Goal: Task Accomplishment & Management: Manage account settings

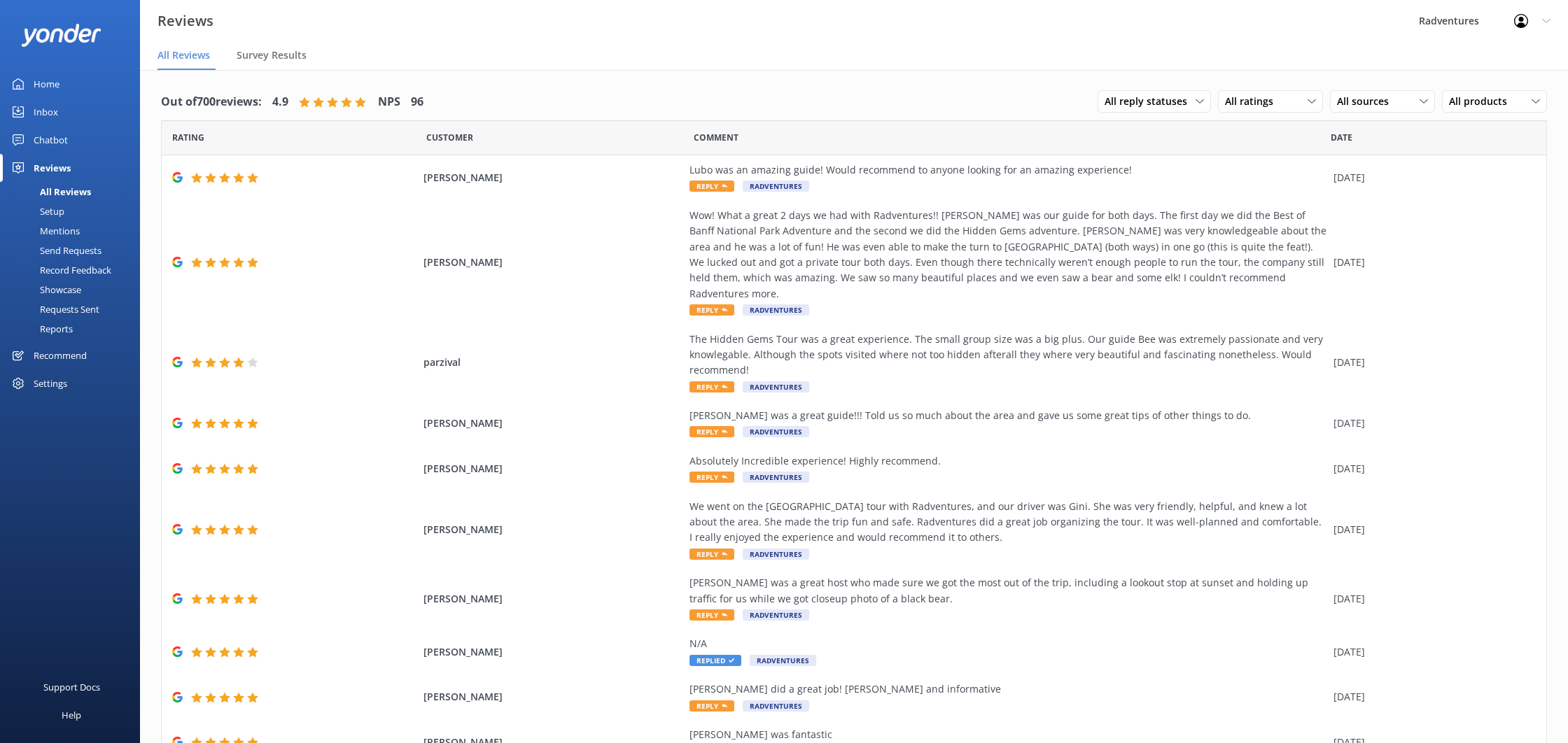
click at [78, 84] on link "Home" at bounding box center [70, 84] width 140 height 28
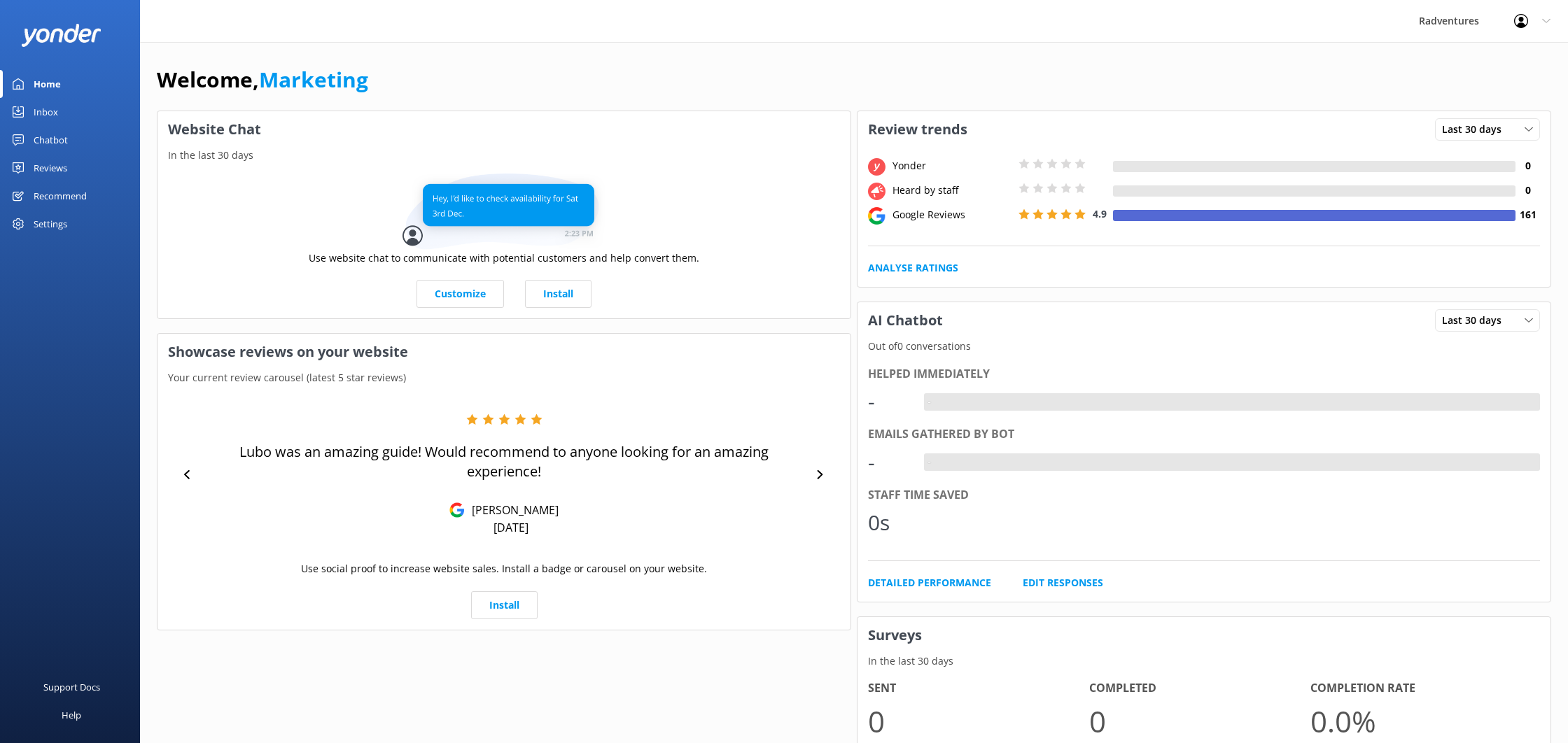
click at [48, 240] on div "Home Inbox Chatbot Content Pop-up messages Website Widget Reports Reviews All R…" at bounding box center [70, 186] width 140 height 372
click at [49, 224] on div "Settings" at bounding box center [50, 224] width 33 height 28
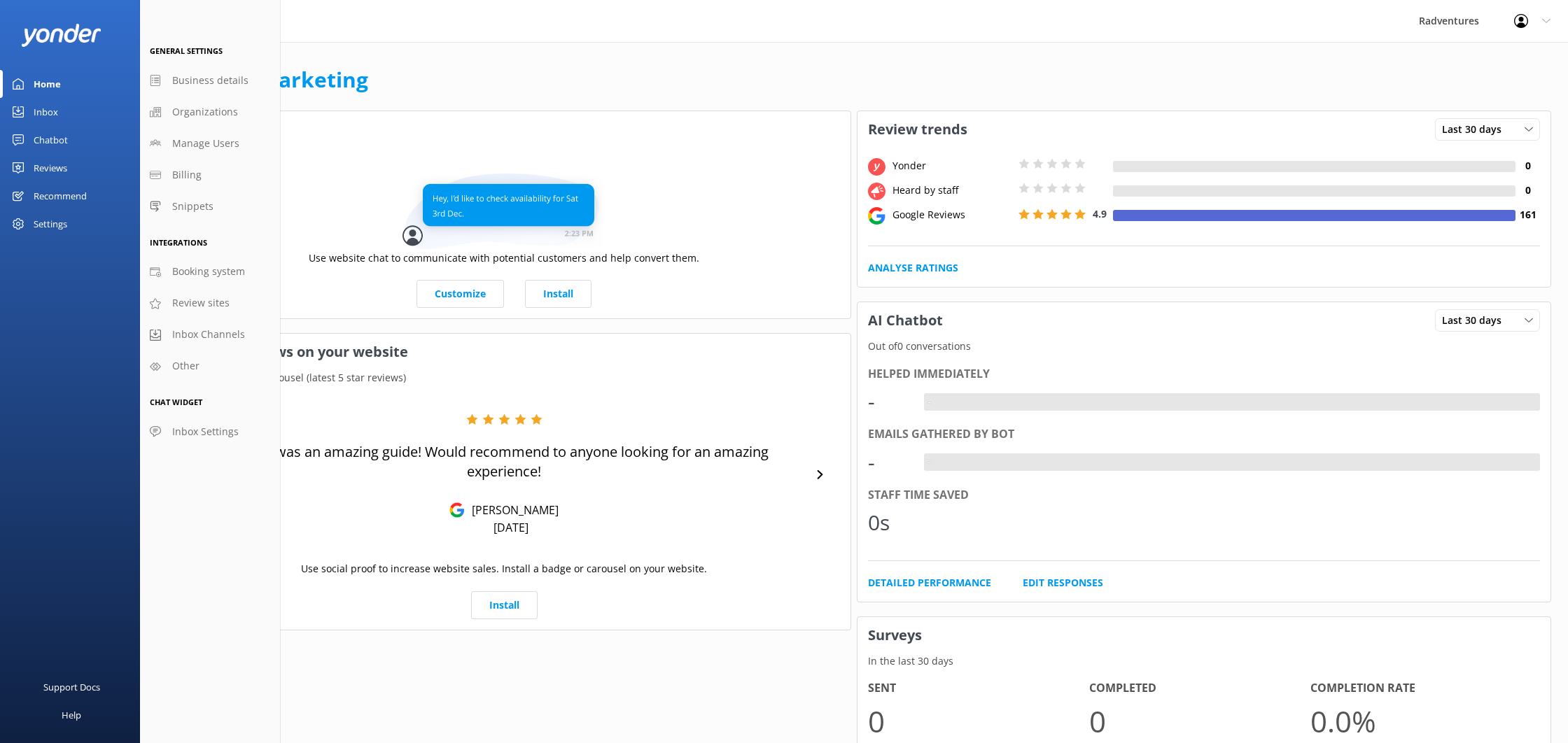
click at [61, 165] on div "Reviews" at bounding box center [50, 167] width 33 height 28
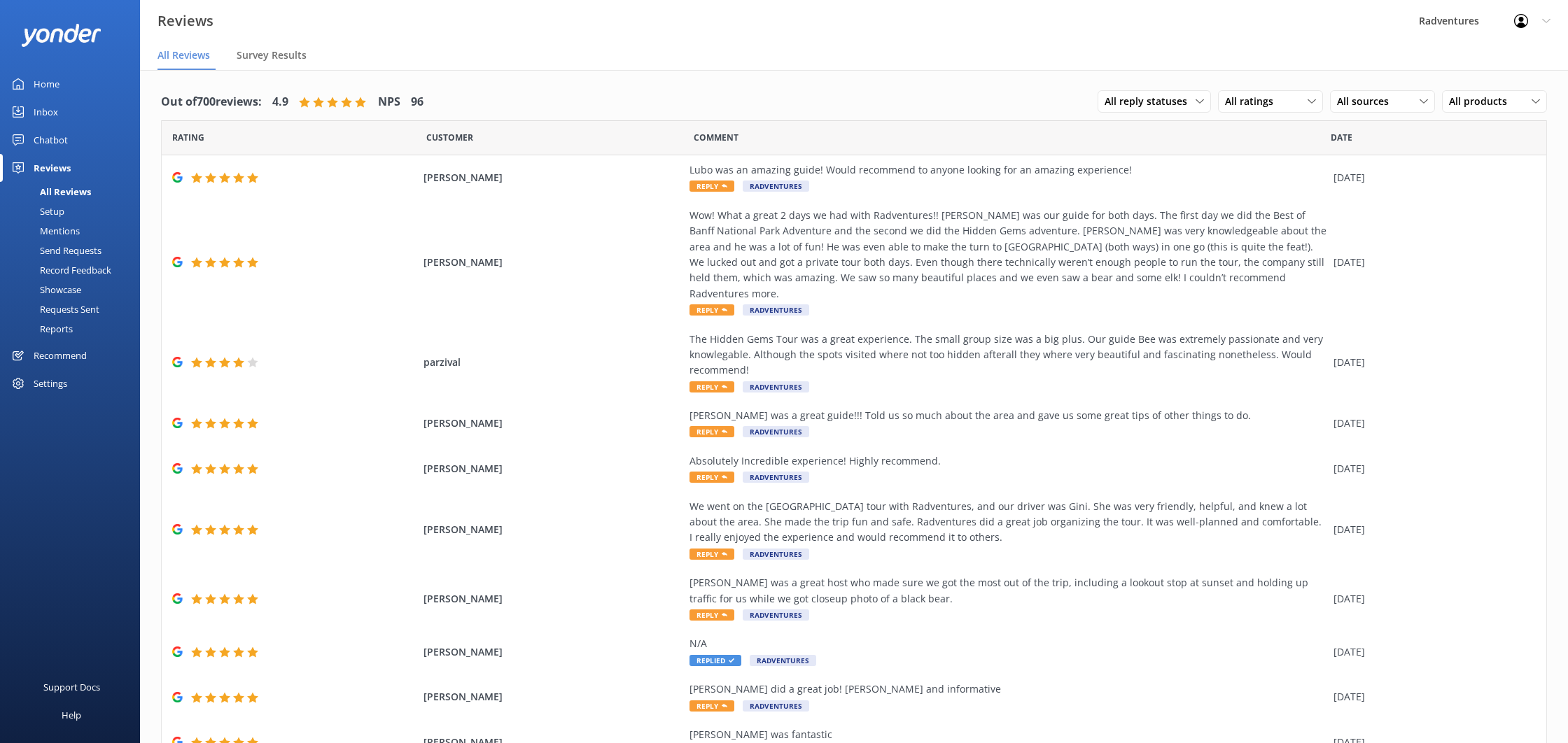
click at [62, 209] on div "Setup" at bounding box center [36, 211] width 56 height 20
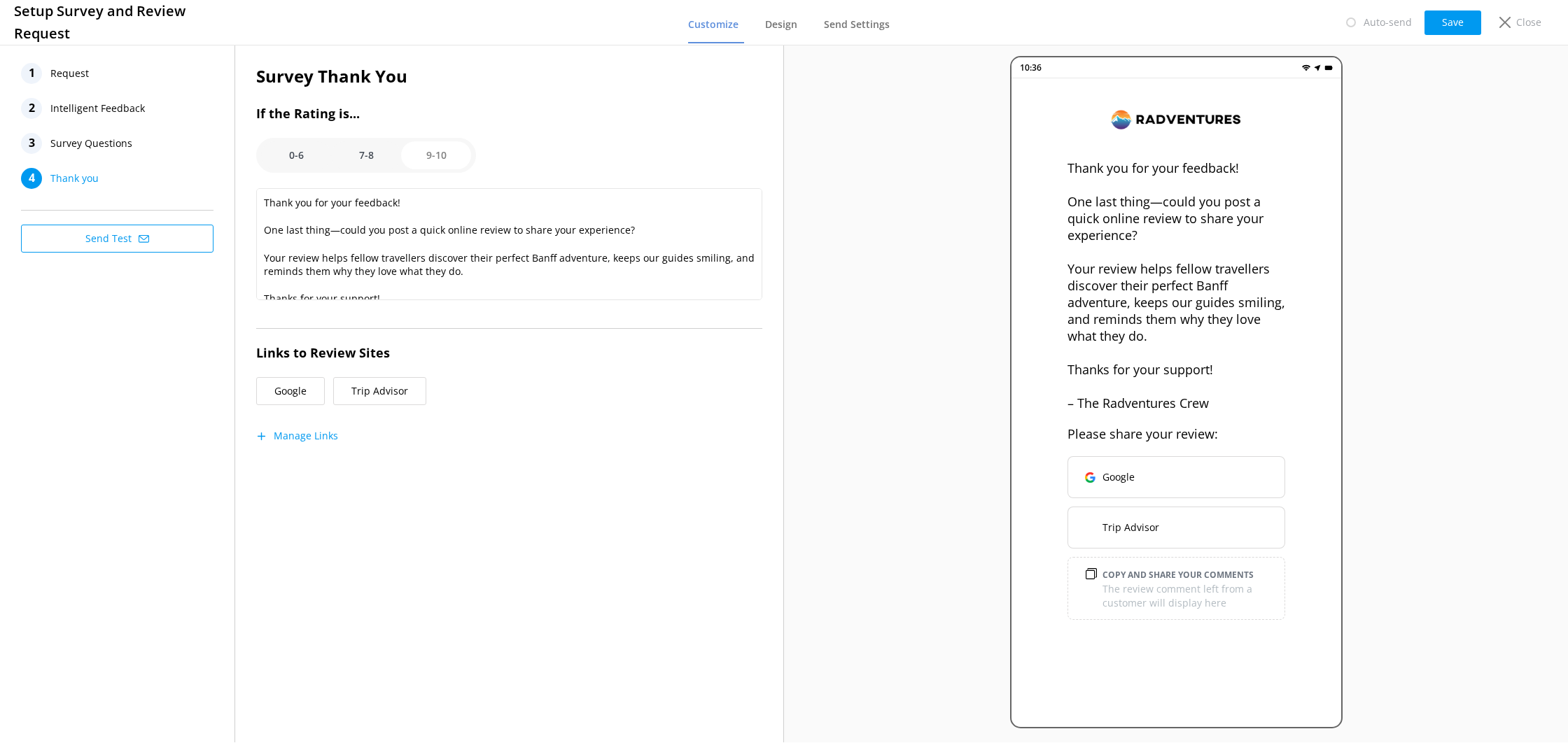
click at [77, 78] on span "Request" at bounding box center [70, 74] width 38 height 21
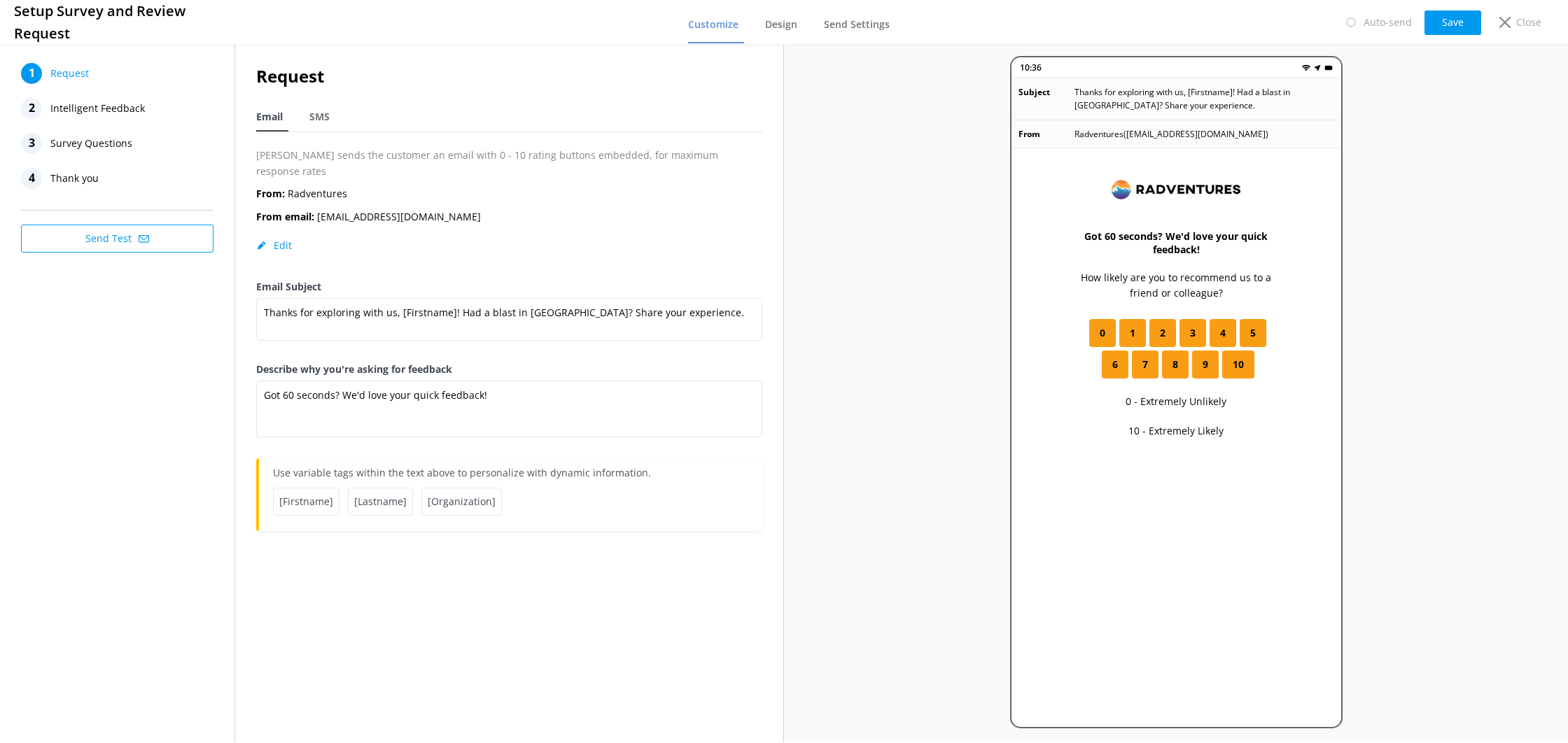
click at [82, 102] on span "Intelligent Feedback" at bounding box center [97, 109] width 94 height 21
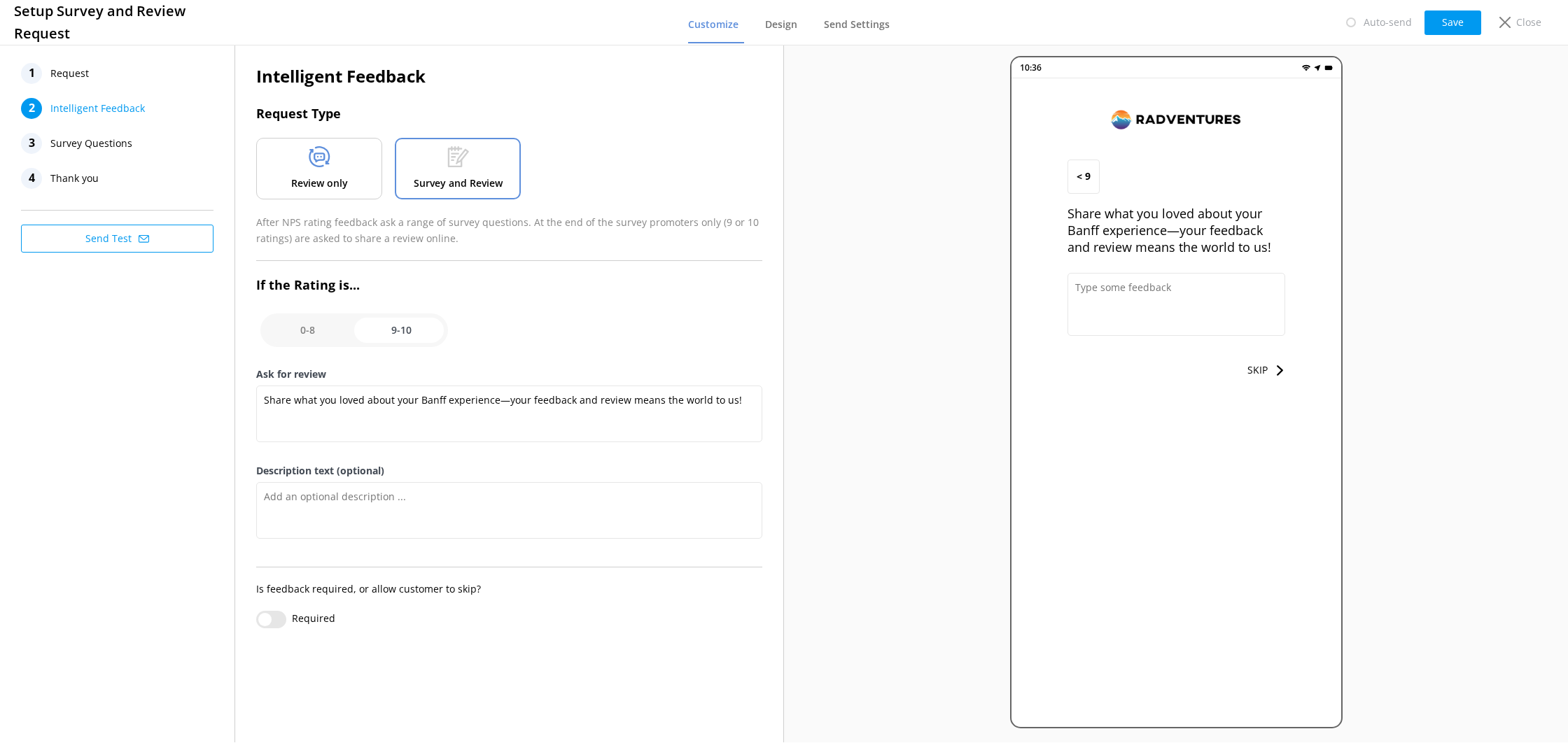
click at [140, 158] on nav "1 Request 2 Intelligent Feedback 3 Survey Questions 4 Thank you" at bounding box center [117, 126] width 192 height 126
click at [123, 146] on span "Survey Questions" at bounding box center [91, 143] width 82 height 21
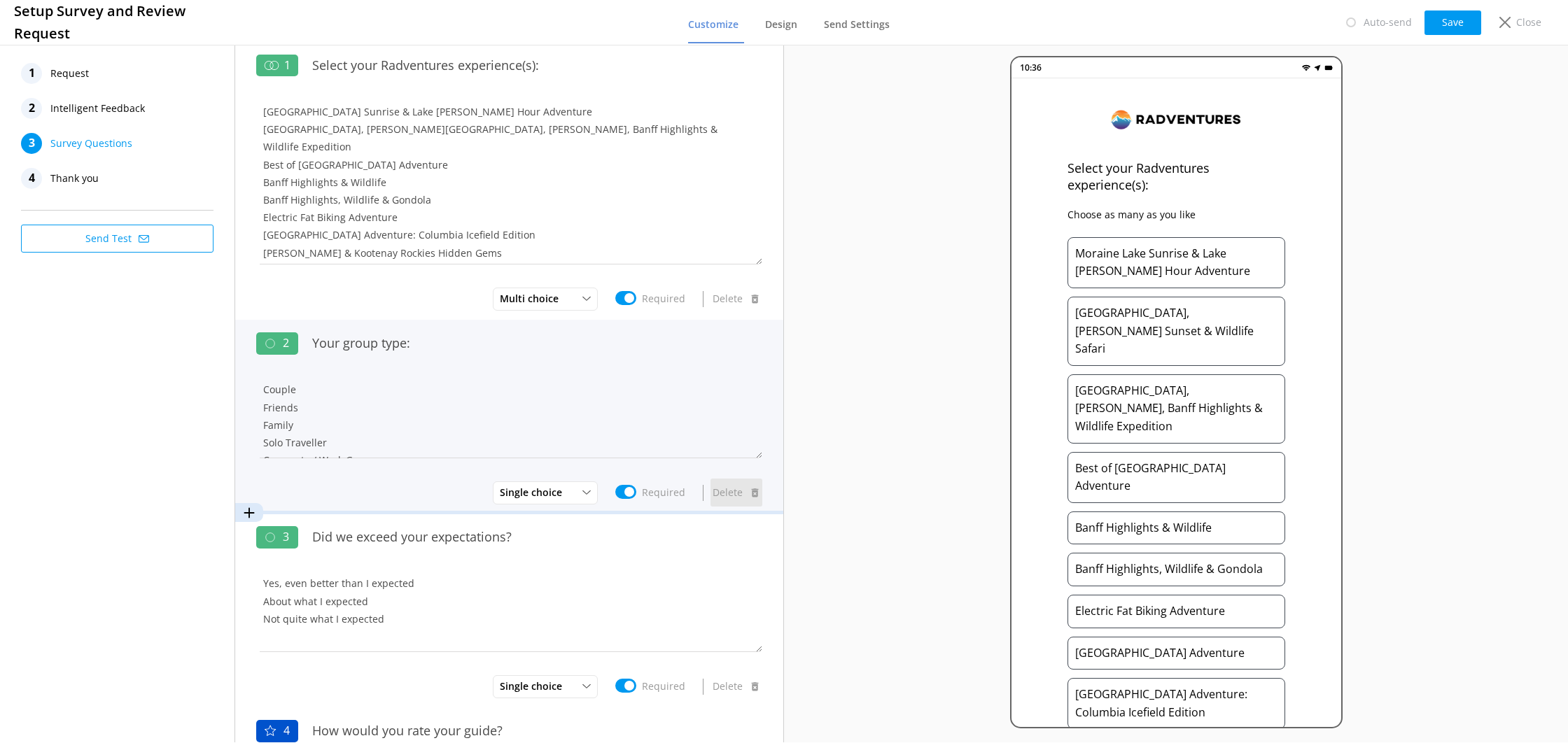
drag, startPoint x: 757, startPoint y: 176, endPoint x: 747, endPoint y: 502, distance: 326.2
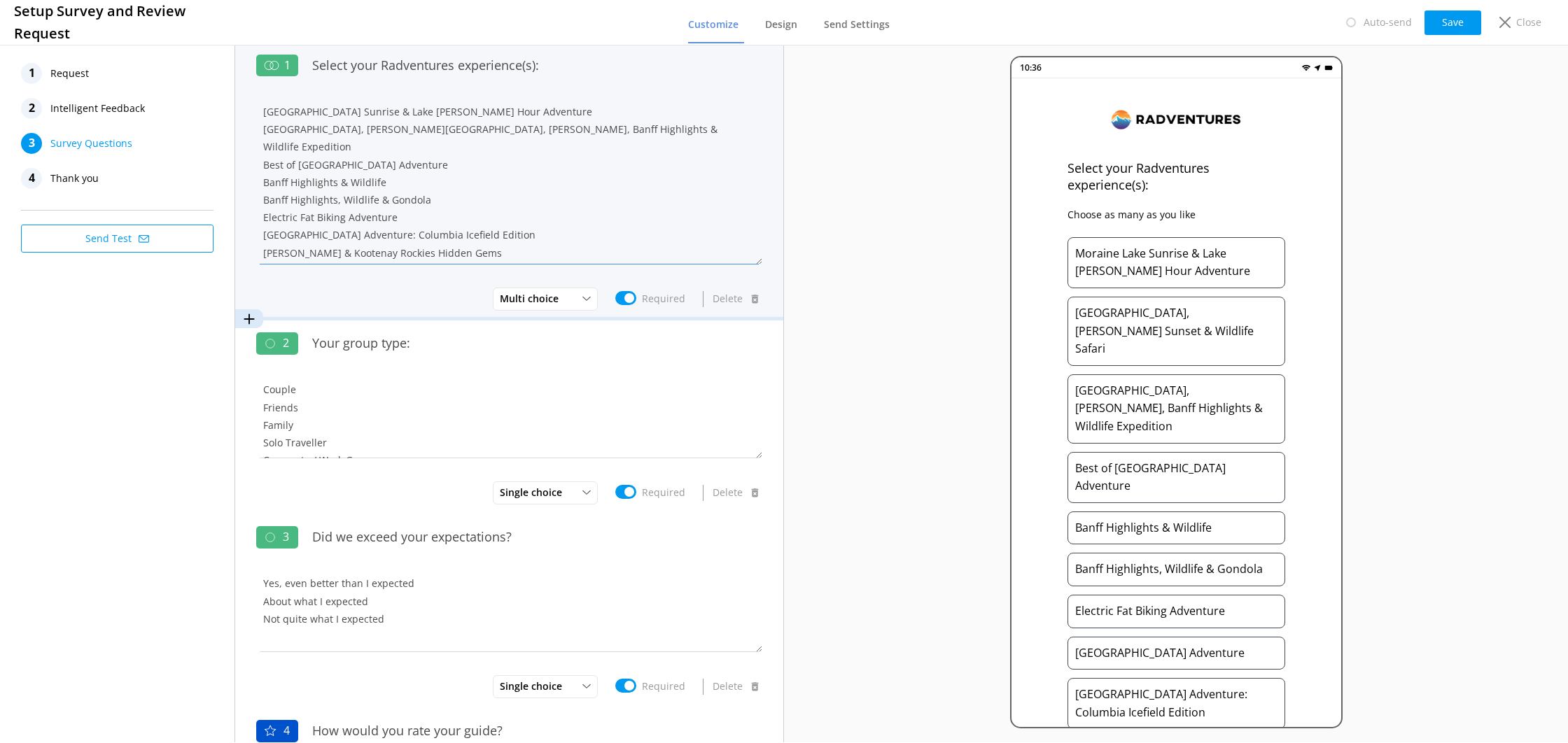
drag, startPoint x: 499, startPoint y: 248, endPoint x: 248, endPoint y: 117, distance: 283.1
click at [248, 116] on div "1 Select your Radventures experience(s): [GEOGRAPHIC_DATA] Sunrise & Lake [PERS…" at bounding box center [509, 181] width 548 height 278
click at [720, 303] on button "Delete" at bounding box center [736, 299] width 52 height 28
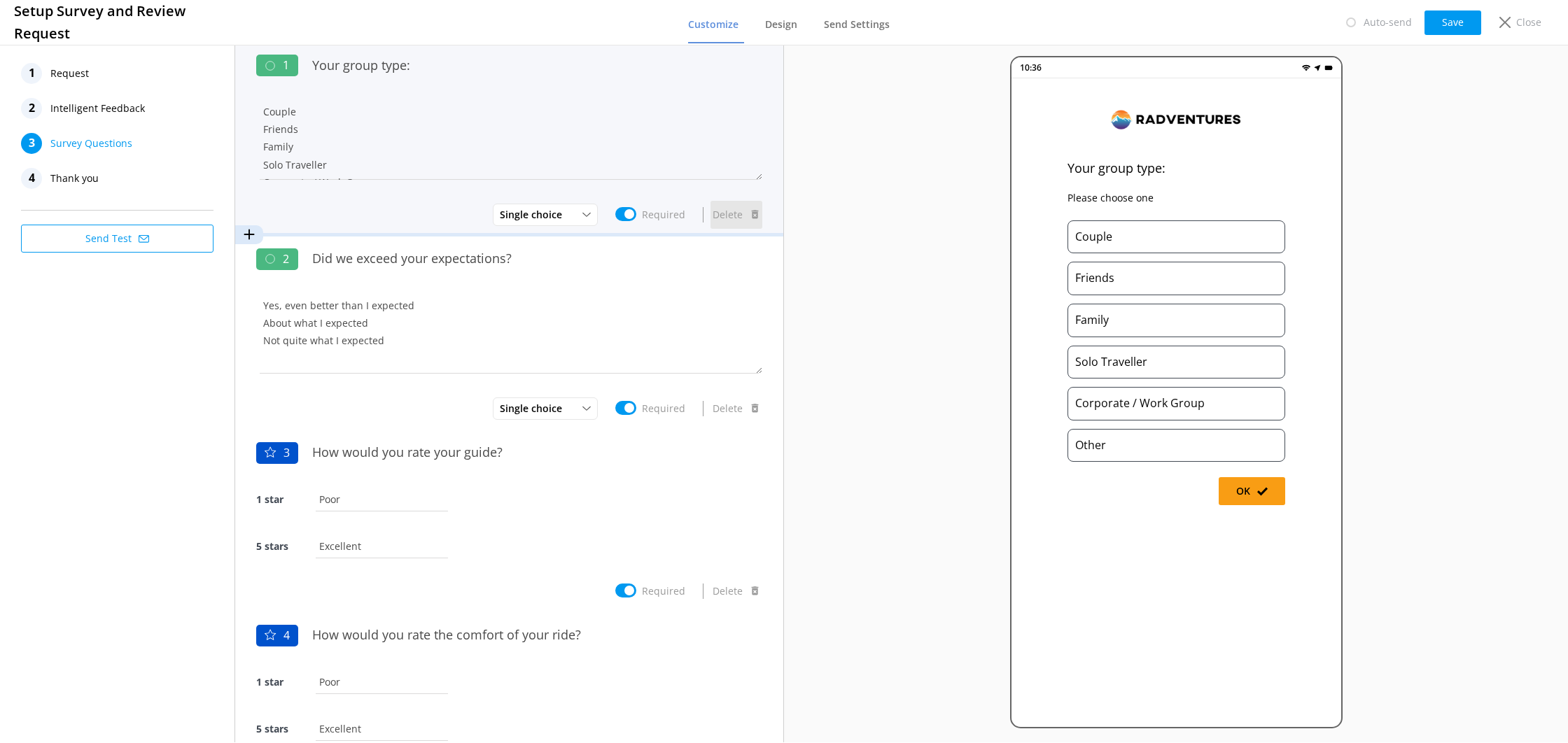
click at [740, 216] on button "Delete" at bounding box center [736, 214] width 52 height 28
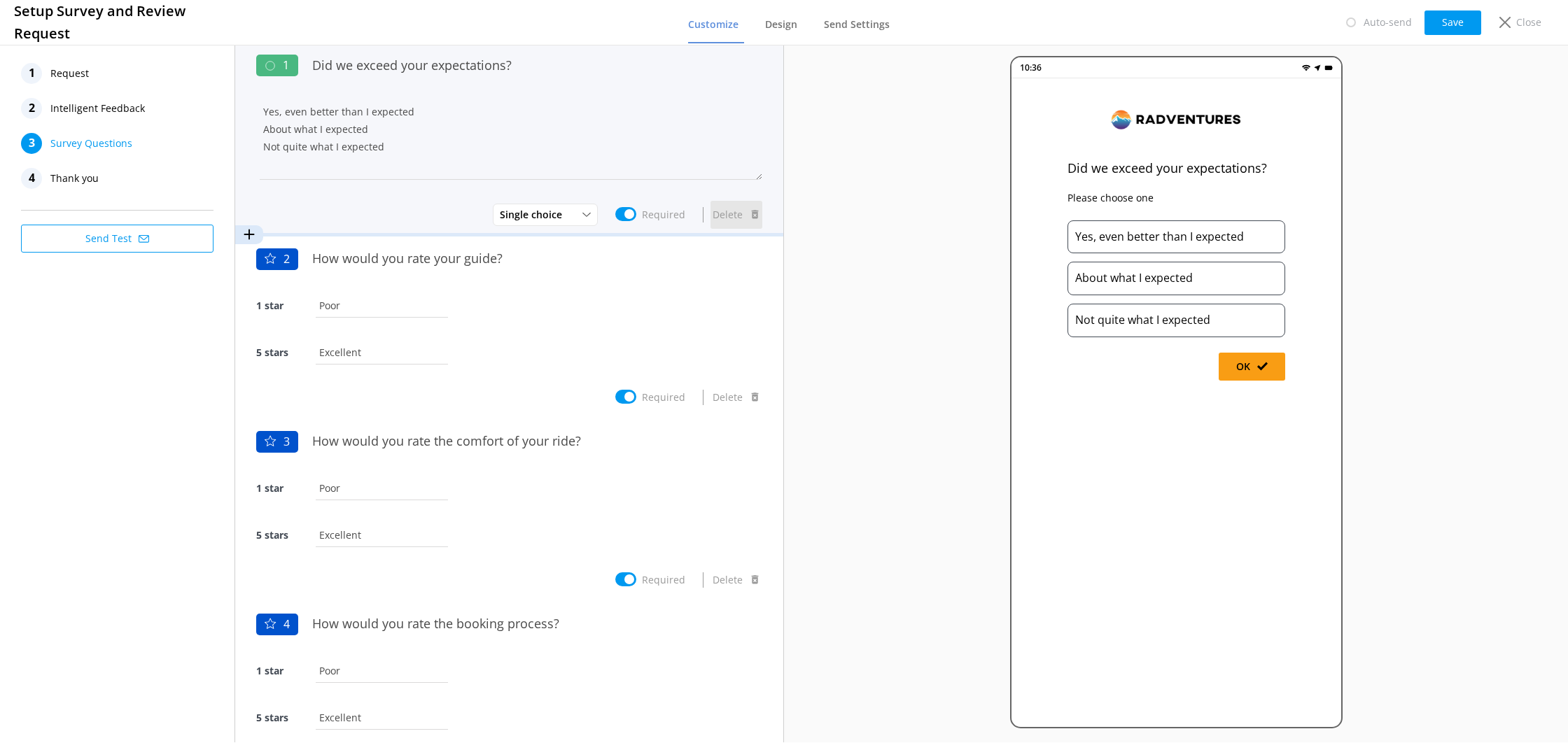
click at [730, 216] on button "Delete" at bounding box center [736, 214] width 52 height 28
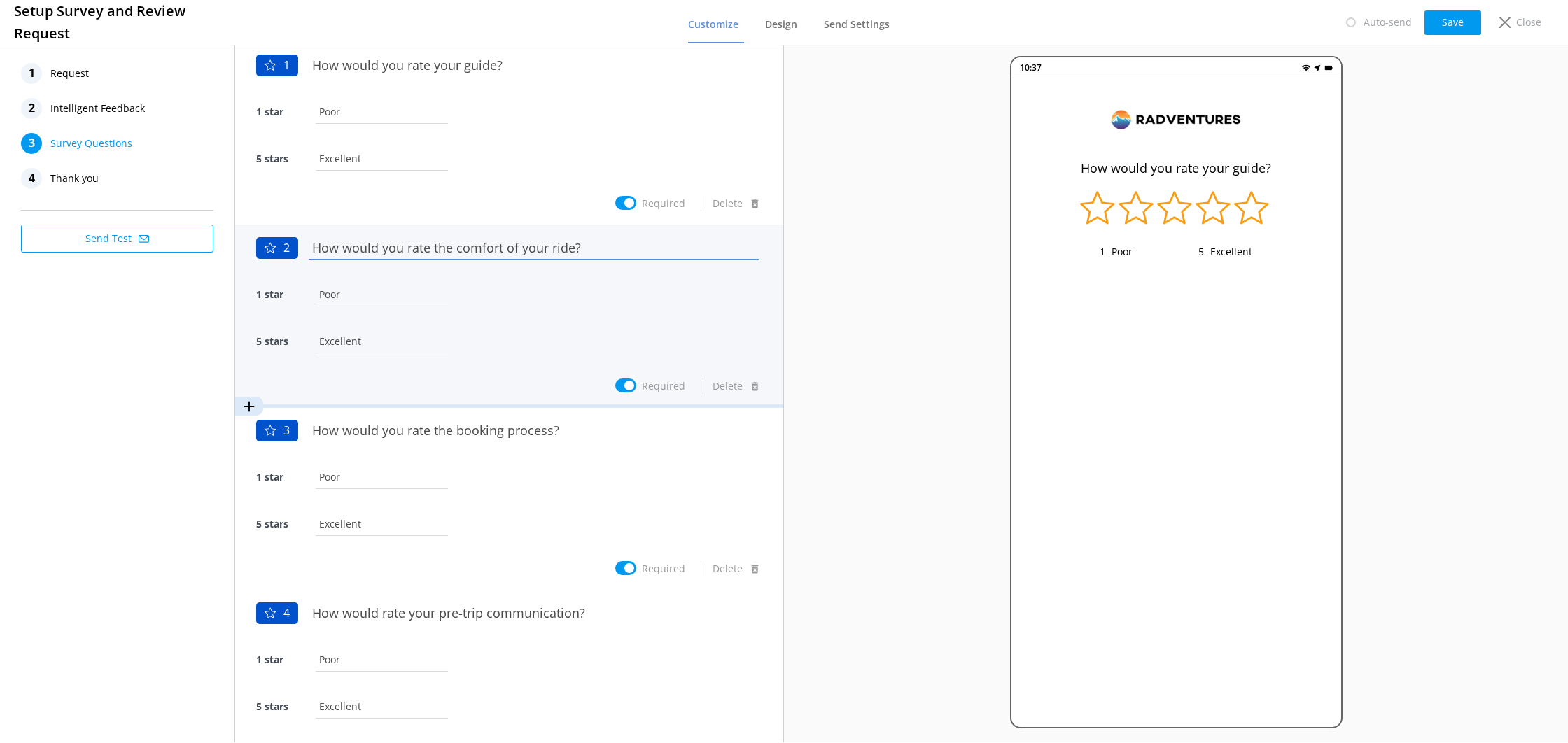
click at [574, 250] on input "How would you rate the comfort of your ride?" at bounding box center [534, 247] width 457 height 31
drag, startPoint x: 568, startPoint y: 251, endPoint x: 552, endPoint y: 253, distance: 16.1
click at [552, 253] on input "How would you rate the comfort of your ride?" at bounding box center [534, 247] width 457 height 31
type input "How would you rate the comfort of your vehicle?"
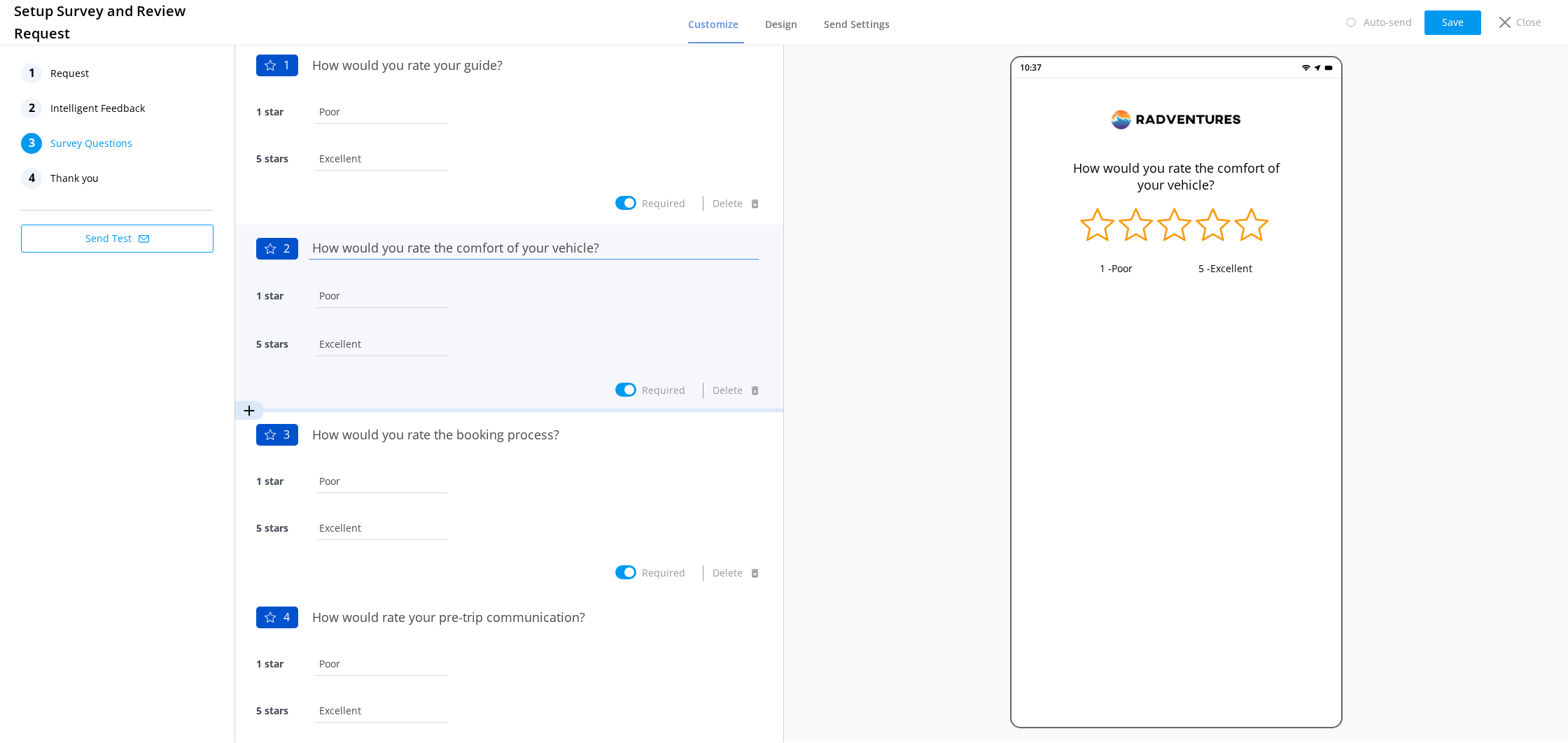
drag, startPoint x: 591, startPoint y: 251, endPoint x: 552, endPoint y: 253, distance: 39.1
click at [552, 253] on input "How would you rate the comfort of your vehicle?" at bounding box center [534, 247] width 457 height 31
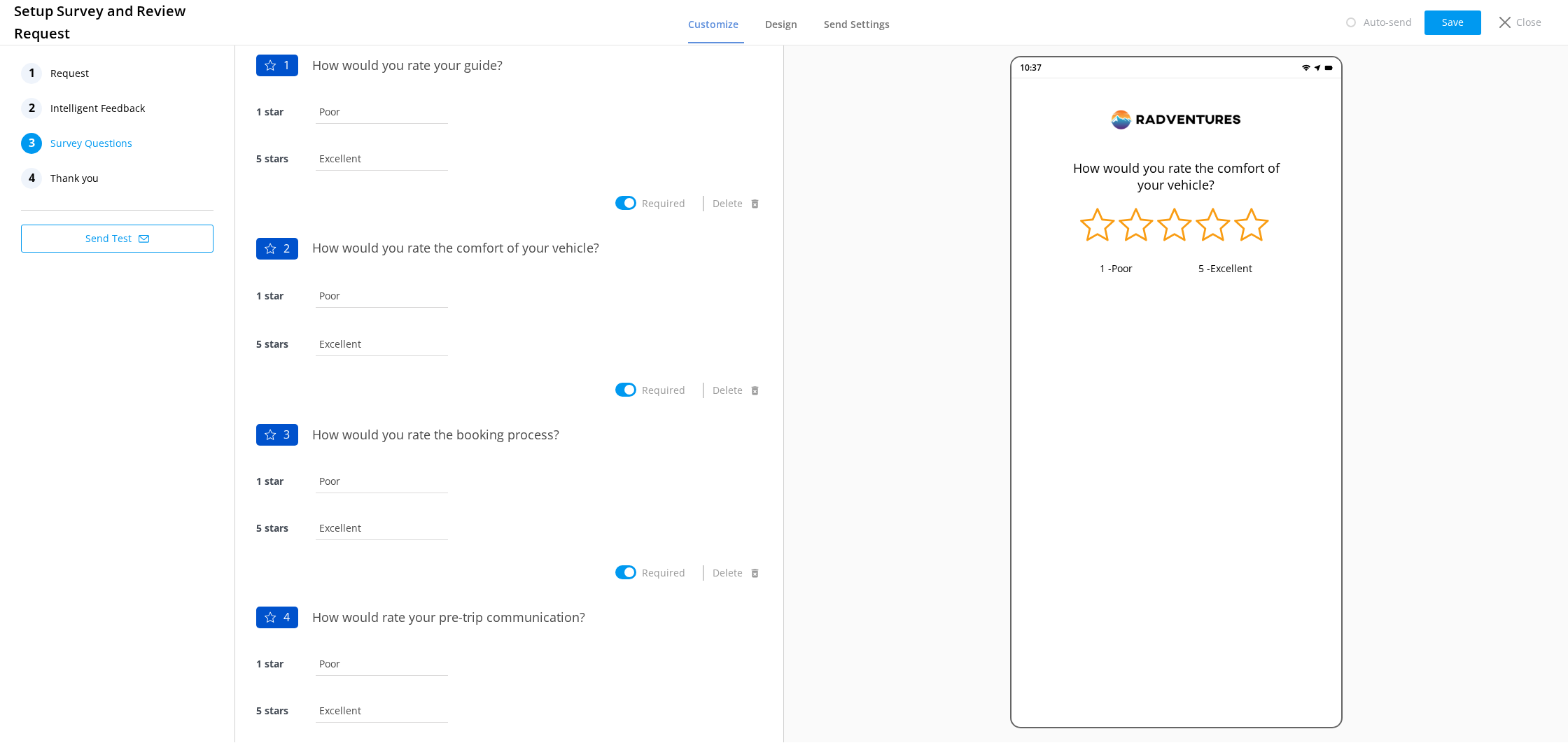
click at [900, 292] on div "10:37 How would you rate the comfort of your vehicle? 1 - Poor 5 - Excellent" at bounding box center [1176, 392] width 784 height 700
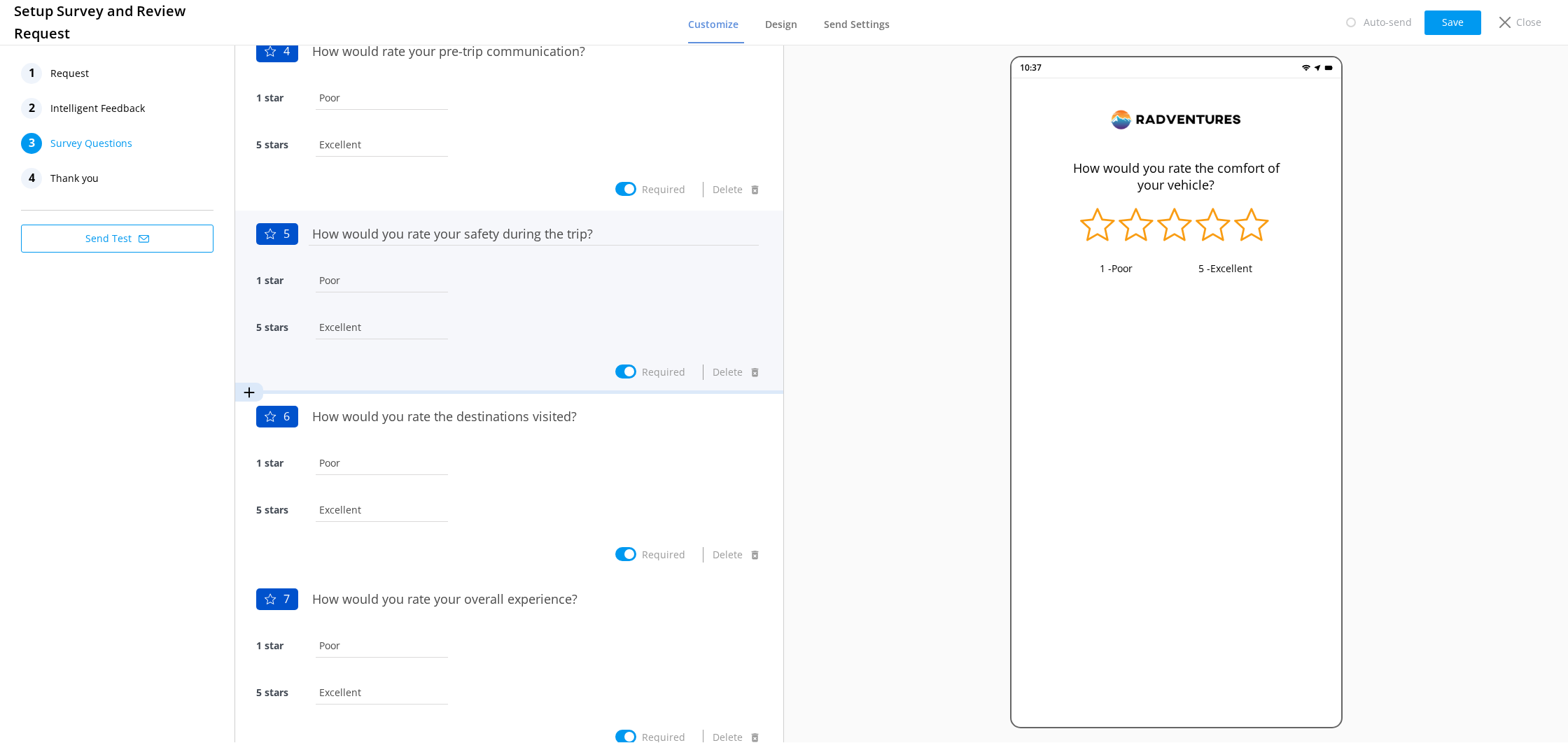
scroll to position [688, 0]
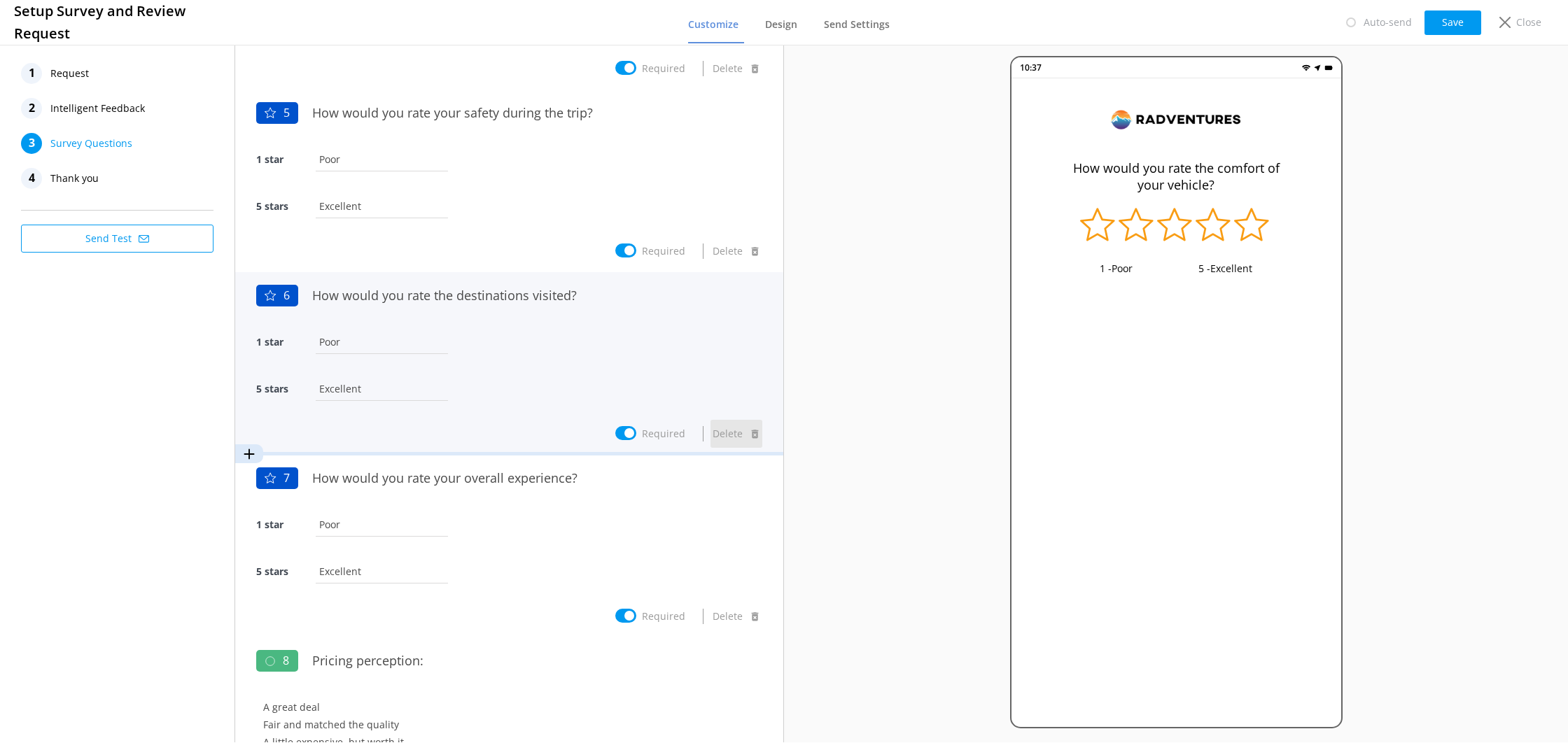
click at [720, 434] on button "Delete" at bounding box center [736, 434] width 52 height 28
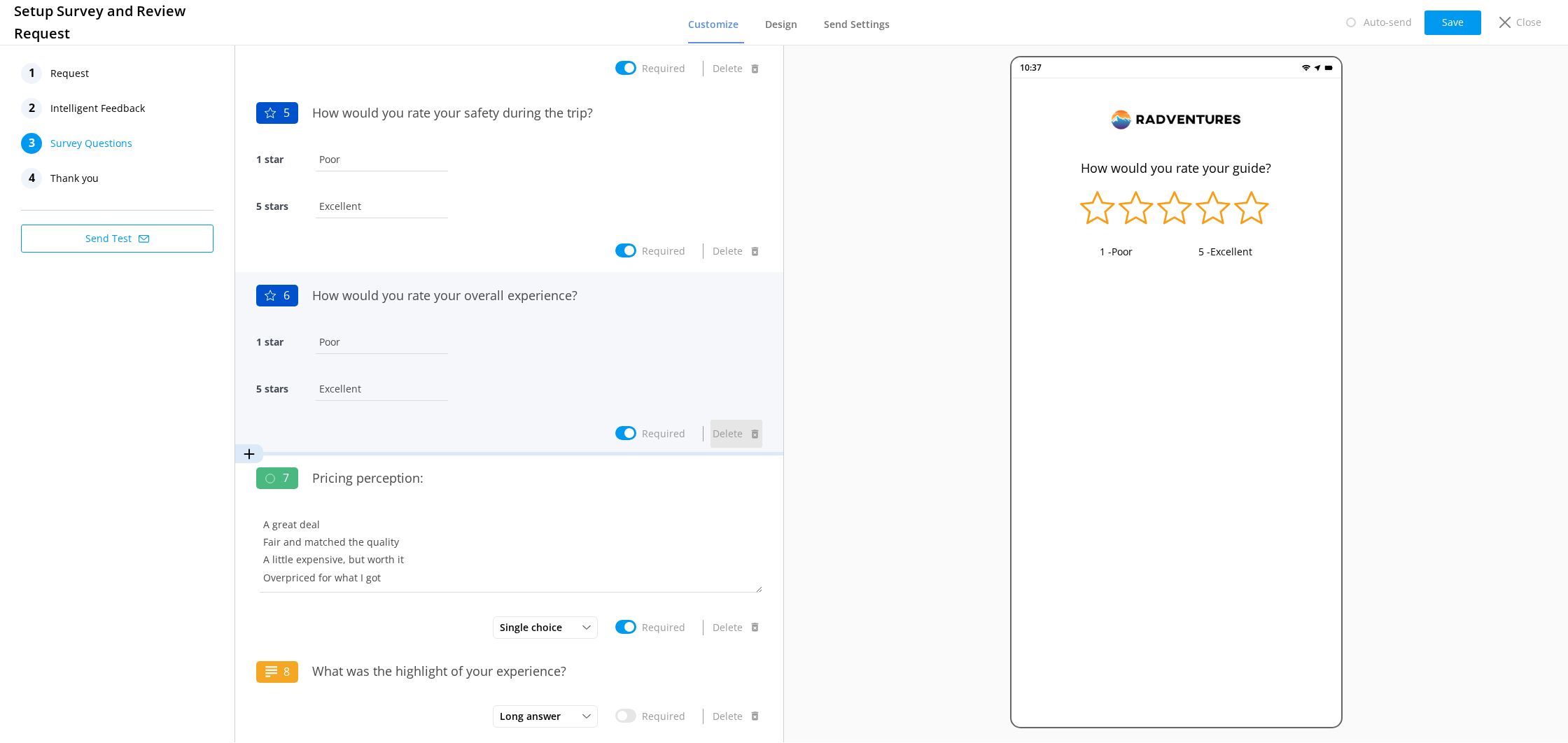
click at [725, 434] on button "Delete" at bounding box center [736, 434] width 52 height 28
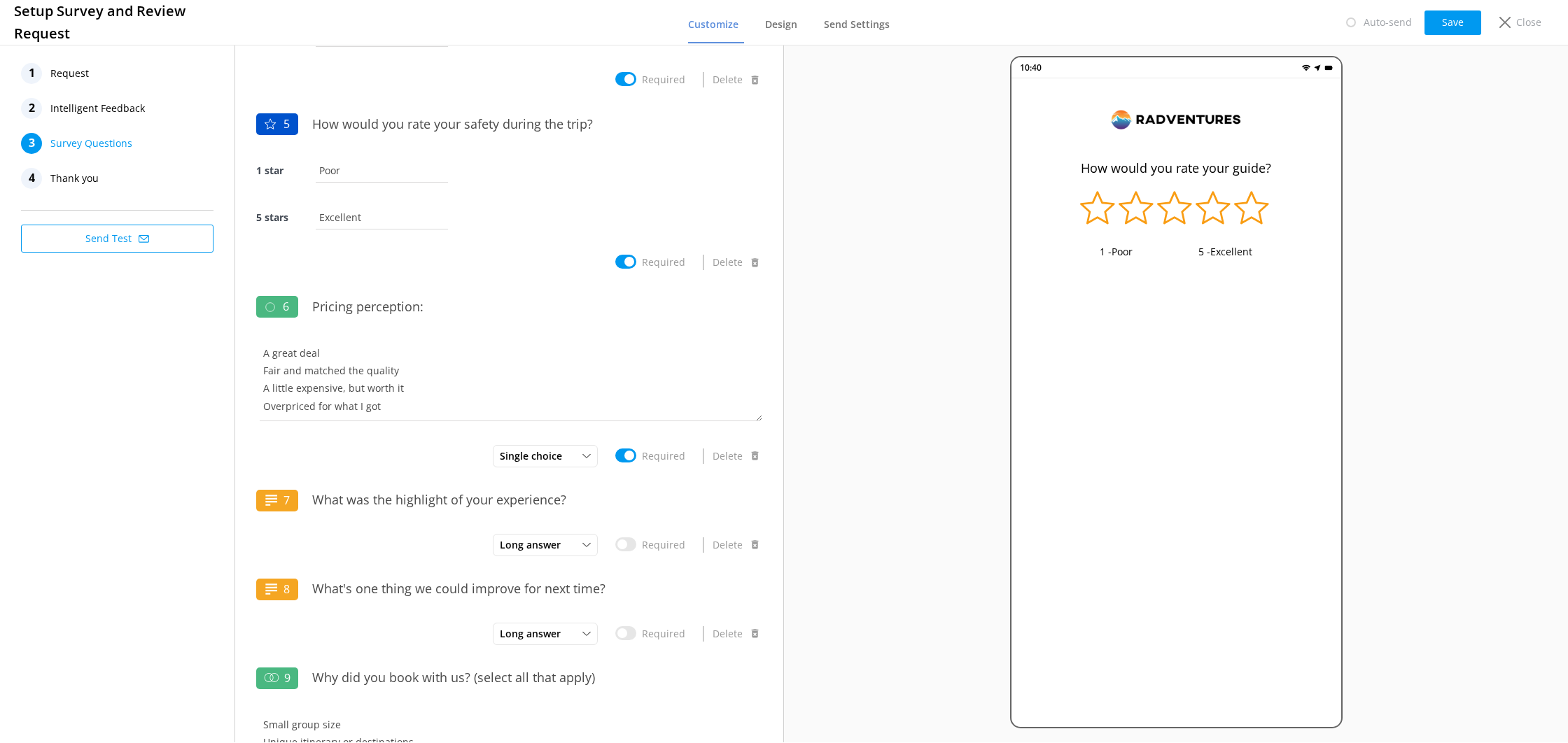
scroll to position [749, 0]
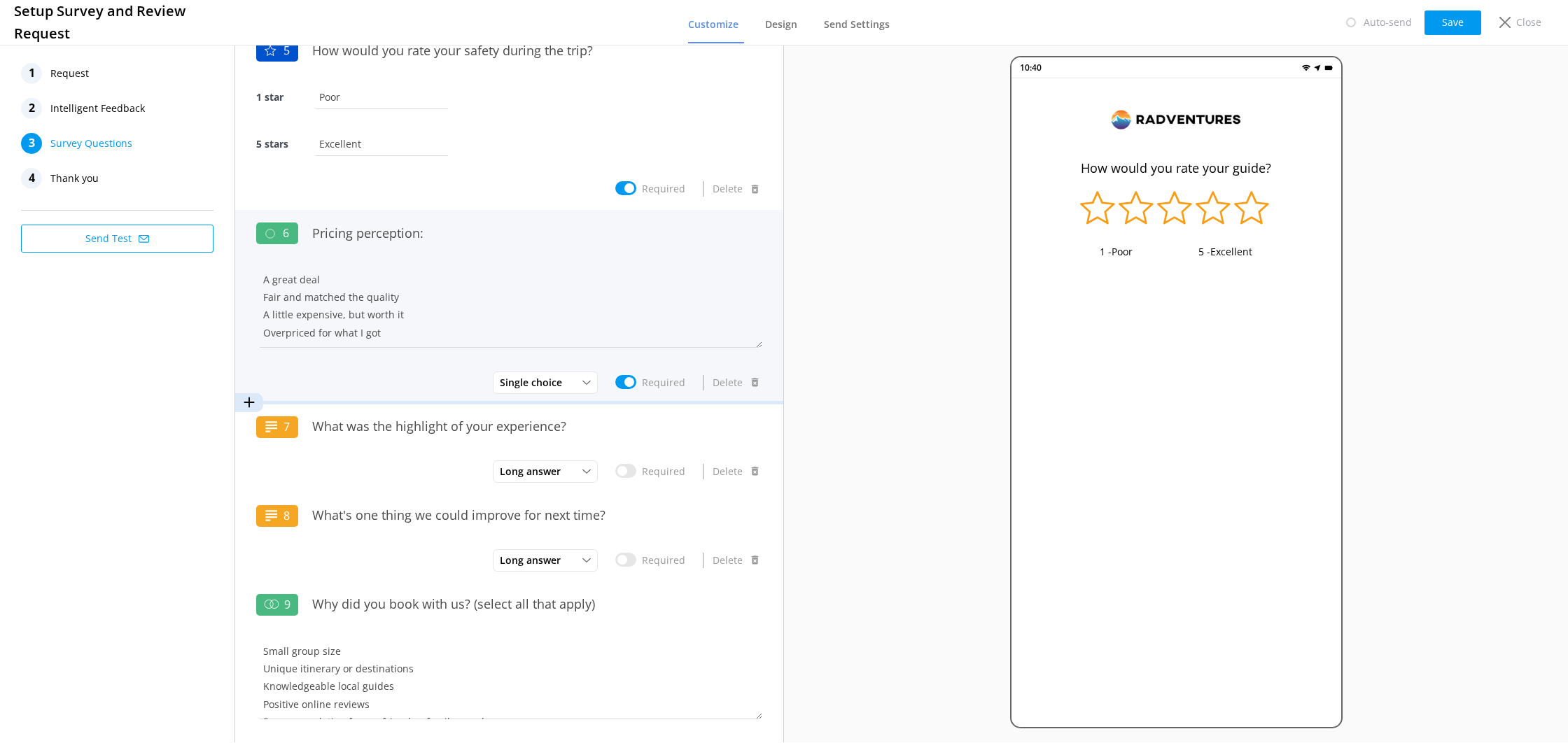
click at [528, 249] on div "Pricing perception:" at bounding box center [534, 241] width 457 height 47
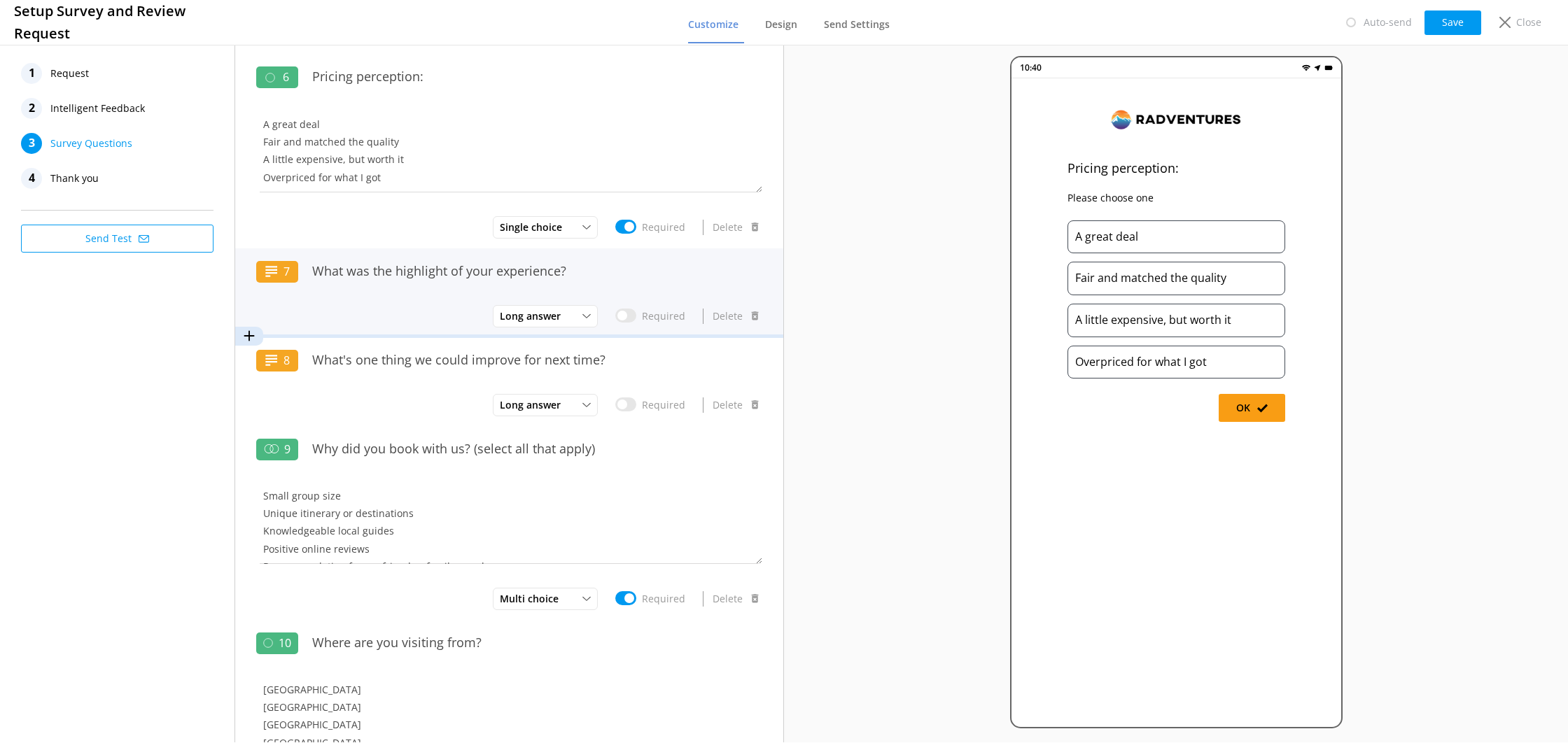
scroll to position [914, 0]
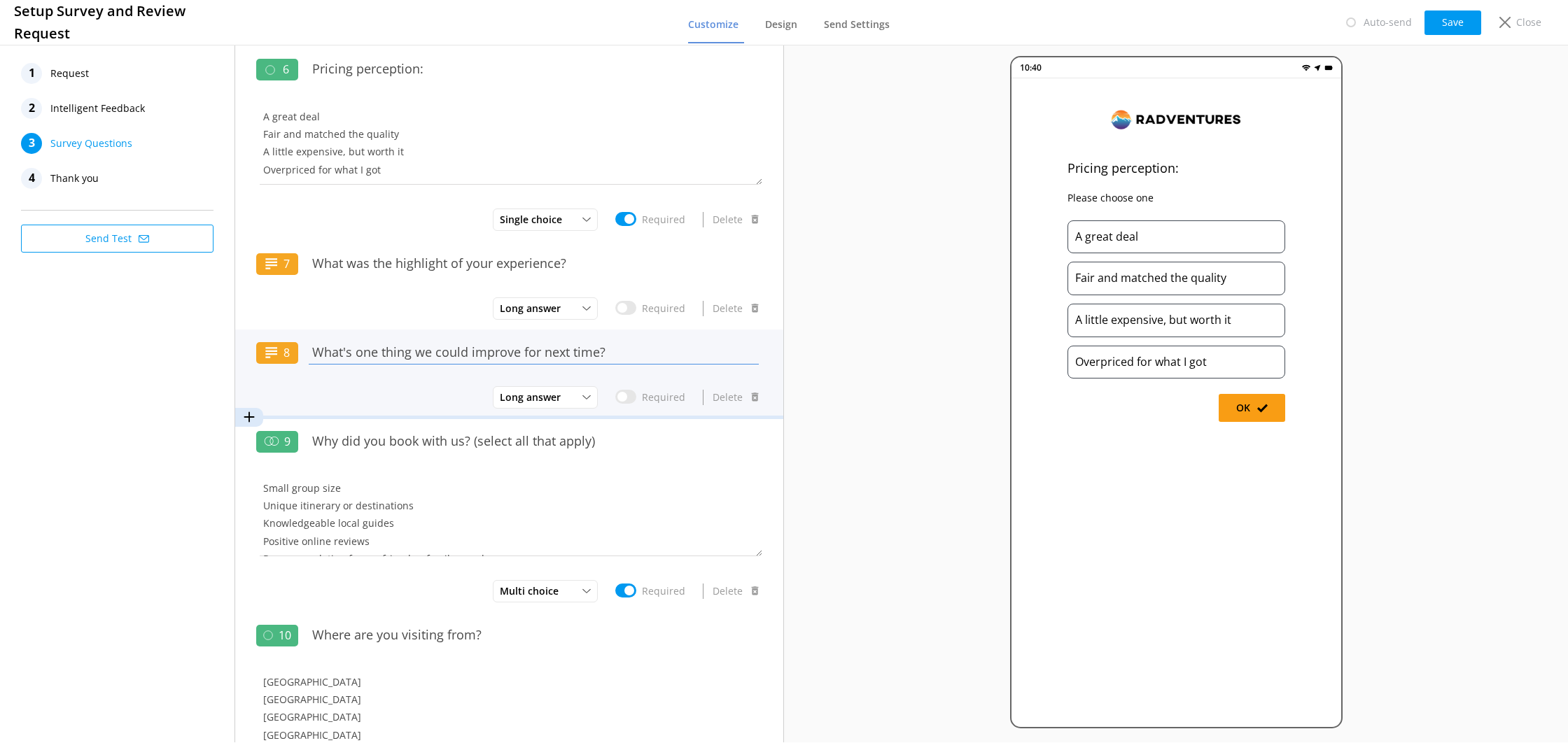
click at [485, 355] on input "What's one thing we could improve for next time?" at bounding box center [534, 352] width 457 height 31
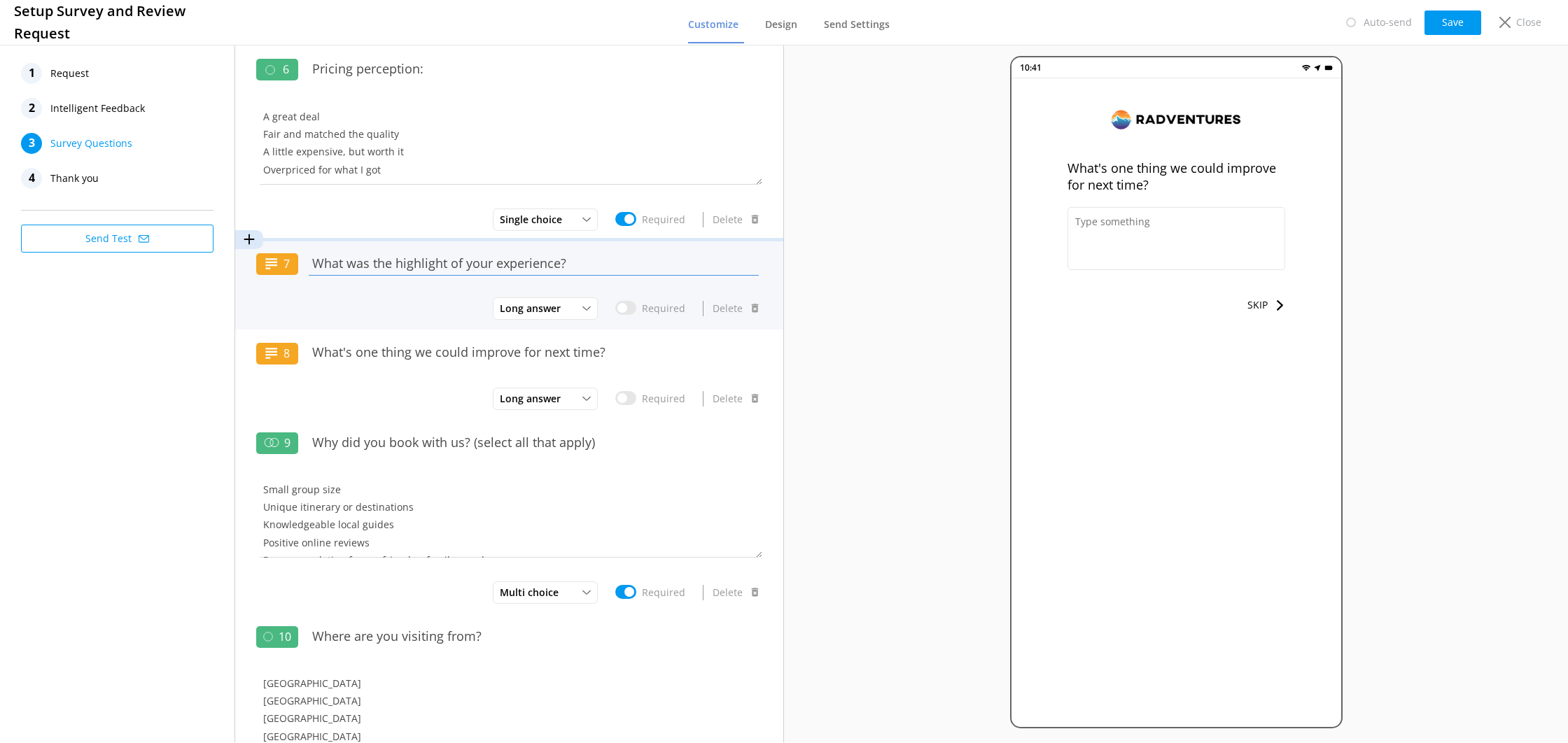
drag, startPoint x: 582, startPoint y: 255, endPoint x: 306, endPoint y: 245, distance: 276.2
click at [306, 245] on div "1 How would you rate your guide? 1 star Poor 5 stars Excellent Required Delete …" at bounding box center [509, 231] width 548 height 2208
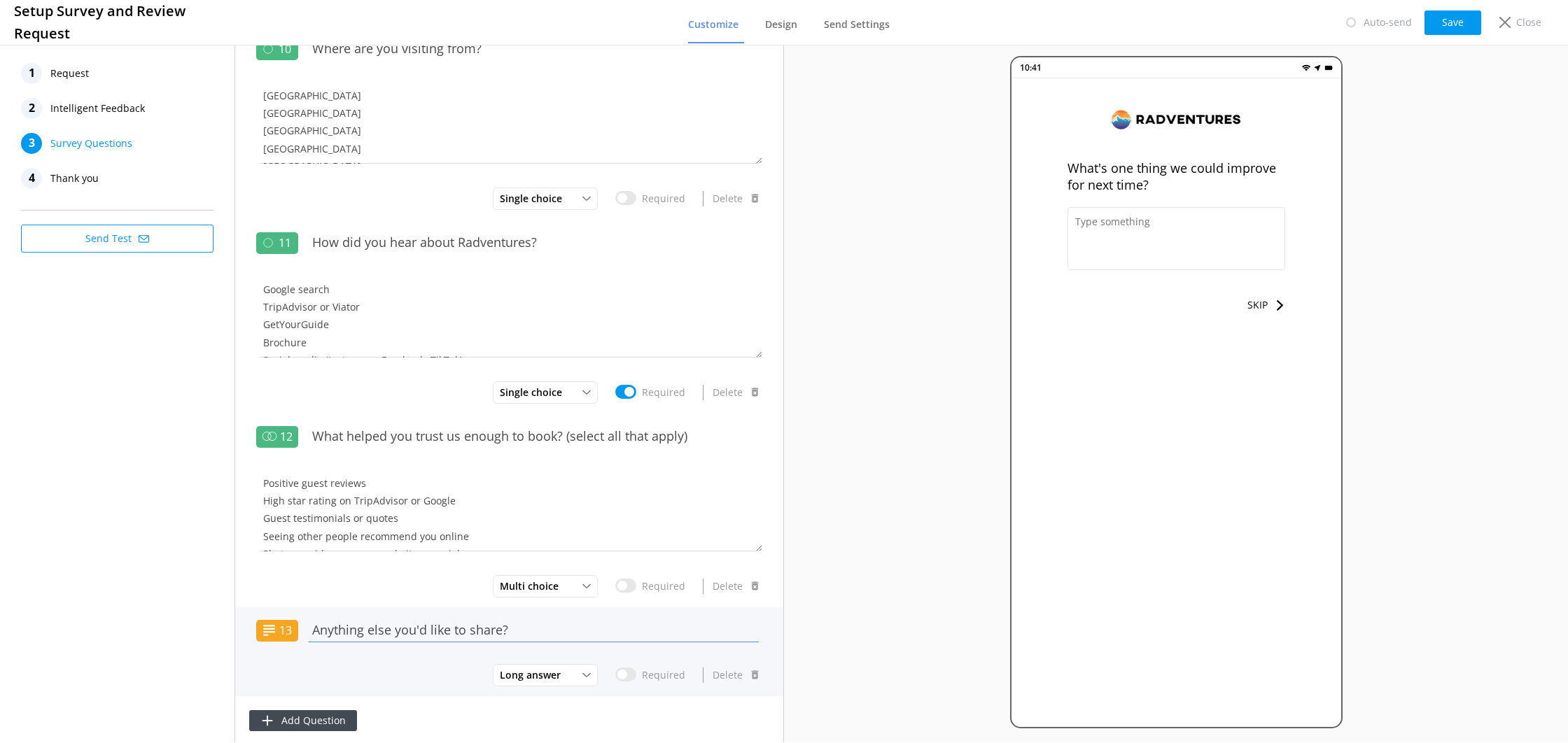
drag, startPoint x: 512, startPoint y: 630, endPoint x: 307, endPoint y: 634, distance: 205.0
click at [307, 634] on input "Anything else you'd like to share?" at bounding box center [534, 630] width 457 height 31
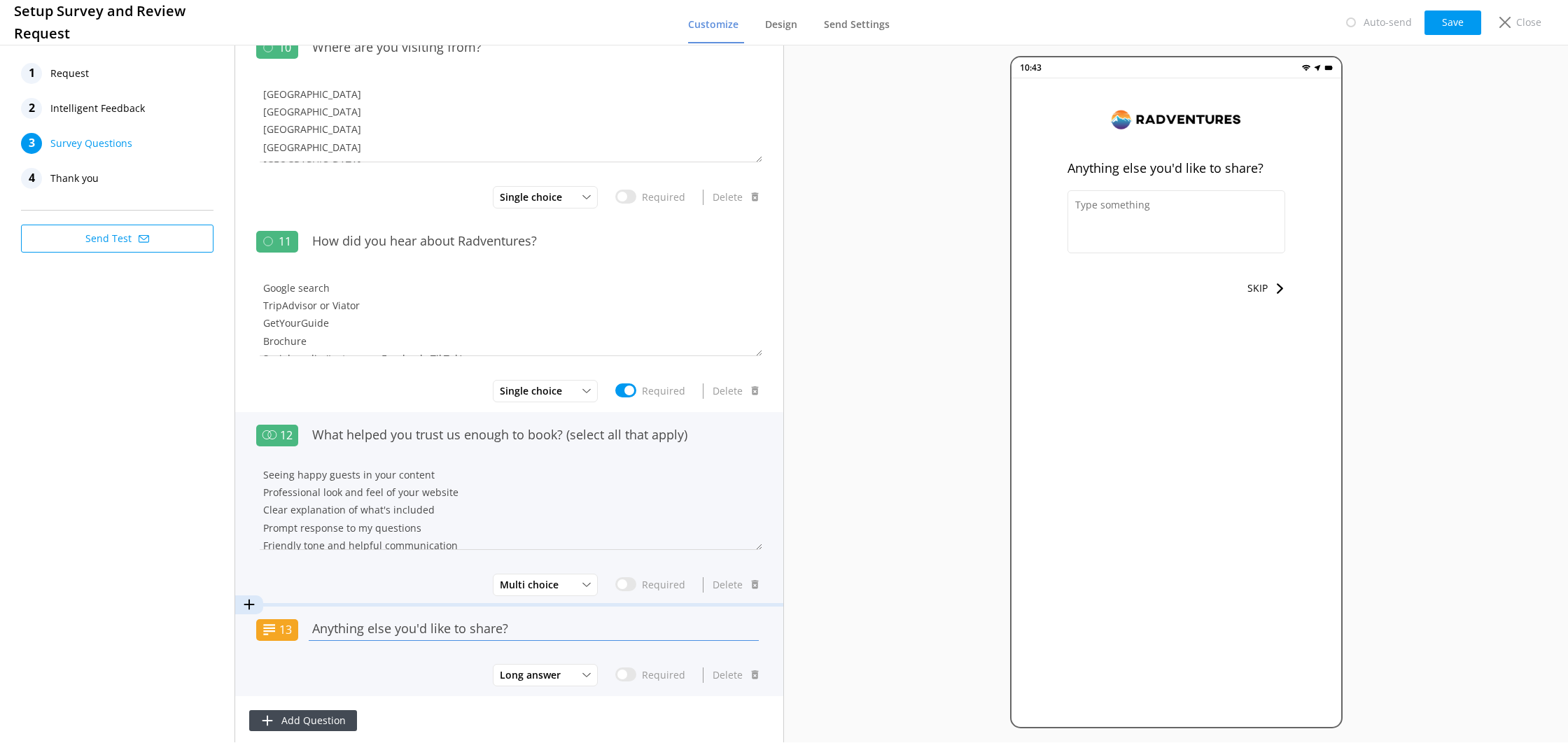
scroll to position [335, 0]
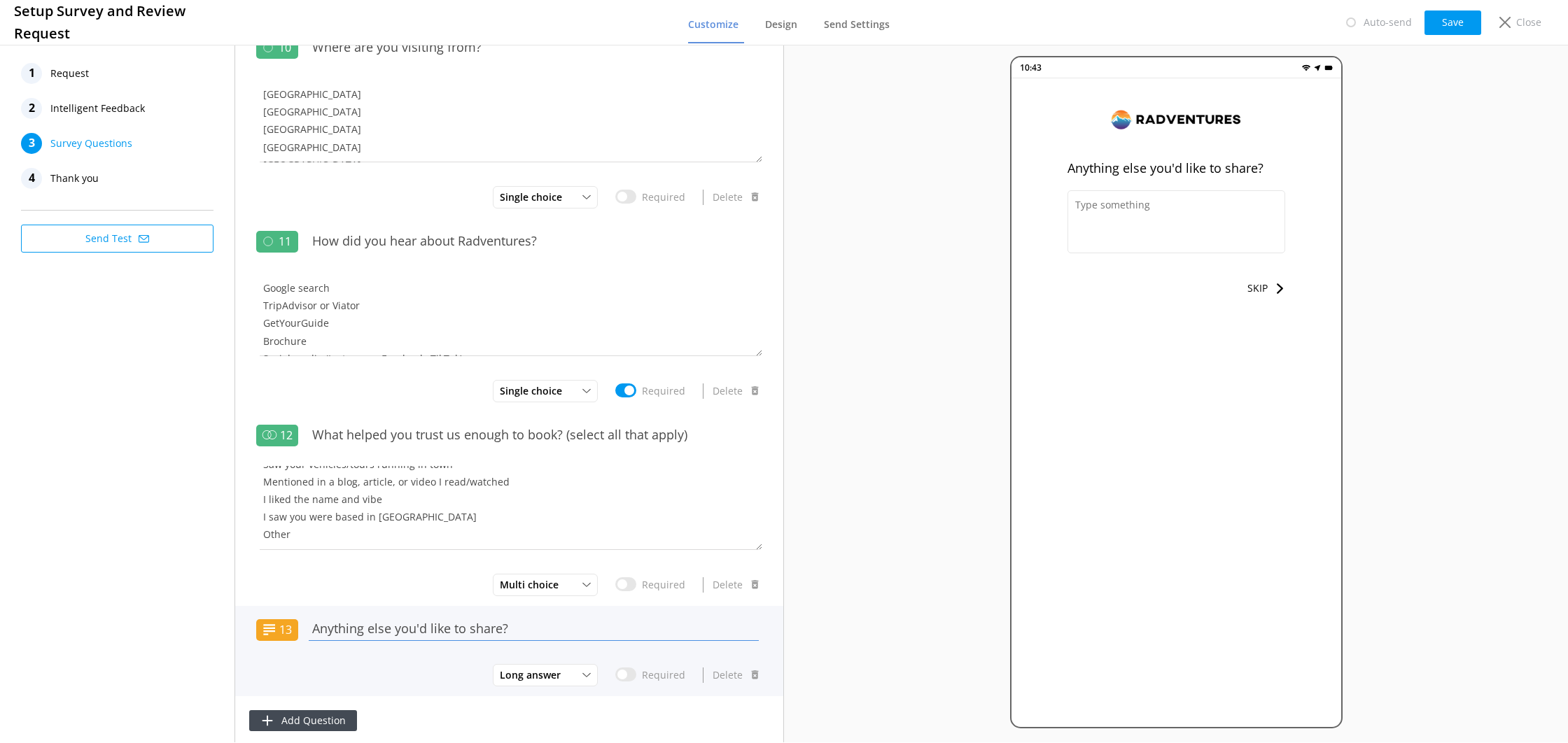
paste input "you'd like to share with us? Highlights of your experience, areas for improveme…"
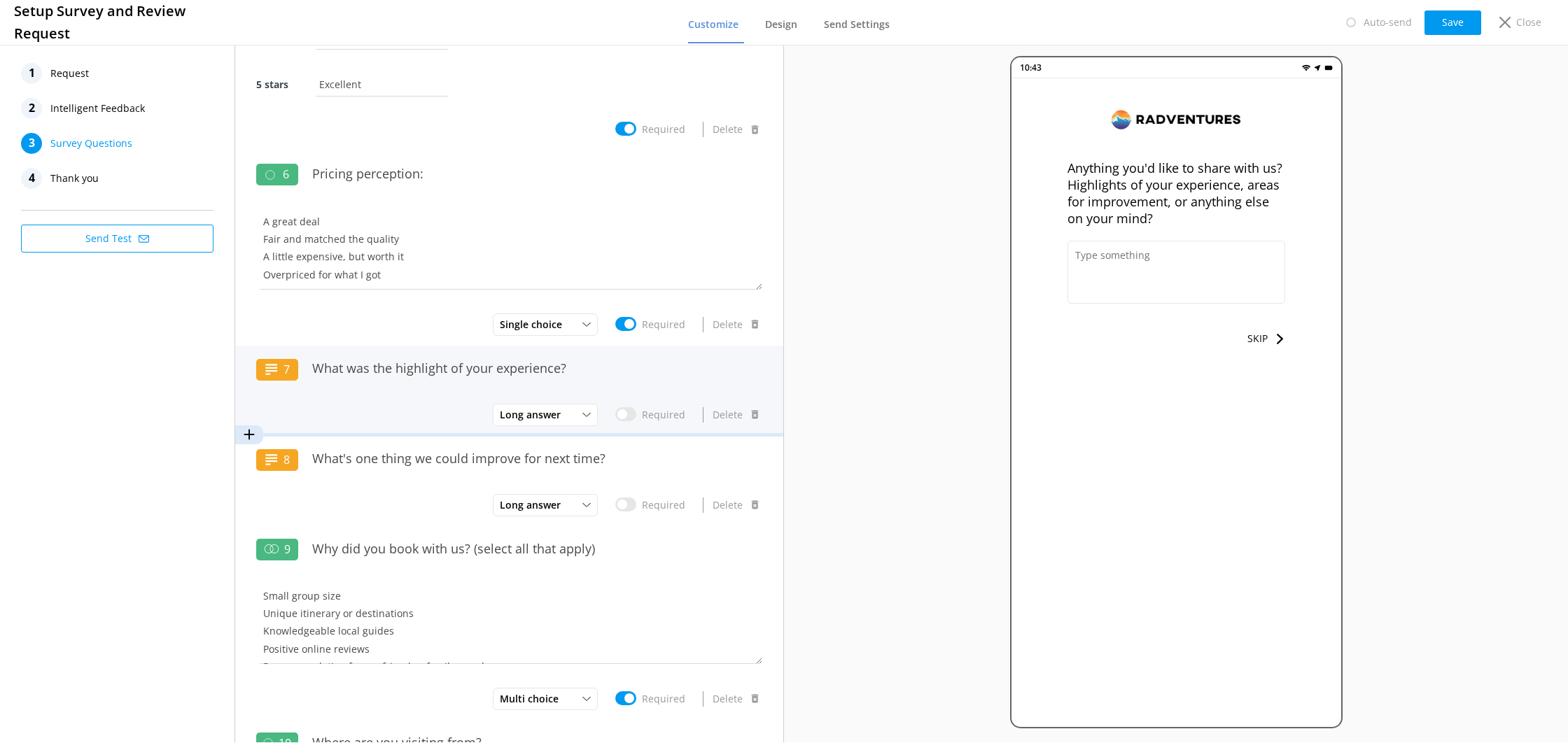
scroll to position [796, 0]
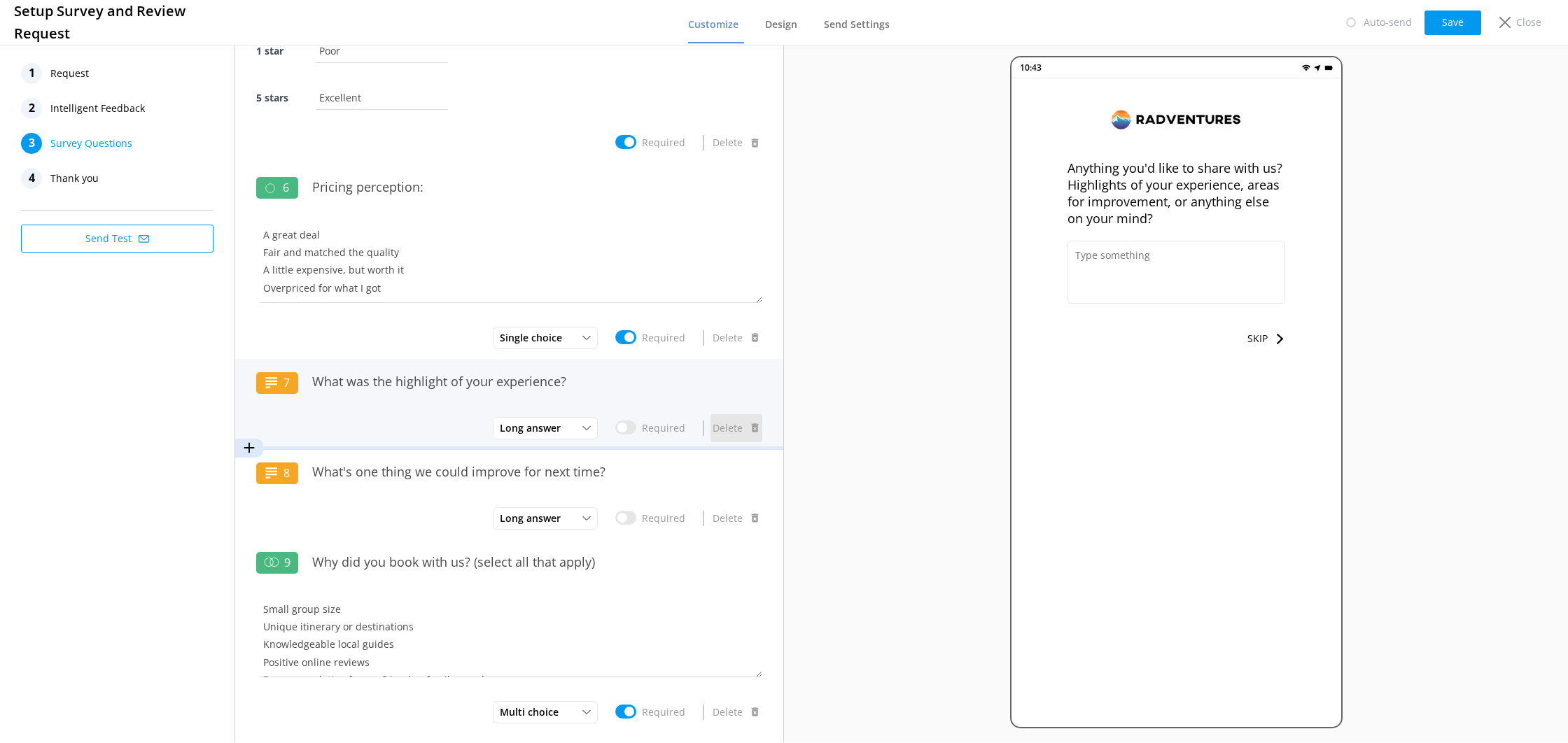
type input "Anything you'd like to share with us? Highlights of your experience, areas for …"
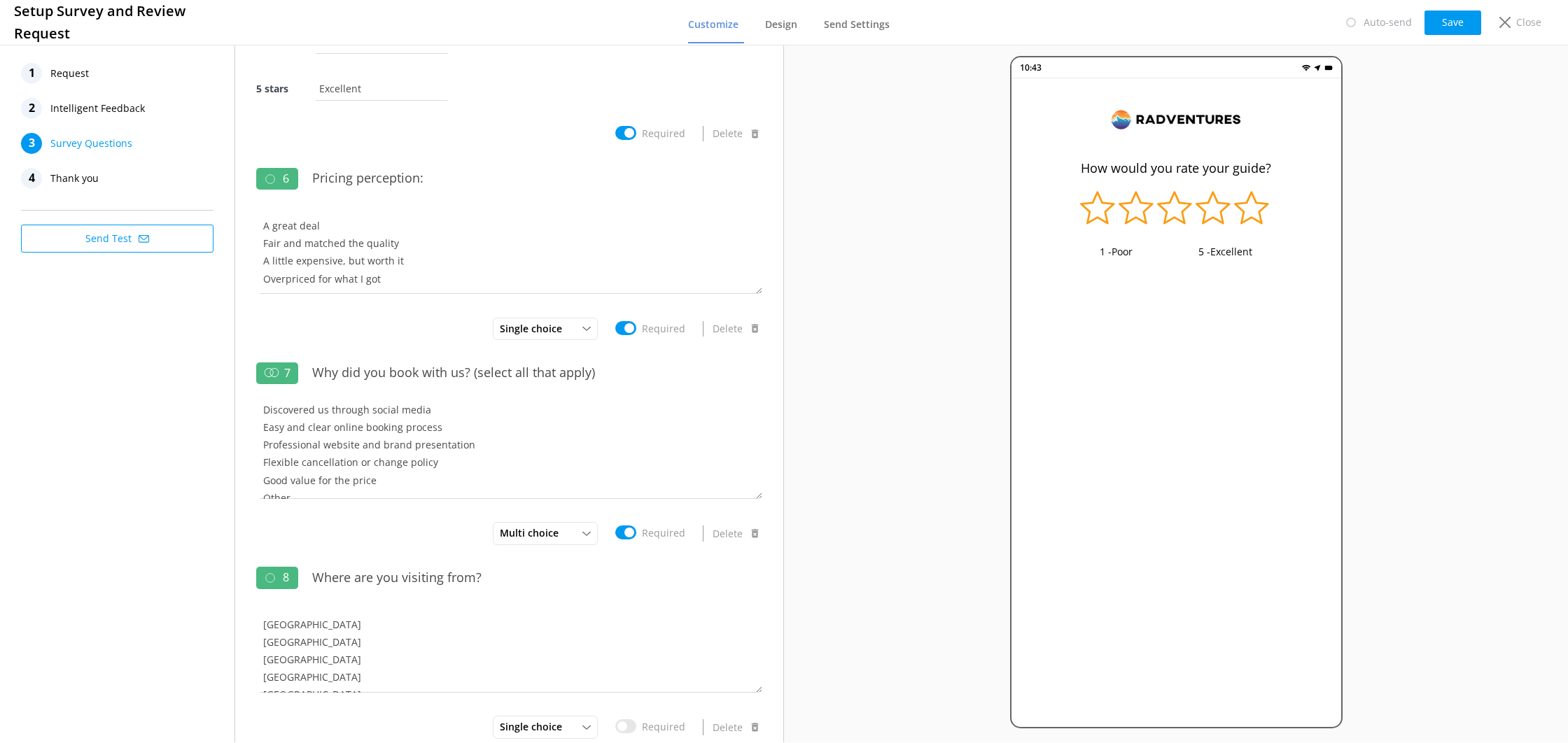
scroll to position [110, 0]
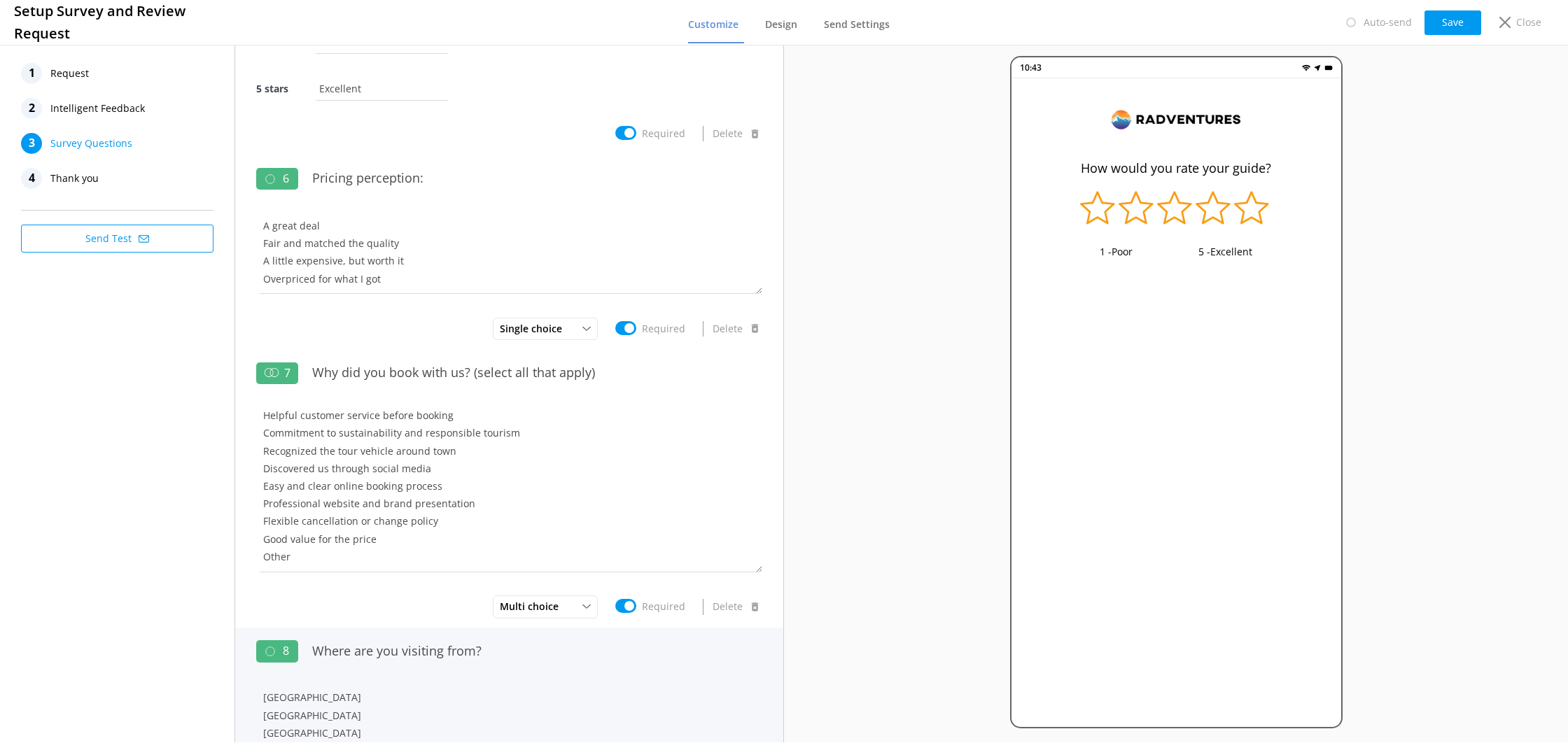
drag, startPoint x: 759, startPoint y: 492, endPoint x: 537, endPoint y: 737, distance: 330.6
click at [730, 742] on html "Setup Survey and Review Request Customize Design Send Settings Auto-send Save C…" at bounding box center [784, 371] width 1568 height 743
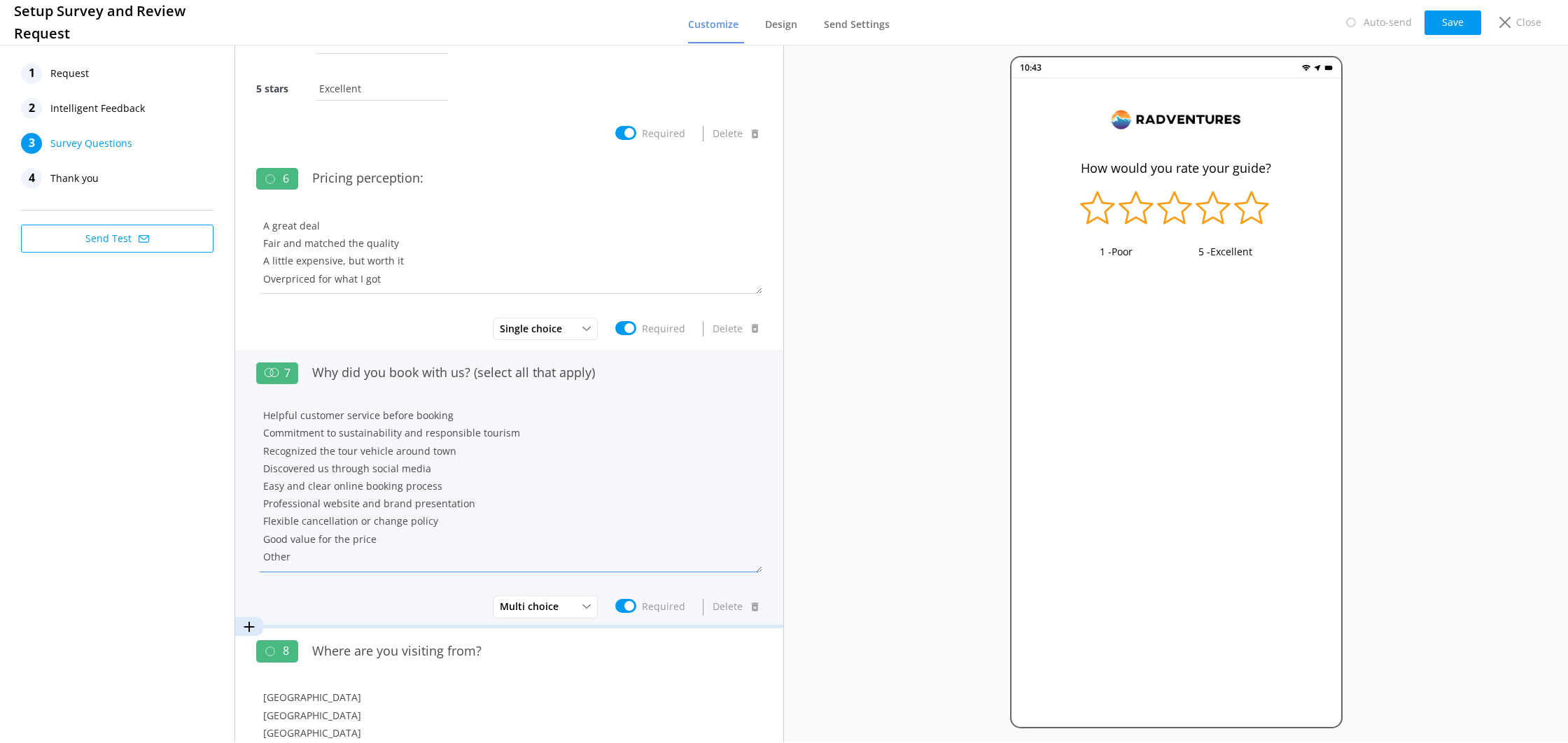
drag, startPoint x: 280, startPoint y: 549, endPoint x: 260, endPoint y: 542, distance: 21.2
click at [260, 542] on textarea "Small group size Unique itinerary or destinations Knowledgeable local guides Po…" at bounding box center [509, 488] width 506 height 169
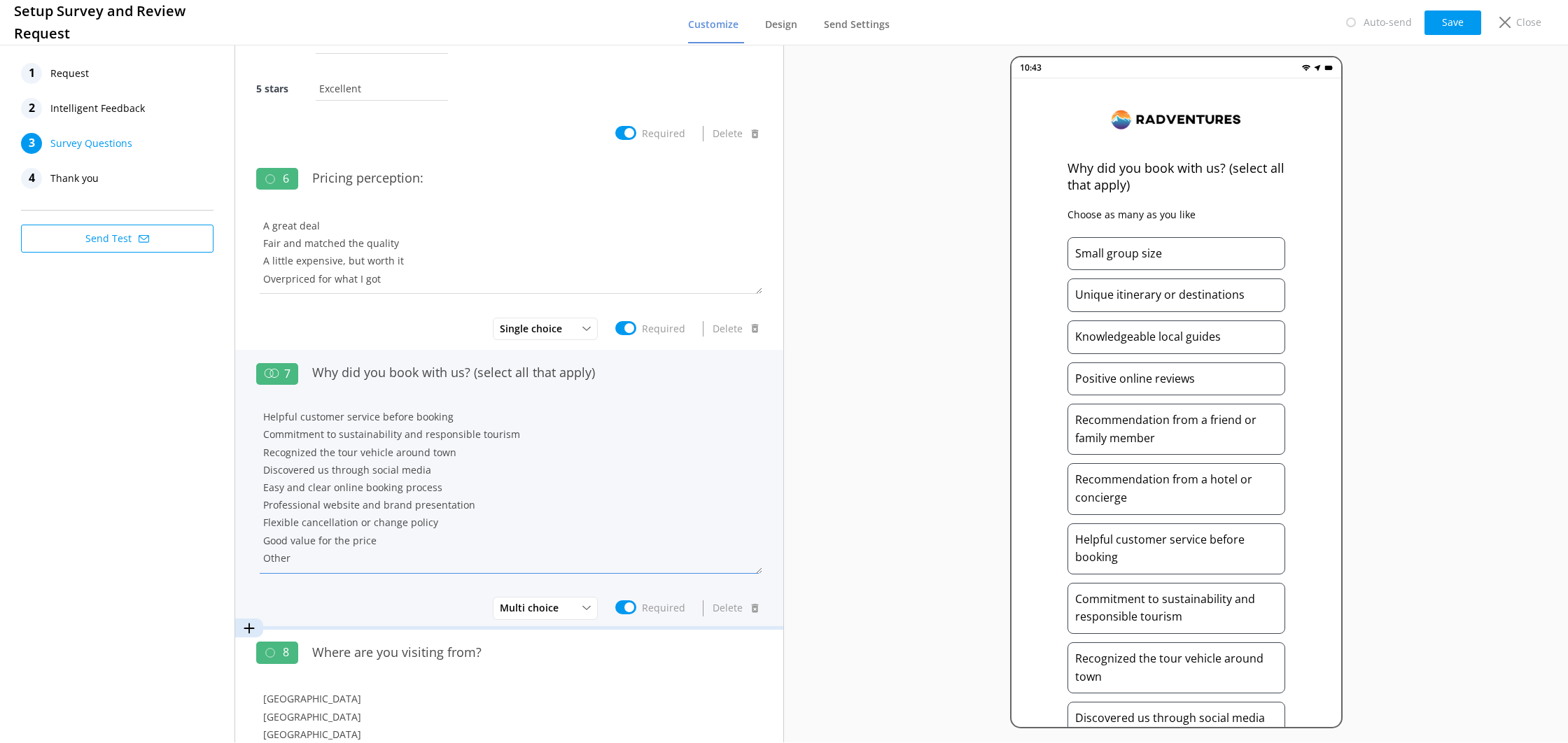
click at [302, 557] on textarea "Small group size Unique itinerary or destinations Knowledgeable local guides Po…" at bounding box center [509, 490] width 506 height 169
drag, startPoint x: 292, startPoint y: 557, endPoint x: 248, endPoint y: 549, distance: 44.7
click at [248, 549] on div "7 Why did you book with us? (select all that apply) Small group size Unique iti…" at bounding box center [509, 490] width 548 height 280
drag, startPoint x: 379, startPoint y: 555, endPoint x: 253, endPoint y: 551, distance: 126.1
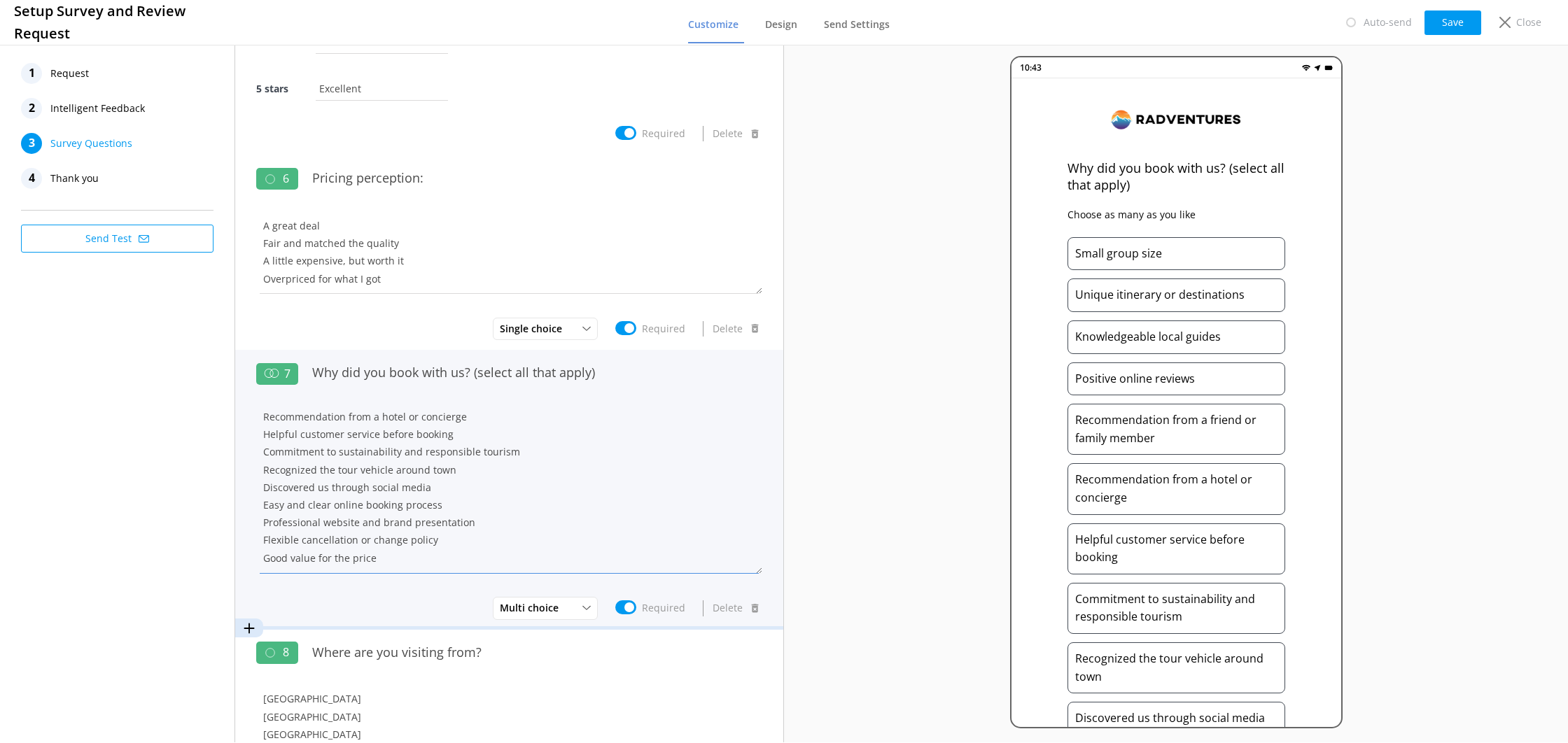
click at [253, 551] on div "7 Why did you book with us? (select all that apply) Small group size Unique iti…" at bounding box center [509, 490] width 548 height 280
drag, startPoint x: 404, startPoint y: 563, endPoint x: 359, endPoint y: 563, distance: 45.0
click at [359, 563] on textarea "Small group size Unique itinerary or destinations Knowledgeable local guides Po…" at bounding box center [509, 490] width 506 height 169
click at [368, 559] on textarea "Small group size Unique itinerary or destinations Knowledgeable local guides Po…" at bounding box center [509, 490] width 506 height 169
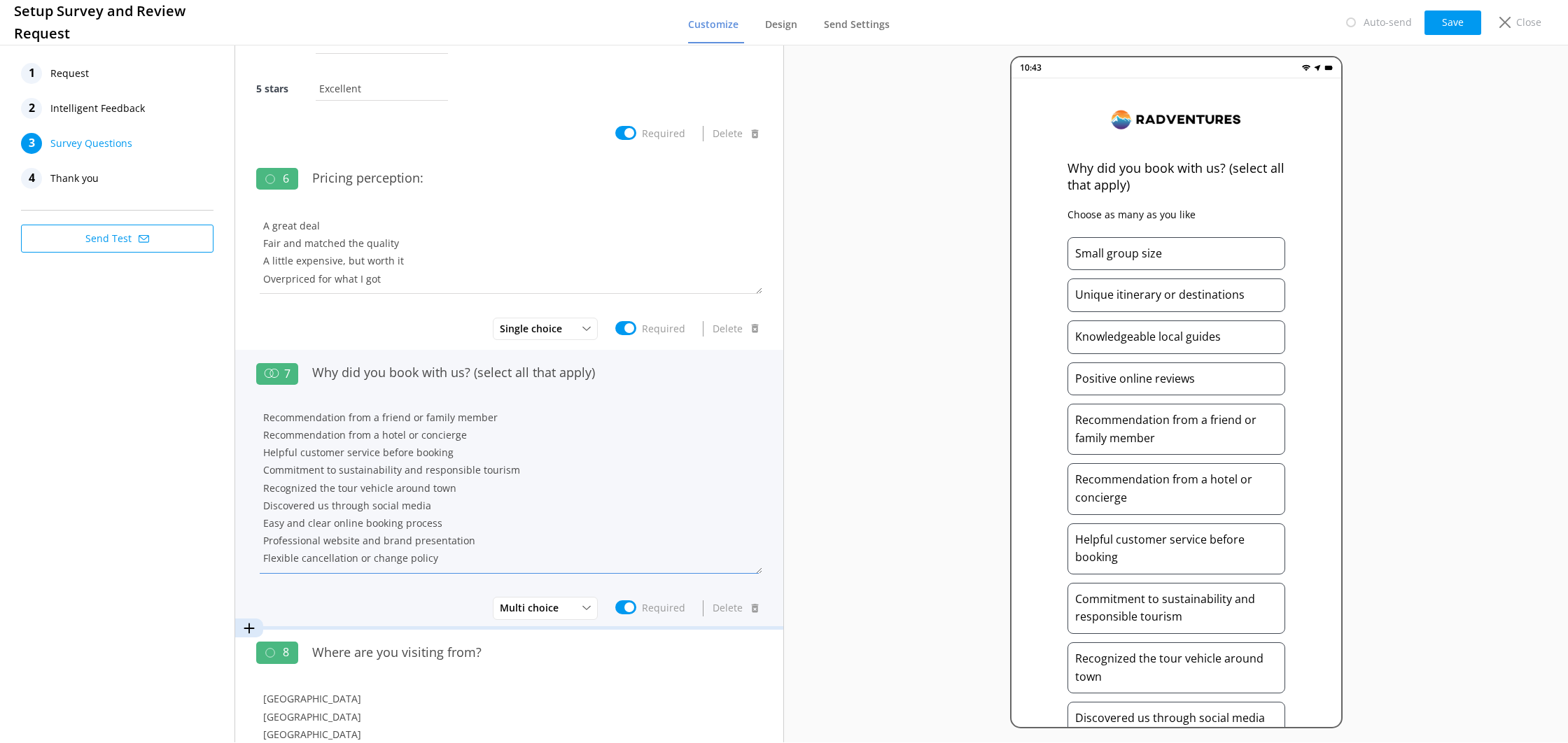
drag, startPoint x: 358, startPoint y: 562, endPoint x: 411, endPoint y: 576, distance: 54.8
click at [402, 561] on textarea "Small group size Unique itinerary or destinations Knowledgeable local guides Po…" at bounding box center [509, 490] width 506 height 169
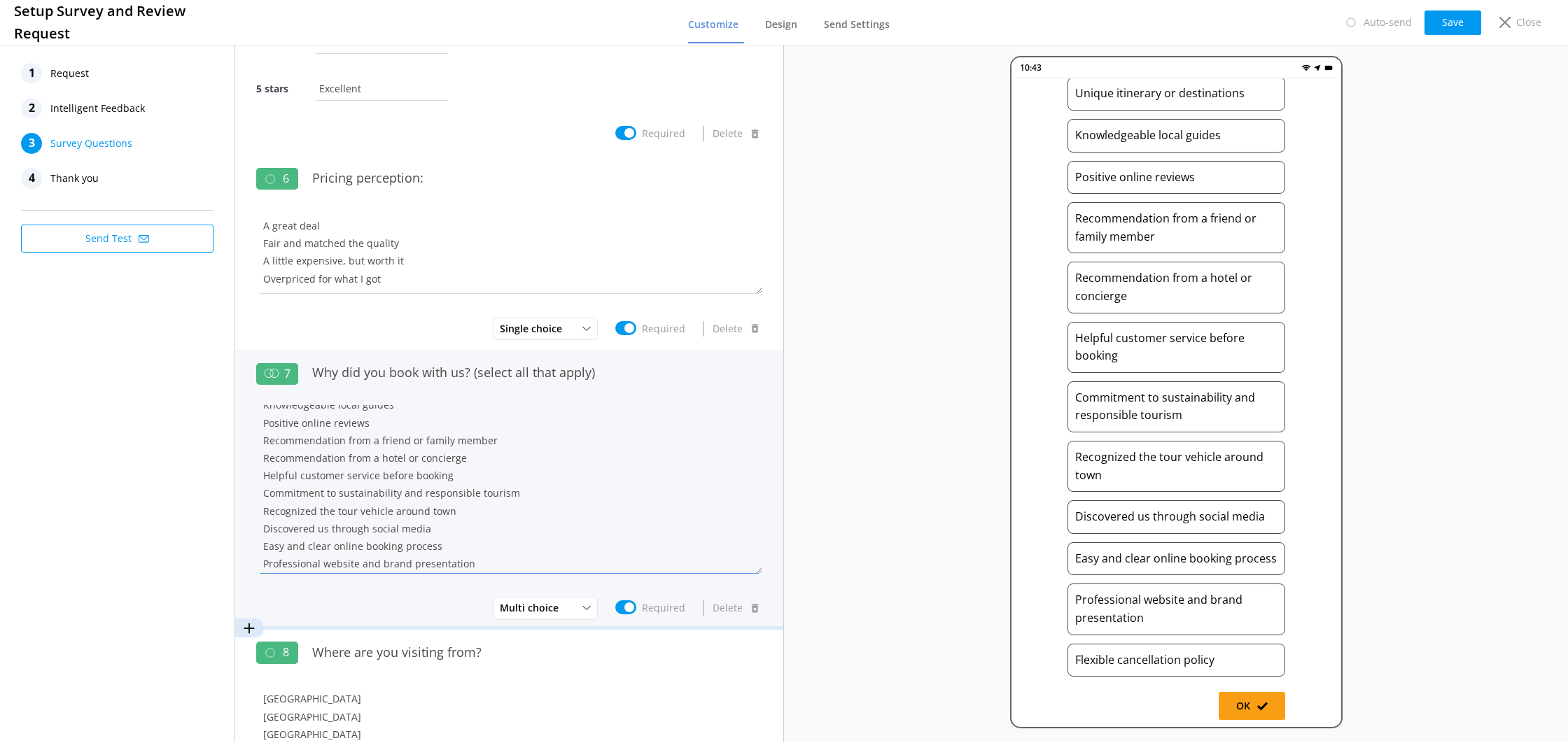
scroll to position [0, 0]
drag, startPoint x: 334, startPoint y: 441, endPoint x: 248, endPoint y: 442, distance: 86.0
click at [248, 442] on div "7 Why did you book with us? (select all that apply) Small group size Unique iti…" at bounding box center [509, 490] width 548 height 280
drag, startPoint x: 473, startPoint y: 451, endPoint x: 258, endPoint y: 456, distance: 215.1
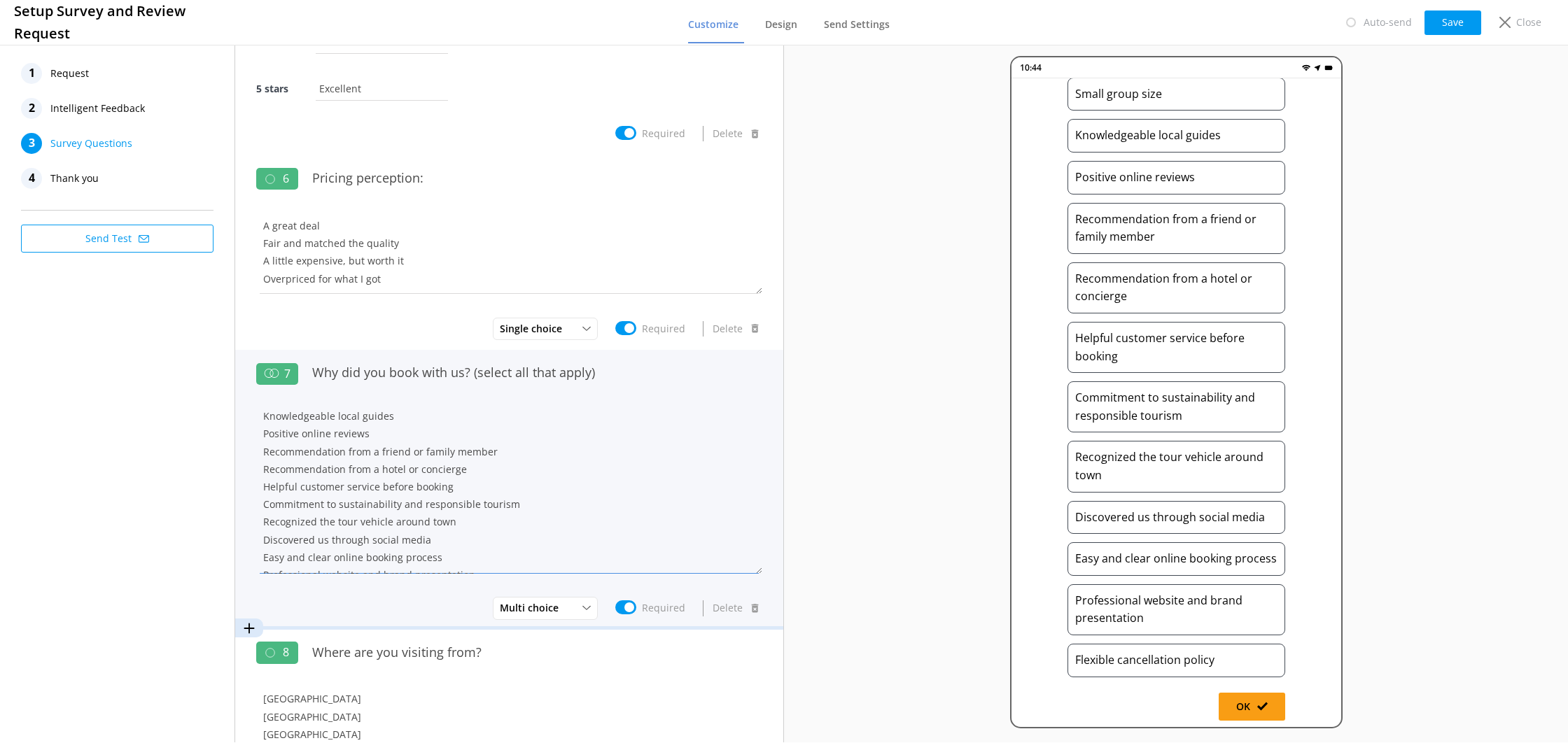
click at [258, 456] on textarea "Small group size Knowledgeable local guides Positive online reviews Recommendat…" at bounding box center [509, 490] width 506 height 169
type textarea "Small group size Knowledgeable local guides Positive online reviews Recommendat…"
drag, startPoint x: 541, startPoint y: 373, endPoint x: 478, endPoint y: 400, distance: 68.5
click at [471, 378] on input "Why did you book with us? (select all that apply)" at bounding box center [534, 373] width 457 height 31
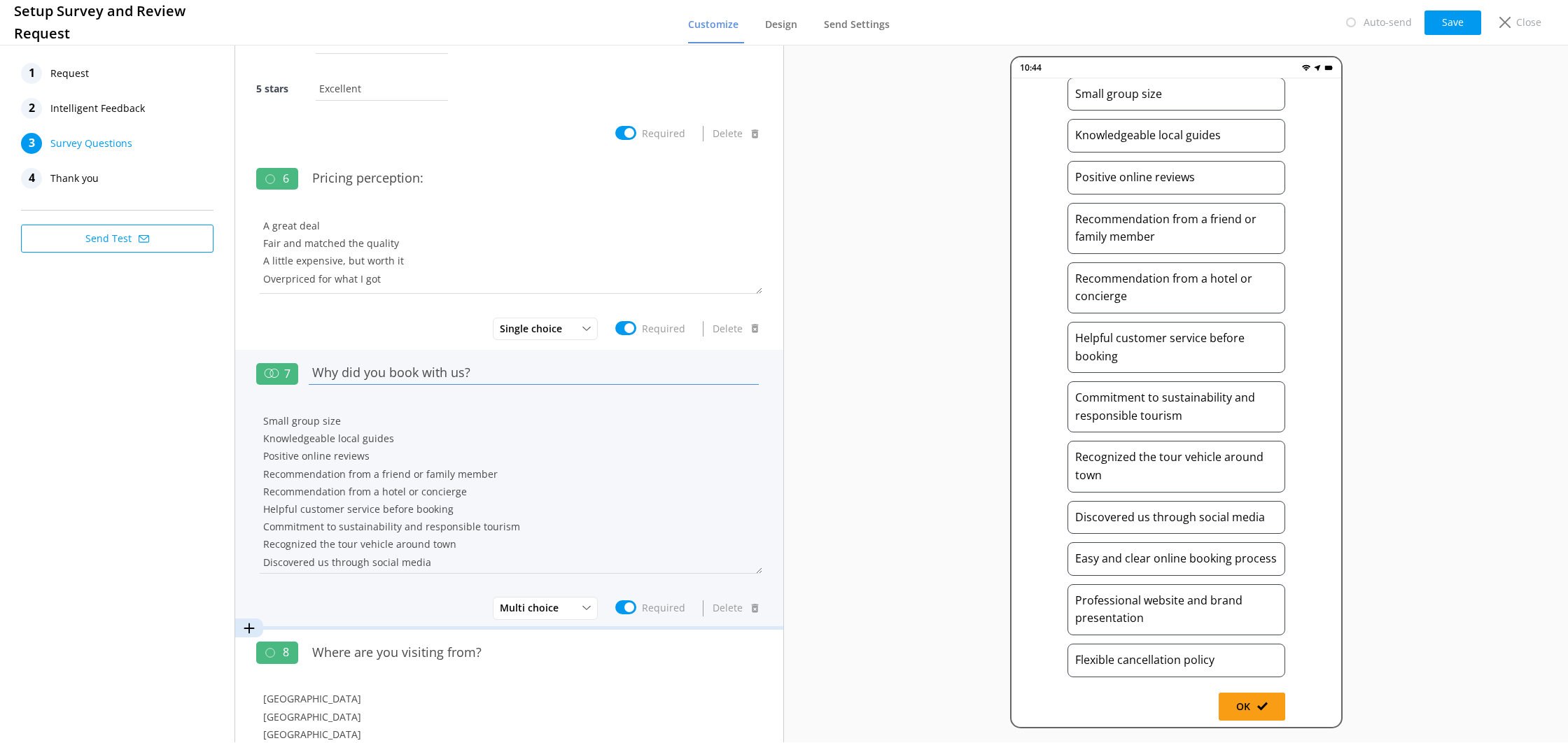
scroll to position [143, 0]
type input "Why did you book with us?"
click at [500, 456] on textarea "Small group size Knowledgeable local guides Positive online reviews Recommendat…" at bounding box center [509, 490] width 506 height 169
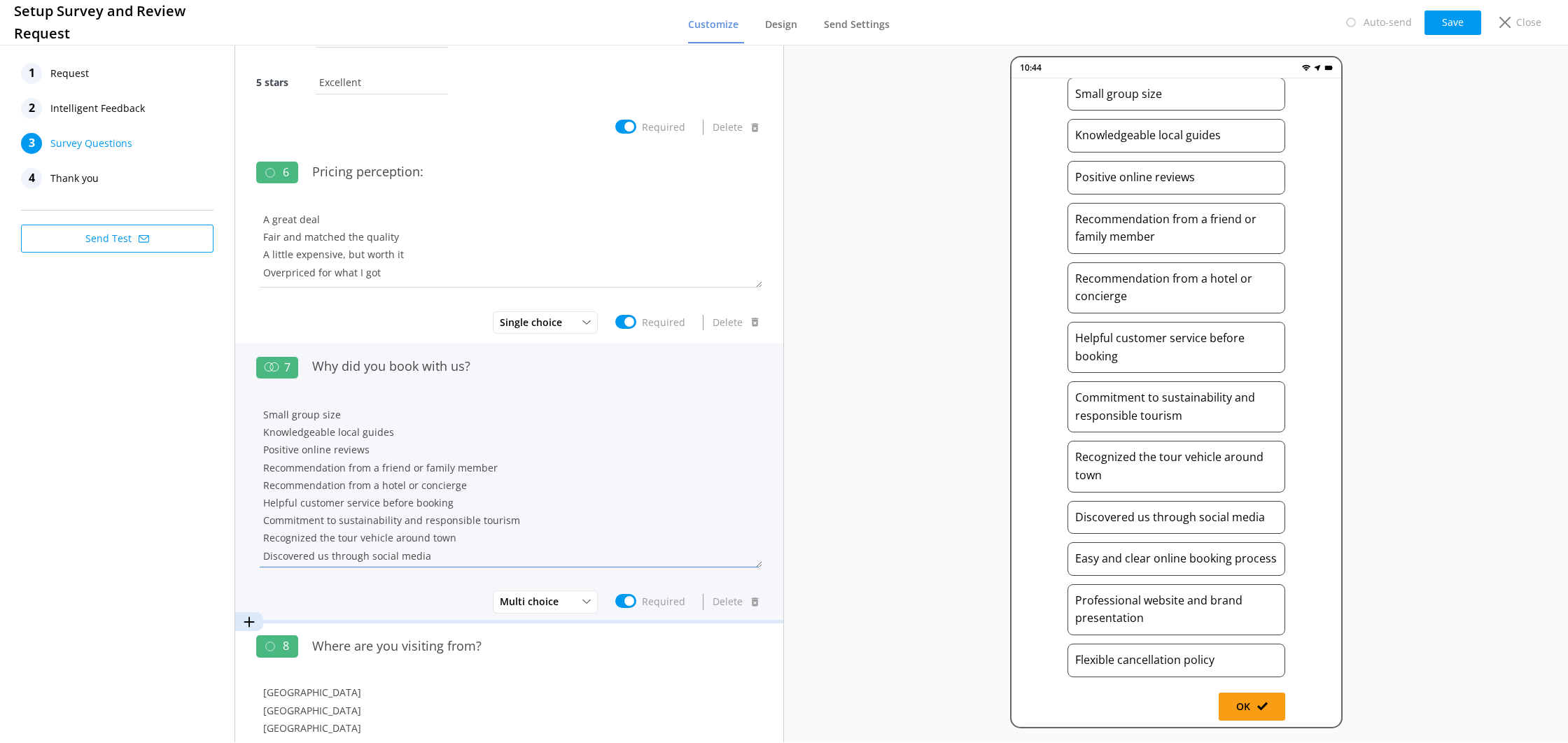
scroll to position [13, 0]
drag, startPoint x: 287, startPoint y: 490, endPoint x: 265, endPoint y: 491, distance: 22.0
click at [265, 491] on textarea "Small group size Knowledgeable local guides Positive online reviews Recommendat…" at bounding box center [509, 483] width 506 height 169
drag, startPoint x: 376, startPoint y: 489, endPoint x: 498, endPoint y: 483, distance: 122.1
click at [498, 483] on textarea "Small group size Knowledgeable local guides Positive online reviews Recommendat…" at bounding box center [509, 483] width 506 height 169
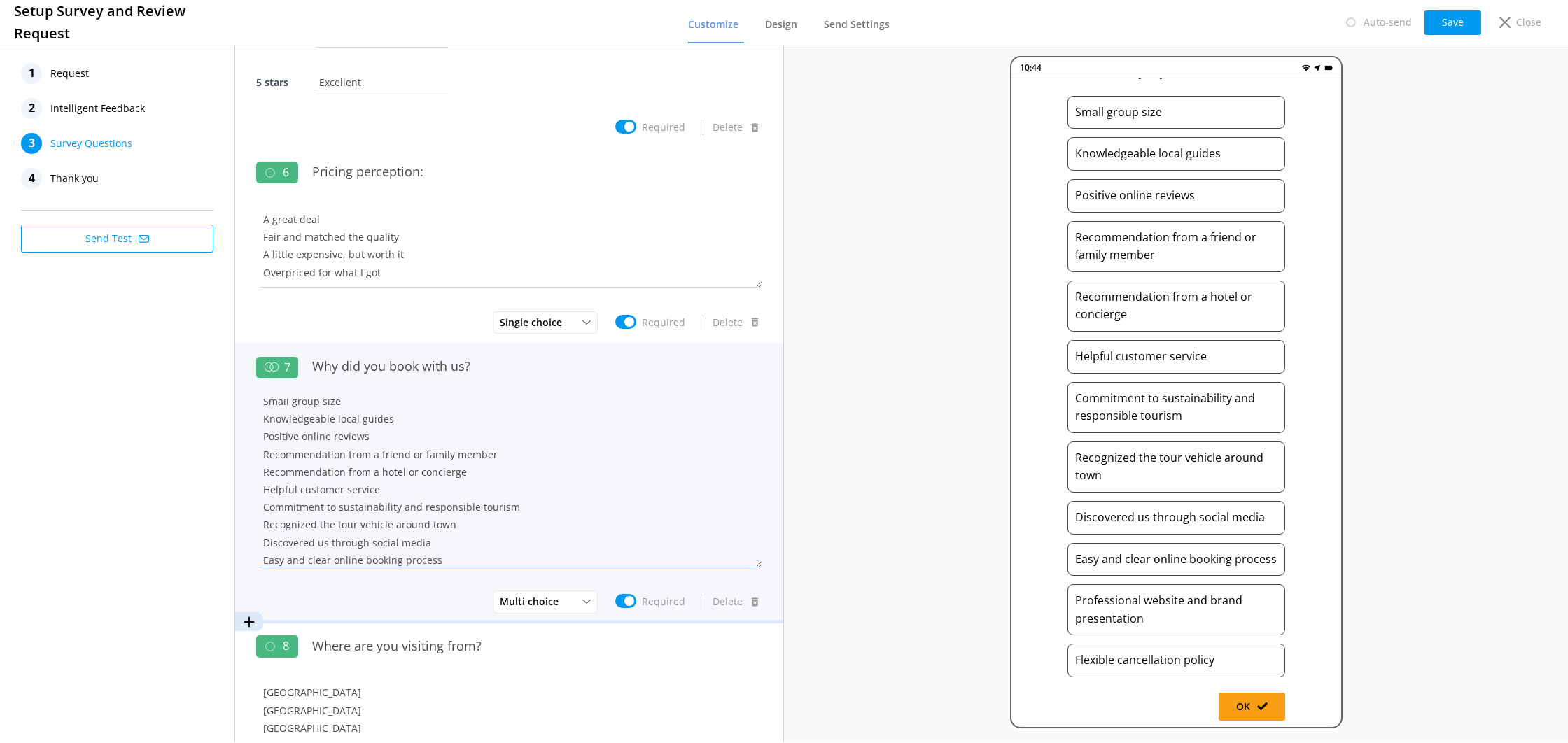
scroll to position [0, 0]
click at [383, 470] on textarea "Small group size Knowledgeable local guides Positive online reviews Recommendat…" at bounding box center [509, 483] width 506 height 169
drag, startPoint x: 493, startPoint y: 464, endPoint x: 257, endPoint y: 465, distance: 236.0
click at [257, 465] on textarea "Small group size Knowledgeable local guides Positive online reviews Recommendat…" at bounding box center [509, 483] width 506 height 169
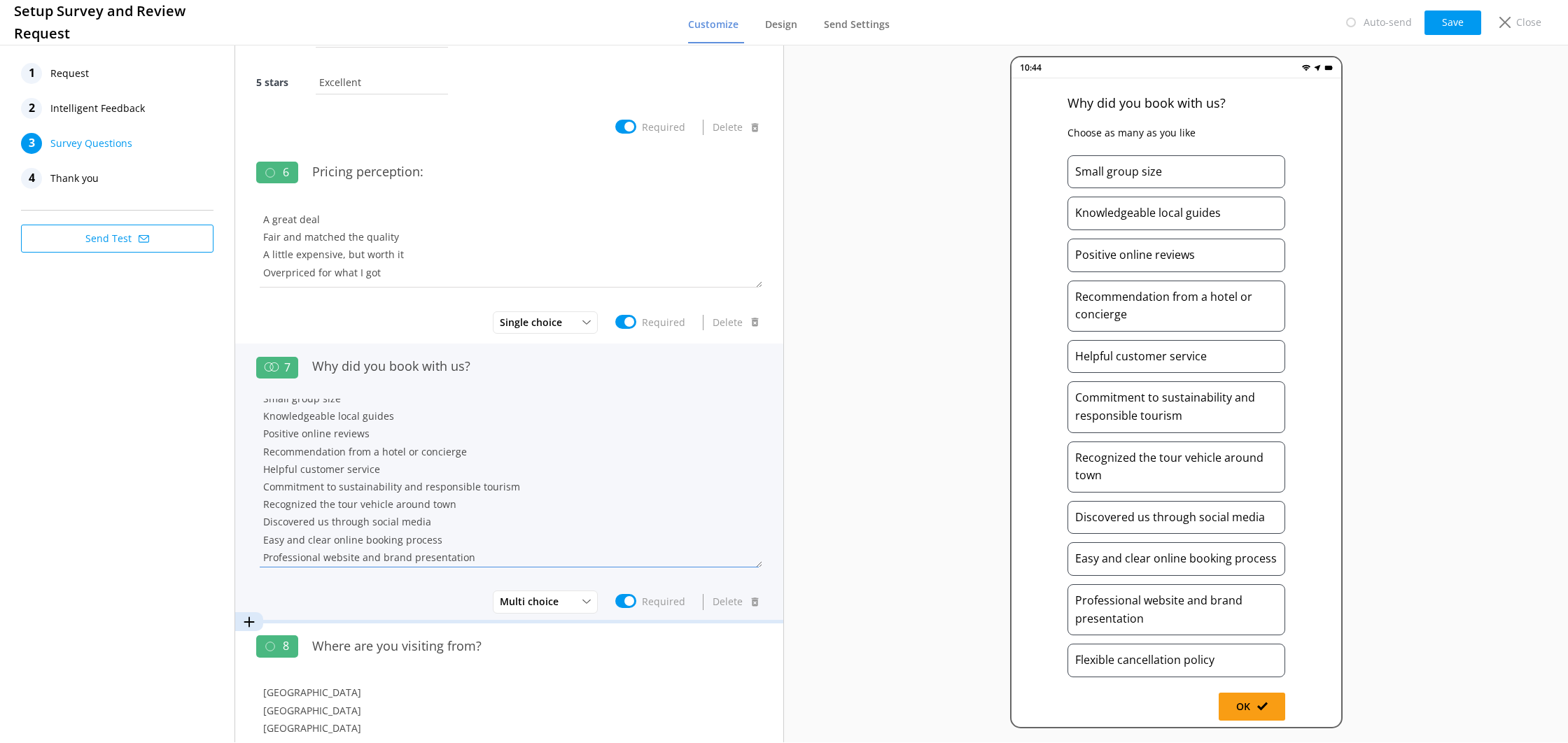
scroll to position [13, 0]
drag, startPoint x: 367, startPoint y: 507, endPoint x: 249, endPoint y: 503, distance: 118.1
click at [249, 503] on div "7 Why did you book with us? Small group size Knowledgeable local guides Positiv…" at bounding box center [509, 483] width 548 height 280
drag, startPoint x: 436, startPoint y: 499, endPoint x: 244, endPoint y: 488, distance: 192.3
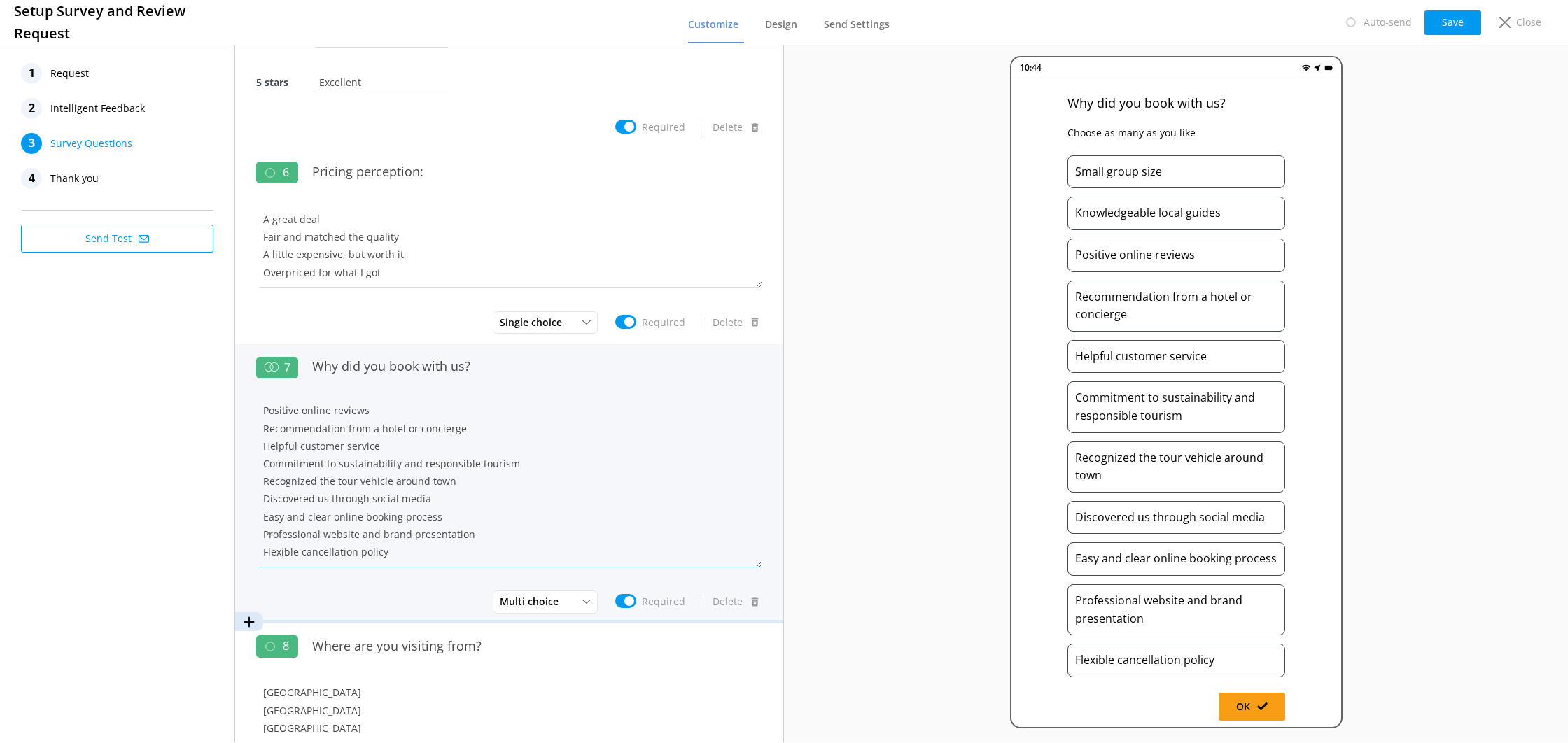
click at [244, 488] on div "7 Why did you book with us? Small group size Knowledgeable local guides Positiv…" at bounding box center [509, 483] width 548 height 280
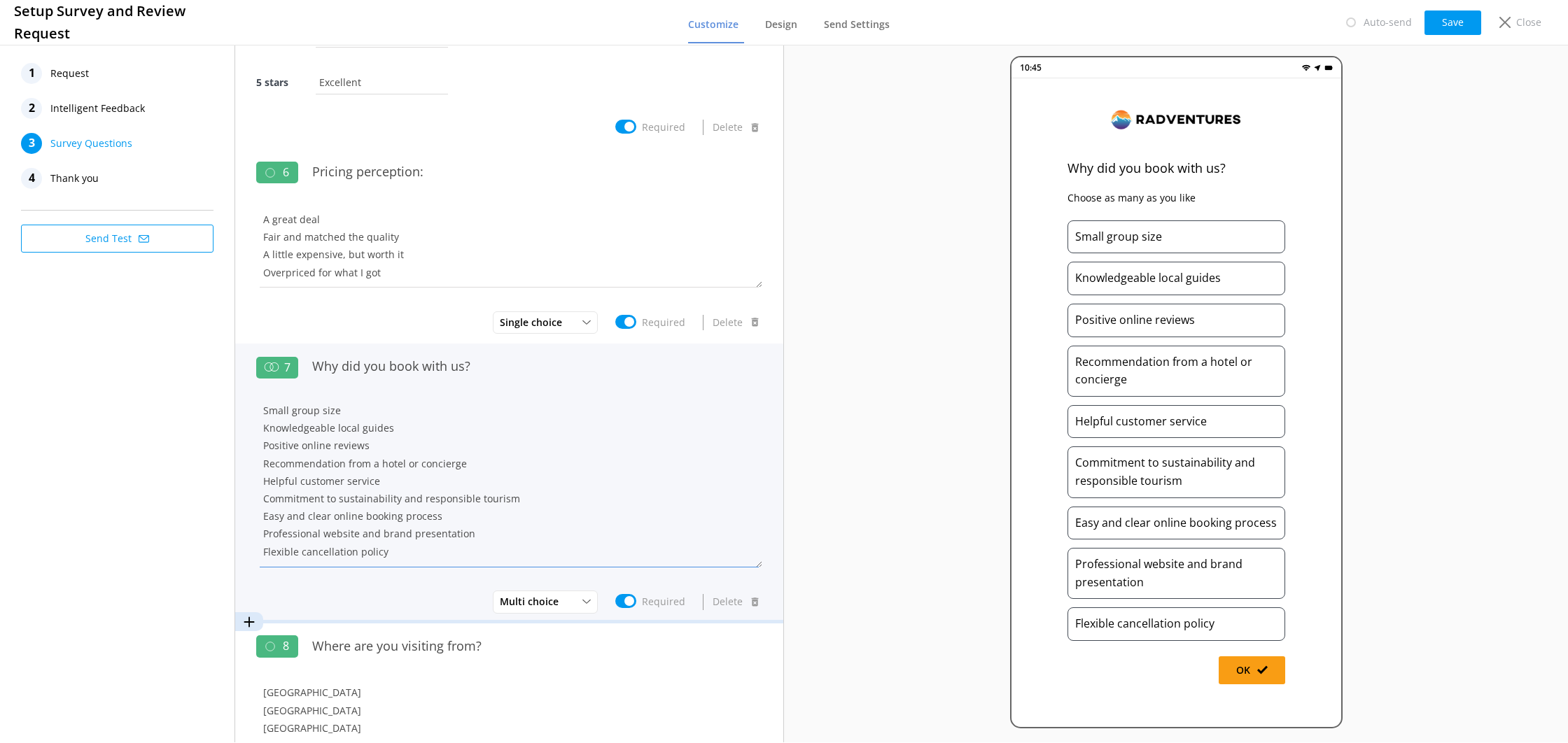
scroll to position [0, 0]
drag, startPoint x: 451, startPoint y: 466, endPoint x: 259, endPoint y: 470, distance: 192.0
click at [259, 470] on textarea "Small group size Knowledgeable local guides Positive online reviews Recommendat…" at bounding box center [509, 483] width 506 height 169
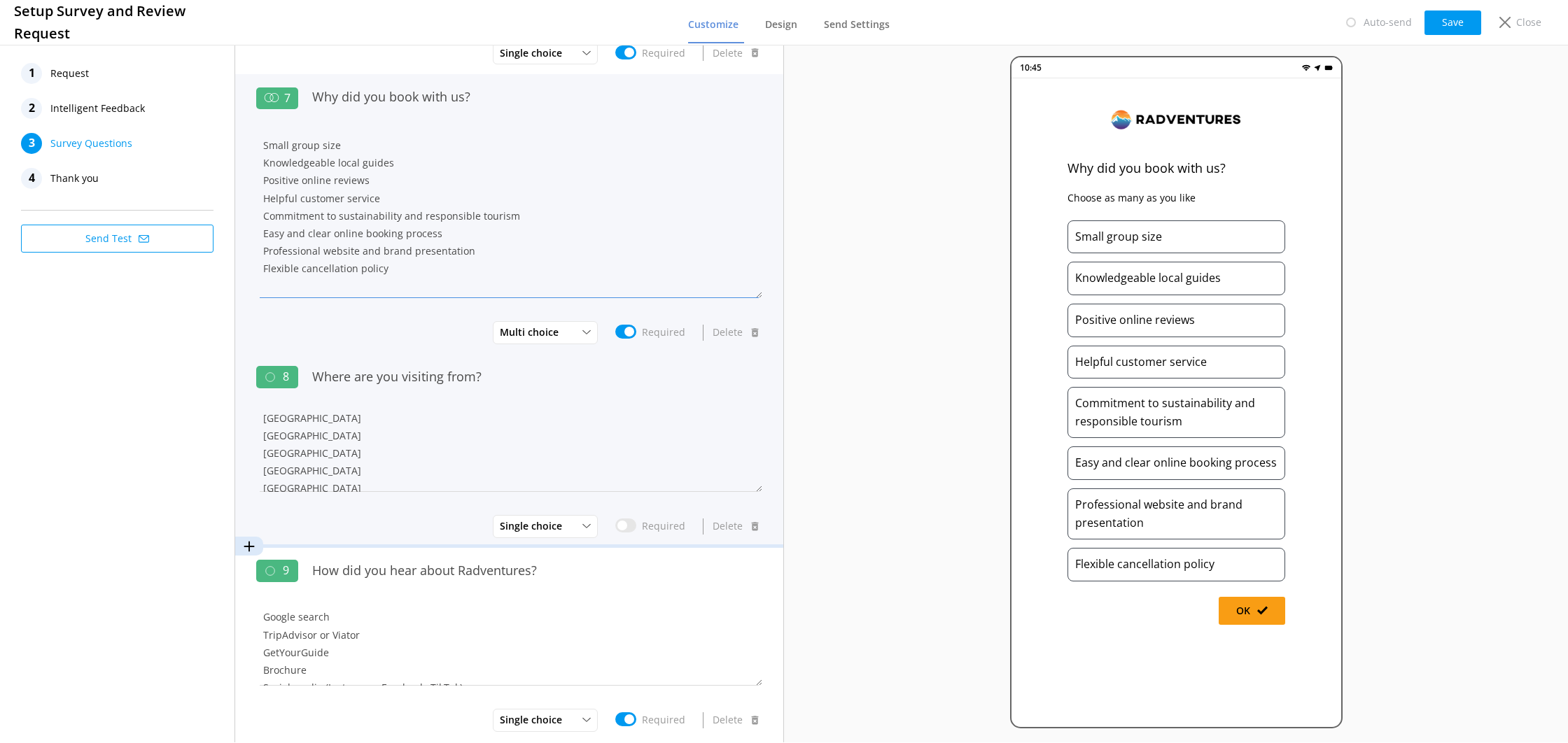
scroll to position [119, 0]
type textarea "Small group size Knowledgeable local guides Positive online reviews Helpful cus…"
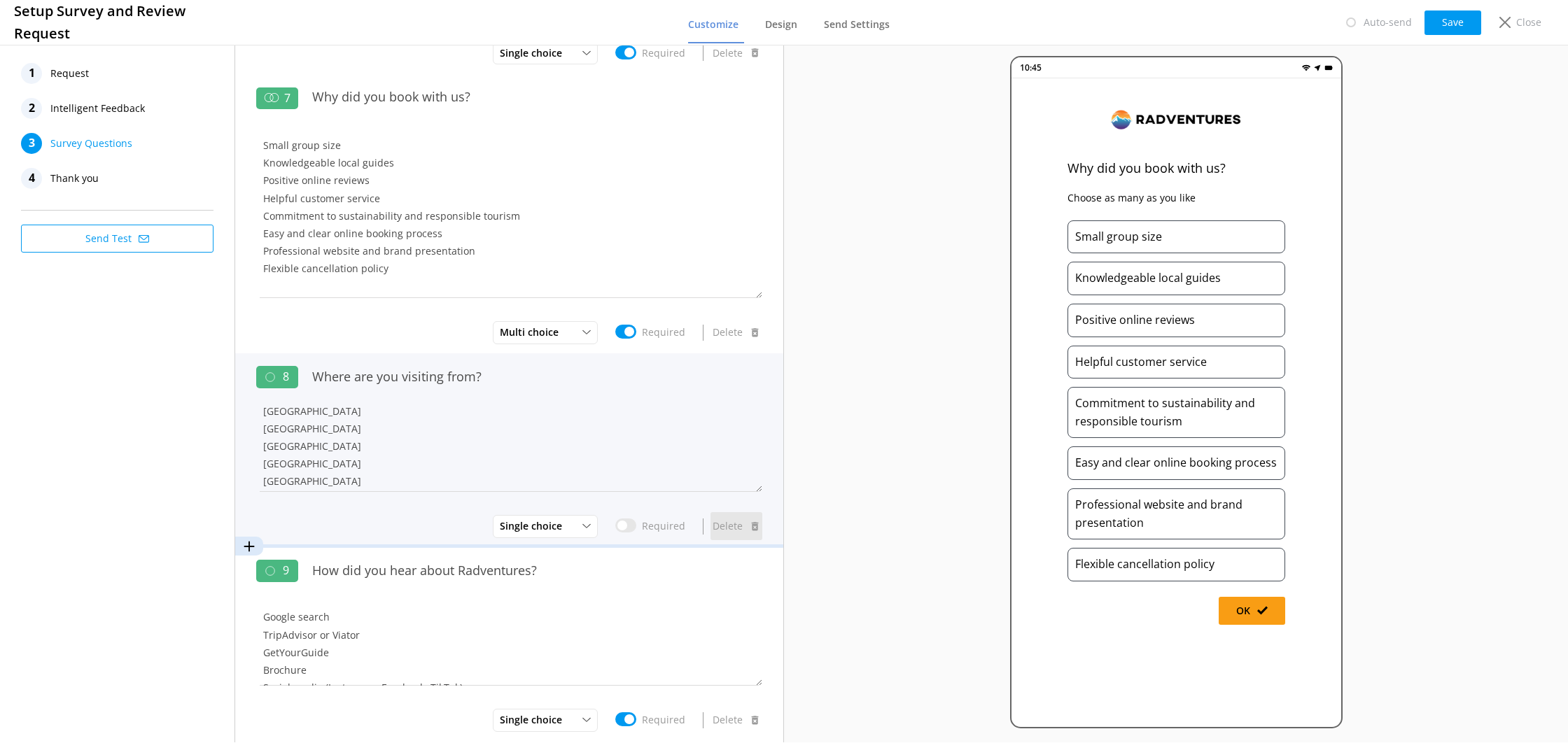
click at [721, 522] on button "Delete" at bounding box center [736, 526] width 52 height 28
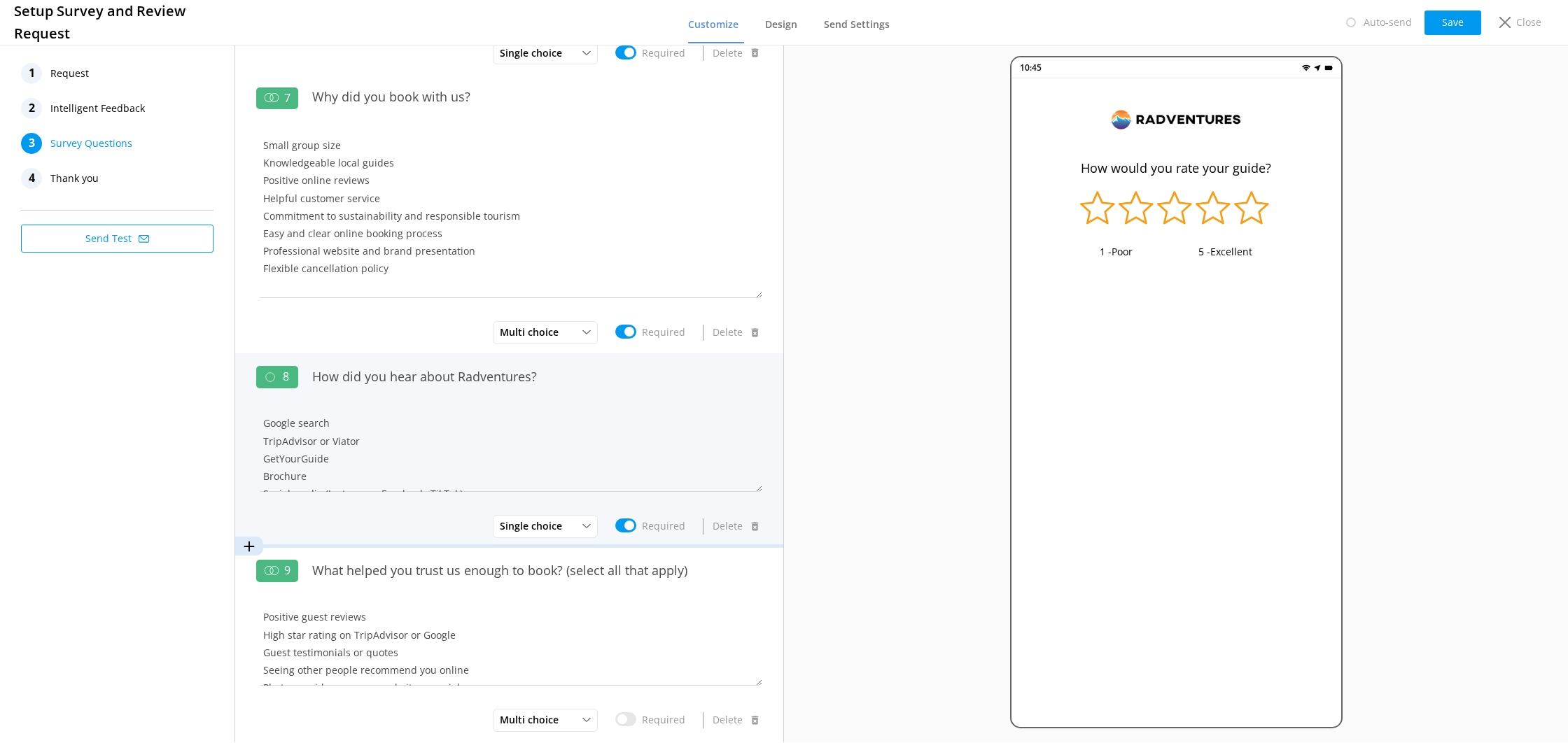
scroll to position [1, 0]
click at [297, 422] on textarea "Google search TripAdvisor or Viator GetYourGuide Brochure Social media (Instagr…" at bounding box center [509, 449] width 506 height 84
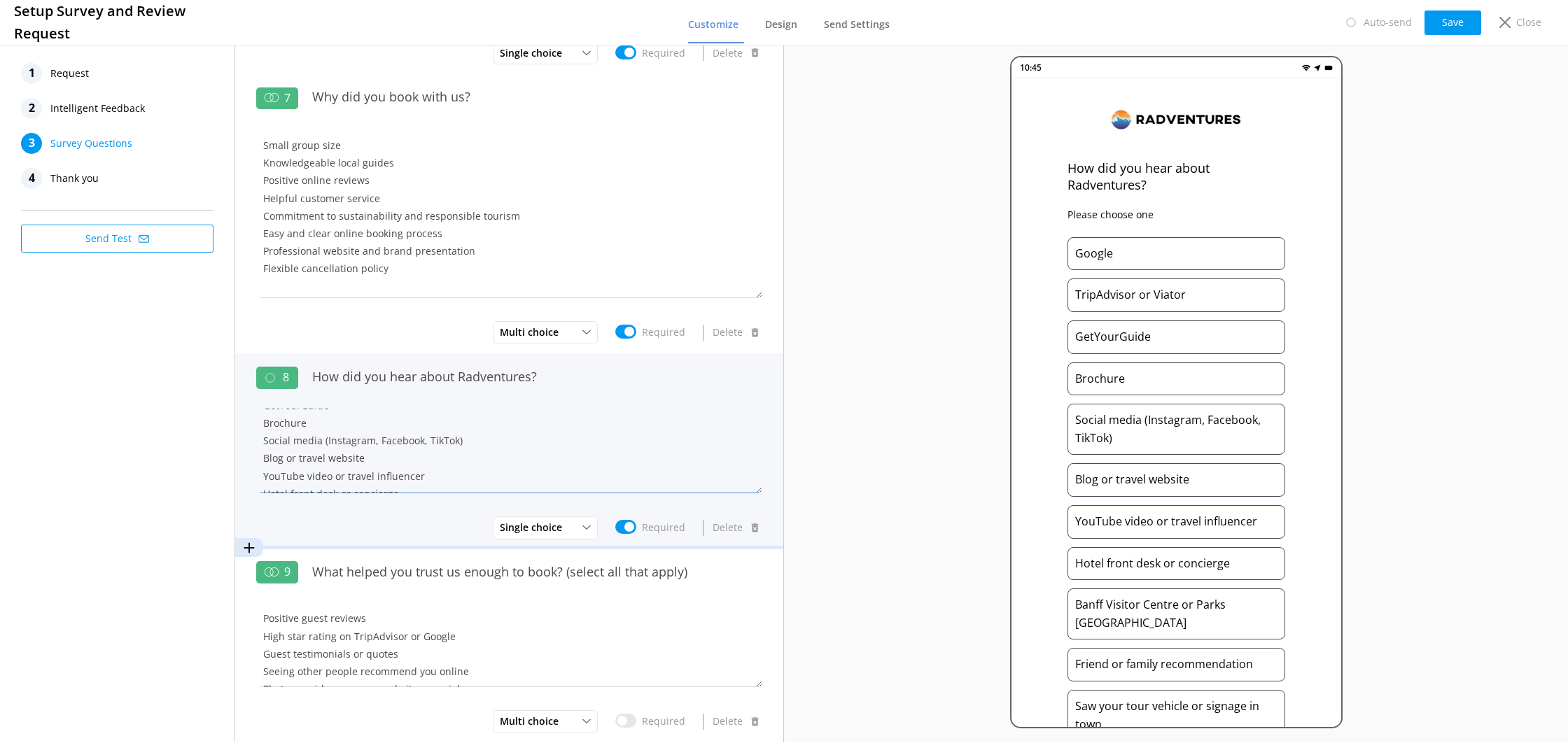
scroll to position [46, 0]
drag, startPoint x: 294, startPoint y: 449, endPoint x: 461, endPoint y: 451, distance: 167.0
click at [461, 451] on textarea "Google TripAdvisor or Viator GetYourGuide Brochure Social media (Instagram, Fac…" at bounding box center [509, 451] width 506 height 84
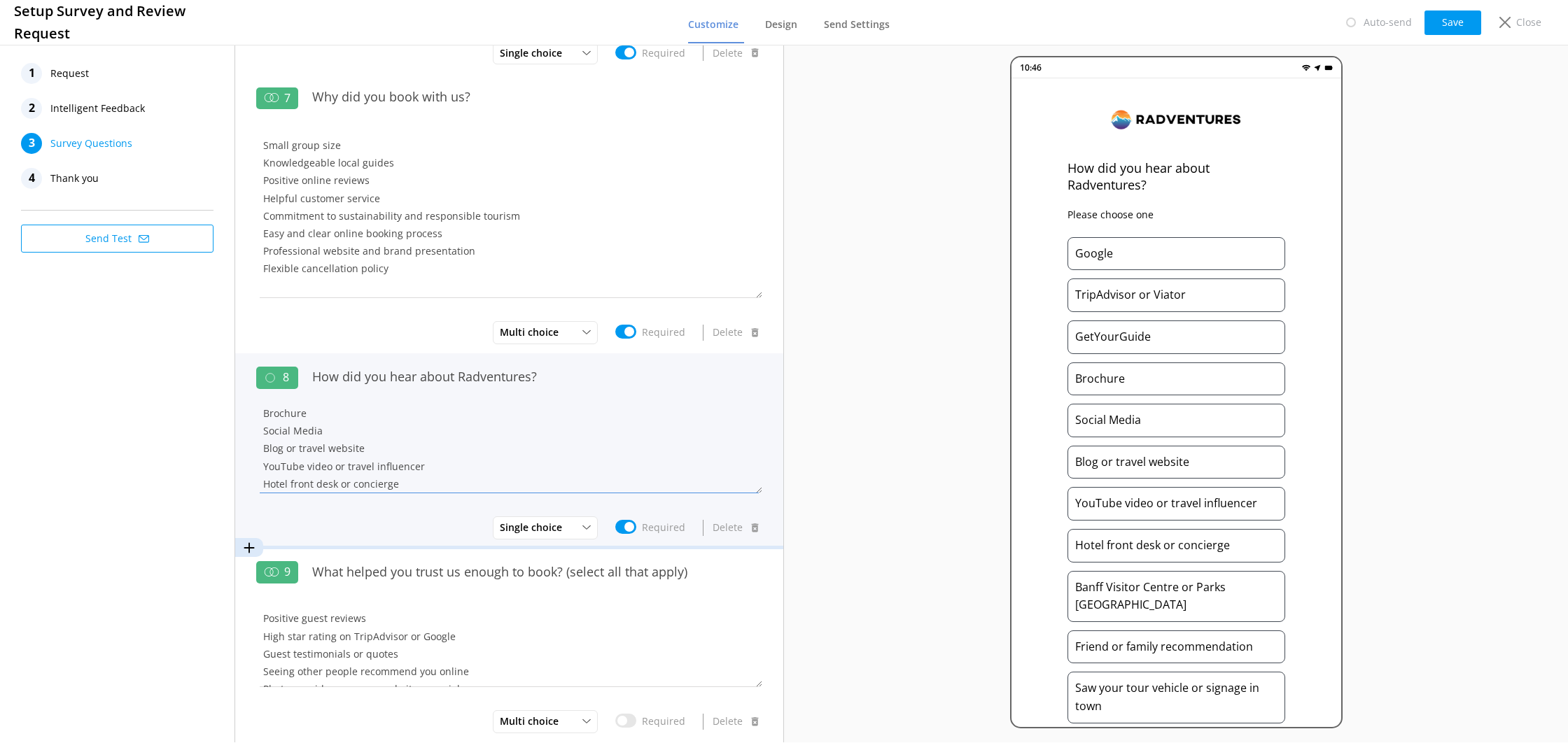
scroll to position [69, 0]
click at [300, 424] on textarea "Google TripAdvisor or Viator GetYourGuide Brochure Social Media Blog or travel …" at bounding box center [509, 451] width 506 height 84
drag, startPoint x: 327, startPoint y: 431, endPoint x: 263, endPoint y: 436, distance: 64.2
click at [259, 433] on textarea "Google TripAdvisor or Viator GetYourGuide Brochure Social edia Blog or travel w…" at bounding box center [509, 451] width 506 height 84
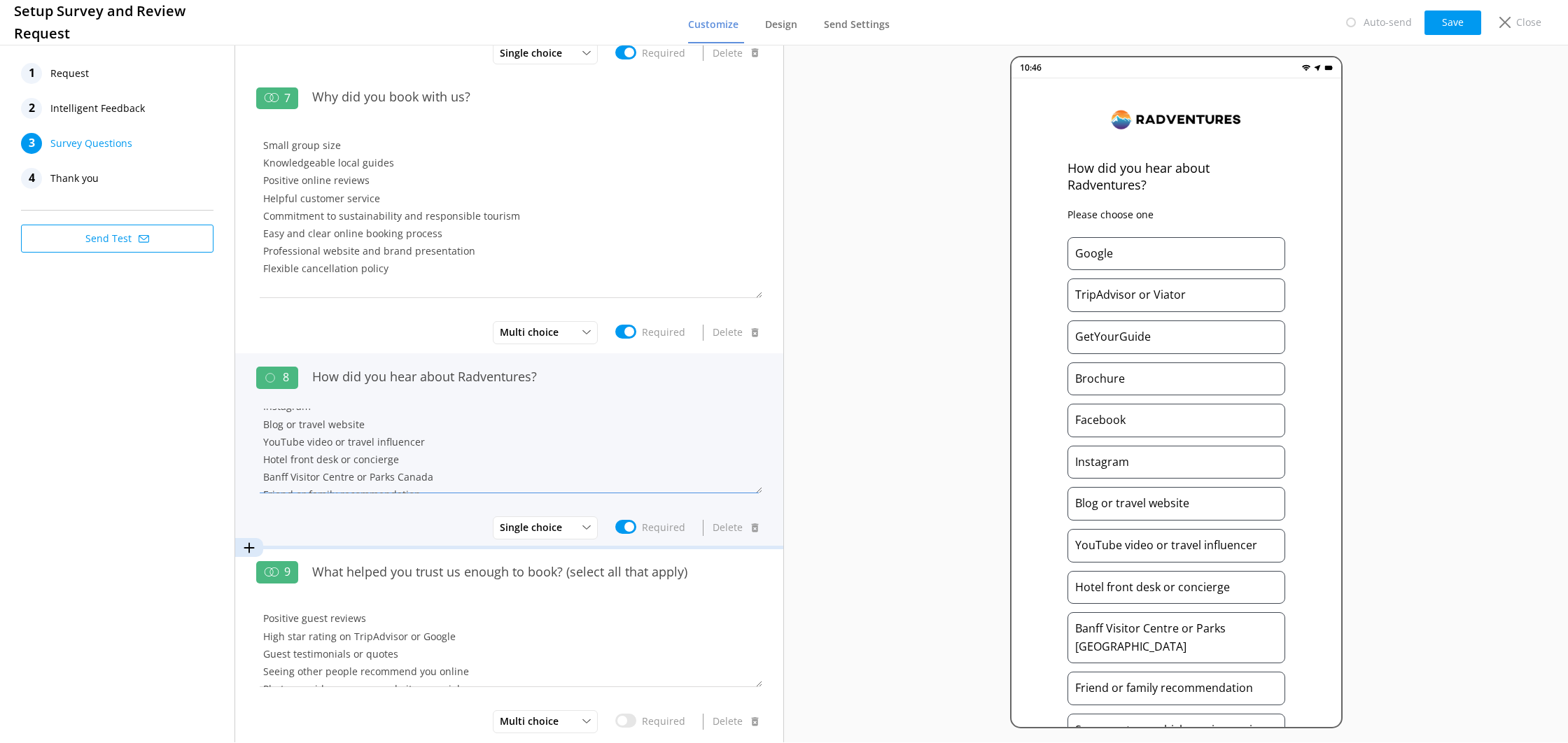
scroll to position [119, 0]
drag, startPoint x: 291, startPoint y: 446, endPoint x: 406, endPoint y: 452, distance: 115.2
click at [406, 452] on textarea "Google TripAdvisor or Viator GetYourGuide Brochure Facebook Instagram Blog or t…" at bounding box center [509, 451] width 506 height 84
click at [370, 451] on textarea "Google TripAdvisor or Viator GetYourGuide Brochure Facebook Instagram Blog or t…" at bounding box center [509, 451] width 506 height 84
drag, startPoint x: 399, startPoint y: 445, endPoint x: 287, endPoint y: 451, distance: 112.2
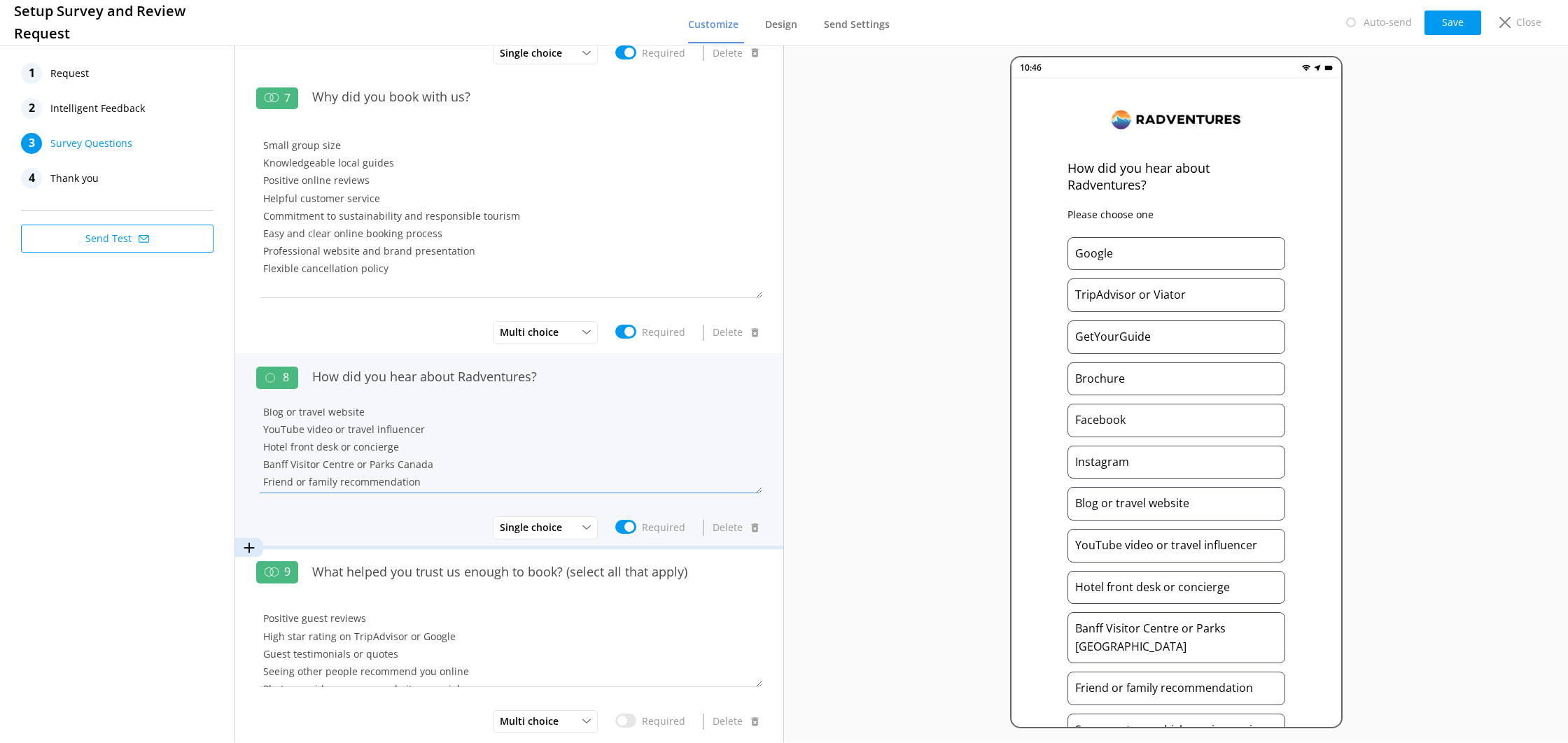
click at [286, 451] on textarea "Google TripAdvisor or Viator GetYourGuide Brochure Facebook Instagram Blog or t…" at bounding box center [509, 451] width 506 height 84
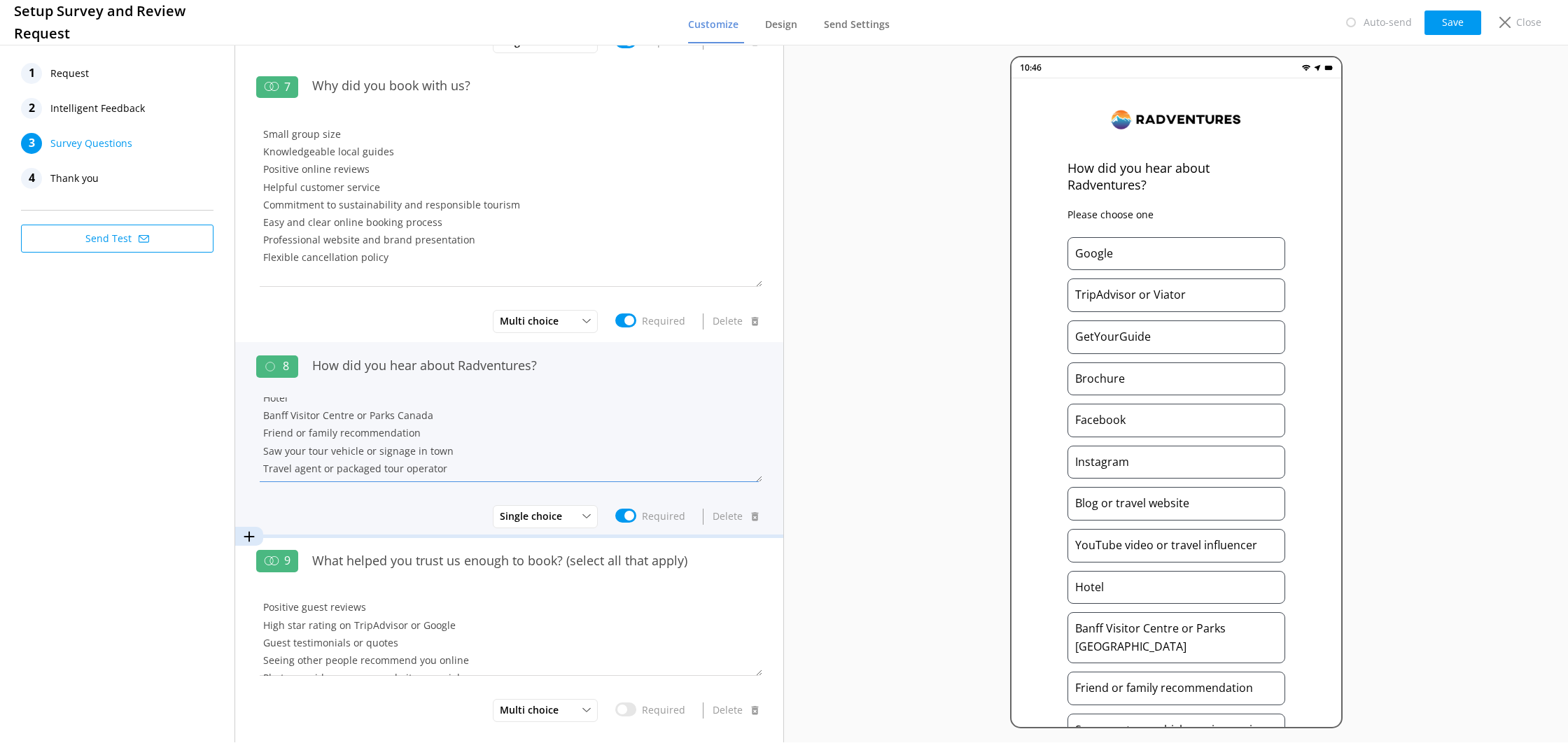
scroll to position [169, 0]
drag, startPoint x: 316, startPoint y: 412, endPoint x: 246, endPoint y: 424, distance: 71.0
click at [246, 424] on div "8 How did you hear about Radventures? Google TripAdvisor or Viator GetYourGuide…" at bounding box center [509, 439] width 548 height 195
drag, startPoint x: 329, startPoint y: 439, endPoint x: 331, endPoint y: 475, distance: 36.1
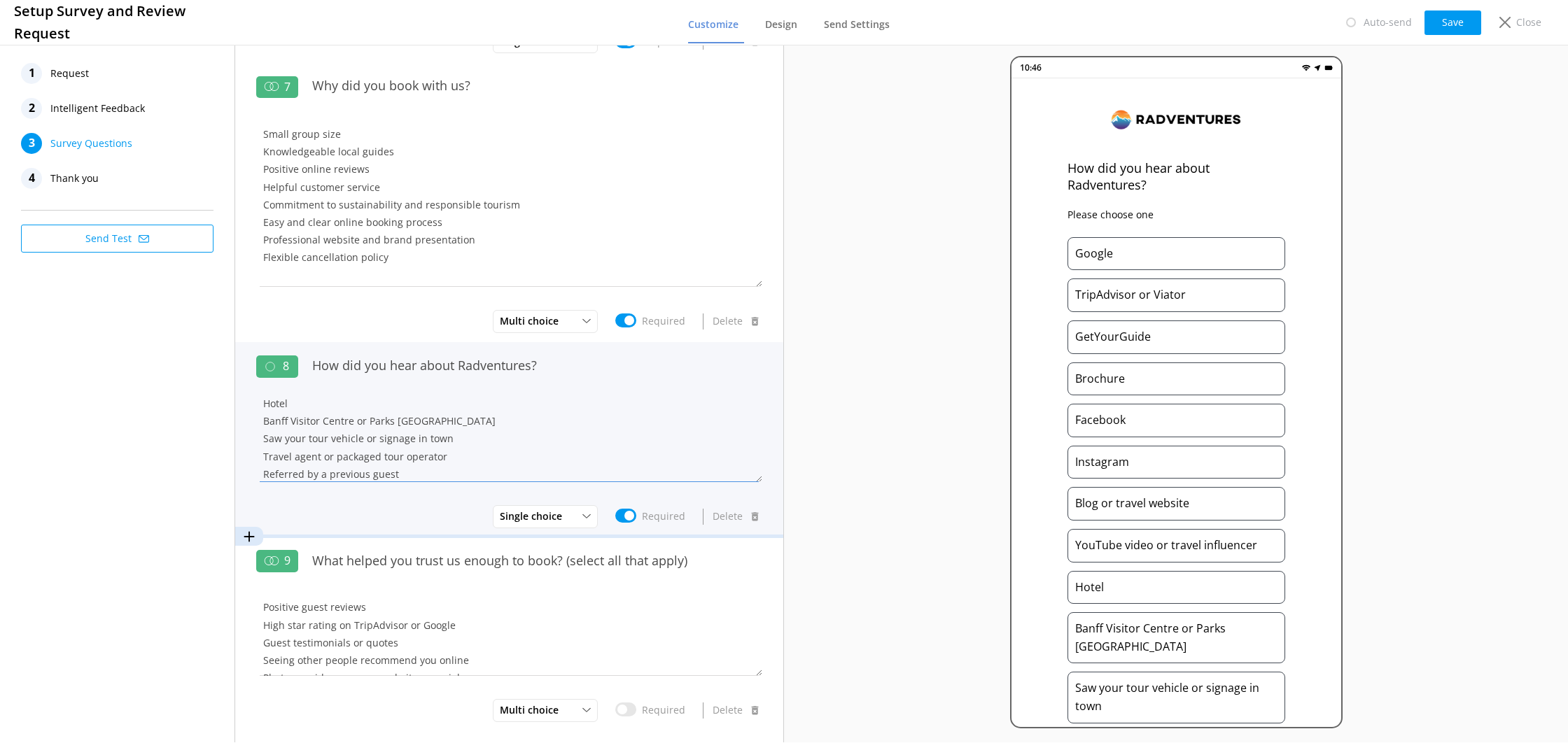
click at [329, 440] on textarea "Google TripAdvisor or Viator GetYourGuide Brochure Facebook Instagram Blog or t…" at bounding box center [509, 439] width 506 height 84
drag, startPoint x: 293, startPoint y: 463, endPoint x: 246, endPoint y: 452, distance: 48.3
click at [246, 452] on div "8 How did you hear about Radventures? Google TripAdvisor or Viator GetYourGuide…" at bounding box center [509, 439] width 548 height 195
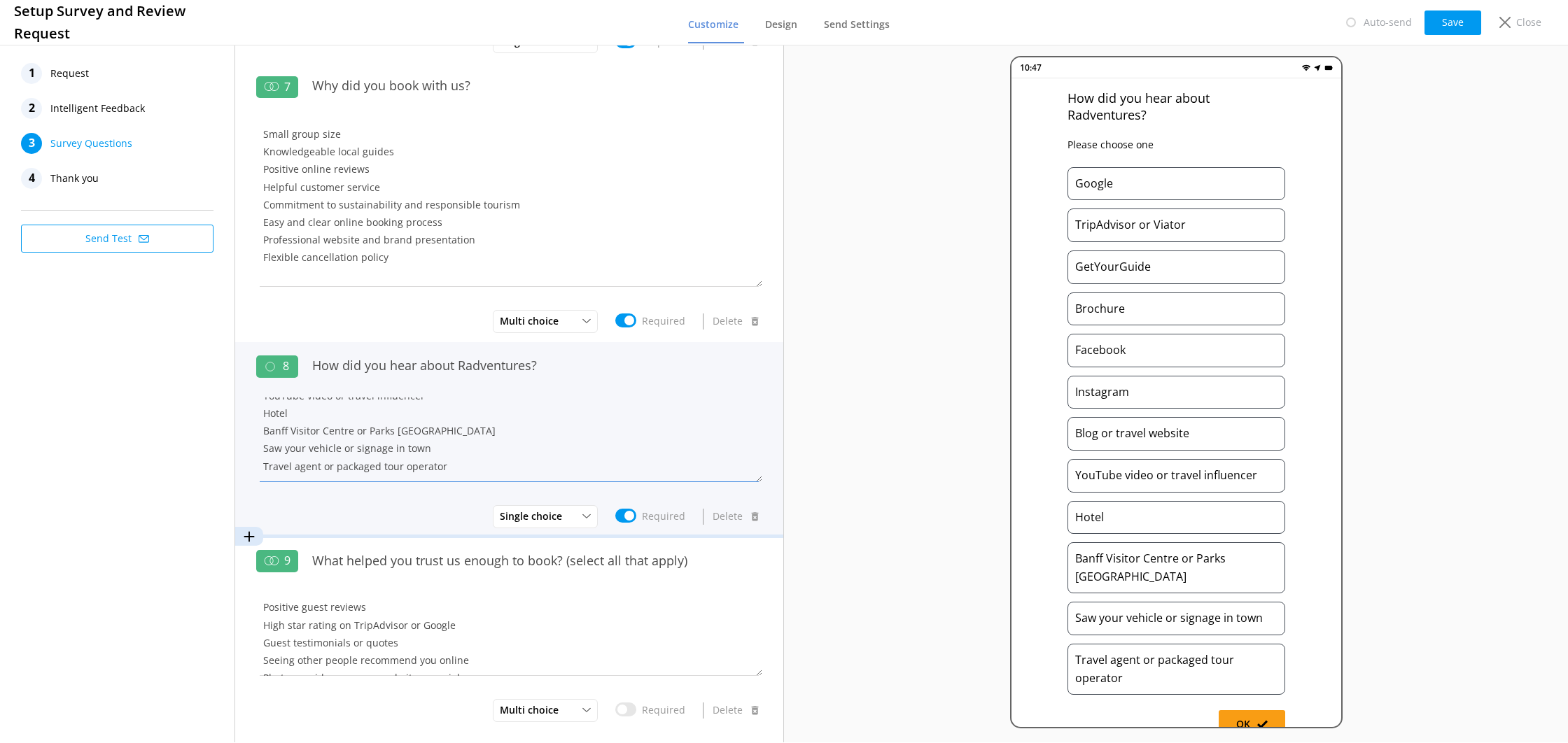
scroll to position [158, 0]
click at [417, 461] on textarea "Google TripAdvisor or Viator GetYourGuide Brochure Facebook Instagram Blog or t…" at bounding box center [509, 439] width 506 height 84
drag, startPoint x: 382, startPoint y: 466, endPoint x: 329, endPoint y: 469, distance: 53.1
click at [321, 466] on textarea "Google TripAdvisor or Viator GetYourGuide Brochure Facebook Instagram Blog or t…" at bounding box center [509, 439] width 506 height 84
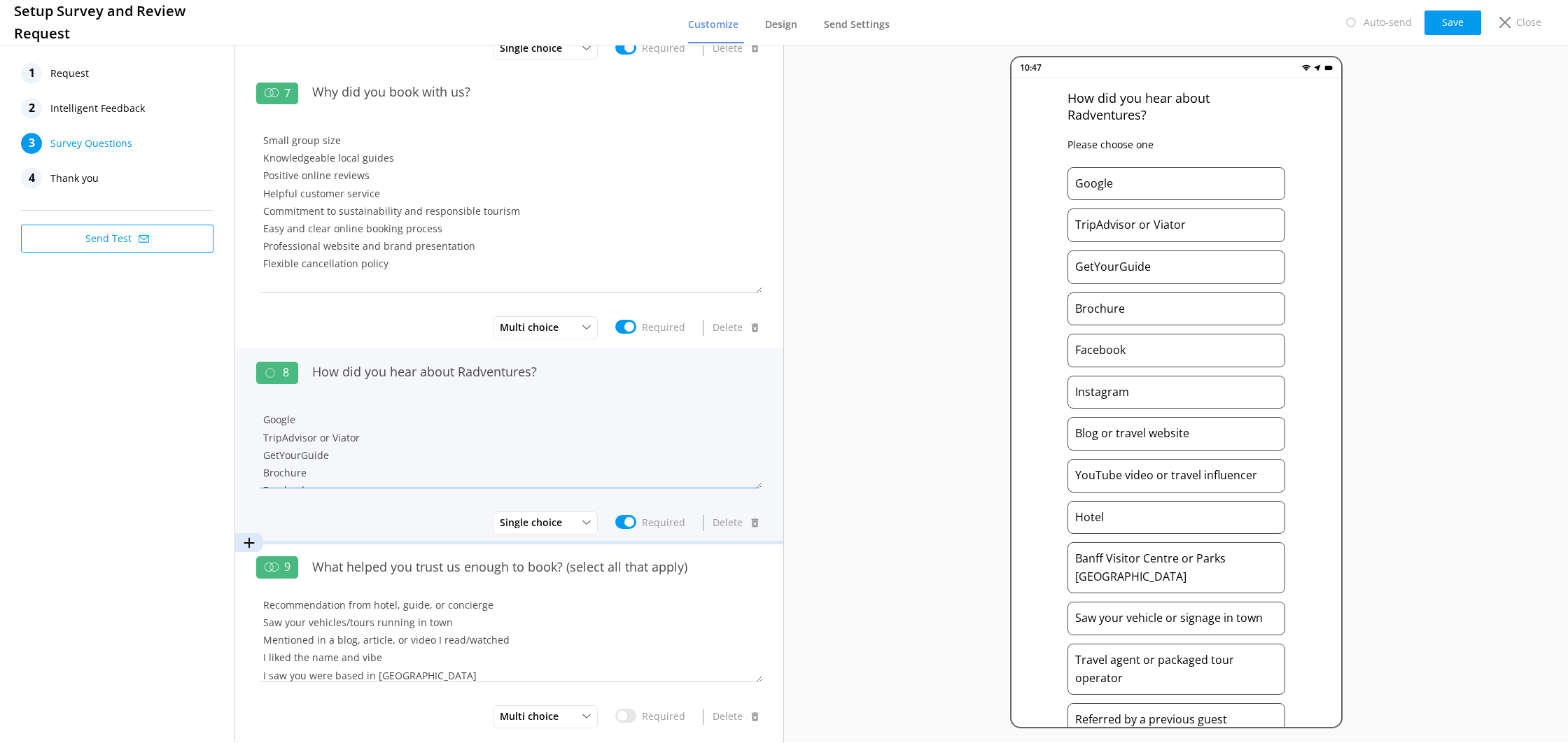
scroll to position [1104, 0]
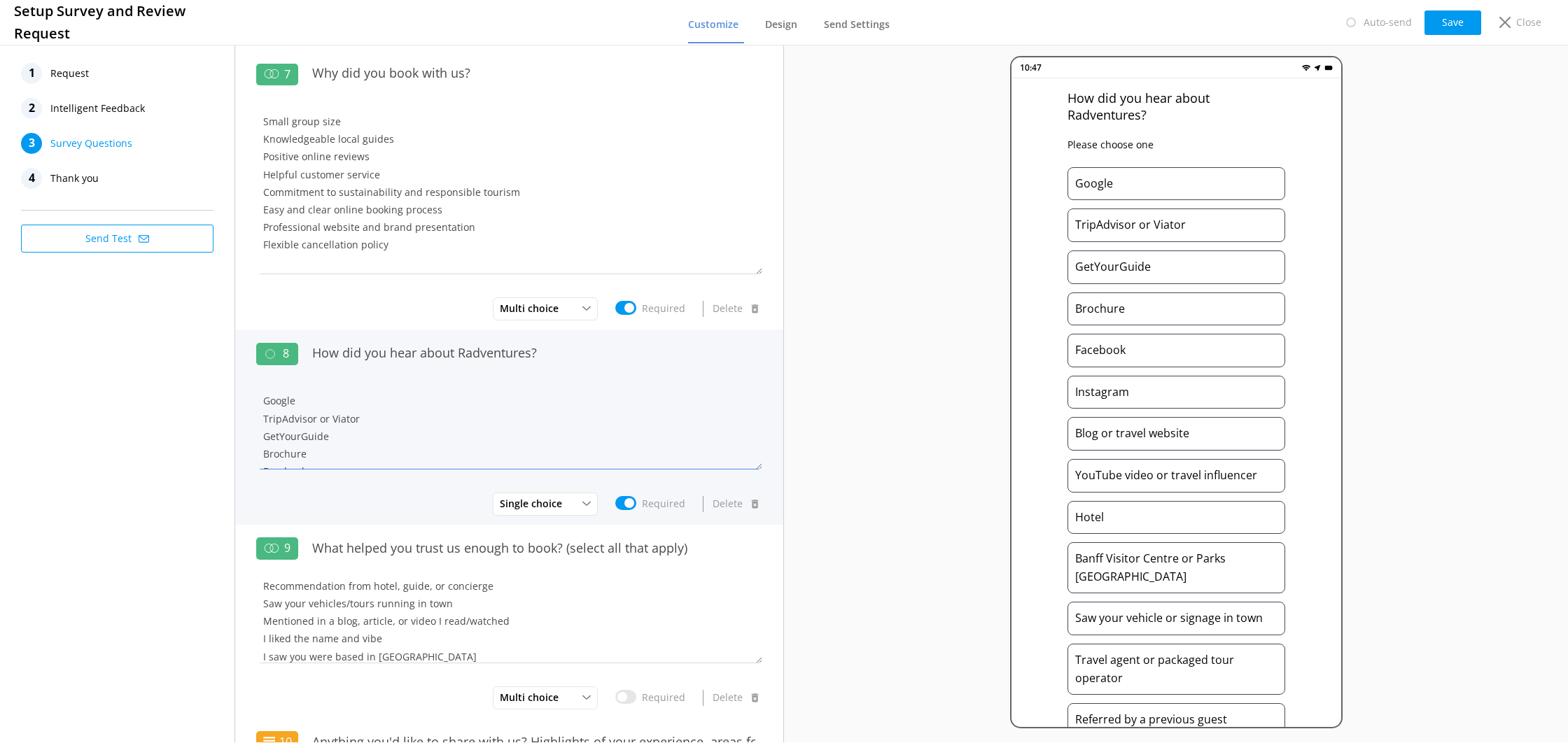
type textarea "Google TripAdvisor or Viator GetYourGuide Brochure Facebook Instagram Blog or t…"
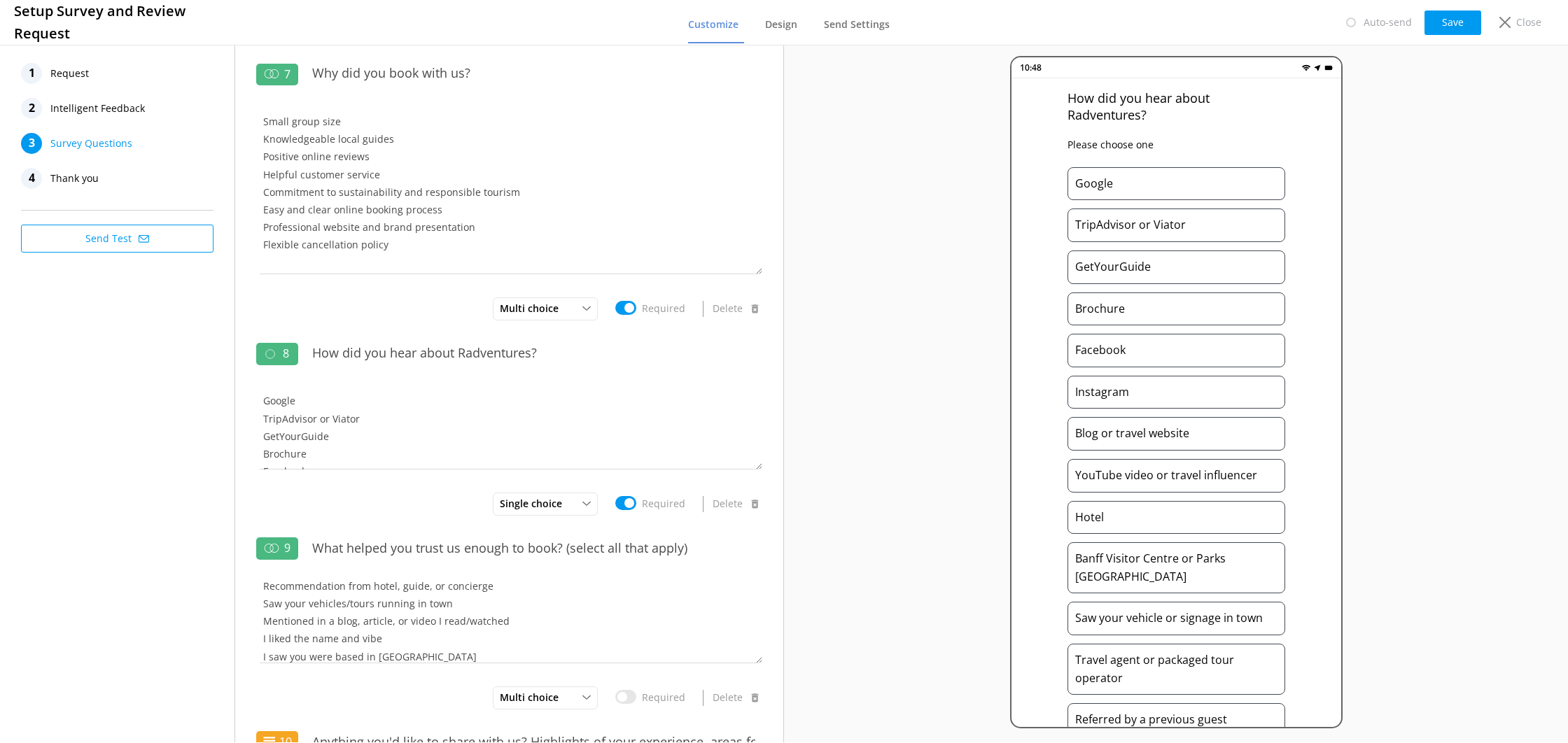
click at [1435, 22] on button "Save" at bounding box center [1453, 23] width 57 height 25
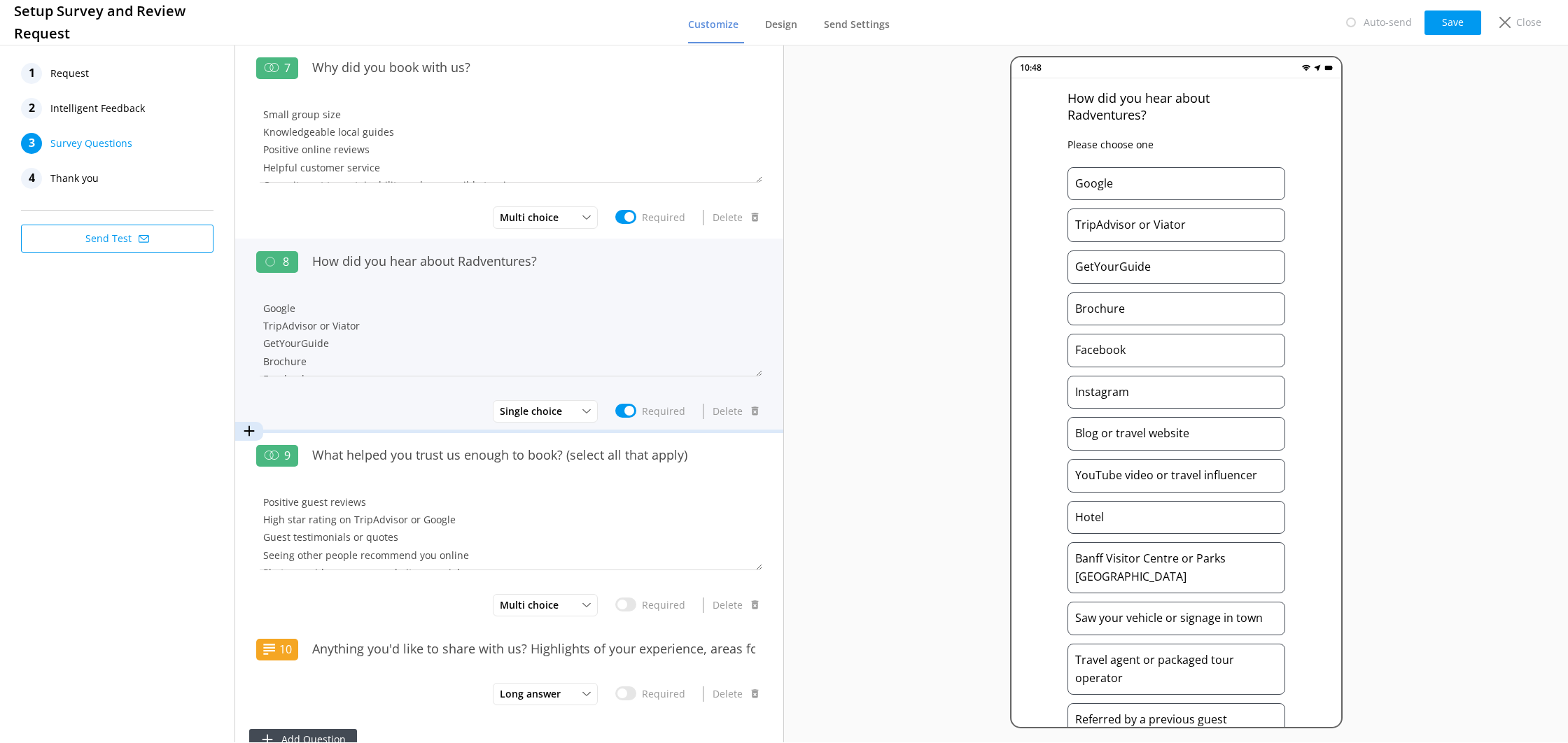
scroll to position [38, 0]
click at [412, 324] on textarea "Google TripAdvisor or Viator GetYourGuide Brochure Facebook Instagram Blog or t…" at bounding box center [509, 334] width 506 height 84
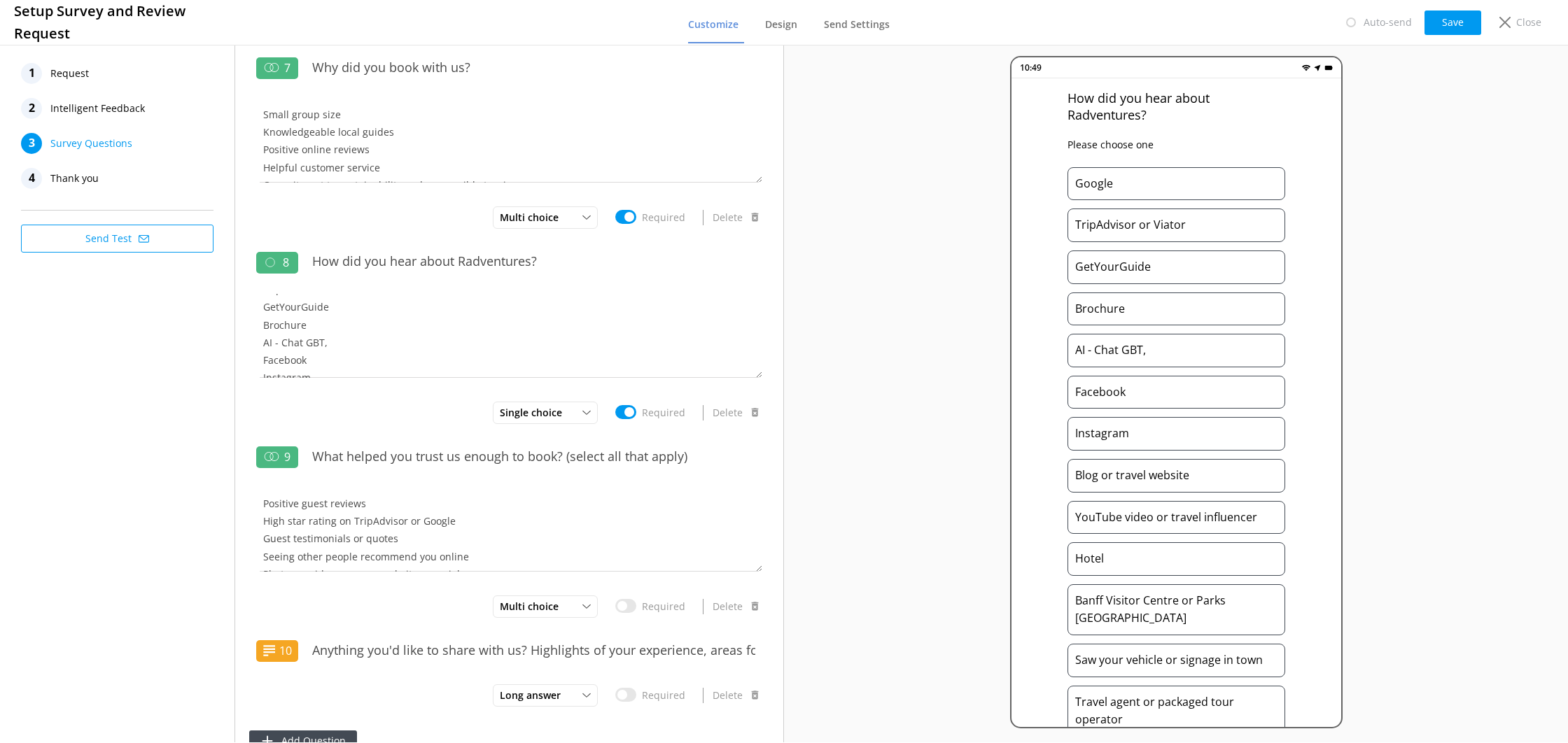
click at [1170, 352] on div "AI - Chat GBT," at bounding box center [1176, 350] width 218 height 33
click at [1162, 352] on div "AI - Chat GBT," at bounding box center [1176, 350] width 218 height 33
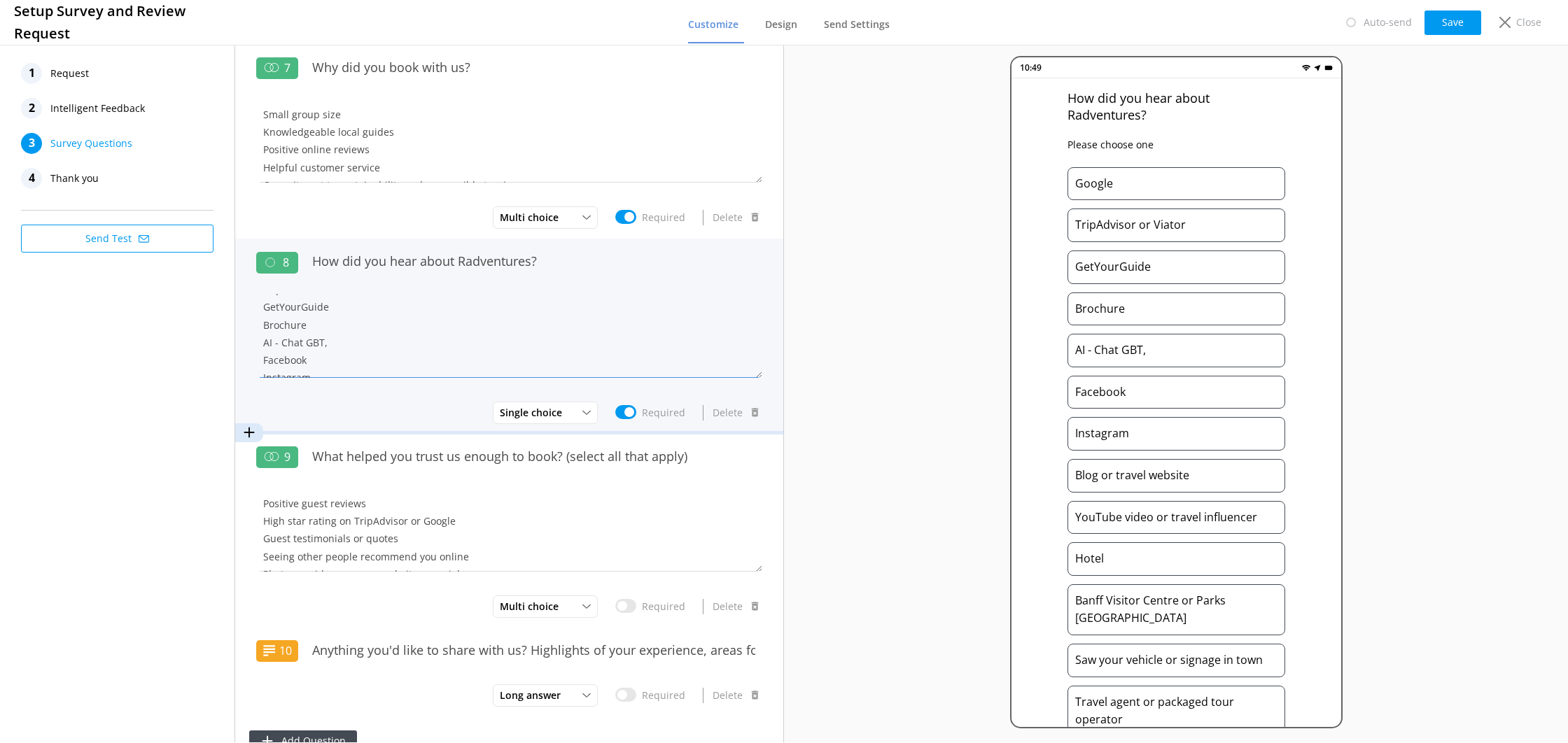
click at [351, 336] on textarea "Google TripAdvisor or Viator GetYourGuide Brochure AI - Chat GBT, Facebook Inst…" at bounding box center [509, 336] width 506 height 84
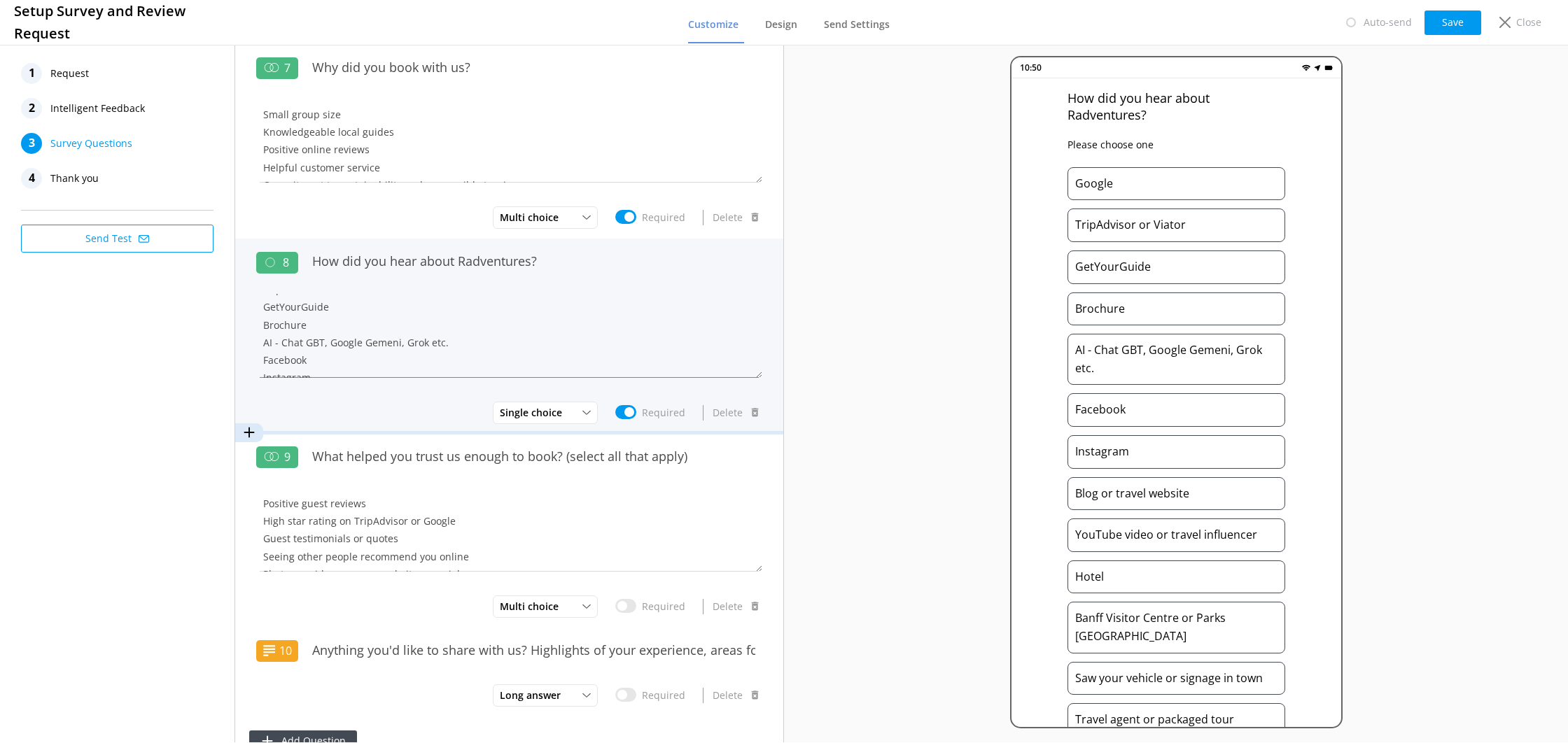
drag, startPoint x: 339, startPoint y: 358, endPoint x: 261, endPoint y: 351, distance: 78.3
click at [261, 351] on textarea "Google TripAdvisor or Viator GetYourGuide Brochure AI - Chat GBT, Google Gemeni…" at bounding box center [509, 336] width 506 height 84
click at [275, 343] on textarea "Google TripAdvisor or Viator GetYourGuide Brochure AI - Chat GBT, Google Gemeni…" at bounding box center [509, 336] width 506 height 84
drag, startPoint x: 306, startPoint y: 357, endPoint x: 320, endPoint y: 343, distance: 19.8
click at [320, 343] on textarea "Google TripAdvisor or Viator GetYourGuide Brochure AI - Chat GBT, Google Gemeni…" at bounding box center [509, 336] width 506 height 84
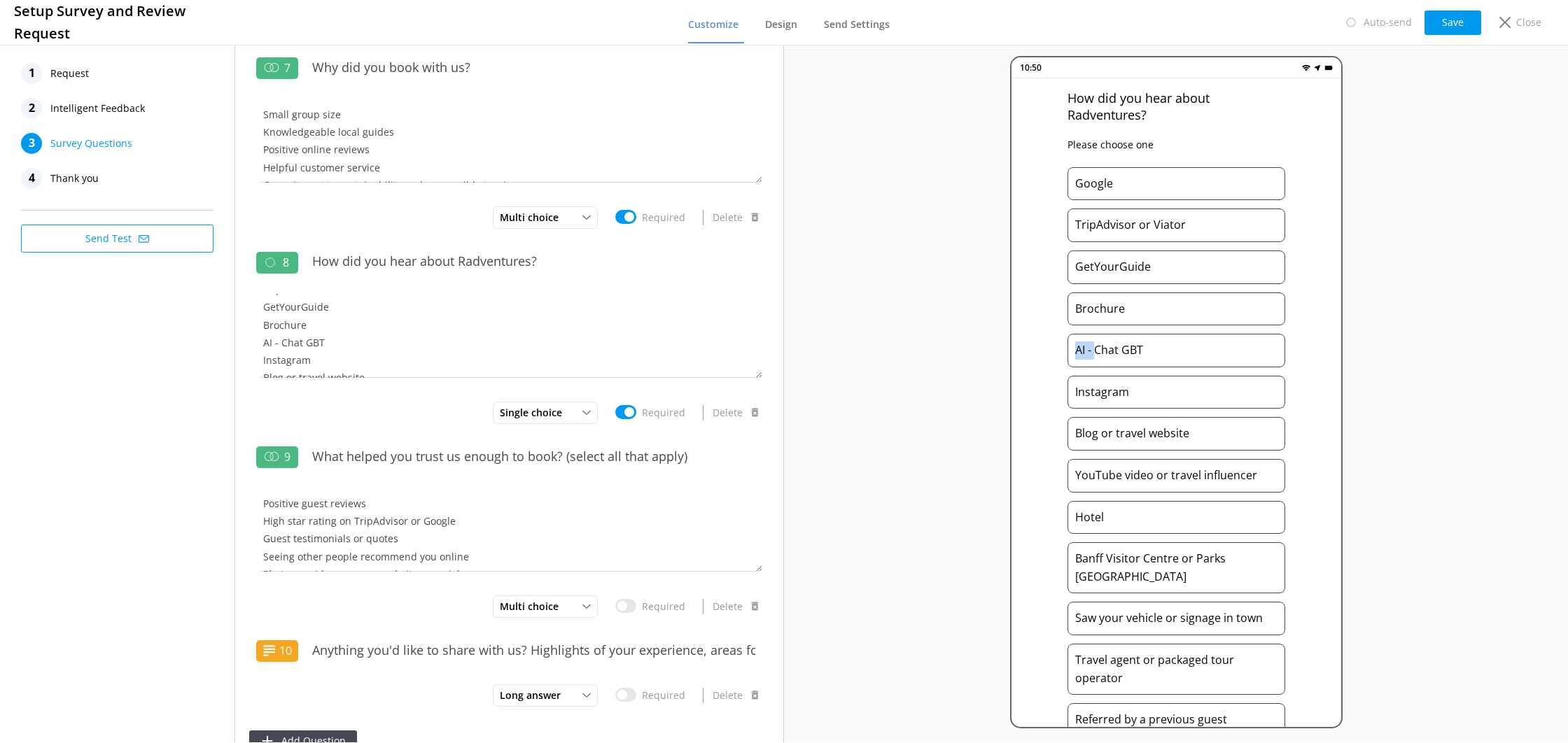
drag, startPoint x: 1095, startPoint y: 347, endPoint x: 1058, endPoint y: 346, distance: 37.0
click at [1058, 346] on div "How did you hear about Radventures? Please choose one Google TripAdvisor or Via…" at bounding box center [1176, 413] width 330 height 670
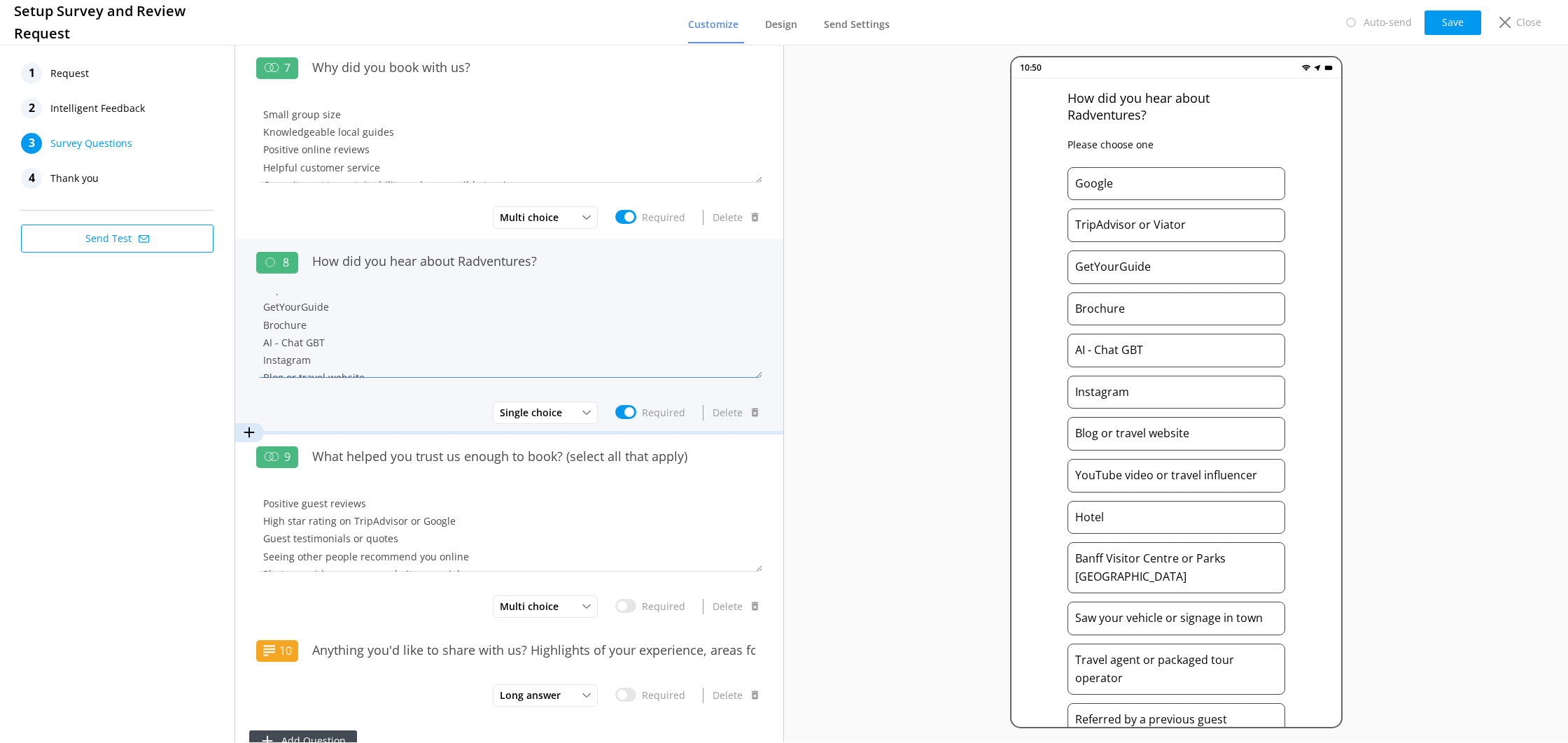
click at [309, 336] on textarea "Google TripAdvisor or Viator GetYourGuide Brochure AI - Chat GBT Instagram Blog…" at bounding box center [509, 336] width 506 height 84
click at [281, 341] on textarea "Google TripAdvisor or Viator GetYourGuide Brochure AI - Chat GBT Instagram Blog…" at bounding box center [509, 336] width 506 height 84
click at [321, 341] on textarea "Google TripAdvisor or Viator GetYourGuide Brochure Chat GBT Instagram Blog or t…" at bounding box center [509, 336] width 506 height 84
drag, startPoint x: 442, startPoint y: 343, endPoint x: 349, endPoint y: 342, distance: 93.0
click at [349, 342] on textarea "Google TripAdvisor or Viator GetYourGuide Brochure Chat GBT or other AI search …" at bounding box center [509, 336] width 506 height 84
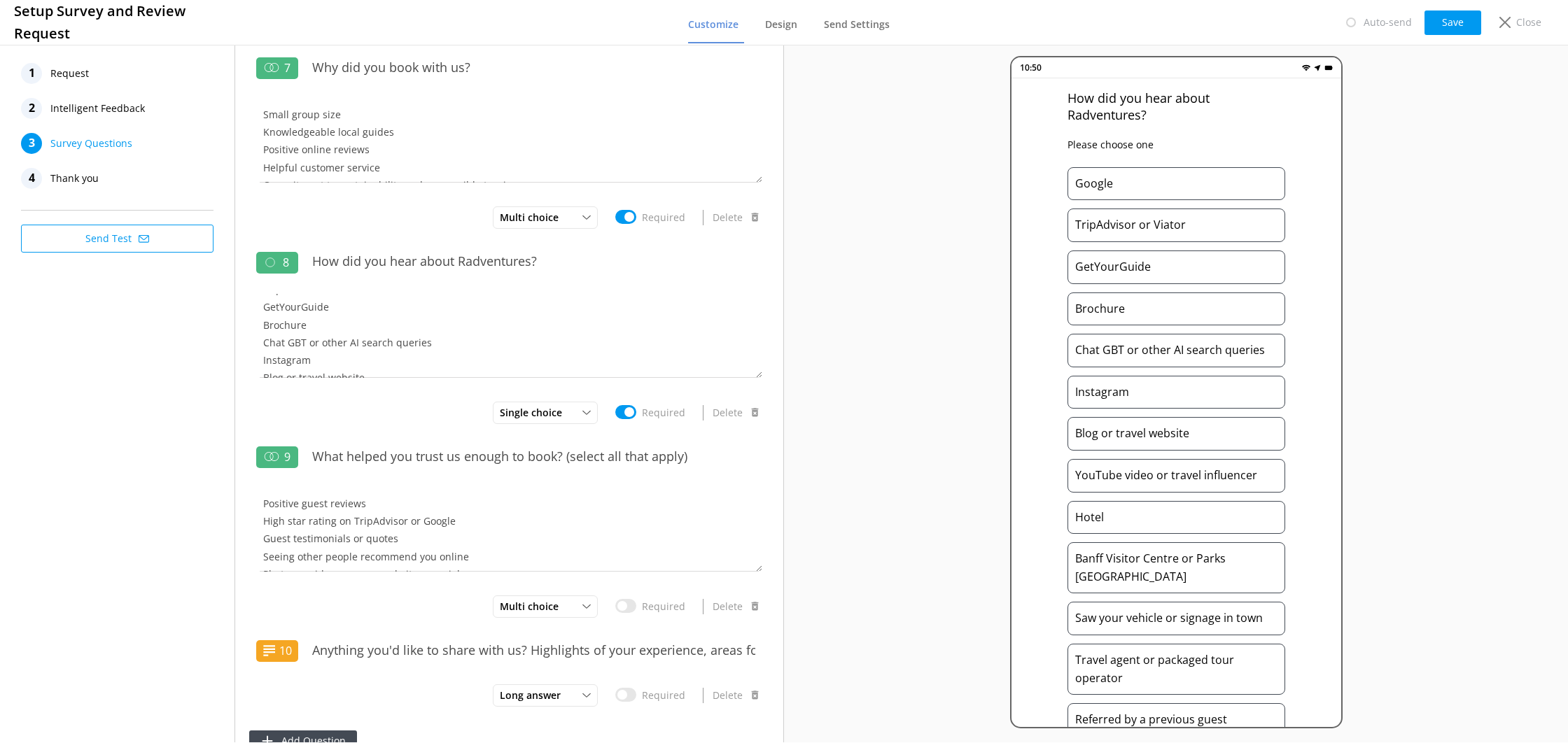
click at [1190, 355] on div "Chat GBT or other AI search queries" at bounding box center [1176, 350] width 218 height 33
drag, startPoint x: 1237, startPoint y: 352, endPoint x: 1273, endPoint y: 354, distance: 36.1
click at [1273, 354] on div "Chat GBT or other AI search queries" at bounding box center [1176, 350] width 218 height 33
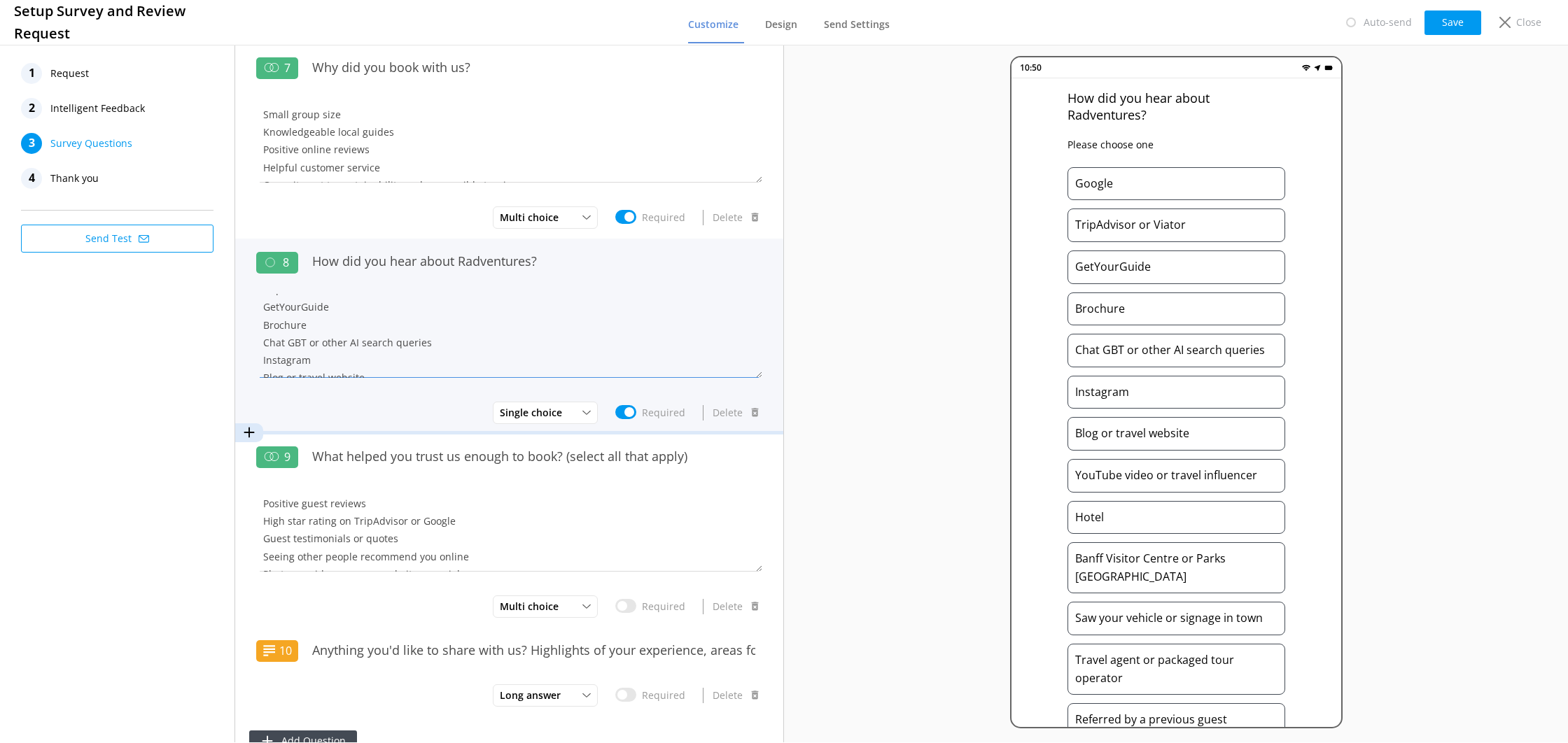
click at [476, 341] on textarea "Google TripAdvisor or Viator GetYourGuide Brochure Chat GBT or other AI search …" at bounding box center [509, 336] width 506 height 84
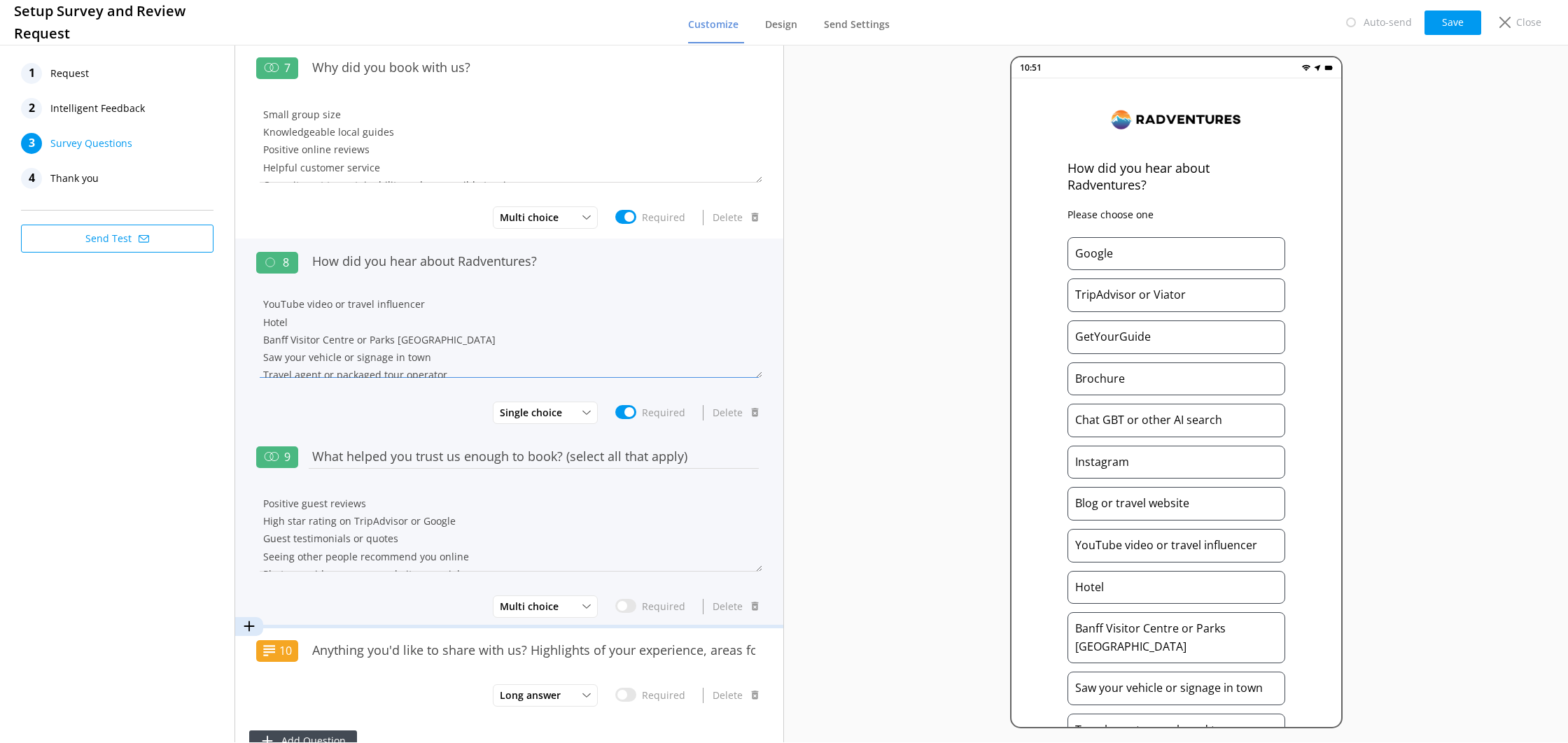
scroll to position [136, 0]
type textarea "Google TripAdvisor or Viator GetYourGuide Brochure Chat GBT or other AI search …"
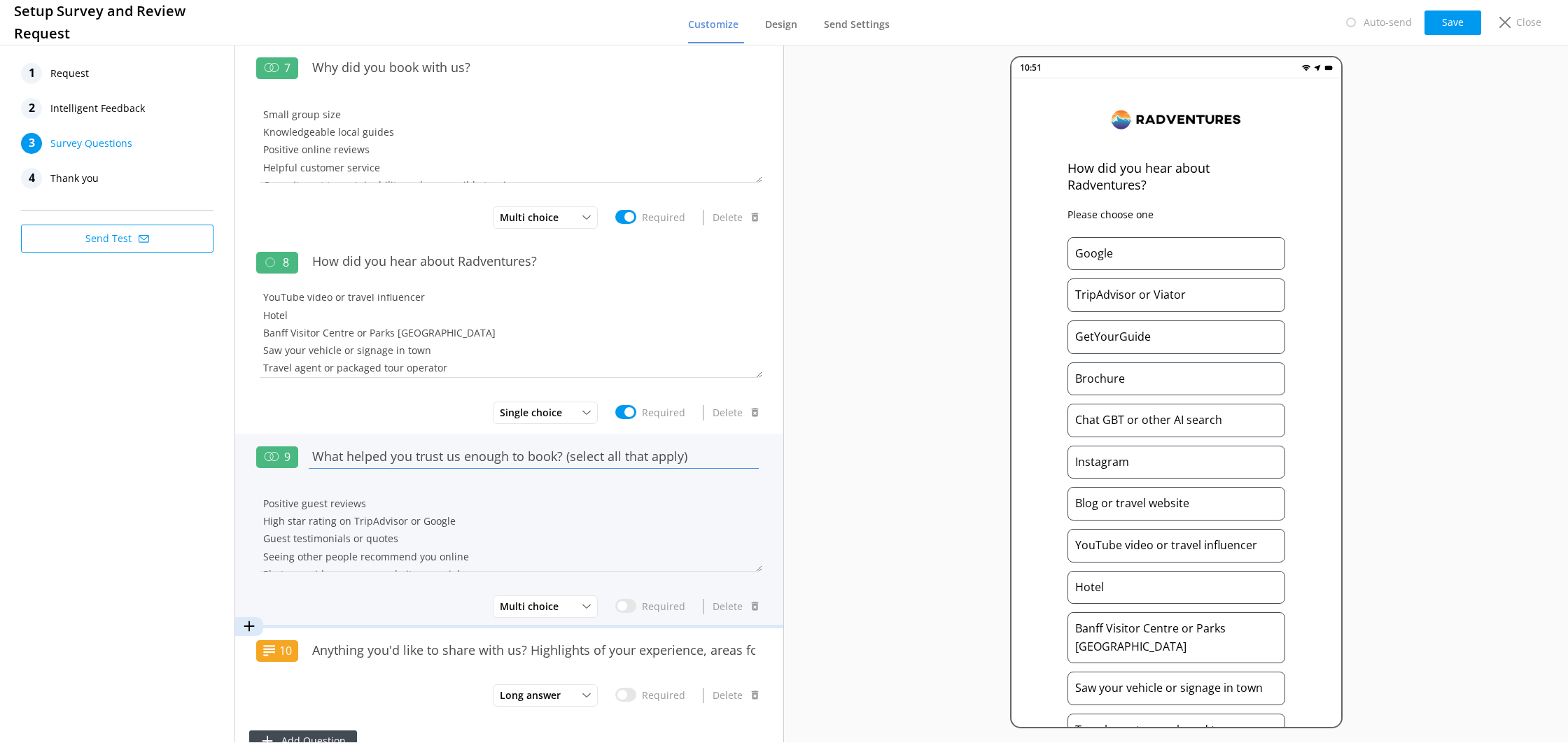
click at [625, 446] on input "What helped you trust us enough to book? (select all that apply)" at bounding box center [534, 456] width 457 height 31
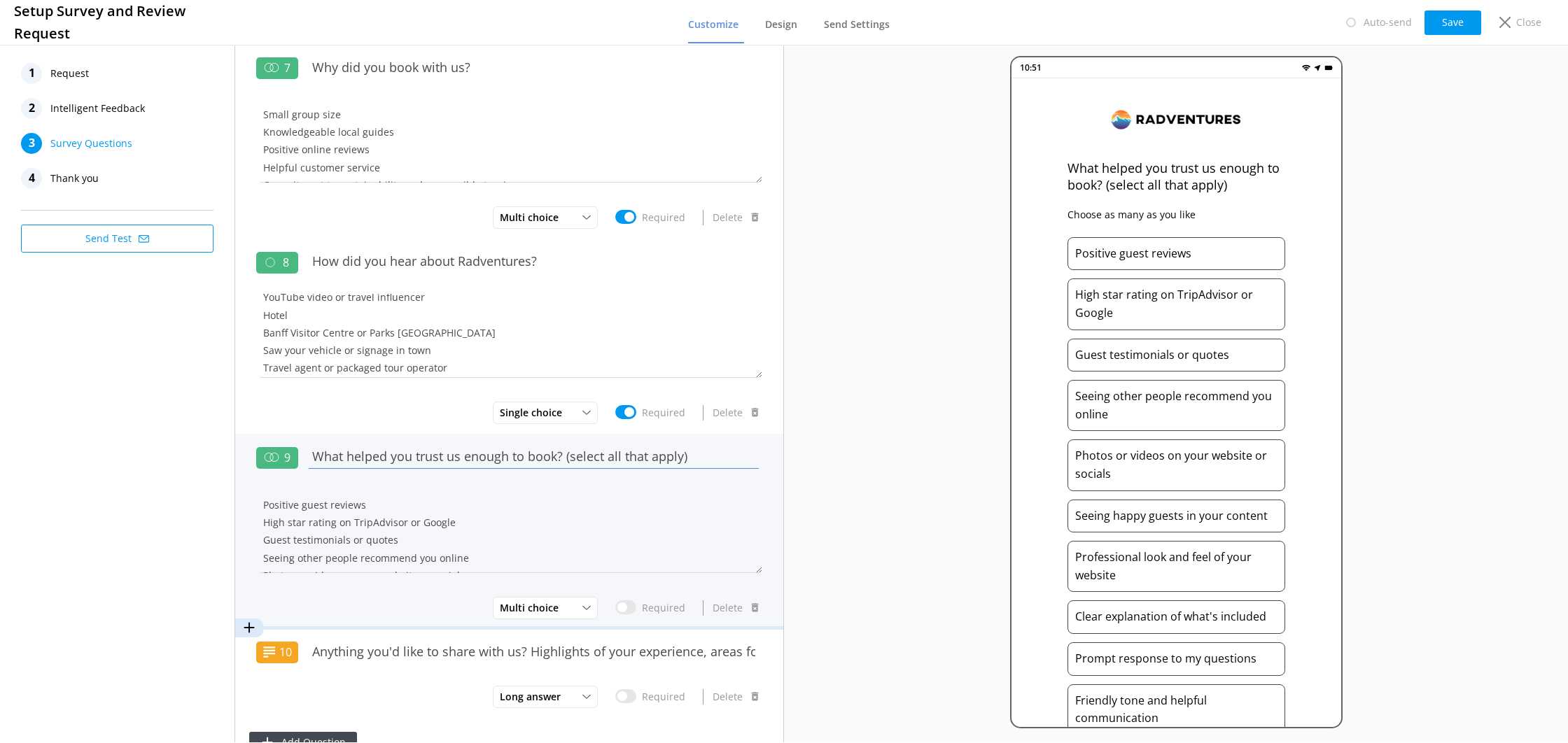
drag, startPoint x: 700, startPoint y: 454, endPoint x: 565, endPoint y: 454, distance: 135.0
click at [565, 454] on input "What helped you trust us enough to book? (select all that apply)" at bounding box center [534, 456] width 457 height 31
type input "What helped you trust us enough to book?"
drag, startPoint x: 454, startPoint y: 519, endPoint x: 447, endPoint y: 520, distance: 7.1
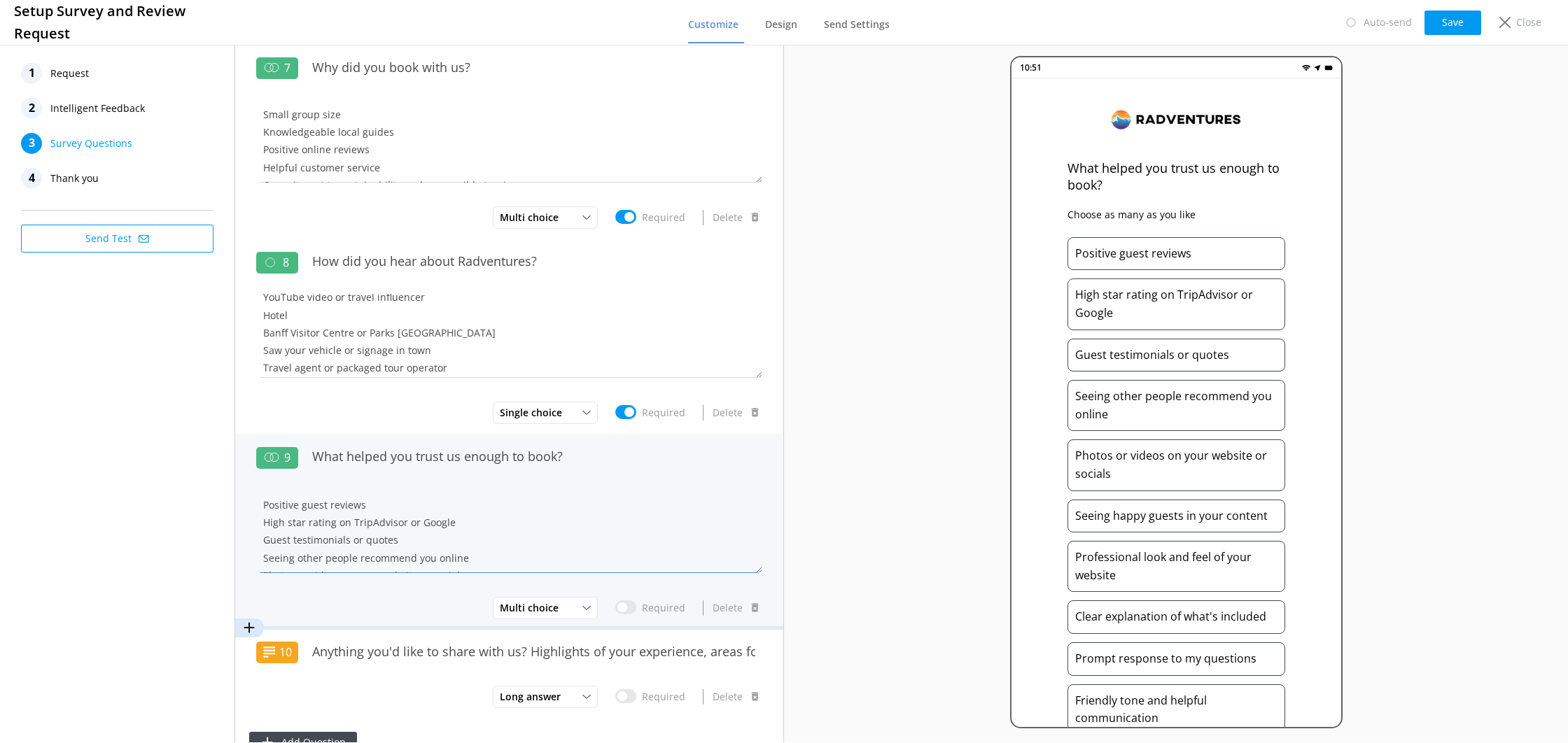
click at [448, 520] on textarea "Positive guest reviews High star rating on TripAdvisor or Google Guest testimon…" at bounding box center [509, 531] width 506 height 84
drag, startPoint x: 388, startPoint y: 522, endPoint x: 239, endPoint y: 502, distance: 150.3
click at [239, 502] on div "9 What helped you trust us enough to book? Positive guest reviews High star rat…" at bounding box center [509, 531] width 548 height 195
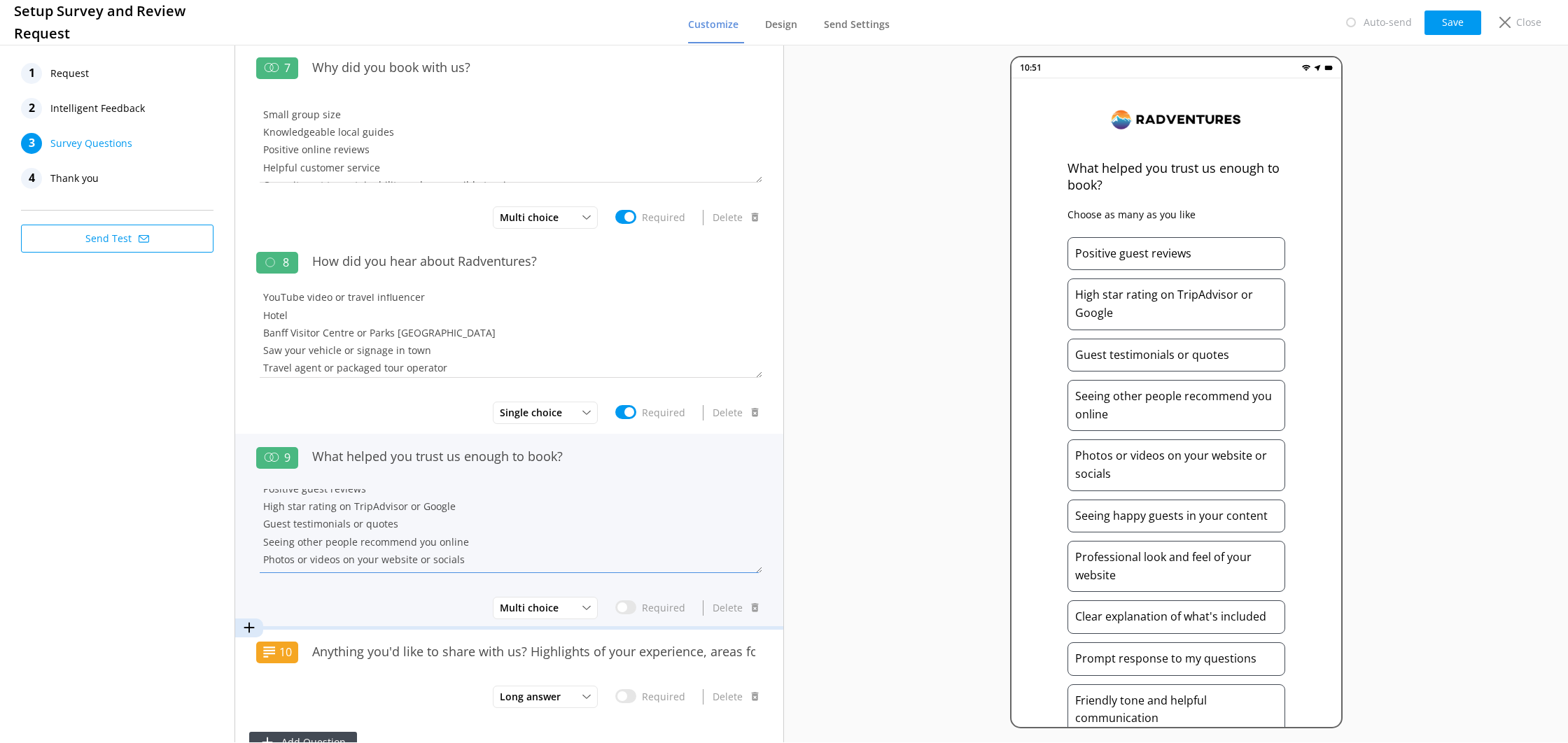
drag, startPoint x: 429, startPoint y: 537, endPoint x: 243, endPoint y: 510, distance: 187.9
click at [243, 510] on div "9 What helped you trust us enough to book? Positive guest reviews High star rat…" at bounding box center [509, 531] width 548 height 195
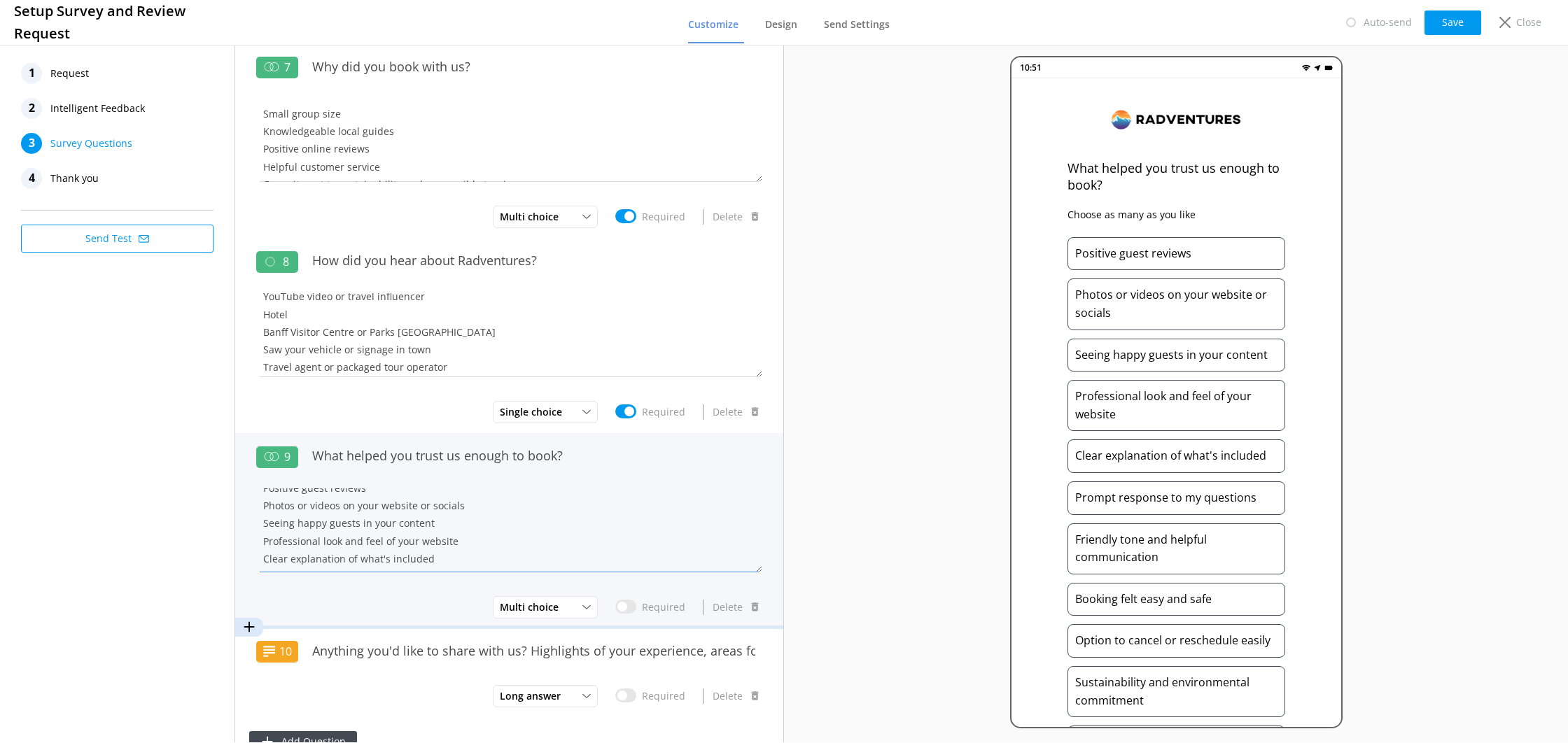
scroll to position [0, 0]
click at [309, 514] on textarea "Positive guest reviews Photos or videos on your website or socials Seeing happy…" at bounding box center [509, 530] width 506 height 84
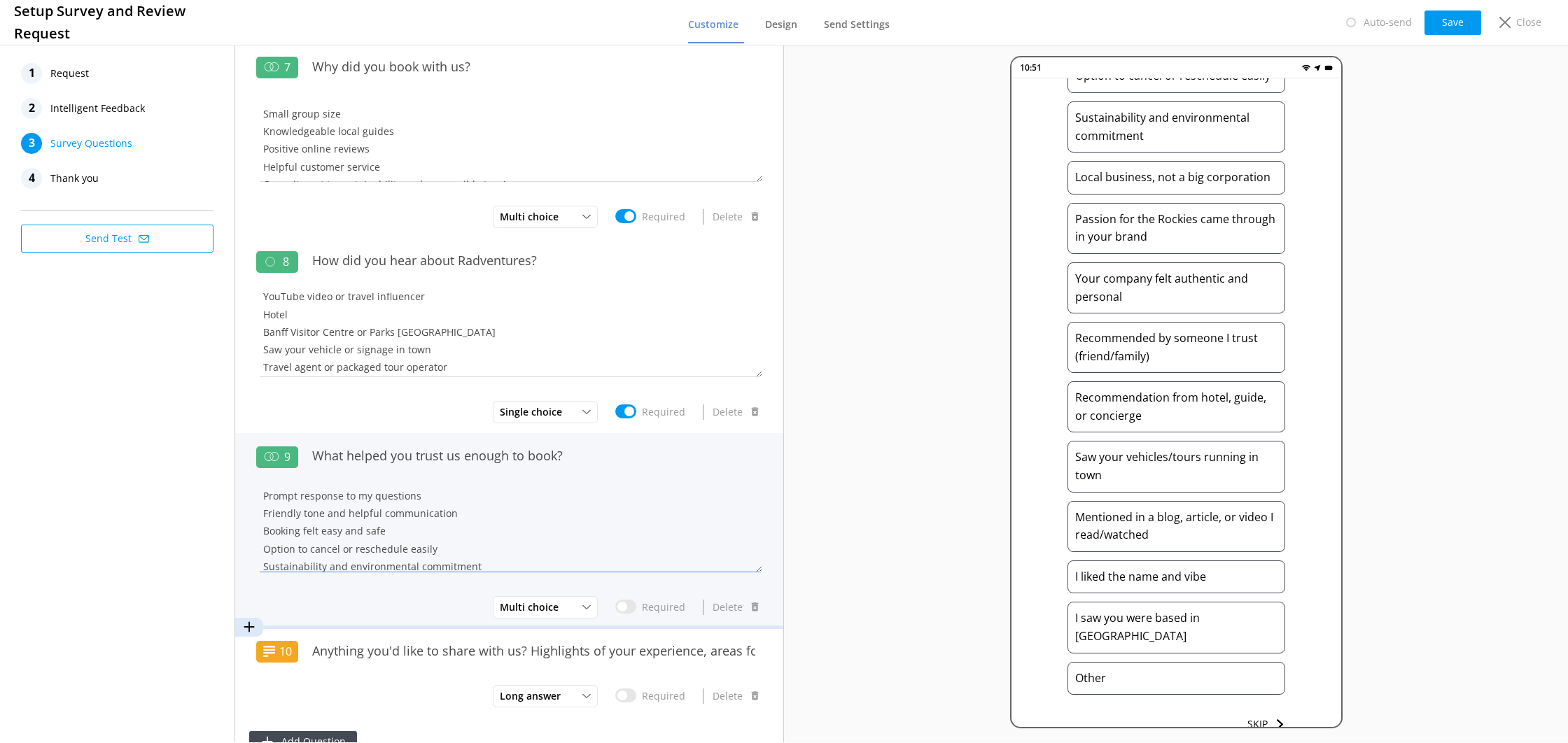
scroll to position [282, 0]
drag, startPoint x: 252, startPoint y: 556, endPoint x: 246, endPoint y: 524, distance: 32.6
click at [246, 524] on div "9 What helped you trust us enough to book? Positive guest reviews Photos/videos…" at bounding box center [509, 531] width 548 height 195
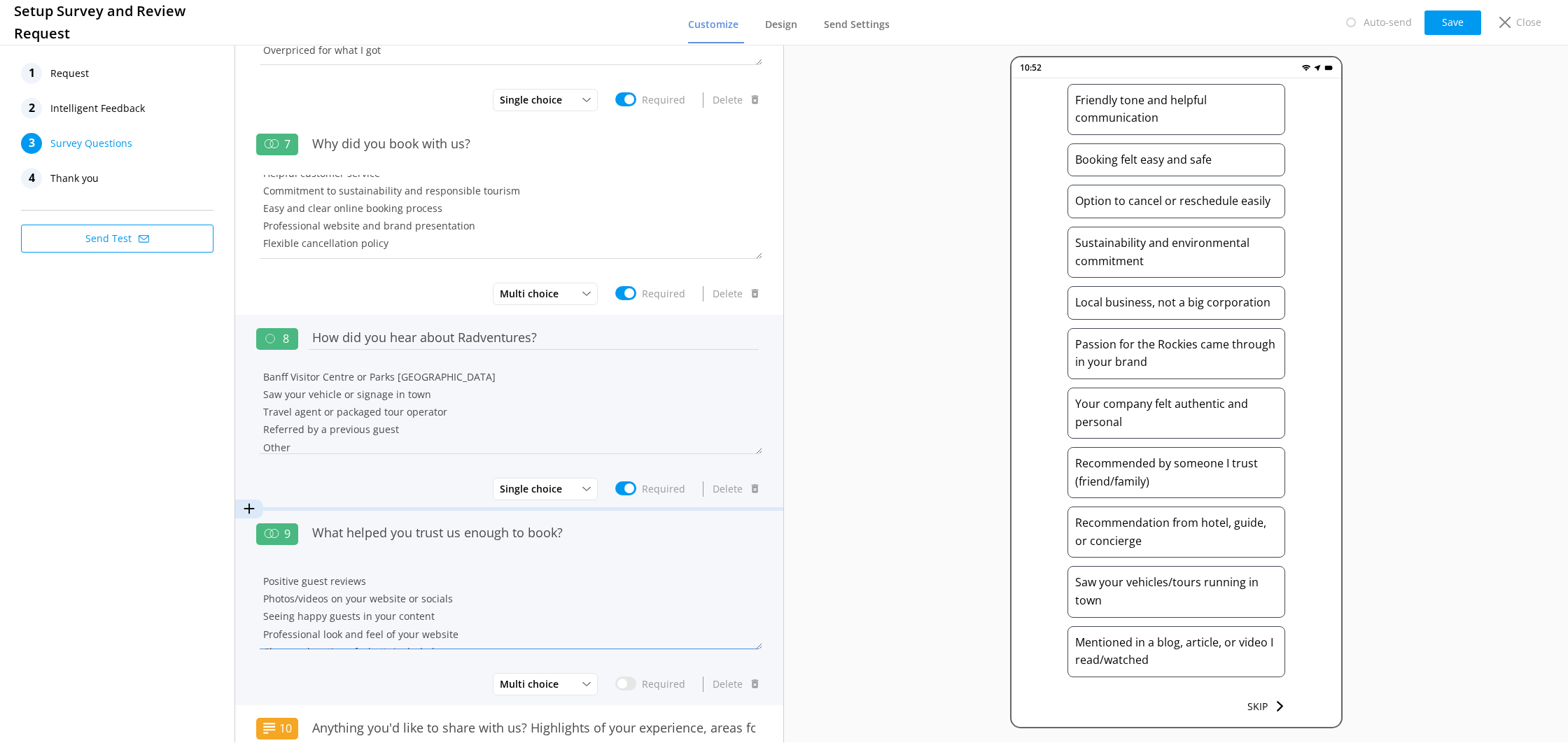
scroll to position [177, 0]
type textarea "Positive guest reviews Photos/videos on your website or socials Seeing happy gu…"
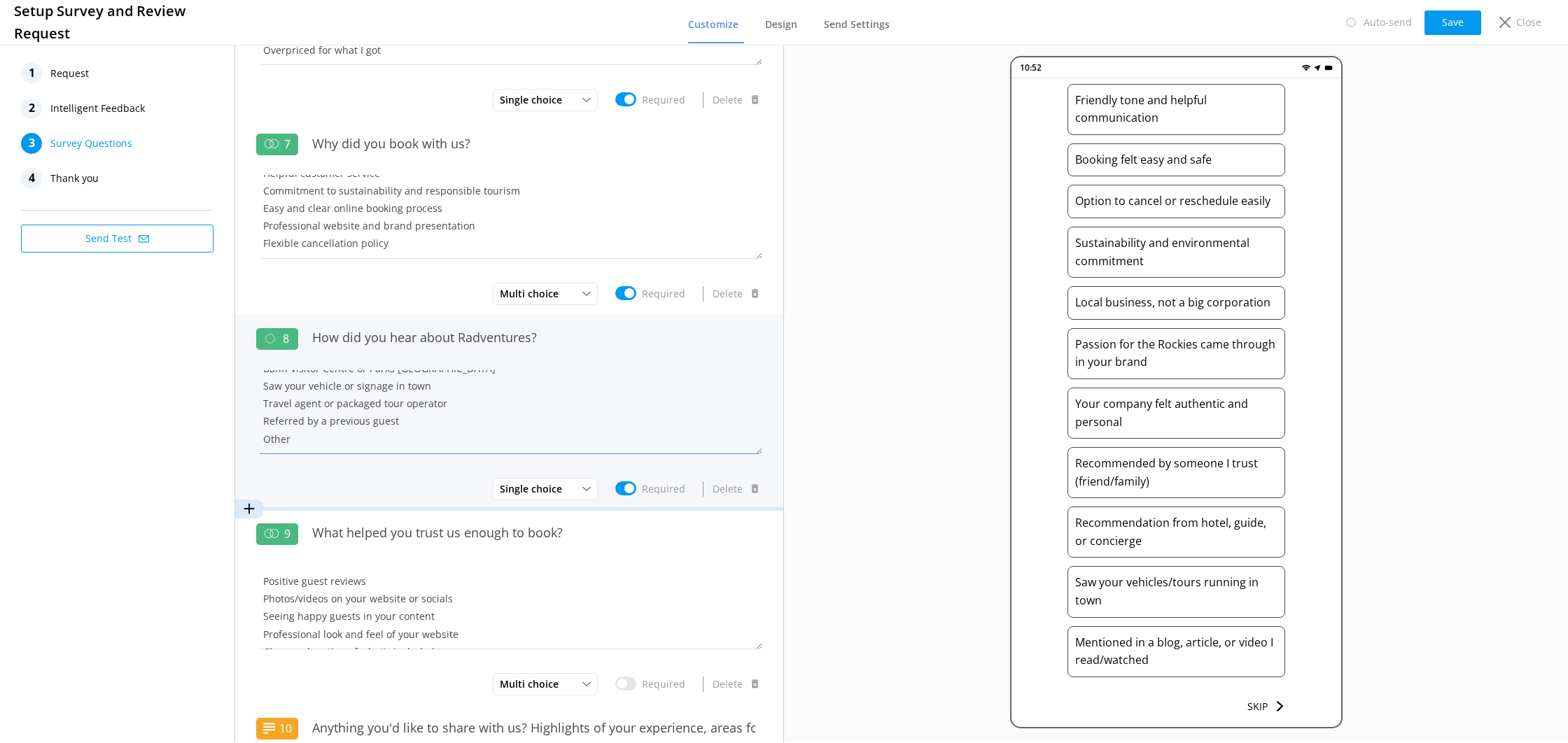
drag, startPoint x: 315, startPoint y: 436, endPoint x: 237, endPoint y: 436, distance: 78.0
click at [237, 436] on div "8 How did you hear about Radventures? Google TripAdvisor or Viator GetYourGuide…" at bounding box center [509, 412] width 548 height 195
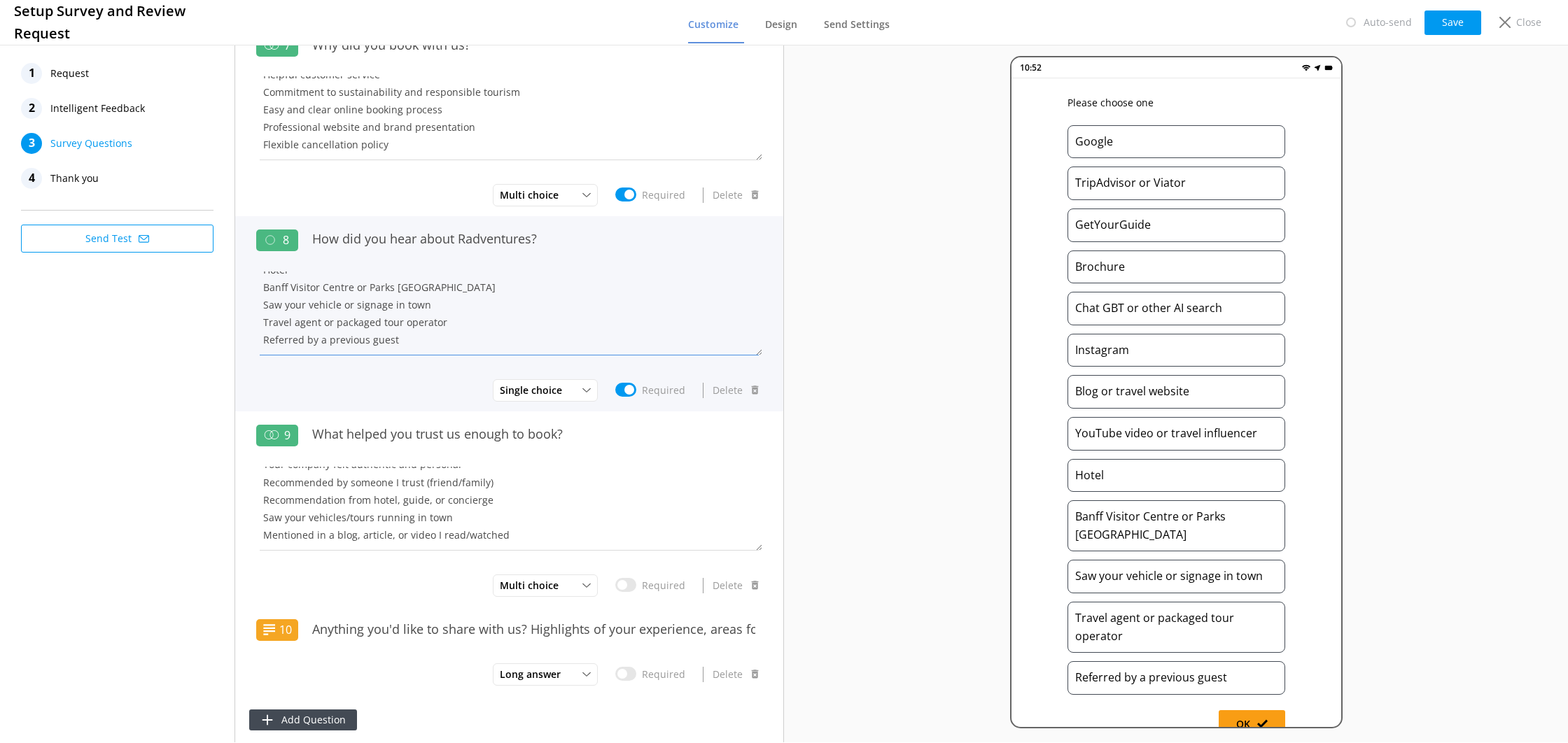
scroll to position [145, 0]
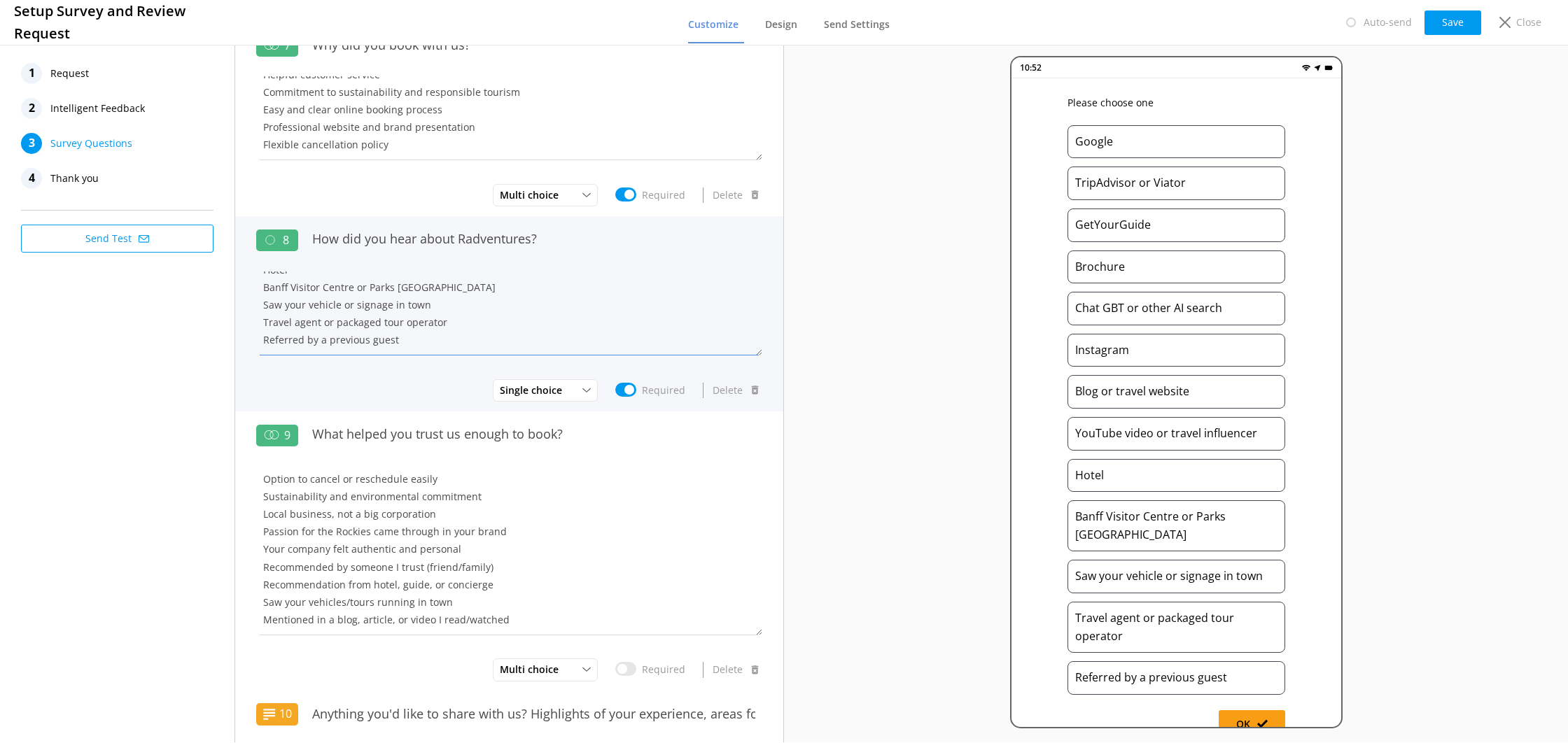
drag, startPoint x: 757, startPoint y: 544, endPoint x: 752, endPoint y: 803, distance: 259.0
click at [752, 742] on html "Setup Survey and Review Request Customize Design Send Settings Auto-send Save C…" at bounding box center [784, 371] width 1568 height 743
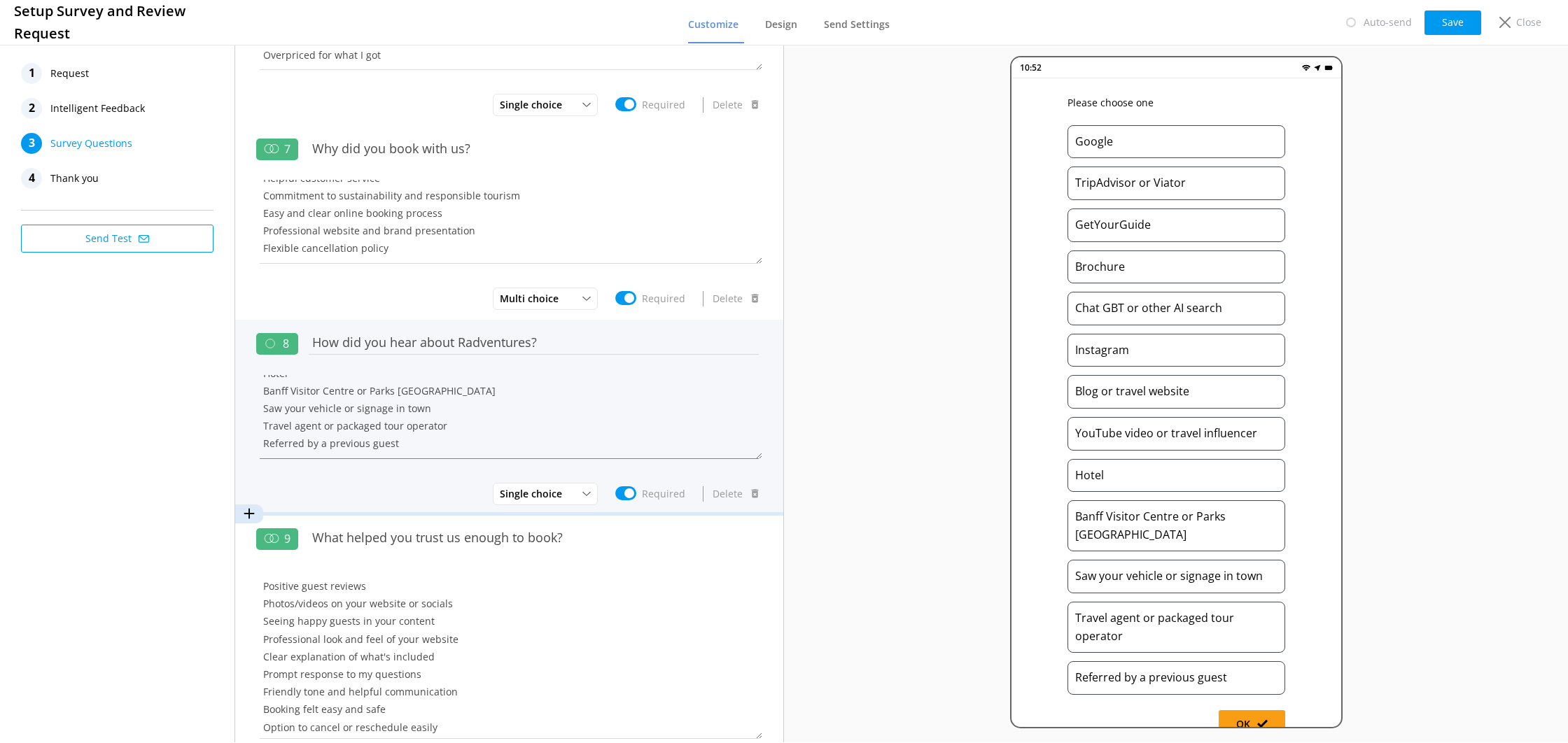
scroll to position [0, 0]
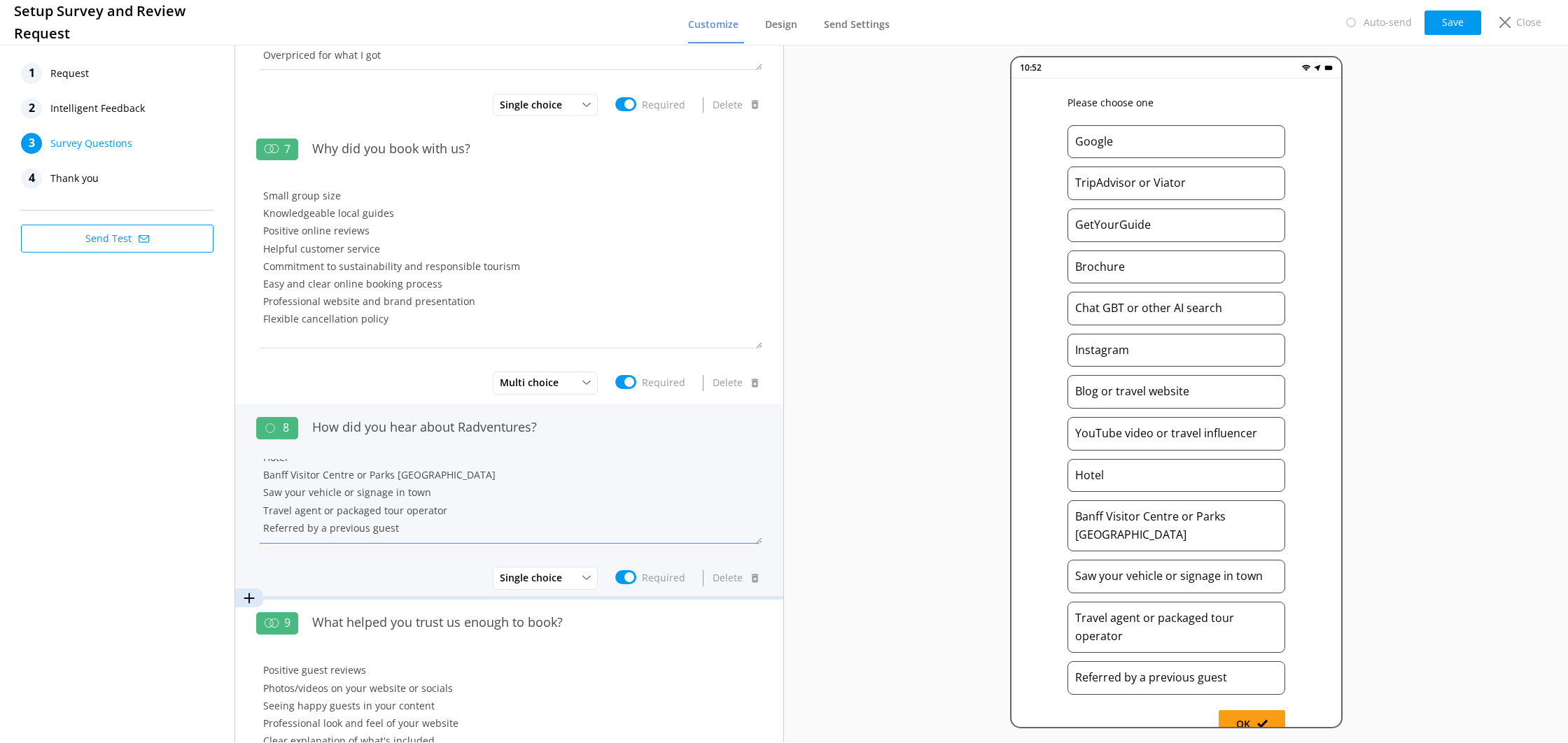
drag, startPoint x: 759, startPoint y: 269, endPoint x: 734, endPoint y: 488, distance: 220.4
click at [734, 488] on div "1 How would you rate your guide? 1 star Poor 5 stars Excellent Required Delete …" at bounding box center [509, 18] width 548 height 2000
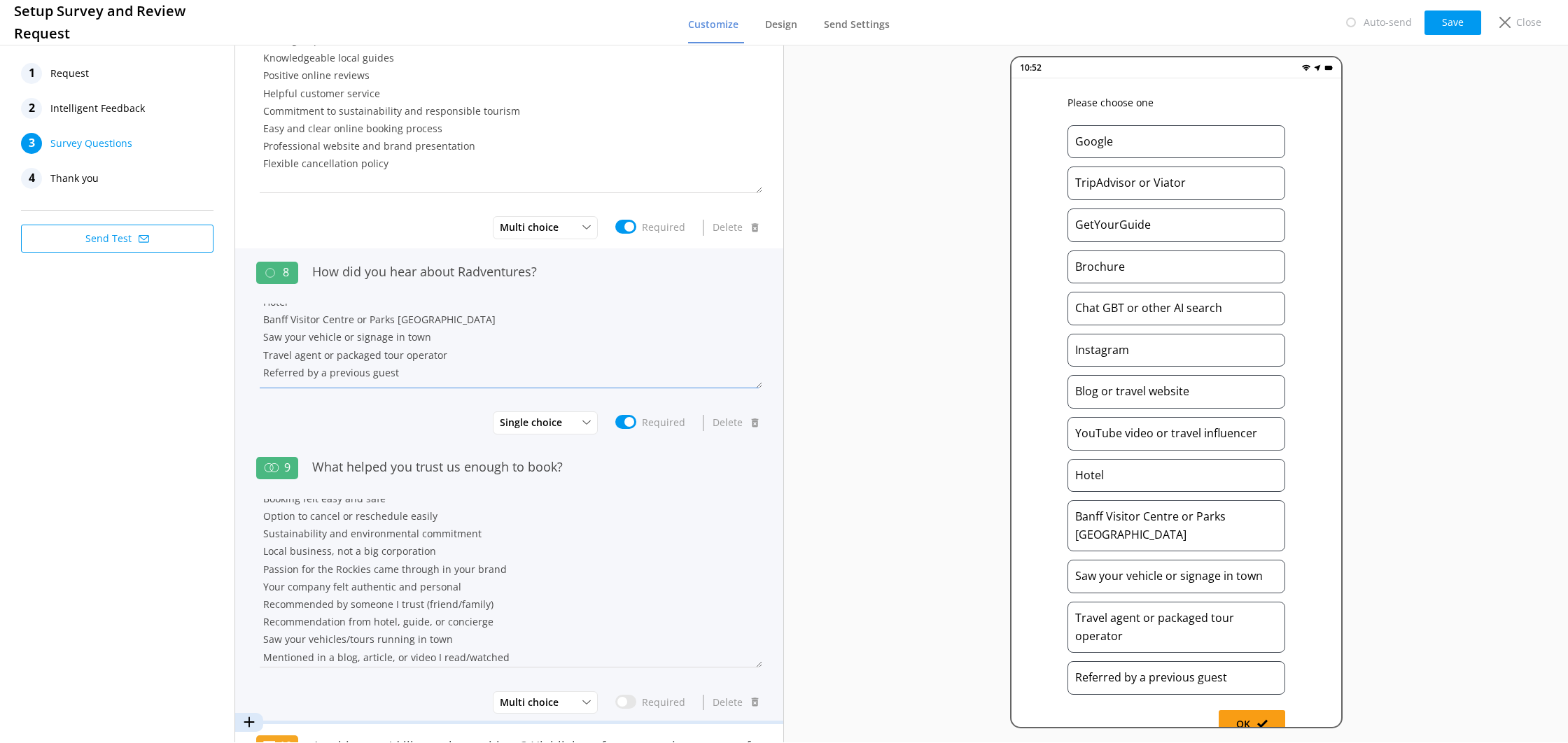
scroll to position [145, 0]
type textarea "Google TripAdvisor or Viator GetYourGuide Brochure Chat GBT or other AI search …"
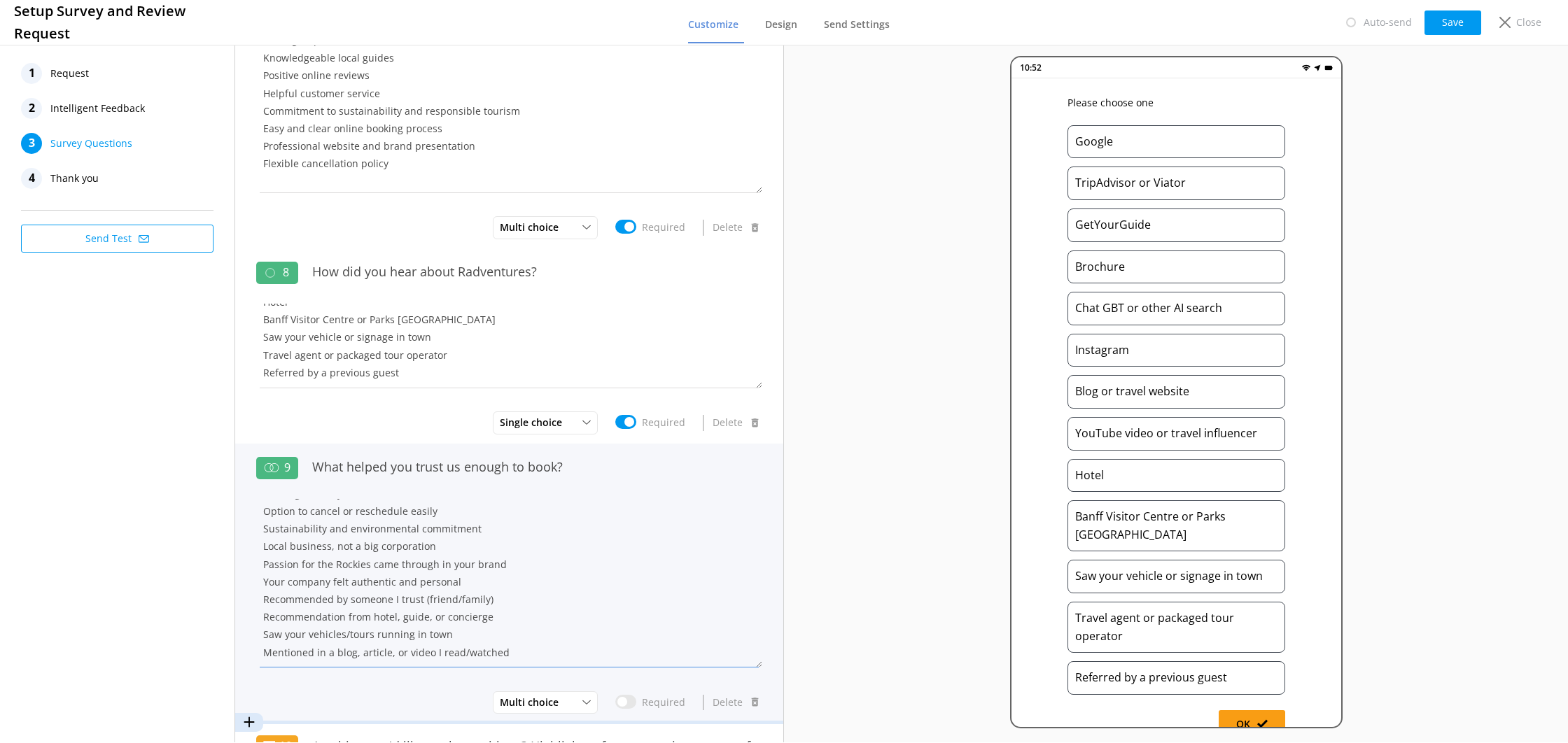
drag, startPoint x: 479, startPoint y: 599, endPoint x: 252, endPoint y: 598, distance: 227.0
click at [252, 598] on div "9 What helped you trust us enough to book? Positive guest reviews Photos/videos…" at bounding box center [509, 583] width 548 height 280
drag, startPoint x: 485, startPoint y: 614, endPoint x: 251, endPoint y: 593, distance: 234.9
click at [251, 593] on div "9 What helped you trust us enough to book? Positive guest reviews Photos/videos…" at bounding box center [509, 583] width 548 height 280
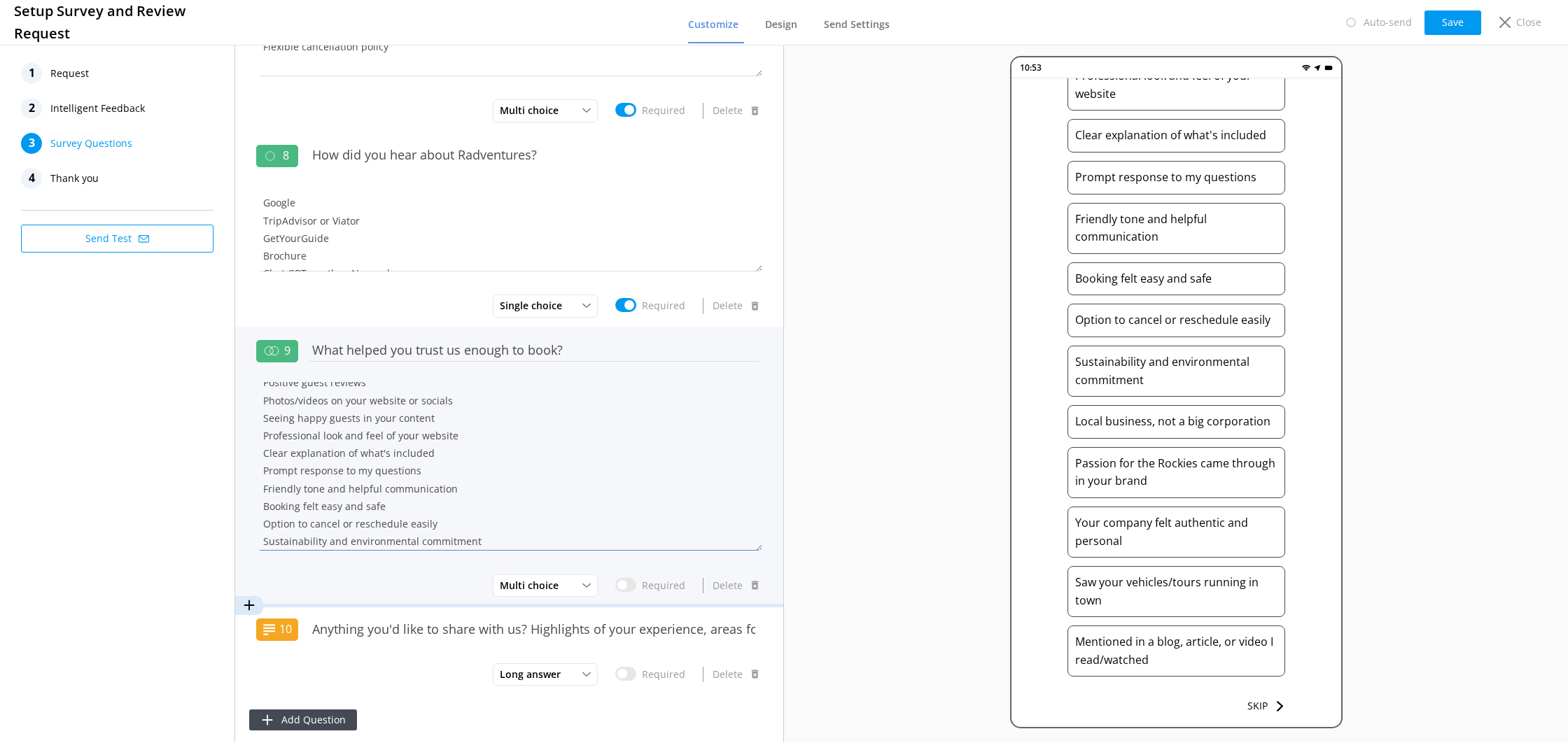
scroll to position [24, 0]
drag, startPoint x: 379, startPoint y: 491, endPoint x: 260, endPoint y: 495, distance: 119.1
click at [260, 495] on textarea "Positive guest reviews Photos/videos on your website or socials Seeing happy gu…" at bounding box center [509, 467] width 506 height 169
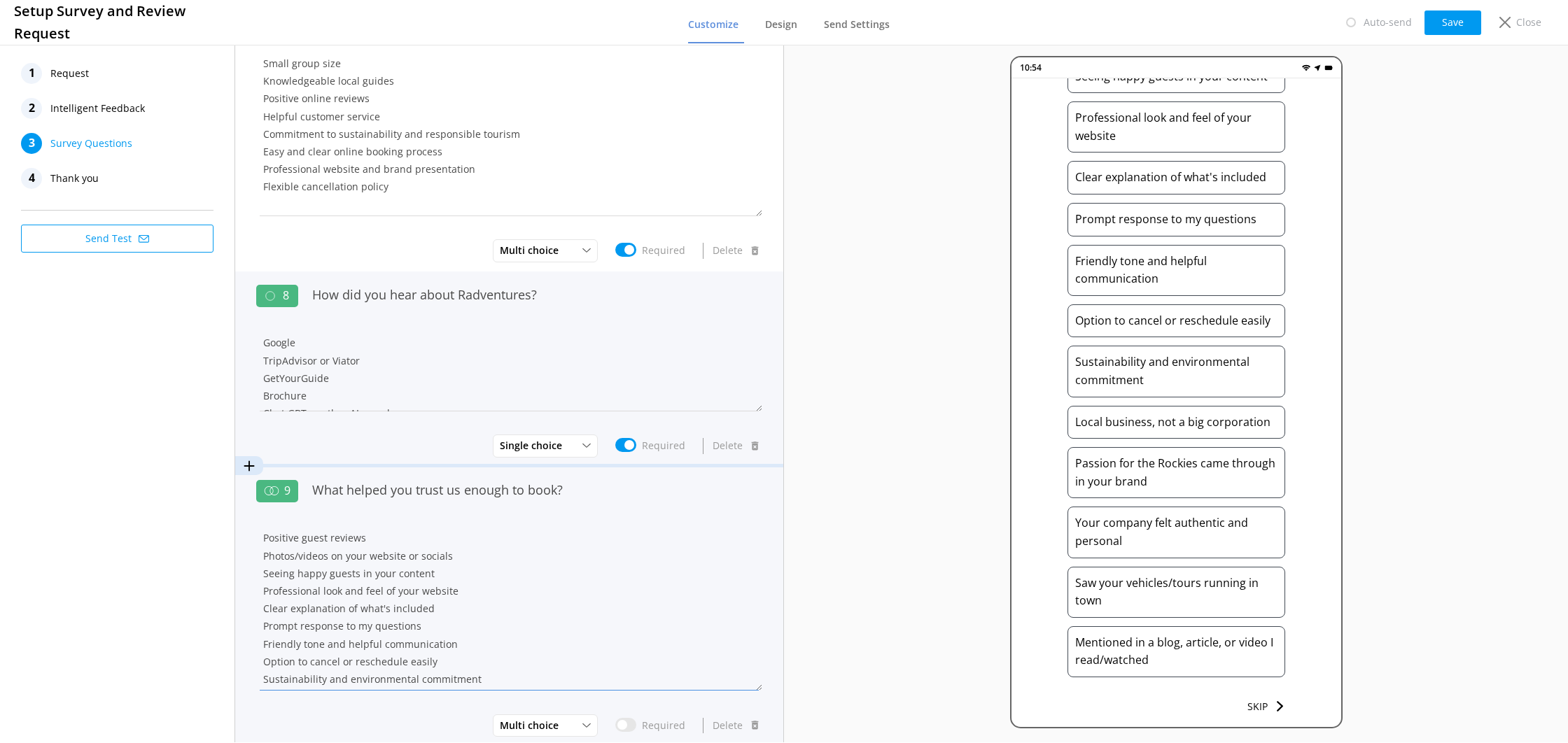
scroll to position [1296, 0]
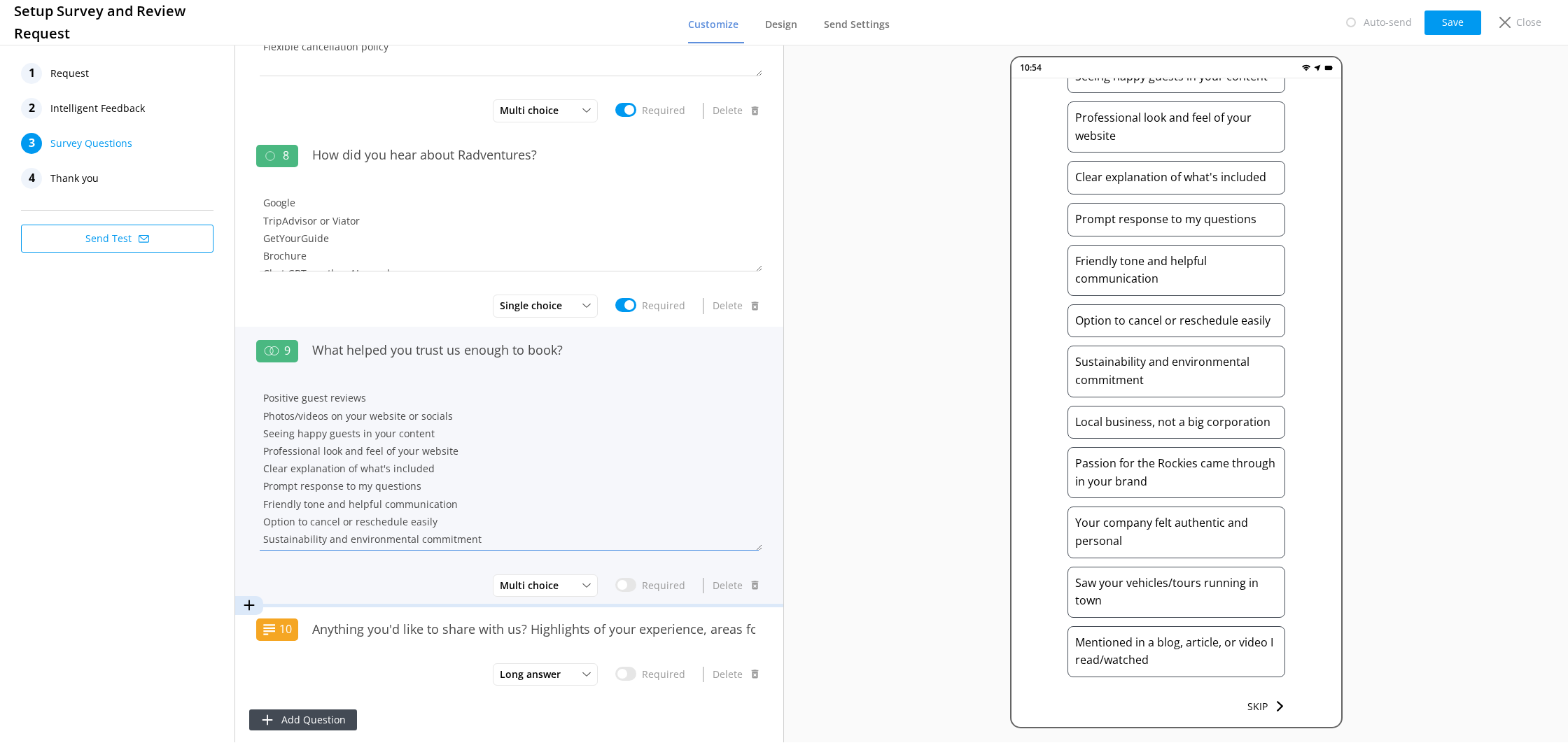
drag, startPoint x: 352, startPoint y: 519, endPoint x: 265, endPoint y: 517, distance: 87.0
click at [265, 517] on textarea "Positive guest reviews Photos/videos on your website or socials Seeing happy gu…" at bounding box center [509, 467] width 506 height 169
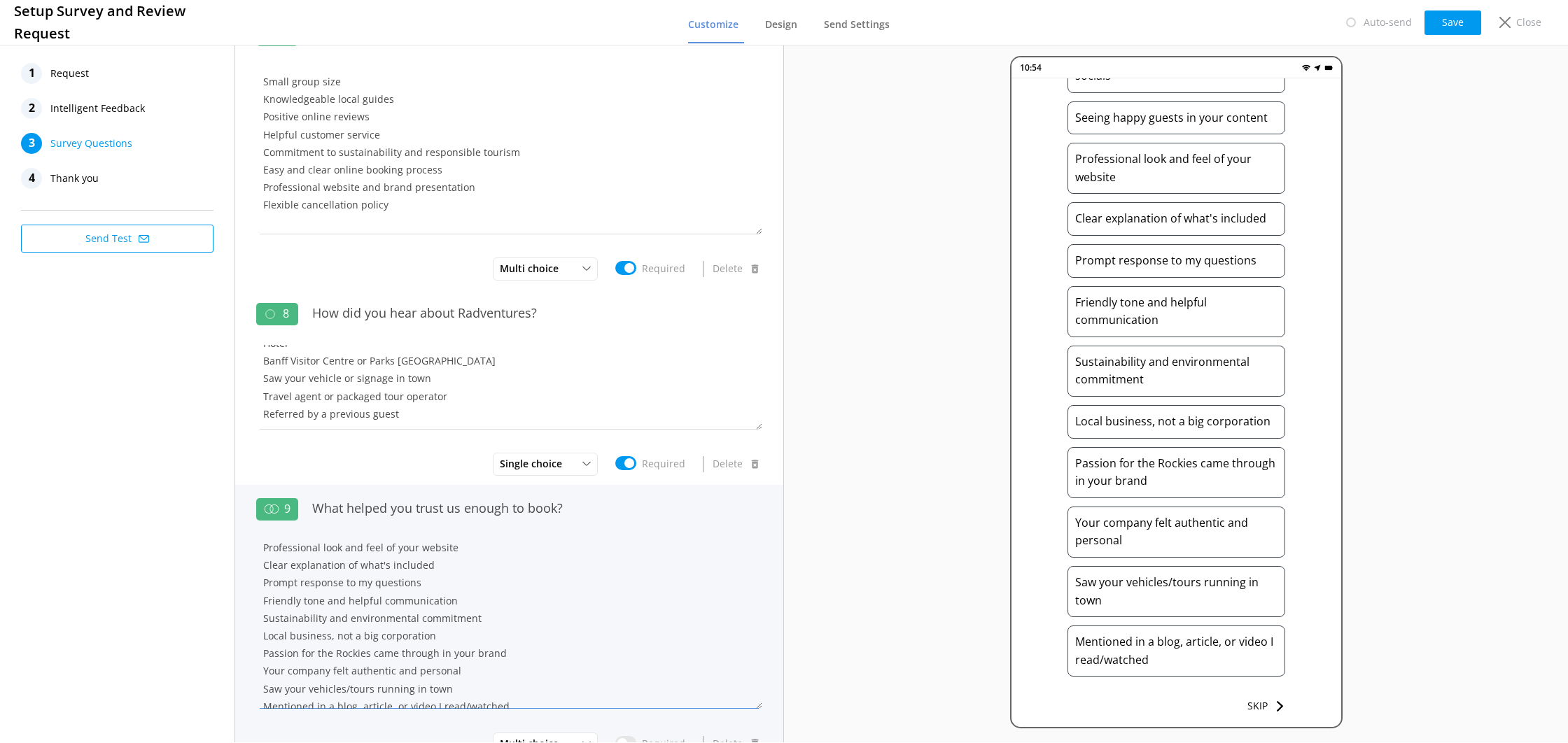
scroll to position [75, 0]
drag, startPoint x: 344, startPoint y: 600, endPoint x: 261, endPoint y: 602, distance: 83.0
click at [261, 602] on textarea "Positive guest reviews Photos/videos on your website or socials Seeing happy gu…" at bounding box center [509, 624] width 506 height 169
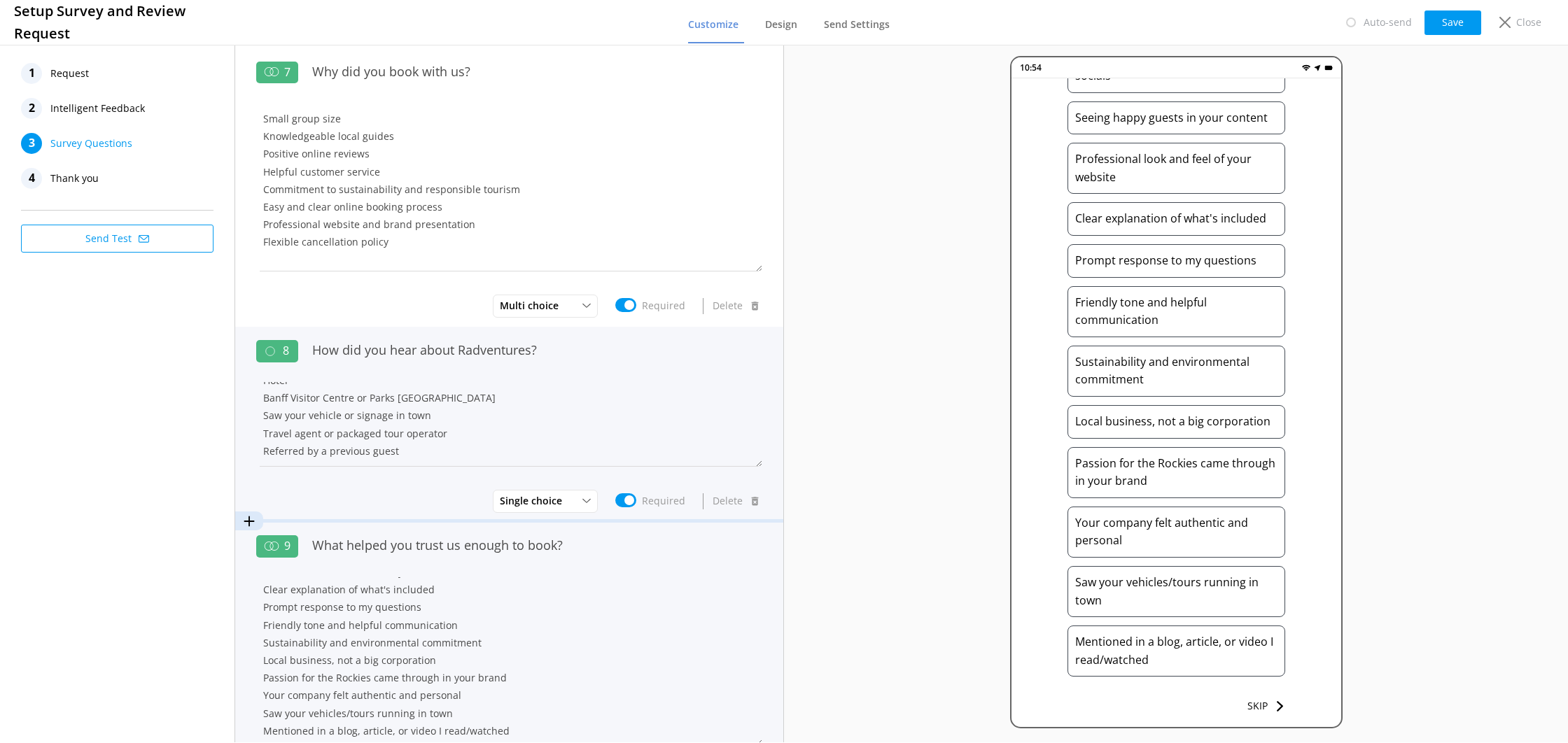
scroll to position [1089, 0]
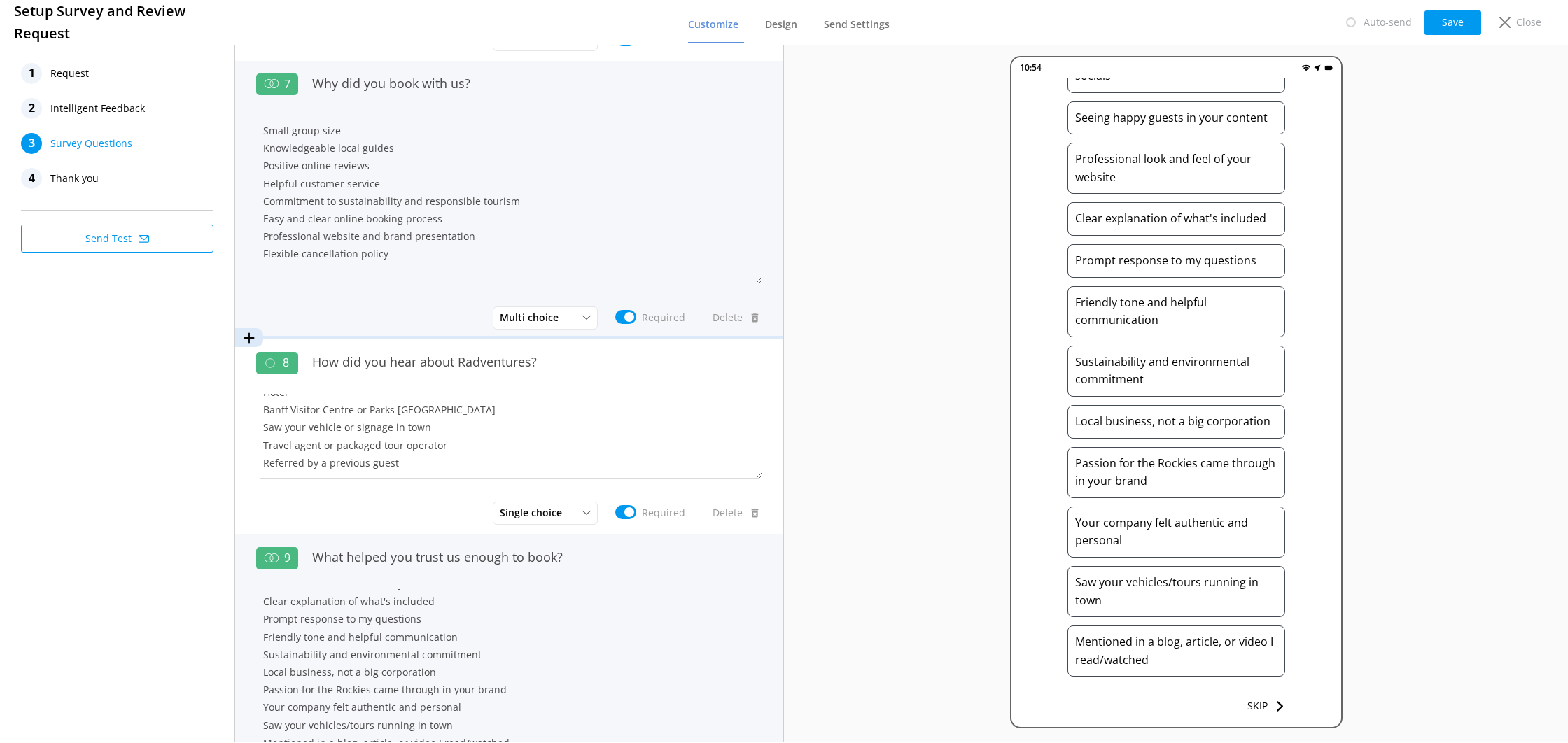
type textarea "Positive guest reviews Photos/videos on your website or socials Seeing happy gu…"
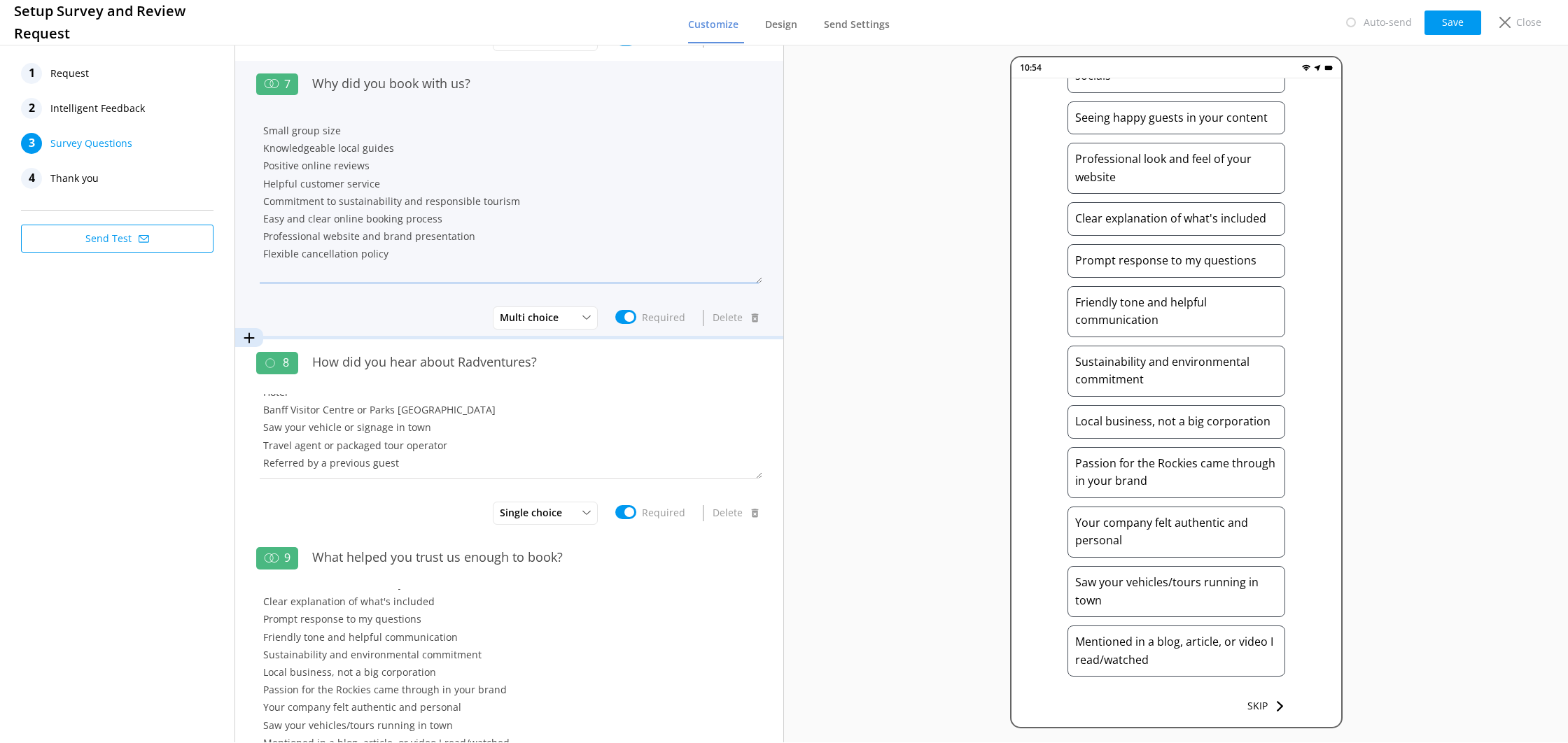
drag, startPoint x: 517, startPoint y: 201, endPoint x: 265, endPoint y: 199, distance: 252.0
click at [265, 199] on textarea "Small group size Knowledgeable local guides Positive online reviews Helpful cus…" at bounding box center [509, 199] width 506 height 169
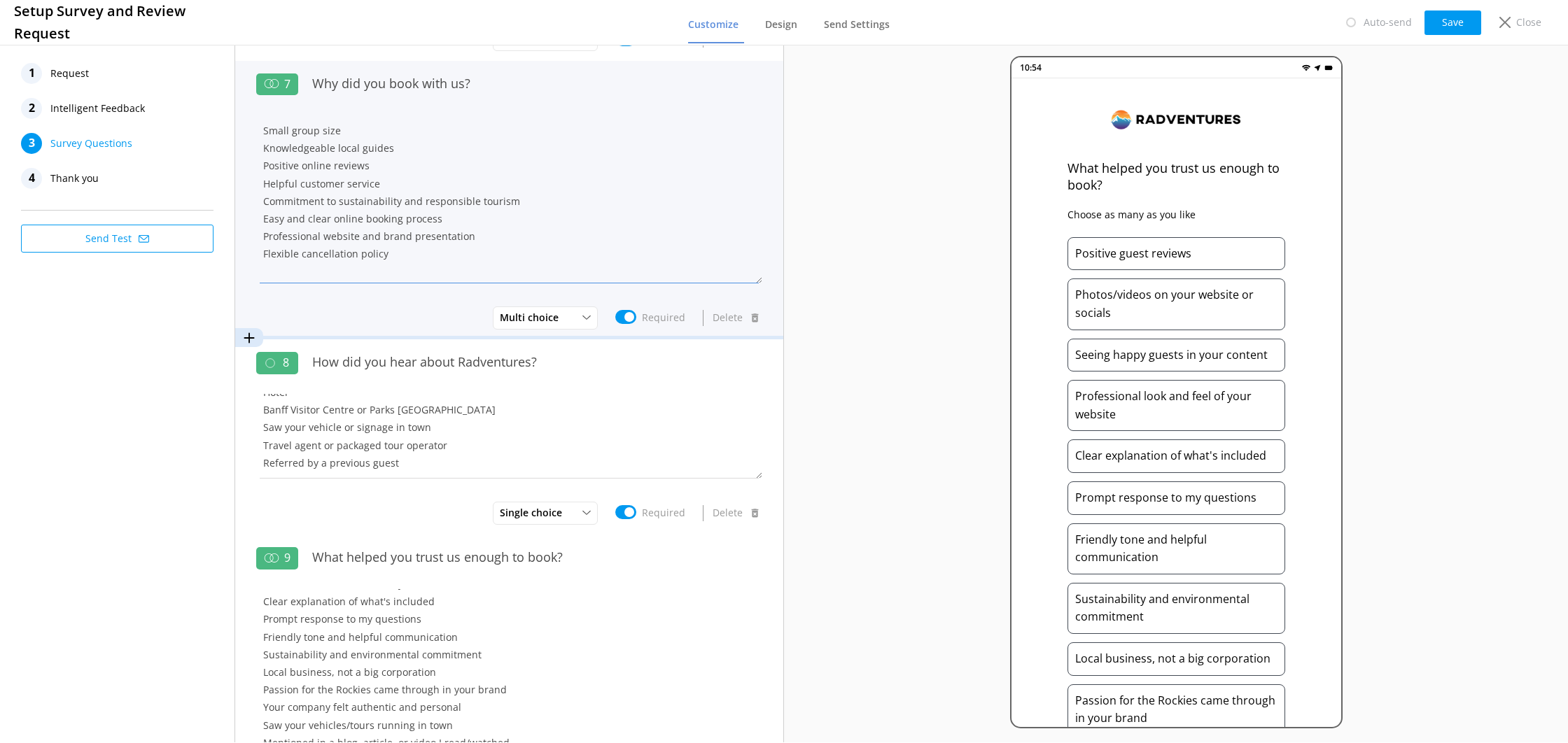
paste textarea "Sustainability and environmental commitment"
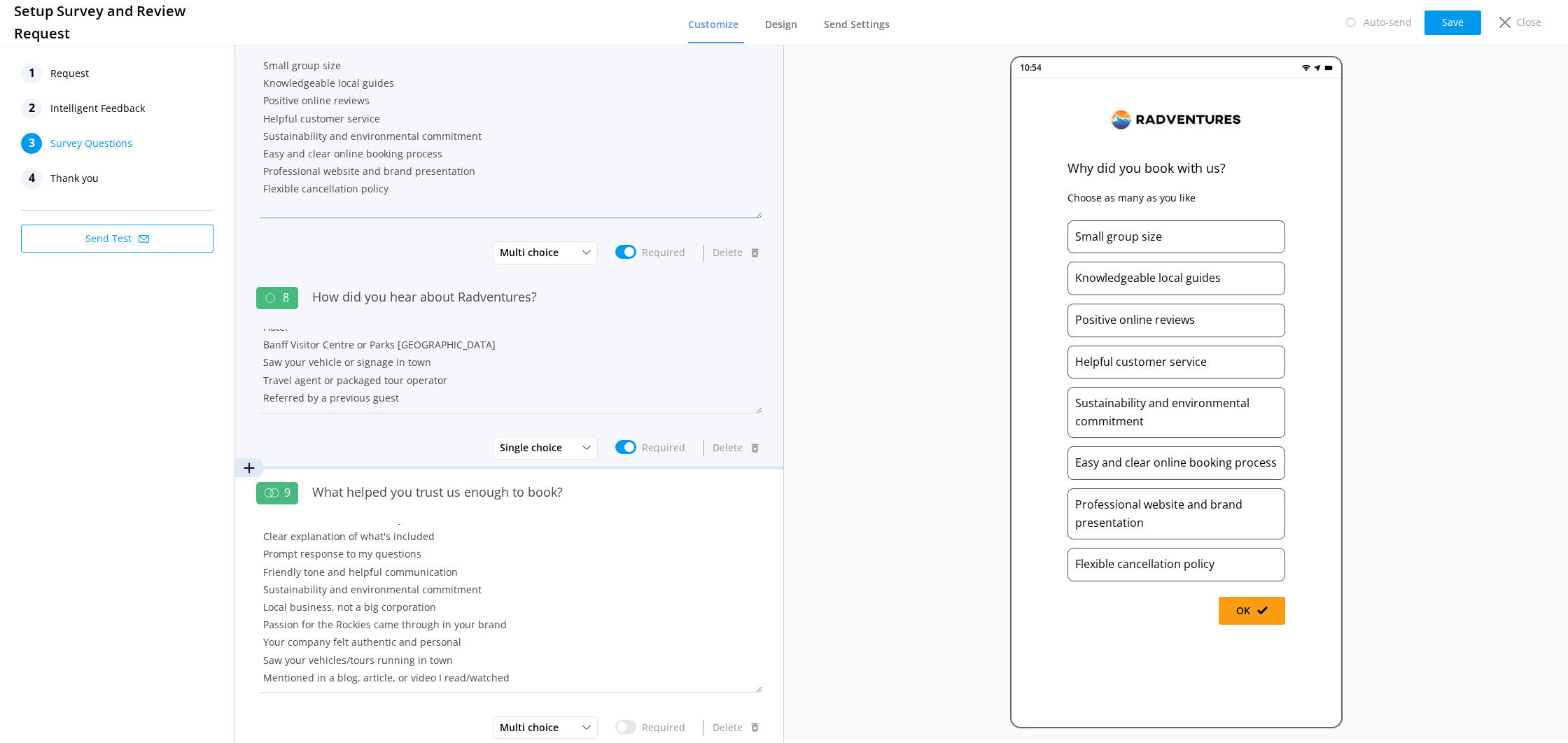
scroll to position [1288, 0]
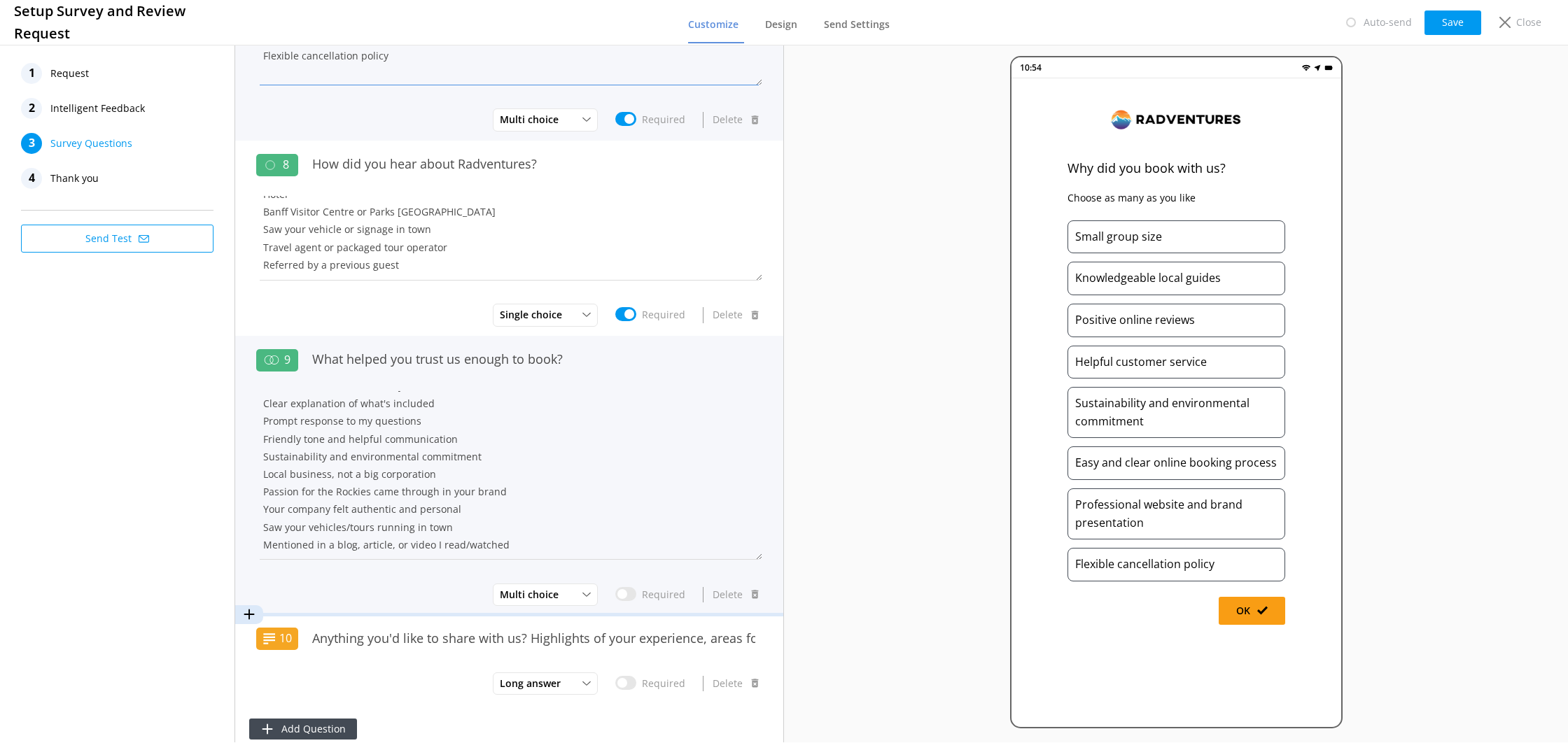
type textarea "Small group size Knowledgeable local guides Positive online reviews Helpful cus…"
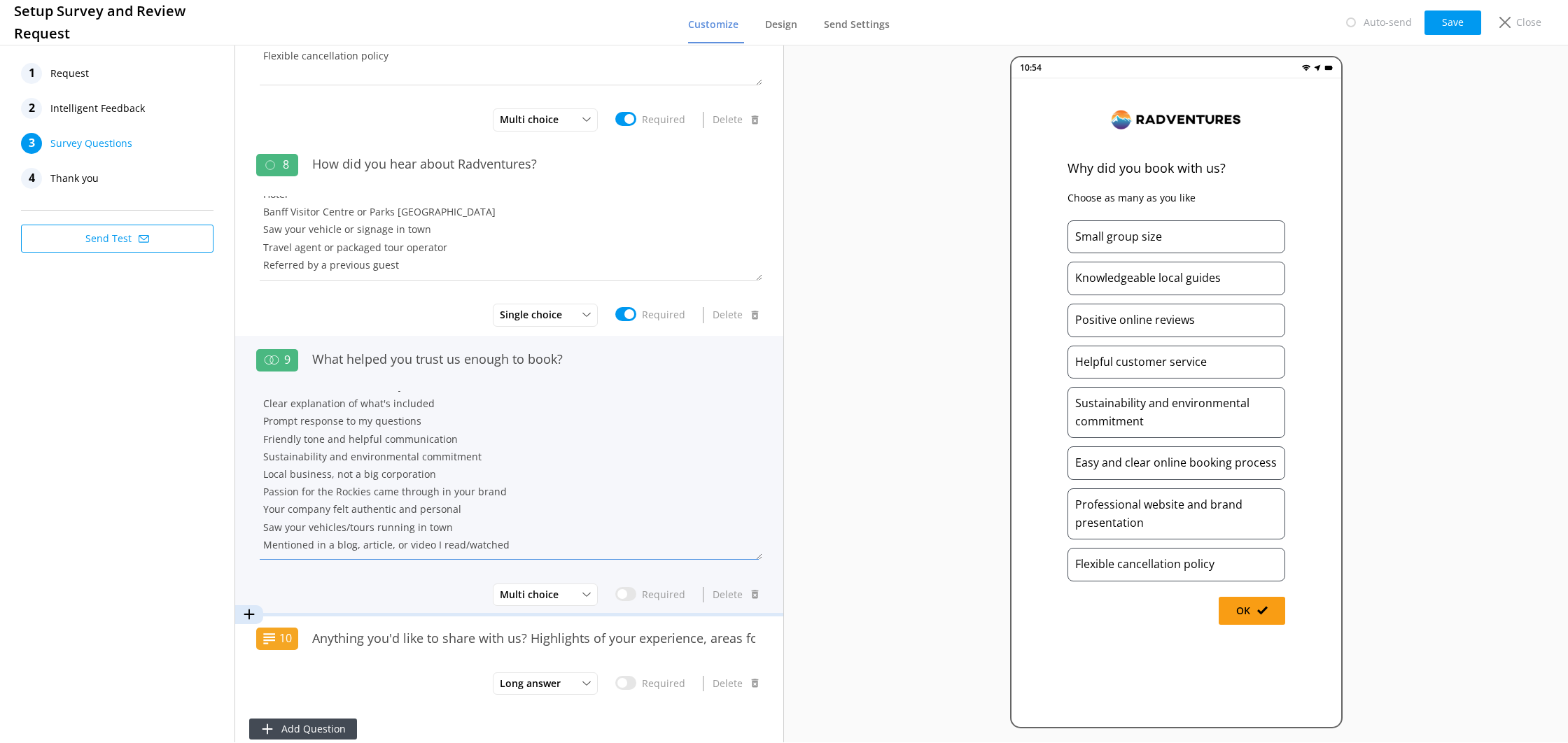
drag, startPoint x: 355, startPoint y: 452, endPoint x: 255, endPoint y: 451, distance: 100.0
click at [255, 451] on div "9 What helped you trust us enough to book? Positive guest reviews Photos/videos…" at bounding box center [509, 475] width 548 height 280
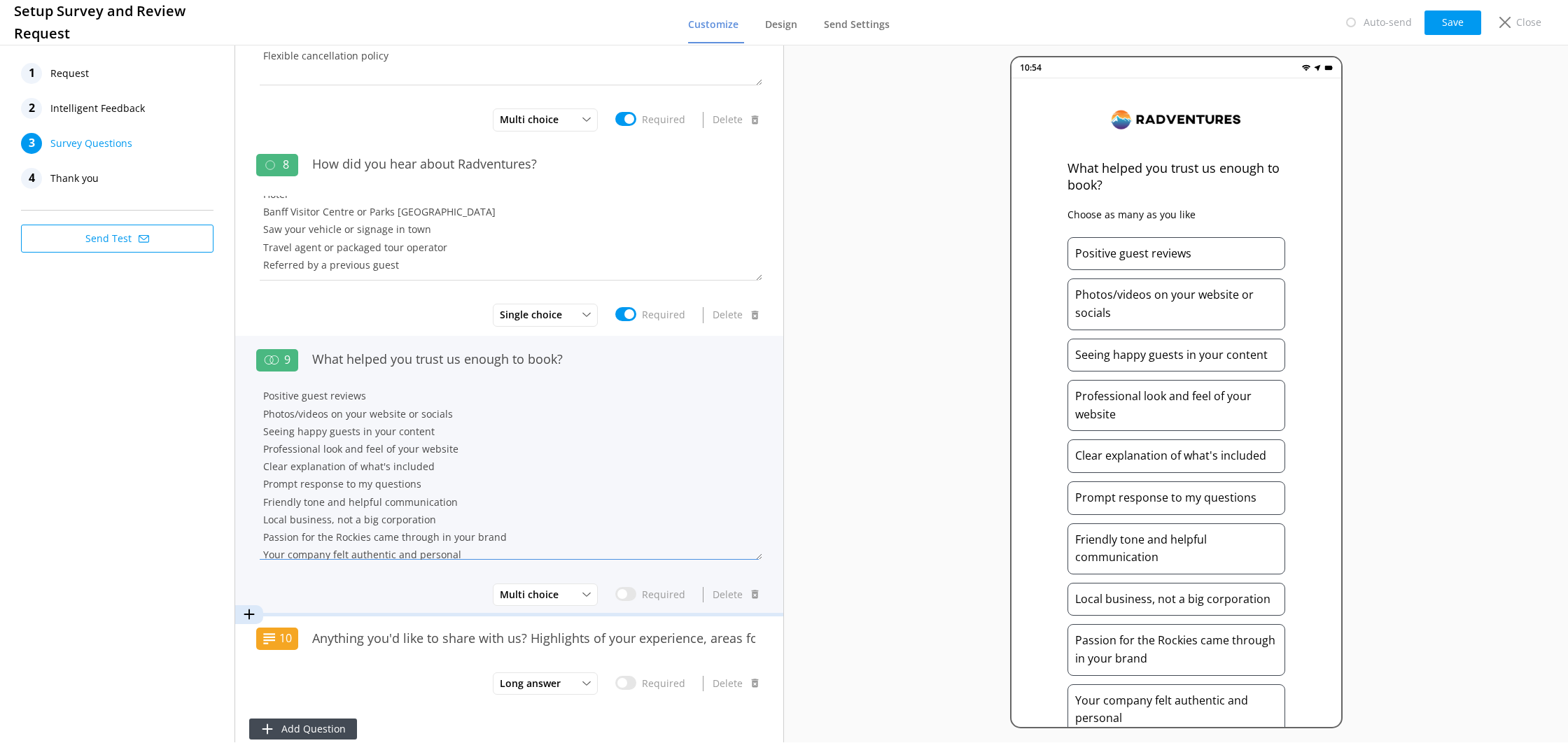
scroll to position [0, 0]
drag, startPoint x: 355, startPoint y: 402, endPoint x: 250, endPoint y: 402, distance: 105.0
click at [246, 400] on div "9 What helped you trust us enough to book? Positive guest reviews Photos/videos…" at bounding box center [509, 475] width 548 height 280
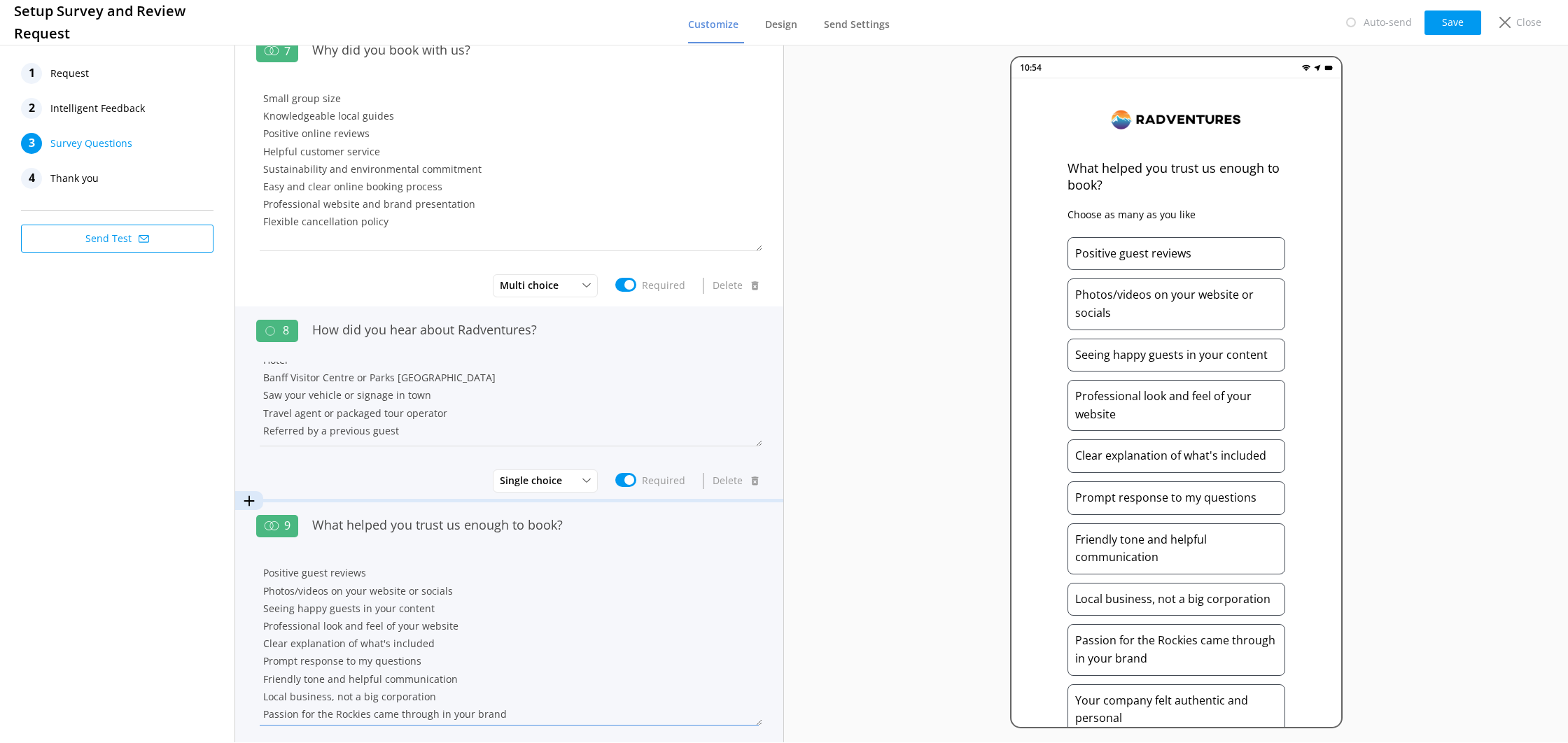
scroll to position [1130, 0]
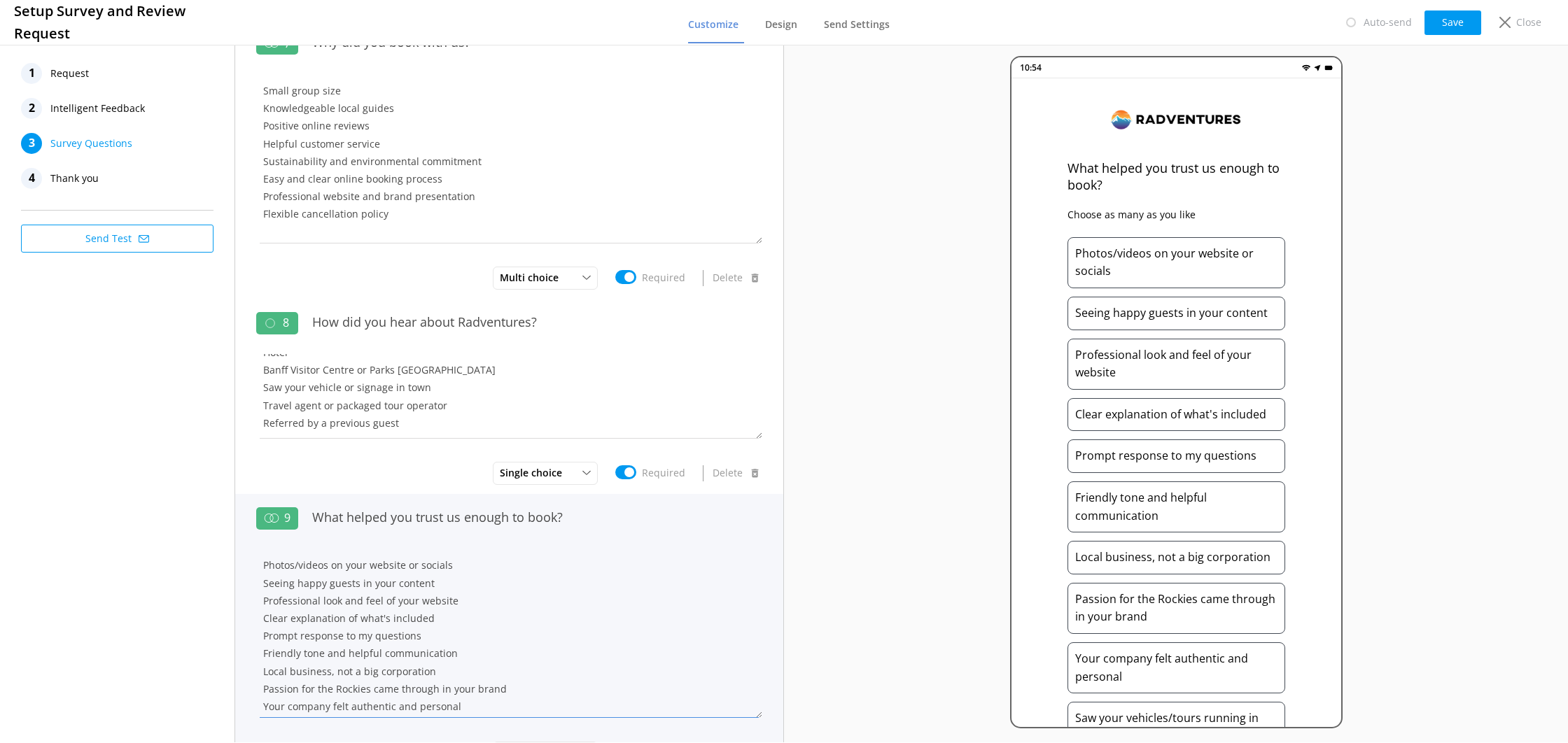
click at [265, 576] on textarea "Photos/videos on your website or socials Seeing happy guests in your content Pr…" at bounding box center [509, 634] width 506 height 169
drag, startPoint x: 345, startPoint y: 568, endPoint x: 251, endPoint y: 567, distance: 94.0
click at [251, 567] on div "9 What helped you trust us enough to book? Photos/videos on your website or soc…" at bounding box center [509, 634] width 548 height 280
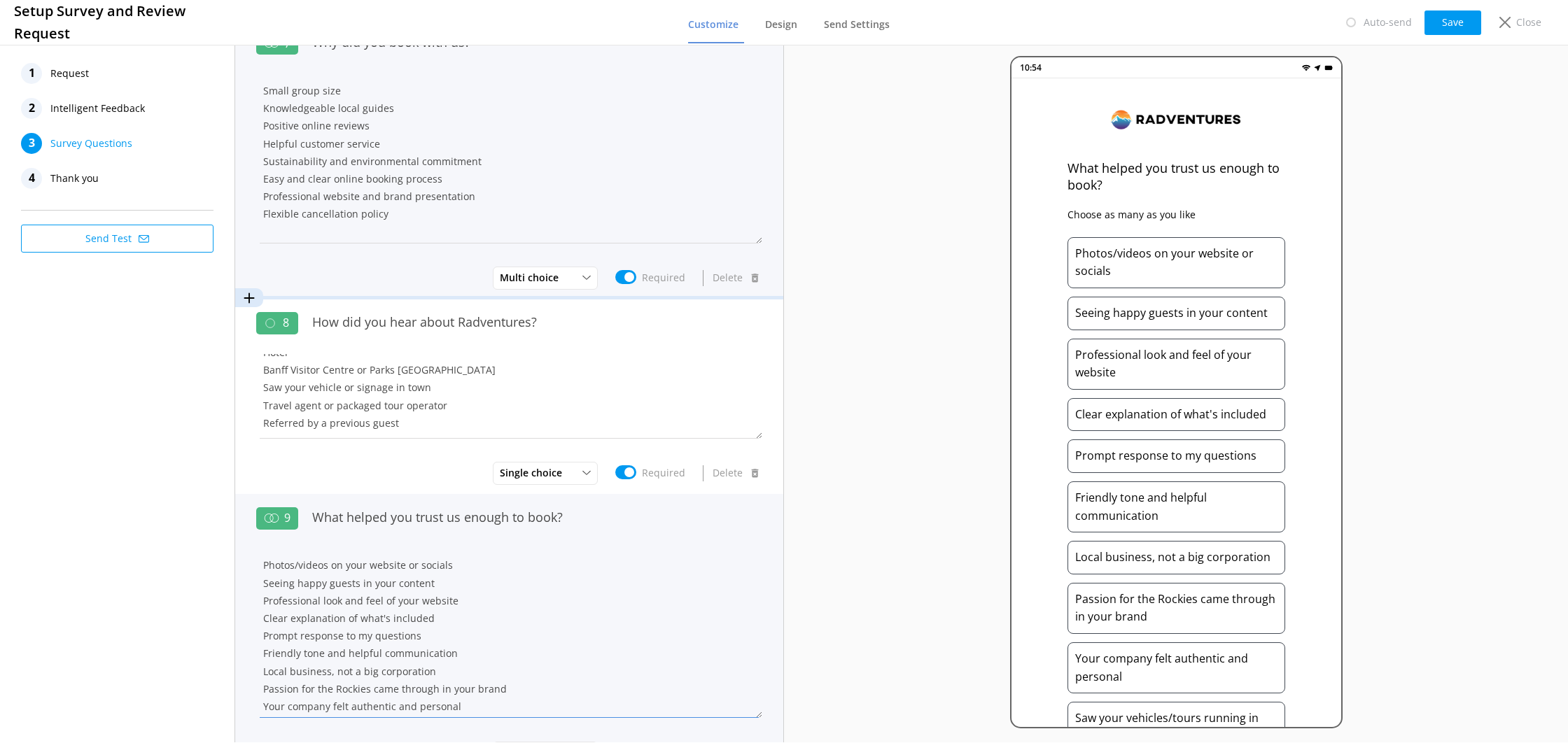
type textarea "Photos/videos on your website or socials Seeing happy guests in your content Pr…"
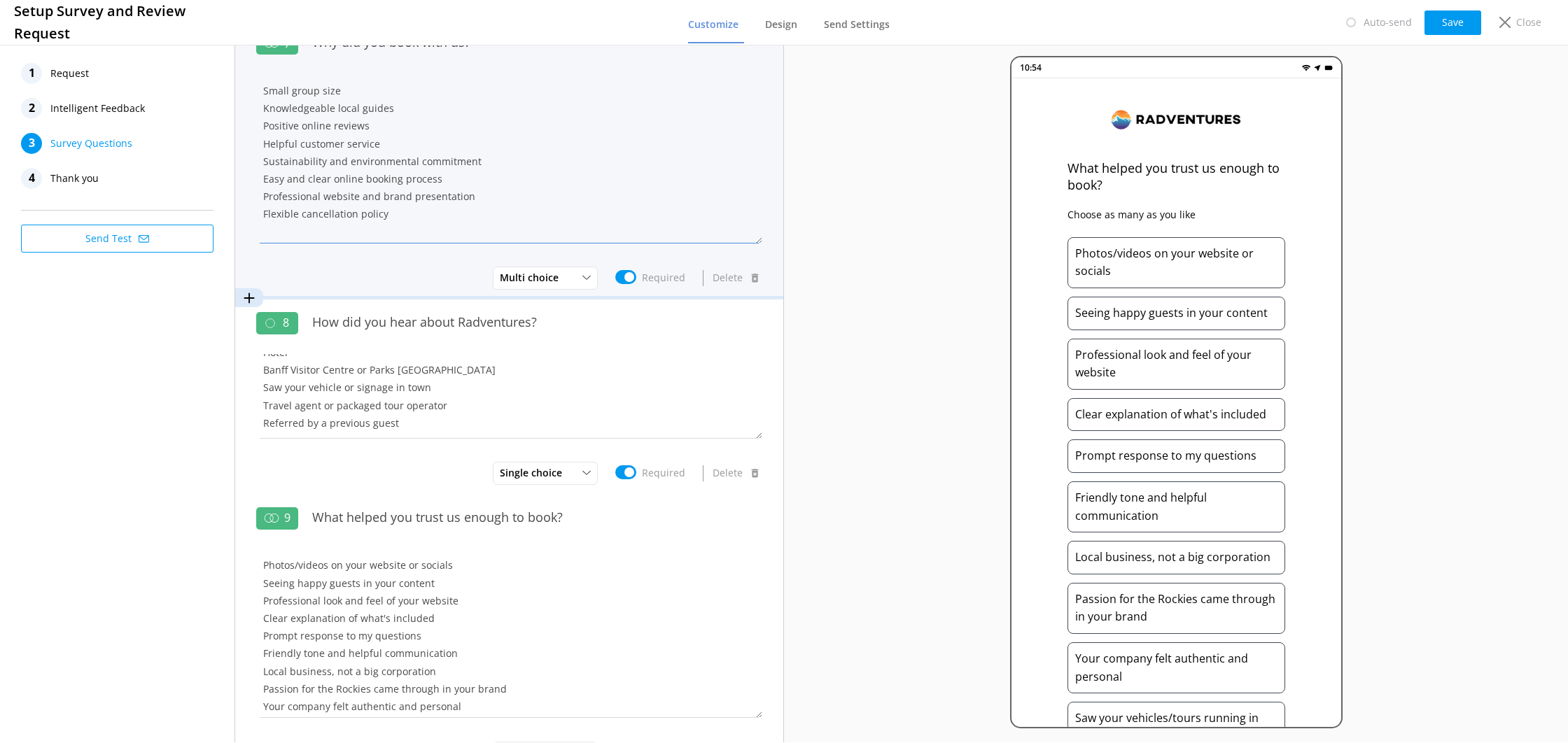
click at [359, 92] on textarea "Small group size Knowledgeable local guides Positive online reviews Helpful cus…" at bounding box center [509, 160] width 506 height 169
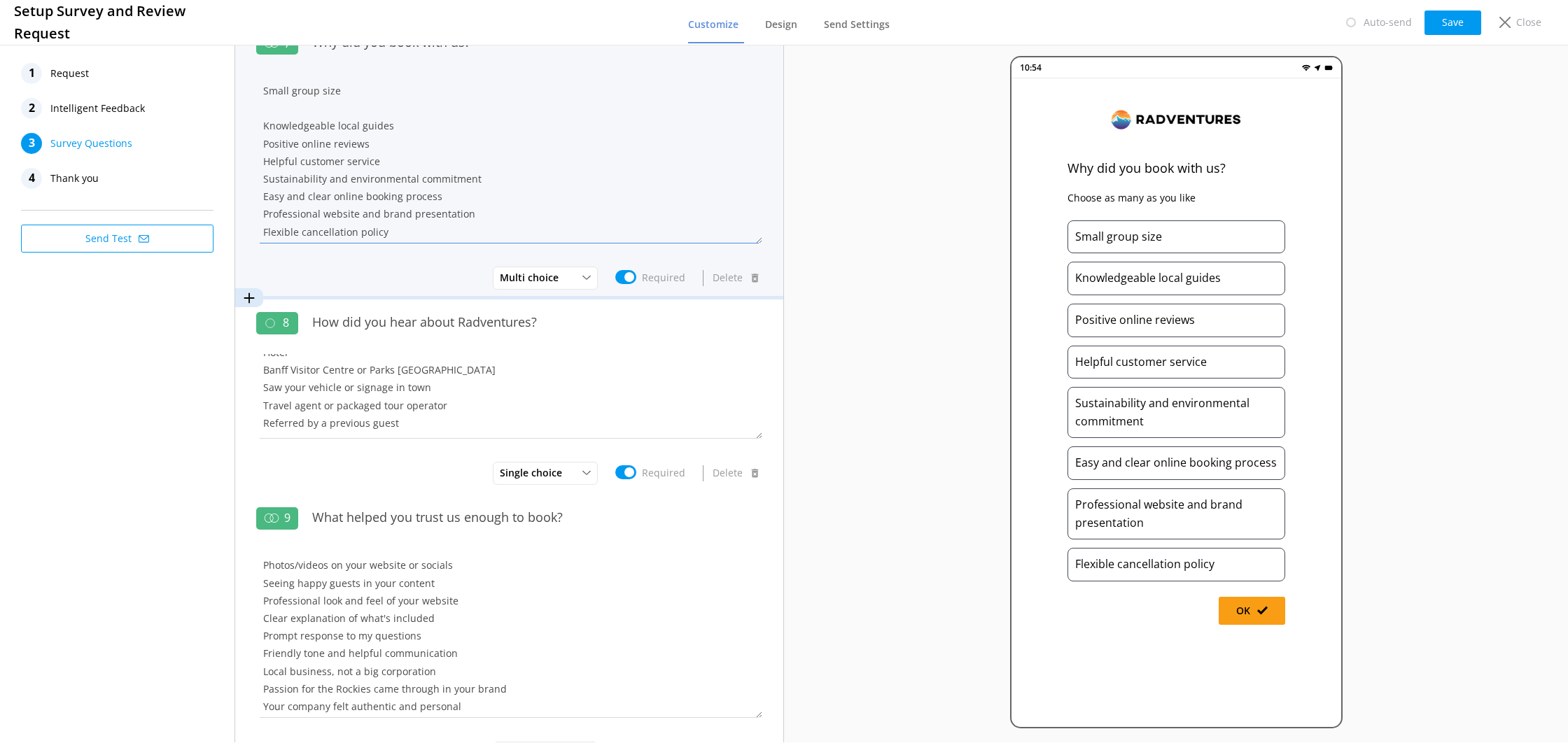
paste textarea "Photos/videos on your website or socials"
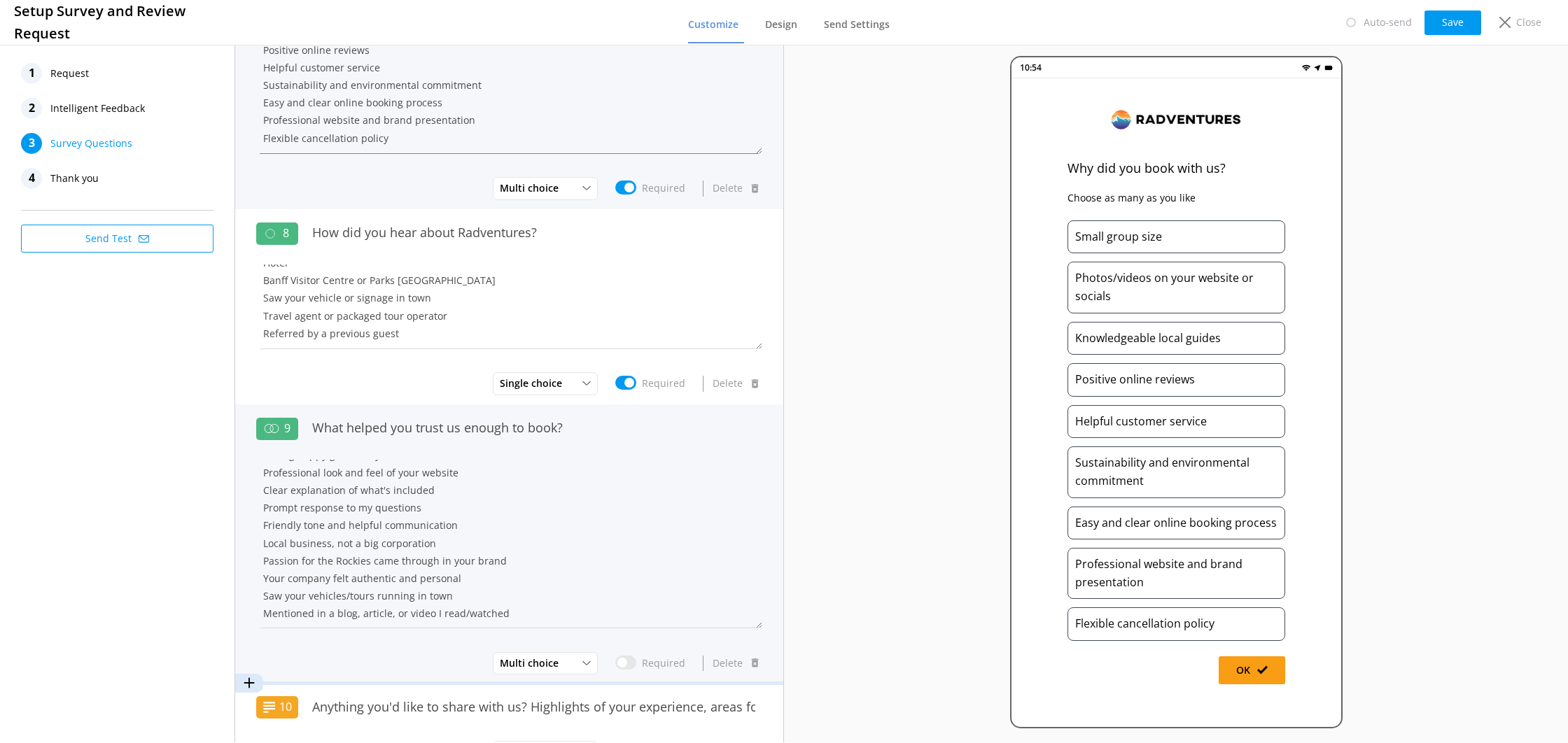
scroll to position [10, 0]
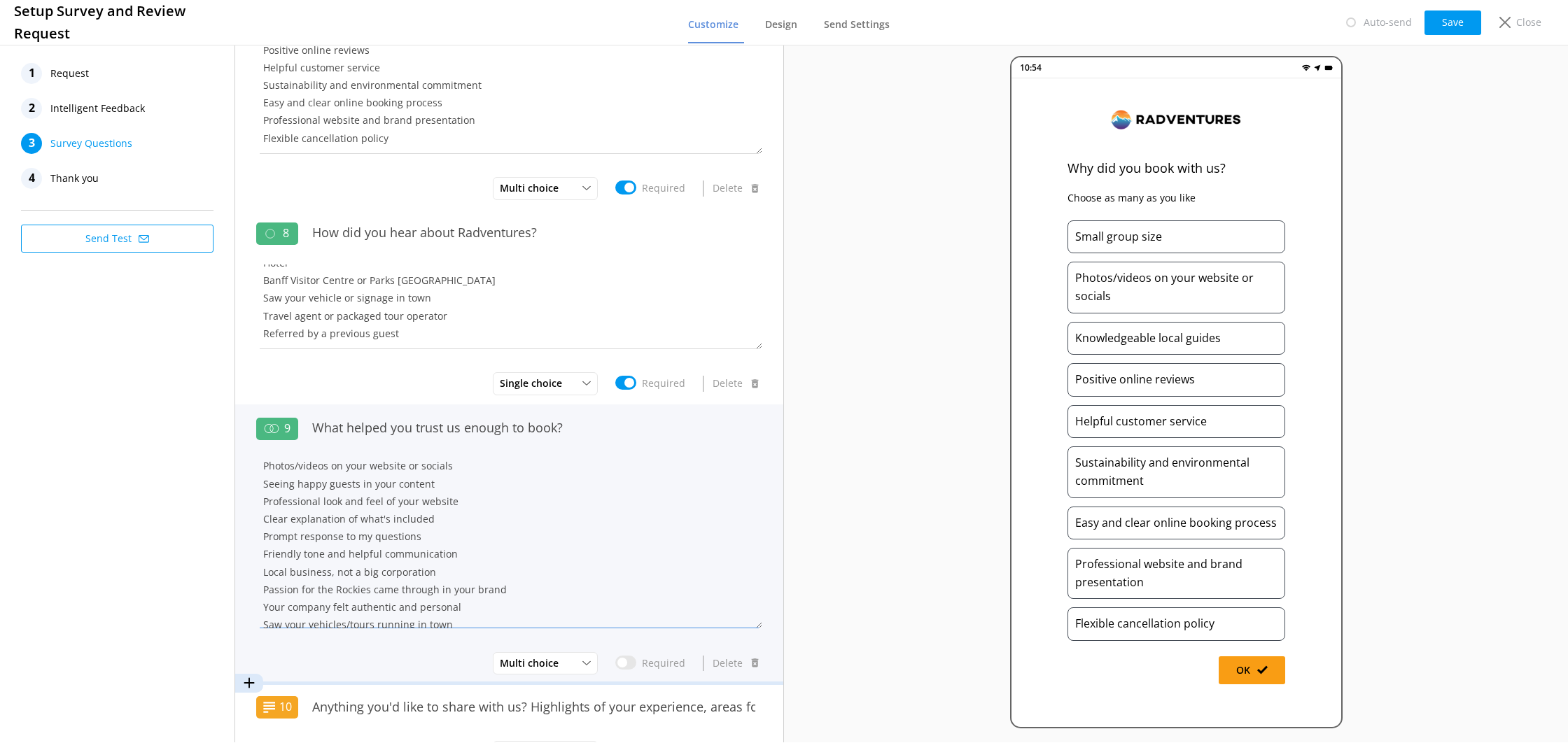
drag, startPoint x: 386, startPoint y: 500, endPoint x: 314, endPoint y: 512, distance: 73.0
click at [293, 503] on textarea "Photos/videos on your website or socials Seeing happy guests in your content Pr…" at bounding box center [509, 544] width 506 height 169
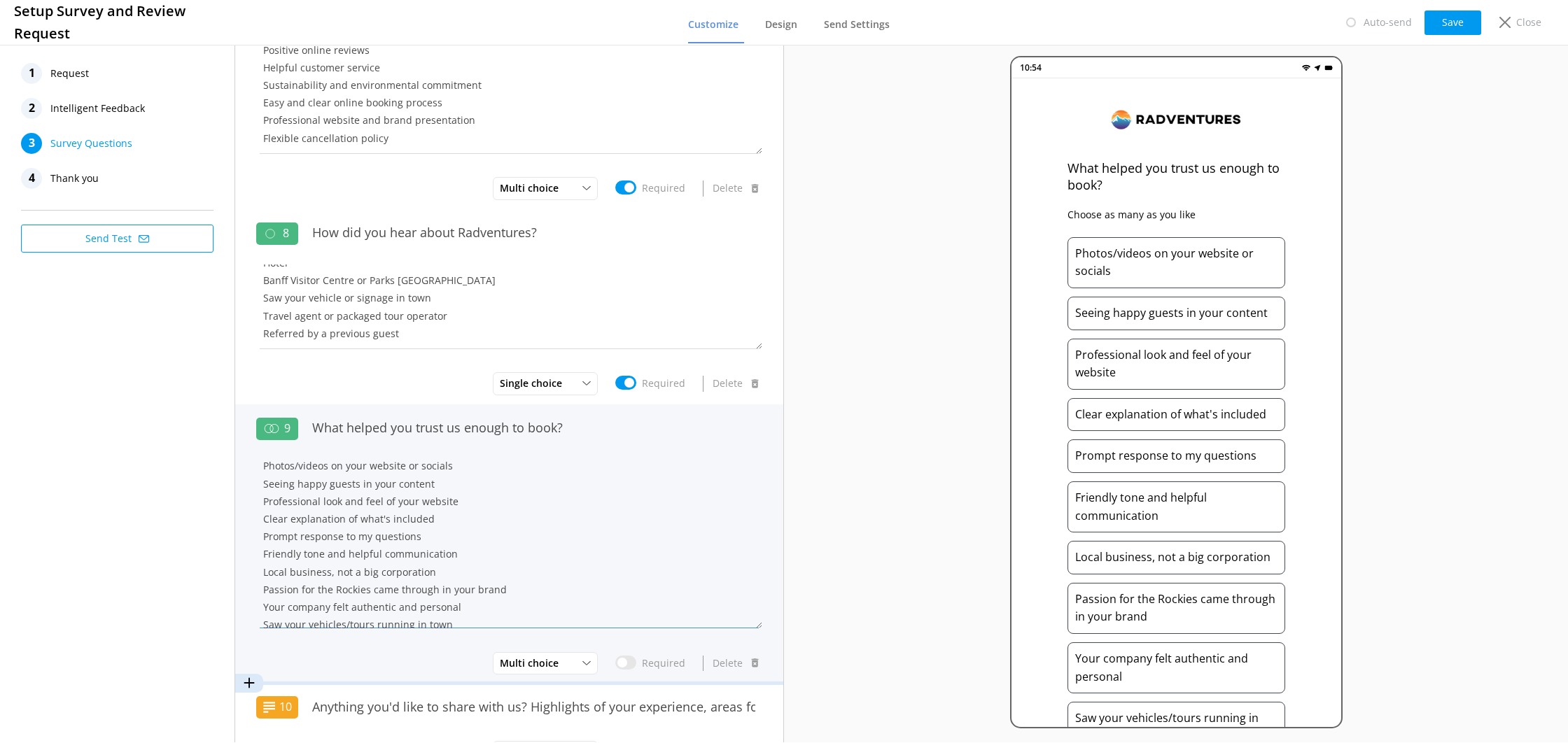
drag, startPoint x: 439, startPoint y: 519, endPoint x: 265, endPoint y: 519, distance: 174.0
click at [265, 519] on textarea "Photos/videos on your website or socials Seeing happy guests in your content Pr…" at bounding box center [509, 544] width 506 height 169
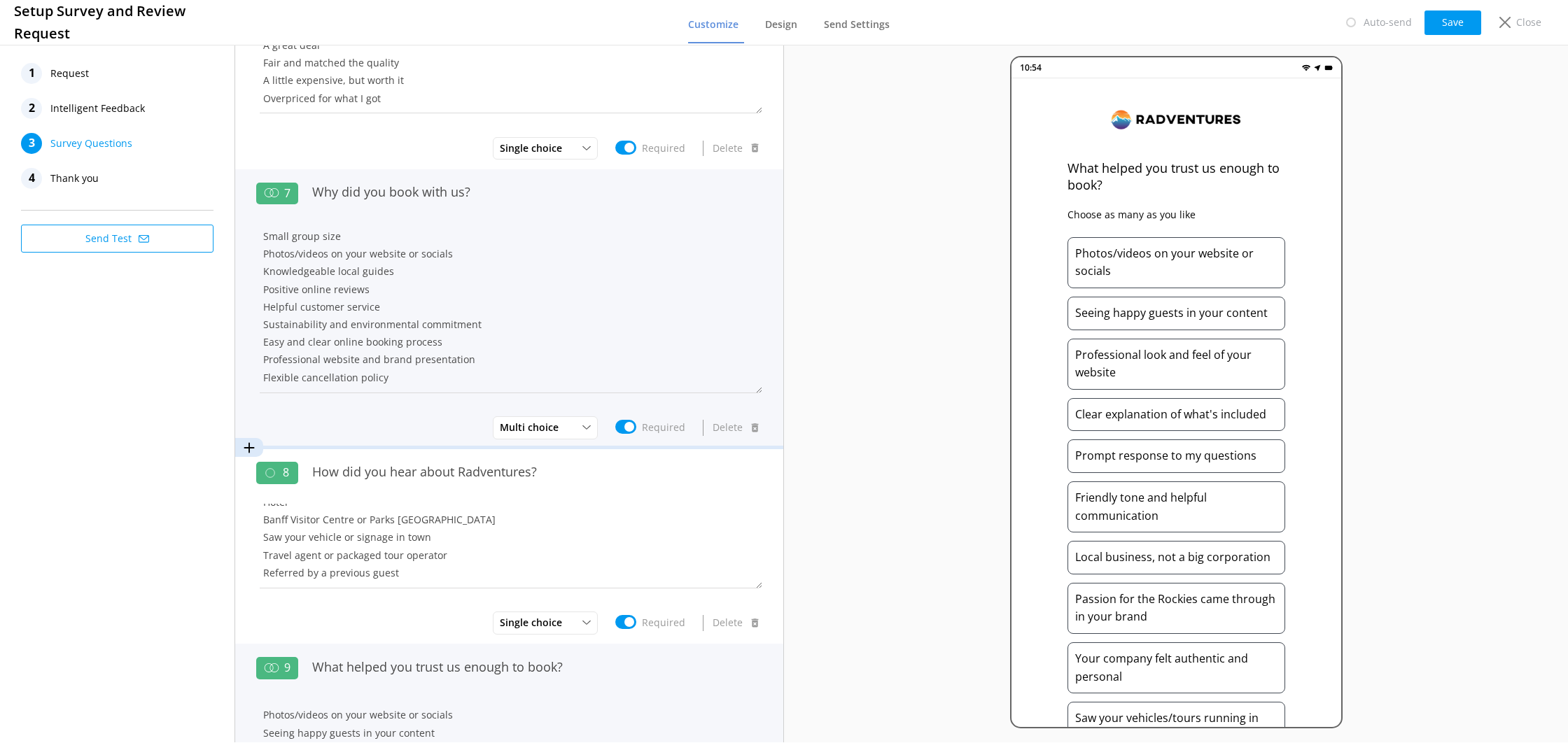
scroll to position [940, 0]
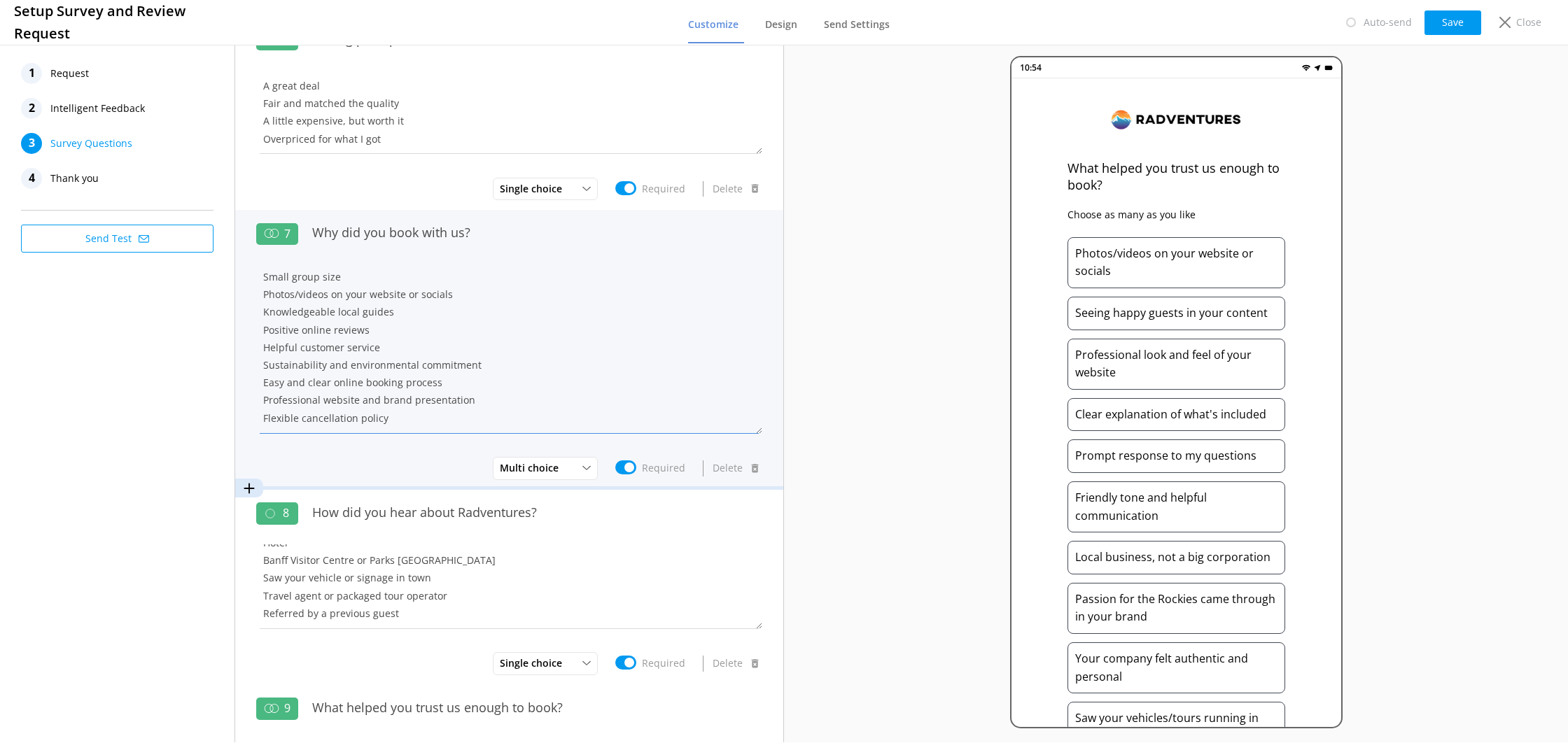
click at [392, 327] on textarea "Small group size Photos/videos on your website or socials Knowledgeable local g…" at bounding box center [509, 350] width 506 height 169
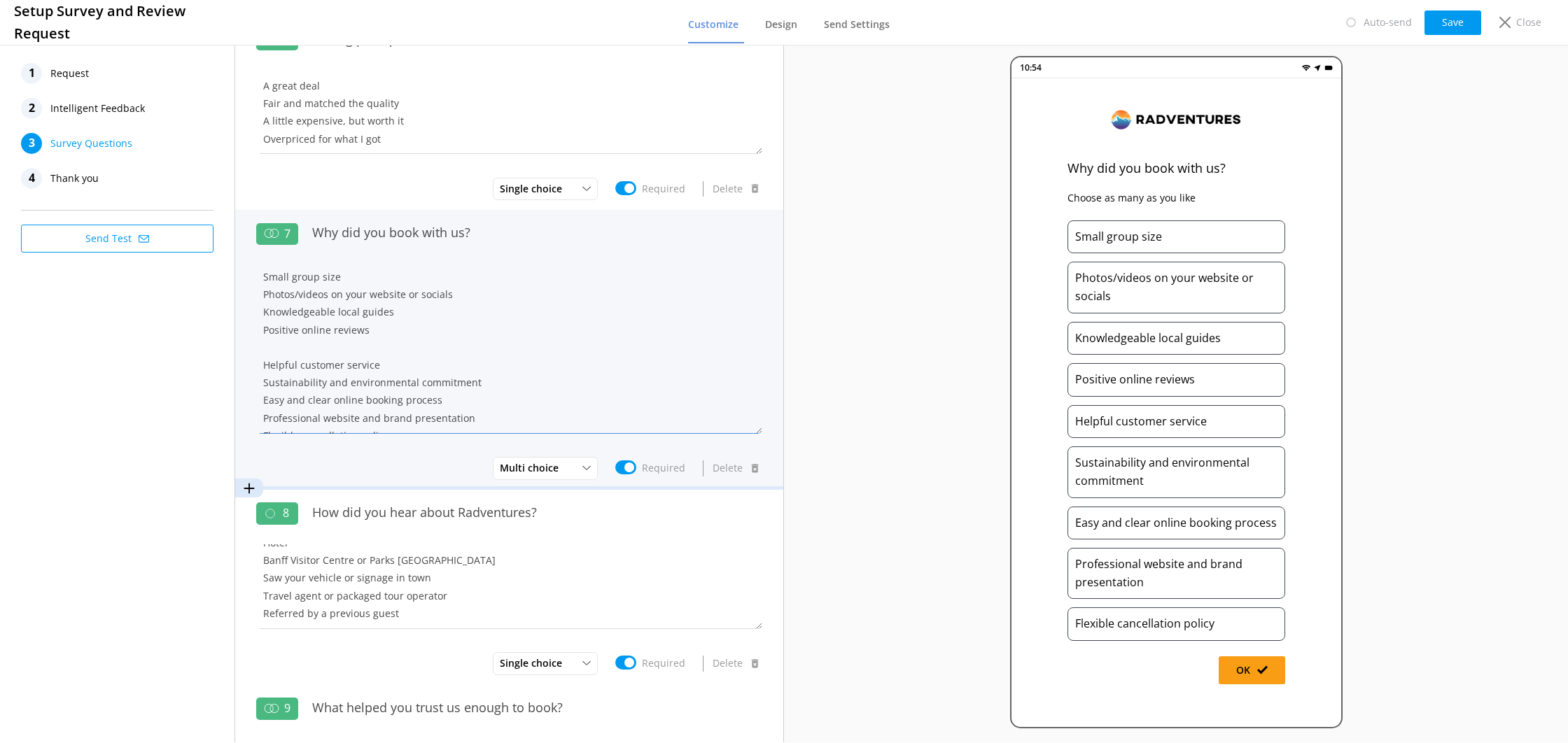
paste textarea "Clear explanation of what's included"
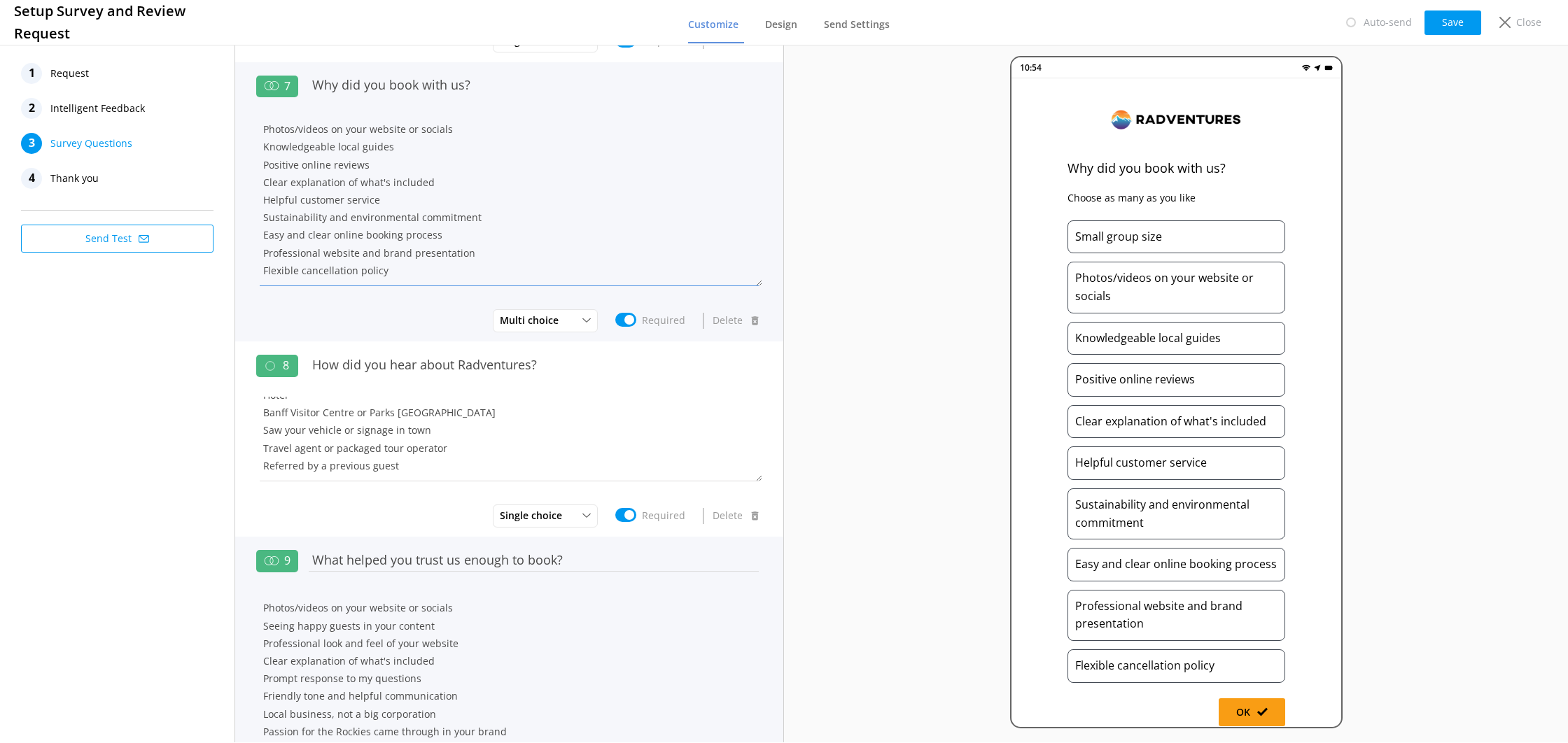
scroll to position [1250, 0]
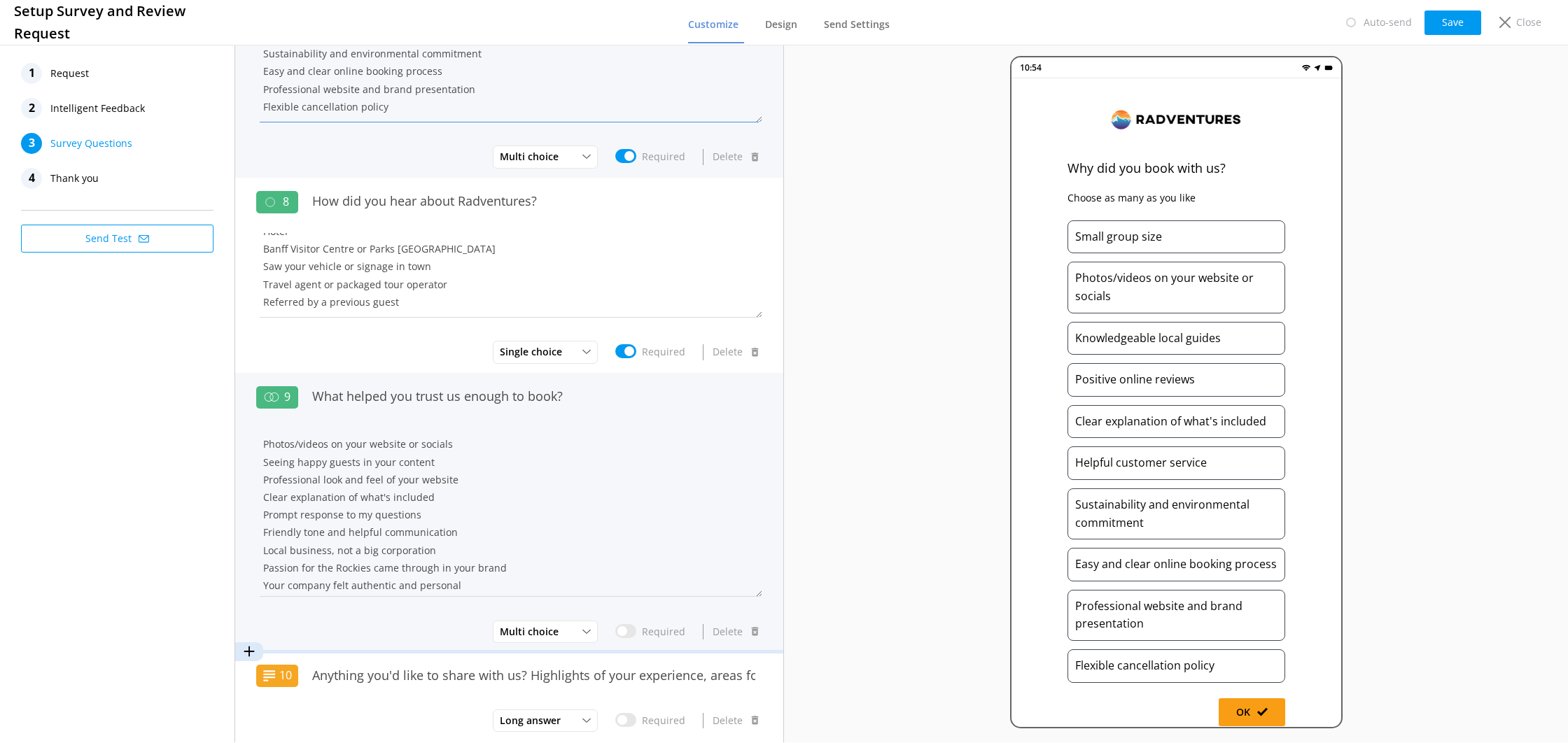
type textarea "Small group size Photos/videos on your website or socials Knowledgeable local g…"
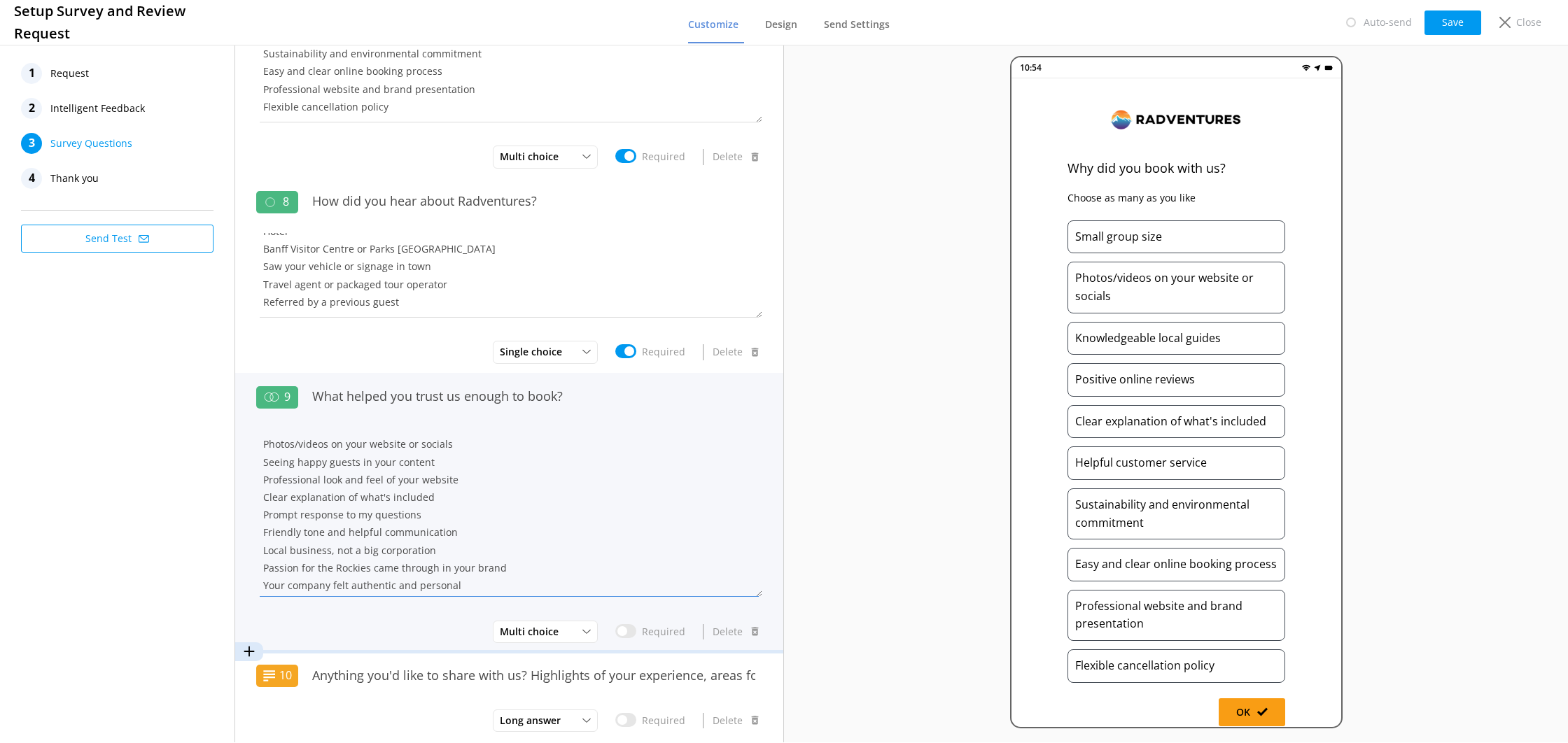
drag, startPoint x: 430, startPoint y: 495, endPoint x: 258, endPoint y: 486, distance: 172.2
click at [258, 486] on textarea "Photos/videos on your website or socials Seeing happy guests in your content Pr…" at bounding box center [509, 513] width 506 height 169
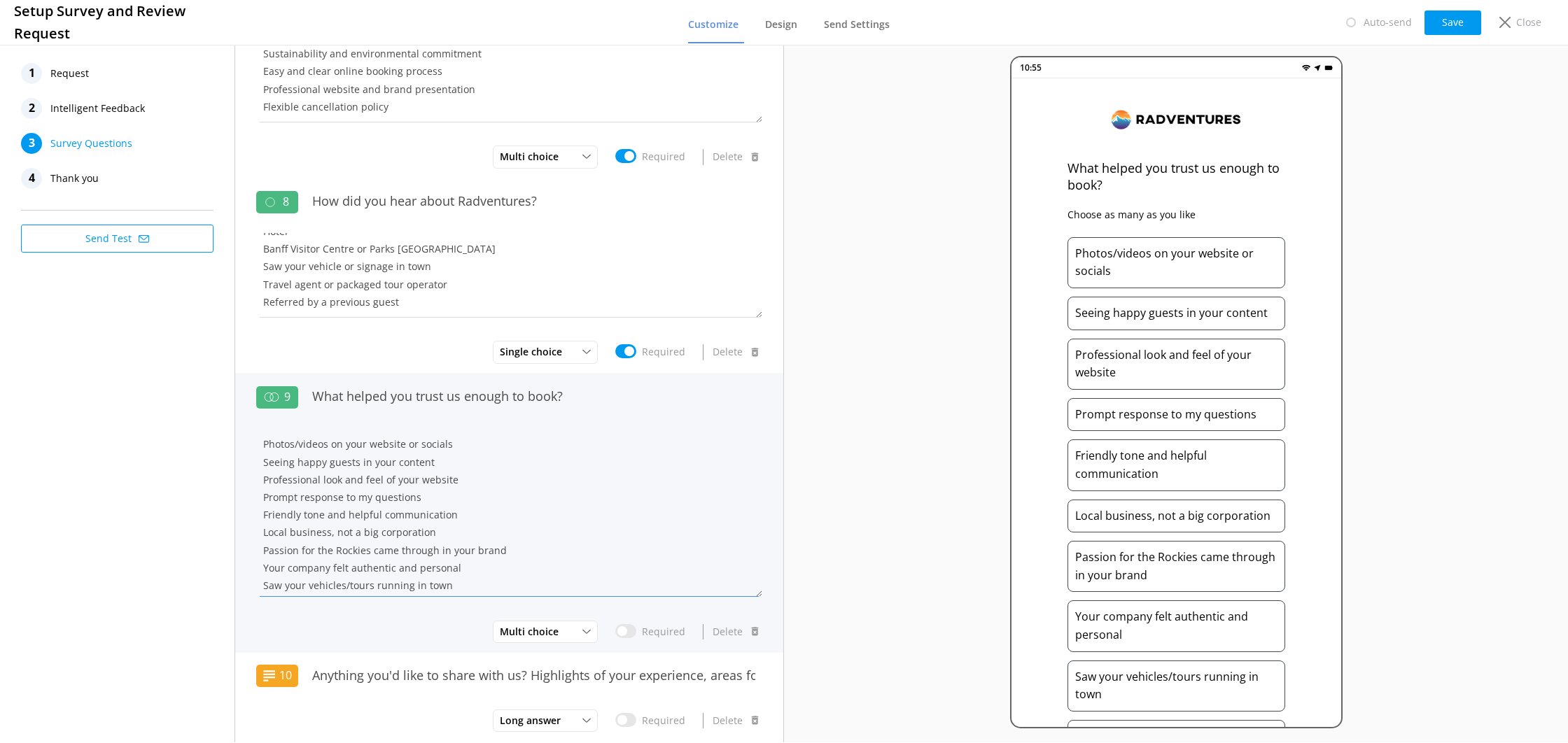
drag, startPoint x: 422, startPoint y: 493, endPoint x: 212, endPoint y: 489, distance: 210.0
click at [212, 489] on div "1 Request 2 Intelligent Feedback 3 Survey Questions 4 Thank you Send Test 1 How…" at bounding box center [392, 392] width 784 height 700
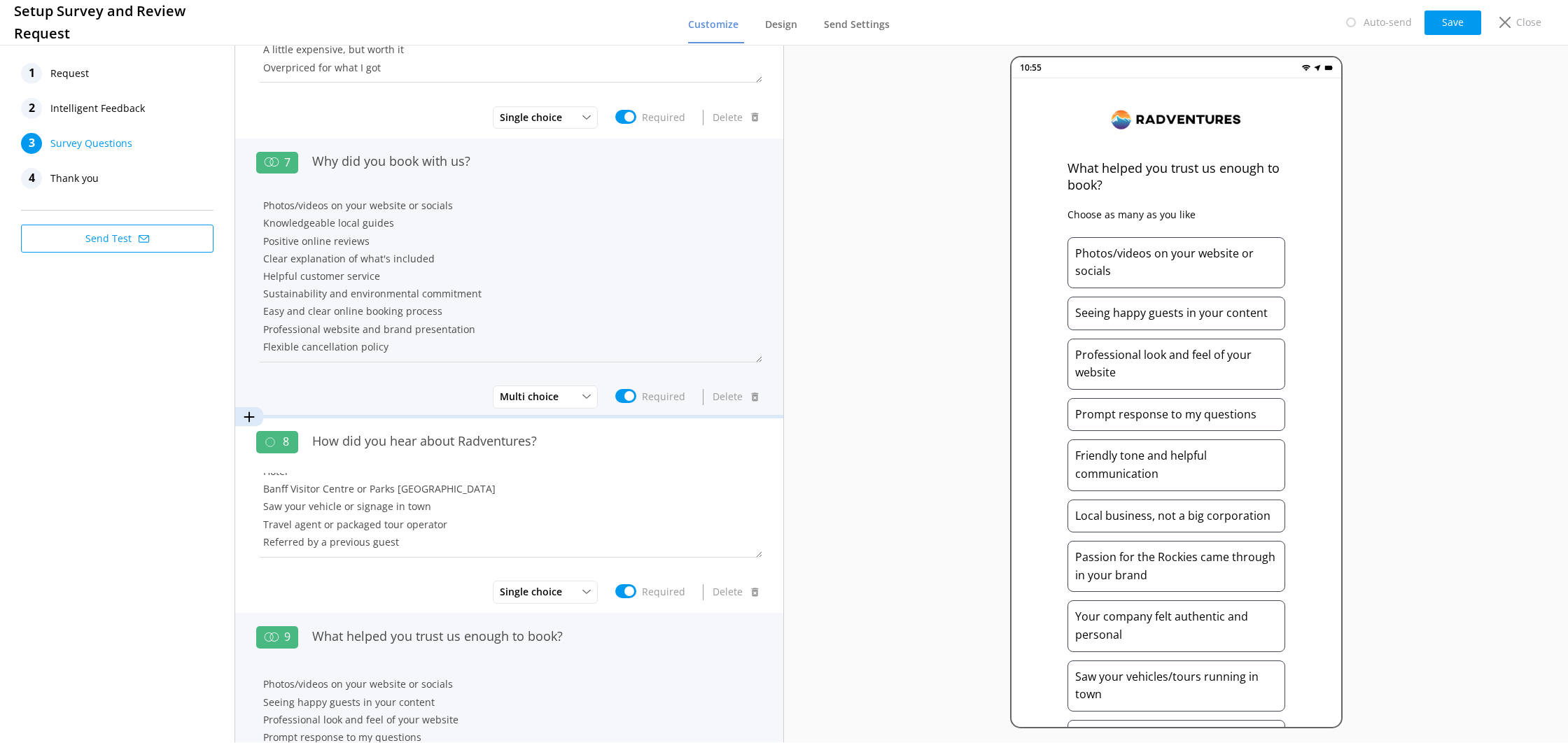
scroll to position [1017, 0]
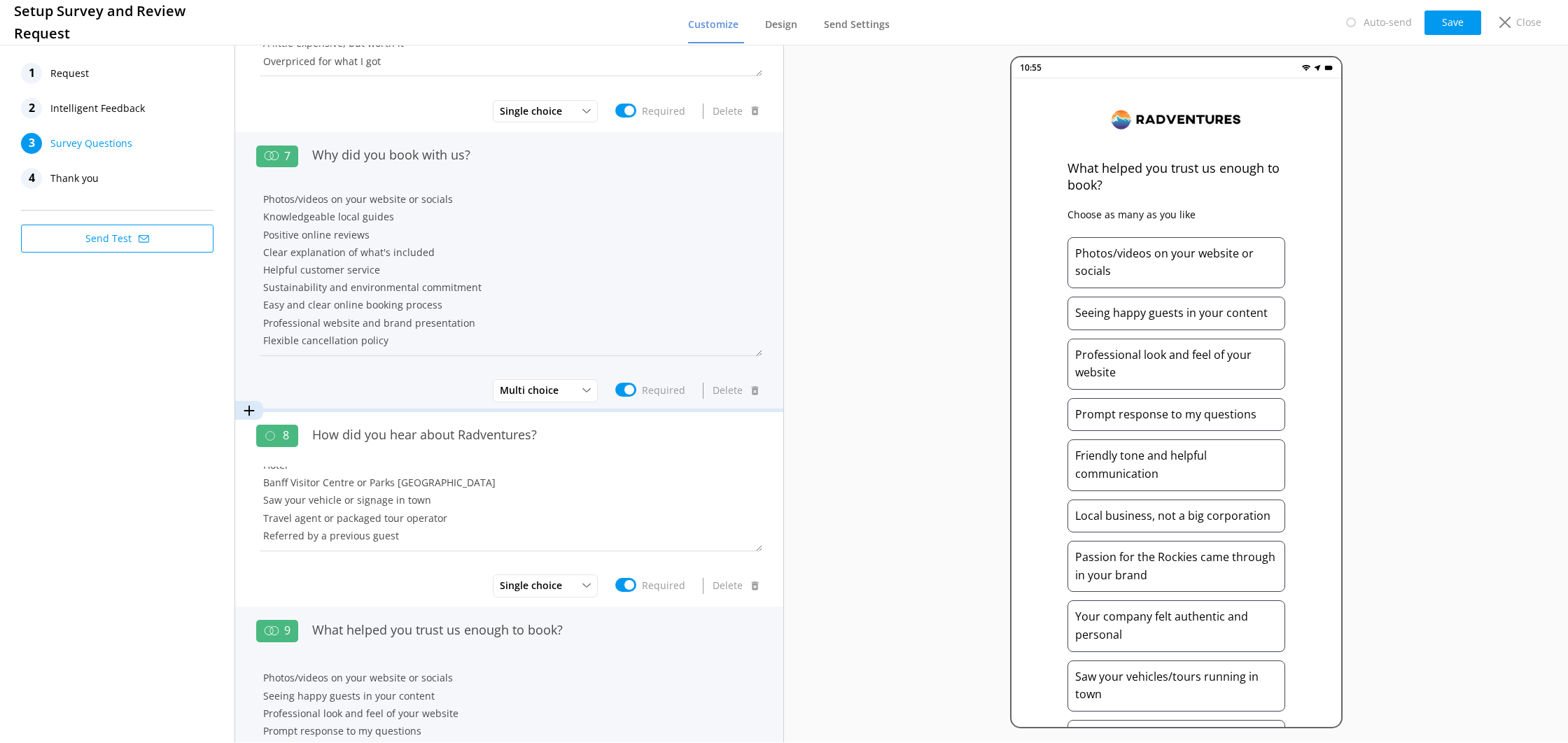
type textarea "Photos/videos on your website or socials Seeing happy guests in your content Pr…"
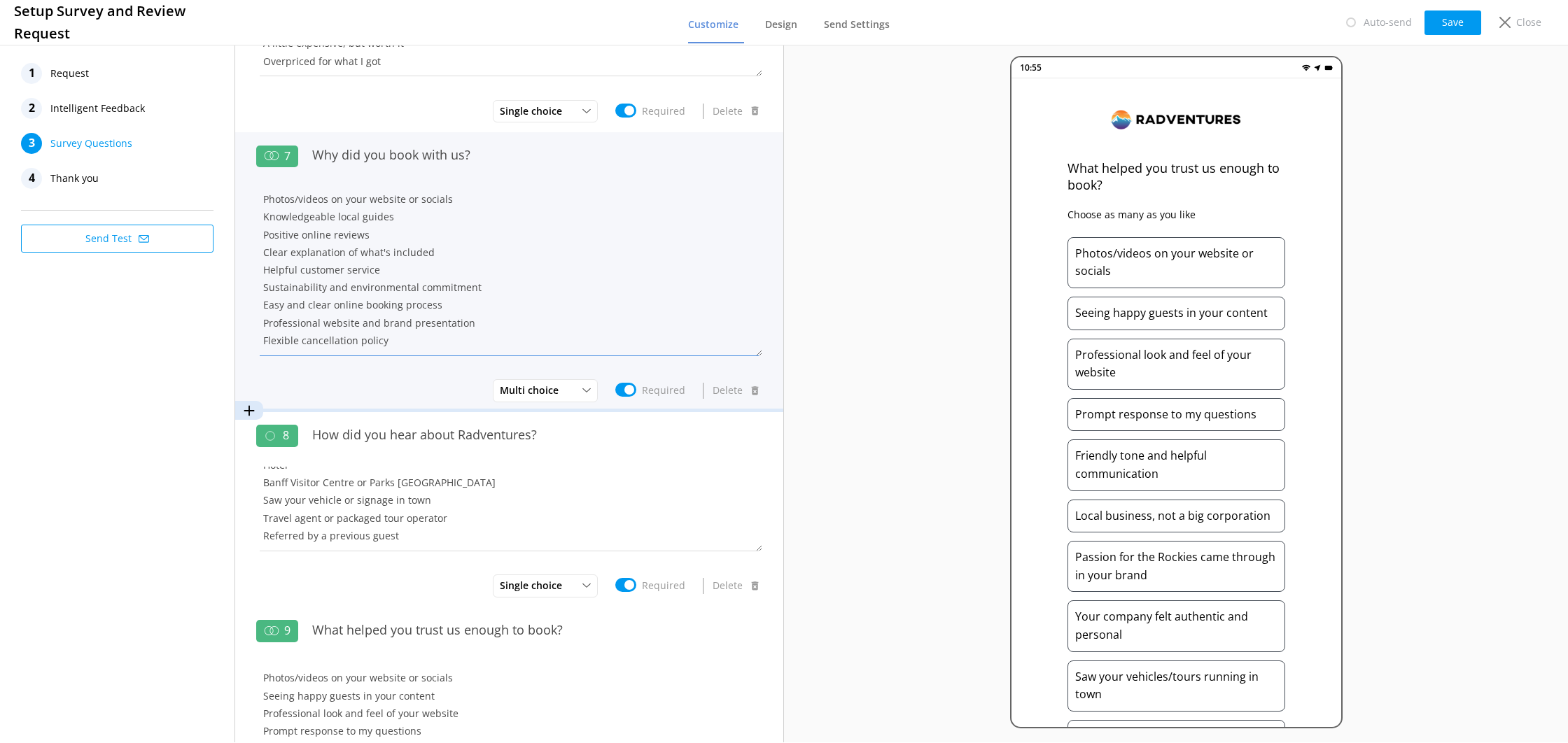
drag, startPoint x: 382, startPoint y: 269, endPoint x: 392, endPoint y: 292, distance: 25.1
click at [382, 270] on textarea "Small group size Photos/videos on your website or socials Knowledgeable local g…" at bounding box center [509, 272] width 506 height 169
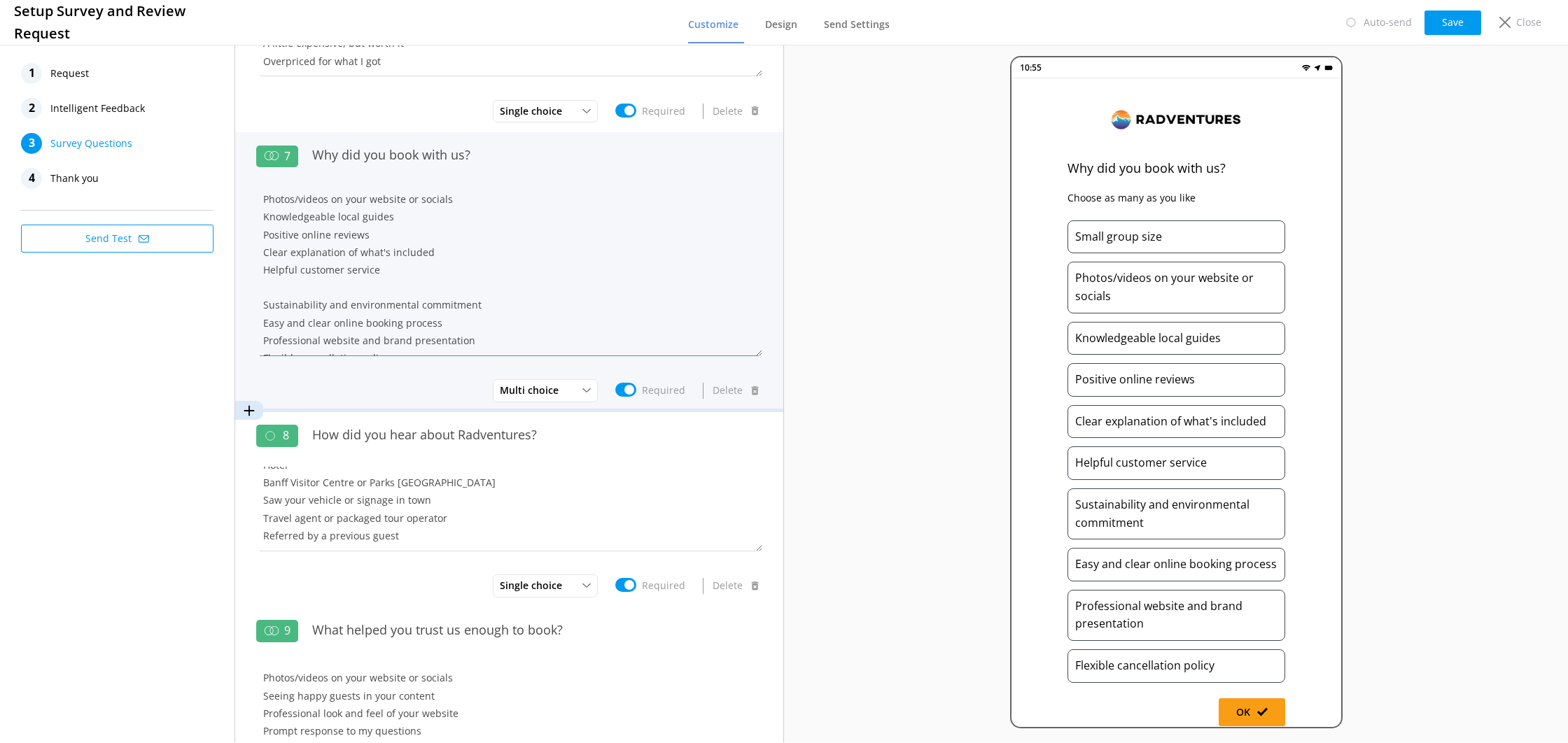
paste textarea "Prompt response to my questions"
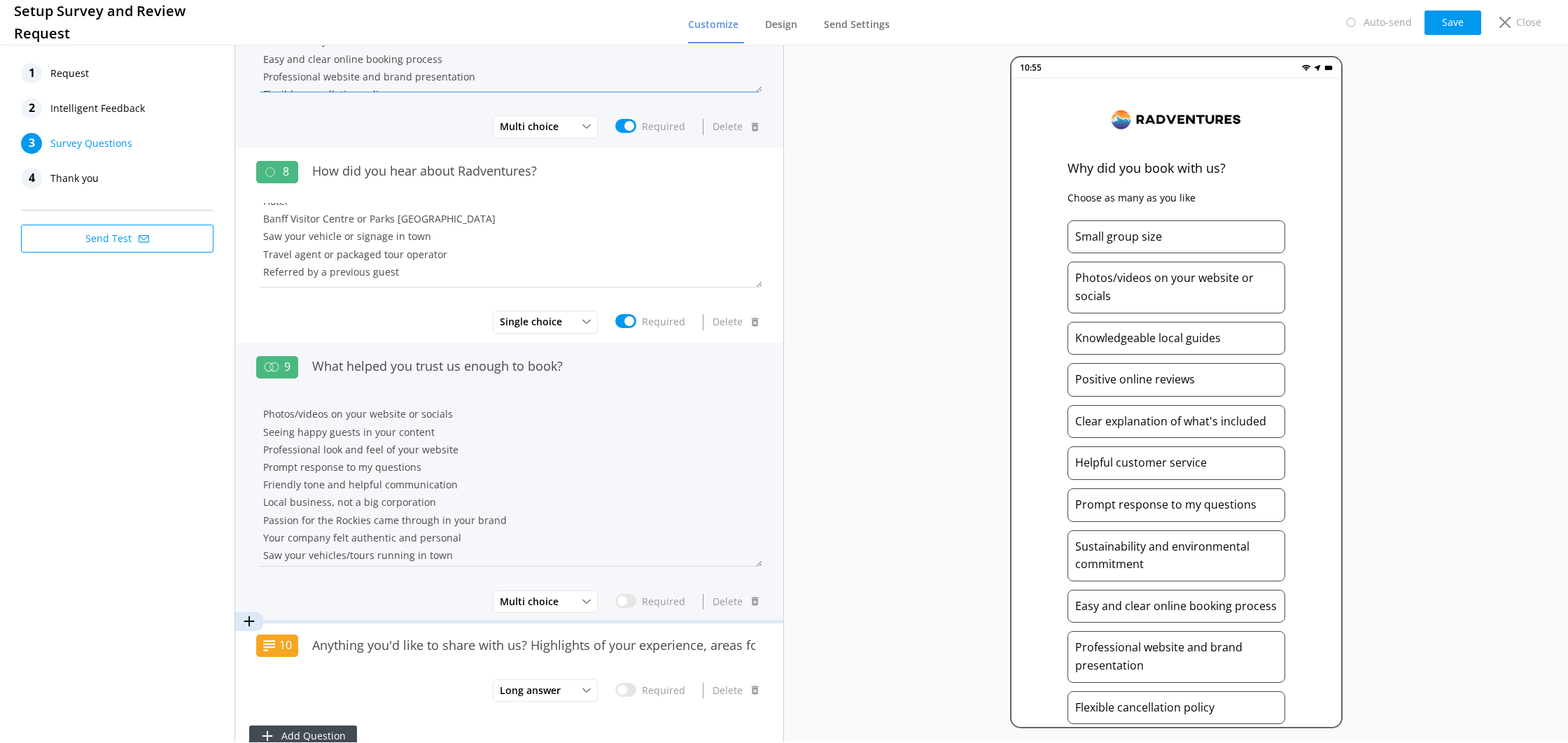
scroll to position [1297, 0]
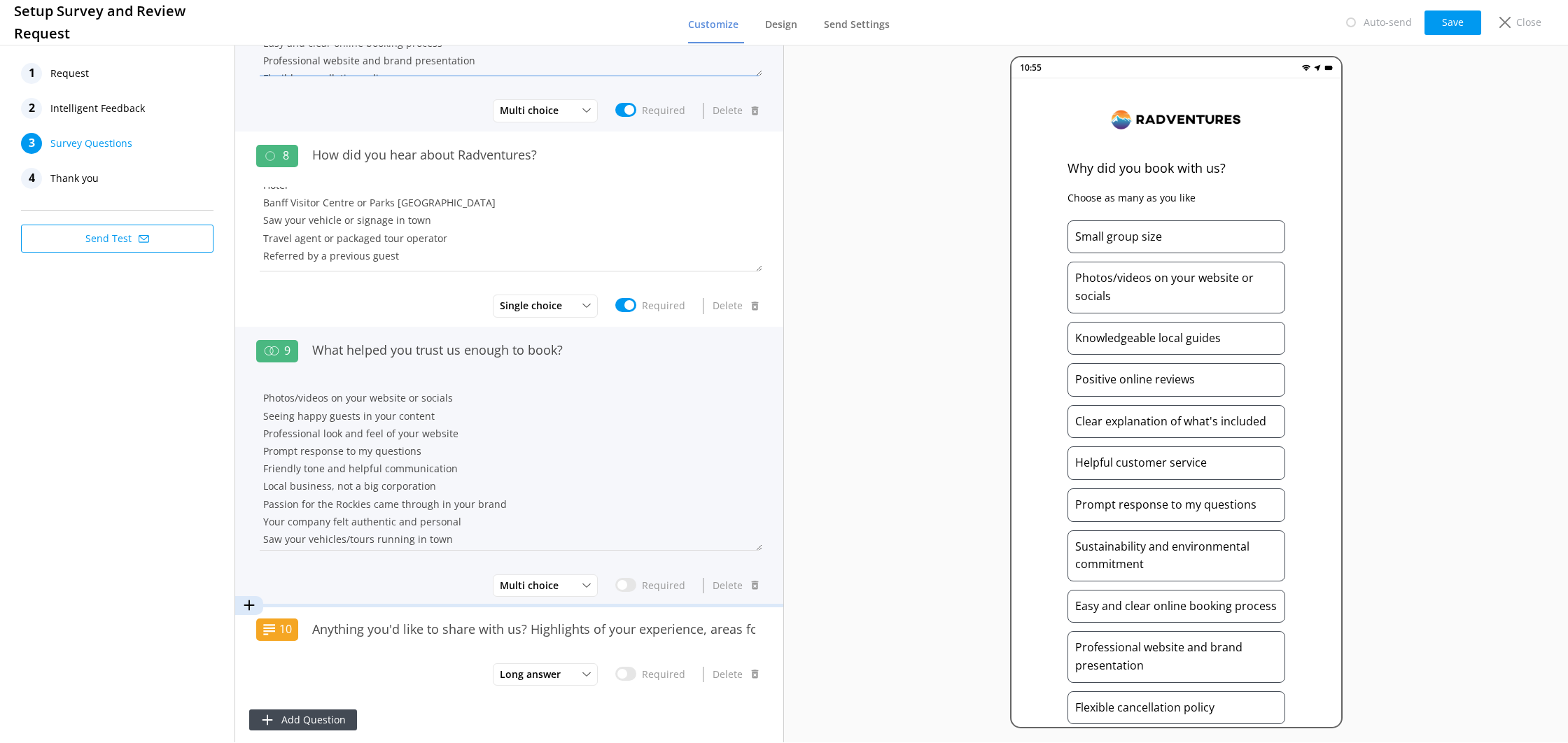
type textarea "Small group size Photos/videos on your website or socials Knowledgeable local g…"
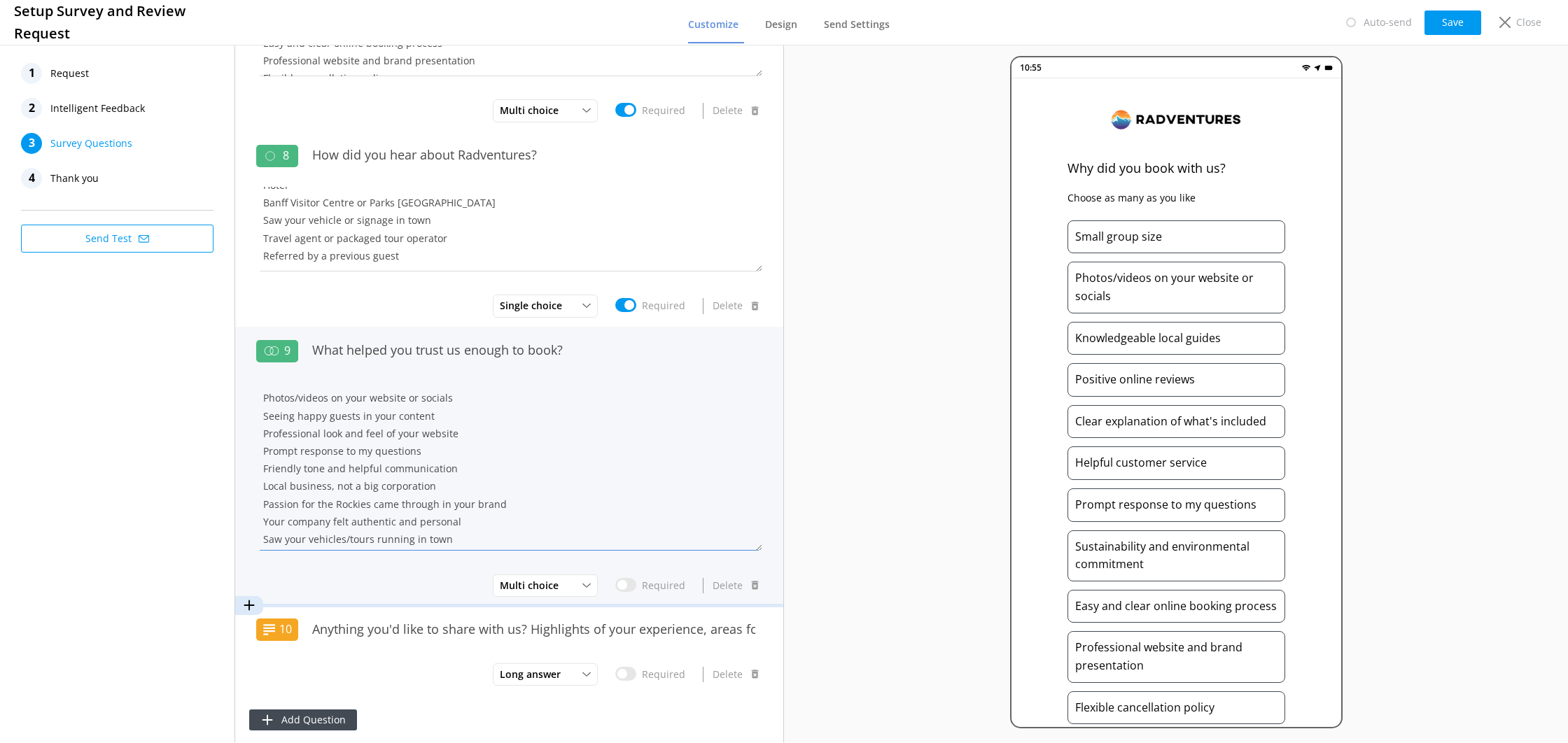
drag, startPoint x: 412, startPoint y: 452, endPoint x: 244, endPoint y: 447, distance: 168.1
click at [244, 447] on div "9 What helped you trust us enough to book? Photos/videos on your website or soc…" at bounding box center [509, 467] width 548 height 280
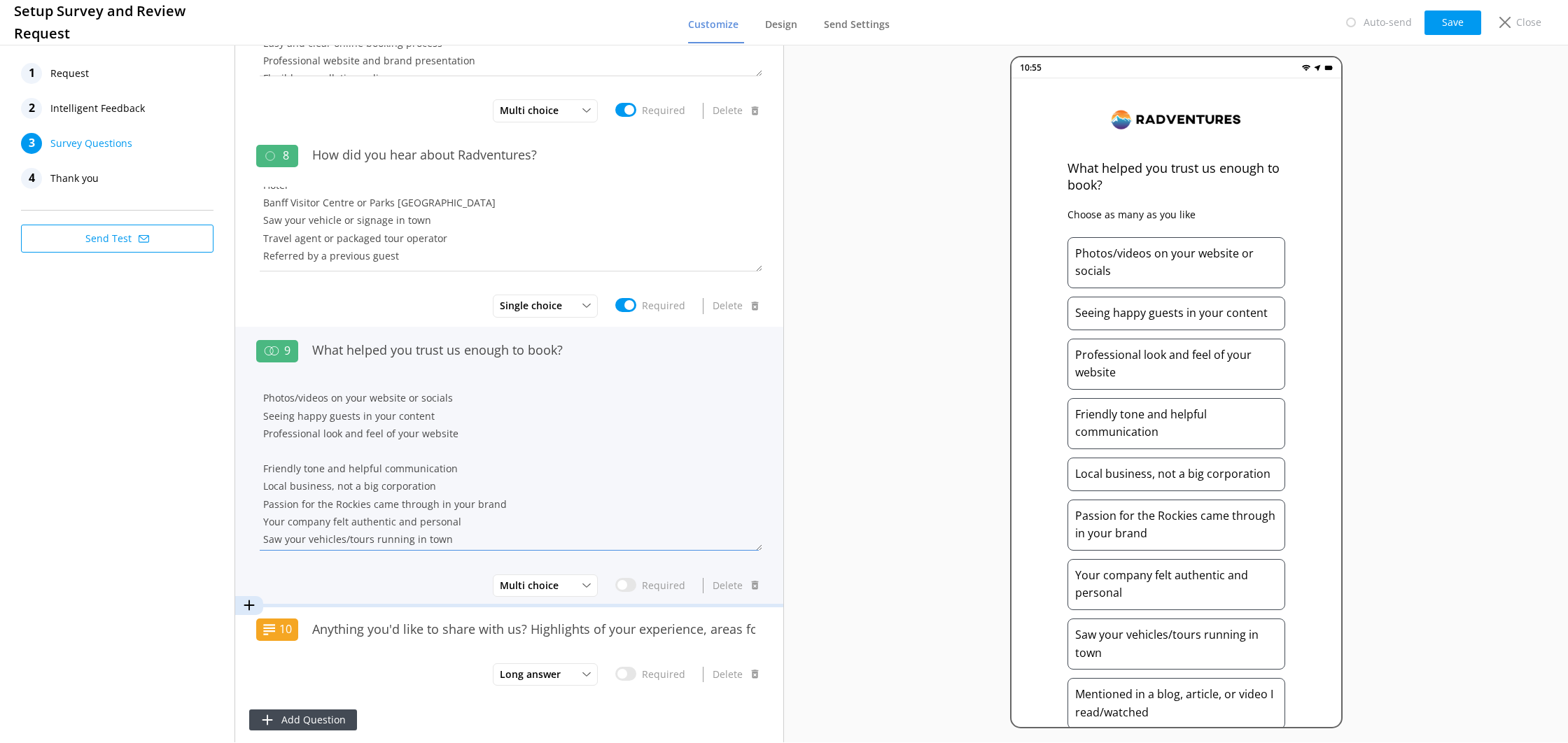
drag, startPoint x: 454, startPoint y: 467, endPoint x: 282, endPoint y: 450, distance: 172.8
click at [282, 450] on textarea "Photos/videos on your website or socials Seeing happy guests in your content Pr…" at bounding box center [509, 467] width 506 height 169
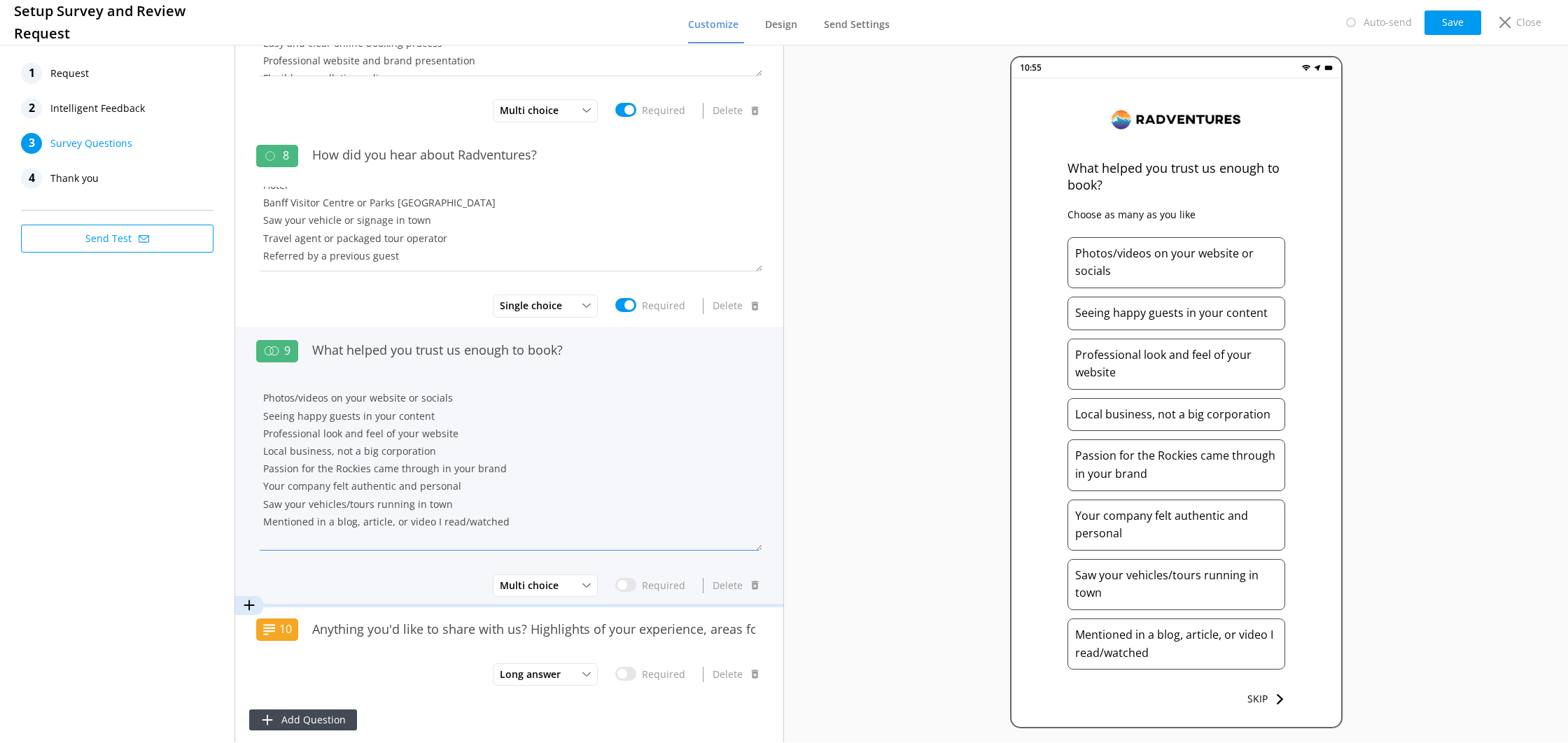
drag, startPoint x: 344, startPoint y: 444, endPoint x: 236, endPoint y: 447, distance: 108.0
click at [236, 447] on div "9 What helped you trust us enough to book? Photos/videos on your website or soc…" at bounding box center [509, 467] width 548 height 280
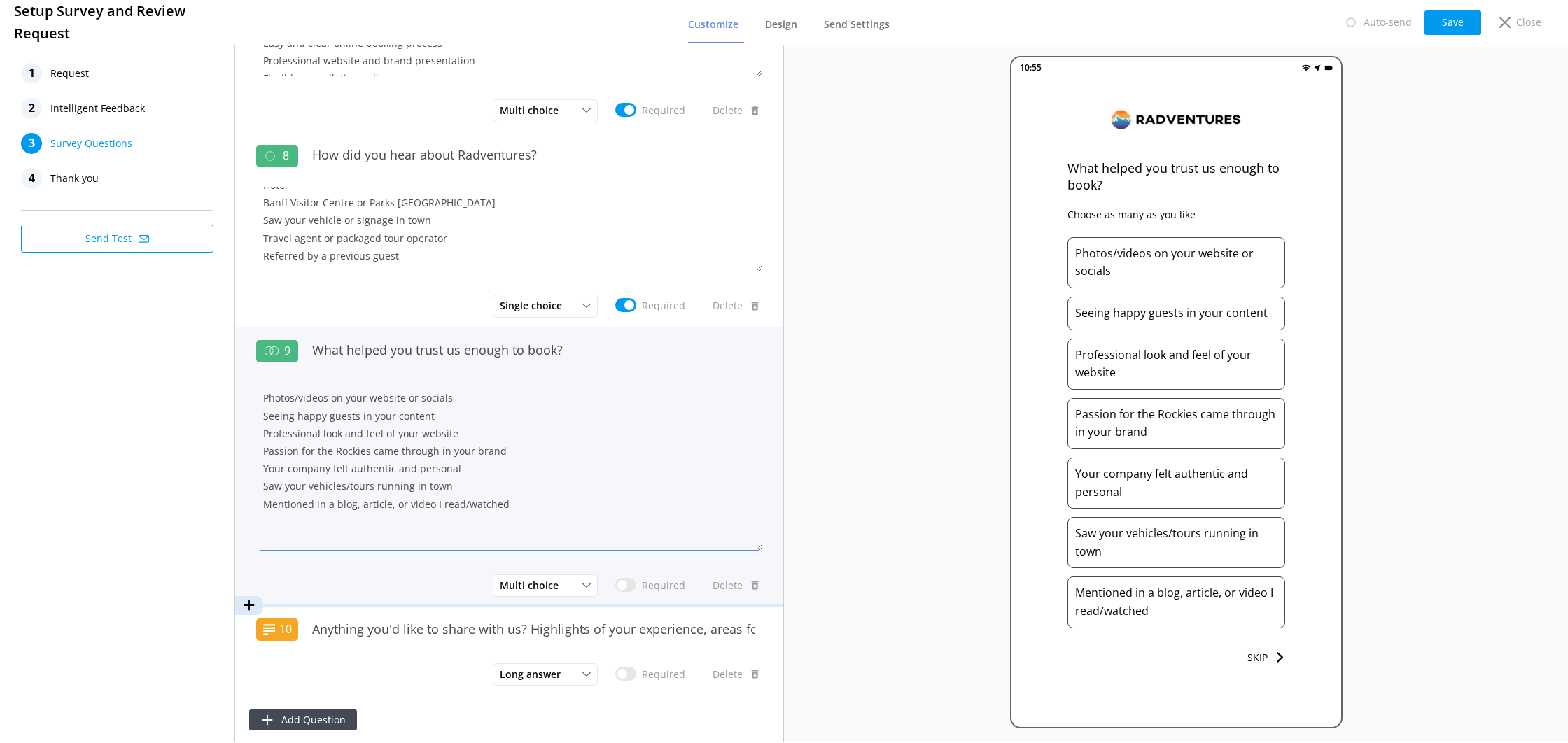
drag, startPoint x: 493, startPoint y: 448, endPoint x: 263, endPoint y: 445, distance: 230.0
click at [264, 445] on textarea "Photos/videos on your website or socials Seeing happy guests in your content Pr…" at bounding box center [509, 467] width 506 height 169
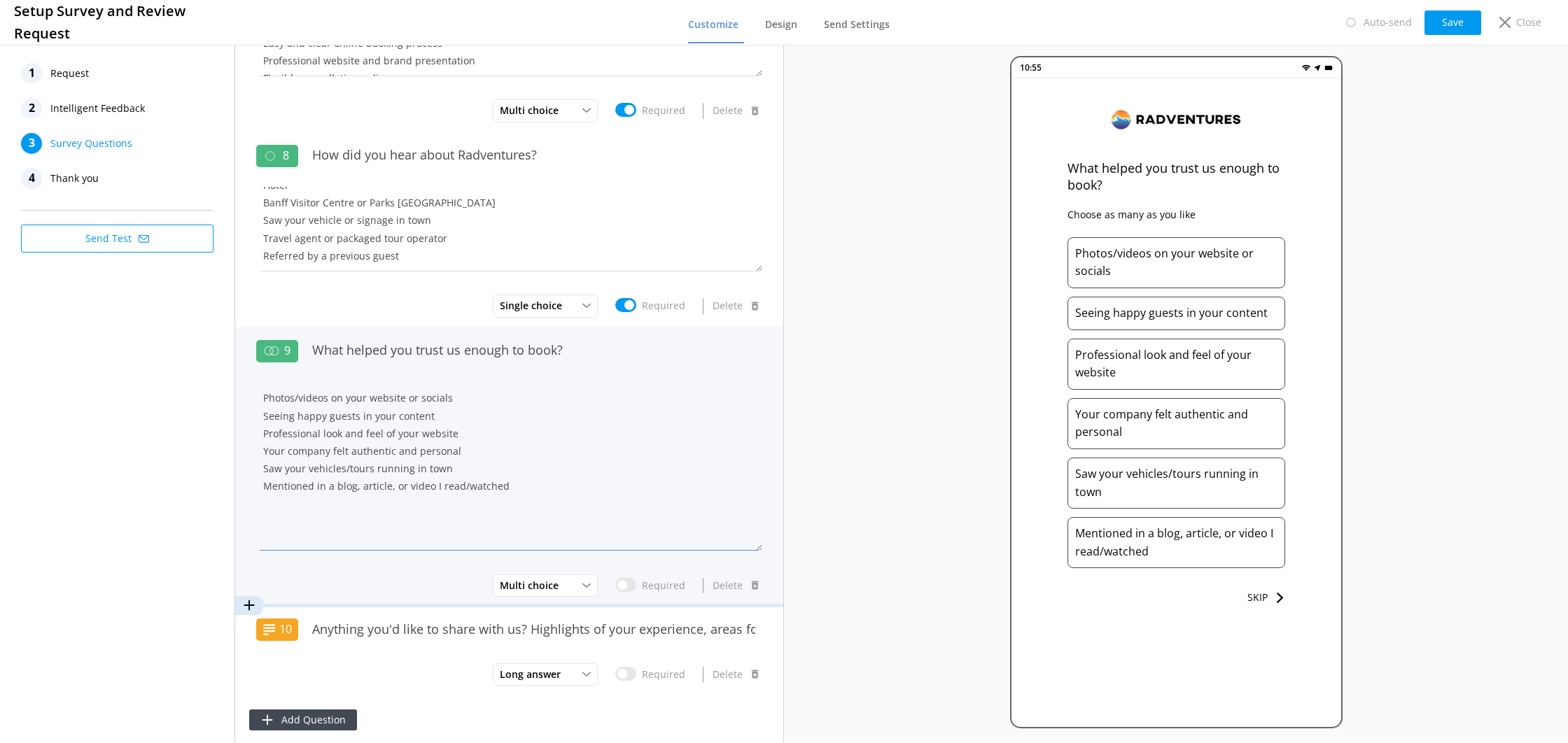
scroll to position [1290, 0]
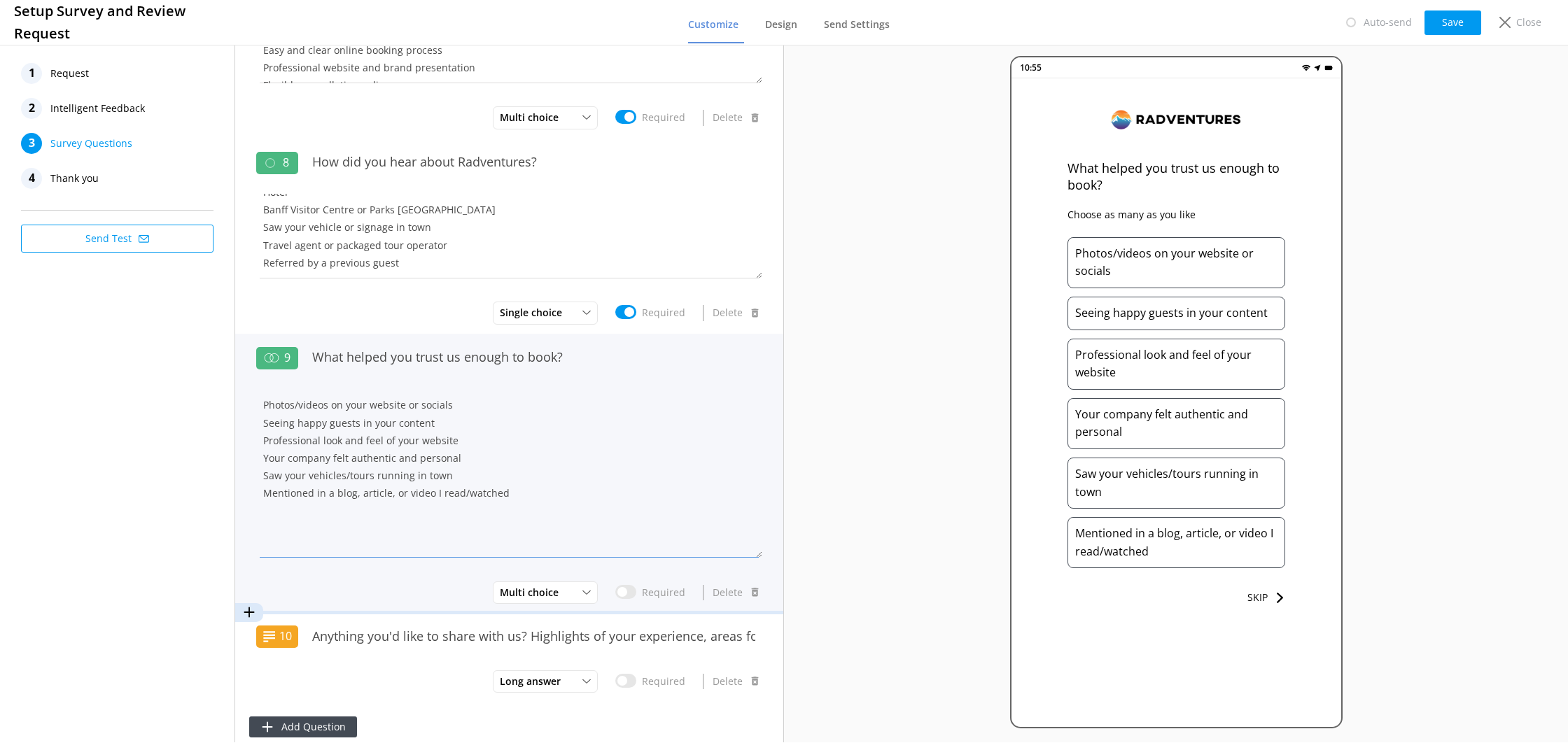
drag, startPoint x: 493, startPoint y: 486, endPoint x: 268, endPoint y: 390, distance: 244.6
click at [268, 389] on textarea "Photos/videos on your website or socials Seeing happy guests in your content Pr…" at bounding box center [509, 473] width 506 height 169
drag, startPoint x: 402, startPoint y: 448, endPoint x: 432, endPoint y: 450, distance: 30.1
click at [402, 448] on textarea "Photos/videos on your website or socials Seeing happy guests in your content Pr…" at bounding box center [509, 473] width 506 height 169
drag, startPoint x: 396, startPoint y: 446, endPoint x: 259, endPoint y: 443, distance: 137.0
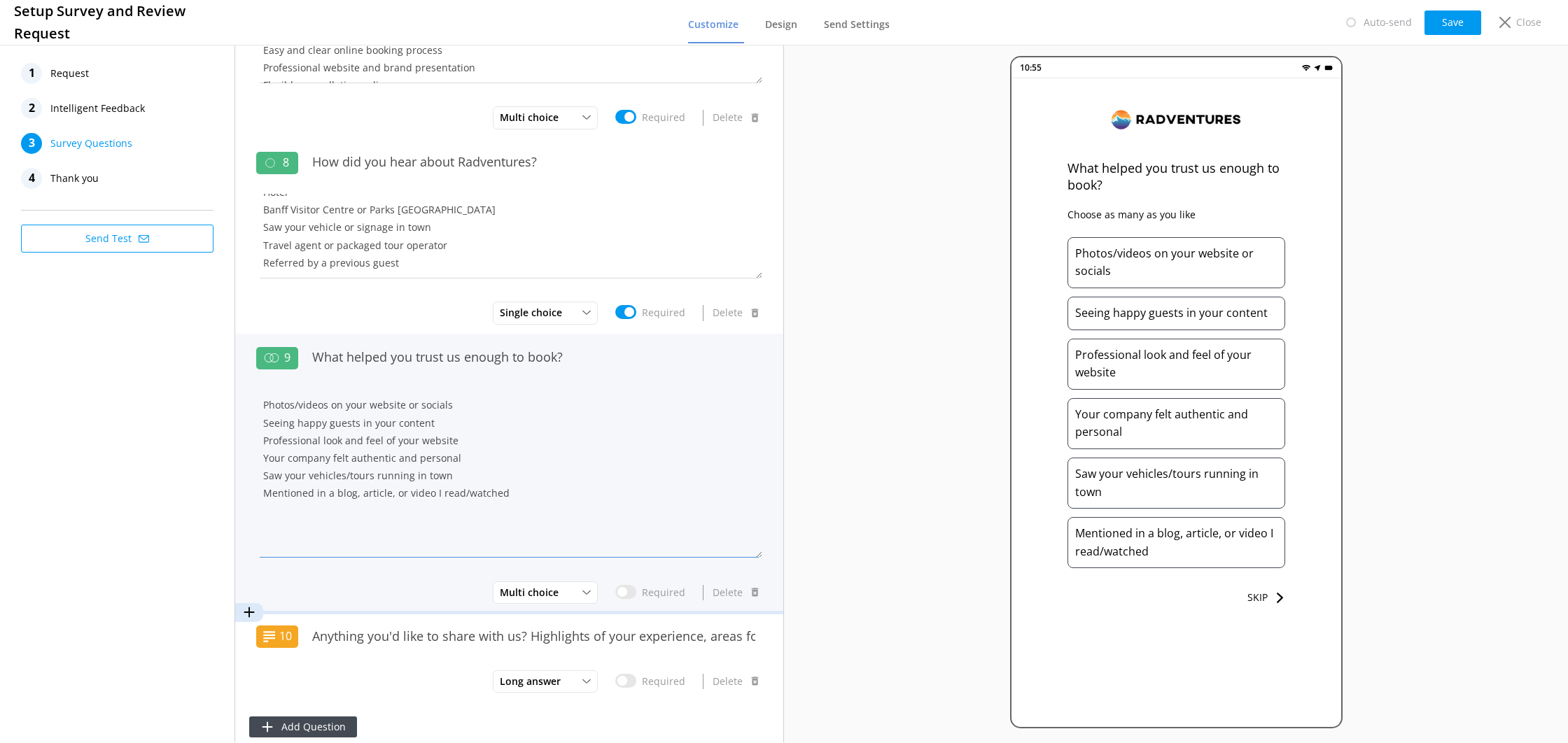
click at [259, 443] on textarea "Photos/videos on your website or socials Seeing happy guests in your content Pr…" at bounding box center [509, 473] width 506 height 169
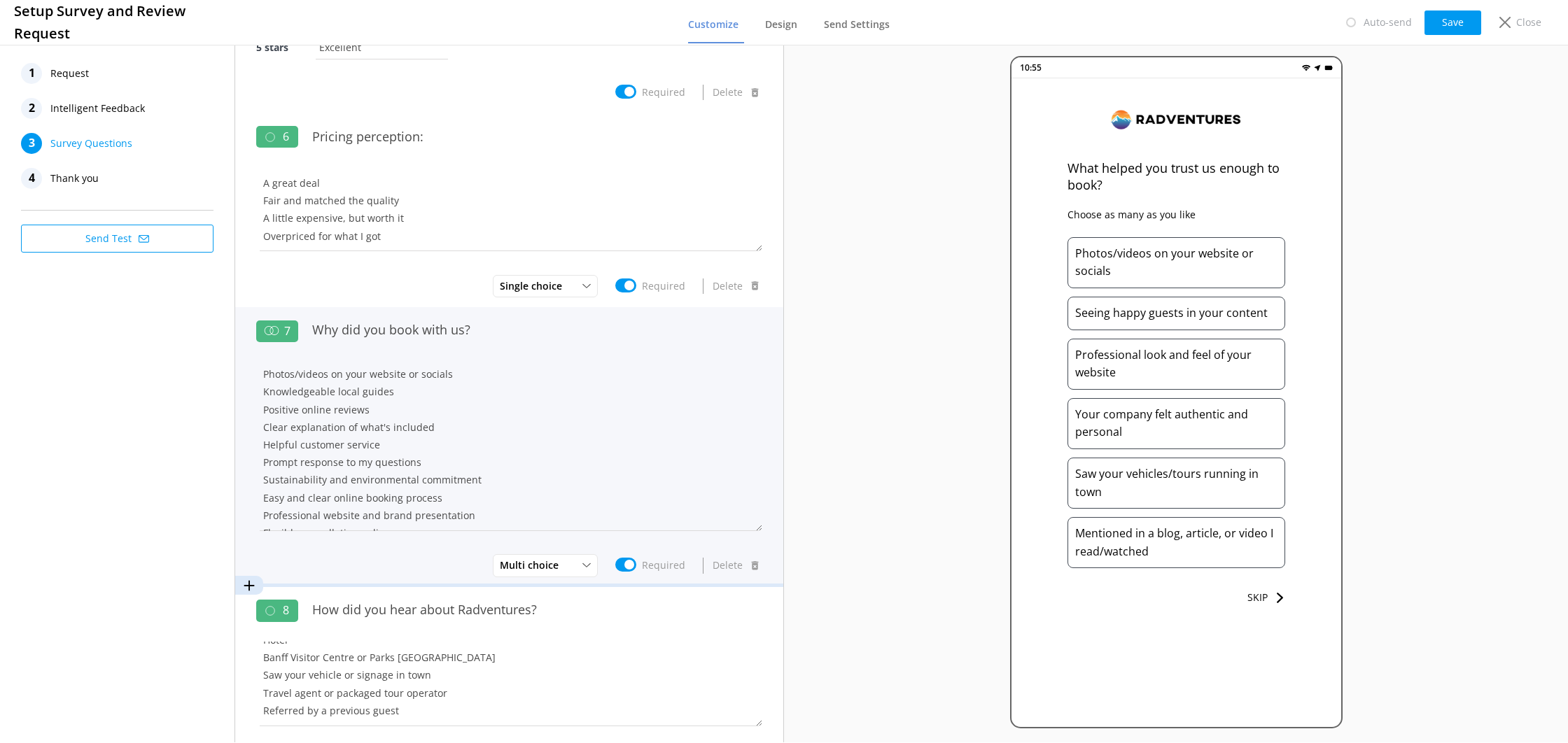
scroll to position [39, 0]
type textarea "Photos/videos on your website or socials Seeing happy guests in your content Pr…"
click at [417, 443] on textarea "Small group size Photos/videos on your website or socials Knowledgeable local g…" at bounding box center [509, 447] width 506 height 169
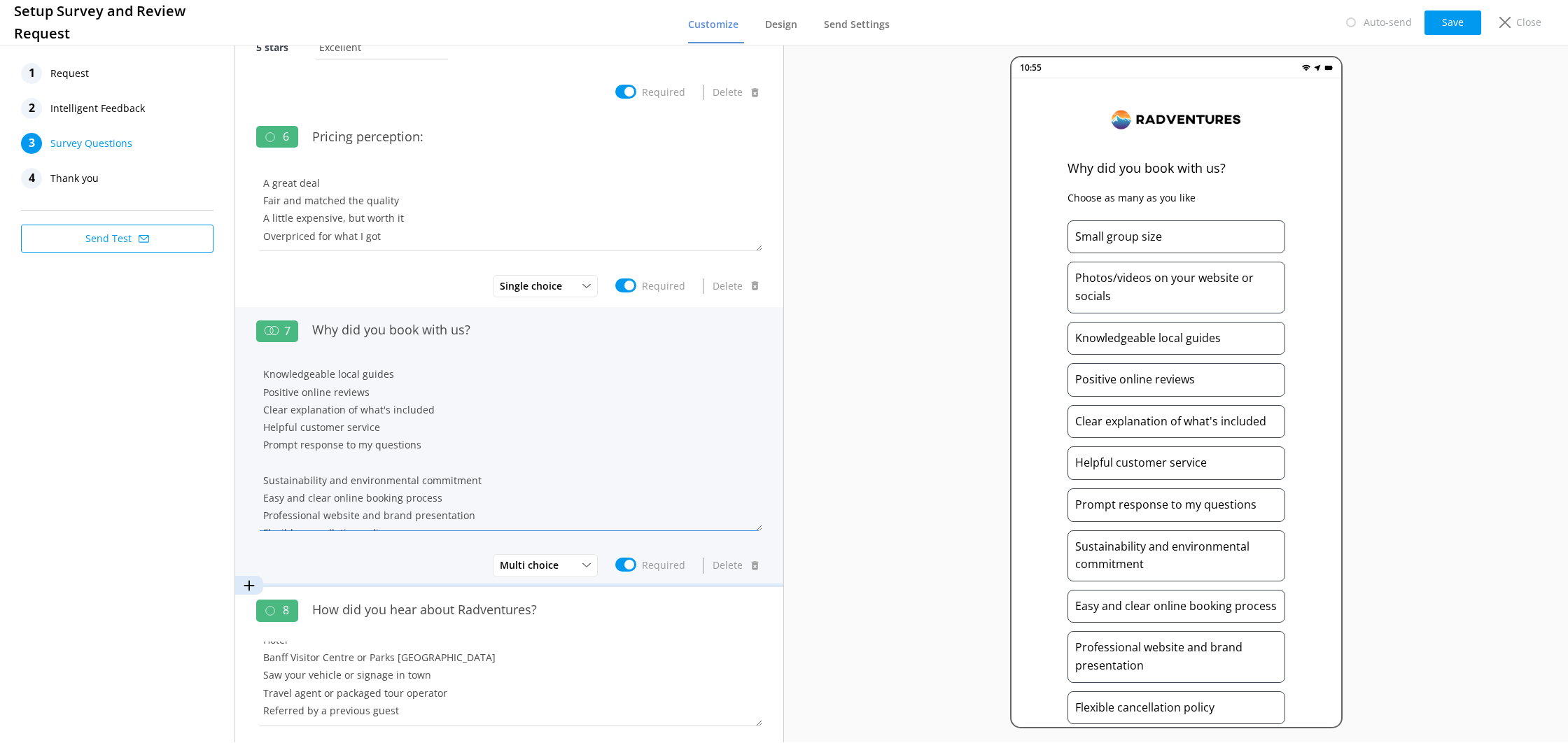
paste textarea "Professional look and feel of your website"
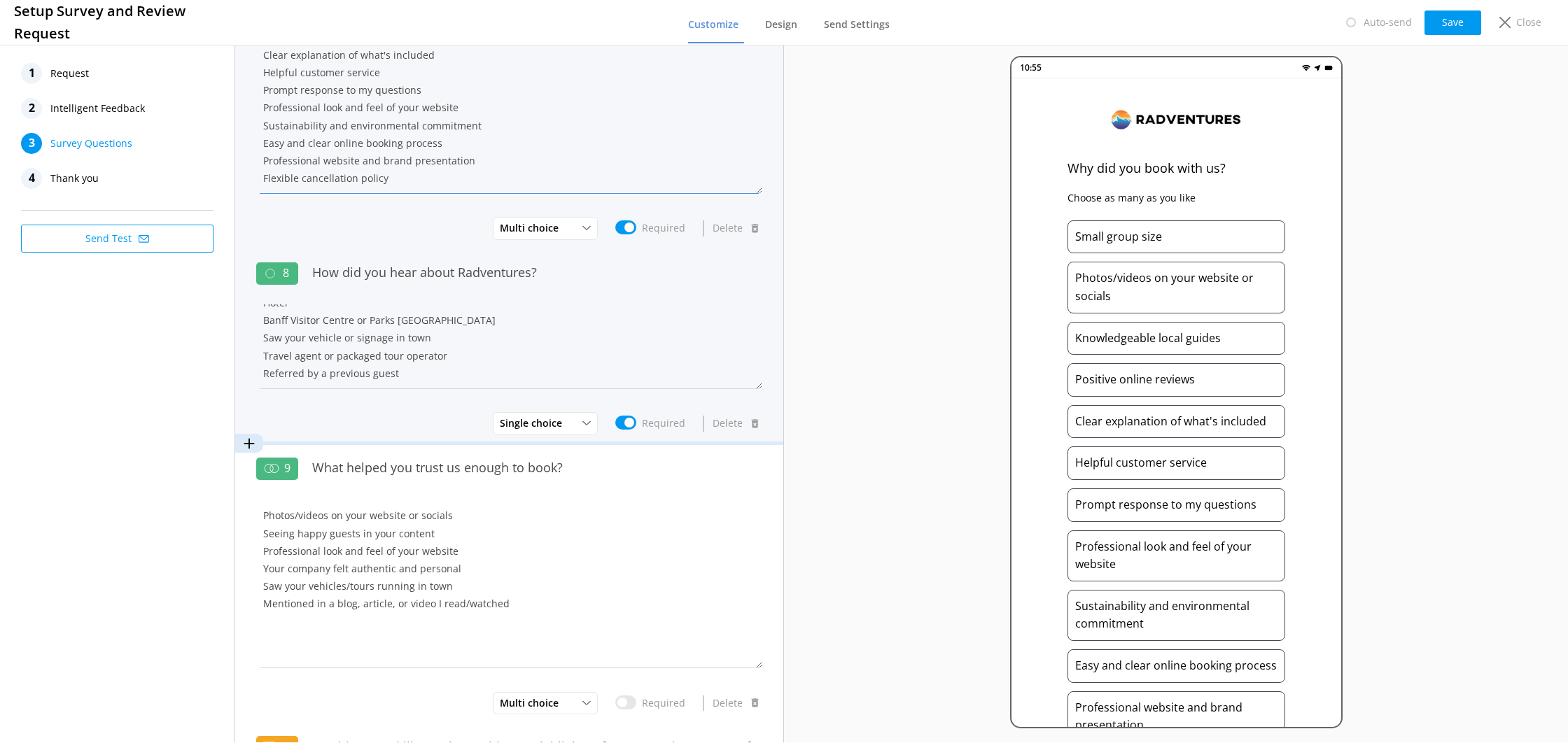
scroll to position [1297, 0]
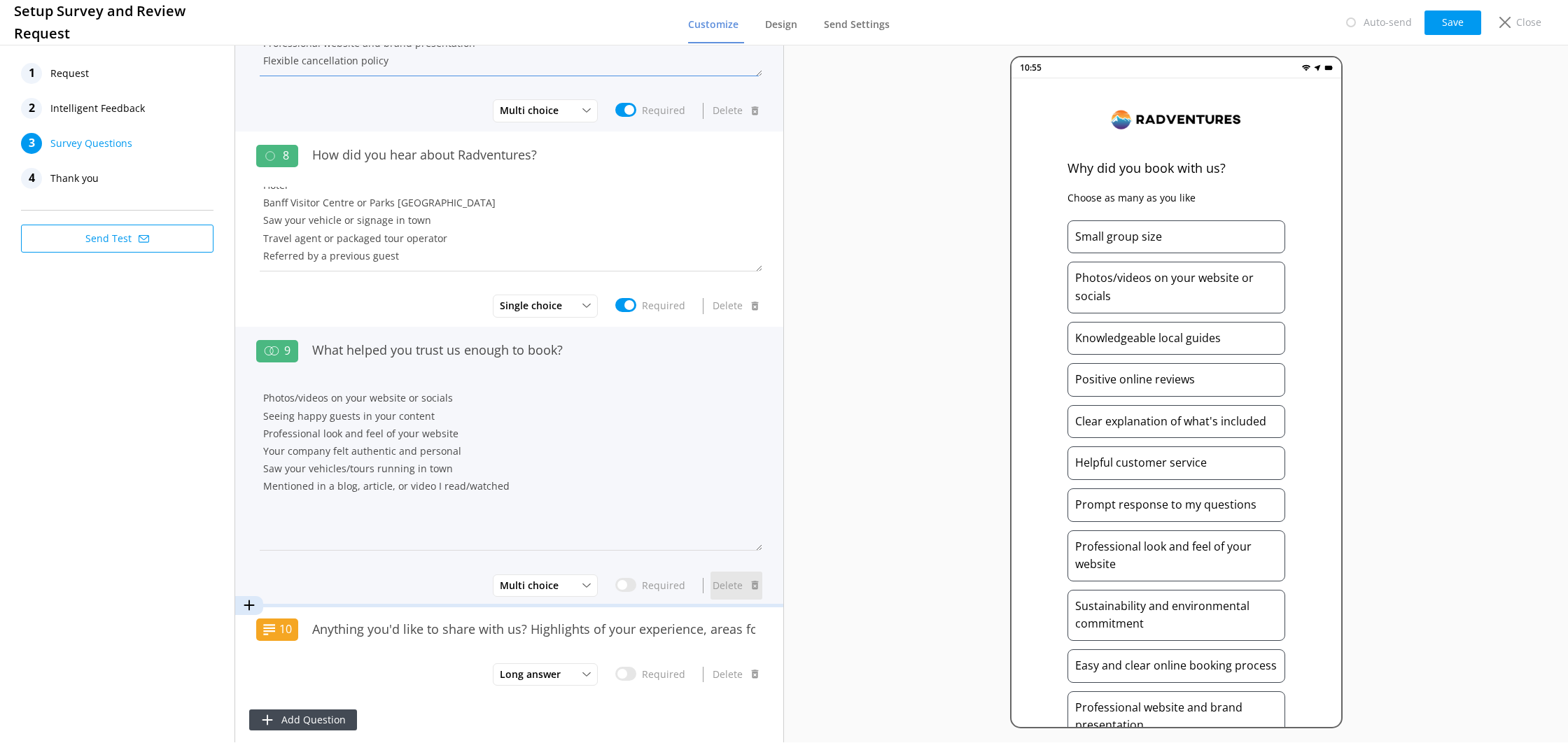
type textarea "Small group size Photos/videos on your website or socials Knowledgeable local g…"
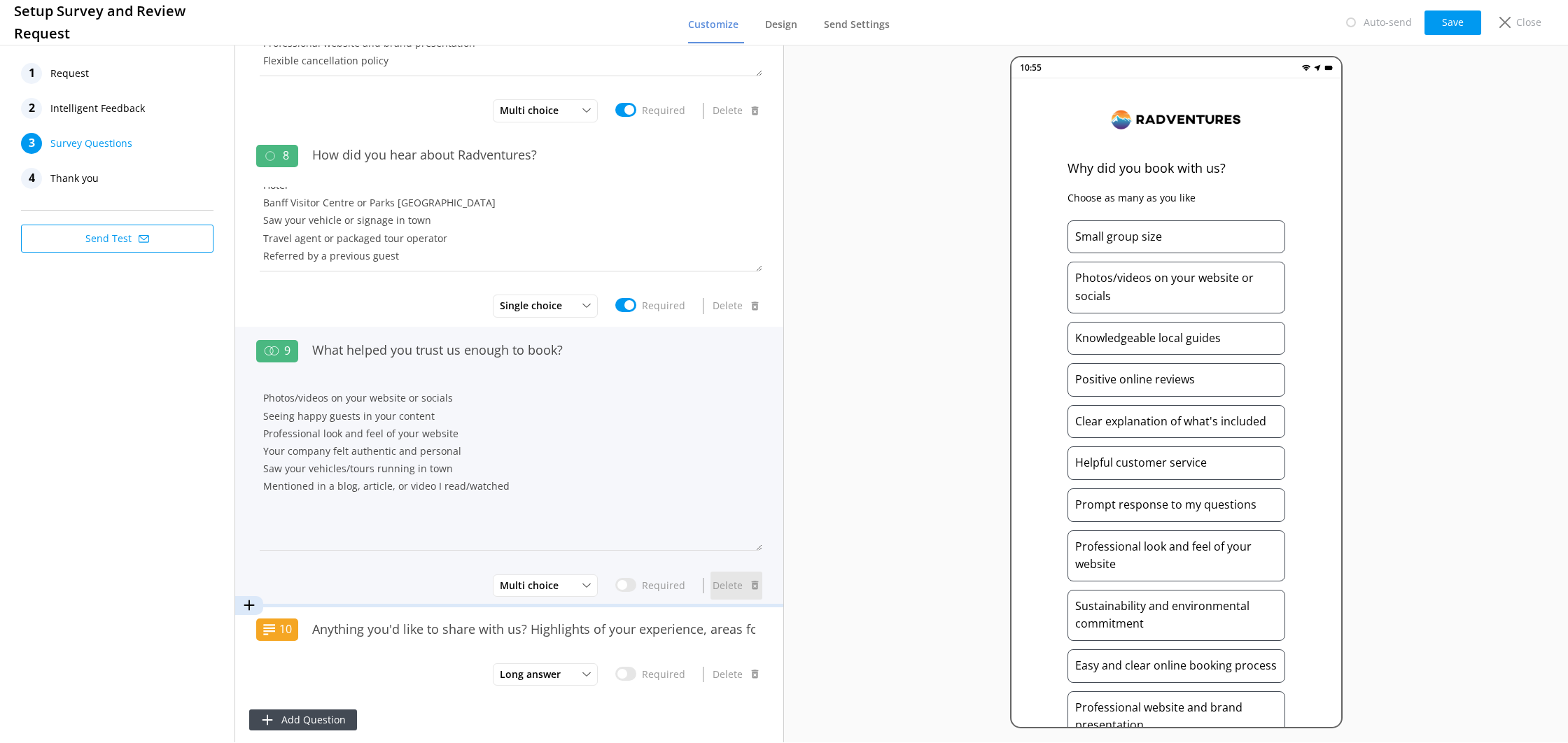
click at [728, 580] on button "Delete" at bounding box center [736, 585] width 52 height 28
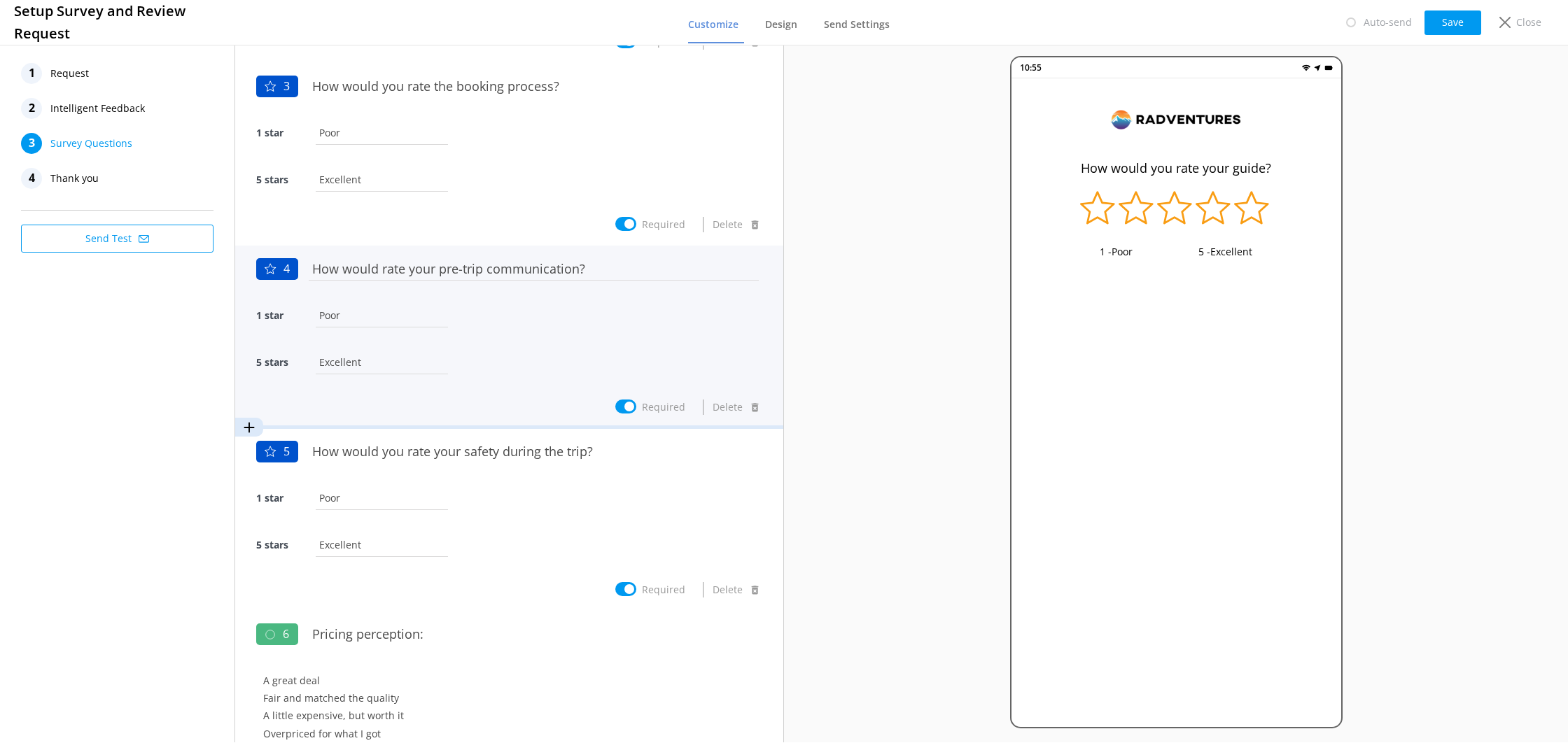
scroll to position [0, 0]
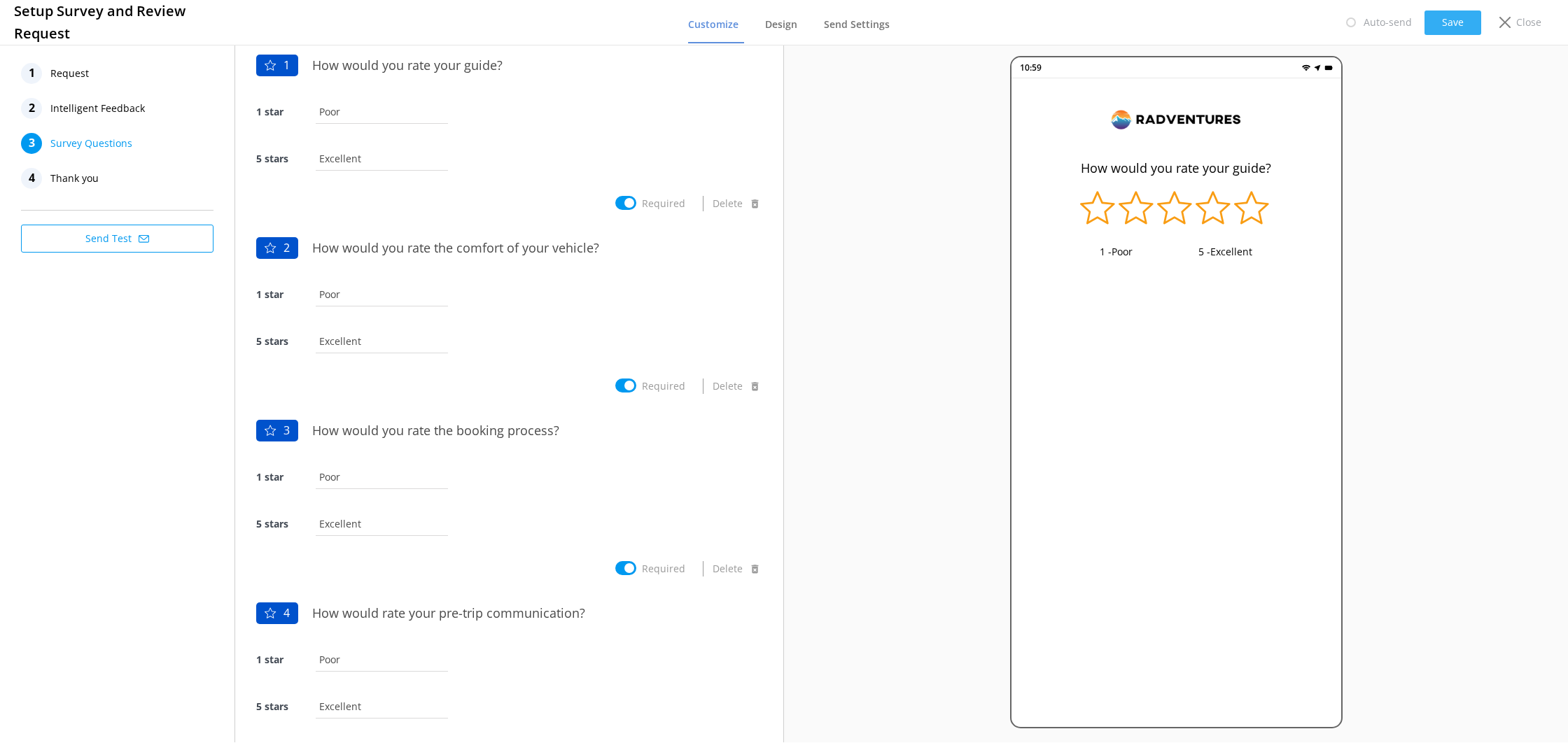
click at [1432, 26] on button "Save" at bounding box center [1453, 23] width 57 height 25
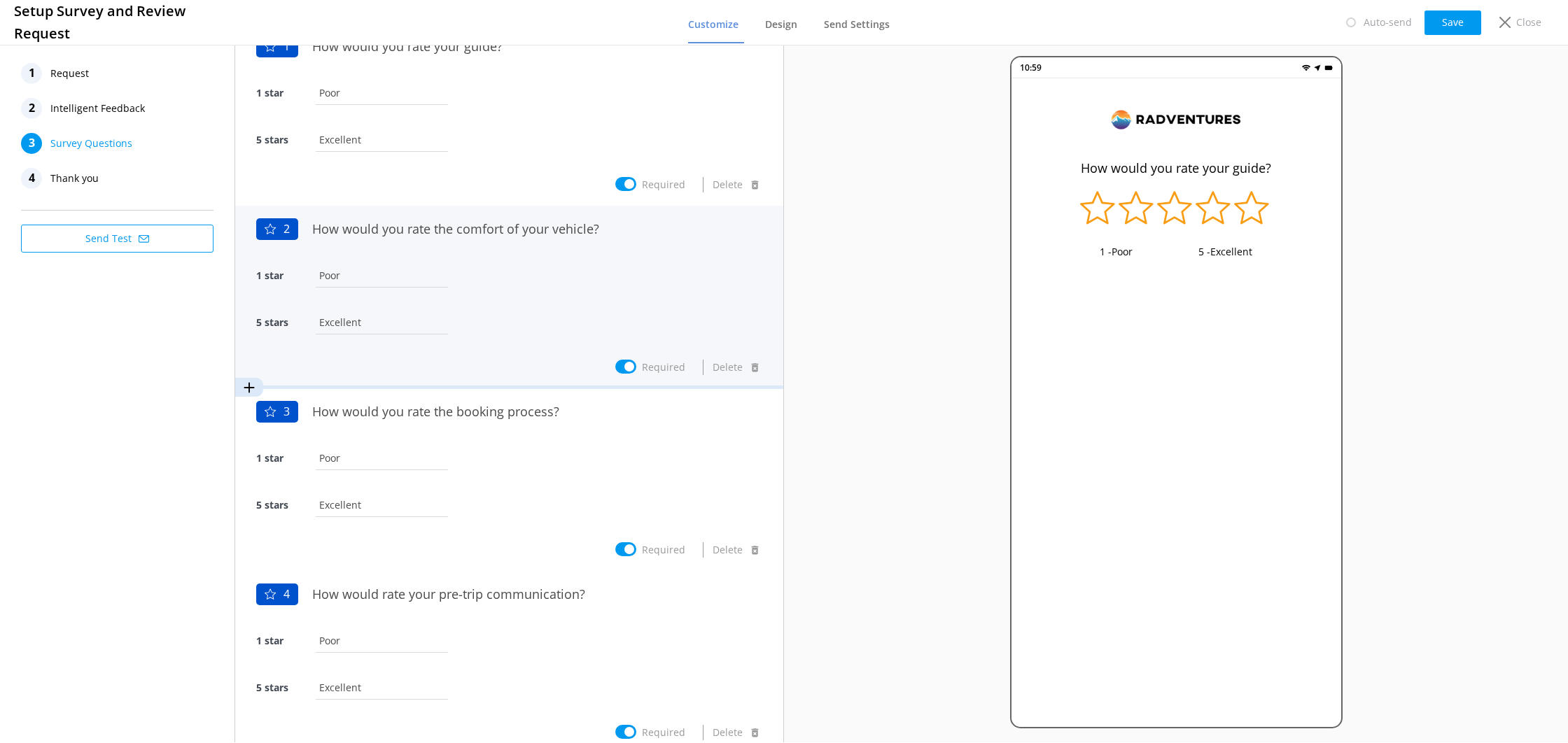
scroll to position [23, 0]
click at [473, 312] on div "5 stars Excellent" at bounding box center [509, 326] width 506 height 47
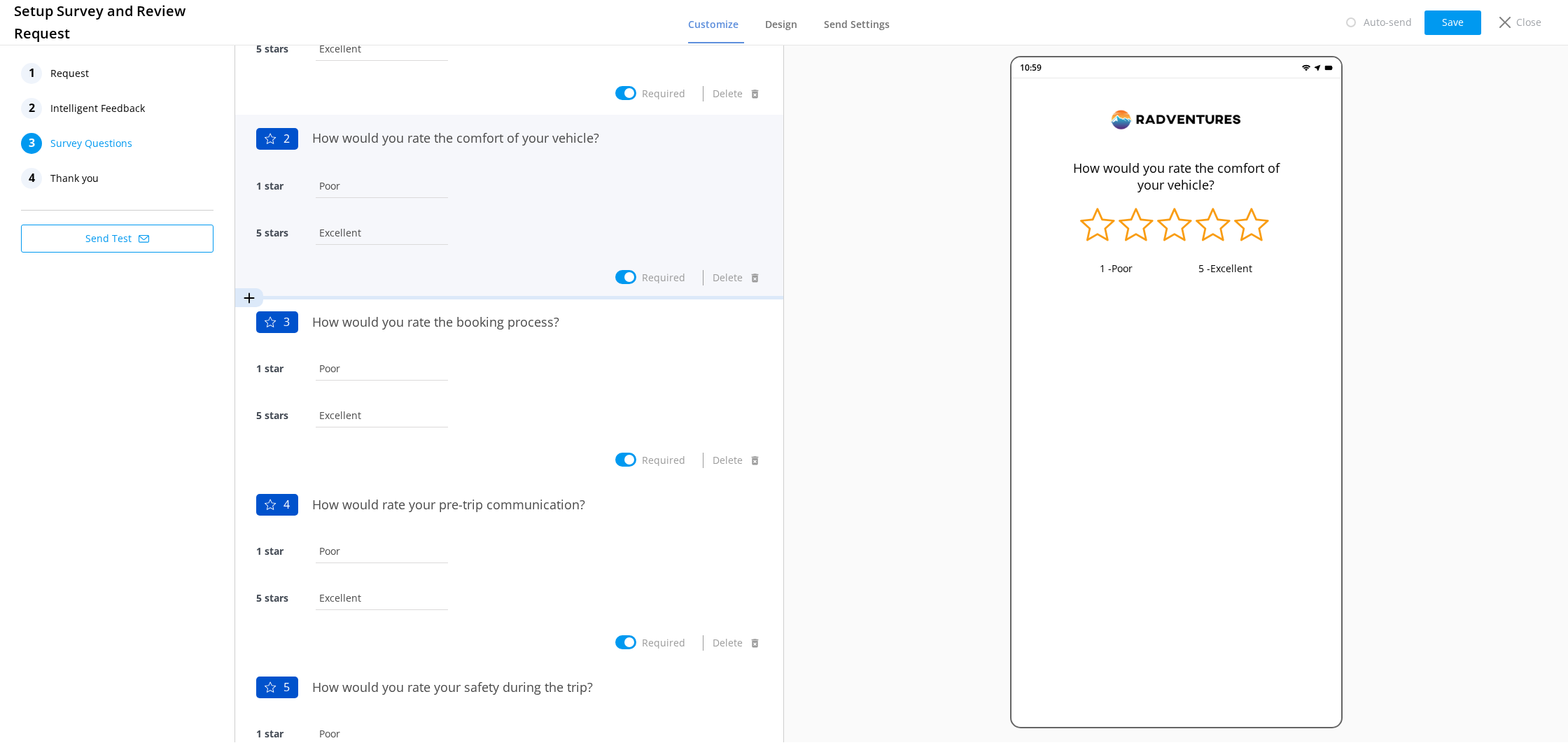
scroll to position [130, 0]
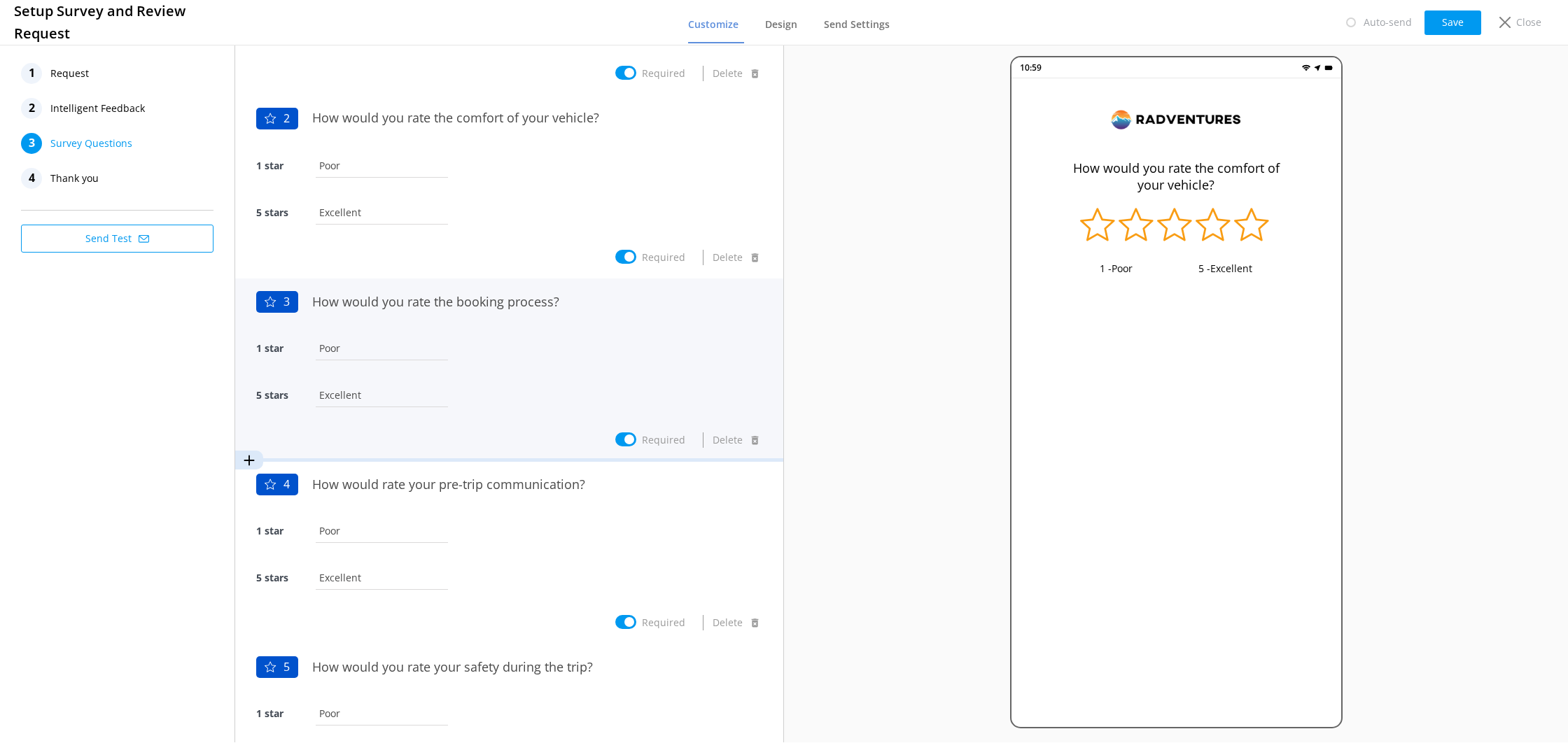
click at [511, 348] on div "1 star Poor" at bounding box center [509, 356] width 506 height 47
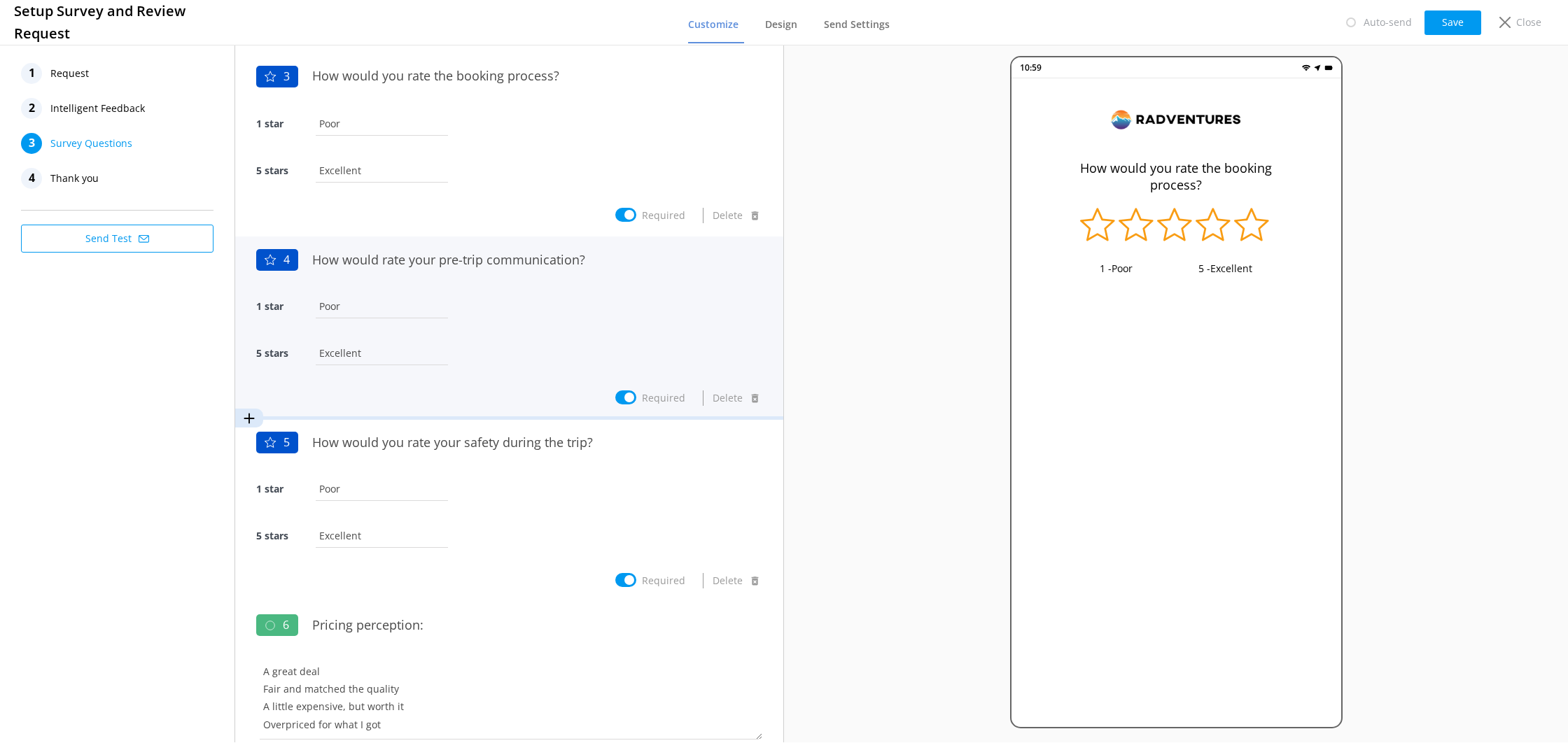
scroll to position [360, 0]
click at [516, 321] on div "1 star Poor" at bounding box center [509, 310] width 506 height 47
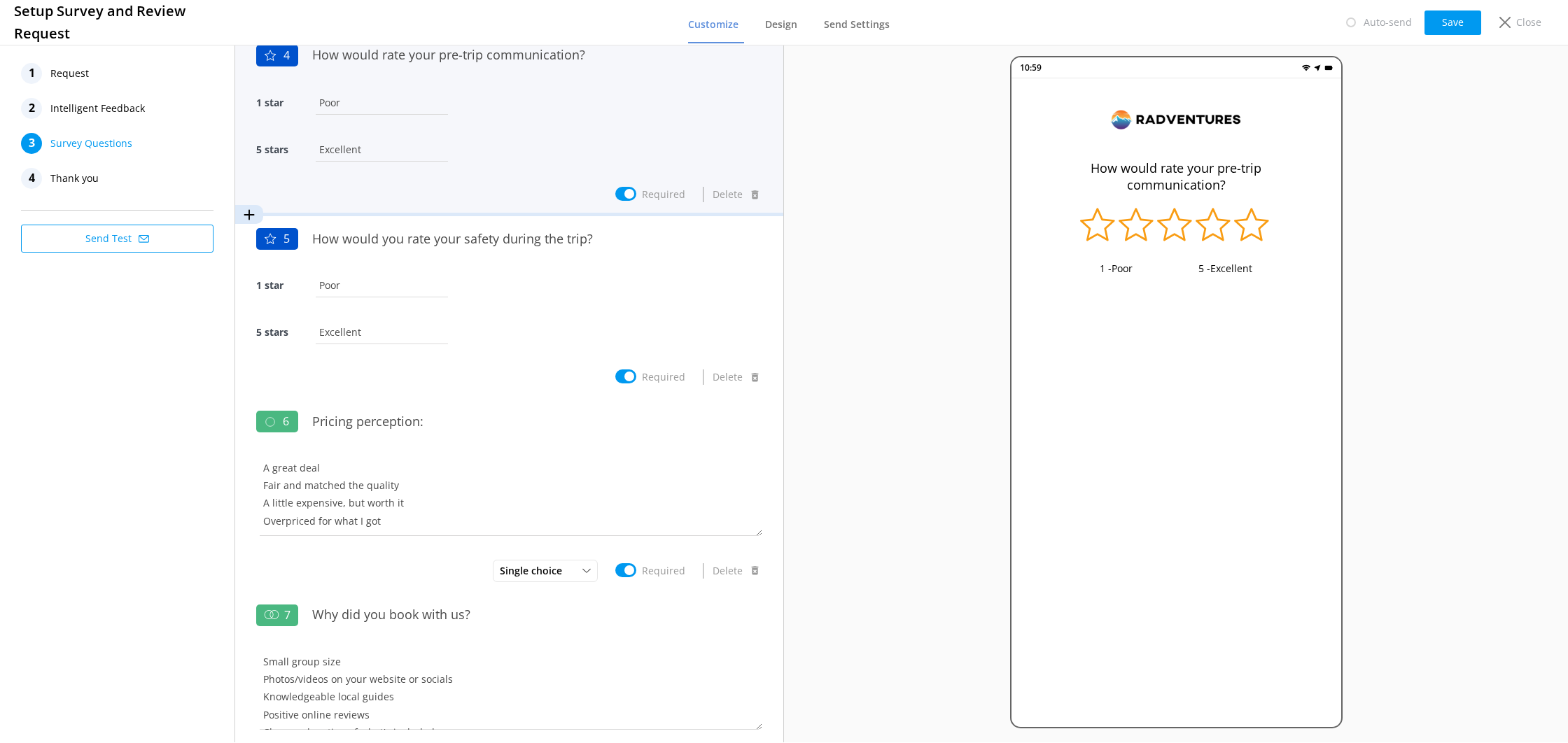
scroll to position [575, 0]
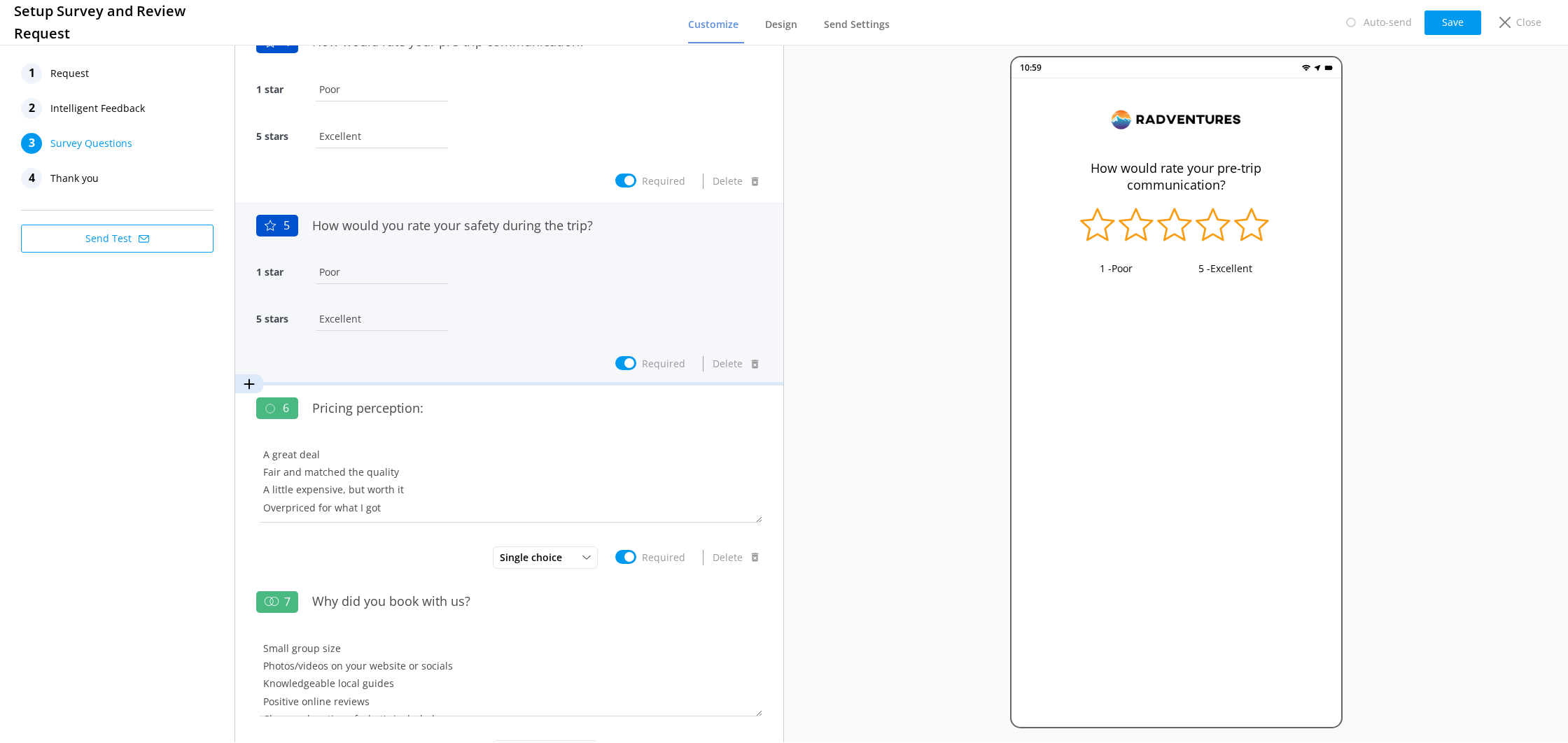
click at [516, 321] on div "5 stars Excellent" at bounding box center [509, 326] width 506 height 47
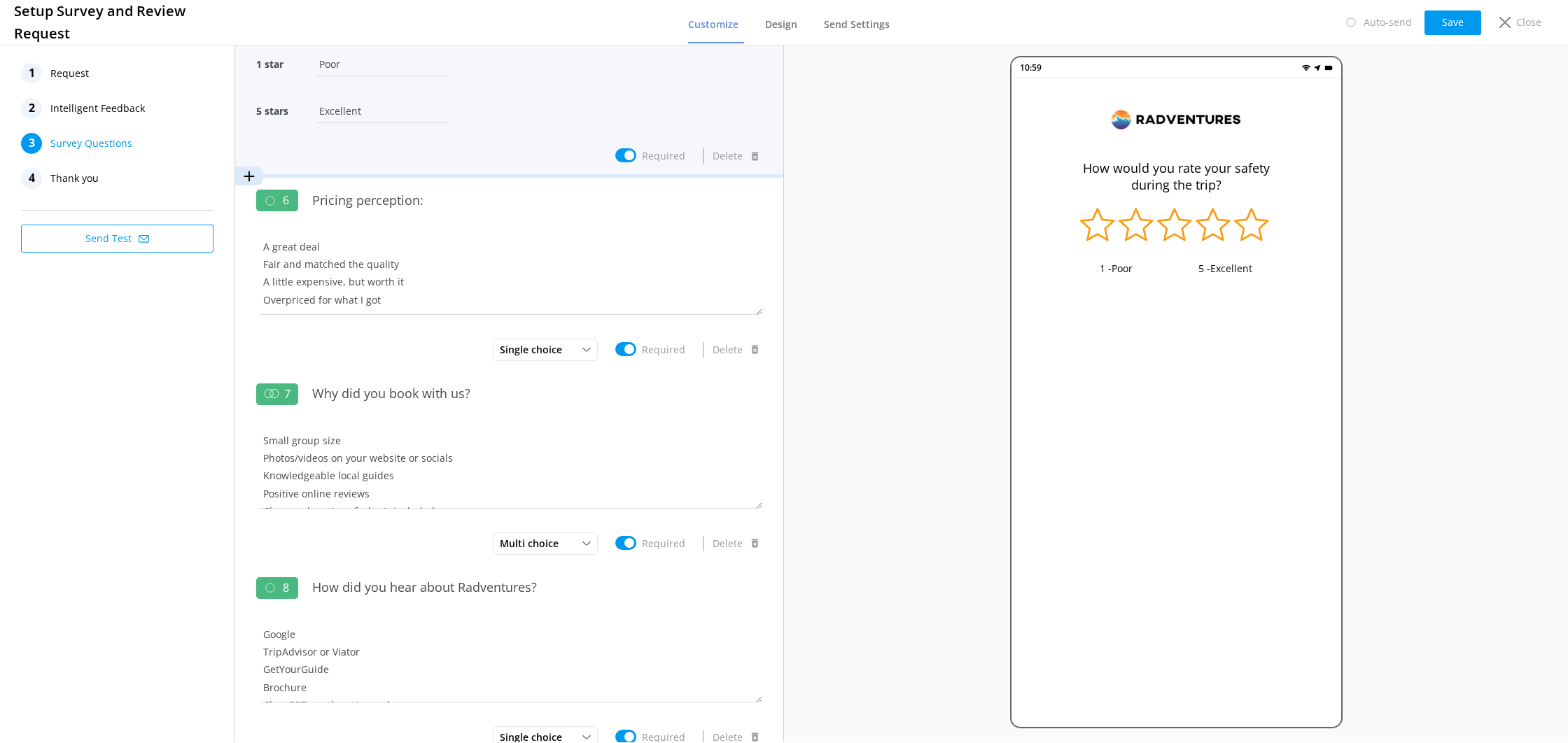
scroll to position [785, 0]
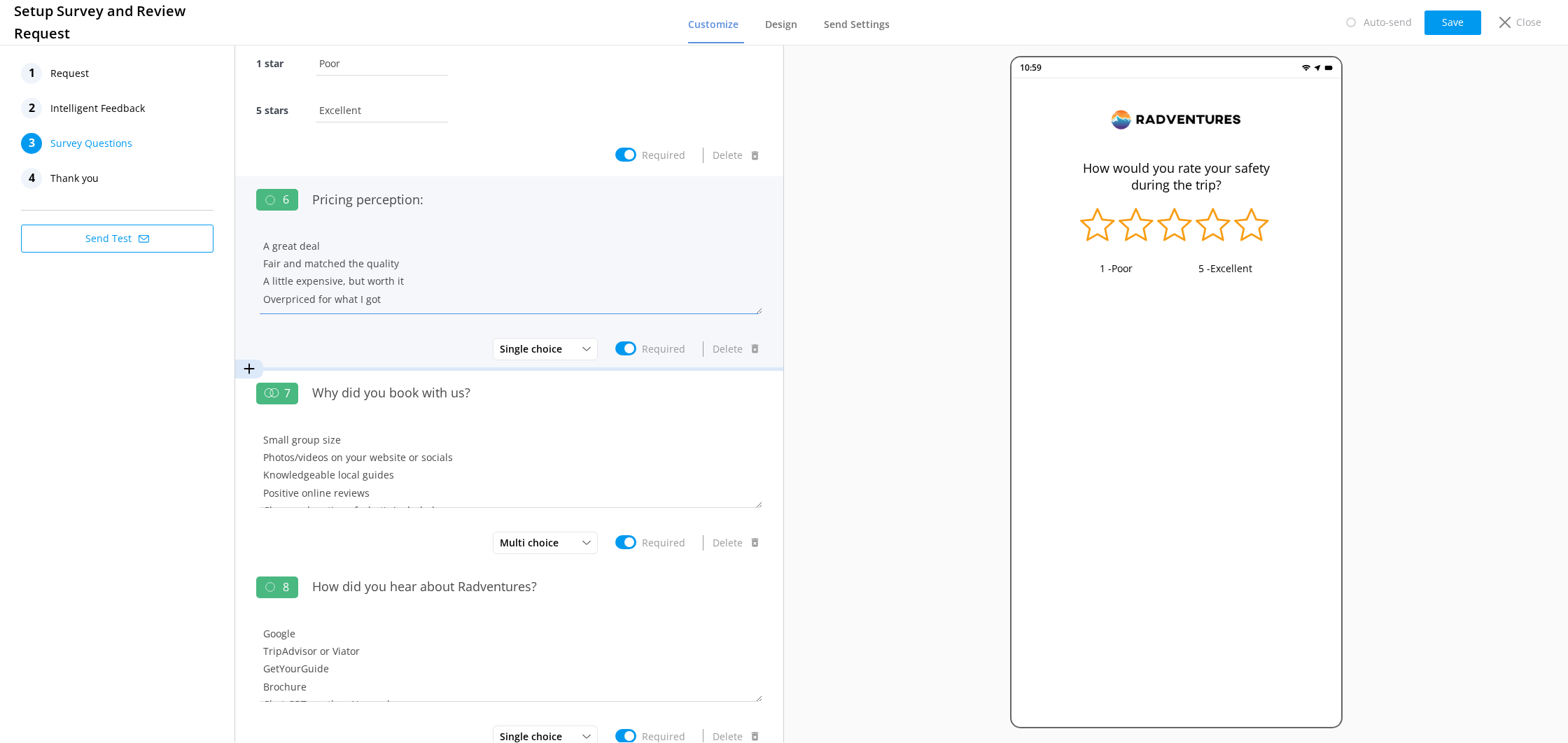
click at [509, 240] on textarea "A great deal Fair and matched the quality A little expensive, but worth it Over…" at bounding box center [509, 272] width 506 height 84
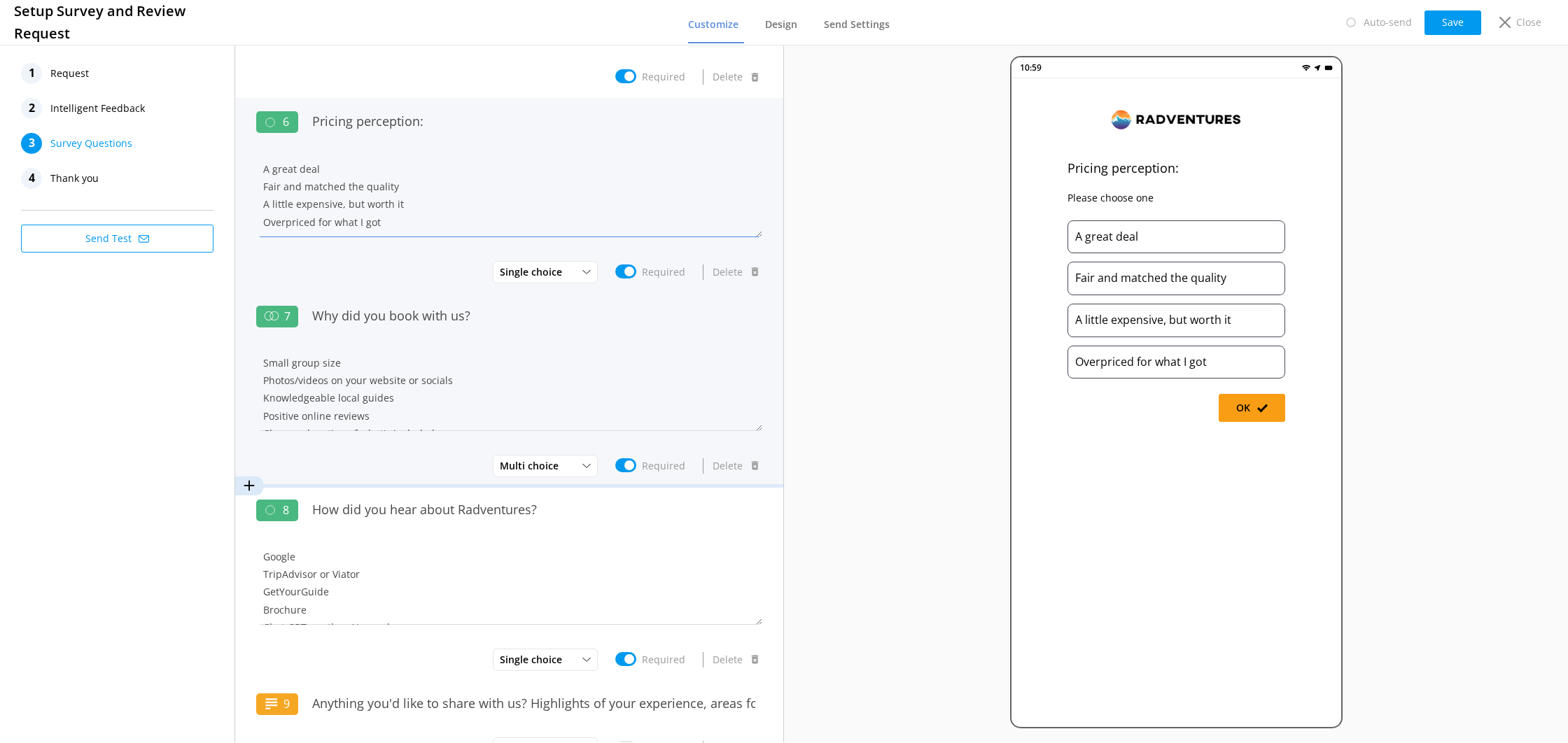
scroll to position [907, 0]
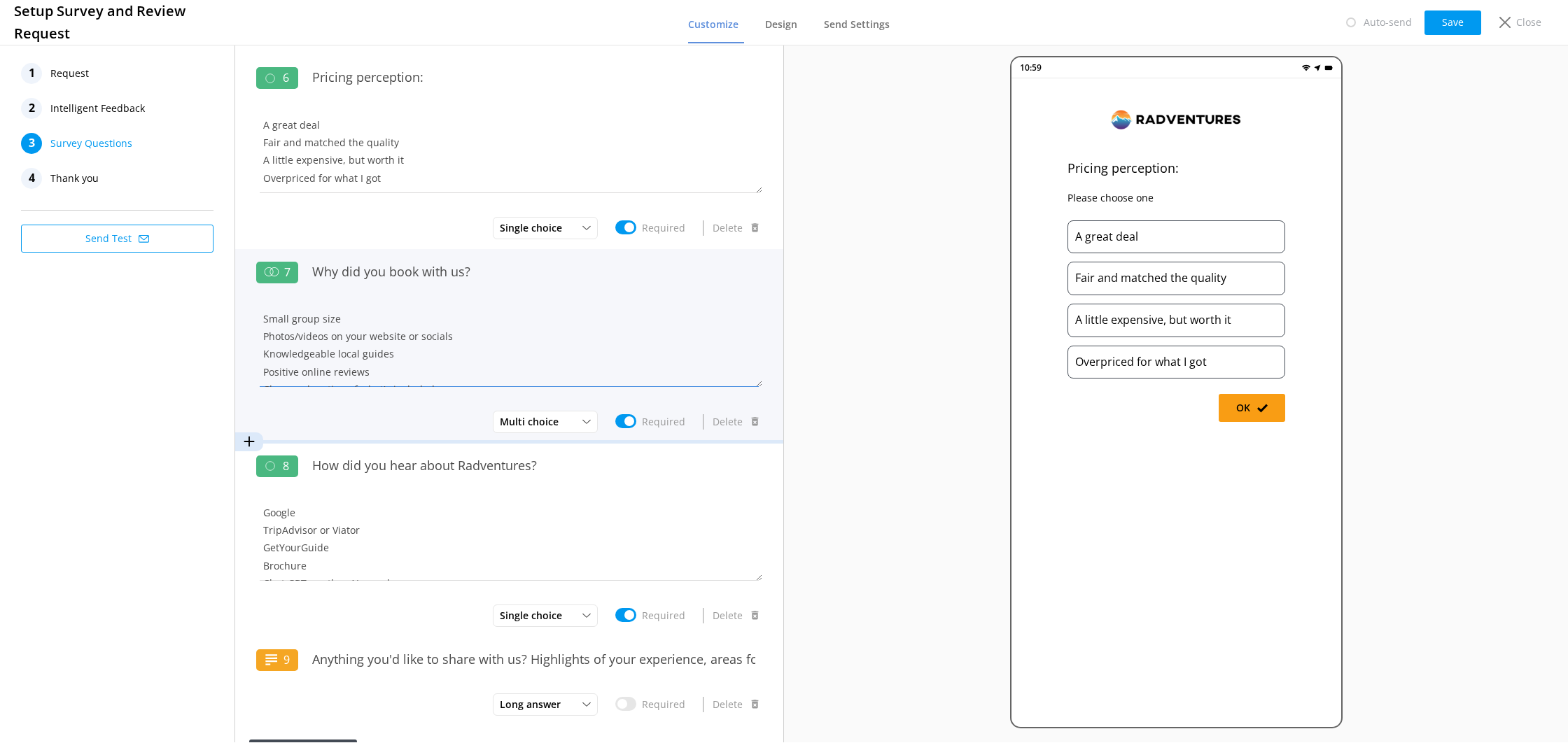
click at [517, 315] on textarea "Small group size Photos/videos on your website or socials Knowledgeable local g…" at bounding box center [509, 345] width 506 height 84
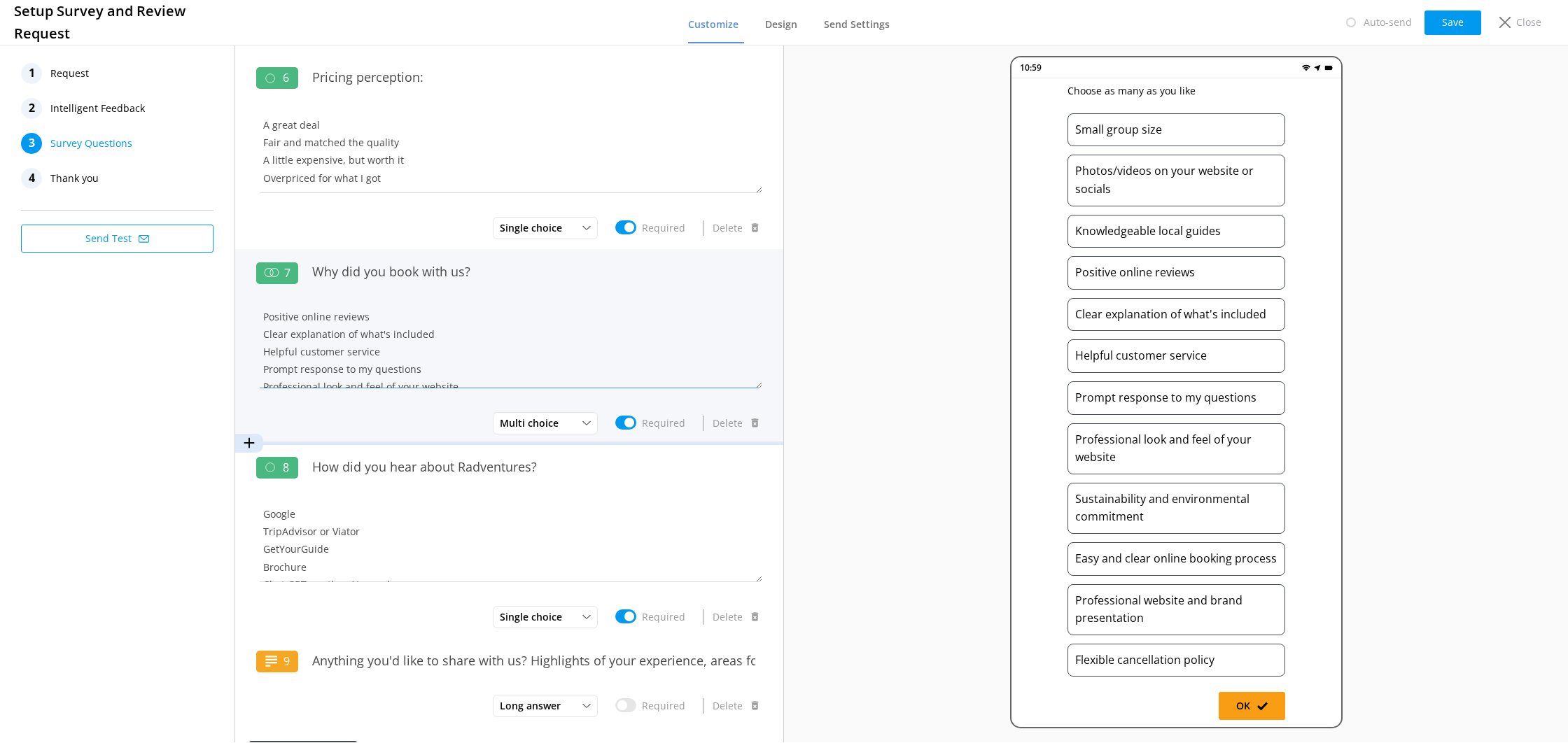
scroll to position [63, 0]
drag, startPoint x: 417, startPoint y: 361, endPoint x: 251, endPoint y: 357, distance: 166.0
click at [251, 357] on div "7 Why did you book with us? Small group size Photos/videos on your website or s…" at bounding box center [509, 346] width 548 height 195
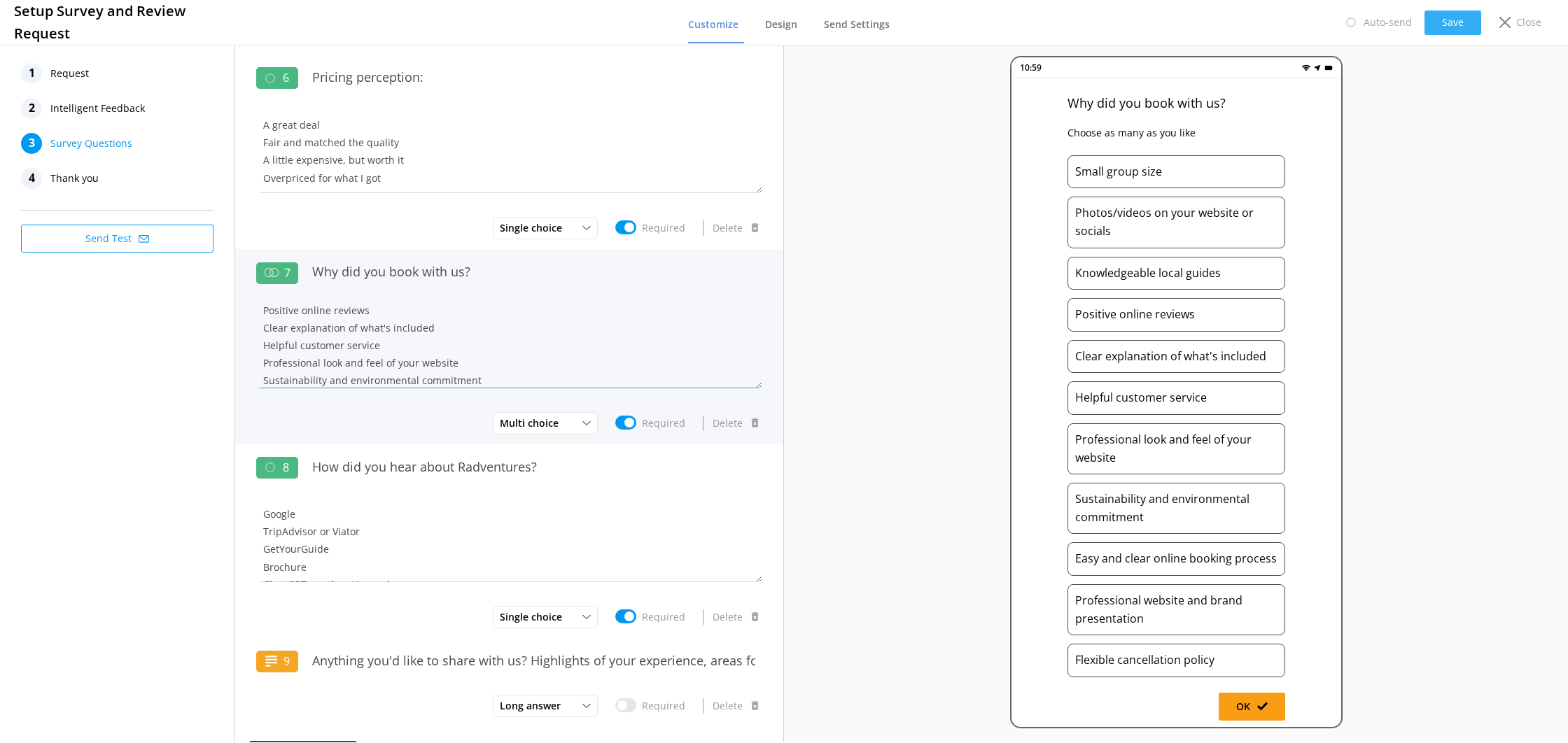
type textarea "Small group size Photos/videos on your website or socials Knowledgeable local g…"
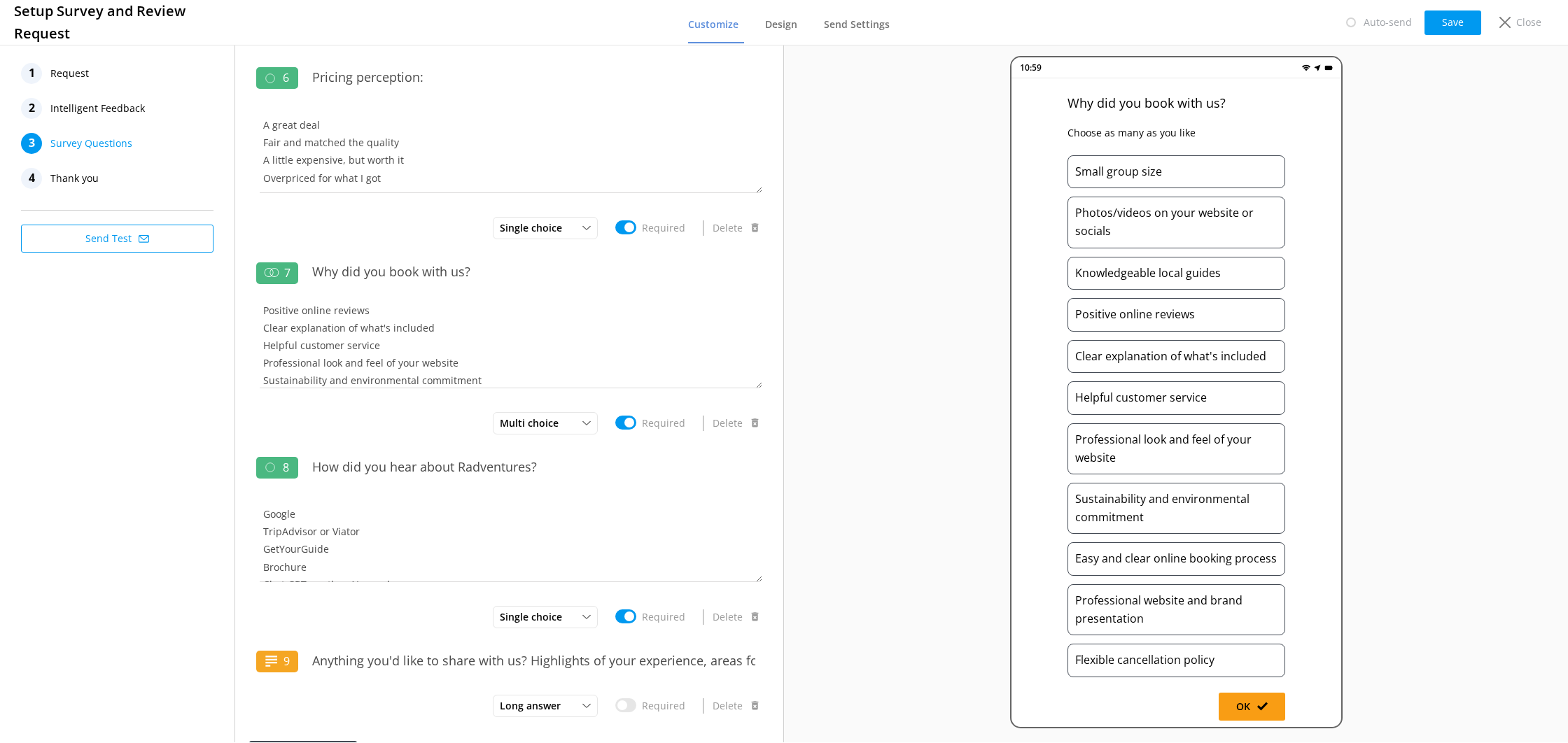
drag, startPoint x: 1432, startPoint y: 28, endPoint x: 1432, endPoint y: 36, distance: 8.0
click at [1432, 28] on button "Save" at bounding box center [1453, 23] width 57 height 25
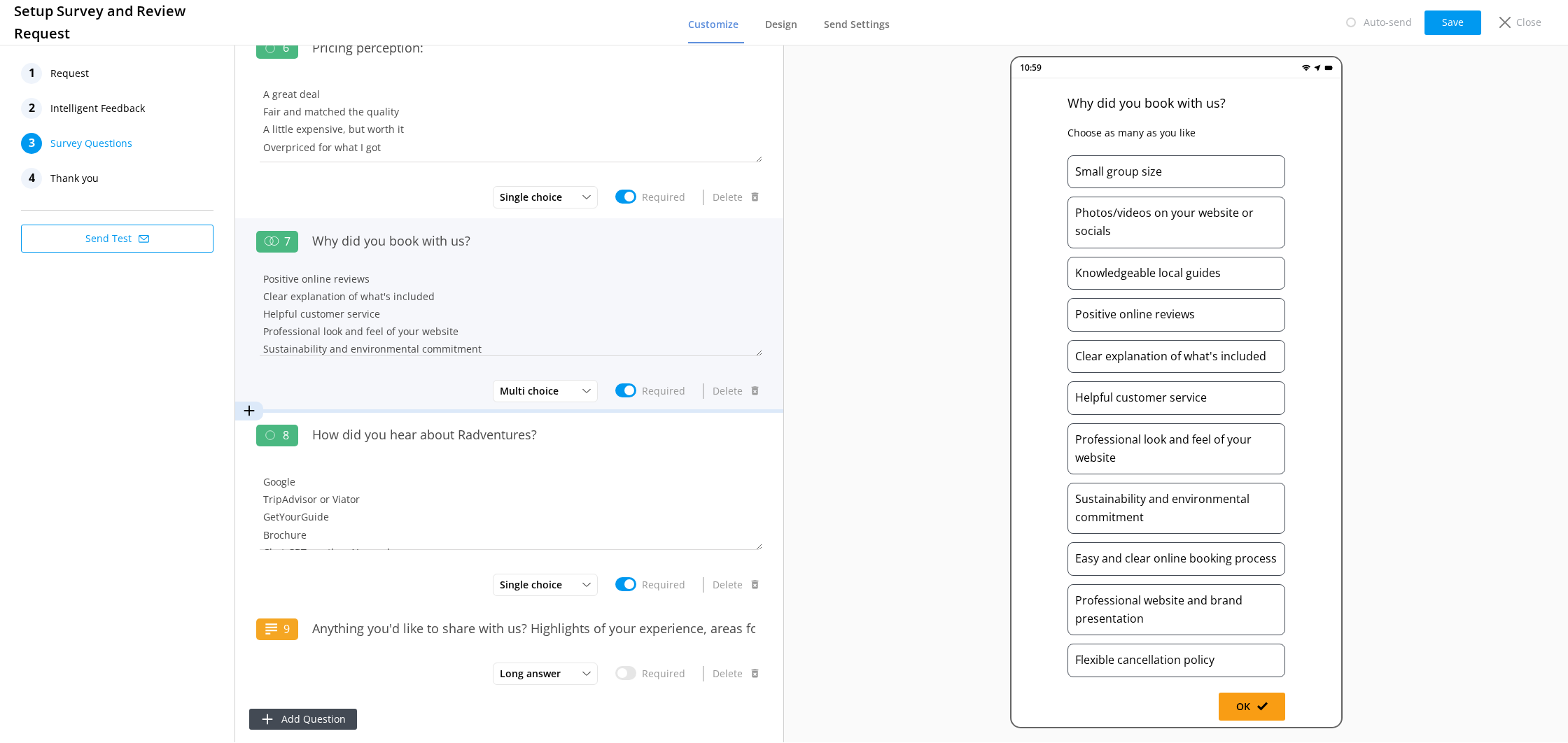
scroll to position [63, 0]
drag, startPoint x: 458, startPoint y: 327, endPoint x: 209, endPoint y: 330, distance: 249.0
click at [209, 330] on div "1 Request 2 Intelligent Feedback 3 Survey Questions 4 Thank you Send Test 1 How…" at bounding box center [392, 392] width 784 height 700
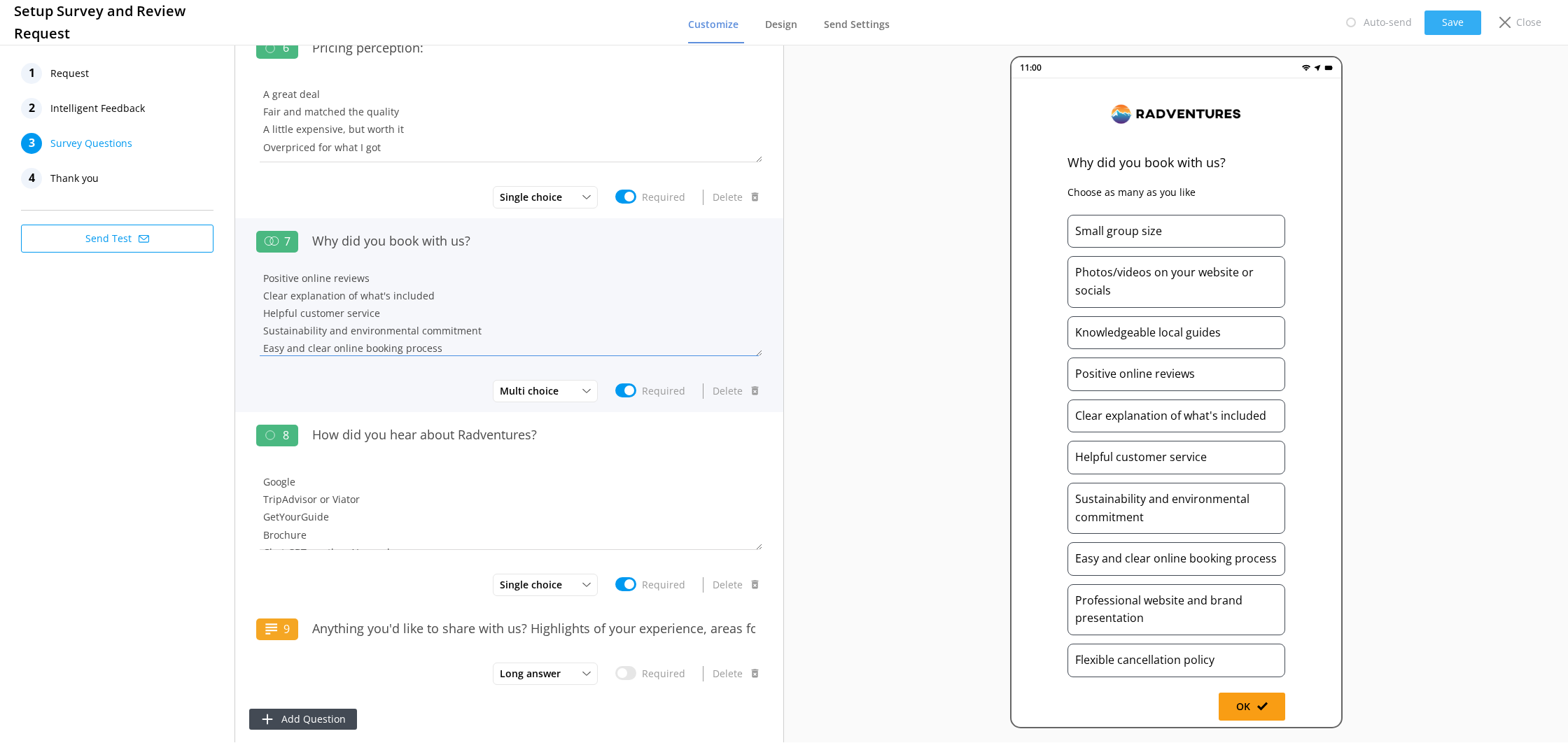
type textarea "Small group size Photos/videos on your website or socials Knowledgeable local g…"
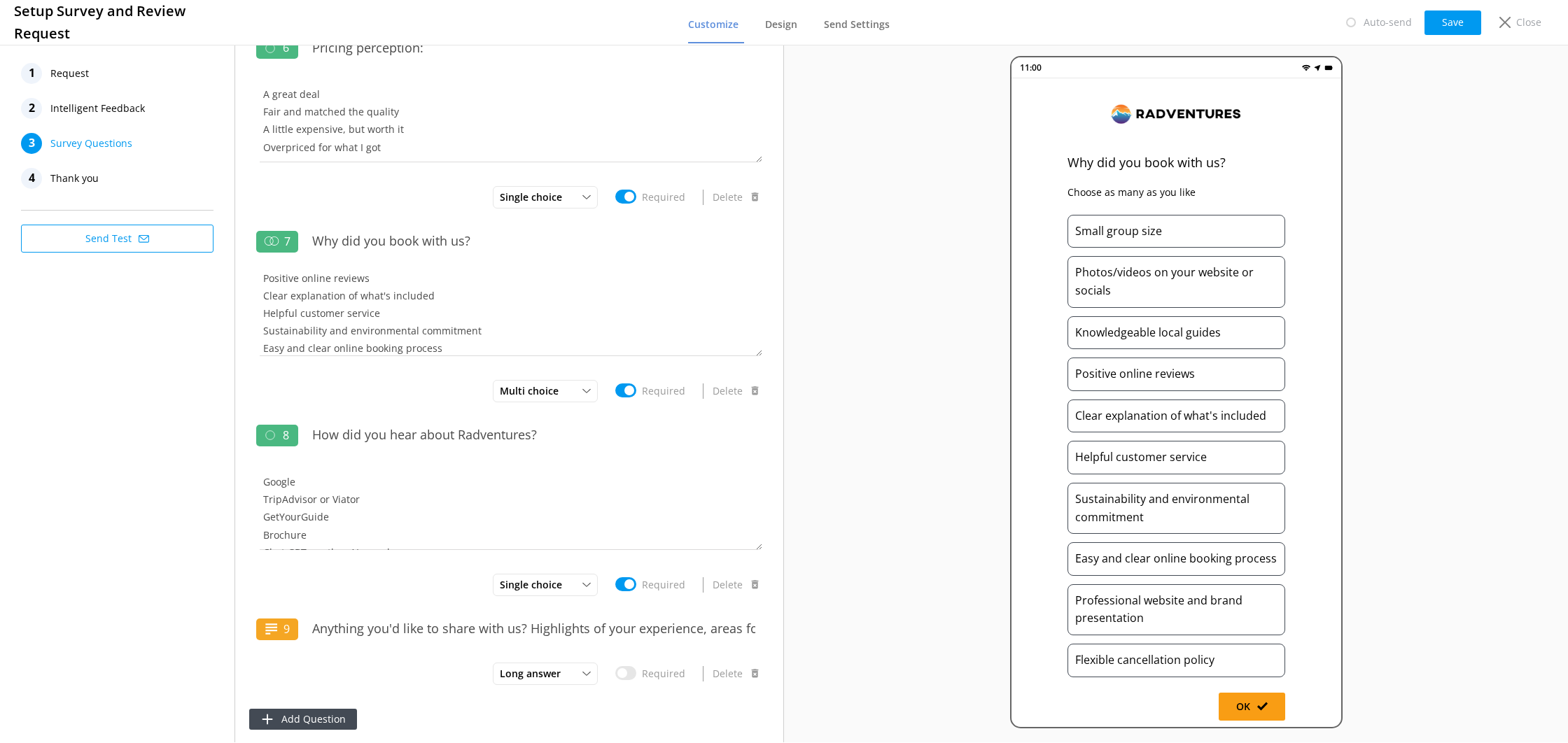
click at [1453, 17] on button "Save" at bounding box center [1453, 23] width 57 height 25
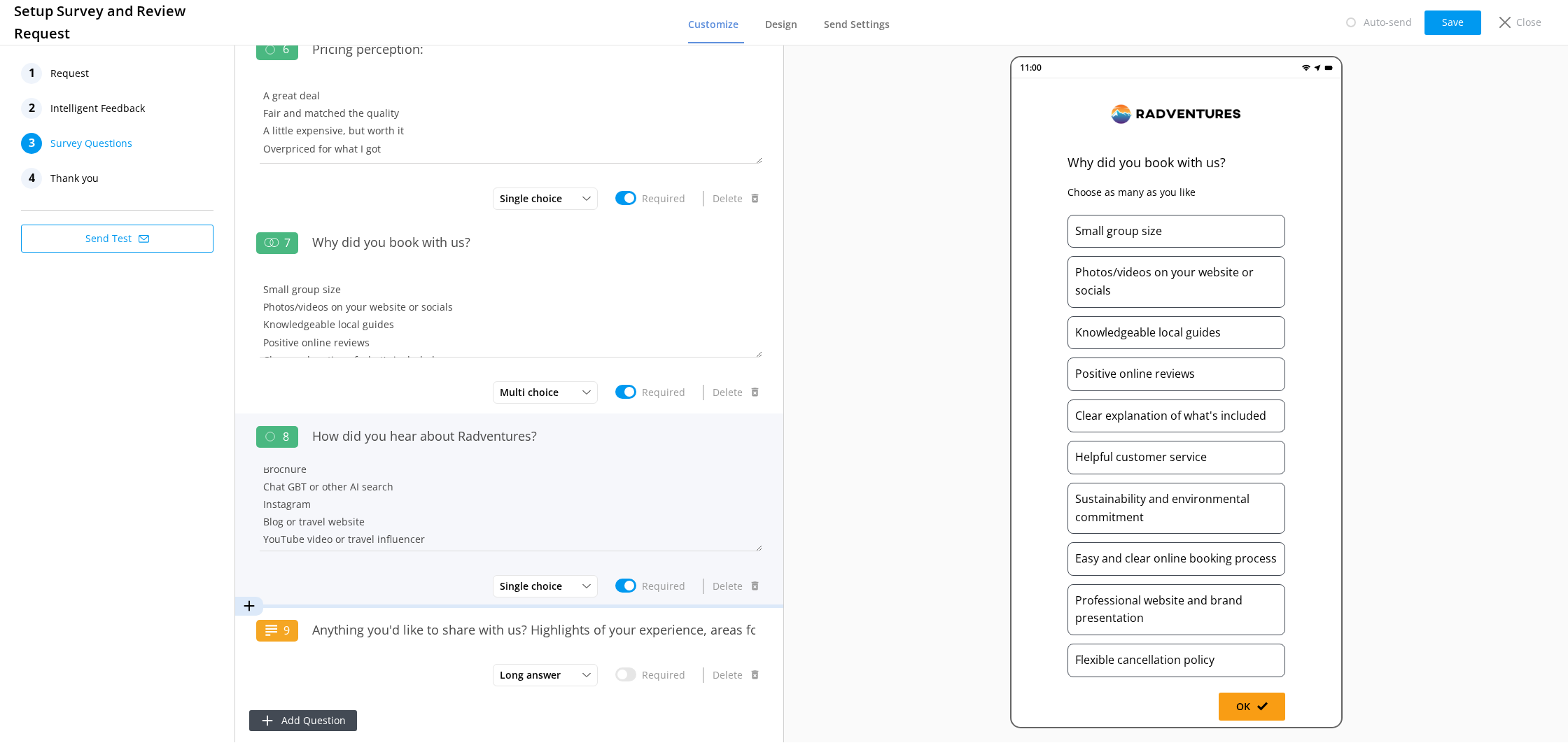
scroll to position [0, 0]
click at [719, 502] on textarea "Google TripAdvisor or Viator GetYourGuide Brochure Chat GBT or other AI search …" at bounding box center [509, 510] width 506 height 84
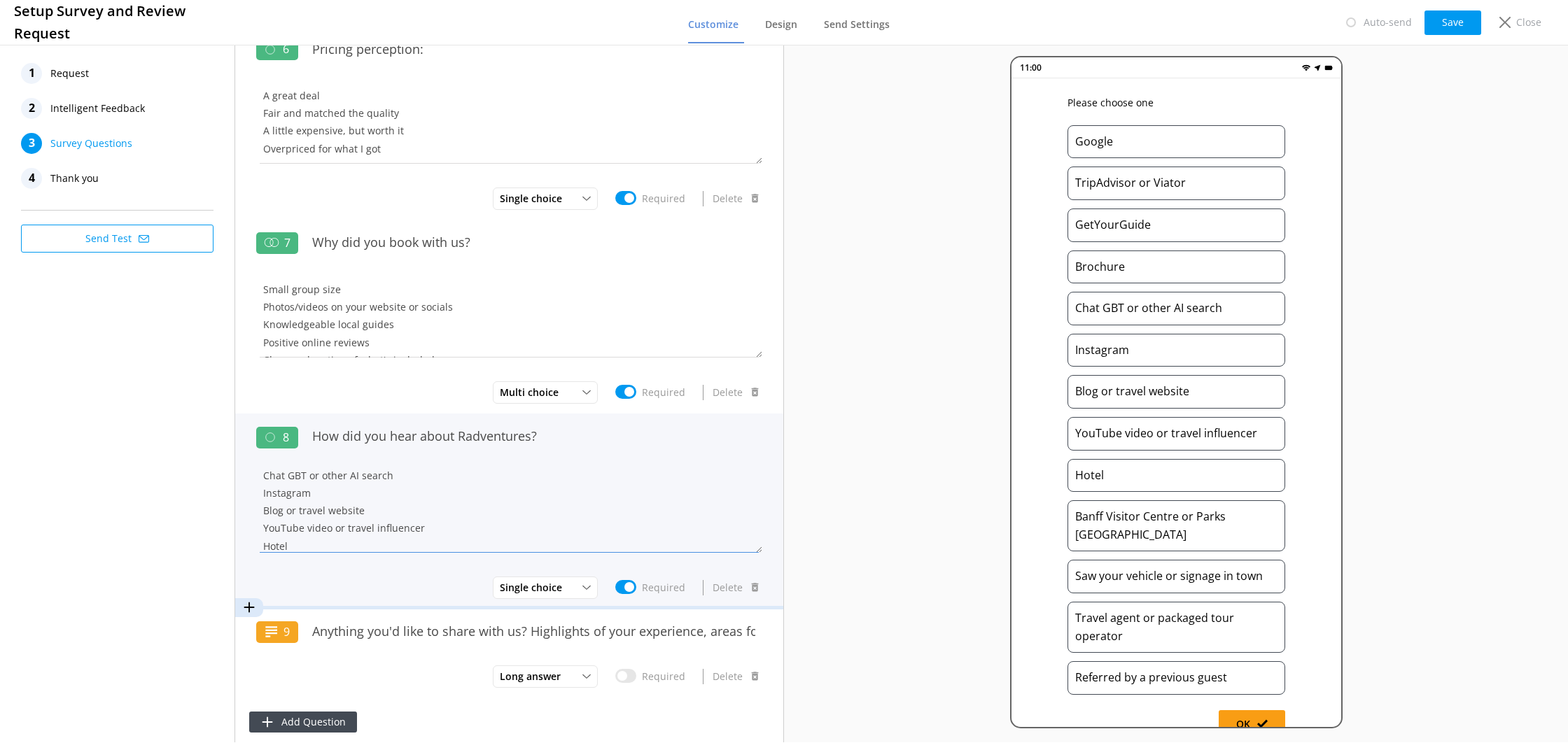
scroll to position [82, 0]
click at [400, 510] on textarea "Google TripAdvisor or Viator GetYourGuide Brochure Chat GBT or other AI search …" at bounding box center [509, 511] width 506 height 84
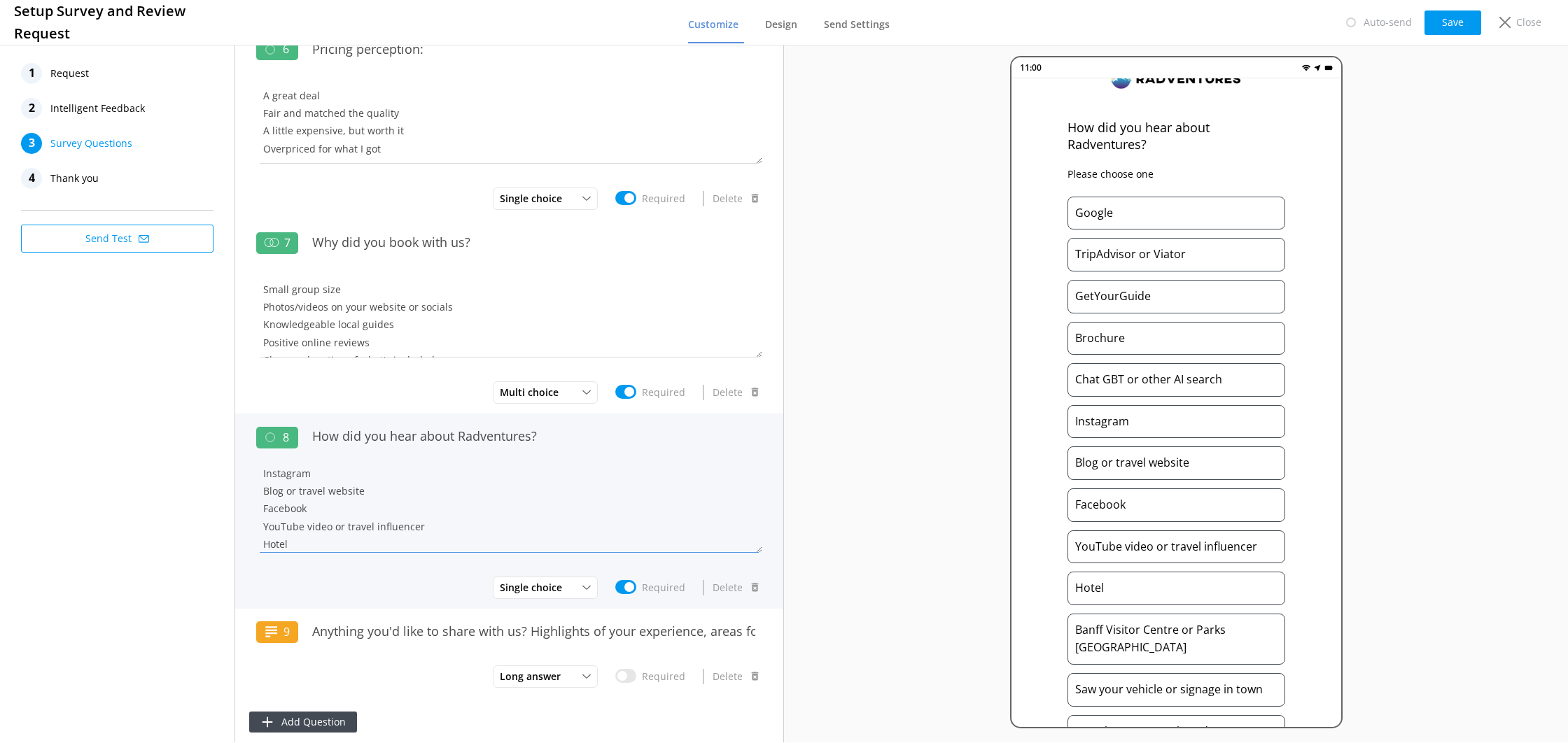
scroll to position [33, 0]
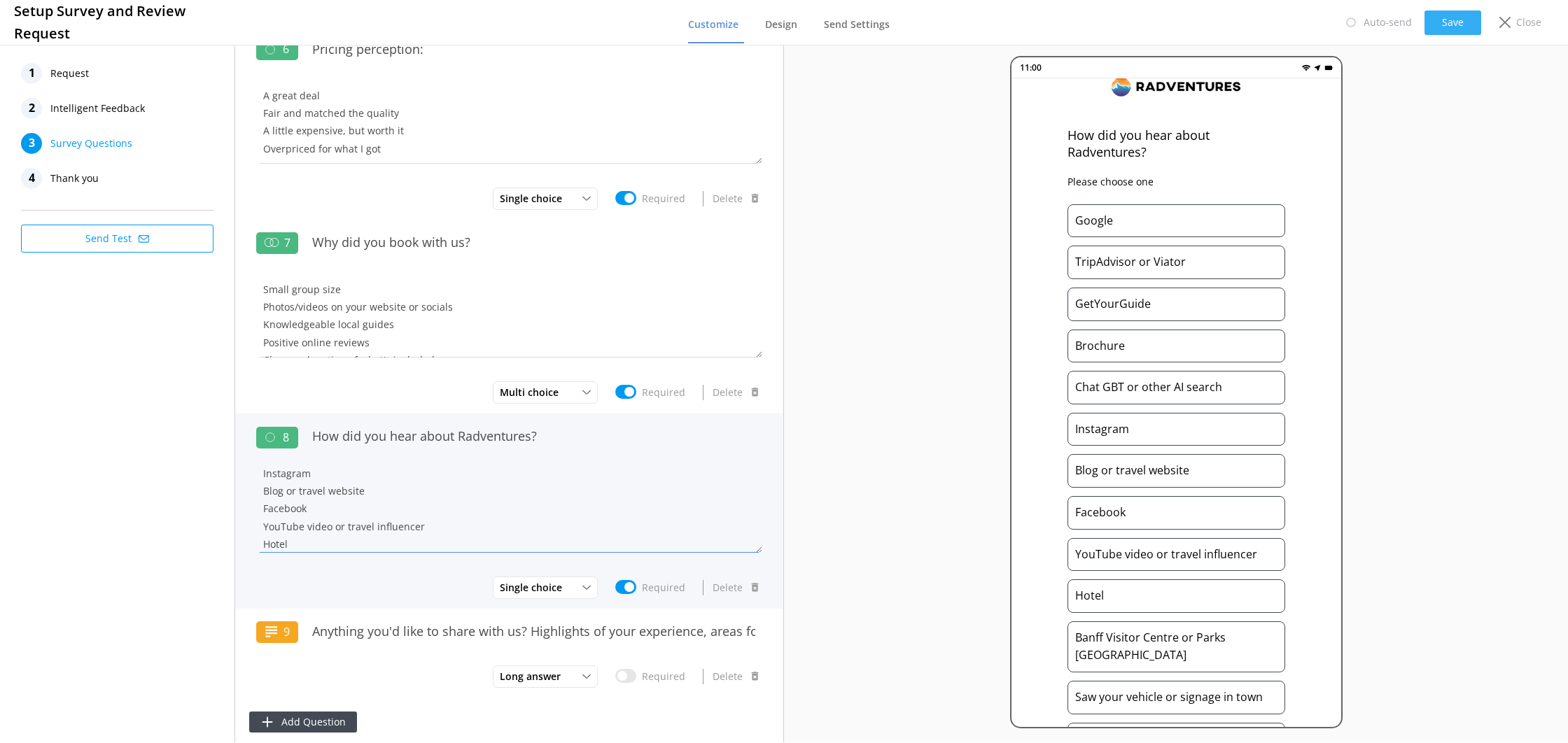
type textarea "Google TripAdvisor or Viator GetYourGuide Brochure Chat GBT or other AI search …"
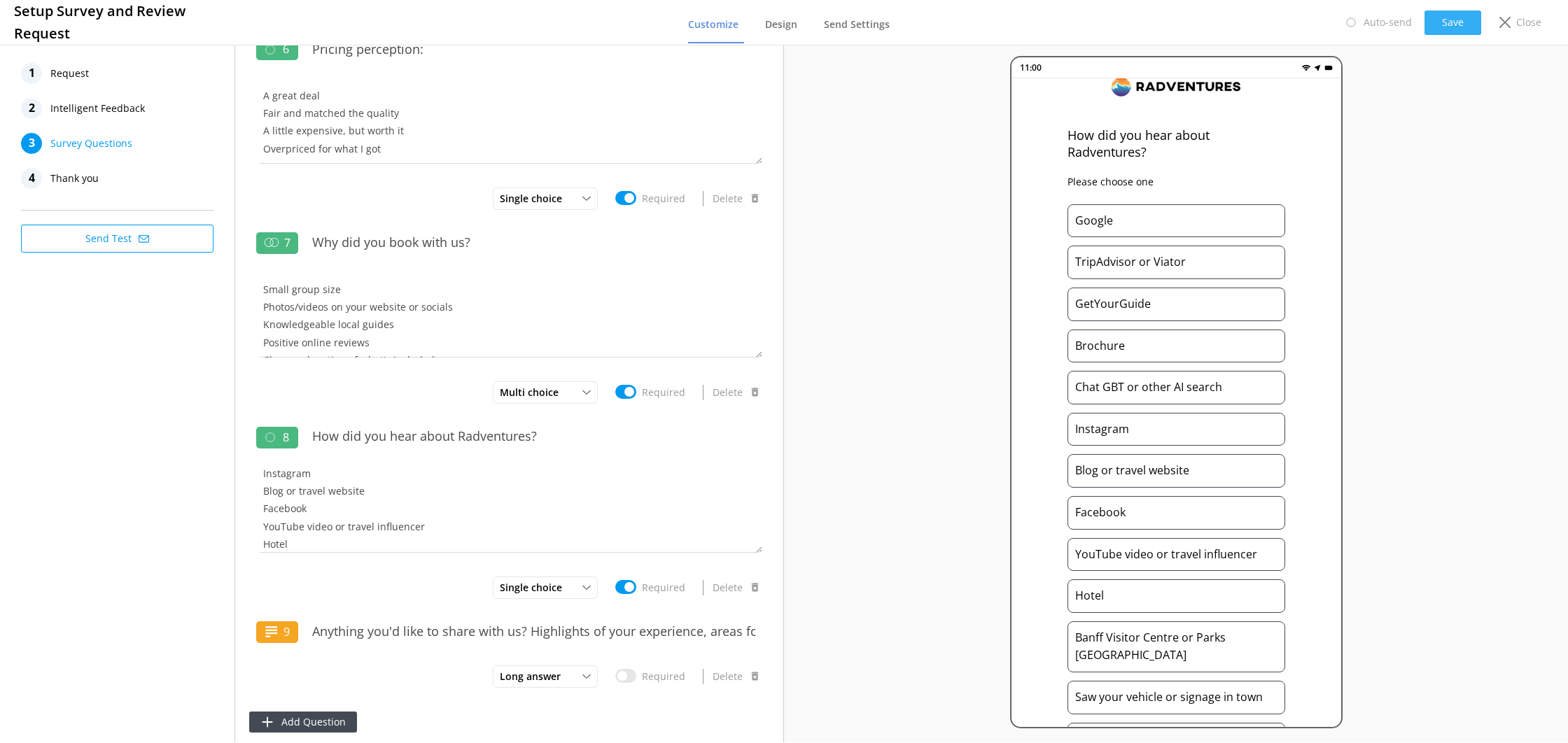
click at [1436, 25] on button "Save" at bounding box center [1453, 23] width 57 height 25
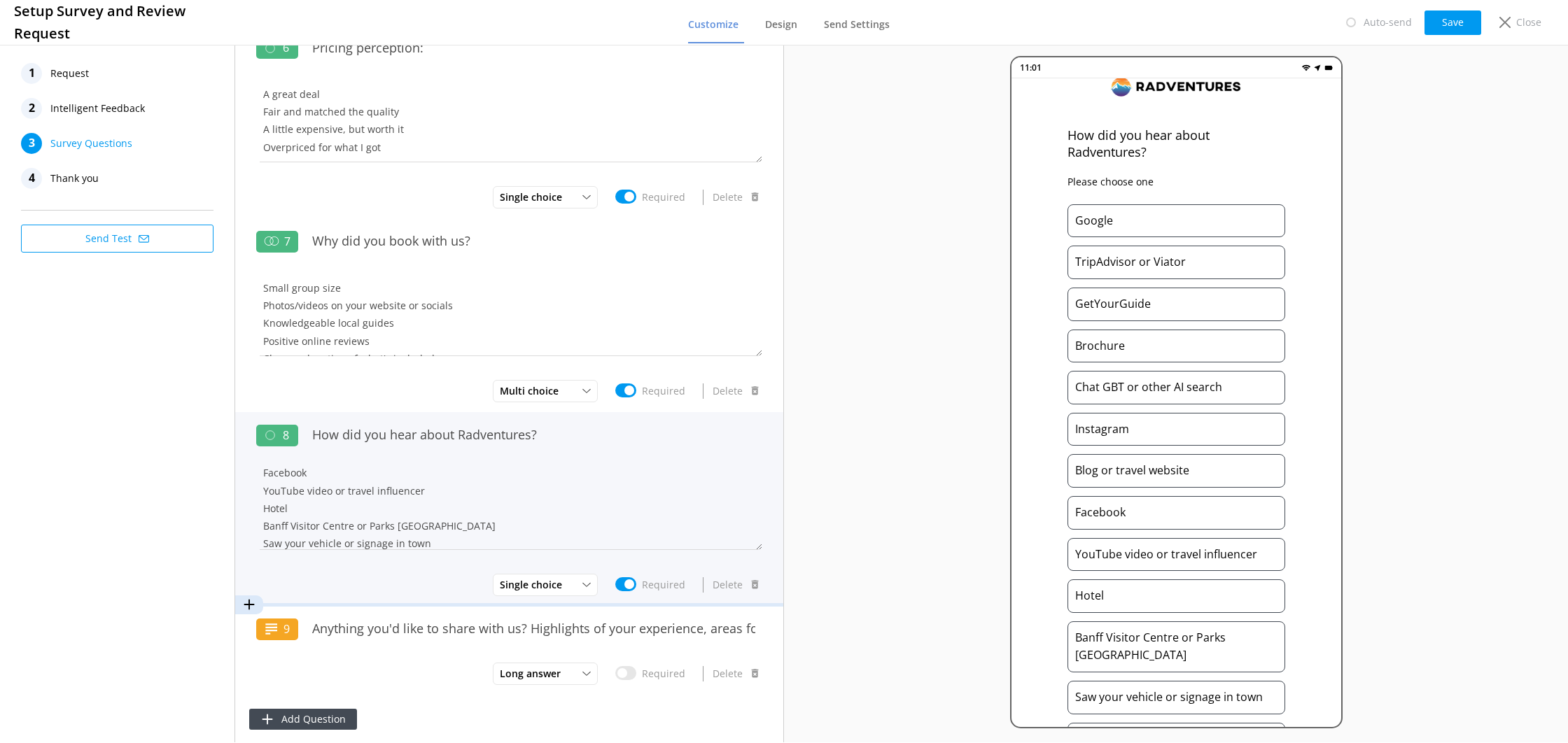
scroll to position [177, 0]
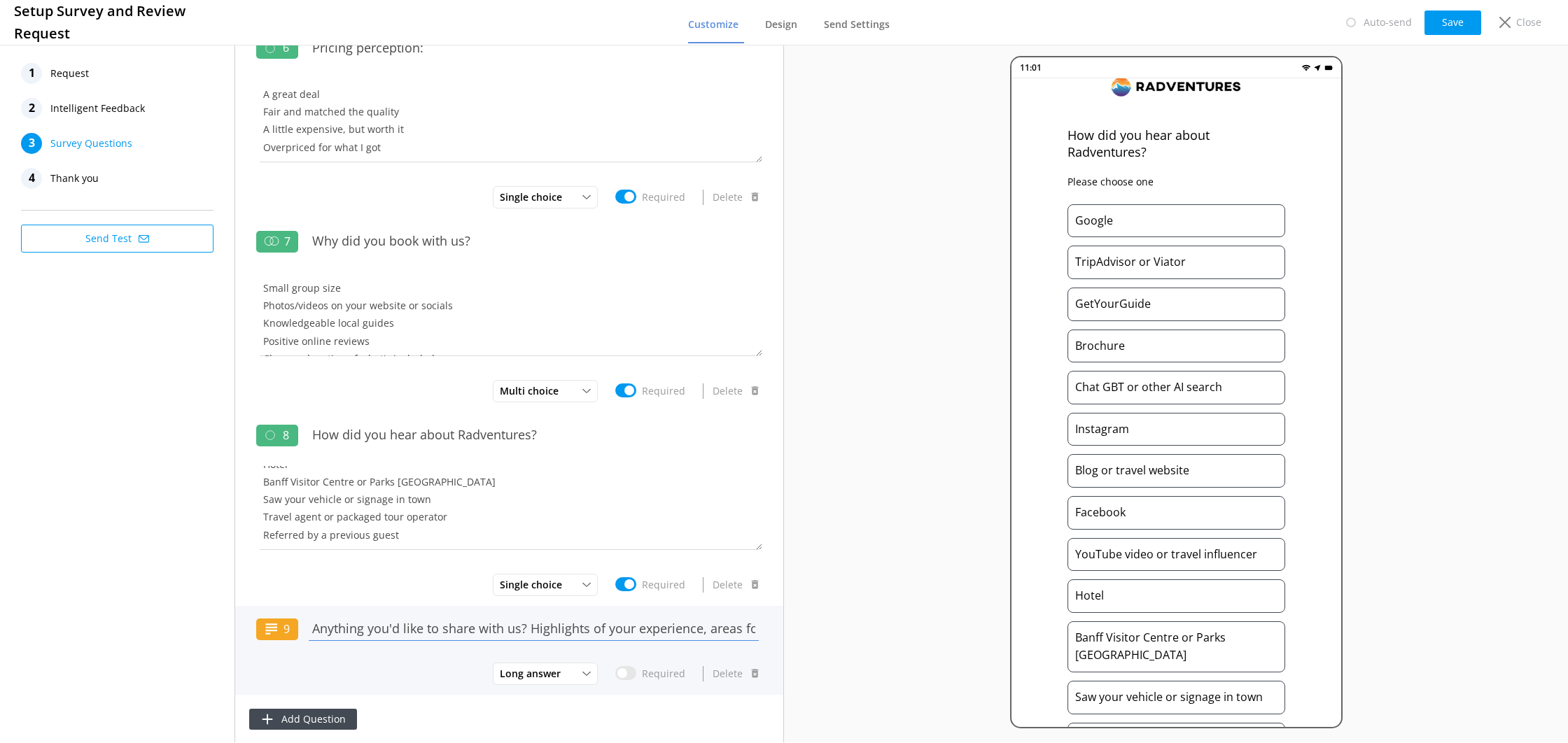
click at [479, 630] on input "Anything you'd like to share with us? Highlights of your experience, areas for …" at bounding box center [534, 629] width 457 height 31
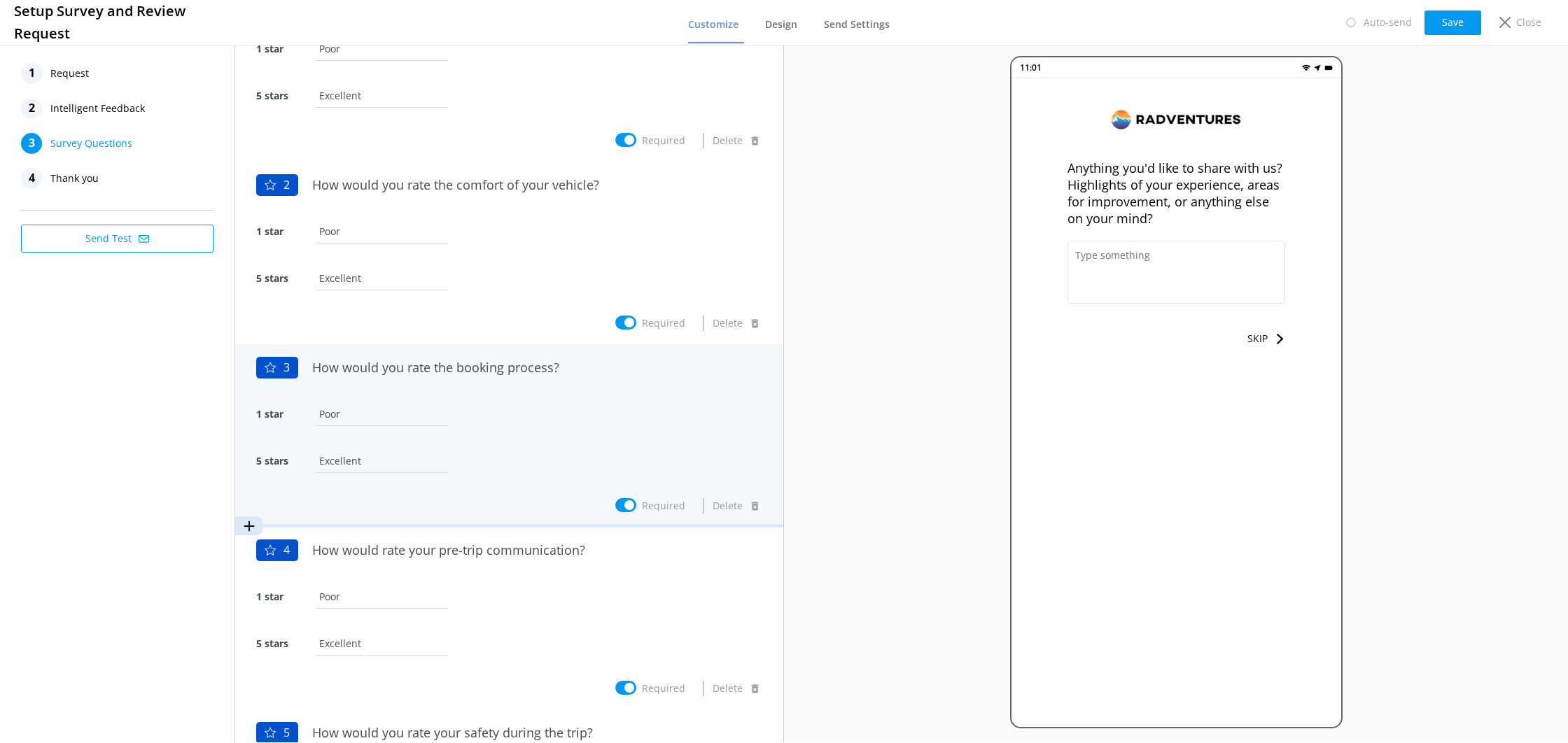
scroll to position [0, 0]
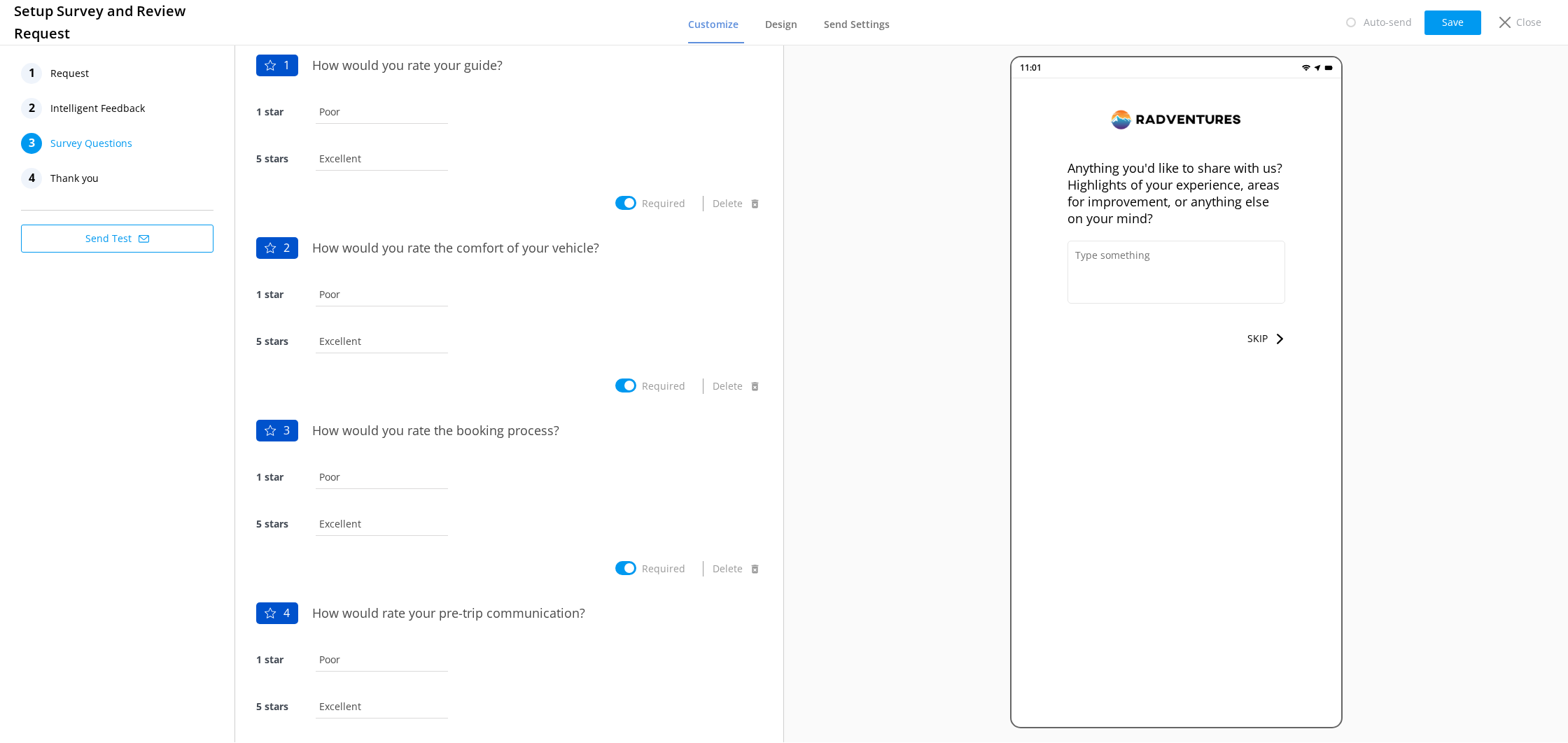
click at [1469, 24] on button "Save" at bounding box center [1453, 23] width 57 height 25
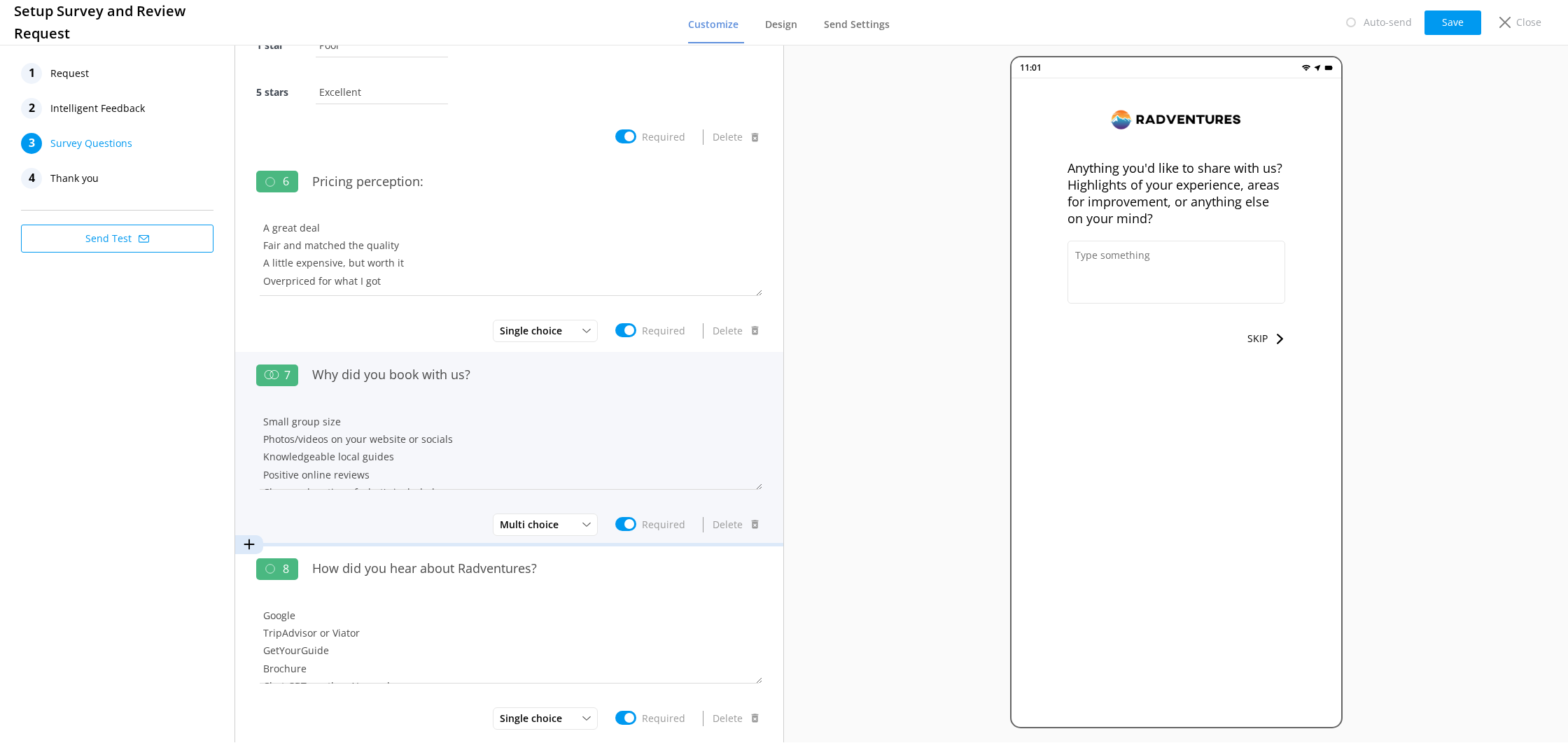
scroll to position [553, 0]
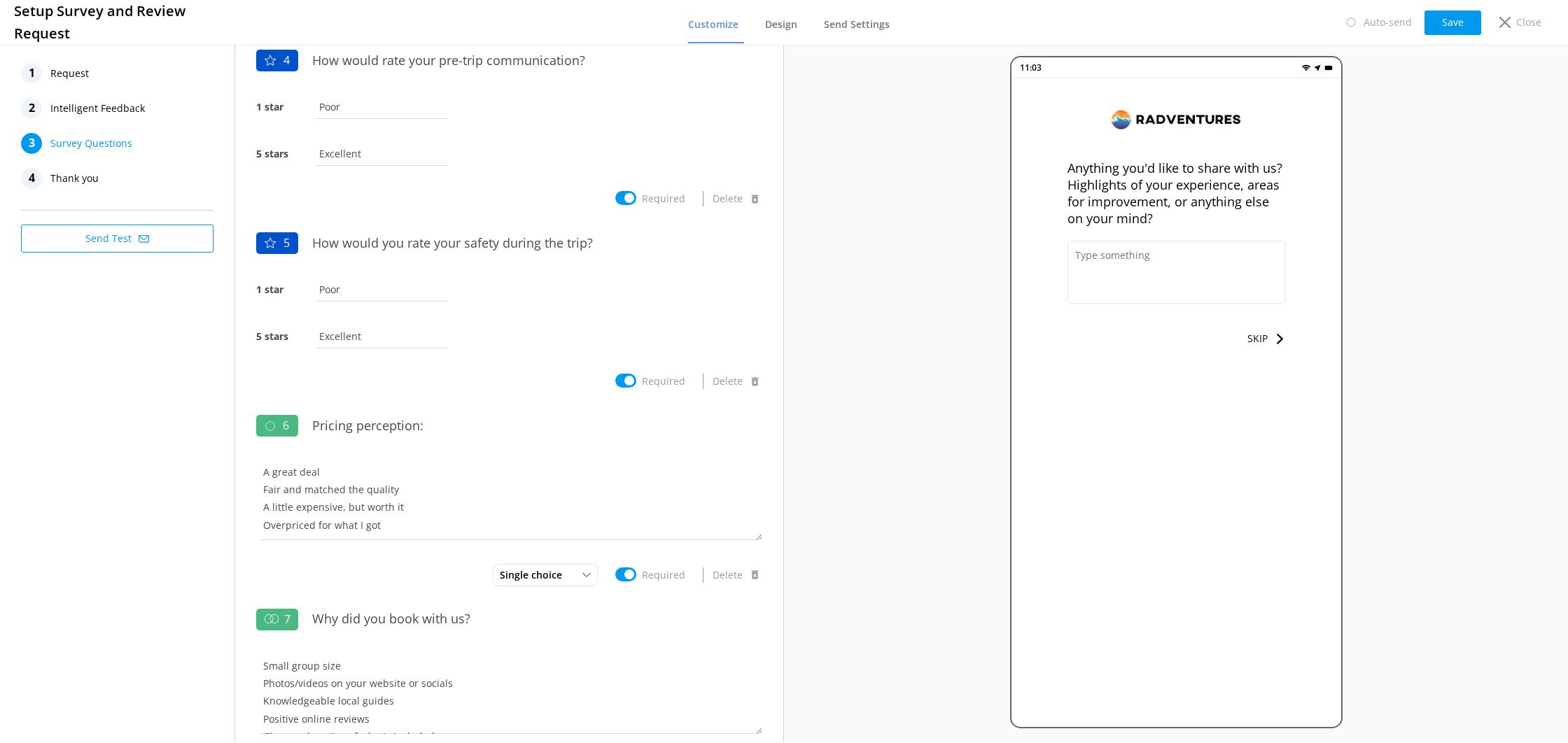
click at [1433, 28] on button "Save" at bounding box center [1453, 23] width 57 height 25
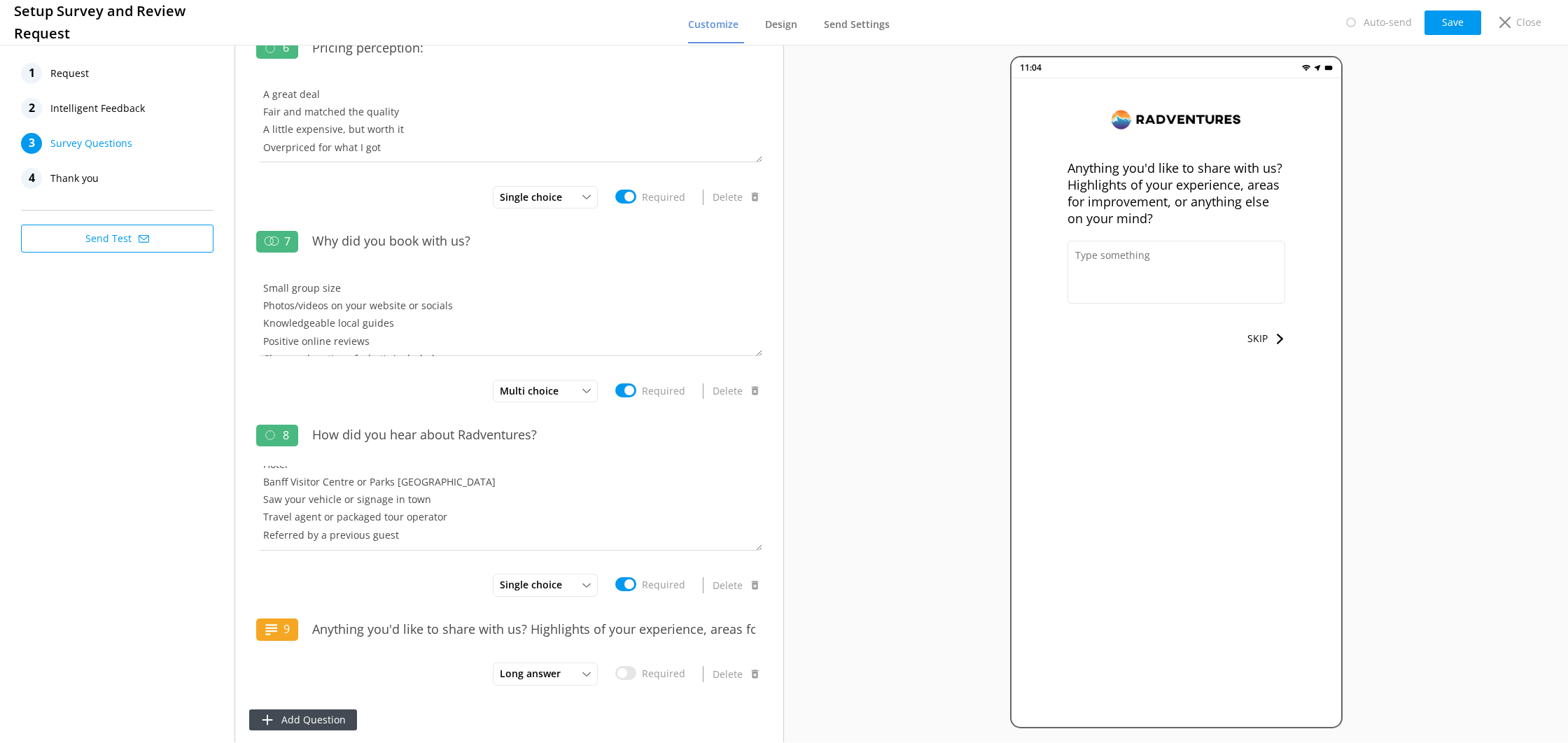
scroll to position [92, 0]
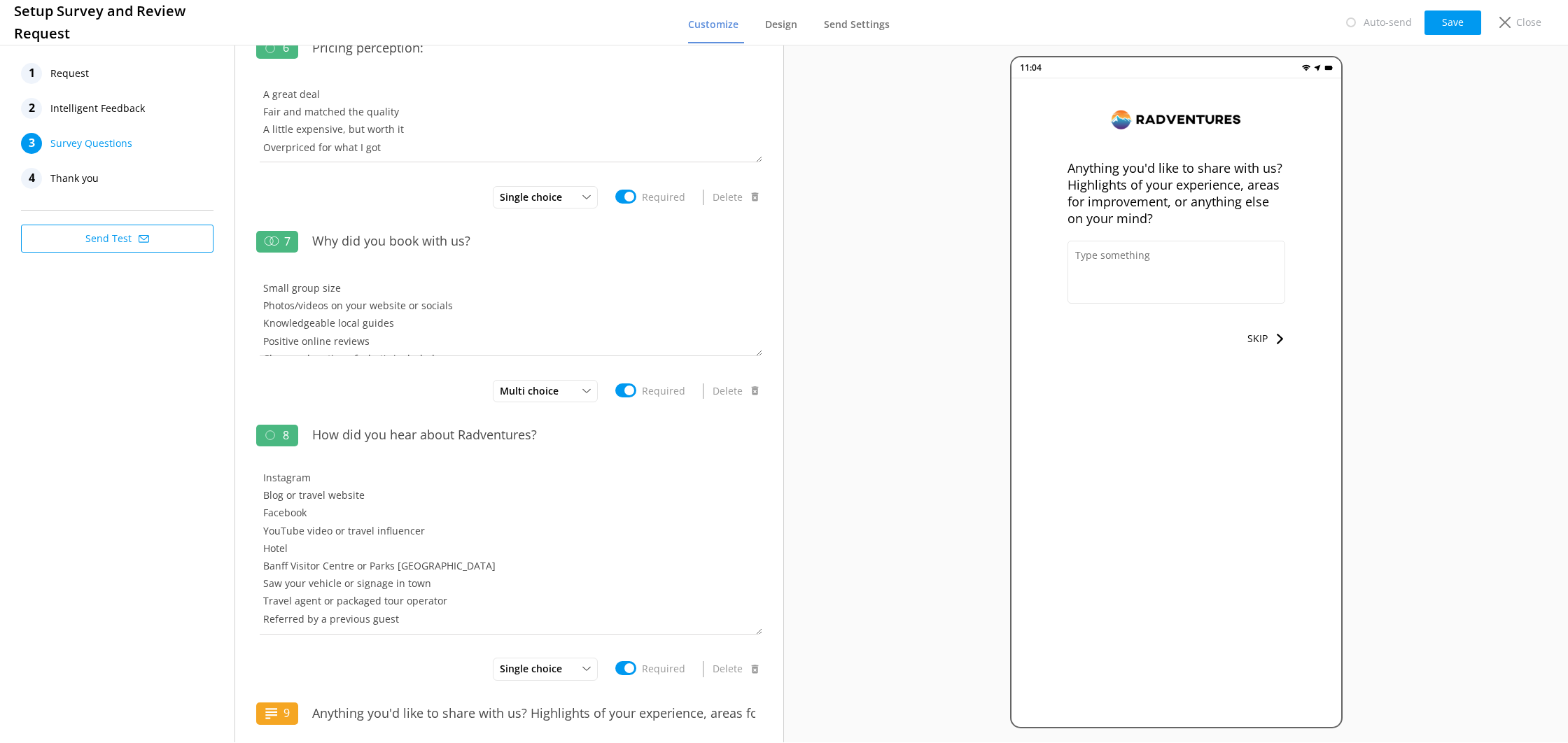
drag, startPoint x: 759, startPoint y: 544, endPoint x: 754, endPoint y: 760, distance: 216.1
click at [754, 742] on html "Setup Survey and Review Request Customize Design Send Settings Auto-send Save C…" at bounding box center [784, 371] width 1568 height 743
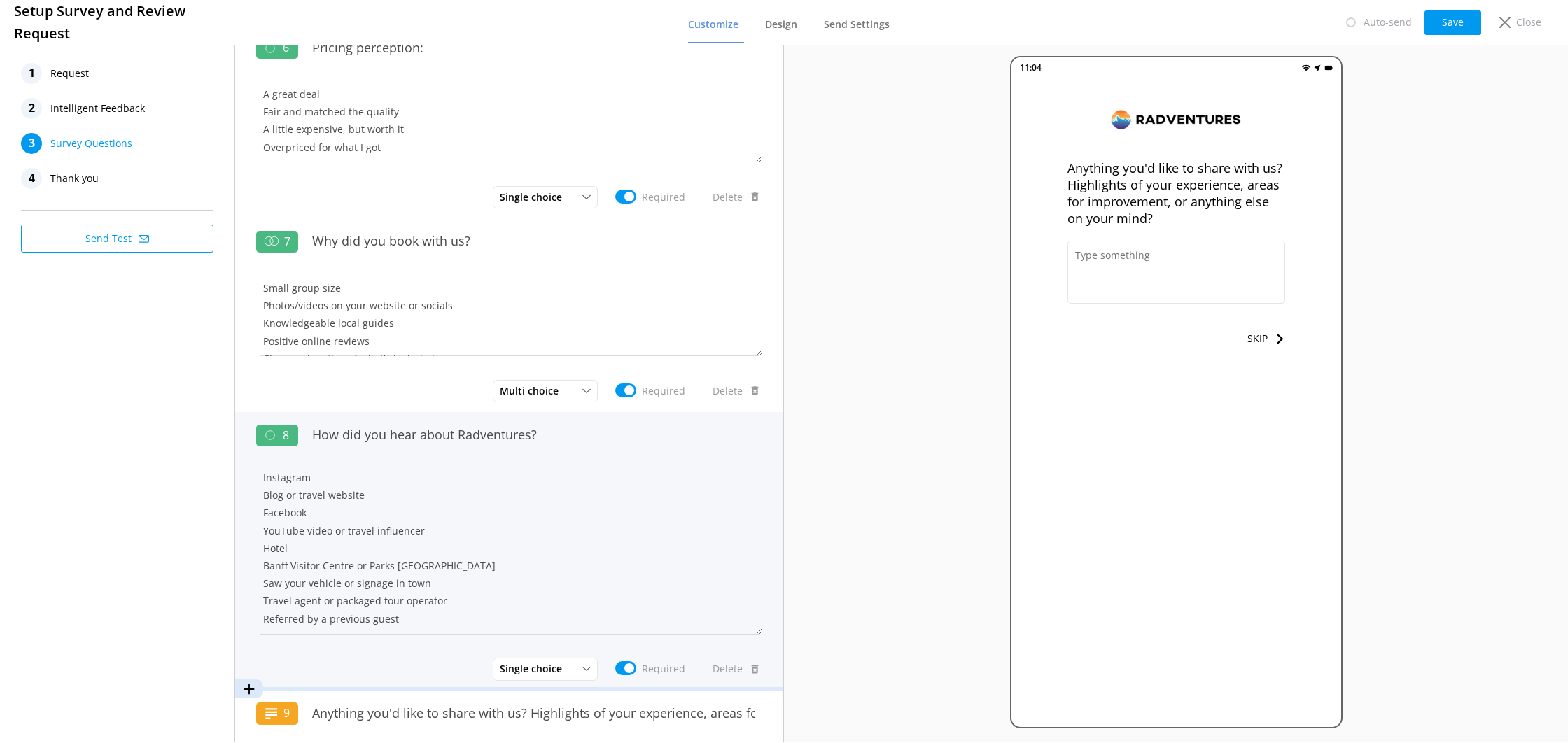
scroll to position [1016, 0]
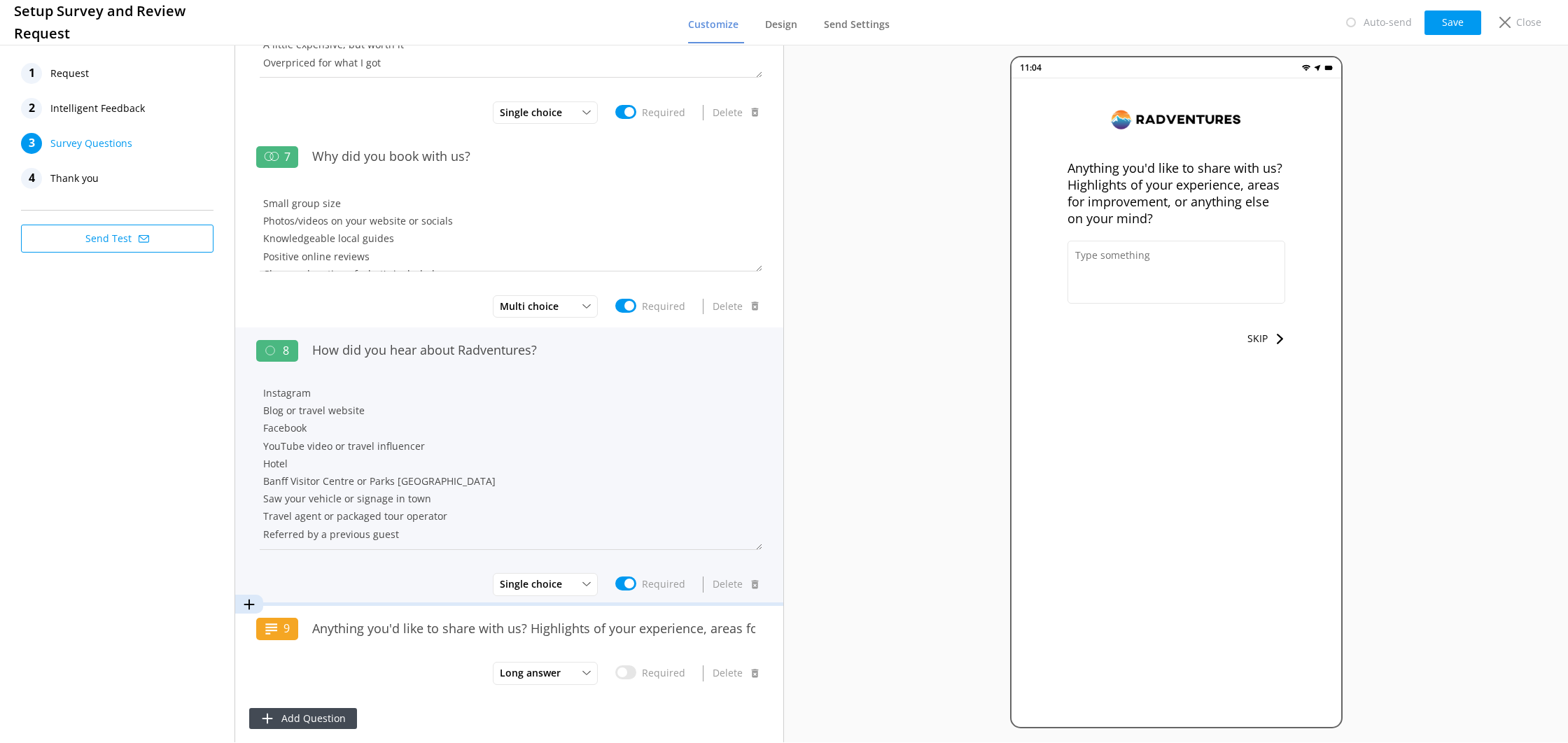
drag, startPoint x: 755, startPoint y: 545, endPoint x: 740, endPoint y: 656, distance: 112.0
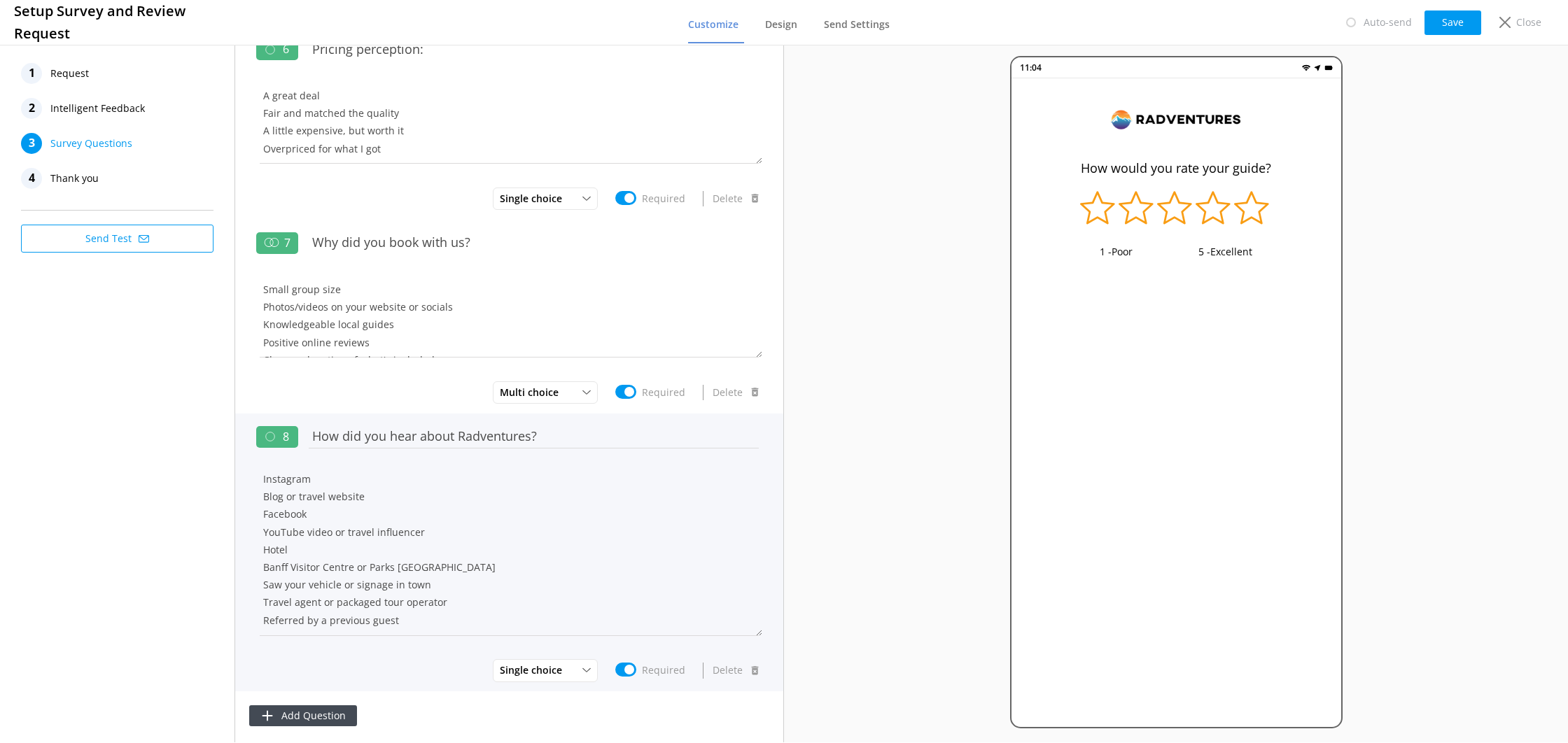
scroll to position [927, 0]
click at [632, 482] on textarea "Google TripAdvisor or Viator GetYourGuide Brochure Chat GBT or other AI search …" at bounding box center [509, 555] width 506 height 169
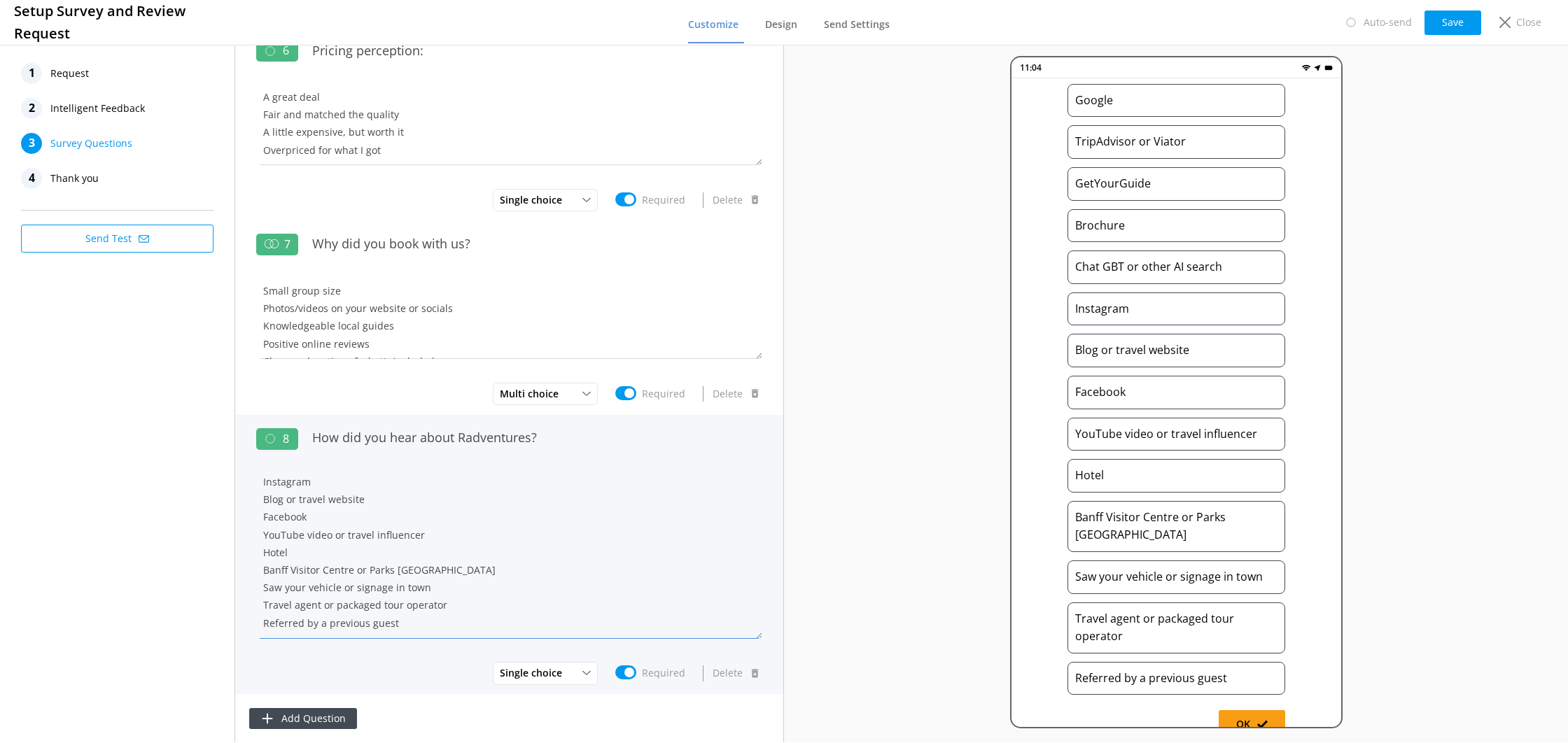
scroll to position [39, 0]
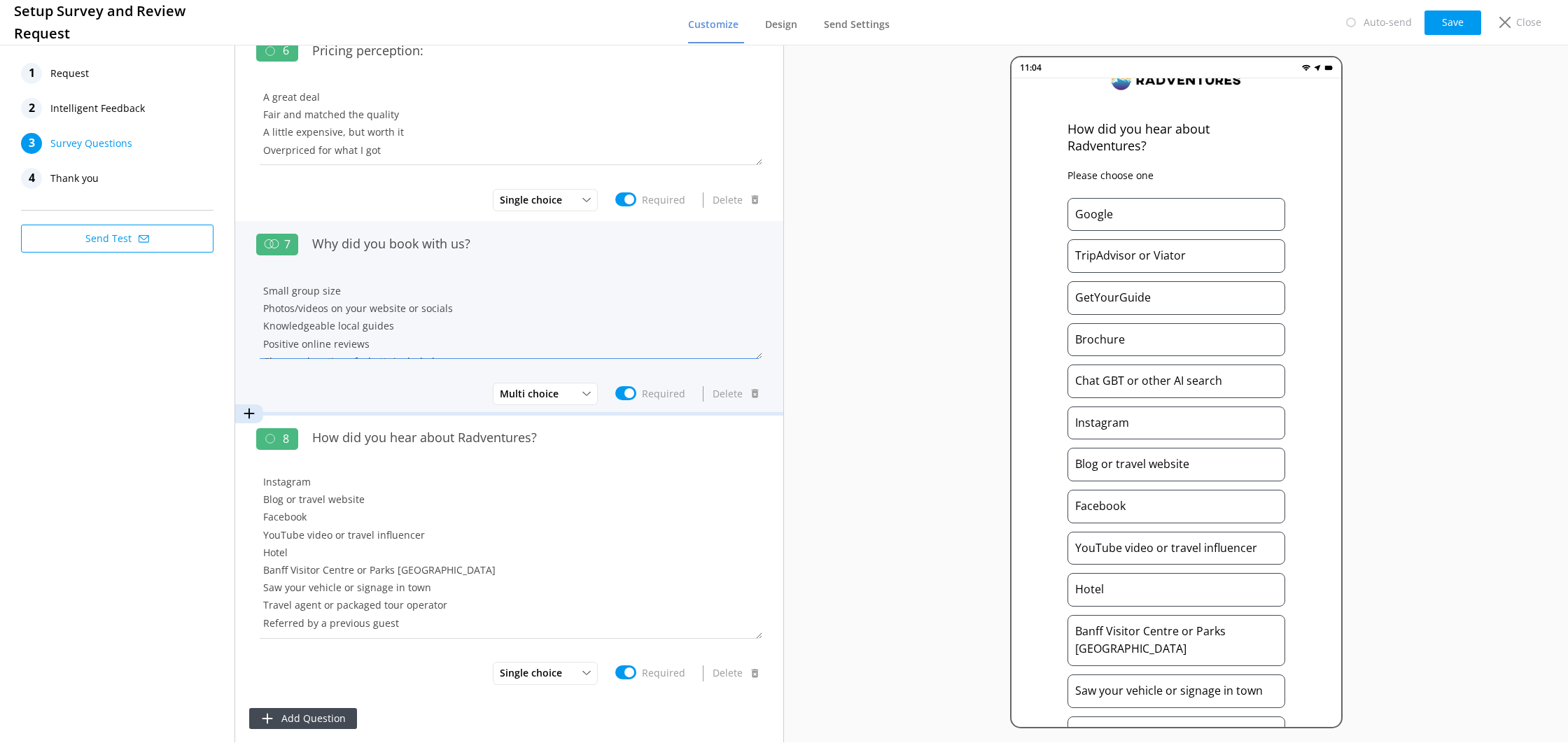
click at [539, 297] on textarea "Small group size Photos/videos on your website or socials Knowledgeable local g…" at bounding box center [509, 317] width 506 height 84
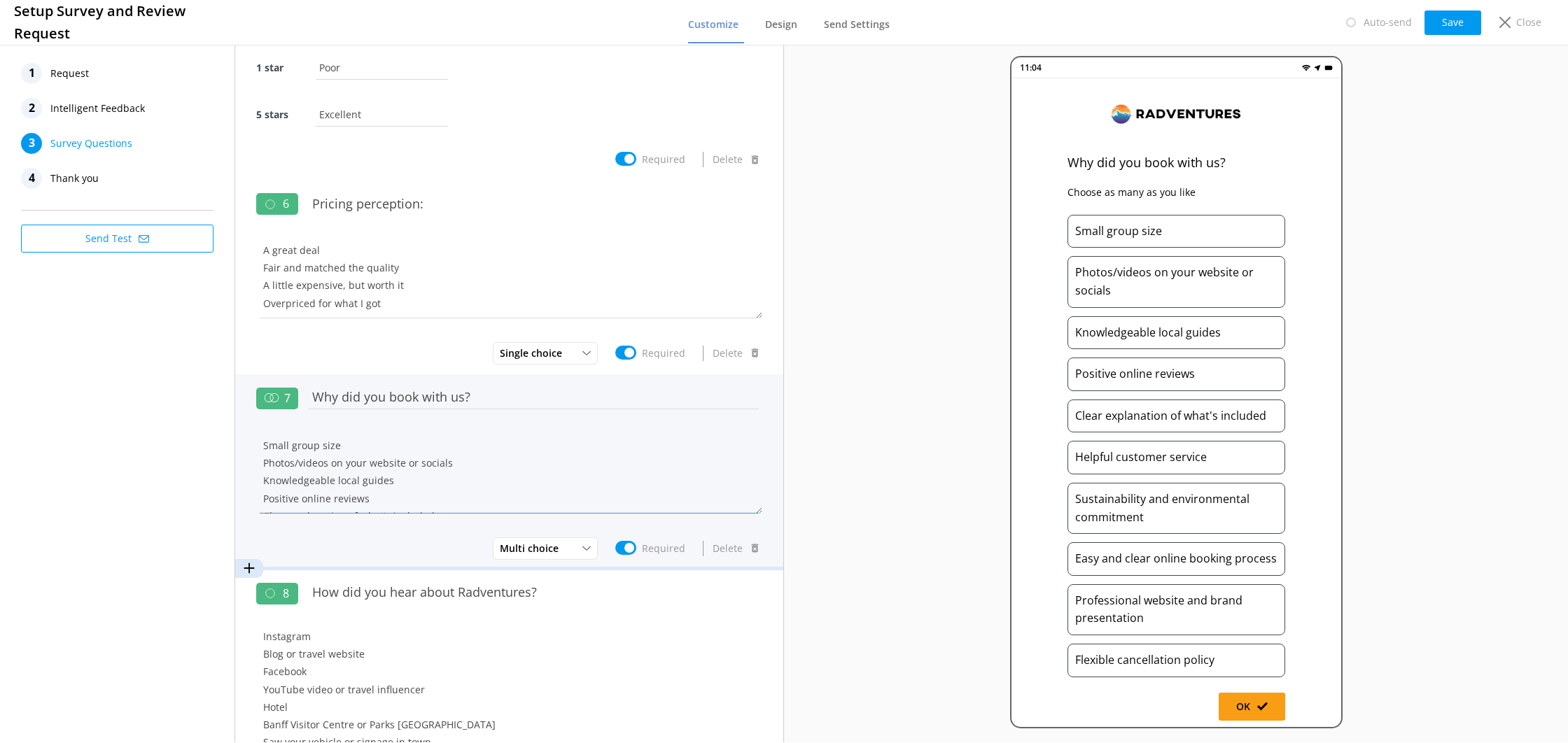
scroll to position [772, 0]
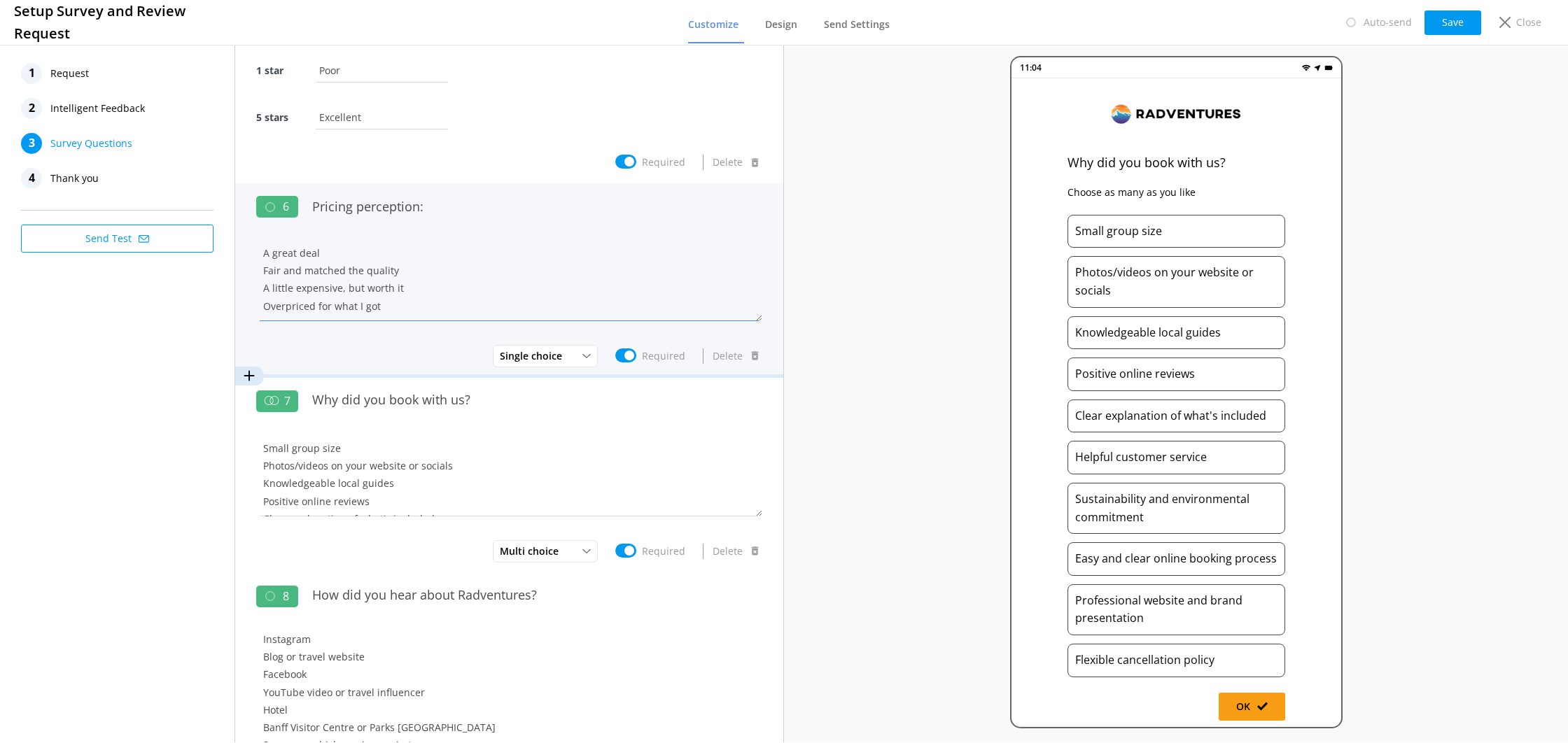
click at [554, 298] on textarea "A great deal Fair and matched the quality A little expensive, but worth it Over…" at bounding box center [509, 279] width 506 height 84
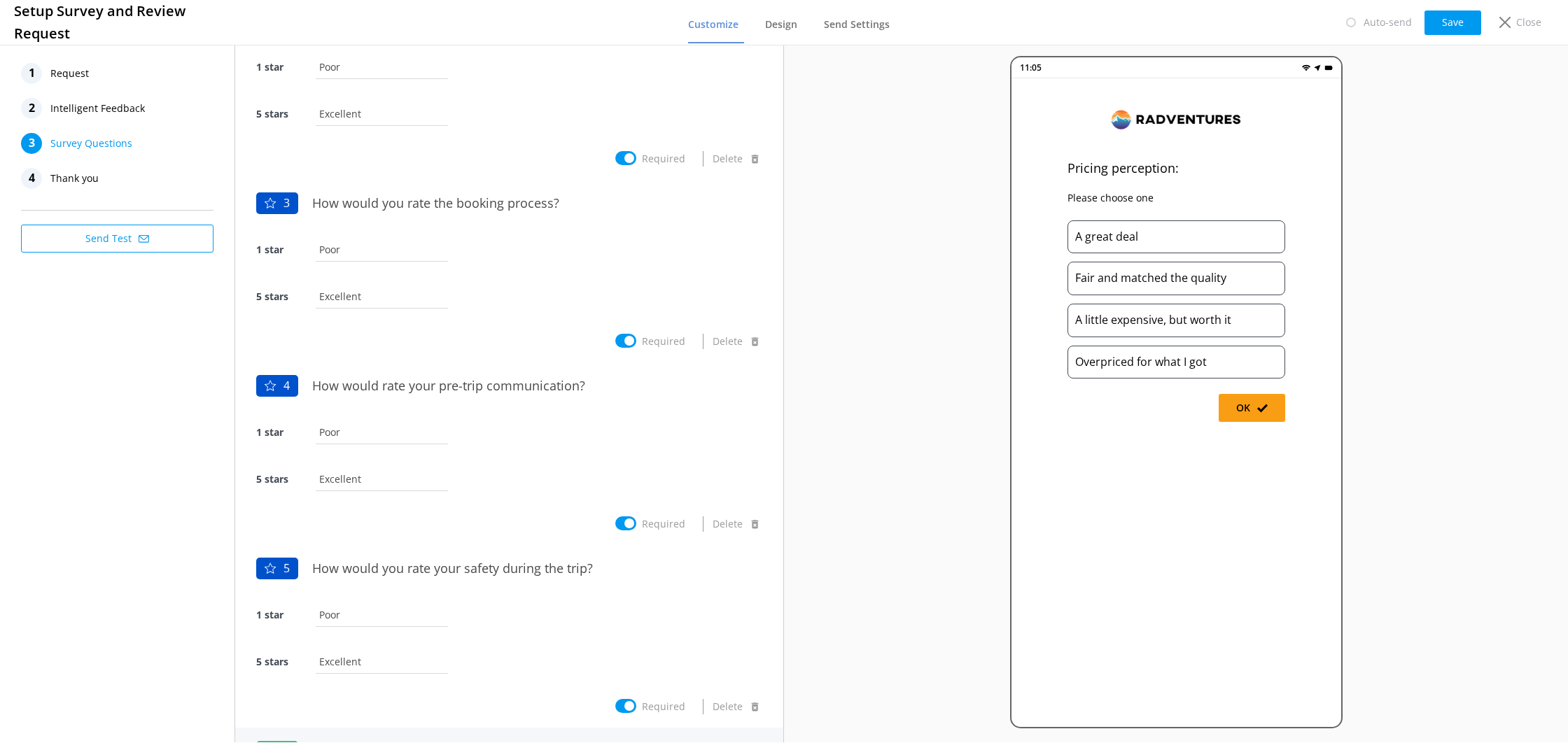
scroll to position [0, 0]
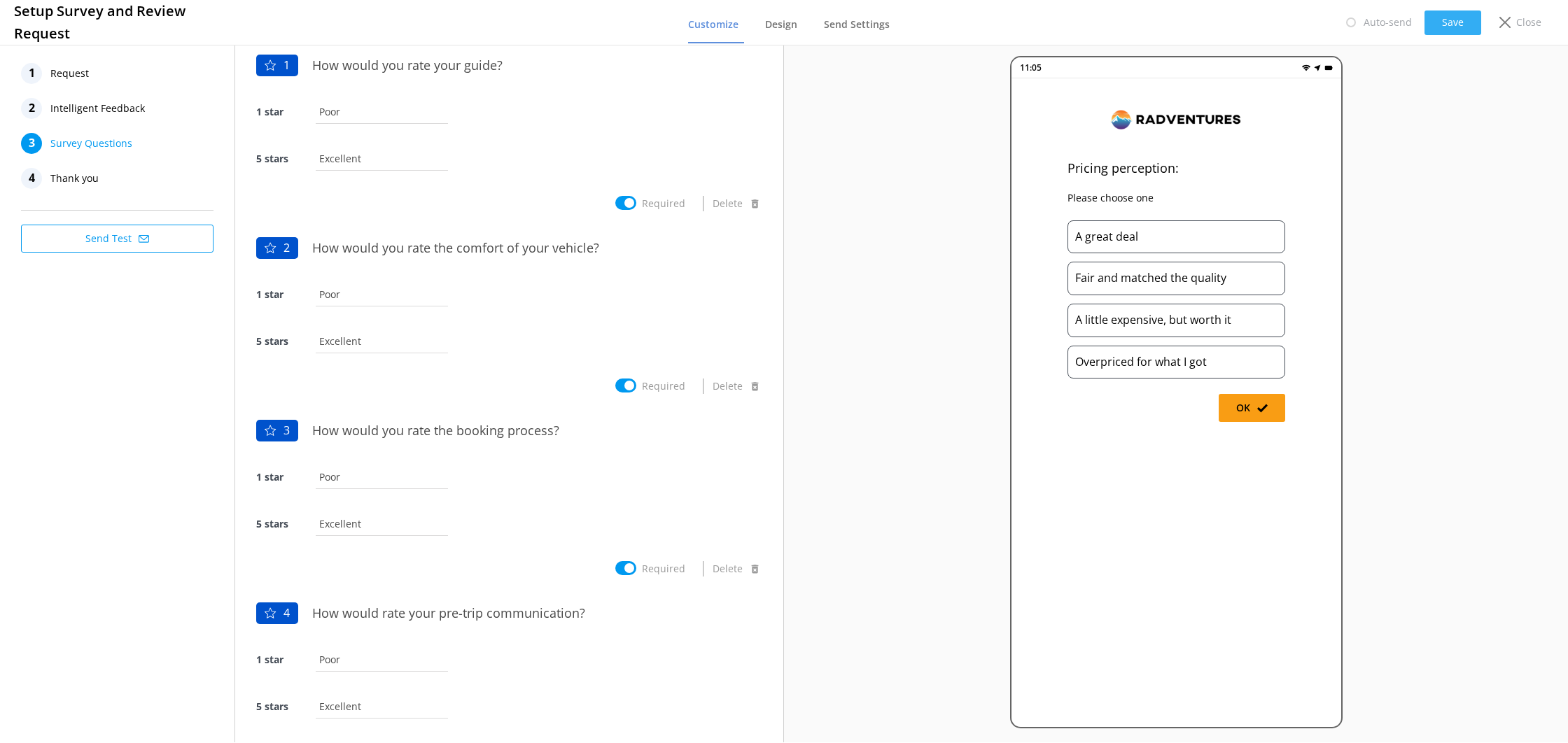
click at [1443, 27] on button "Save" at bounding box center [1453, 23] width 57 height 25
click at [801, 21] on link "Design" at bounding box center [784, 25] width 38 height 36
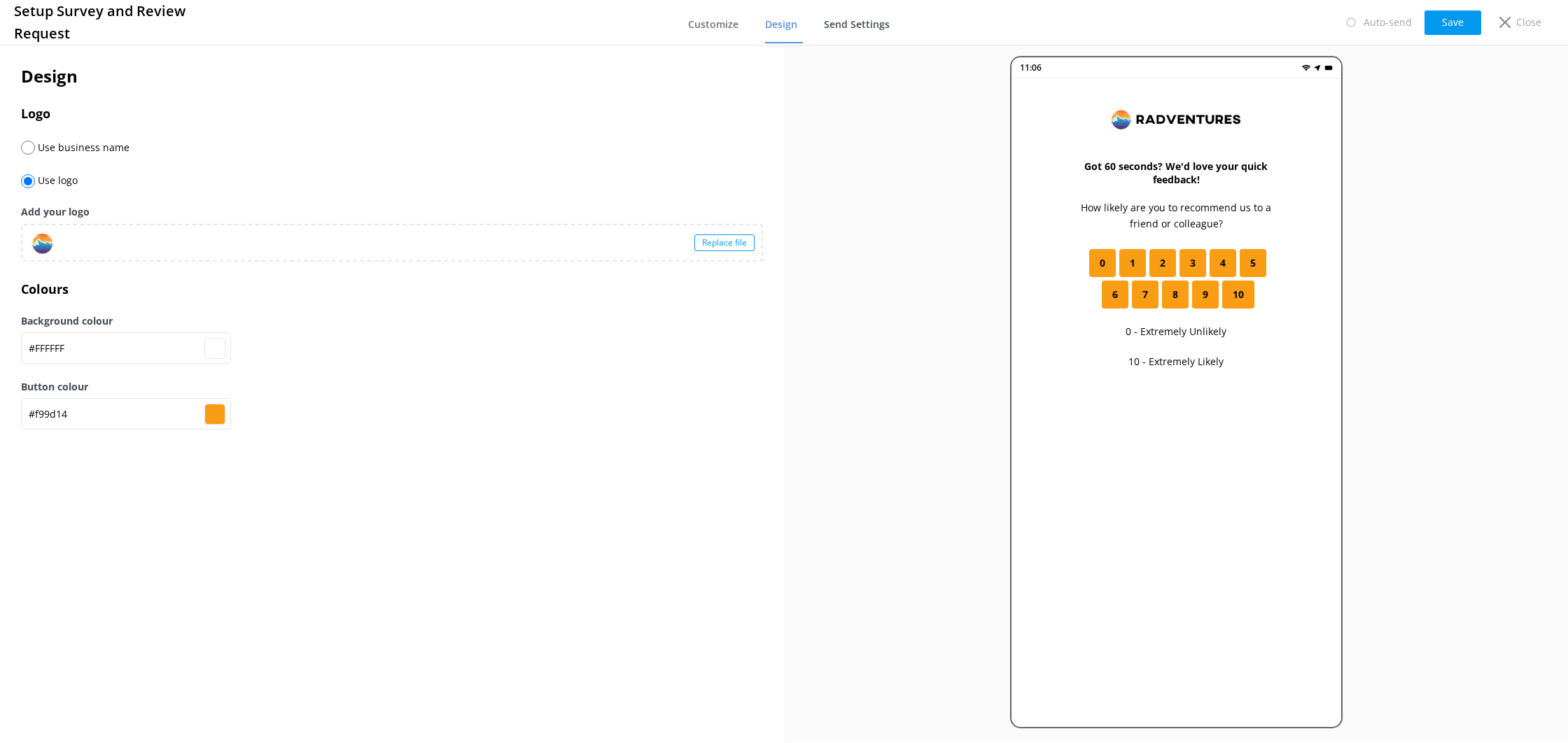
click at [855, 29] on span "Send Settings" at bounding box center [857, 25] width 66 height 14
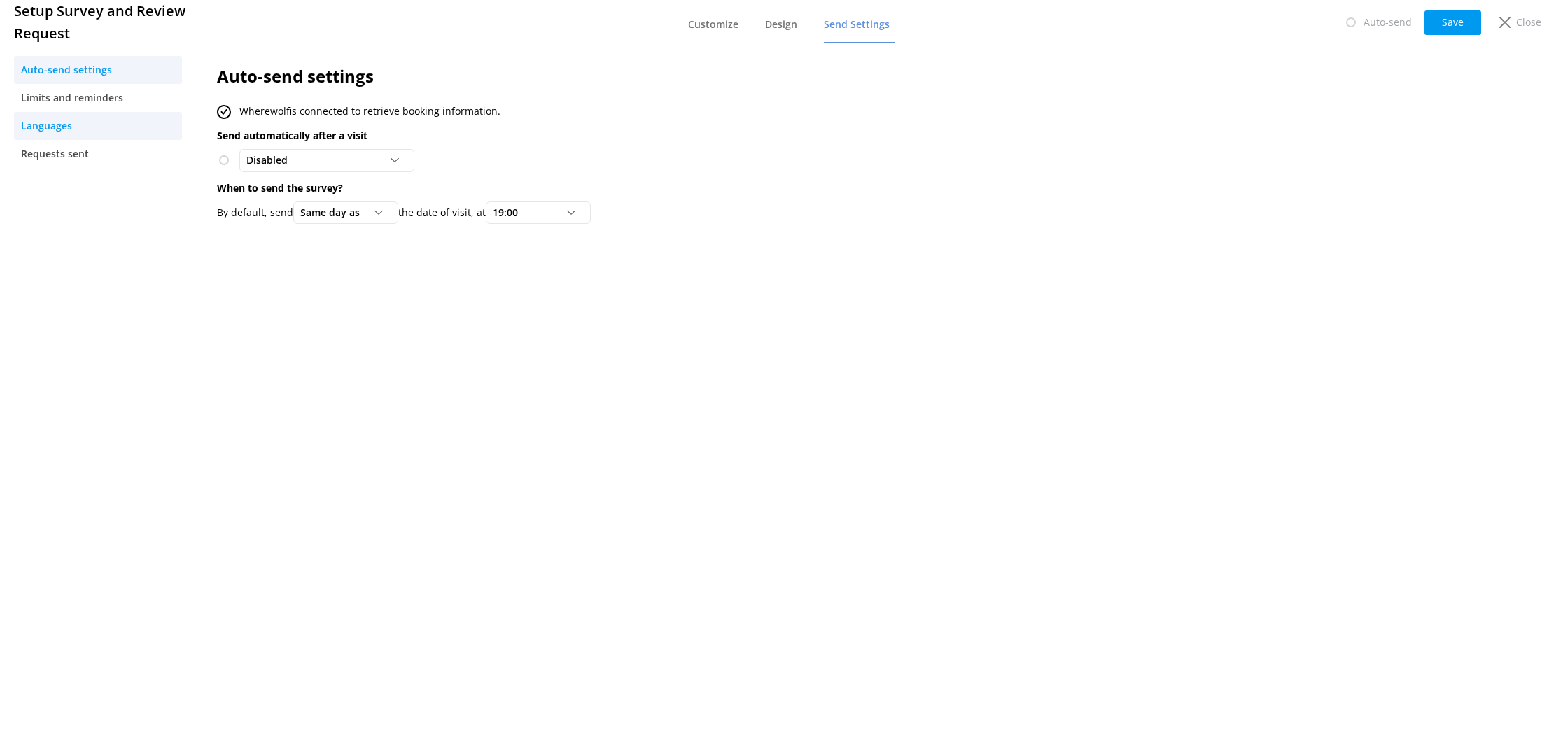
click at [116, 113] on link "Languages" at bounding box center [98, 126] width 168 height 28
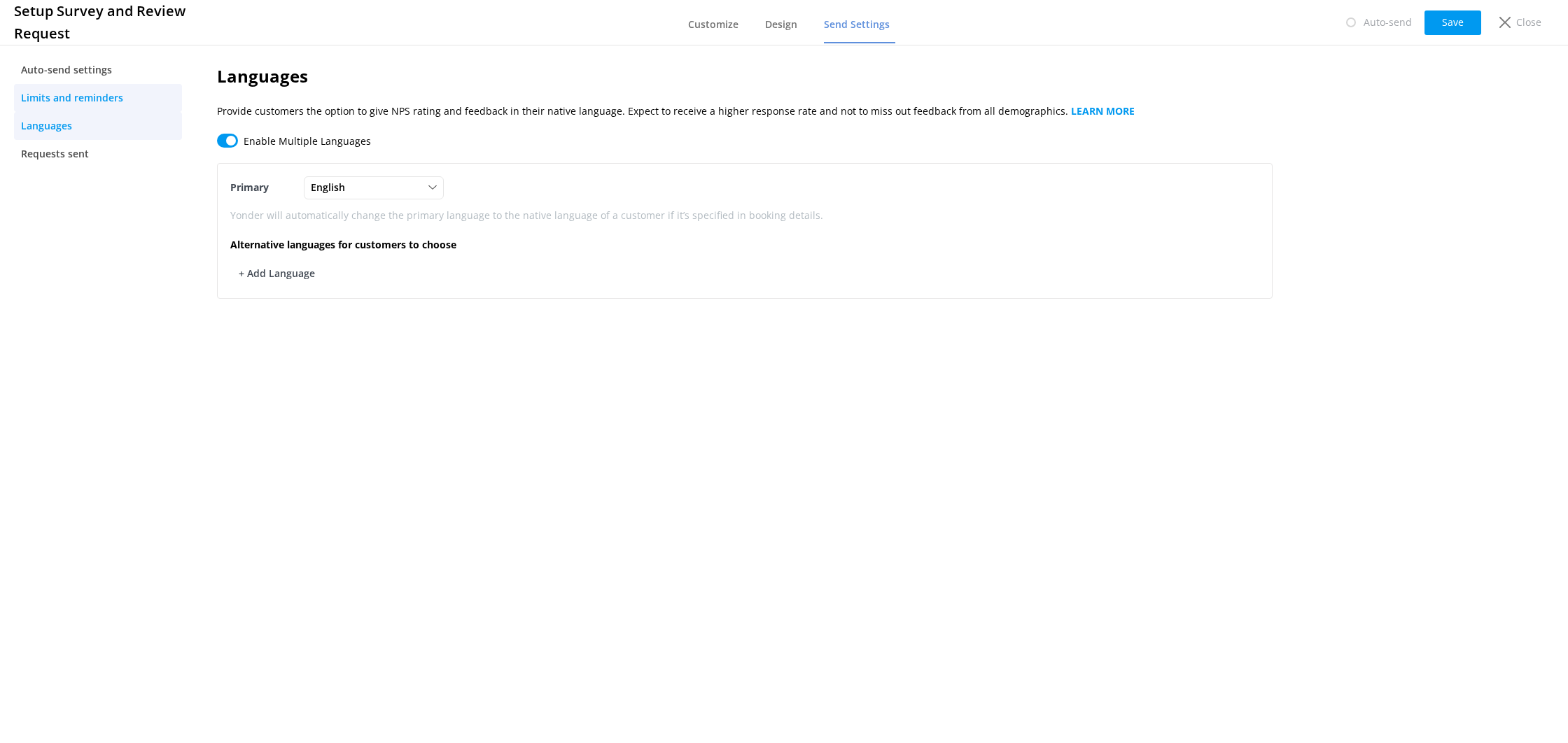
click at [116, 99] on span "Limits and reminders" at bounding box center [72, 98] width 102 height 16
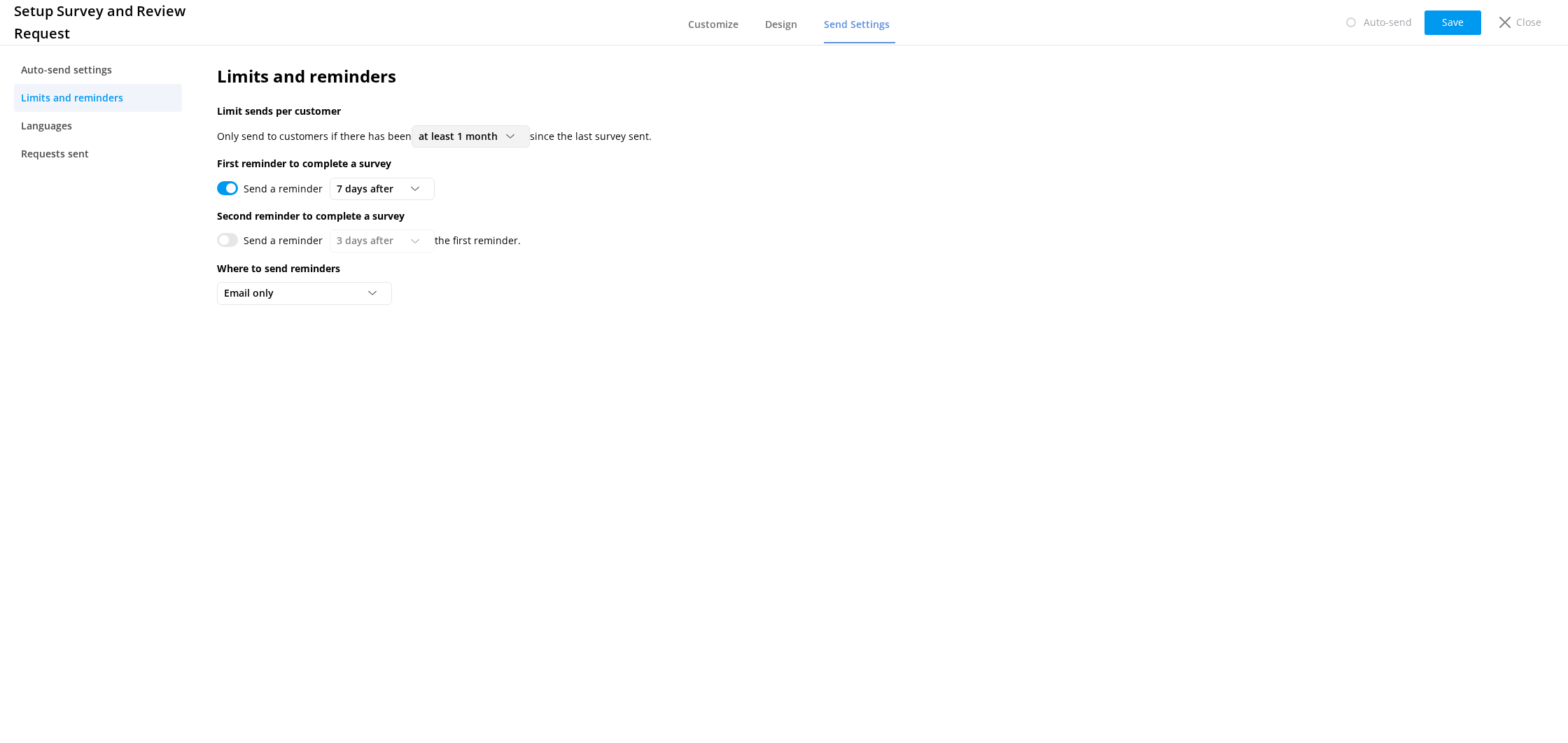
click at [427, 143] on span "at least 1 month" at bounding box center [462, 136] width 87 height 16
click at [424, 106] on p "Limit sends per customer" at bounding box center [745, 111] width 1056 height 16
click at [79, 137] on link "Languages" at bounding box center [98, 126] width 168 height 28
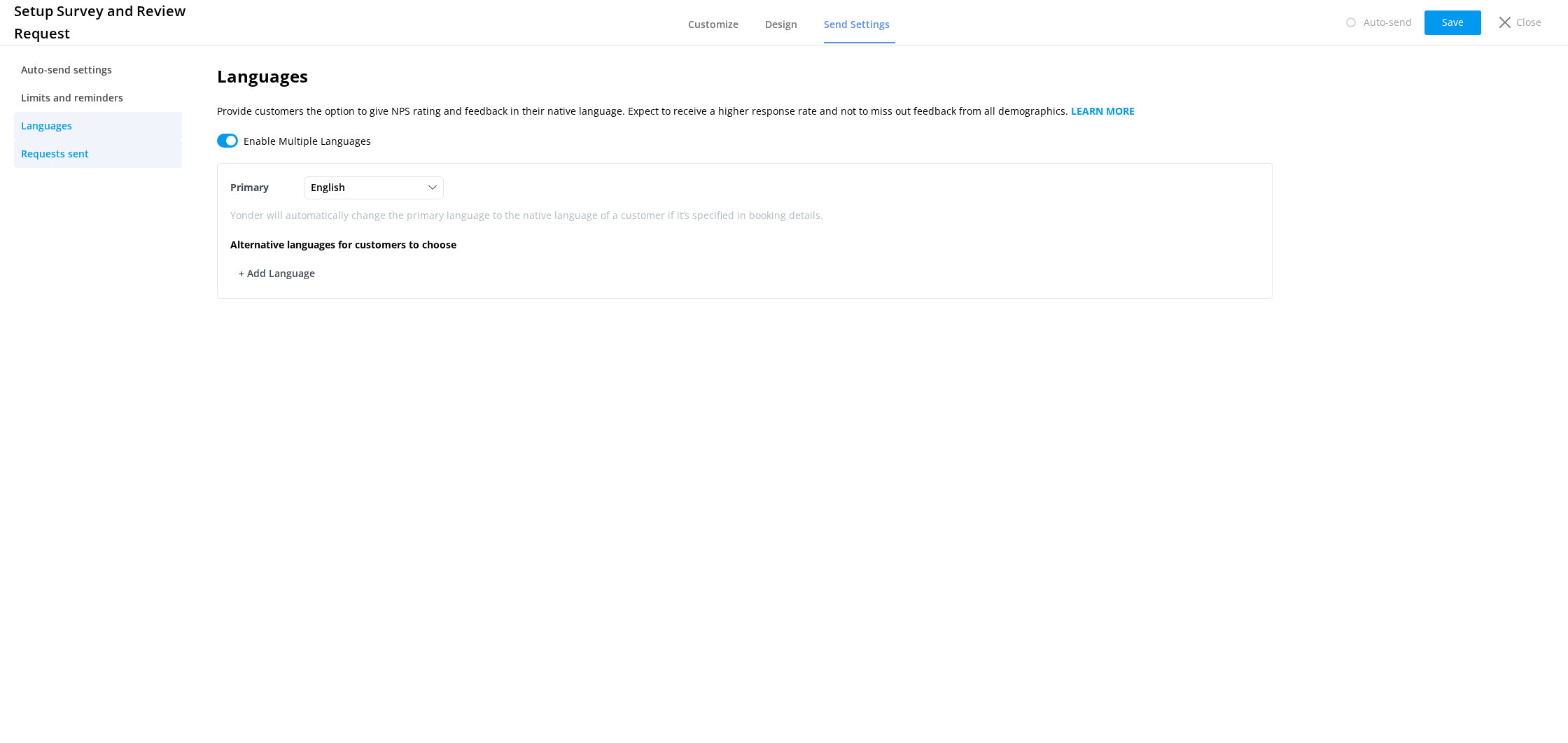
click at [79, 162] on link "Requests sent" at bounding box center [98, 153] width 168 height 28
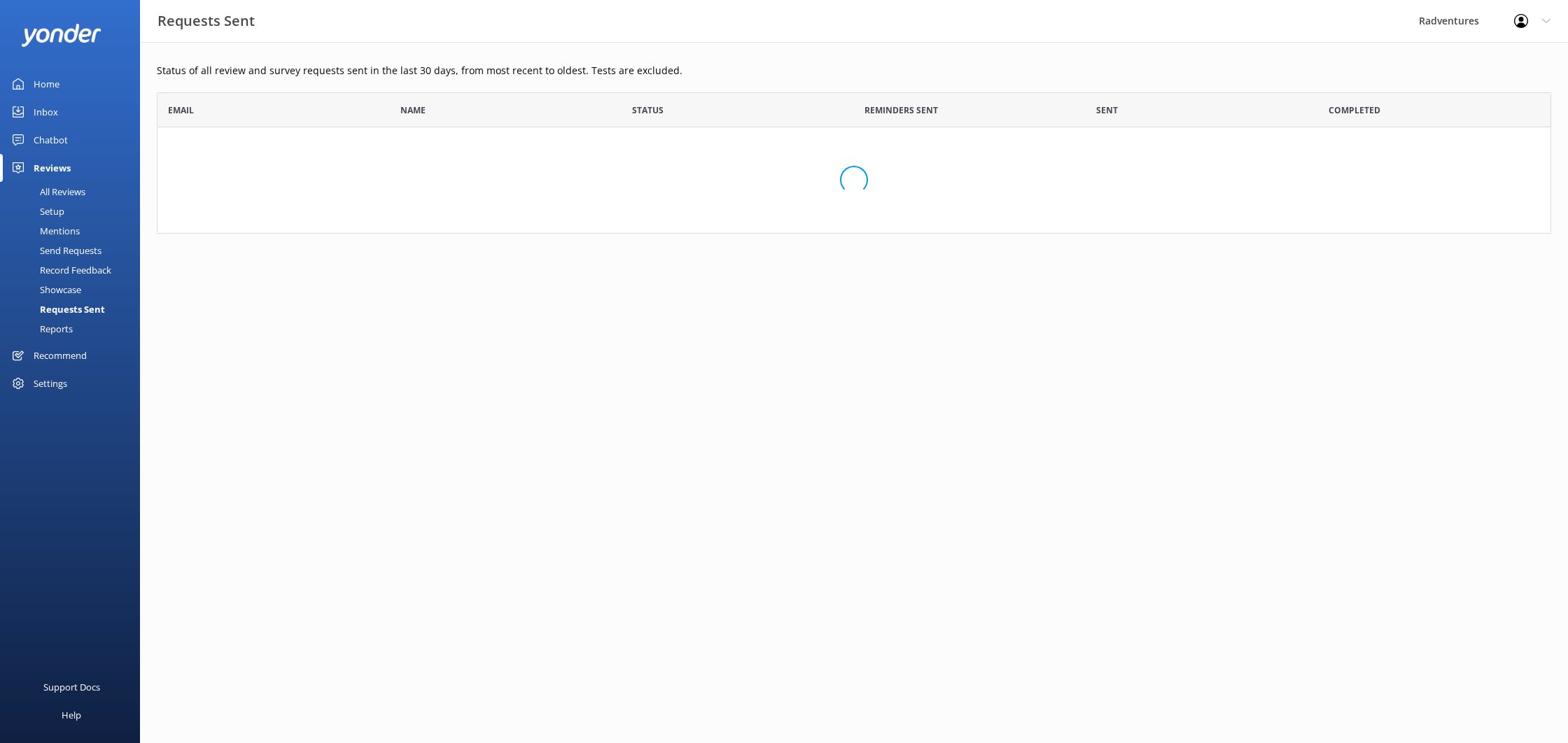
scroll to position [141, 1395]
click at [60, 94] on link "Home" at bounding box center [70, 84] width 140 height 28
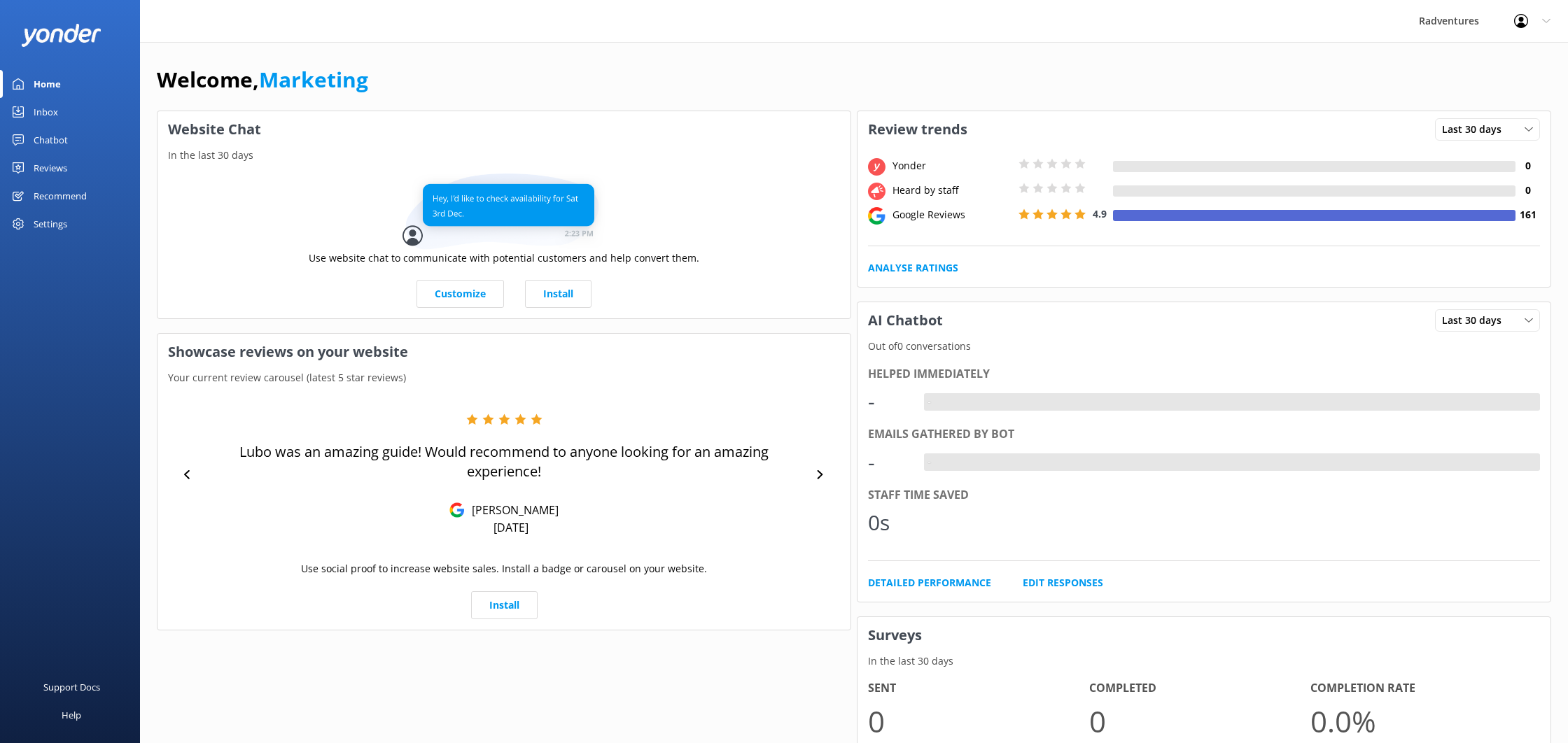
drag, startPoint x: 46, startPoint y: 169, endPoint x: 51, endPoint y: 177, distance: 9.4
click at [45, 169] on div "Reviews" at bounding box center [50, 167] width 33 height 28
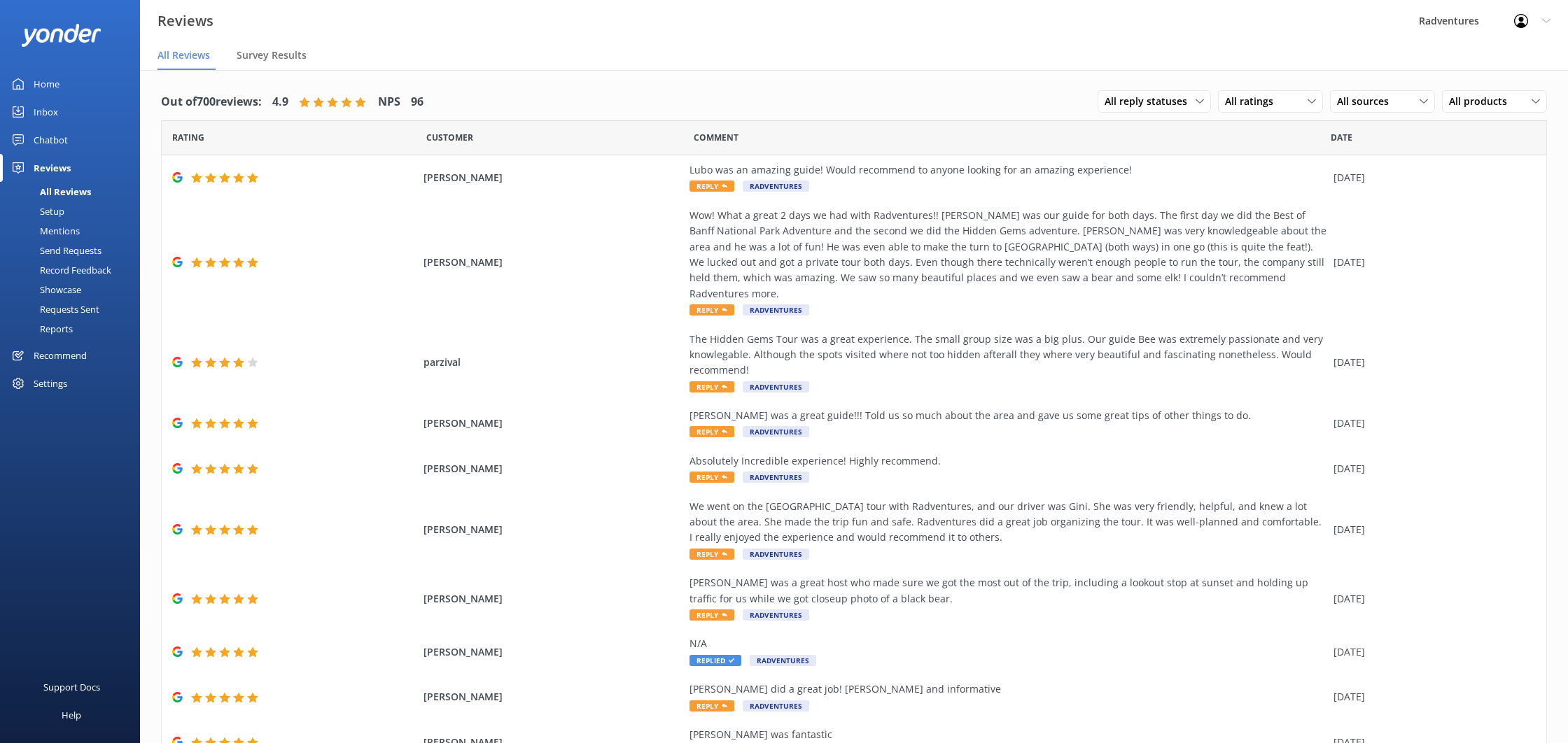
click at [57, 216] on div "Setup" at bounding box center [36, 211] width 56 height 20
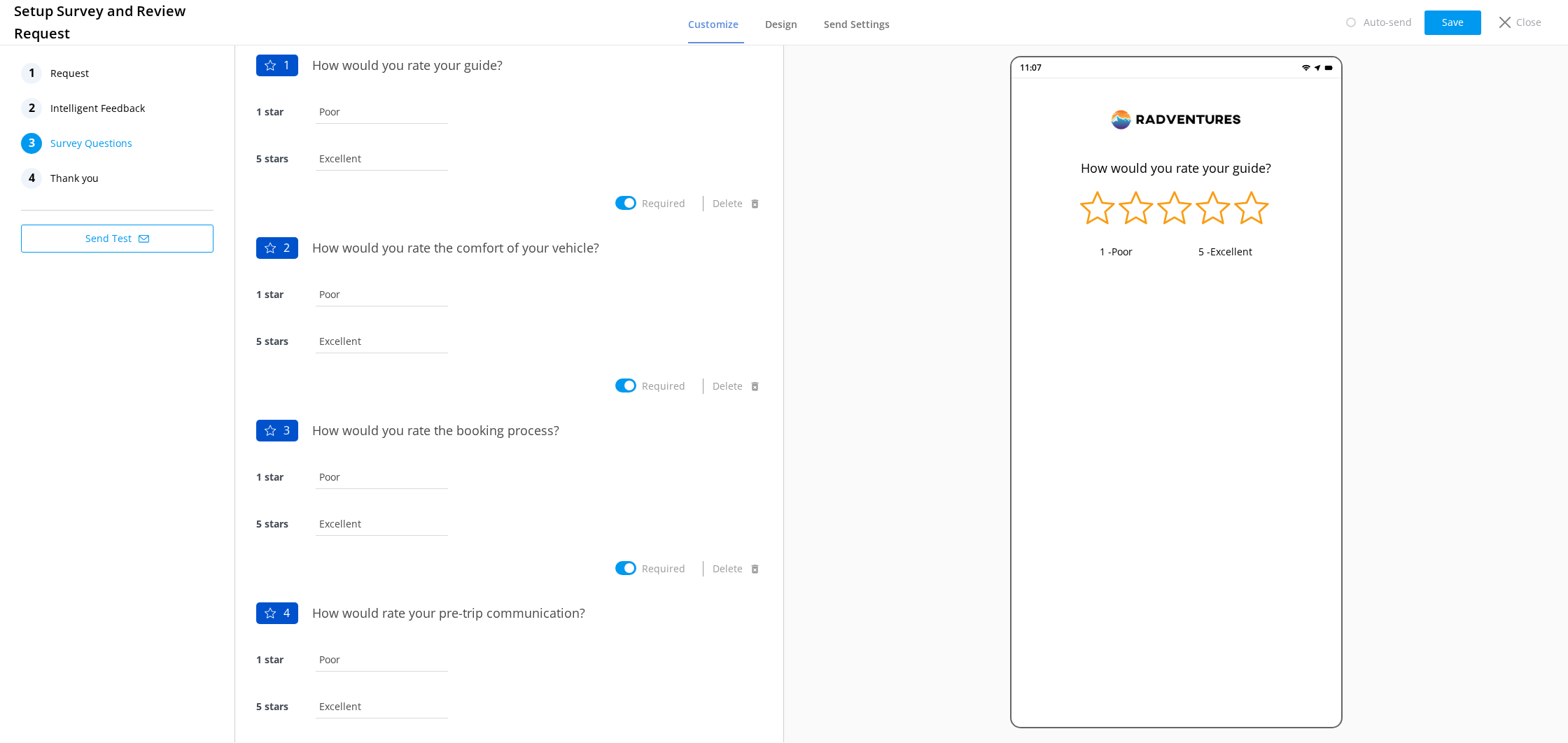
click at [138, 98] on span "Intelligent Feedback" at bounding box center [97, 109] width 94 height 21
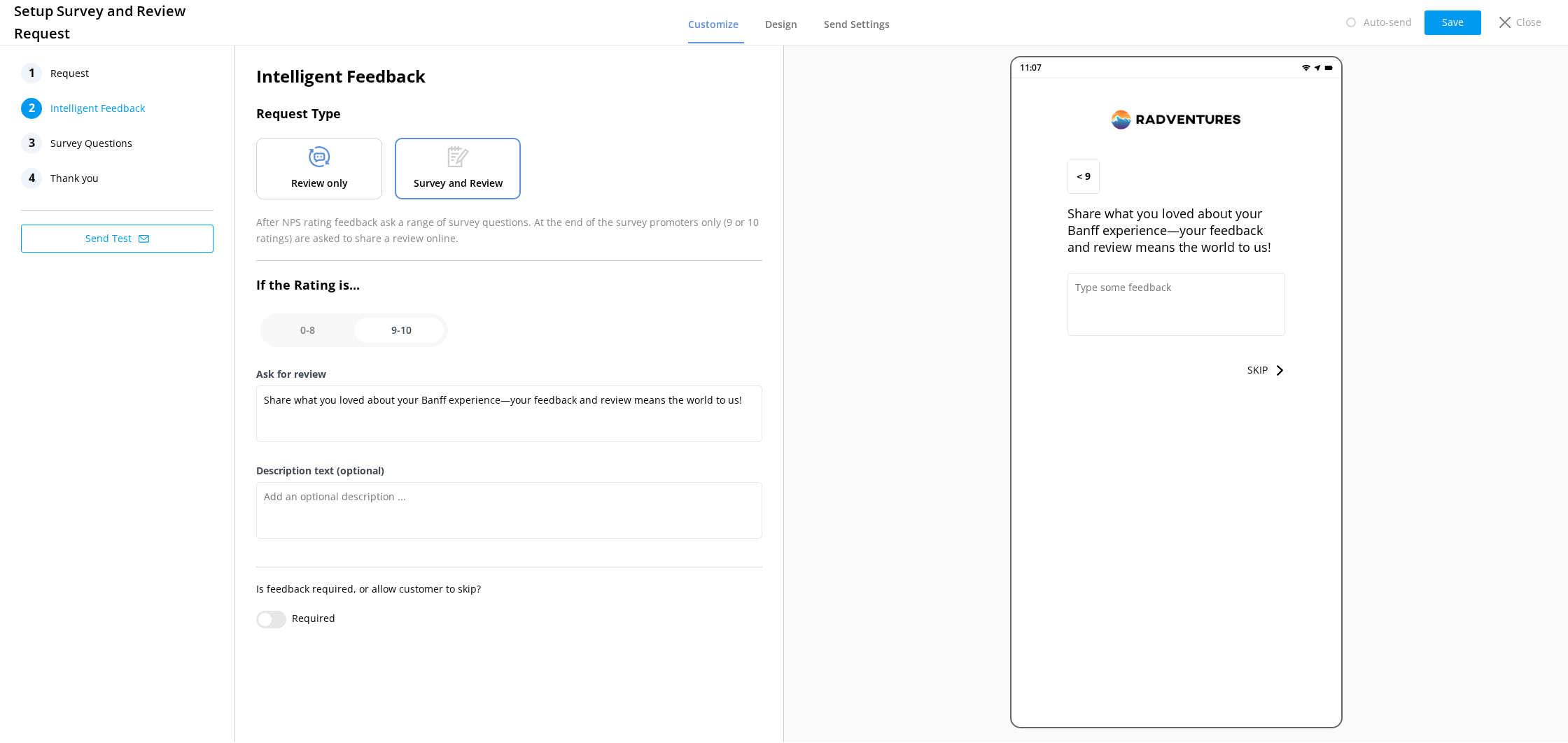
drag, startPoint x: 102, startPoint y: 135, endPoint x: 136, endPoint y: 150, distance: 37.2
click at [102, 135] on span "Survey Questions" at bounding box center [91, 143] width 82 height 21
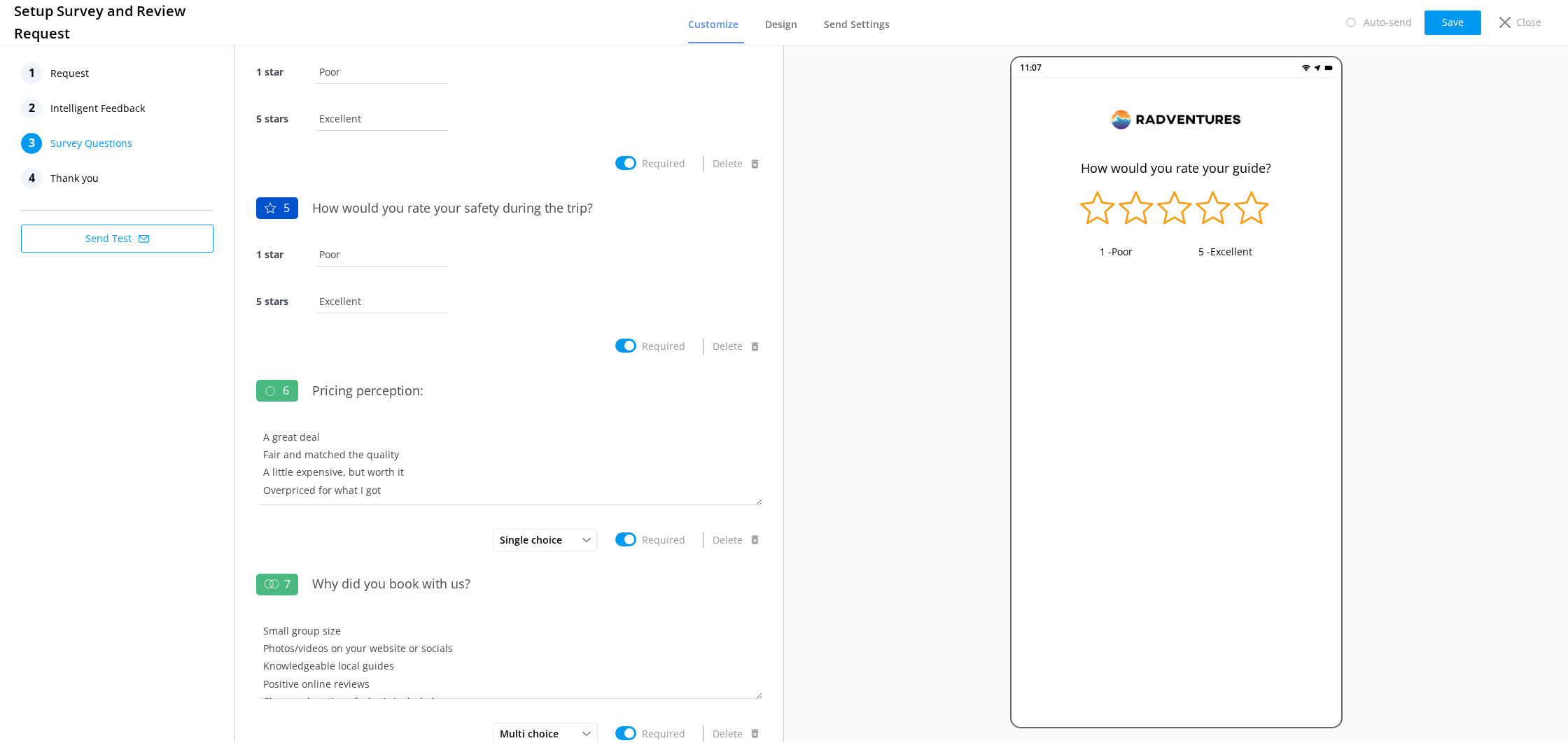
scroll to position [842, 0]
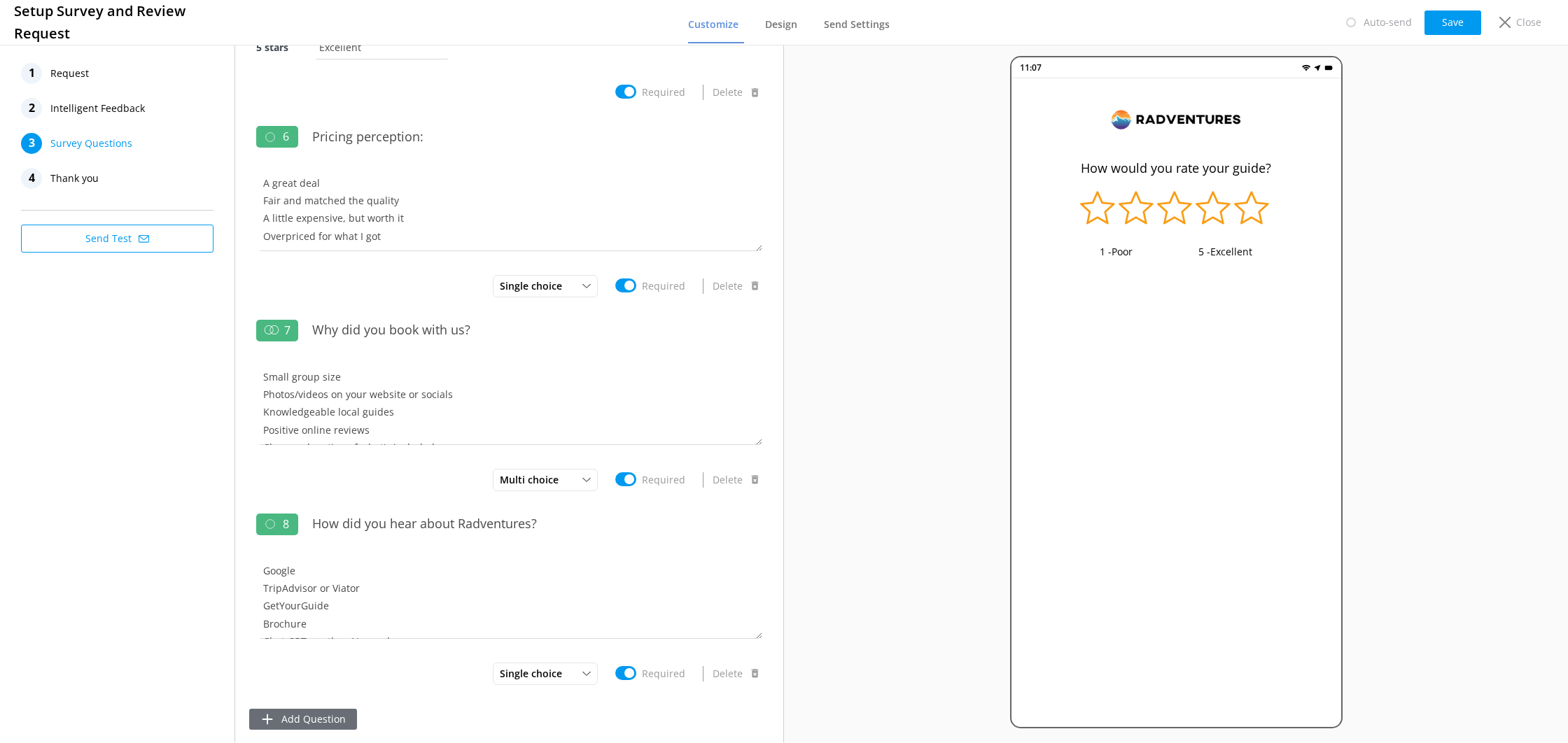
click at [325, 725] on button "Add Question" at bounding box center [303, 720] width 108 height 21
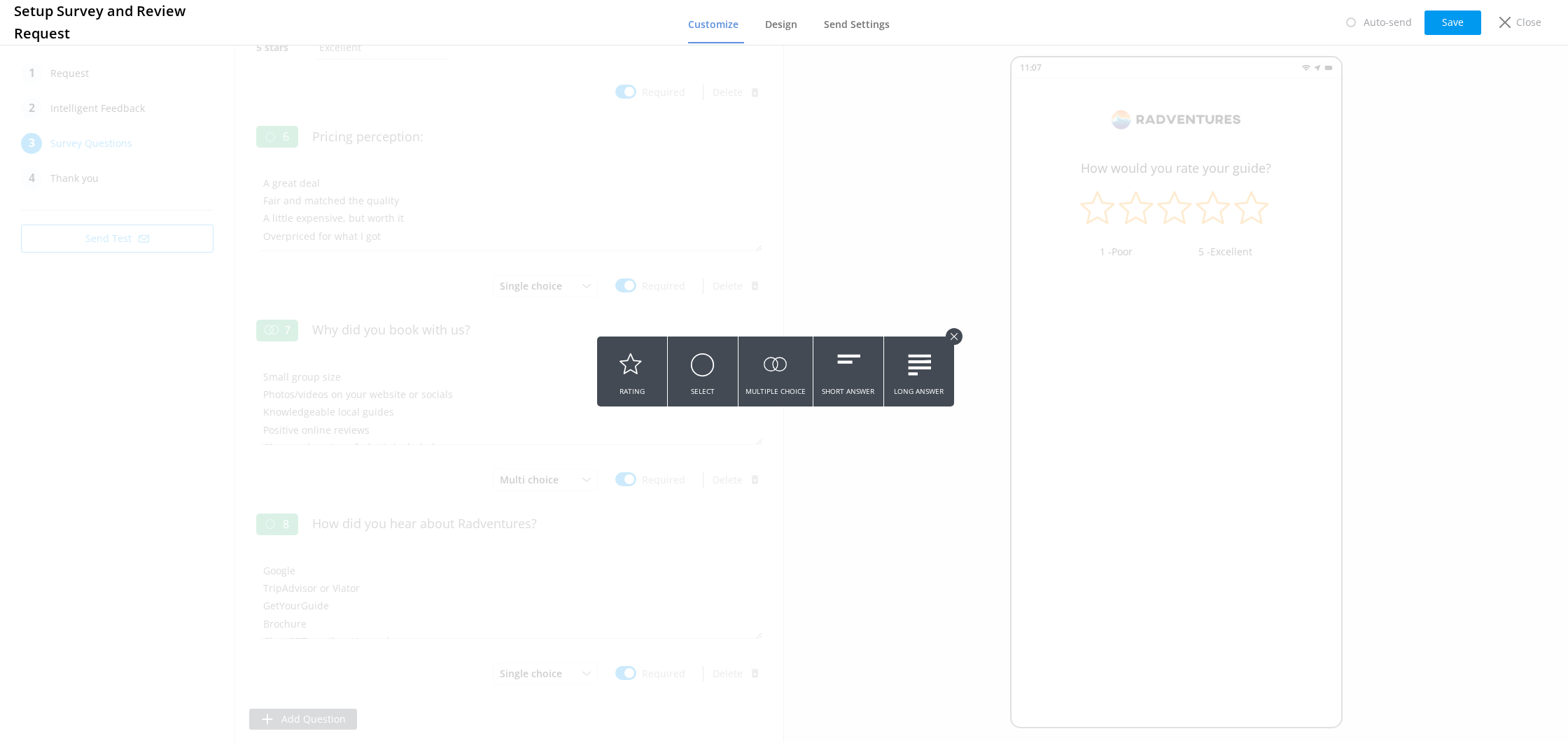
click at [840, 400] on button "Short Answer" at bounding box center [848, 371] width 70 height 70
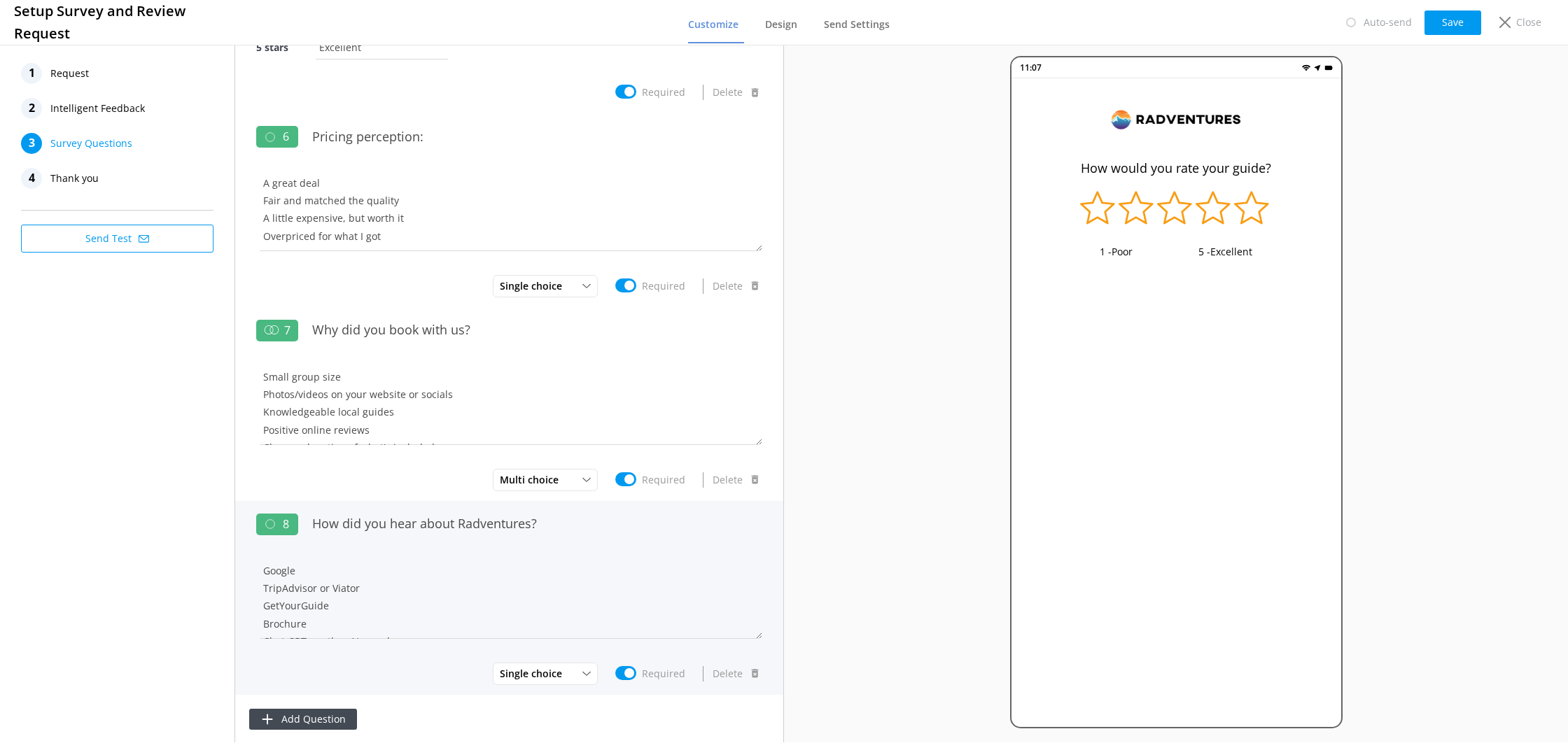
scroll to position [177, 0]
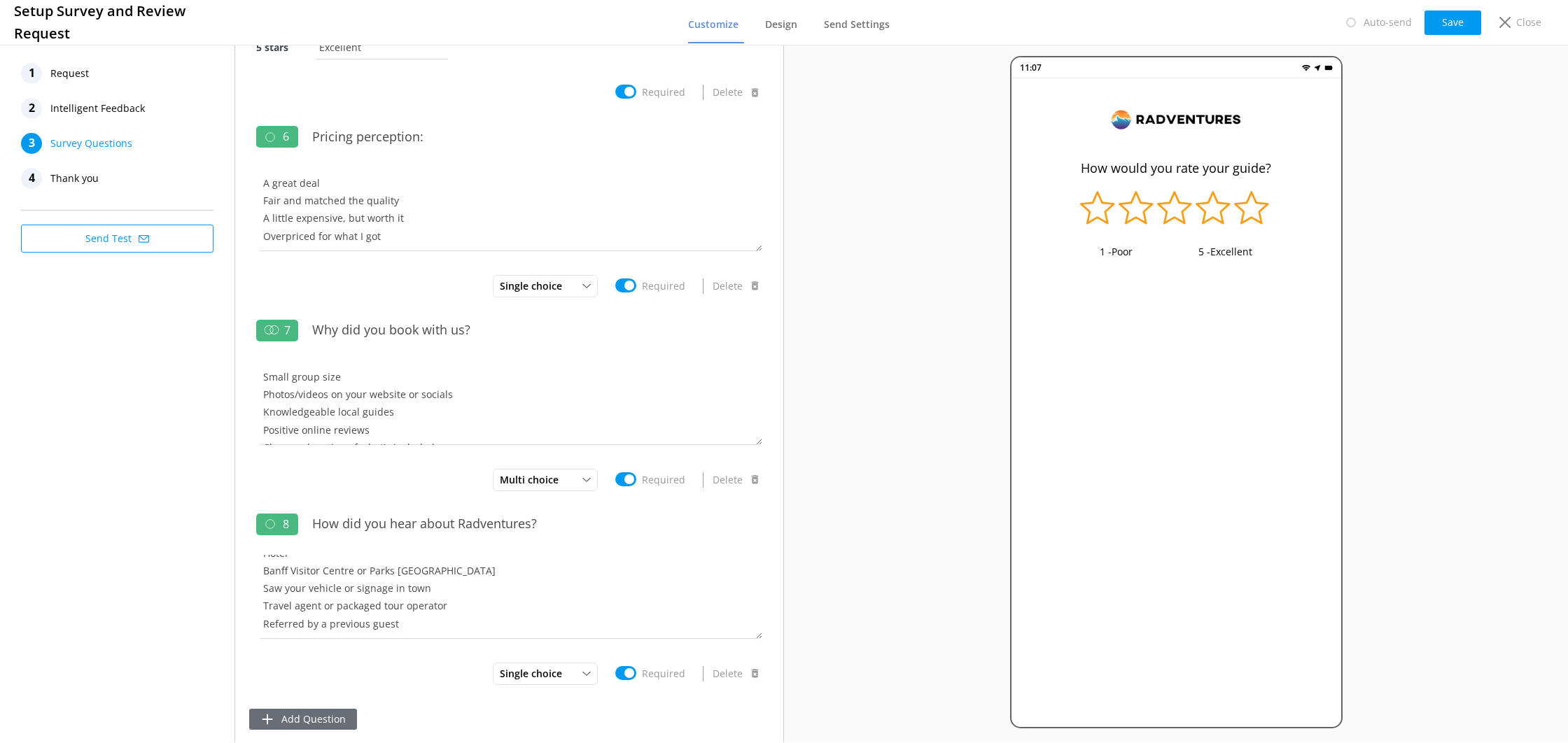
click at [317, 709] on button "Add Question" at bounding box center [303, 720] width 108 height 21
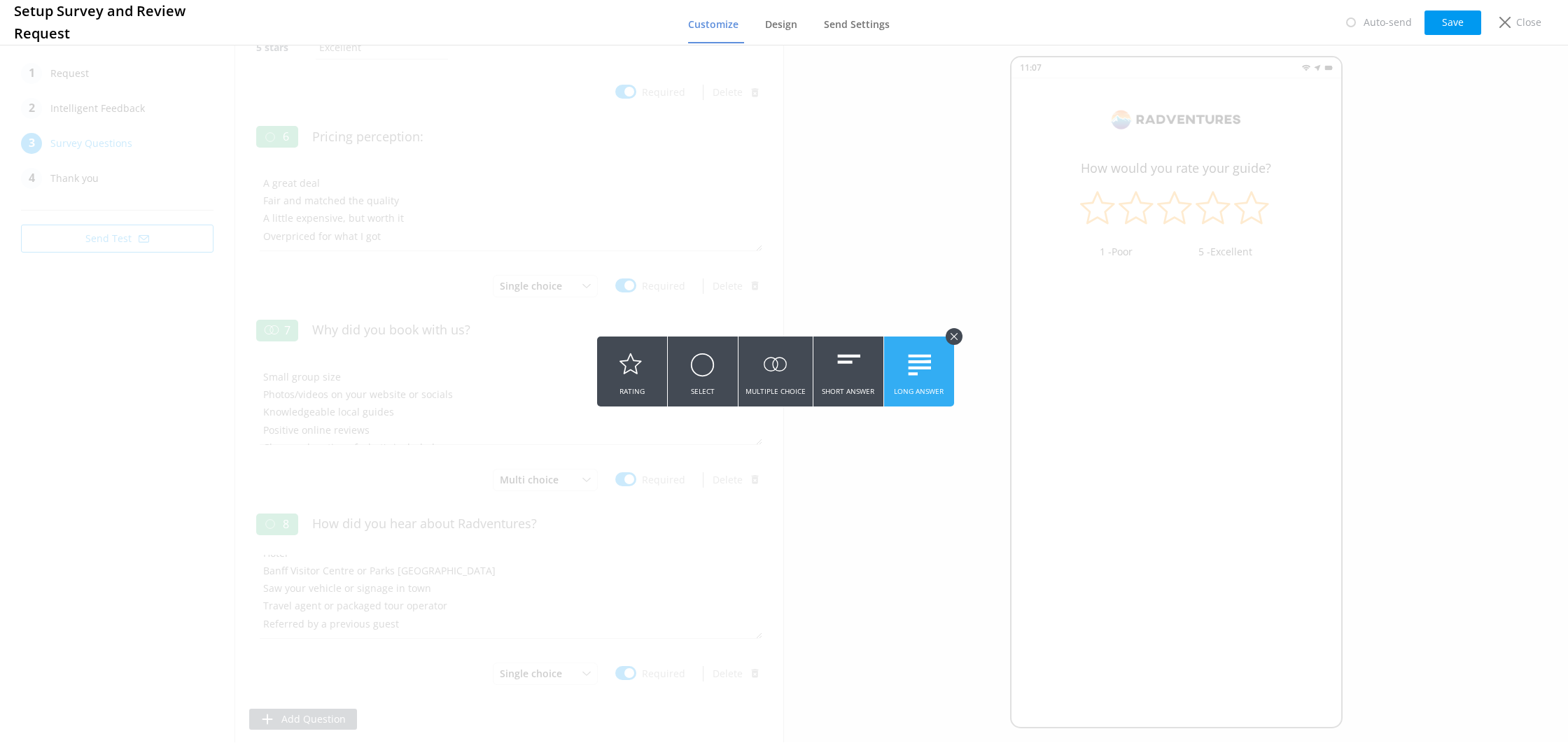
click at [889, 394] on button "Long Answer" at bounding box center [919, 371] width 70 height 70
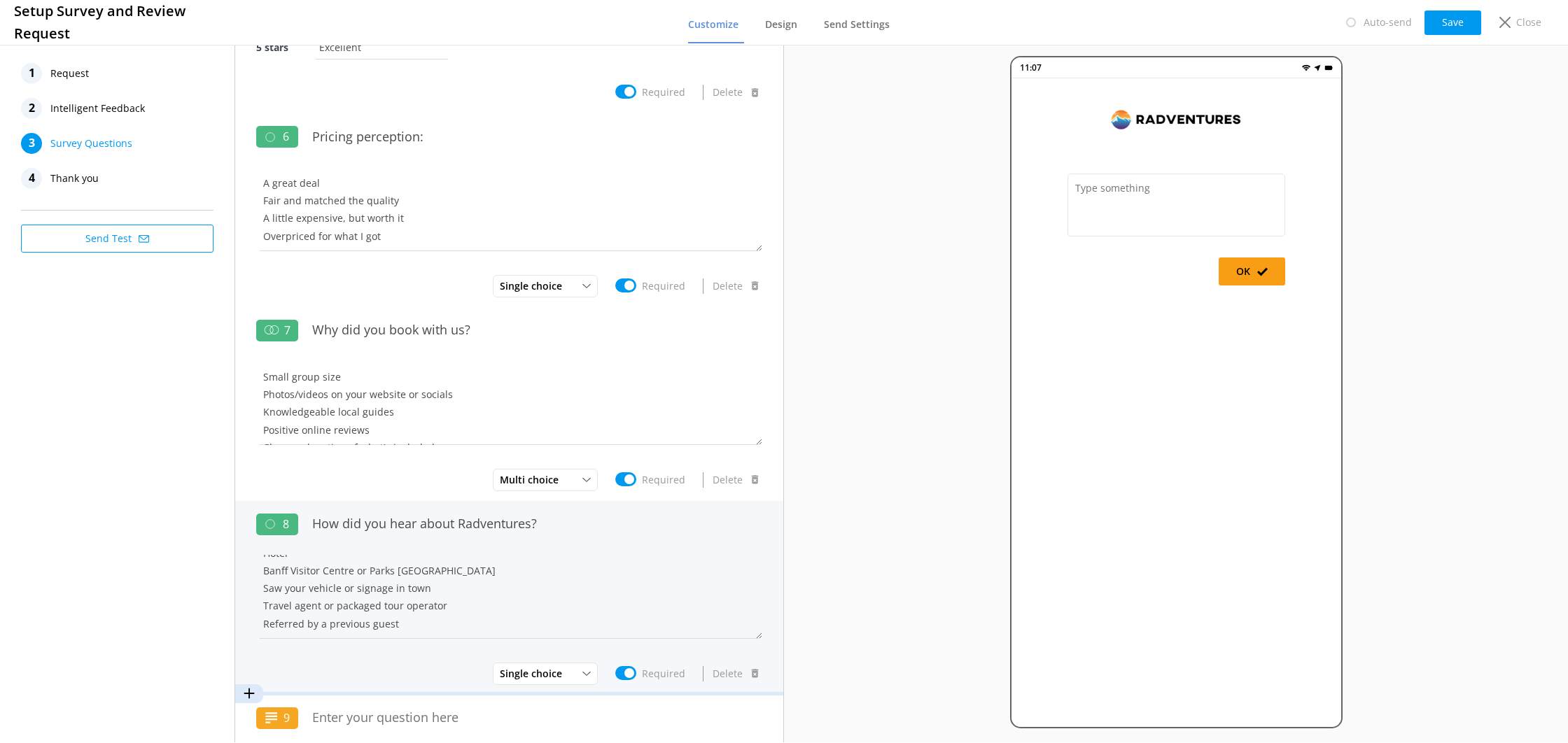
scroll to position [931, 0]
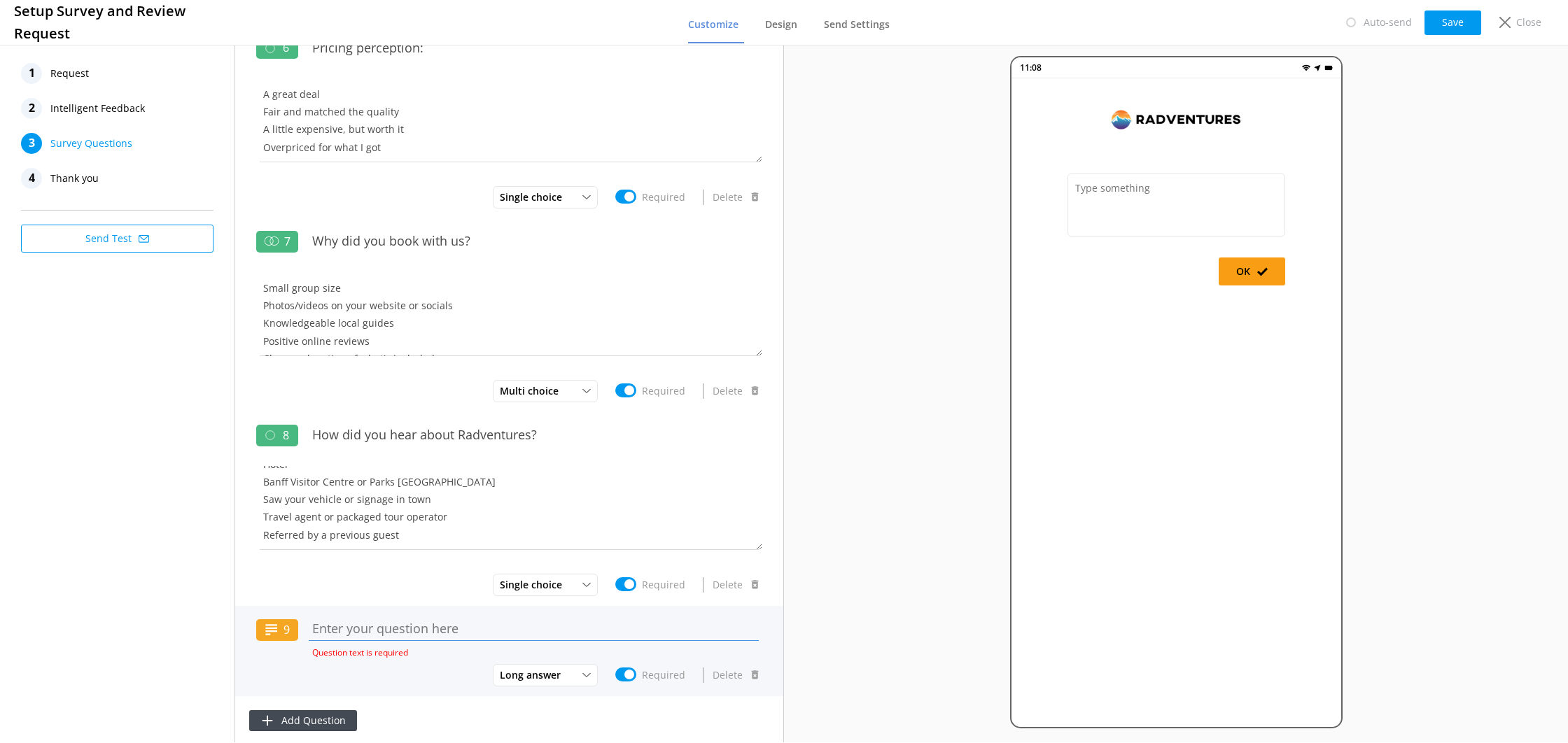
paste input "Anything you'd like to share with us? Highlights of your experience, areas for …"
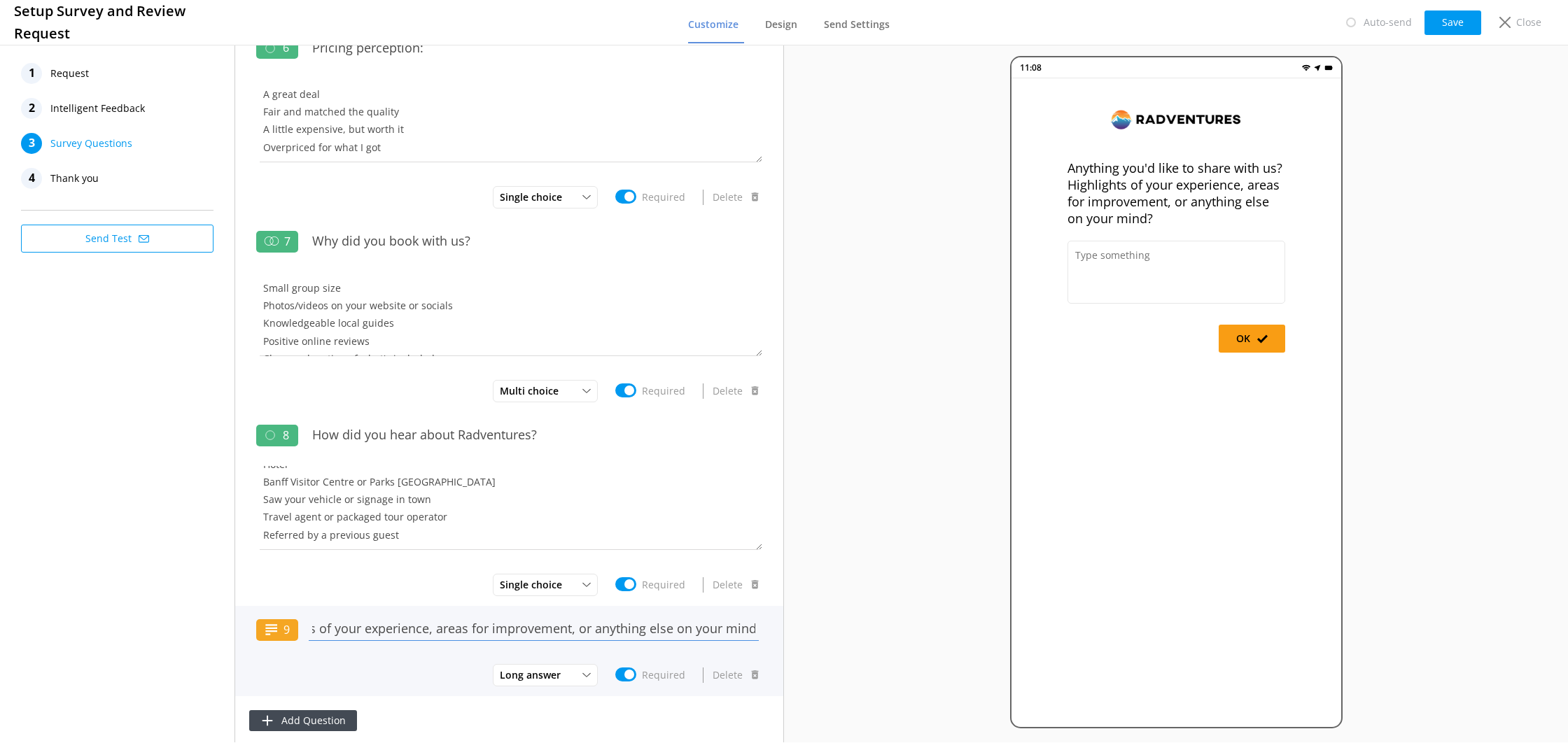
type input "Anything you'd like to share with us? Highlights of your experience, areas for …"
click at [632, 673] on input "Required" at bounding box center [626, 675] width 21 height 14
checkbox input "false"
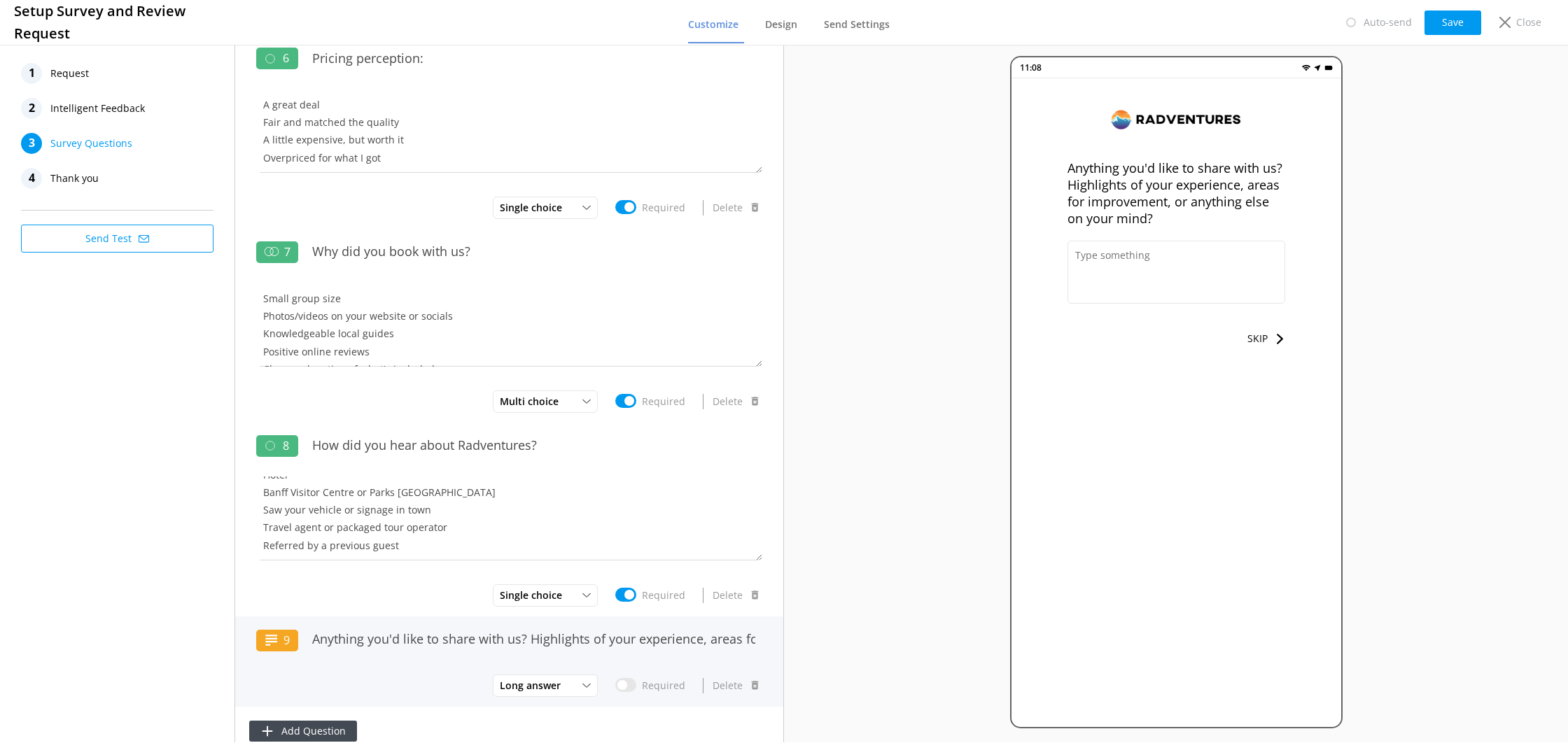
scroll to position [919, 0]
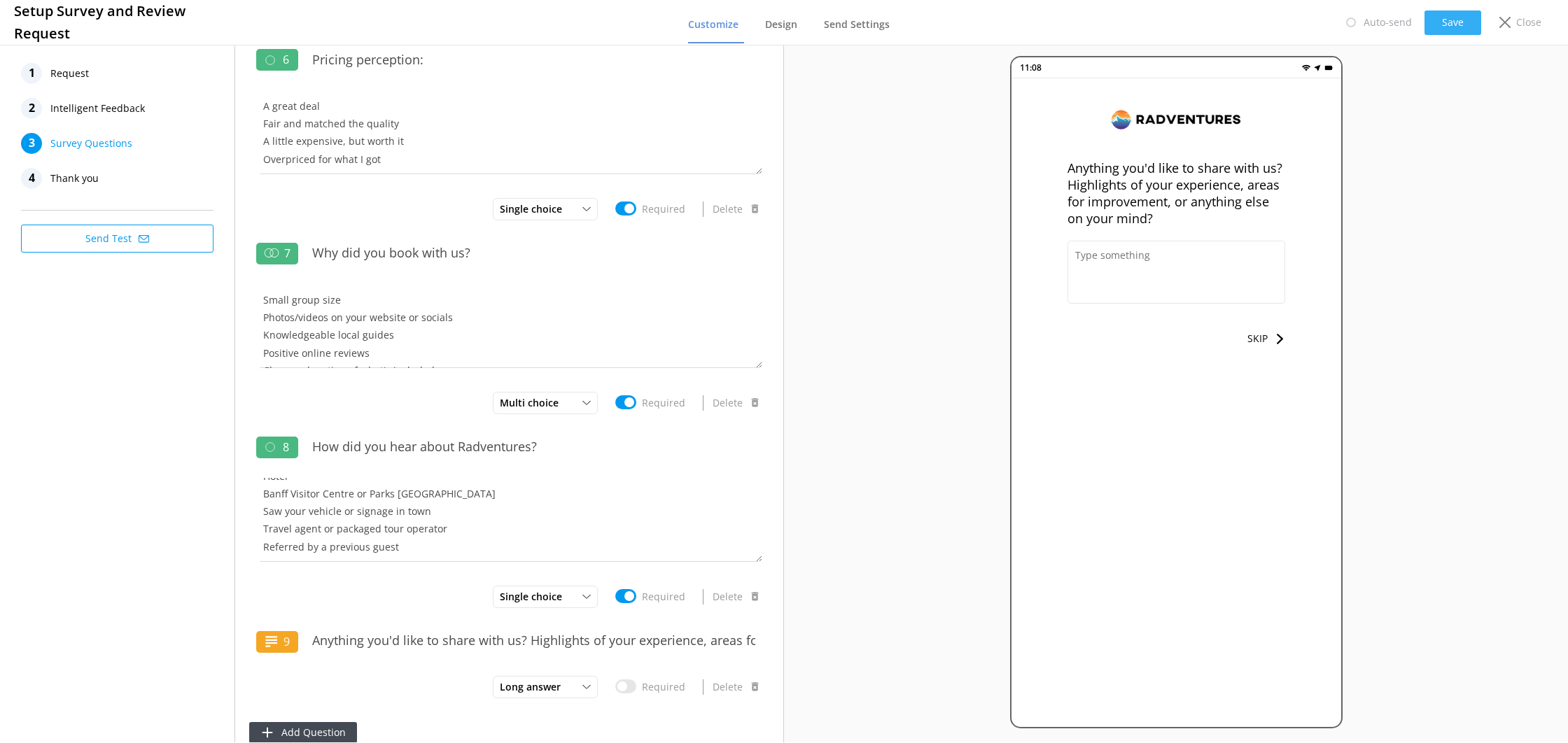
click at [1460, 27] on button "Save" at bounding box center [1453, 23] width 57 height 25
click at [1454, 23] on button "Save" at bounding box center [1453, 23] width 57 height 25
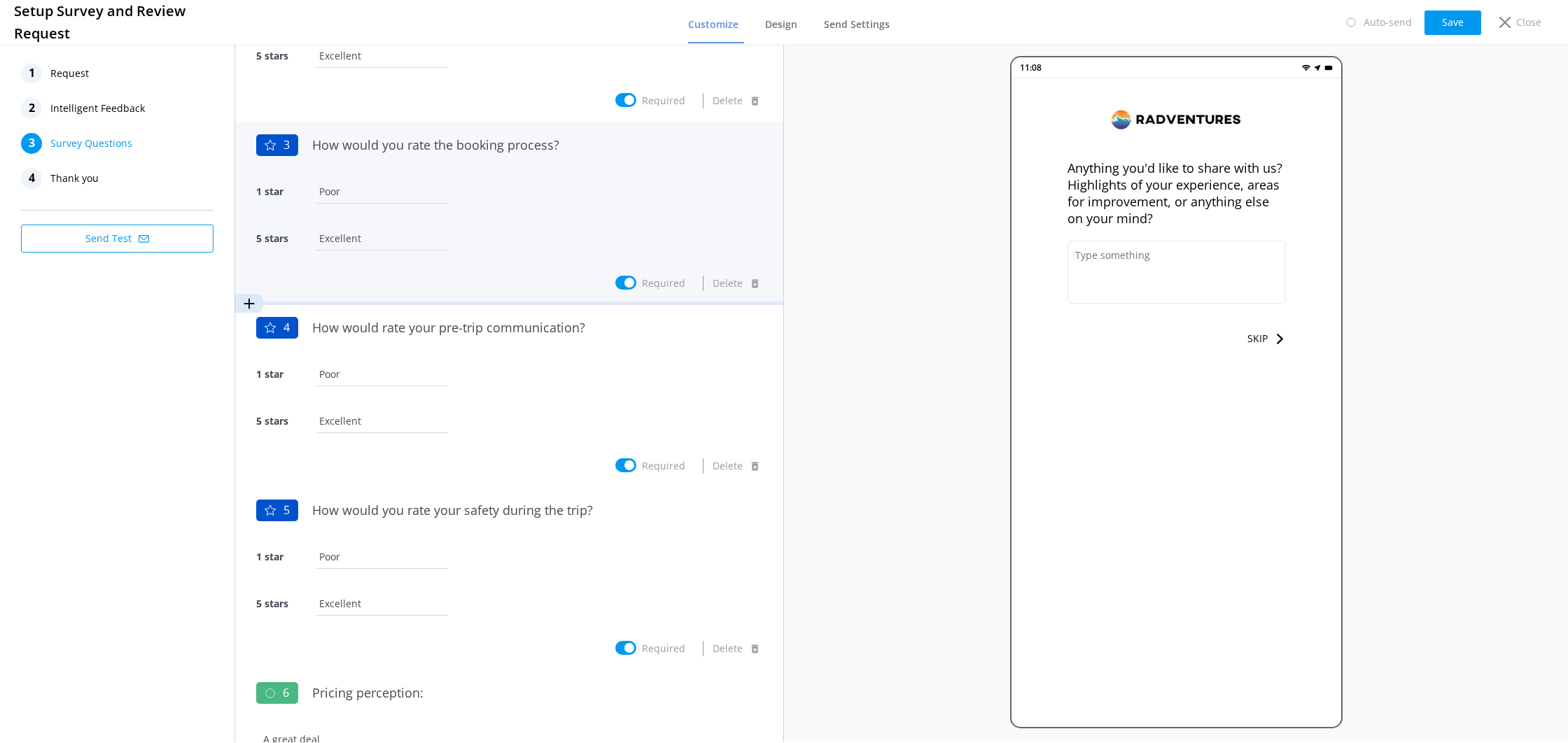
scroll to position [0, 0]
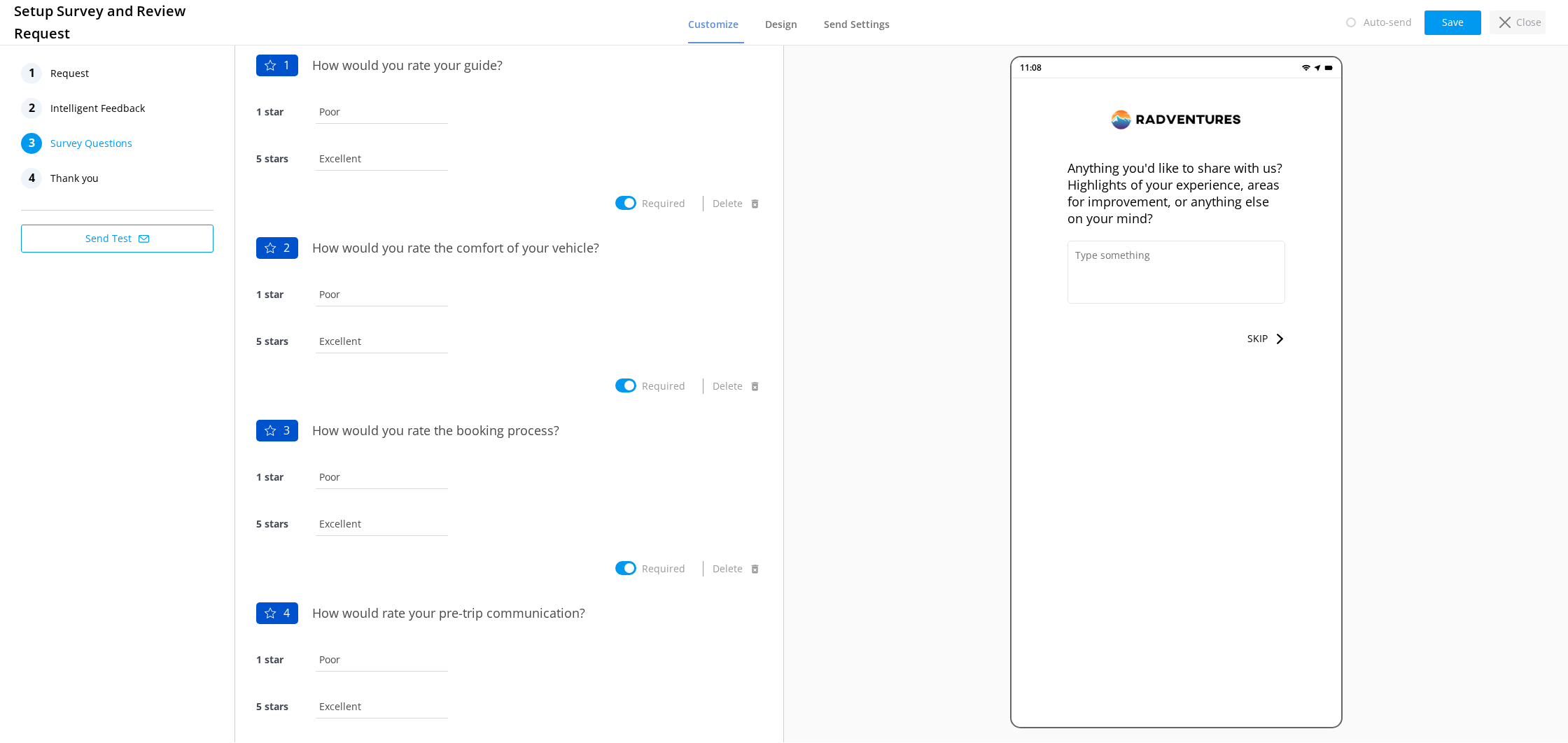
click at [1500, 28] on div "Close" at bounding box center [1518, 23] width 56 height 24
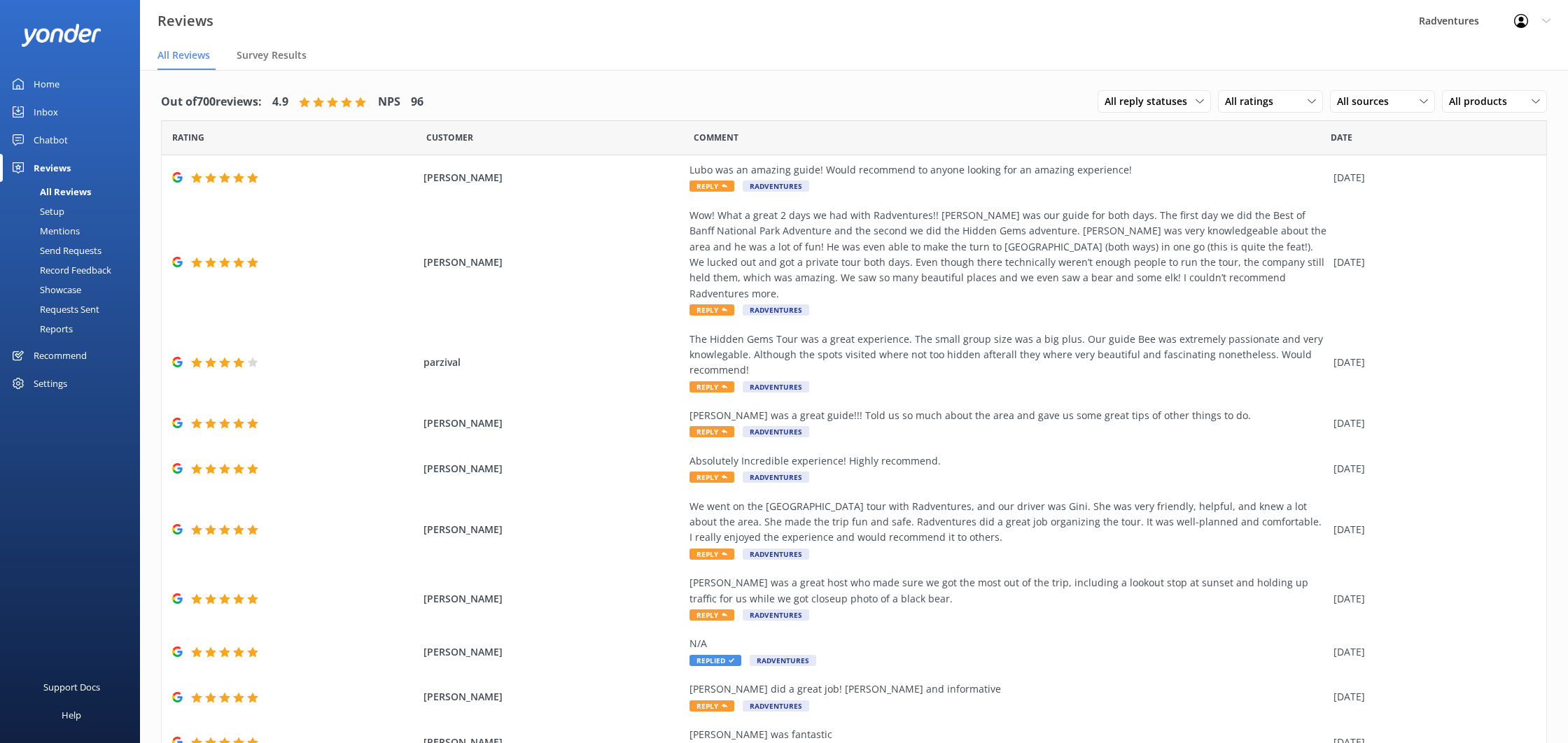
click at [71, 213] on link "Setup" at bounding box center [74, 211] width 131 height 20
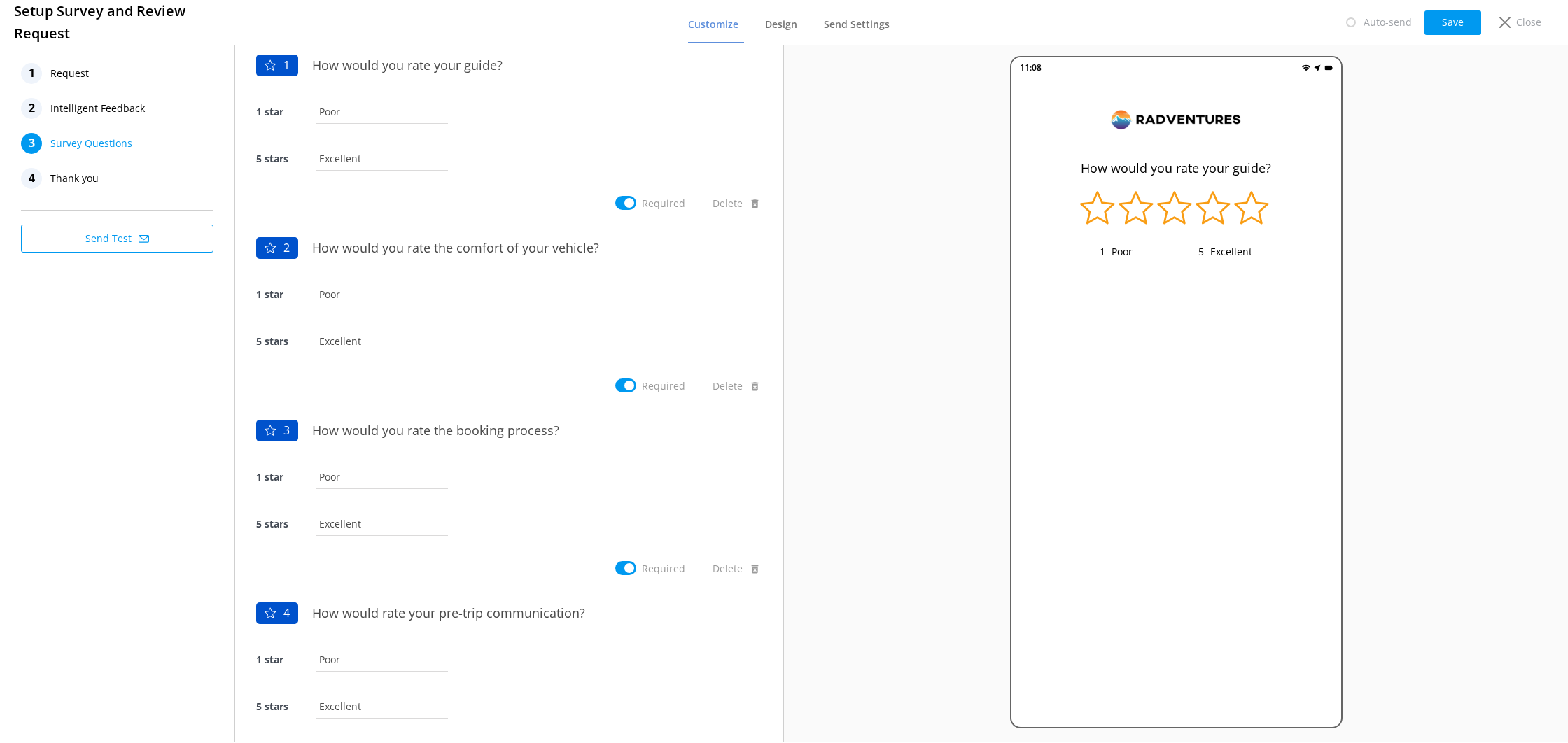
click at [764, 30] on nav "Customize Design Send Settings" at bounding box center [792, 22] width 207 height 42
click at [770, 29] on link "Design" at bounding box center [784, 25] width 38 height 36
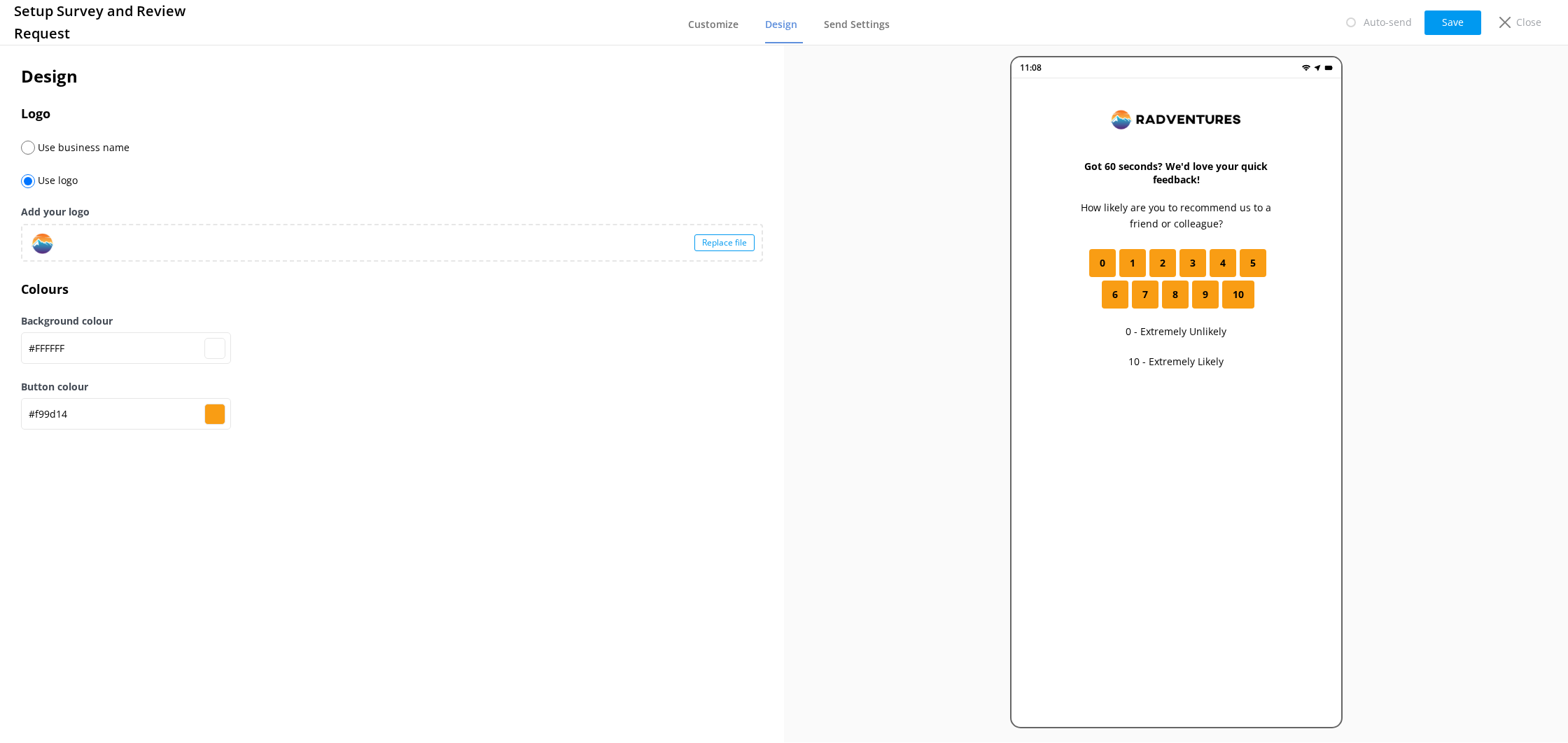
click at [820, 29] on nav "Customize Design Send Settings" at bounding box center [792, 22] width 207 height 42
click at [875, 30] on link "Send Settings" at bounding box center [860, 25] width 72 height 36
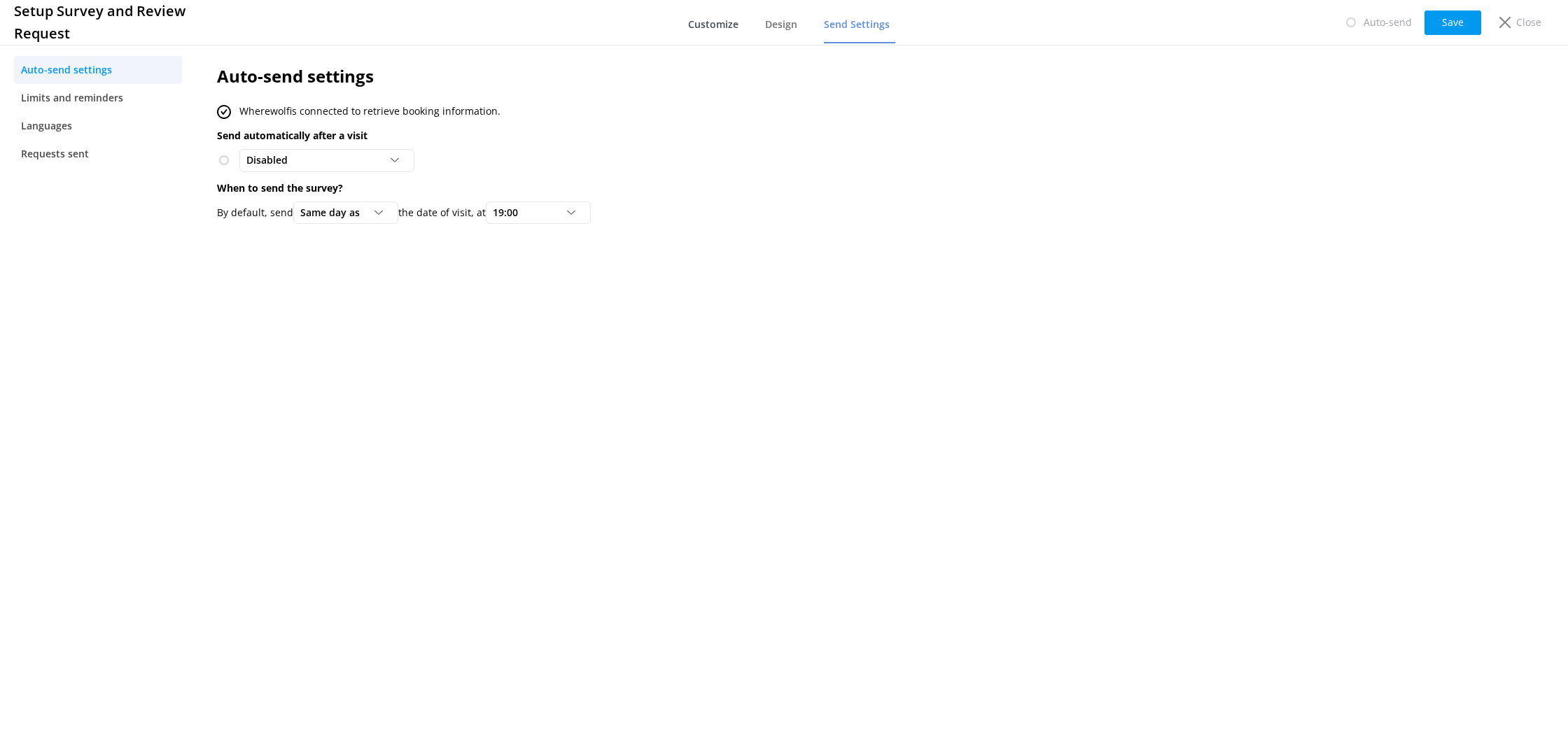
click at [738, 27] on span "Customize" at bounding box center [713, 25] width 50 height 14
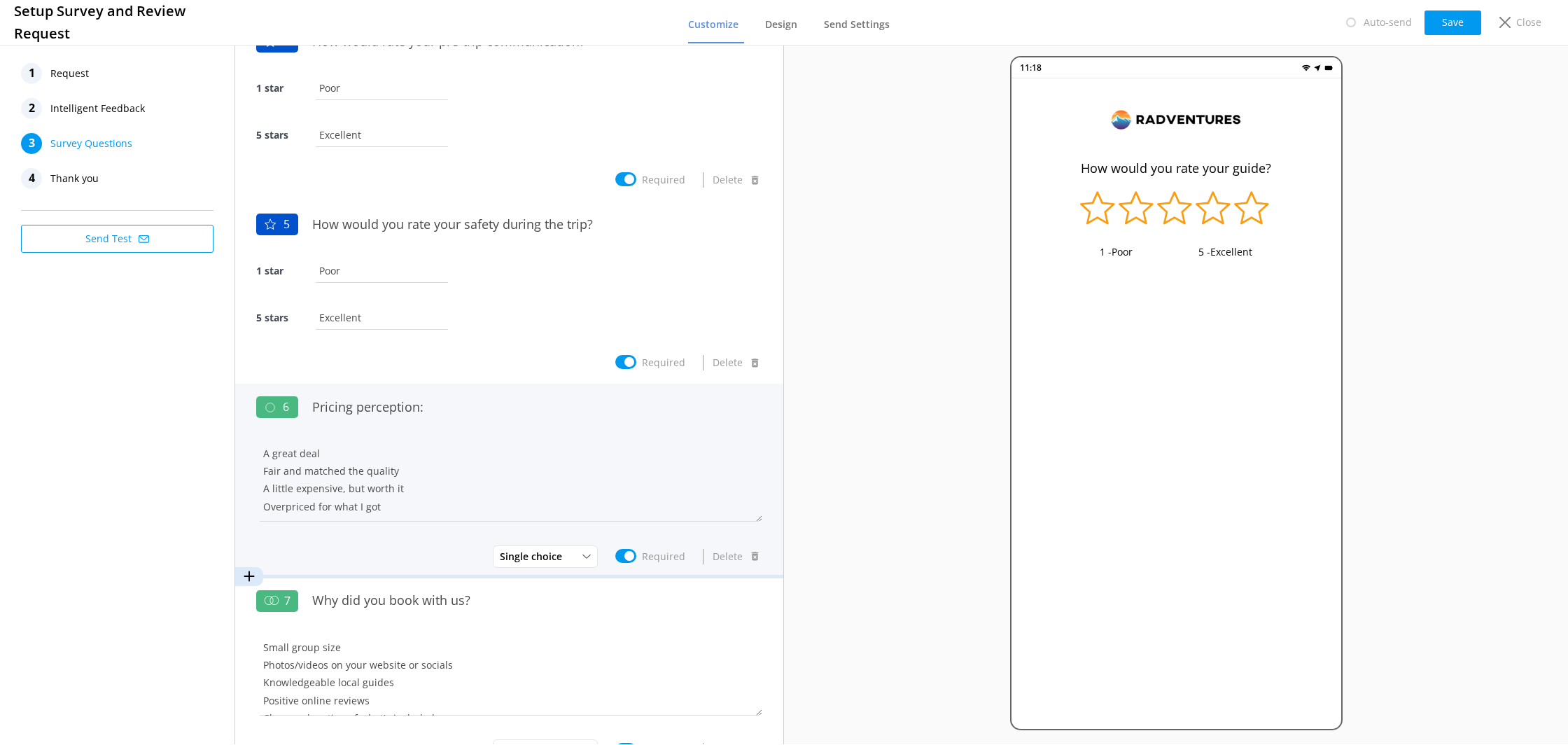
scroll to position [930, 0]
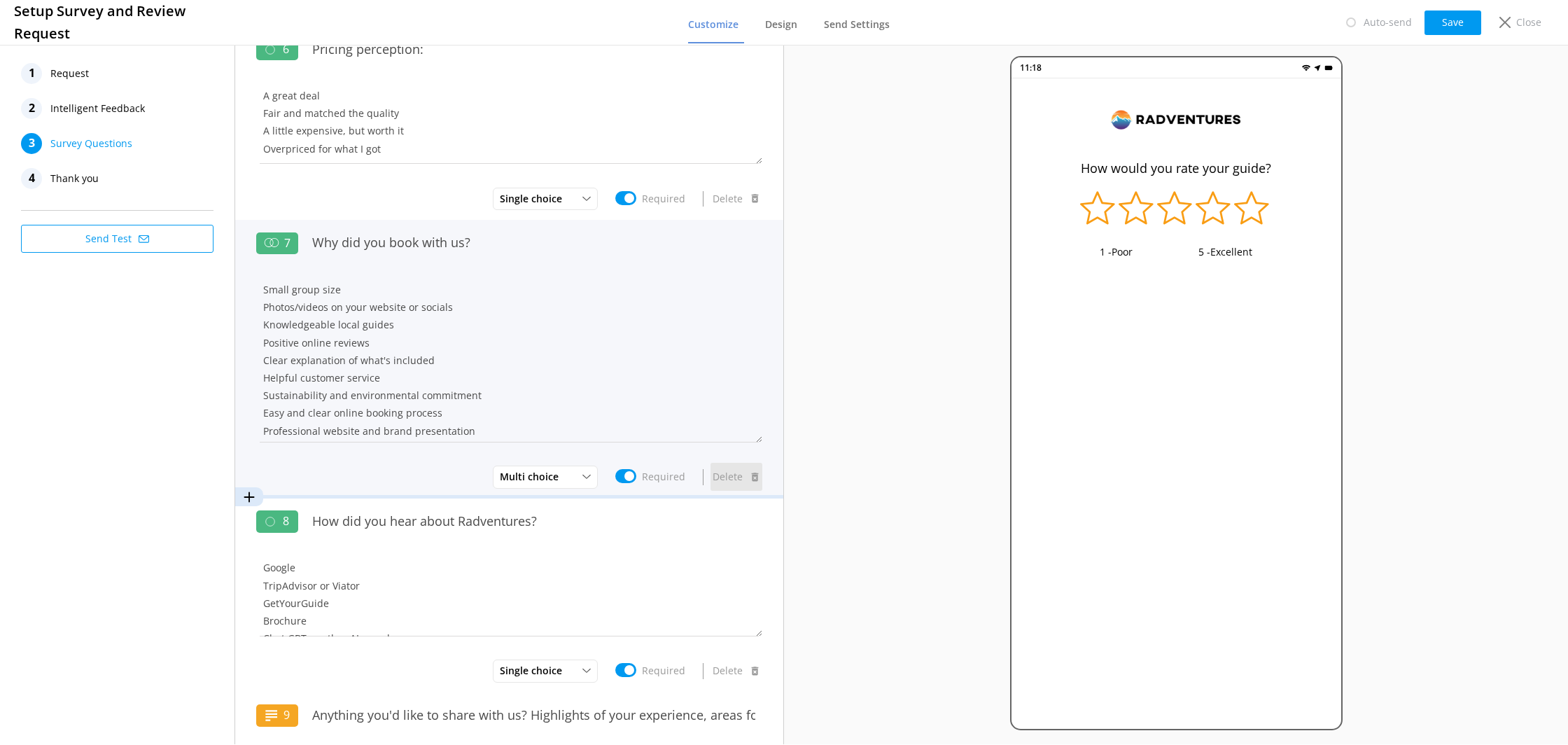
drag, startPoint x: 756, startPoint y: 361, endPoint x: 735, endPoint y: 477, distance: 117.9
click at [745, 484] on div "7 Why did you book with us? Small group size Photos/videos on your website or s…" at bounding box center [509, 359] width 548 height 278
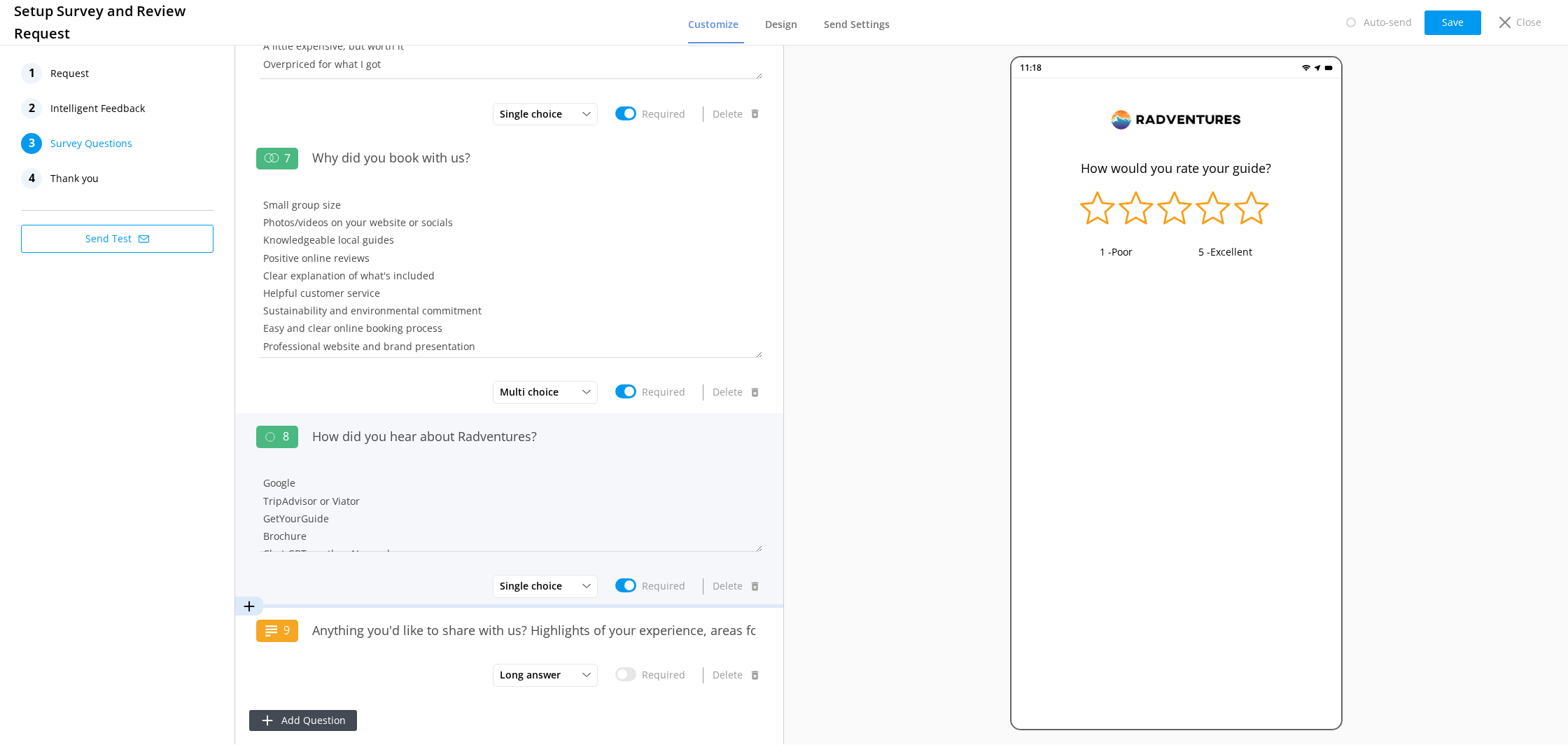
scroll to position [177, 0]
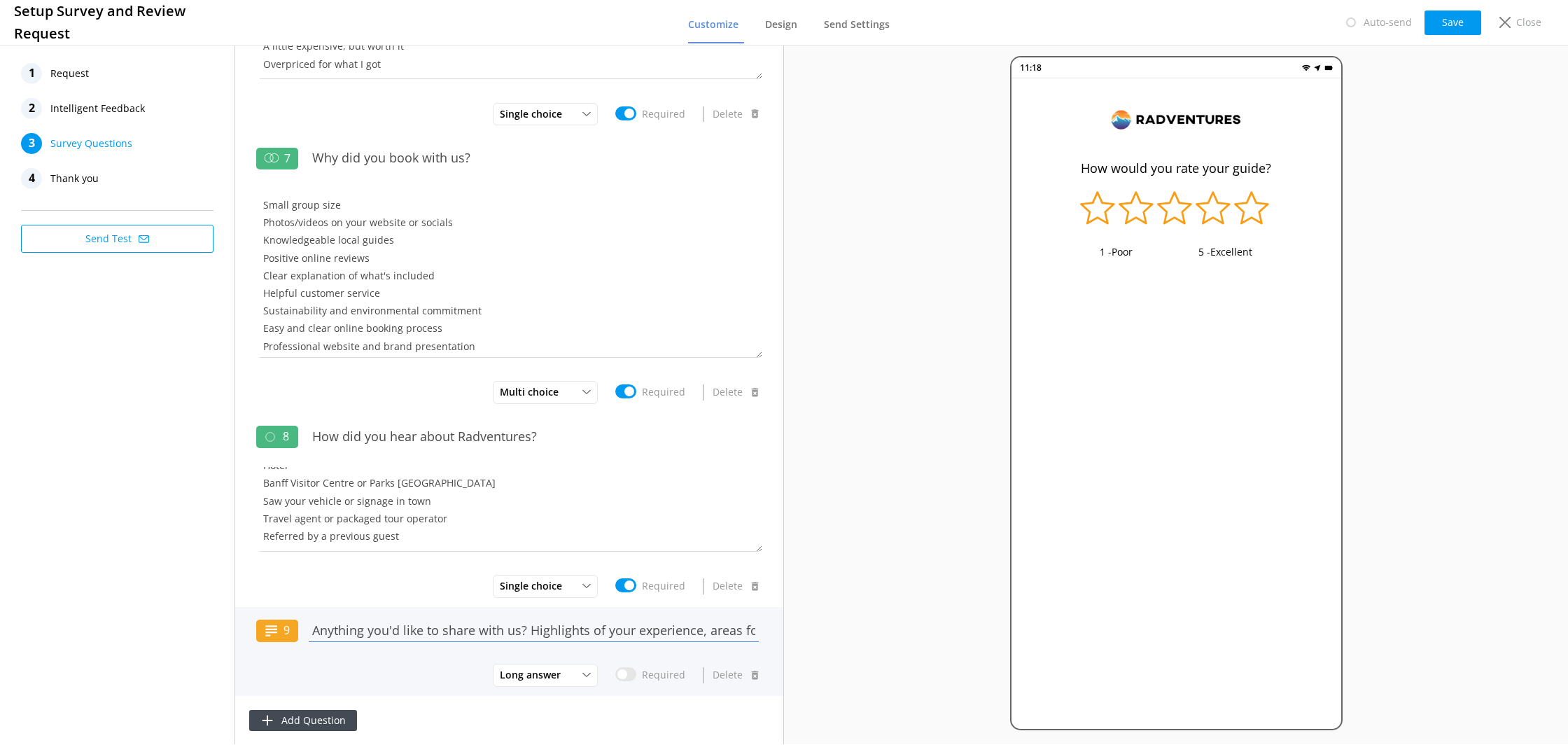
click at [479, 626] on input "Anything you'd like to share with us? Highlights of your experience, areas for …" at bounding box center [534, 630] width 457 height 31
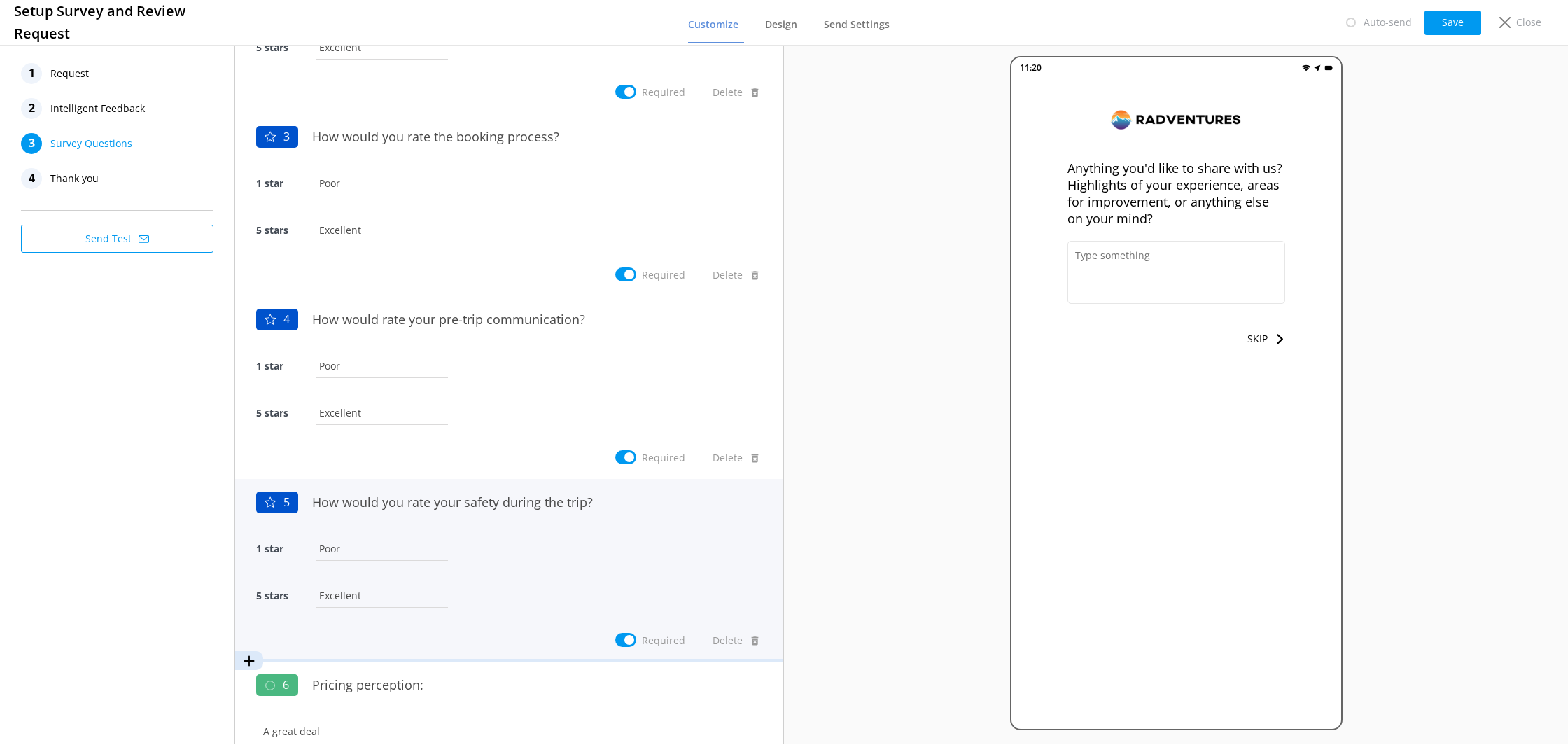
scroll to position [0, 0]
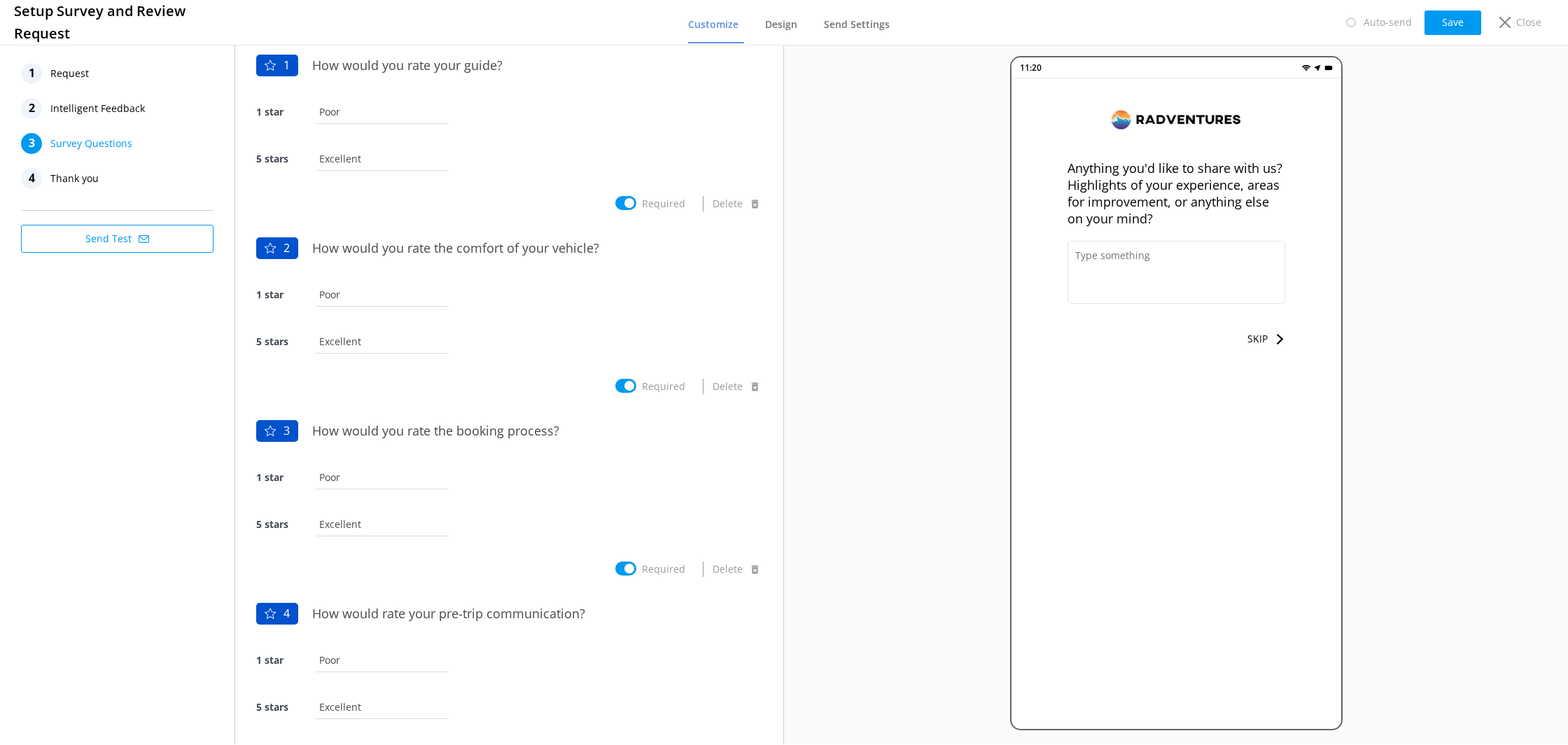
click at [82, 180] on span "Thank you" at bounding box center [75, 179] width 48 height 21
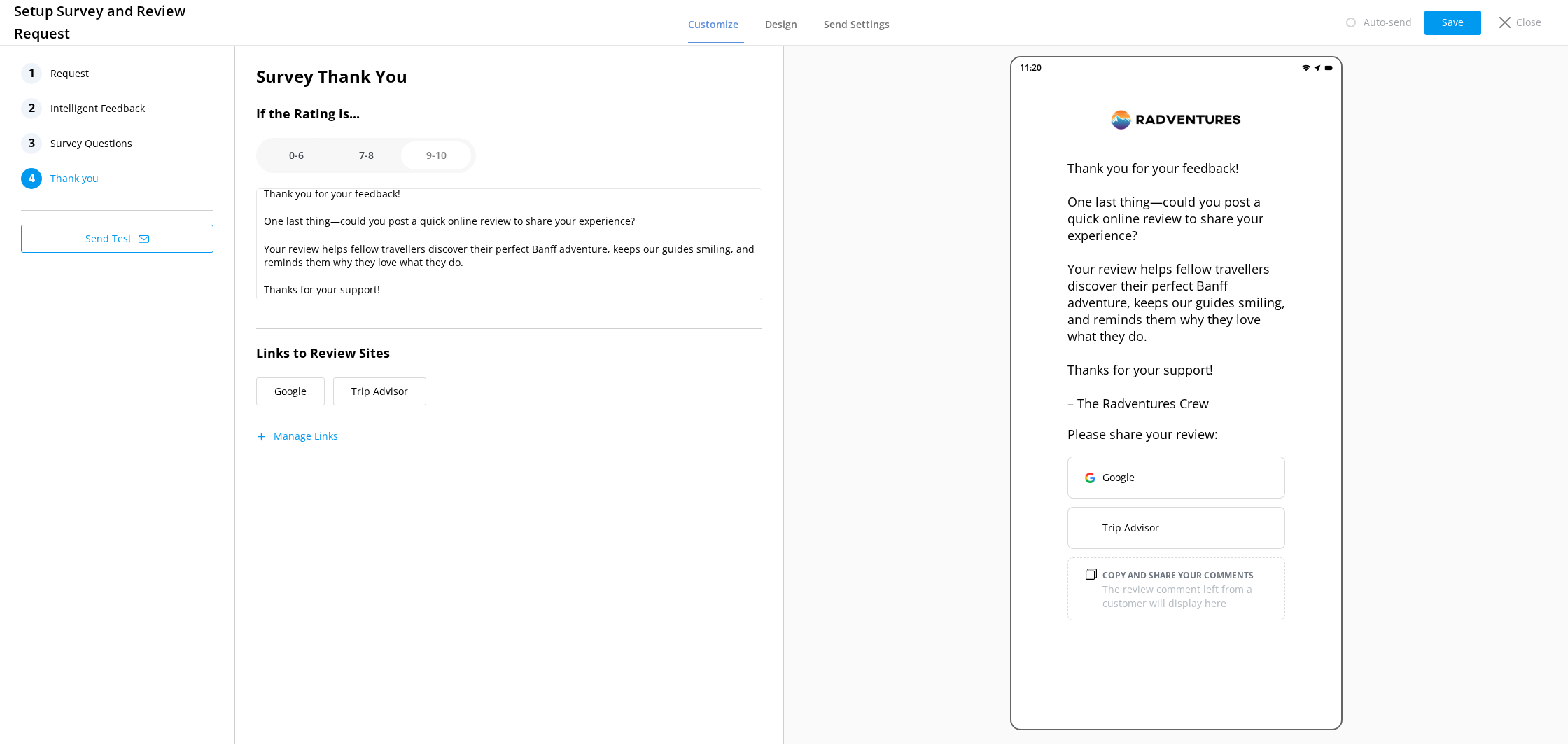
scroll to position [12, 0]
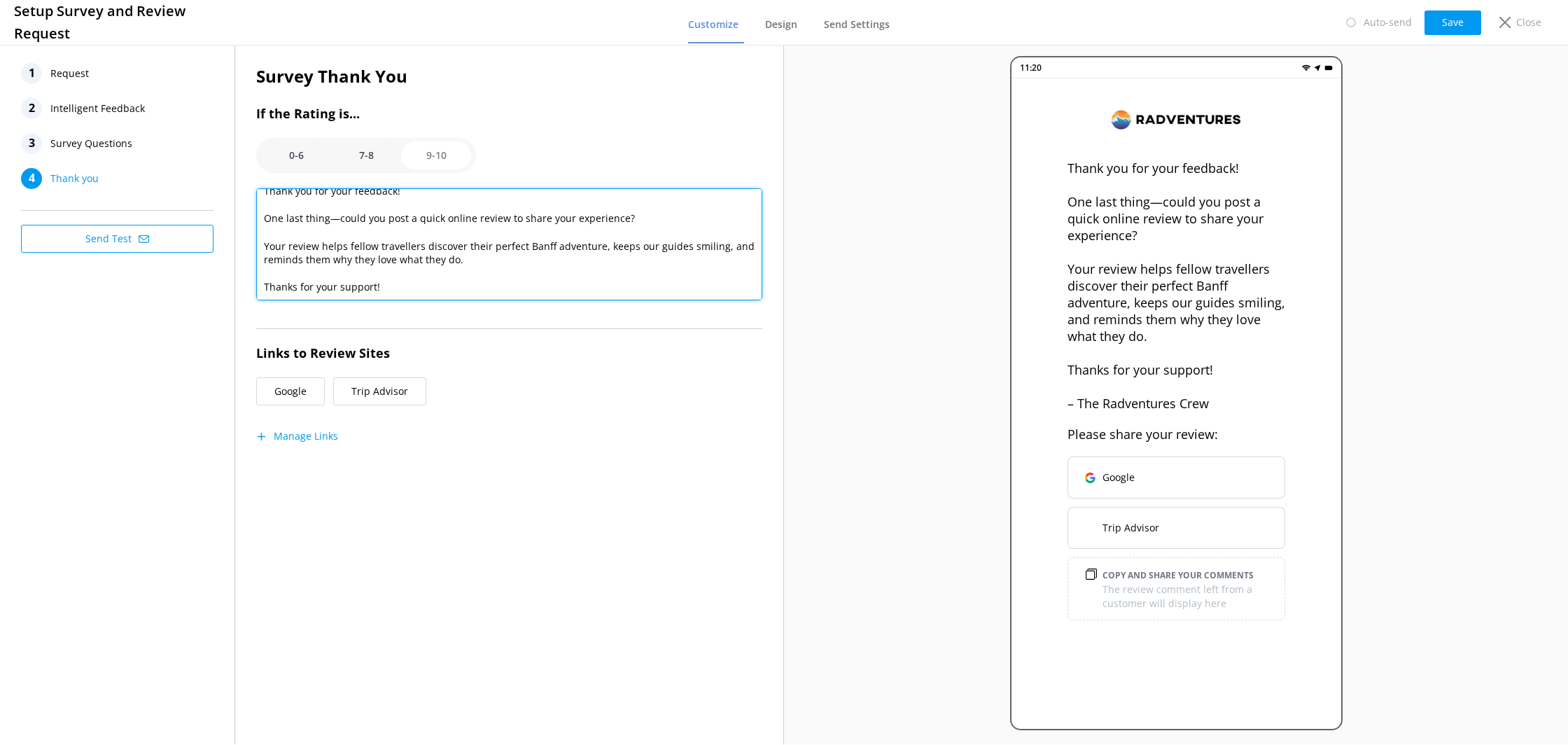
click at [434, 246] on textarea "Thank you for your feedback! One last thing—could you post a quick online revie…" at bounding box center [509, 244] width 506 height 112
drag, startPoint x: 445, startPoint y: 260, endPoint x: 262, endPoint y: 244, distance: 183.7
click at [262, 244] on textarea "Thank you for your feedback! One last thing—could you post a quick online revie…" at bounding box center [509, 244] width 506 height 112
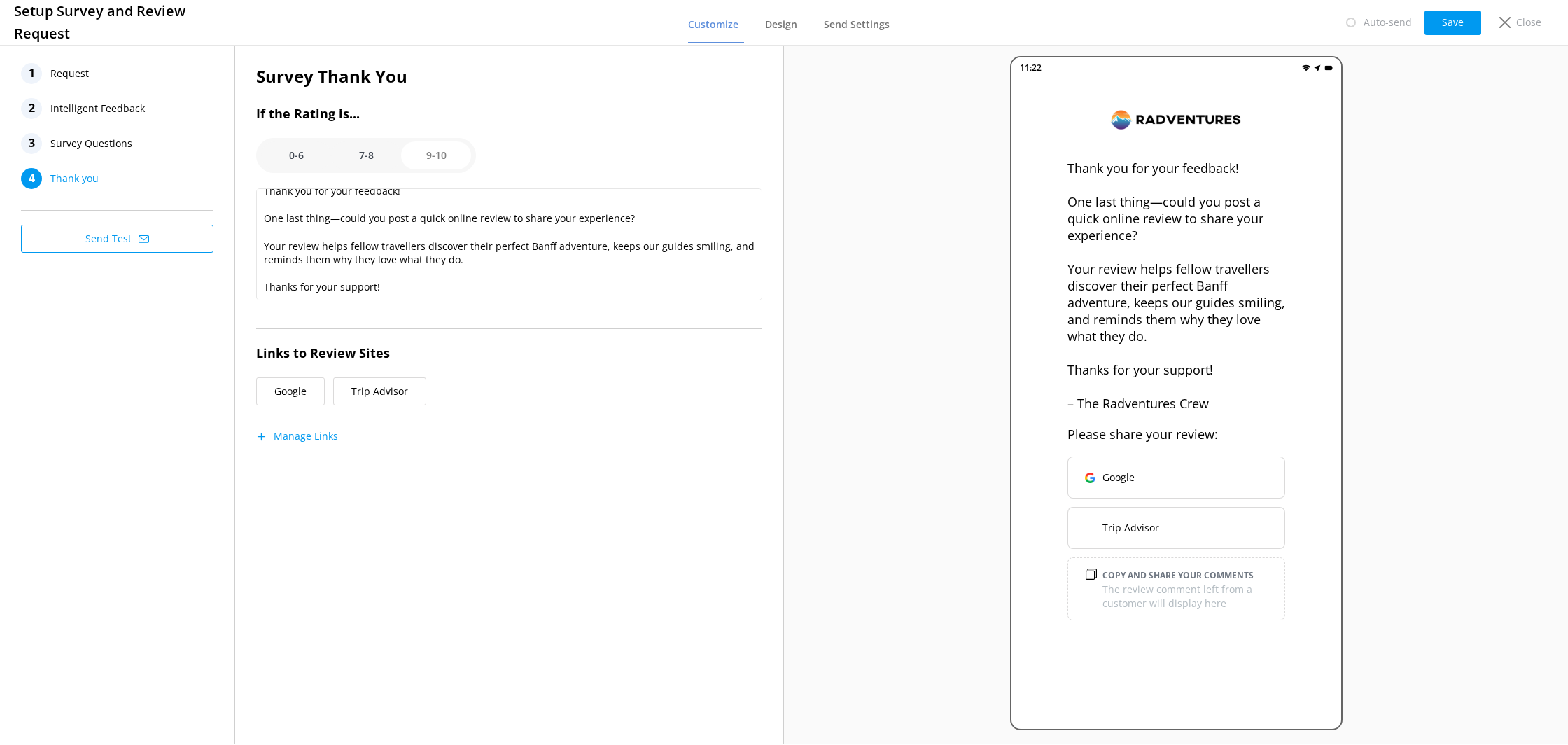
click at [356, 158] on option "7-8" at bounding box center [366, 155] width 70 height 28
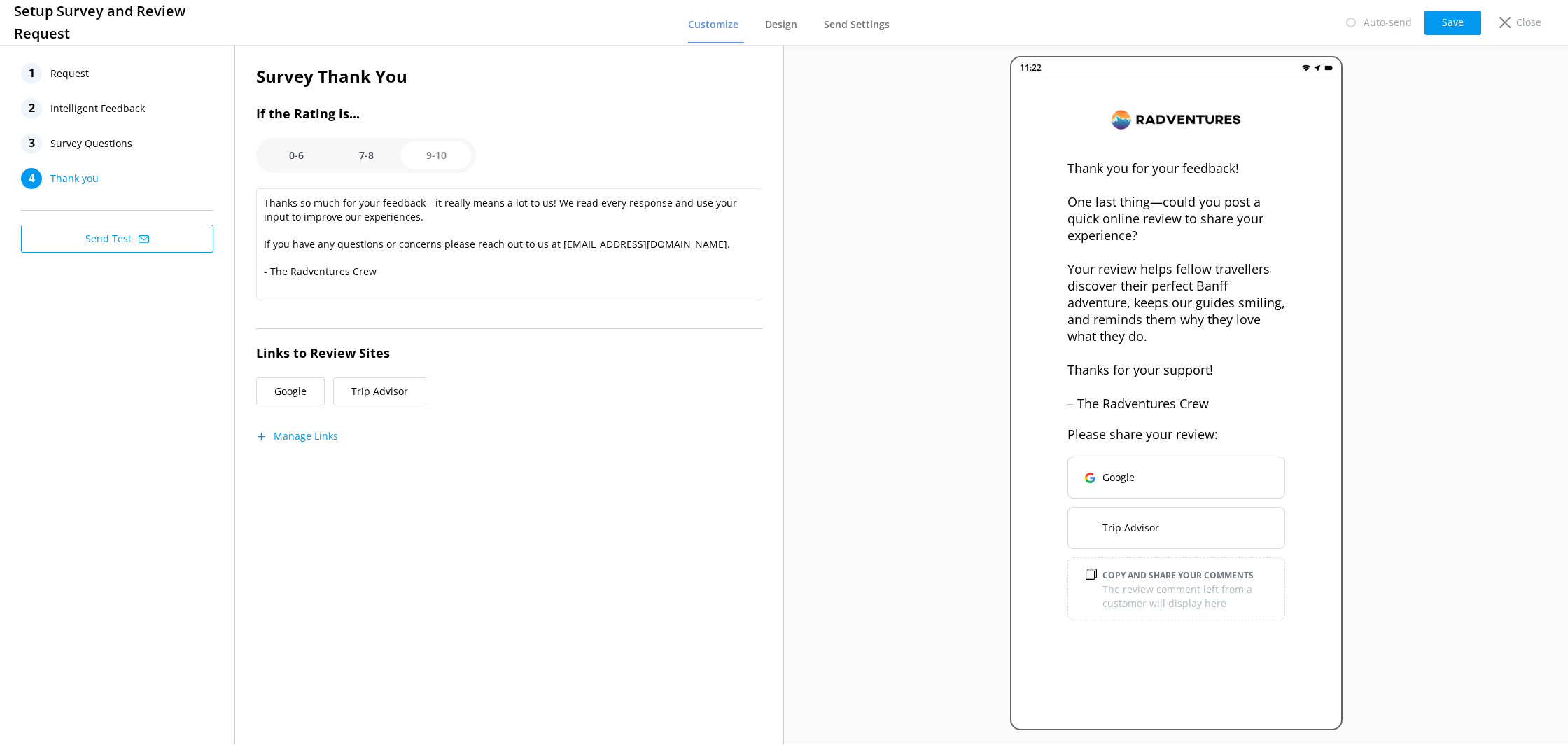
scroll to position [0, 0]
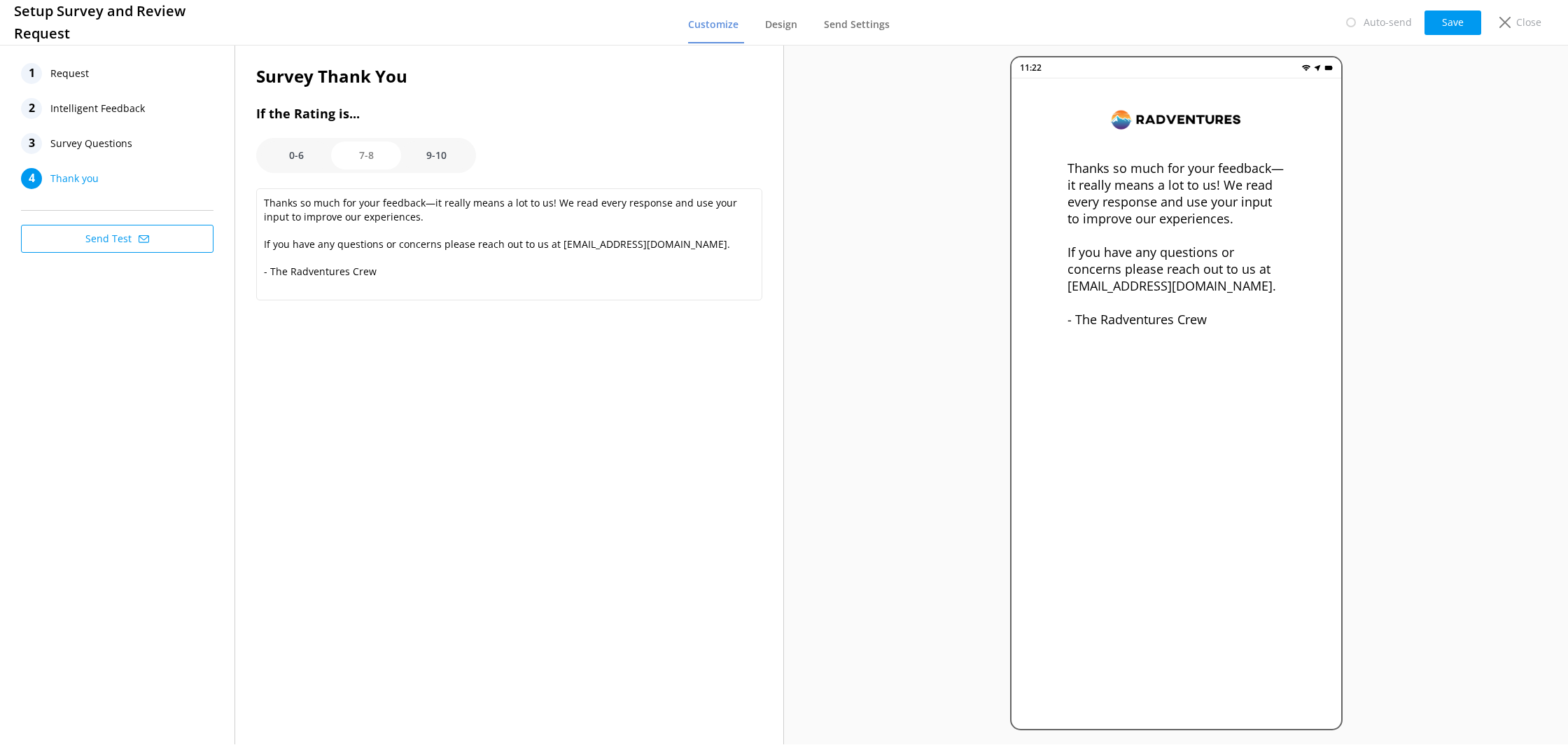
click at [322, 159] on option "0-6" at bounding box center [296, 155] width 70 height 28
click at [445, 170] on div "0-6 7-8 9-10" at bounding box center [366, 155] width 220 height 35
click at [454, 160] on option "9-10" at bounding box center [436, 155] width 70 height 28
type textarea "Thank you for your feedback! One last thing—could you post a quick online revie…"
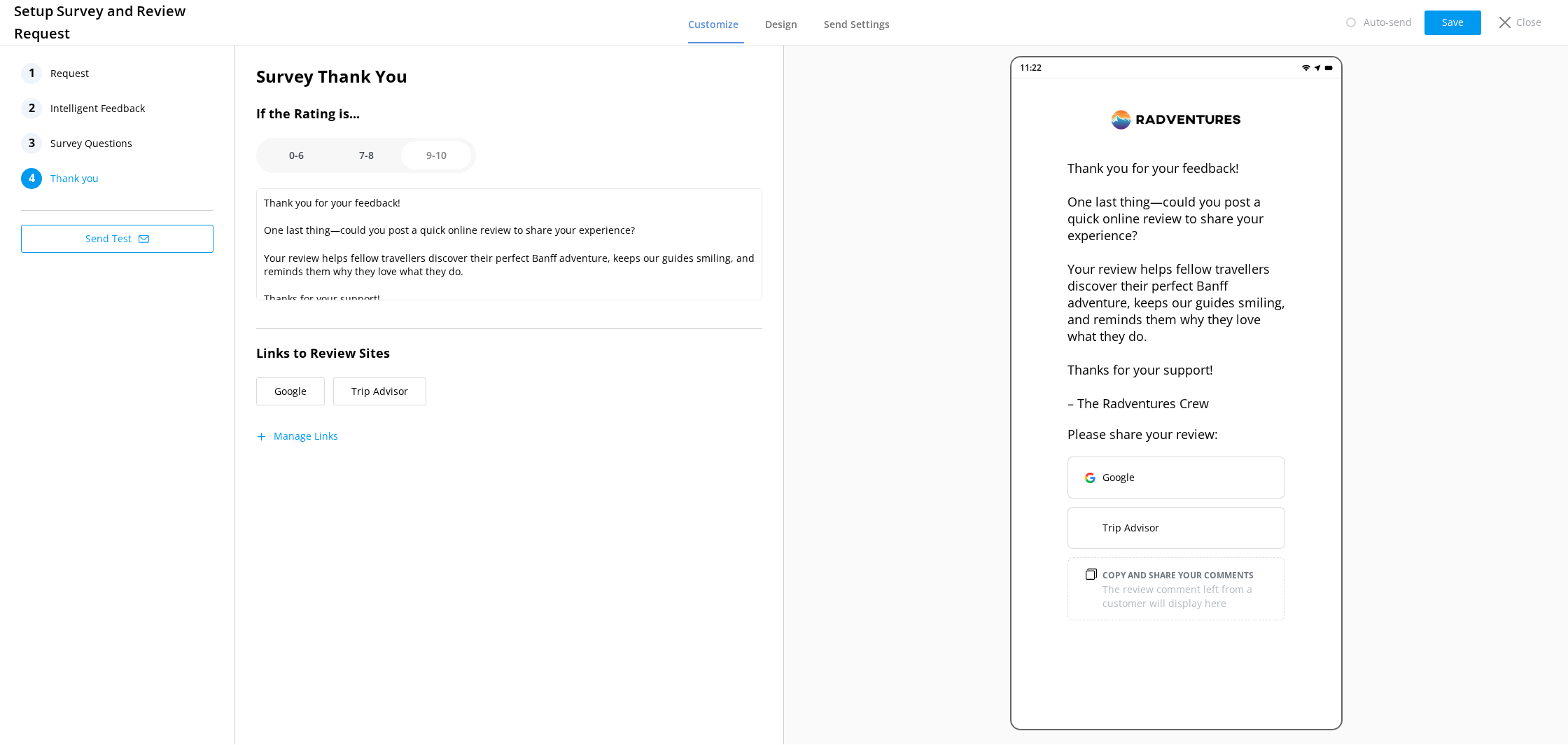
click at [103, 87] on nav "1 Request 2 Intelligent Feedback 3 Survey Questions 4 Thank you" at bounding box center [117, 126] width 192 height 126
click at [81, 75] on span "Request" at bounding box center [70, 74] width 38 height 21
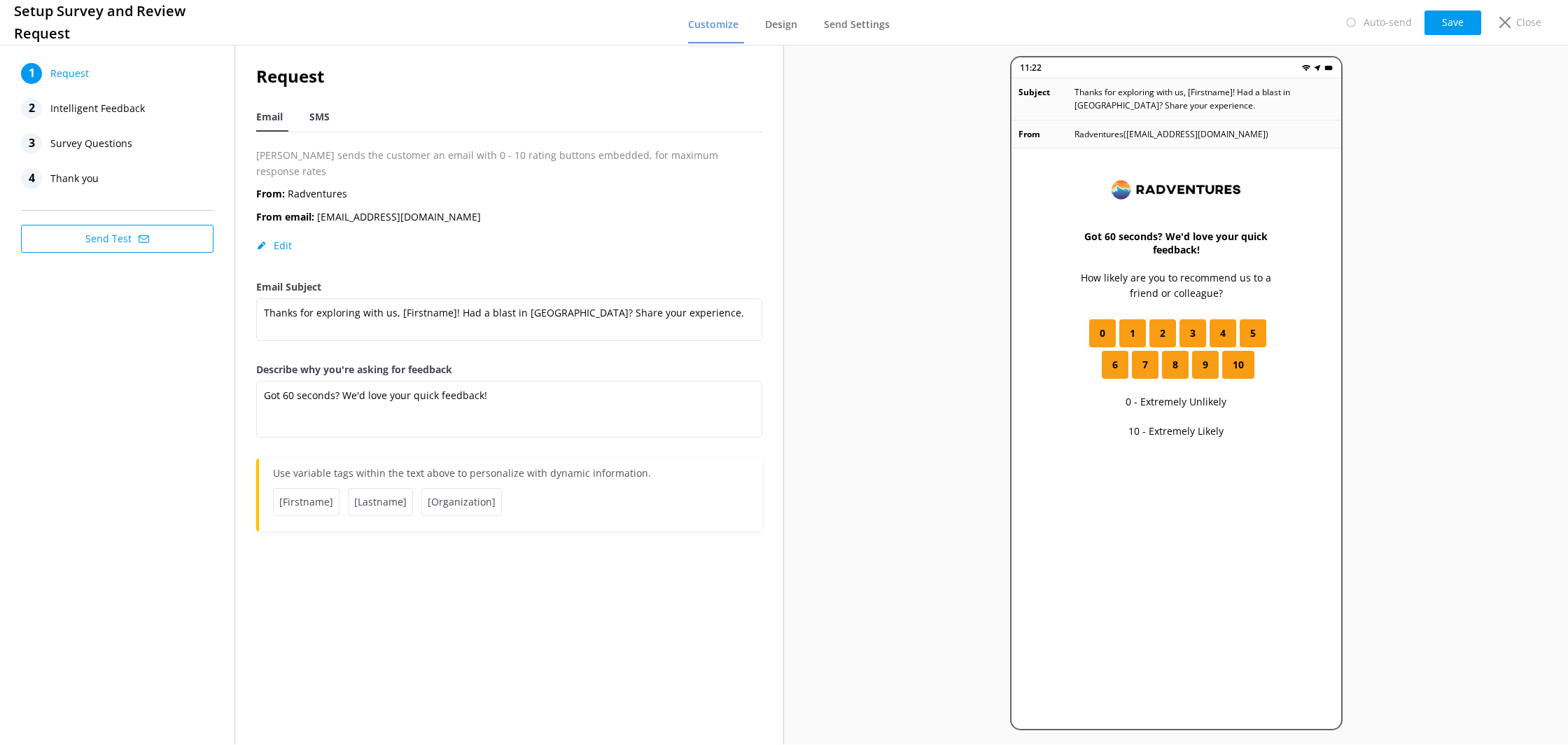
click at [323, 117] on span "SMS" at bounding box center [319, 117] width 21 height 14
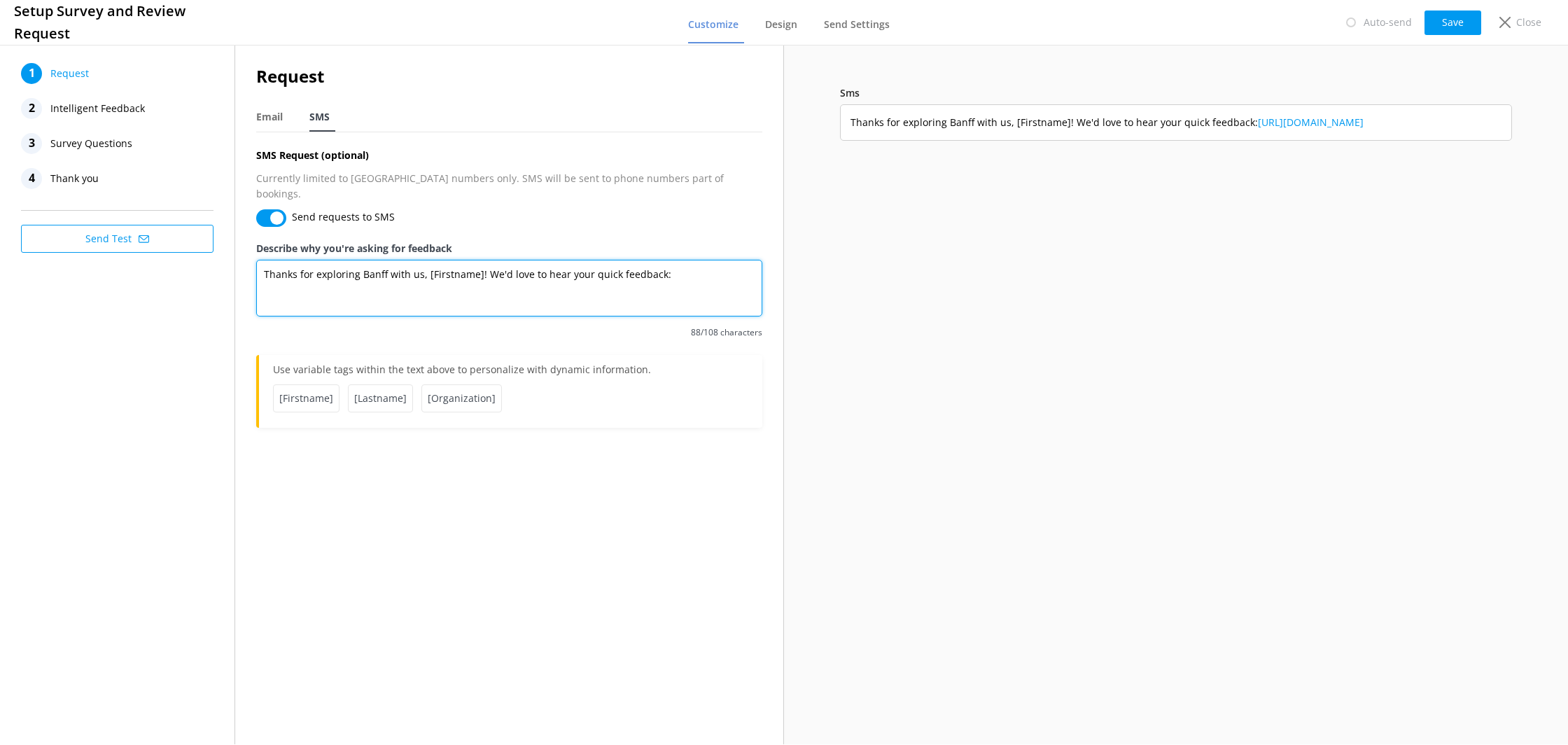
drag, startPoint x: 658, startPoint y: 264, endPoint x: 258, endPoint y: 256, distance: 400.1
click at [258, 260] on textarea "Thanks for exploring Banff with us, [Firstname]! We'd love to hear your quick f…" at bounding box center [509, 288] width 506 height 57
click at [375, 260] on textarea "Thanks for exploring Banff with us, [Firstname]! We'd love to hear your quick f…" at bounding box center [509, 288] width 506 height 57
drag, startPoint x: 623, startPoint y: 267, endPoint x: 243, endPoint y: 264, distance: 380.0
click at [243, 264] on div "Request Email SMS SMS Request (optional) Currently limited to [GEOGRAPHIC_DATA]…" at bounding box center [509, 252] width 548 height 421
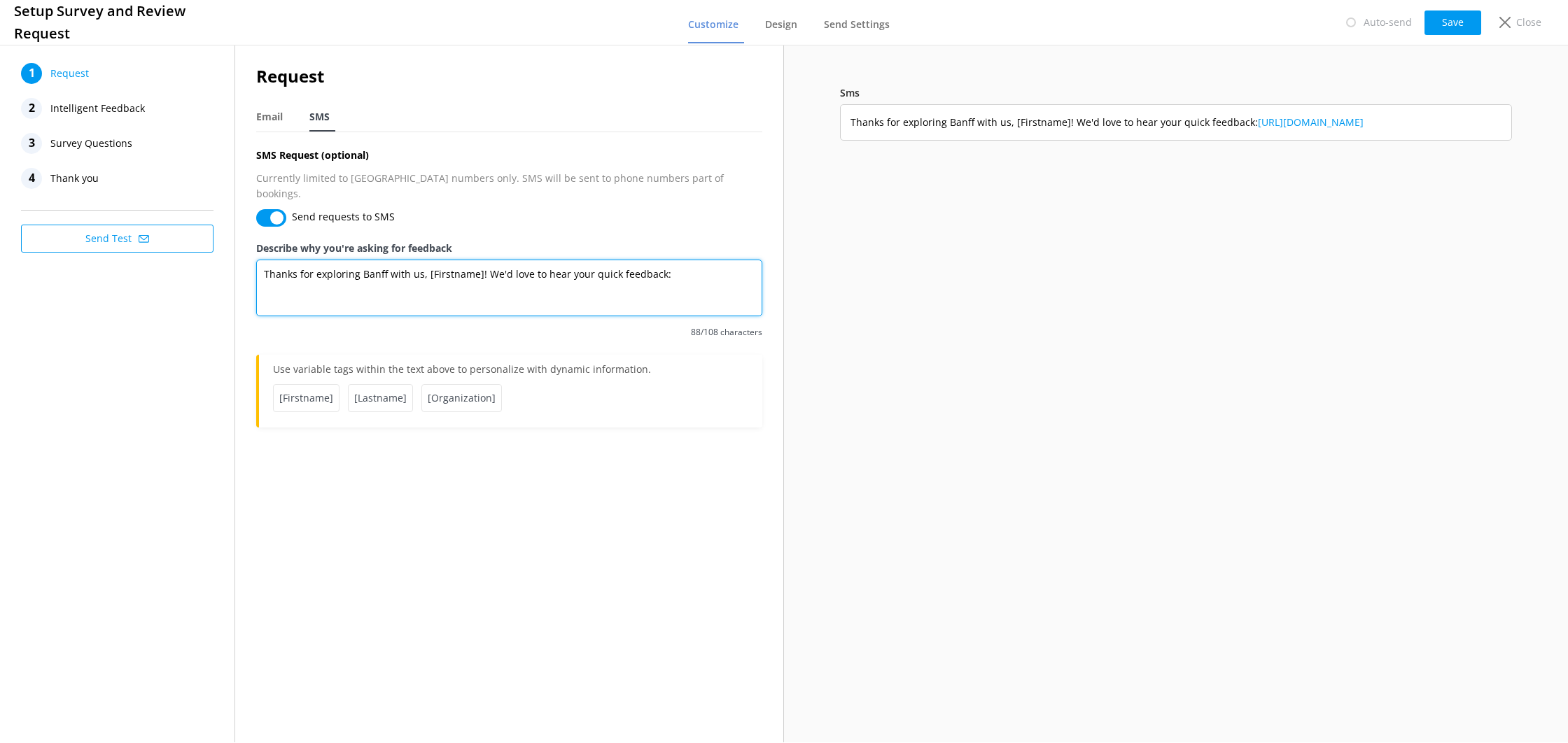
click at [623, 264] on textarea "Thanks for exploring Banff with us, [Firstname]! We'd love to hear your quick f…" at bounding box center [509, 288] width 506 height 57
drag, startPoint x: 628, startPoint y: 261, endPoint x: 264, endPoint y: 233, distance: 365.1
click at [264, 241] on div "Describe why you're asking for feedback Thanks for exploring Banff with us, [Fi…" at bounding box center [509, 297] width 506 height 114
click at [648, 444] on div "Request Email SMS SMS Request (optional) Currently limited to [GEOGRAPHIC_DATA]…" at bounding box center [509, 252] width 548 height 421
click at [278, 109] on div "Email" at bounding box center [272, 117] width 32 height 28
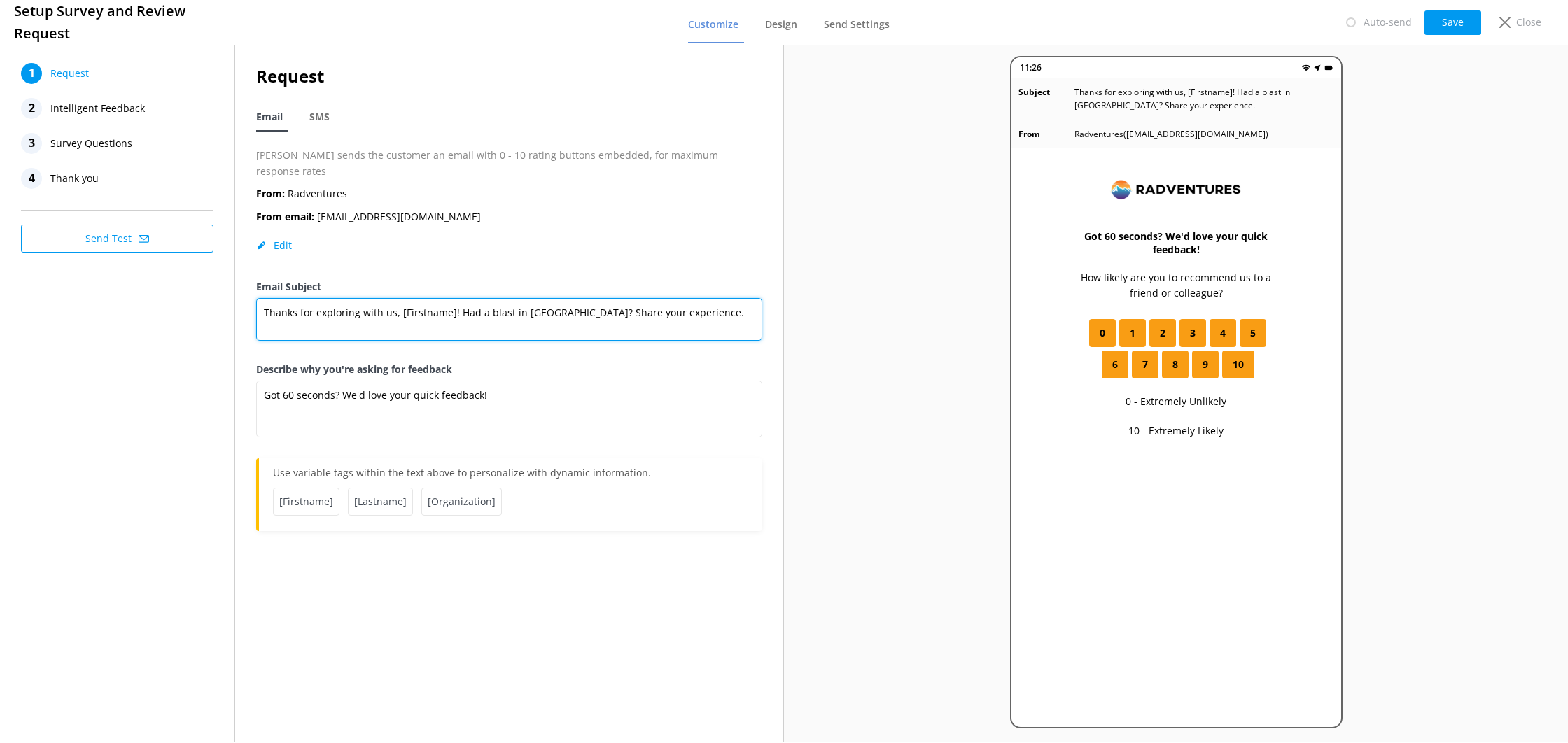
drag, startPoint x: 661, startPoint y: 300, endPoint x: 270, endPoint y: 288, distance: 391.2
click at [270, 298] on textarea "Thanks for exploring with us, [Firstname]! Had a blast in [GEOGRAPHIC_DATA]? Sh…" at bounding box center [509, 319] width 506 height 43
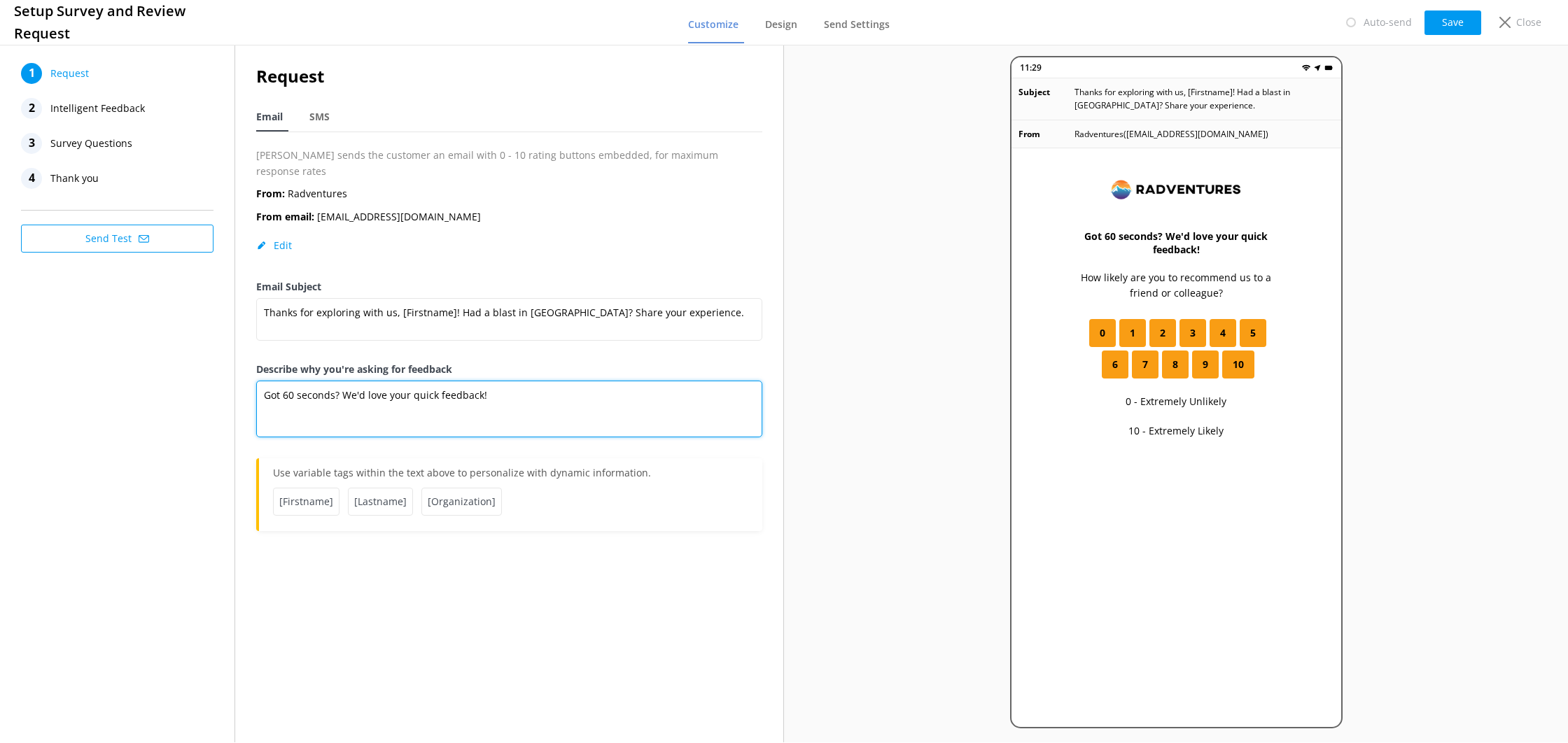
drag, startPoint x: 265, startPoint y: 380, endPoint x: 272, endPoint y: 389, distance: 11.4
click at [265, 381] on textarea "Got 60 seconds? We'd love your quick feedback!" at bounding box center [509, 409] width 506 height 57
drag, startPoint x: 424, startPoint y: 353, endPoint x: 256, endPoint y: 345, distance: 168.2
click at [256, 345] on div "Request Email SMS [PERSON_NAME] sends the customer an email with 0 - 10 rating …" at bounding box center [509, 304] width 548 height 524
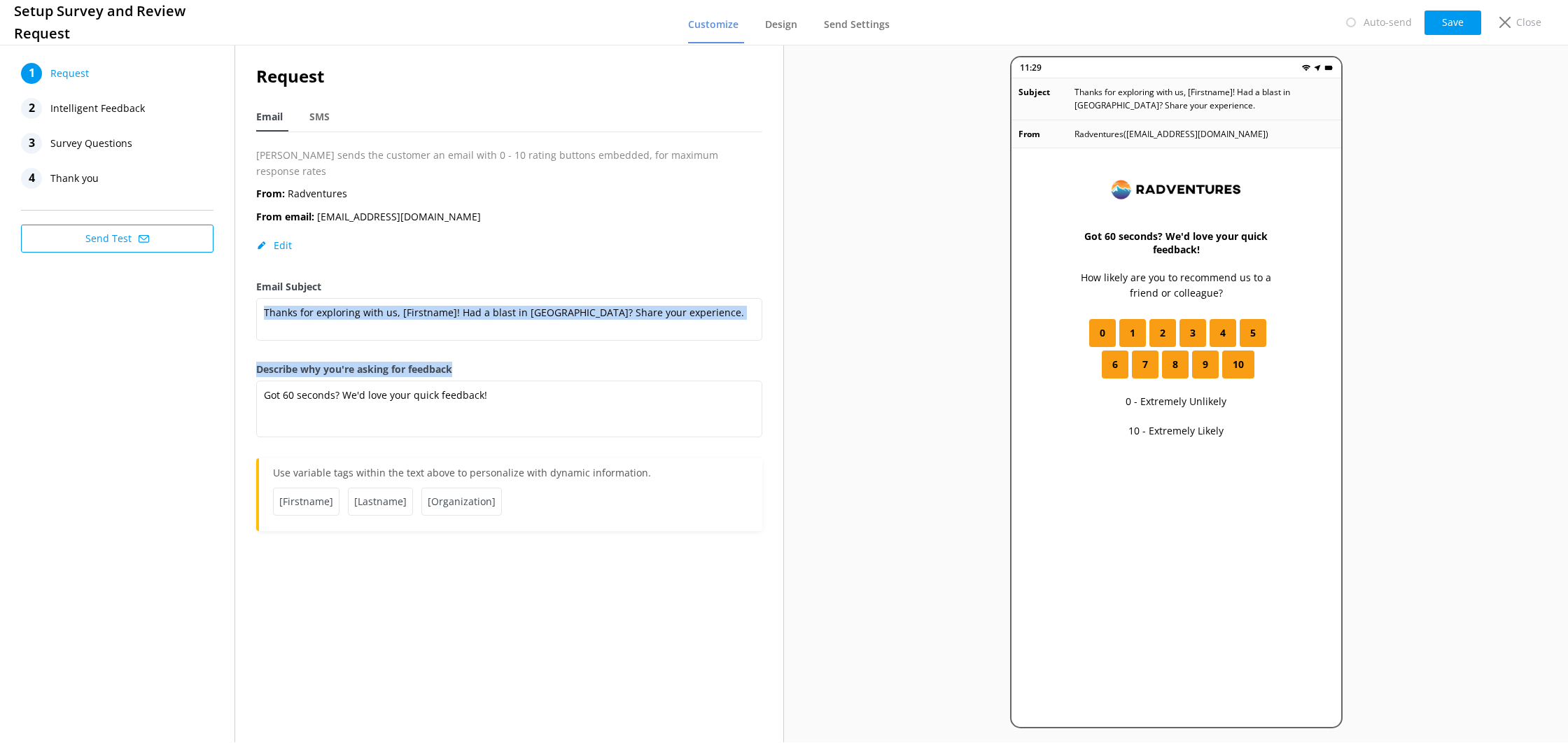
copy div "Thanks for exploring with us, [Firstname]! Had a blast in [GEOGRAPHIC_DATA]? Sh…"
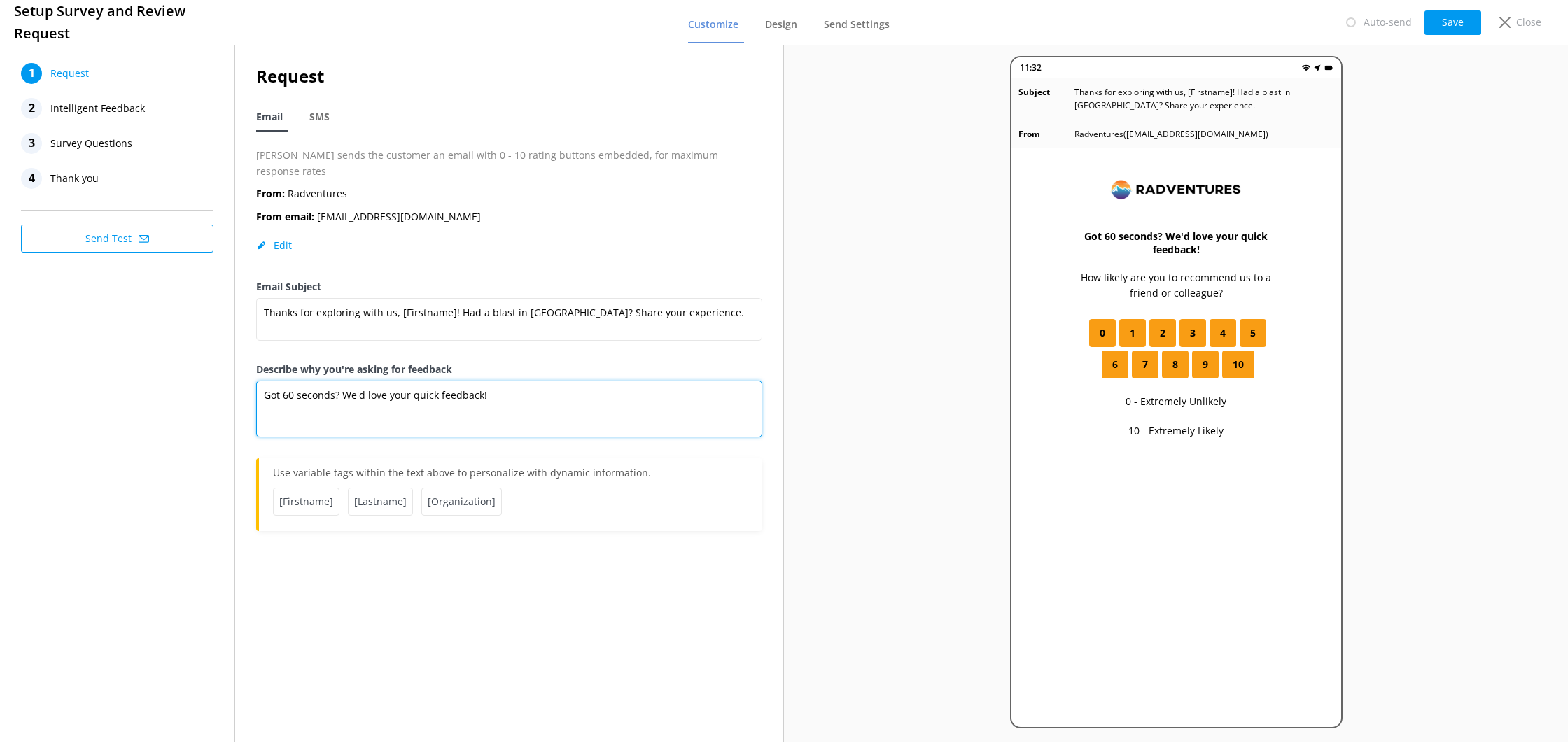
click at [608, 405] on textarea "Got 60 seconds? We'd love your quick feedback!" at bounding box center [509, 409] width 506 height 57
paste textarea "At [GEOGRAPHIC_DATA], we’re passionate about crafting epic adventures, and your…"
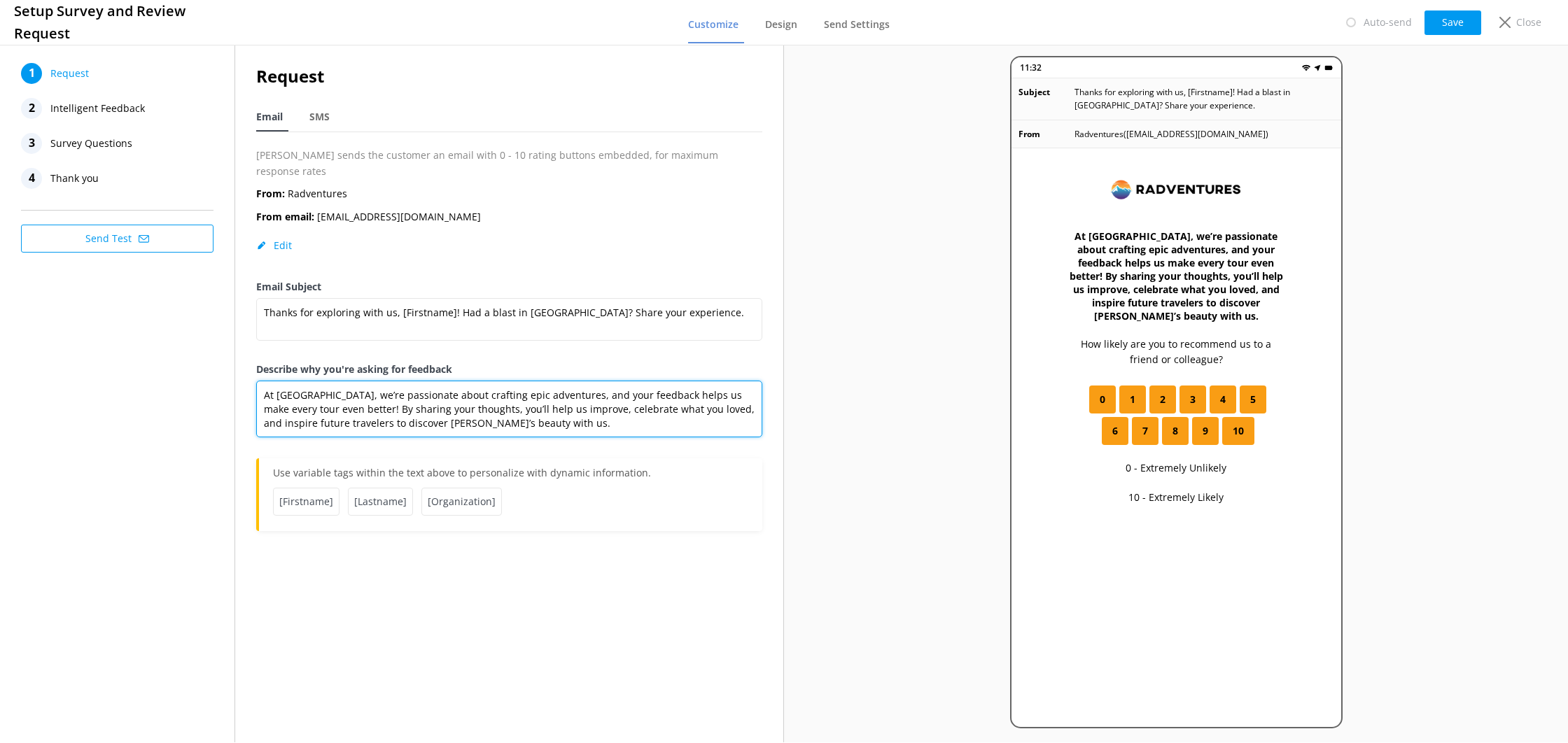
click at [346, 392] on textarea "At [GEOGRAPHIC_DATA], we’re passionate about crafting epic adventures, and your…" at bounding box center [509, 409] width 506 height 57
drag, startPoint x: 448, startPoint y: 392, endPoint x: 420, endPoint y: 396, distance: 28.3
click at [417, 394] on textarea "At [GEOGRAPHIC_DATA], we’re passionate about crafting epic adventures, and your…" at bounding box center [509, 409] width 506 height 57
click at [522, 408] on textarea "At [GEOGRAPHIC_DATA], we’re passionate about crafting epic adventures, and your…" at bounding box center [509, 409] width 506 height 57
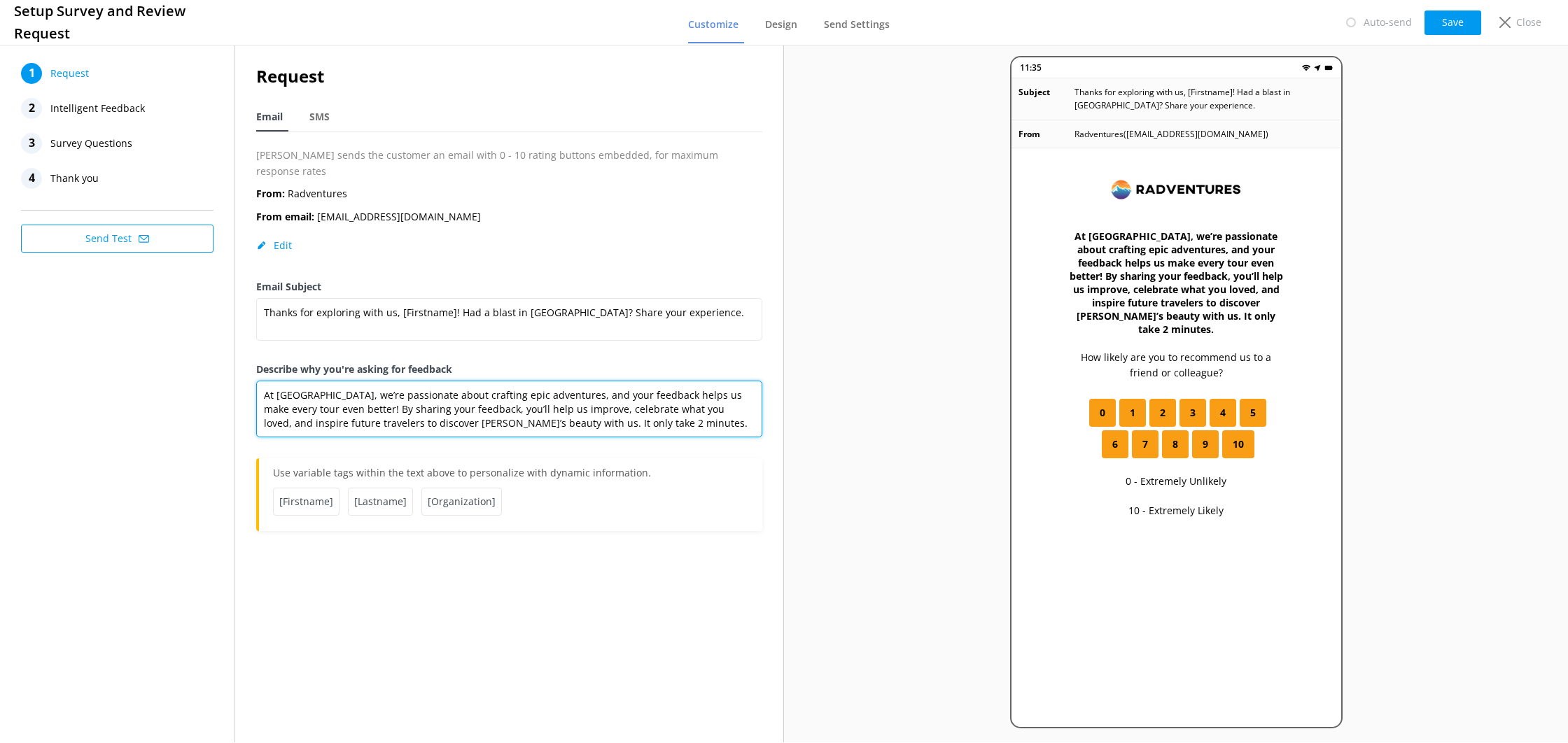
click at [603, 408] on textarea "At [GEOGRAPHIC_DATA], we’re passionate about crafting epic adventures, and your…" at bounding box center [509, 409] width 506 height 57
paste textarea "eating epic adventures, and your feedback helps us make every tour even better!…"
drag, startPoint x: 424, startPoint y: 404, endPoint x: 253, endPoint y: 378, distance: 173.0
click at [253, 378] on div "Request Email SMS [PERSON_NAME] sends the customer an email with 0 - 10 rating …" at bounding box center [509, 304] width 548 height 524
click at [331, 407] on textarea "At [GEOGRAPHIC_DATA], we’re passionate about creating epic adventures, and your…" at bounding box center [509, 409] width 506 height 57
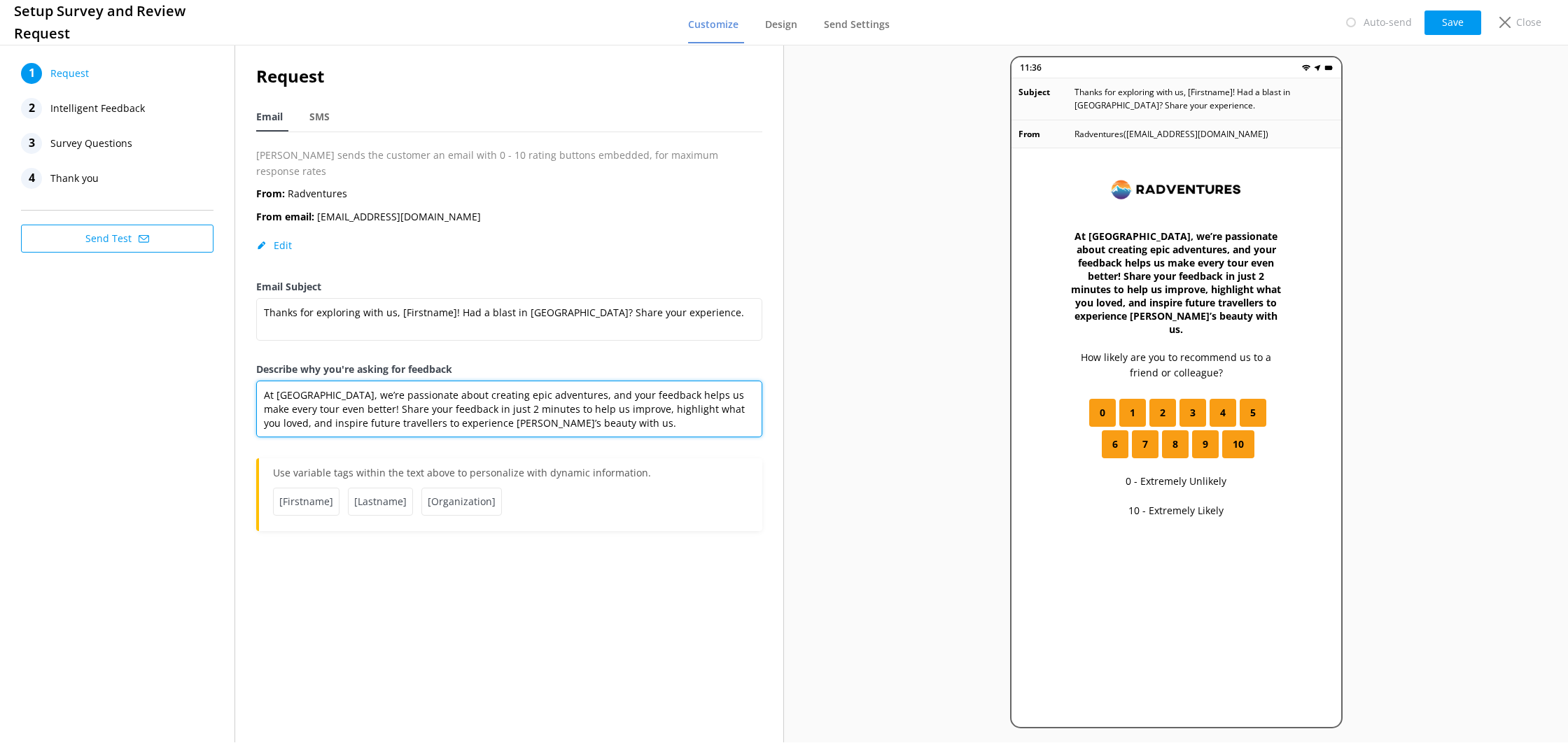
paste textarea "experience even better! Take just 2 minutes to share your thoughts—help us impr…"
drag, startPoint x: 662, startPoint y: 393, endPoint x: 721, endPoint y: 420, distance: 64.9
click at [697, 395] on textarea "At [GEOGRAPHIC_DATA], we’re passionate about creating epic adventures, and your…" at bounding box center [509, 409] width 506 height 57
click at [594, 409] on textarea "At [GEOGRAPHIC_DATA], we’re passionate about creating epic adventures, and your…" at bounding box center [509, 409] width 506 height 57
drag, startPoint x: 400, startPoint y: 411, endPoint x: 405, endPoint y: 418, distance: 8.6
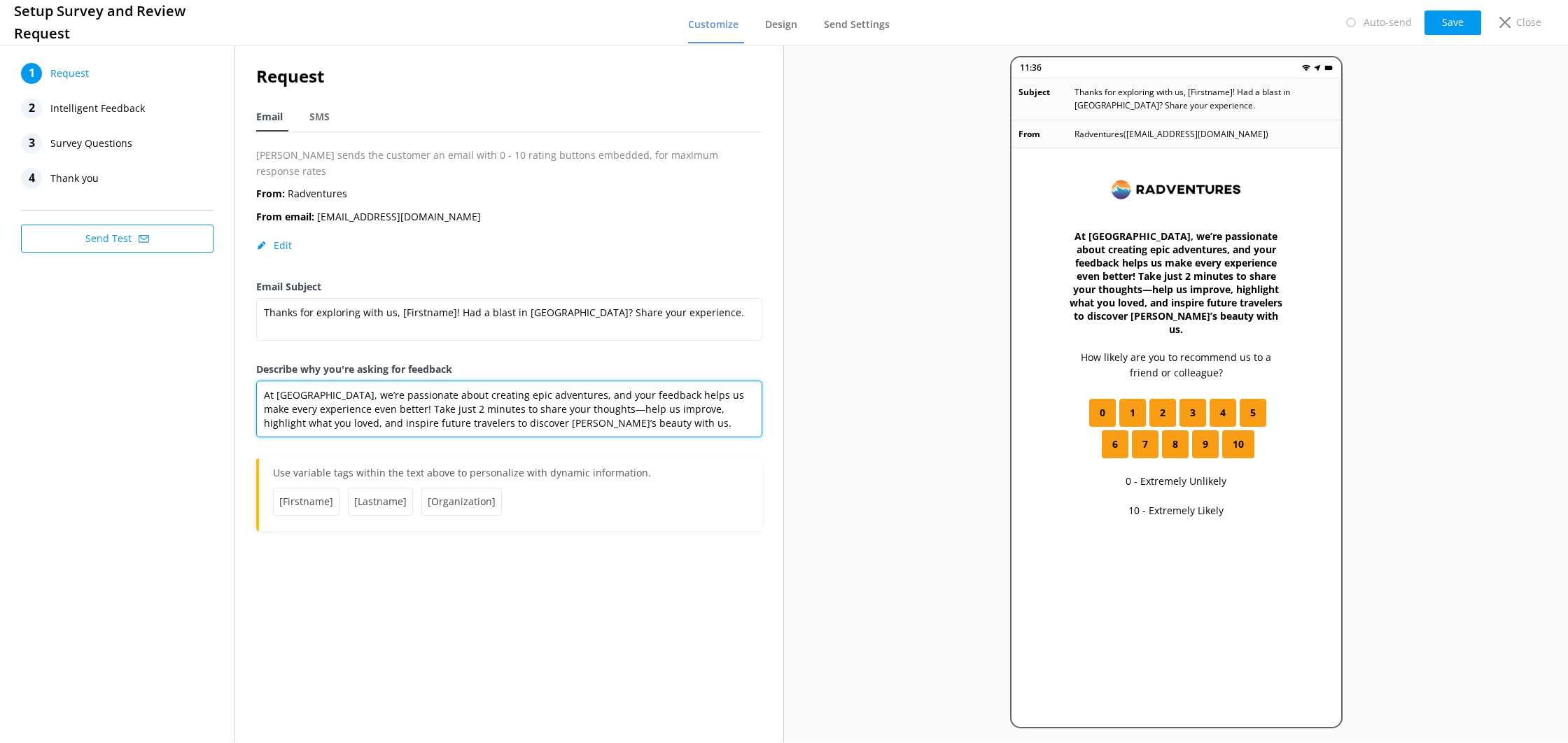
click at [400, 411] on textarea "At [GEOGRAPHIC_DATA], we’re passionate about creating epic adventures, and your…" at bounding box center [509, 409] width 506 height 57
click at [598, 409] on textarea "At [GEOGRAPHIC_DATA], we’re passionate about creating epic adventures, and your…" at bounding box center [509, 409] width 506 height 57
drag, startPoint x: 346, startPoint y: 379, endPoint x: 256, endPoint y: 378, distance: 90.0
click at [256, 381] on textarea "At [GEOGRAPHIC_DATA], we’re passionate about creating epic adventures, and your…" at bounding box center [509, 409] width 506 height 57
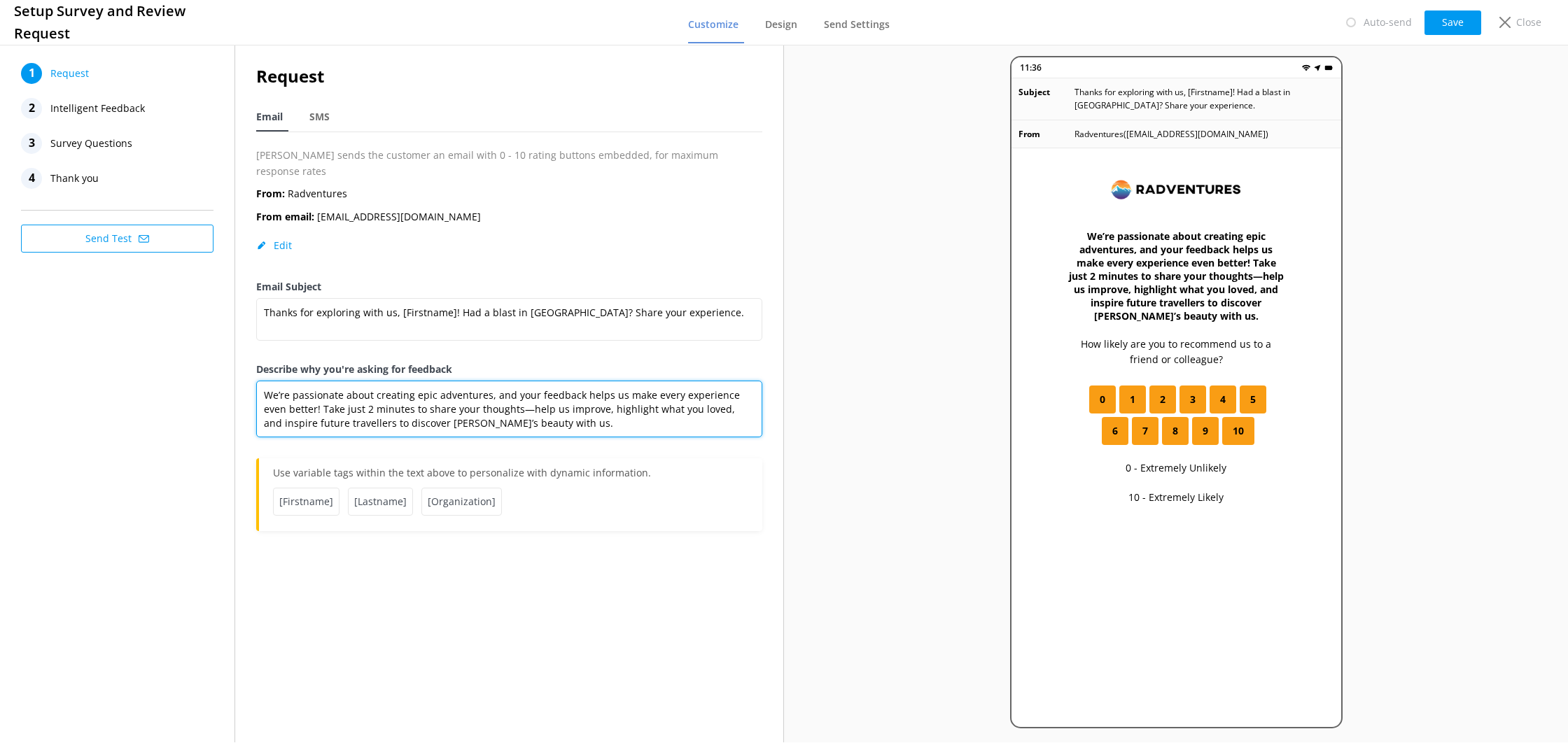
click at [565, 408] on textarea "We’re passionate about creating epic adventures, and your feedback helps us mak…" at bounding box center [509, 409] width 506 height 57
click at [1454, 23] on button "Save" at bounding box center [1453, 23] width 57 height 25
click at [312, 121] on span "SMS" at bounding box center [319, 117] width 21 height 14
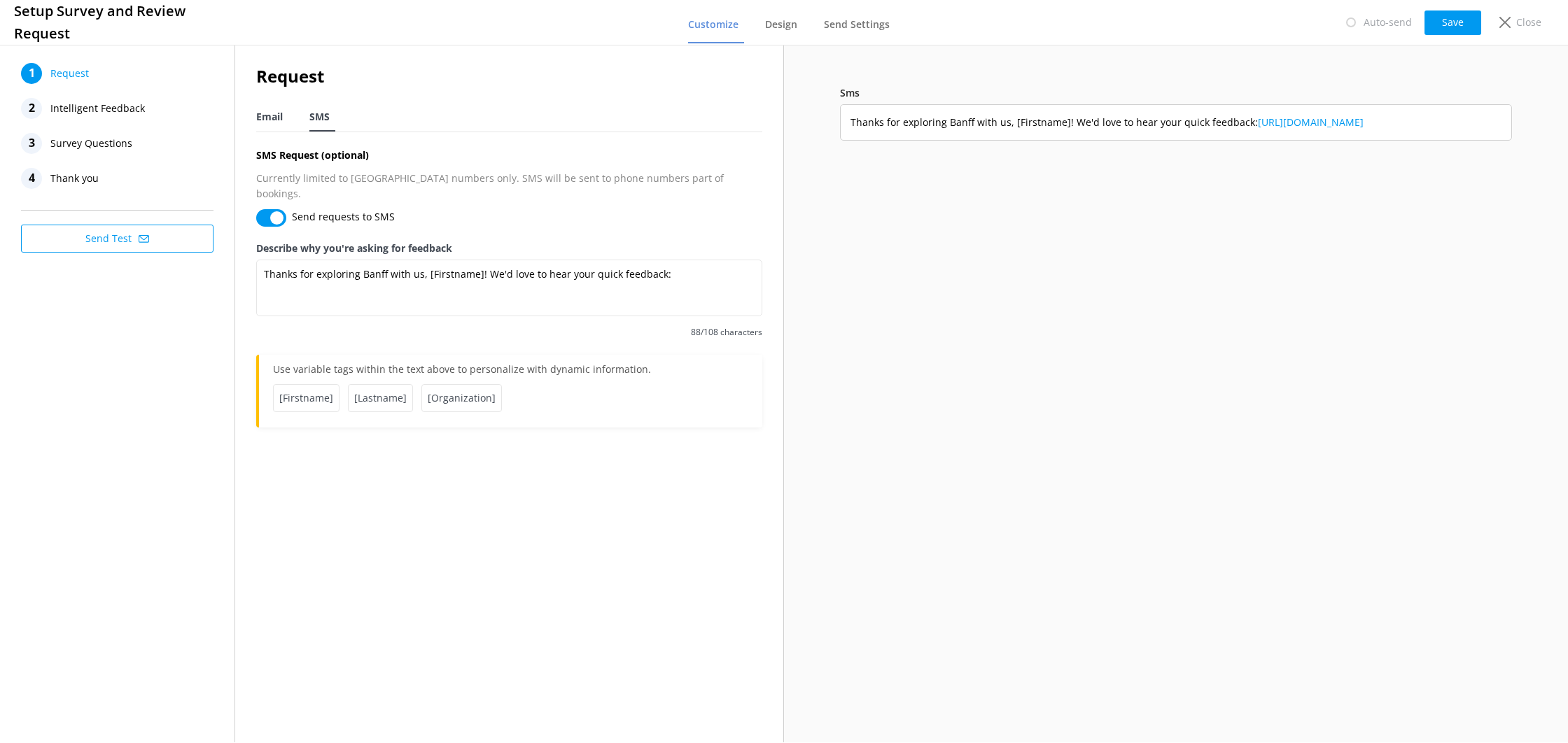
click at [282, 118] on span "Email" at bounding box center [269, 117] width 26 height 14
type textarea "We’re passionate about creating epic adventures, and your feedback helps us mak…"
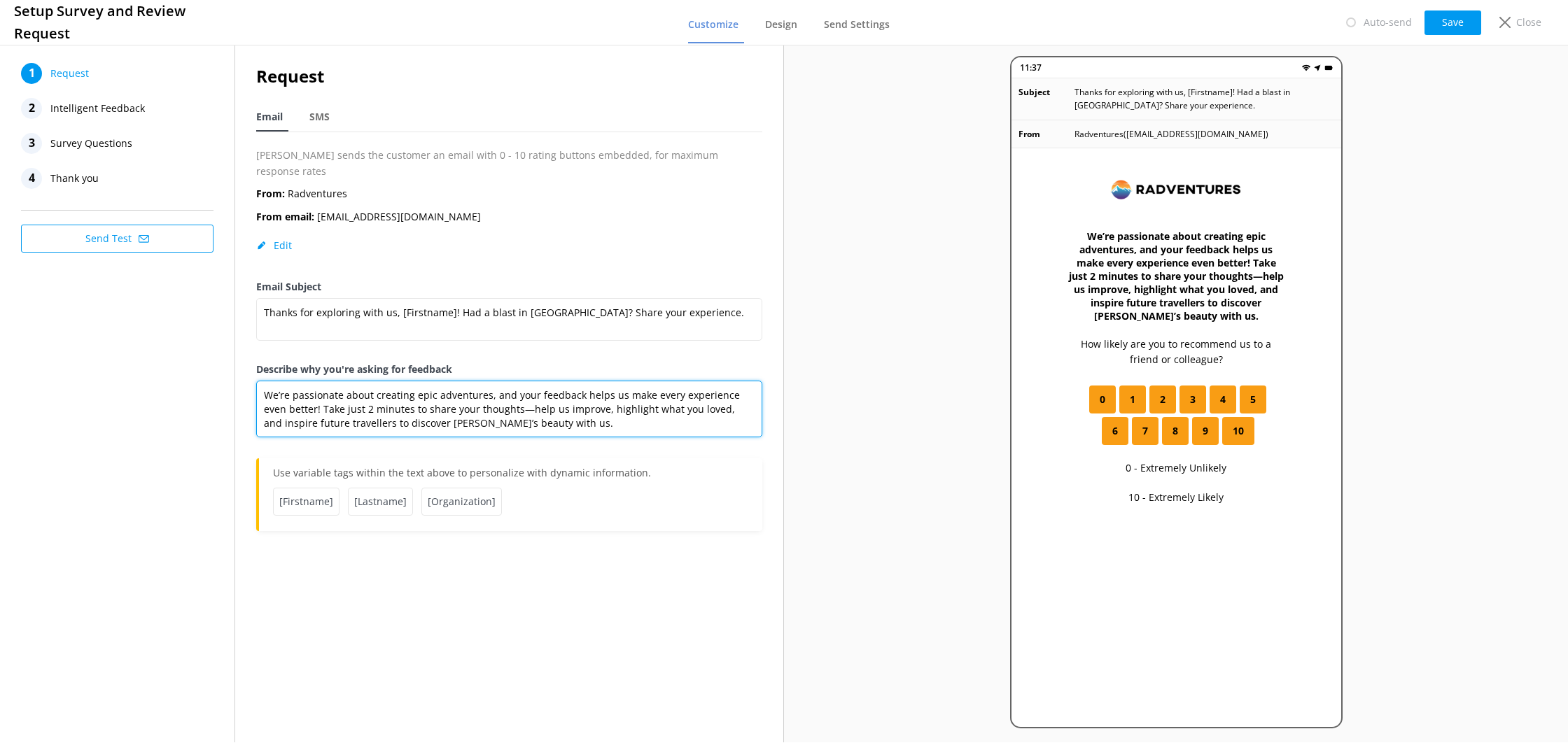
click at [505, 409] on textarea "We’re passionate about creating epic adventures, and your feedback helps us mak…" at bounding box center [509, 409] width 506 height 57
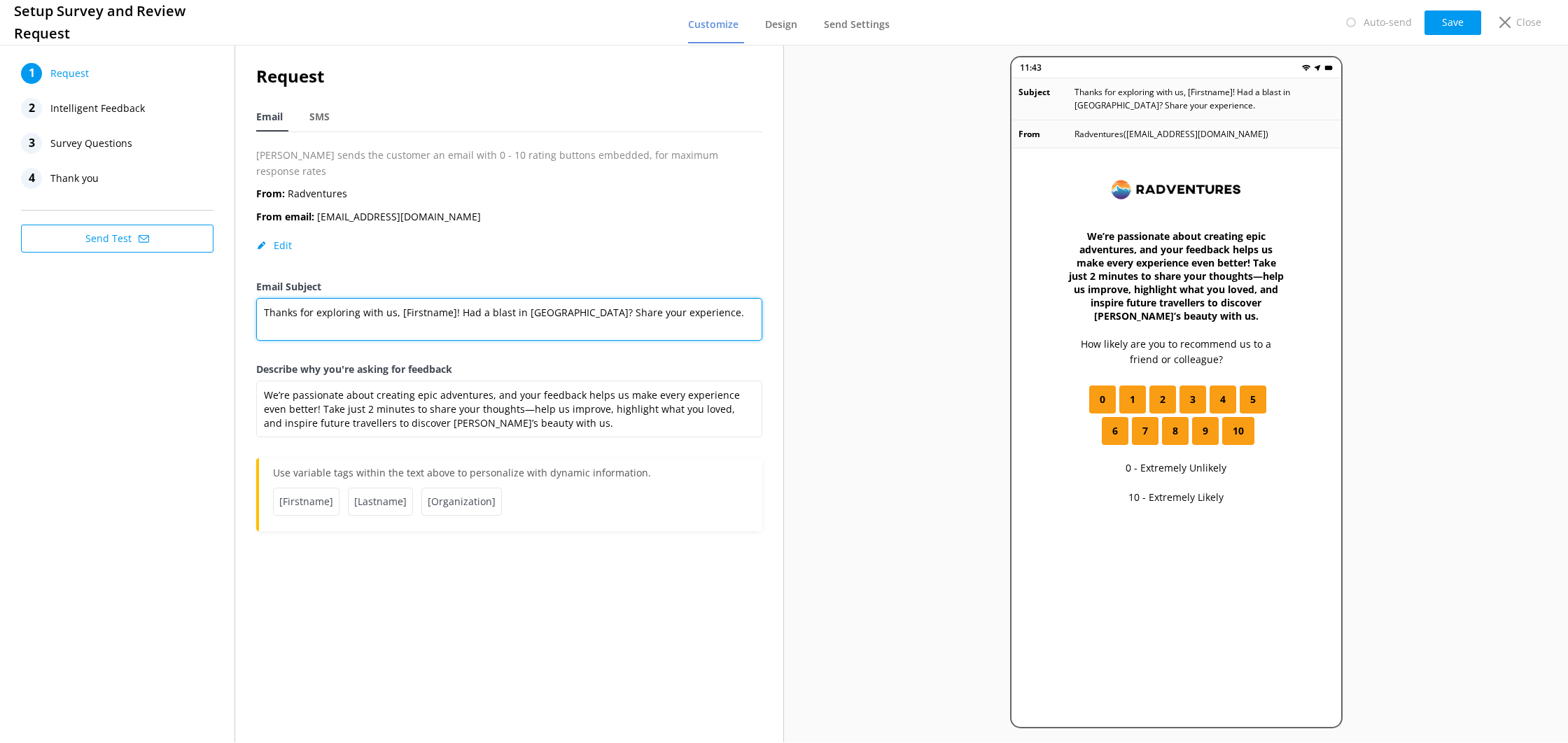
click at [383, 314] on textarea "Thanks for exploring with us, [Firstname]! Had a blast in [GEOGRAPHIC_DATA]? Sh…" at bounding box center [509, 319] width 506 height 43
drag, startPoint x: 658, startPoint y: 299, endPoint x: 339, endPoint y: 267, distance: 320.6
click at [339, 280] on div "Email Subject Thanks for exploring with us, [Firstname]! Had a blast in [GEOGRA…" at bounding box center [509, 321] width 506 height 82
paste textarea "[First Name], we want to hear about your adventure! 🌟"
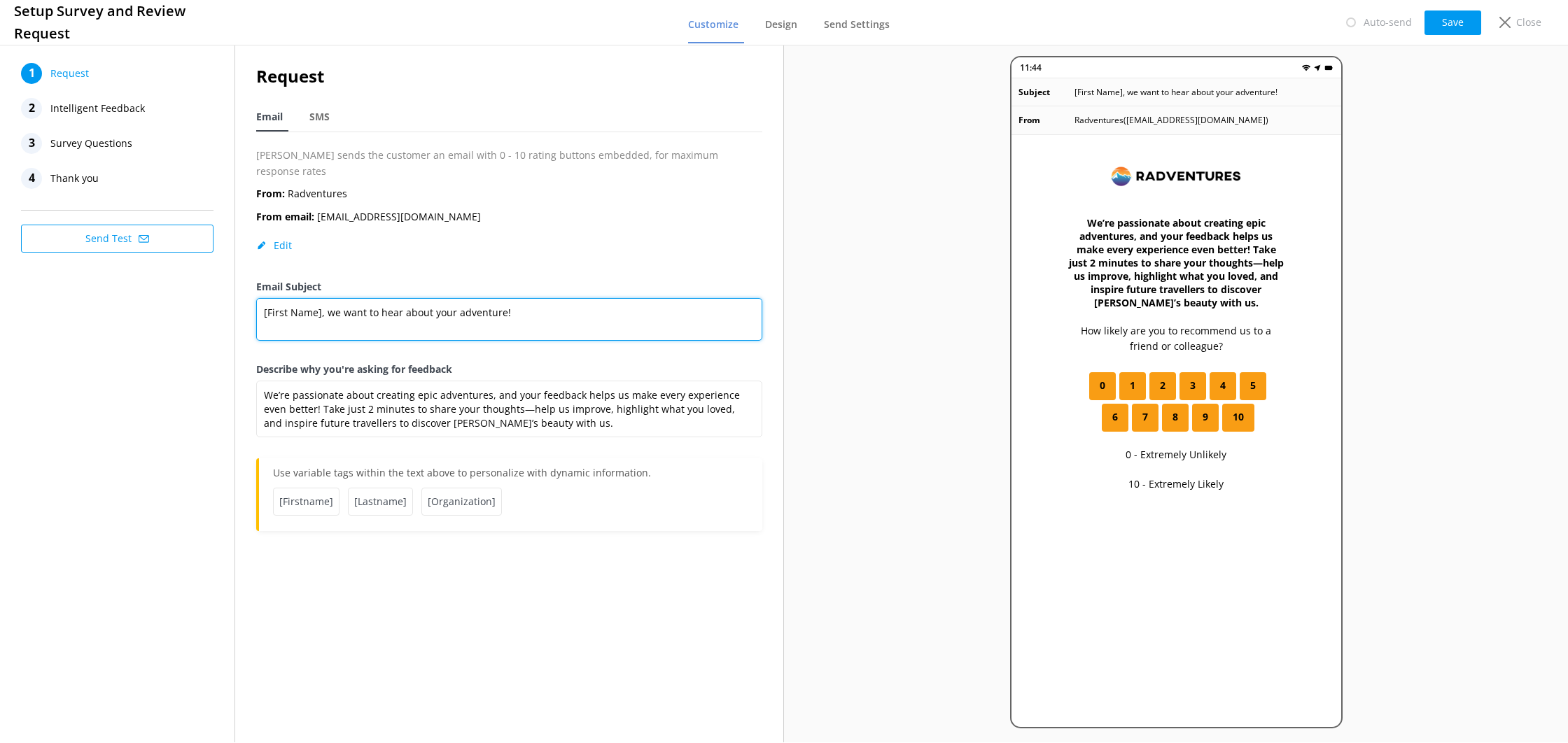
paste textarea "🌄"
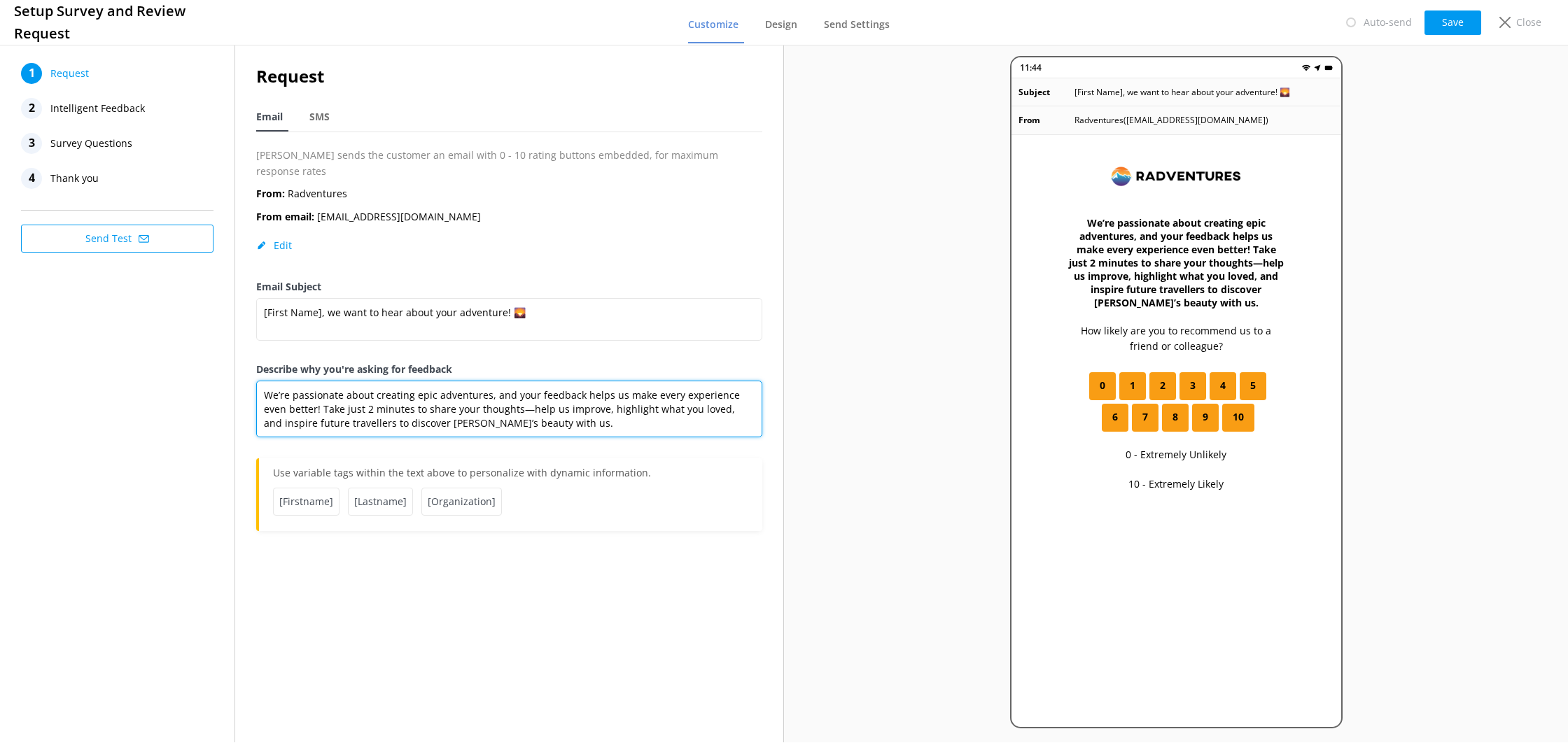
drag, startPoint x: 510, startPoint y: 407, endPoint x: 258, endPoint y: 368, distance: 255.0
click at [258, 381] on textarea "We’re passionate about creating epic adventures, and your feedback helps us mak…" at bounding box center [509, 409] width 506 height 57
click at [319, 489] on span "[Firstname]" at bounding box center [307, 501] width 67 height 28
click at [318, 488] on span "[Firstname]" at bounding box center [307, 501] width 67 height 28
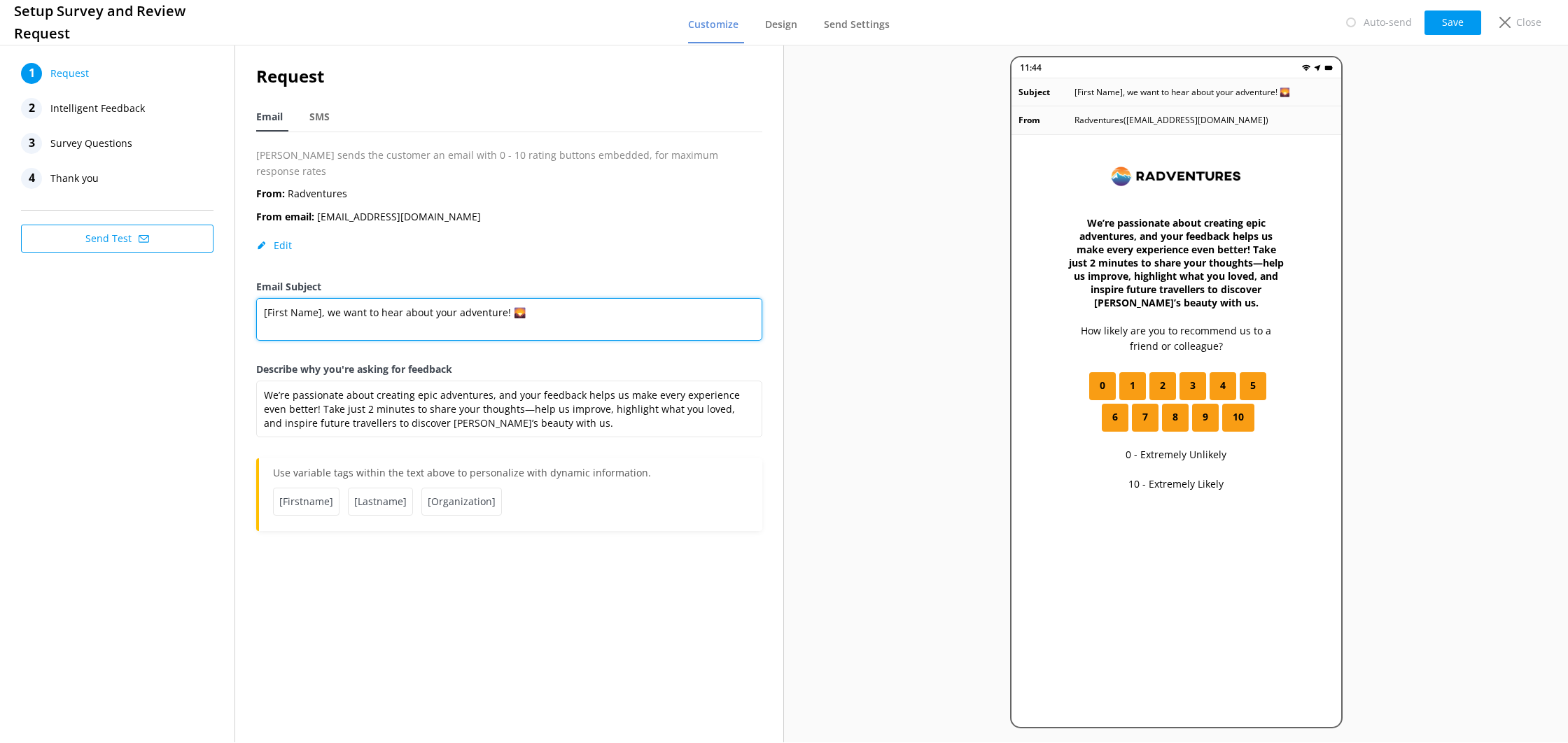
click at [454, 298] on textarea "[First Name], we want to hear about your adventure! 🌄" at bounding box center [509, 319] width 506 height 43
click at [574, 298] on textarea "[First Name], we want to hear about your Banff adventure! 🌄" at bounding box center [509, 319] width 506 height 43
type textarea "[First Name], we want to hear about your Banff adventure!"
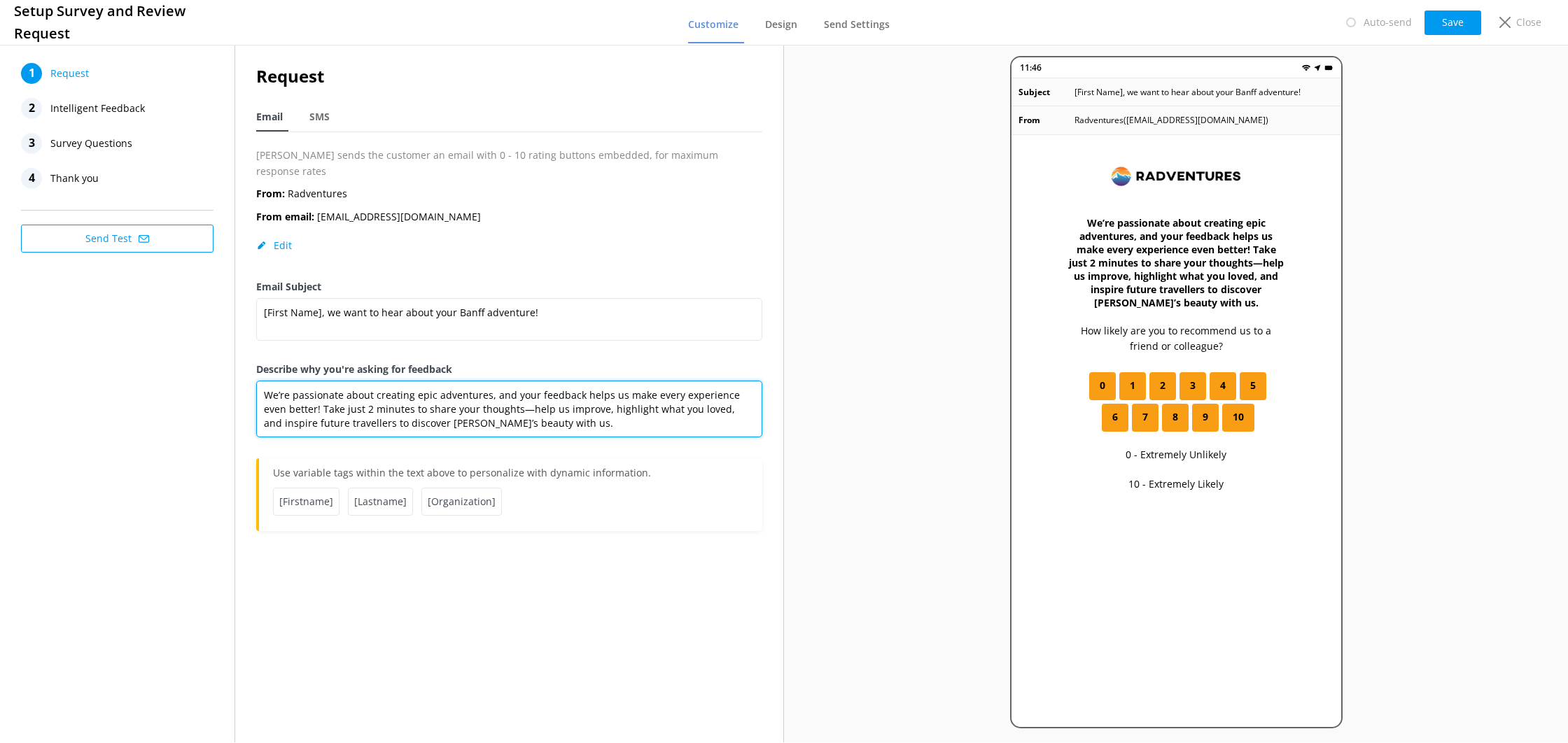
drag, startPoint x: 263, startPoint y: 378, endPoint x: 529, endPoint y: 434, distance: 271.8
click at [529, 434] on div "Describe why you're asking for feedback We’re passionate about creating epic ad…" at bounding box center [509, 410] width 506 height 97
click at [517, 414] on textarea "We’re passionate about creating epic adventures, and your feedback helps us mak…" at bounding box center [509, 409] width 506 height 57
paste textarea "We’re passionate about creating epic adventures, and your feedback helps us mak…"
click at [444, 383] on textarea "We’re passionate about creating epic adventures, and your feedback helps us mak…" at bounding box center [509, 409] width 506 height 57
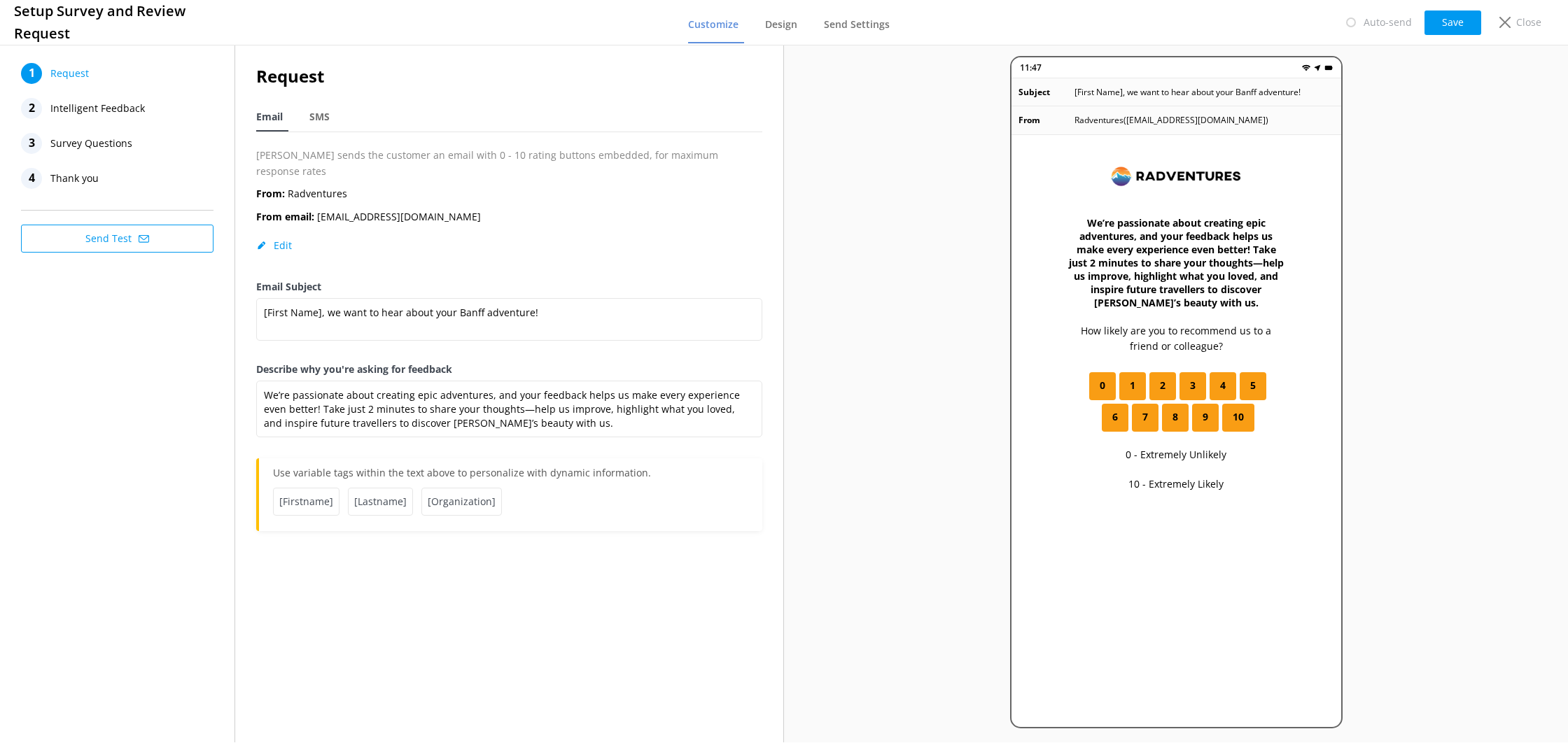
click at [1466, 18] on button "Save" at bounding box center [1453, 23] width 57 height 25
drag, startPoint x: 396, startPoint y: 390, endPoint x: 267, endPoint y: 382, distance: 129.2
click at [393, 390] on textarea "We’re passionate about creating epic adventures, and your feedback helps us mak…" at bounding box center [509, 409] width 506 height 57
drag, startPoint x: 266, startPoint y: 381, endPoint x: 488, endPoint y: 384, distance: 222.0
click at [488, 384] on textarea "We’re passionate about creating epic adventures, and your feedback helps us mak…" at bounding box center [509, 409] width 506 height 57
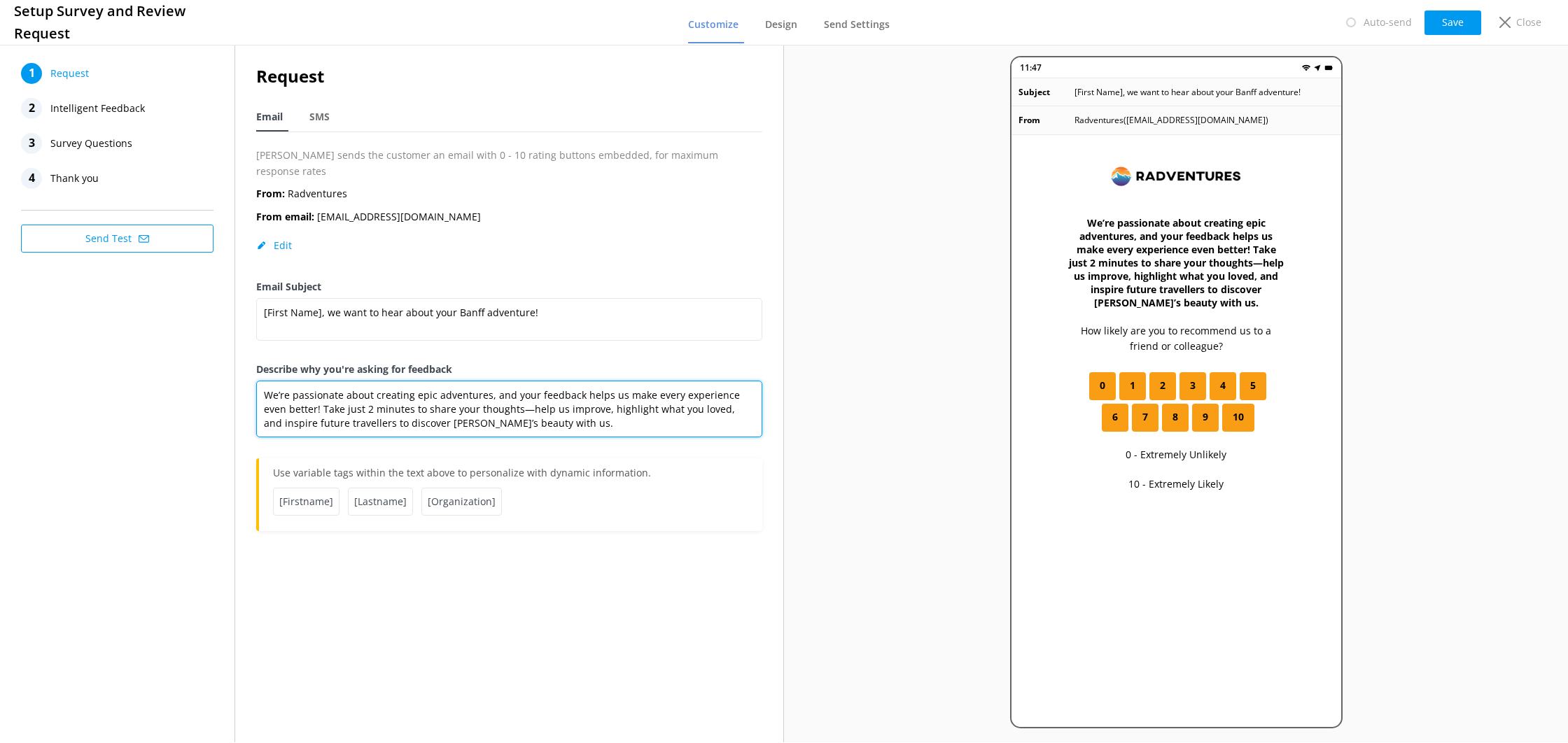
paste textarea "our Banff experience matters to us!"
drag, startPoint x: 612, startPoint y: 381, endPoint x: 660, endPoint y: 381, distance: 48.0
click at [660, 381] on textarea "our Banff experience matters to us, and your feedback helps us make every exper…" at bounding box center [509, 409] width 506 height 57
click at [539, 381] on textarea "our Banff experience matters to us, and your feedback helps us make every exper…" at bounding box center [509, 409] width 506 height 57
drag, startPoint x: 593, startPoint y: 379, endPoint x: 661, endPoint y: 381, distance: 68.0
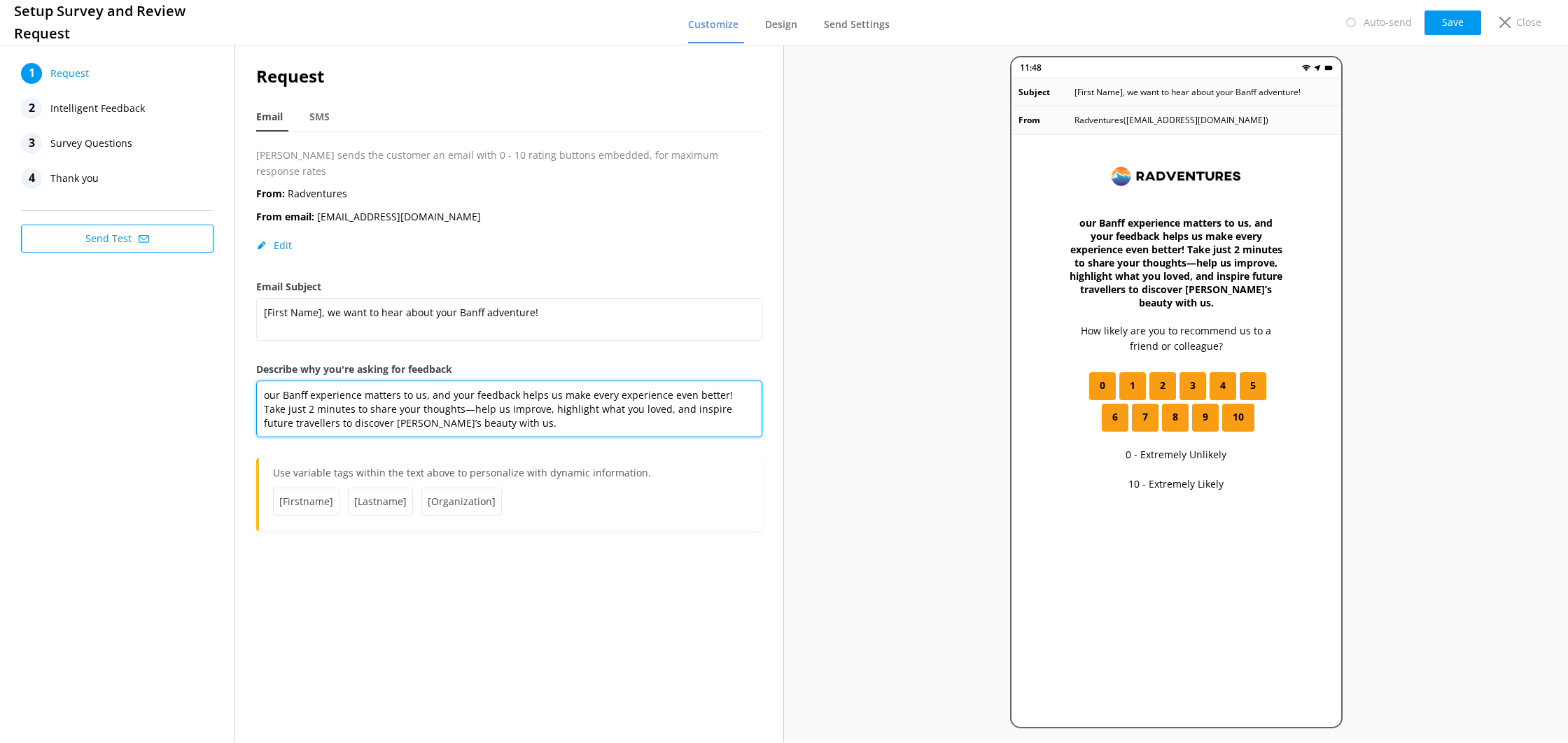
click at [659, 381] on textarea "our Banff experience matters to us, and your feedback helps us make every exper…" at bounding box center [509, 409] width 506 height 57
click at [659, 404] on textarea "our Banff experience matters to us, and your feedback helps us make Radventures…" at bounding box center [509, 409] width 506 height 57
click at [538, 410] on textarea "our Banff experience matters to us, and your feedback helps us make Radventures…" at bounding box center [509, 409] width 506 height 57
click at [261, 381] on textarea "our Banff experience matters to us, and your feedback helps us make Radventures…" at bounding box center [509, 409] width 506 height 57
drag, startPoint x: 314, startPoint y: 382, endPoint x: 346, endPoint y: 400, distance: 36.7
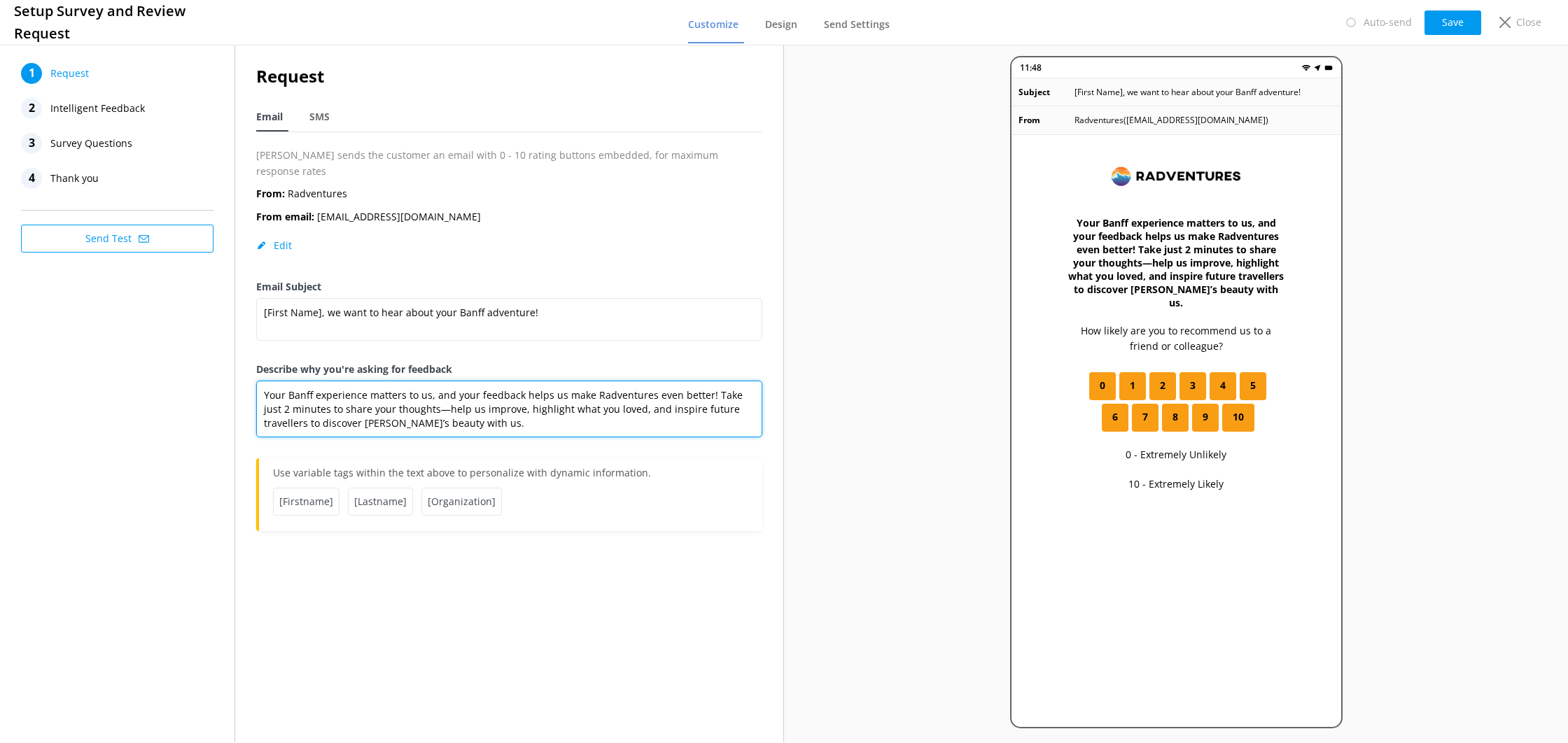
click at [314, 382] on textarea "Your Banff experience matters to us, and your feedback helps us make Radventure…" at bounding box center [509, 409] width 506 height 57
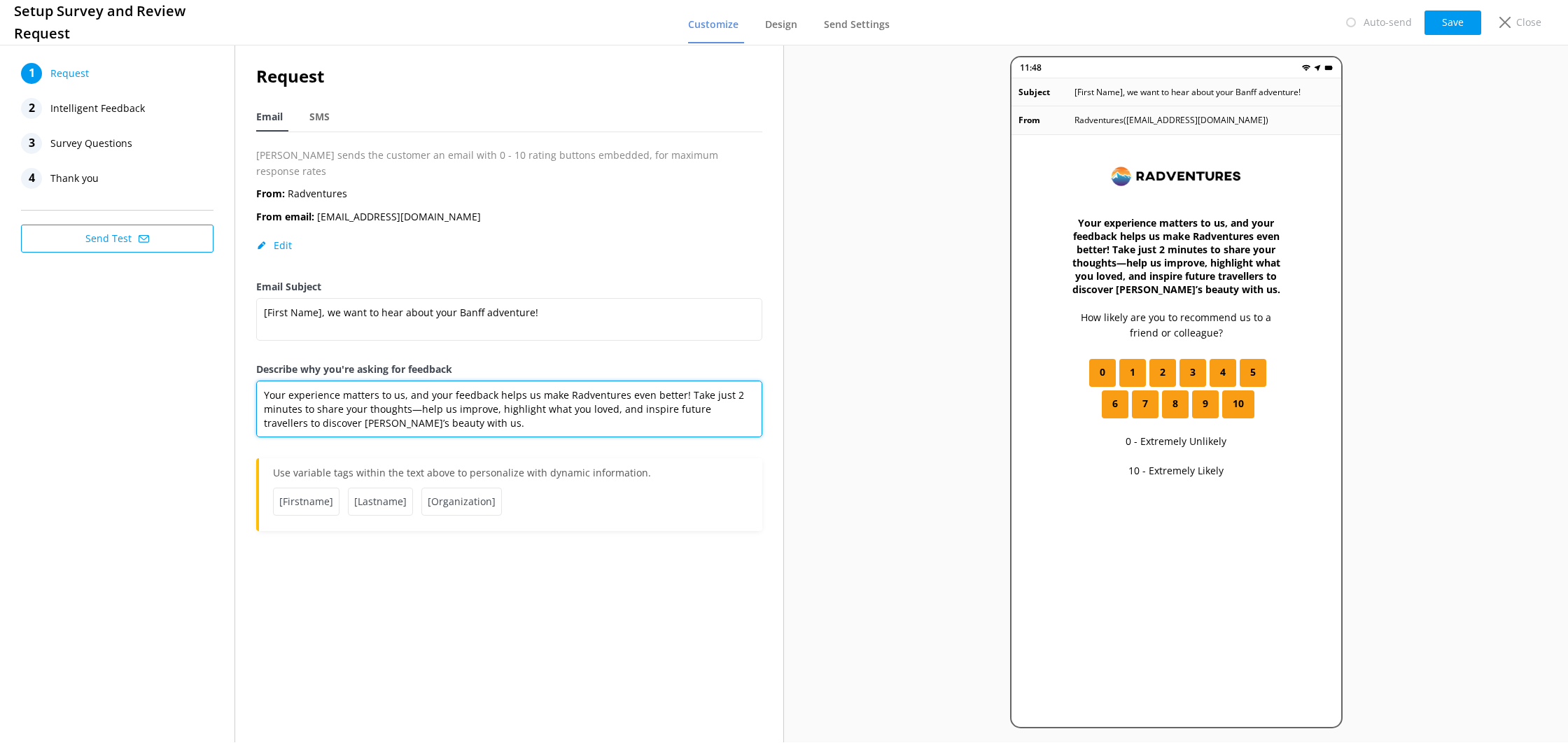
click at [437, 409] on textarea "Your experience matters to us, and your feedback helps us make Radventures even…" at bounding box center [509, 409] width 506 height 57
drag, startPoint x: 434, startPoint y: 408, endPoint x: 232, endPoint y: 364, distance: 206.7
click at [225, 362] on div "1 Request 2 Intelligent Feedback 3 Survey Questions 4 Thank you Send Test Reque…" at bounding box center [392, 392] width 784 height 700
click at [485, 405] on textarea "Your experience matters to us, and your feedback helps us make Radventures even…" at bounding box center [509, 409] width 506 height 57
paste textarea "eince is what inspires us! 🌟 Take 2 minutes to share what made your adventure s…"
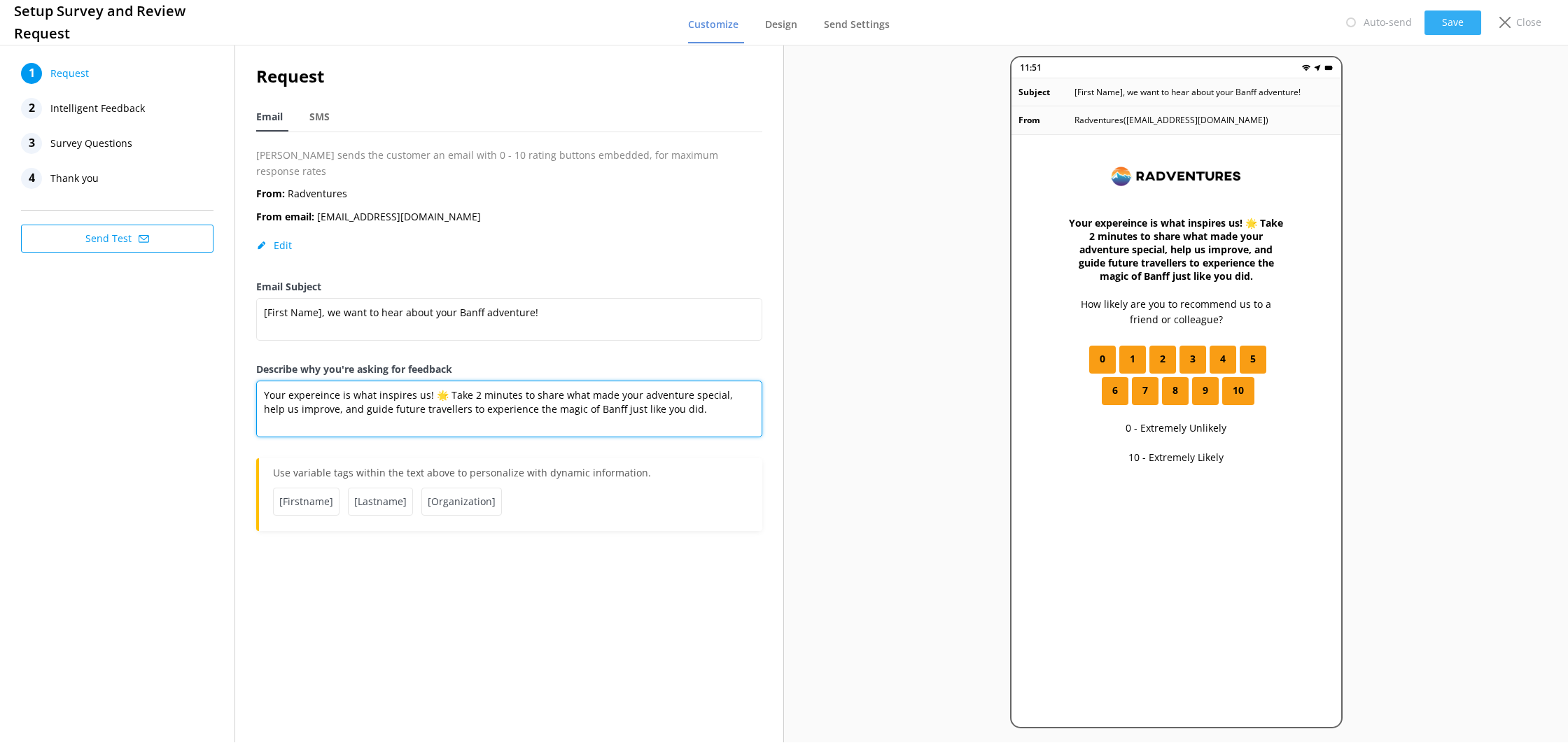
type textarea "Your expereince is what inspires us! 🌟 Take 2 minutes to share what made your a…"
click at [1452, 26] on button "Save" at bounding box center [1453, 23] width 57 height 25
click at [1500, 26] on icon at bounding box center [1506, 23] width 11 height 11
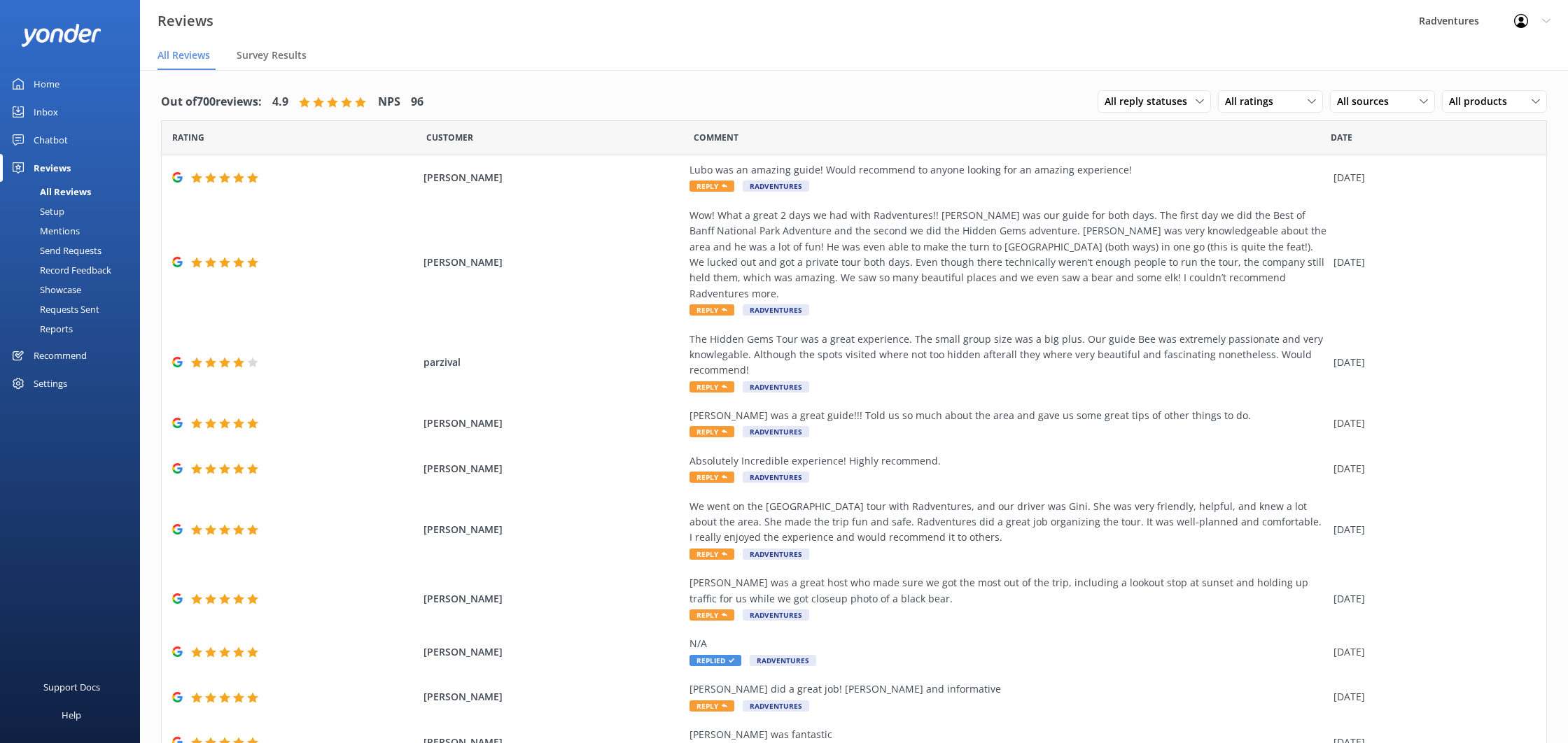
click at [65, 216] on link "Setup" at bounding box center [74, 211] width 131 height 20
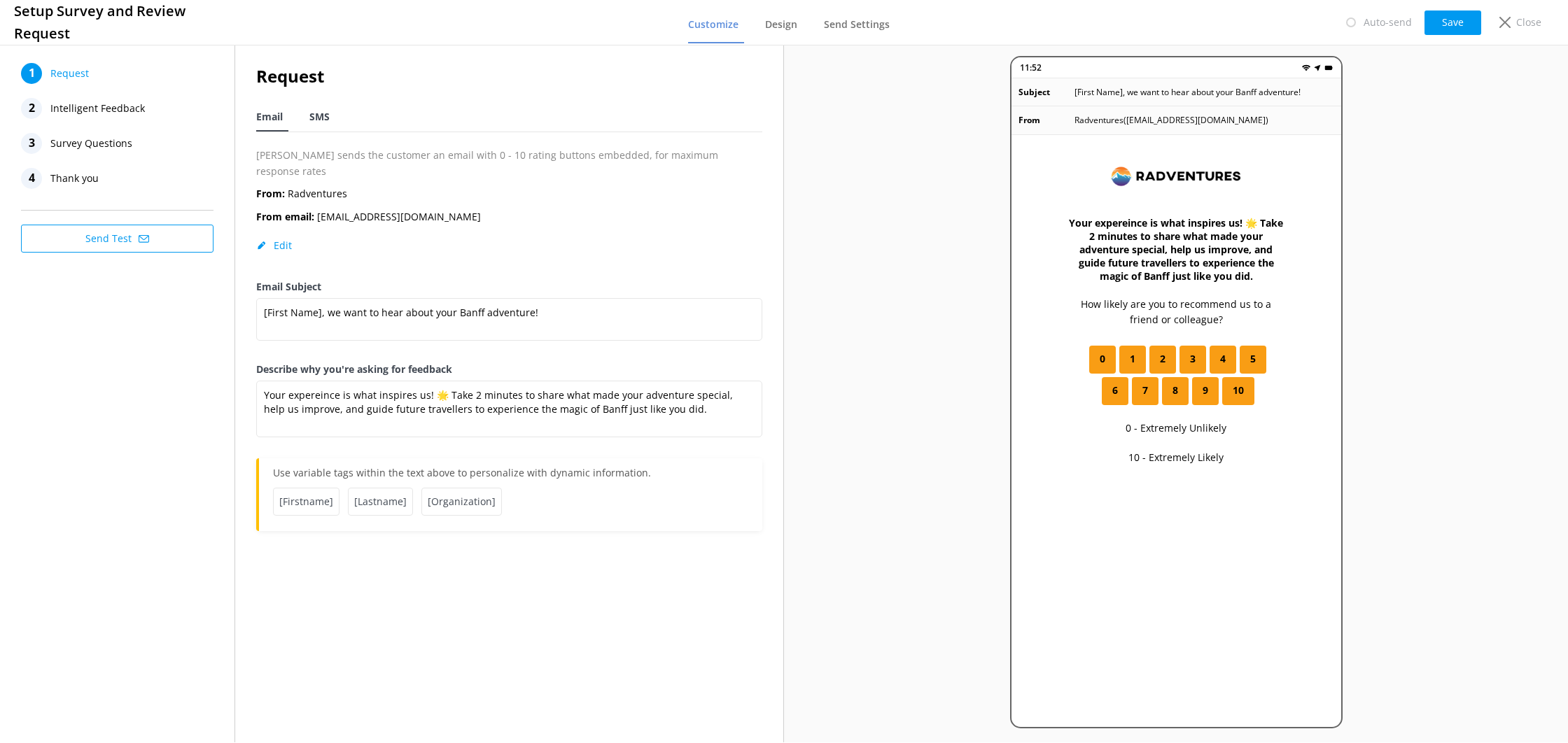
click at [335, 124] on div "SMS" at bounding box center [322, 117] width 26 height 28
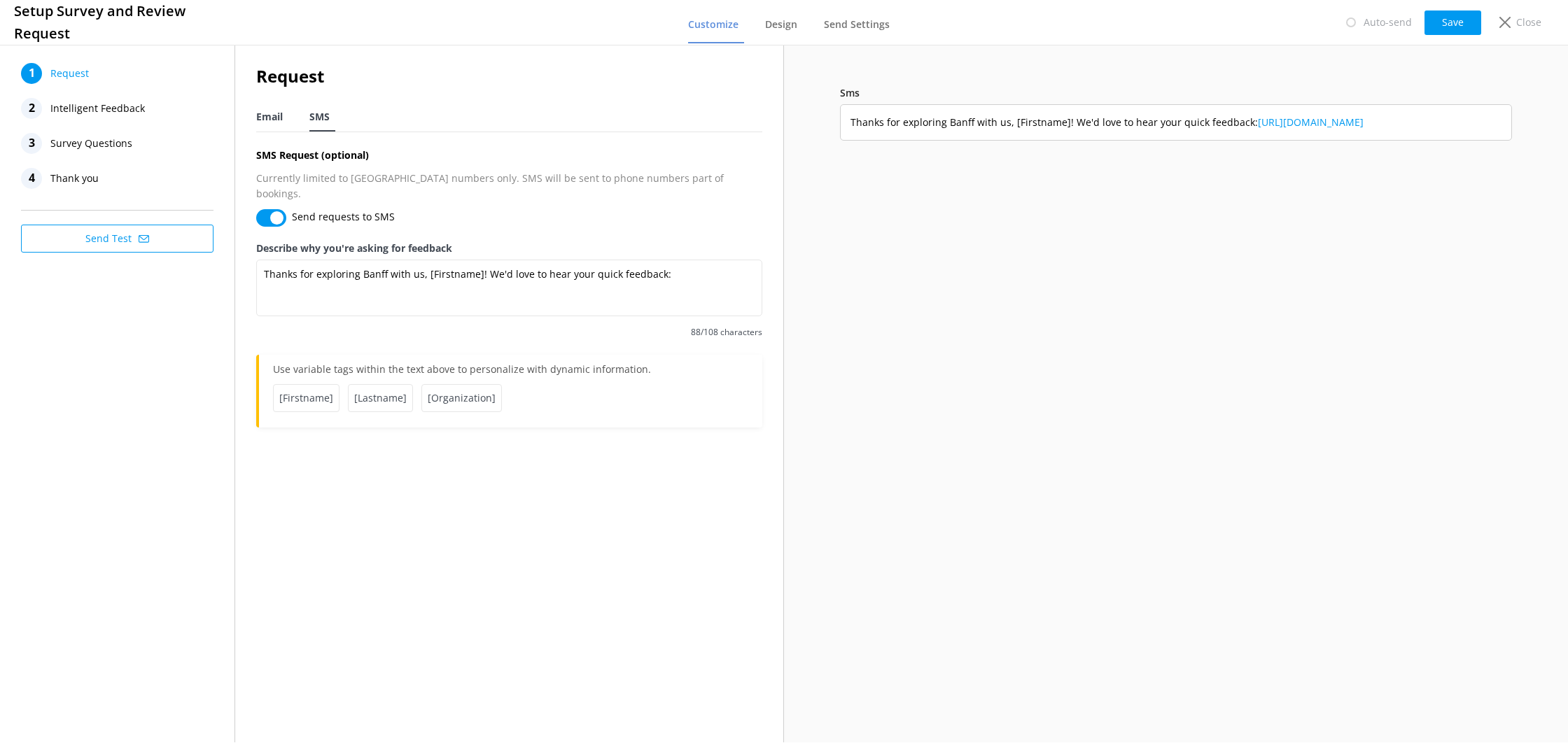
click at [272, 121] on span "Email" at bounding box center [269, 117] width 26 height 14
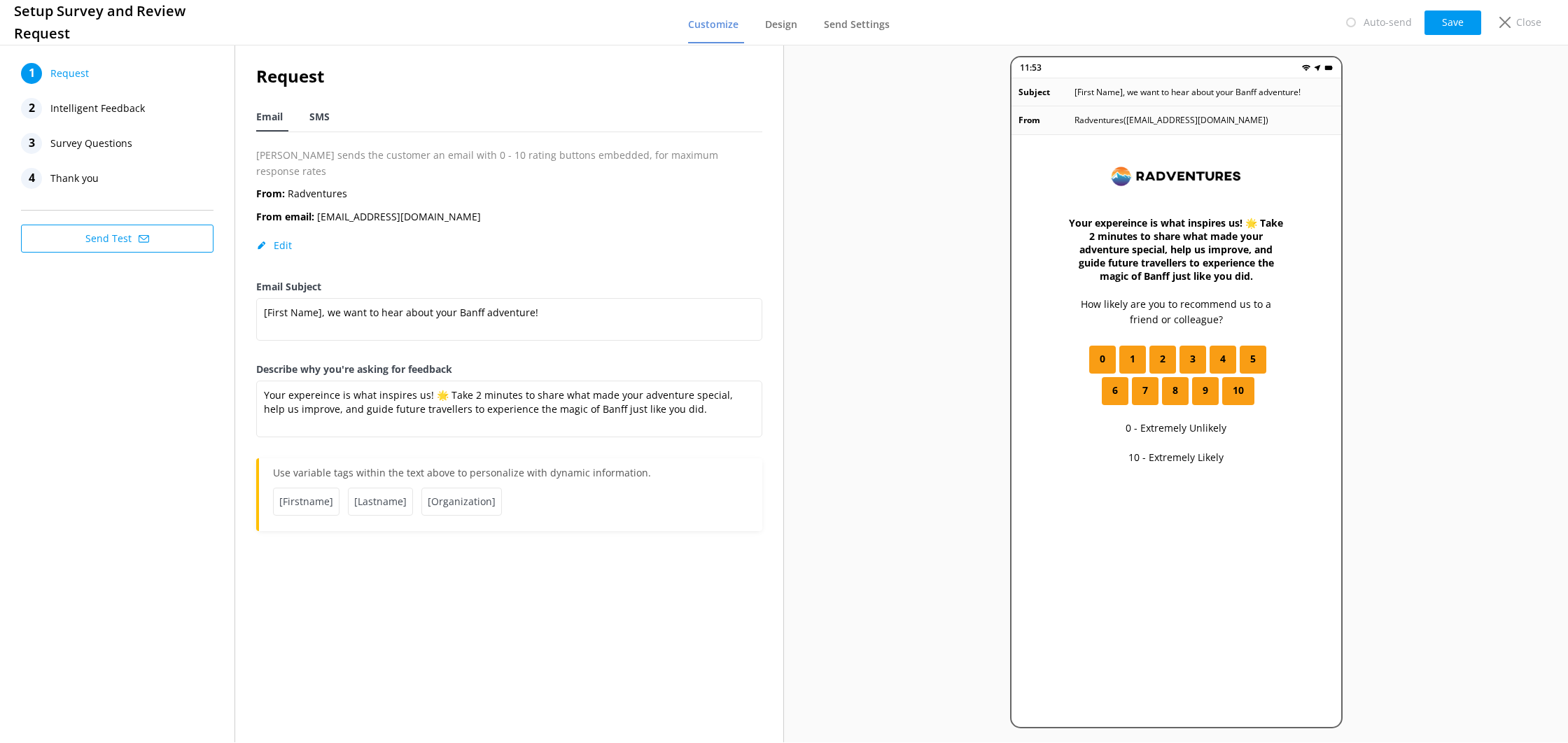
click at [310, 121] on span "SMS" at bounding box center [319, 117] width 21 height 14
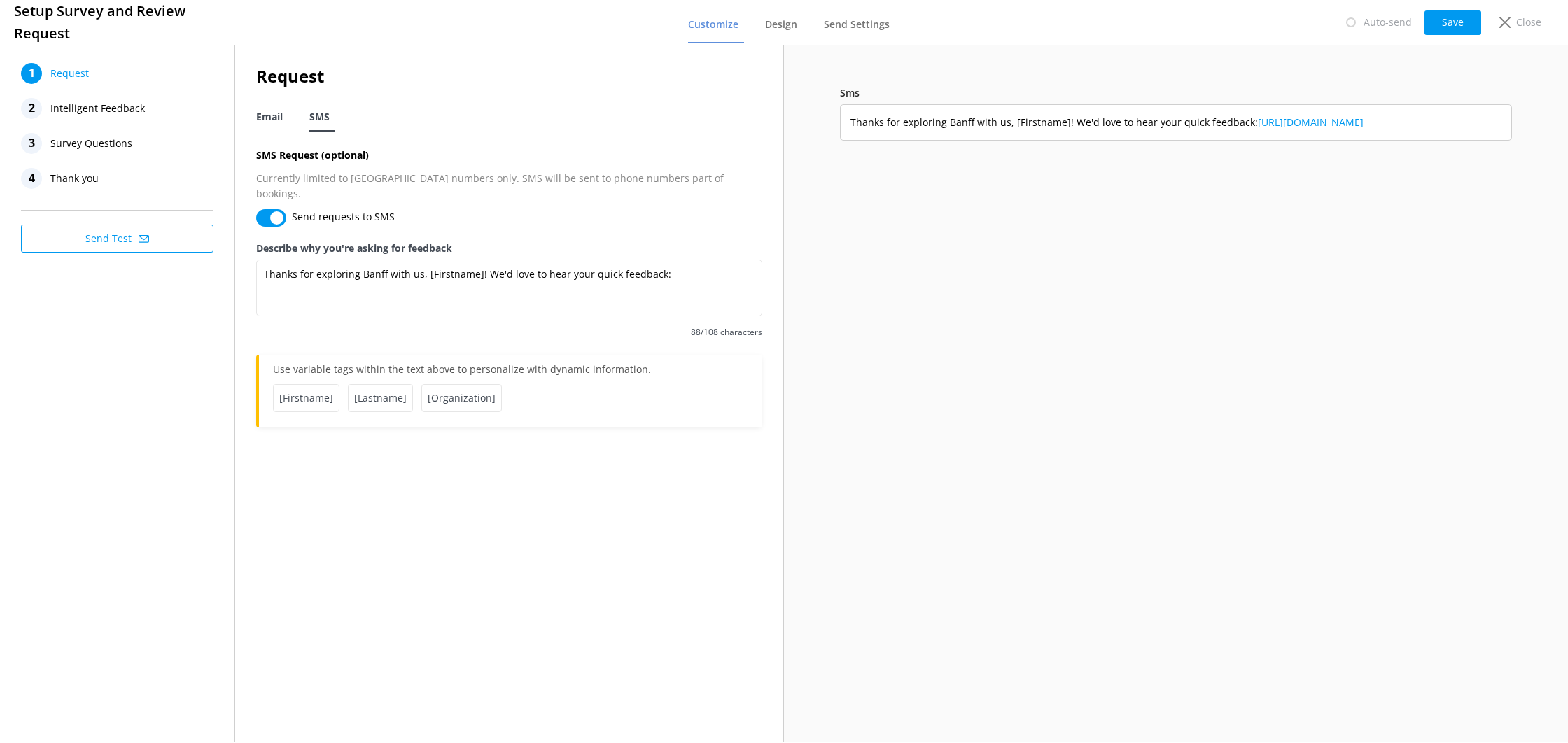
click at [280, 123] on span "Email" at bounding box center [269, 117] width 26 height 14
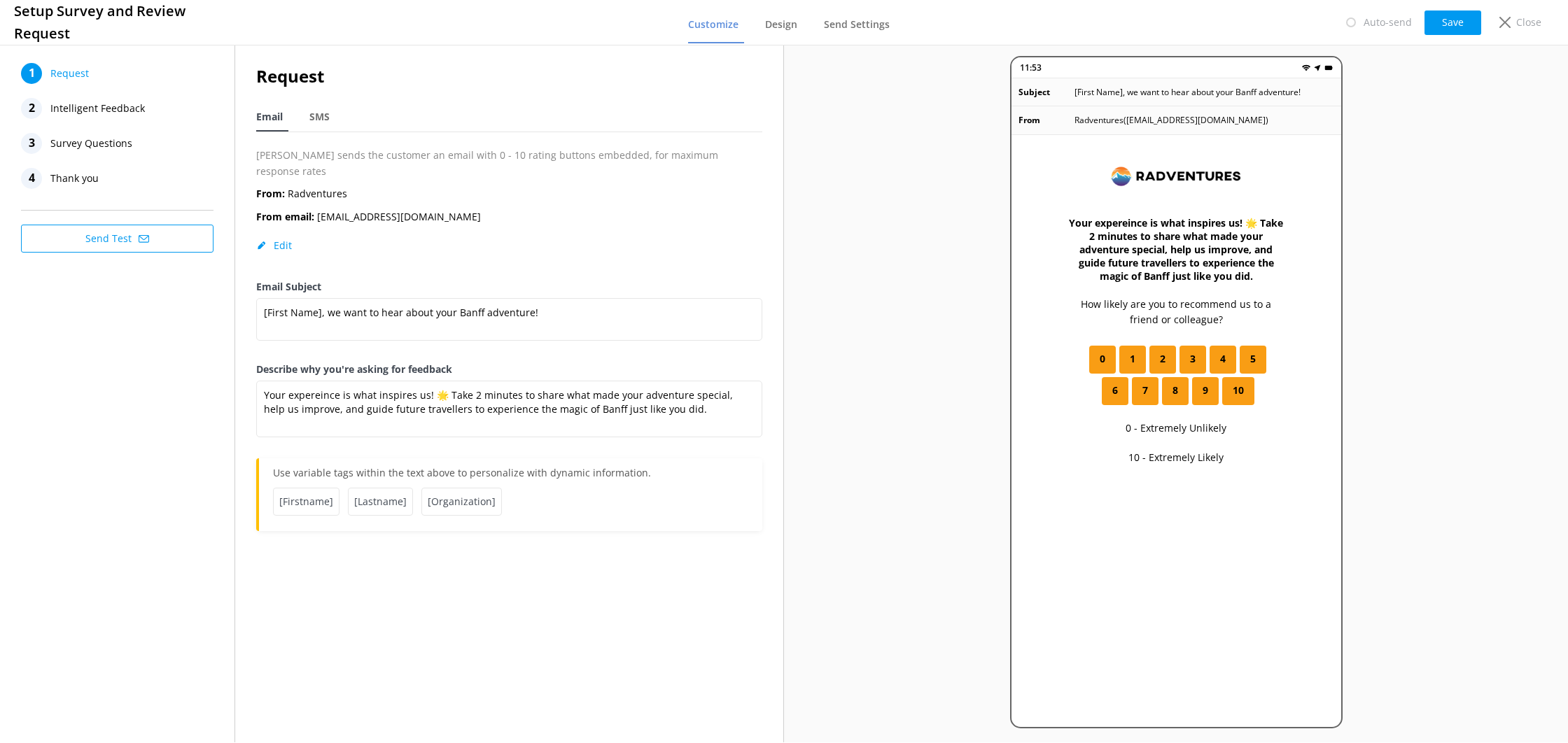
click at [309, 116] on nav "Email SMS" at bounding box center [509, 118] width 506 height 28
click at [314, 117] on span "SMS" at bounding box center [319, 117] width 21 height 14
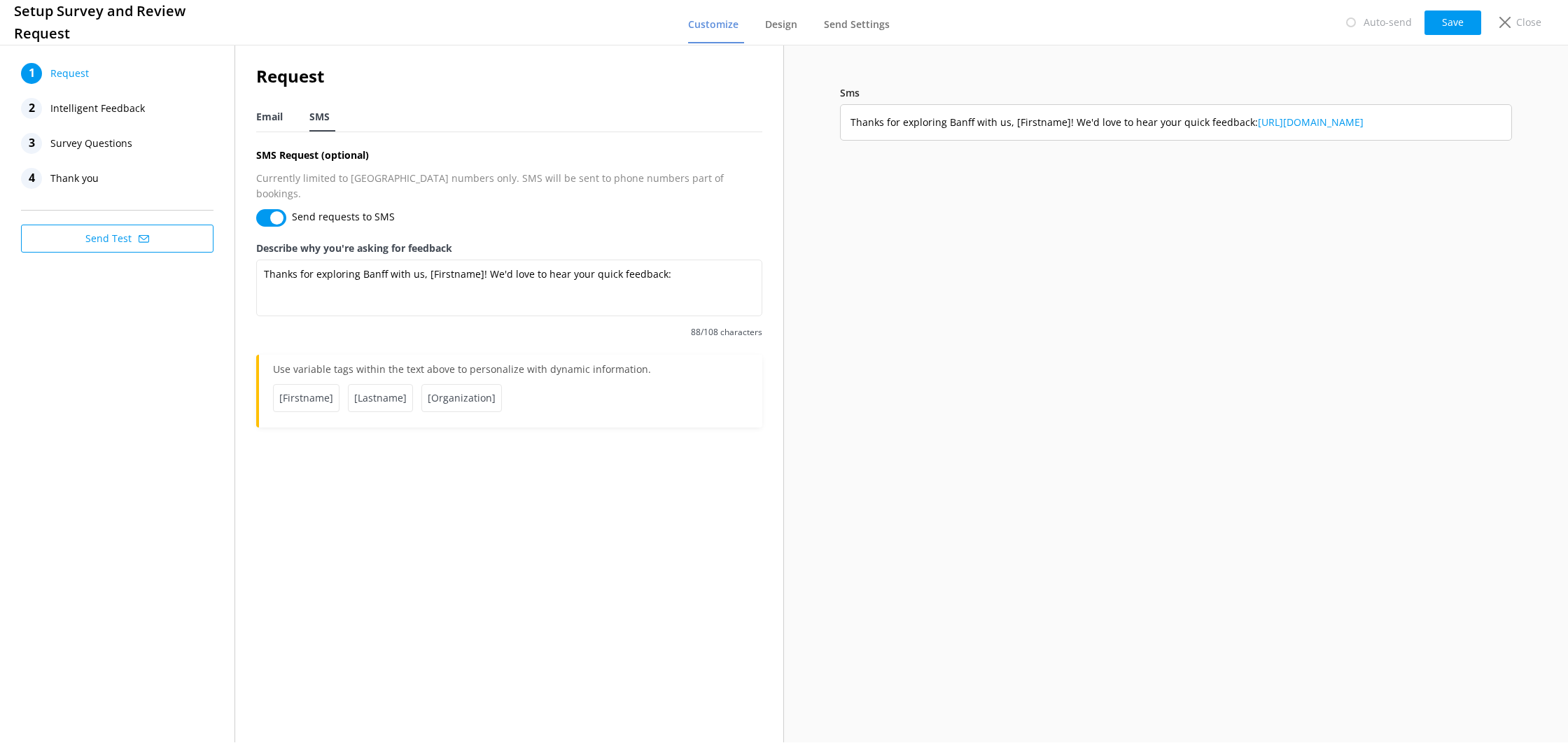
click at [280, 115] on span "Email" at bounding box center [269, 117] width 26 height 14
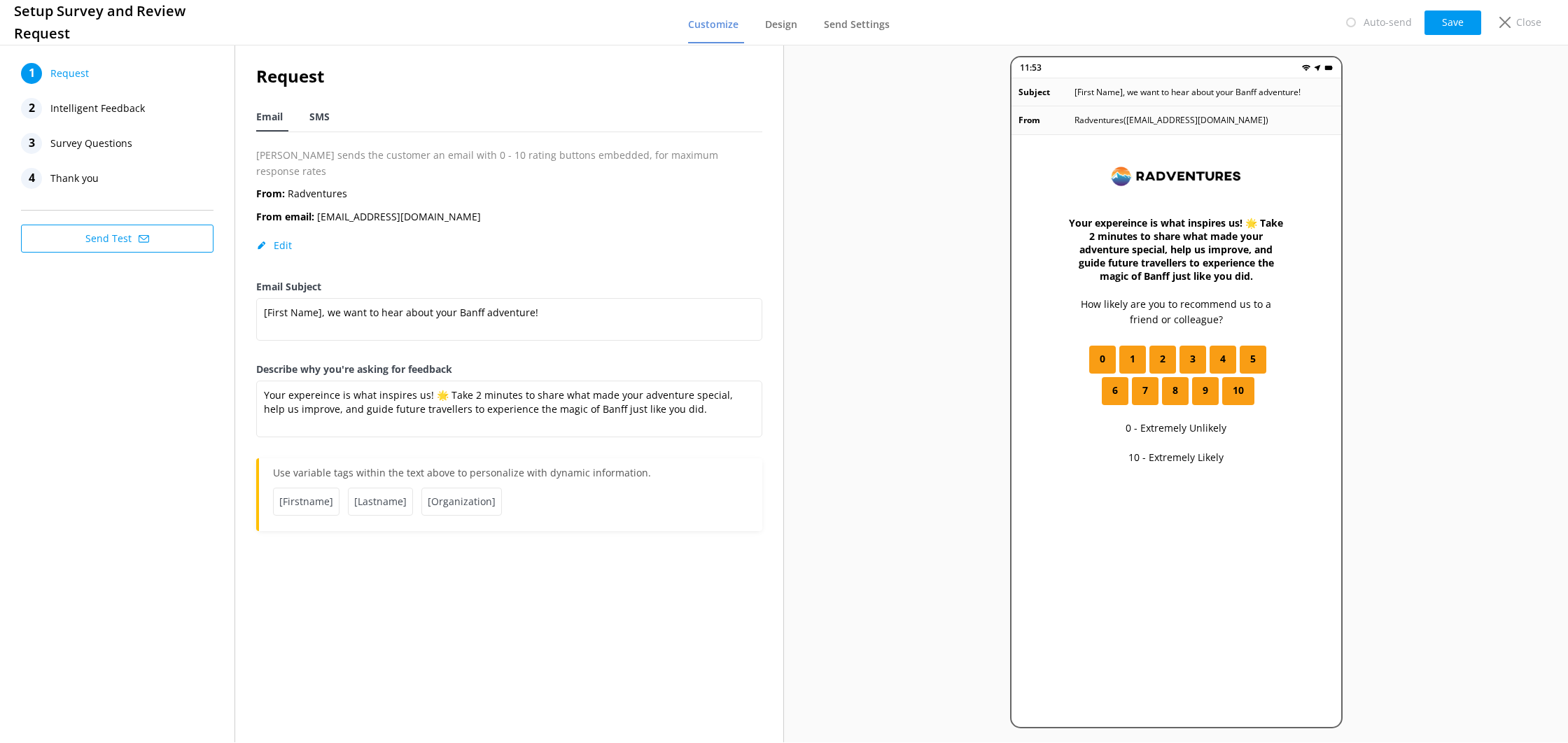
click at [312, 117] on span "SMS" at bounding box center [319, 117] width 21 height 14
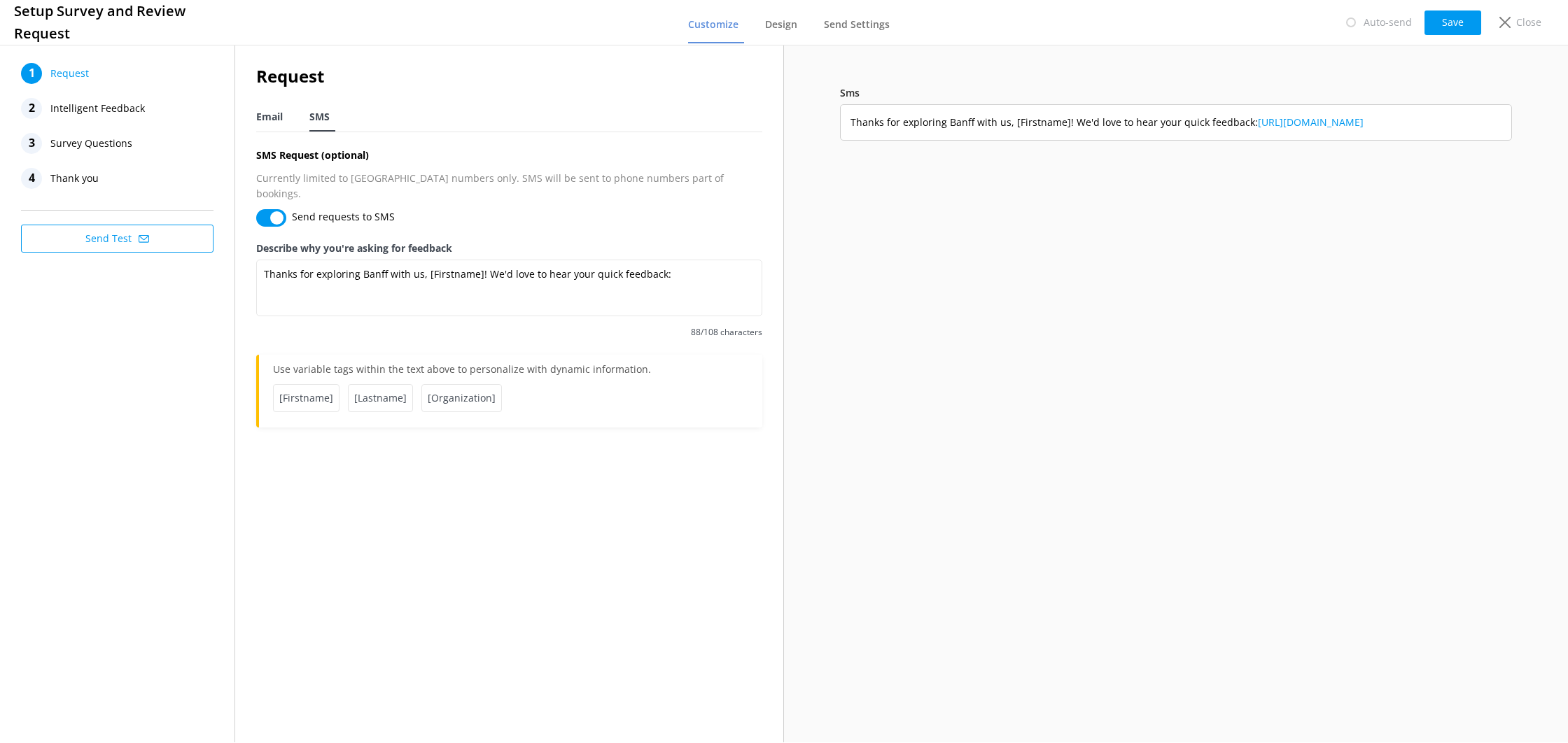
click at [278, 119] on span "Email" at bounding box center [269, 117] width 26 height 14
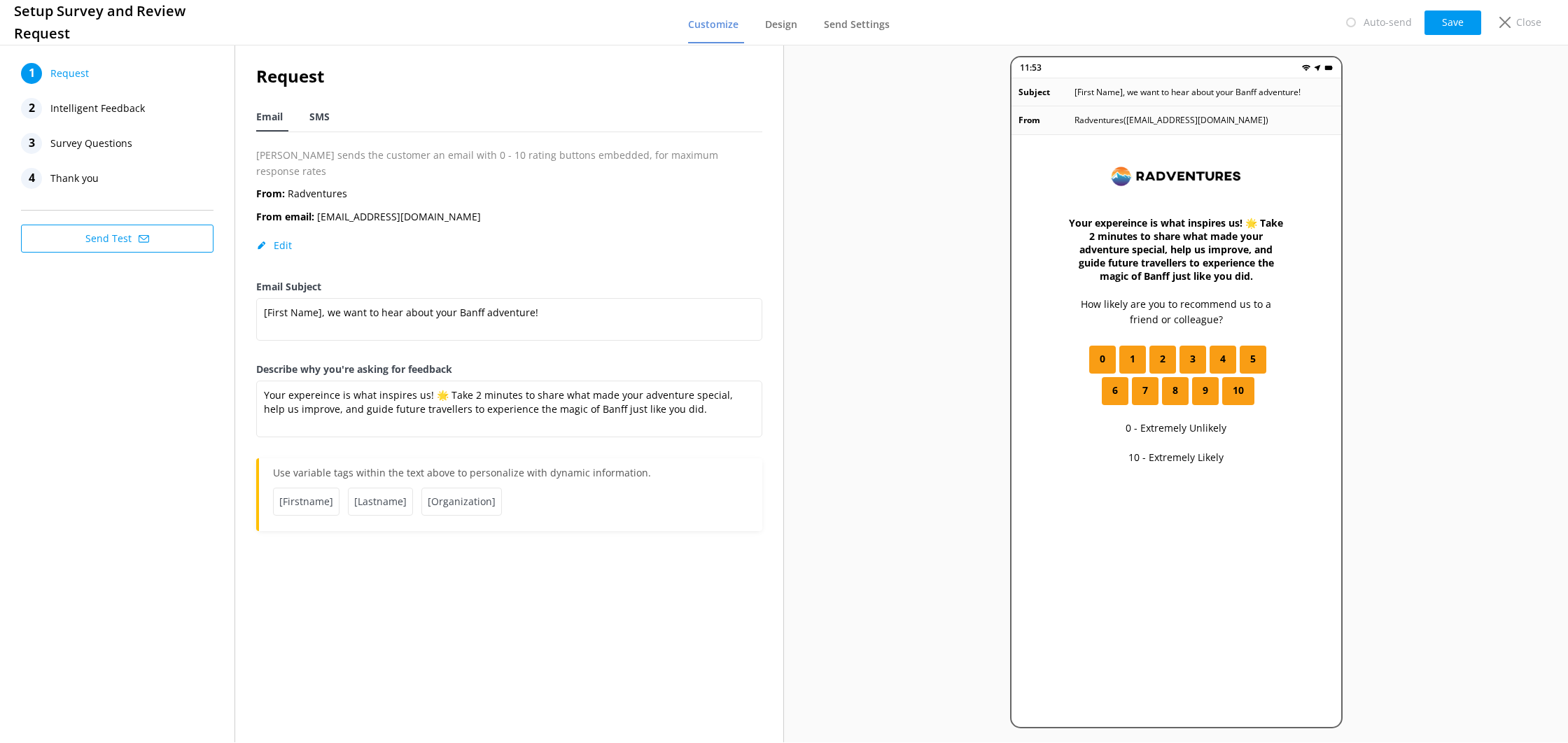
click at [312, 121] on span "SMS" at bounding box center [319, 117] width 21 height 14
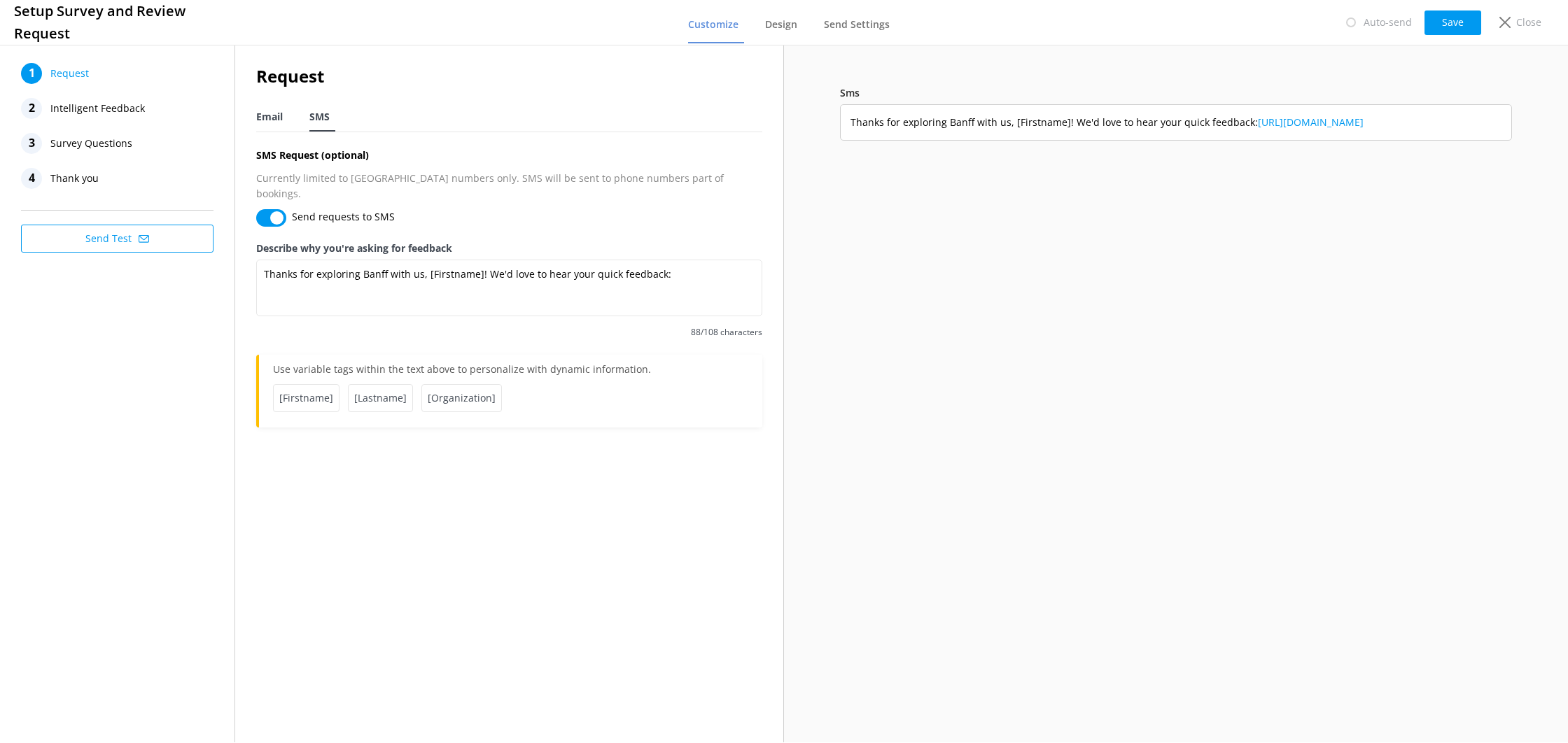
click at [279, 123] on span "Email" at bounding box center [269, 117] width 26 height 14
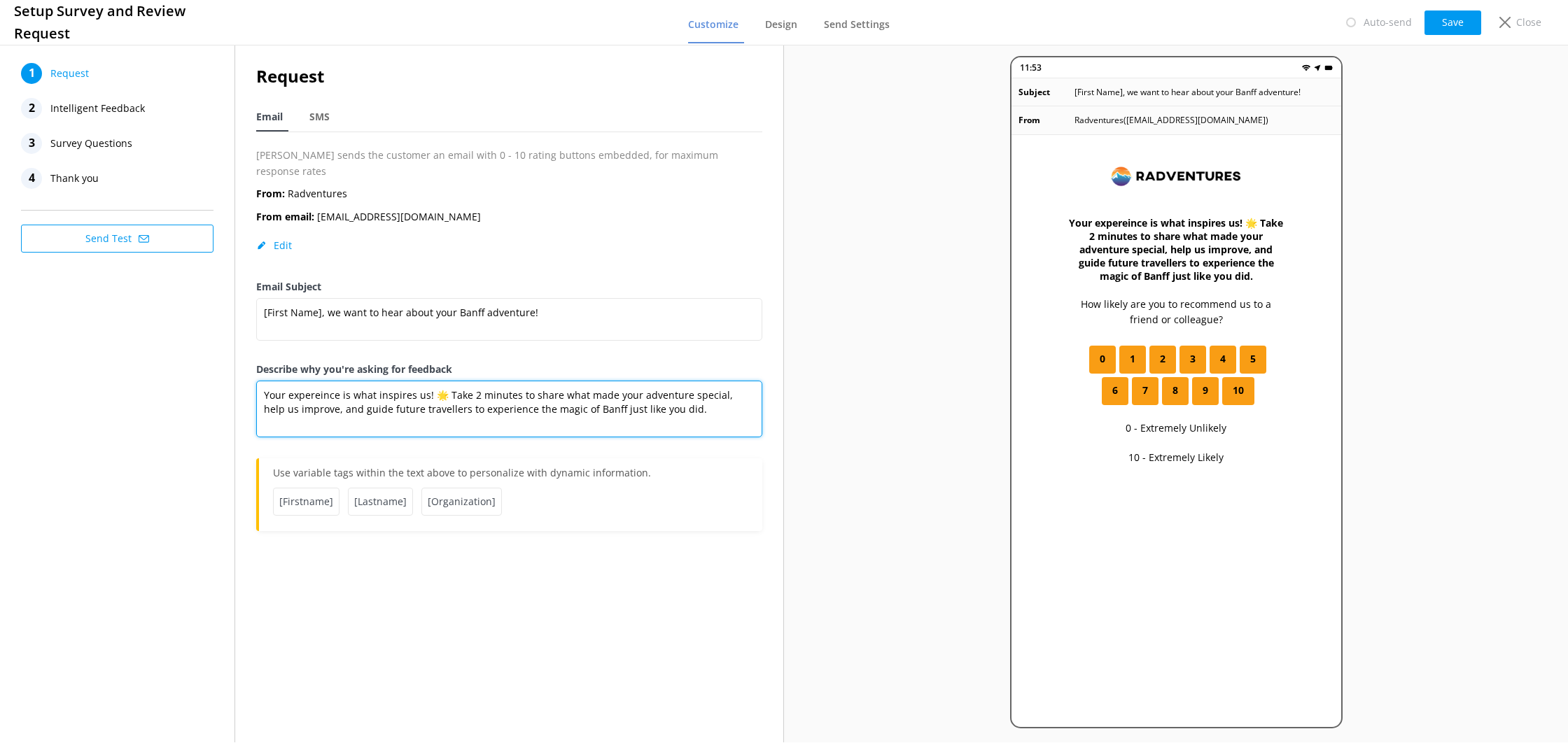
drag, startPoint x: 490, startPoint y: 395, endPoint x: 451, endPoint y: 395, distance: 39.0
click at [451, 395] on textarea "Your expereince is what inspires us! 🌟 Take 2 minutes to share what made your a…" at bounding box center [509, 409] width 506 height 57
drag, startPoint x: 620, startPoint y: 389, endPoint x: 177, endPoint y: 380, distance: 443.1
click at [177, 380] on div "1 Request 2 Intelligent Feedback 3 Survey Questions 4 Thank you Send Test Reque…" at bounding box center [392, 392] width 784 height 700
click at [356, 381] on textarea "Your expereince is what inspires us! 🌟 Take 2 minutes to share what made your a…" at bounding box center [509, 409] width 506 height 57
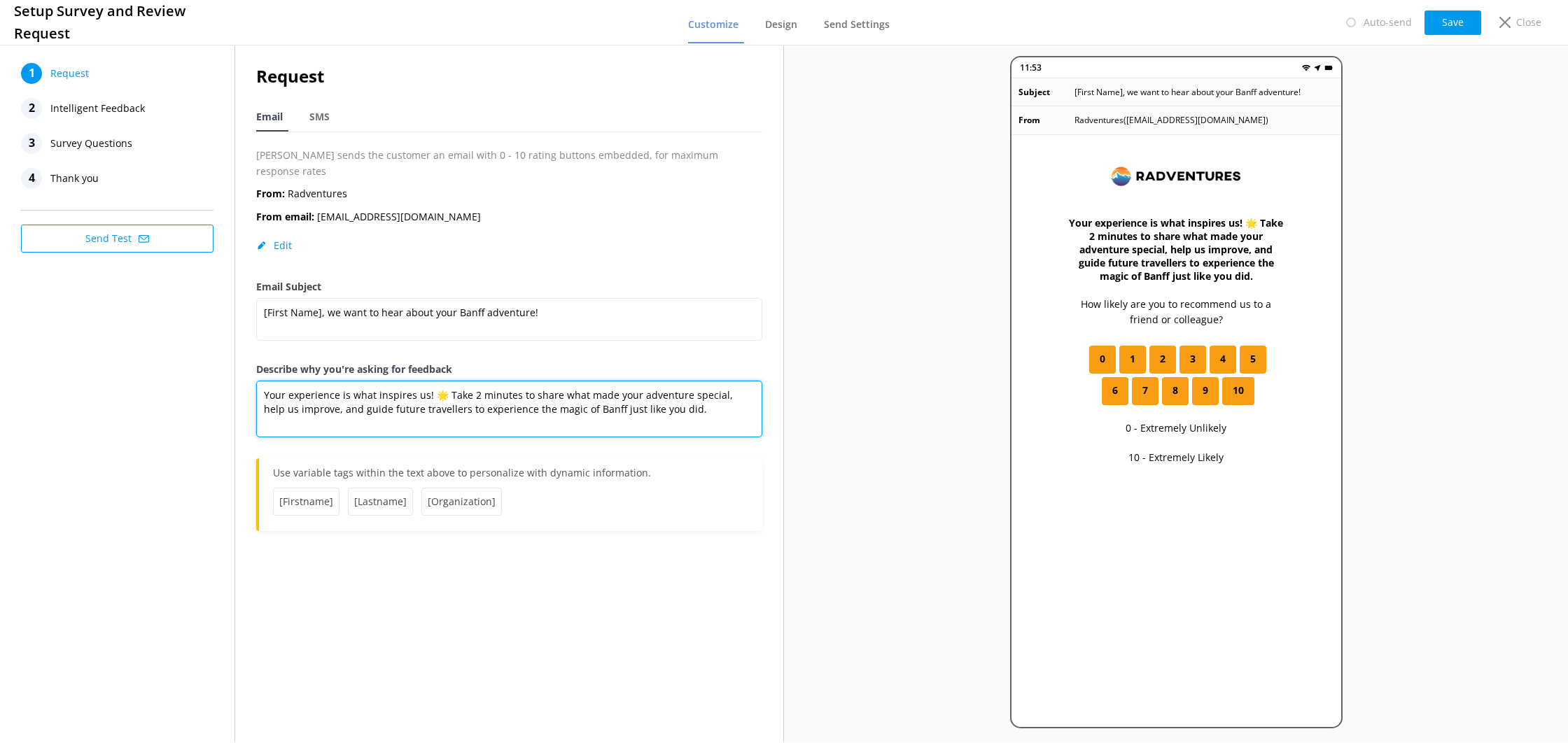
click at [540, 395] on textarea "Your experience is what inspires us! 🌟 Take 2 minutes to share what made your a…" at bounding box center [509, 409] width 506 height 57
click at [539, 389] on textarea "Your experience is what inspires us! 🌟 Take 2 minutes to share what made your a…" at bounding box center [509, 409] width 506 height 57
paste textarea "ers to discover the magic of Banff just as"
click at [525, 545] on div "Request Email SMS [PERSON_NAME] sends the customer an email with 0 - 10 rating …" at bounding box center [509, 304] width 548 height 524
drag, startPoint x: 410, startPoint y: 395, endPoint x: 427, endPoint y: 424, distance: 33.6
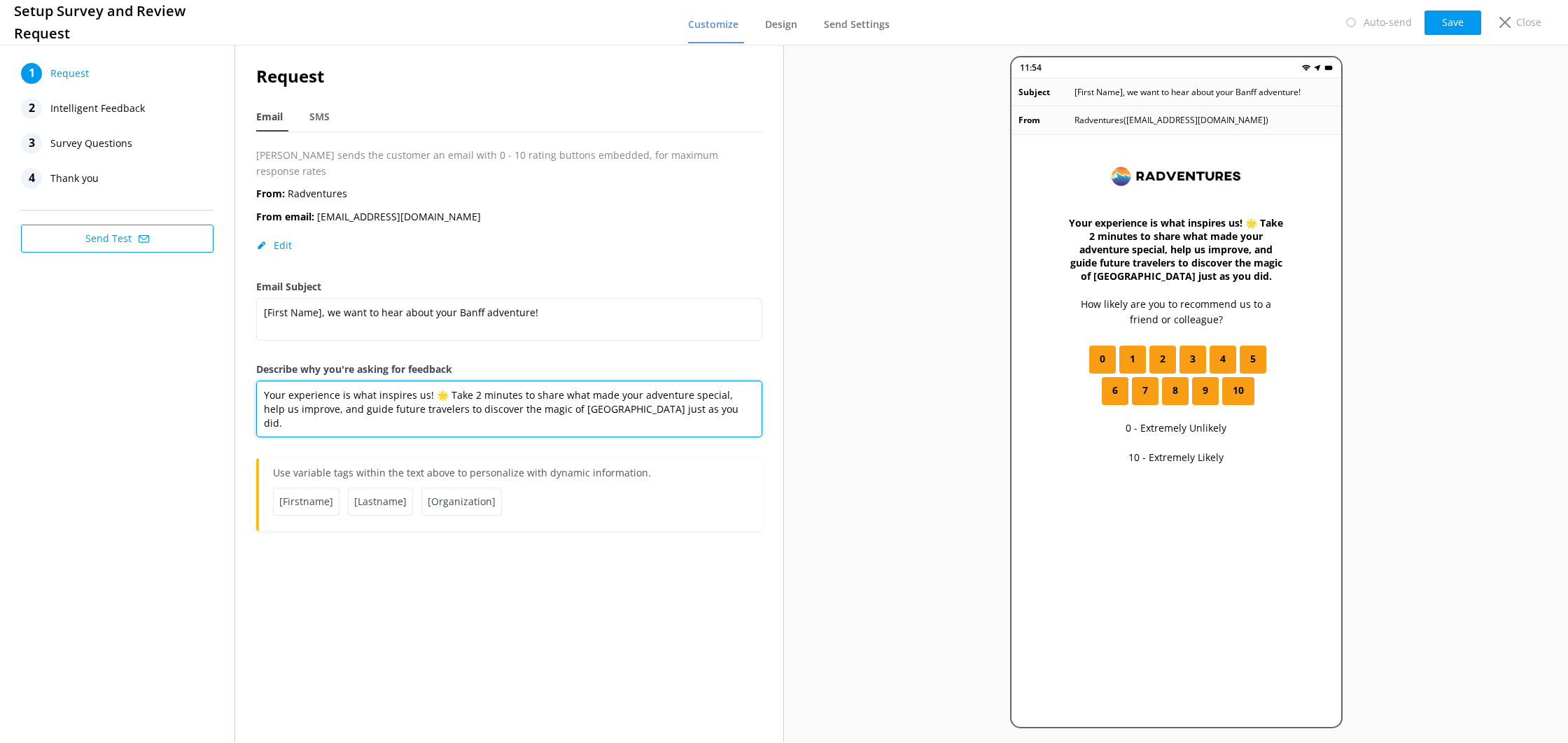
click at [410, 395] on textarea "Your experience is what inspires us! 🌟 Take 2 minutes to share what made your a…" at bounding box center [509, 409] width 506 height 57
click at [635, 392] on textarea "Your experience is what inspires us! 🌟 Take 2 minutes to share what made your a…" at bounding box center [509, 409] width 506 height 57
type textarea "Your experience is what inspires us! 🌟 Take 2 minutes to share what made your a…"
click at [1455, 21] on button "Save" at bounding box center [1453, 23] width 57 height 25
click at [1449, 19] on button "Save" at bounding box center [1453, 23] width 57 height 25
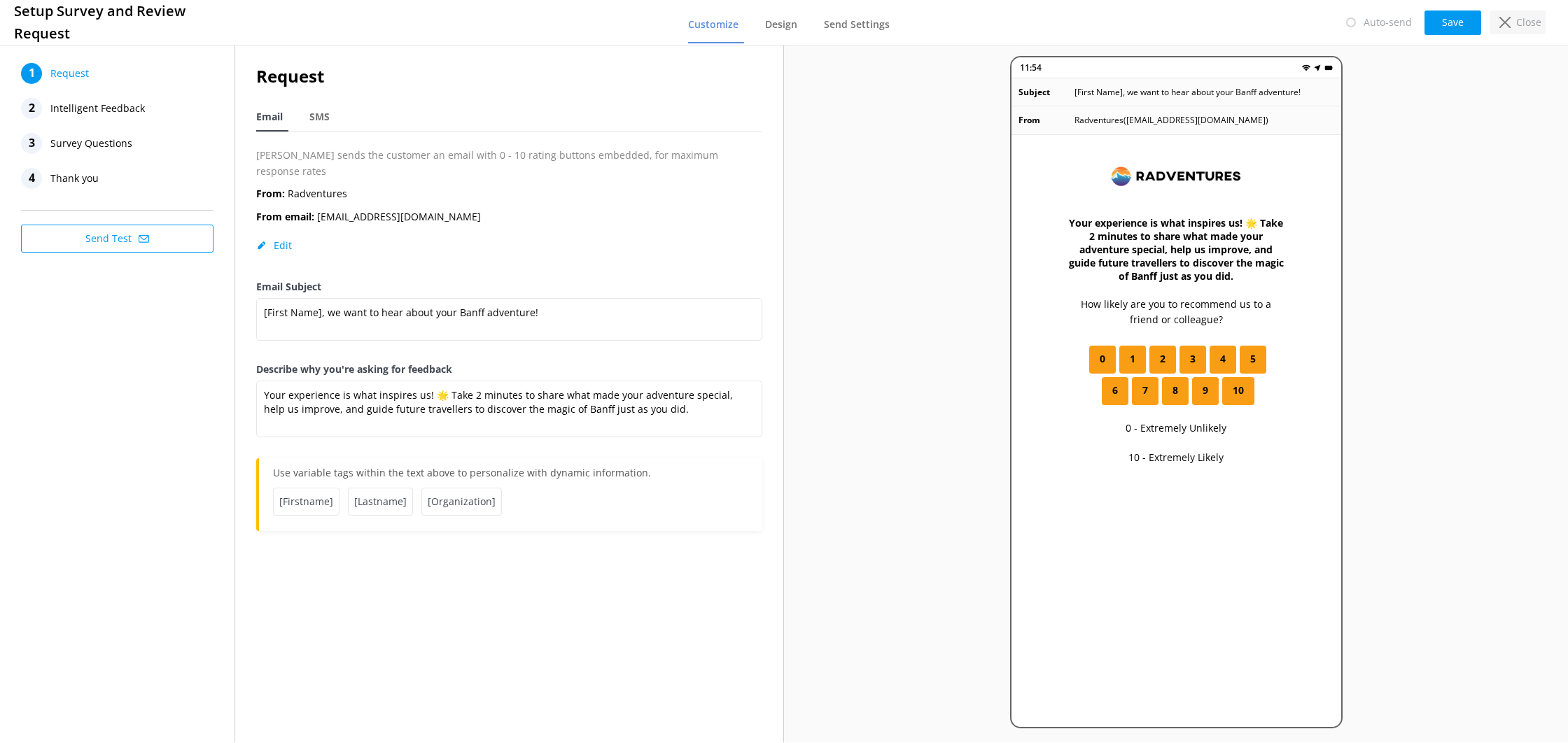
click at [1508, 19] on icon at bounding box center [1506, 23] width 11 height 11
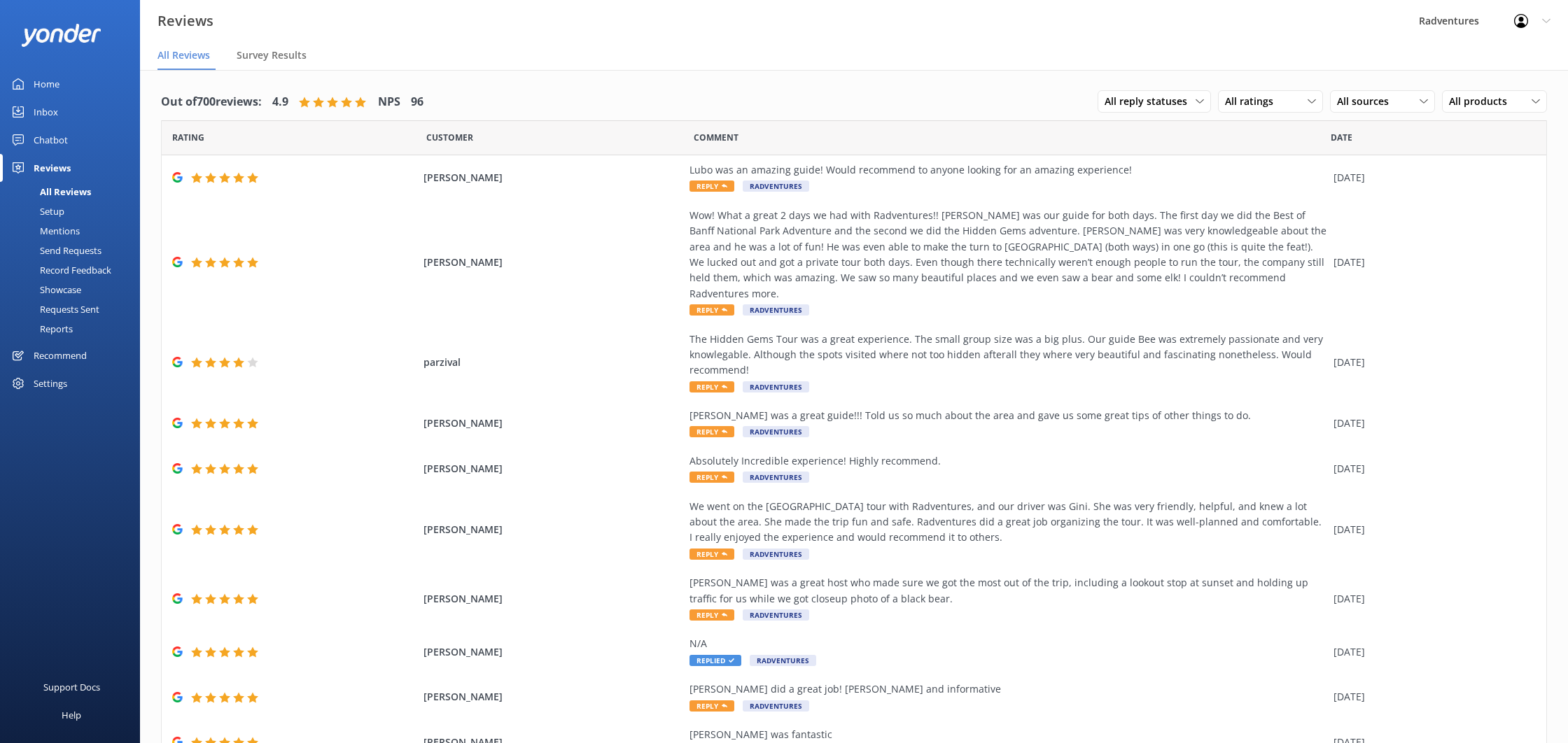
click at [59, 145] on div "Chatbot" at bounding box center [50, 140] width 34 height 28
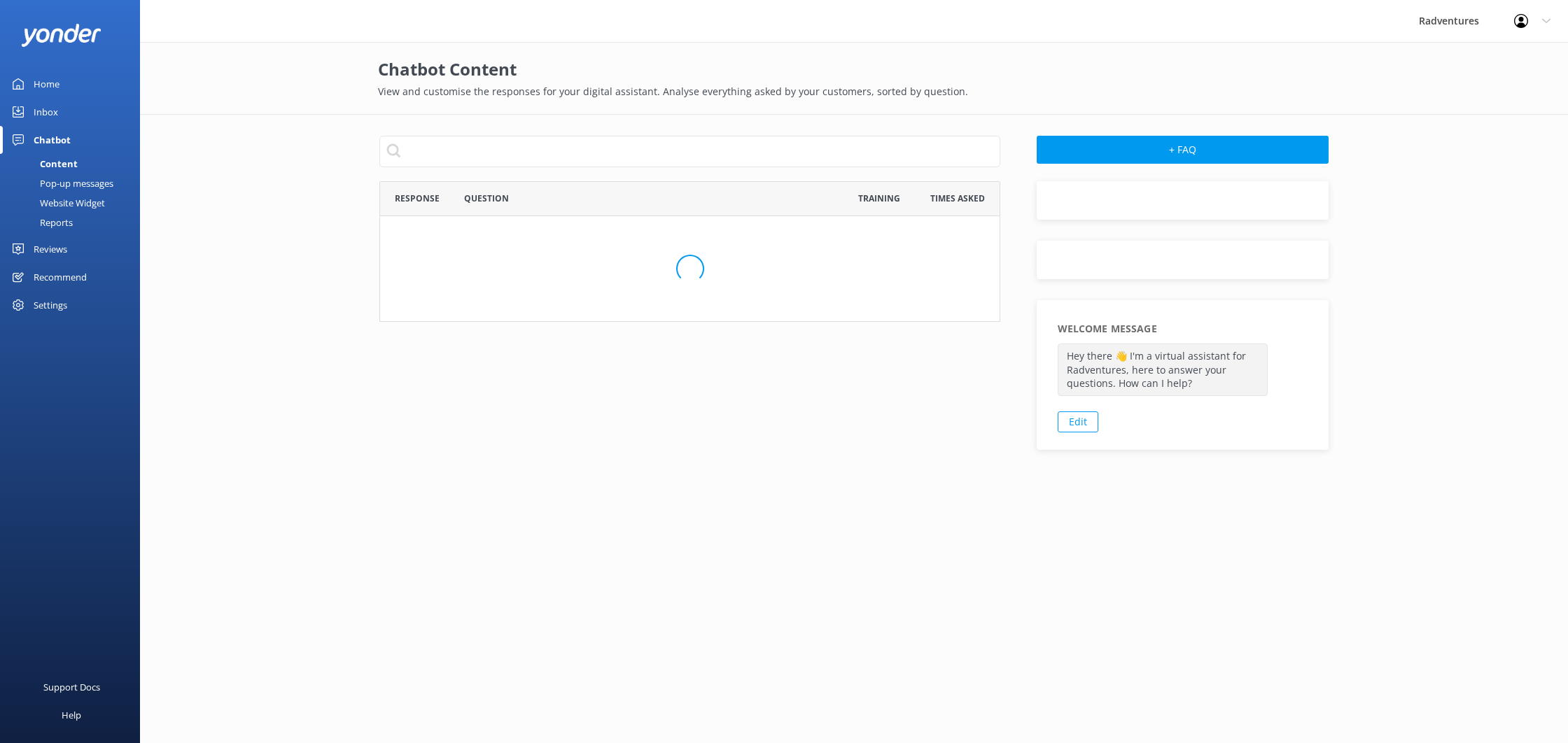
scroll to position [141, 621]
click at [48, 116] on div "Inbox" at bounding box center [45, 111] width 25 height 28
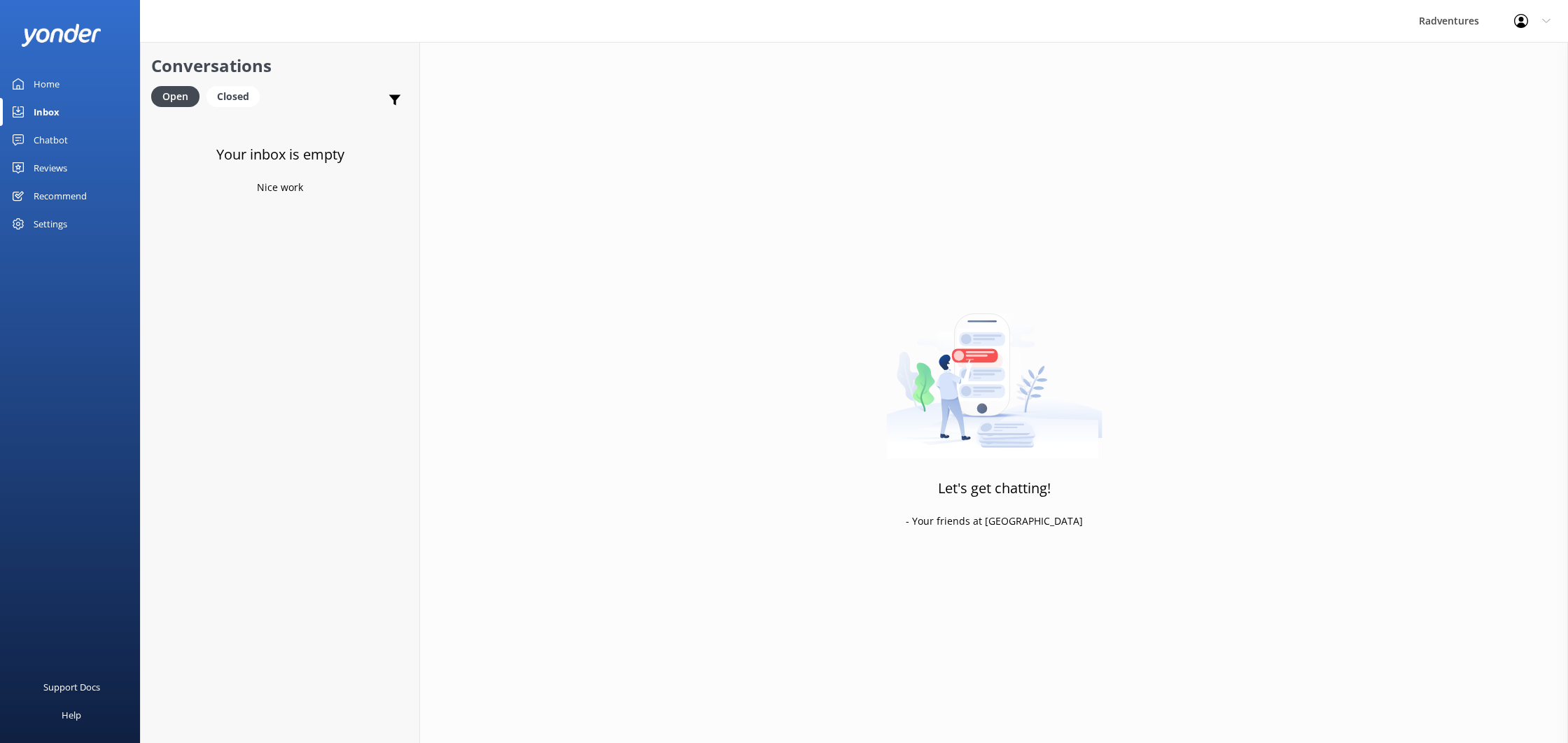
click at [43, 82] on div "Home" at bounding box center [46, 84] width 26 height 28
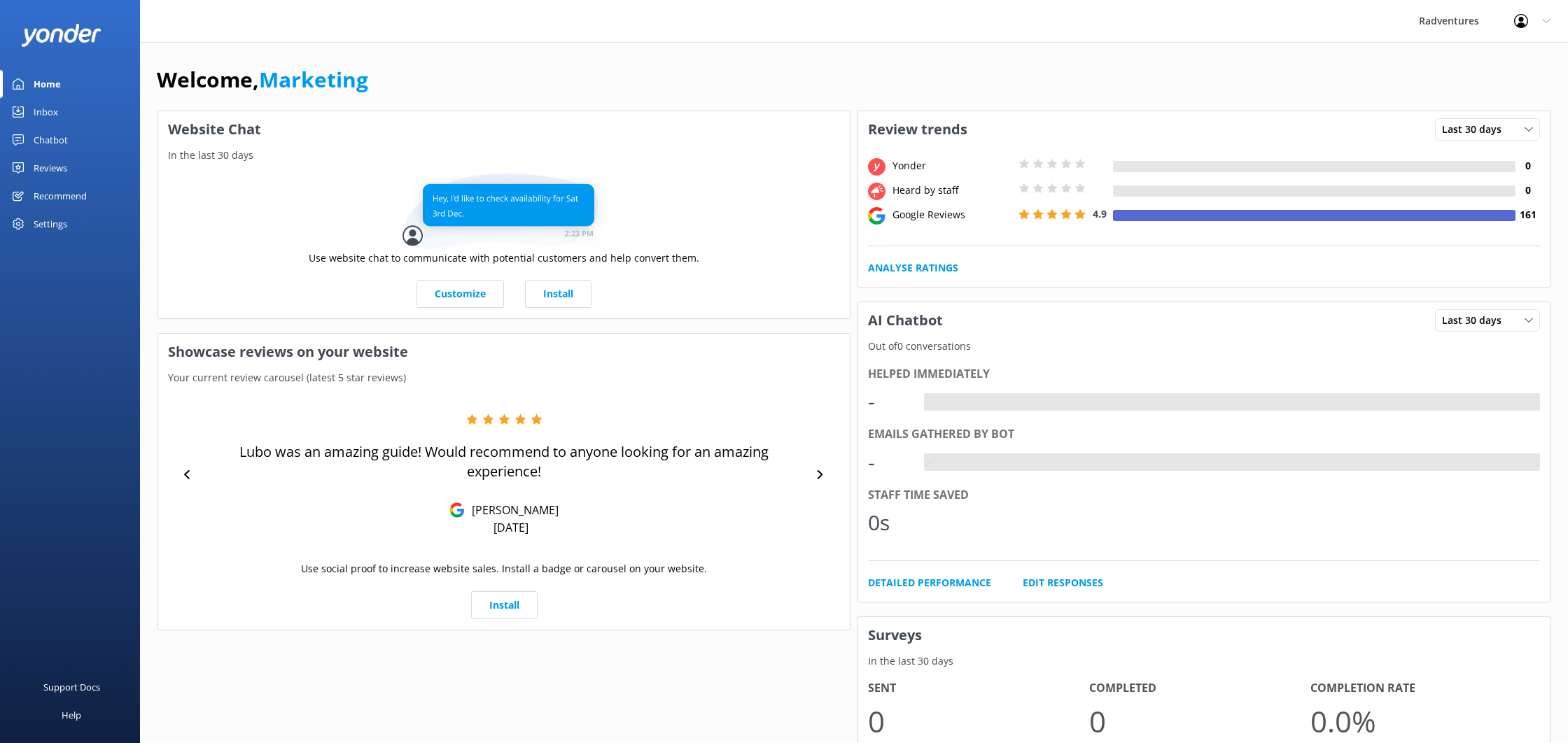
click at [58, 191] on div "Recommend" at bounding box center [60, 195] width 53 height 28
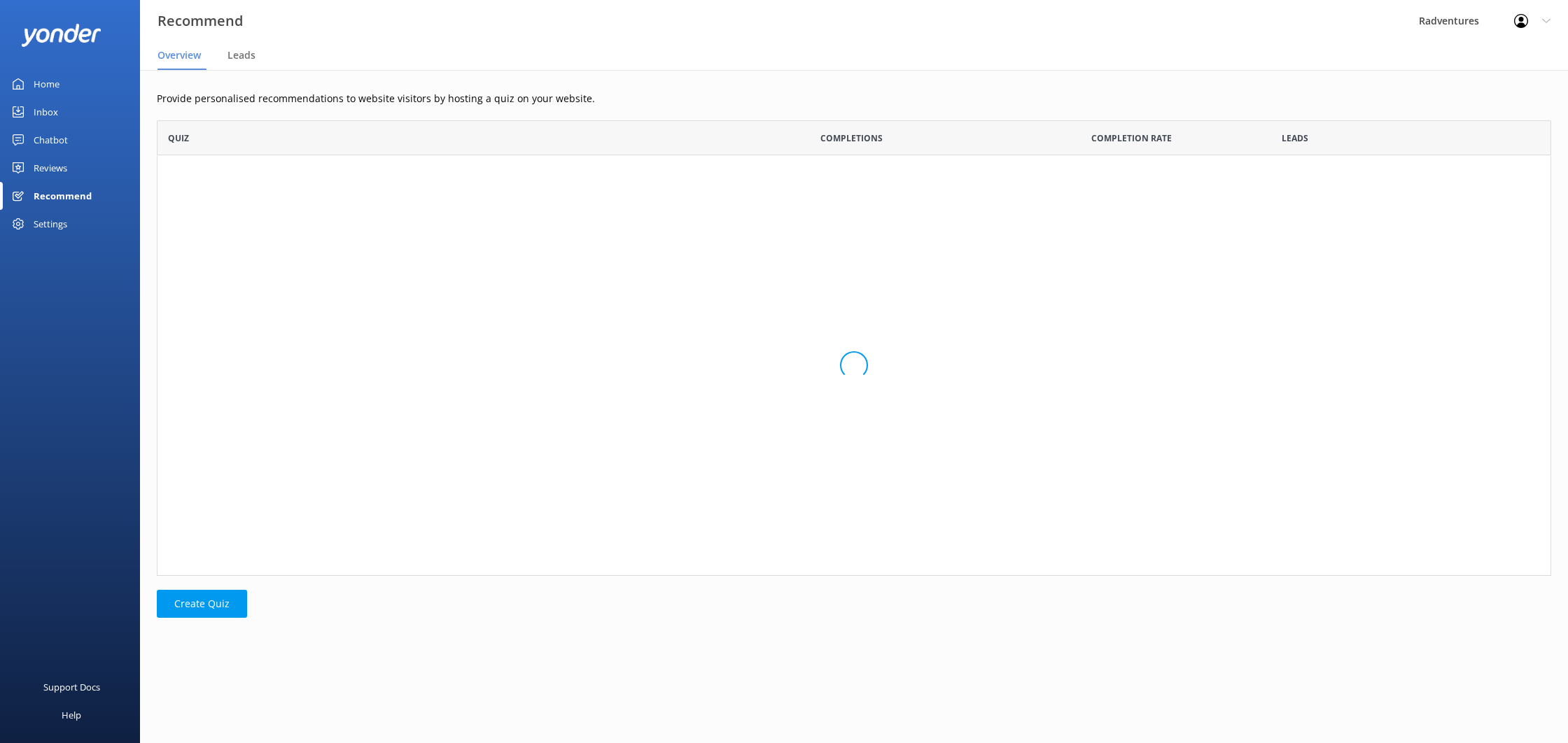
scroll to position [456, 1395]
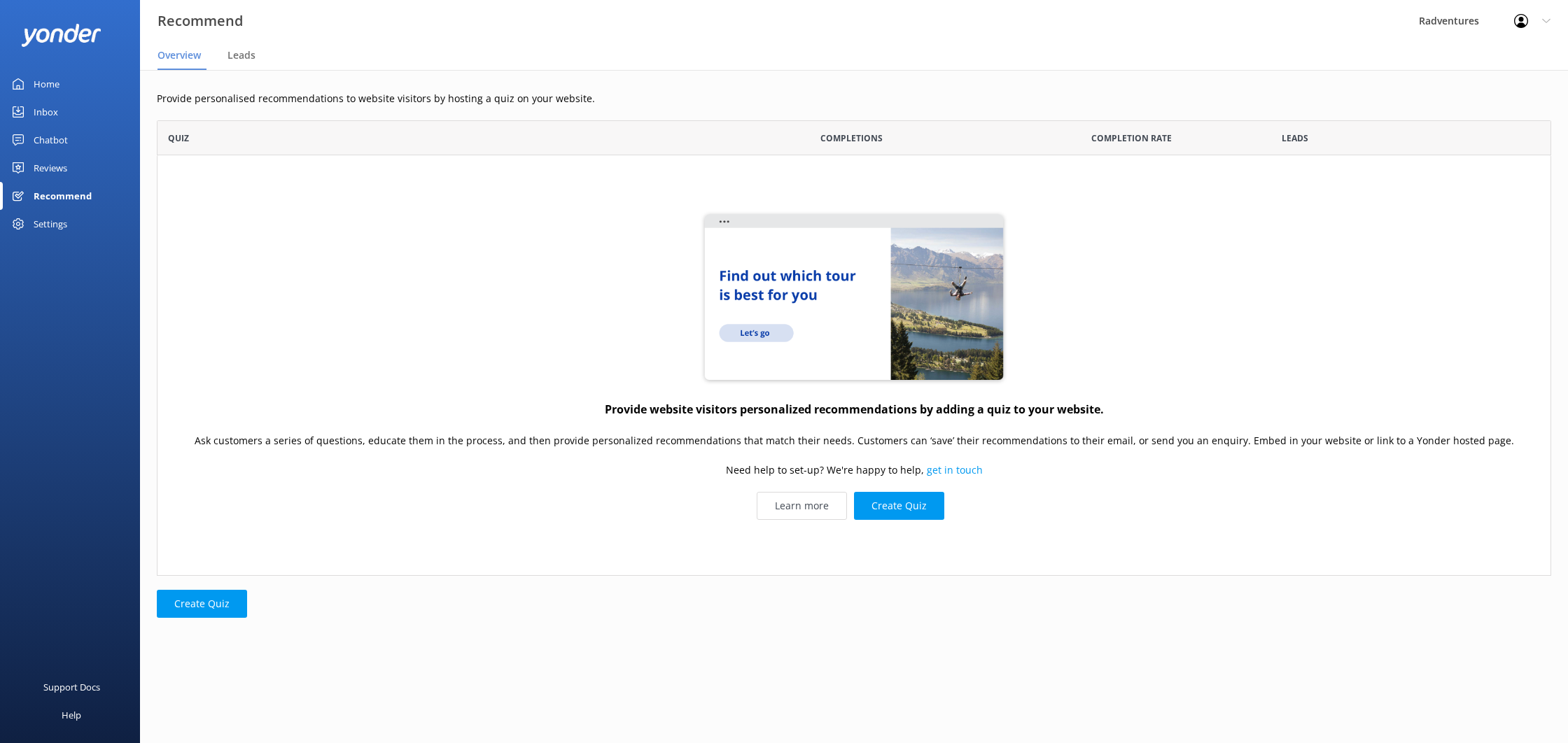
click at [53, 166] on div "Reviews" at bounding box center [50, 167] width 33 height 28
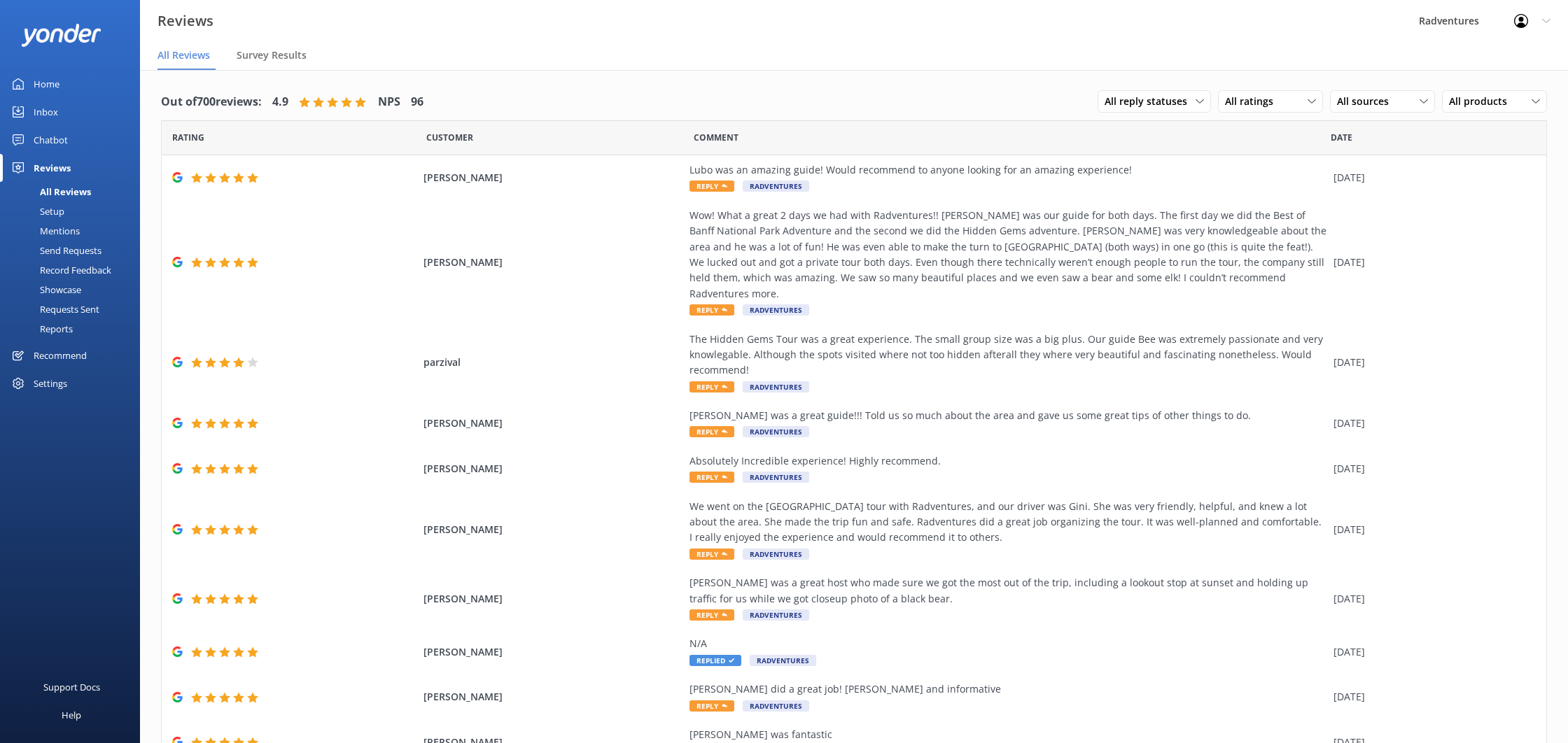
click at [65, 286] on div "Showcase" at bounding box center [45, 290] width 73 height 20
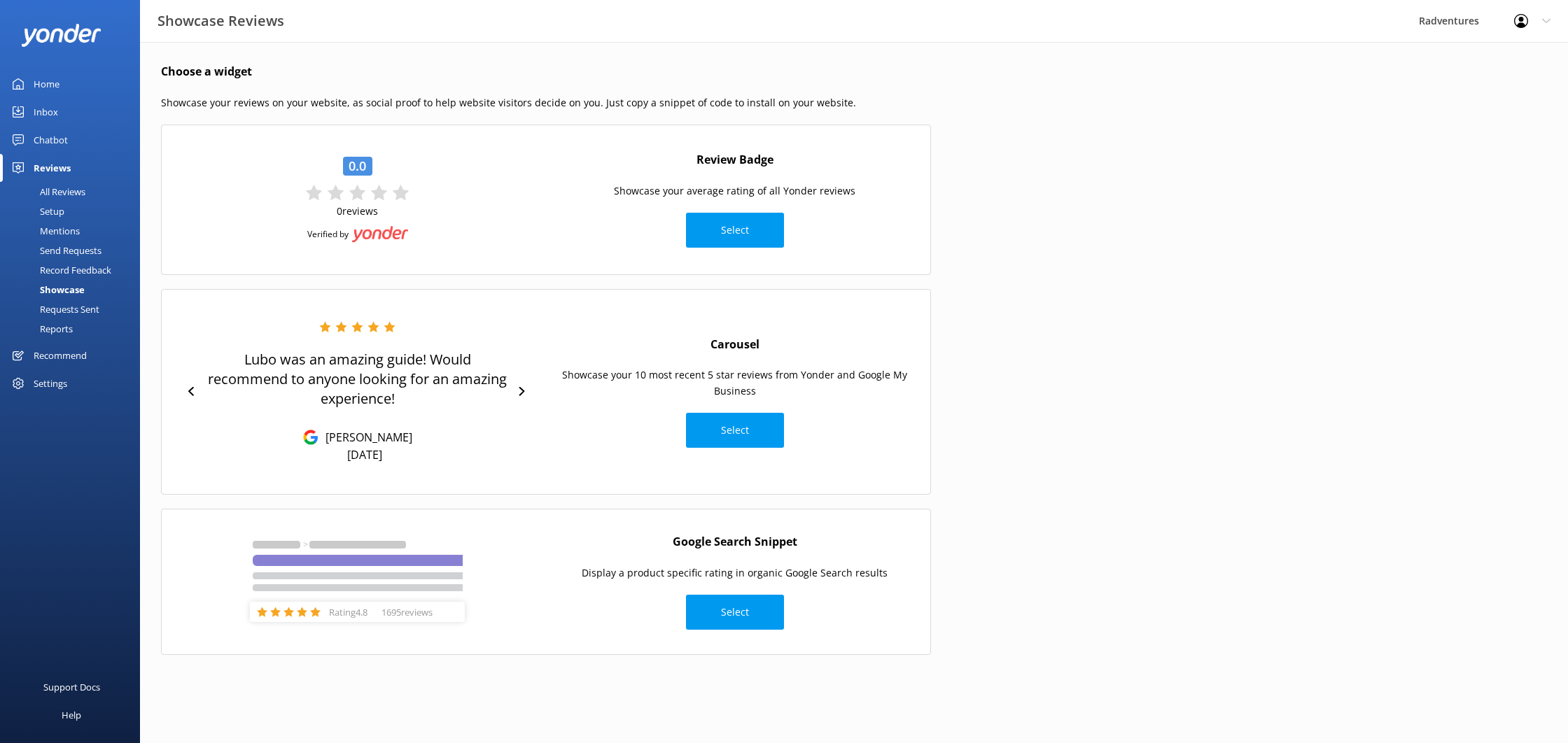
click at [63, 308] on div "Requests Sent" at bounding box center [54, 309] width 91 height 20
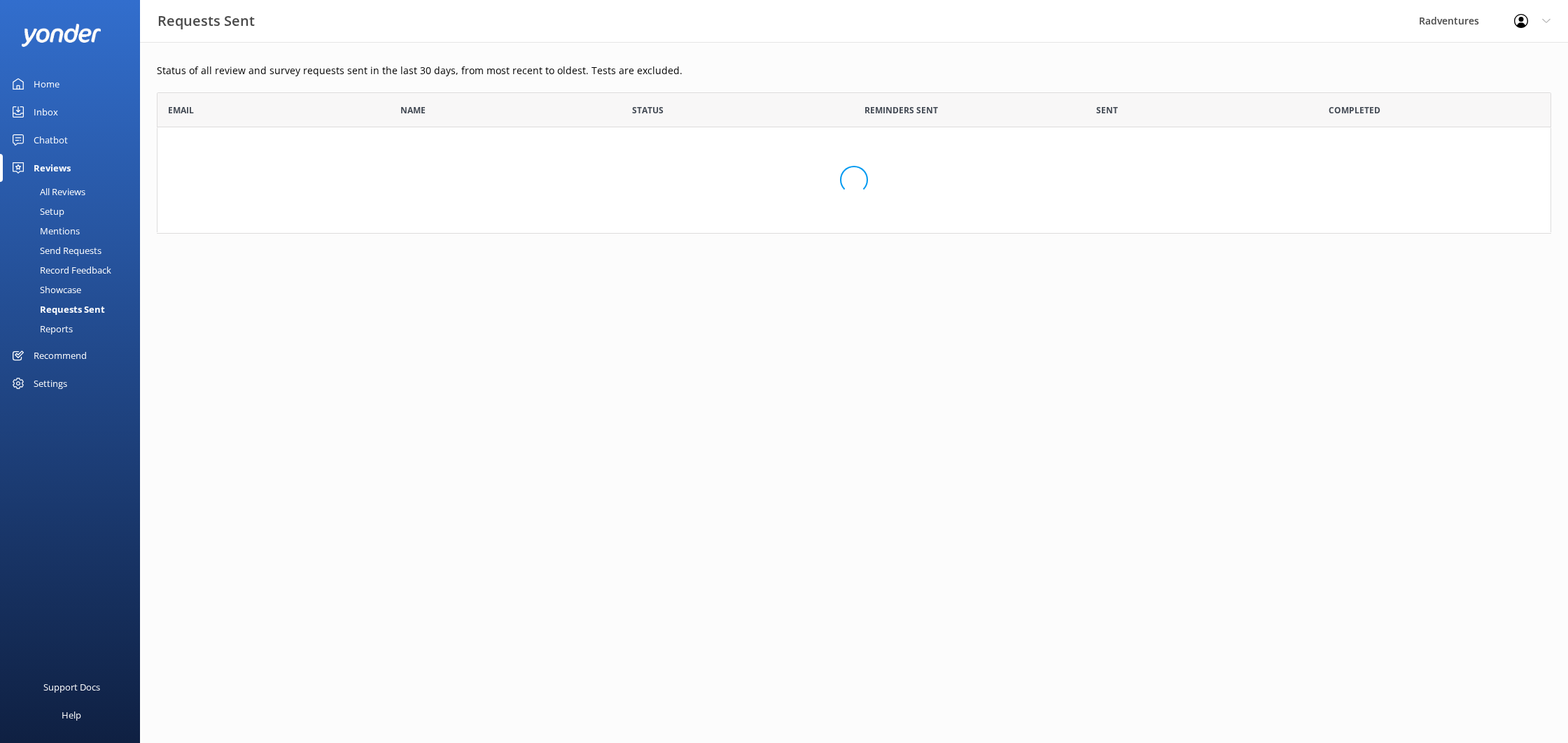
scroll to position [141, 1395]
click at [60, 327] on div "Reports" at bounding box center [40, 329] width 65 height 20
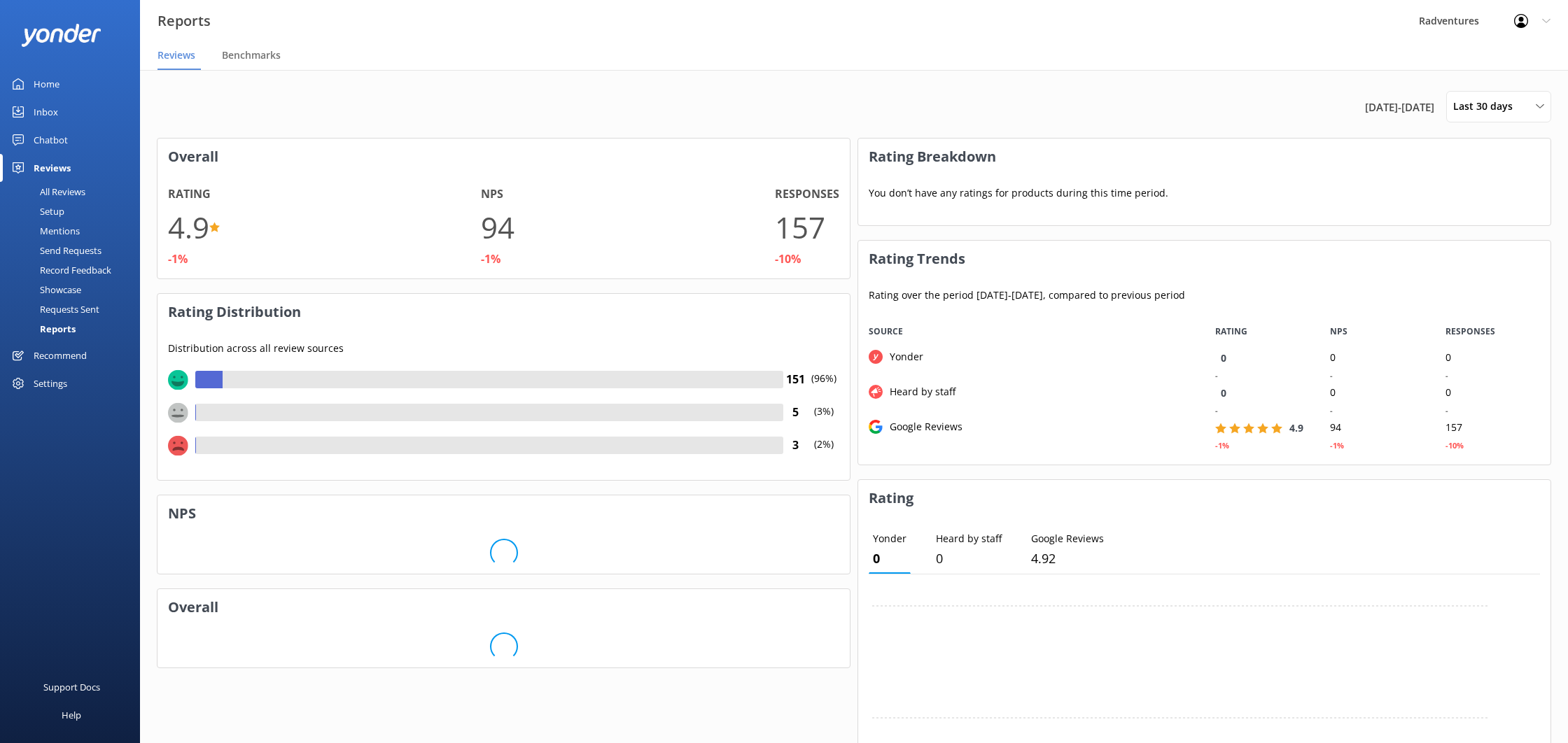
scroll to position [150, 692]
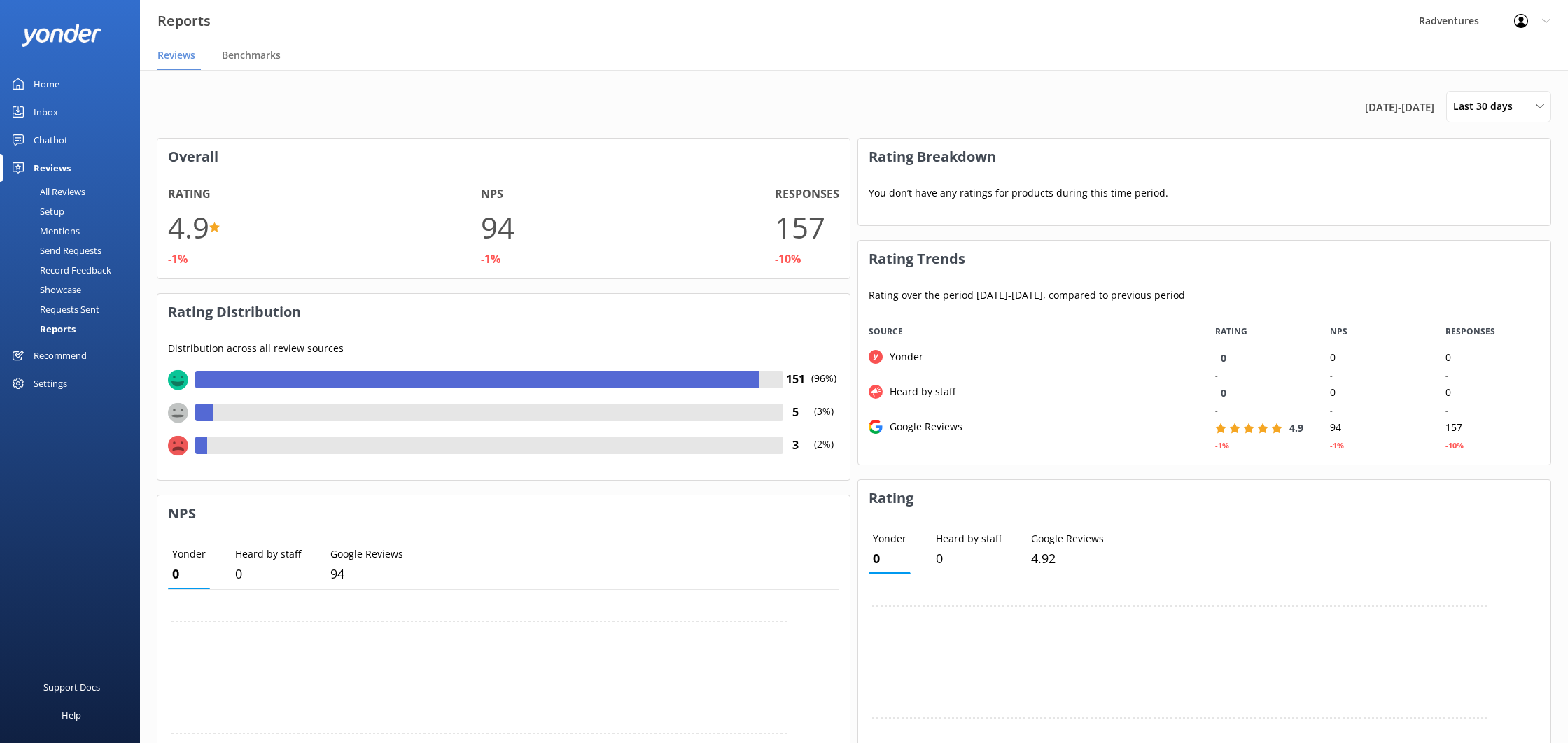
click at [65, 270] on div "Record Feedback" at bounding box center [60, 270] width 103 height 20
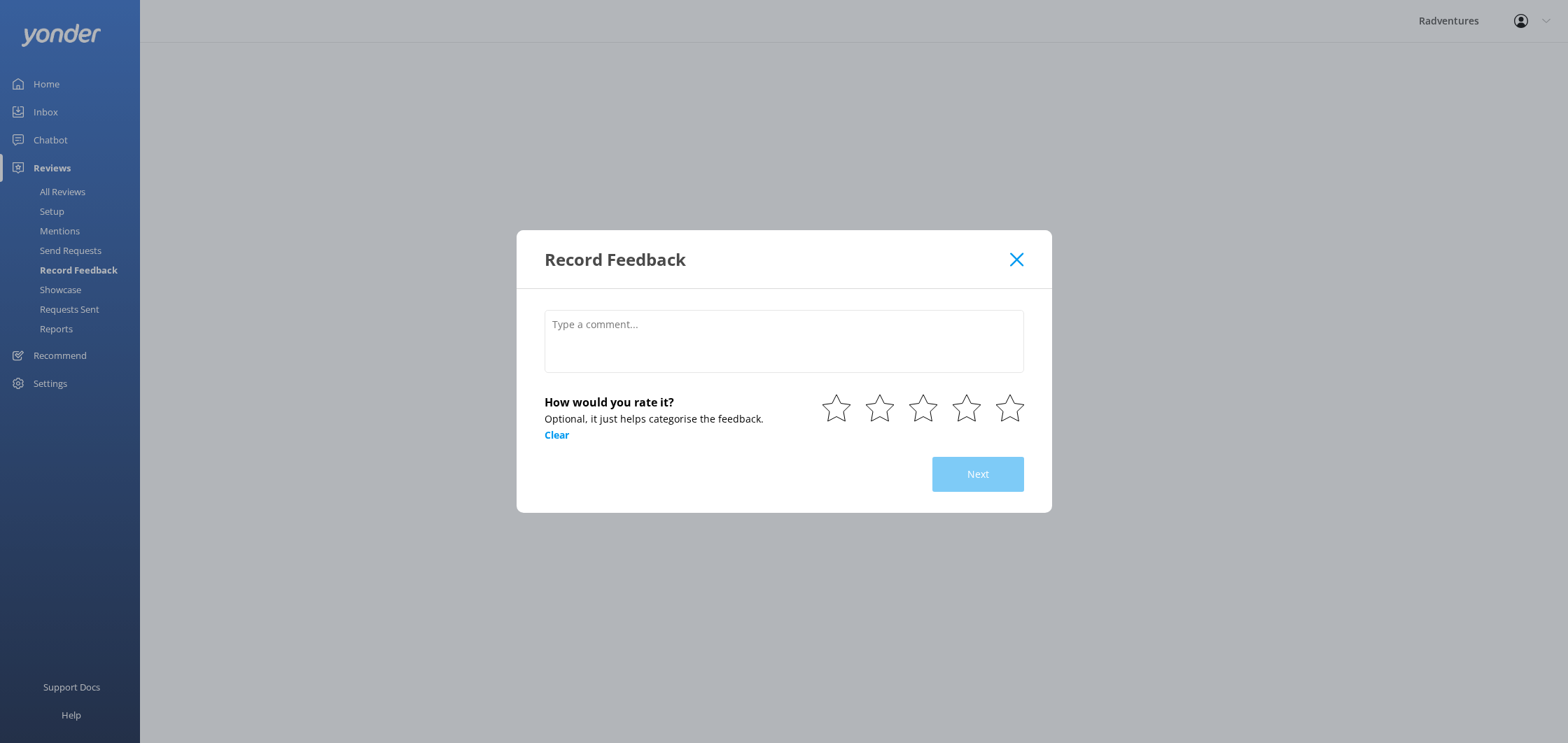
click at [67, 253] on div "Record Feedback How would you rate it? Optional, it just helps categorise the f…" at bounding box center [784, 371] width 1568 height 743
drag, startPoint x: 1007, startPoint y: 260, endPoint x: 895, endPoint y: 261, distance: 112.0
click at [1007, 260] on div "Record Feedback" at bounding box center [777, 259] width 466 height 23
click at [1017, 257] on icon at bounding box center [1016, 260] width 13 height 14
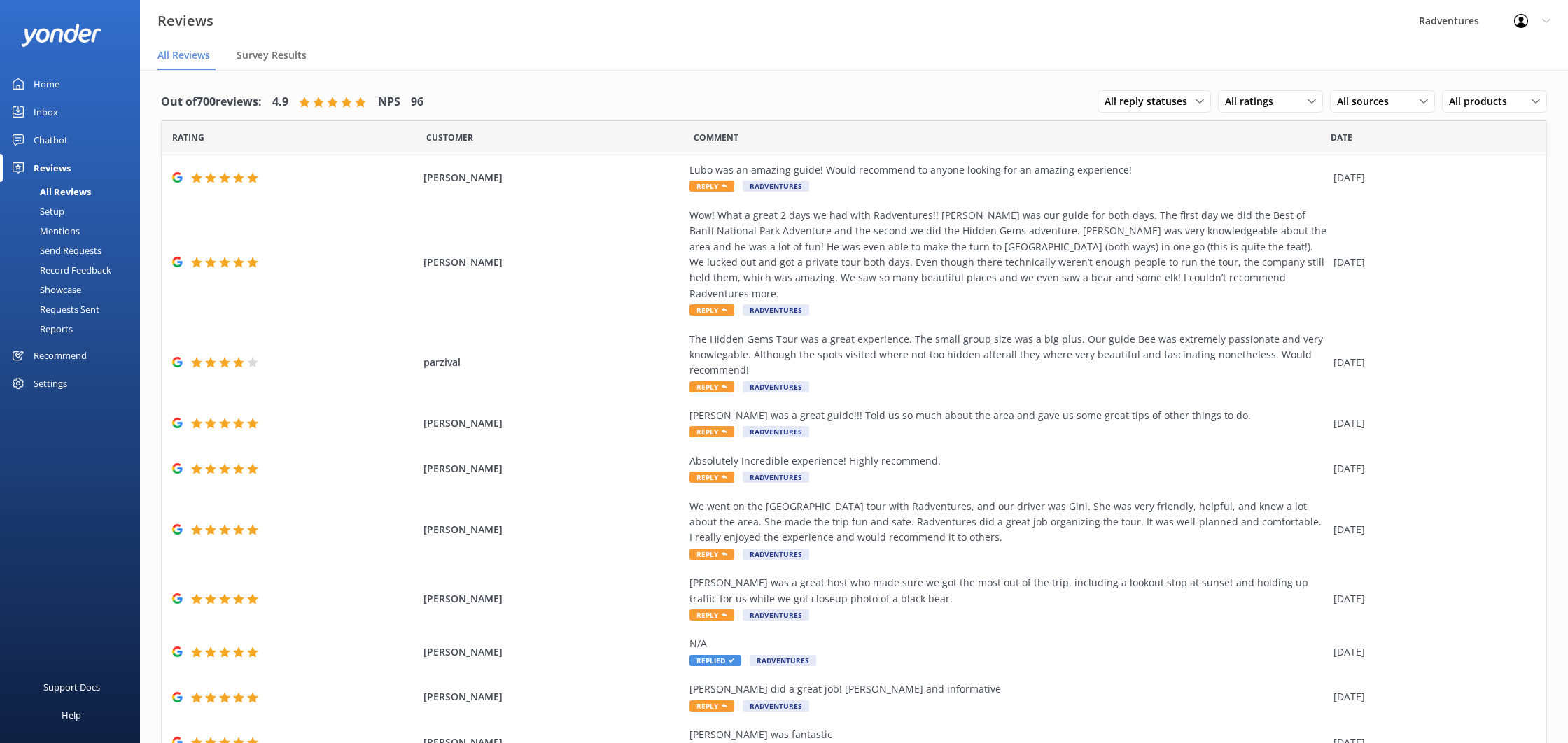
click at [68, 241] on div "Send Requests" at bounding box center [55, 251] width 93 height 20
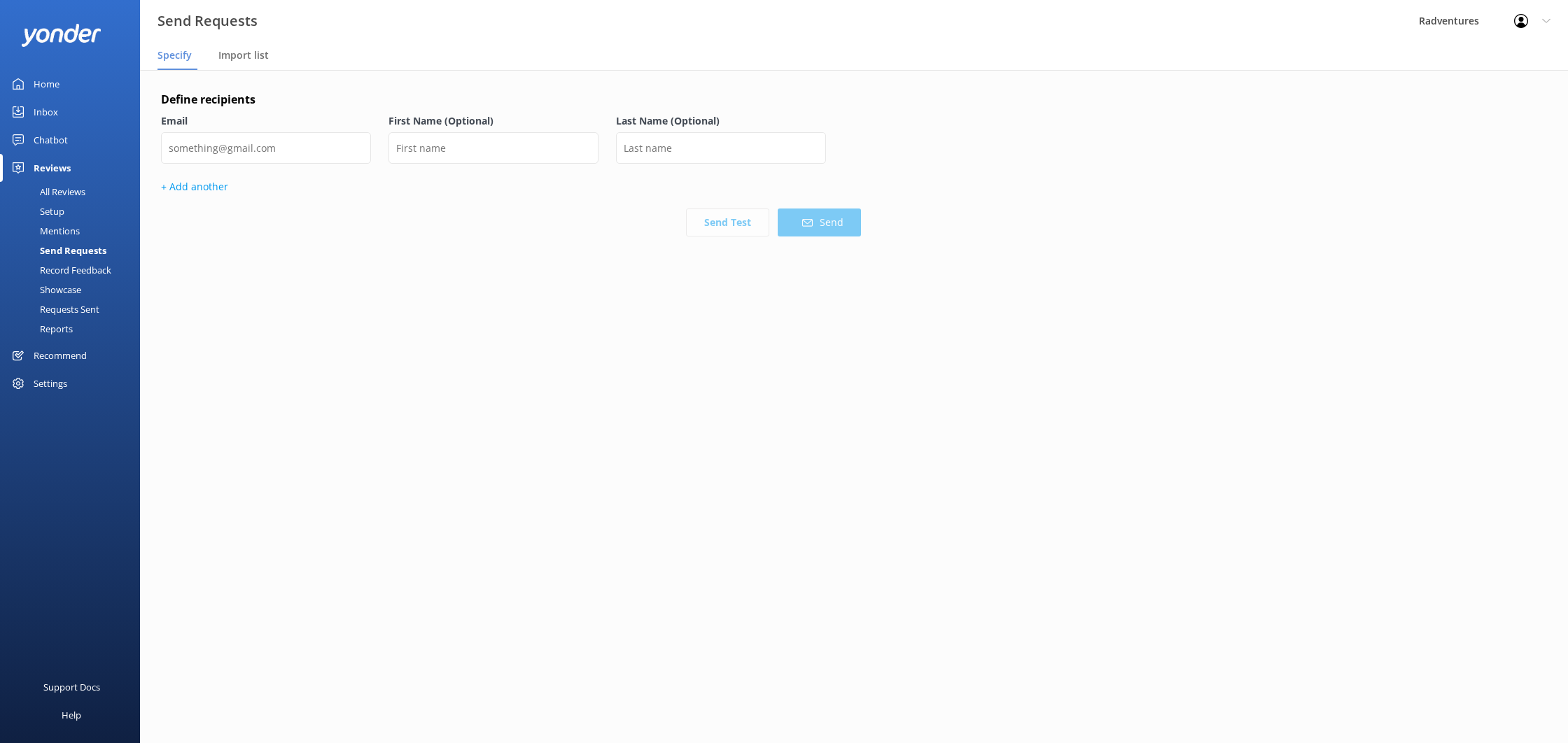
click at [67, 233] on div "Mentions" at bounding box center [44, 231] width 72 height 20
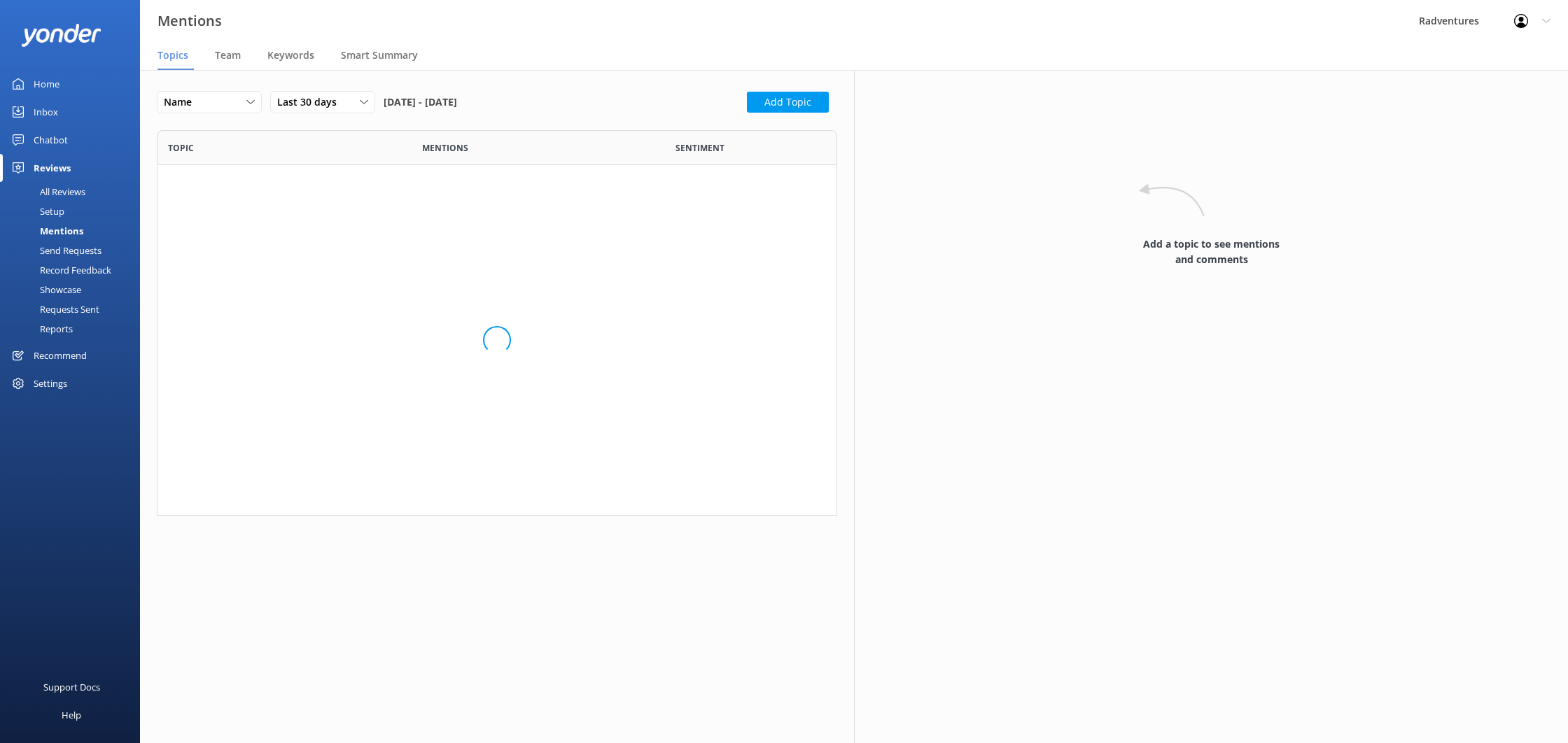
scroll to position [385, 681]
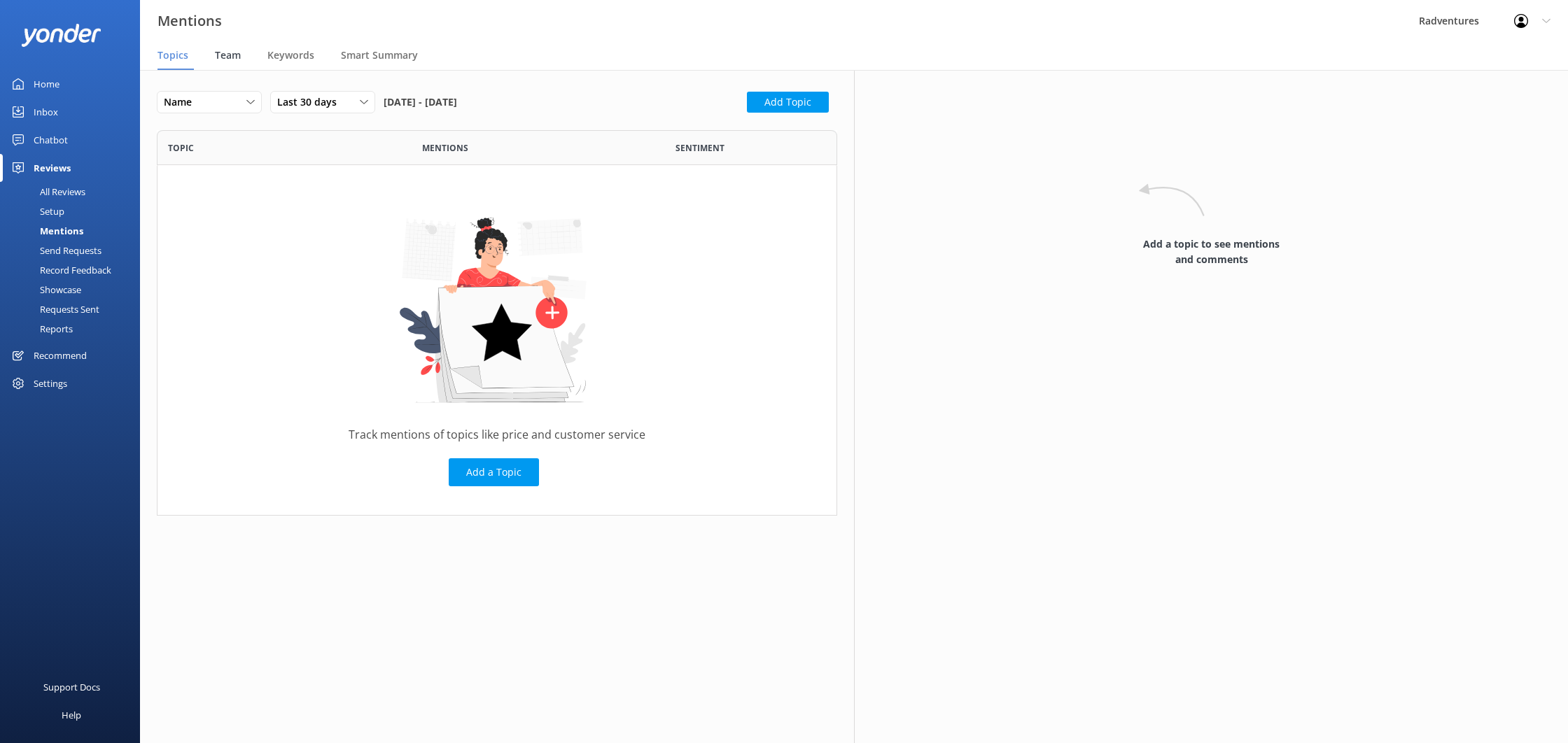
click at [237, 62] on span "Team" at bounding box center [228, 55] width 26 height 14
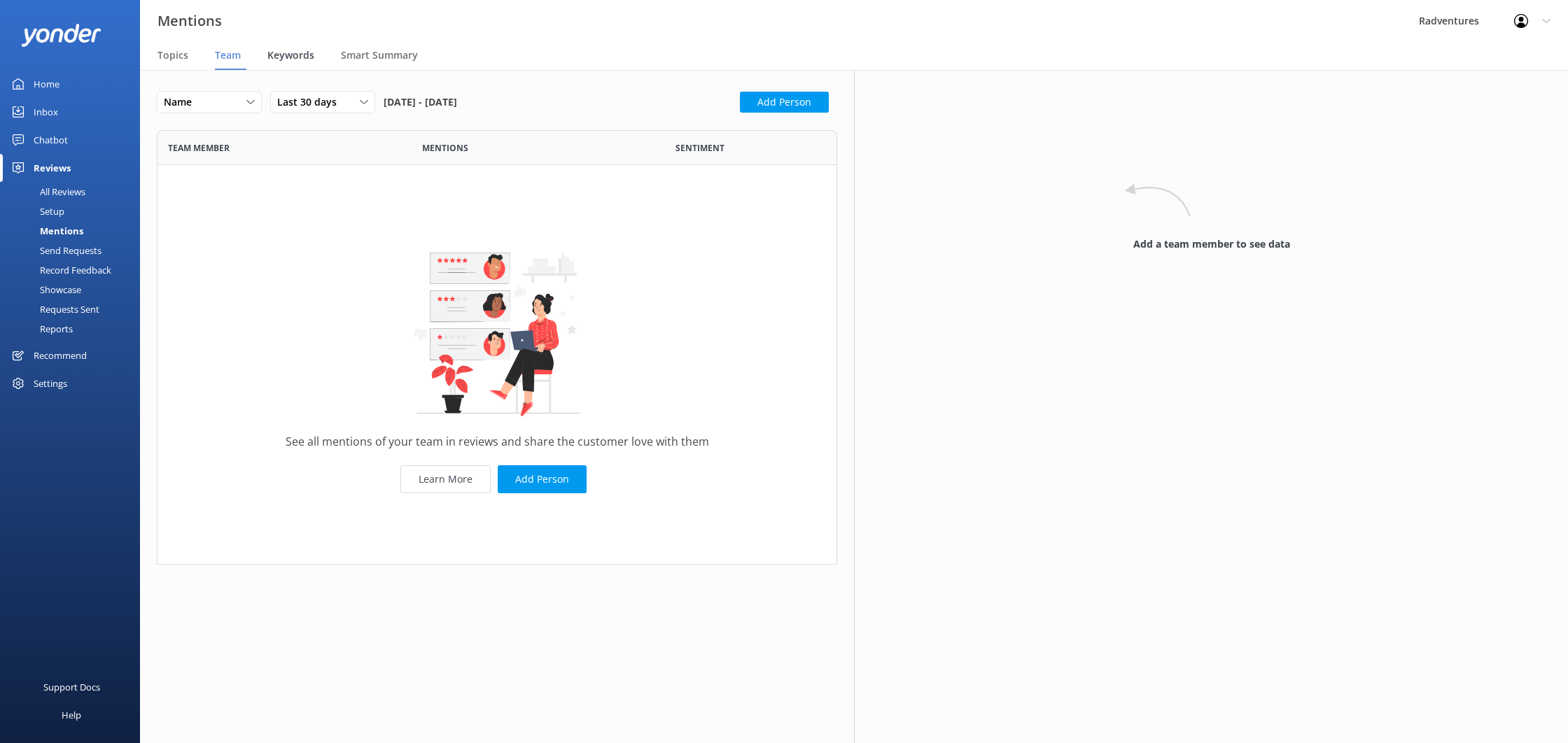
scroll to position [434, 681]
click at [315, 55] on div "Keywords" at bounding box center [294, 55] width 53 height 28
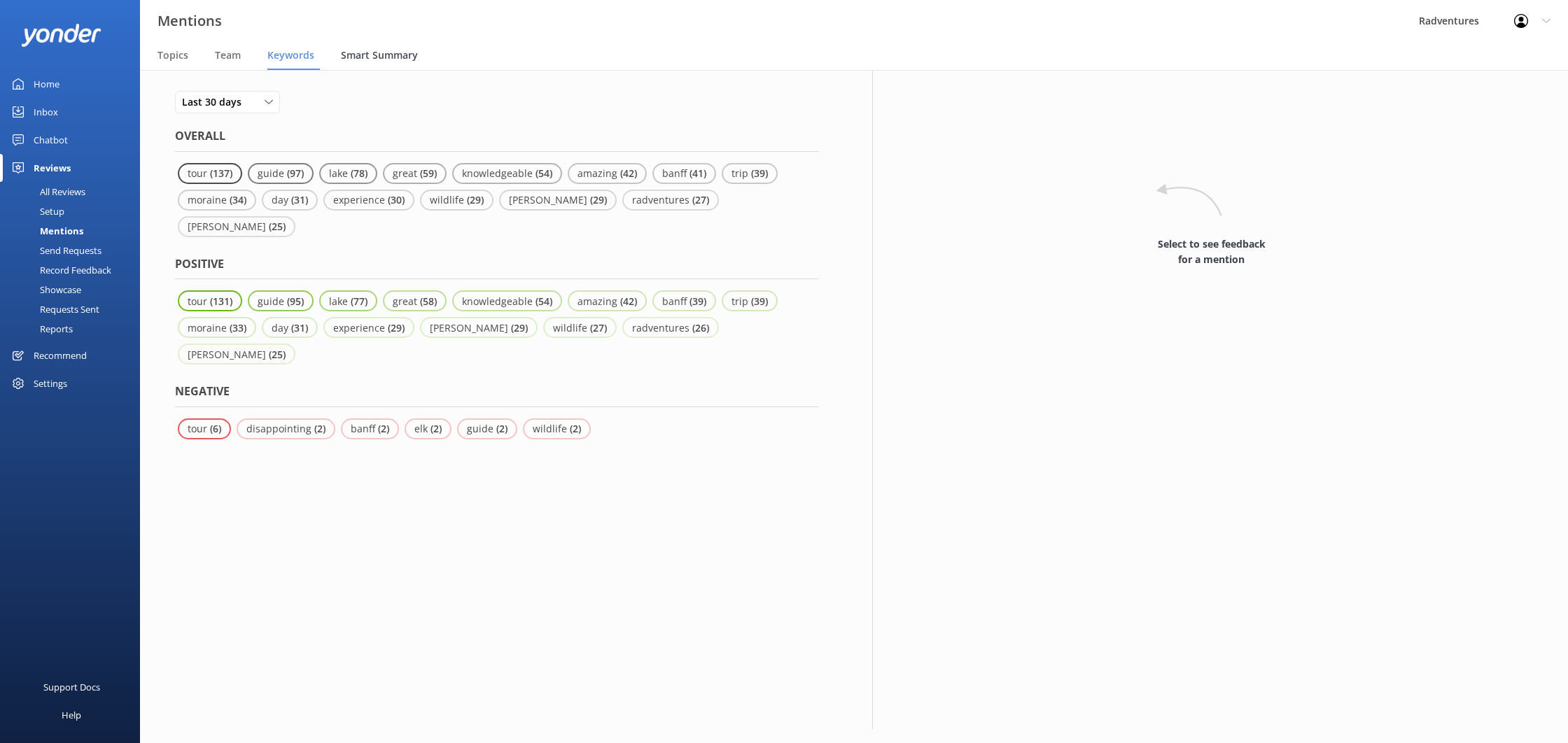
click at [374, 56] on span "Smart Summary" at bounding box center [379, 55] width 77 height 14
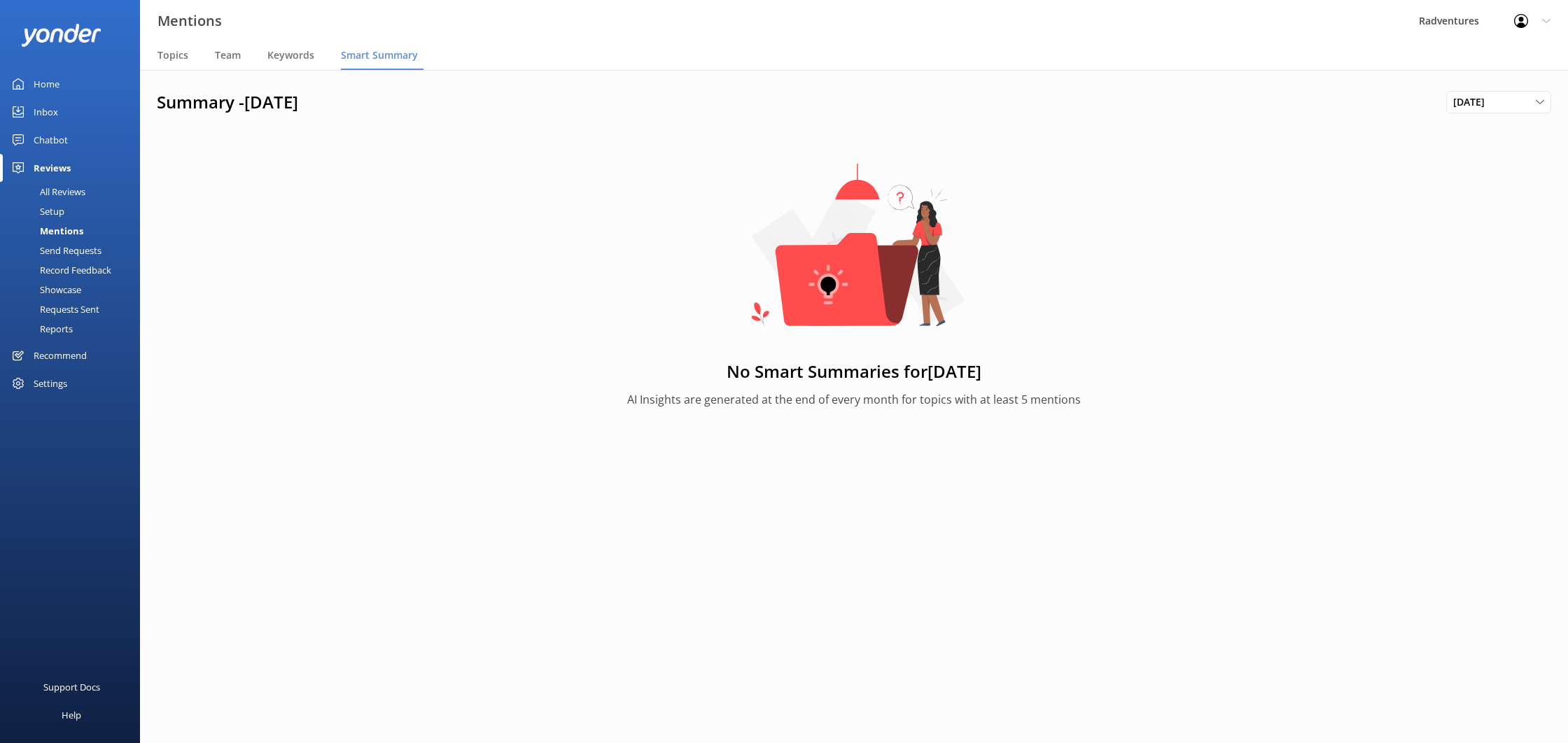
click at [57, 215] on div "Setup" at bounding box center [36, 211] width 56 height 20
click at [60, 380] on div "Settings" at bounding box center [50, 383] width 33 height 28
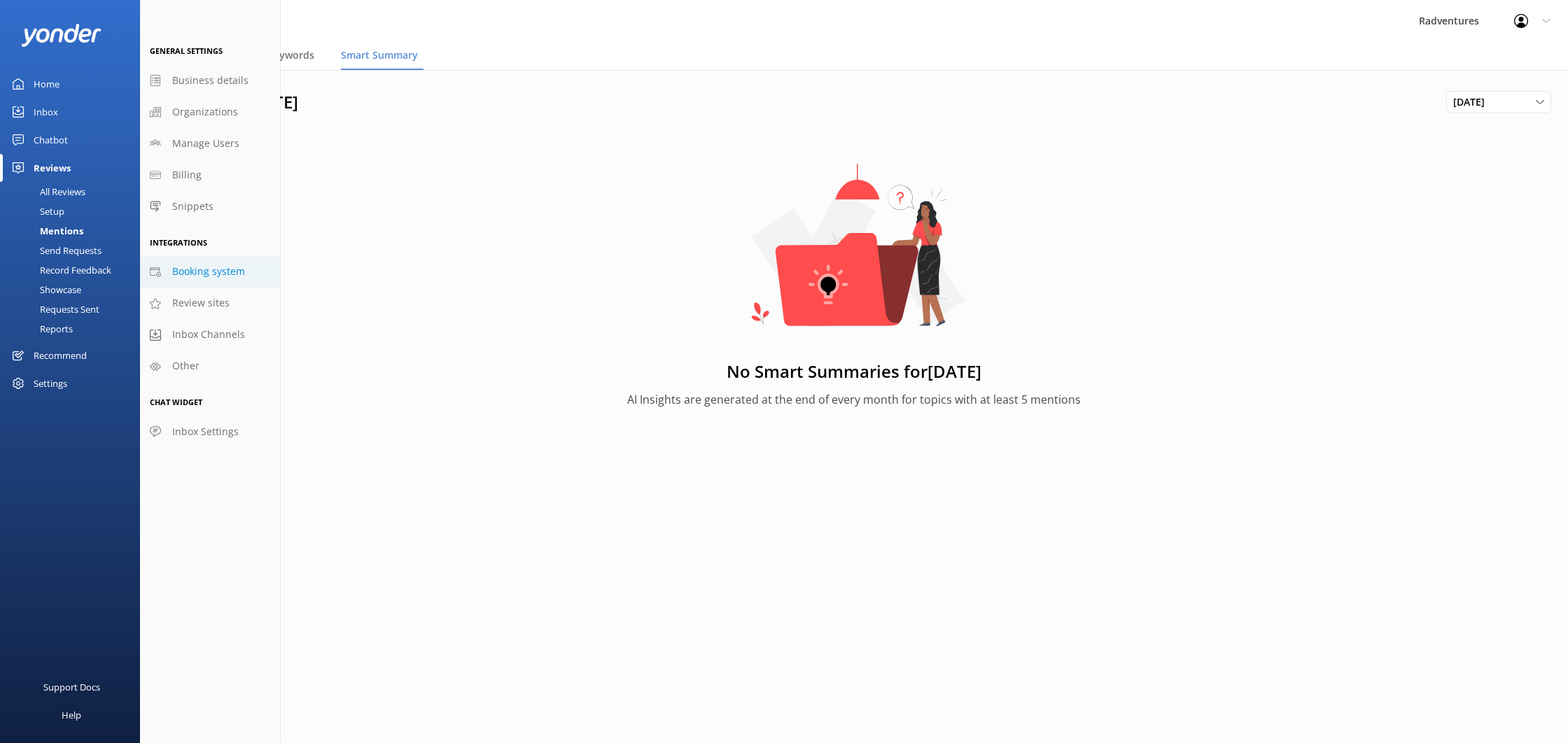
click at [203, 268] on span "Booking system" at bounding box center [209, 272] width 73 height 16
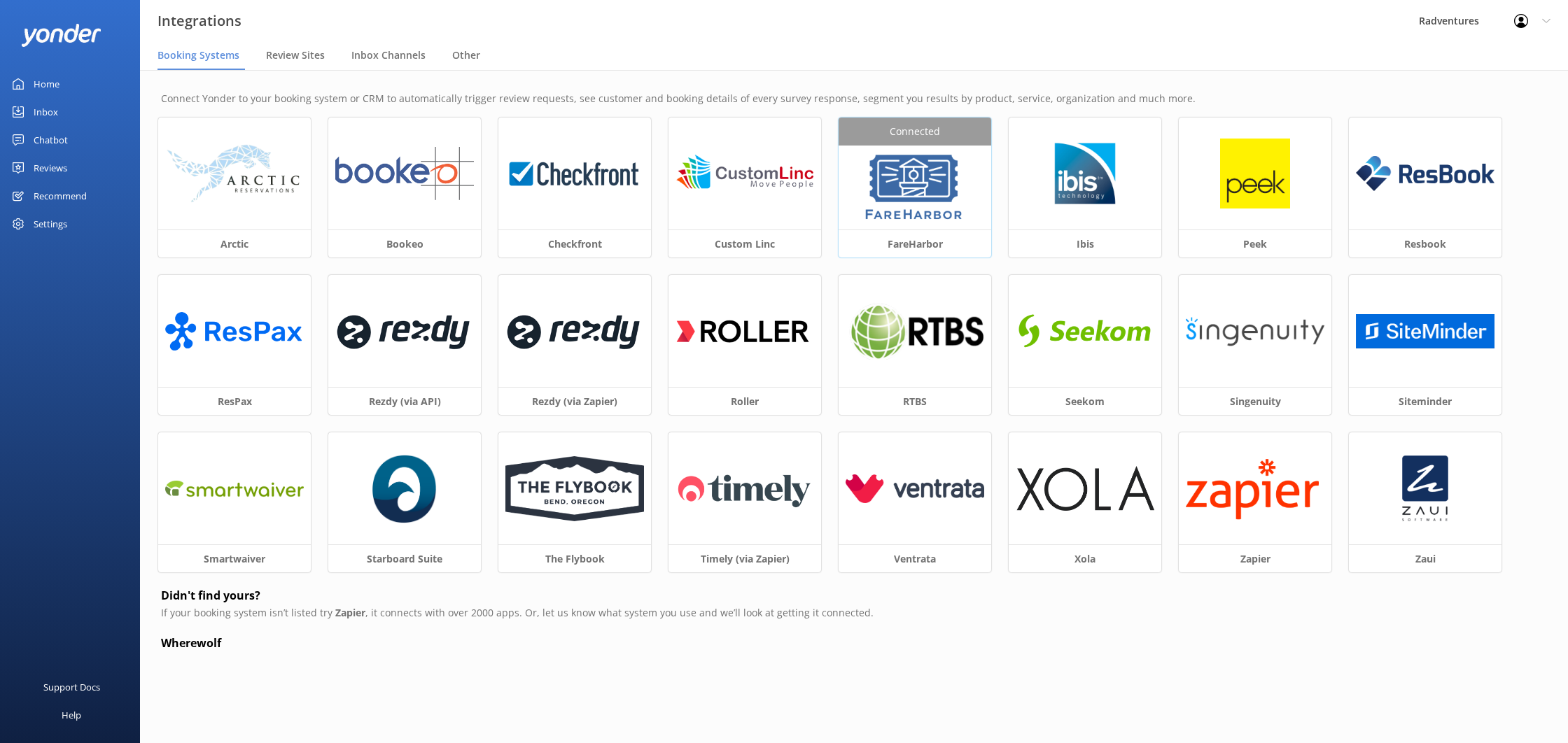
click at [854, 175] on div at bounding box center [915, 187] width 153 height 84
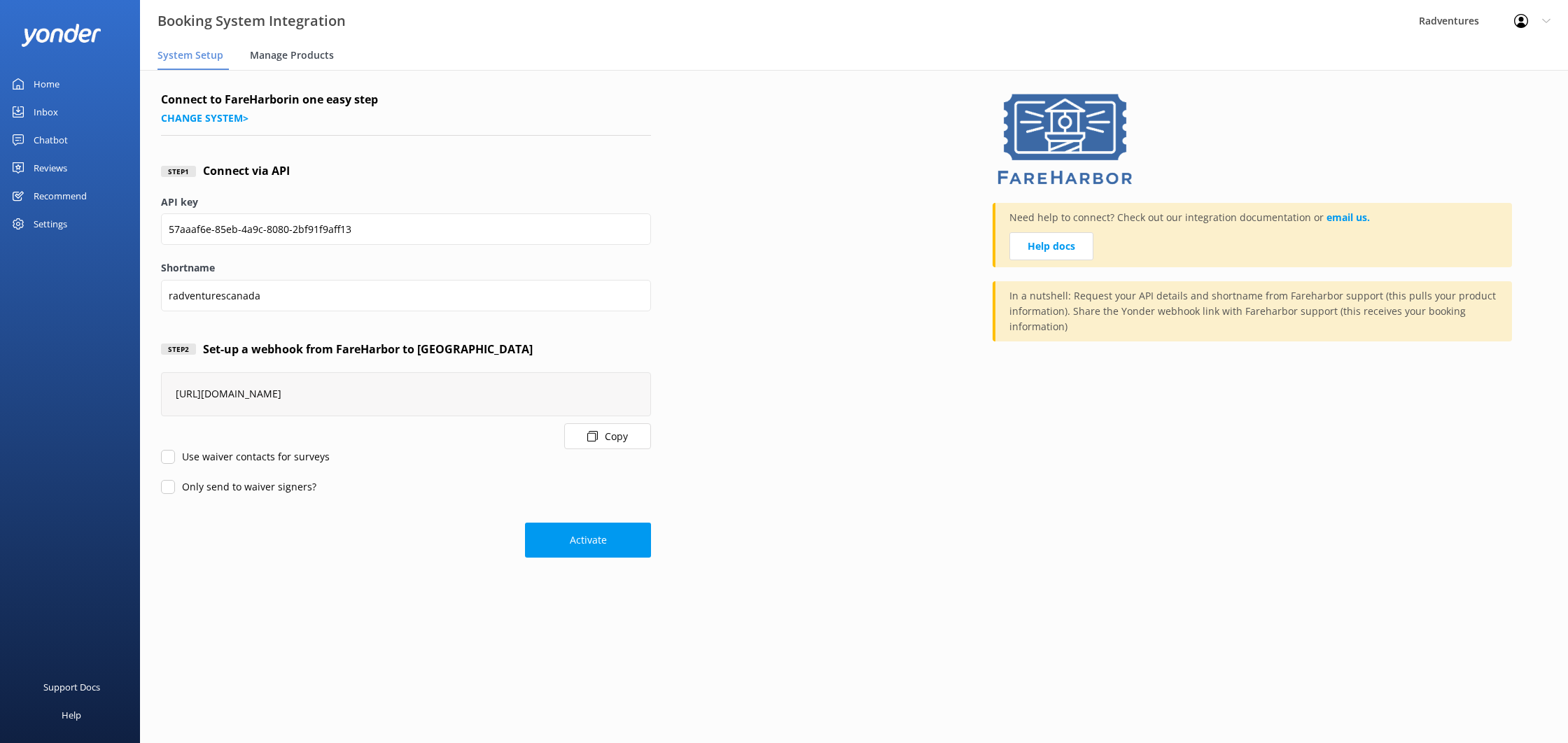
click at [274, 55] on span "Manage Products" at bounding box center [292, 55] width 84 height 14
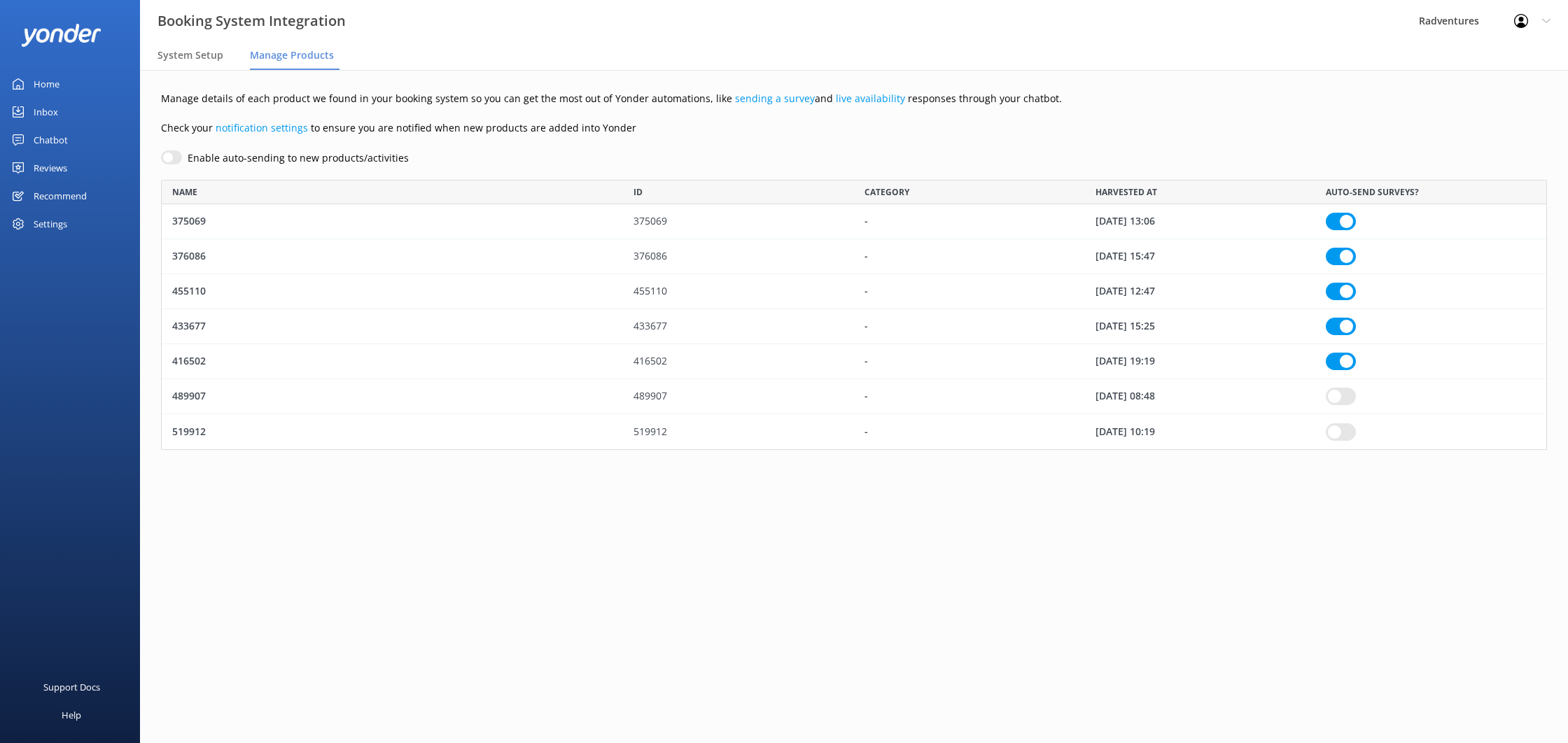
scroll to position [270, 1386]
click at [169, 158] on input "Enable auto-sending to new products/activities" at bounding box center [172, 158] width 21 height 14
checkbox input "true"
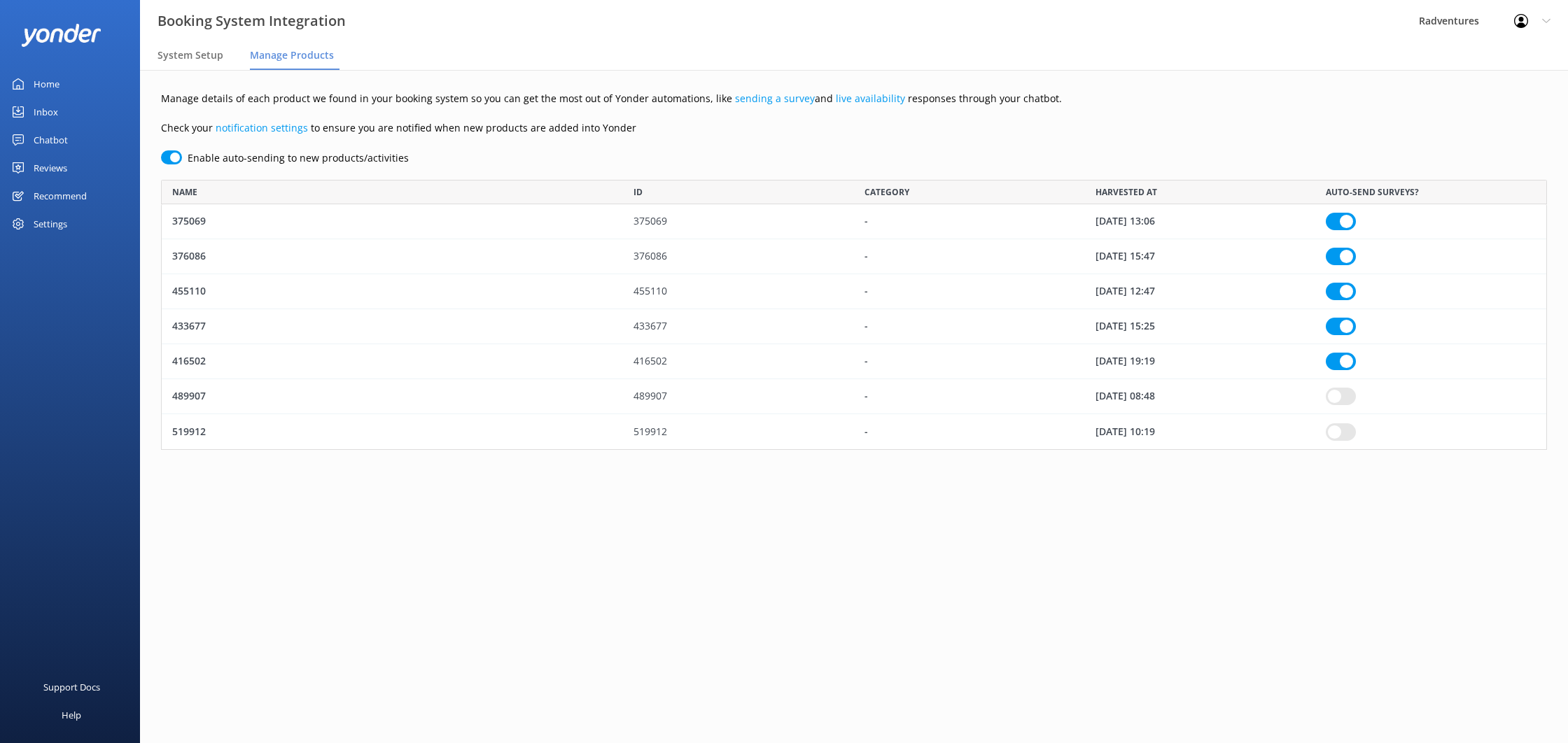
checkbox input "true"
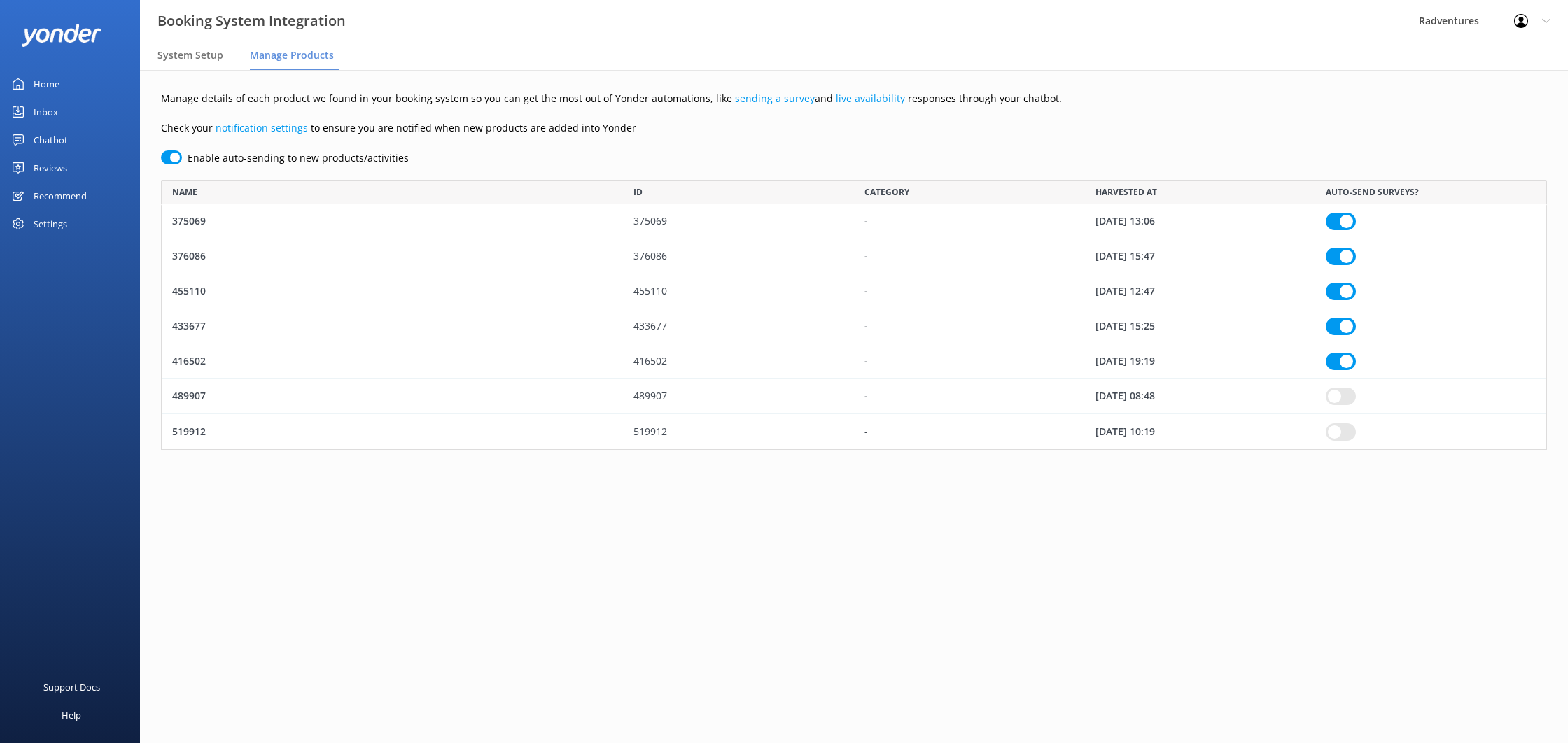
checkbox input "true"
click at [169, 158] on input "Enable auto-sending to new products/activities" at bounding box center [172, 158] width 21 height 14
checkbox input "false"
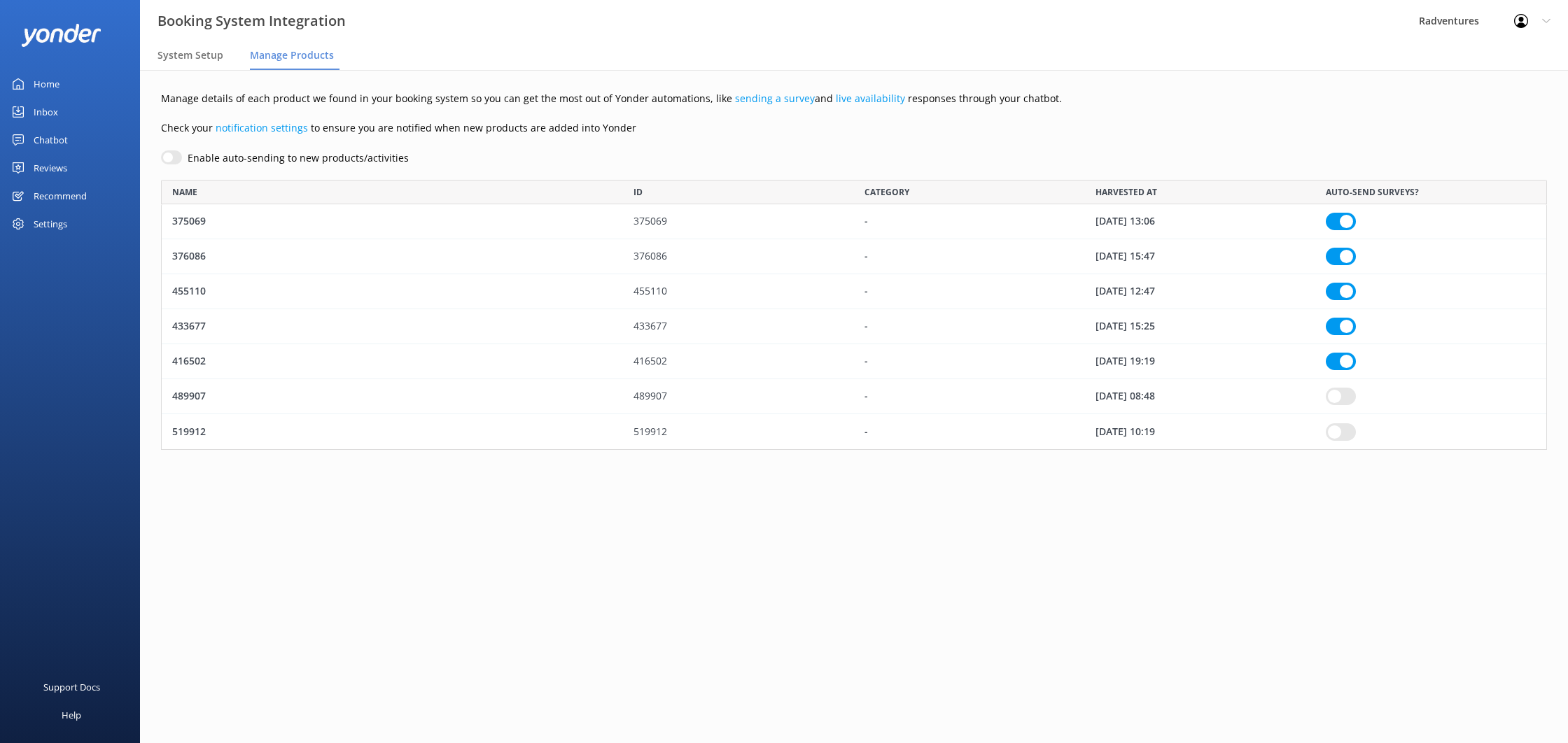
checkbox input "true"
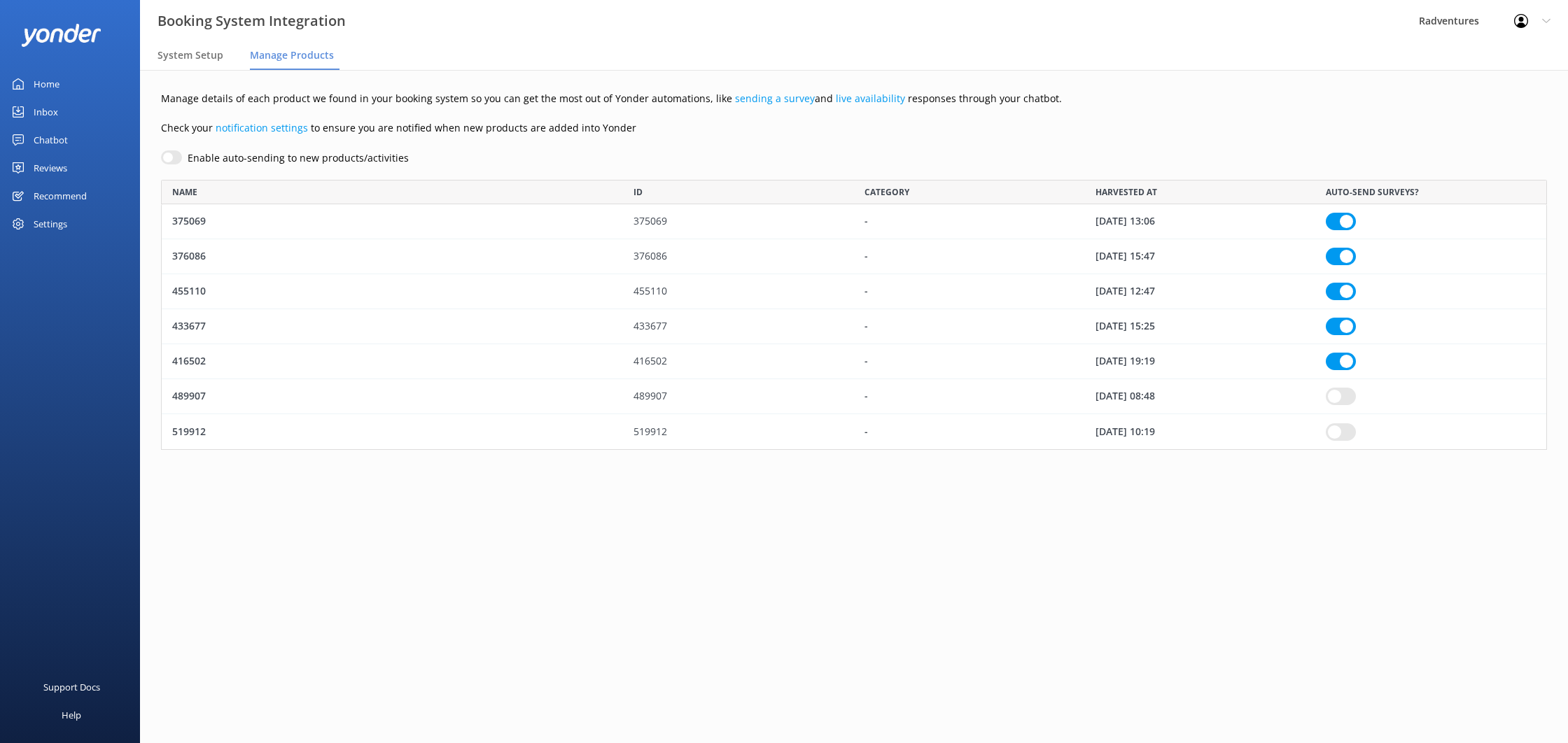
checkbox input "true"
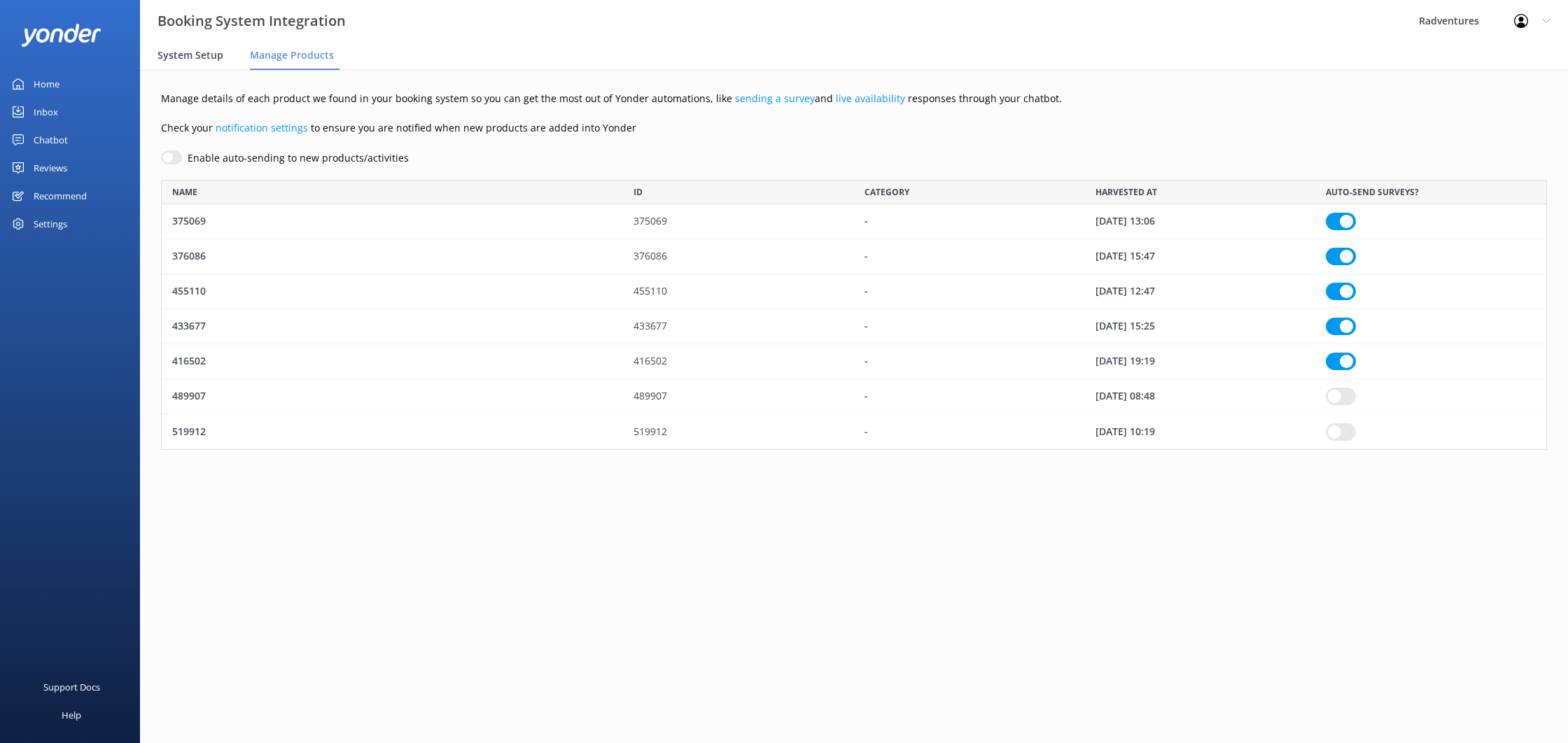
click at [214, 55] on span "System Setup" at bounding box center [190, 55] width 66 height 14
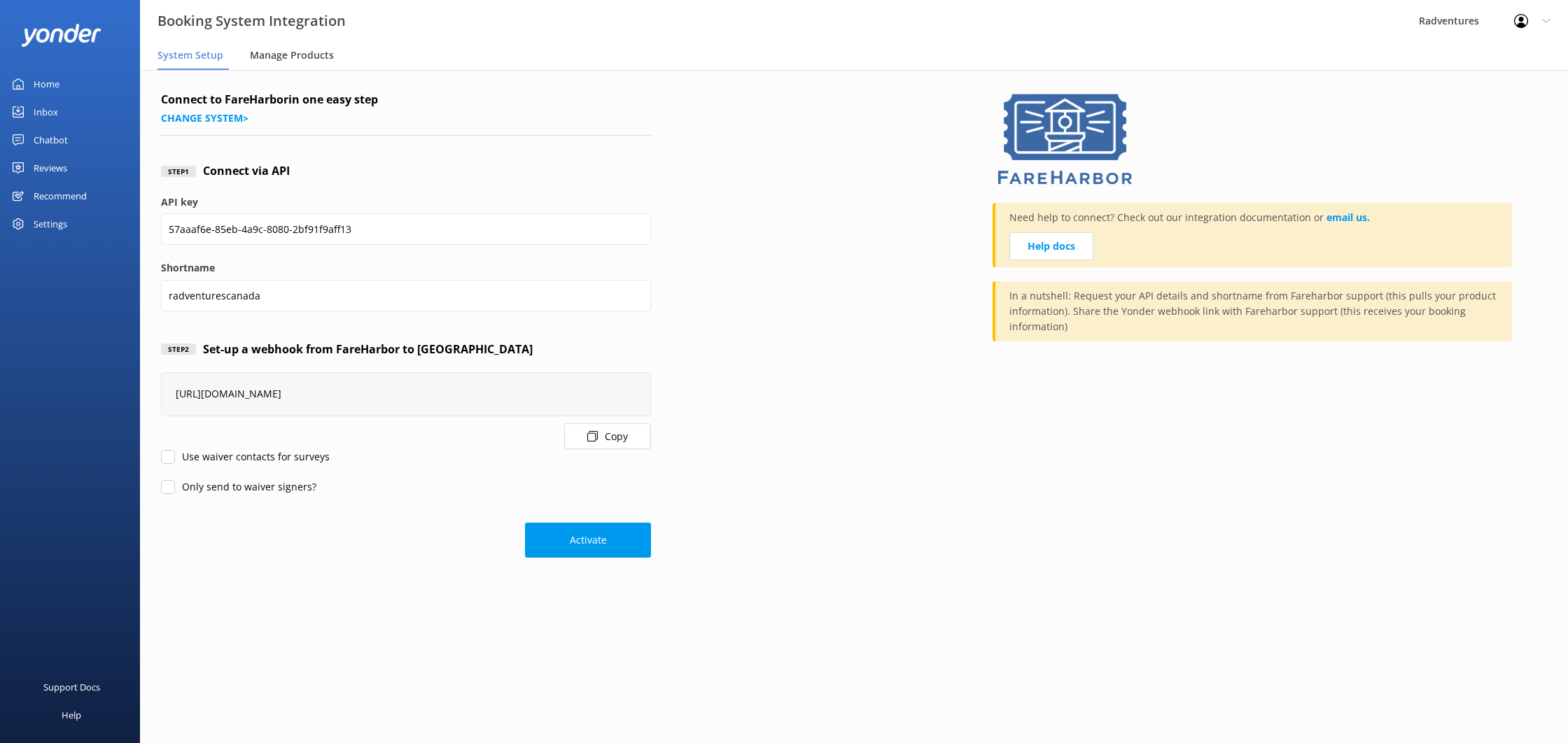
click at [297, 55] on span "Manage Products" at bounding box center [292, 55] width 84 height 14
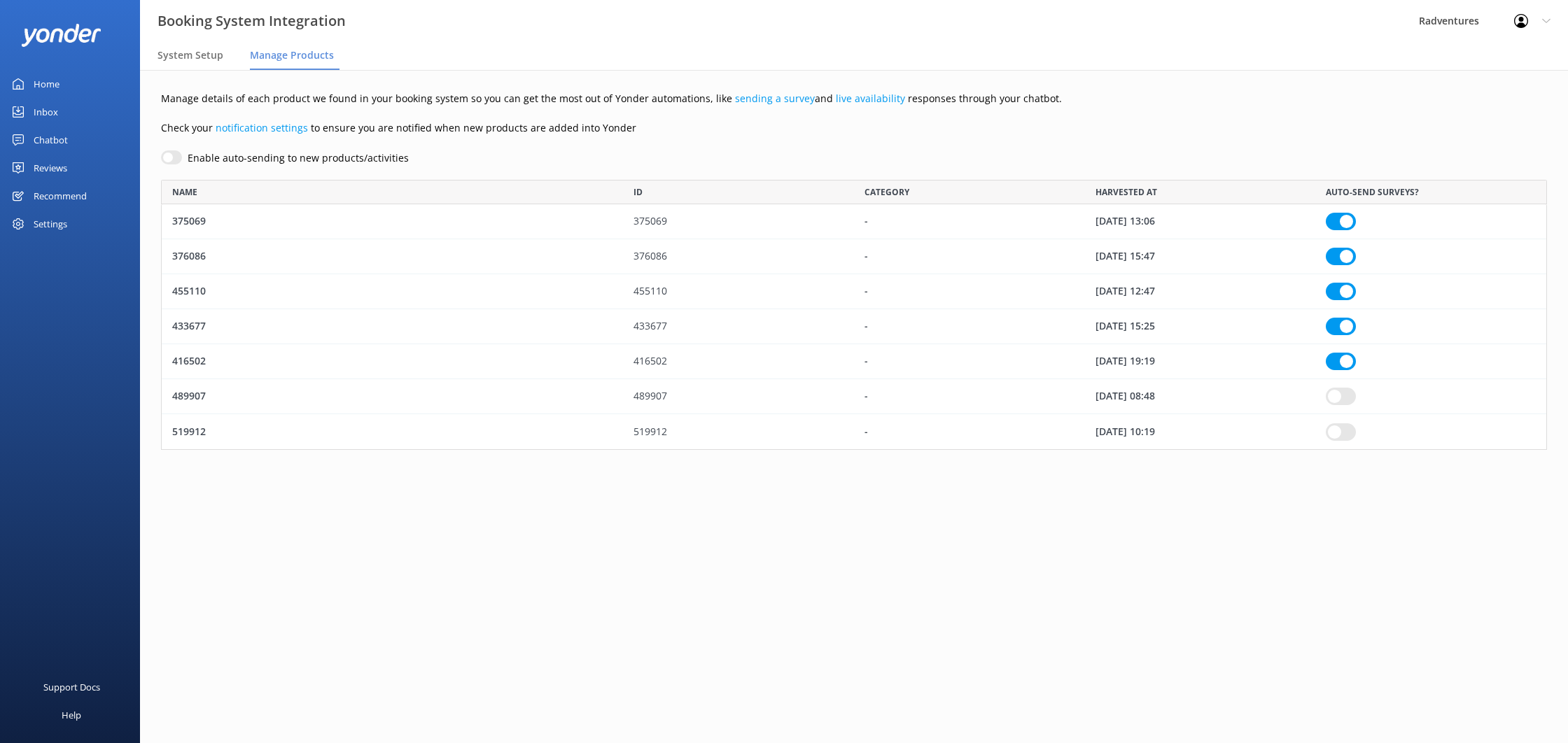
scroll to position [270, 1386]
click at [58, 165] on div "Reviews" at bounding box center [50, 167] width 33 height 28
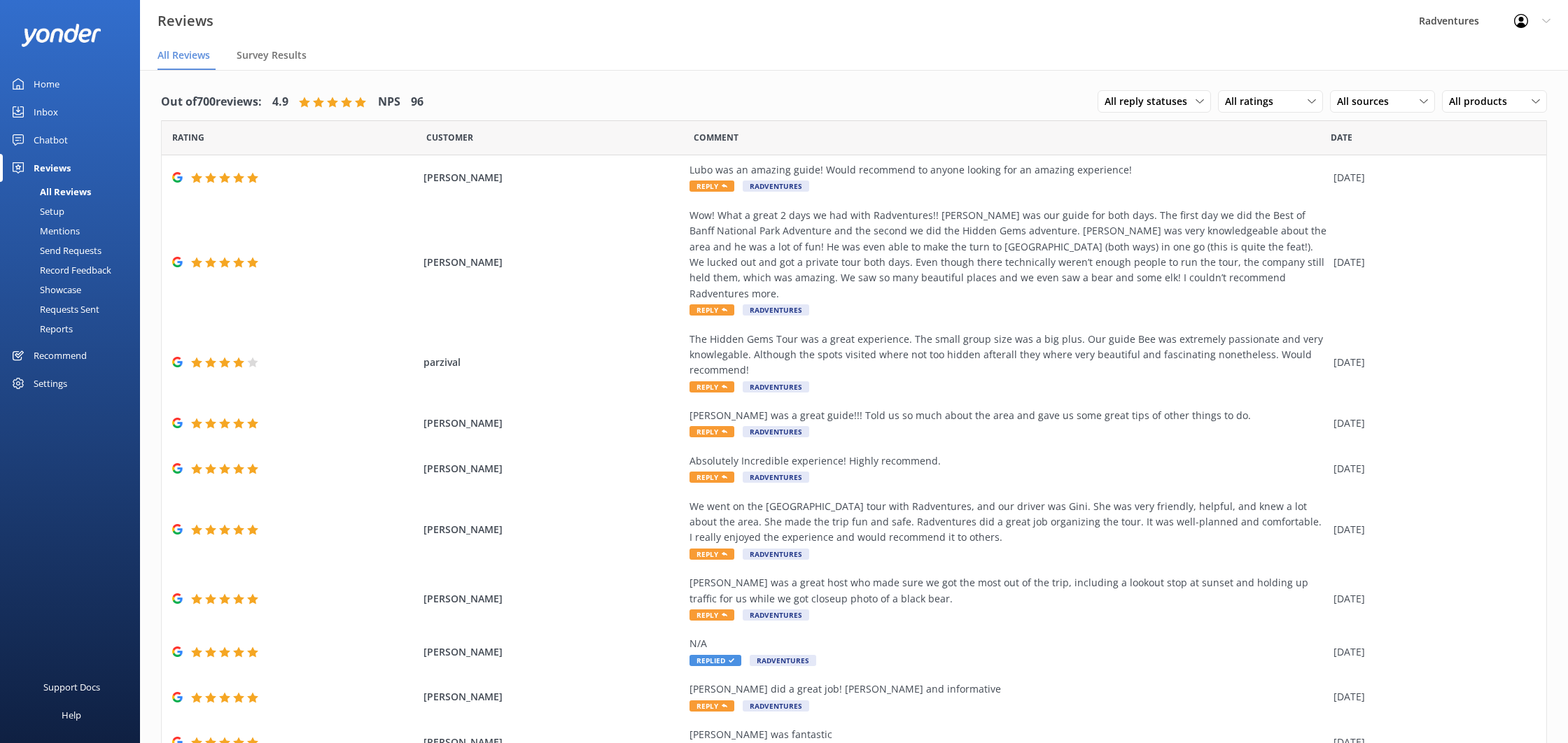
click at [62, 209] on div "Setup" at bounding box center [36, 211] width 56 height 20
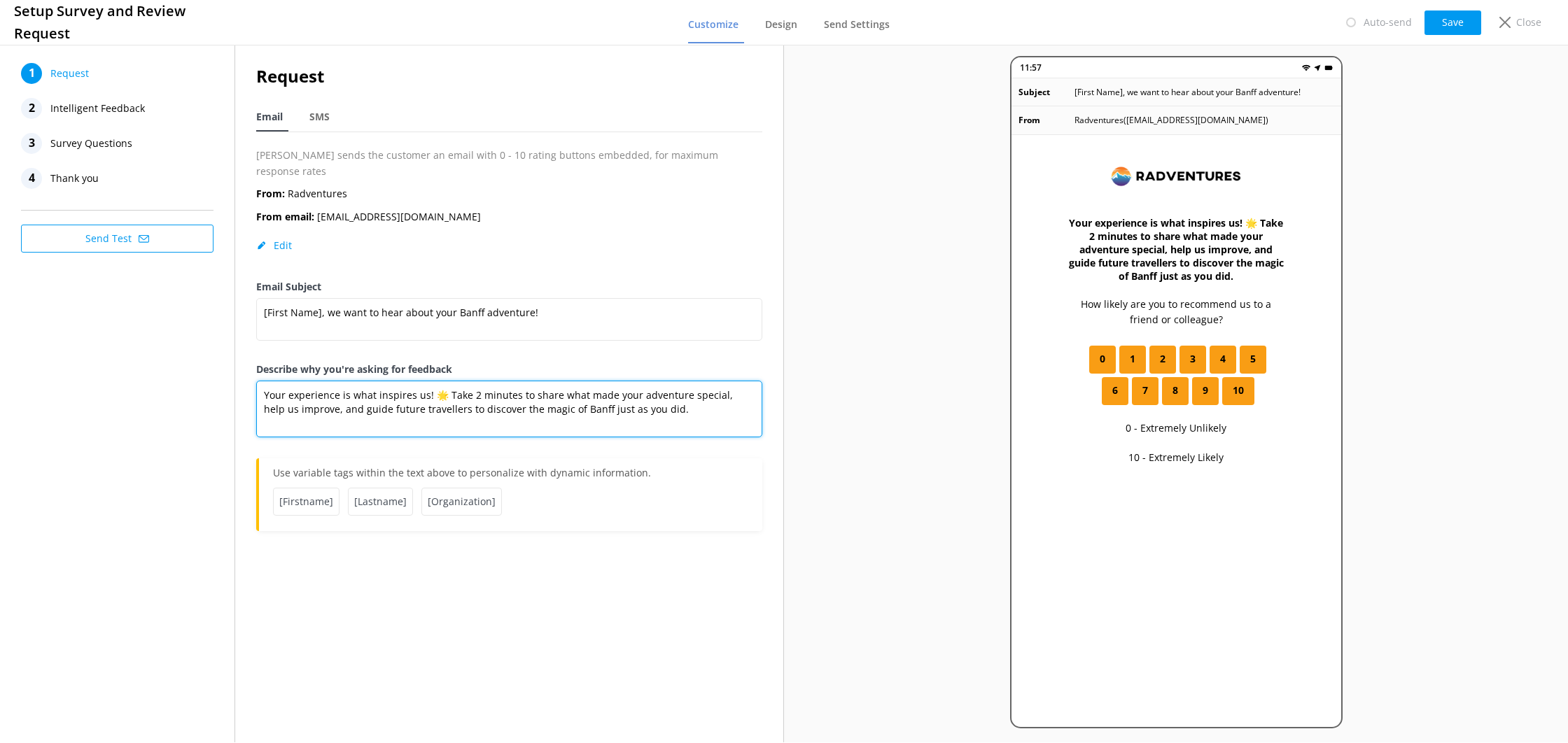
click at [596, 394] on textarea "Your experience is what inspires us! 🌟 Take 2 minutes to share what made your a…" at bounding box center [509, 409] width 506 height 57
type textarea "Your experience is what inspires us! 🌟 Take 2 minutes to share what made your a…"
click at [1457, 27] on button "Save" at bounding box center [1453, 23] width 57 height 25
click at [109, 114] on span "Intelligent Feedback" at bounding box center [97, 109] width 94 height 21
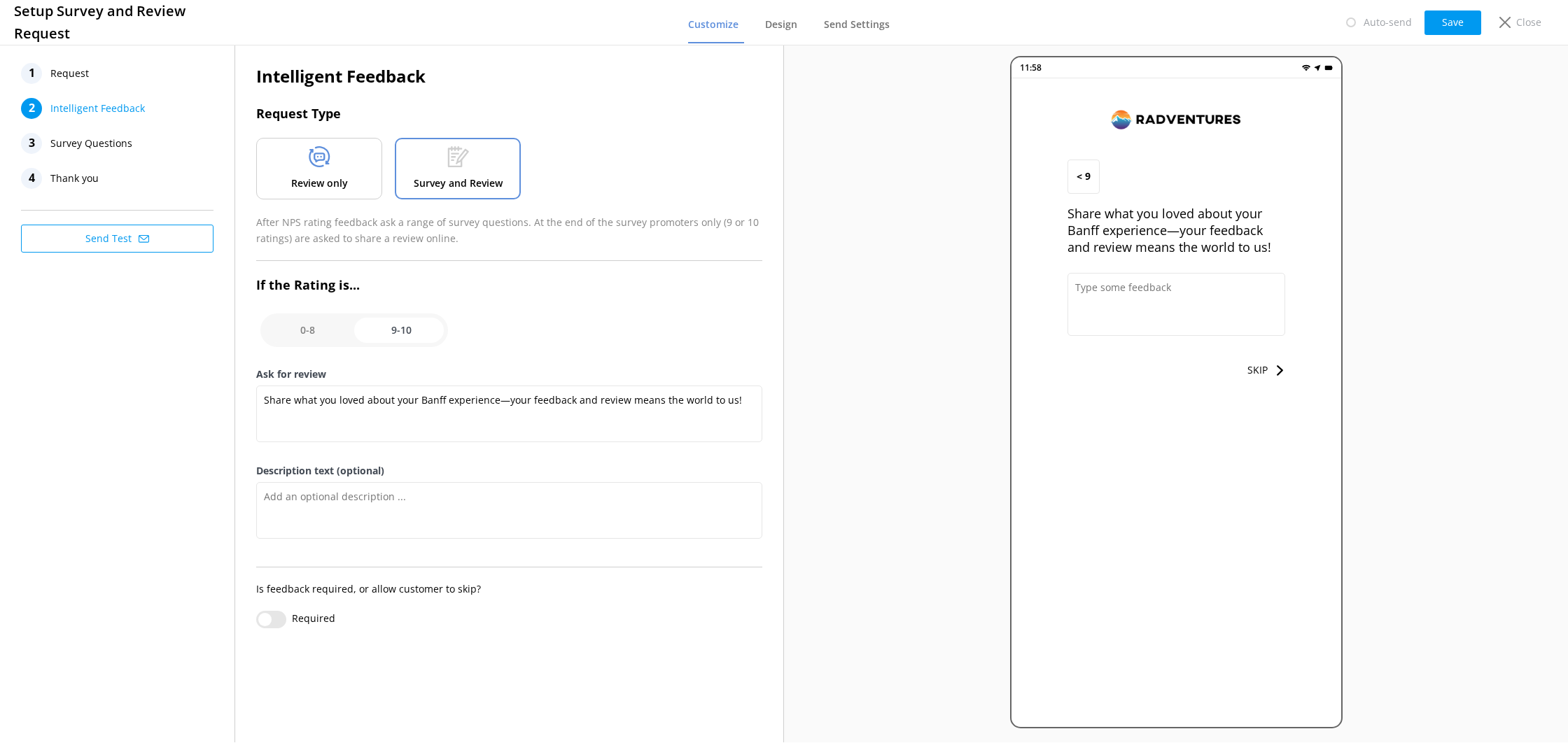
click at [79, 80] on span "Request" at bounding box center [70, 74] width 38 height 21
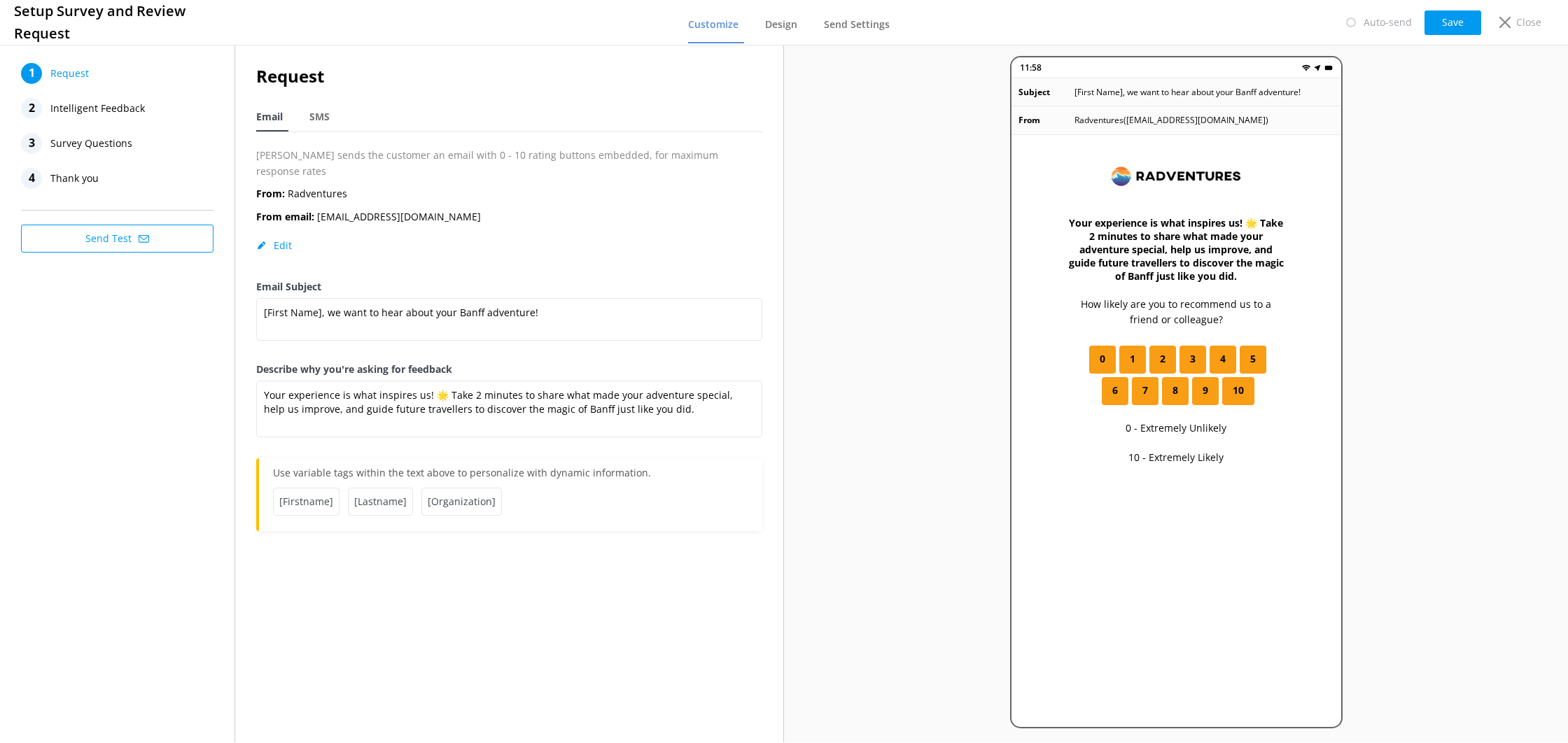
click at [91, 98] on span "Intelligent Feedback" at bounding box center [97, 109] width 94 height 21
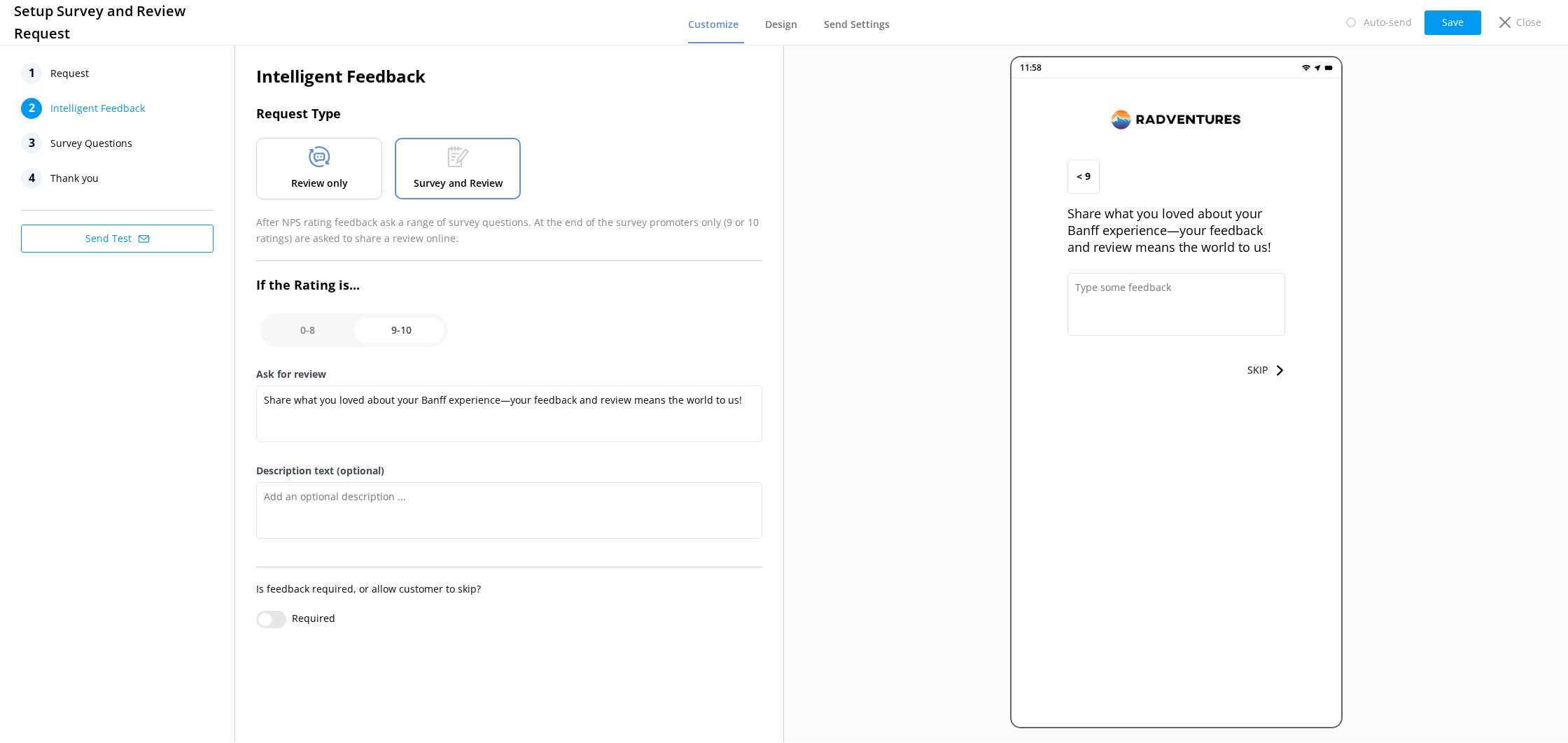
click at [339, 329] on input "checkbox" at bounding box center [354, 330] width 187 height 33
checkbox input "false"
type textarea "Let us know how we did, we value your feedback."
type textarea "We read every survey to improve our Banff adventures."
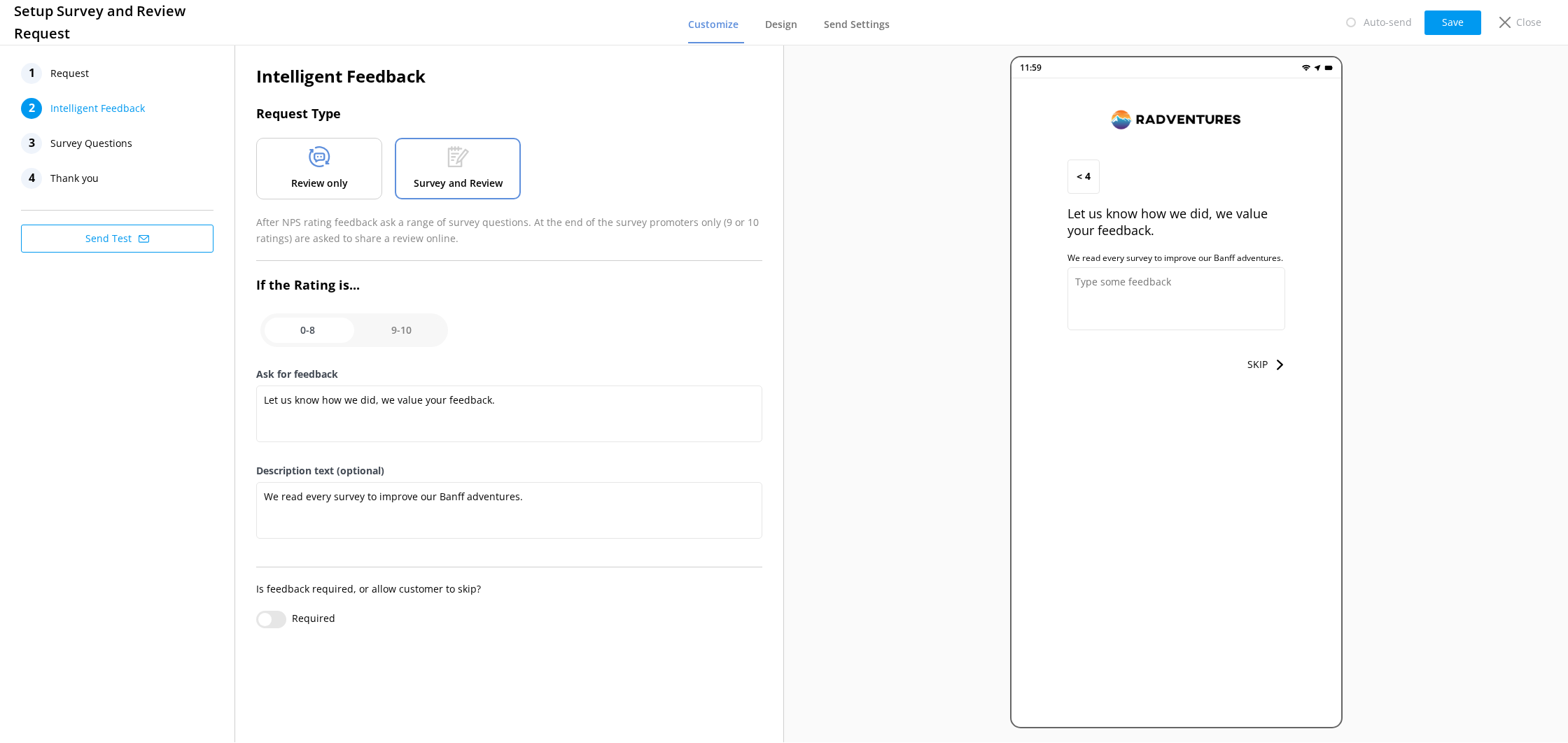
click at [68, 146] on span "Survey Questions" at bounding box center [91, 143] width 82 height 21
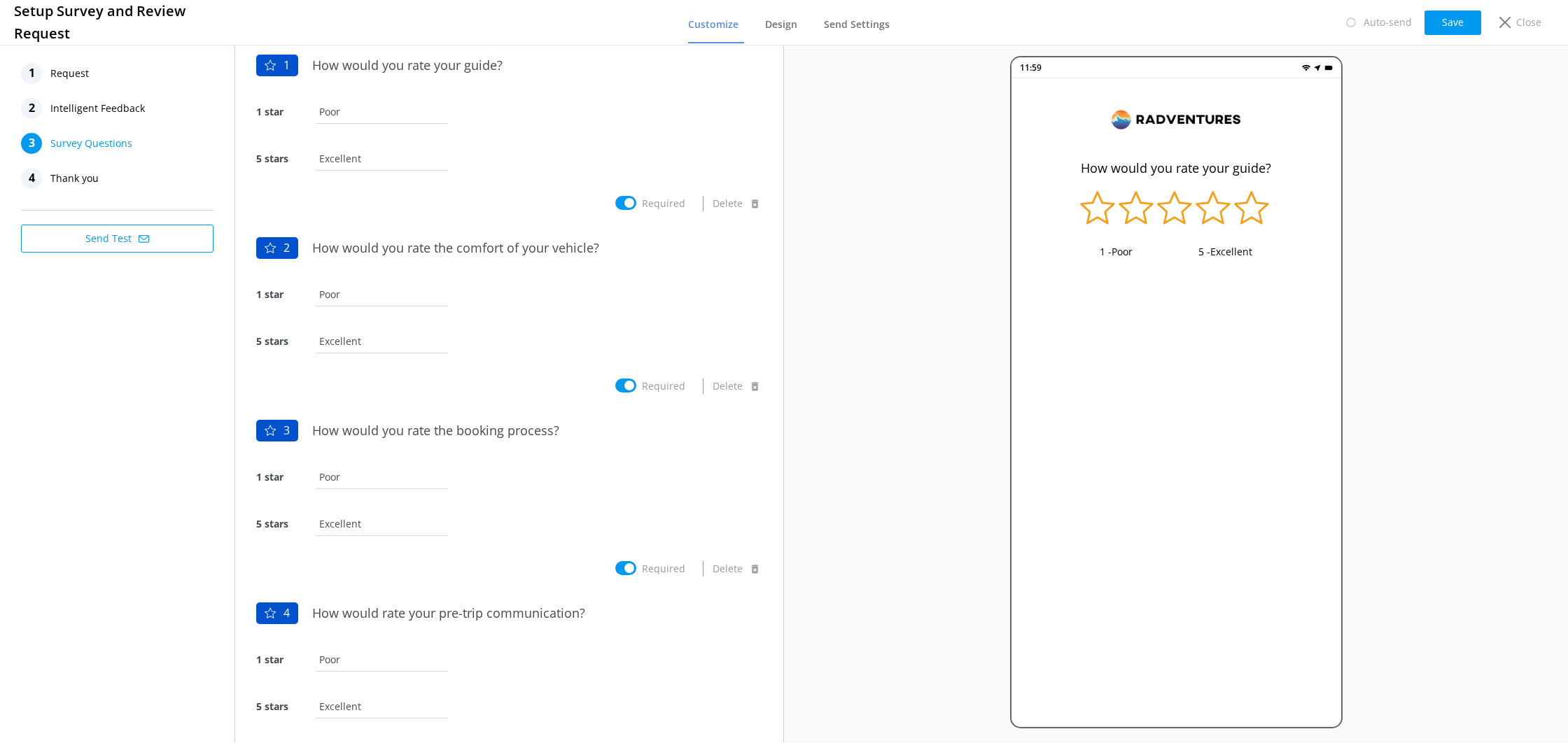
click at [192, 240] on button "Send Test" at bounding box center [117, 238] width 192 height 28
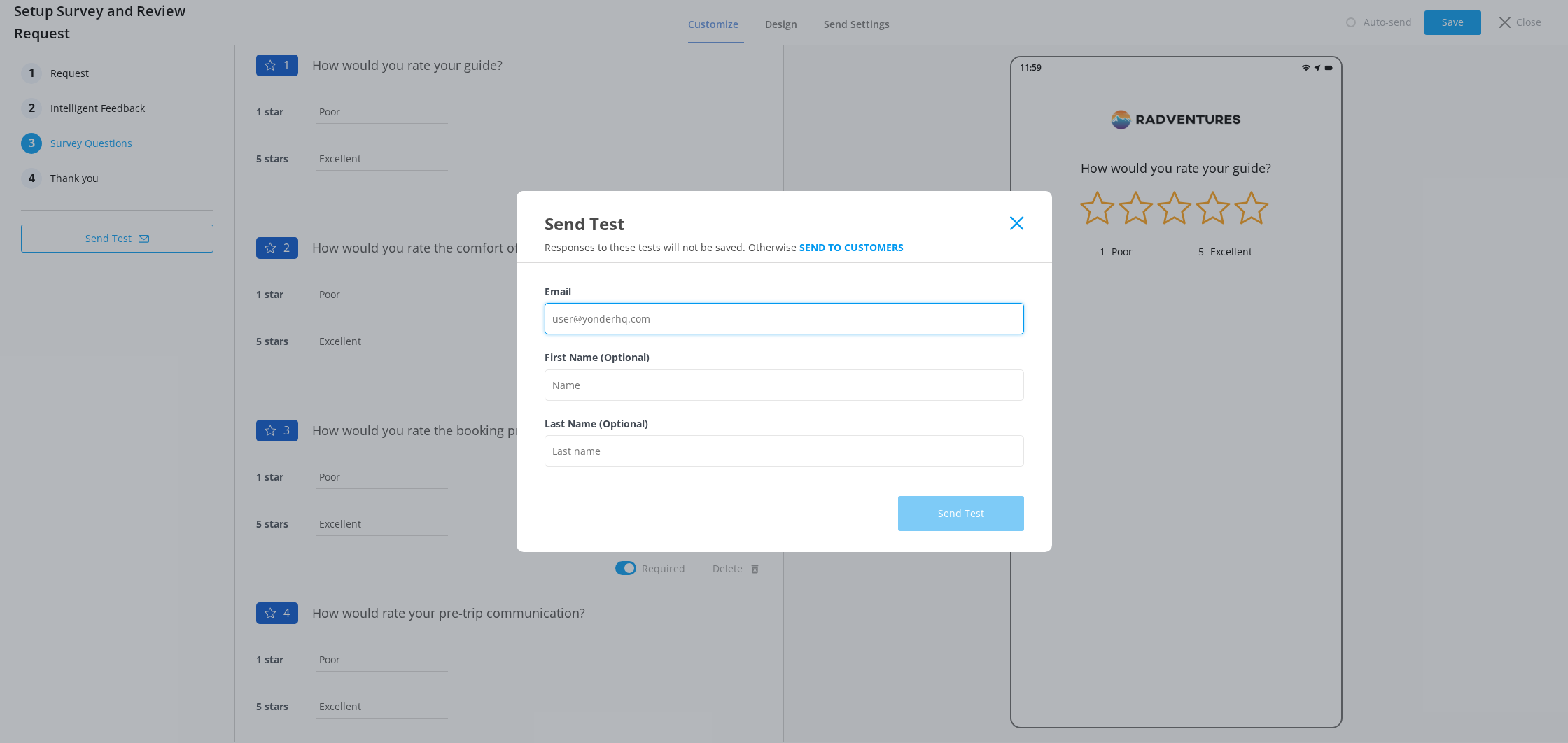
click at [642, 324] on input "Email" at bounding box center [784, 319] width 480 height 31
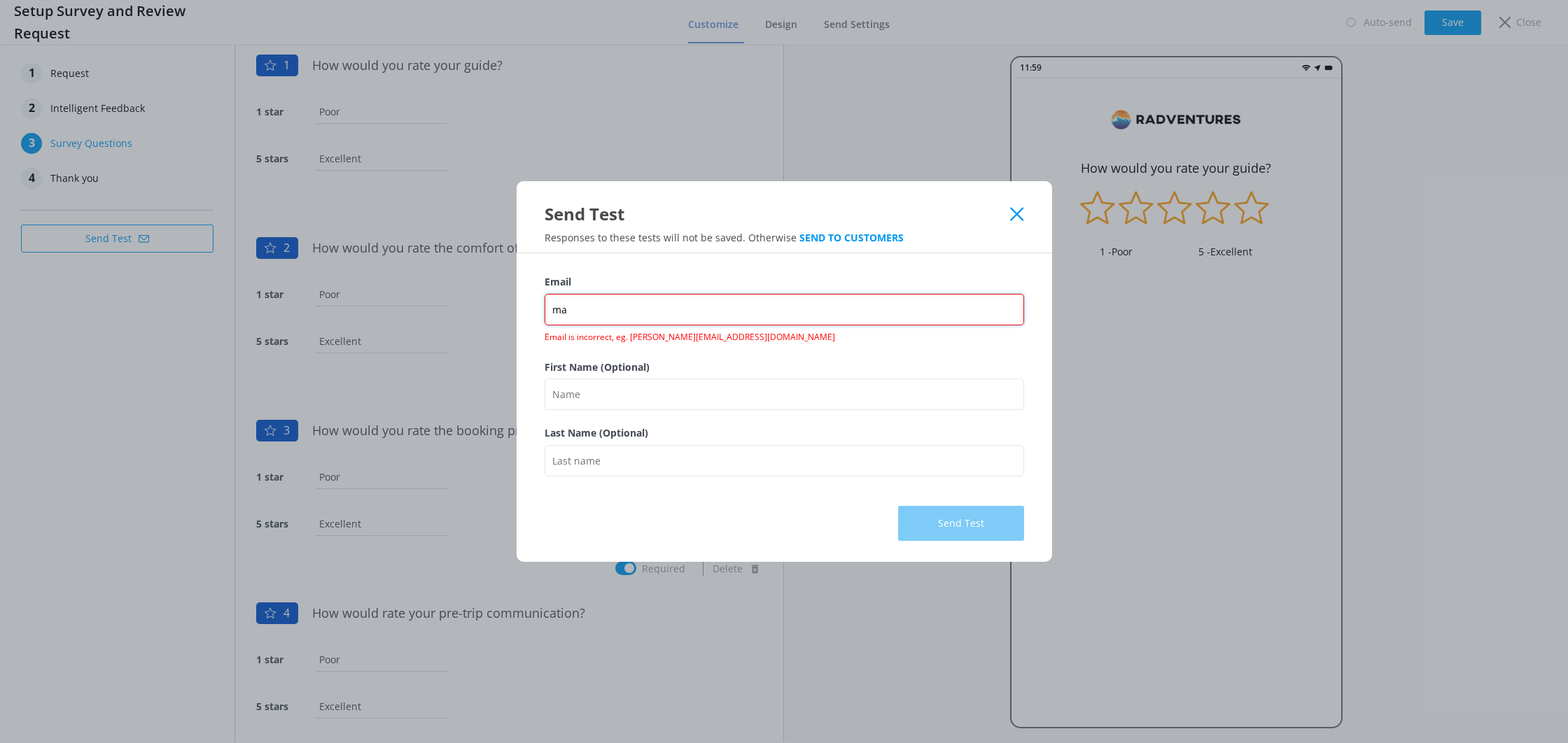
type input "[EMAIL_ADDRESS][DOMAIN_NAME]"
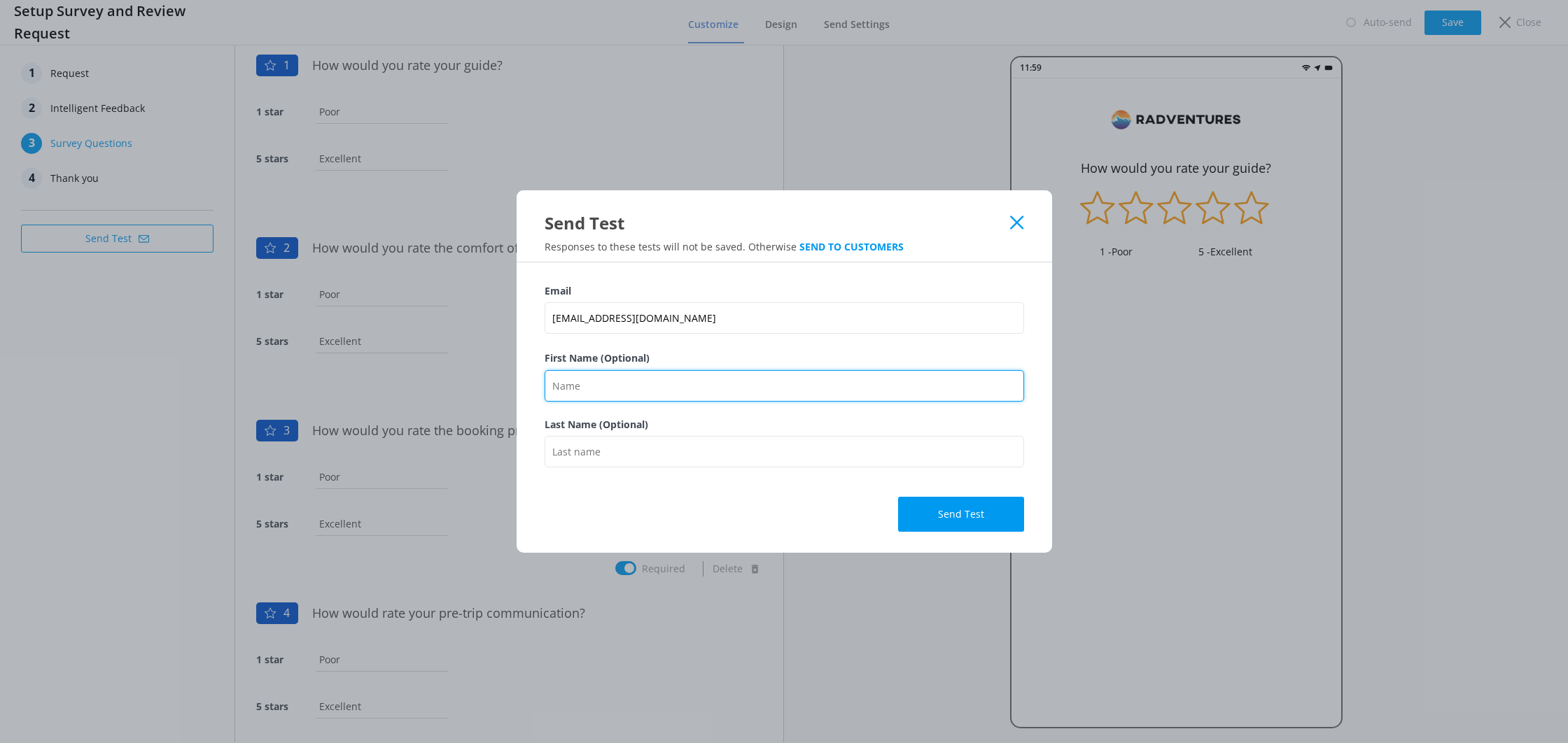
click at [649, 383] on input "First Name (Optional)" at bounding box center [784, 386] width 480 height 31
type input "[PERSON_NAME]"
click at [1000, 506] on button "Send Test" at bounding box center [961, 514] width 126 height 35
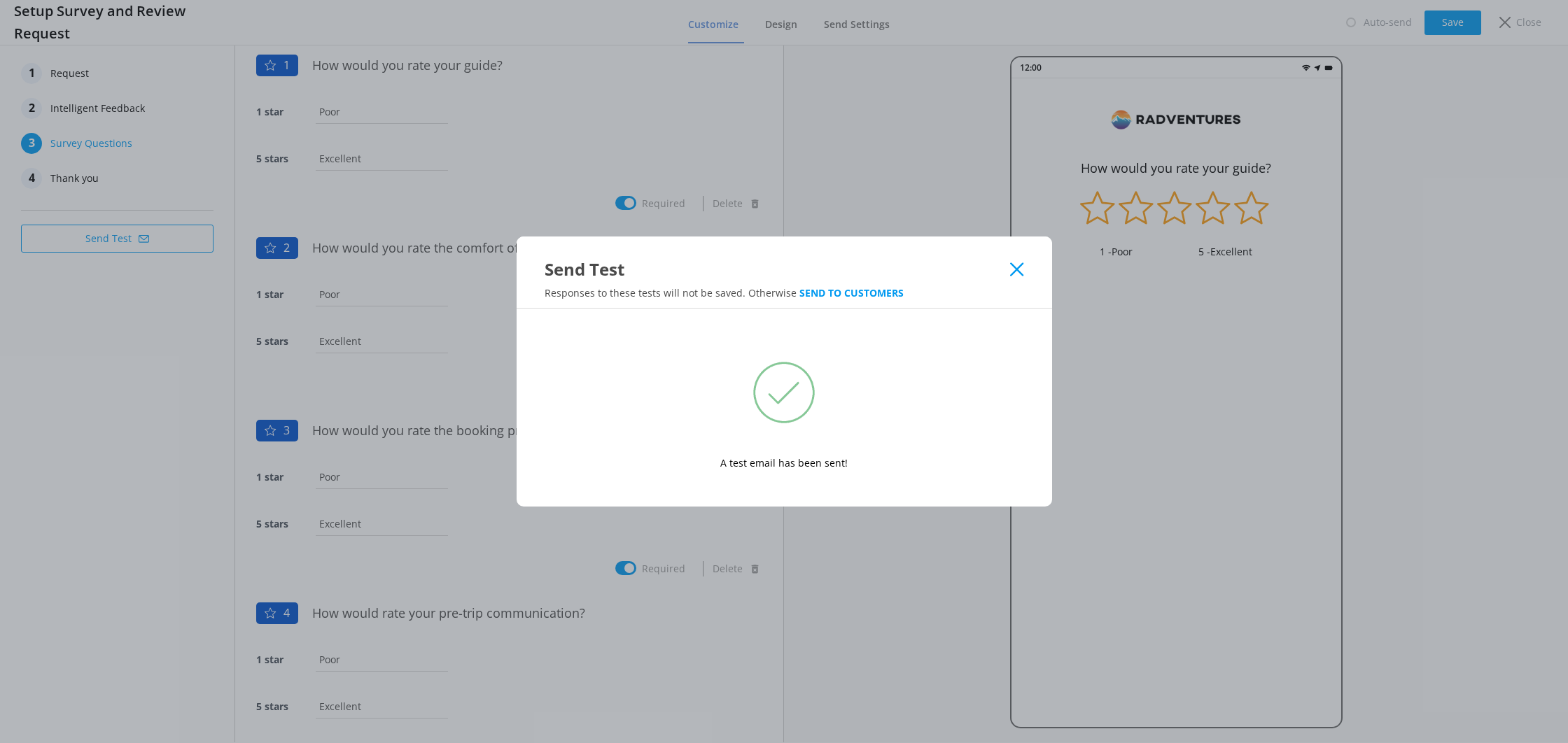
click at [1027, 265] on div "Send Test" at bounding box center [784, 258] width 536 height 44
click at [1008, 267] on div "Send Test" at bounding box center [777, 269] width 466 height 23
click at [1014, 270] on icon at bounding box center [1016, 270] width 13 height 14
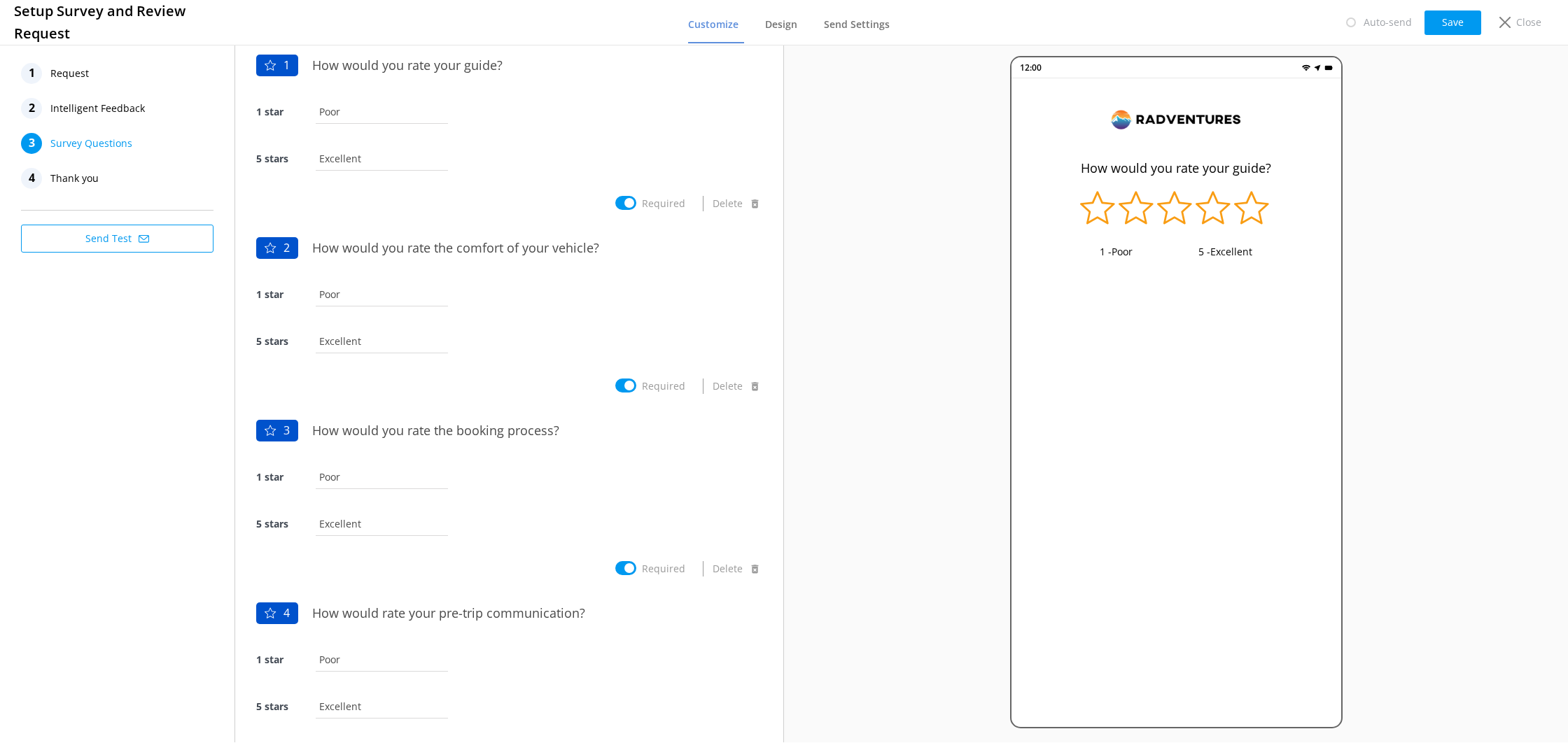
click at [89, 108] on span "Intelligent Feedback" at bounding box center [97, 109] width 94 height 21
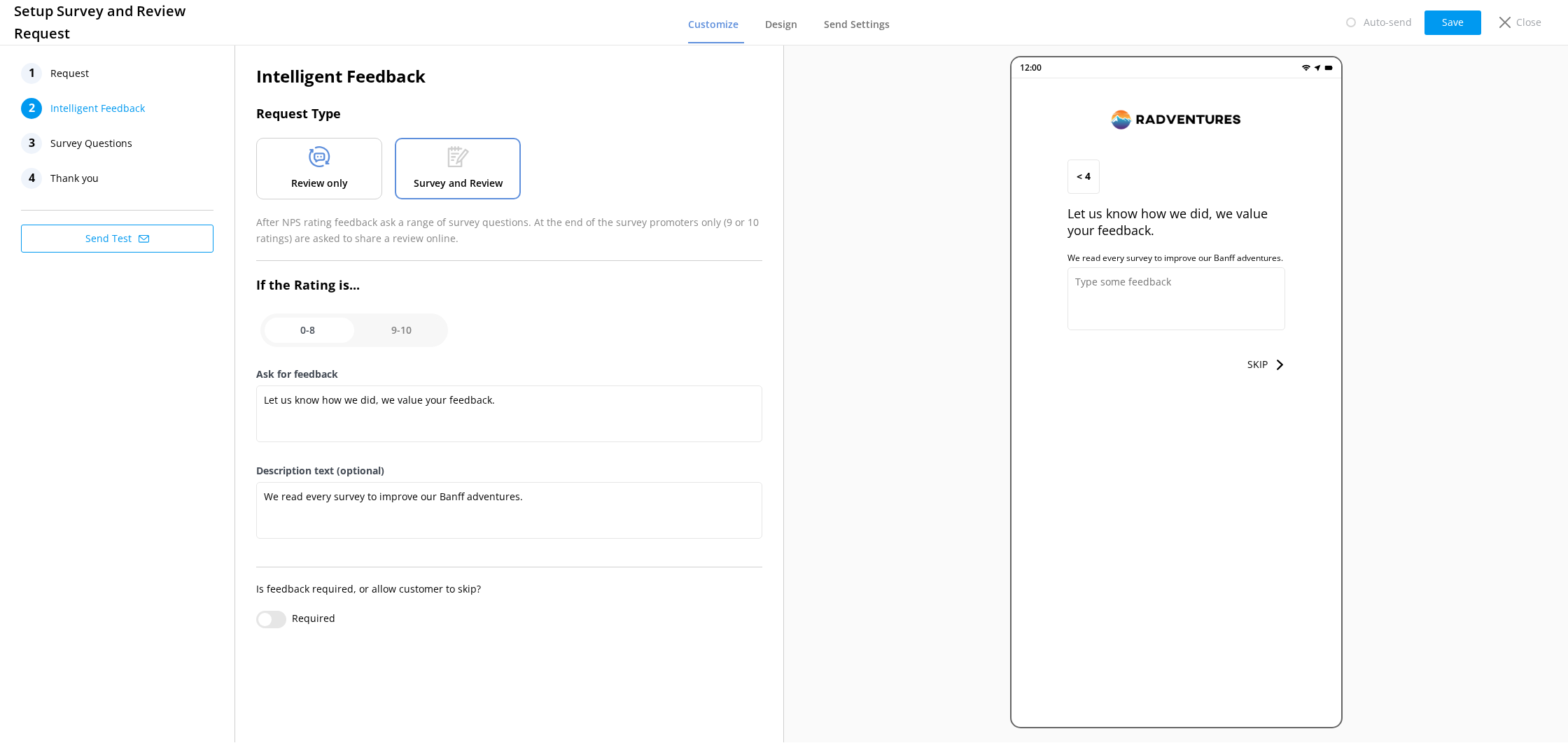
click at [79, 75] on span "Request" at bounding box center [70, 74] width 38 height 21
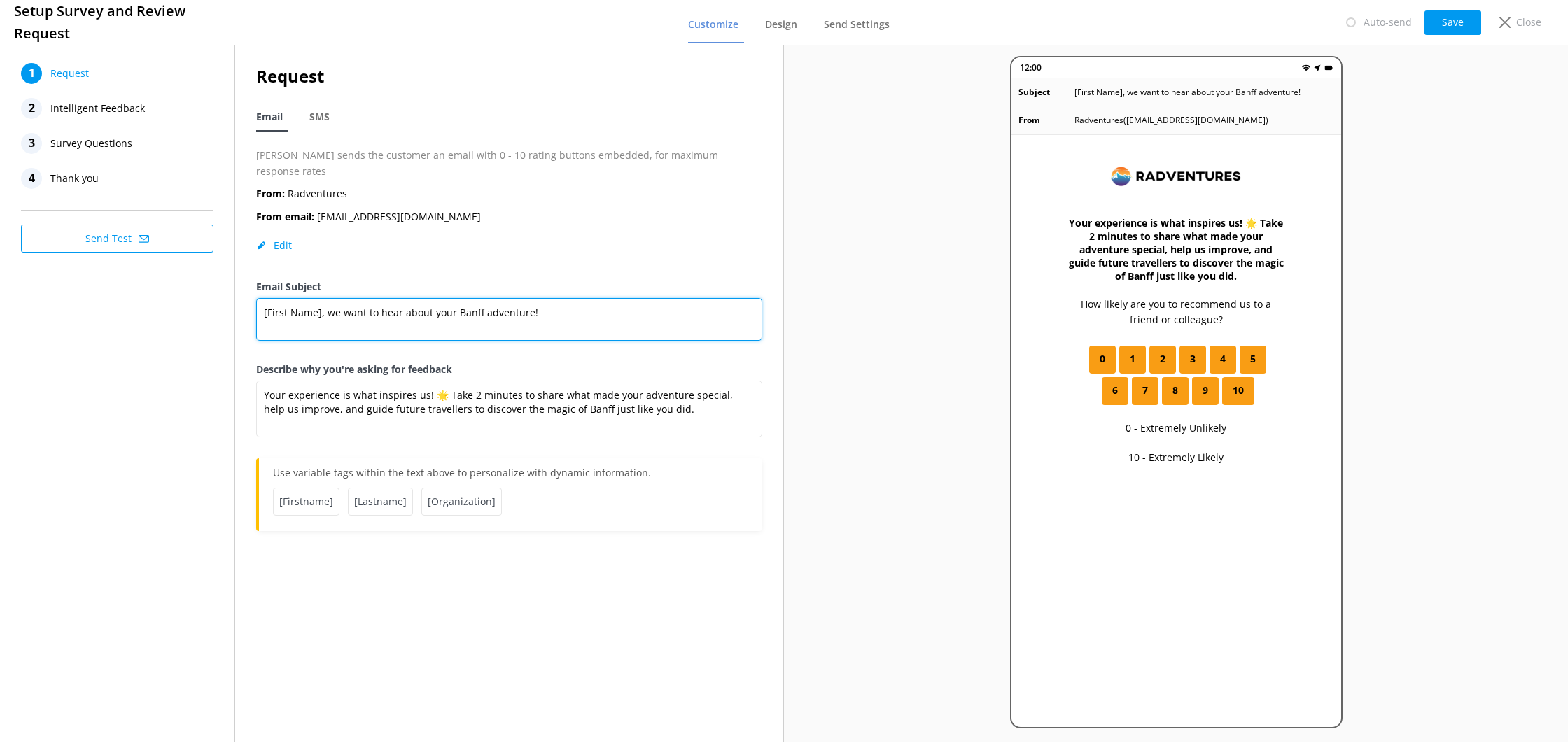
drag, startPoint x: 316, startPoint y: 302, endPoint x: 250, endPoint y: 302, distance: 66.0
click at [250, 302] on div "Request Email SMS [PERSON_NAME] sends the customer an email with 0 - 10 rating …" at bounding box center [509, 304] width 548 height 524
click at [330, 321] on textarea "[First Name], we want to hear about your Banff adventure!" at bounding box center [509, 319] width 506 height 43
drag, startPoint x: 319, startPoint y: 302, endPoint x: 254, endPoint y: 302, distance: 65.0
click at [254, 302] on div "Request Email SMS [PERSON_NAME] sends the customer an email with 0 - 10 rating …" at bounding box center [509, 304] width 548 height 524
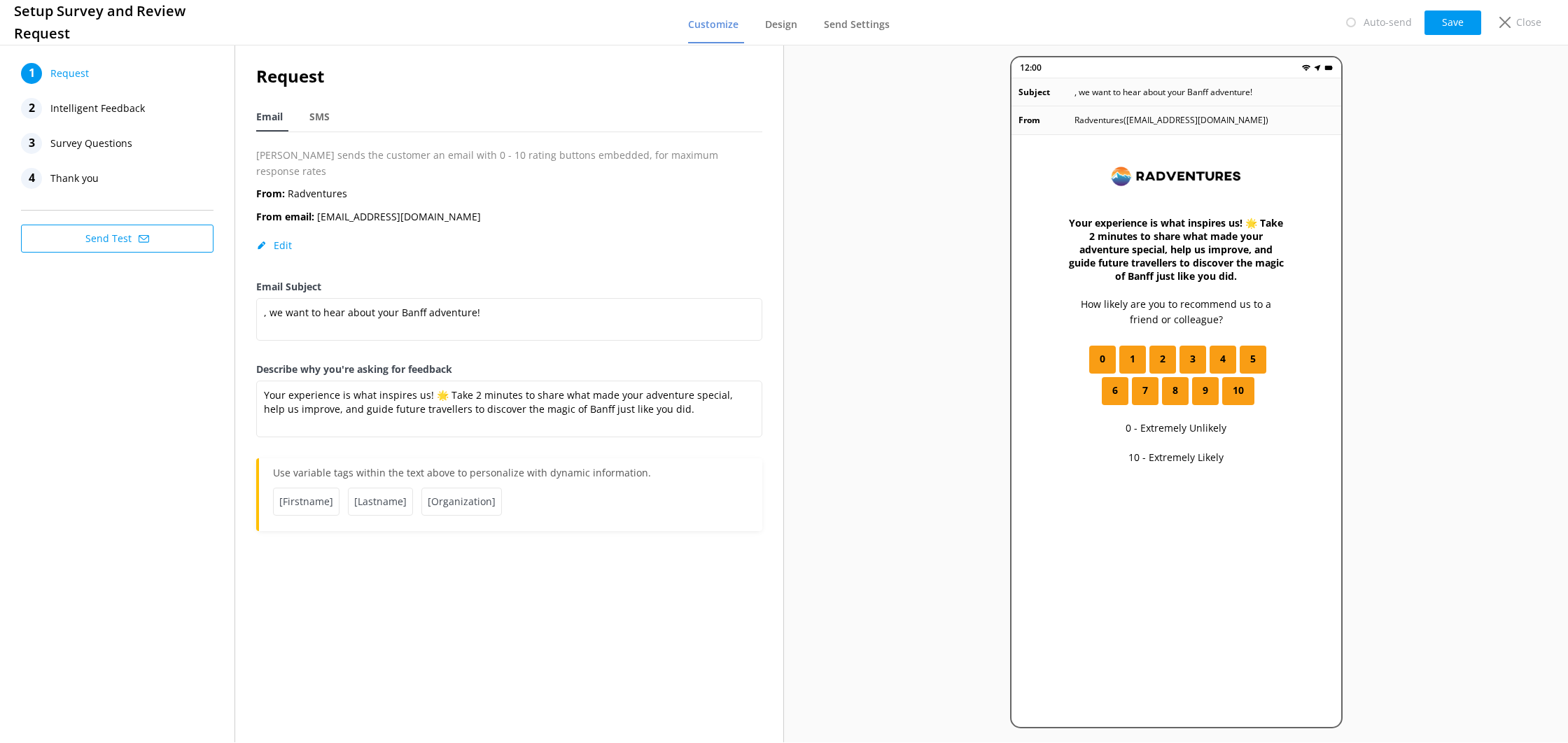
click at [316, 488] on span "[Firstname]" at bounding box center [307, 501] width 67 height 28
drag, startPoint x: 338, startPoint y: 485, endPoint x: 279, endPoint y: 488, distance: 59.1
click at [279, 488] on div "[Firstname] [Lastname] [Organization]" at bounding box center [511, 505] width 476 height 36
copy span "[Firstname]"
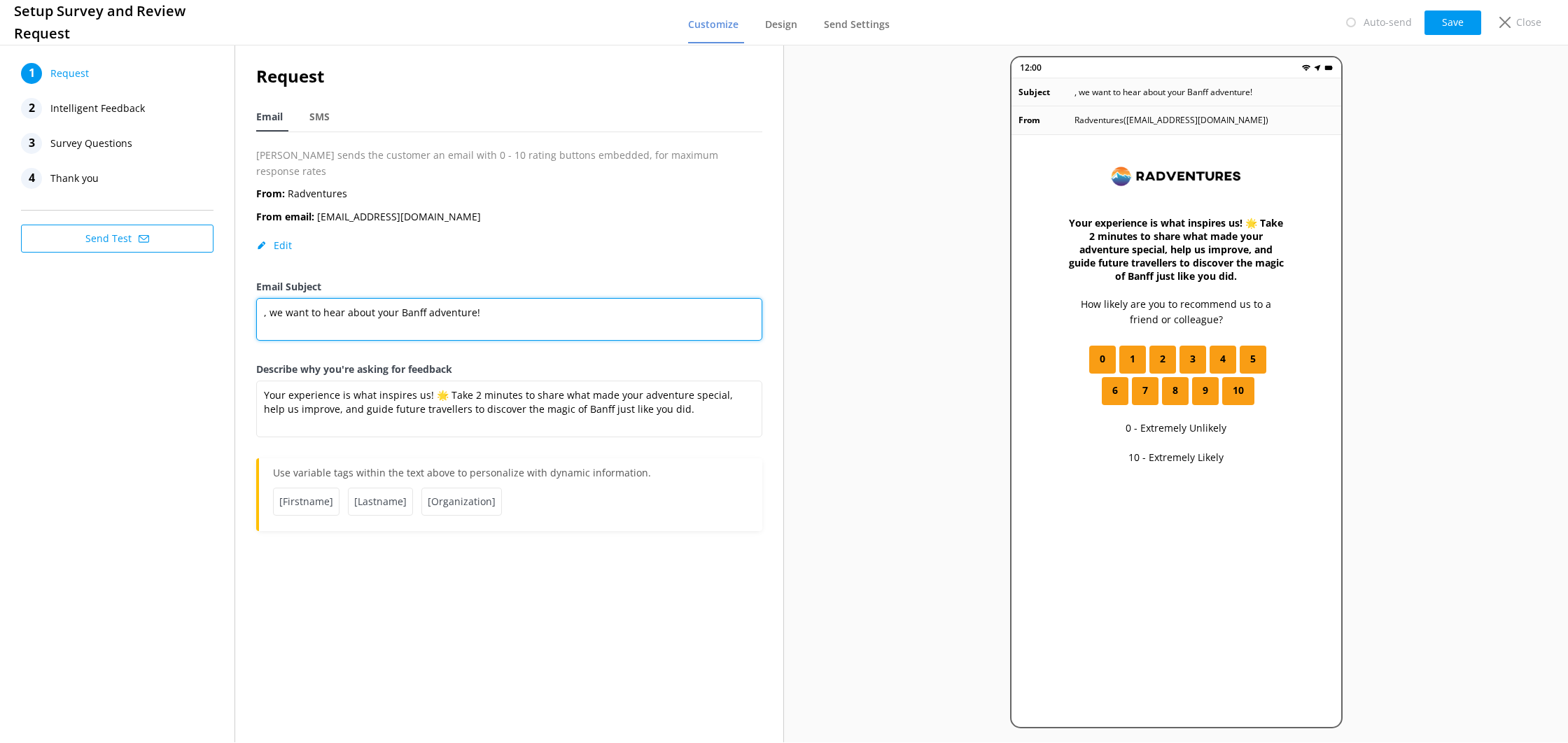
click at [261, 298] on textarea ", we want to hear about your Banff adventure!" at bounding box center [509, 319] width 506 height 43
paste textarea "[Firstname]"
type textarea "[Firstname], we want to hear about your Banff adventure!"
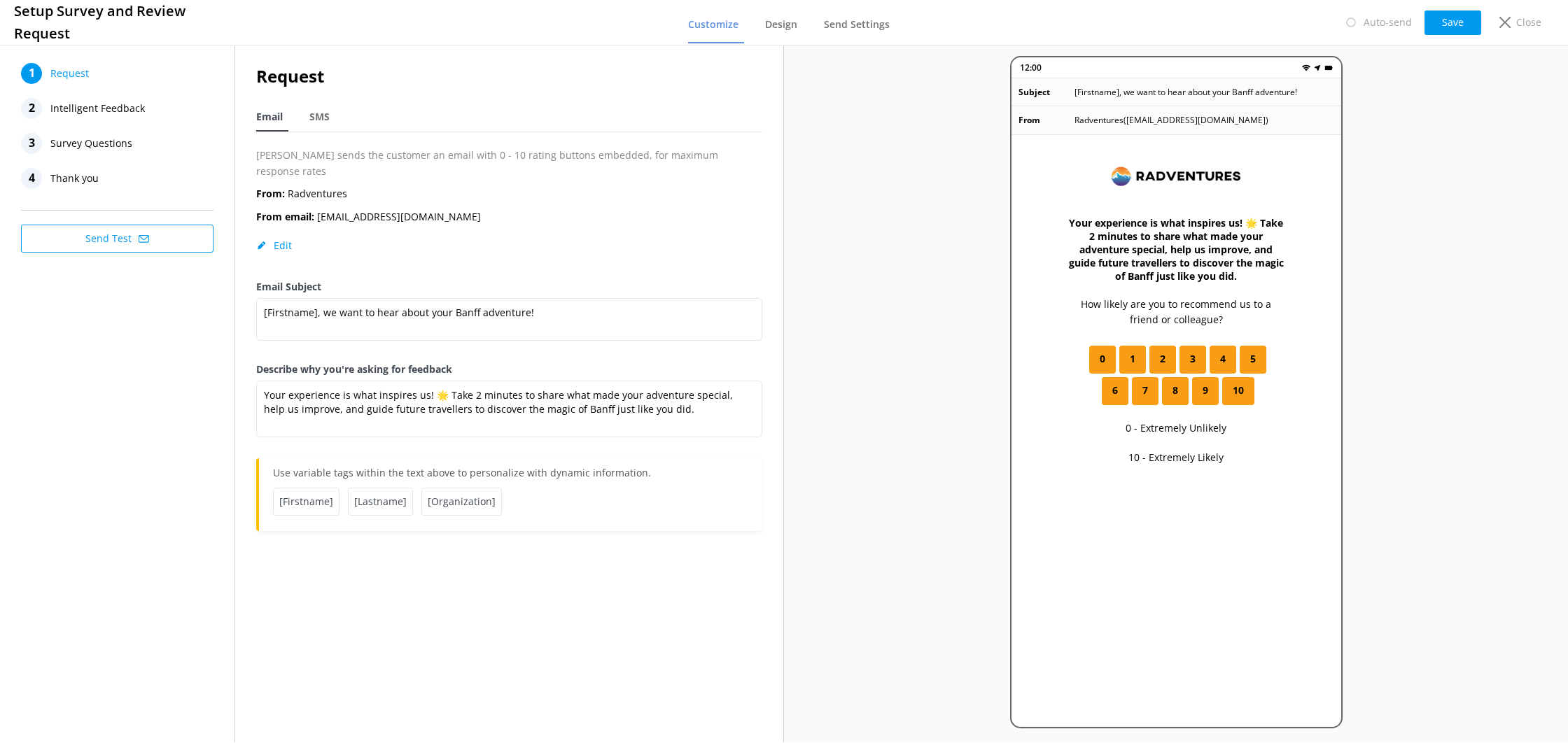
click at [1460, 28] on button "Save" at bounding box center [1453, 23] width 57 height 25
click at [1448, 27] on button "Save" at bounding box center [1453, 23] width 57 height 25
click at [94, 243] on button "Send Test" at bounding box center [117, 238] width 192 height 28
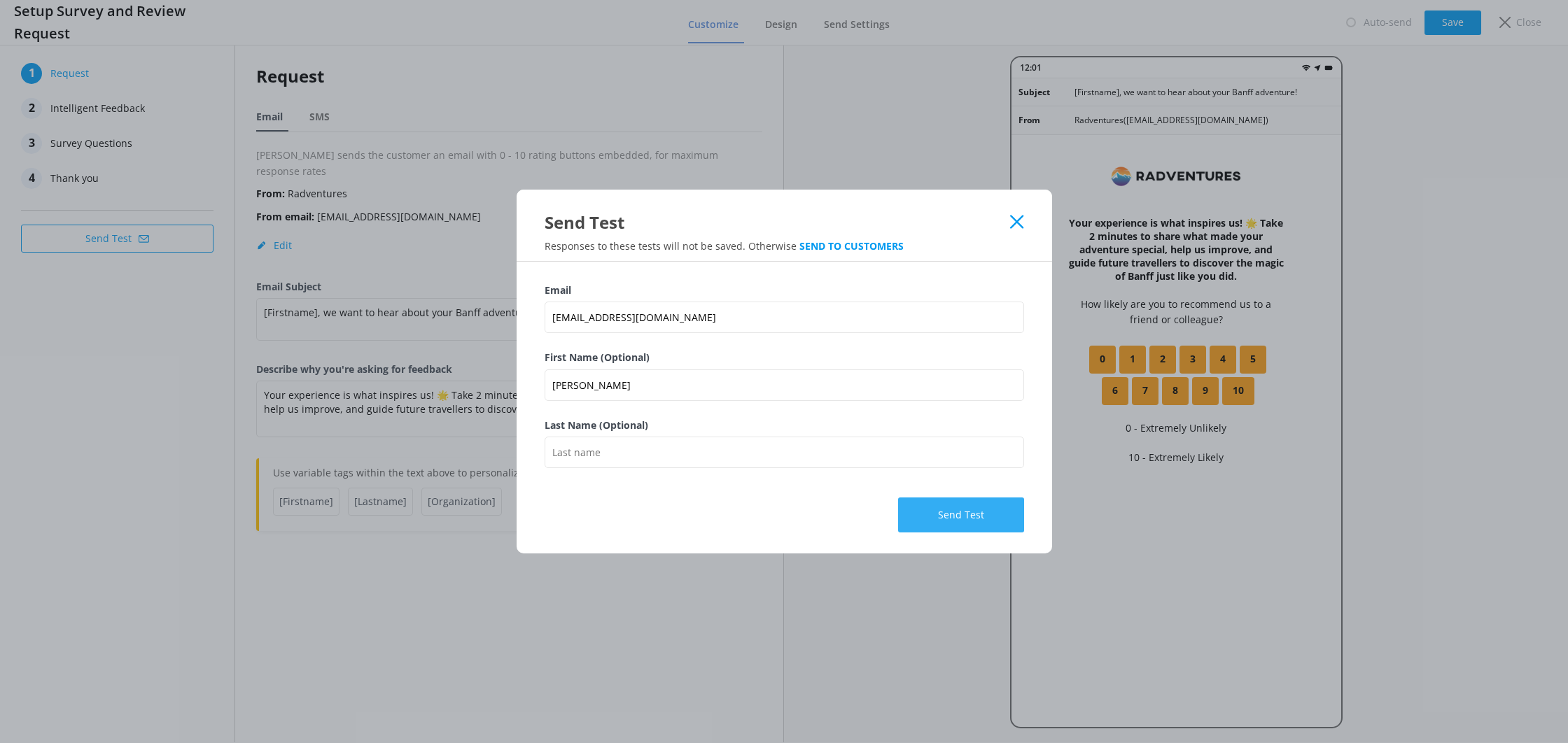
click at [912, 501] on button "Send Test" at bounding box center [961, 514] width 126 height 35
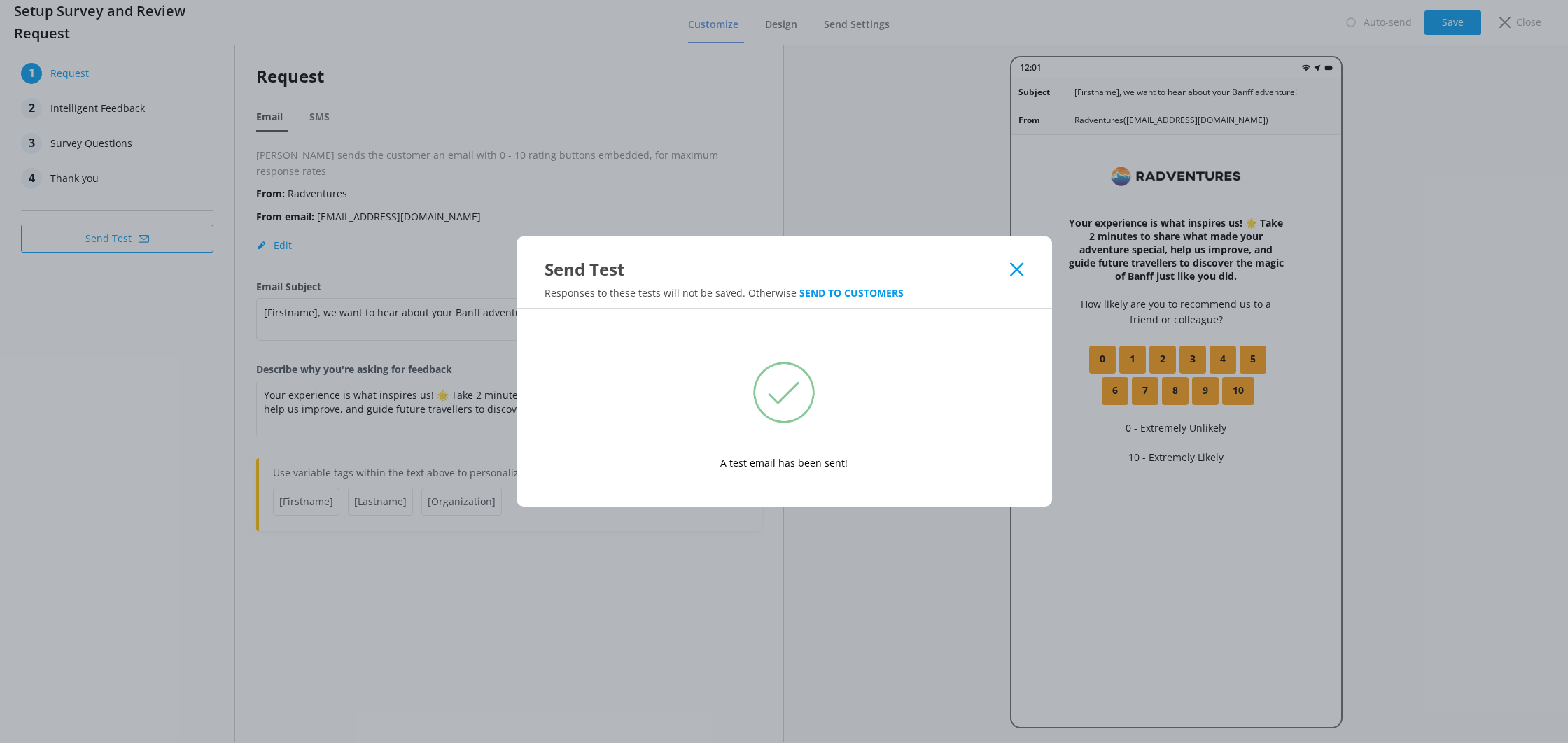
drag, startPoint x: 1021, startPoint y: 275, endPoint x: 975, endPoint y: 255, distance: 50.2
click at [1021, 274] on use at bounding box center [1016, 269] width 13 height 13
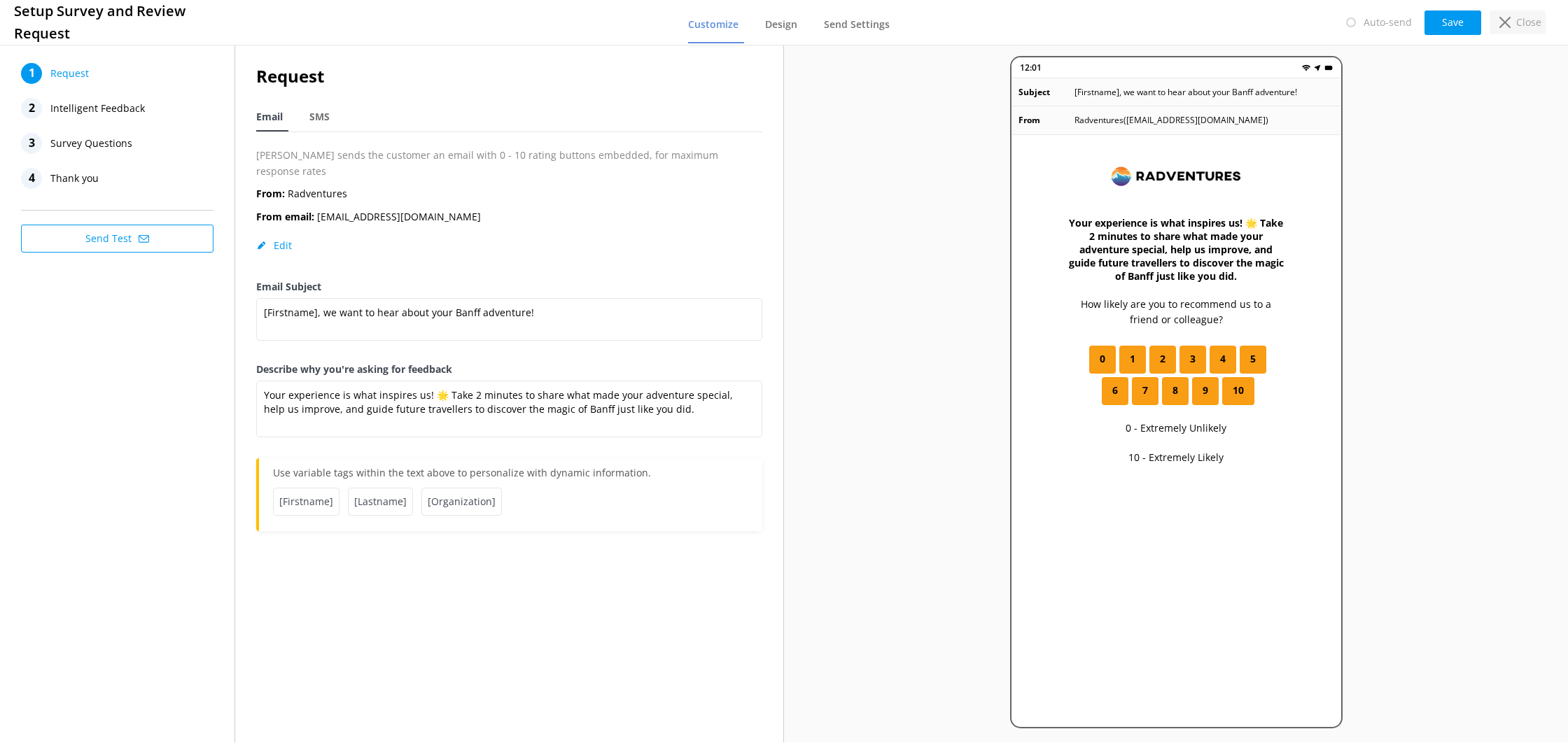
click at [1512, 27] on div "Close" at bounding box center [1518, 23] width 56 height 24
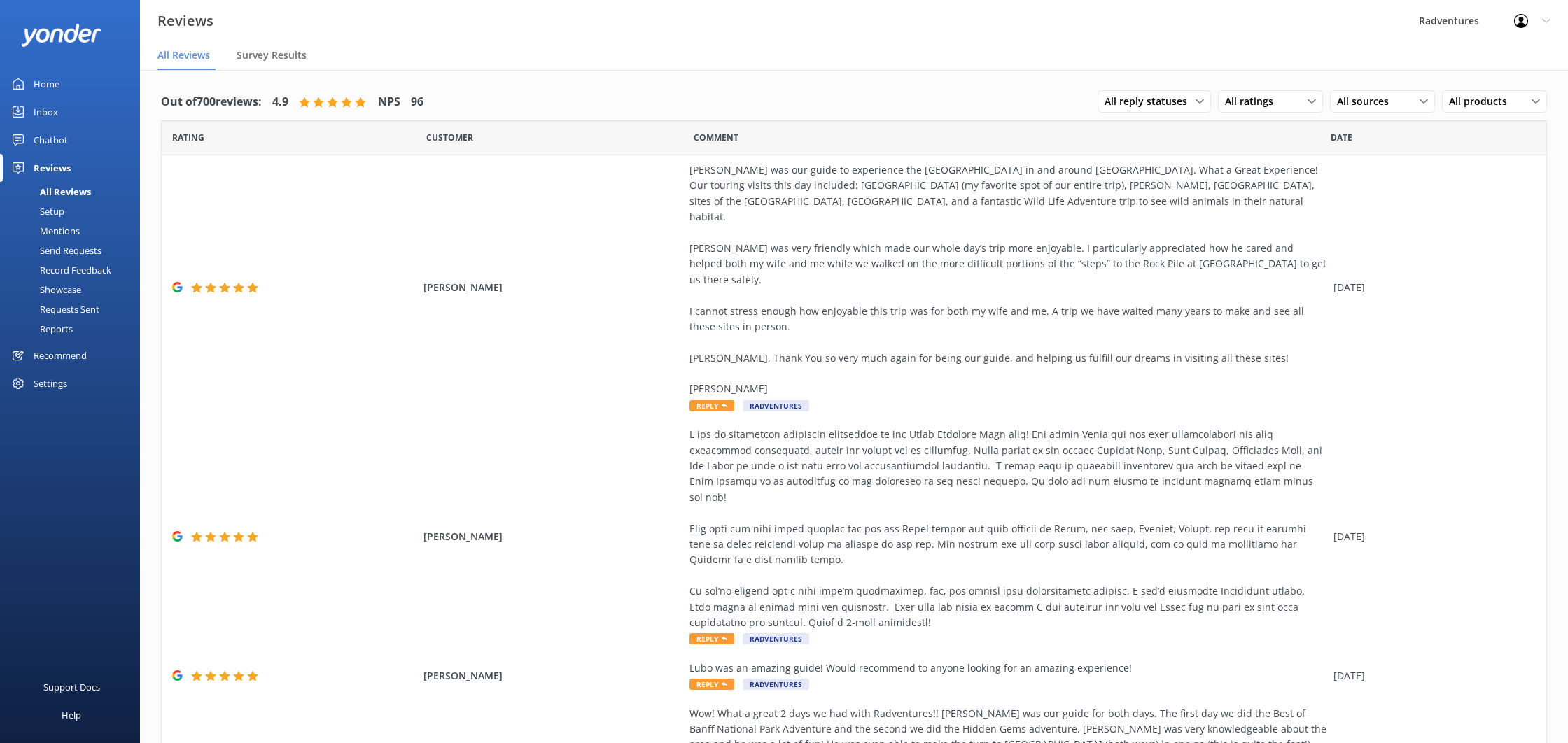
drag, startPoint x: 59, startPoint y: 350, endPoint x: 60, endPoint y: 363, distance: 13.0
click at [58, 350] on div "Recommend" at bounding box center [60, 355] width 53 height 28
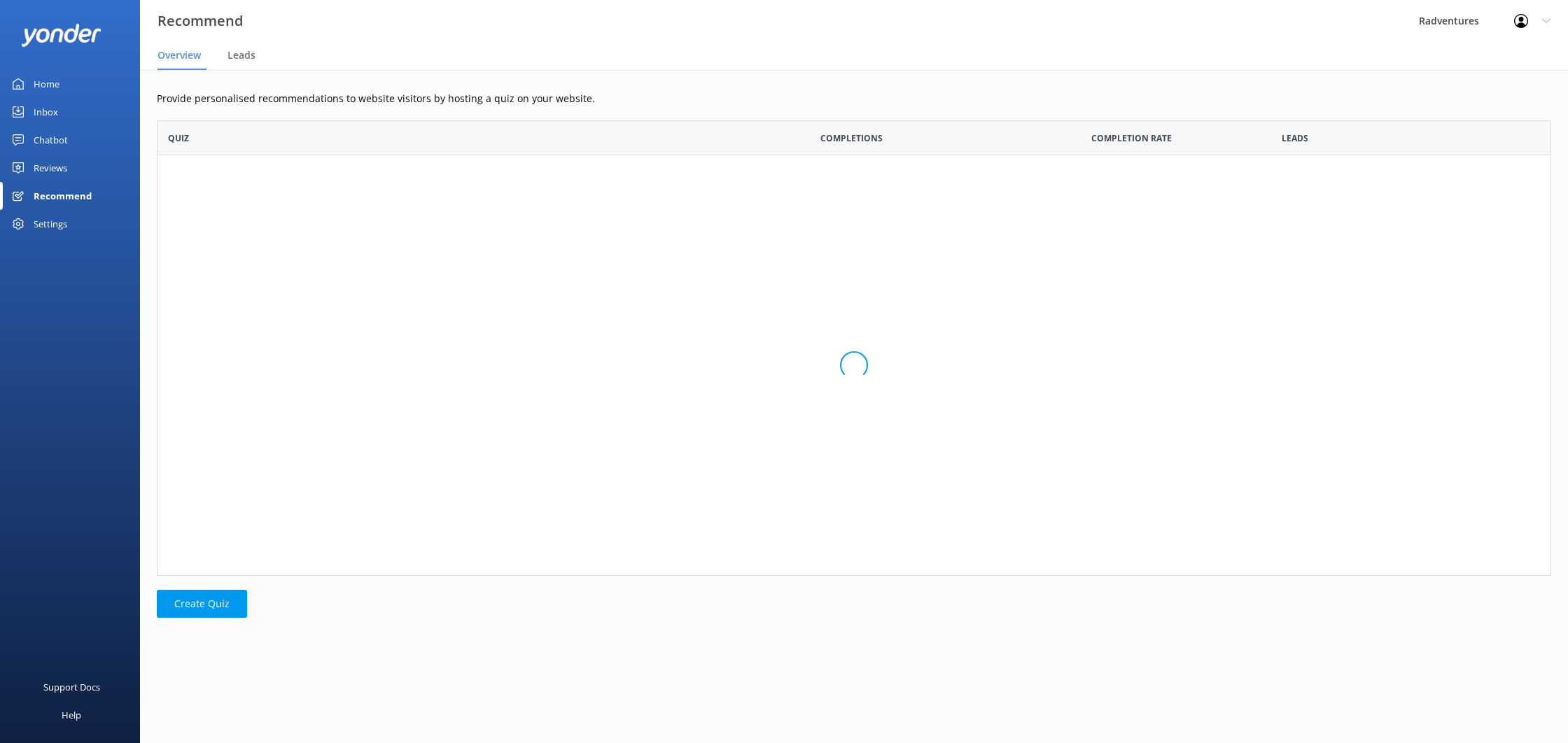
scroll to position [456, 1395]
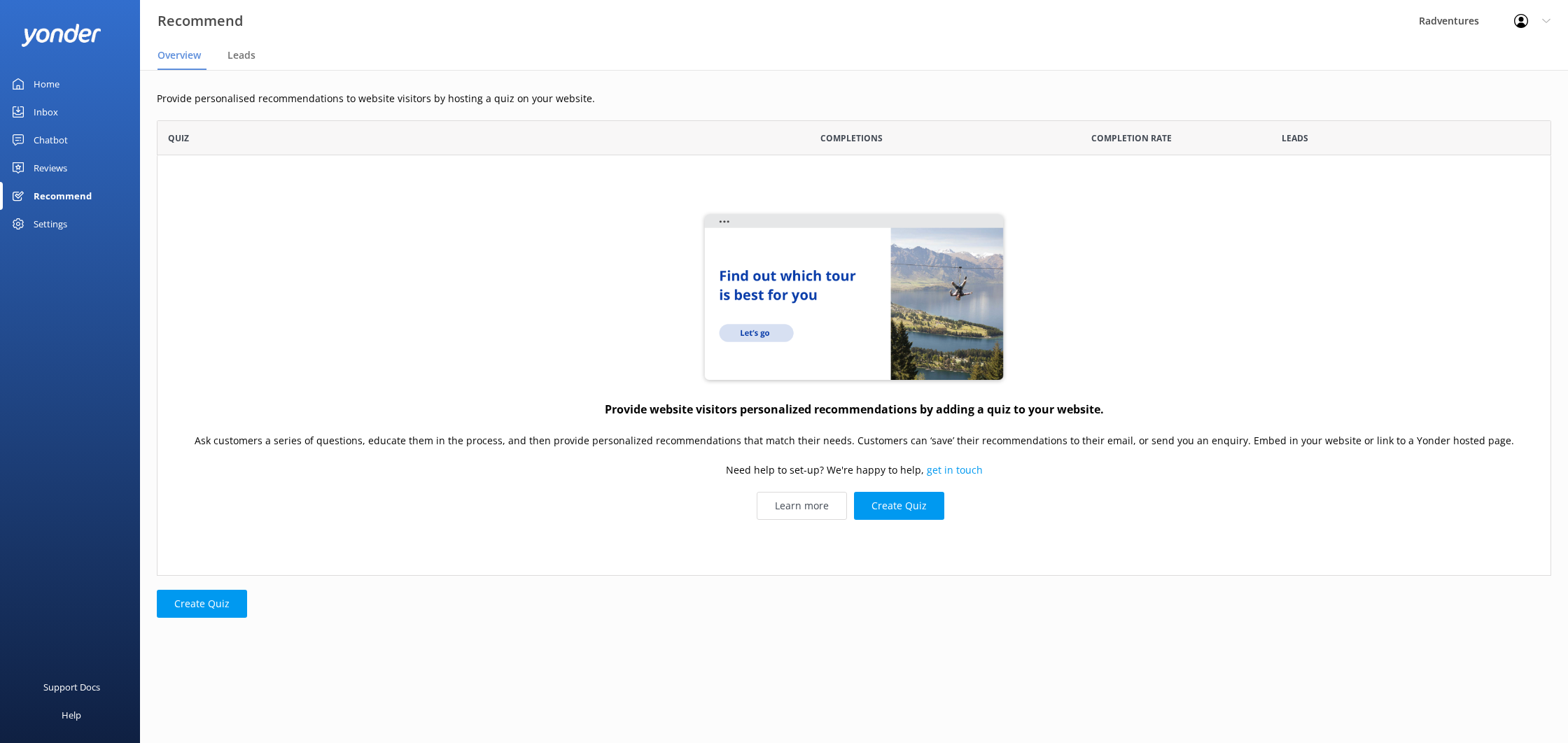
click at [53, 232] on div "Settings" at bounding box center [50, 224] width 33 height 28
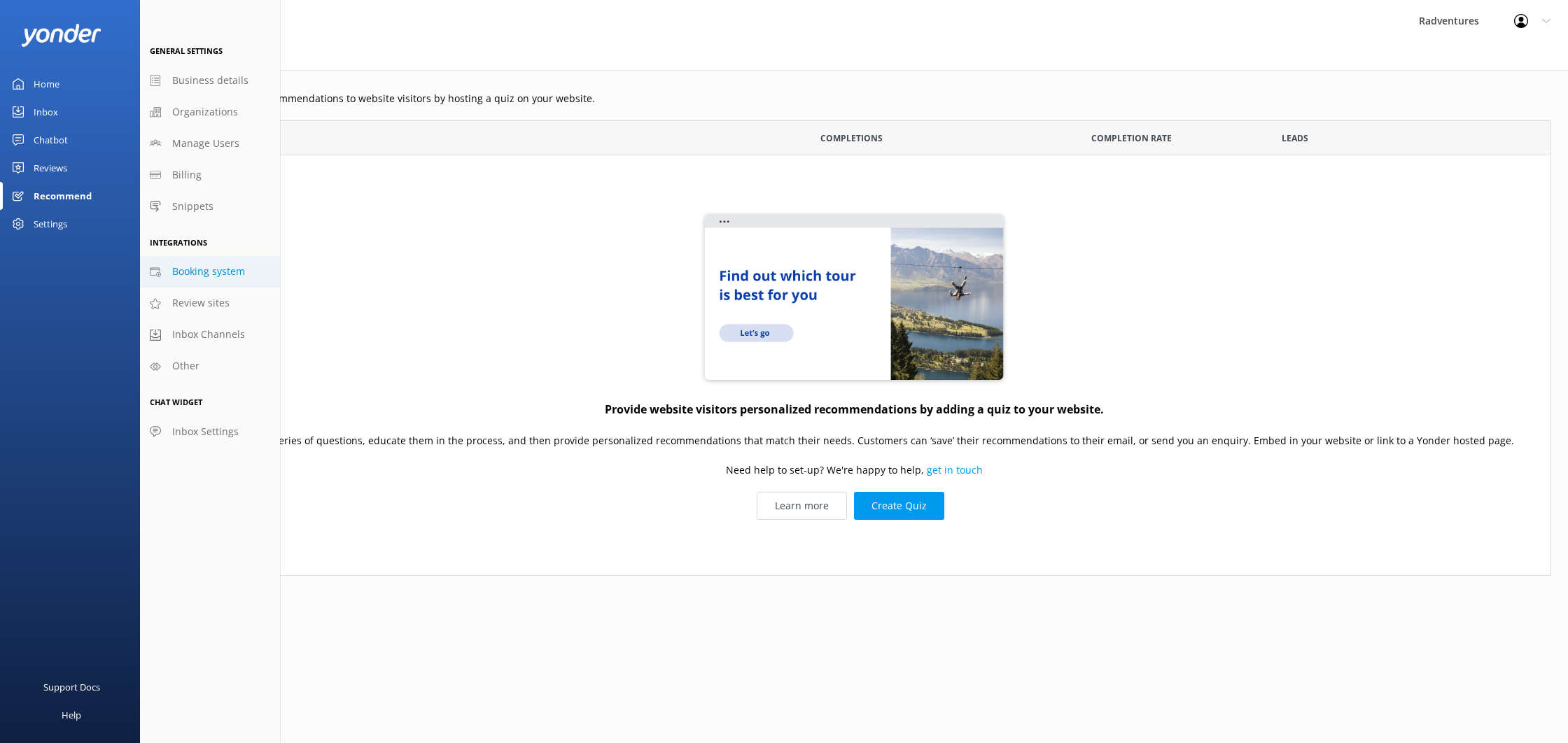
click at [194, 271] on span "Booking system" at bounding box center [209, 272] width 73 height 16
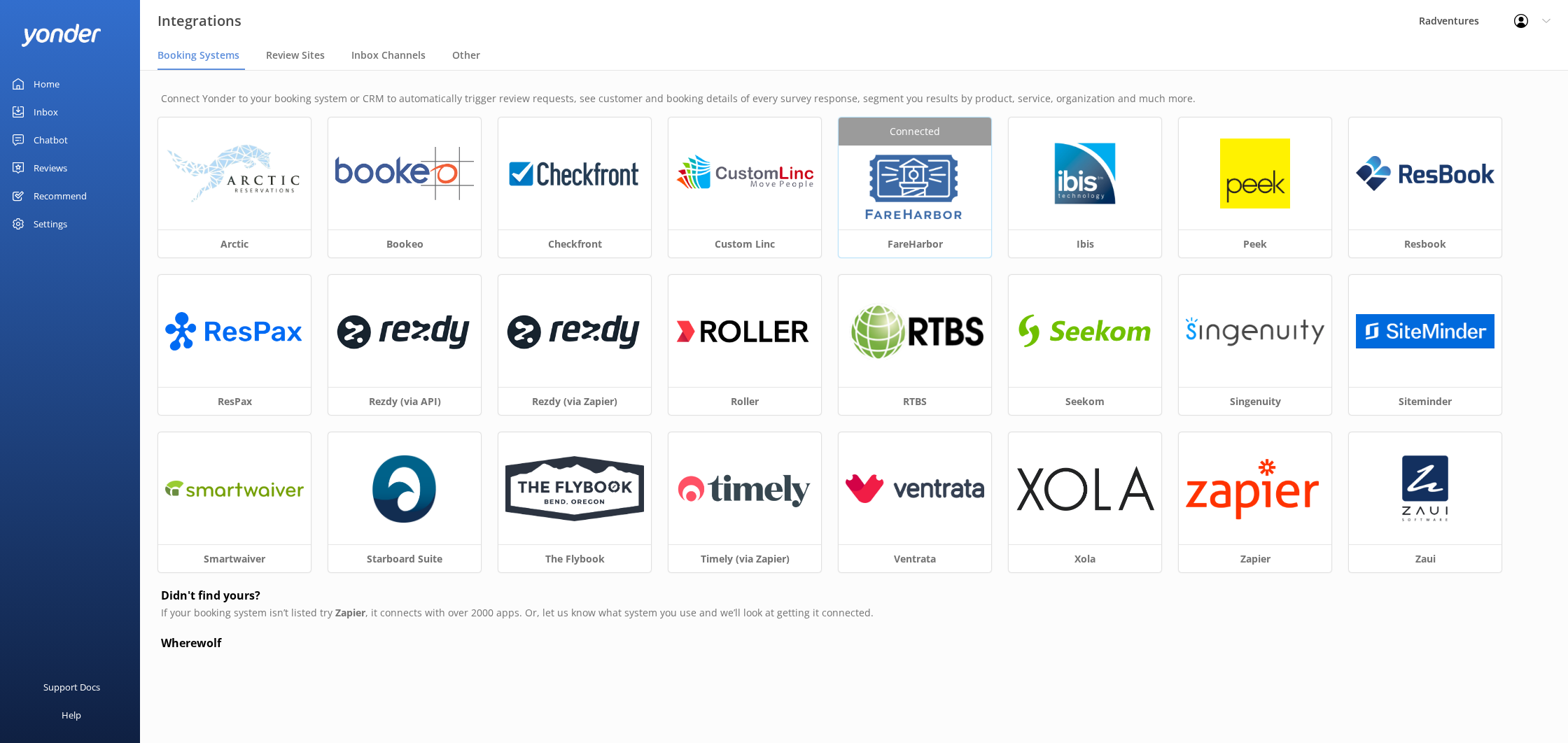
click at [871, 190] on img at bounding box center [914, 187] width 106 height 70
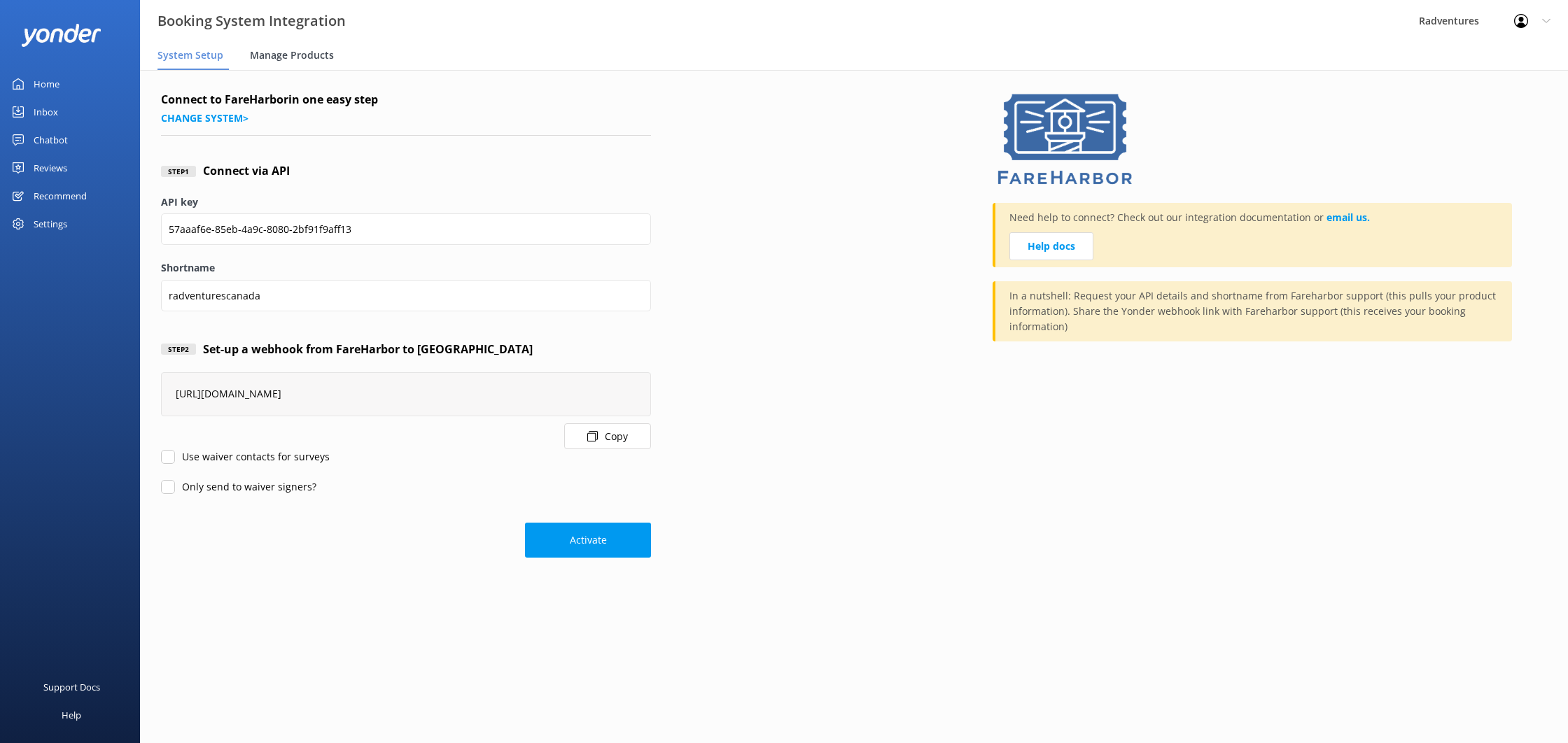
click at [284, 56] on span "Manage Products" at bounding box center [292, 55] width 84 height 14
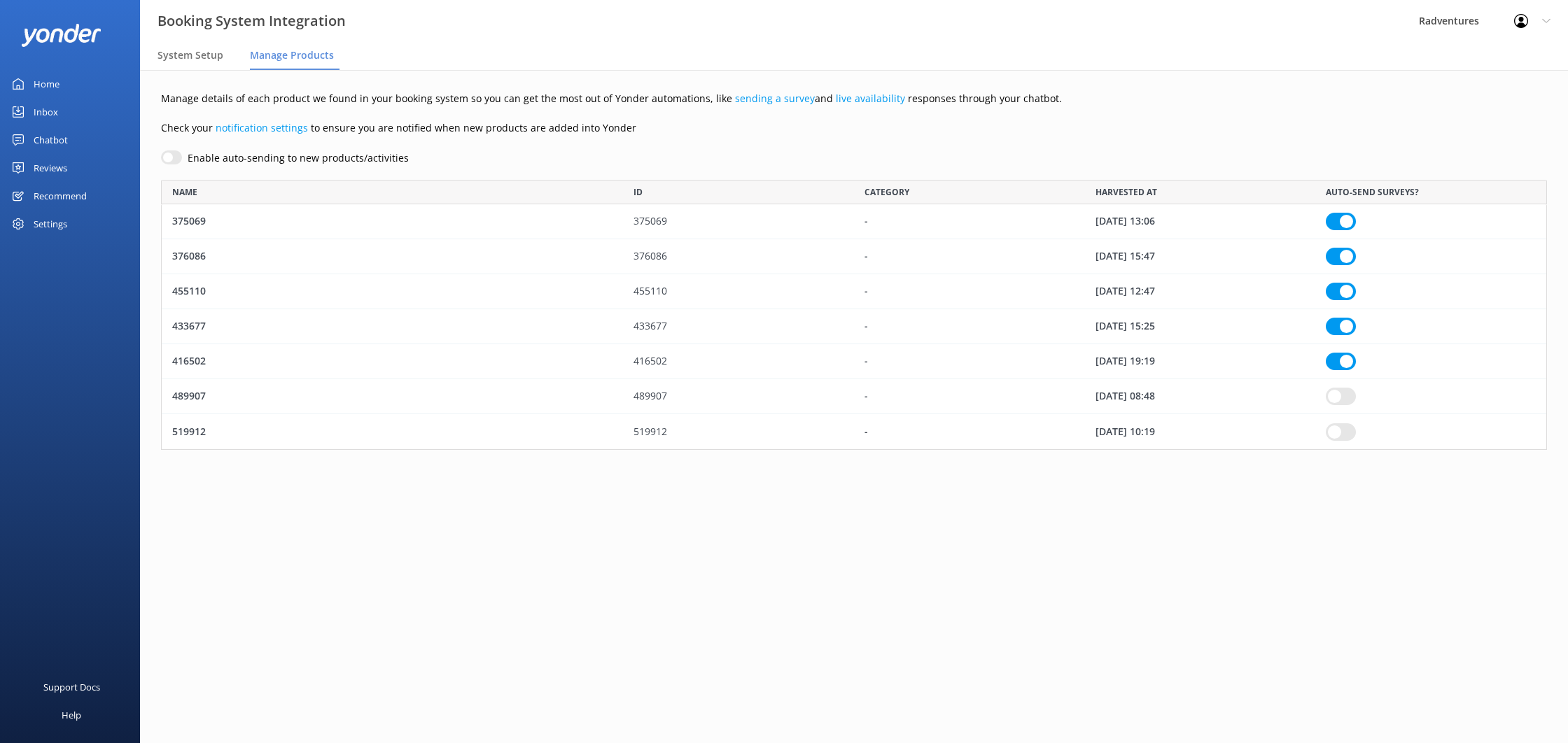
scroll to position [270, 1386]
click at [45, 109] on div "Inbox" at bounding box center [45, 111] width 25 height 28
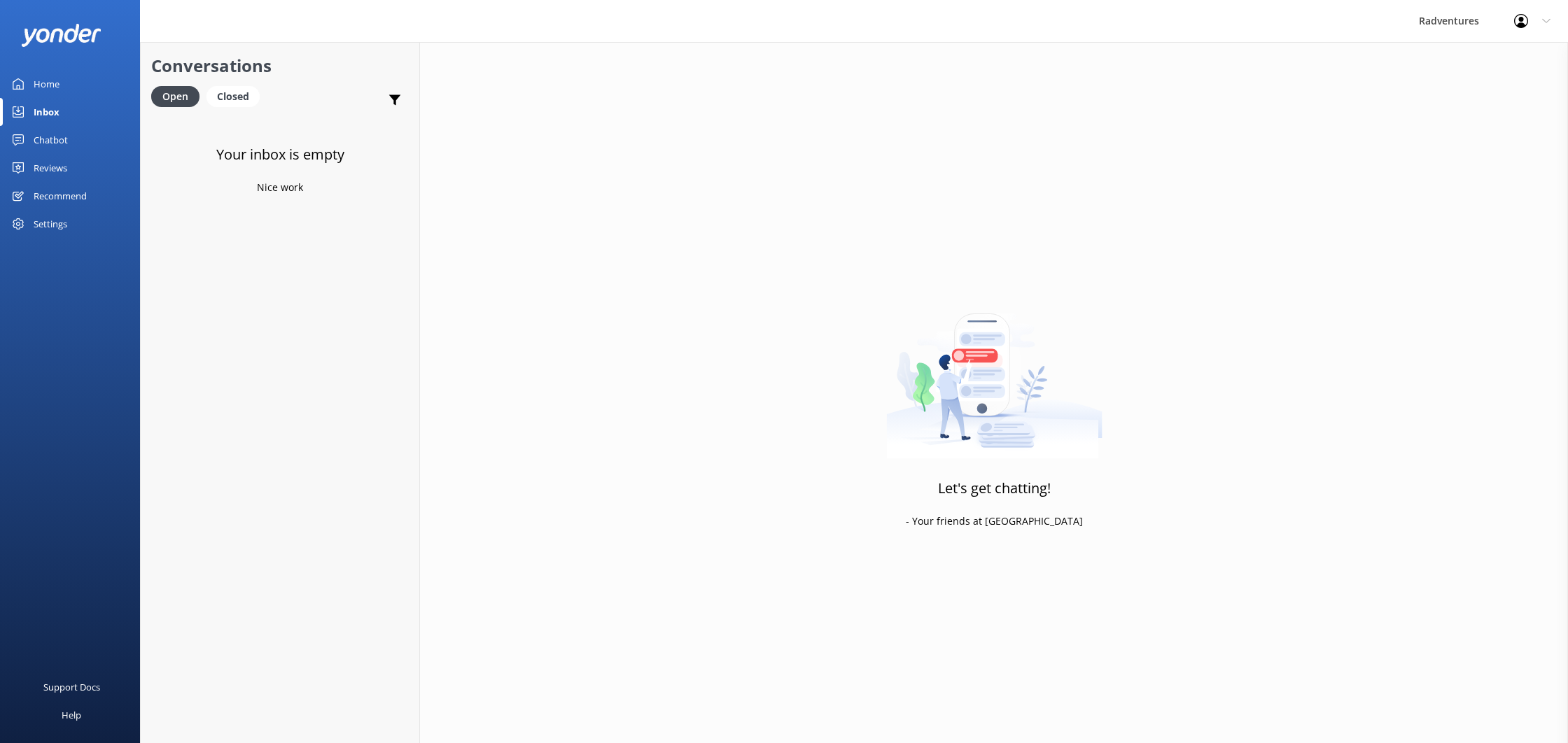
click at [55, 160] on div "Reviews" at bounding box center [50, 167] width 33 height 28
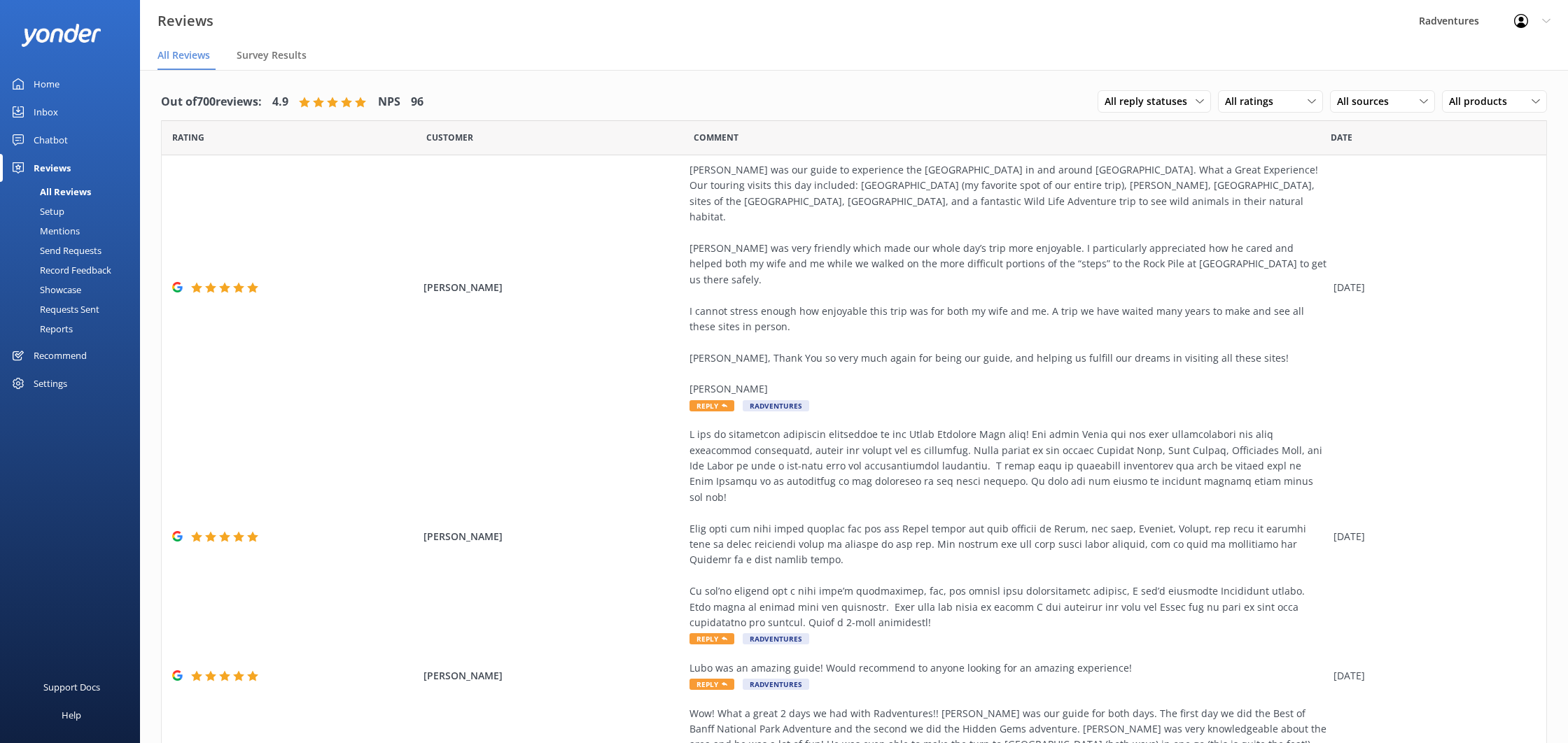
click at [64, 213] on div "Setup" at bounding box center [36, 211] width 56 height 20
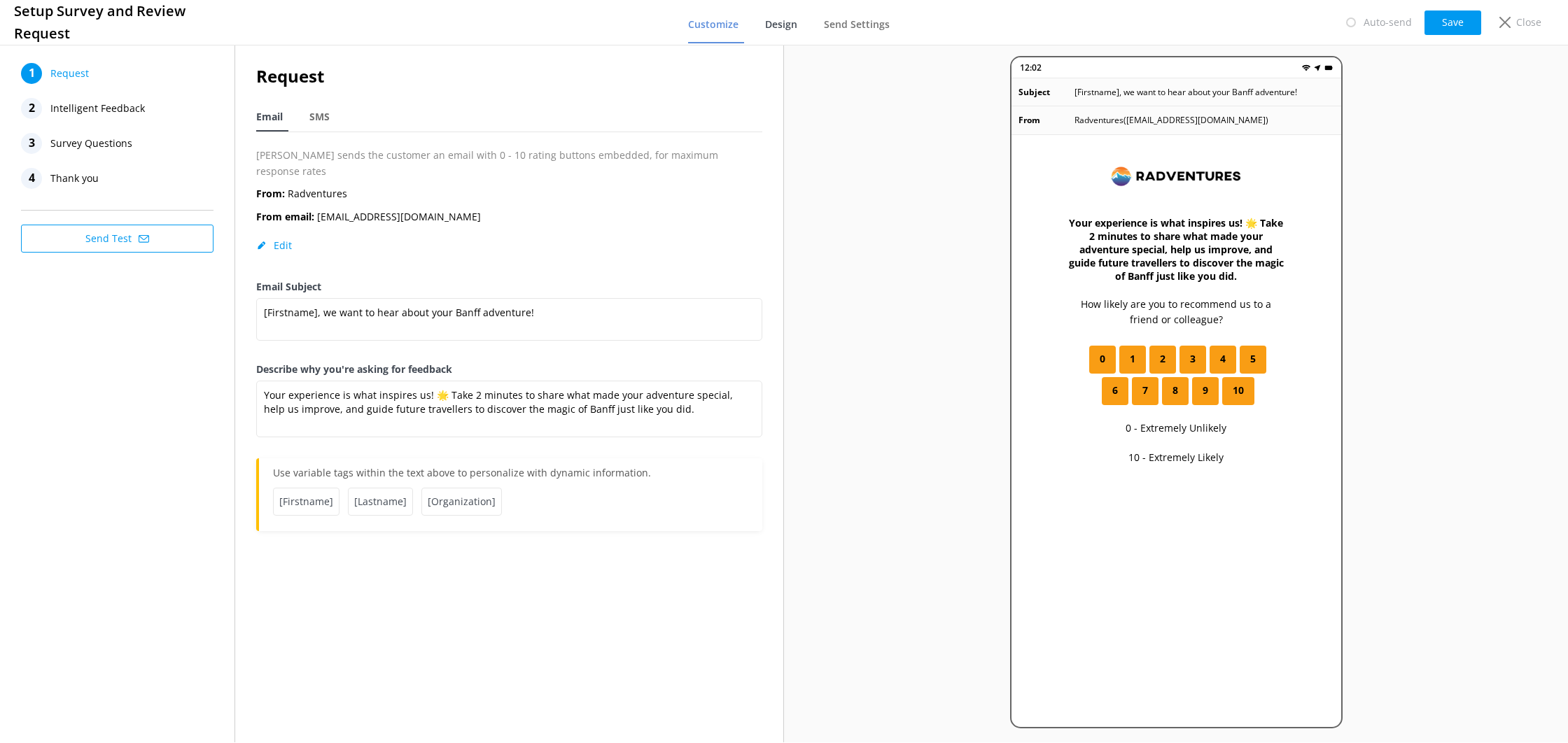
click at [790, 20] on span "Design" at bounding box center [781, 25] width 32 height 14
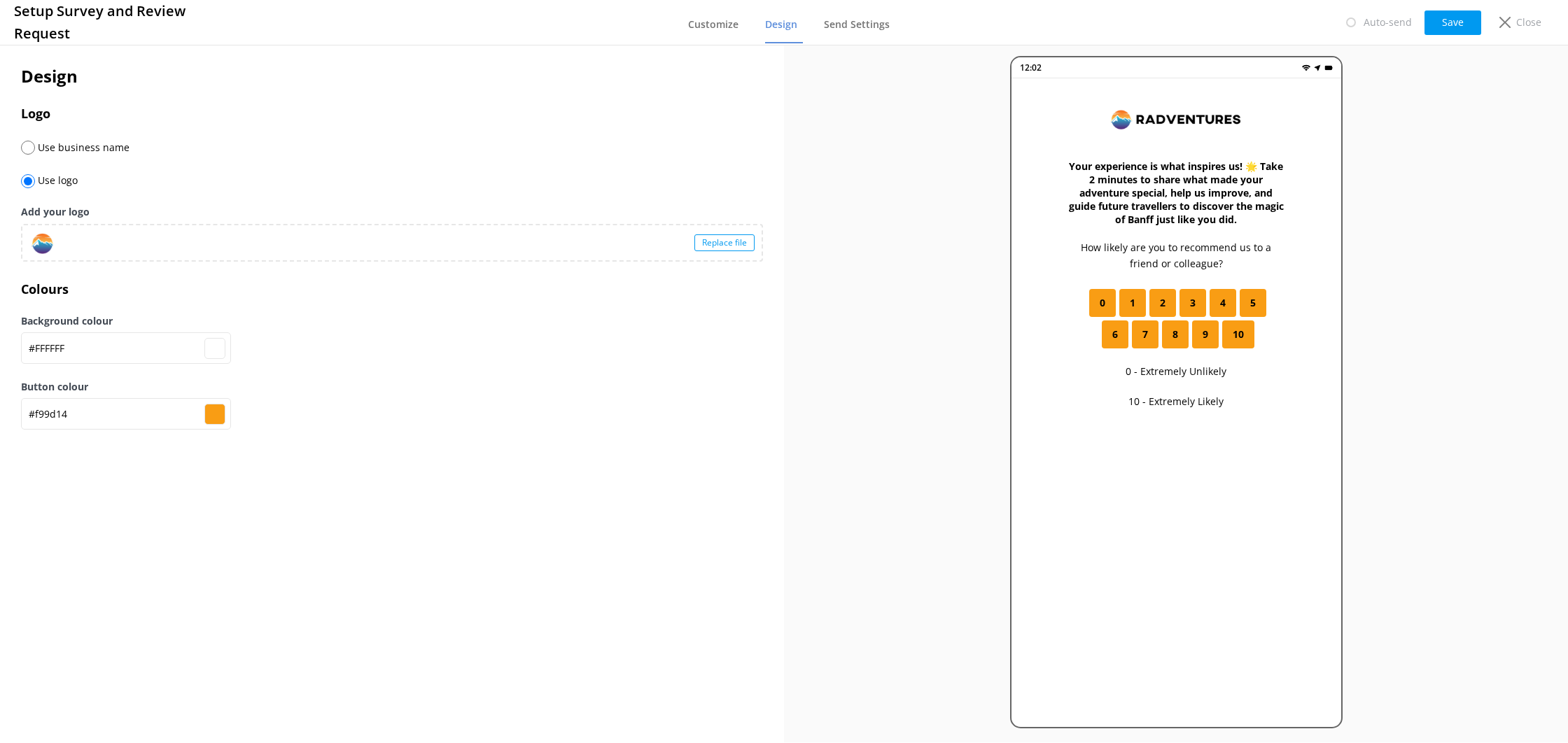
click at [77, 238] on div "Replace file" at bounding box center [393, 243] width 740 height 35
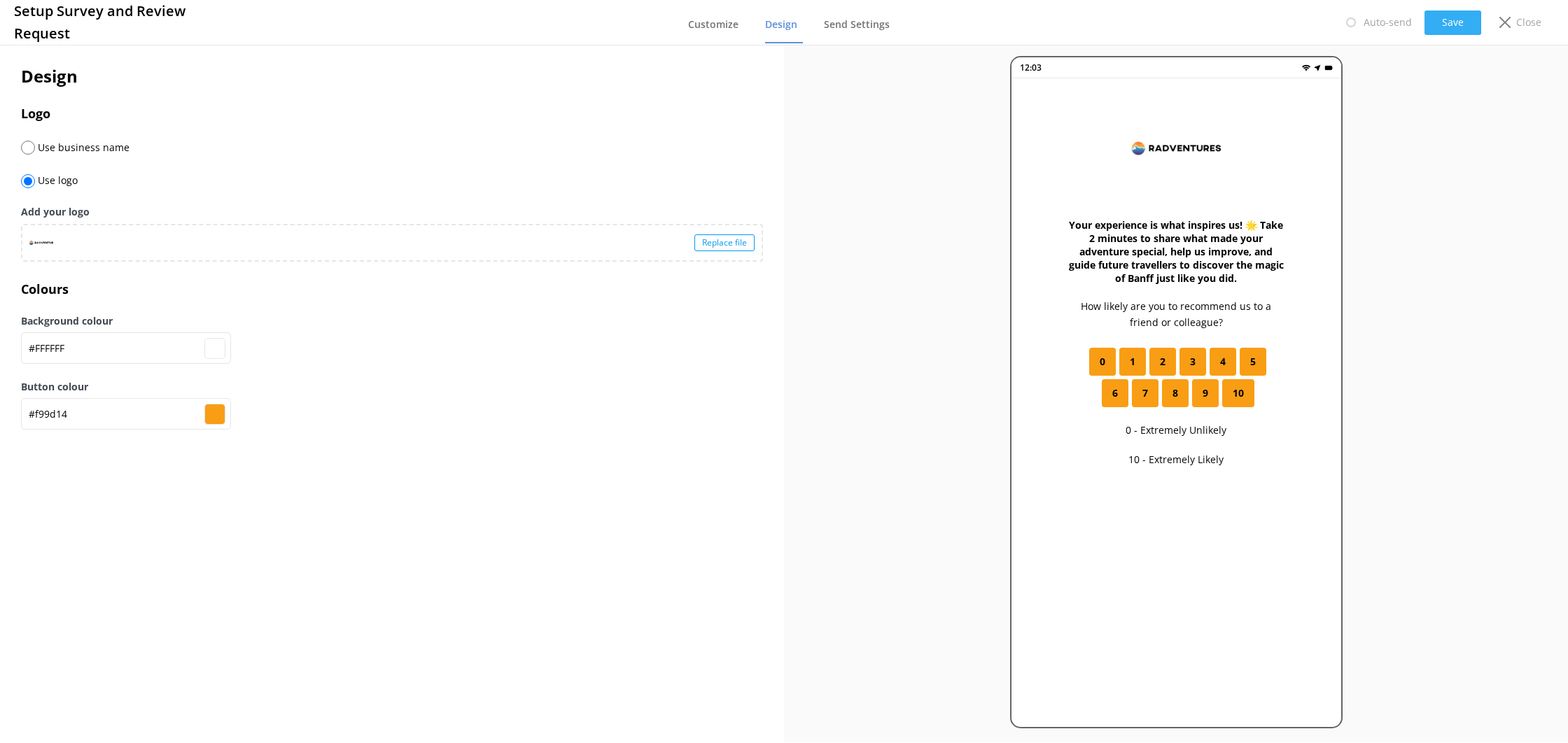
click at [1432, 30] on button "Save" at bounding box center [1453, 23] width 57 height 25
type input "#ffffff"
click at [1531, 19] on p "Close" at bounding box center [1529, 23] width 26 height 16
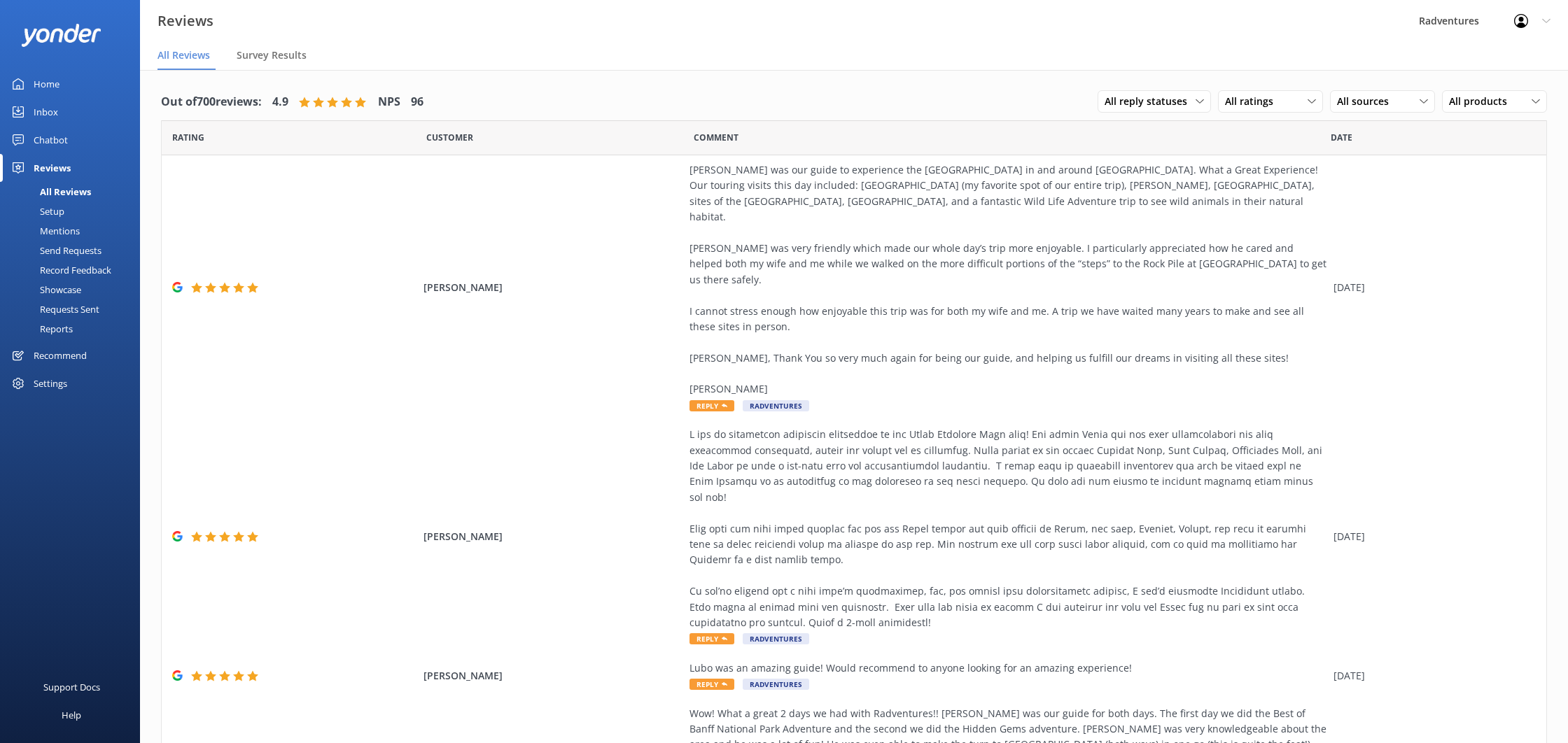
click at [57, 214] on div "Setup" at bounding box center [36, 211] width 56 height 20
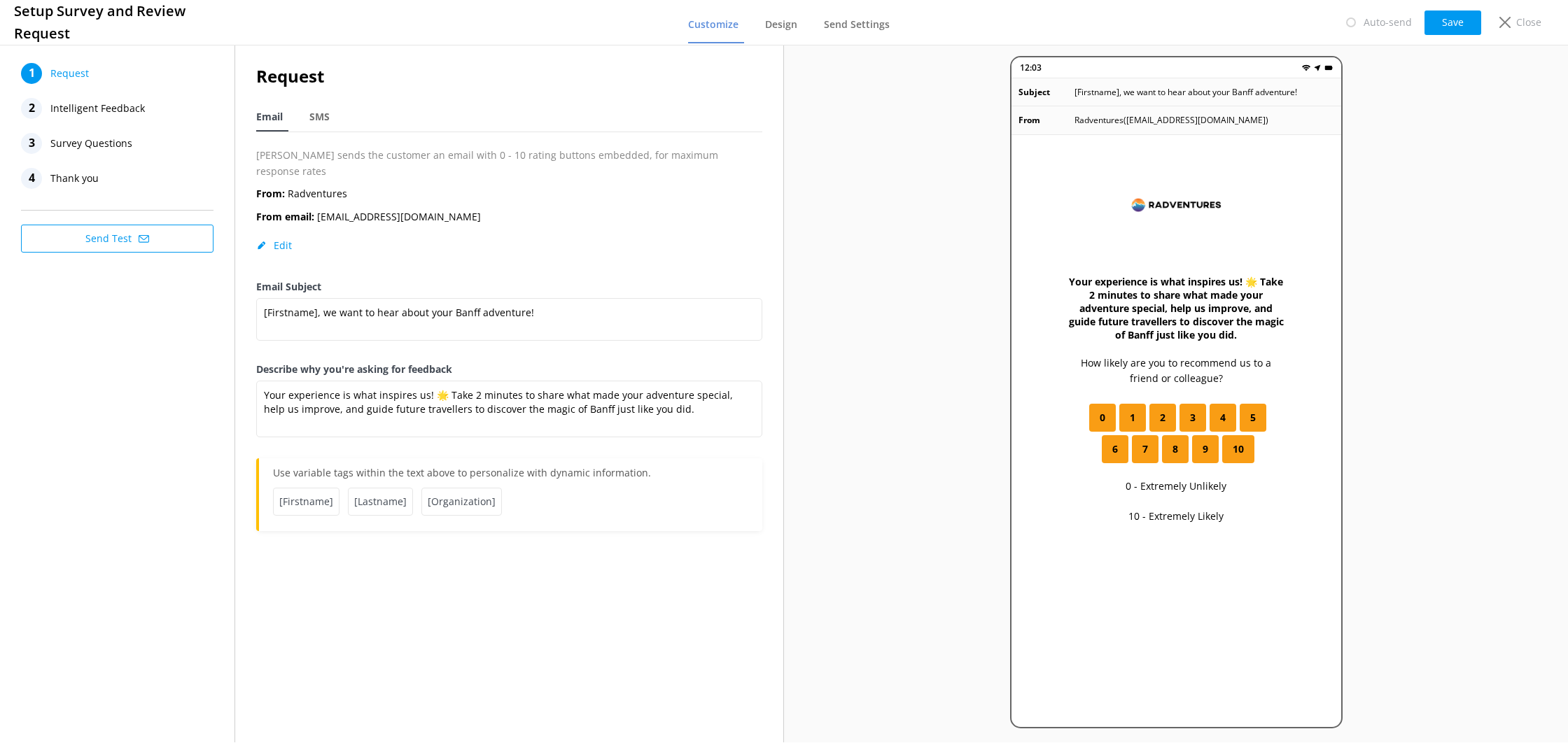
click at [158, 233] on button "Send Test" at bounding box center [117, 238] width 192 height 28
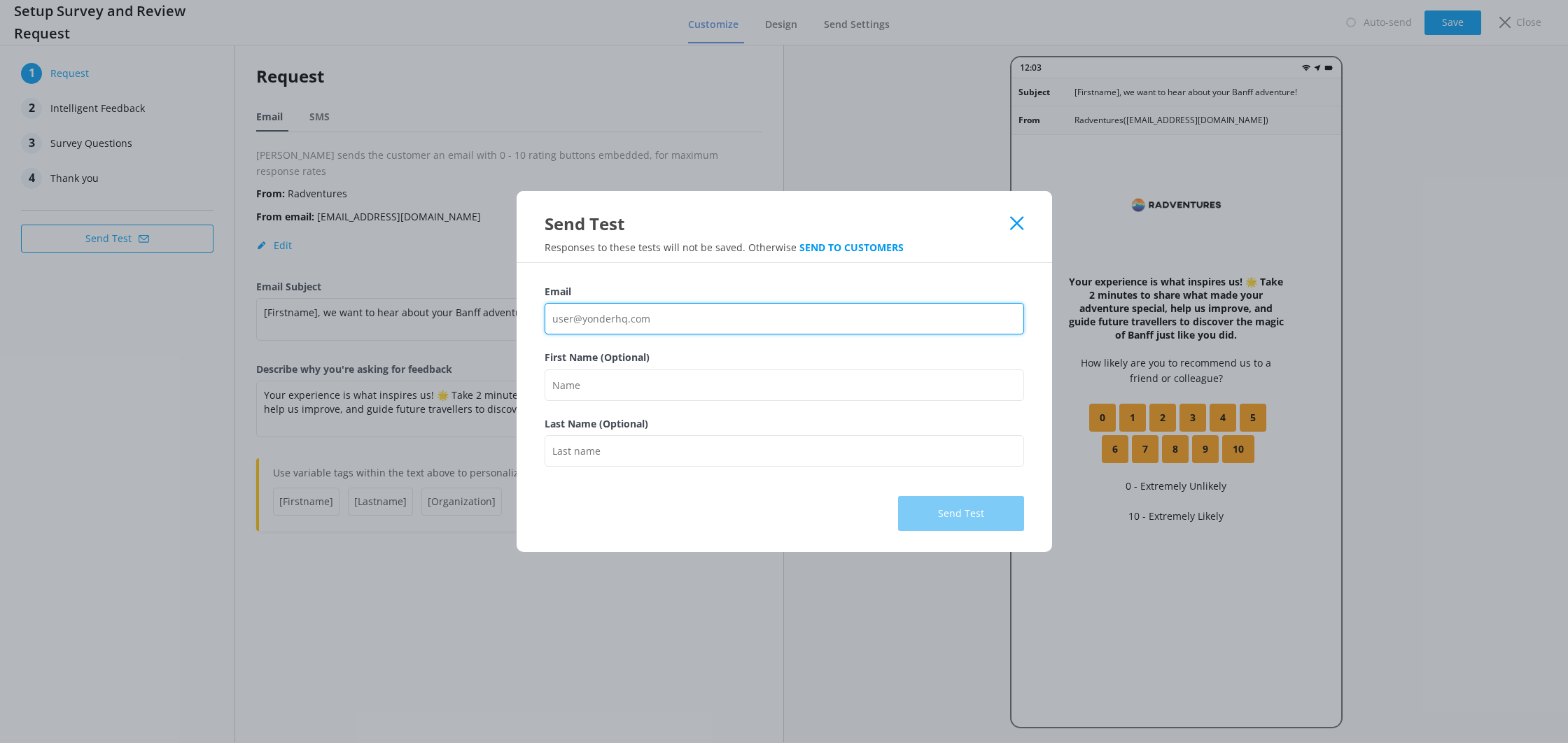
click at [779, 334] on input "Email" at bounding box center [784, 319] width 480 height 31
click at [701, 314] on input "Email" at bounding box center [784, 319] width 480 height 31
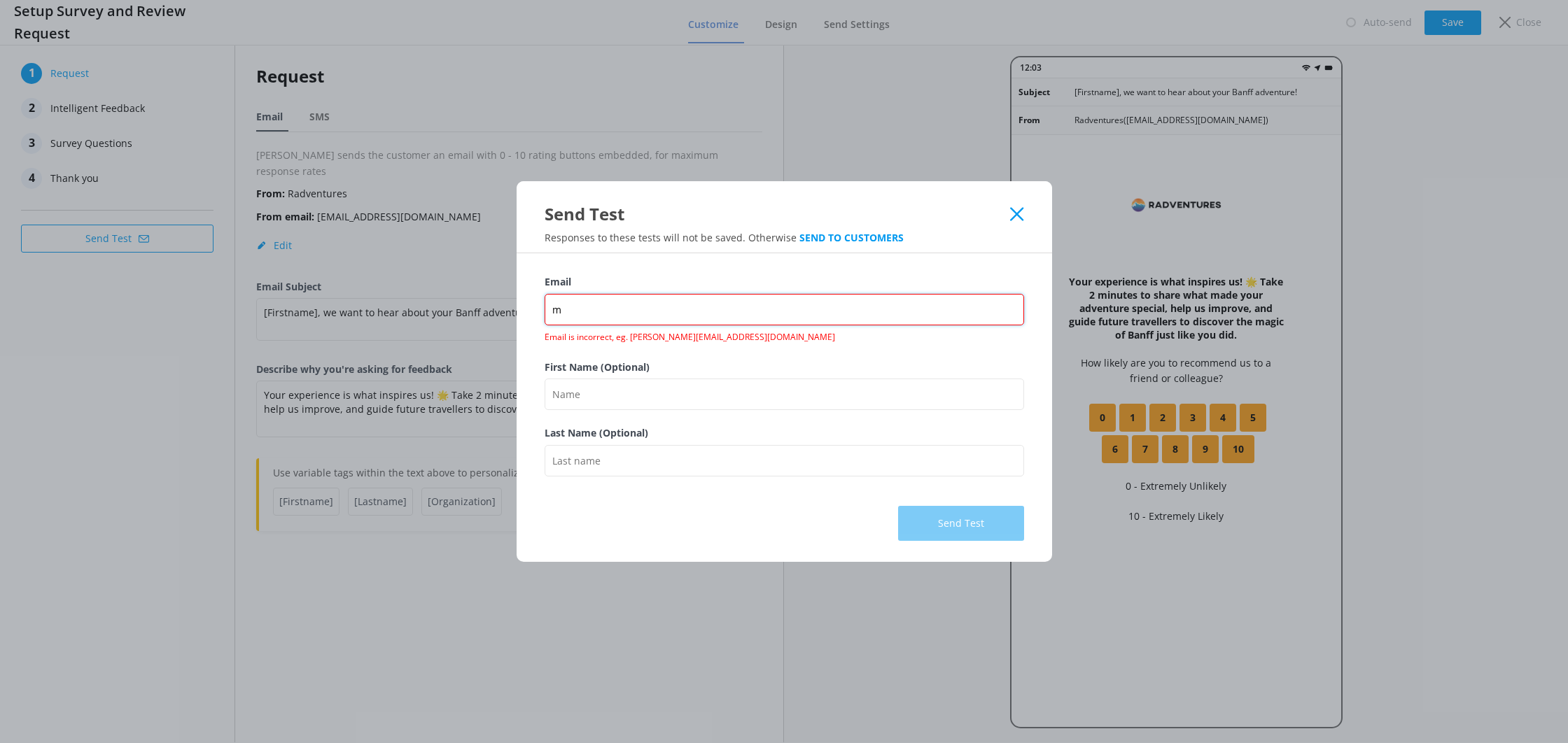
type input "[EMAIL_ADDRESS][DOMAIN_NAME]"
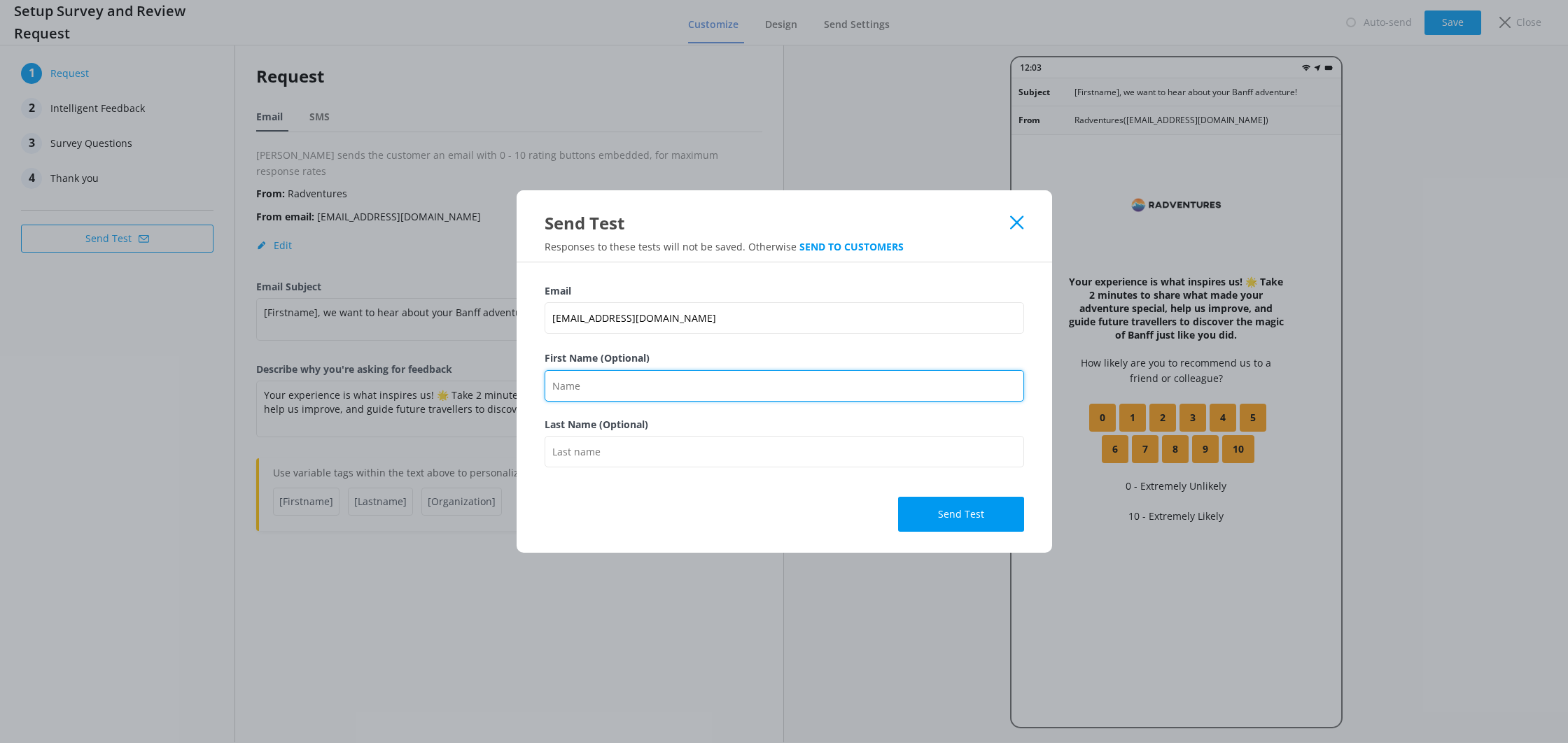
click at [686, 376] on input "First Name (Optional)" at bounding box center [784, 386] width 480 height 31
type input "[PERSON_NAME]"
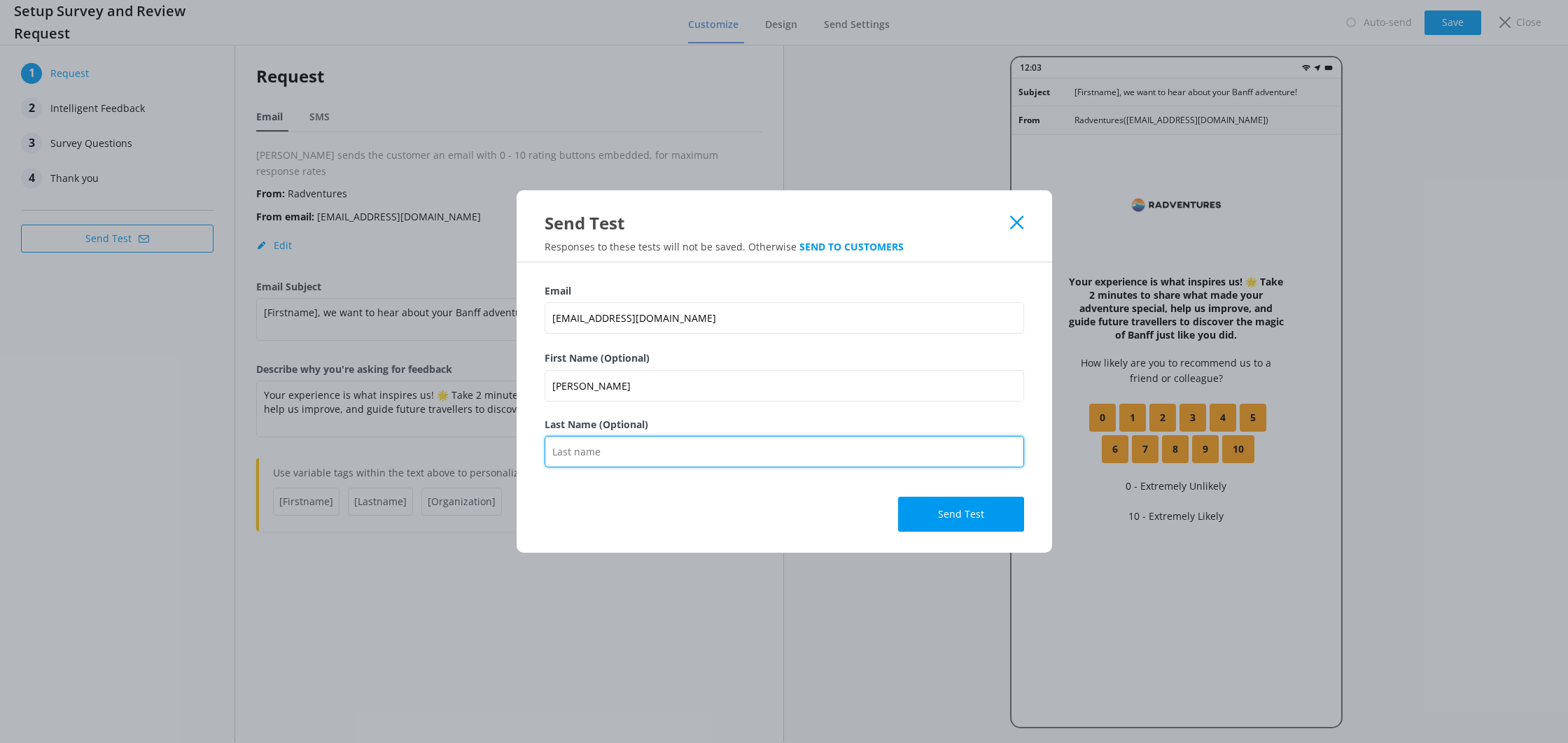
type input "[PERSON_NAME]"
drag, startPoint x: 789, startPoint y: 462, endPoint x: 524, endPoint y: 453, distance: 265.2
click at [524, 453] on div "Email [EMAIL_ADDRESS][DOMAIN_NAME] First Name (Optional) [PERSON_NAME] Last Nam…" at bounding box center [784, 407] width 536 height 293
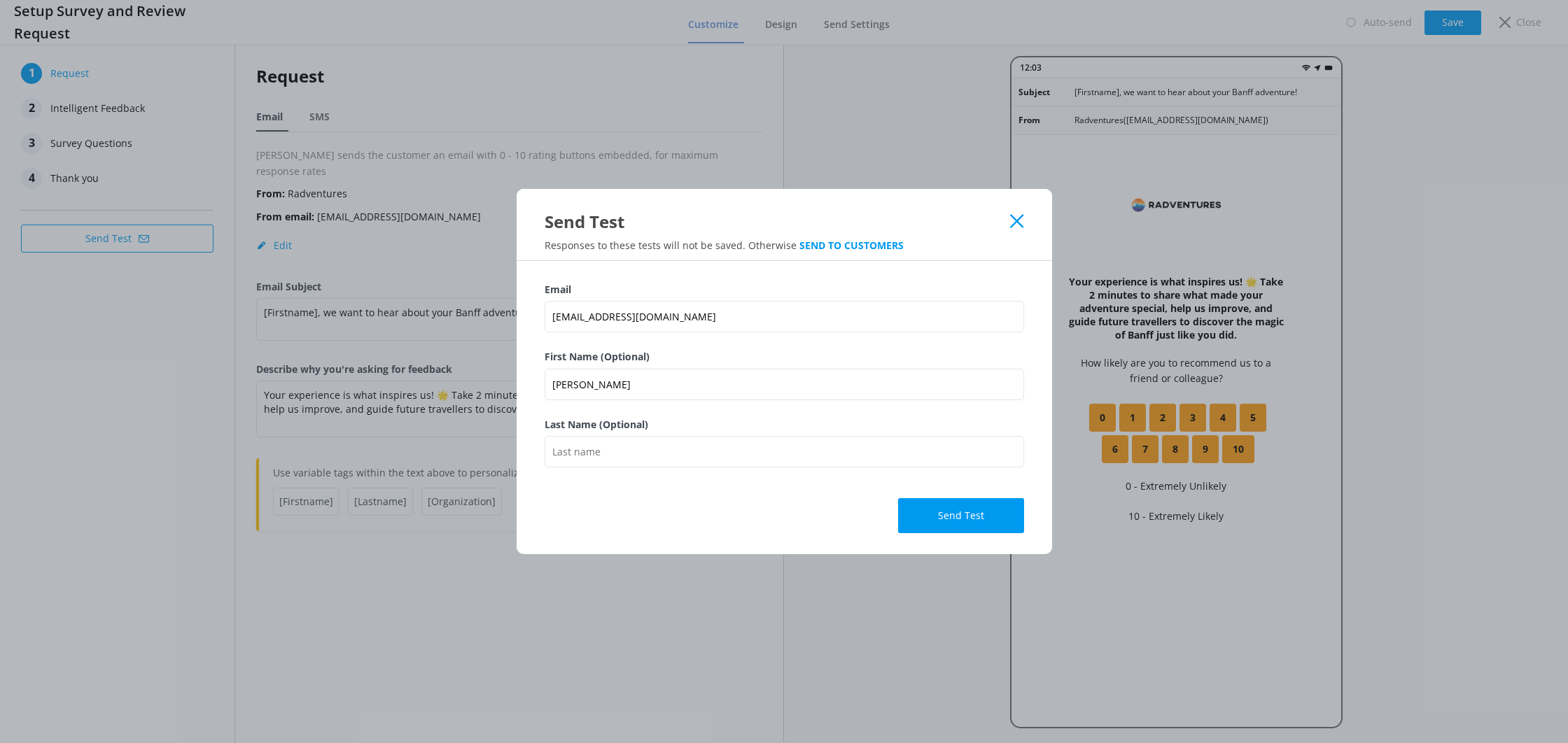
click at [975, 523] on button "Send Test" at bounding box center [961, 515] width 126 height 35
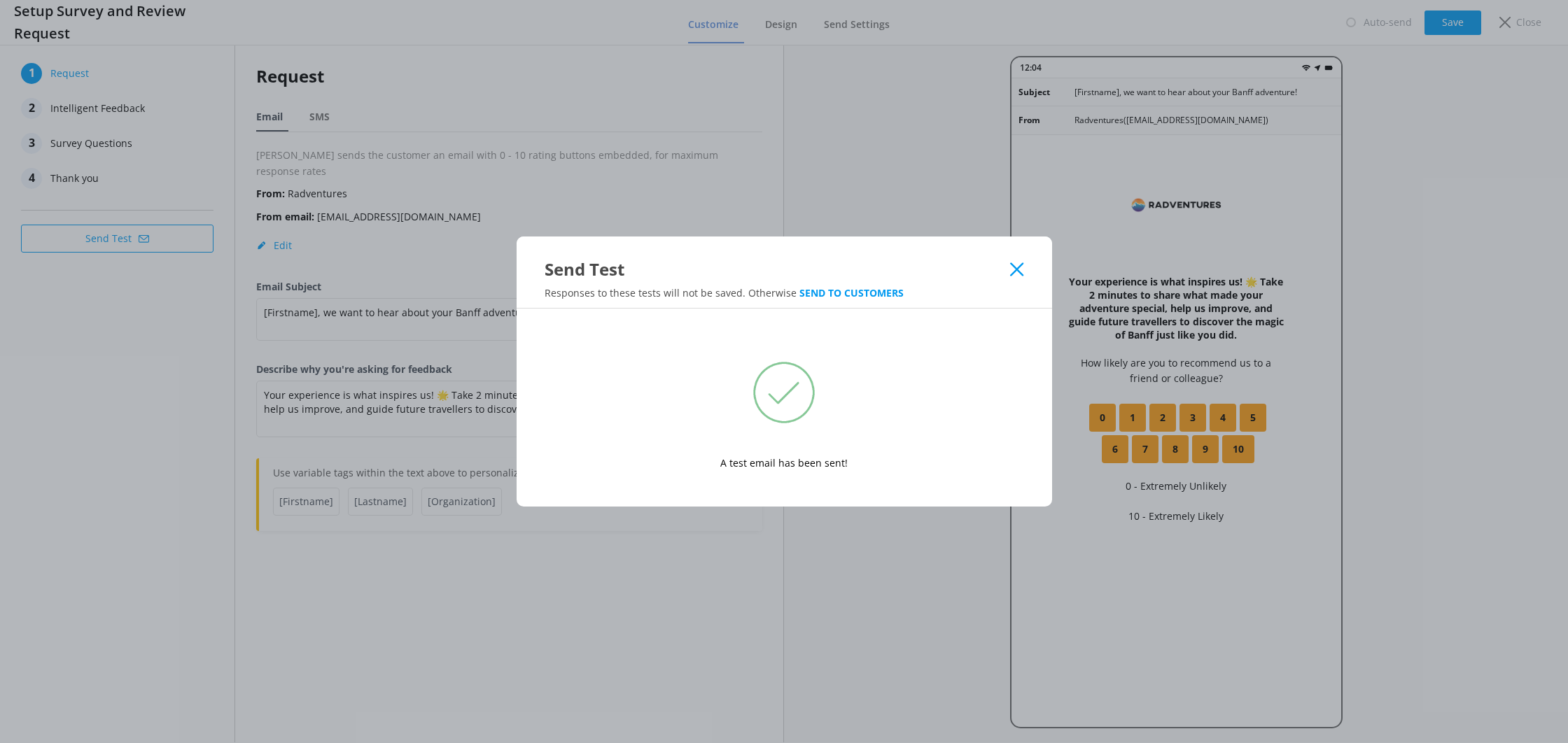
click at [1016, 268] on icon at bounding box center [1016, 270] width 13 height 14
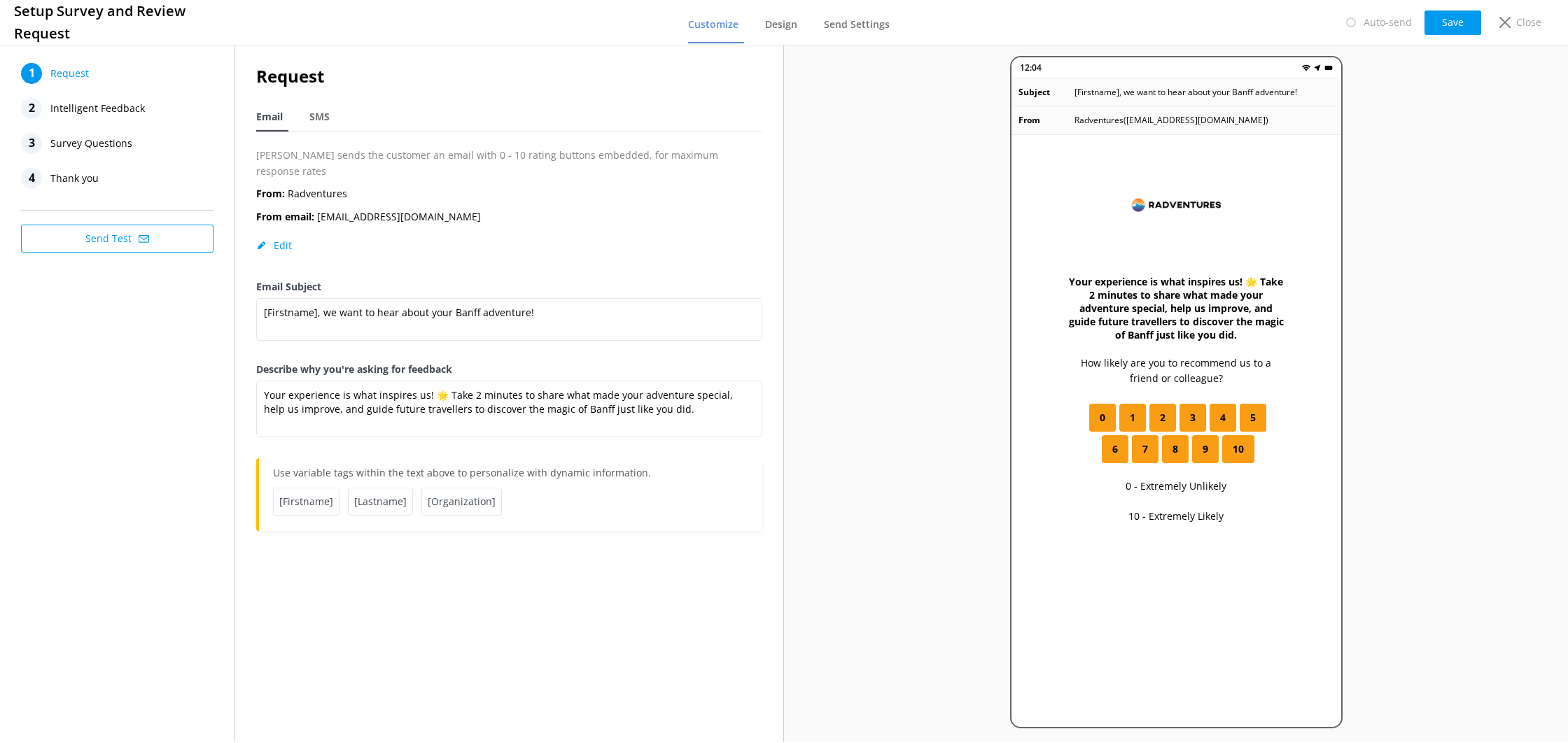
click at [154, 236] on button "Send Test" at bounding box center [117, 238] width 192 height 28
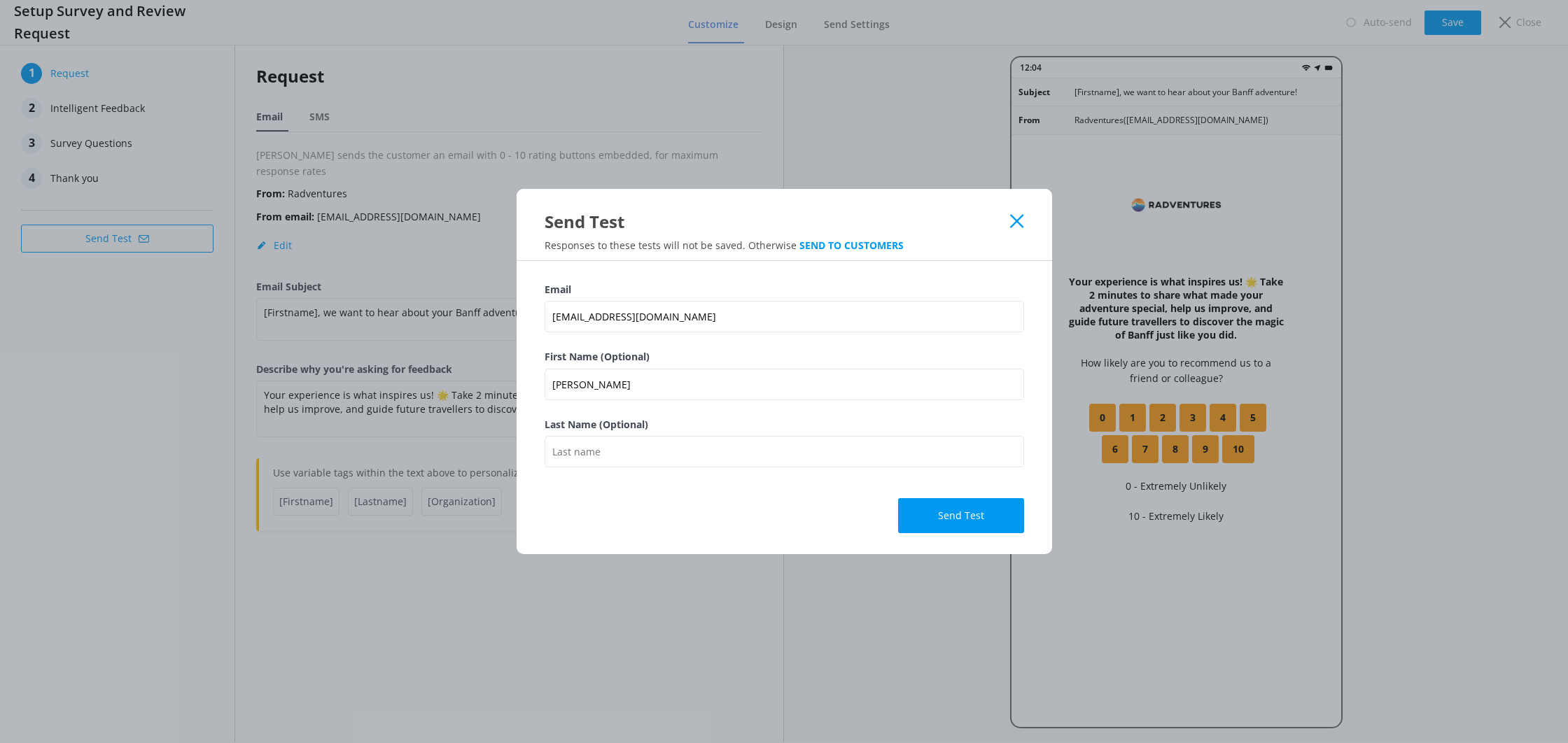
click at [945, 514] on button "Send Test" at bounding box center [961, 515] width 126 height 35
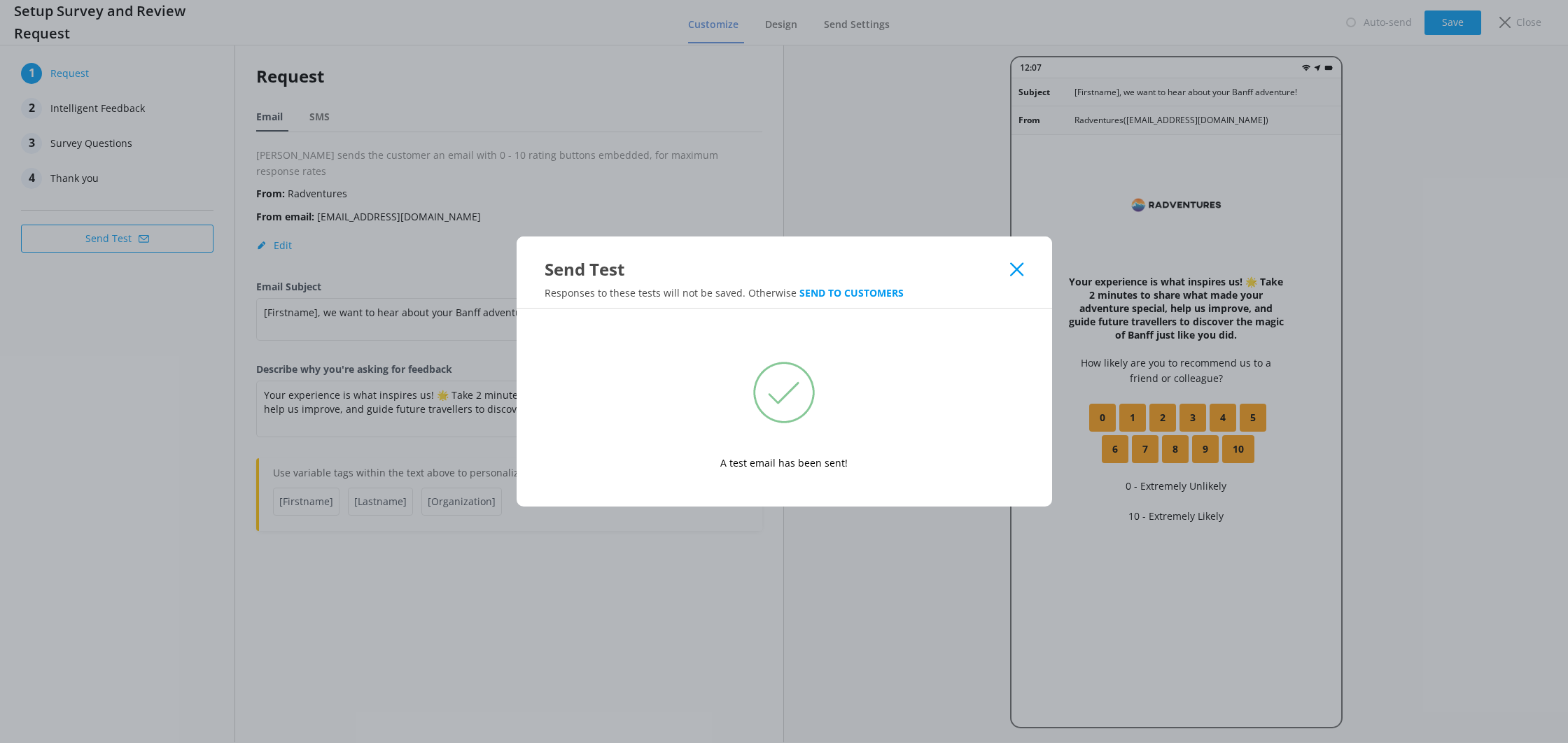
click at [1011, 270] on icon at bounding box center [1016, 270] width 13 height 14
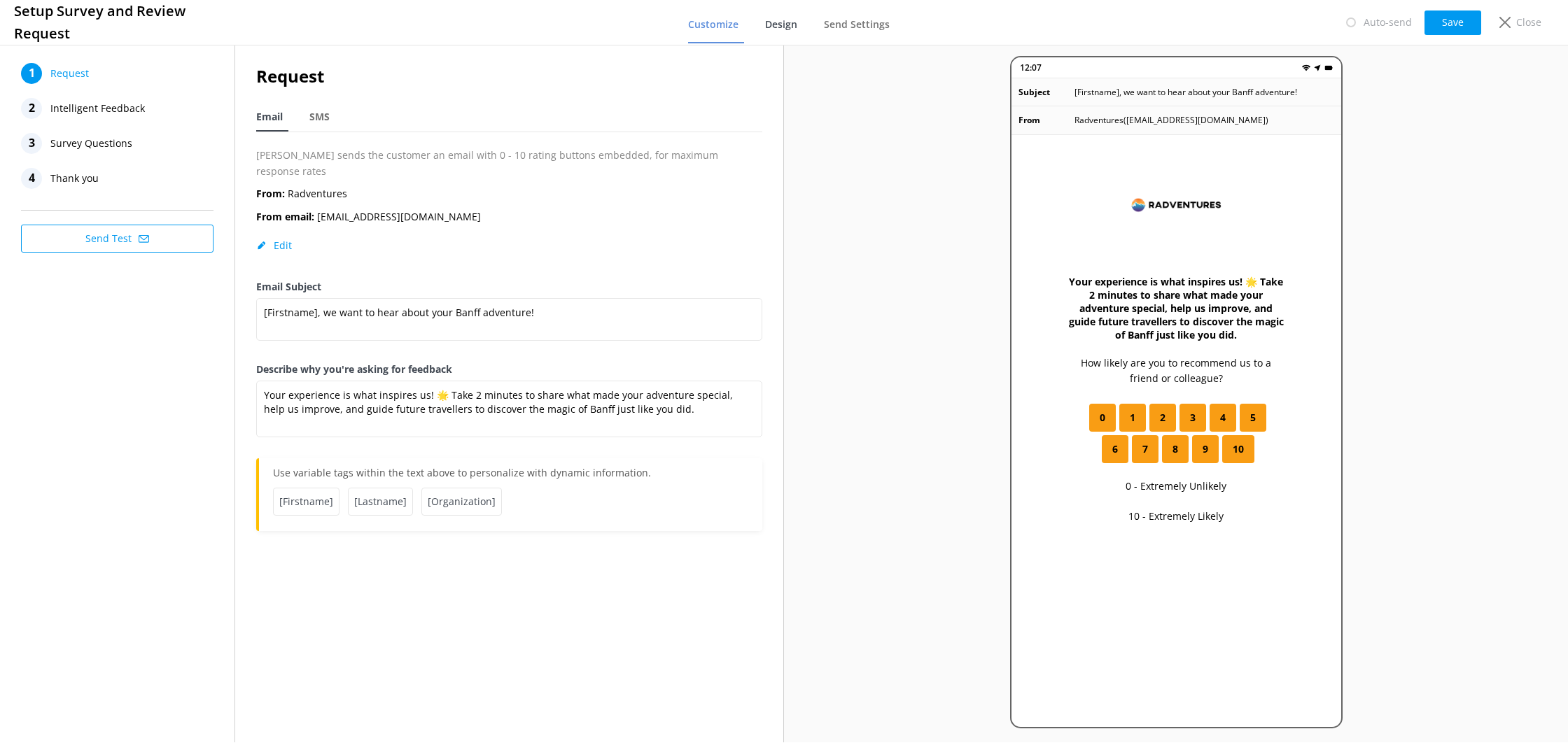
click at [789, 23] on span "Design" at bounding box center [781, 25] width 32 height 14
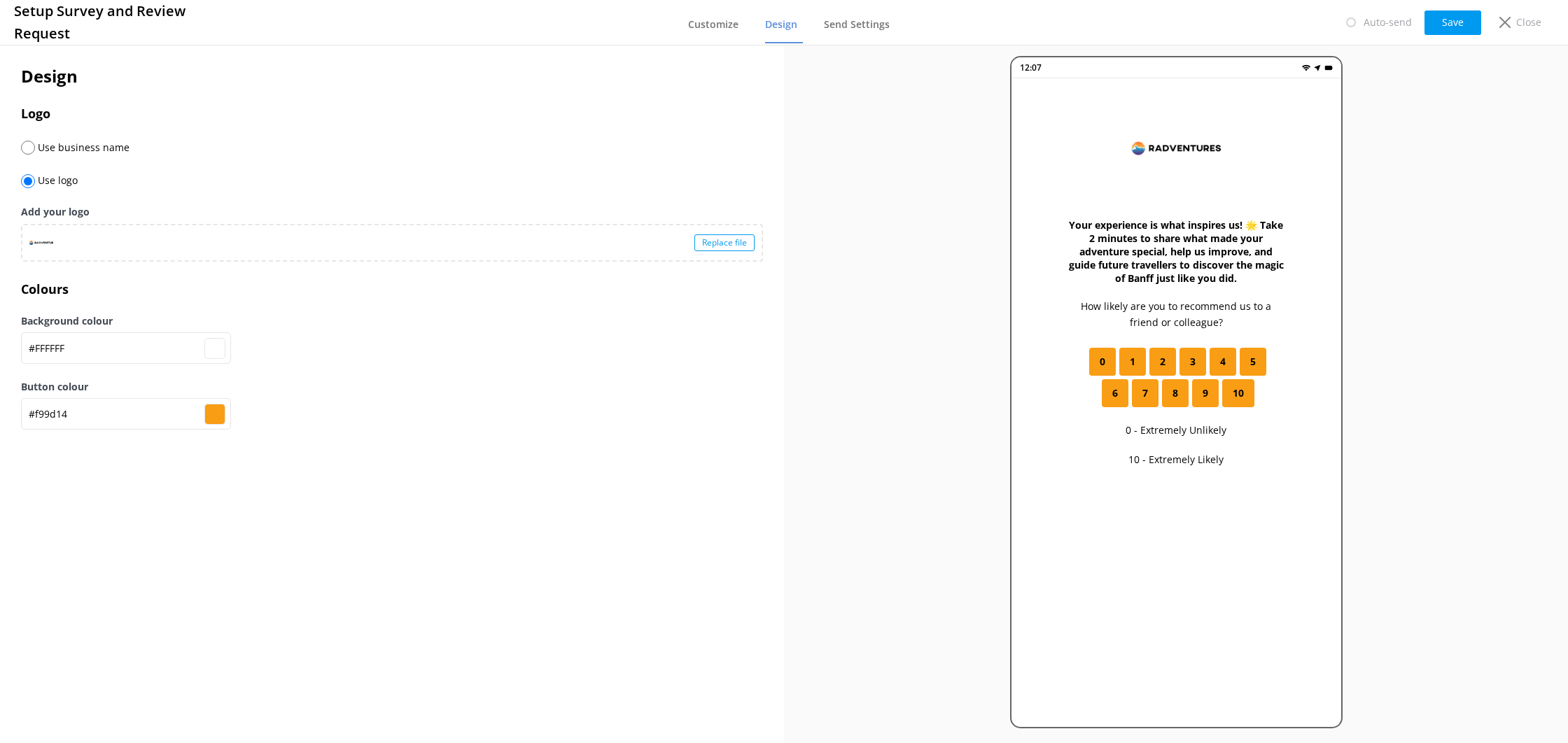
click at [214, 248] on div "Replace file" at bounding box center [393, 243] width 740 height 35
click at [1468, 23] on button "Save" at bounding box center [1453, 23] width 57 height 25
click at [1457, 27] on button "Save" at bounding box center [1453, 23] width 57 height 25
type input "#ffffff"
click at [738, 22] on span "Customize" at bounding box center [713, 25] width 50 height 14
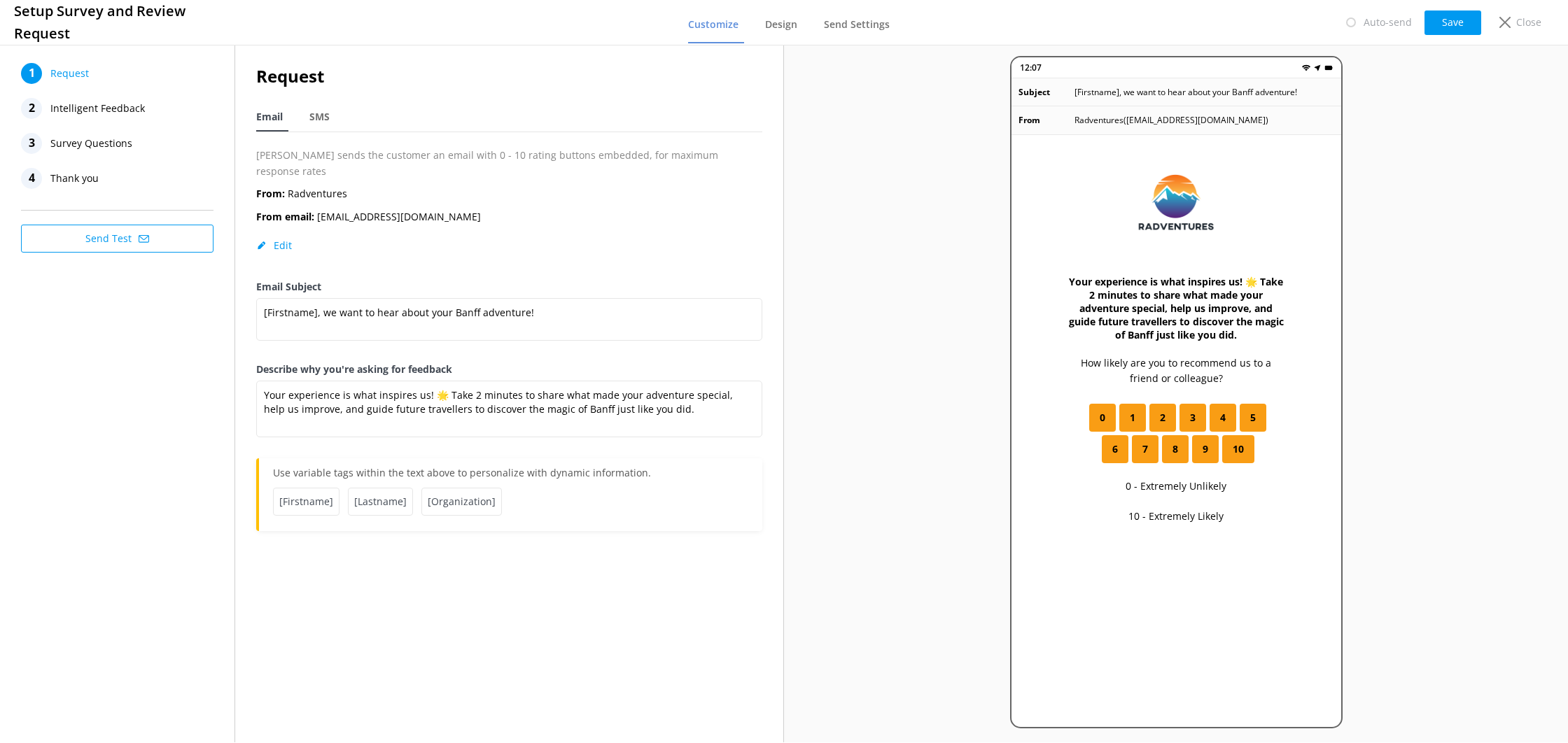
click at [146, 240] on icon at bounding box center [143, 238] width 11 height 11
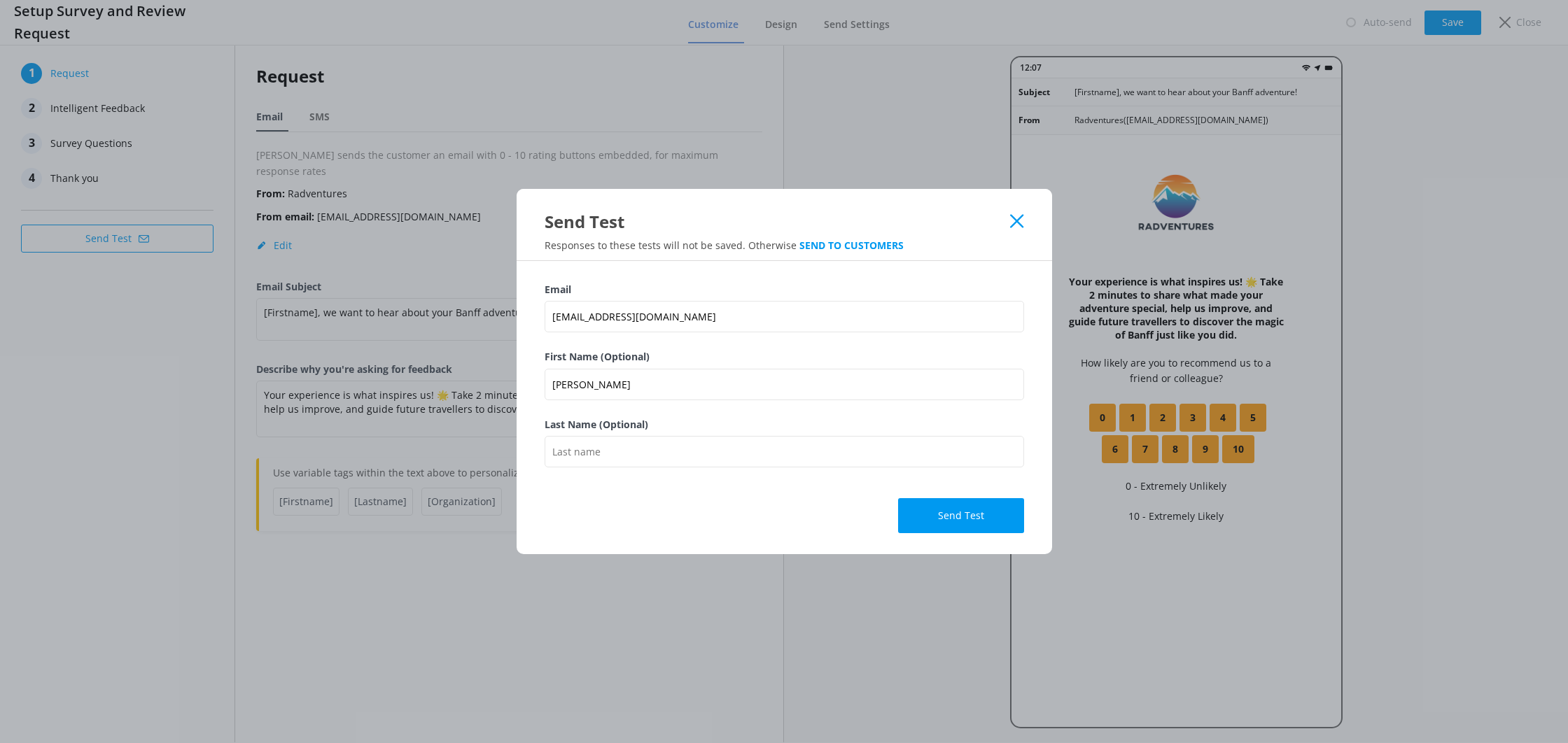
click at [943, 507] on button "Send Test" at bounding box center [961, 515] width 126 height 35
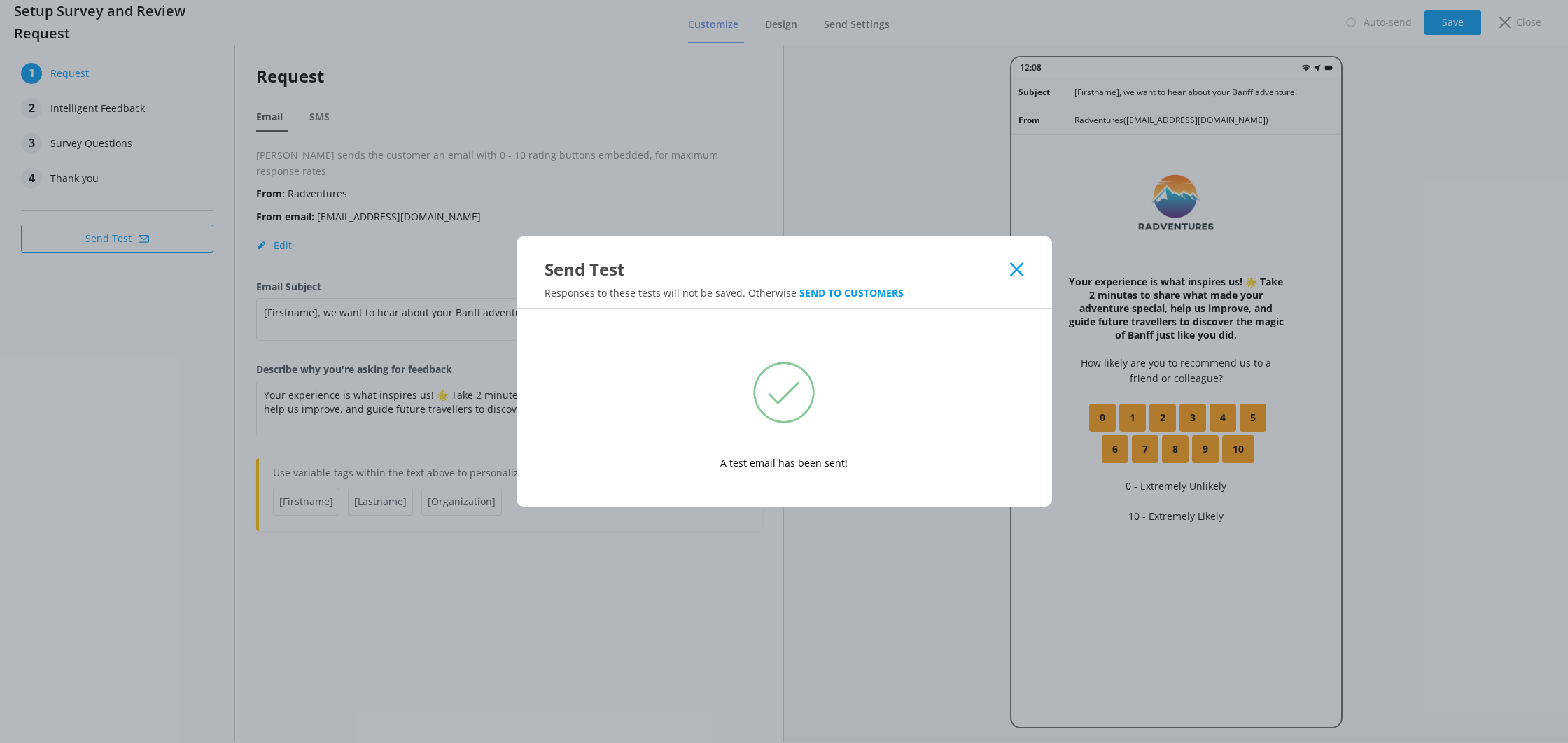
click at [1018, 265] on icon at bounding box center [1016, 270] width 13 height 14
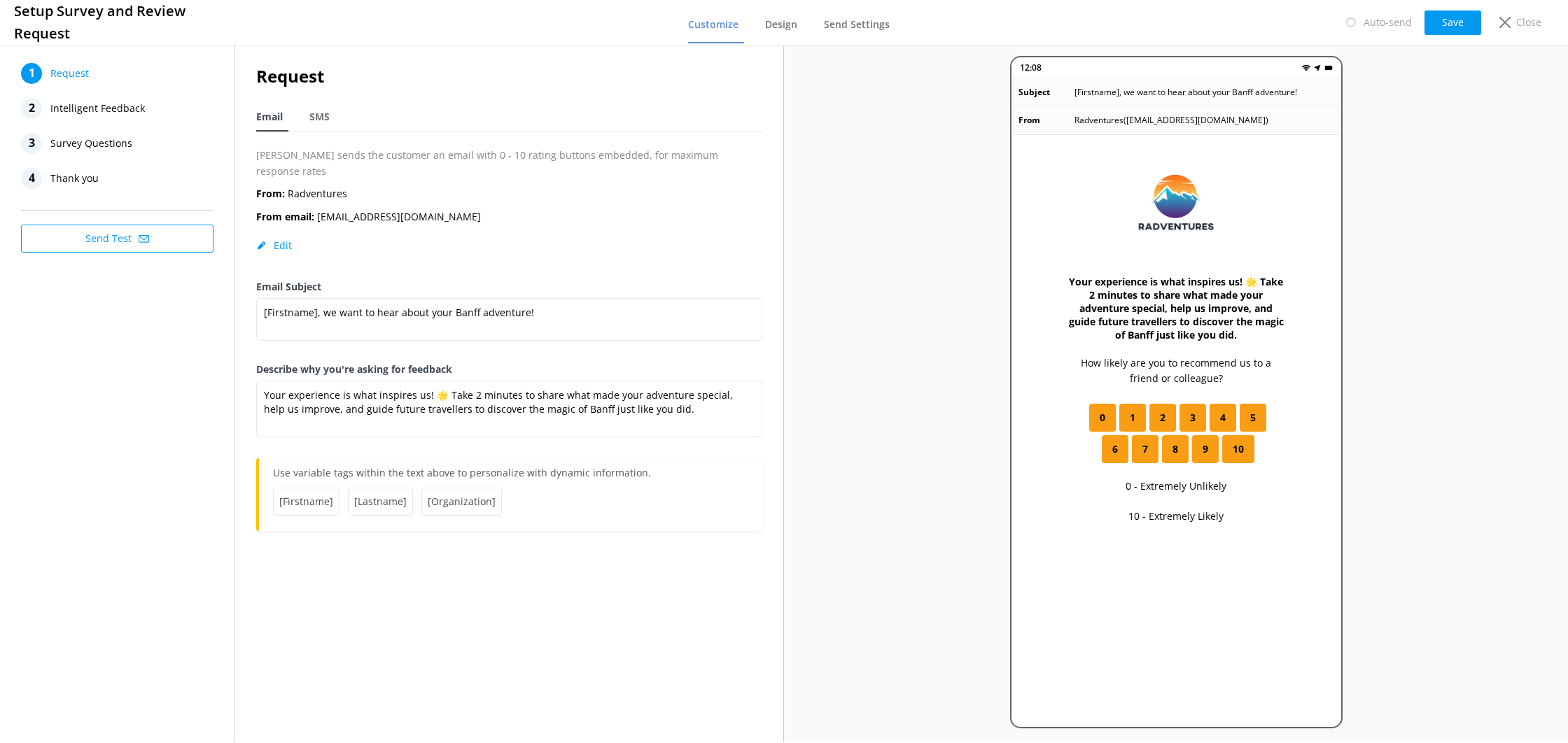
click at [100, 101] on span "Intelligent Feedback" at bounding box center [97, 109] width 94 height 21
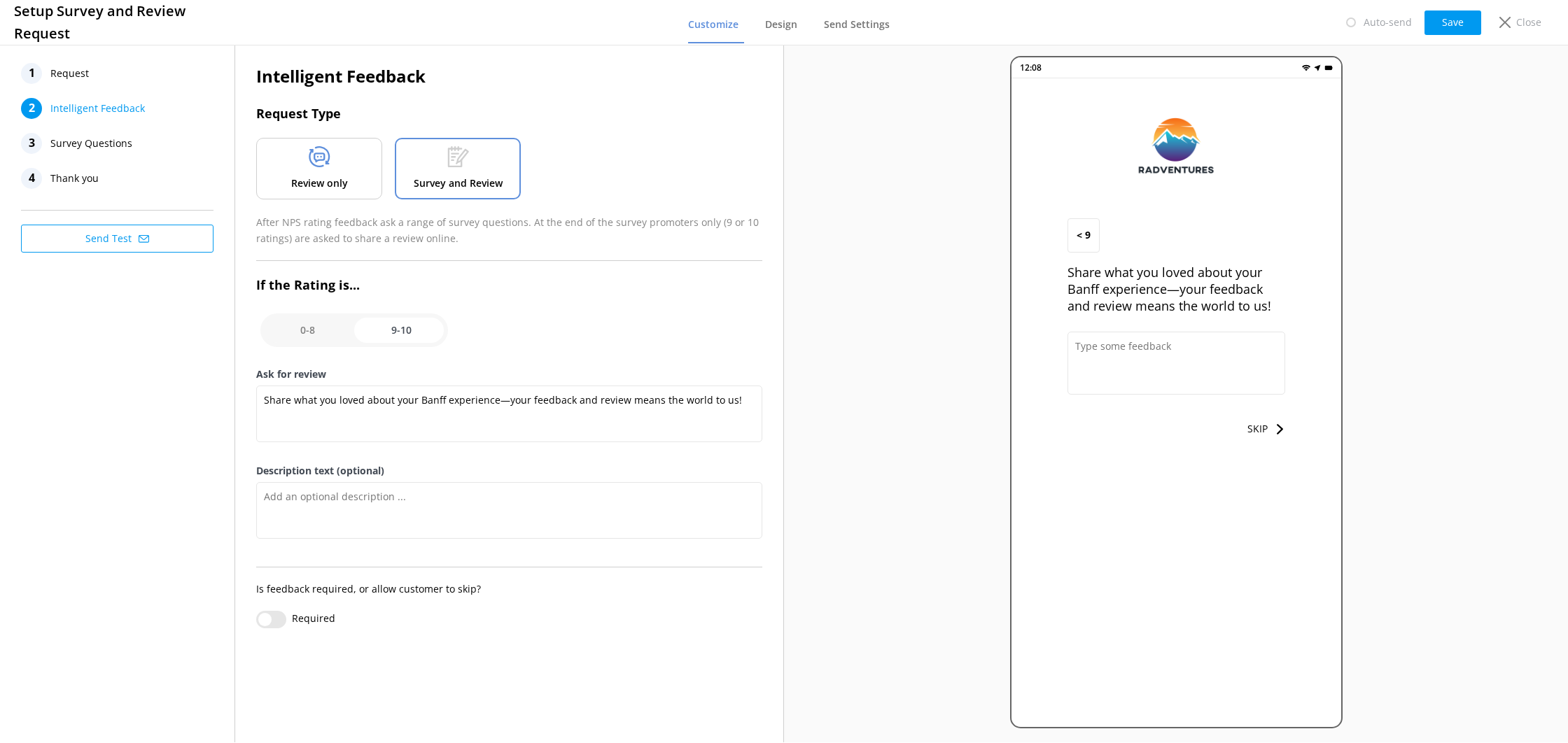
click at [116, 141] on span "Survey Questions" at bounding box center [91, 143] width 82 height 21
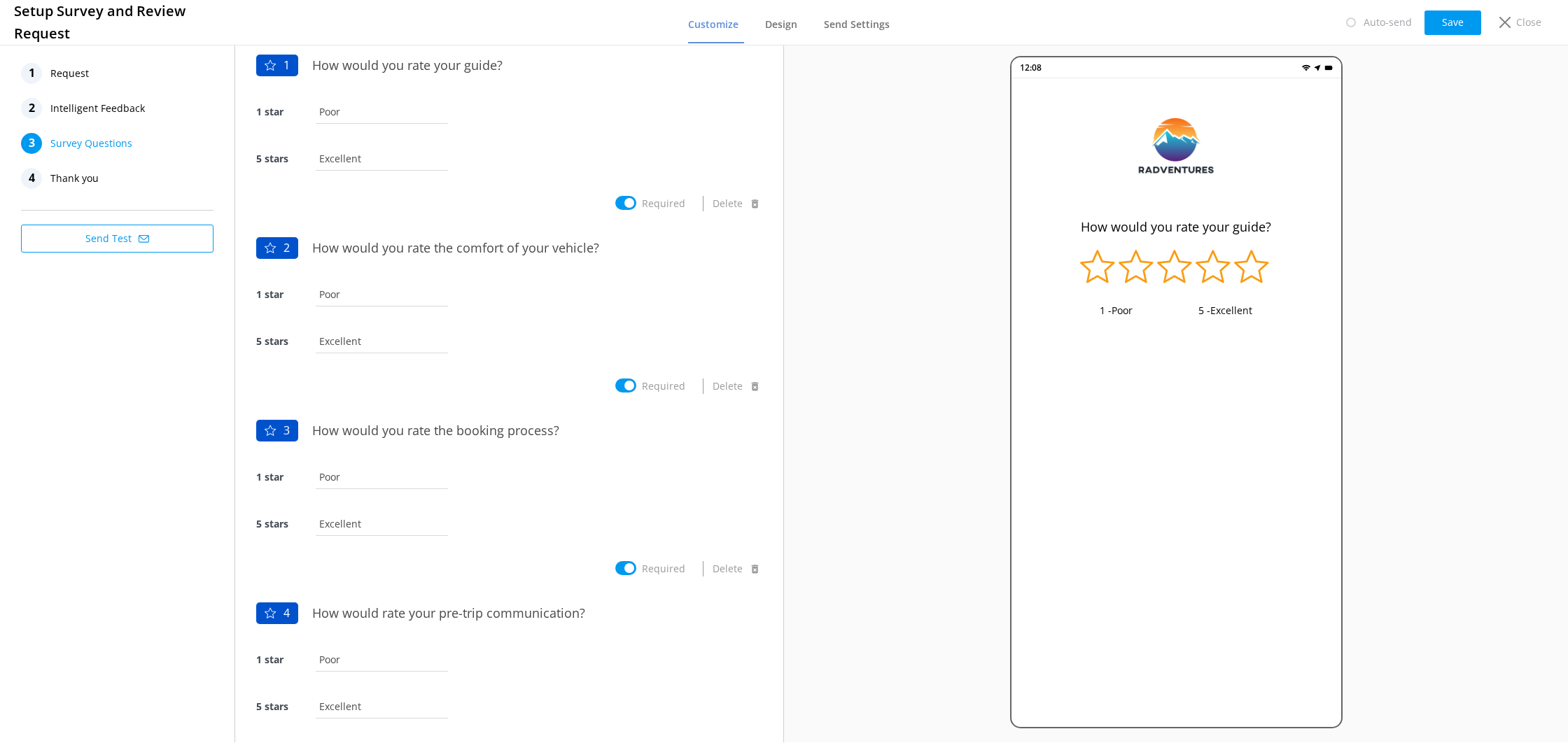
click at [113, 118] on span "Intelligent Feedback" at bounding box center [97, 109] width 94 height 21
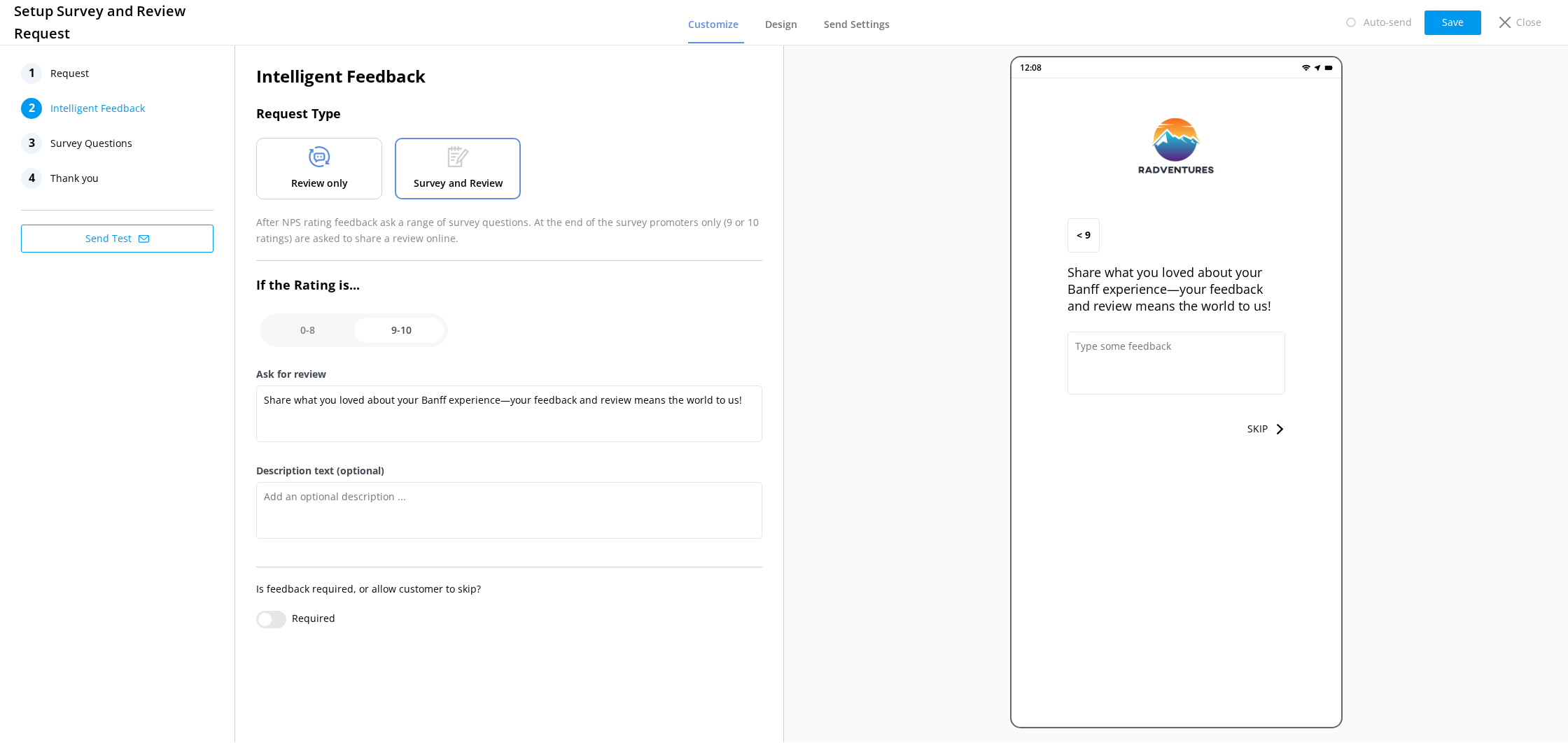
click at [299, 343] on input "checkbox" at bounding box center [354, 330] width 187 height 33
checkbox input "false"
type textarea "Let us know how we did, we value your feedback."
type textarea "We read every survey to improve our Banff adventures."
click at [426, 337] on input "checkbox" at bounding box center [354, 330] width 187 height 33
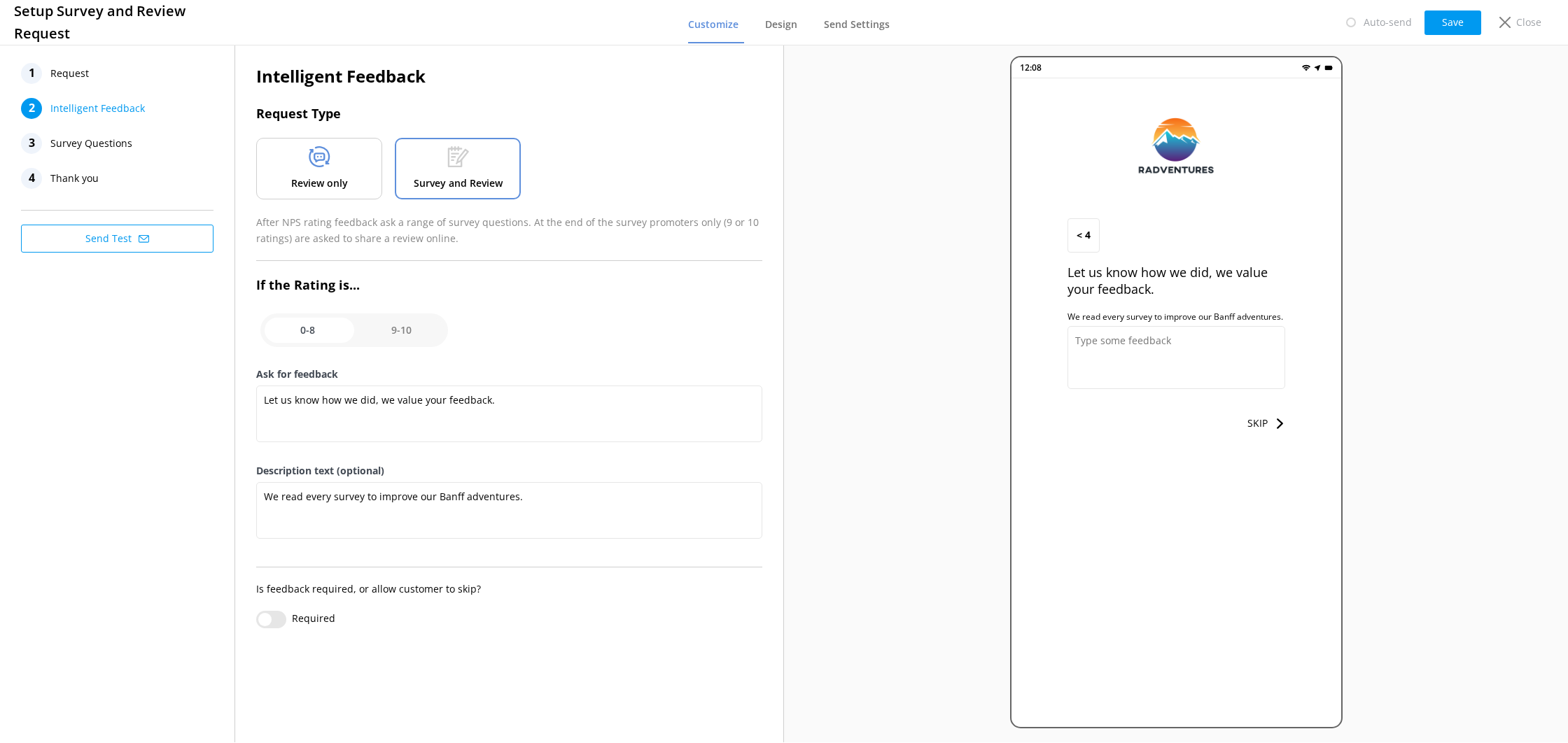
checkbox input "true"
type textarea "Share what you loved about your Banff experience—your feedback and review means…"
click at [291, 189] on p "Review only" at bounding box center [319, 184] width 57 height 16
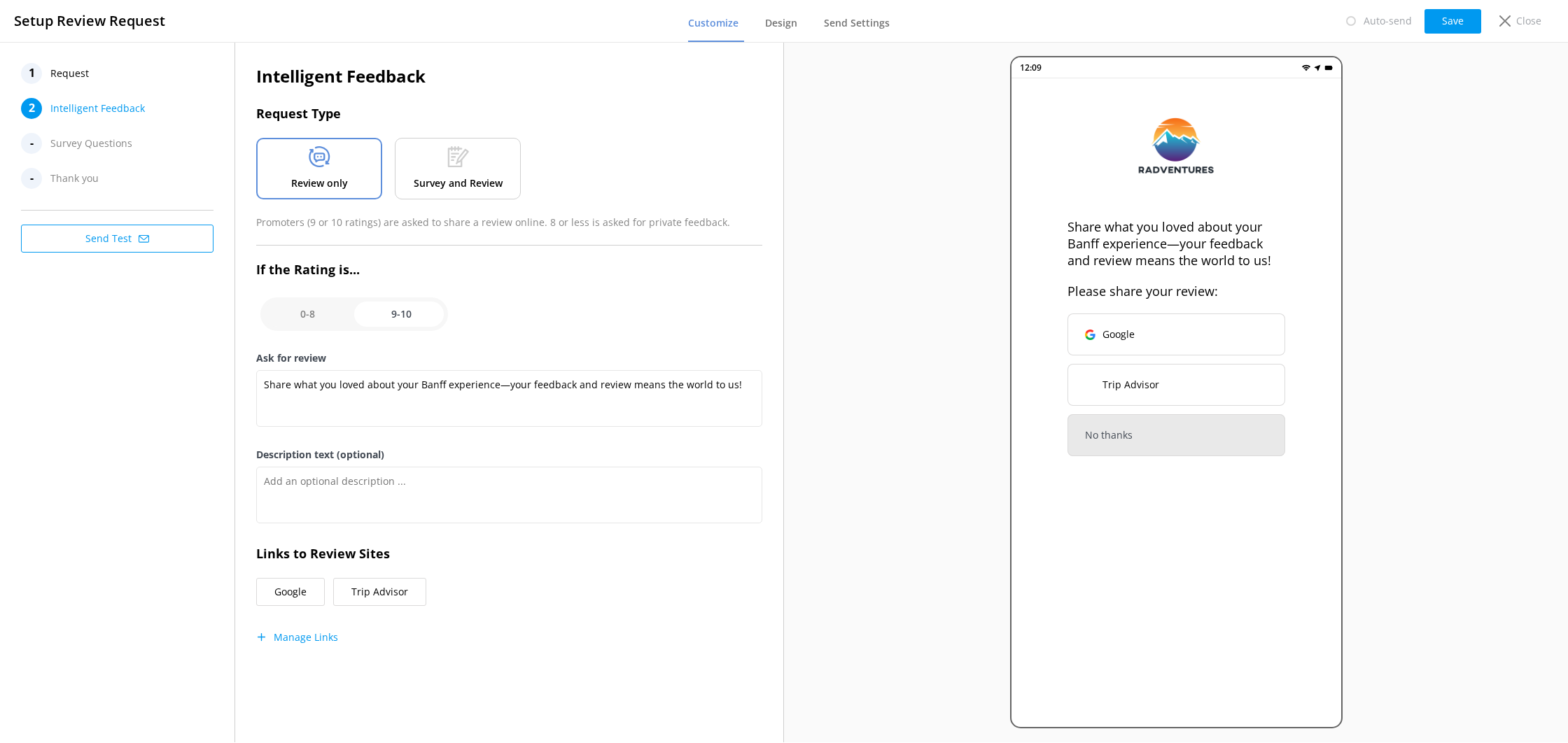
click at [424, 178] on p "Survey and Review" at bounding box center [458, 184] width 89 height 16
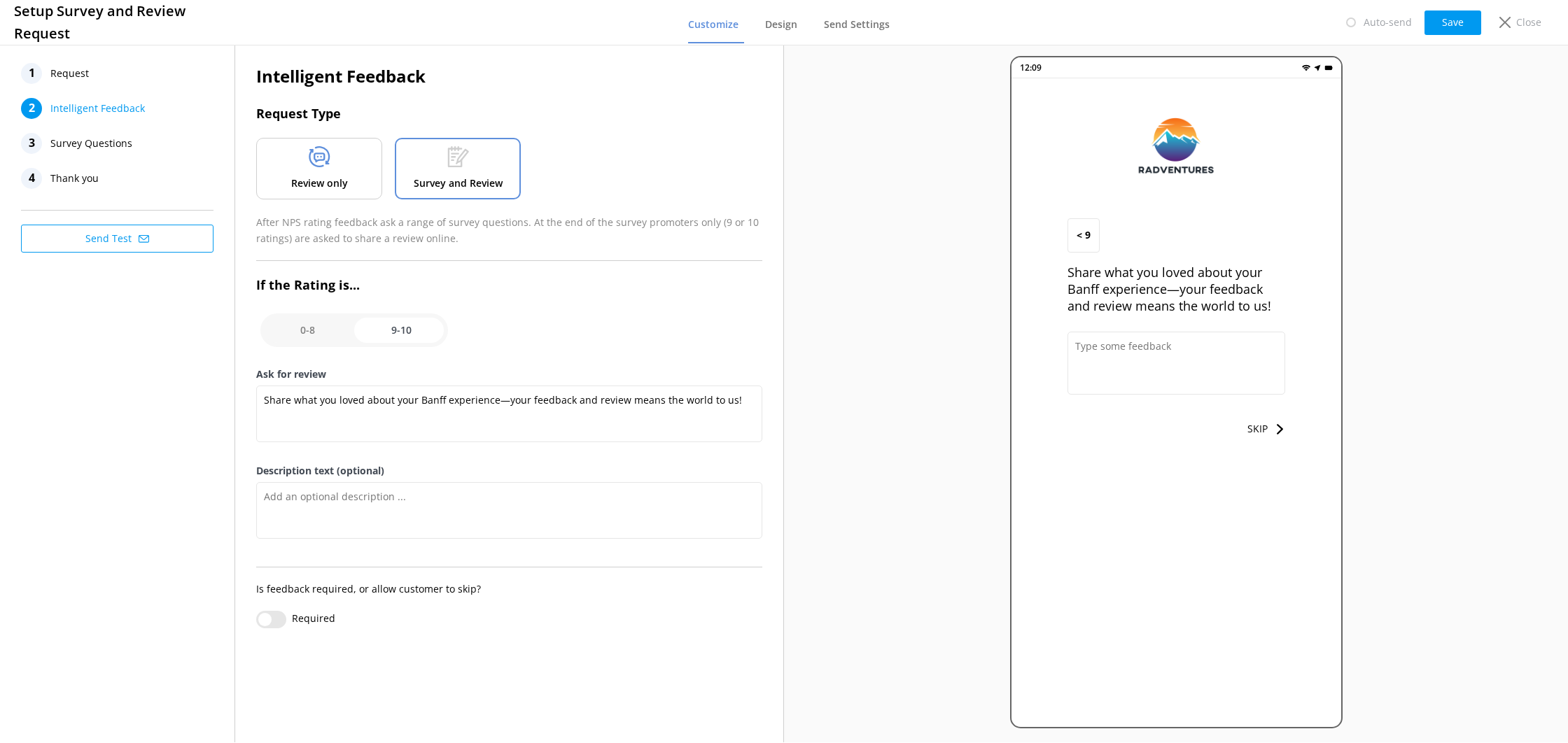
click at [331, 332] on input "checkbox" at bounding box center [354, 330] width 187 height 33
checkbox input "false"
type textarea "Let us know how we did, we value your feedback."
type textarea "We read every survey to improve our Banff adventures."
click at [379, 336] on input "checkbox" at bounding box center [354, 330] width 187 height 33
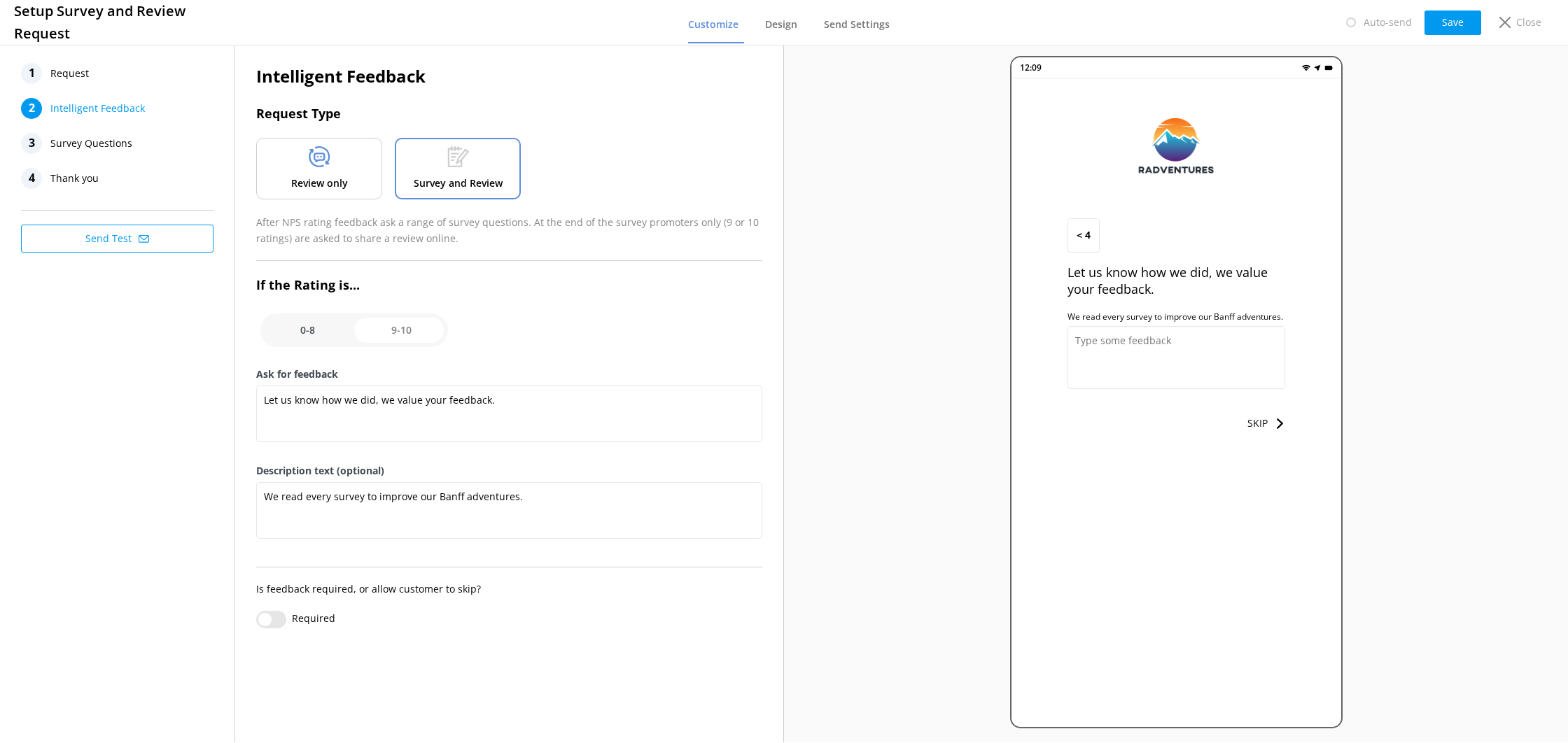
checkbox input "true"
type textarea "Share what you loved about your Banff experience—your feedback and review means…"
click at [1498, 28] on div "Close" at bounding box center [1518, 23] width 56 height 24
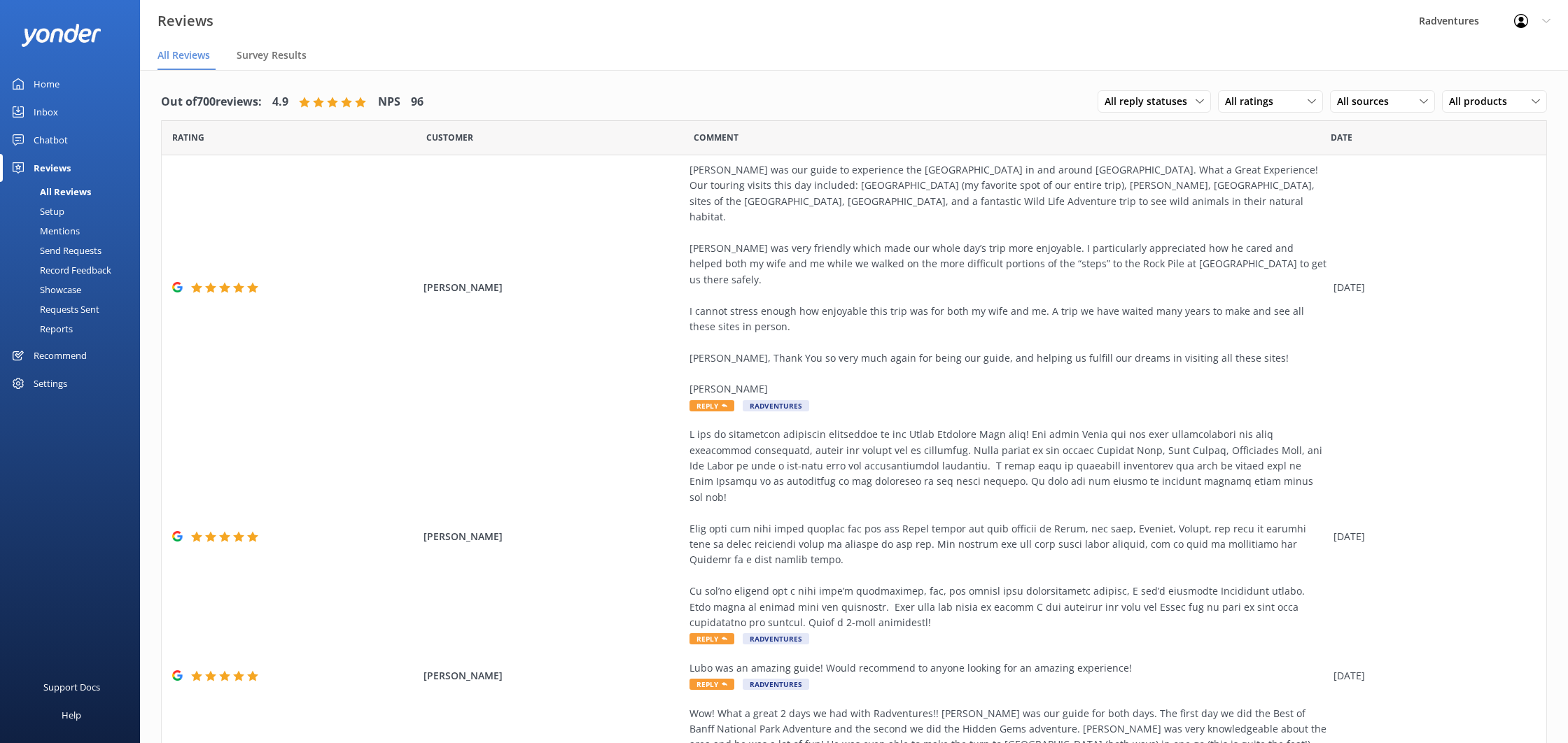
click at [49, 214] on div "Setup" at bounding box center [36, 211] width 56 height 20
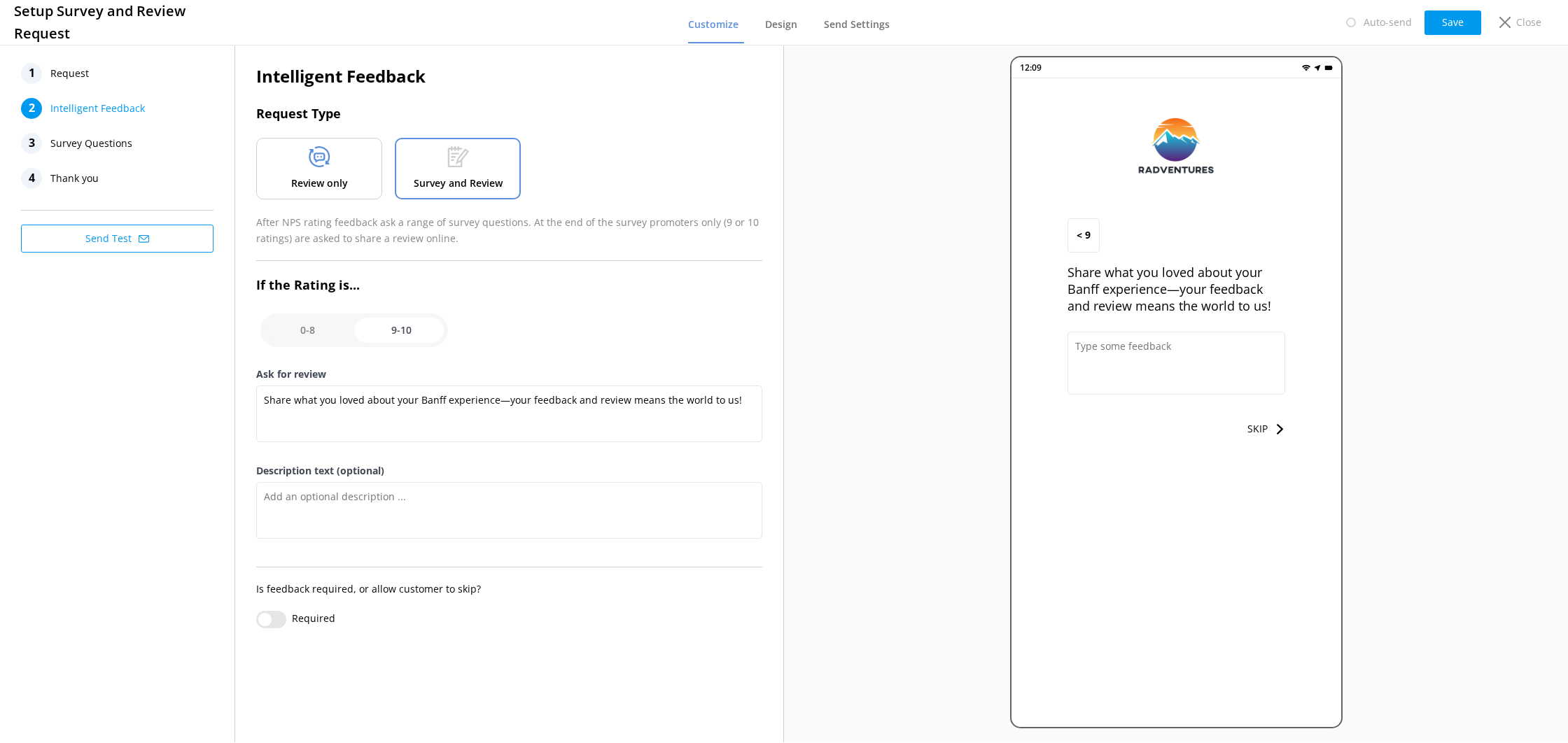
click at [122, 136] on span "Survey Questions" at bounding box center [91, 143] width 82 height 21
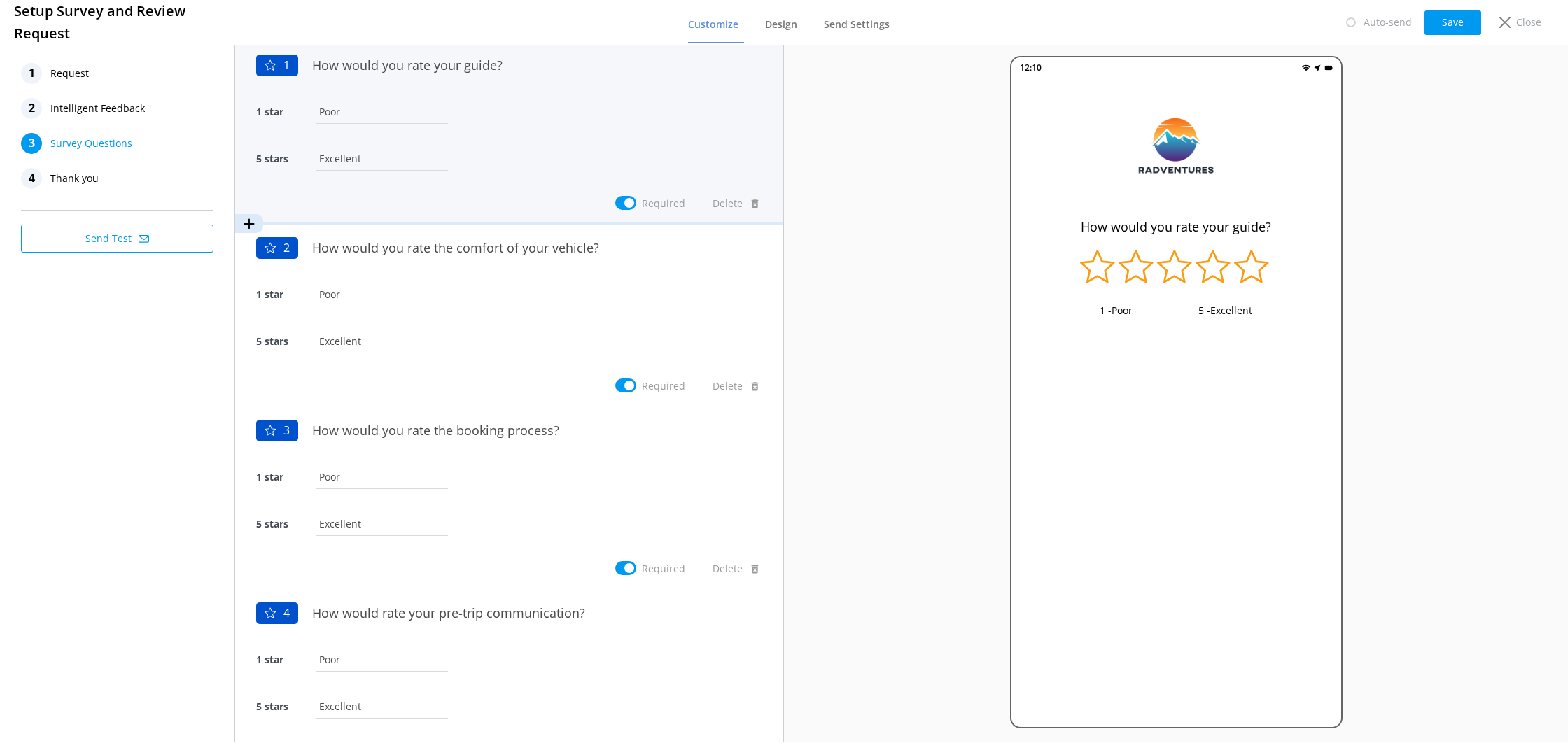
click at [590, 106] on div "1 star Poor" at bounding box center [509, 119] width 506 height 47
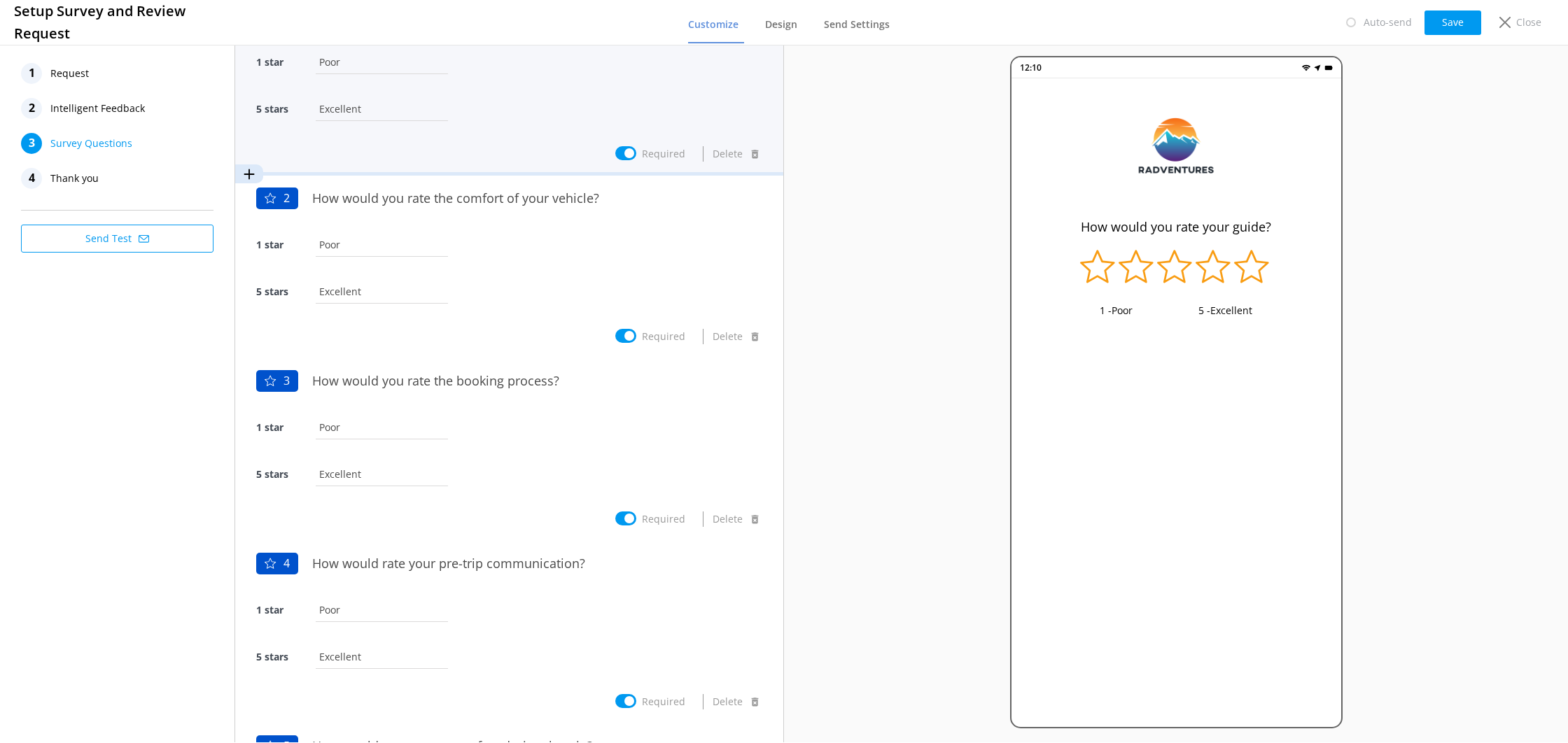
scroll to position [60, 0]
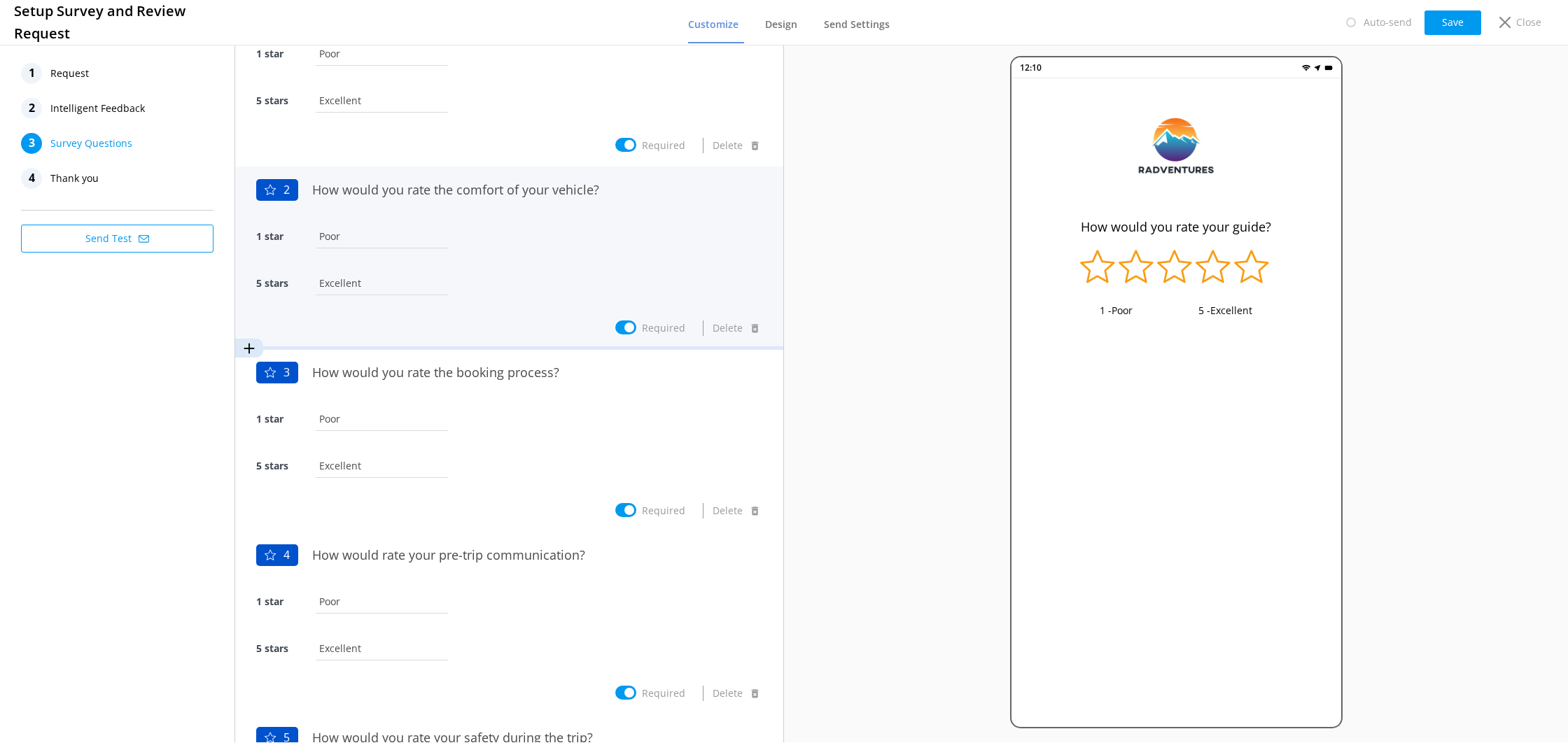
click at [587, 240] on div "1 star Poor" at bounding box center [509, 244] width 506 height 47
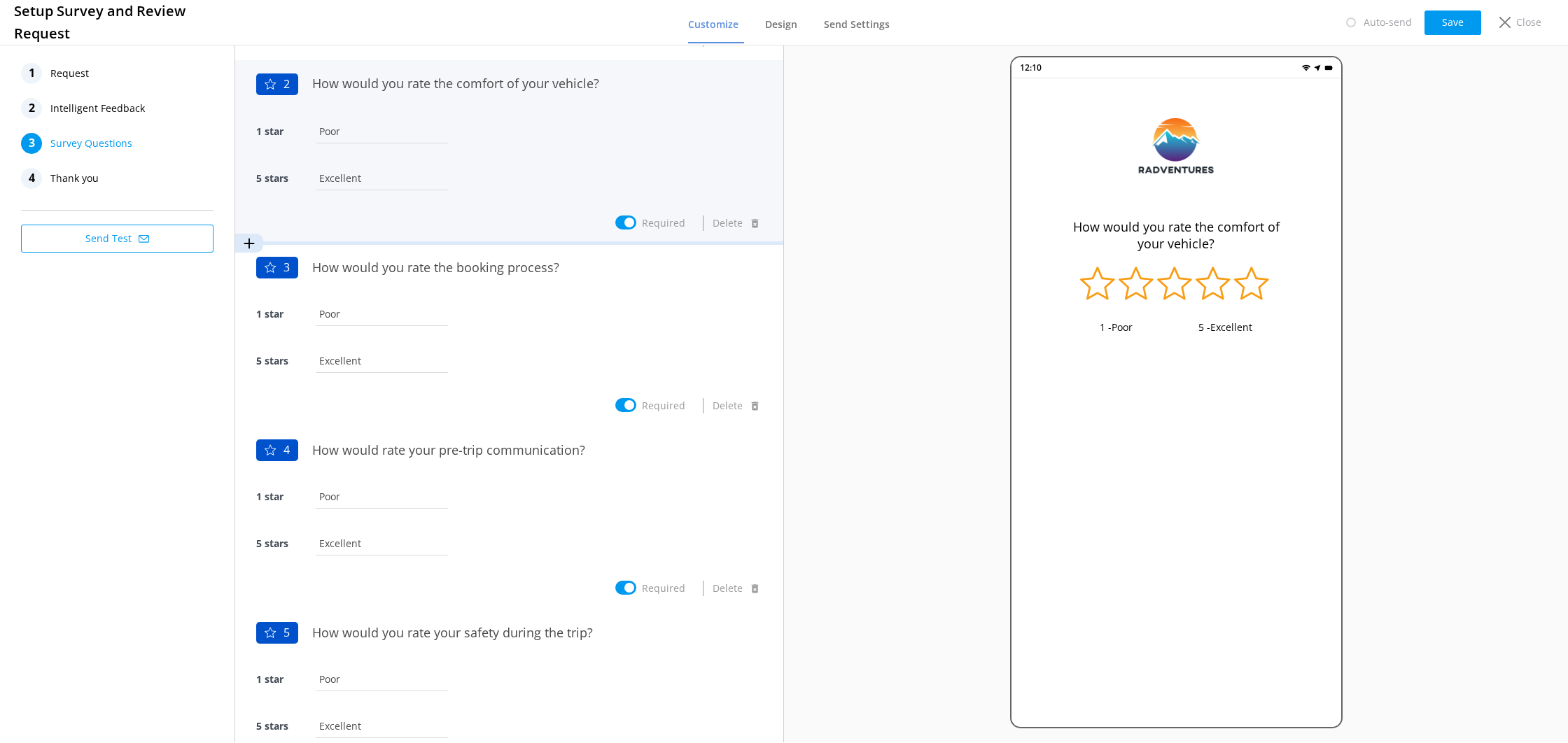
scroll to position [179, 0]
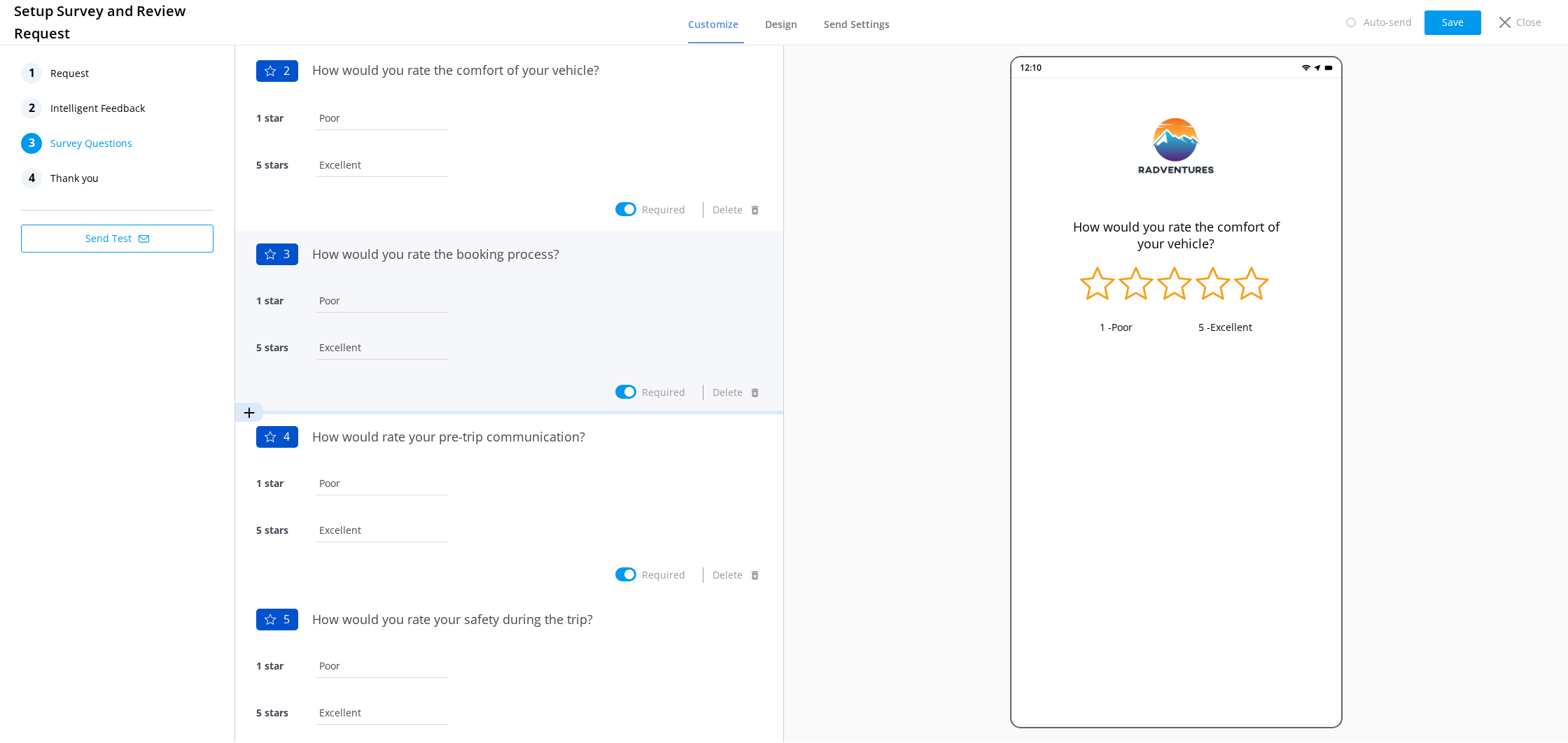
click at [618, 301] on div "1 star Poor" at bounding box center [509, 308] width 506 height 47
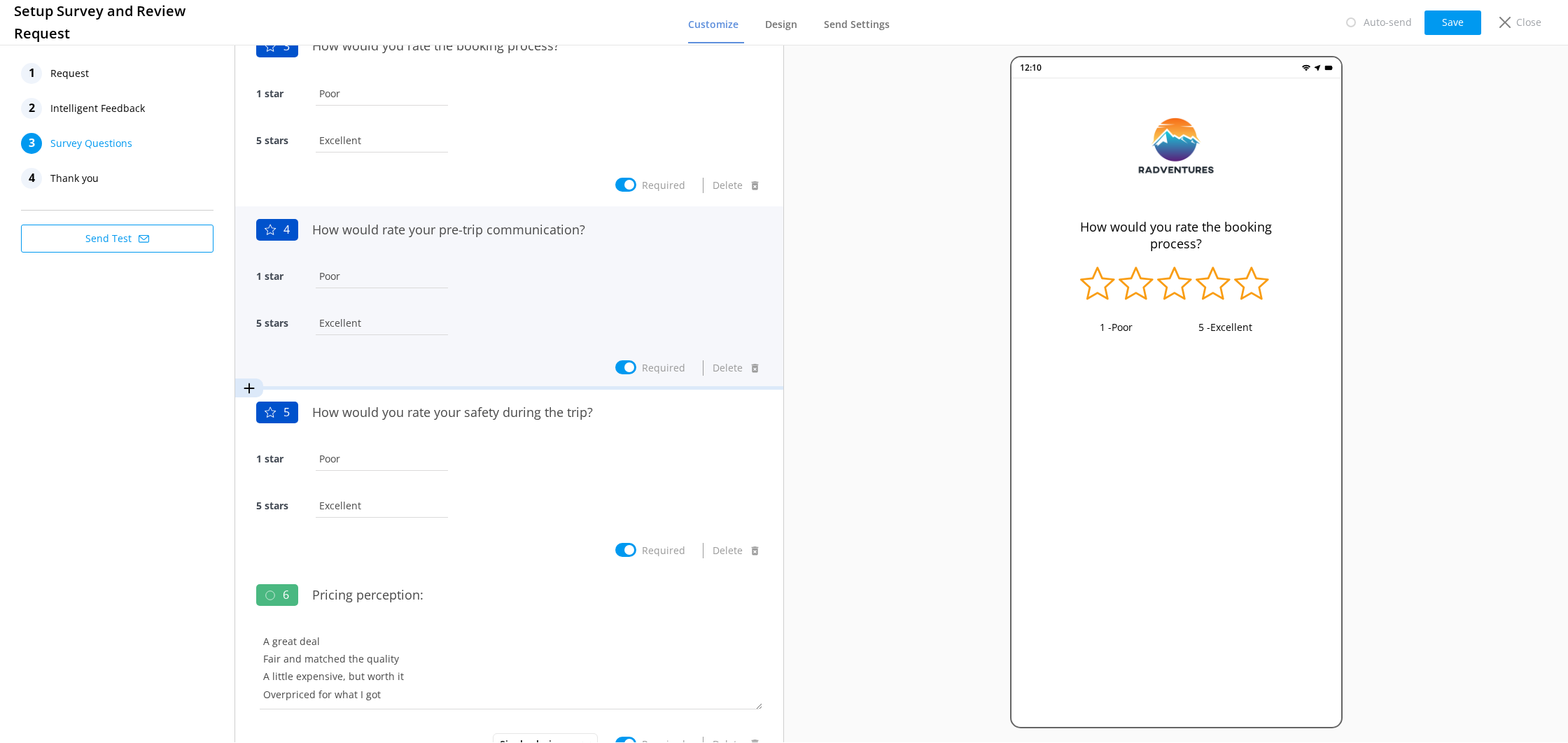
scroll to position [395, 0]
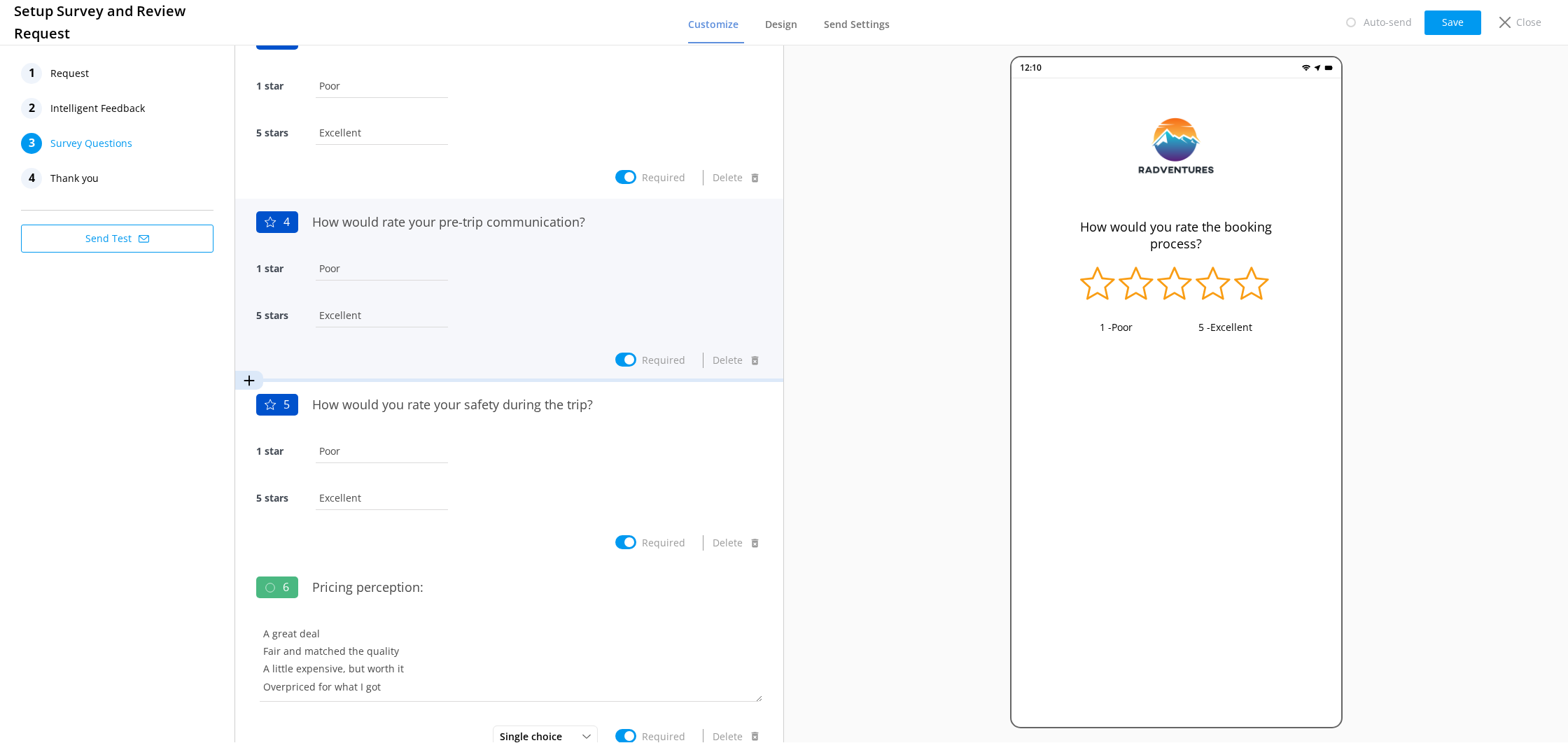
click at [610, 258] on div "1 star Poor" at bounding box center [509, 276] width 506 height 47
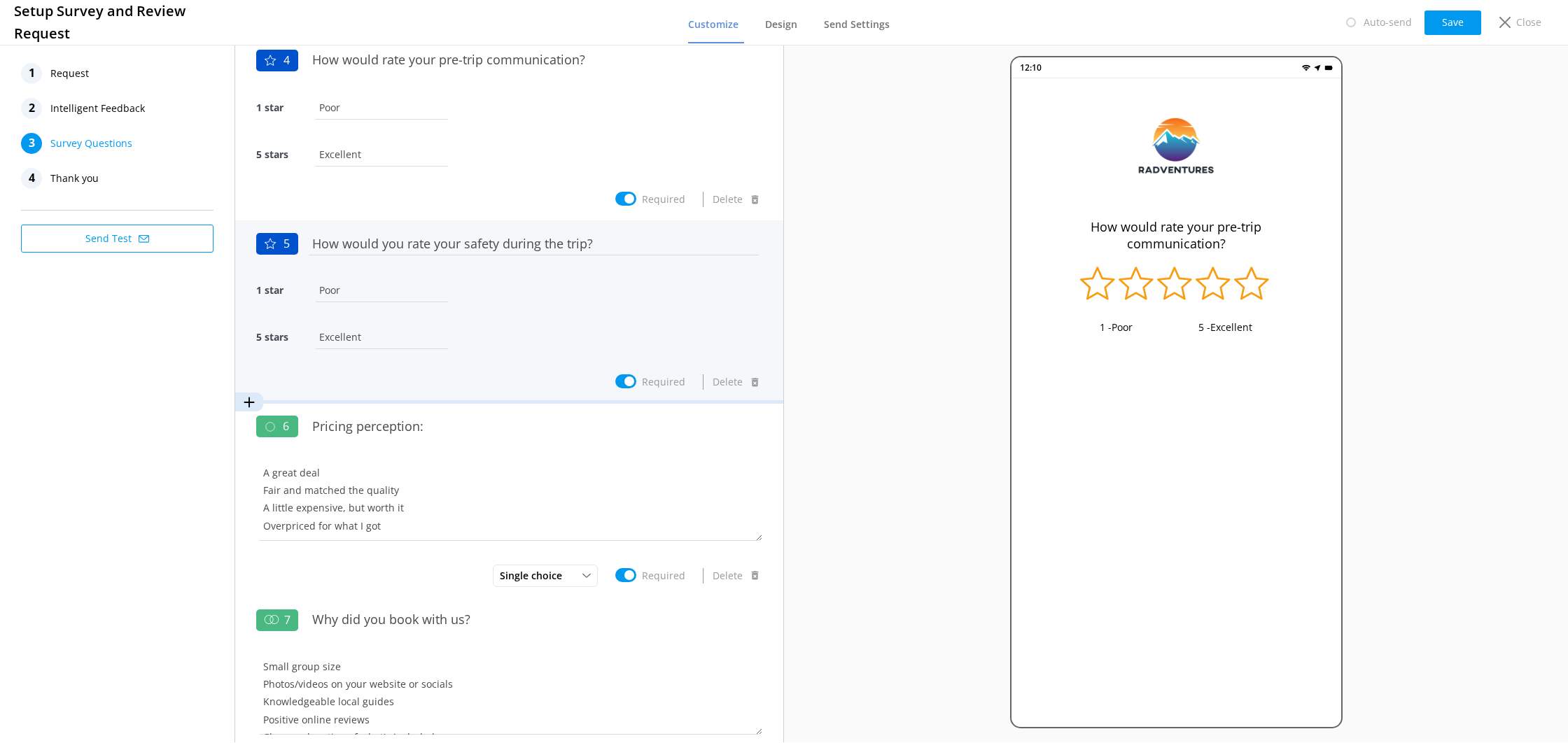
scroll to position [560, 0]
click at [611, 277] on div "1 star Poor" at bounding box center [509, 296] width 506 height 47
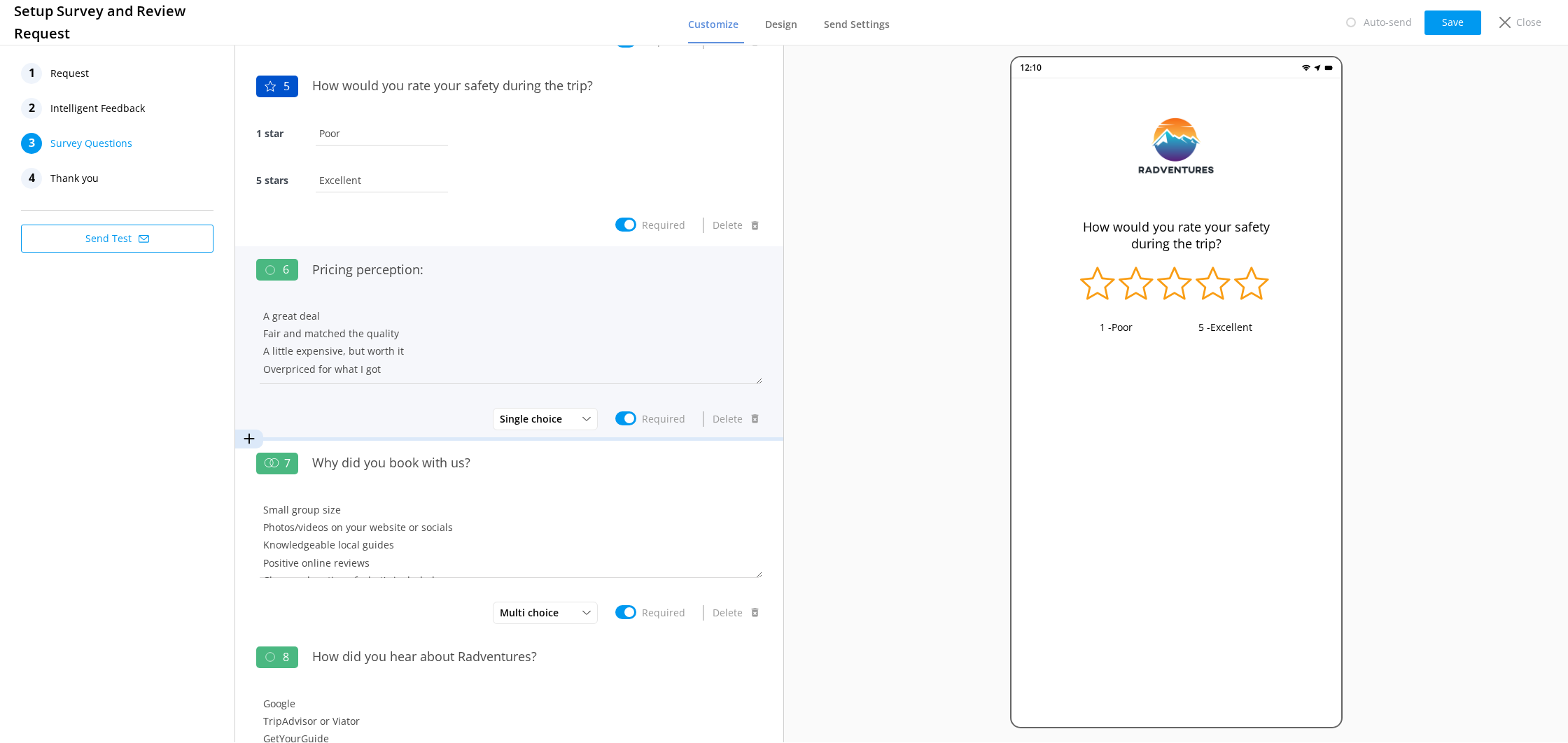
scroll to position [730, 0]
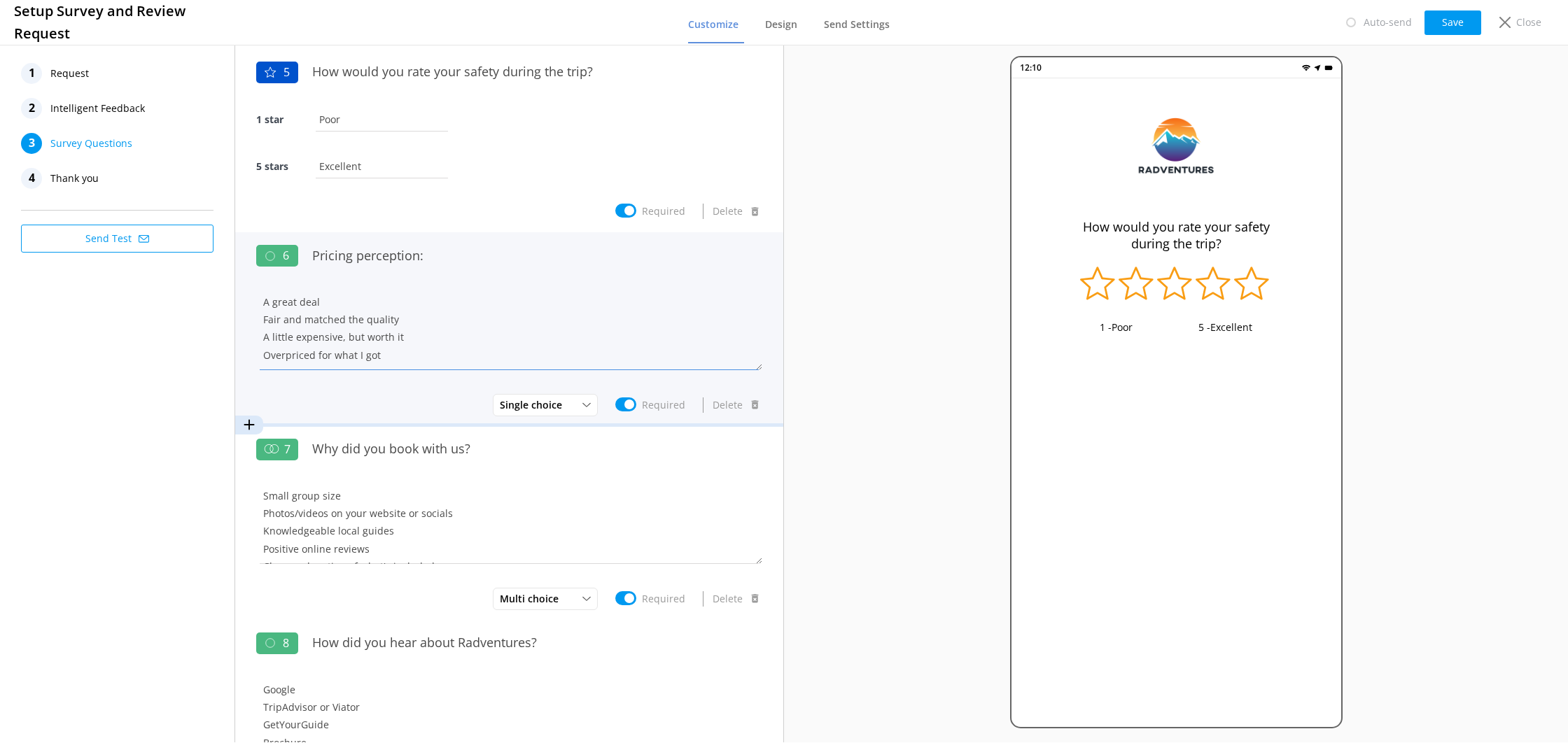
click at [610, 287] on textarea "A great deal Fair and matched the quality A little expensive, but worth it Over…" at bounding box center [509, 328] width 506 height 84
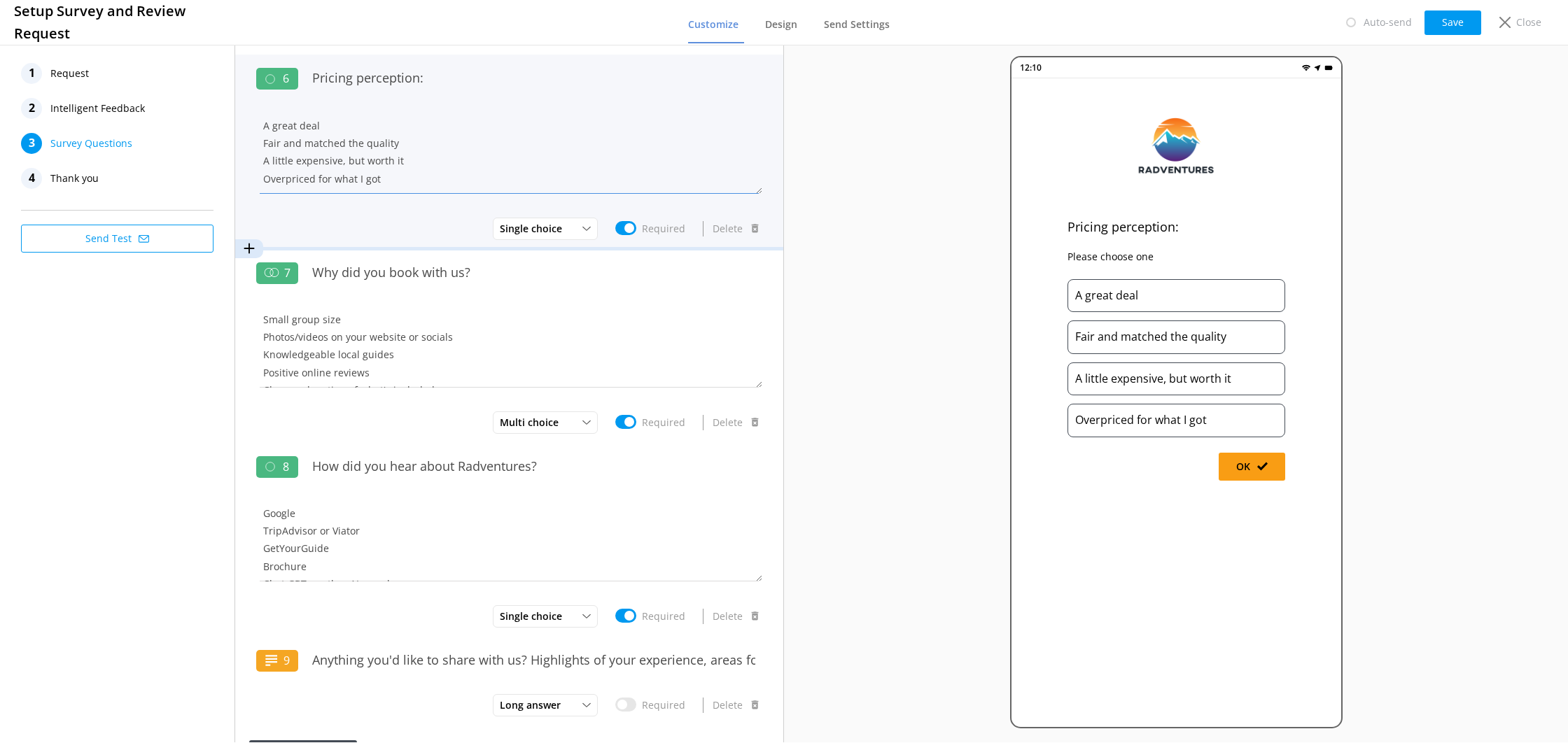
scroll to position [909, 0]
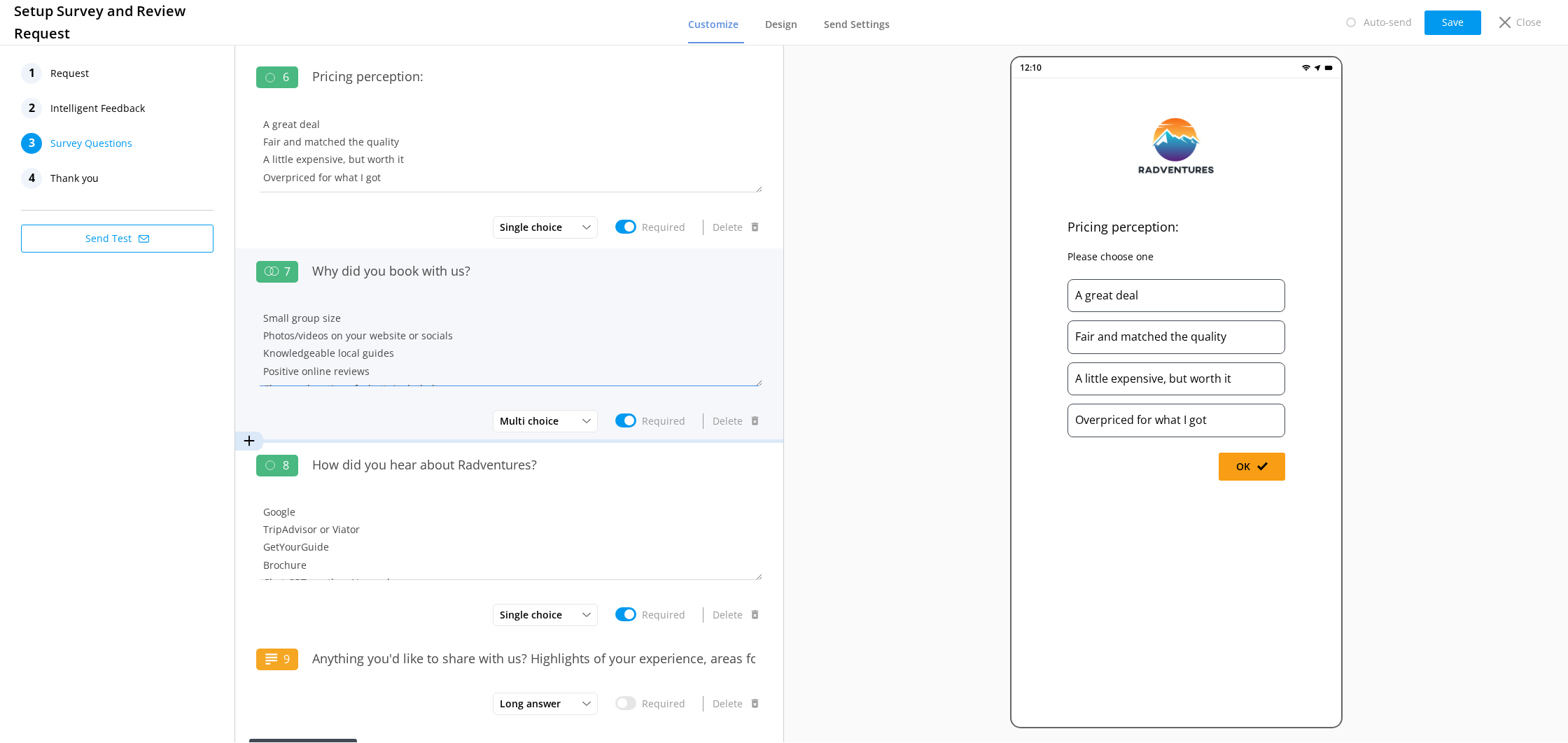
click at [610, 338] on textarea "Small group size Photos/videos on your website or socials Knowledgeable local g…" at bounding box center [509, 344] width 506 height 84
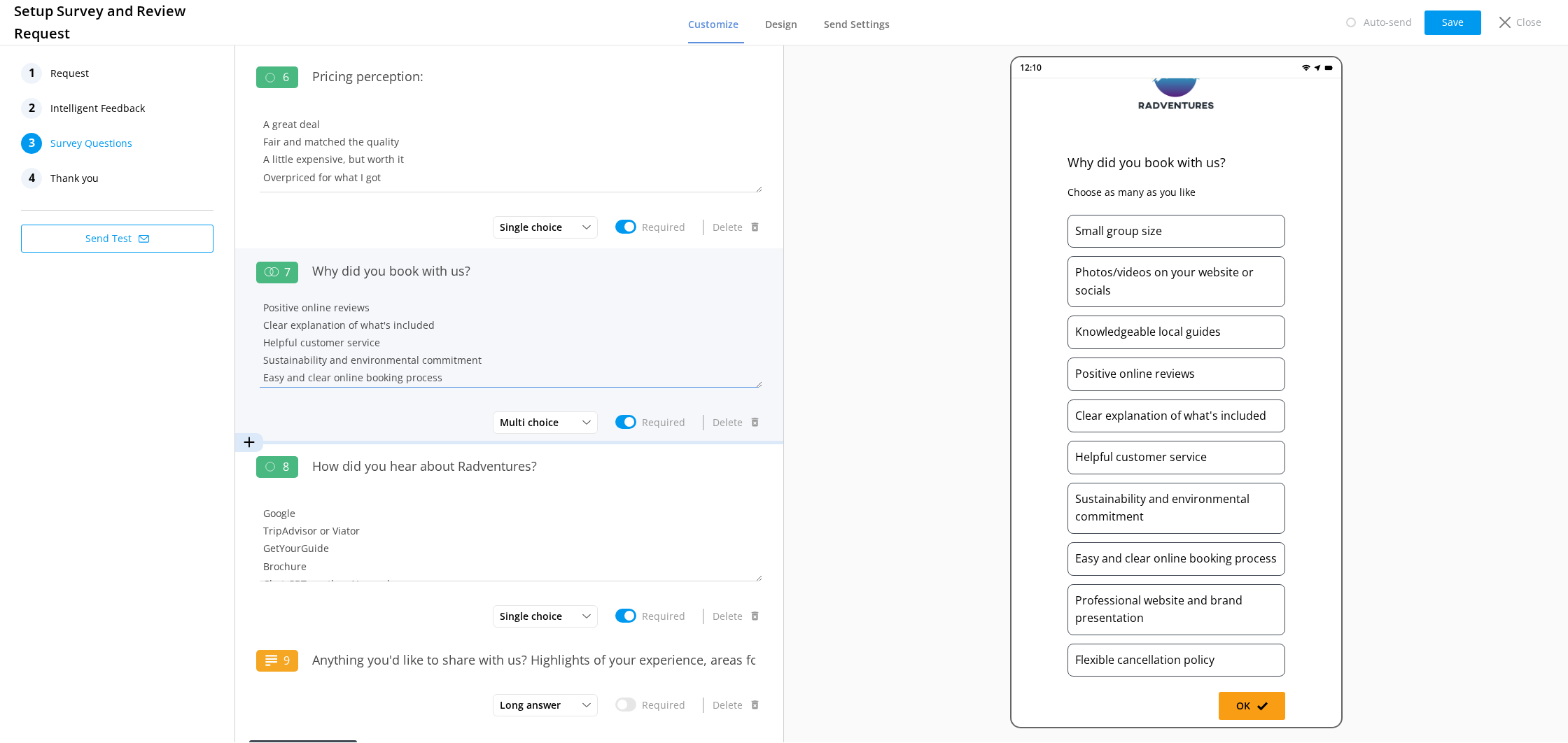
scroll to position [73, 0]
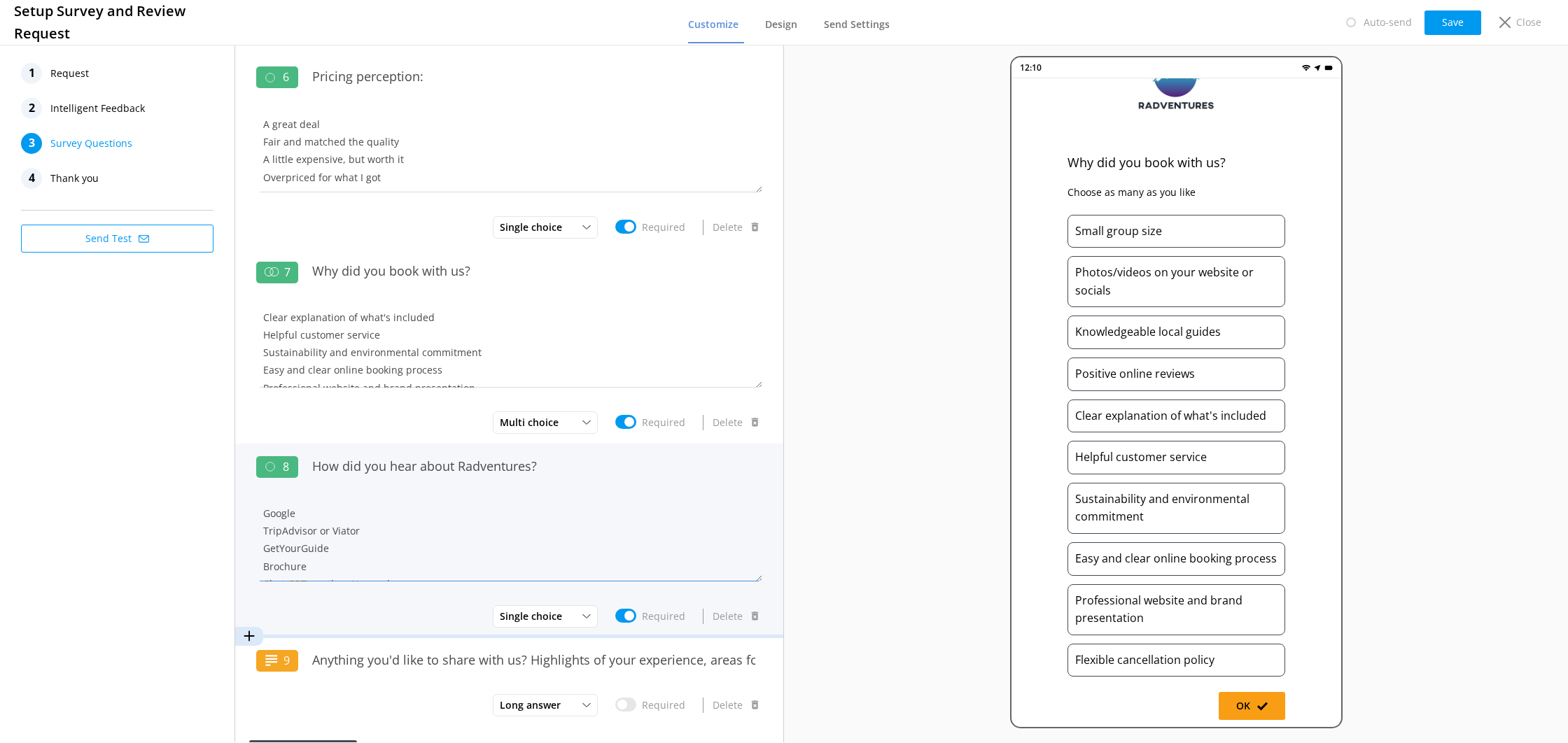
click at [652, 507] on textarea "Google TripAdvisor or Viator GetYourGuide Brochure Chat GBT or other AI search …" at bounding box center [509, 539] width 506 height 84
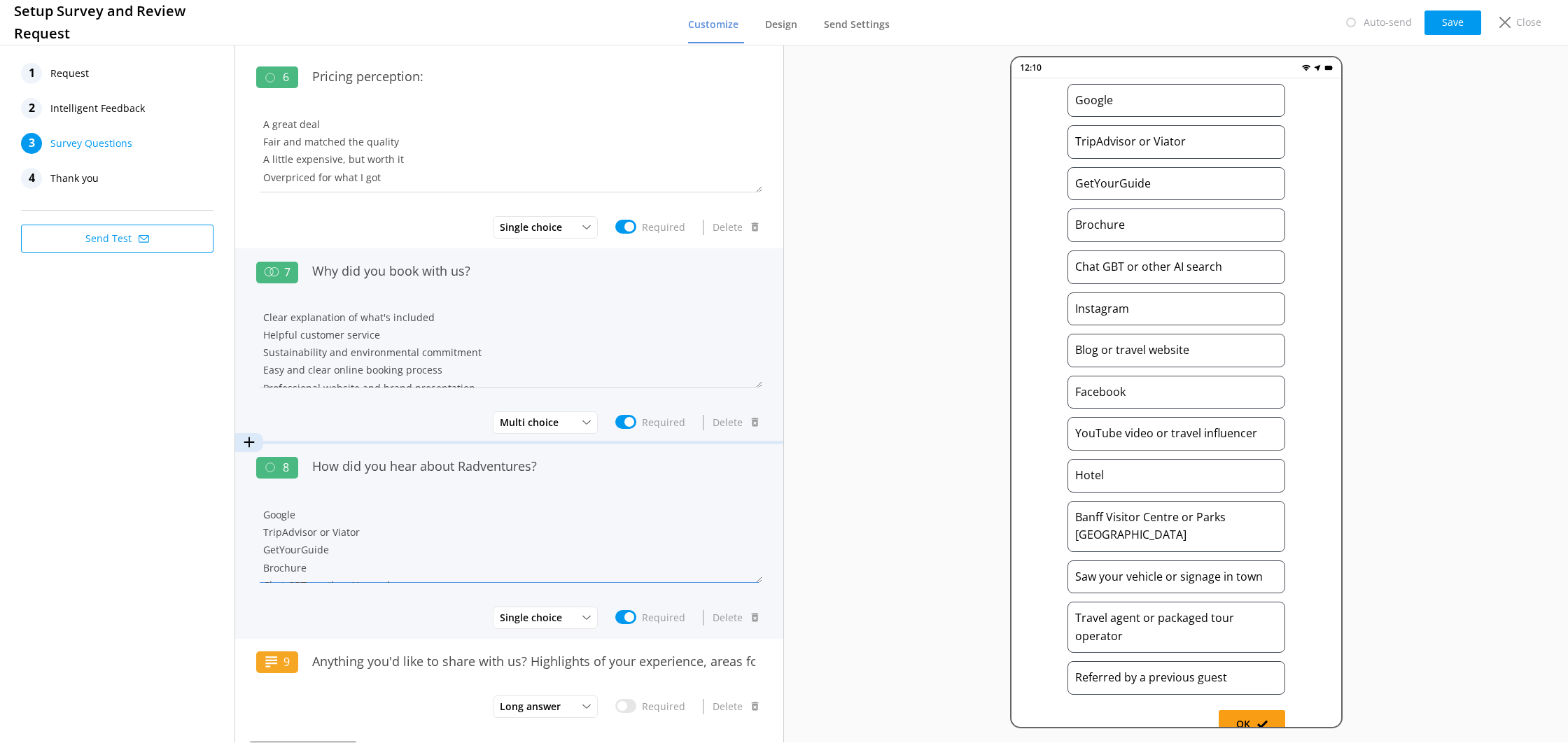
scroll to position [942, 0]
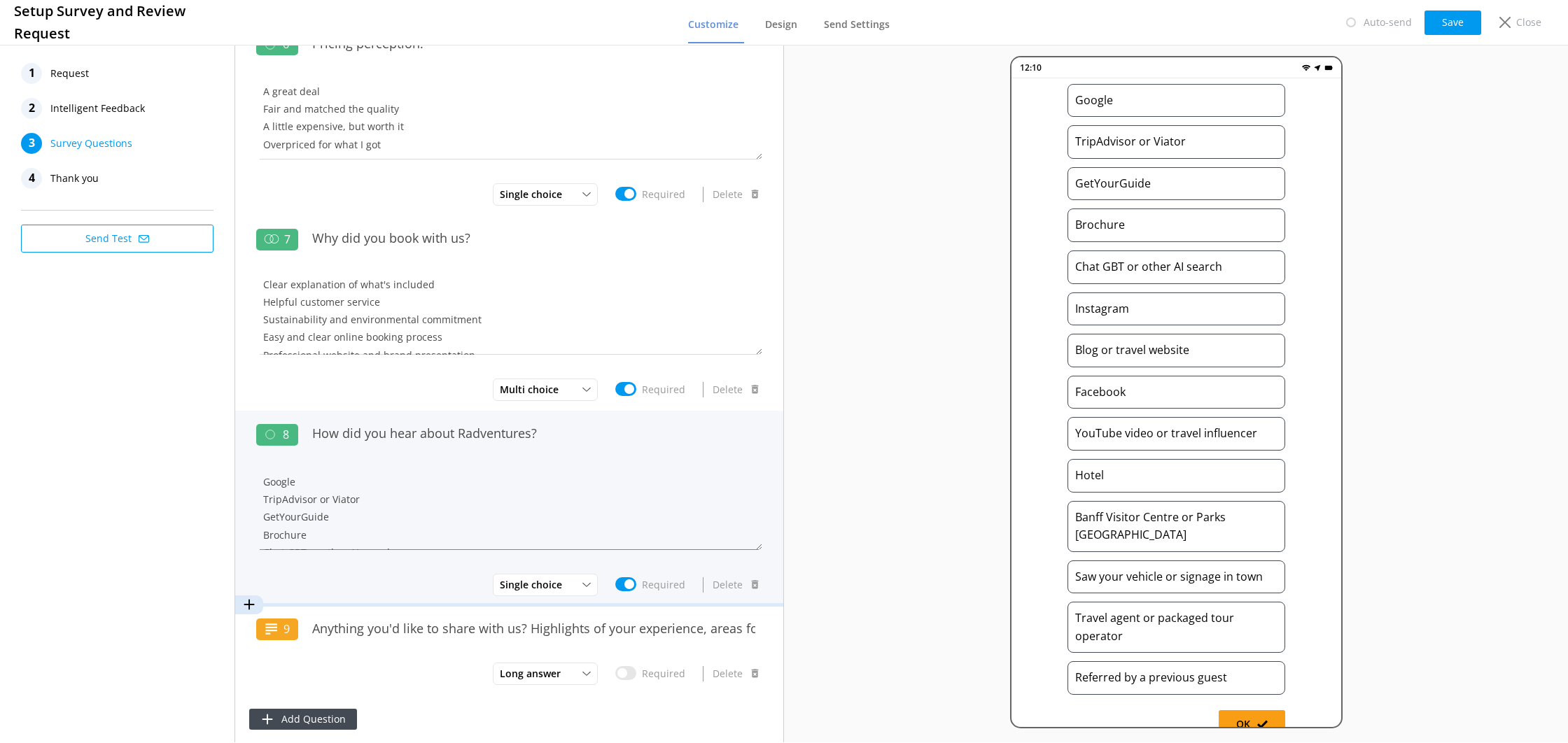
click at [687, 485] on textarea "Google TripAdvisor or Viator GetYourGuide Brochure Chat GBT or other AI search …" at bounding box center [509, 508] width 506 height 84
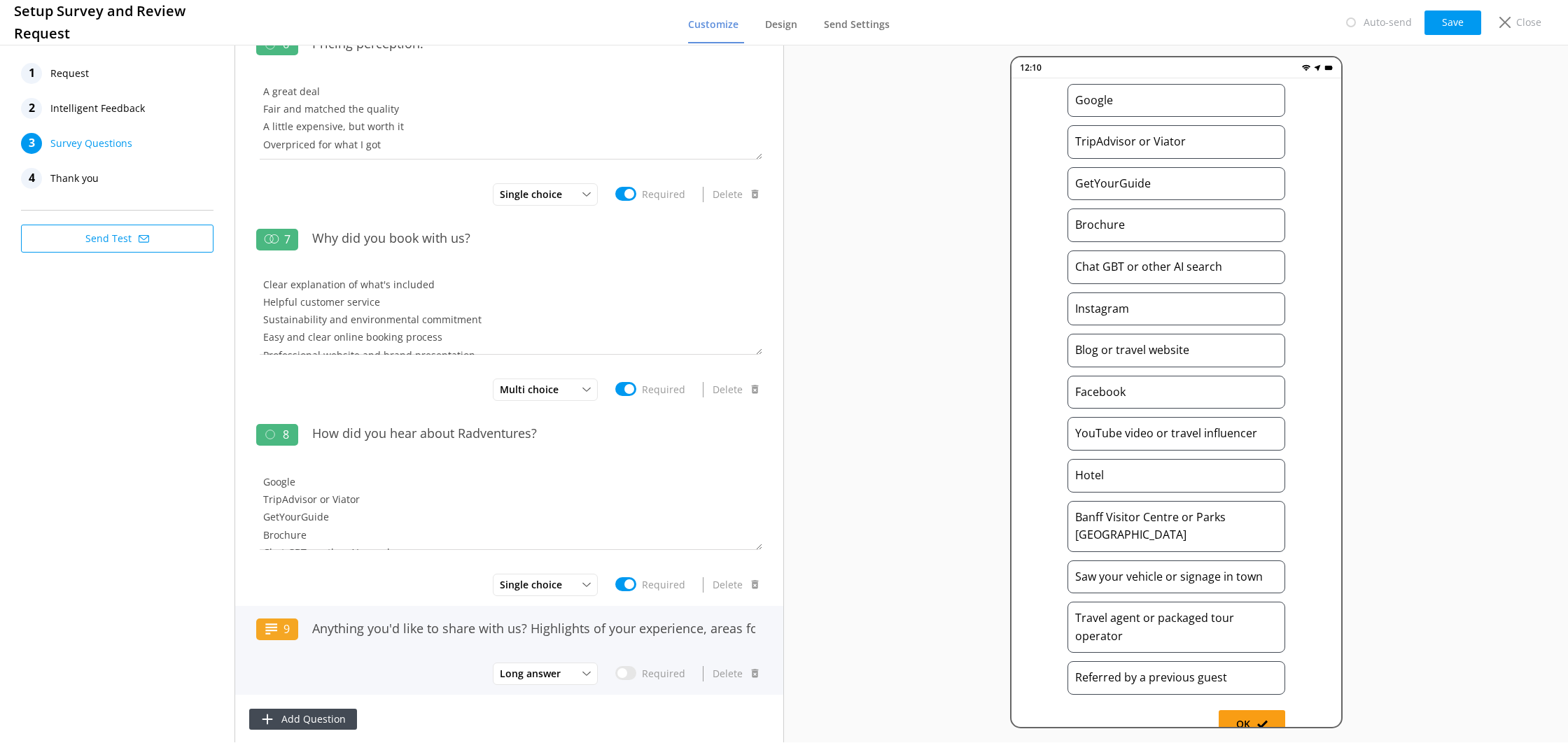
click at [424, 649] on div "Anything you'd like to share with us? Highlights of your experience, areas for …" at bounding box center [534, 637] width 457 height 47
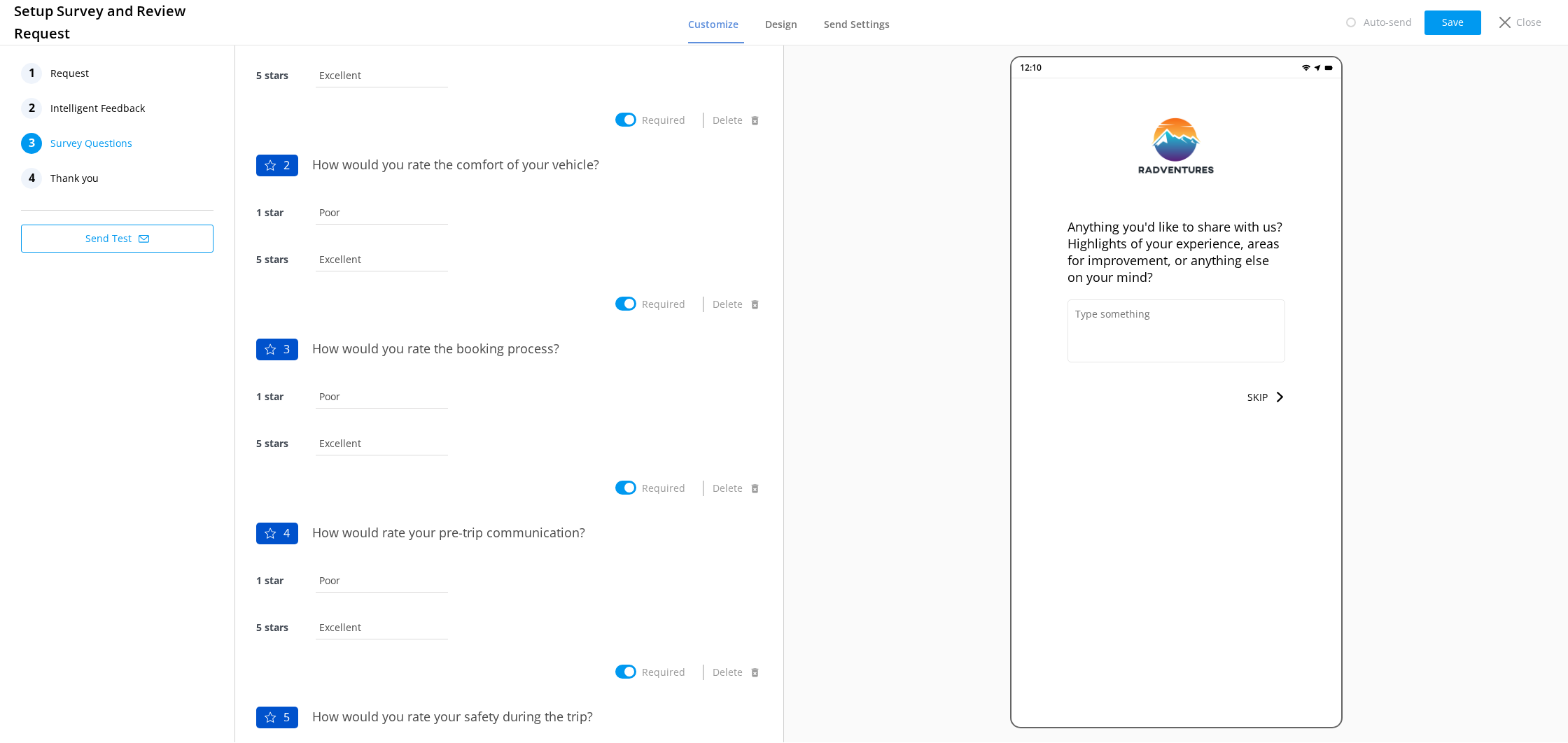
scroll to position [0, 0]
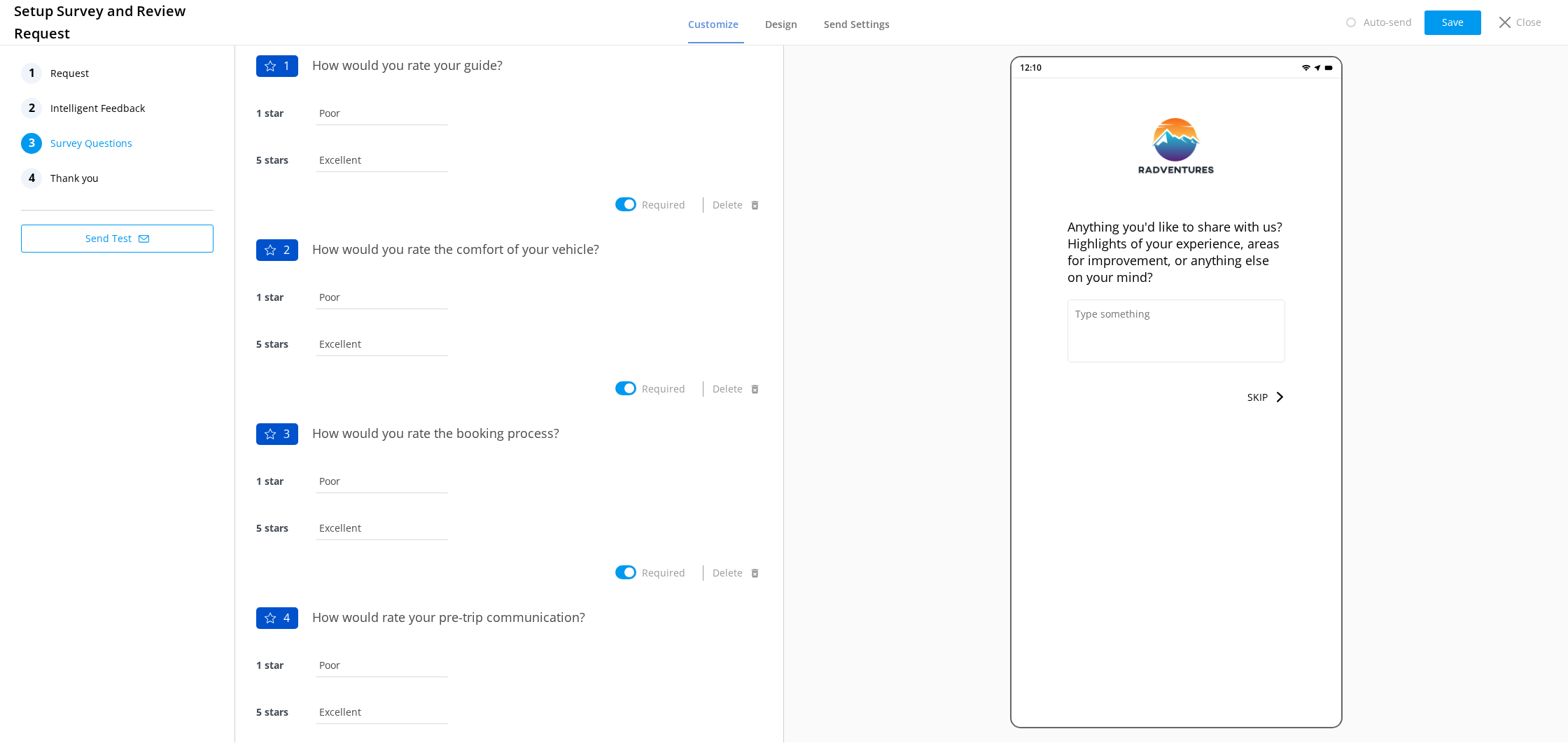
click at [136, 181] on div "4 Thank you" at bounding box center [117, 179] width 192 height 21
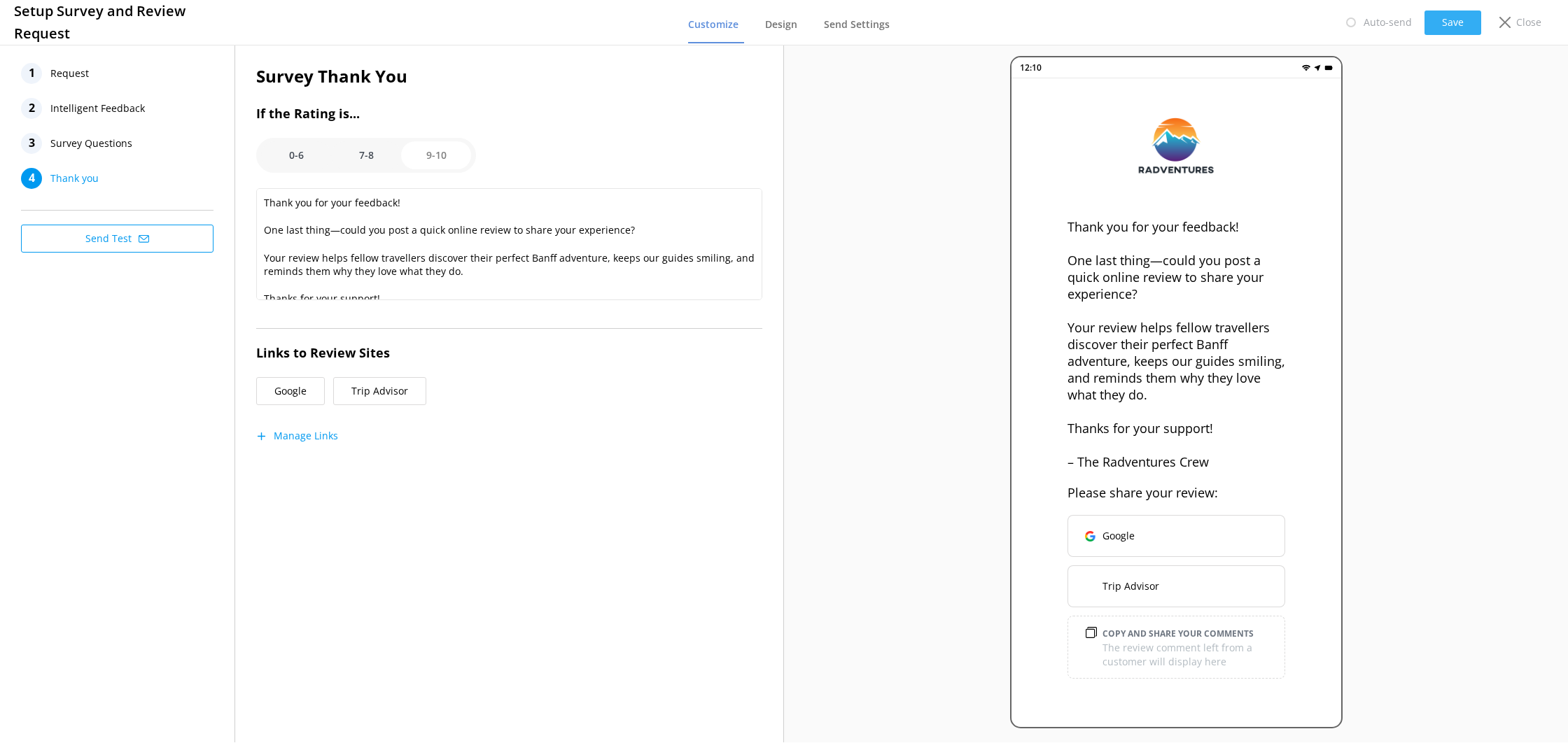
click at [1452, 19] on button "Save" at bounding box center [1453, 23] width 57 height 25
click at [1511, 21] on icon at bounding box center [1506, 23] width 11 height 11
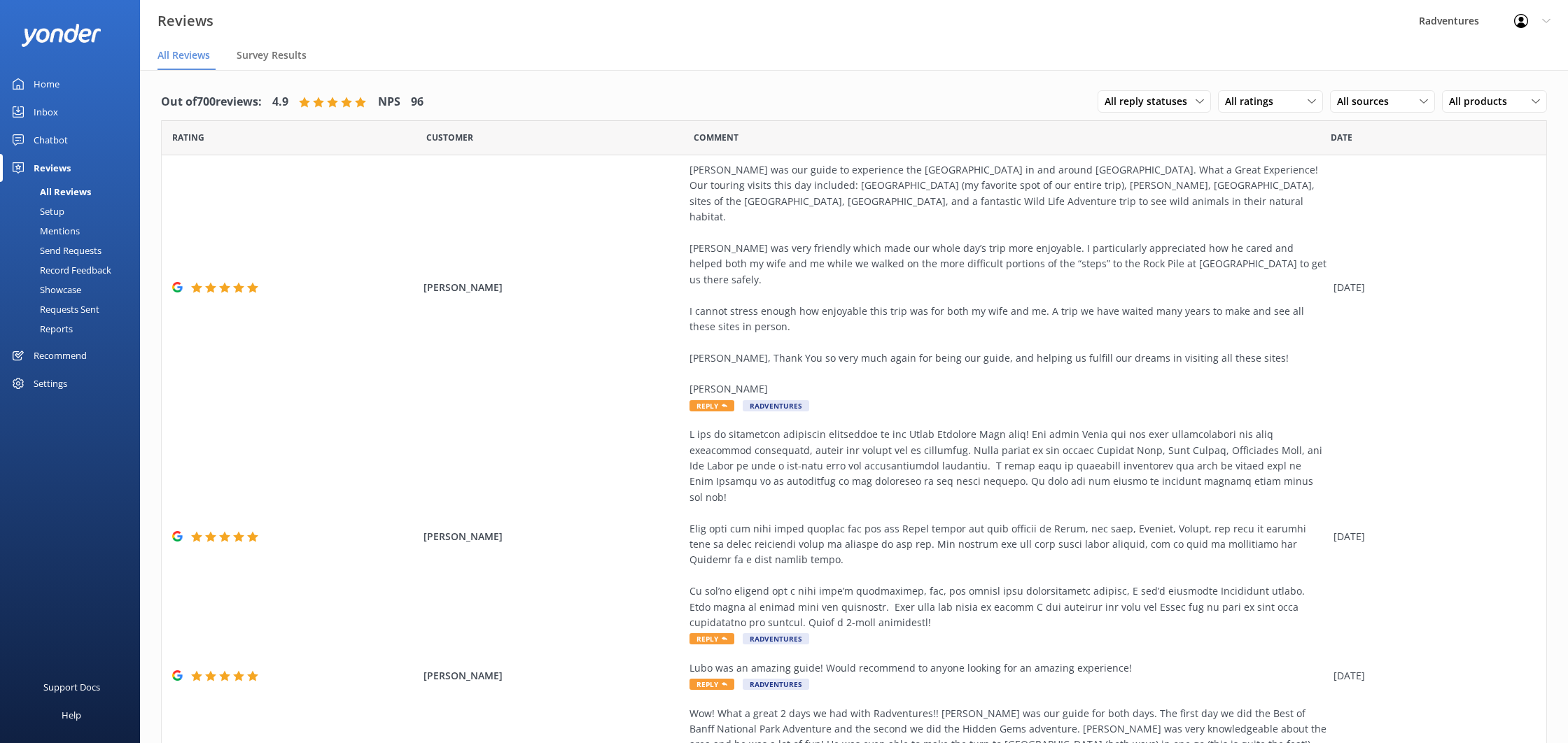
click at [65, 382] on div "Settings" at bounding box center [50, 383] width 33 height 28
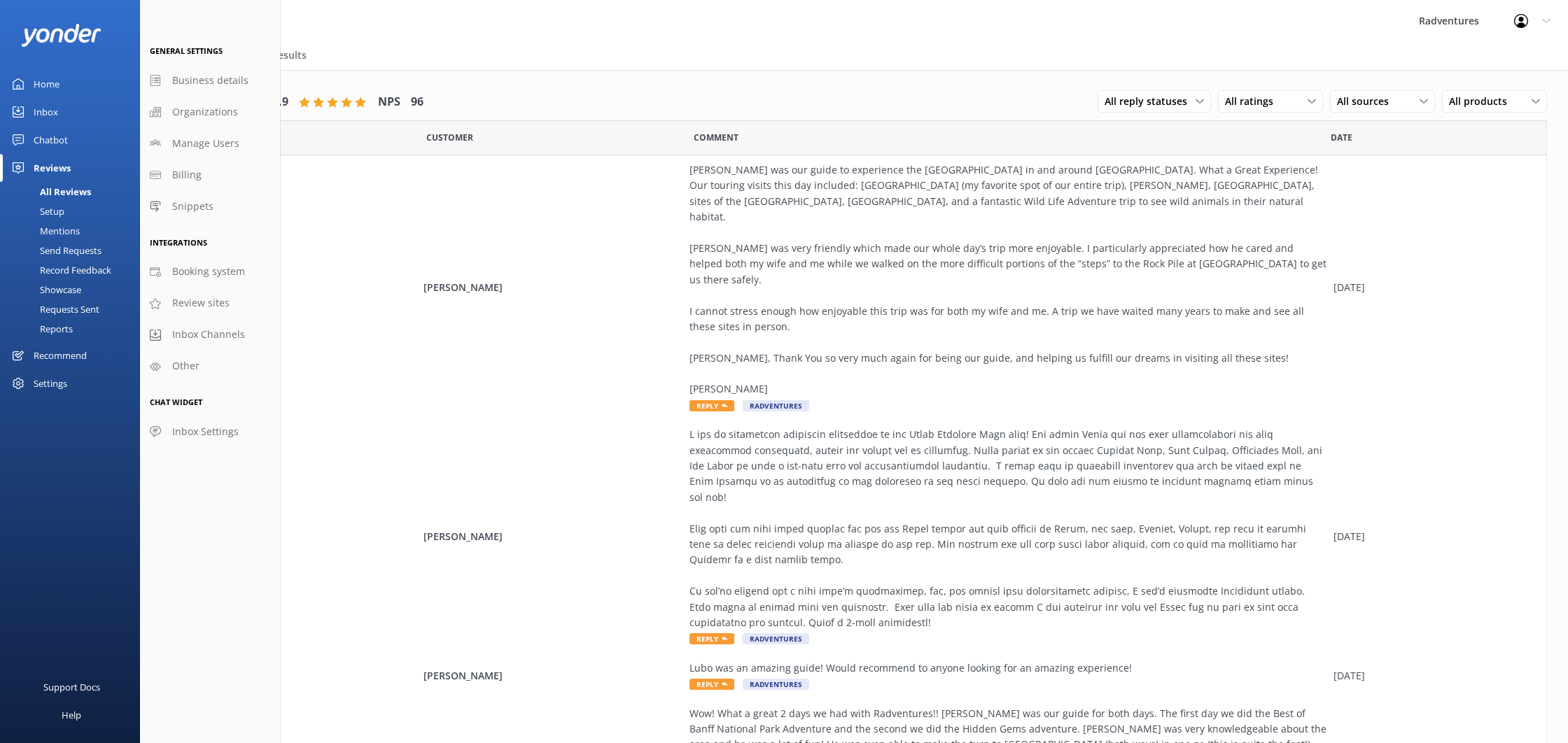
click at [57, 387] on div "Settings" at bounding box center [50, 383] width 33 height 28
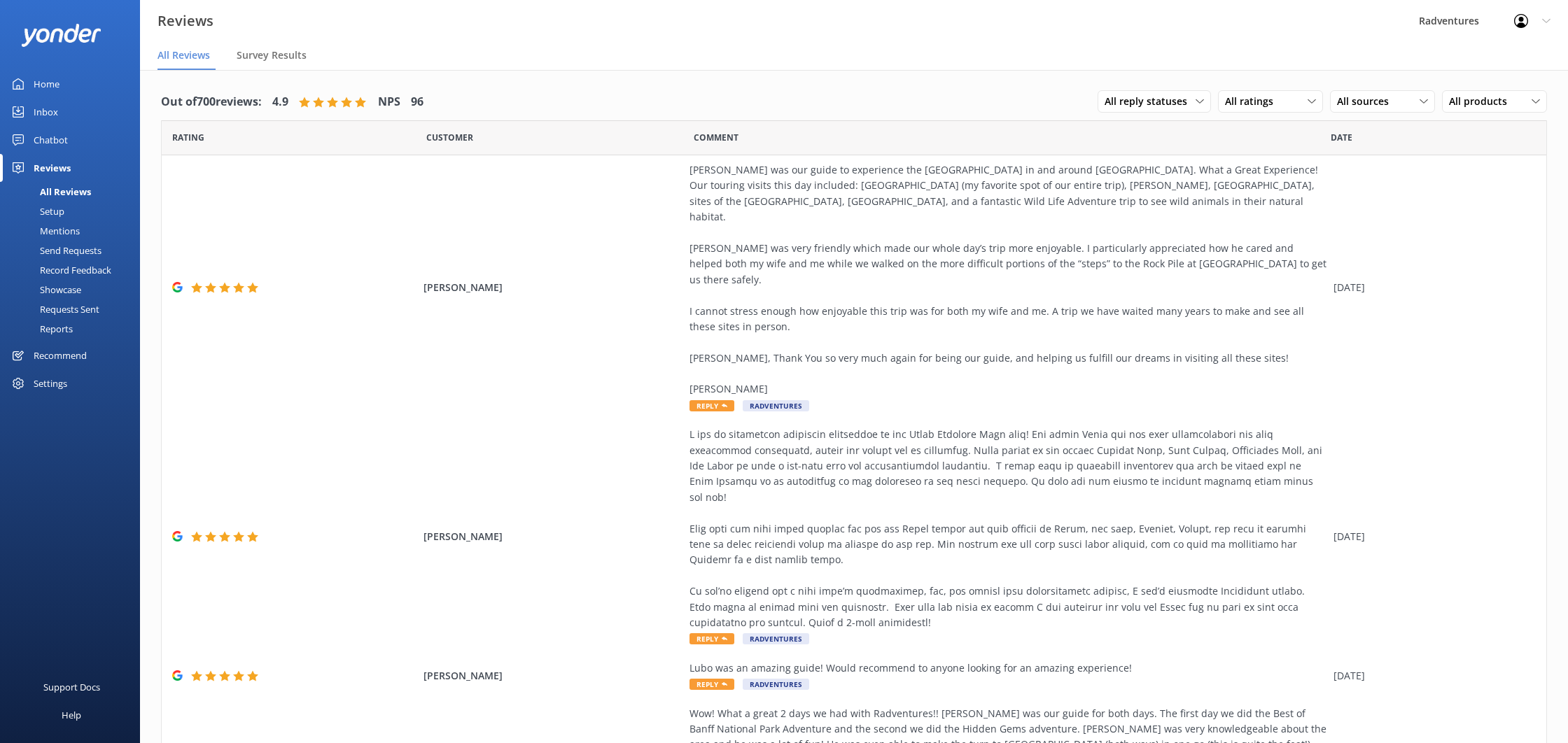
click at [70, 361] on div "Recommend" at bounding box center [60, 355] width 53 height 28
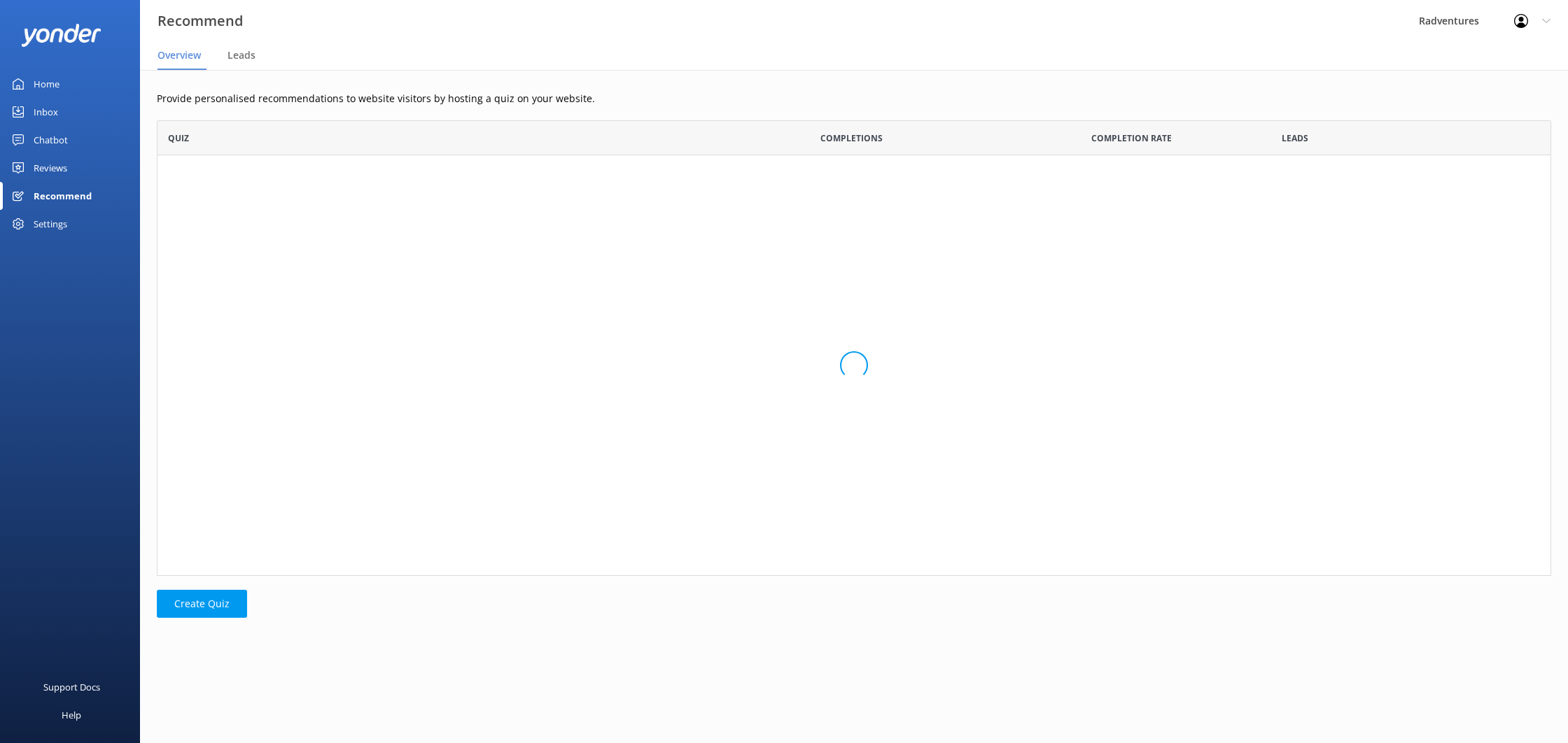
scroll to position [456, 1395]
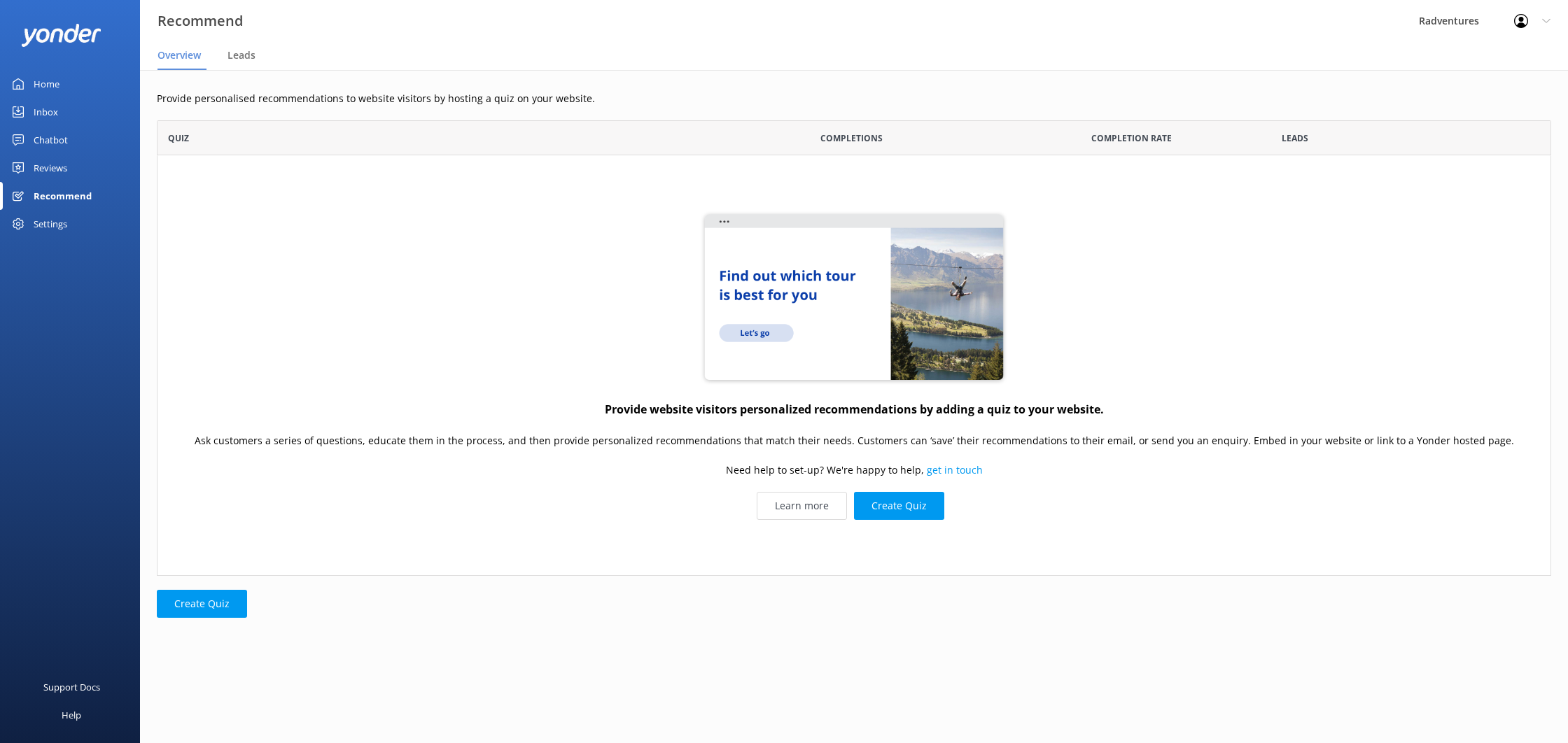
click at [65, 229] on div "Settings" at bounding box center [50, 224] width 33 height 28
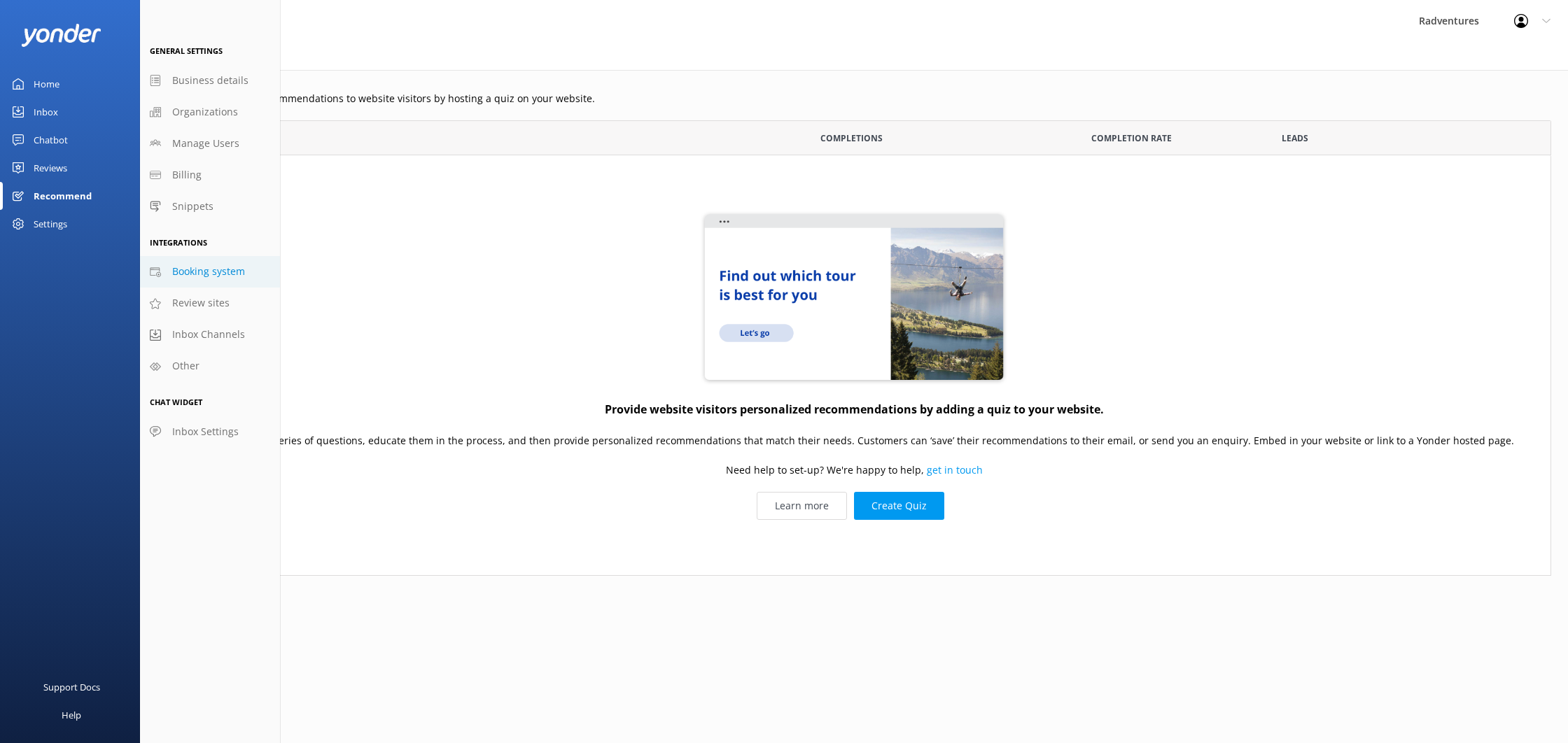
click at [204, 280] on link "Booking system" at bounding box center [209, 272] width 140 height 31
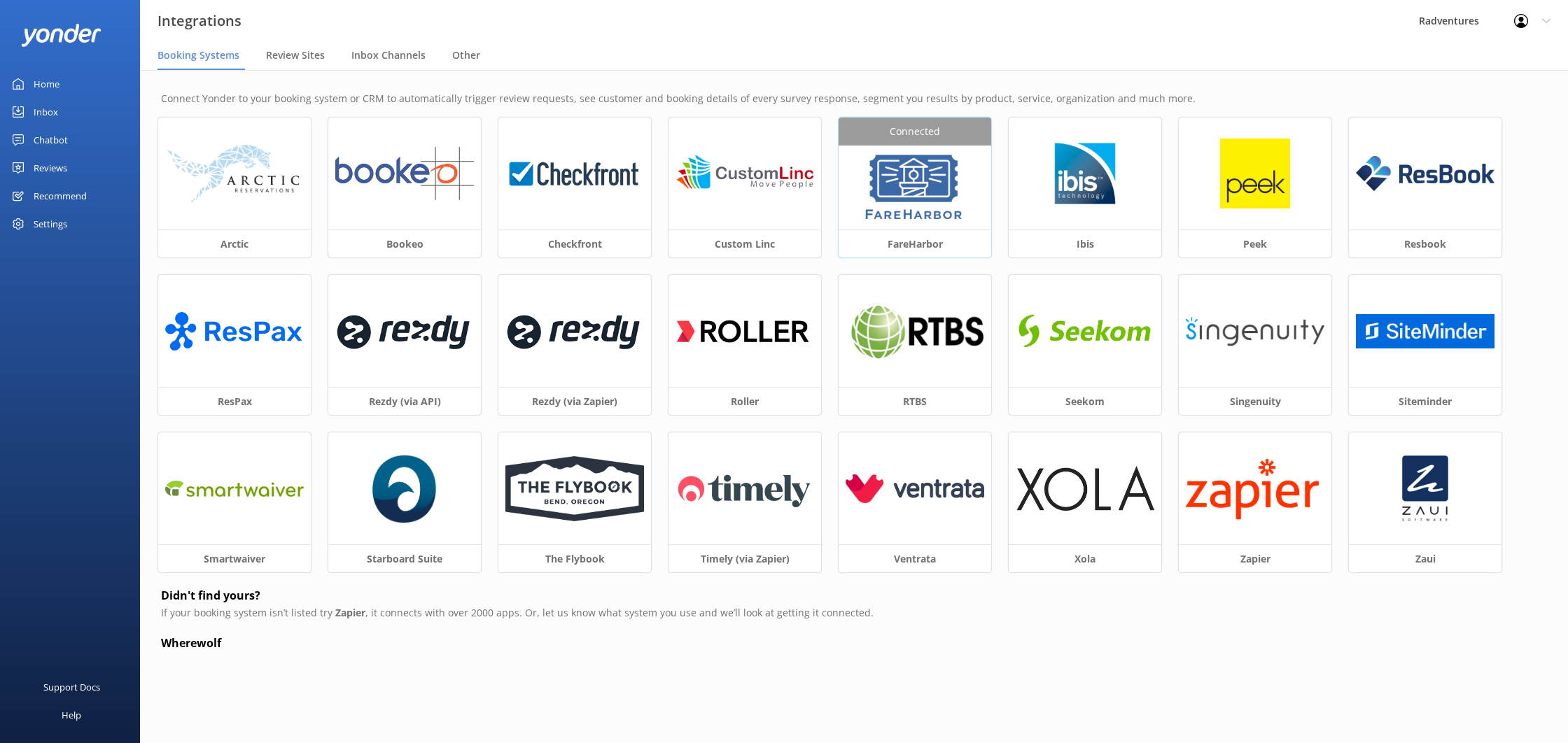
click at [948, 173] on img at bounding box center [914, 187] width 106 height 70
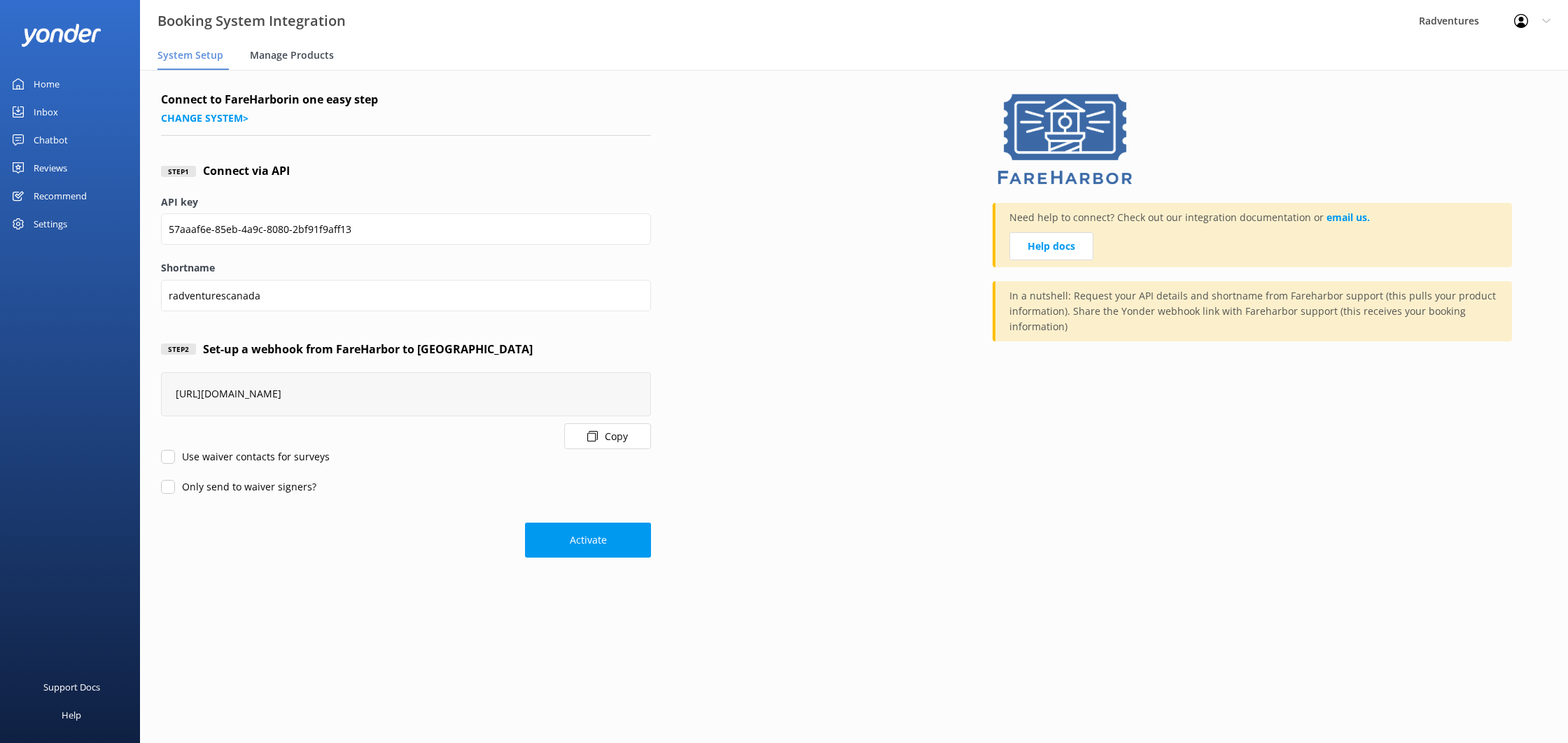
click at [283, 62] on div "Manage Products" at bounding box center [295, 55] width 89 height 28
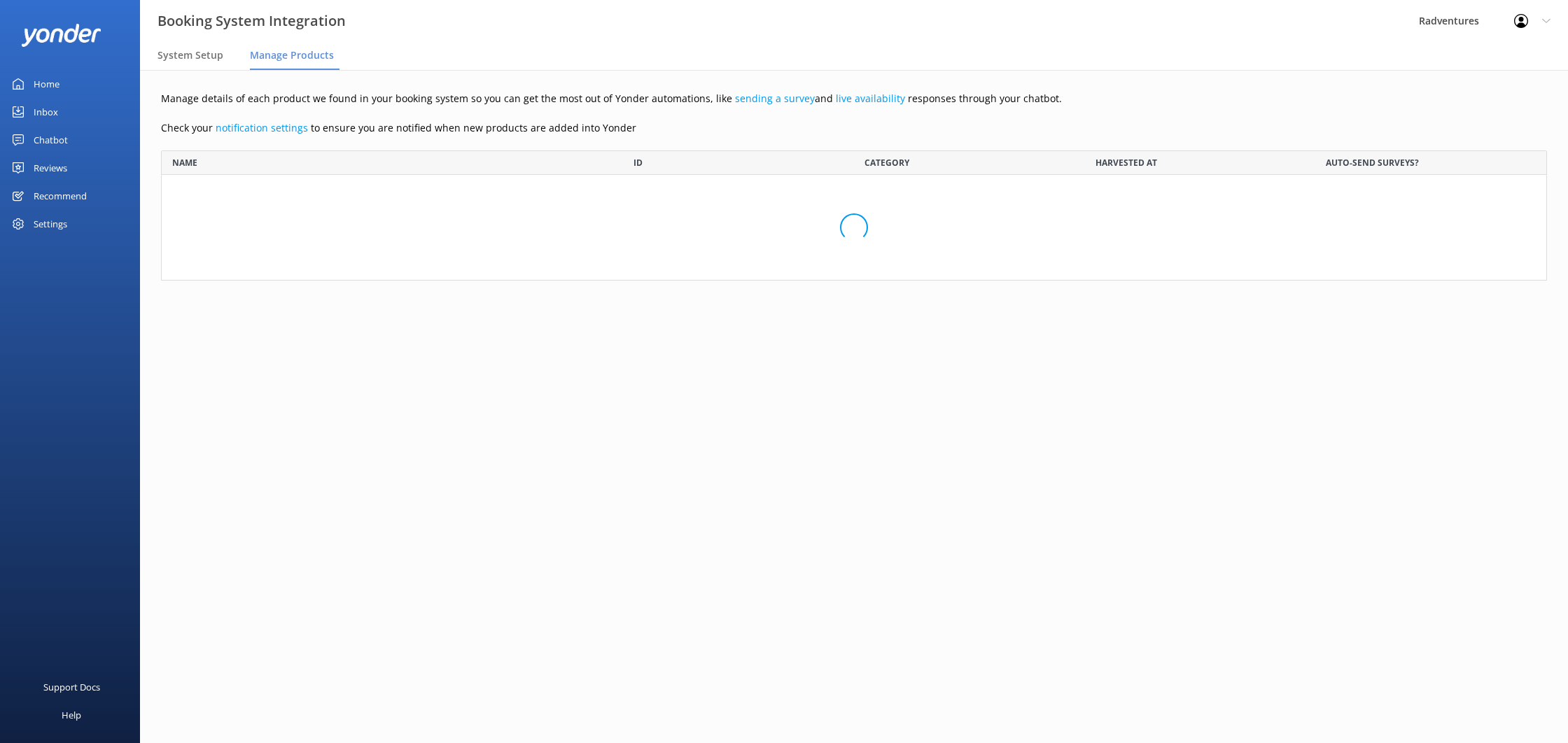
scroll to position [270, 1386]
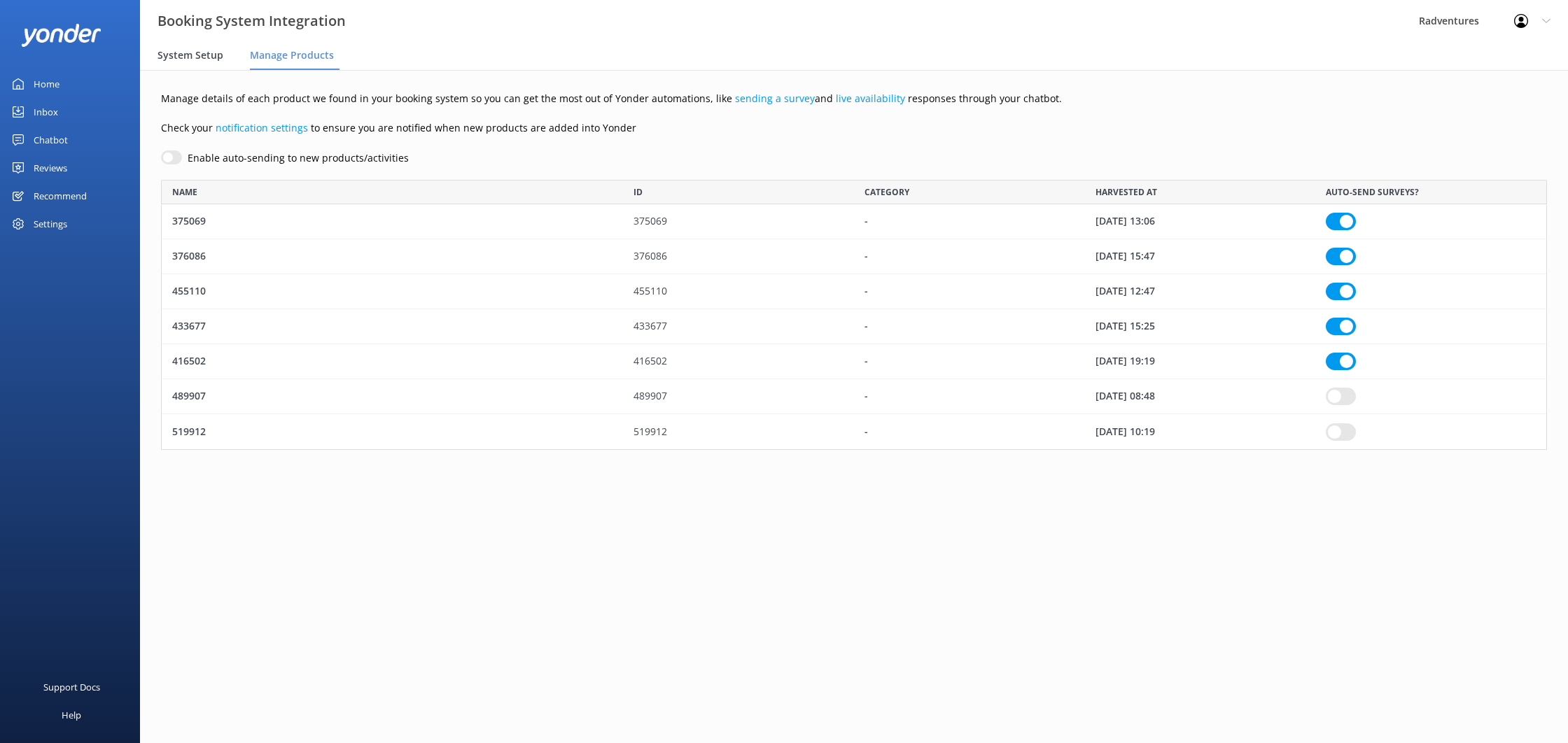
click at [185, 57] on span "System Setup" at bounding box center [190, 55] width 66 height 14
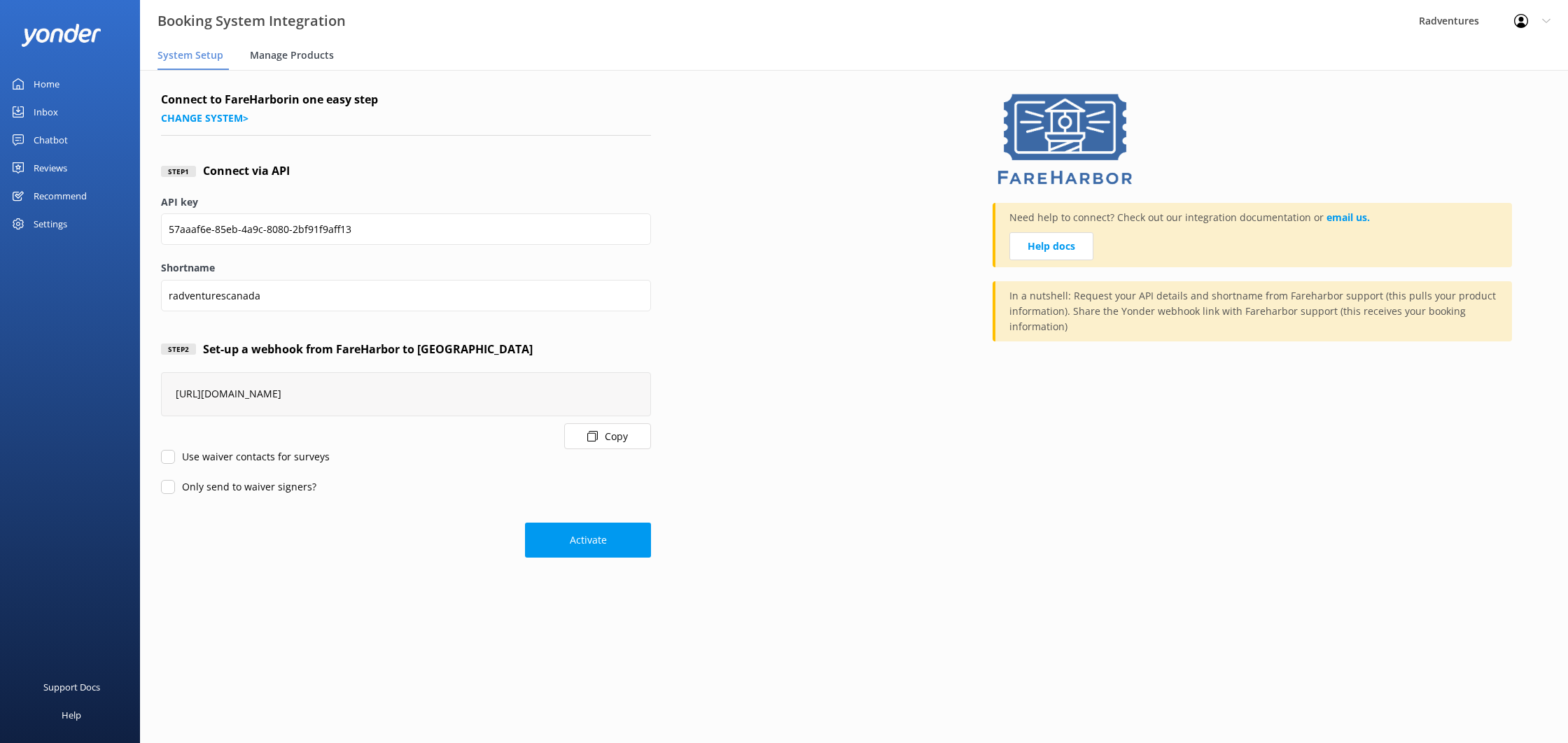
click at [271, 59] on span "Manage Products" at bounding box center [292, 55] width 84 height 14
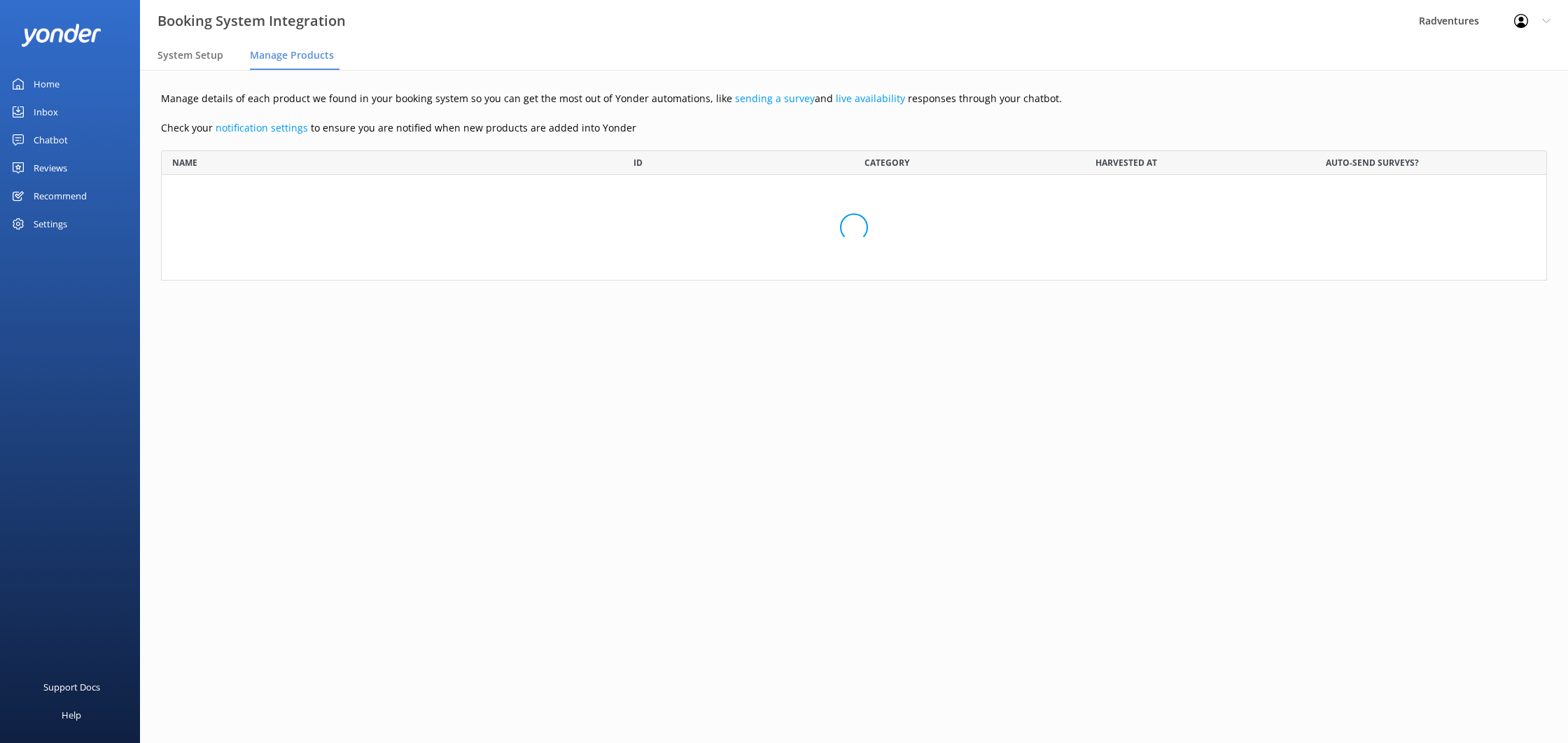
scroll to position [270, 1386]
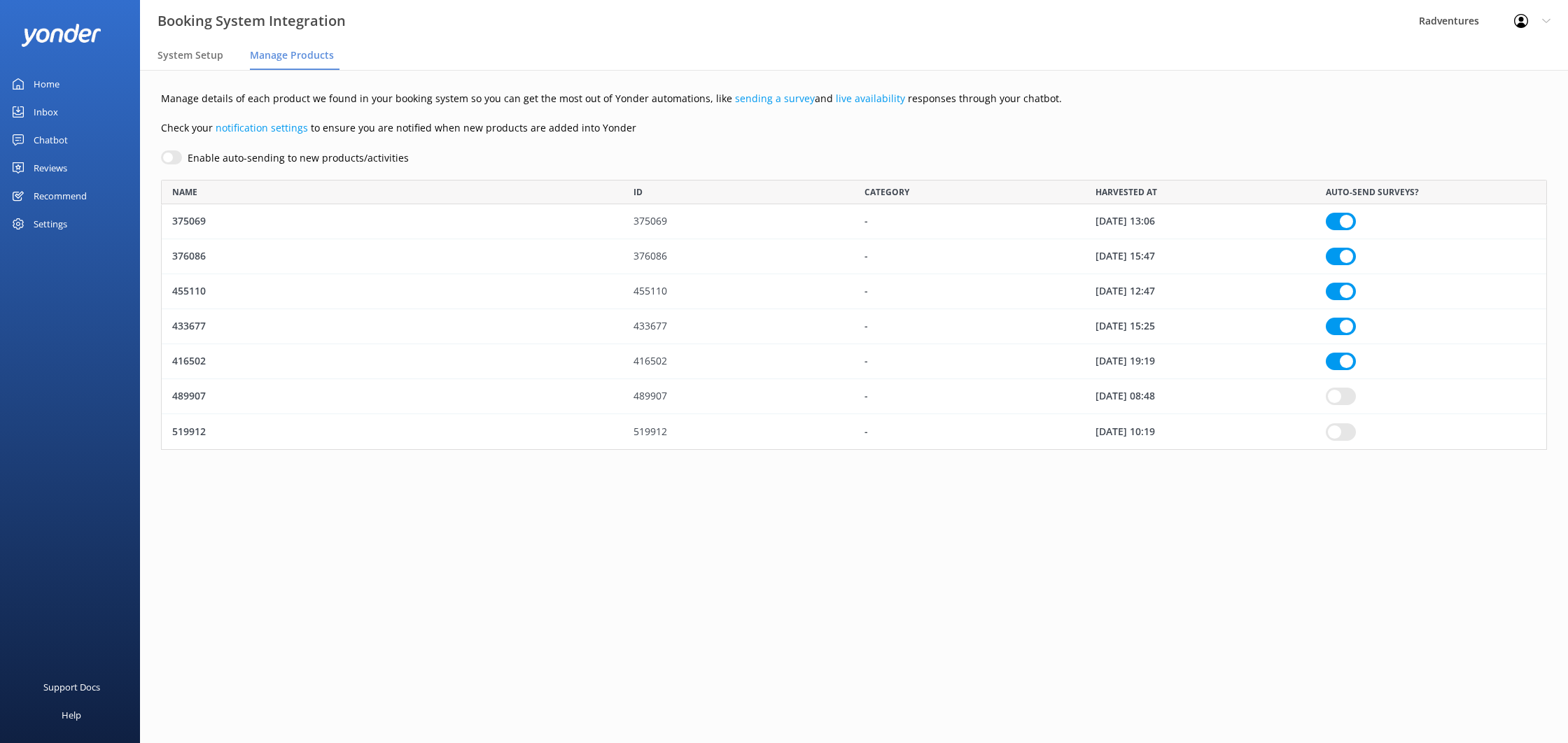
click at [57, 80] on div "Home" at bounding box center [46, 84] width 26 height 28
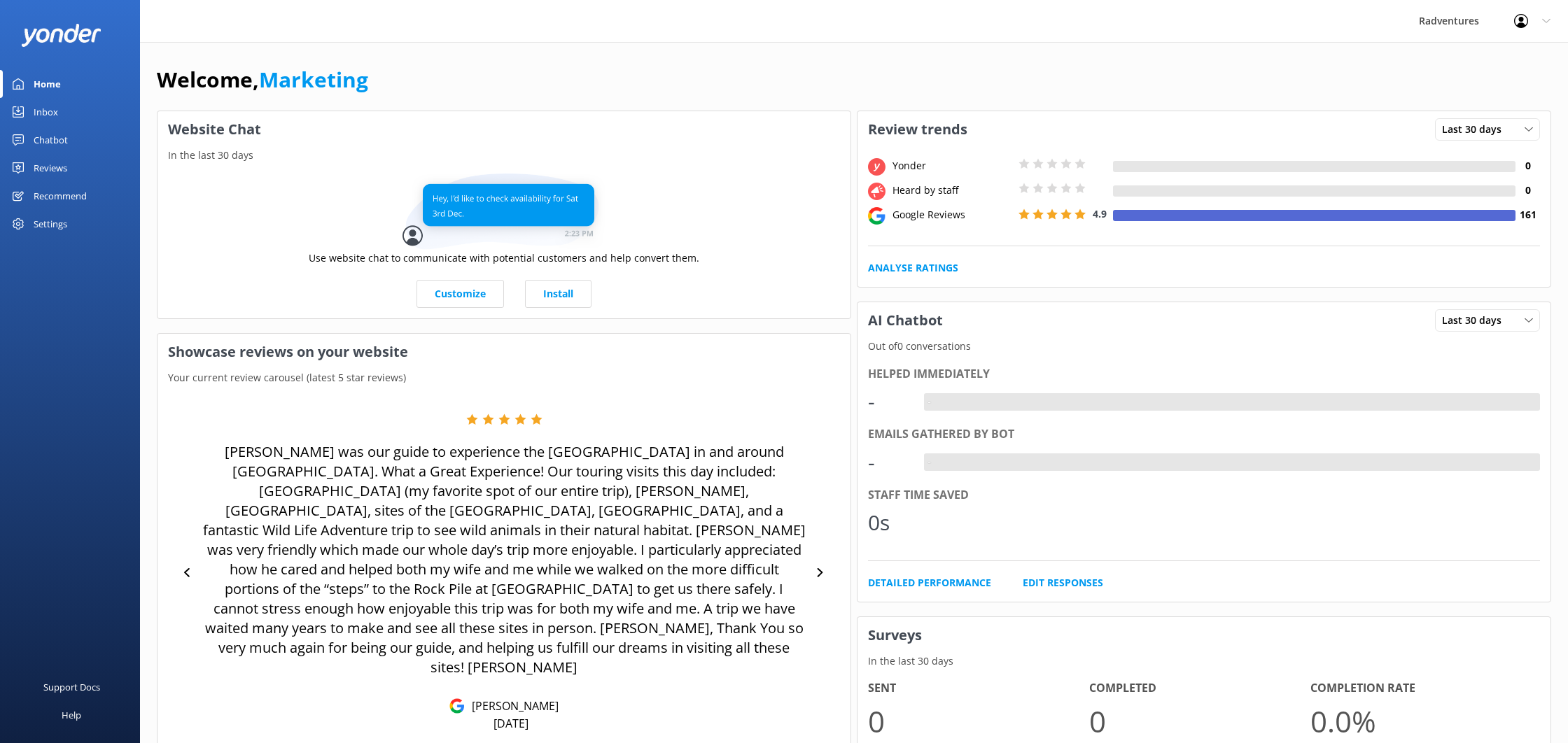
click at [71, 220] on div "Settings" at bounding box center [70, 224] width 140 height 28
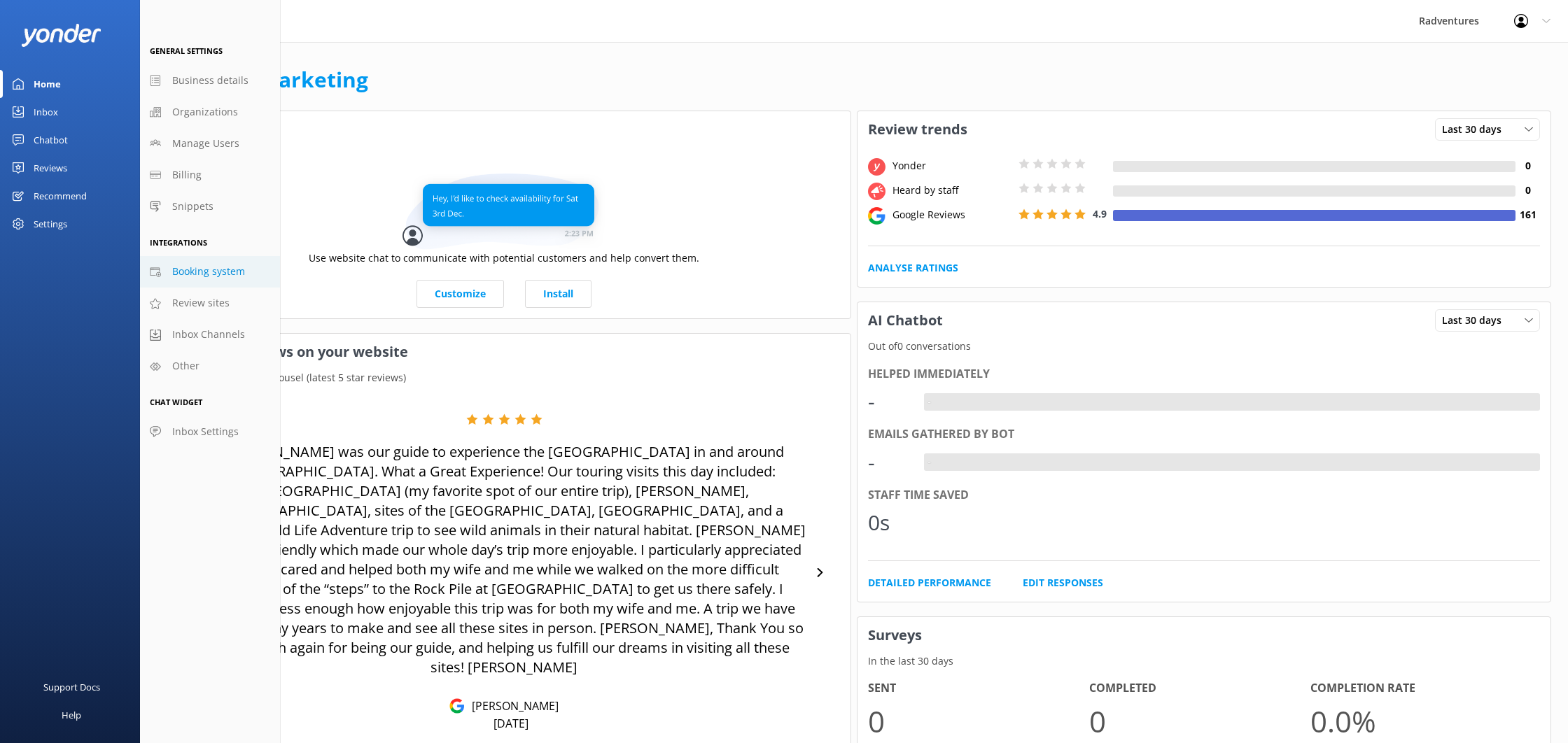
click at [180, 277] on span "Booking system" at bounding box center [209, 272] width 73 height 16
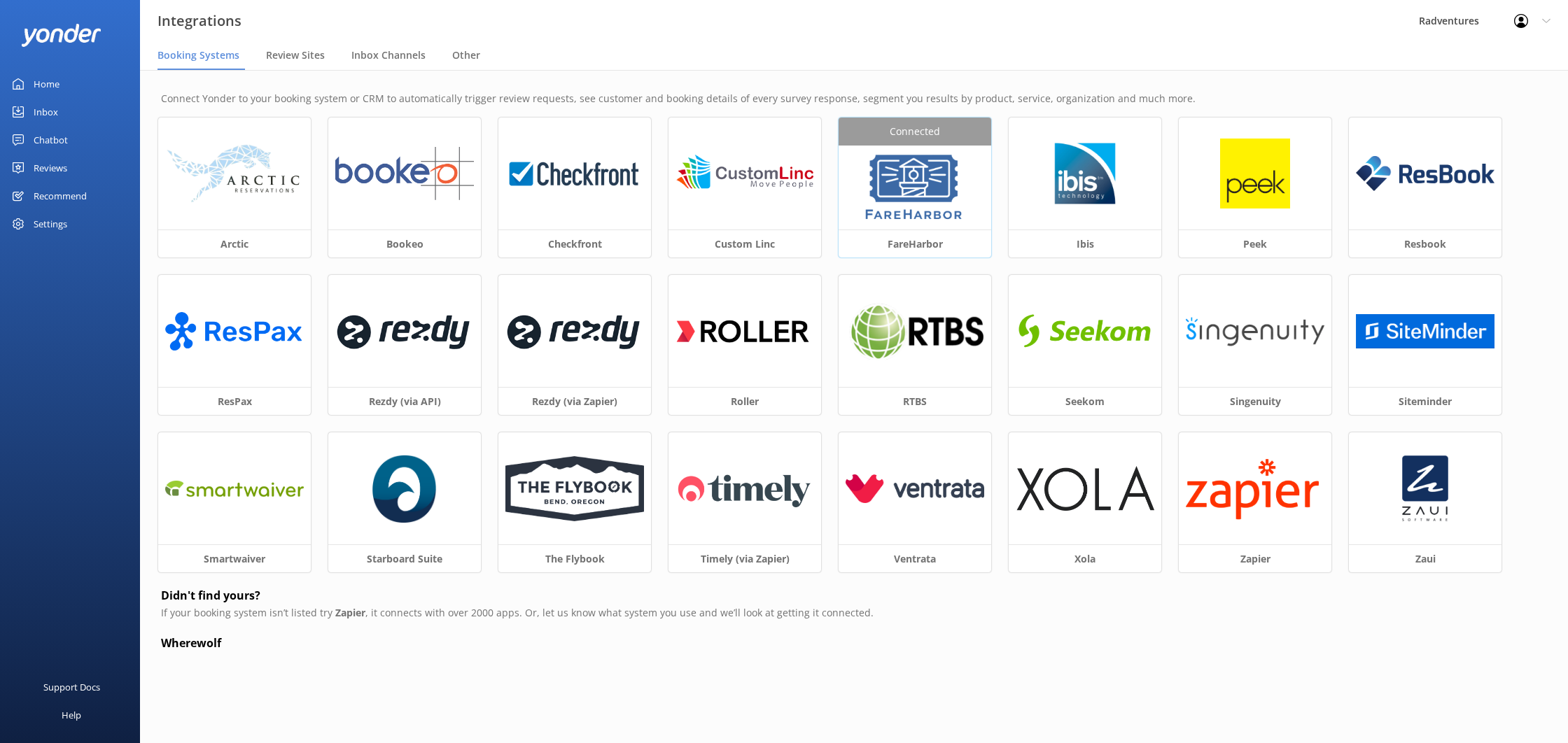
click at [937, 182] on img at bounding box center [914, 187] width 106 height 70
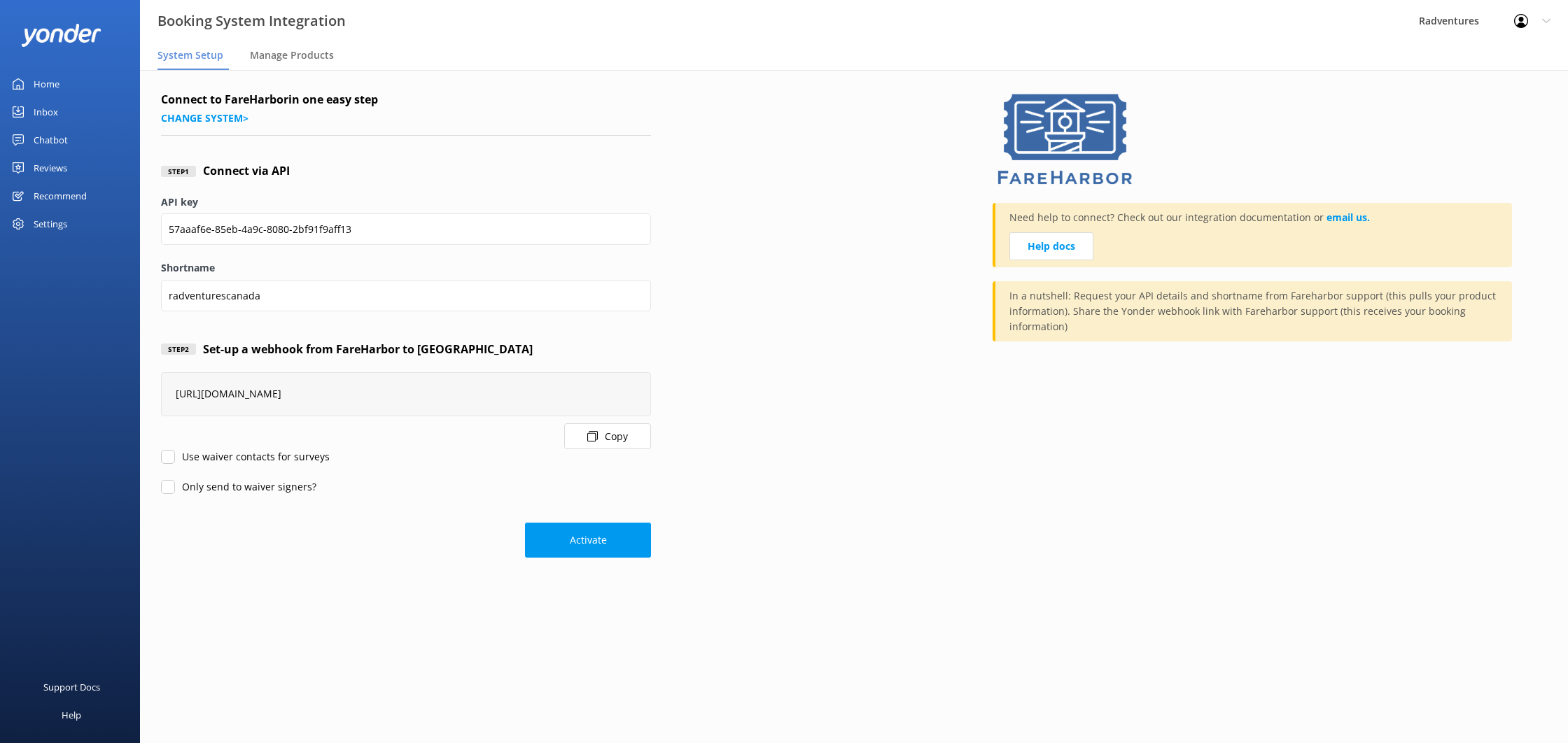
click at [54, 169] on div "Reviews" at bounding box center [50, 167] width 33 height 28
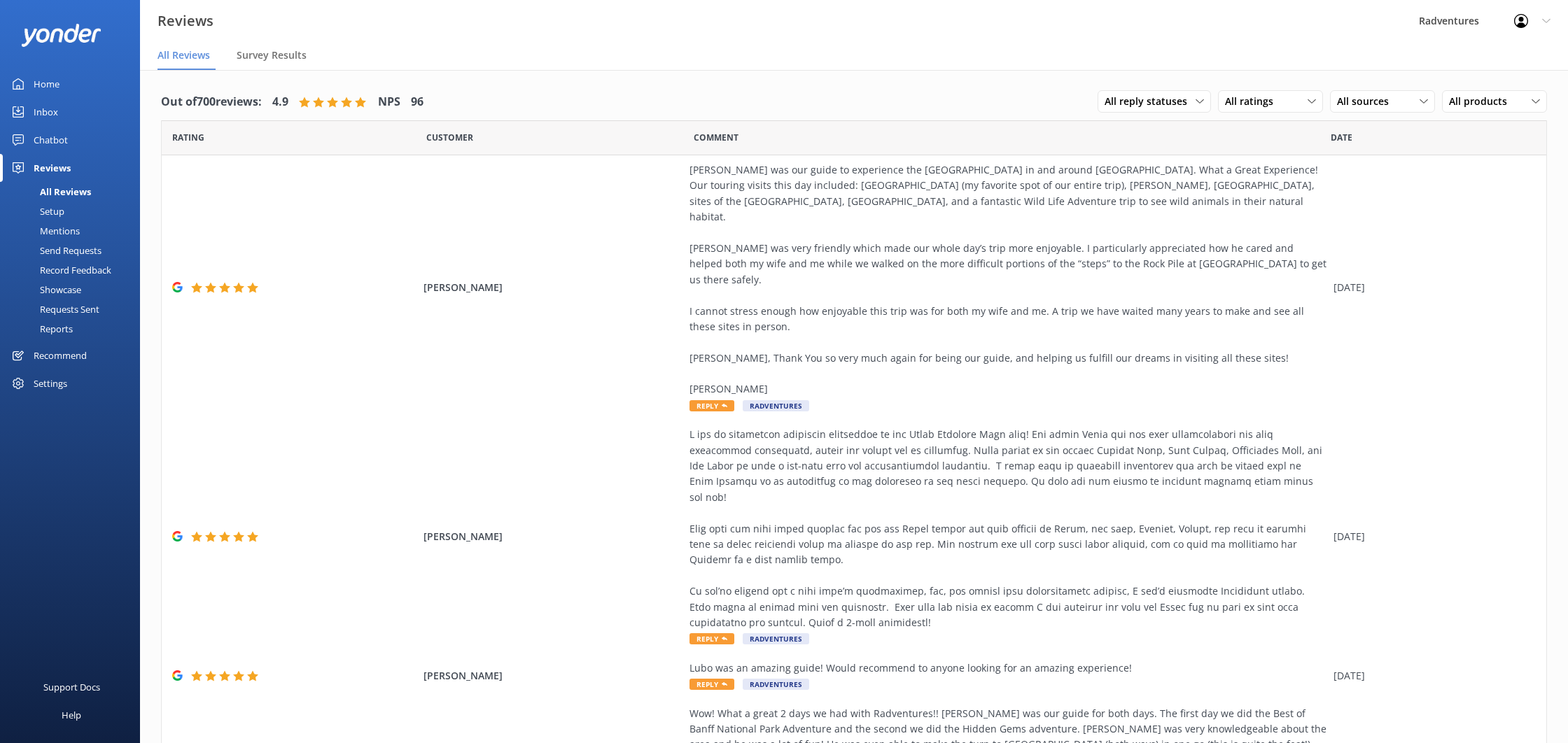
click at [64, 211] on div "Setup" at bounding box center [36, 211] width 56 height 20
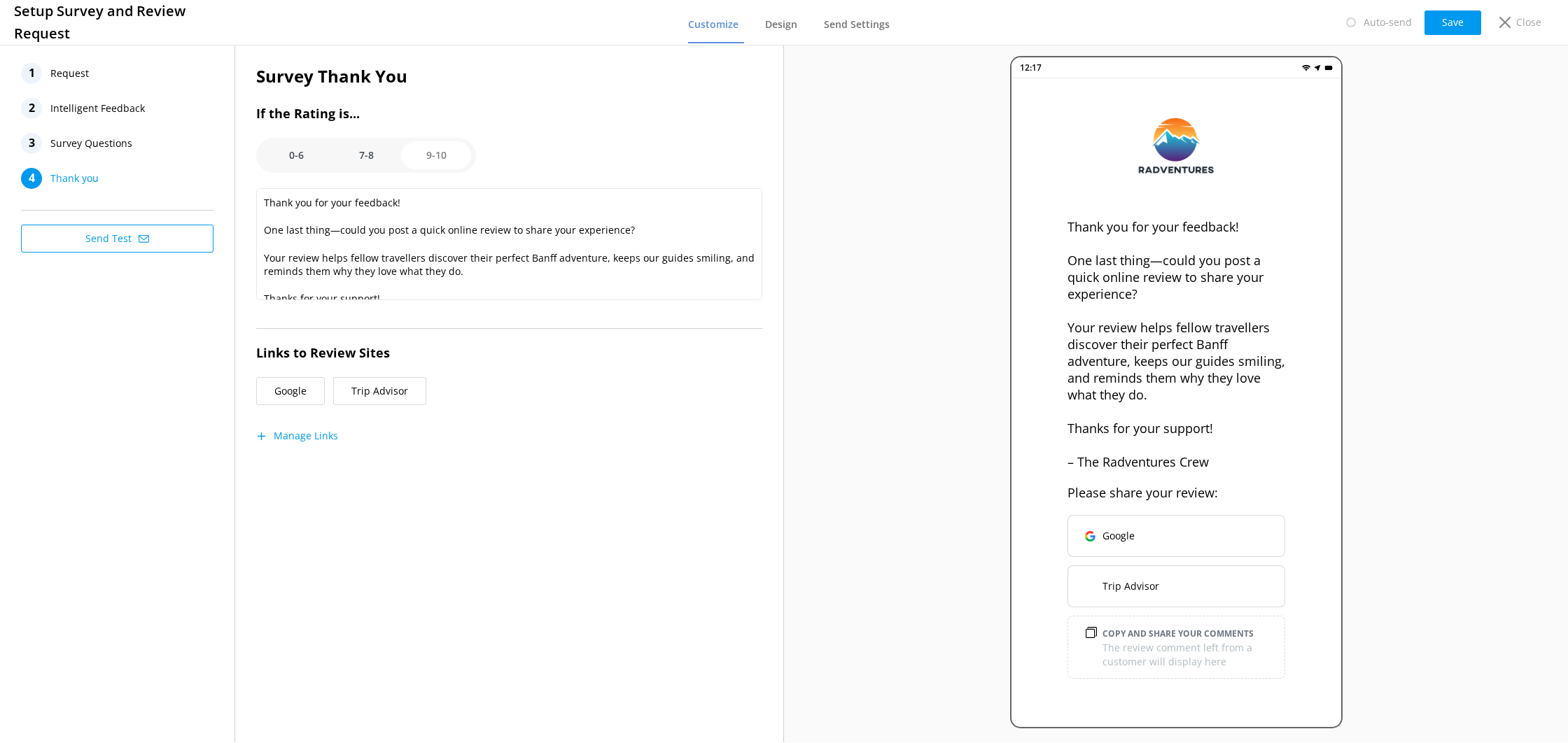
click at [62, 74] on span "Request" at bounding box center [70, 74] width 38 height 21
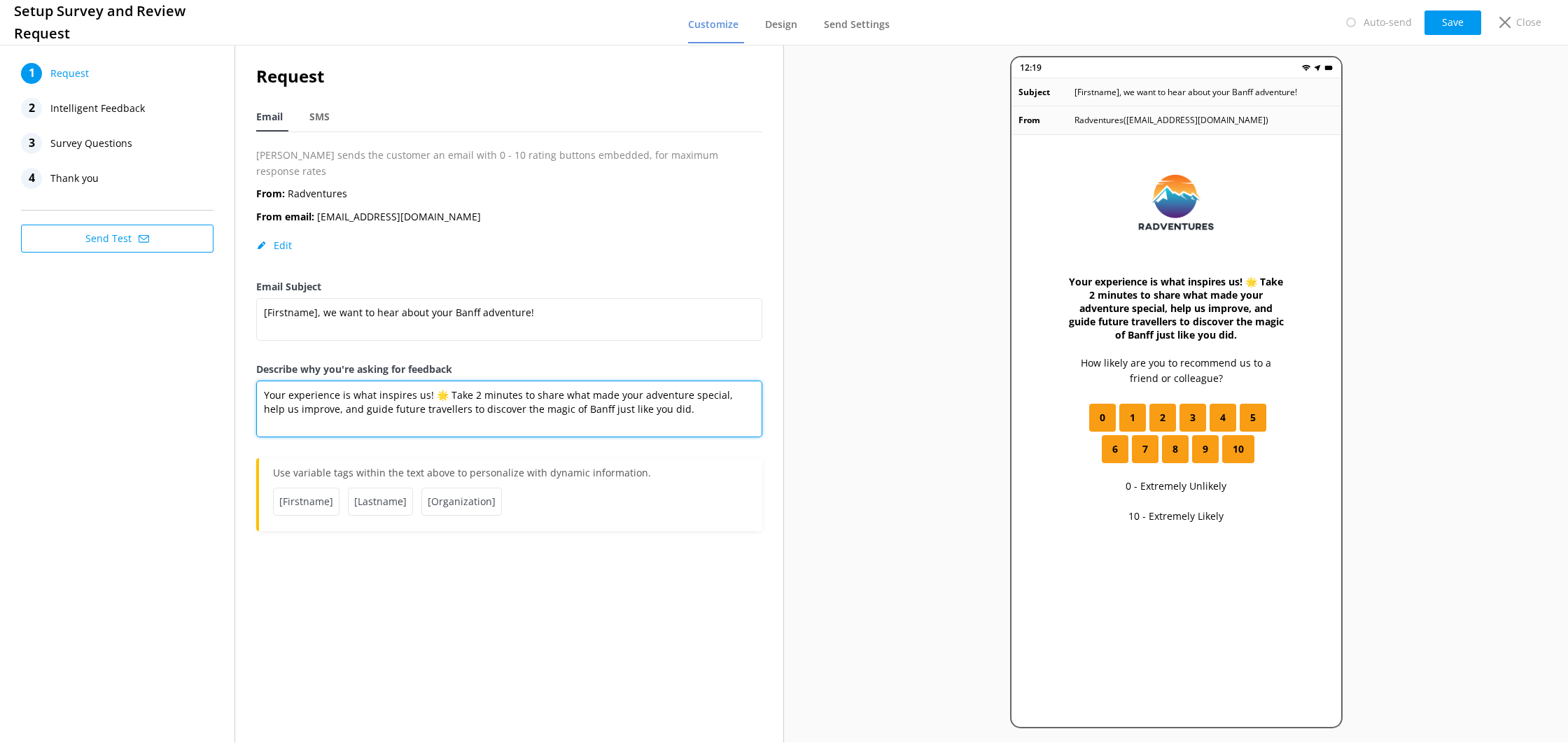
drag, startPoint x: 439, startPoint y: 382, endPoint x: 256, endPoint y: 361, distance: 184.2
click at [256, 361] on div "Request Email SMS [PERSON_NAME] sends the customer an email with 0 - 10 rating …" at bounding box center [509, 304] width 548 height 524
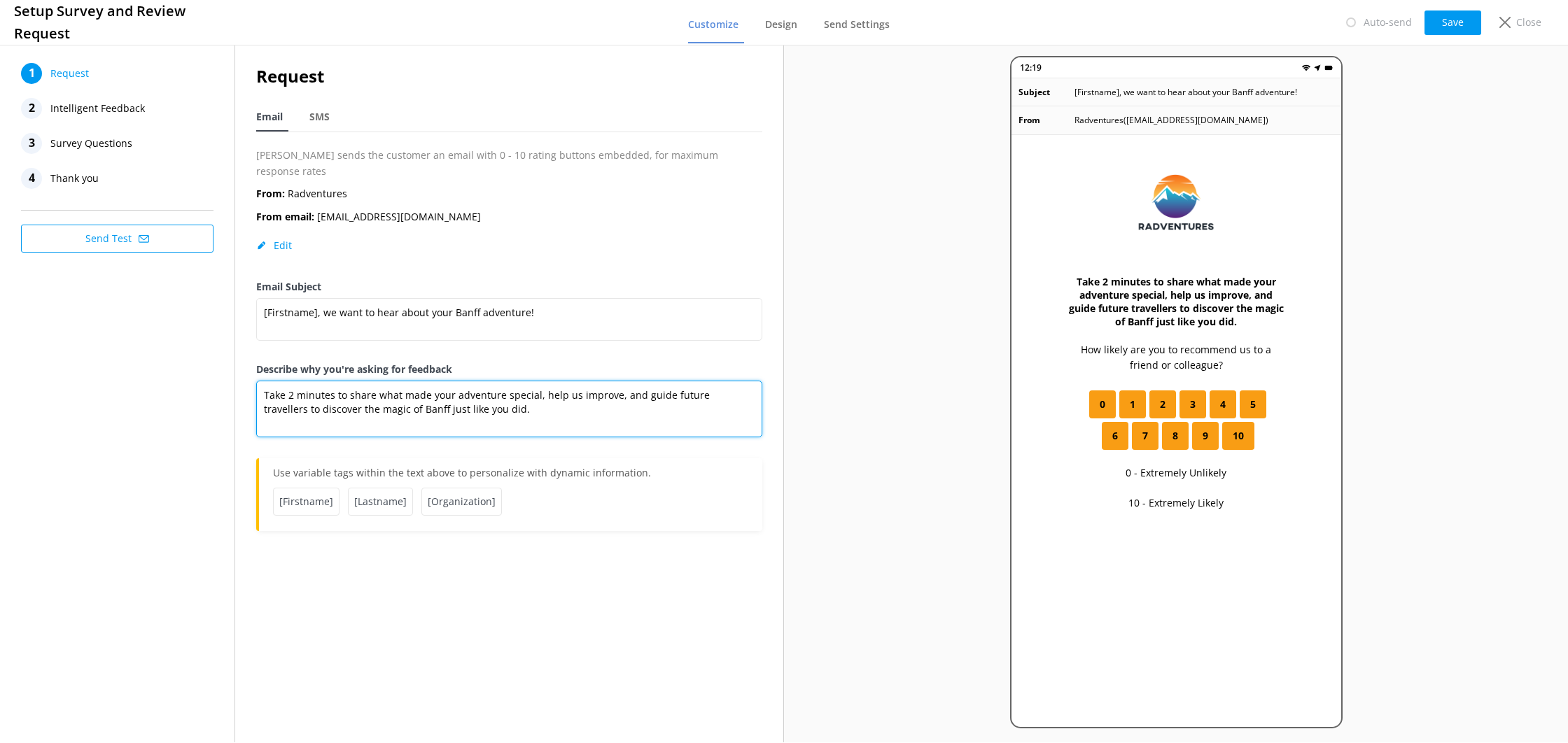
drag, startPoint x: 389, startPoint y: 381, endPoint x: 400, endPoint y: 404, distance: 25.5
click at [375, 381] on textarea "Take 2 minutes to share what made your adventure special, help us improve, and …" at bounding box center [509, 409] width 506 height 57
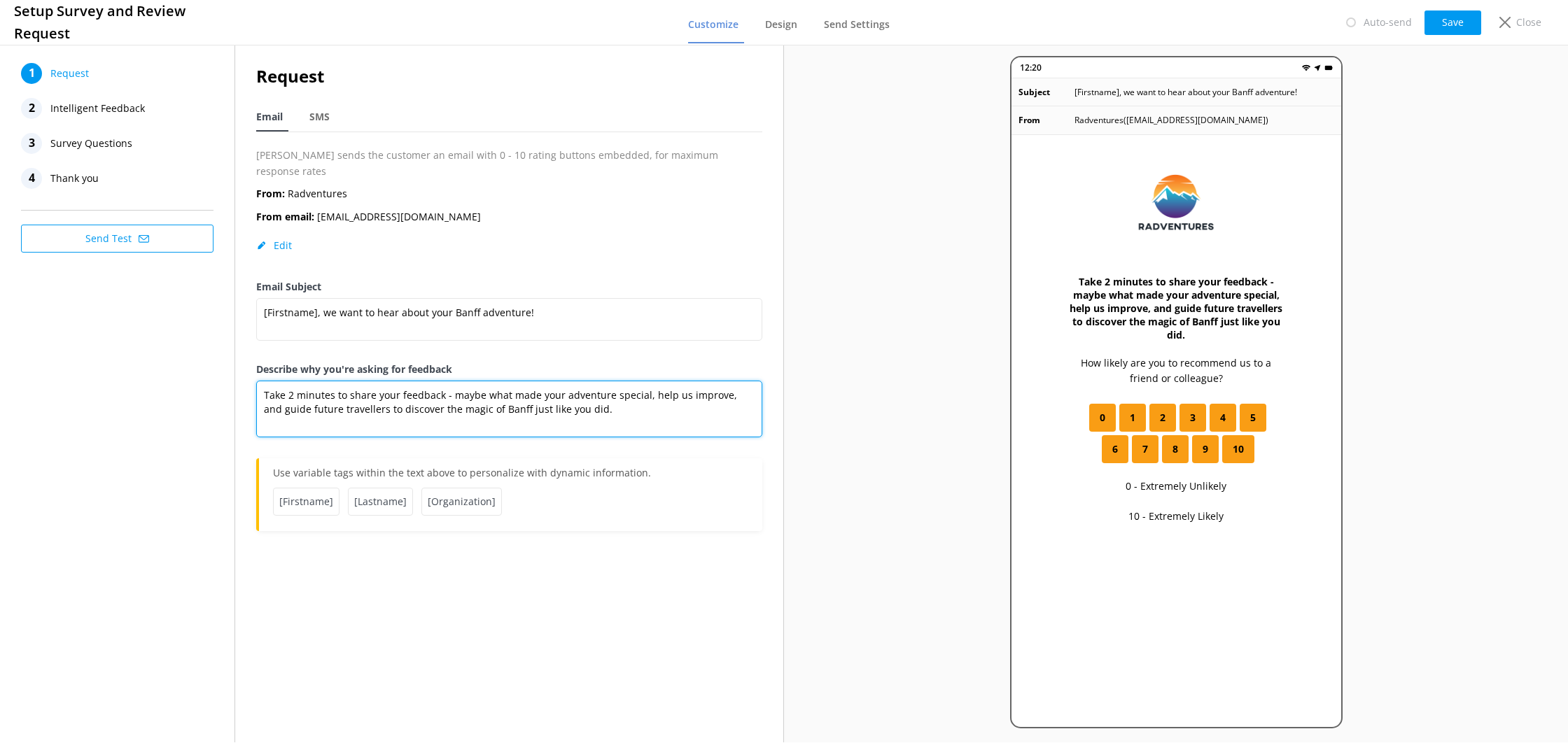
click at [644, 382] on textarea "Take 2 minutes to share your feedback - maybe what made your adventure special,…" at bounding box center [509, 409] width 506 height 57
click at [265, 396] on textarea "Take 2 minutes to share your feedback - maybe what made your adventure special,…" at bounding box center [509, 409] width 506 height 57
drag, startPoint x: 598, startPoint y: 393, endPoint x: 259, endPoint y: 390, distance: 339.0
click at [259, 390] on textarea "Take 2 minutes to share your feedback - maybe what made your adventure special,…" at bounding box center [509, 409] width 506 height 57
click at [260, 391] on textarea "Take 2 minutes to share your feedback - maybe what made your adventure special,…" at bounding box center [509, 409] width 506 height 57
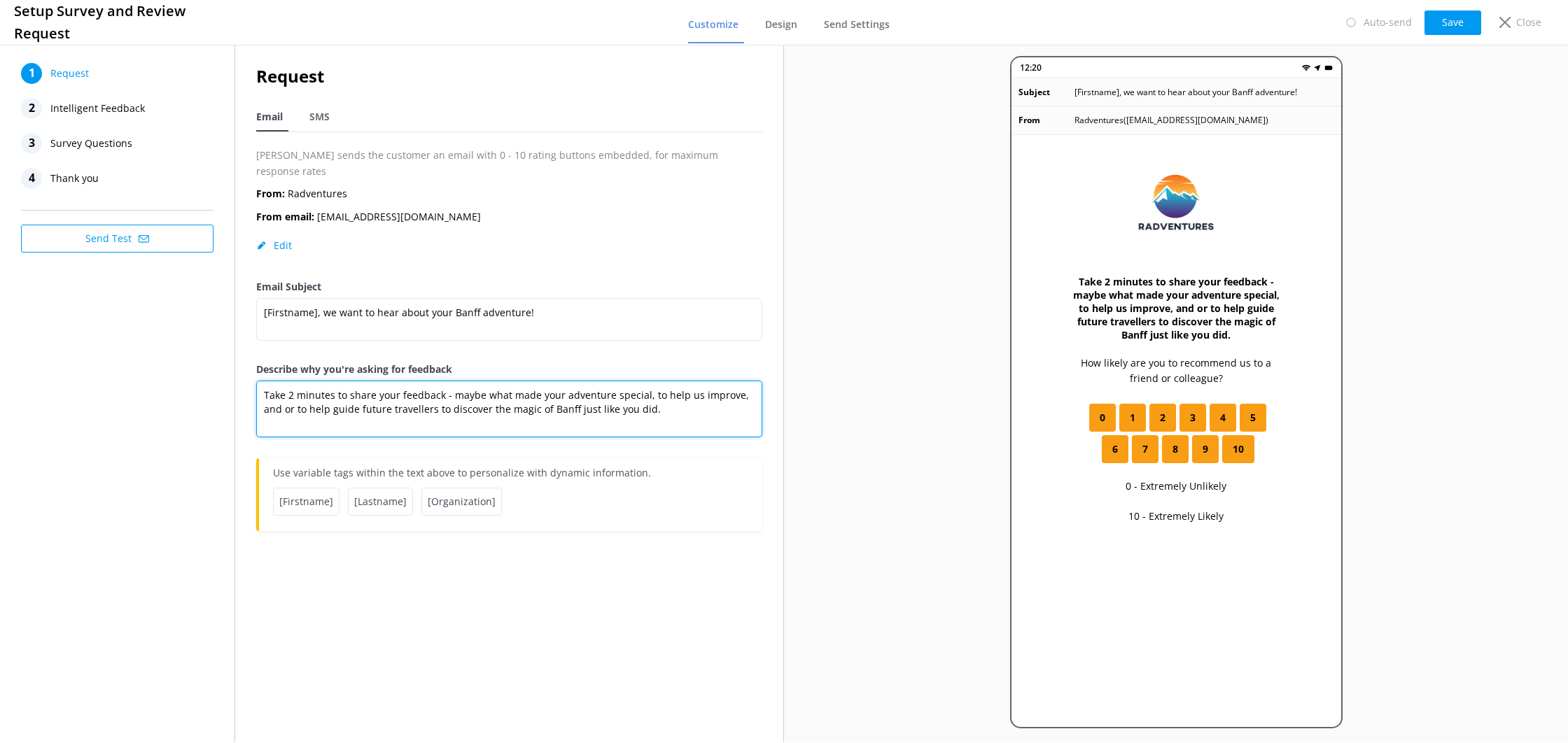
type textarea "Take 2 minutes to share your feedback - maybe what made your adventure special,…"
click at [521, 418] on textarea "Take 2 minutes to share your feedback - maybe what made your adventure special,…" at bounding box center [509, 409] width 506 height 57
click at [1506, 27] on div "Close" at bounding box center [1518, 23] width 56 height 24
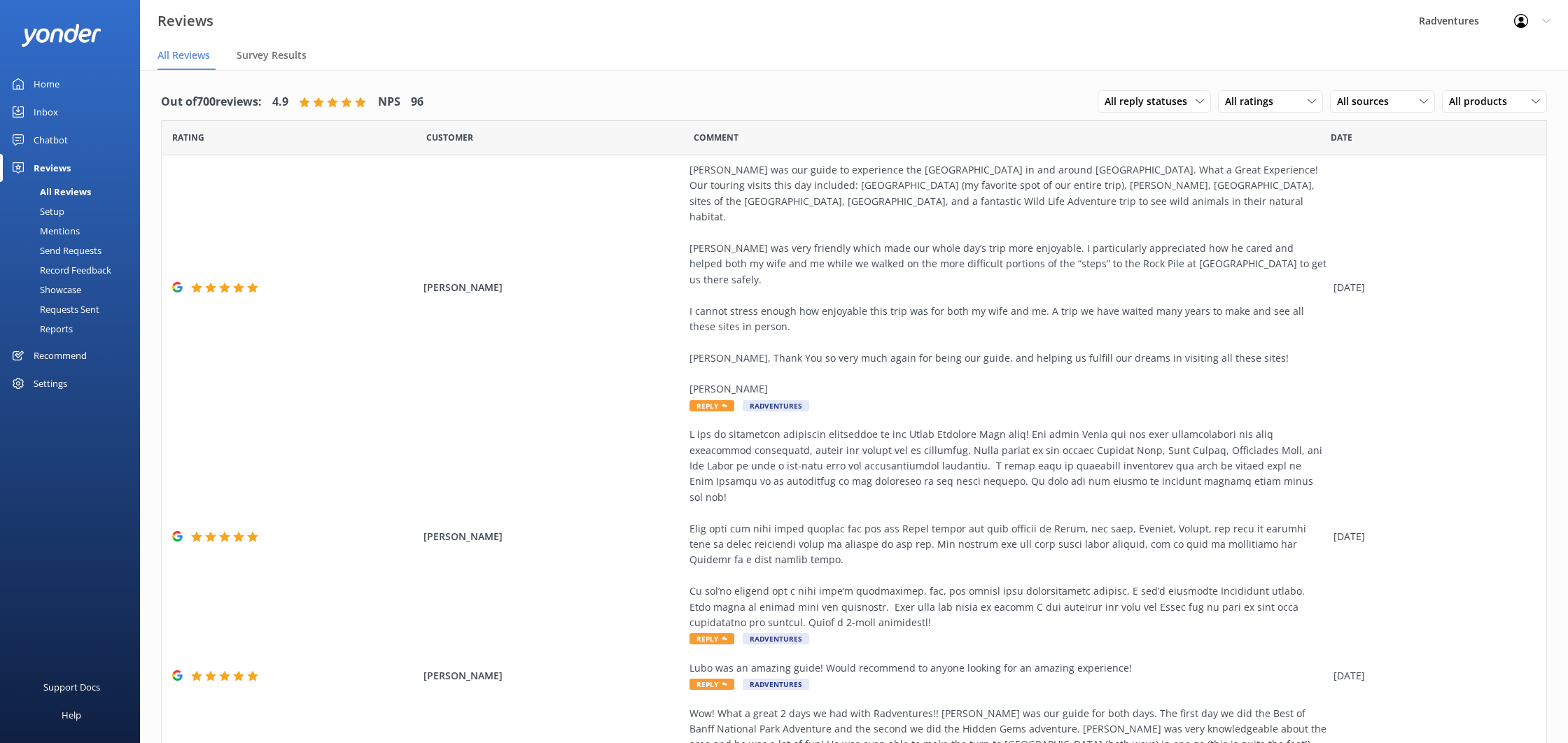
click at [67, 215] on link "Setup" at bounding box center [74, 211] width 131 height 20
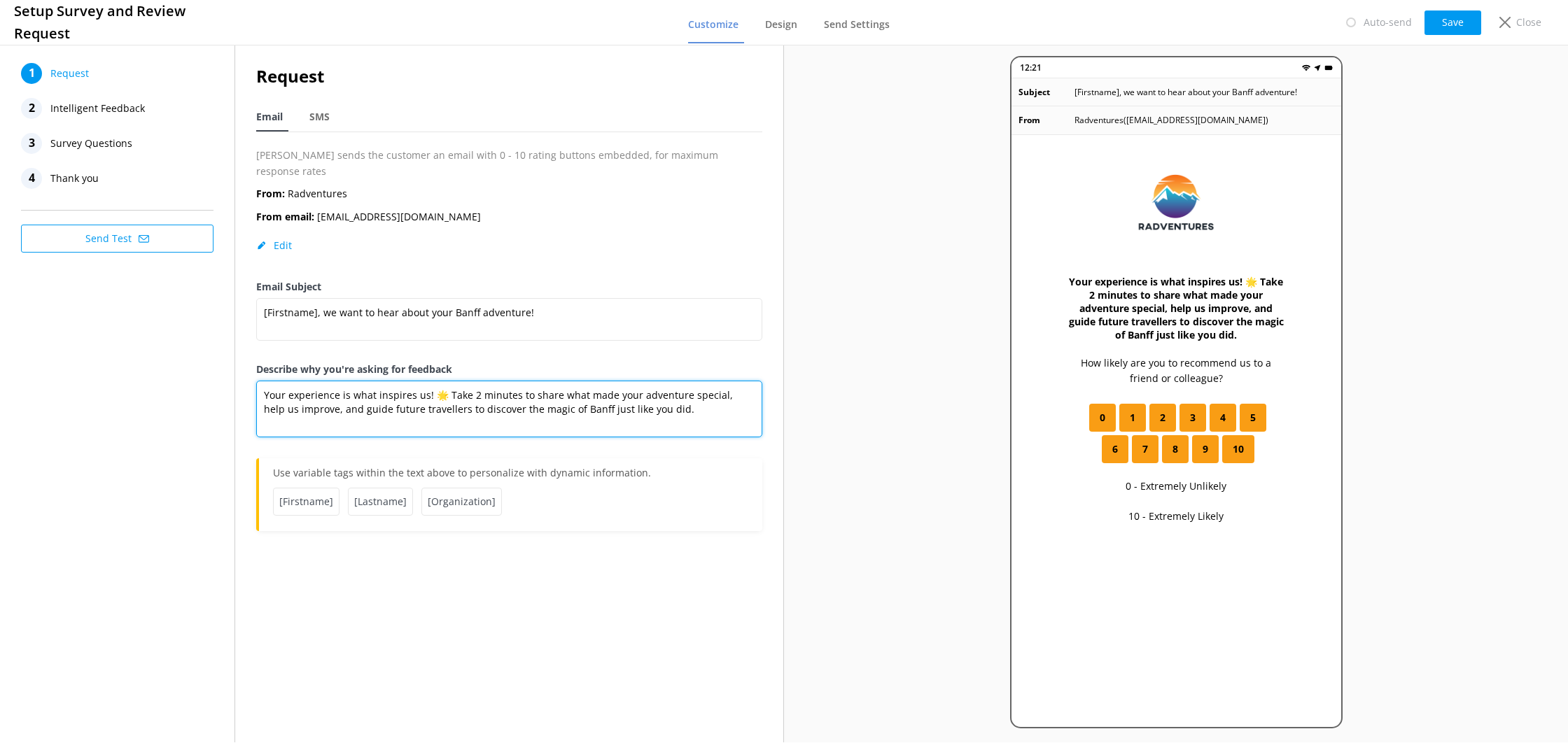
click at [464, 382] on textarea "Your experience is what inspires us! 🌟 Take 2 minutes to share what made your a…" at bounding box center [509, 409] width 506 height 57
click at [332, 120] on div "SMS" at bounding box center [322, 117] width 26 height 28
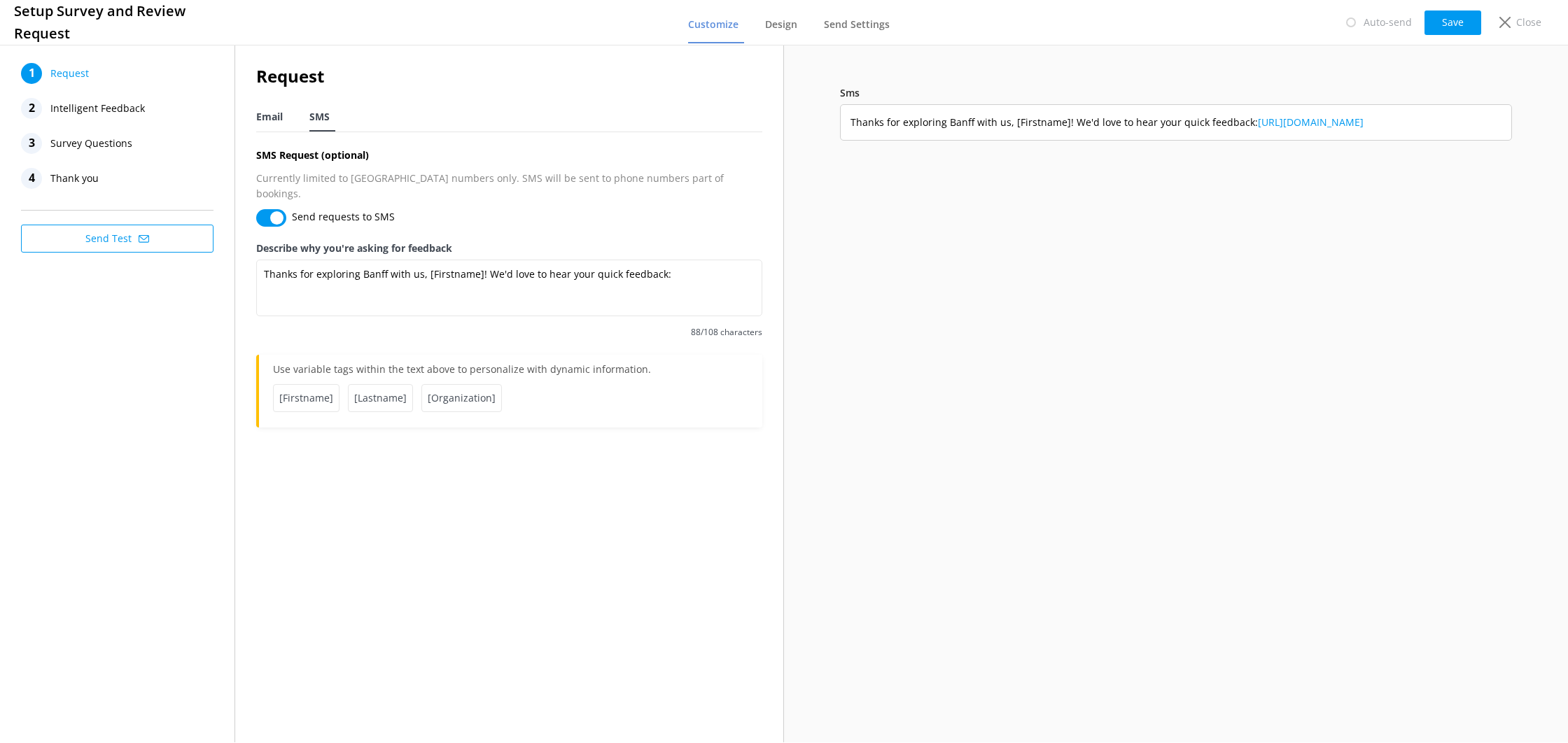
click at [276, 116] on span "Email" at bounding box center [269, 117] width 26 height 14
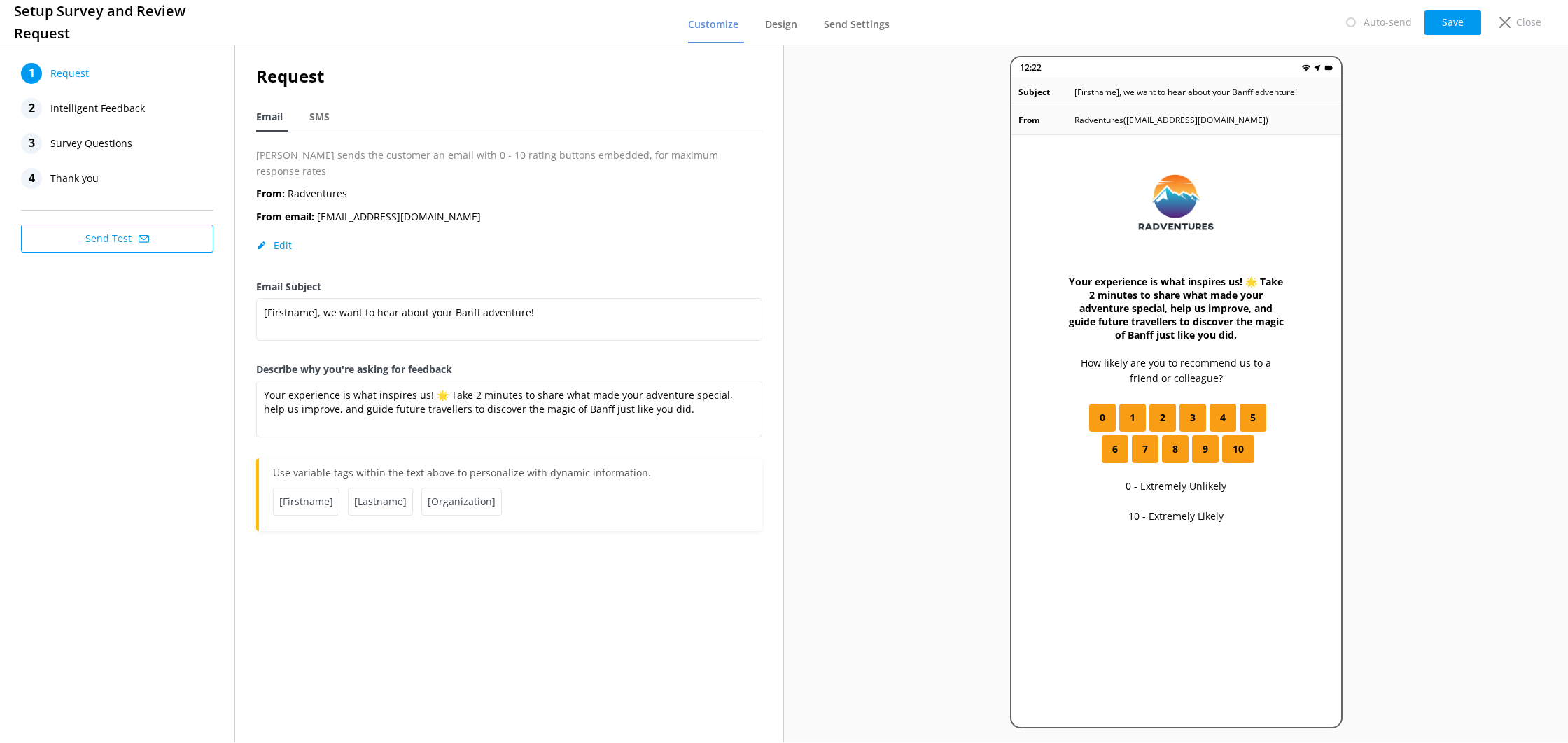
drag, startPoint x: 457, startPoint y: 343, endPoint x: 241, endPoint y: 341, distance: 216.0
click at [242, 341] on div "Request Email SMS [PERSON_NAME] sends the customer an email with 0 - 10 rating …" at bounding box center [509, 304] width 548 height 524
drag, startPoint x: 258, startPoint y: 354, endPoint x: 459, endPoint y: 348, distance: 201.1
click at [459, 362] on label "Describe why you're asking for feedback" at bounding box center [509, 370] width 506 height 16
copy label "Describe why you're asking for feedback"
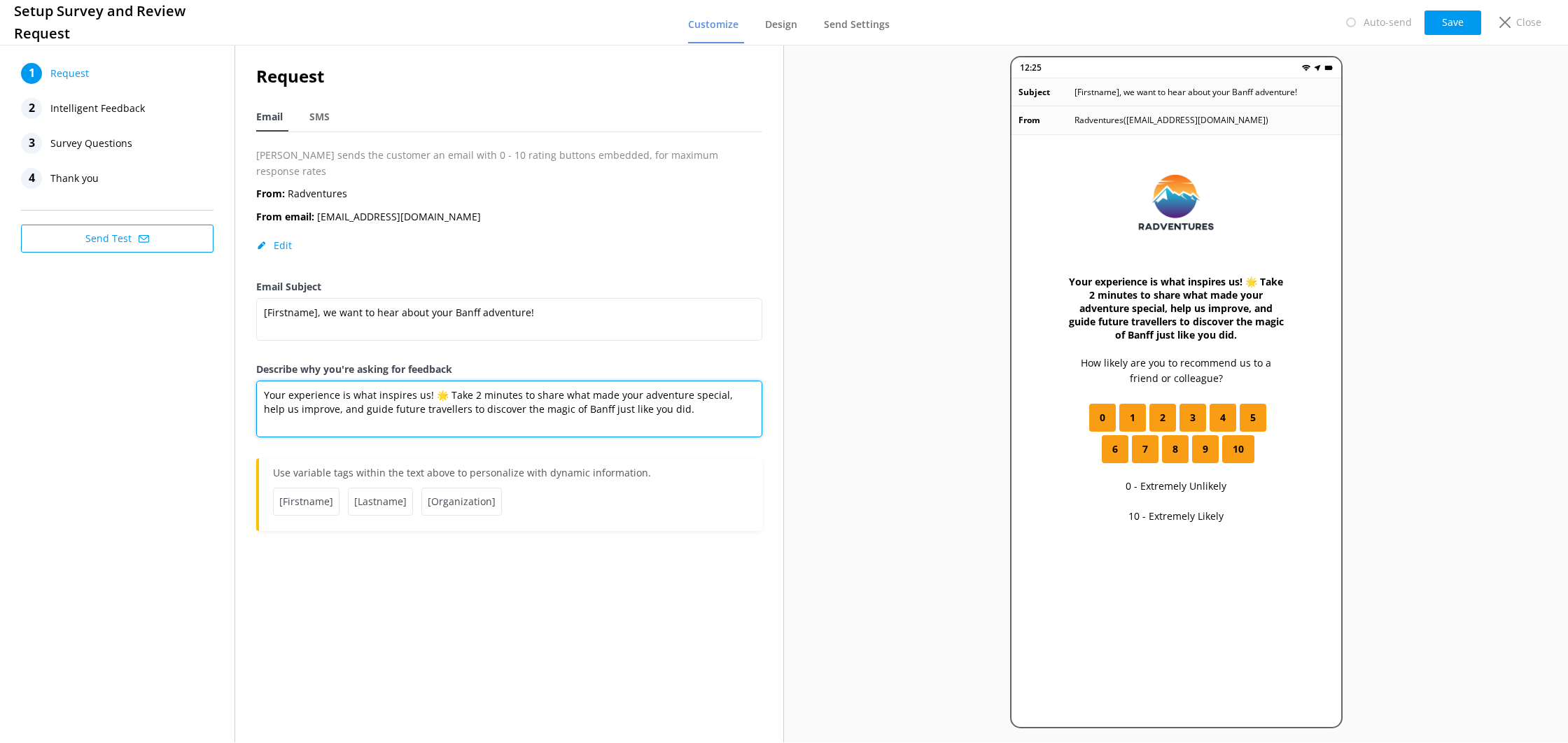
click at [498, 414] on textarea "Your experience is what inspires us! 🌟 Take 2 minutes to share what made your a…" at bounding box center [509, 409] width 506 height 57
click at [578, 407] on textarea "Your experience is what inspires us! 🌟 Take 2 minutes to share what made your a…" at bounding box center [509, 409] width 506 height 57
drag, startPoint x: 642, startPoint y: 397, endPoint x: 259, endPoint y: 379, distance: 383.4
click at [259, 381] on textarea "Your experience is what inspires us! 🌟 Take 2 minutes to share what made your a…" at bounding box center [509, 409] width 506 height 57
paste textarea "feedback is important to us—whether it’s good or bad, we want to hear it! Help …"
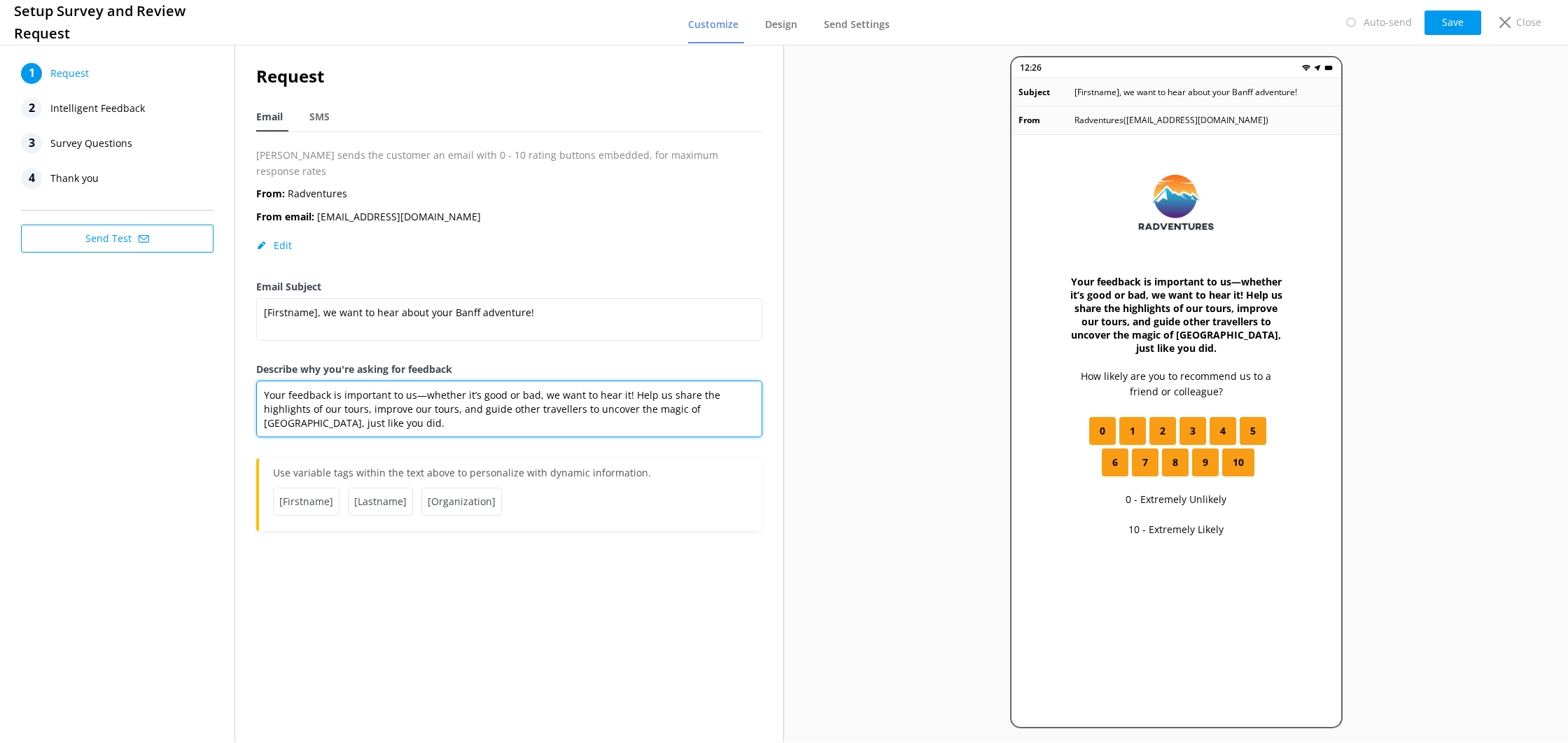
drag, startPoint x: 740, startPoint y: 395, endPoint x: 625, endPoint y: 384, distance: 115.5
click at [625, 384] on textarea "Your feedback is important to us—whether it’s good or bad, we want to hear it! …" at bounding box center [509, 409] width 506 height 57
paste textarea "owcase the best moments of our tours, make meaningful improvements, and inspire…"
click at [572, 409] on textarea "Your feedback is important to us—whether it’s good or bad, we want to hear it! …" at bounding box center [509, 409] width 506 height 57
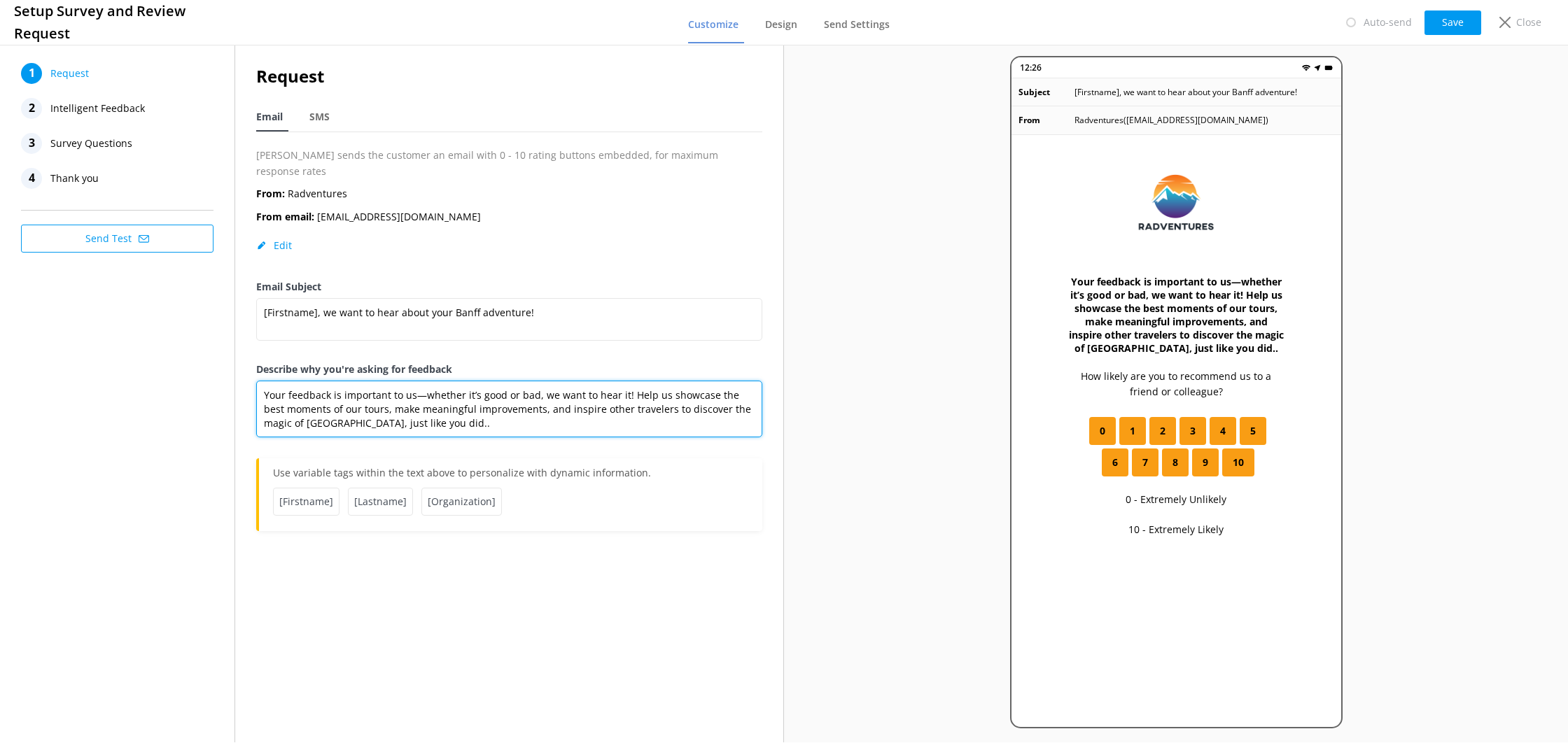
drag, startPoint x: 632, startPoint y: 393, endPoint x: 636, endPoint y: 402, distance: 9.8
click at [632, 393] on textarea "Your feedback is important to us—whether it’s good or bad, we want to hear it! …" at bounding box center [509, 409] width 506 height 57
drag, startPoint x: 662, startPoint y: 393, endPoint x: 703, endPoint y: 413, distance: 45.6
click at [697, 397] on textarea "Your feedback is important to us—whether it’s good or bad, we want to hear it! …" at bounding box center [509, 409] width 506 height 57
click at [451, 408] on textarea "Your feedback is important to us—whether it’s good or bad, we want to hear it! …" at bounding box center [509, 409] width 506 height 57
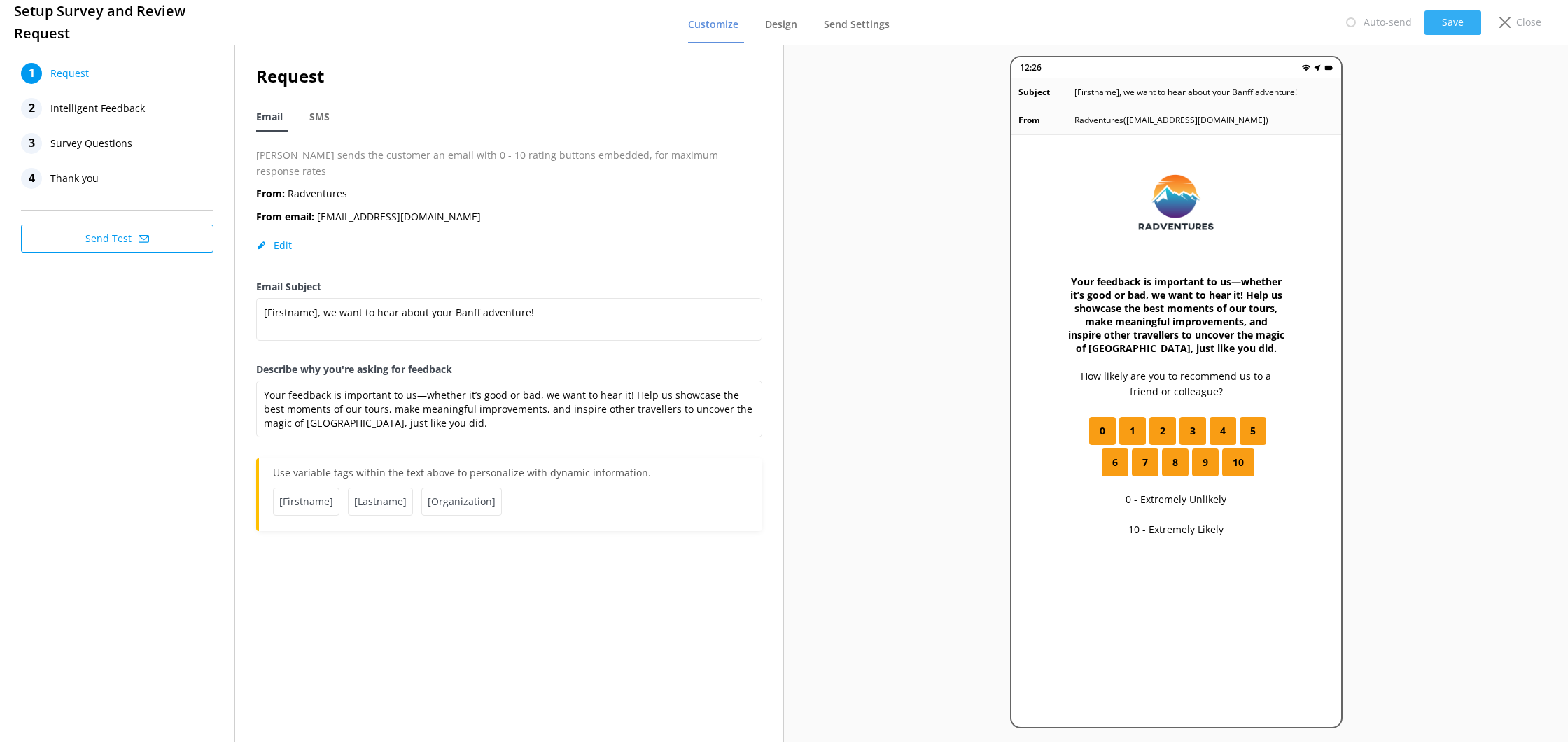
click at [1438, 13] on button "Save" at bounding box center [1453, 23] width 57 height 25
click at [1439, 16] on button "Save" at bounding box center [1453, 23] width 57 height 25
click at [507, 406] on textarea "Your feedback is important to us—whether it’s good or bad, we want to hear it! …" at bounding box center [509, 409] width 506 height 57
drag, startPoint x: 627, startPoint y: 380, endPoint x: 708, endPoint y: 381, distance: 81.0
click at [708, 381] on textarea "Your feedback is important to us—whether it’s good or bad, we want to hear it! …" at bounding box center [509, 409] width 506 height 57
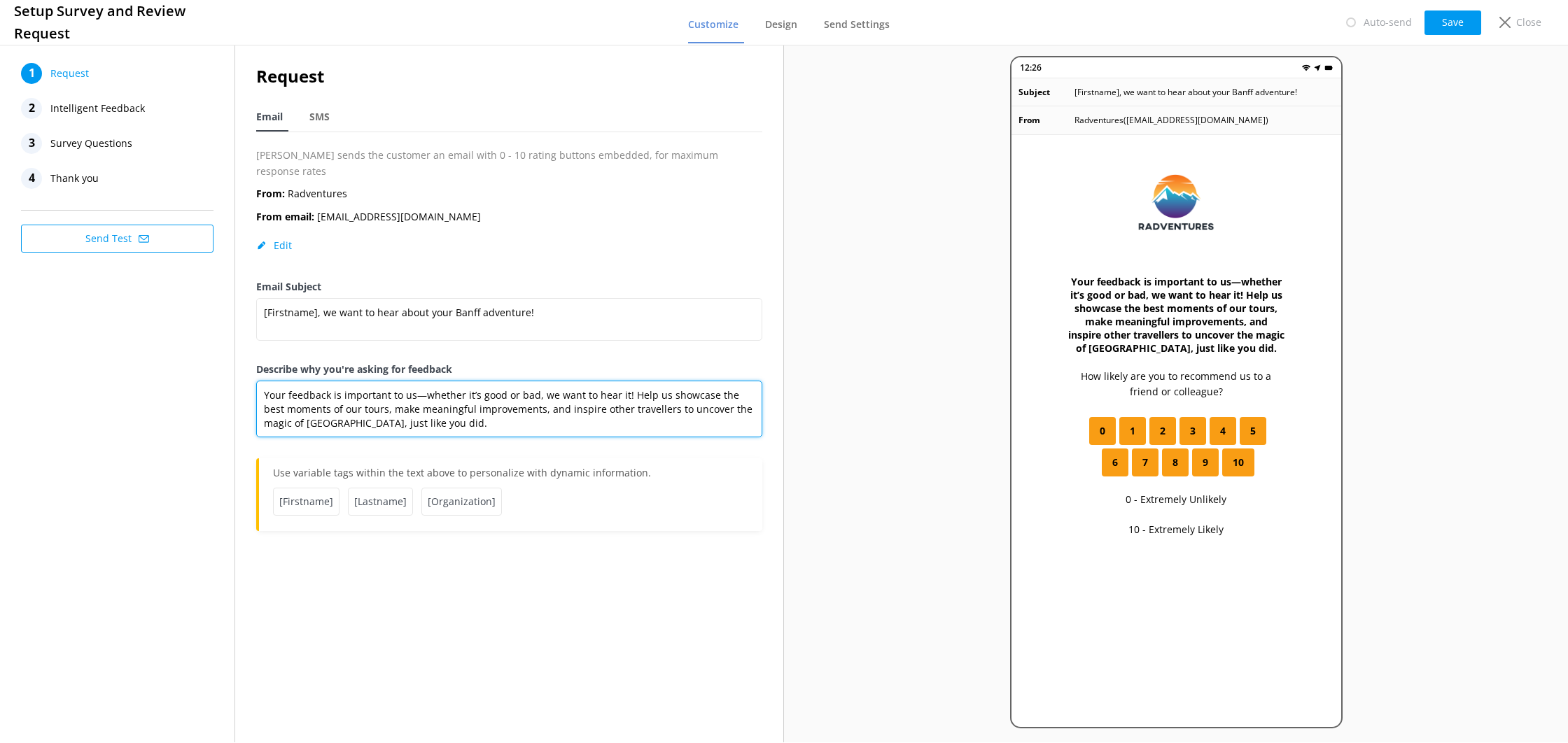
click at [684, 387] on textarea "Your feedback is important to us—whether it’s good or bad, we want to hear it! …" at bounding box center [509, 409] width 506 height 57
drag, startPoint x: 662, startPoint y: 378, endPoint x: 701, endPoint y: 380, distance: 39.1
click at [701, 381] on textarea "Your feedback is important to us—whether it’s good or bad, we want to hear it! …" at bounding box center [509, 409] width 506 height 57
drag, startPoint x: 707, startPoint y: 381, endPoint x: 663, endPoint y: 382, distance: 44.0
click at [663, 382] on textarea "Your feedback is important to us—whether it’s good or bad, we want to hear it! …" at bounding box center [509, 409] width 506 height 57
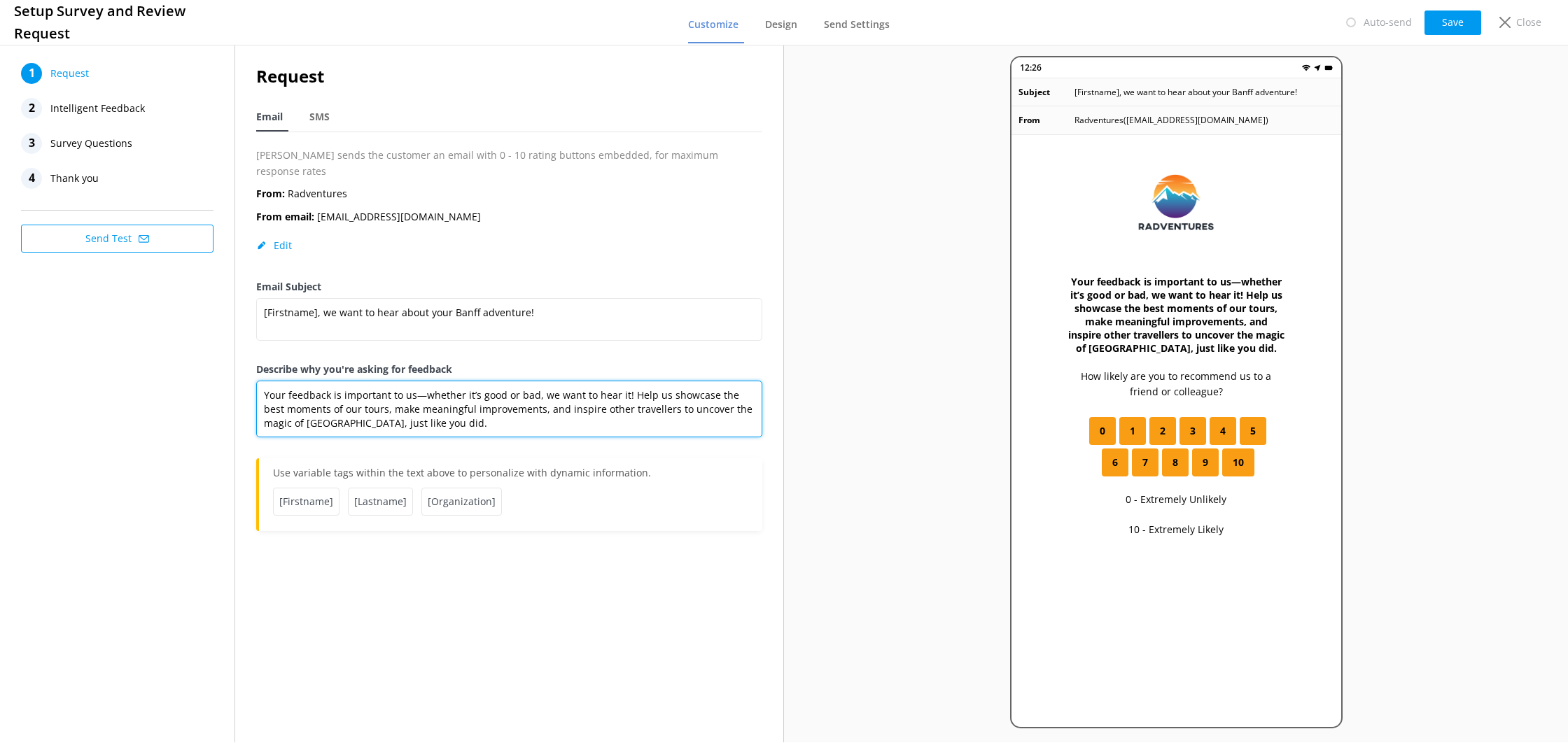
click at [365, 393] on textarea "Your feedback is important to us—whether it’s good or bad, we want to hear it! …" at bounding box center [509, 409] width 506 height 57
click at [395, 402] on textarea "Your feedback is important to us—whether it’s good or bad, we want to hear it! …" at bounding box center [509, 409] width 506 height 57
click at [628, 381] on textarea "Your feedback is important to us—whether it’s good or bad, we want to hear it! …" at bounding box center [509, 409] width 506 height 57
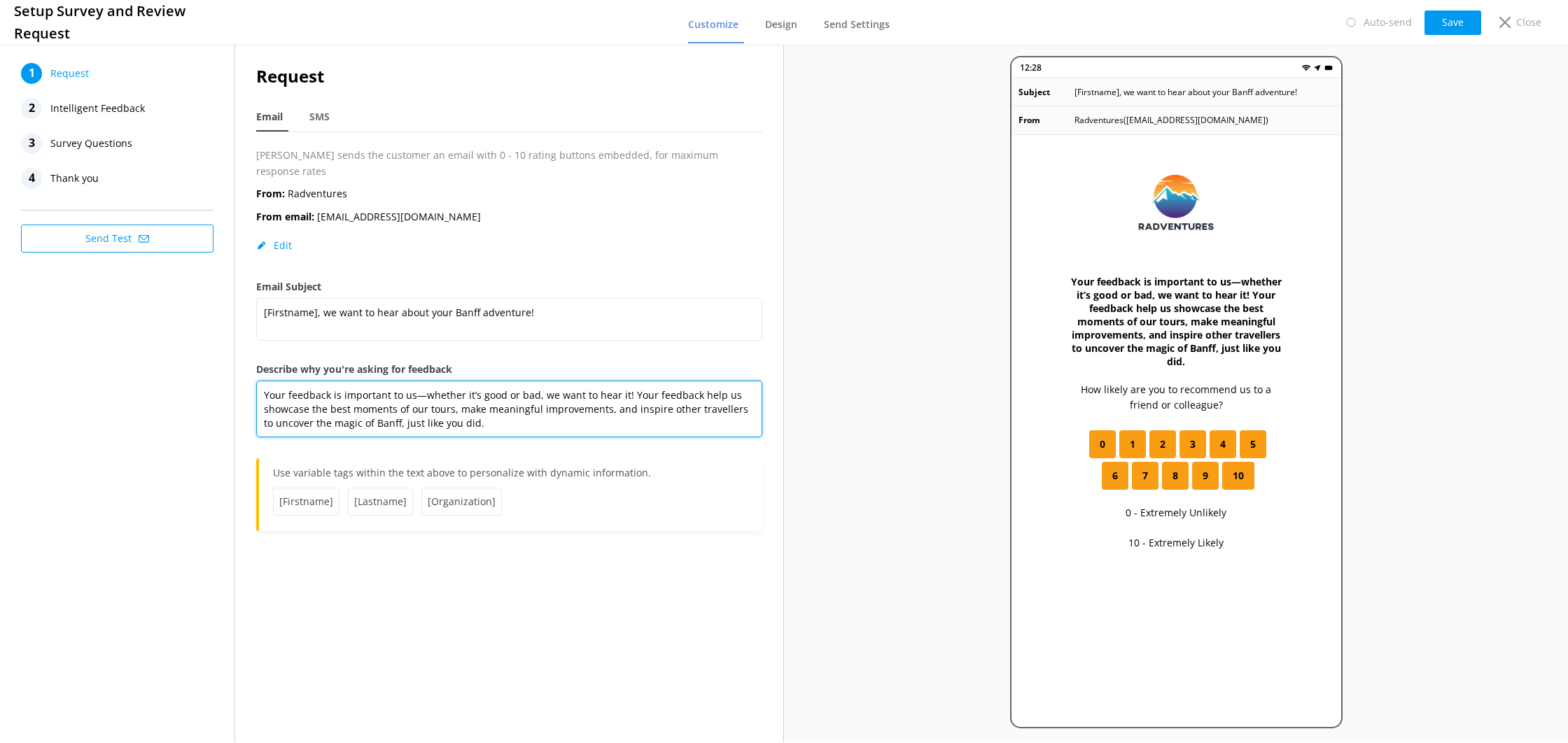
drag, startPoint x: 330, startPoint y: 395, endPoint x: 392, endPoint y: 396, distance: 62.0
click at [392, 396] on textarea "Your feedback is important to us—whether it’s good or bad, we want to hear it! …" at bounding box center [509, 409] width 506 height 57
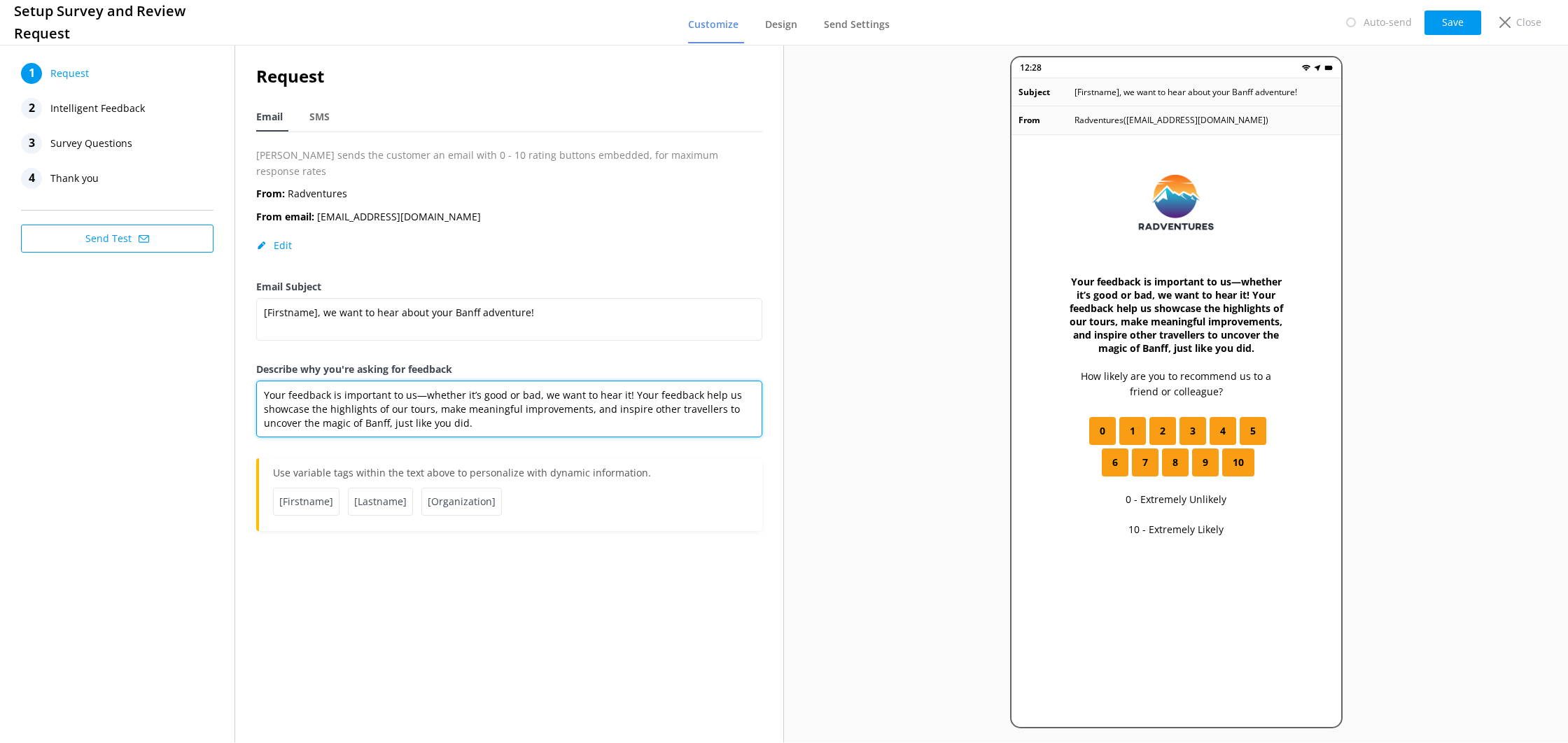
click at [542, 409] on textarea "Your feedback is important to us—whether it’s good or bad, we want to hear it! …" at bounding box center [509, 409] width 506 height 57
drag, startPoint x: 604, startPoint y: 386, endPoint x: 597, endPoint y: 387, distance: 7.1
click at [604, 386] on textarea "Your feedback is important to us—whether it’s good or bad, we want to hear it! …" at bounding box center [509, 409] width 506 height 57
drag, startPoint x: 564, startPoint y: 380, endPoint x: 630, endPoint y: 401, distance: 69.3
click at [622, 383] on textarea "Your feedback is important to us—whether it’s good or bad, we want to hear it! …" at bounding box center [509, 409] width 506 height 57
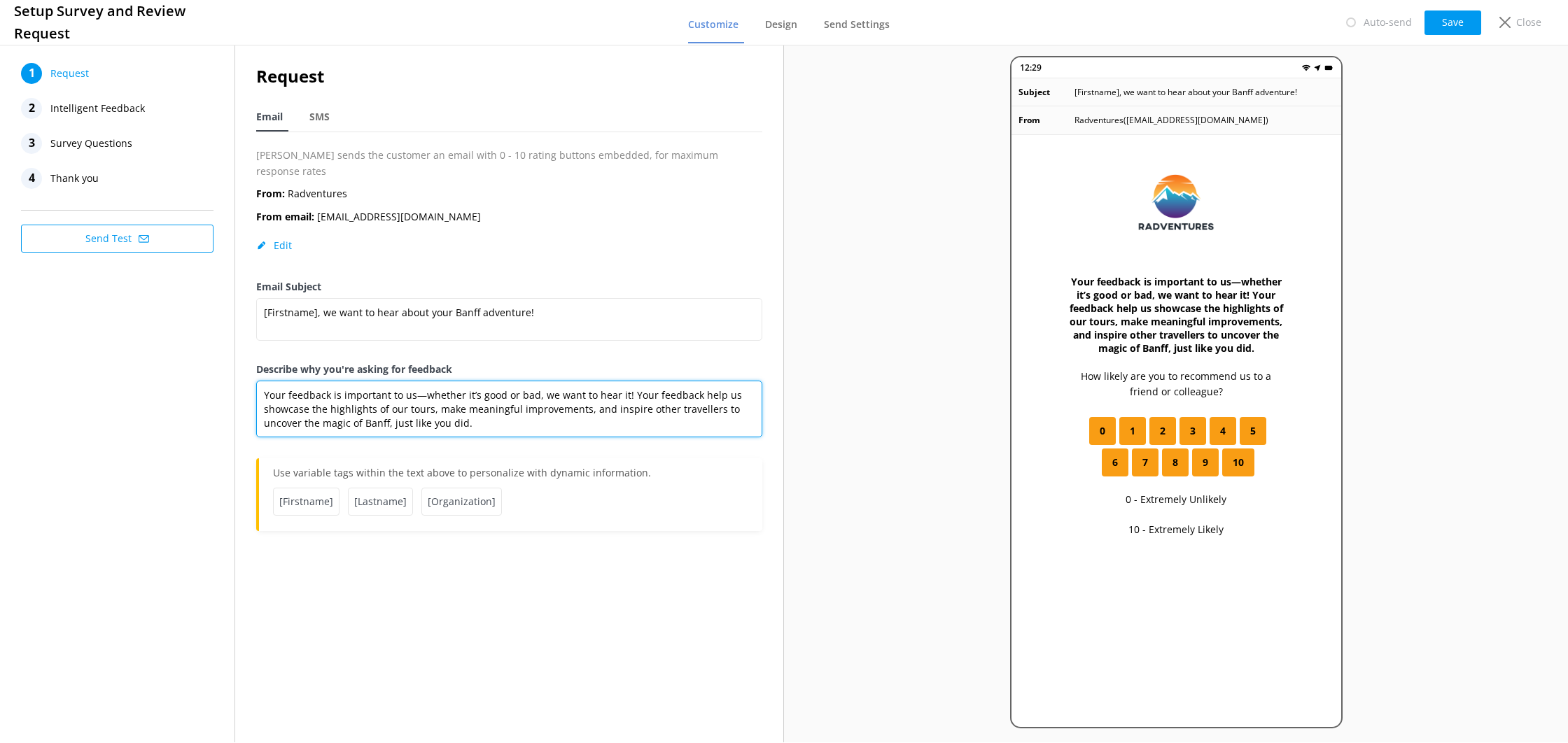
paste textarea "’re all ears"
click at [444, 406] on textarea "Your feedback is important to us—whether it’s good or bad, we’re all ears! Your…" at bounding box center [509, 409] width 506 height 57
drag, startPoint x: 605, startPoint y: 382, endPoint x: 628, endPoint y: 387, distance: 23.5
click at [625, 387] on textarea "Your feedback is important to us—whether it’s good or bad, we’re all ears! Your…" at bounding box center [509, 409] width 506 height 57
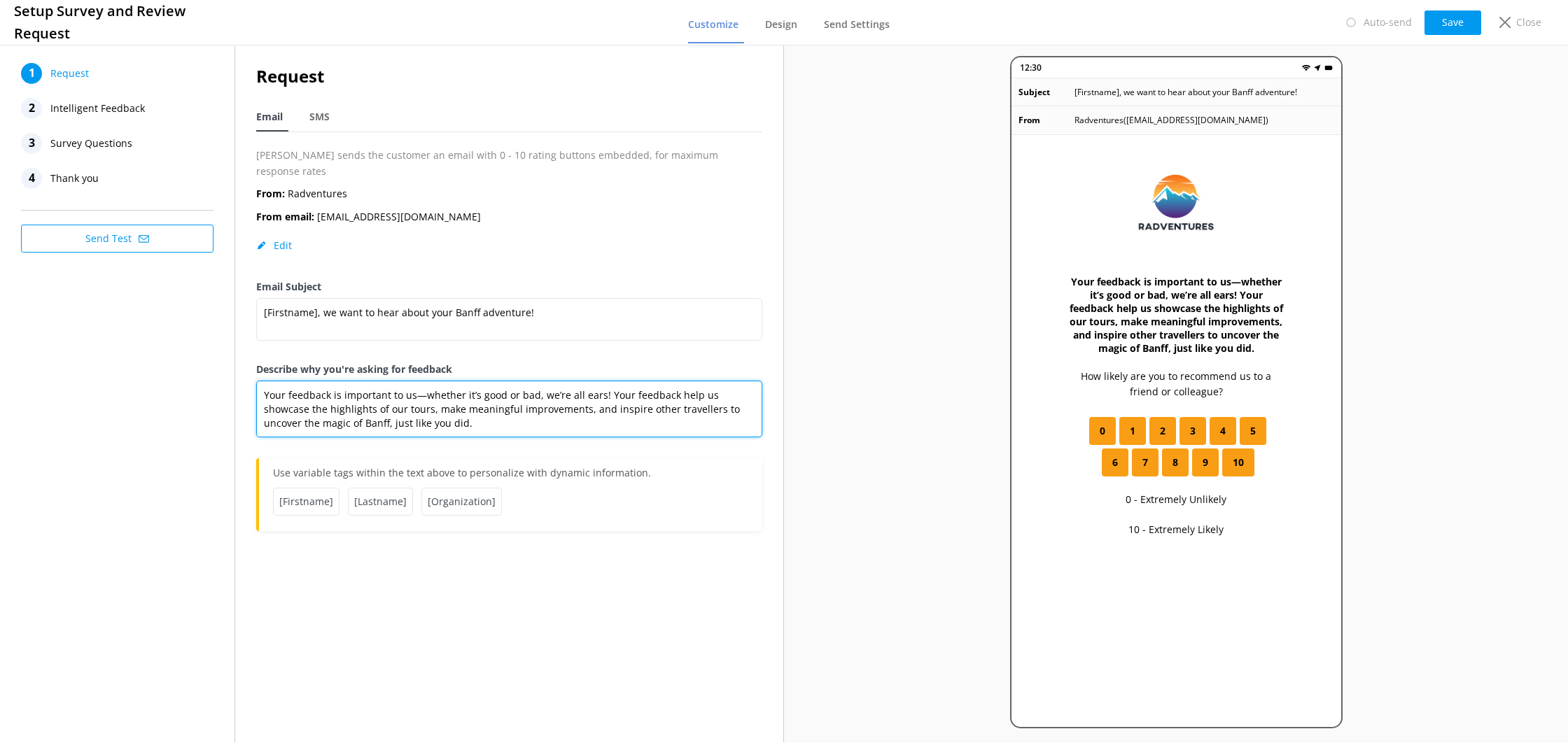
drag, startPoint x: 674, startPoint y: 389, endPoint x: 625, endPoint y: 385, distance: 49.2
click at [673, 389] on textarea "Your feedback is important to us—whether it’s good or bad, we’re all ears! Your…" at bounding box center [509, 409] width 506 height 57
drag, startPoint x: 605, startPoint y: 383, endPoint x: 381, endPoint y: 395, distance: 224.3
click at [380, 395] on textarea "Your feedback is important to us—whether it’s good or bad, we’re all ears! Your…" at bounding box center [509, 409] width 506 height 57
paste textarea "insights help us highlight the best of our Banff tours, drive impactful improve…"
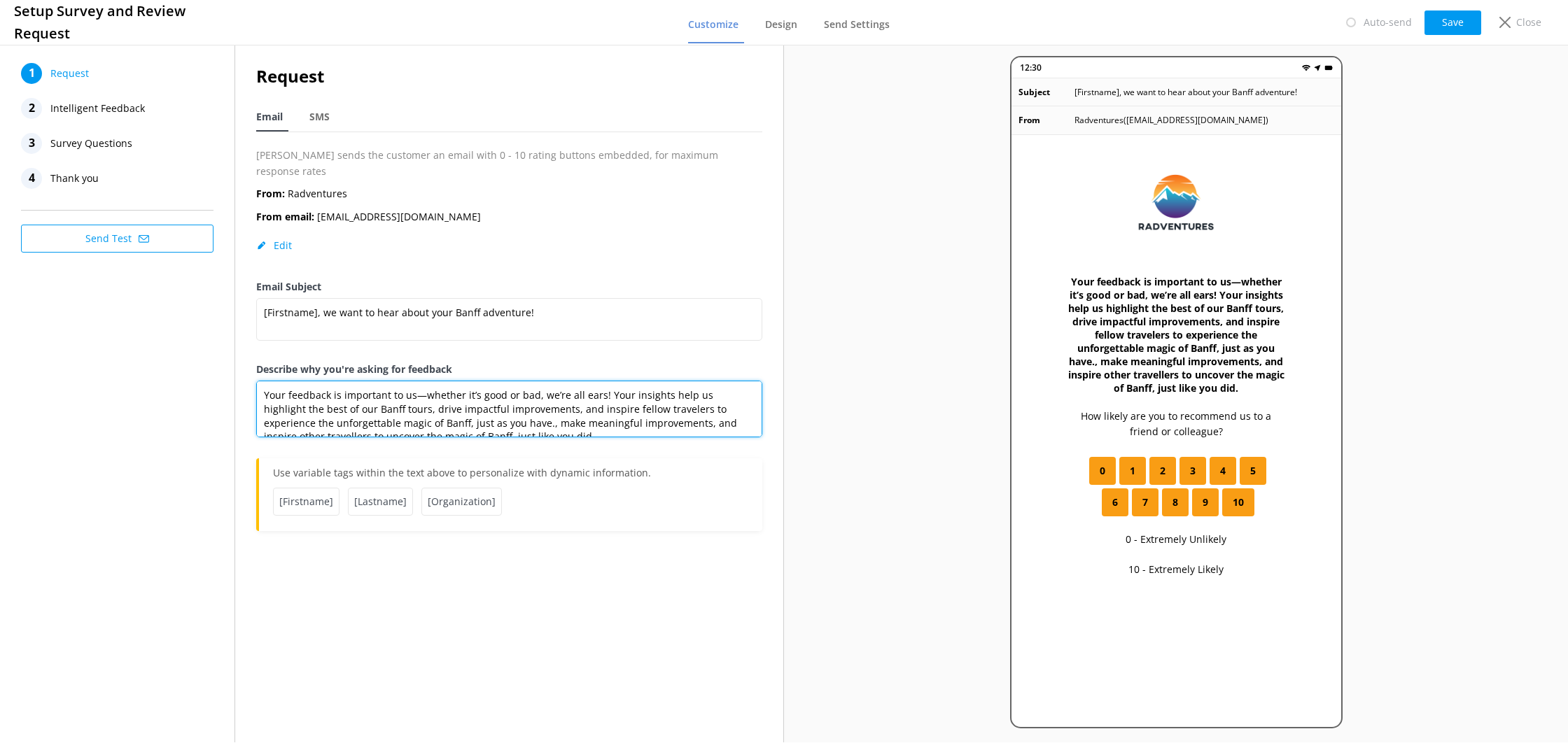
drag, startPoint x: 359, startPoint y: 394, endPoint x: 361, endPoint y: 404, distance: 10.2
click at [359, 394] on textarea "Your feedback is important to us—whether it’s good or bad, we’re all ears! Your…" at bounding box center [509, 409] width 506 height 57
click at [381, 398] on textarea "Your feedback is important to us—whether it’s good or bad, we’re all ears! Your…" at bounding box center [509, 409] width 506 height 57
drag, startPoint x: 360, startPoint y: 395, endPoint x: 363, endPoint y: 402, distance: 7.6
click at [360, 395] on textarea "Your feedback is important to us—whether it’s good or bad, we’re all ears! Your…" at bounding box center [509, 409] width 506 height 57
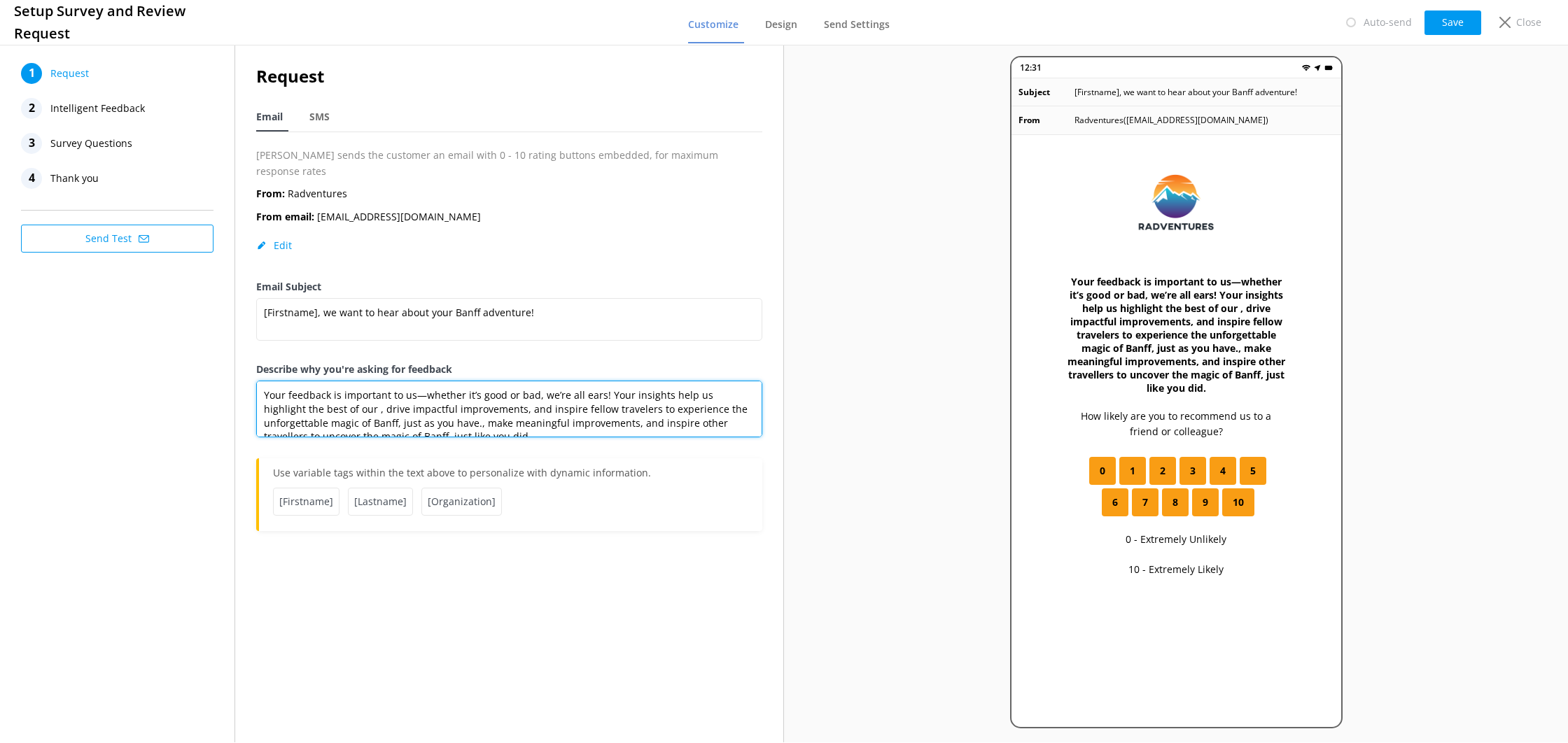
drag, startPoint x: 395, startPoint y: 395, endPoint x: 366, endPoint y: 415, distance: 35.2
click at [339, 398] on textarea "Your feedback is important to us—whether it’s good or bad, we’re all ears! Your…" at bounding box center [509, 409] width 506 height 57
drag, startPoint x: 332, startPoint y: 393, endPoint x: 341, endPoint y: 406, distance: 15.8
click at [331, 393] on textarea "Your feedback is important to us—whether it’s good or bad, we’re all ears! Your…" at bounding box center [509, 409] width 506 height 57
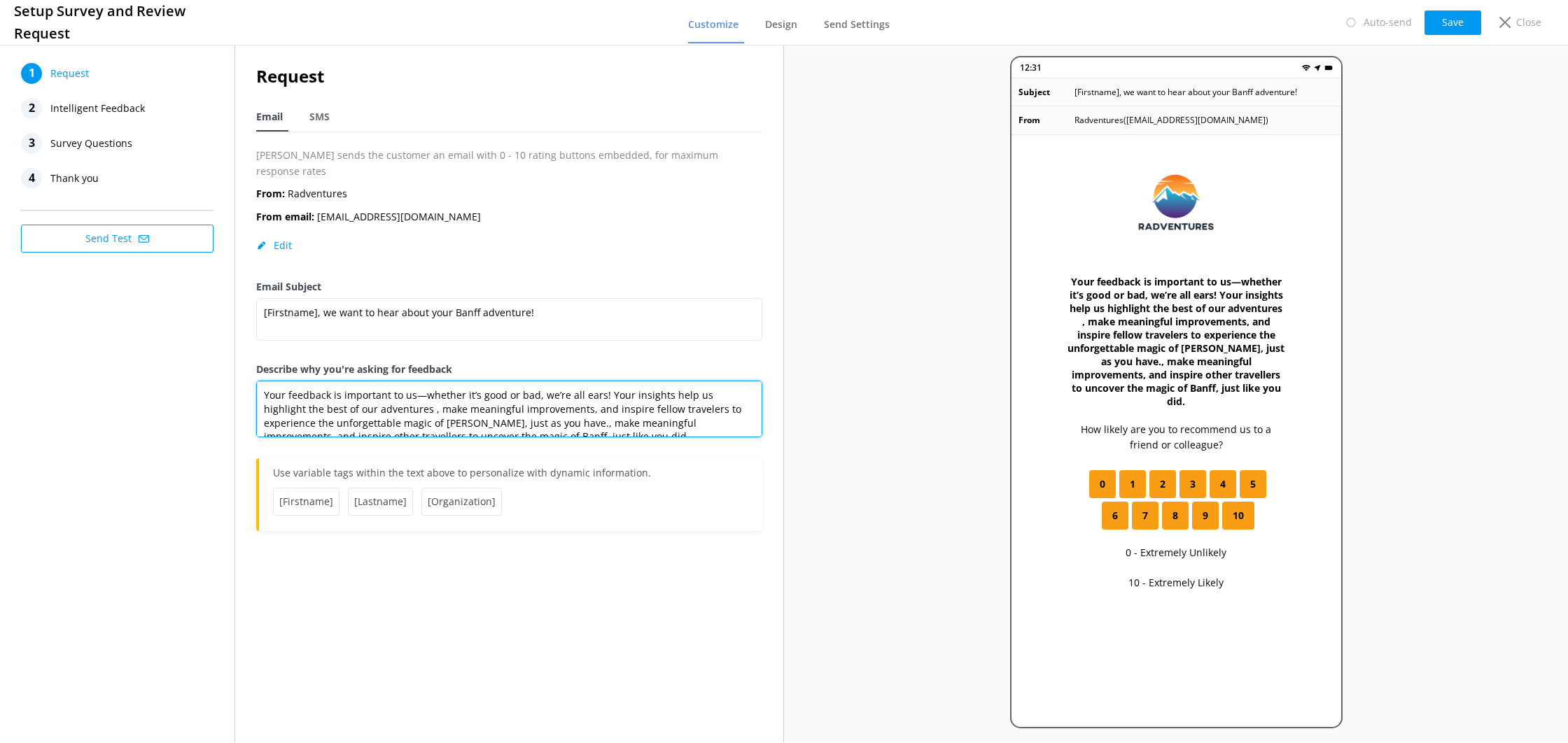
drag, startPoint x: 656, startPoint y: 394, endPoint x: 665, endPoint y: 407, distance: 15.8
click at [655, 394] on textarea "Your feedback is important to us—whether it’s good or bad, we’re all ears! Your…" at bounding box center [509, 409] width 506 height 57
drag, startPoint x: 707, startPoint y: 400, endPoint x: 730, endPoint y: 400, distance: 23.0
click at [730, 401] on textarea "Your feedback is important to us—whether it’s good or bad, we’re all ears! Your…" at bounding box center [509, 409] width 506 height 57
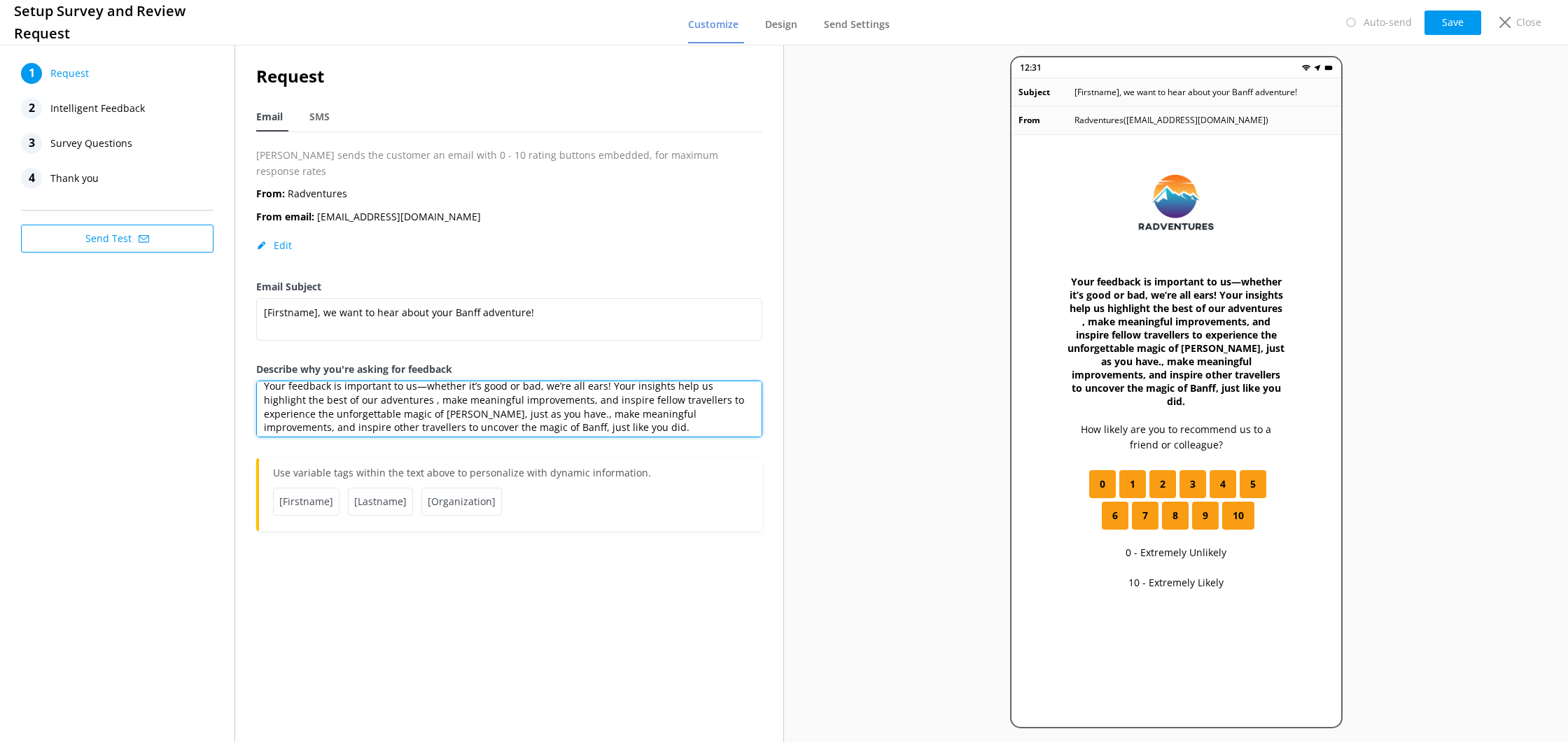
click at [684, 393] on textarea "Your feedback is important to us—whether it’s good or bad, we’re all ears! Your…" at bounding box center [509, 409] width 506 height 57
drag, startPoint x: 311, startPoint y: 413, endPoint x: 718, endPoint y: 425, distance: 407.2
click at [690, 387] on textarea "Your feedback is important to us—whether it’s good or bad, we’re all ears! Your…" at bounding box center [509, 409] width 506 height 57
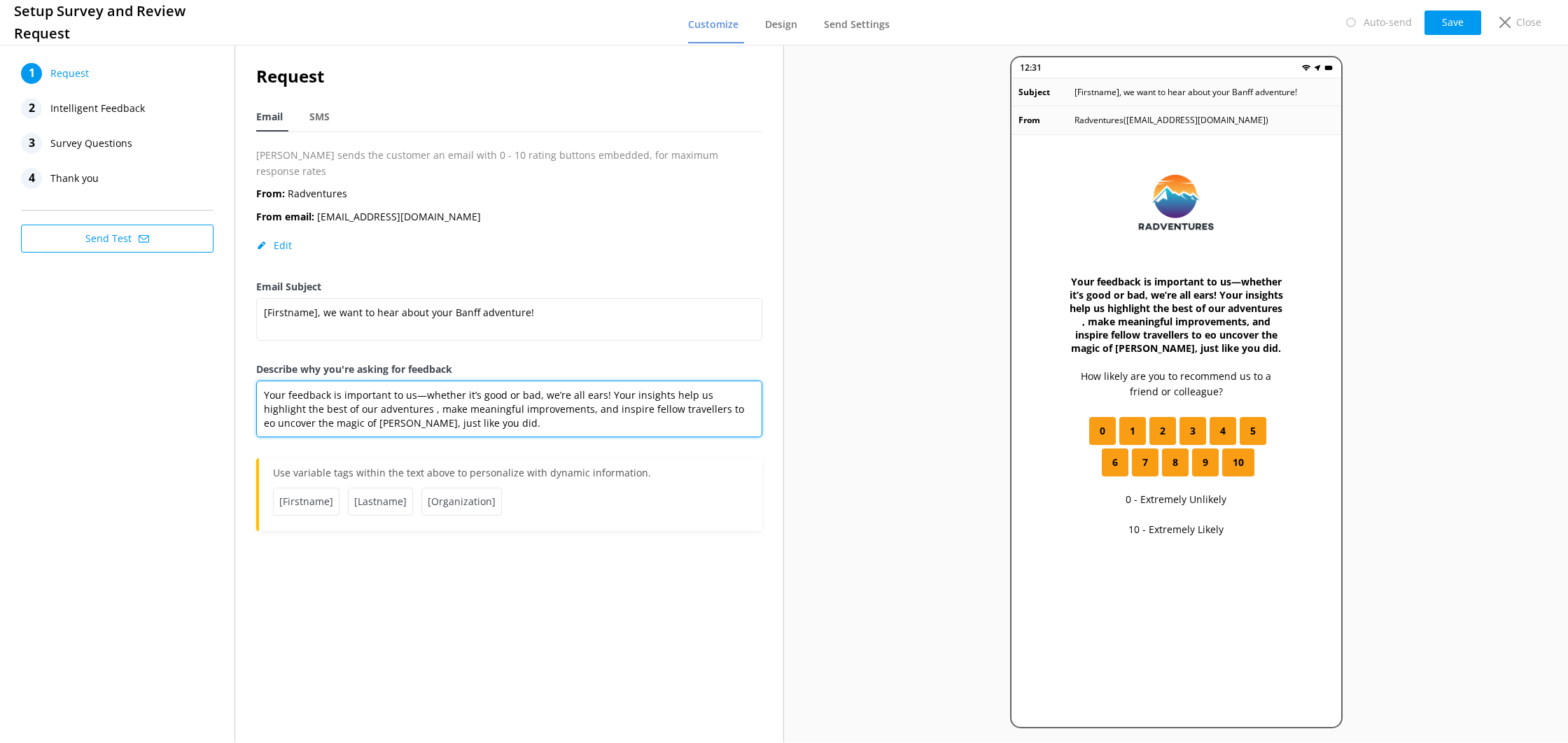
scroll to position [0, 0]
click at [504, 412] on textarea "Your feedback is important to us—whether it’s good or bad, we’re all ears! Your…" at bounding box center [509, 409] width 506 height 57
drag, startPoint x: 388, startPoint y: 399, endPoint x: 415, endPoint y: 405, distance: 27.7
click at [388, 399] on textarea "Your feedback is important to us—whether it’s good or bad, we’re all ears! Your…" at bounding box center [509, 409] width 506 height 57
click at [434, 405] on textarea "Your feedback is important to us—whether it’s good or bad, we’re all ears! Your…" at bounding box center [509, 409] width 506 height 57
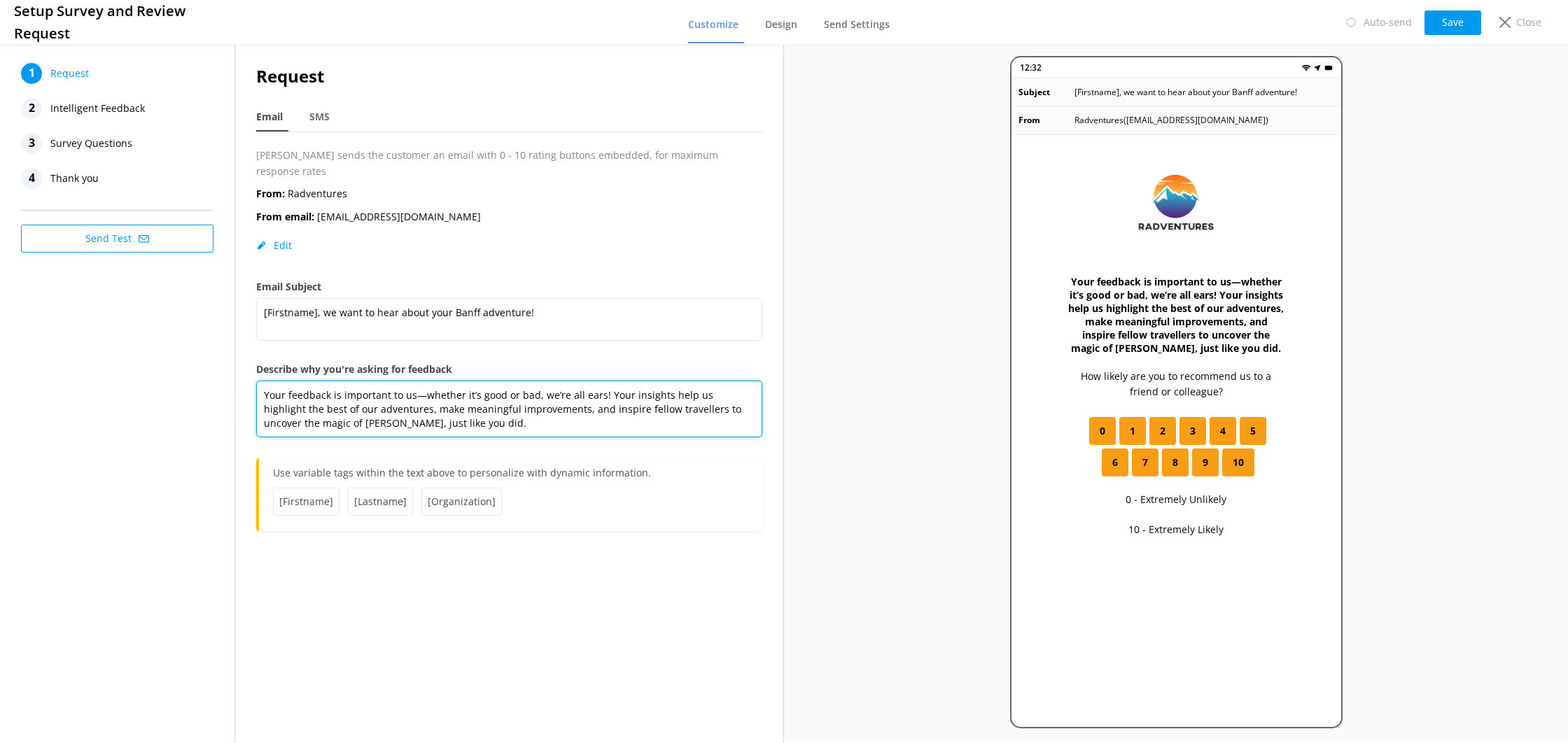
click at [434, 405] on textarea "Your feedback is important to us—whether it’s good or bad, we’re all ears! Your…" at bounding box center [509, 409] width 506 height 57
drag, startPoint x: 537, startPoint y: 397, endPoint x: 390, endPoint y: 398, distance: 147.0
click at [390, 399] on textarea "Your feedback is important to us—whether it’s good or bad, we’re all ears! Your…" at bounding box center [509, 409] width 506 height 57
click at [697, 382] on textarea "Your feedback is important to us—whether it’s good or bad, we’re all ears! Your…" at bounding box center [509, 409] width 506 height 57
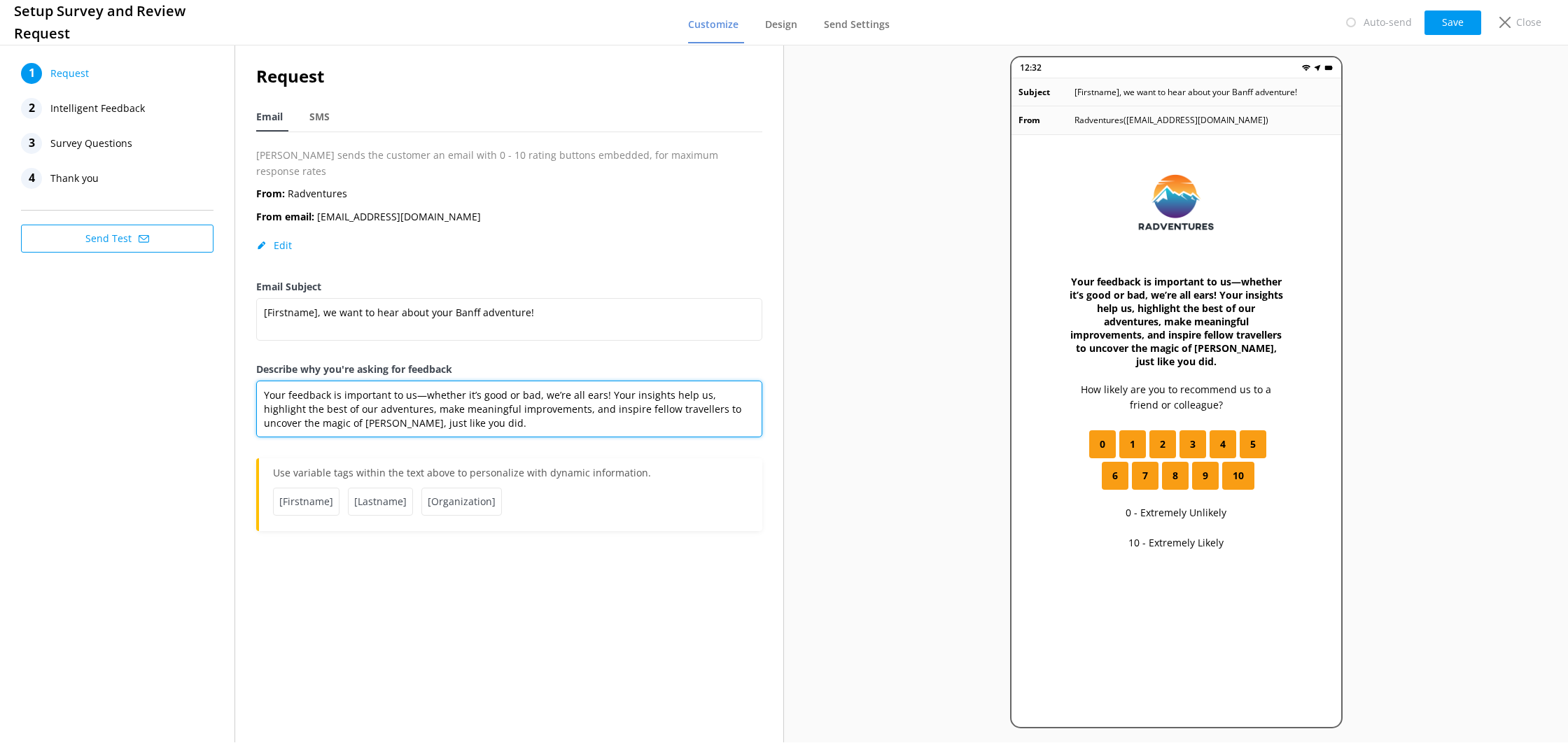
paste textarea "make meaningful improvements"
drag, startPoint x: 562, startPoint y: 395, endPoint x: 706, endPoint y: 397, distance: 144.0
click at [706, 395] on textarea "Your feedback is important to us—whether it’s good or bad, we’re all ears! Your…" at bounding box center [509, 409] width 506 height 57
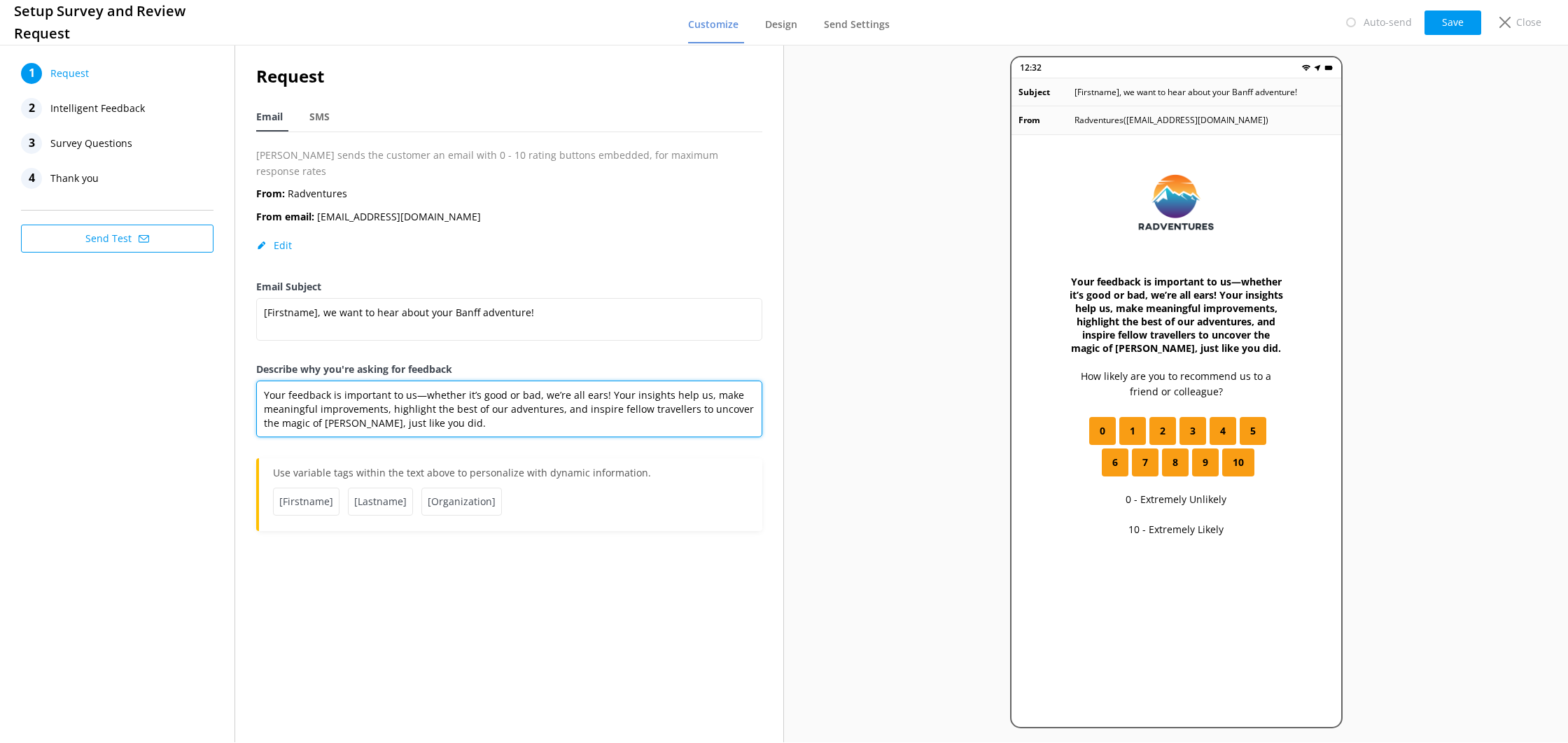
click at [612, 413] on textarea "Your feedback is important to us—whether it’s good or bad, we’re all ears! Your…" at bounding box center [509, 409] width 506 height 57
click at [701, 384] on textarea "Your feedback is important to us—whether it’s good or bad, we’re all ears! Your…" at bounding box center [509, 409] width 506 height 57
type textarea "Your feedback is important to us—whether it’s good or bad, we’re all ears! Your…"
click at [1437, 11] on button "Save" at bounding box center [1453, 23] width 57 height 25
click at [457, 412] on textarea "Your feedback is important to us—whether it’s good or bad, we’re all ears! Your…" at bounding box center [509, 409] width 506 height 57
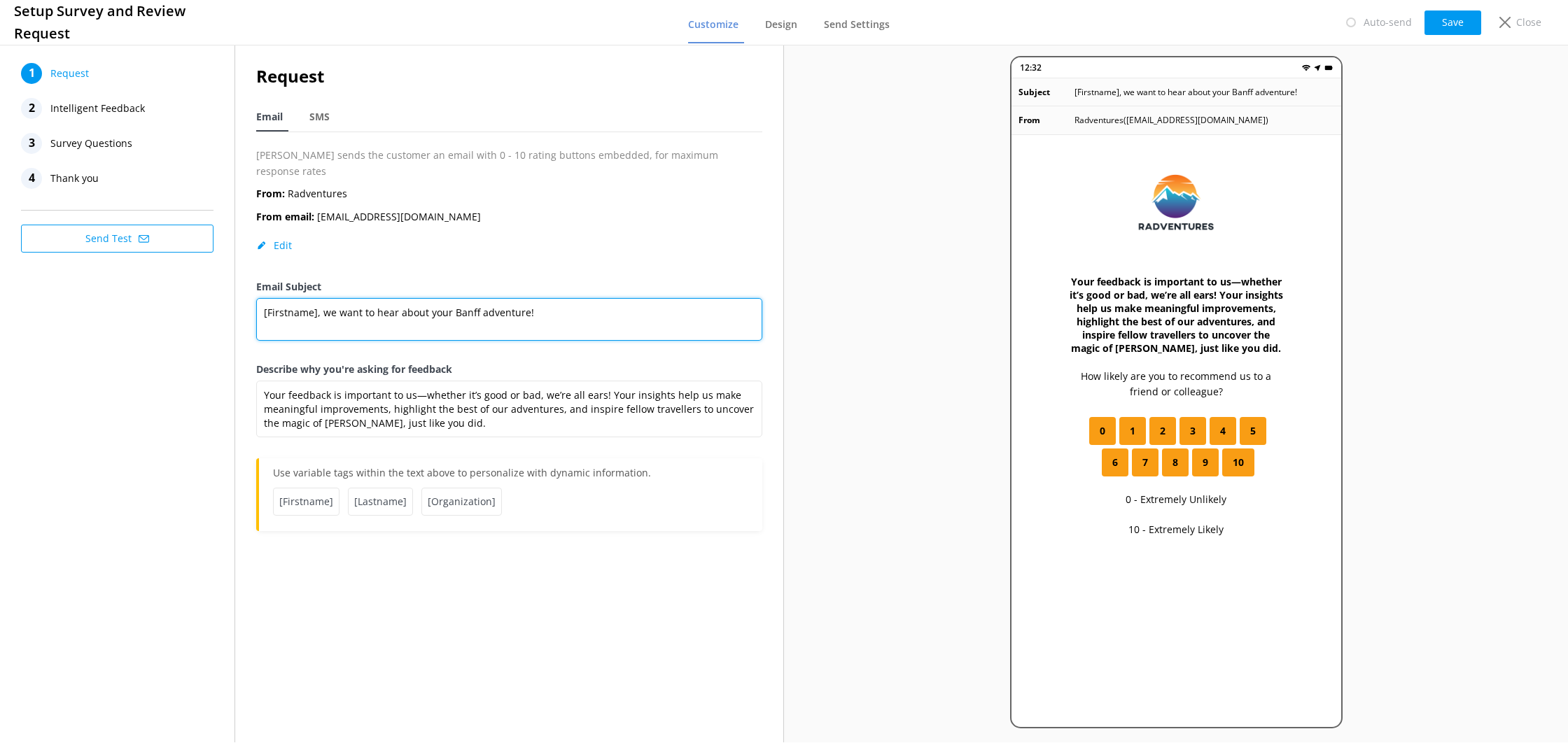
click at [547, 298] on textarea "[Firstname], we want to hear about your Banff adventure!" at bounding box center [509, 319] width 506 height 43
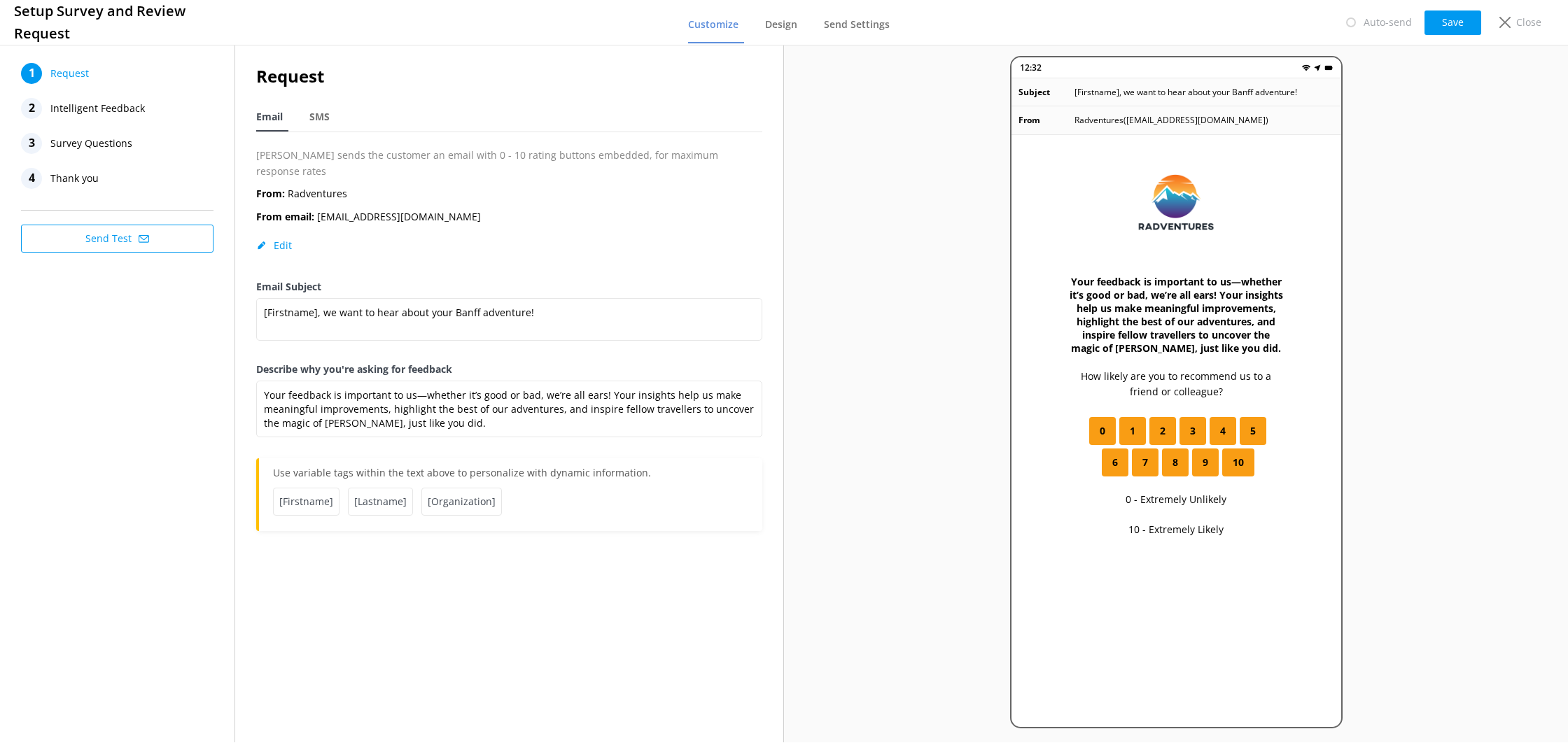
click at [1443, 21] on button "Save" at bounding box center [1453, 23] width 57 height 25
click at [1514, 23] on div "Close" at bounding box center [1518, 23] width 56 height 24
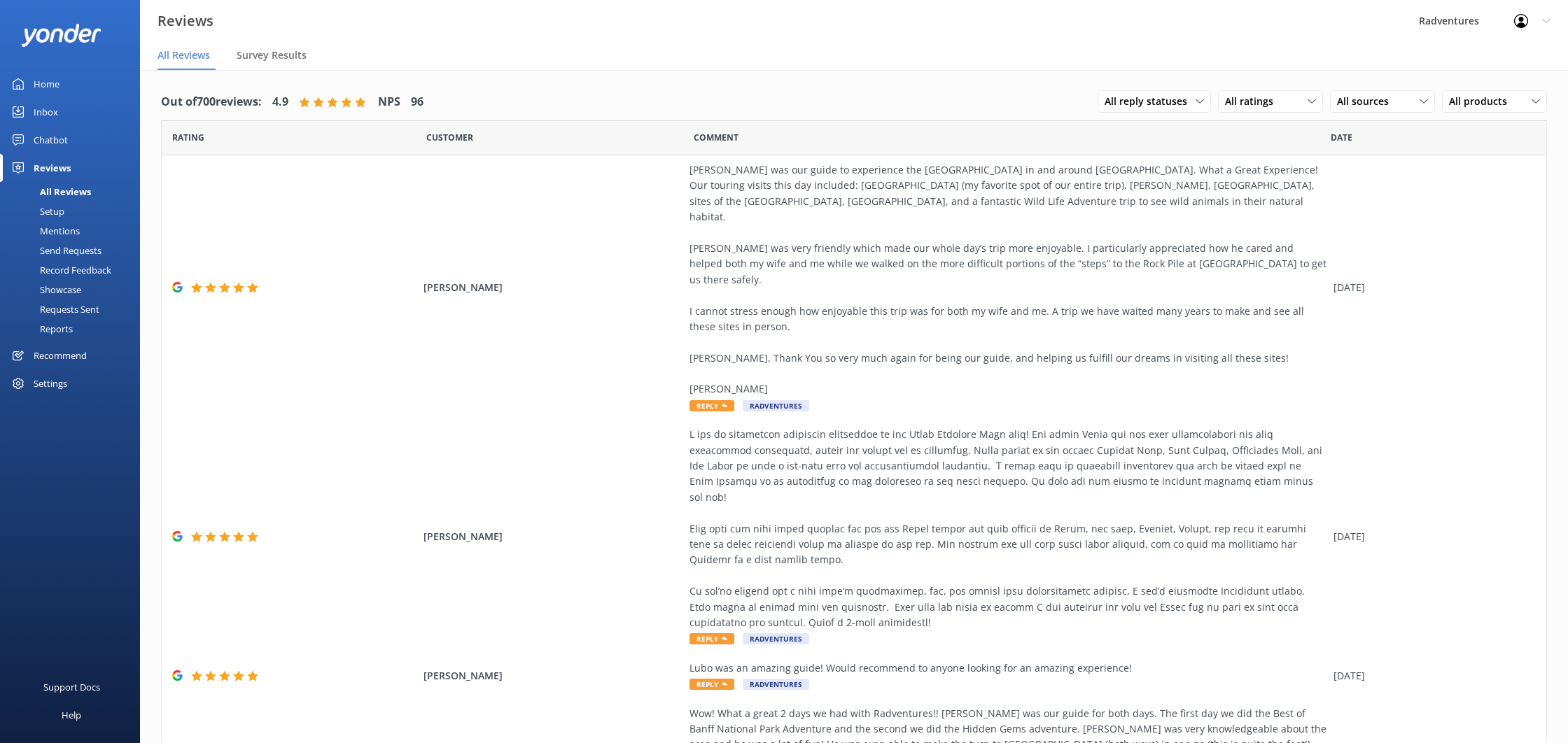
click at [70, 385] on div "Settings" at bounding box center [70, 383] width 140 height 28
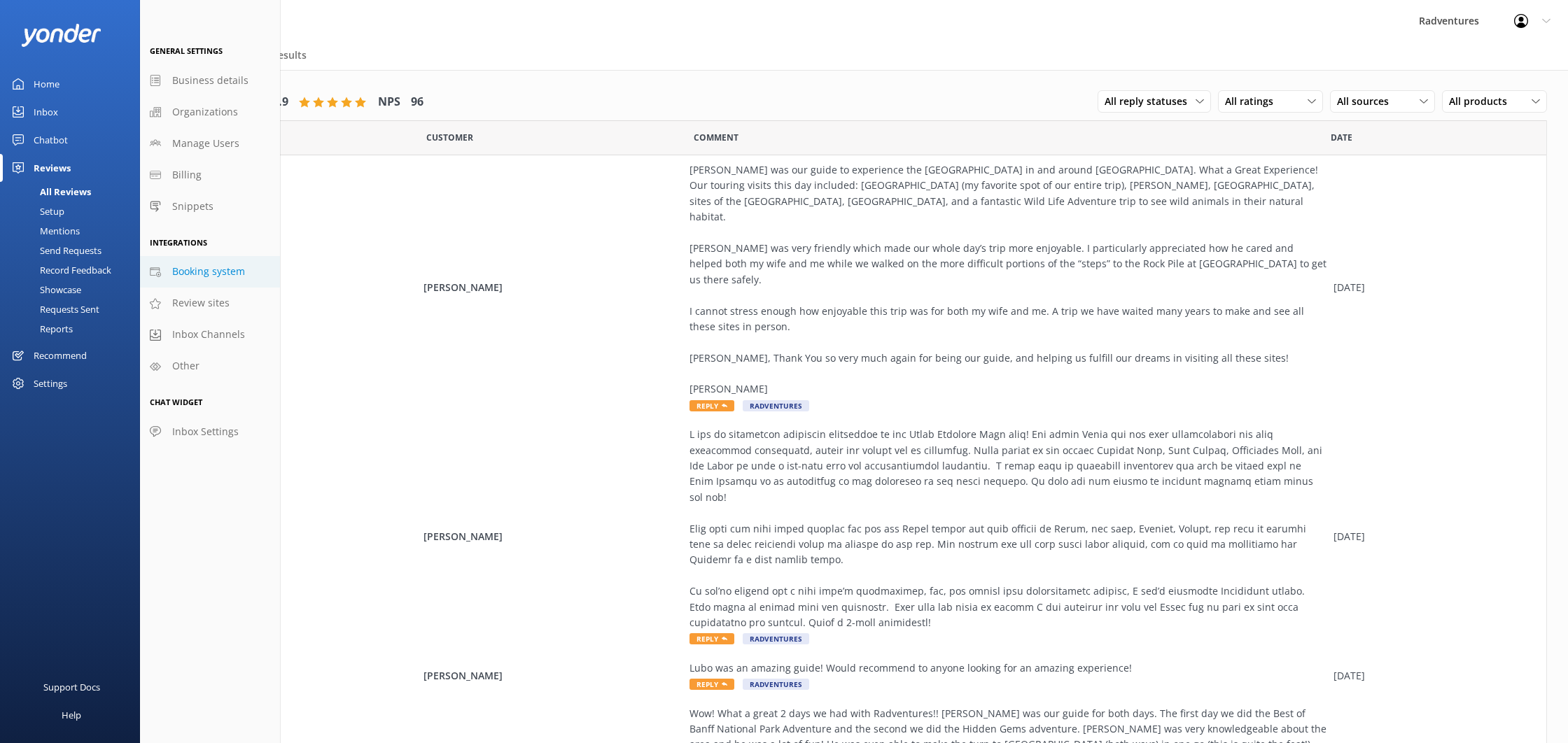
click at [213, 271] on span "Booking system" at bounding box center [209, 272] width 73 height 16
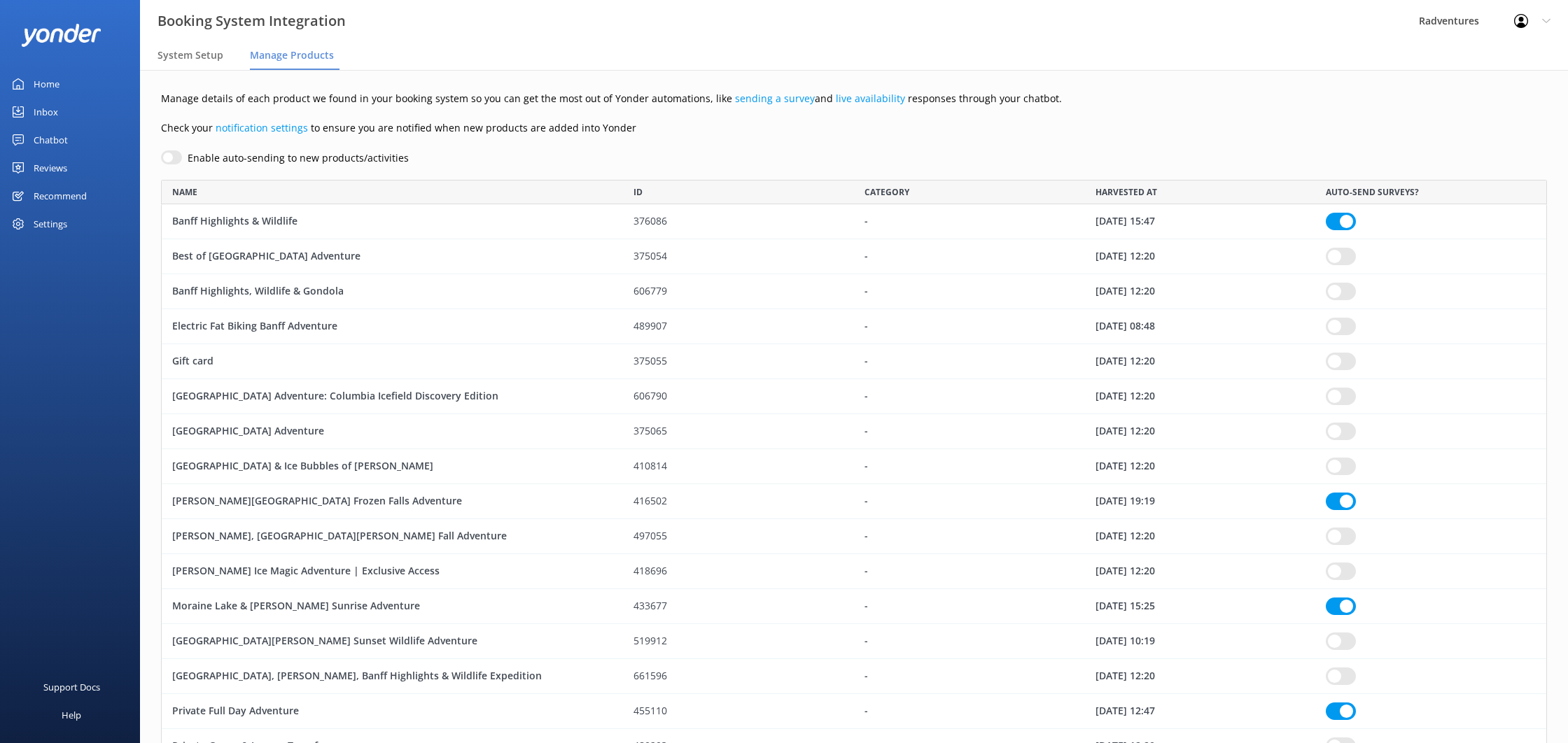
drag, startPoint x: 1347, startPoint y: 256, endPoint x: 1348, endPoint y: 266, distance: 10.0
click at [1347, 256] on input "row" at bounding box center [1341, 256] width 30 height 18
checkbox input "true"
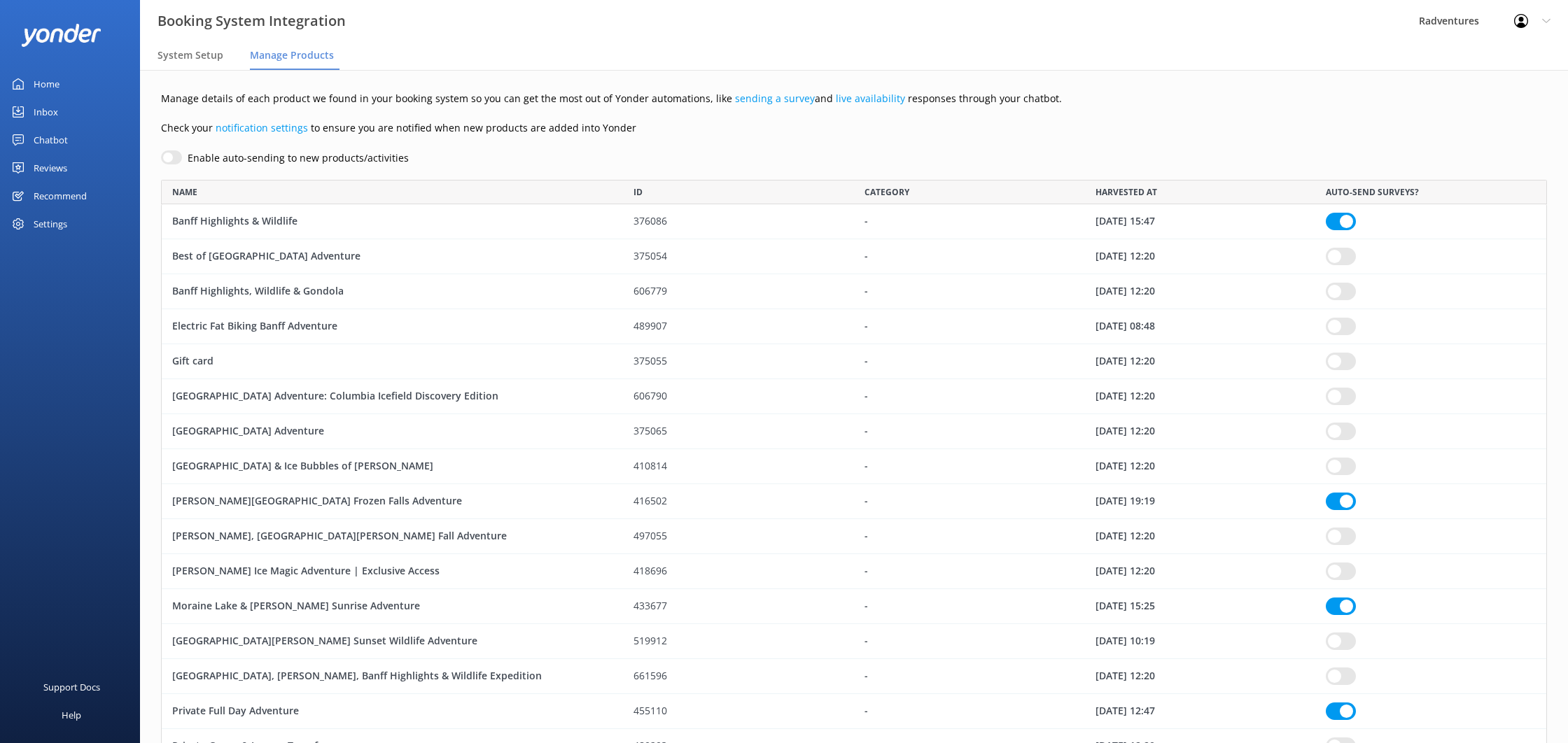
checkbox input "true"
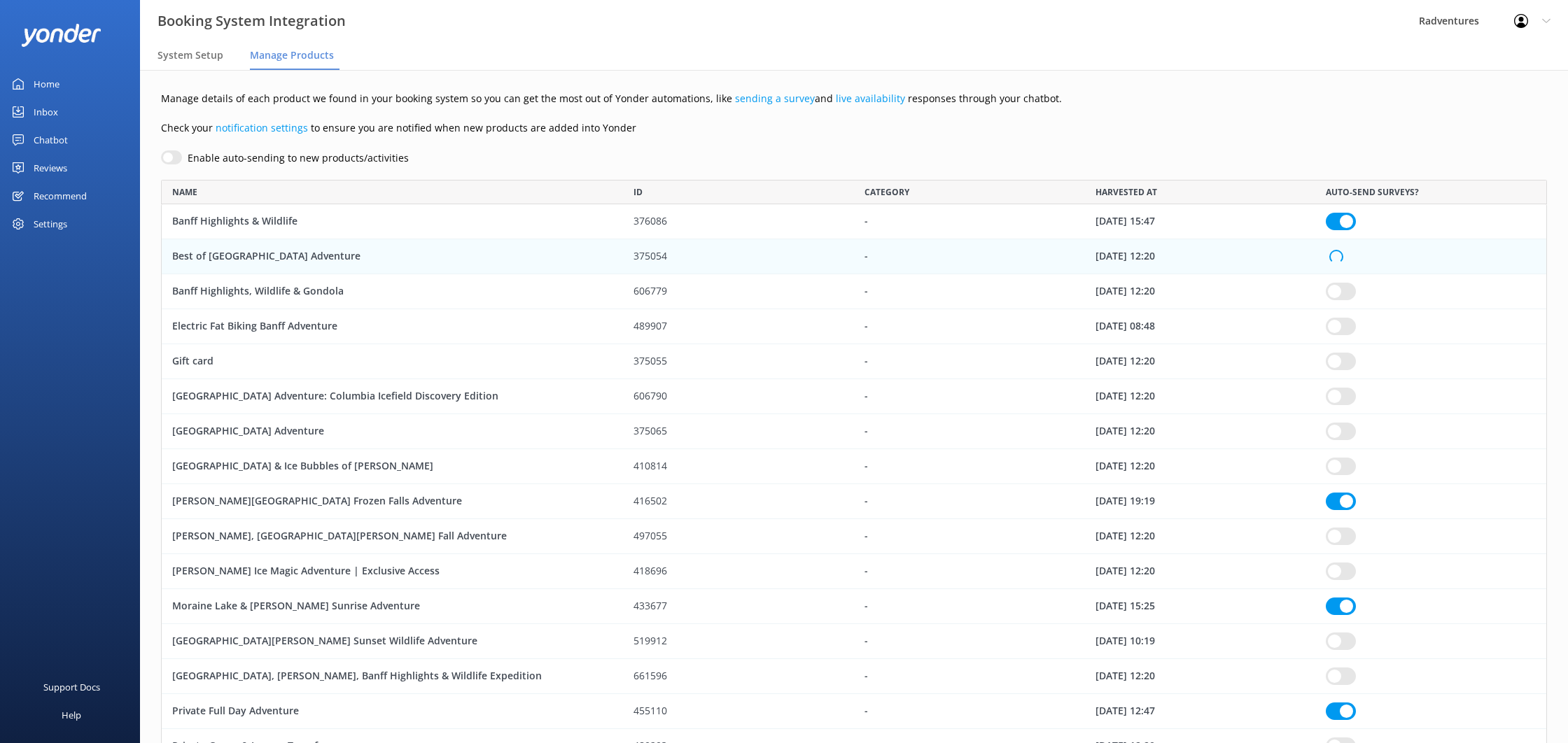
checkbox input "true"
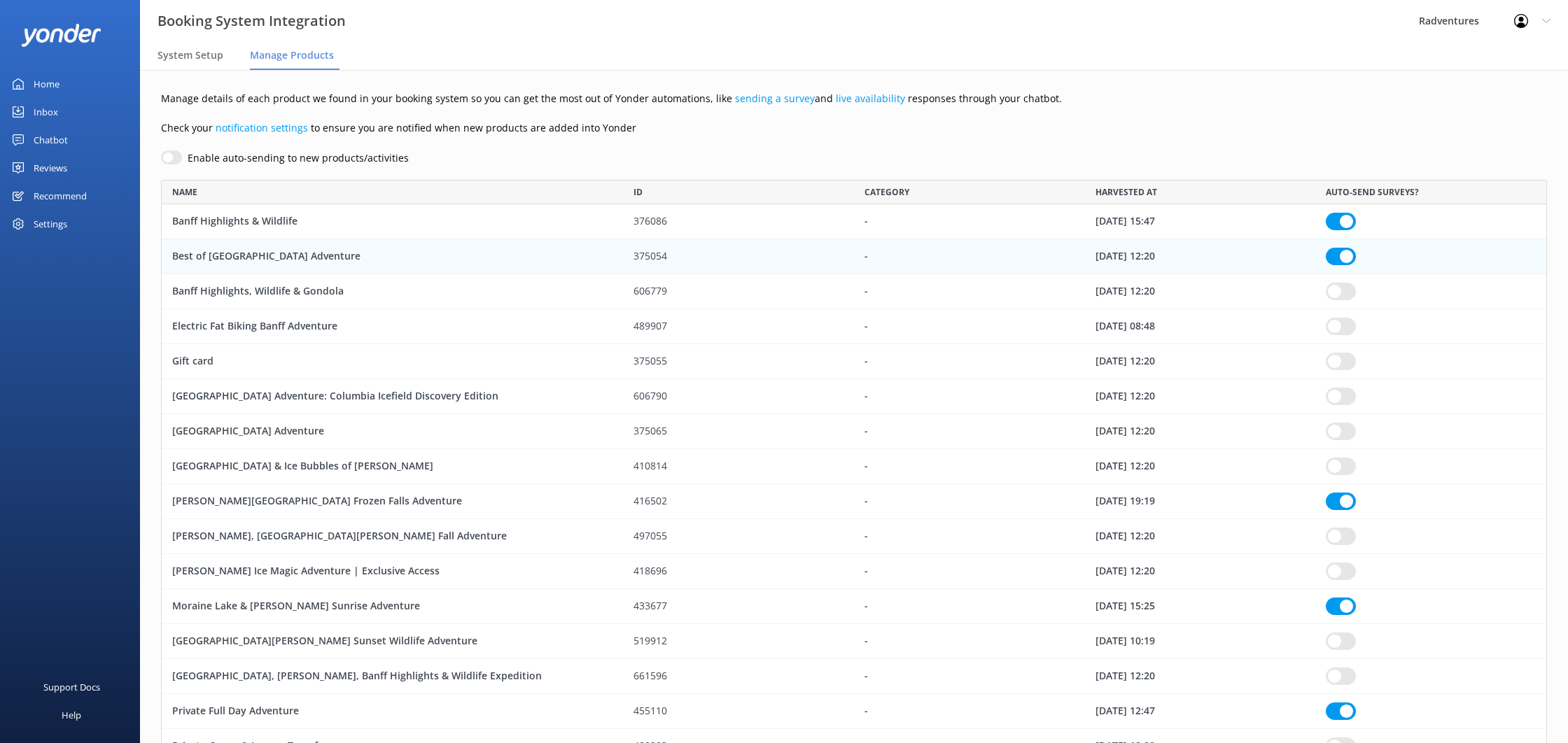
click at [1339, 292] on input "row" at bounding box center [1341, 291] width 30 height 18
checkbox input "true"
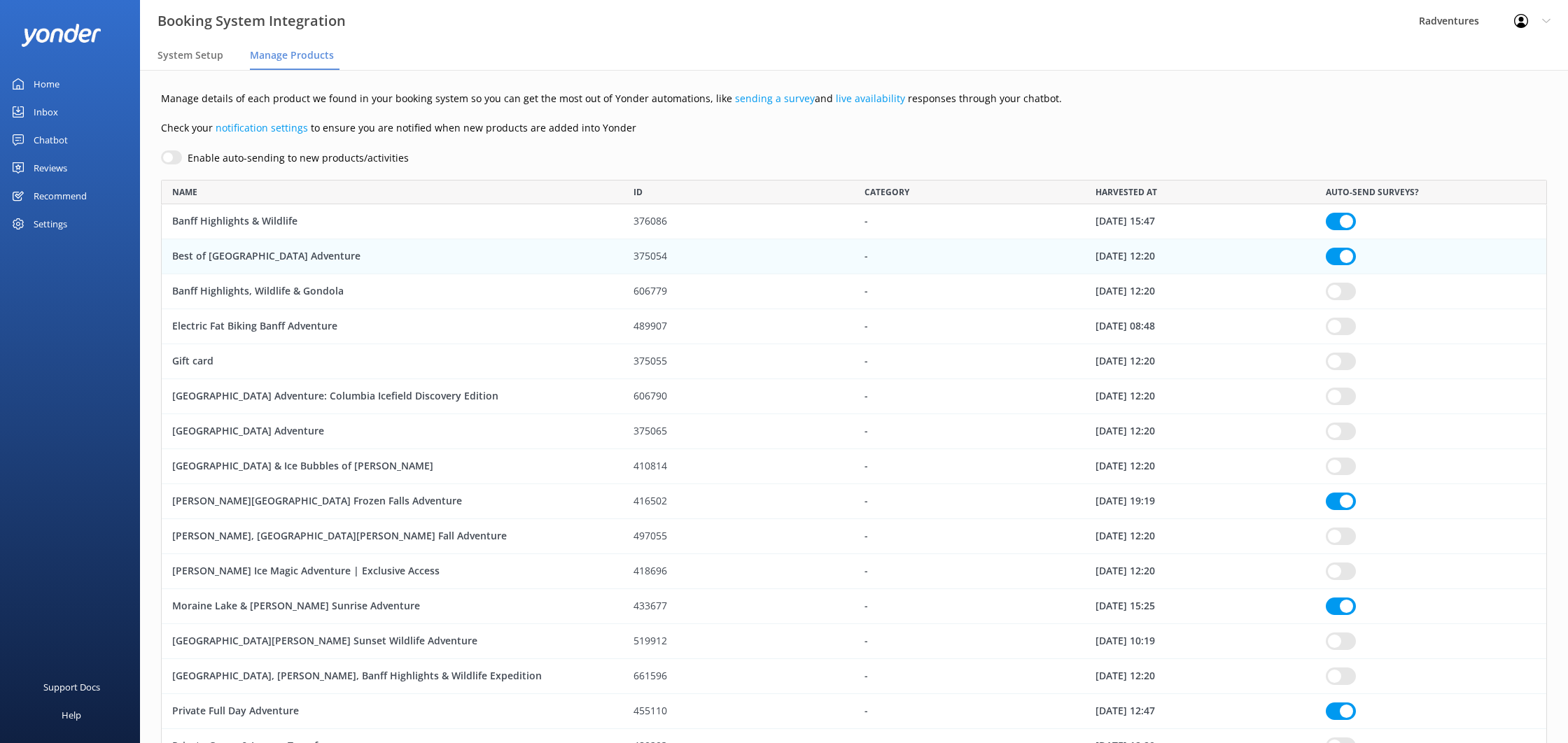
checkbox input "true"
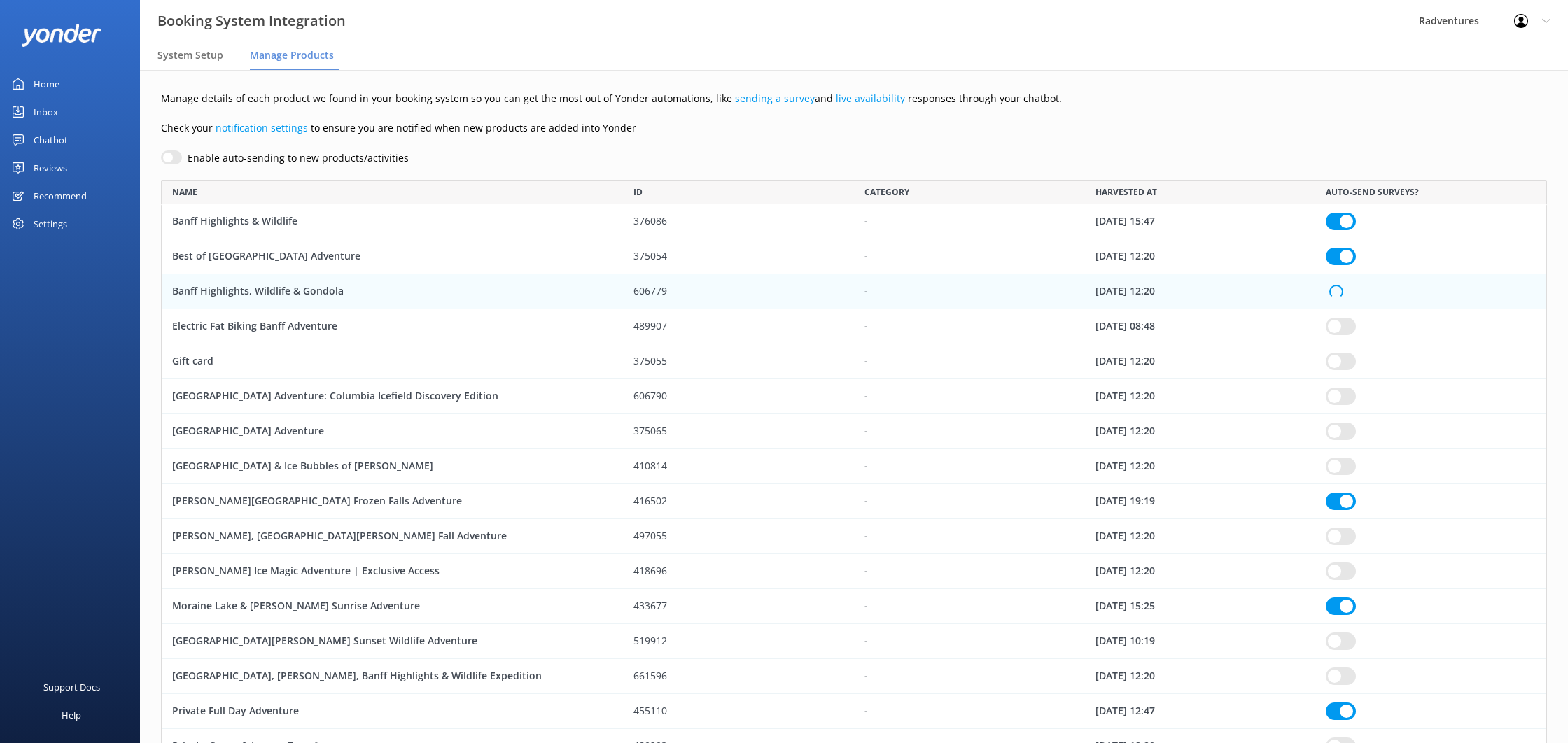
checkbox input "true"
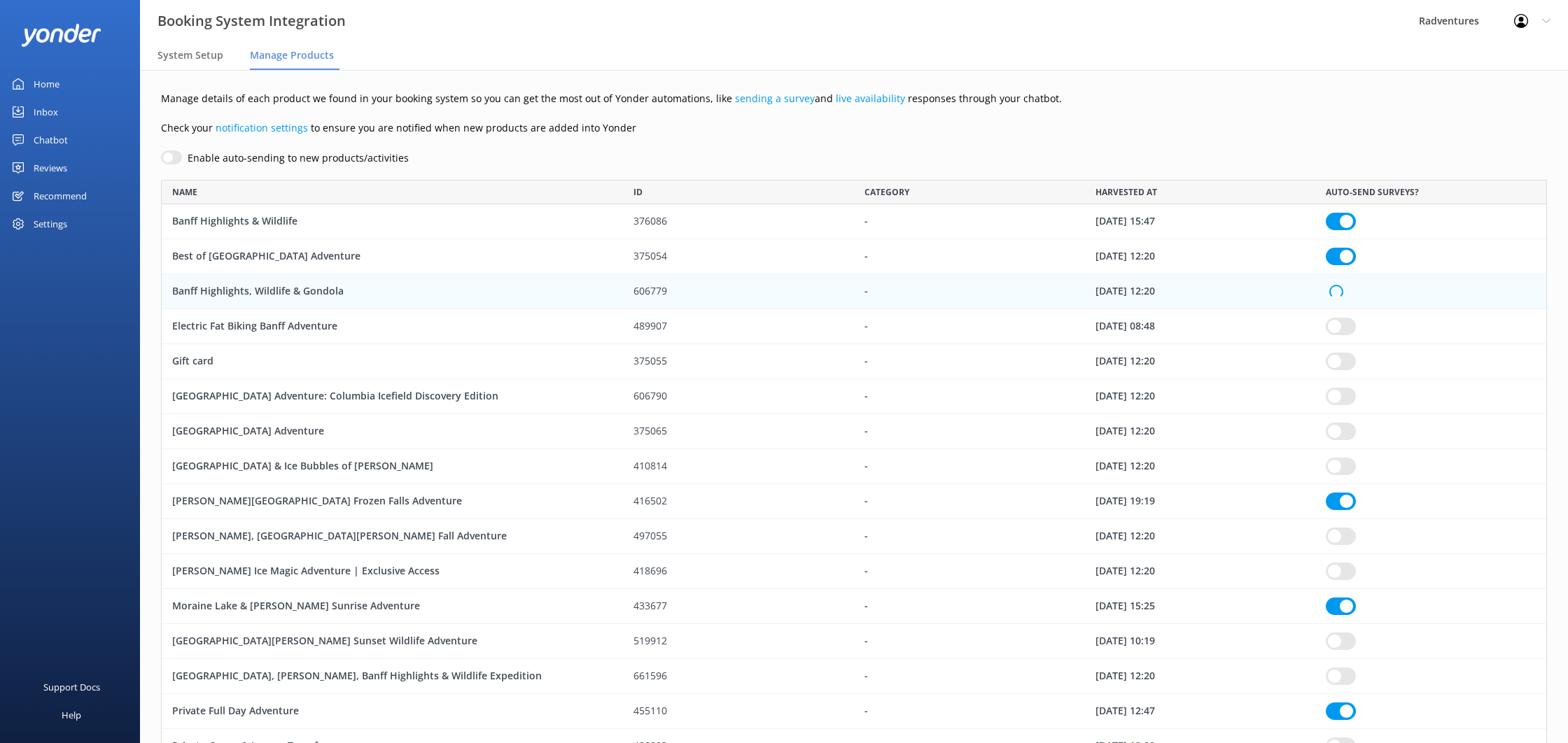
checkbox input "true"
click at [1342, 335] on div "row" at bounding box center [1430, 326] width 231 height 35
checkbox input "true"
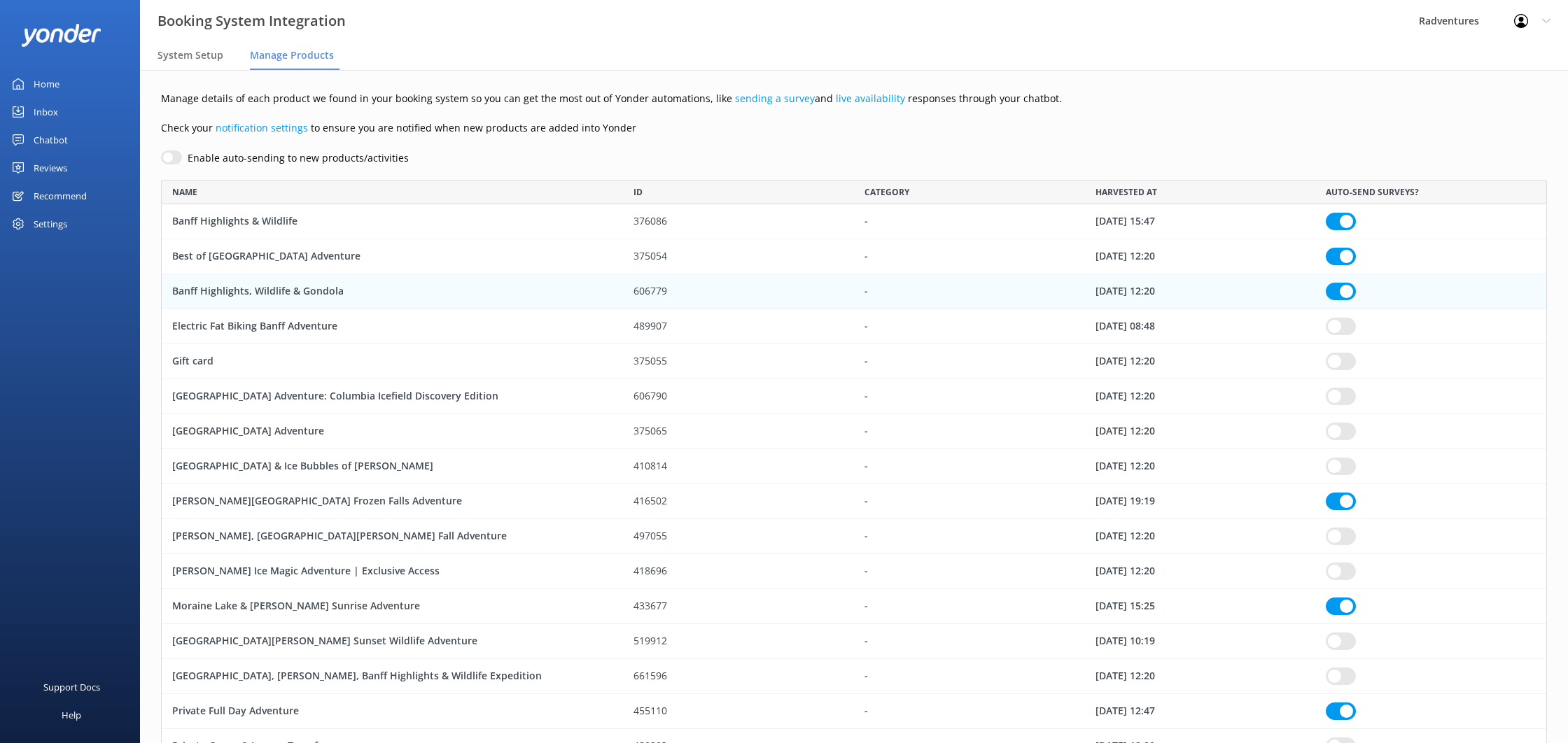
checkbox input "true"
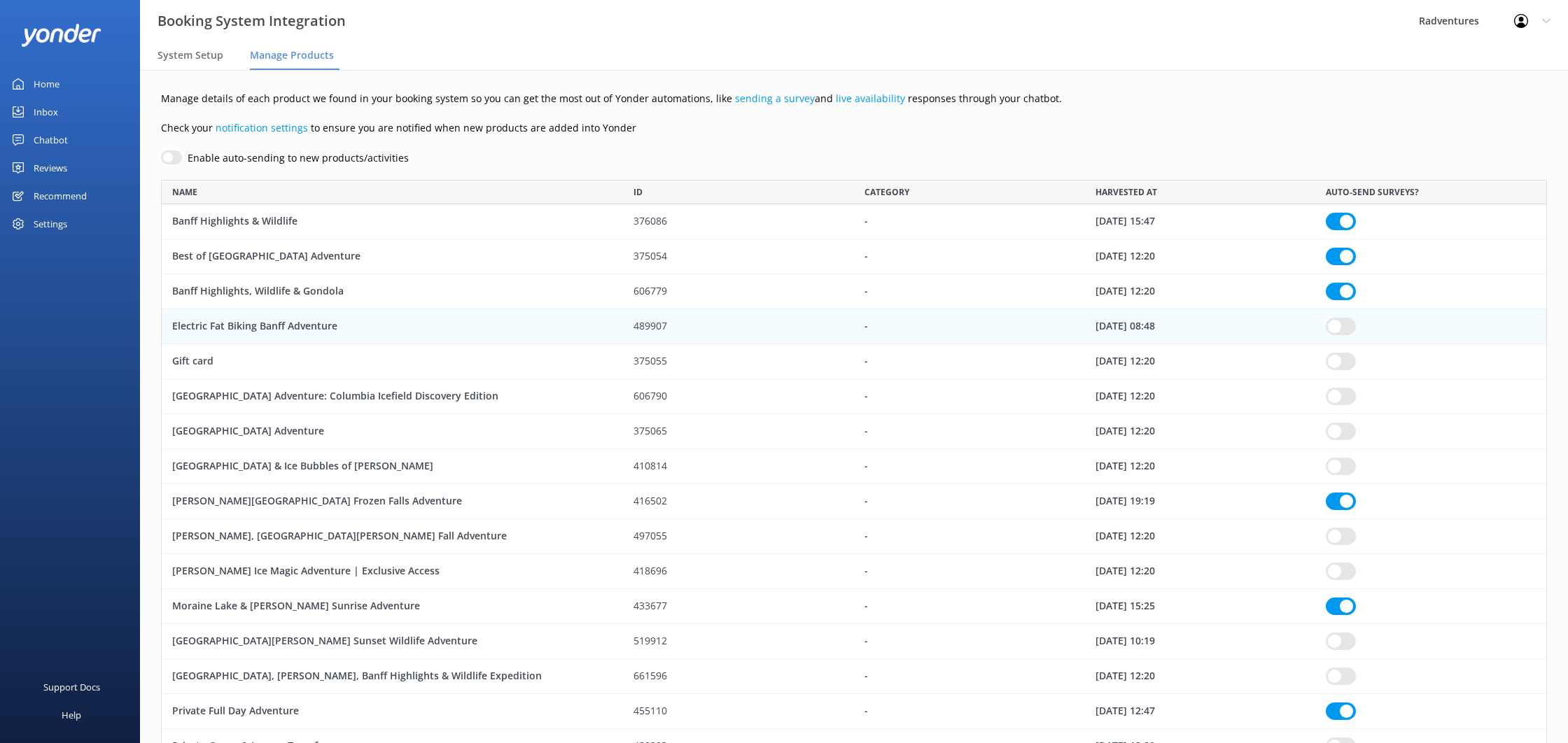
click at [1341, 328] on input "row" at bounding box center [1341, 326] width 30 height 18
checkbox input "true"
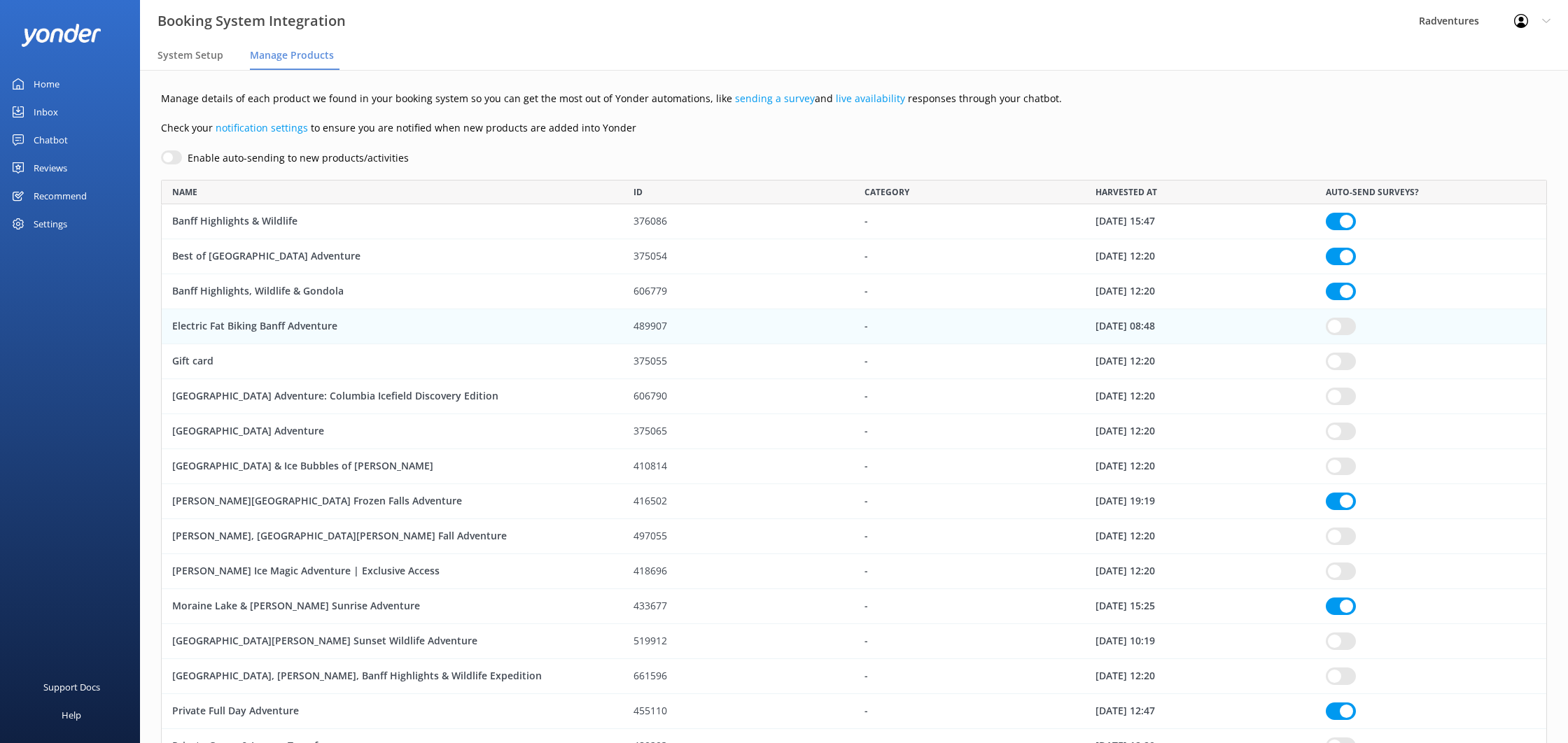
checkbox input "true"
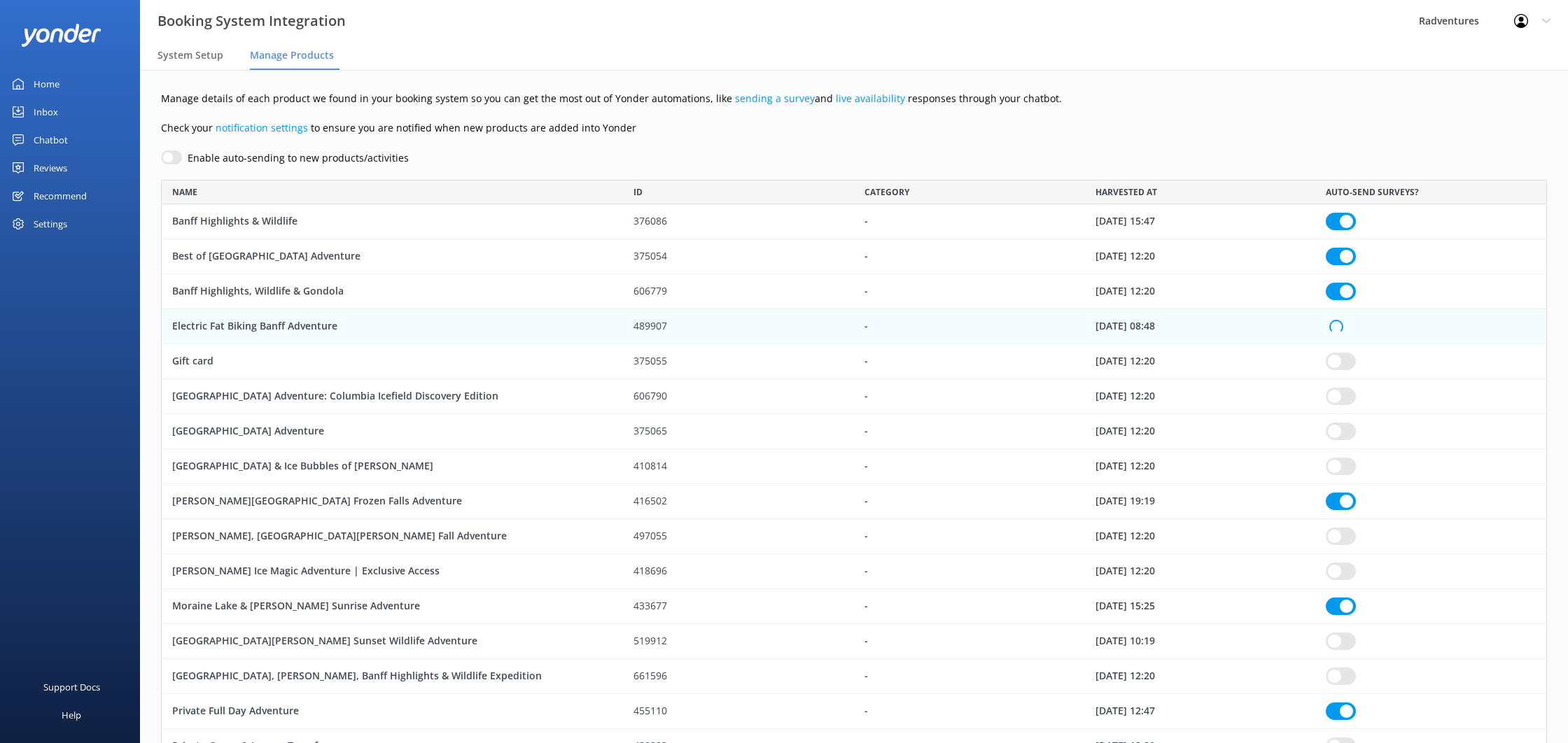
checkbox input "true"
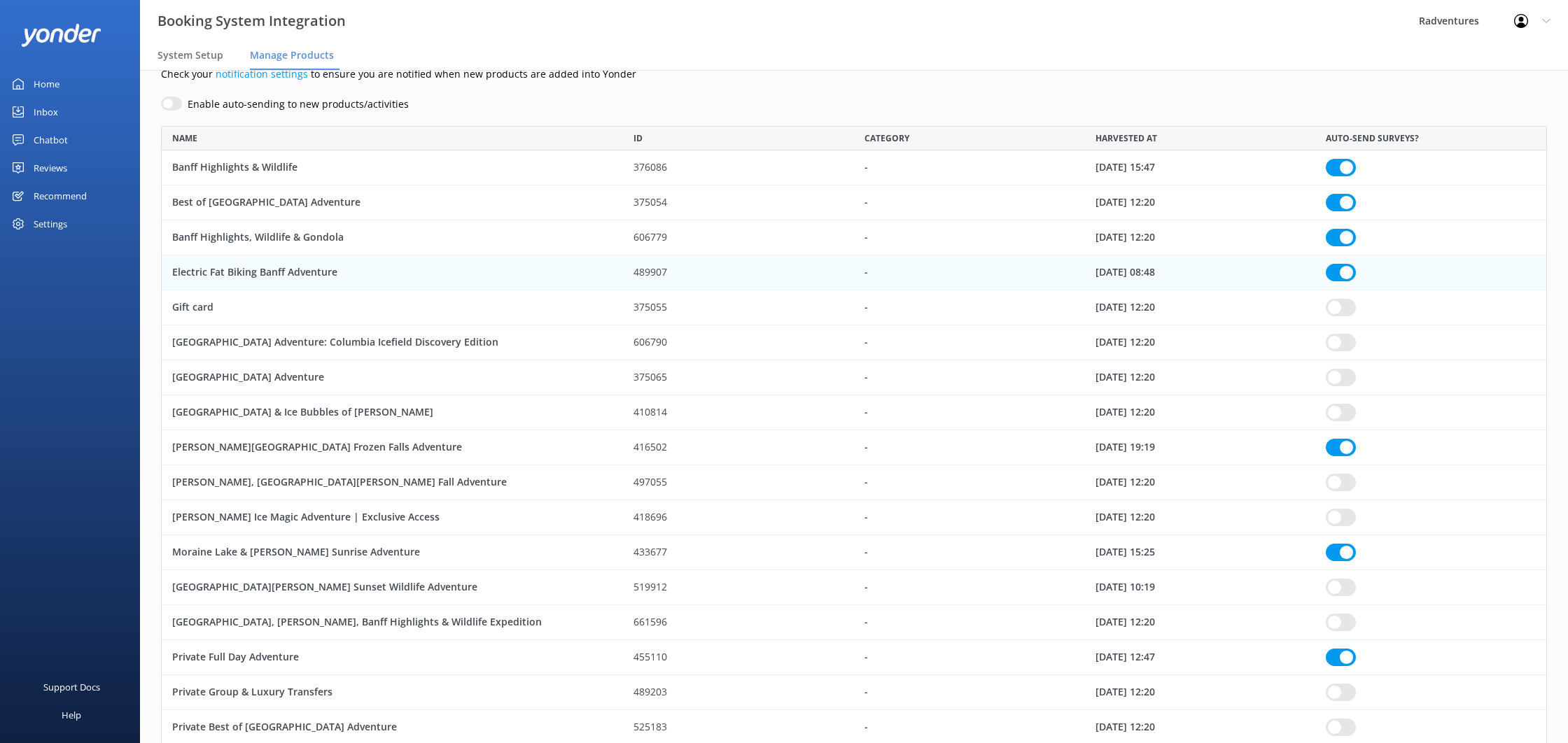
click at [1337, 342] on input "row" at bounding box center [1341, 342] width 30 height 18
checkbox input "true"
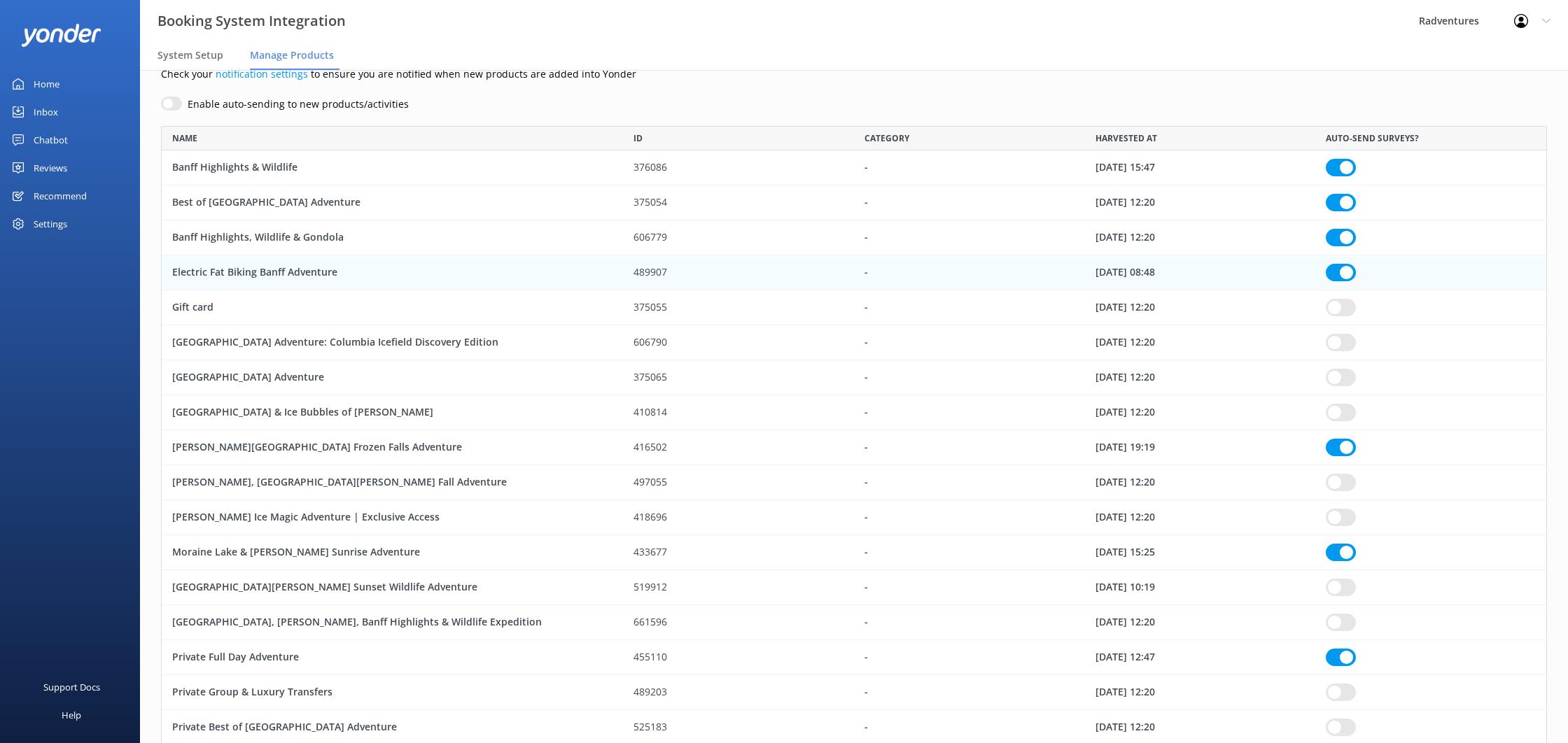
checkbox input "true"
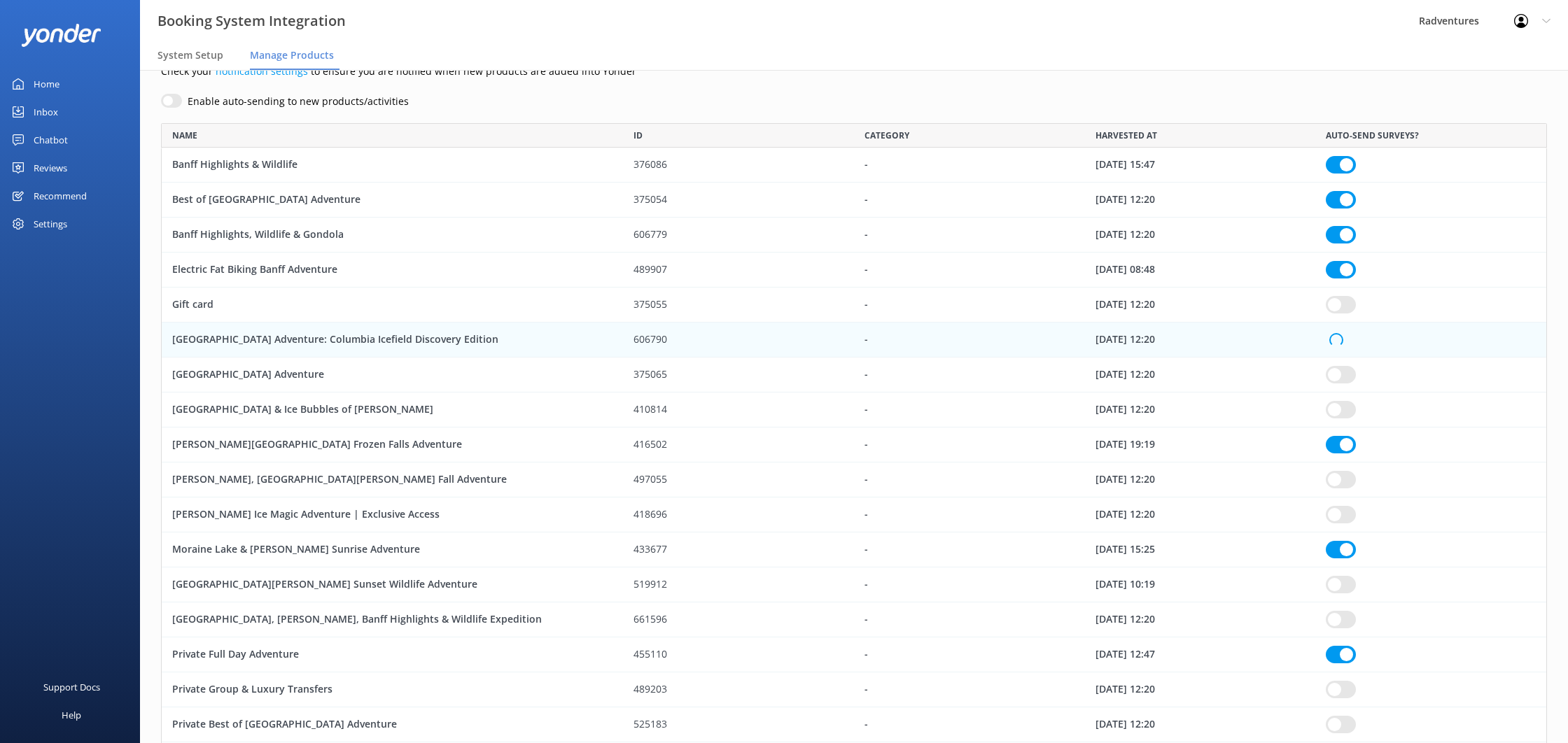
checkbox input "true"
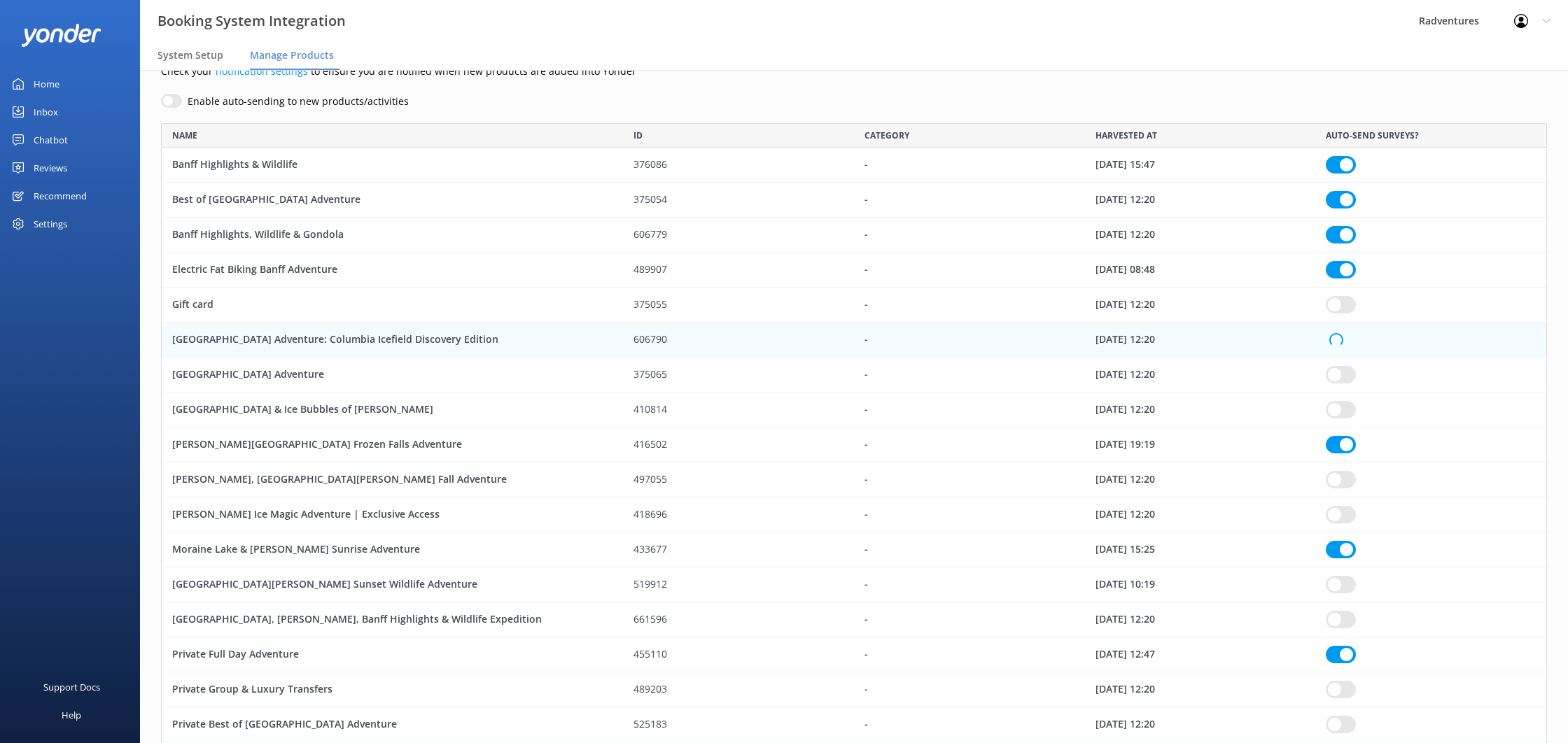
checkbox input "true"
drag, startPoint x: 1342, startPoint y: 376, endPoint x: 1344, endPoint y: 395, distance: 19.1
click at [1342, 376] on input "row" at bounding box center [1341, 375] width 30 height 18
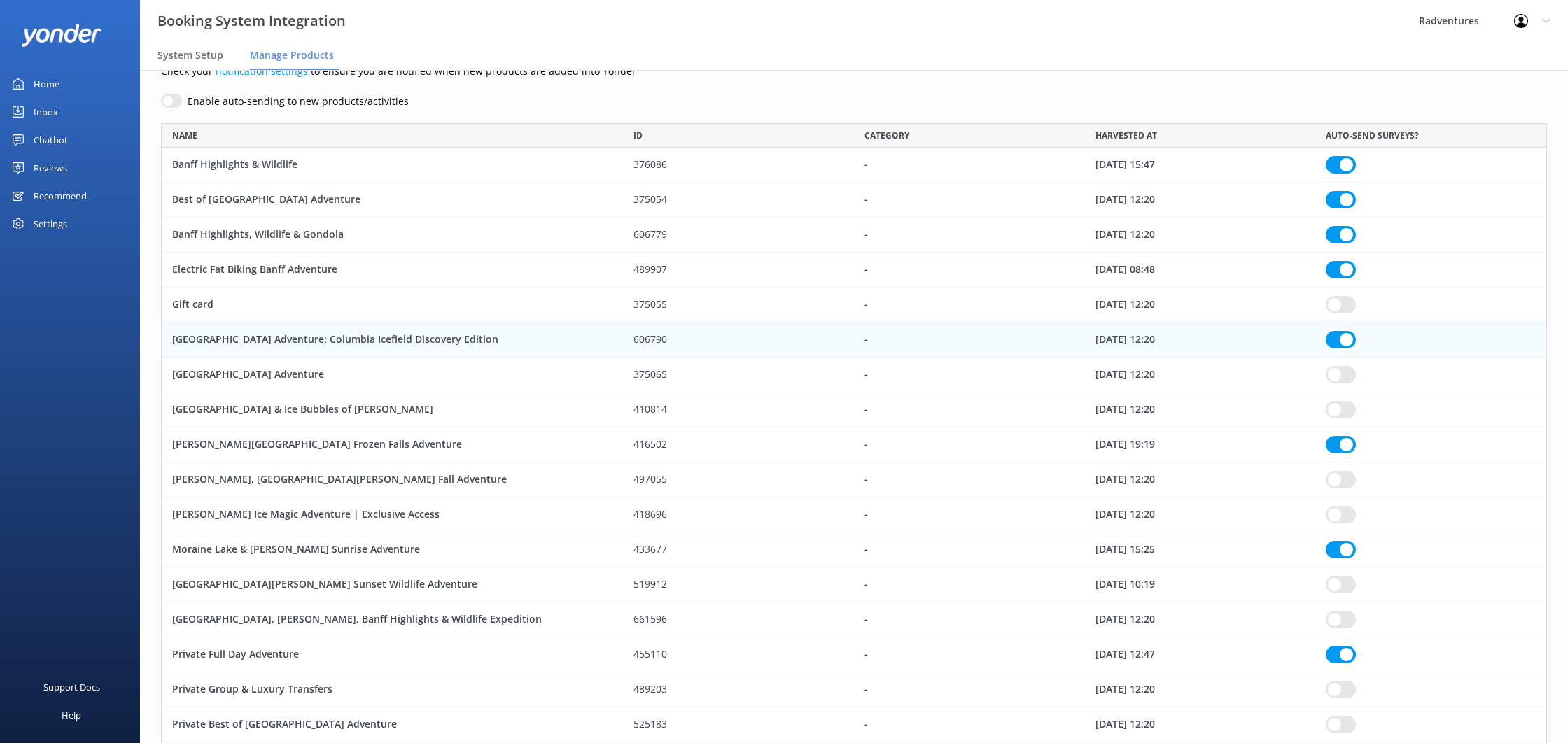
checkbox input "true"
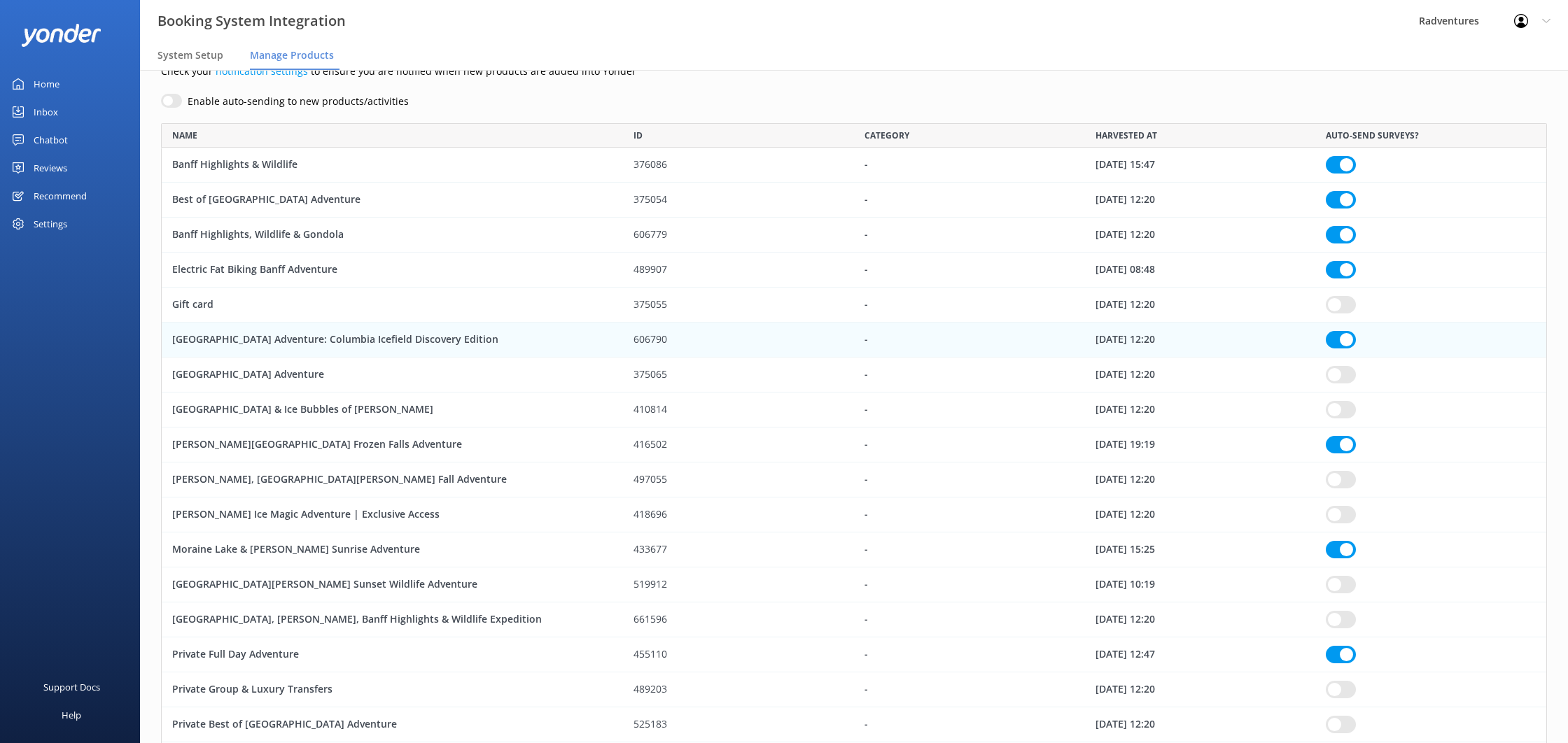
checkbox input "true"
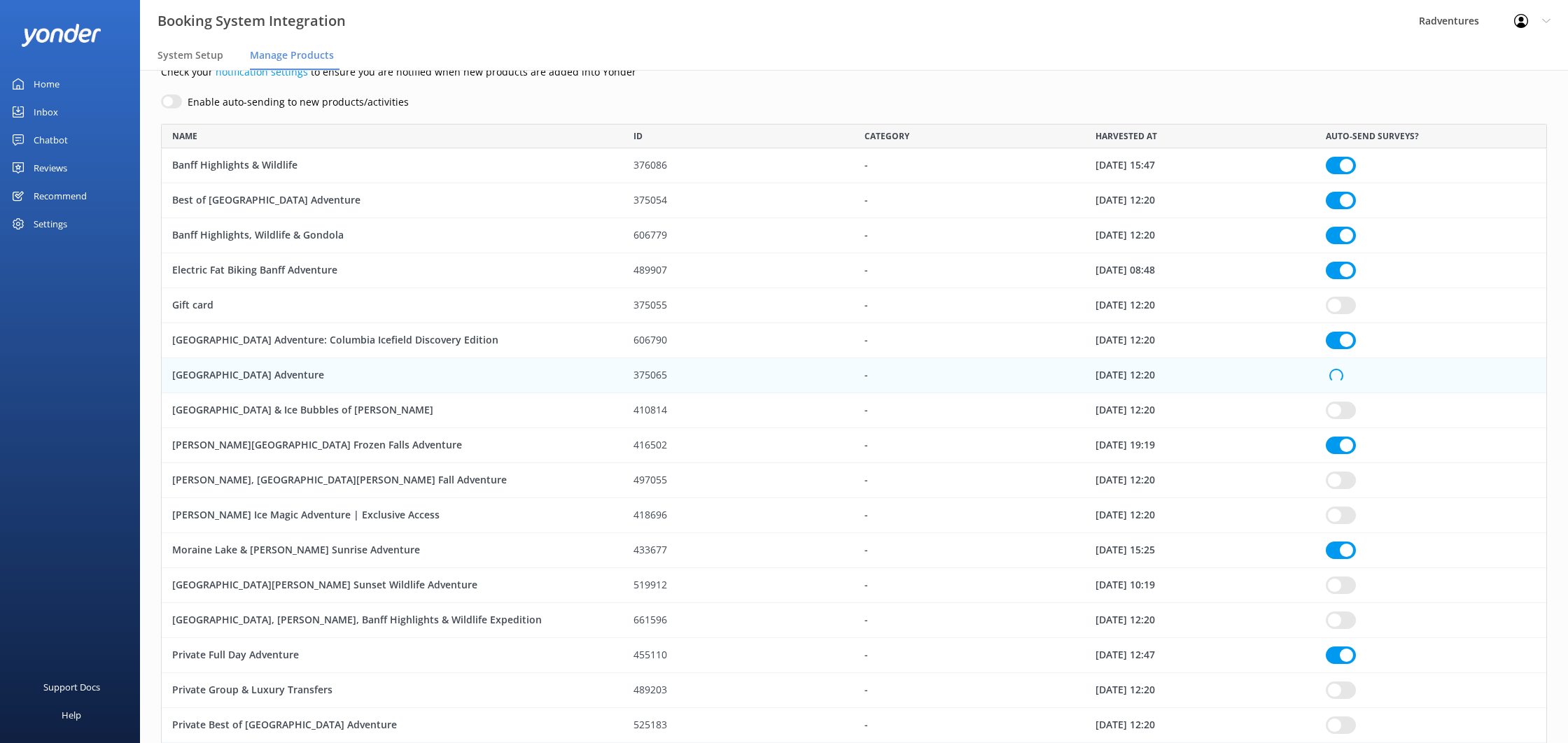
checkbox input "true"
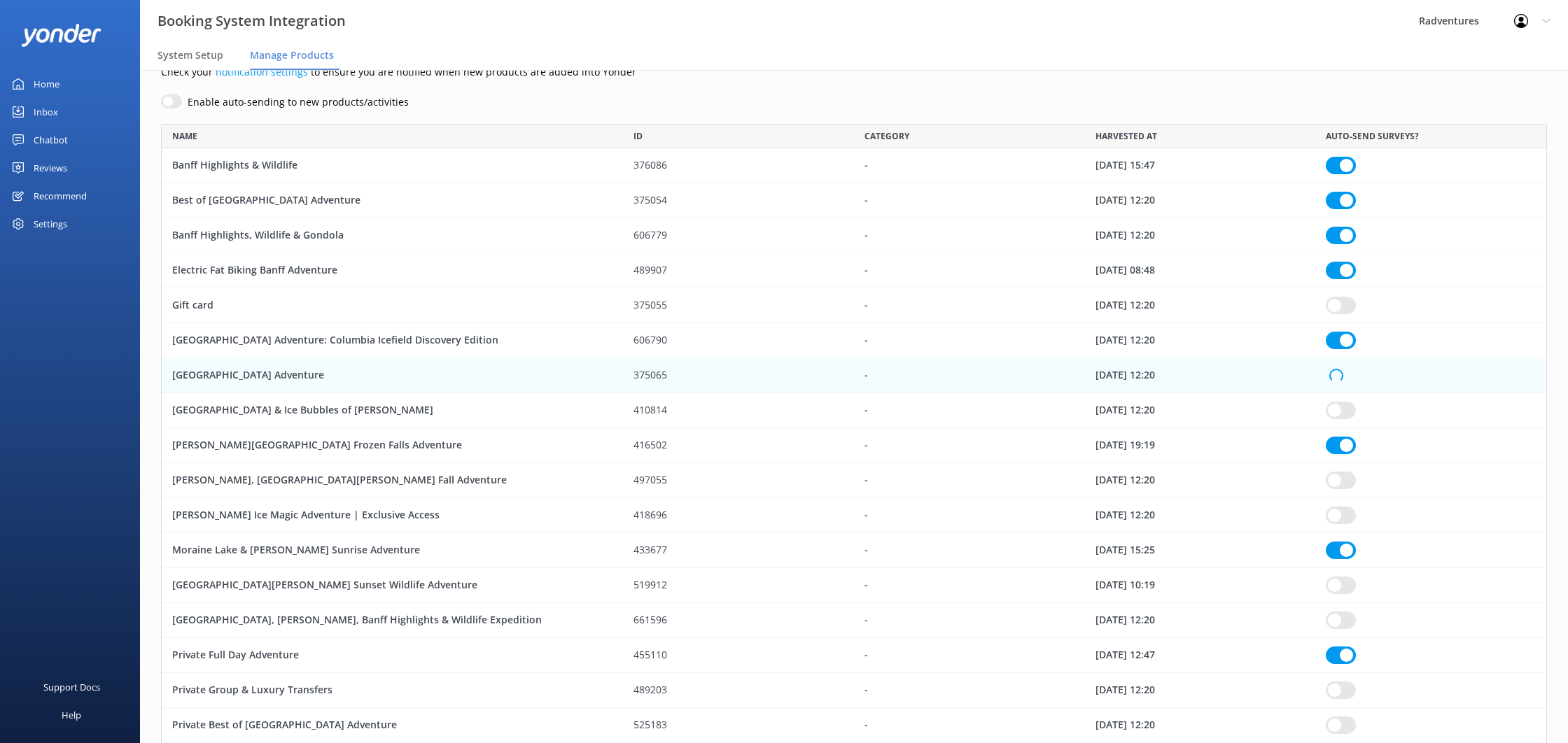
checkbox input "true"
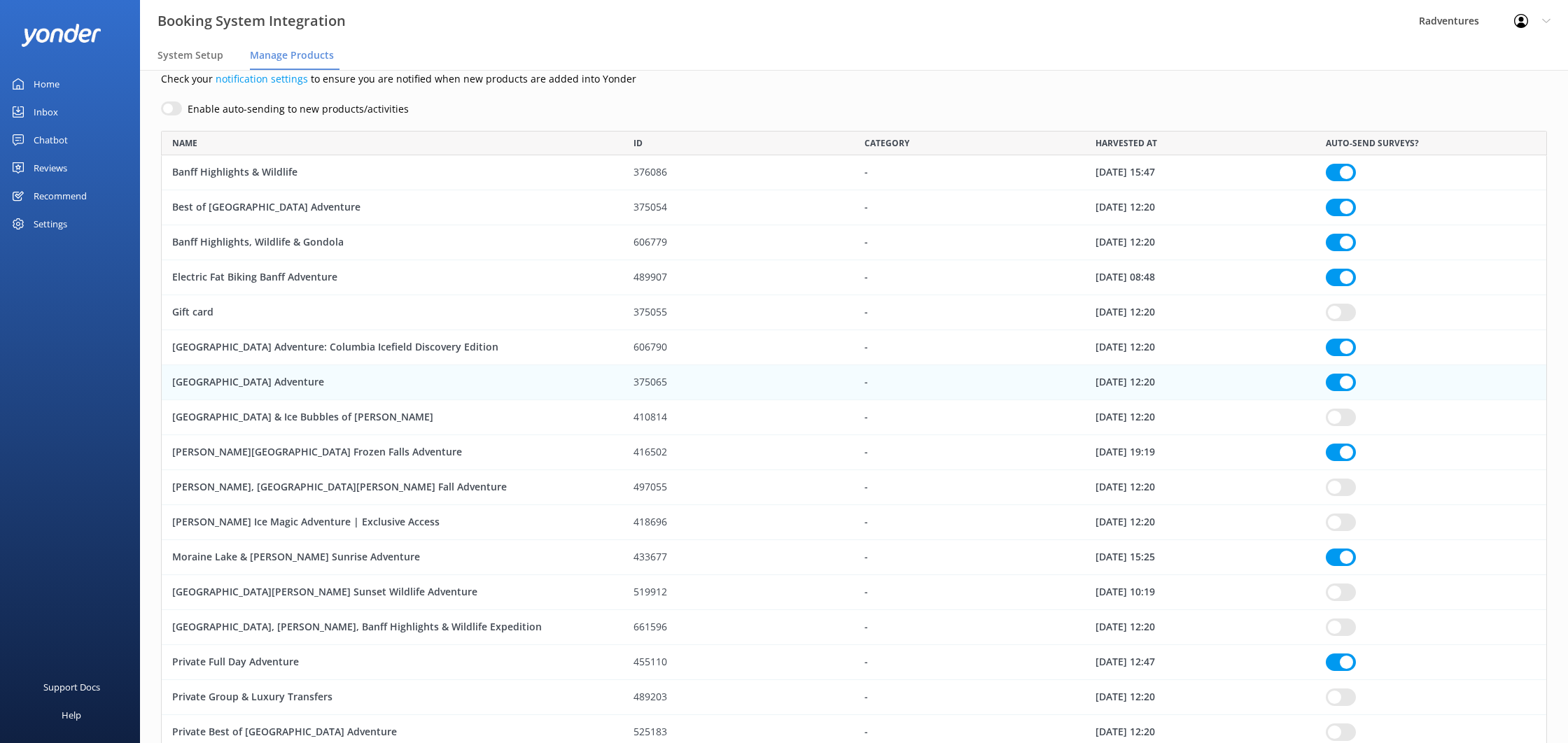
click at [1342, 412] on input "row" at bounding box center [1341, 417] width 30 height 18
checkbox input "true"
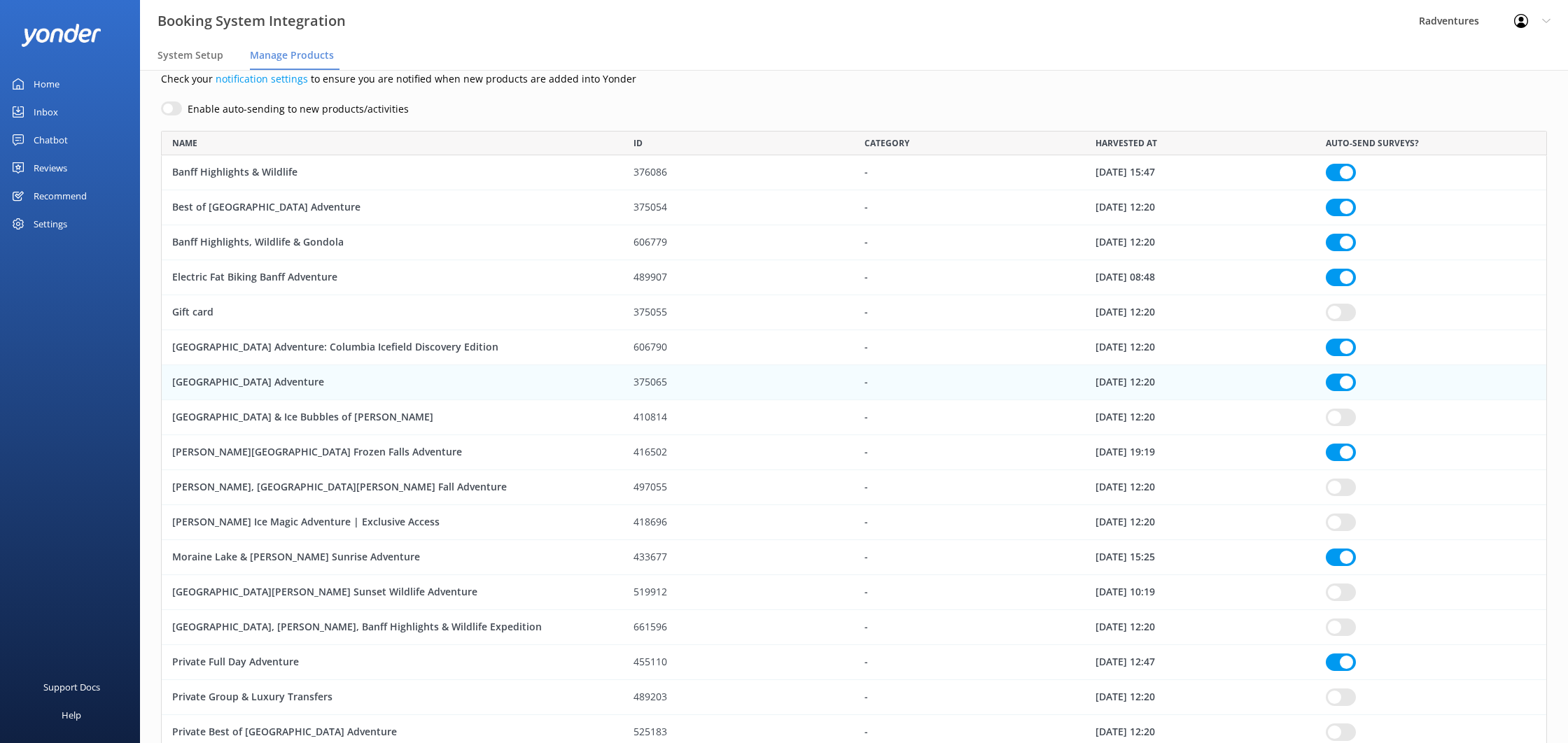
checkbox input "true"
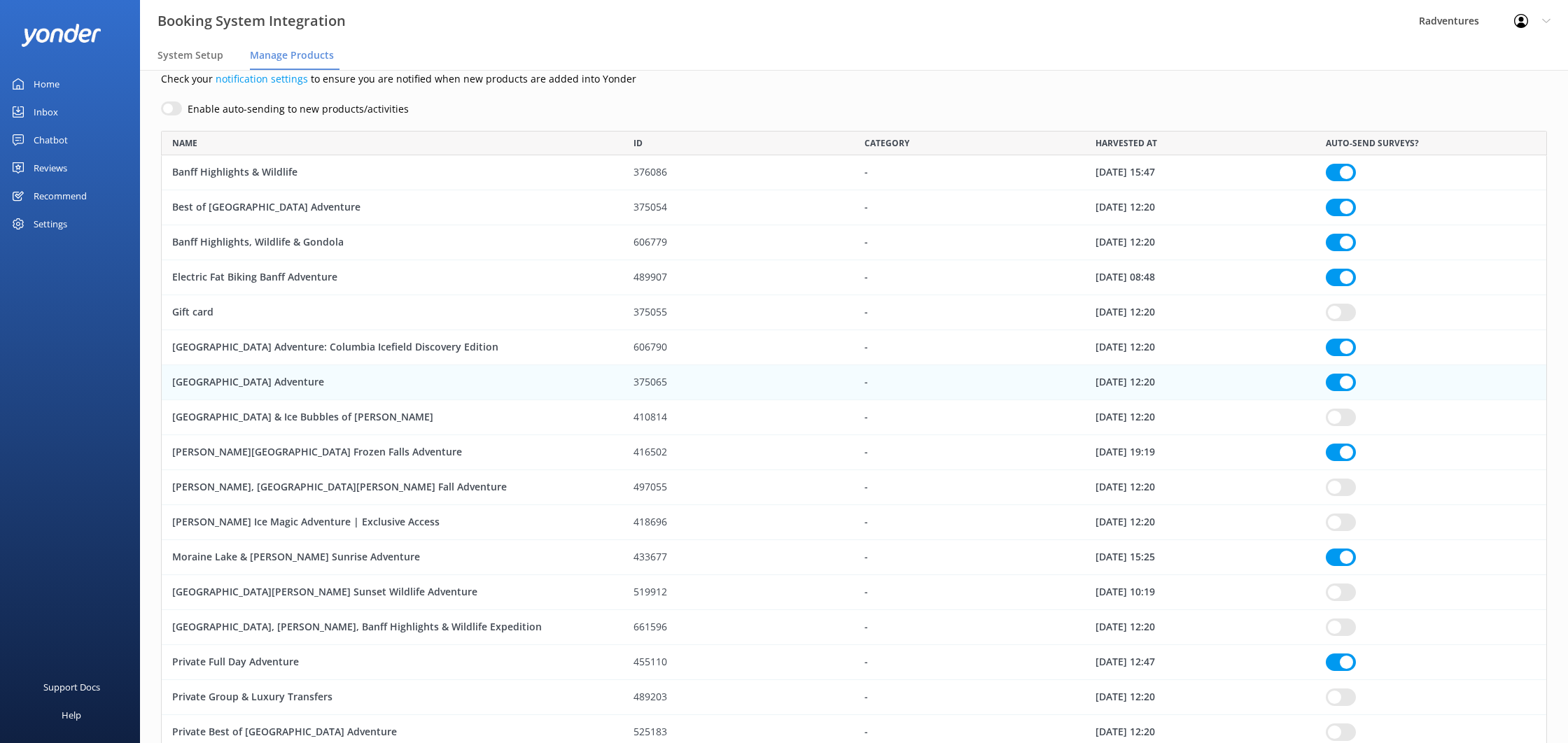
checkbox input "true"
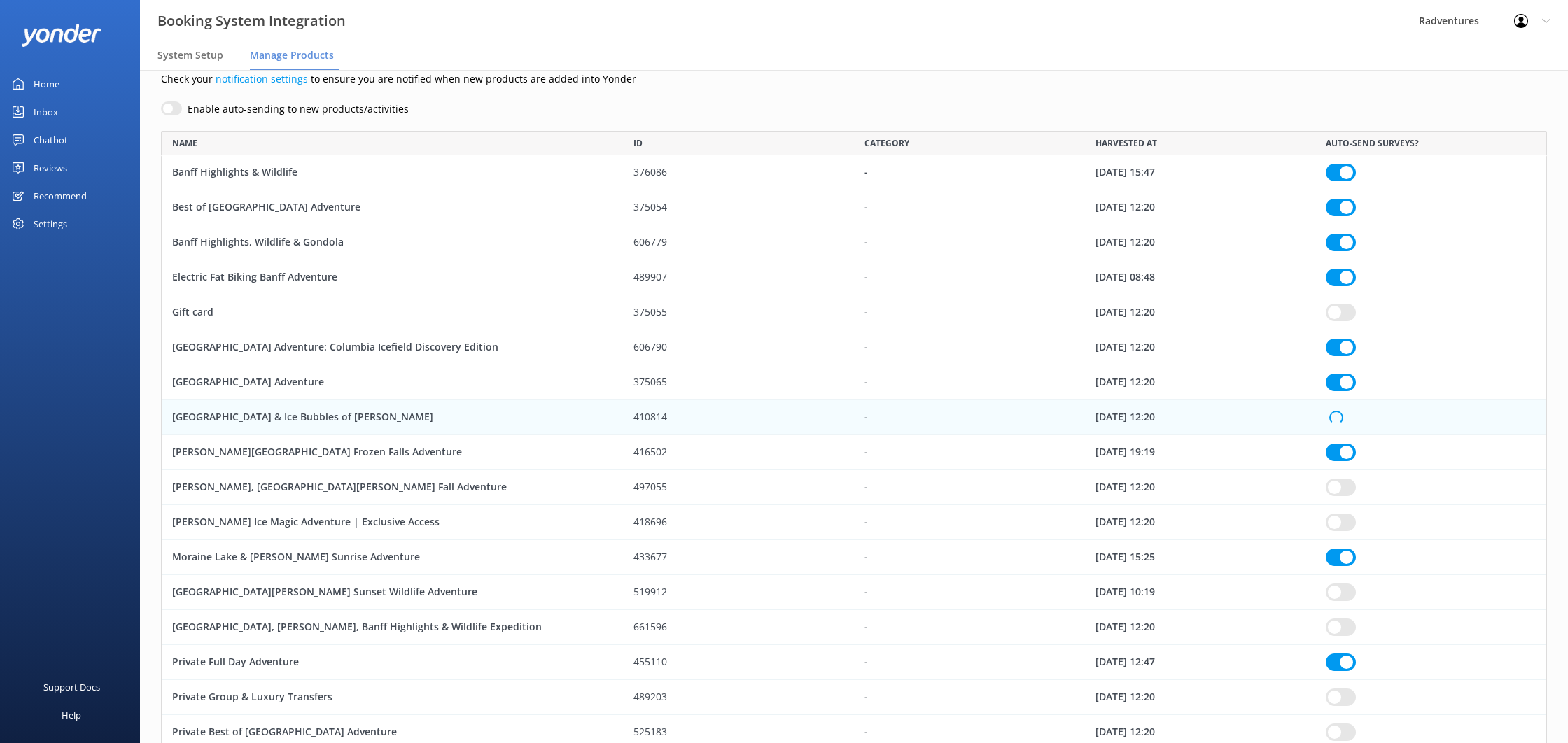
checkbox input "true"
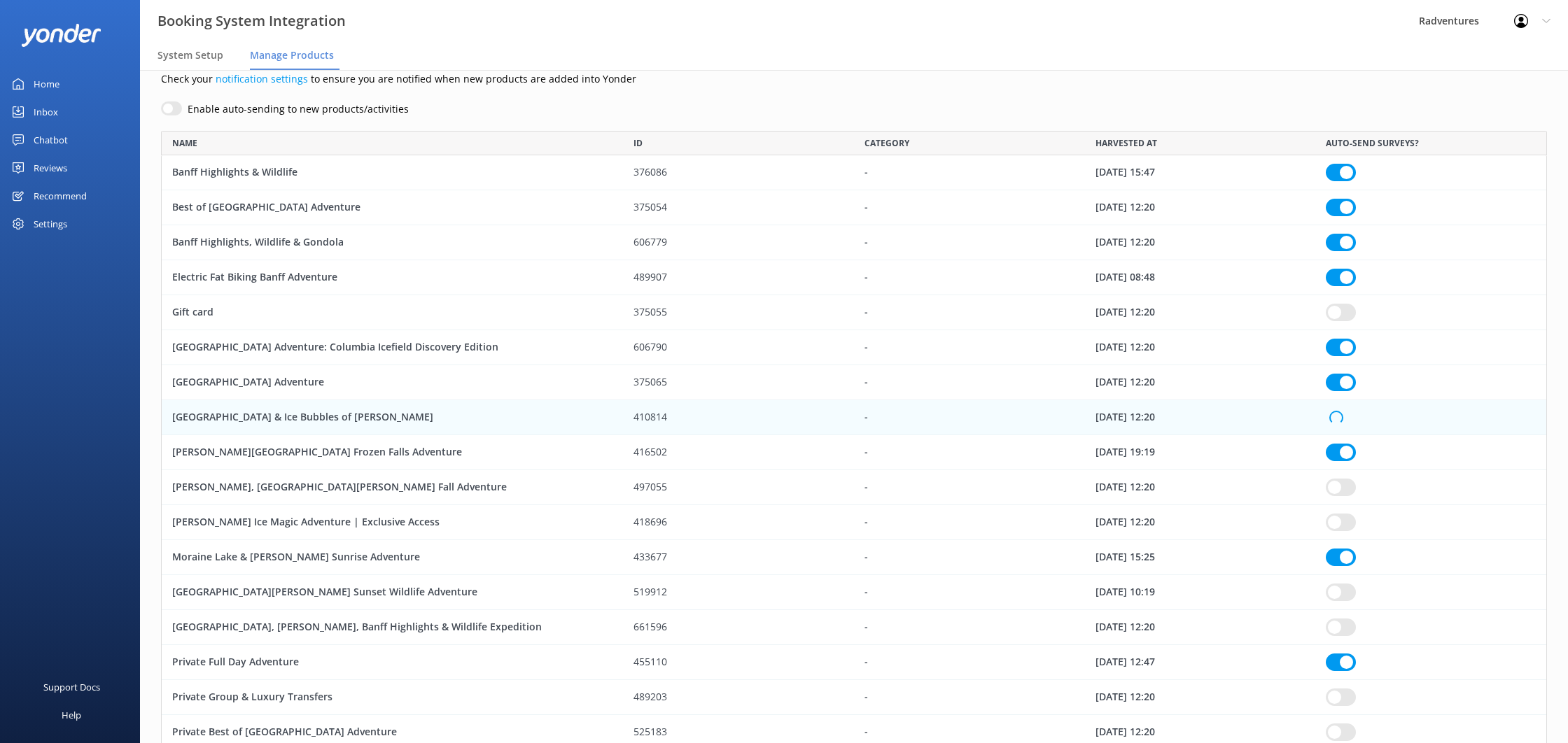
checkbox input "true"
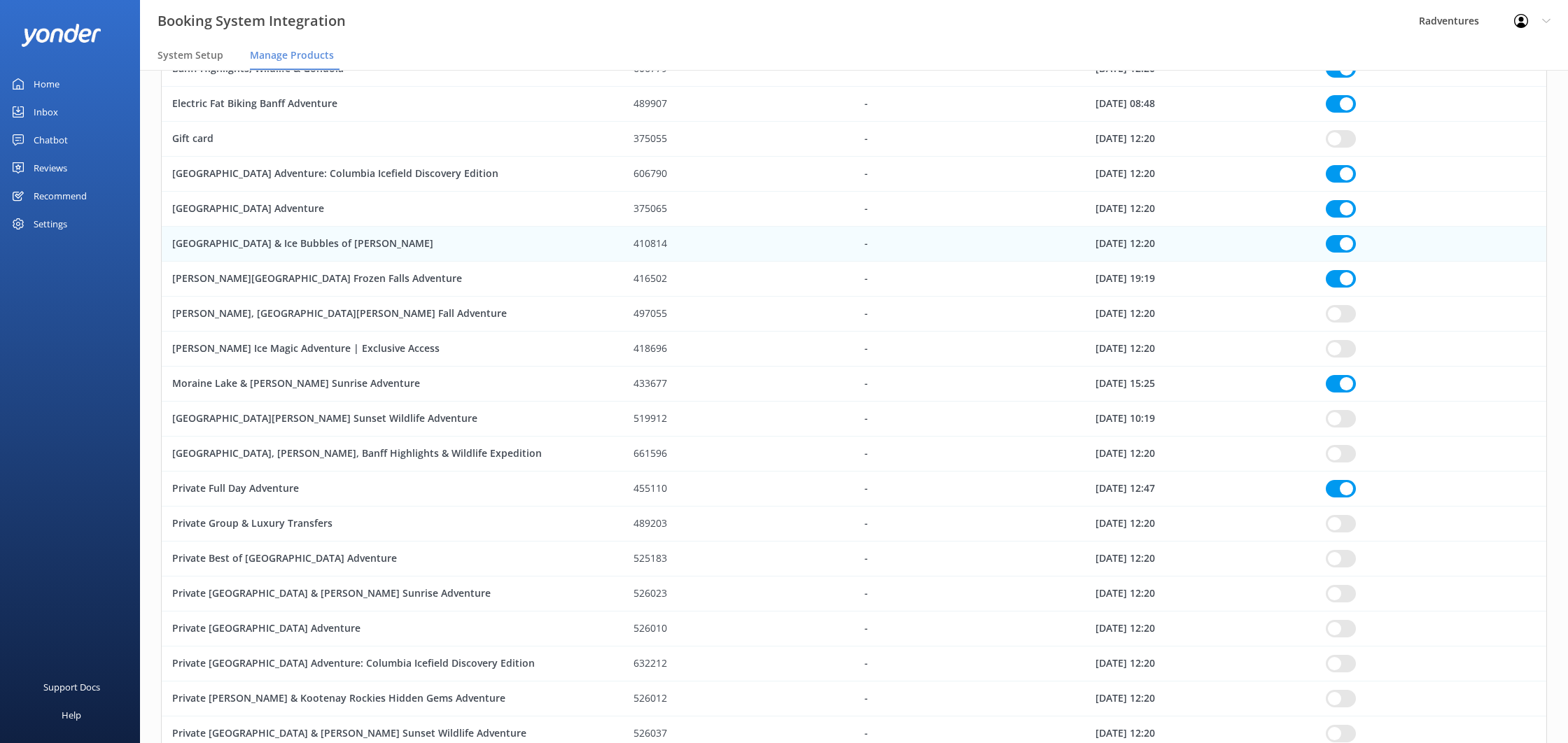
scroll to position [236, 0]
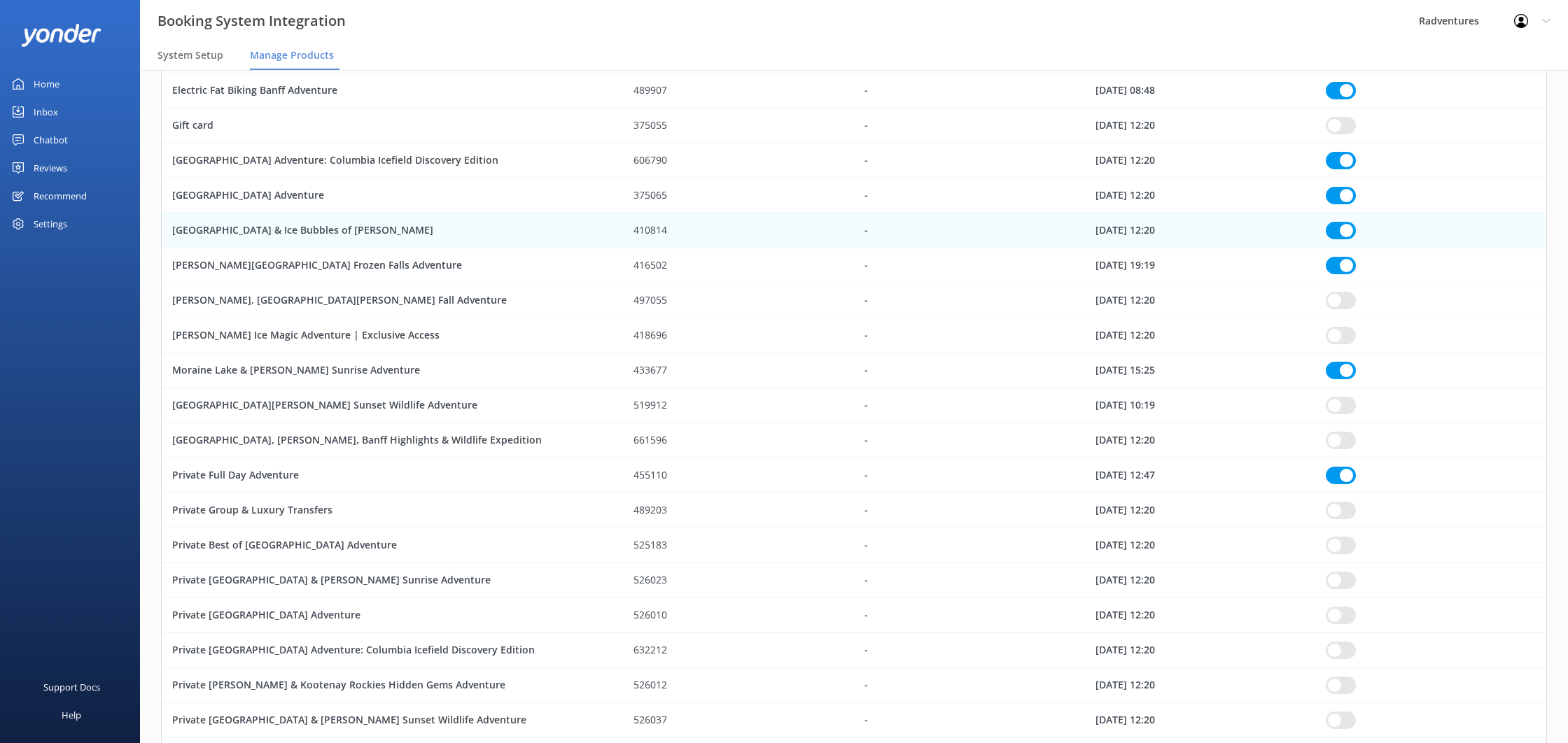
click at [1347, 302] on input "row" at bounding box center [1341, 300] width 30 height 18
checkbox input "true"
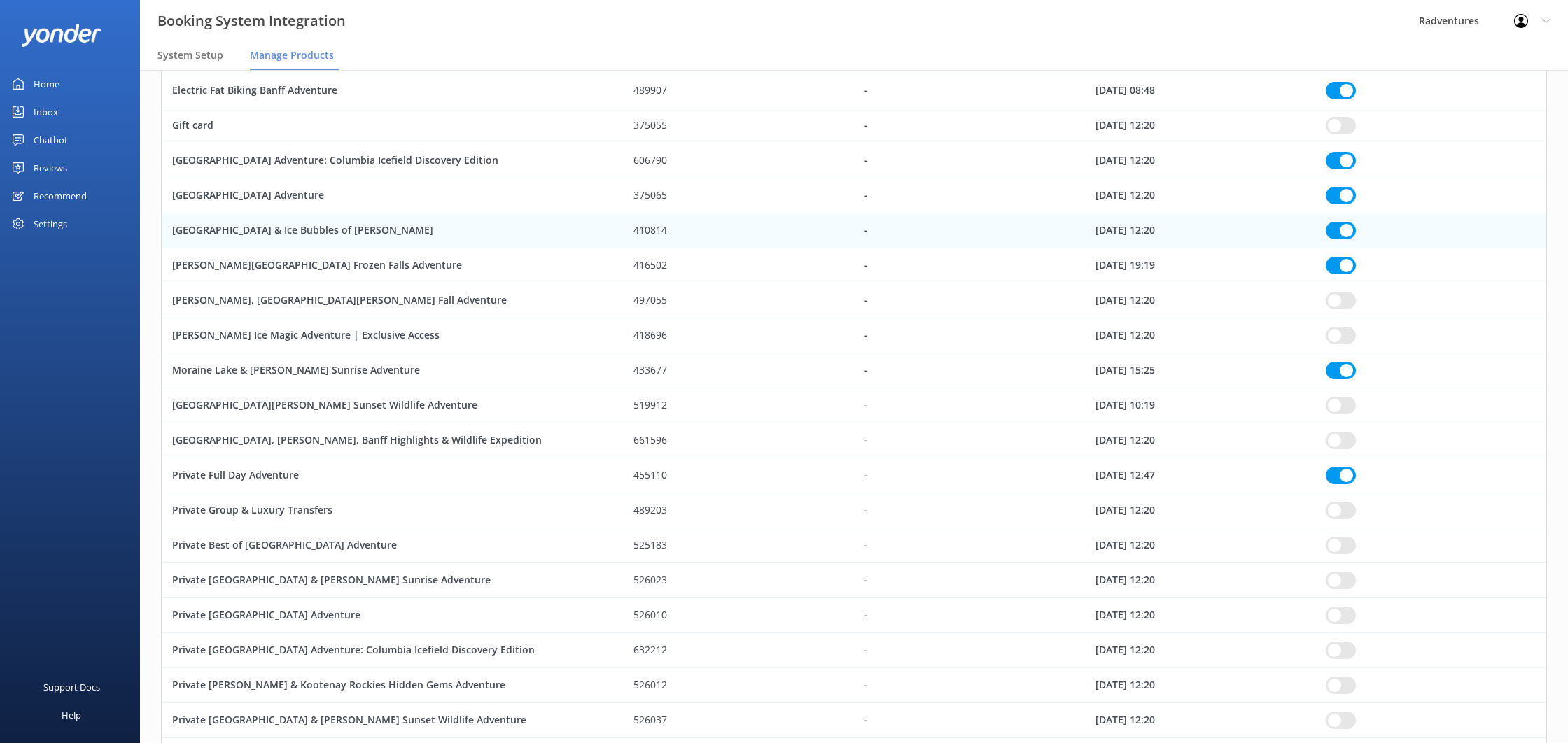
checkbox input "true"
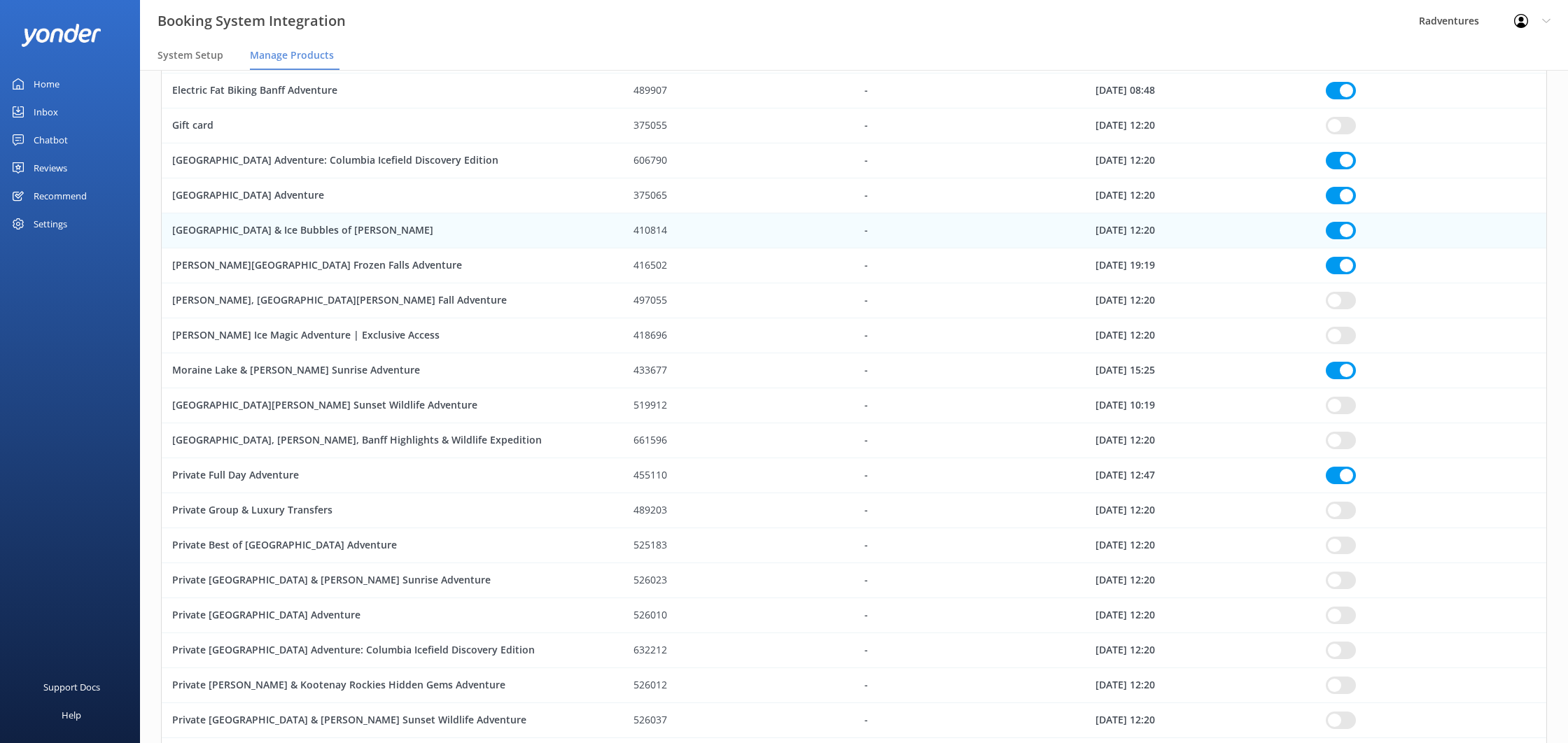
checkbox input "true"
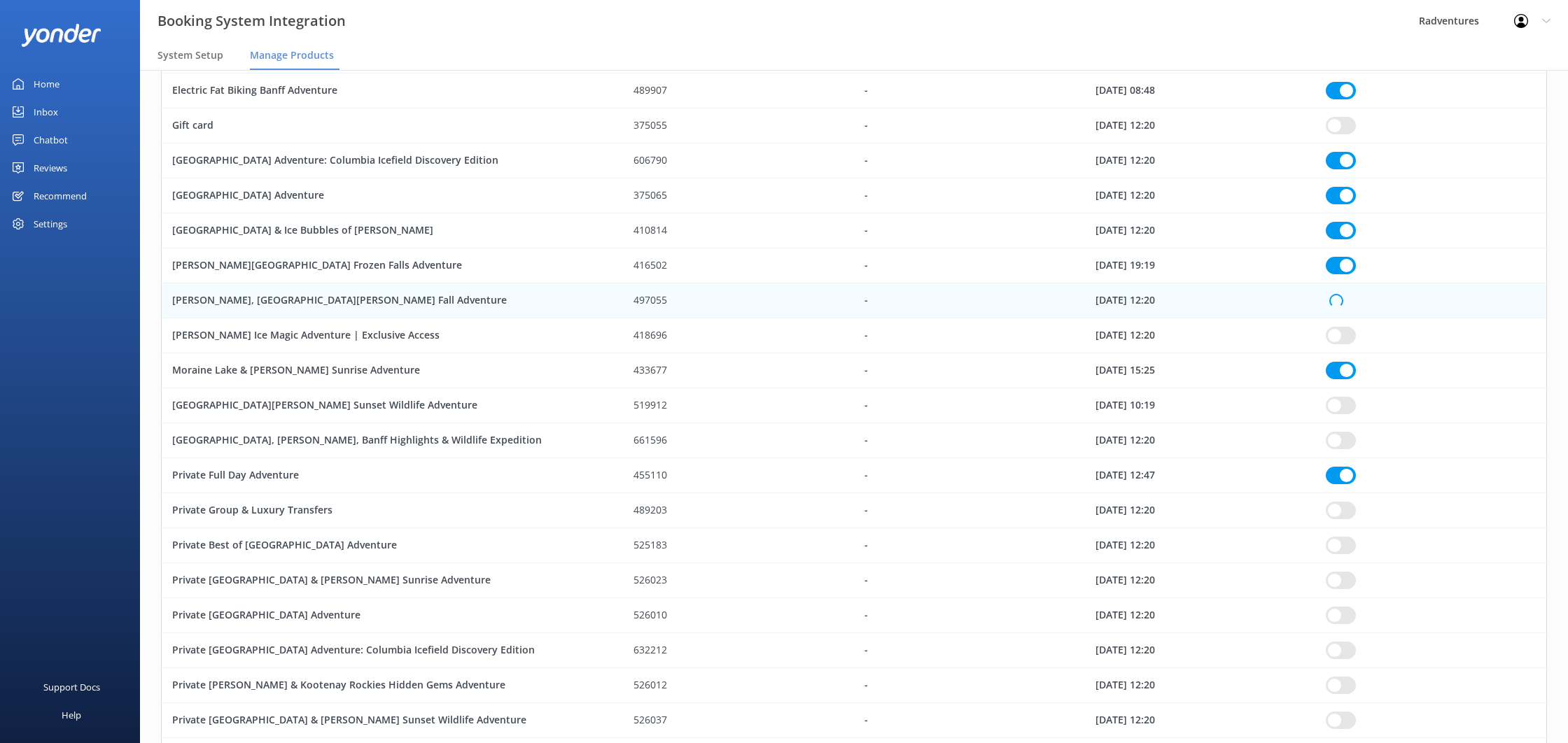
checkbox input "true"
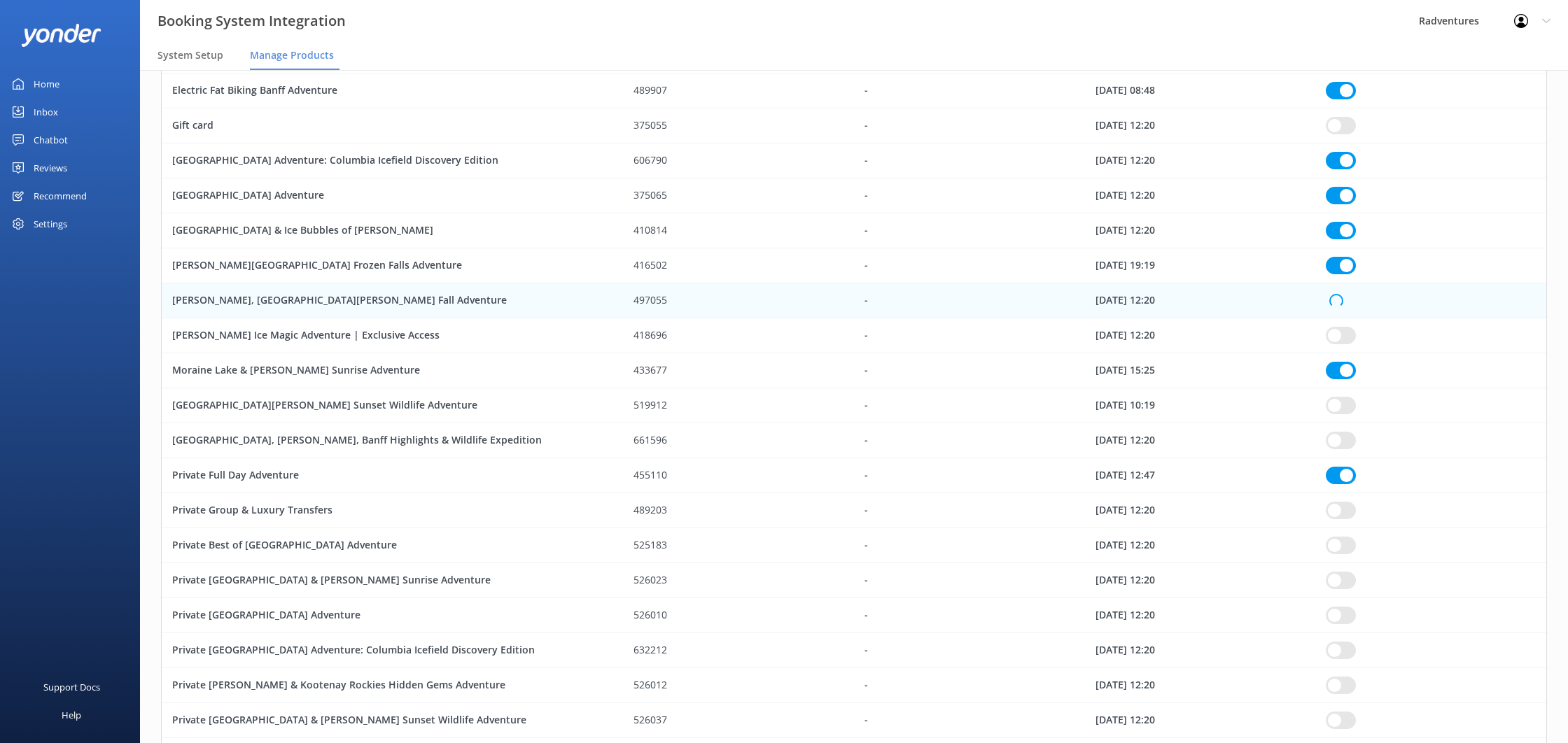
checkbox input "true"
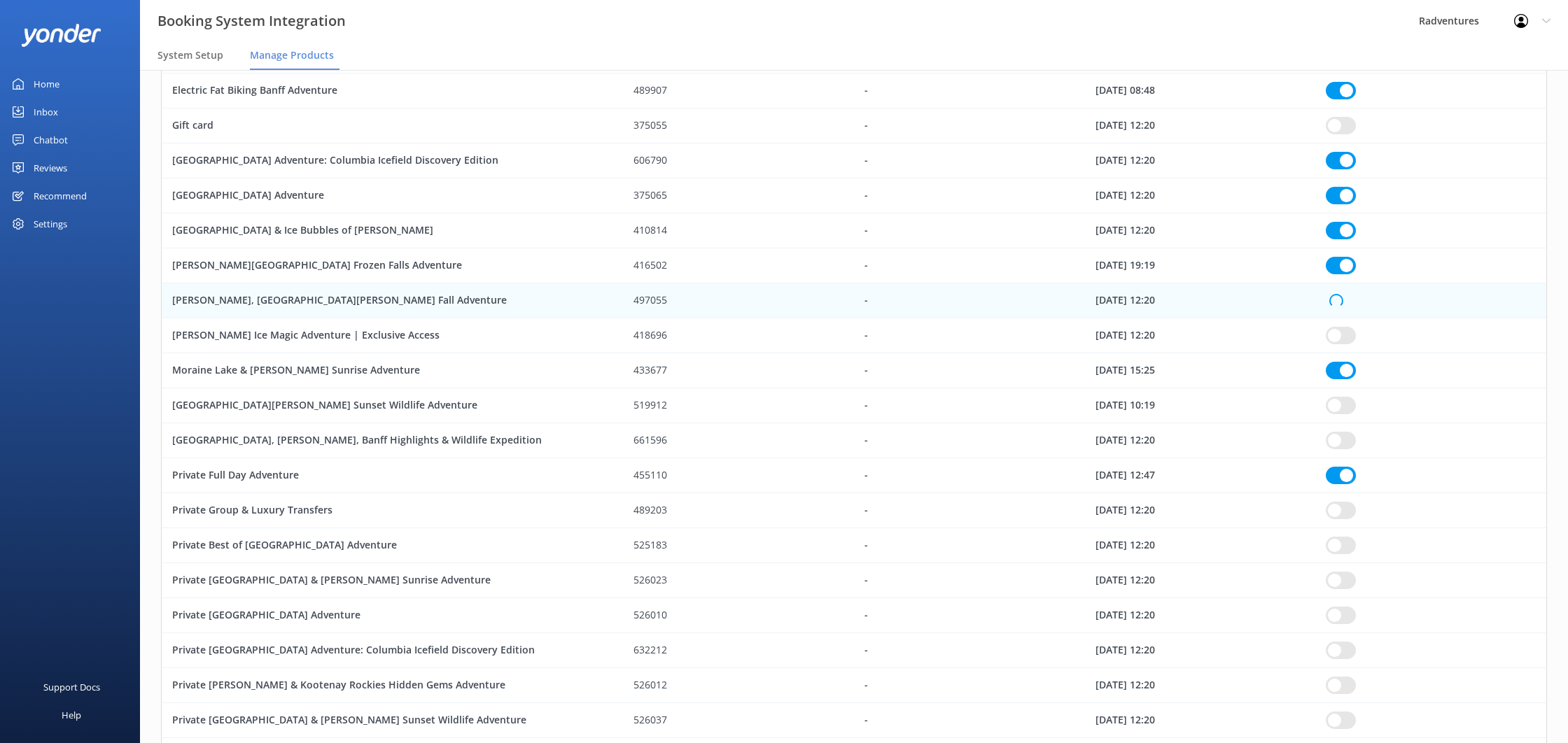
checkbox input "true"
click at [1349, 443] on input "row" at bounding box center [1341, 441] width 30 height 18
checkbox input "true"
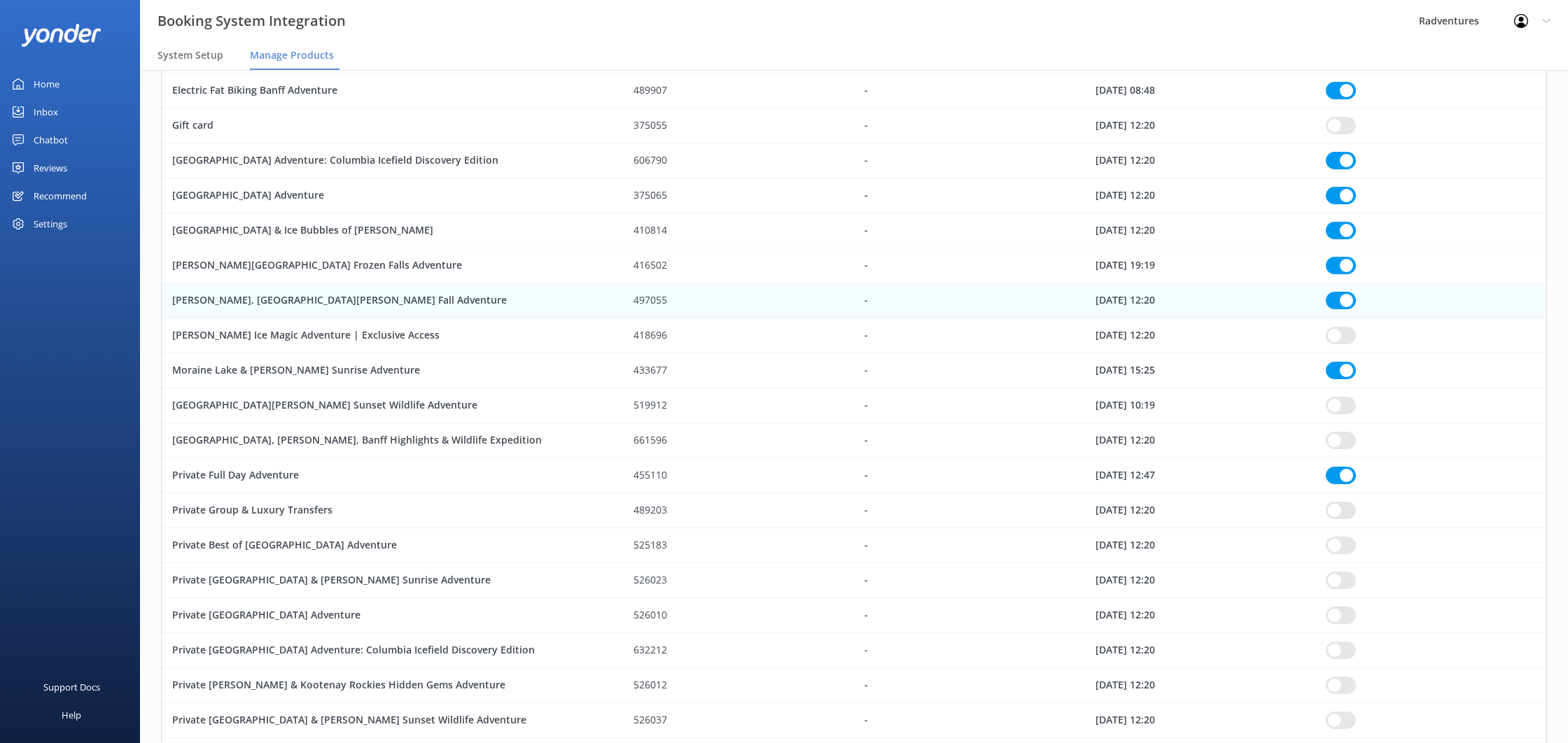
checkbox input "true"
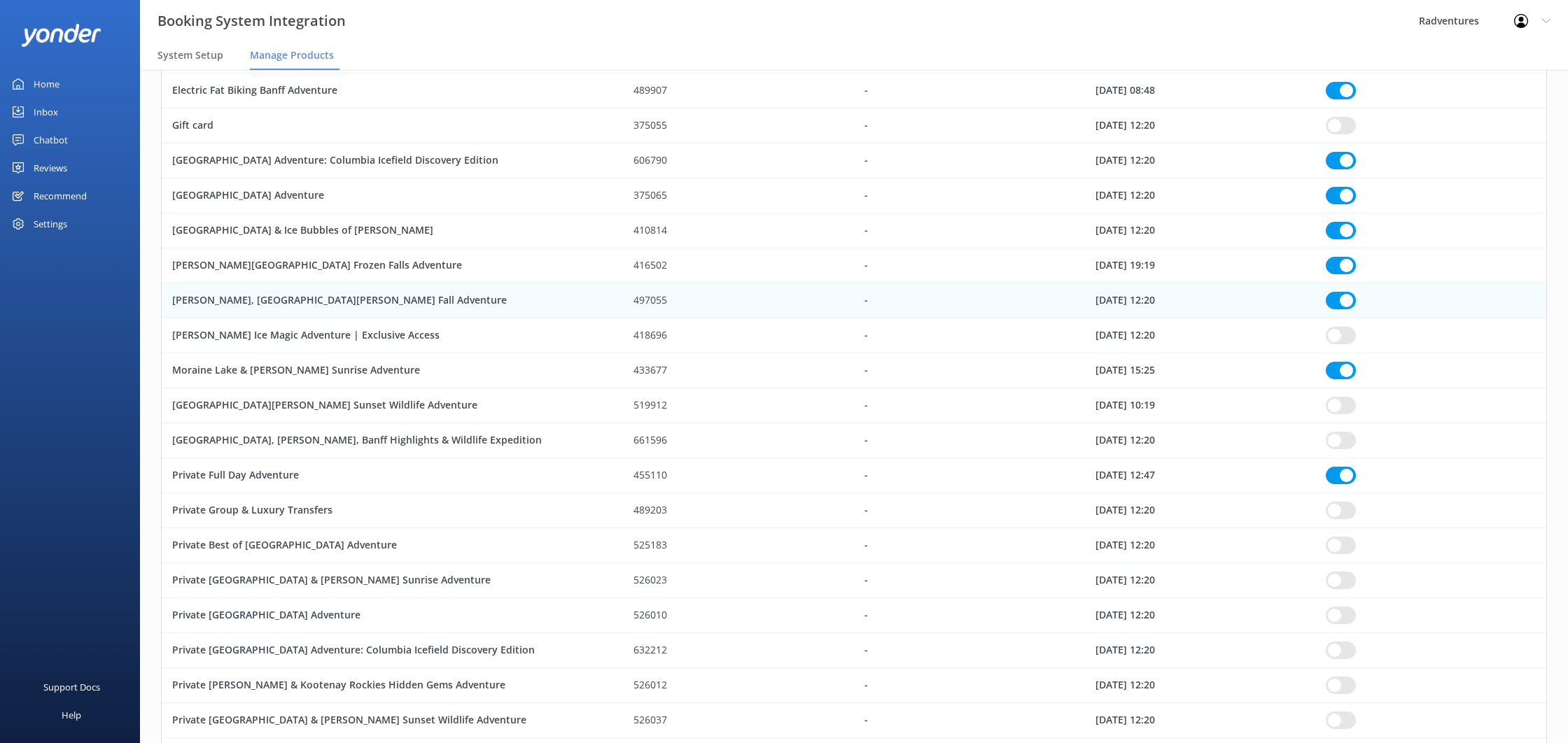
checkbox input "true"
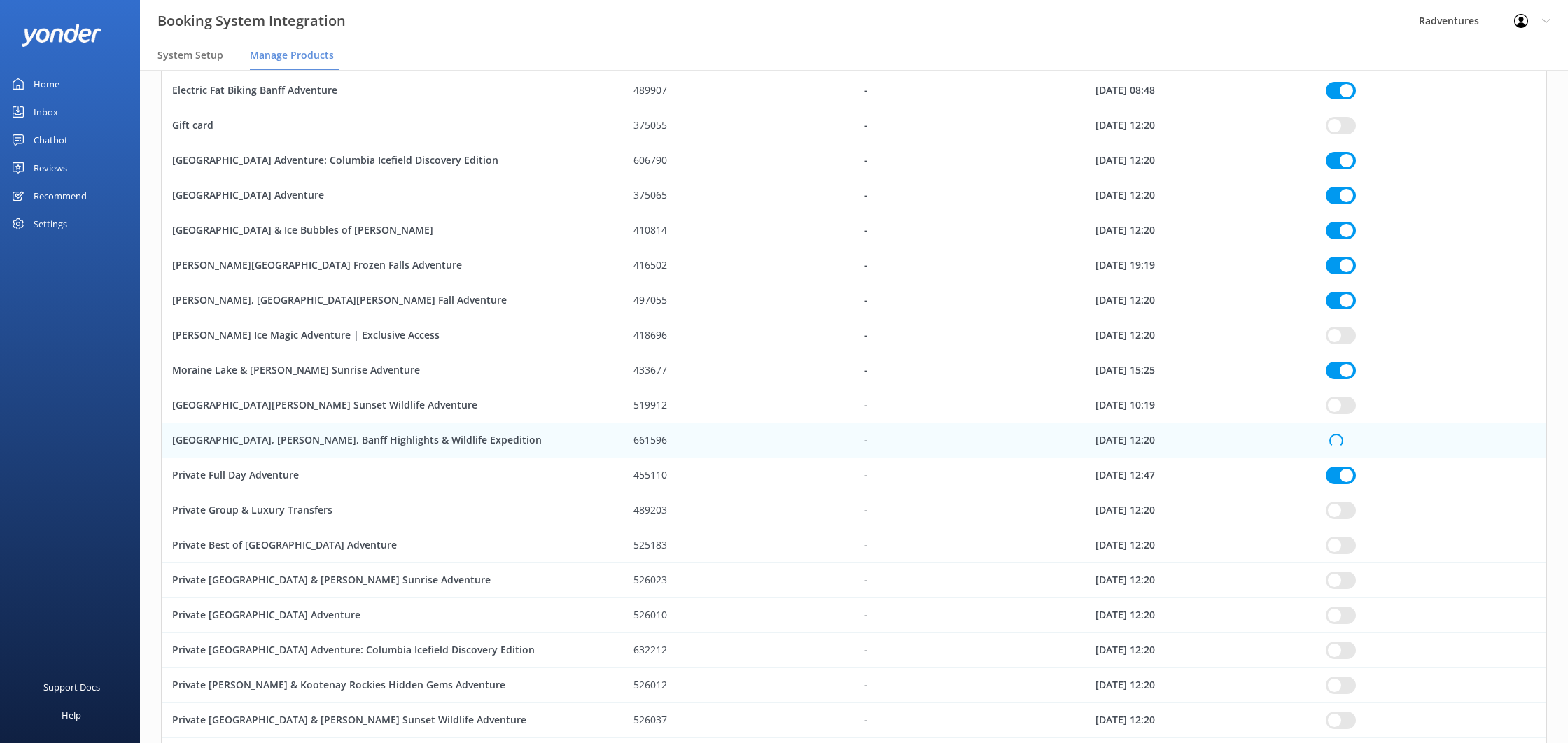
checkbox input "true"
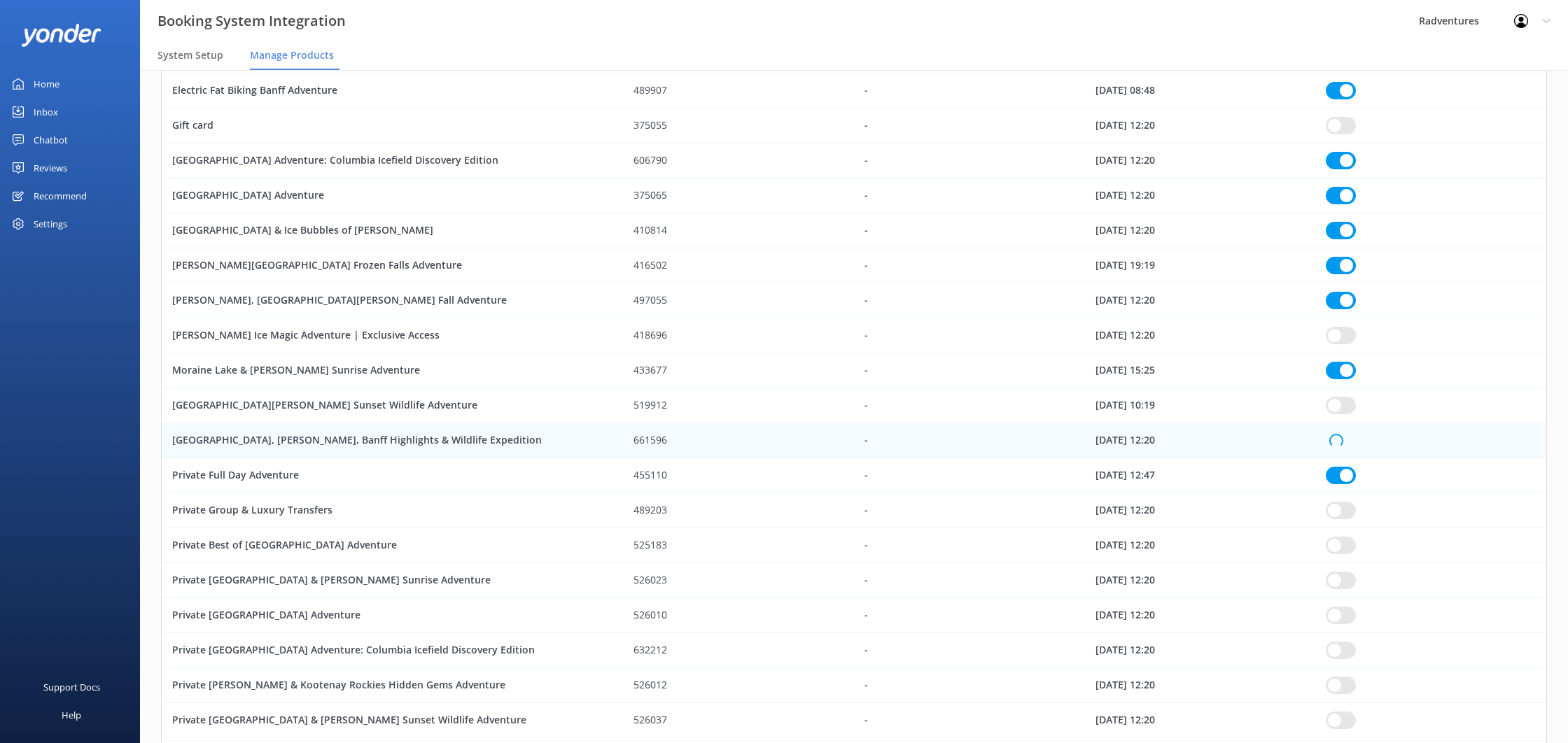
checkbox input "true"
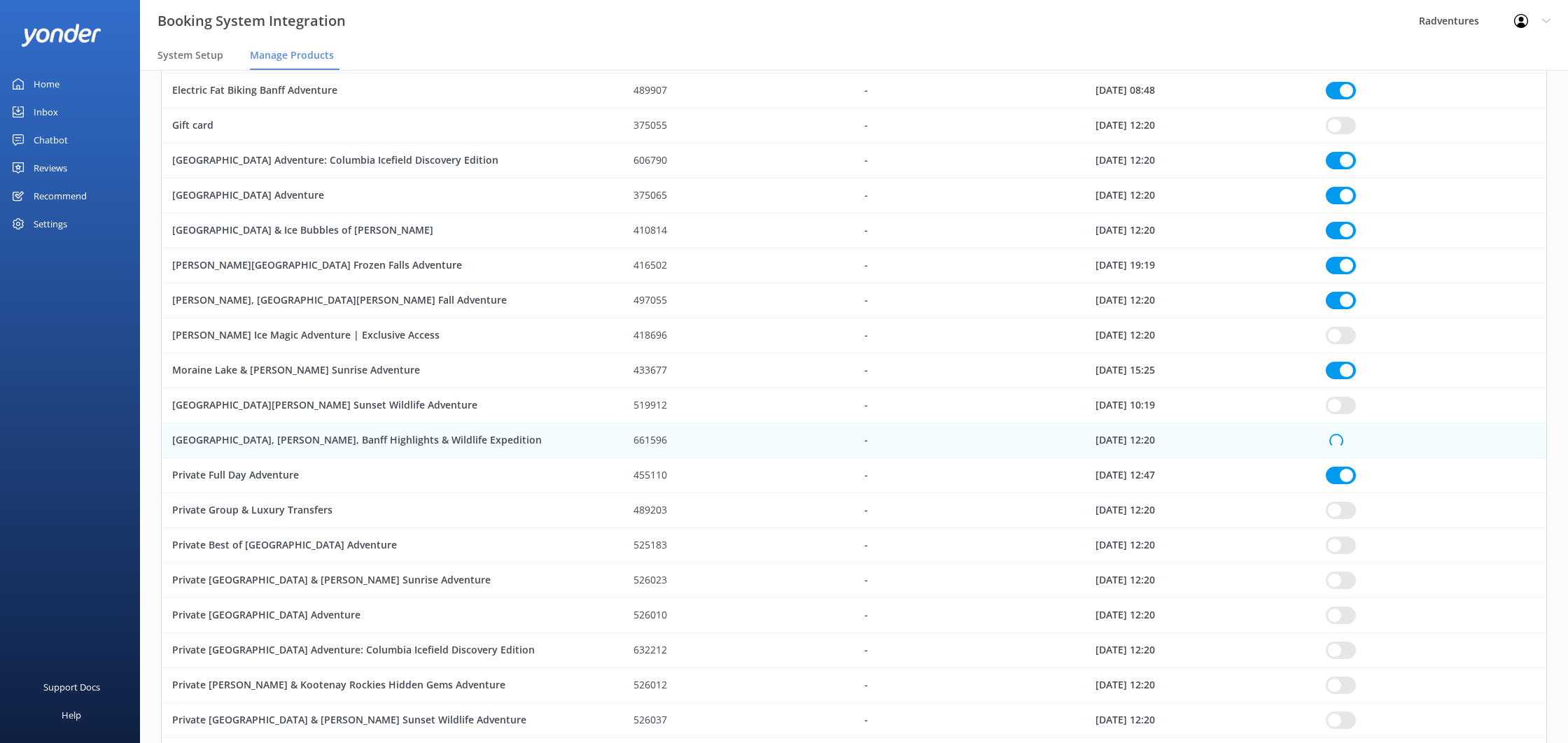
checkbox input "true"
click at [1346, 397] on input "row" at bounding box center [1341, 405] width 30 height 18
checkbox input "true"
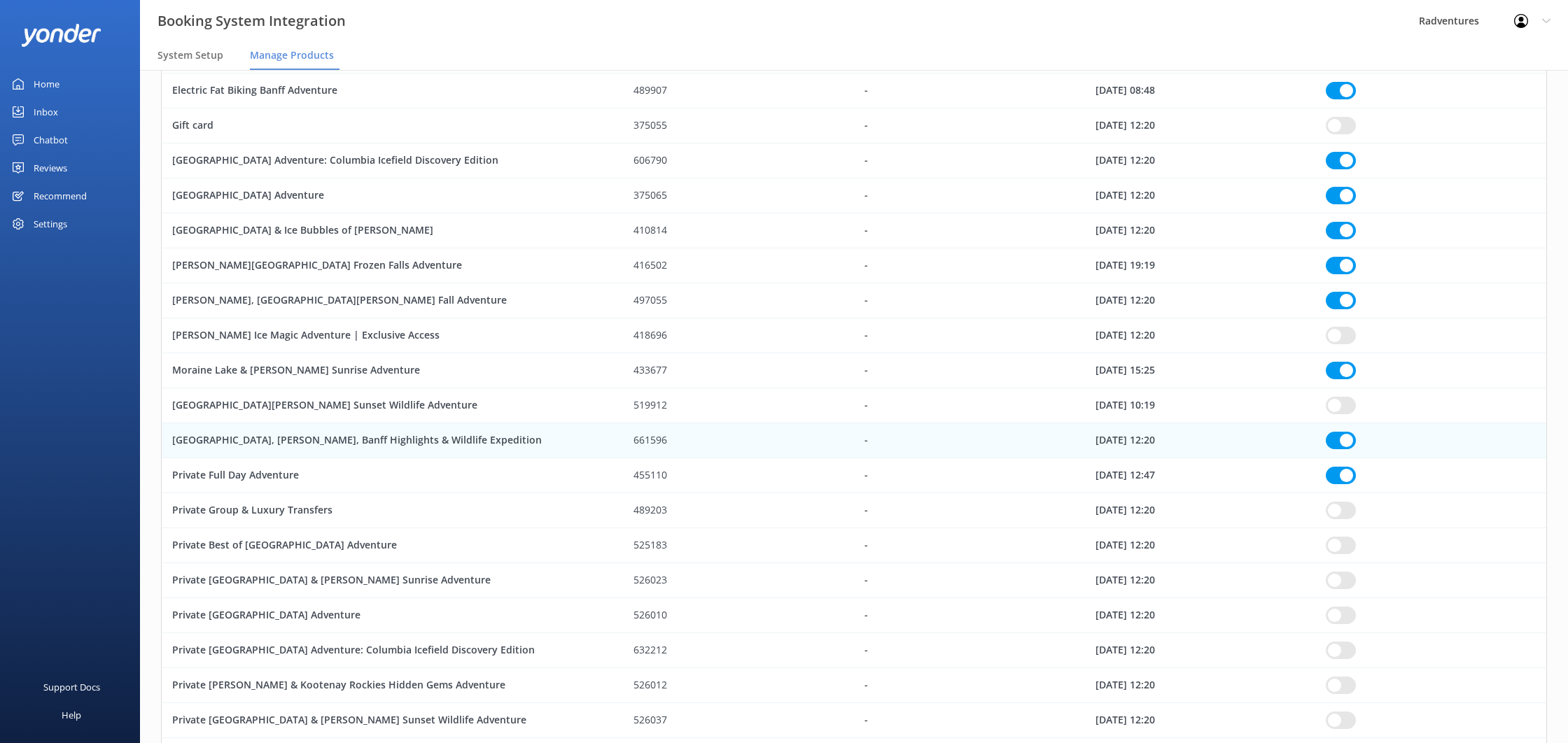
checkbox input "true"
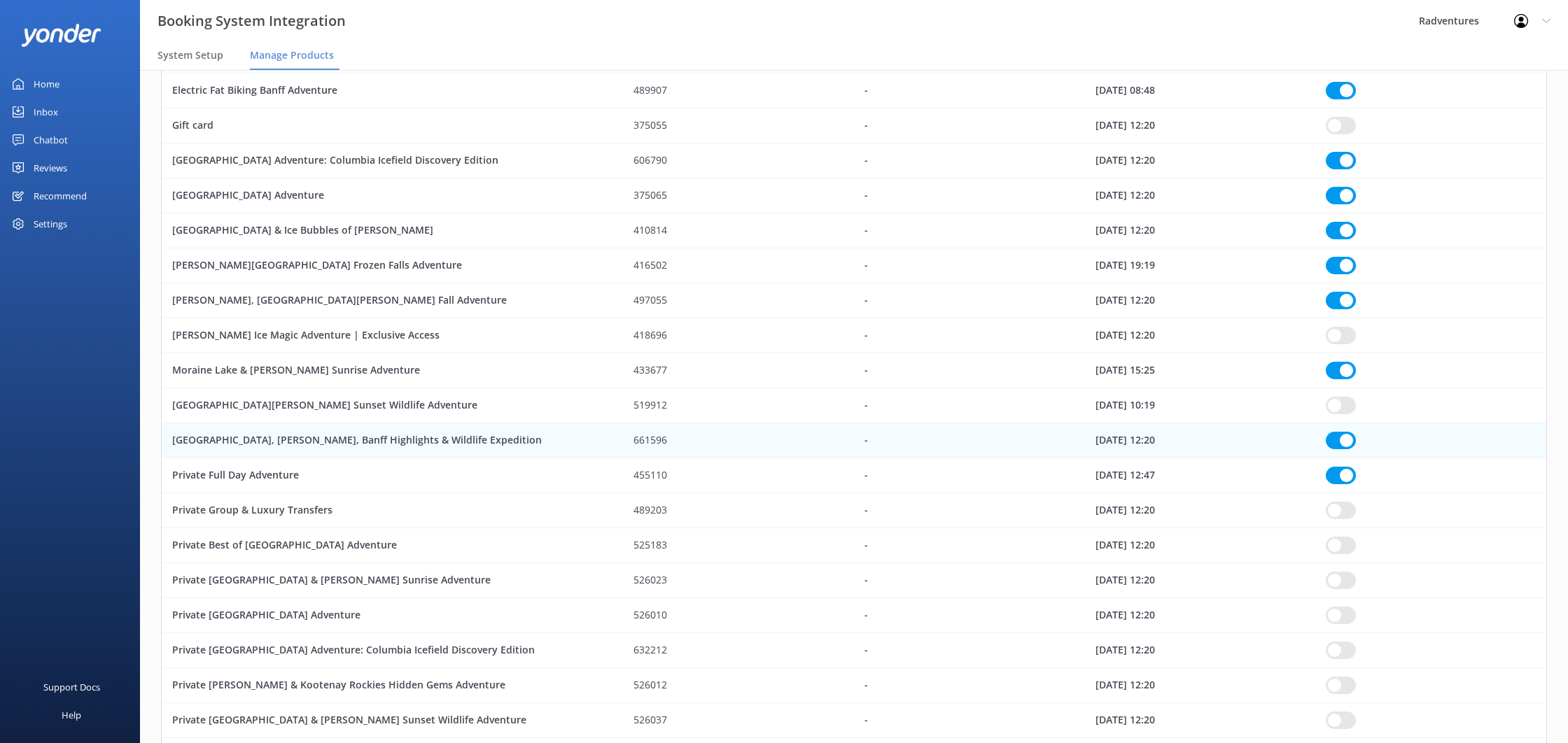
checkbox input "true"
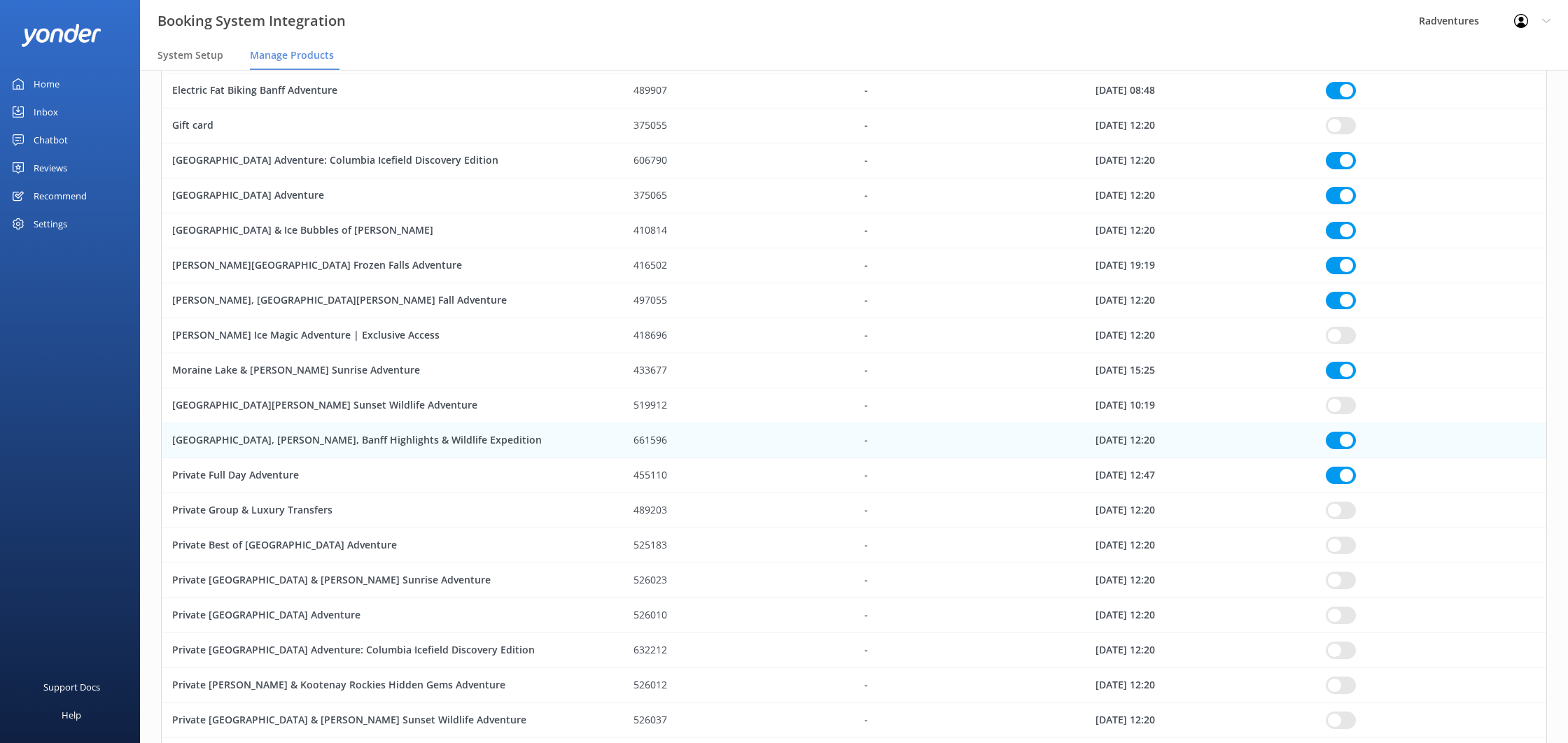
checkbox input "true"
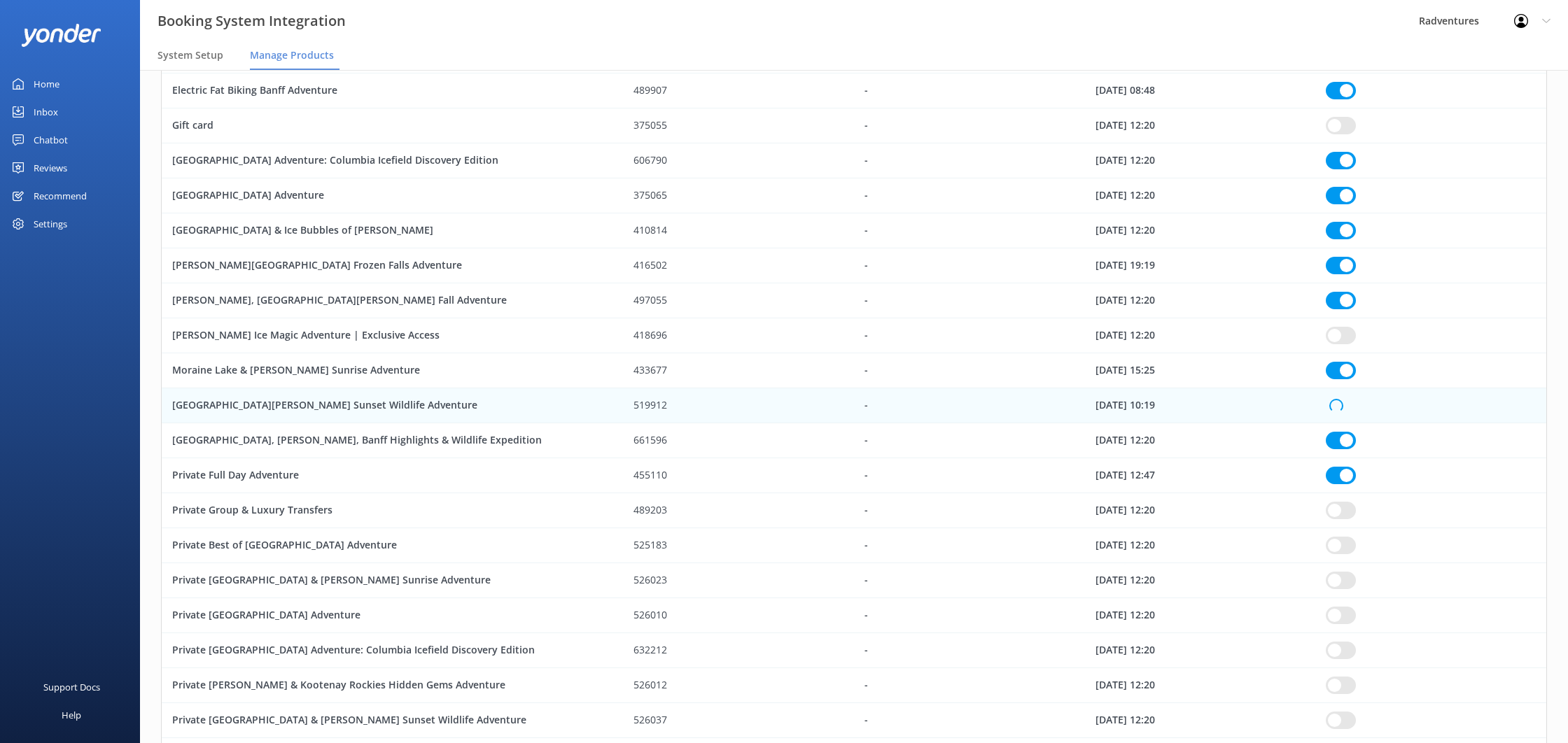
checkbox input "true"
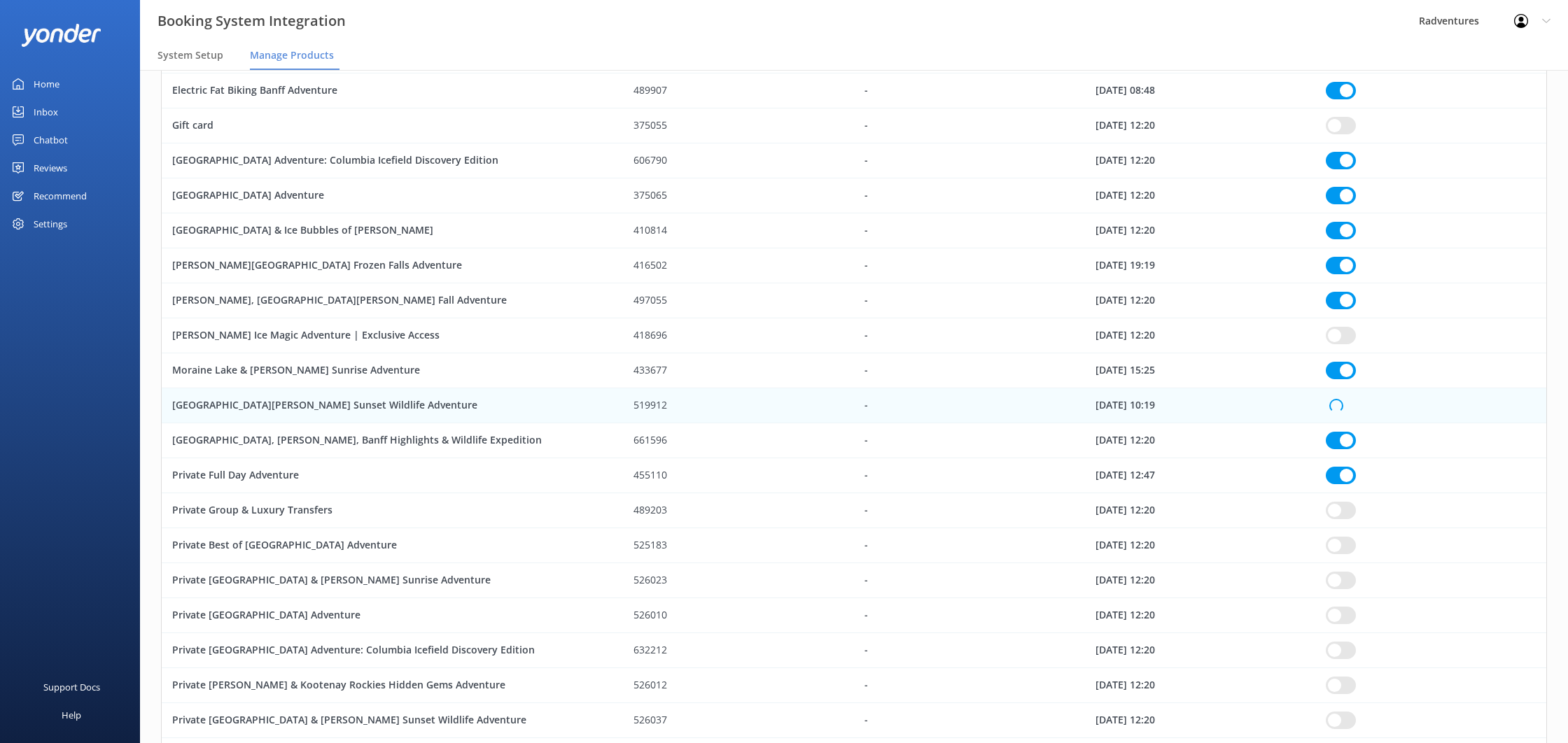
checkbox input "true"
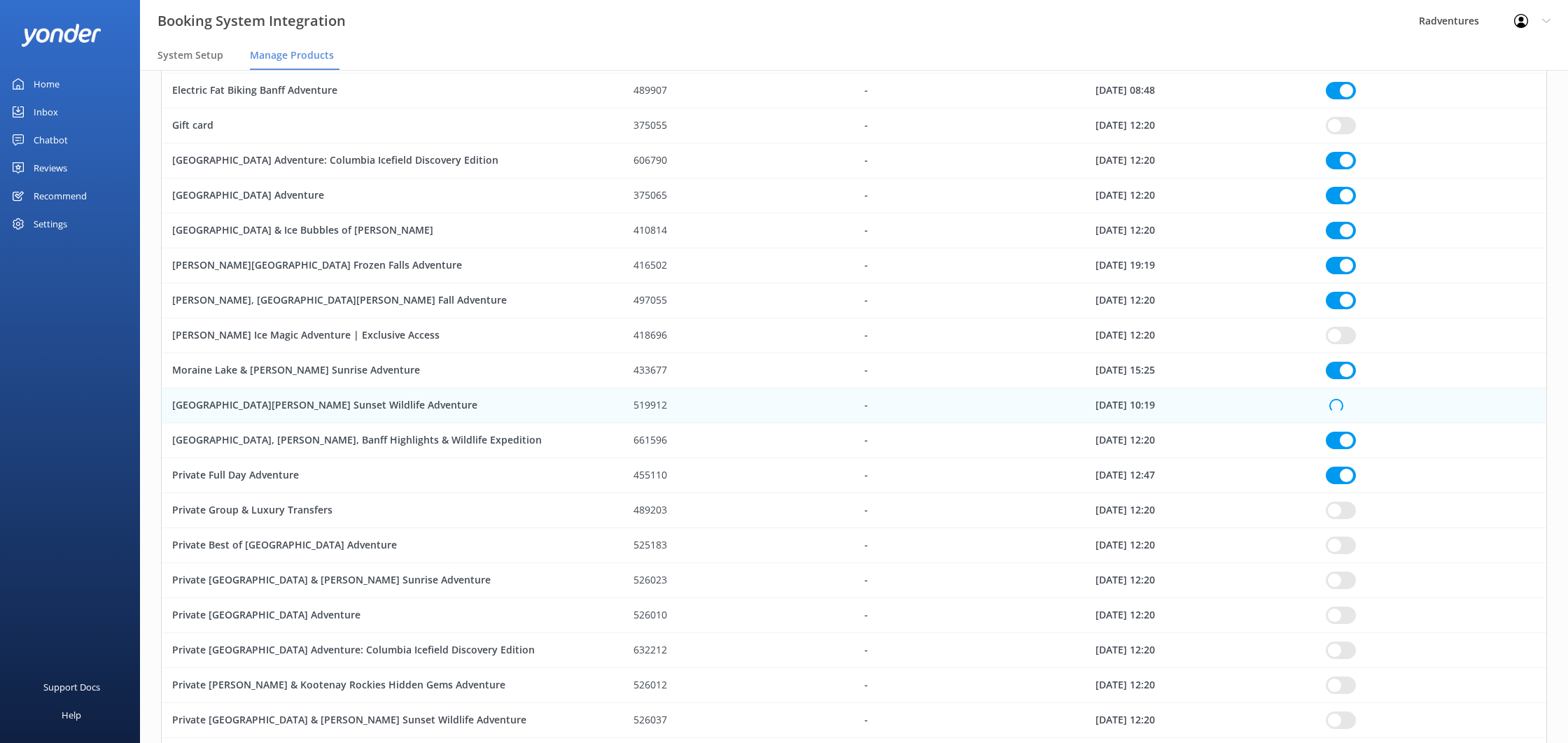
checkbox input "true"
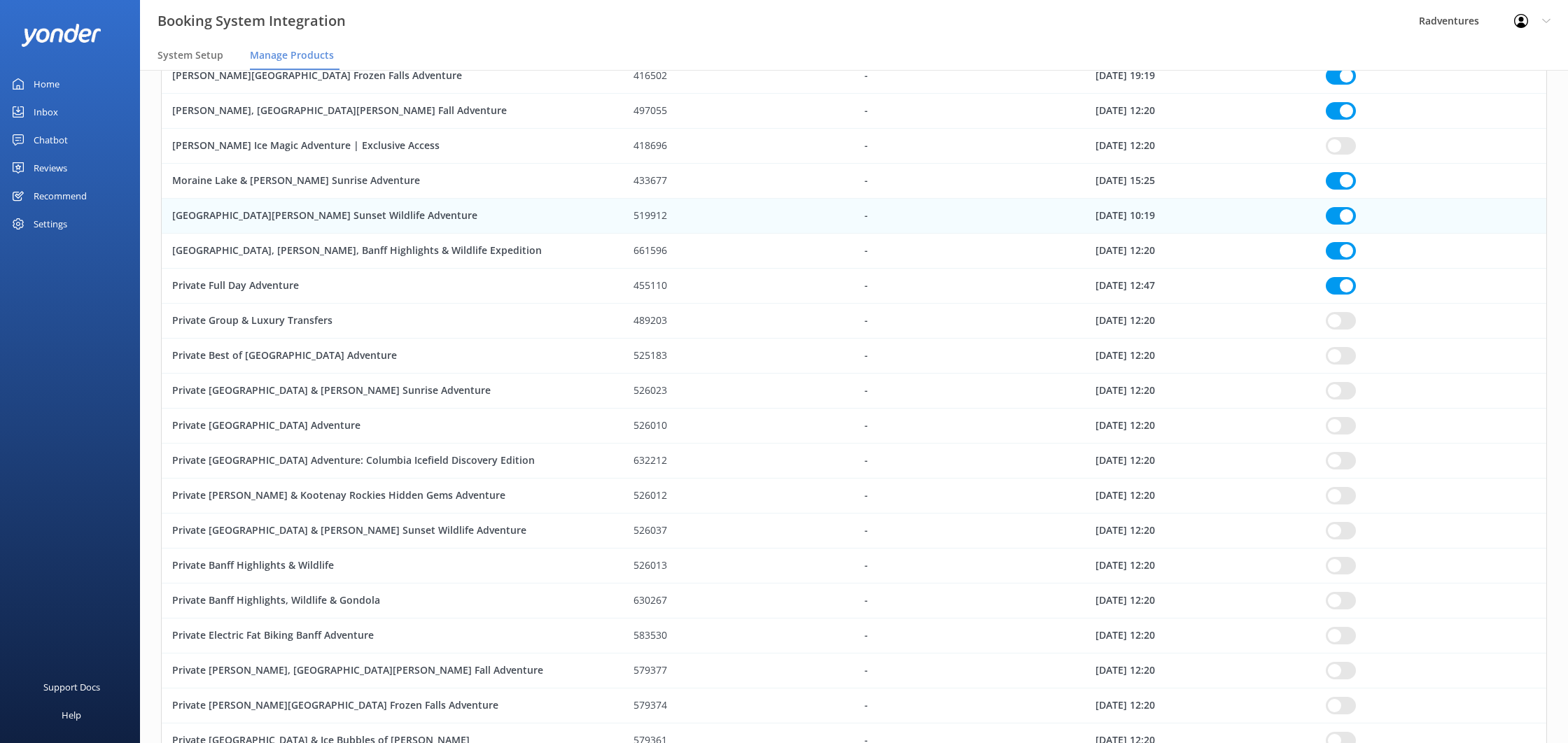
scroll to position [440, 0]
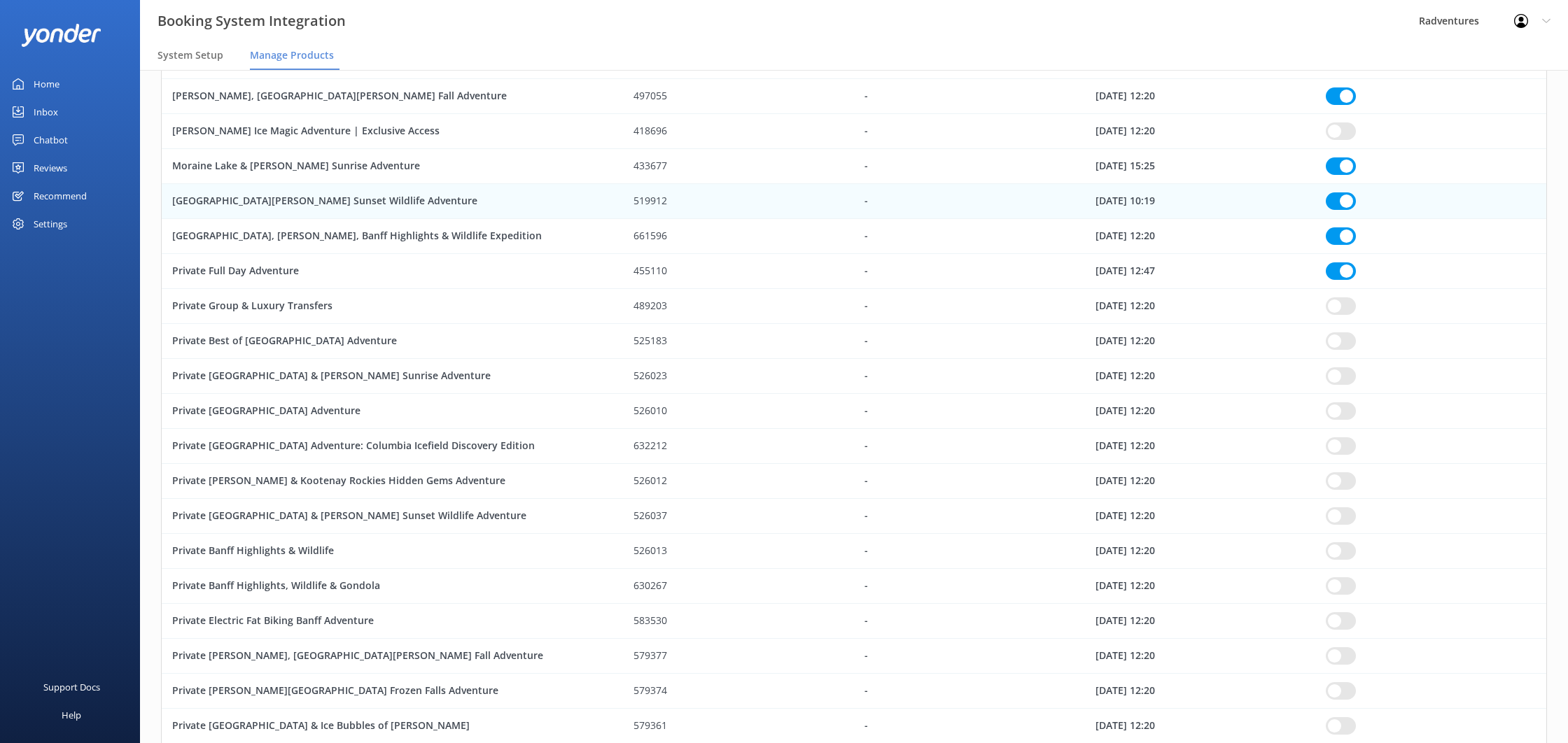
click at [1339, 307] on input "row" at bounding box center [1341, 306] width 30 height 18
checkbox input "true"
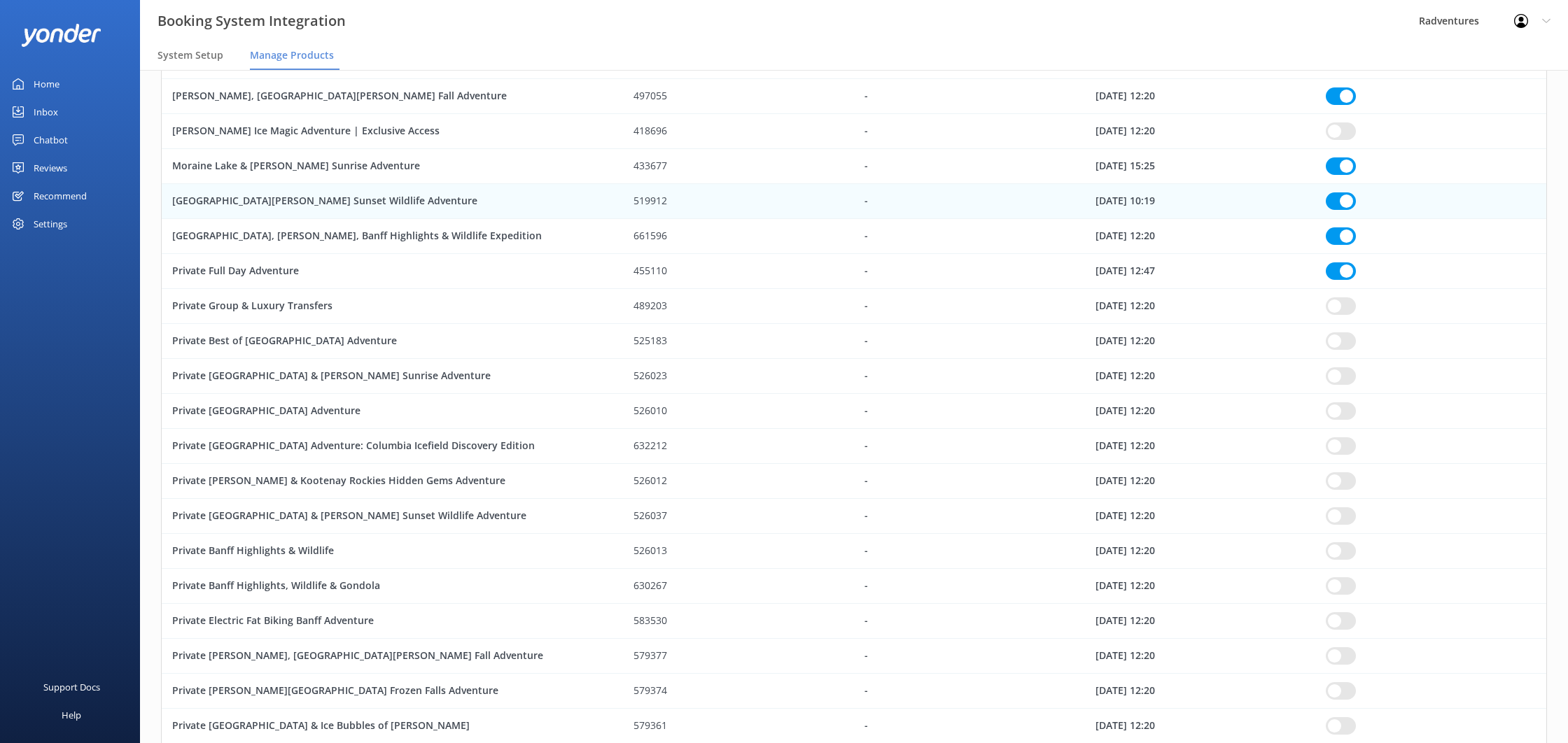
checkbox input "true"
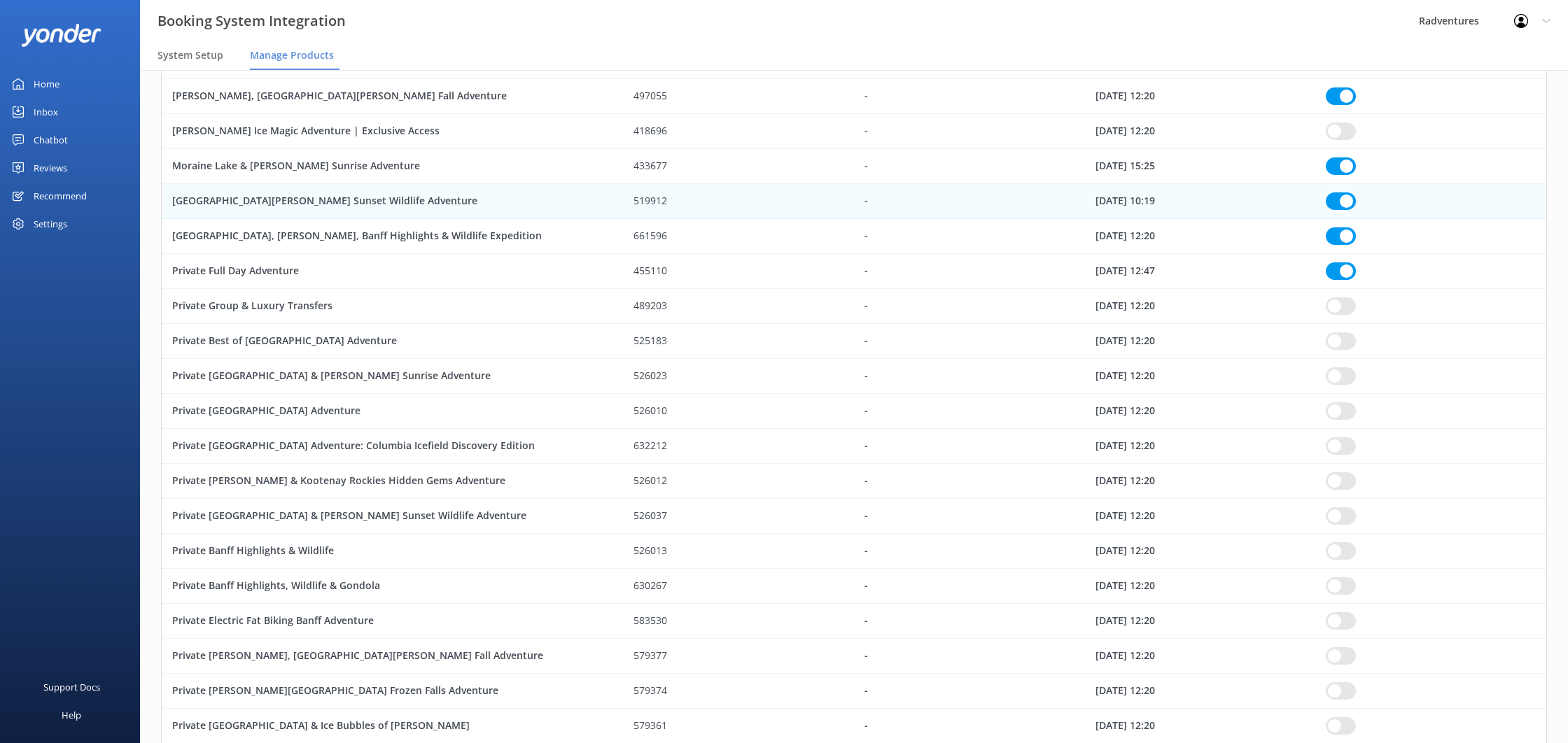
checkbox input "true"
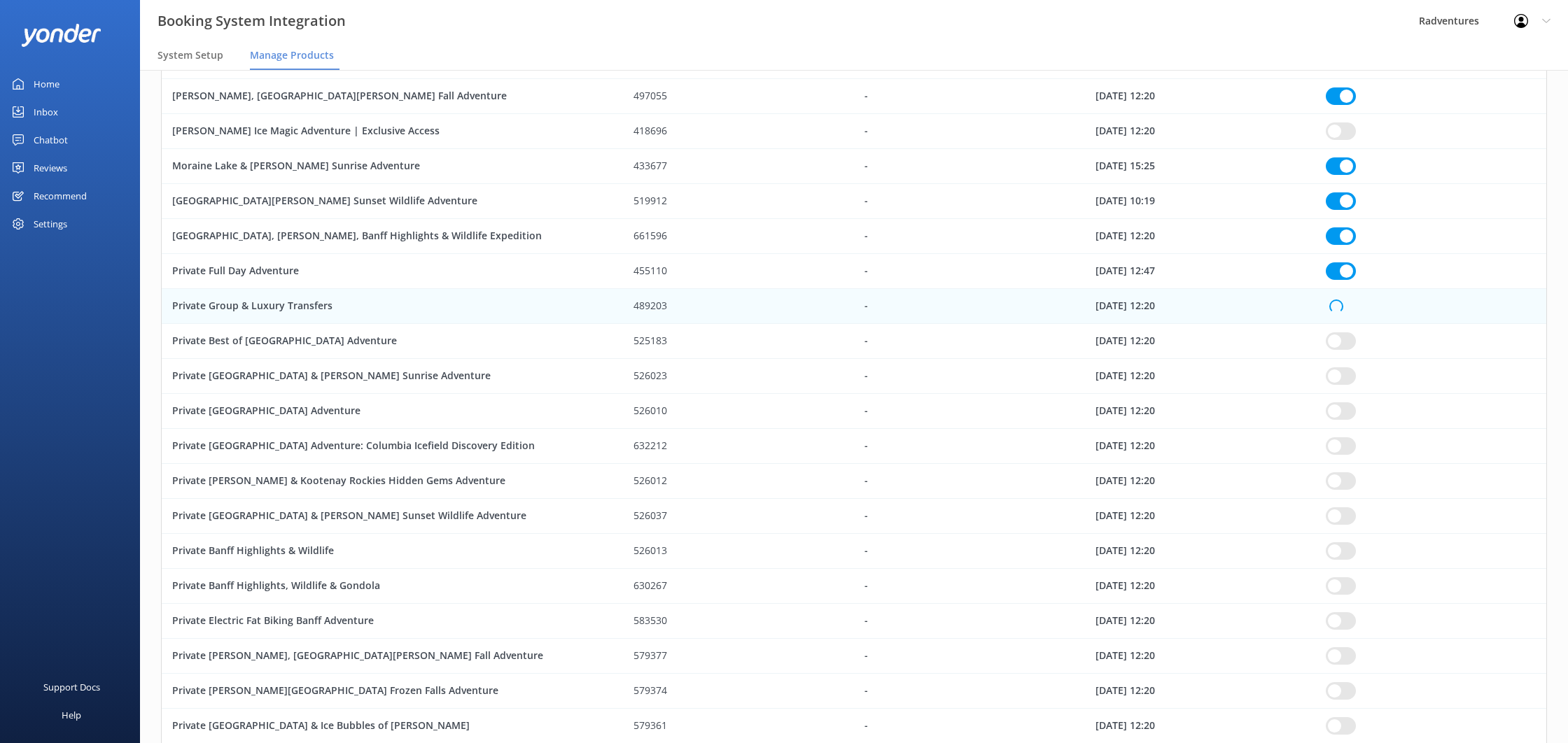
checkbox input "true"
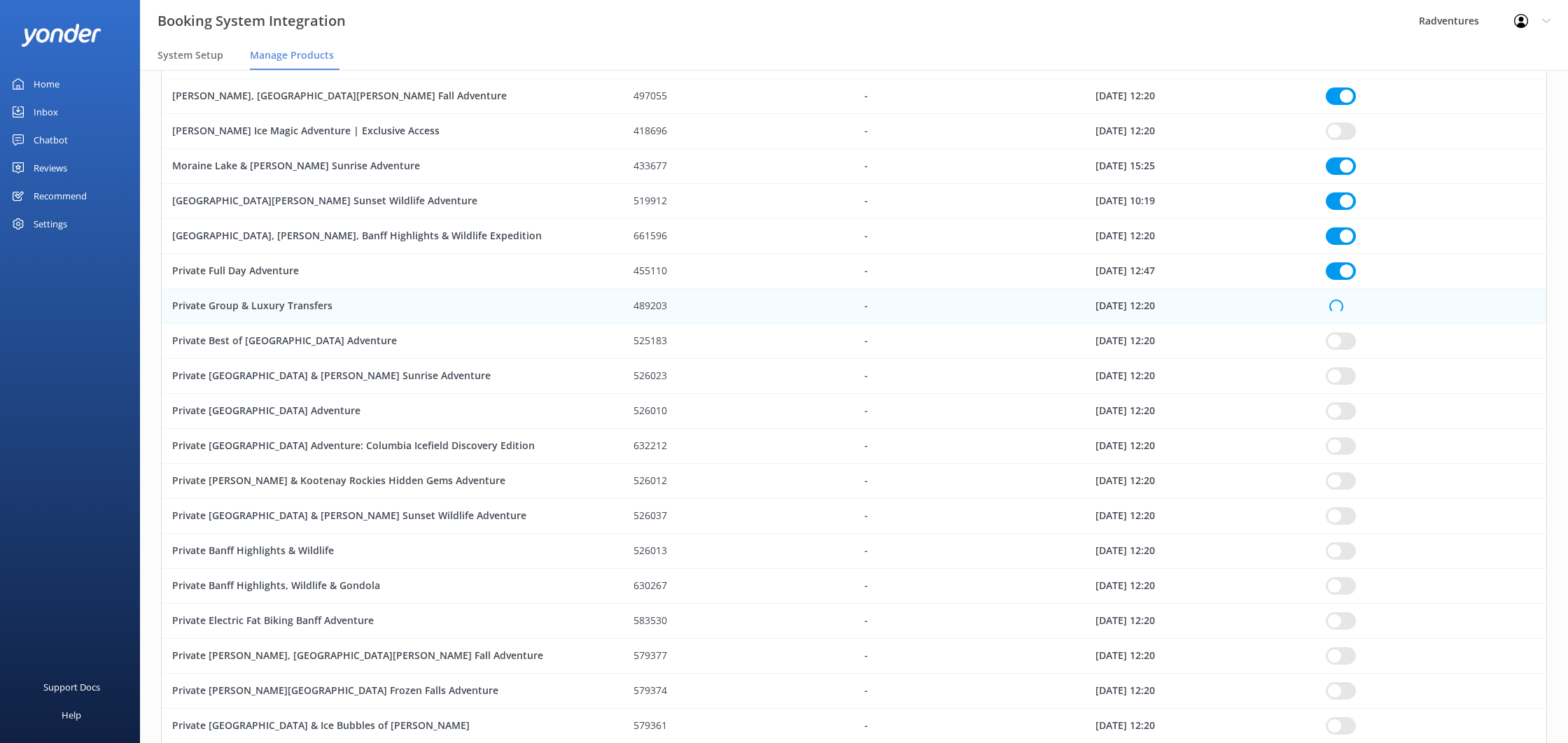
checkbox input "true"
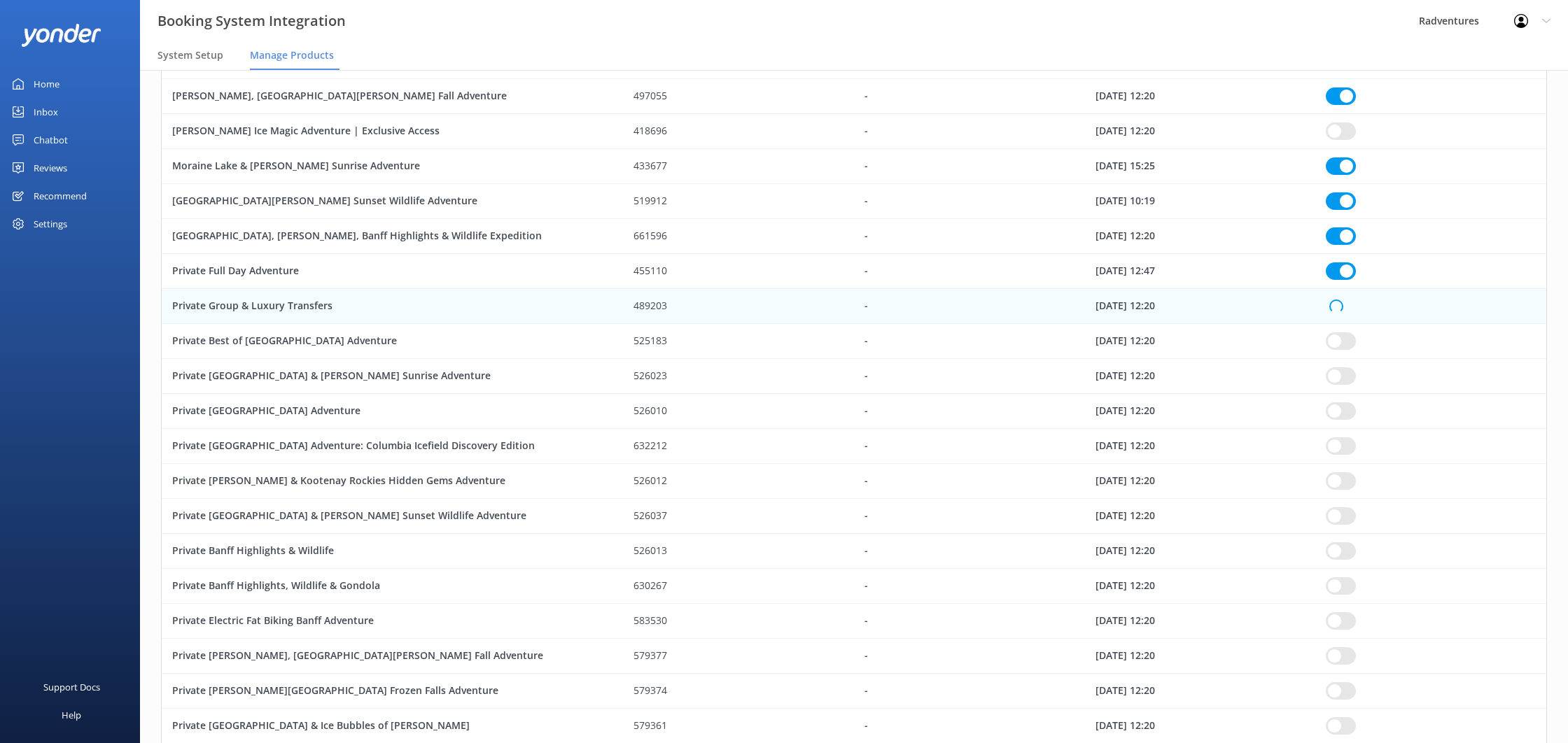
checkbox input "true"
click at [1341, 344] on input "row" at bounding box center [1341, 341] width 30 height 18
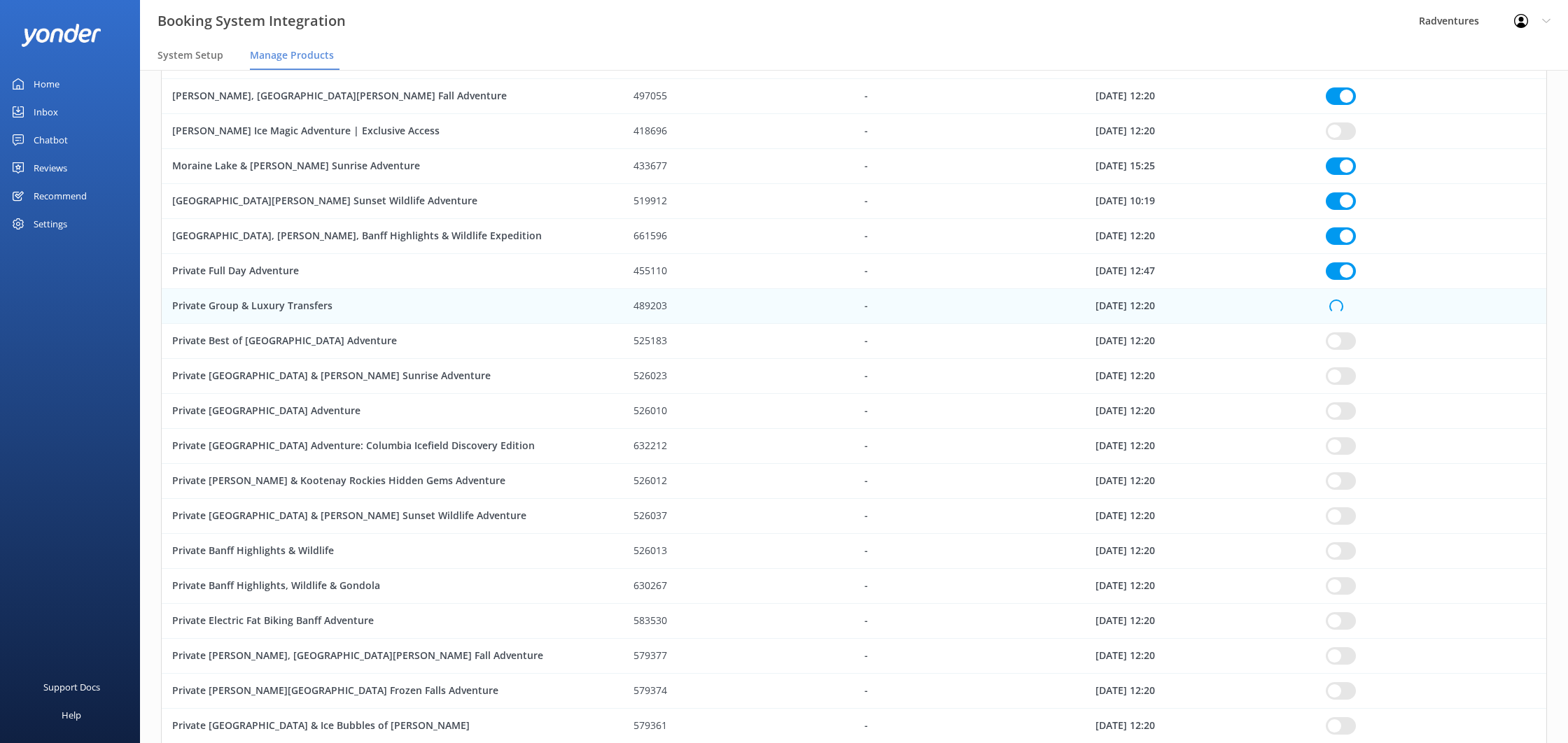
checkbox input "true"
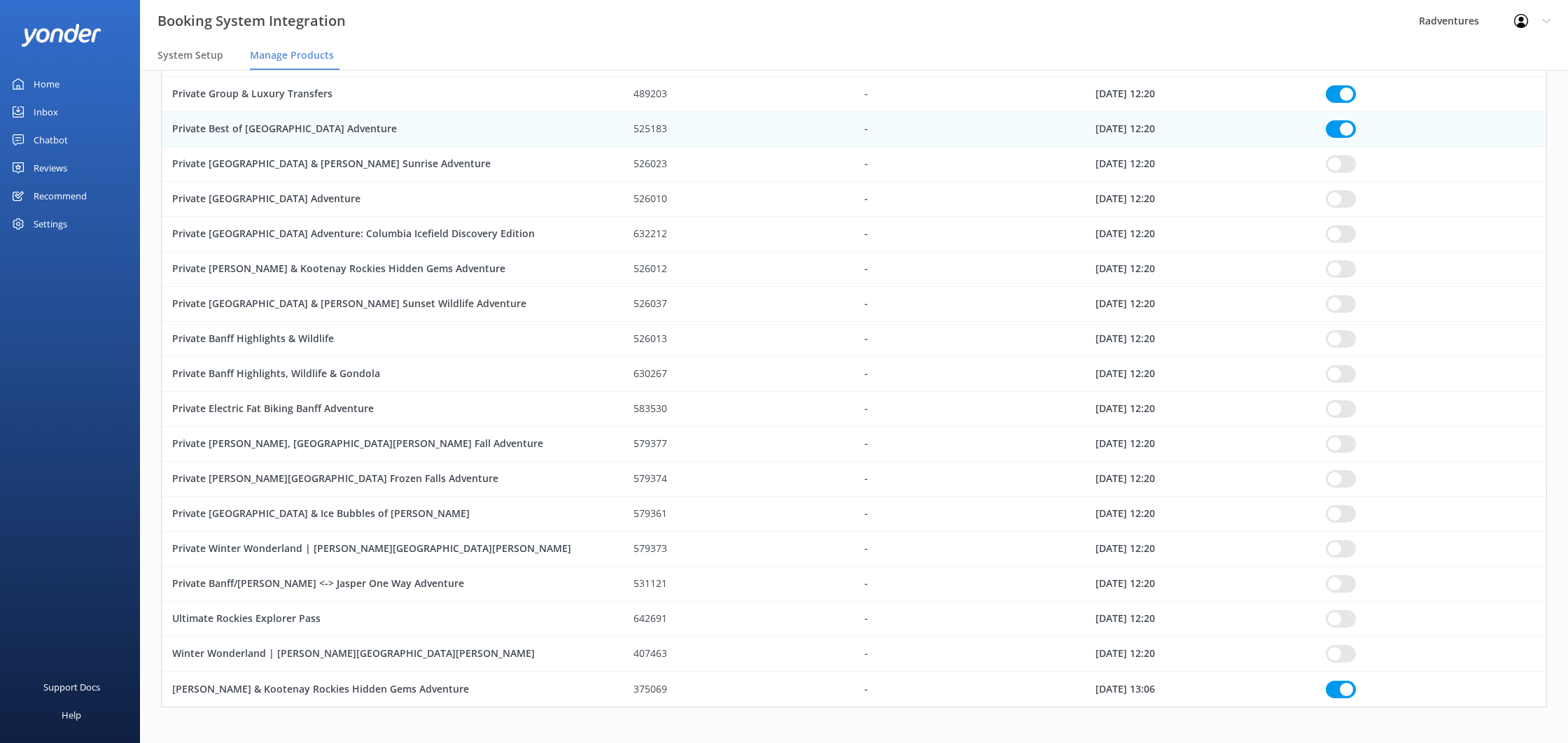
scroll to position [660, 0]
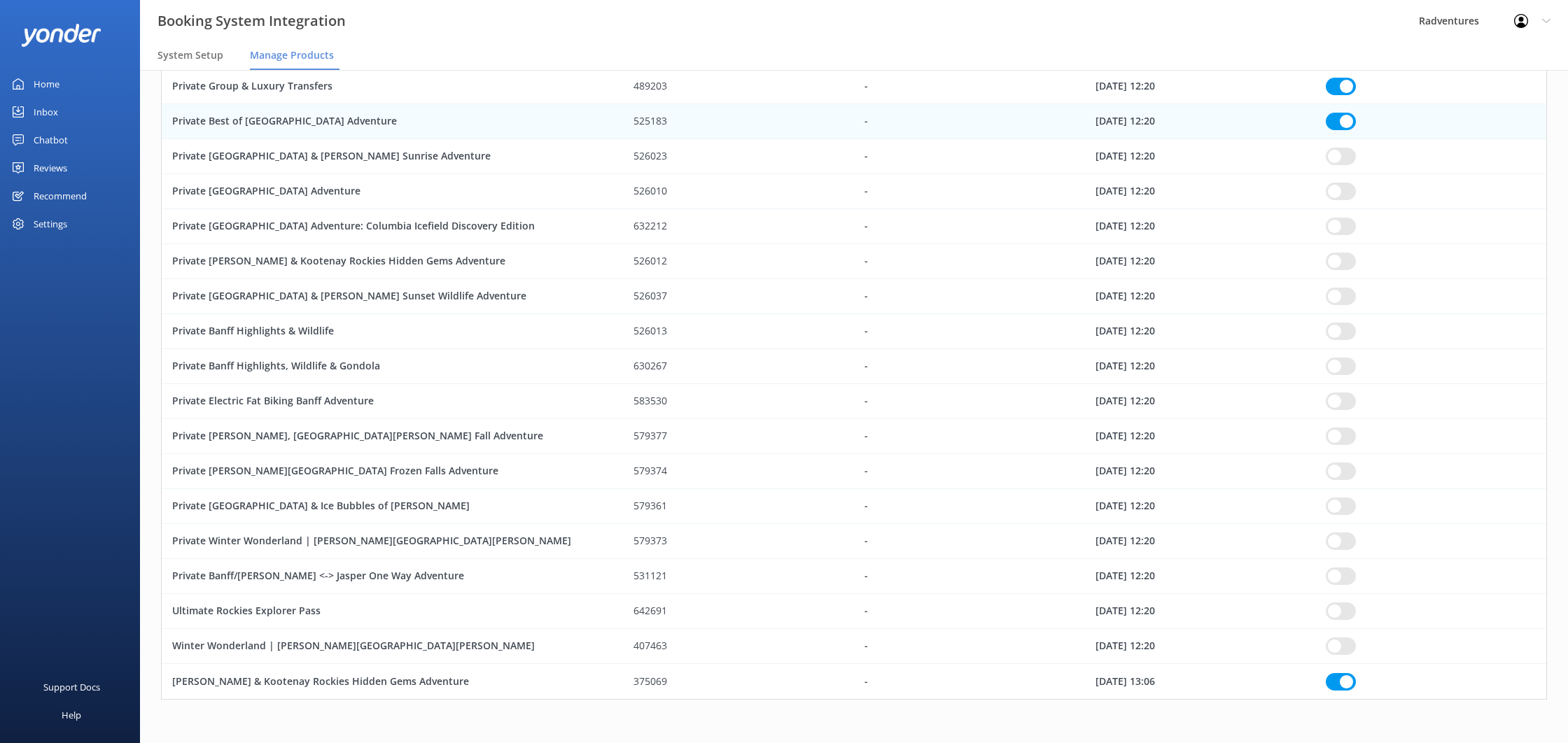
click at [1334, 644] on input "row" at bounding box center [1341, 646] width 30 height 18
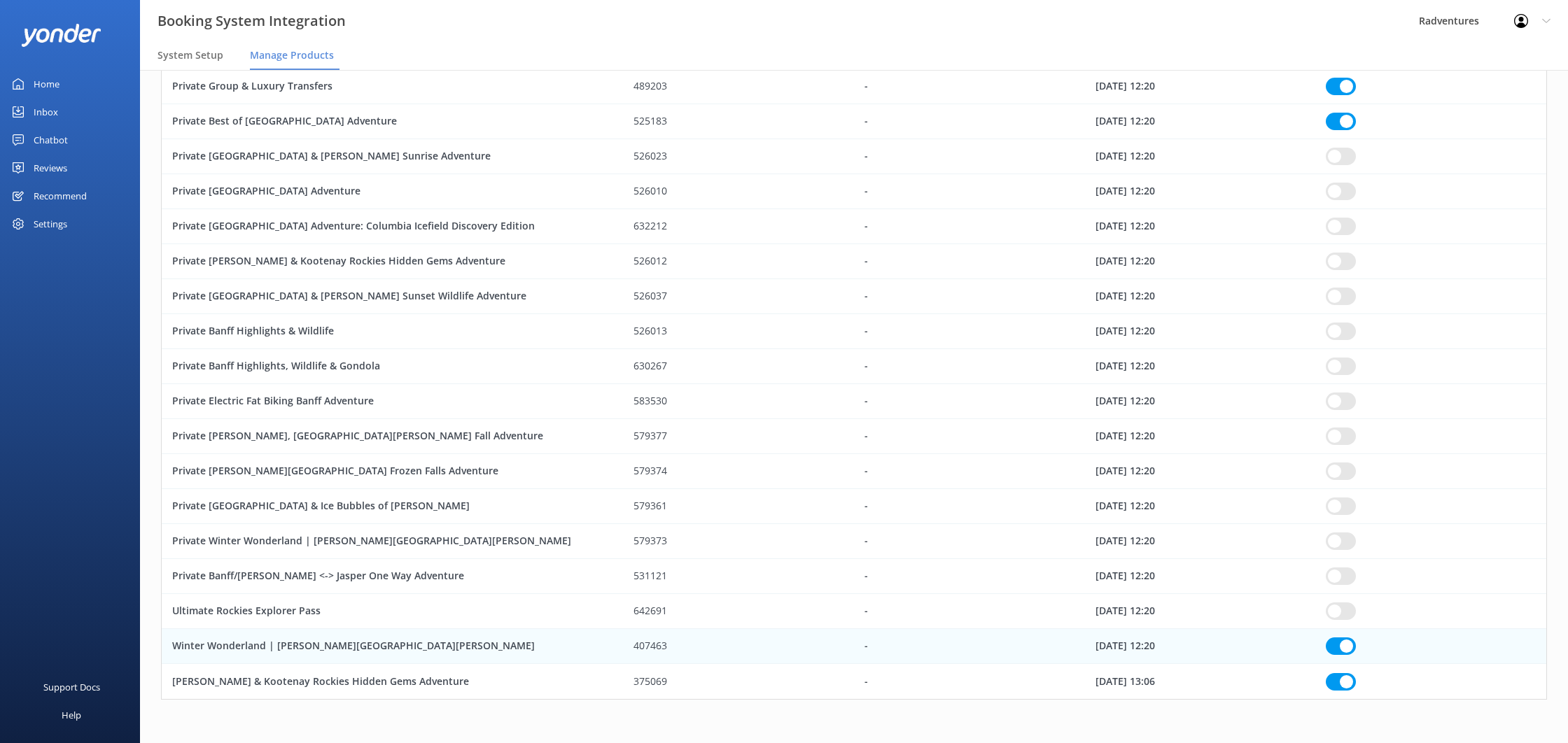
drag, startPoint x: 1344, startPoint y: 617, endPoint x: 1344, endPoint y: 585, distance: 32.0
click at [1344, 617] on input "row" at bounding box center [1341, 611] width 30 height 18
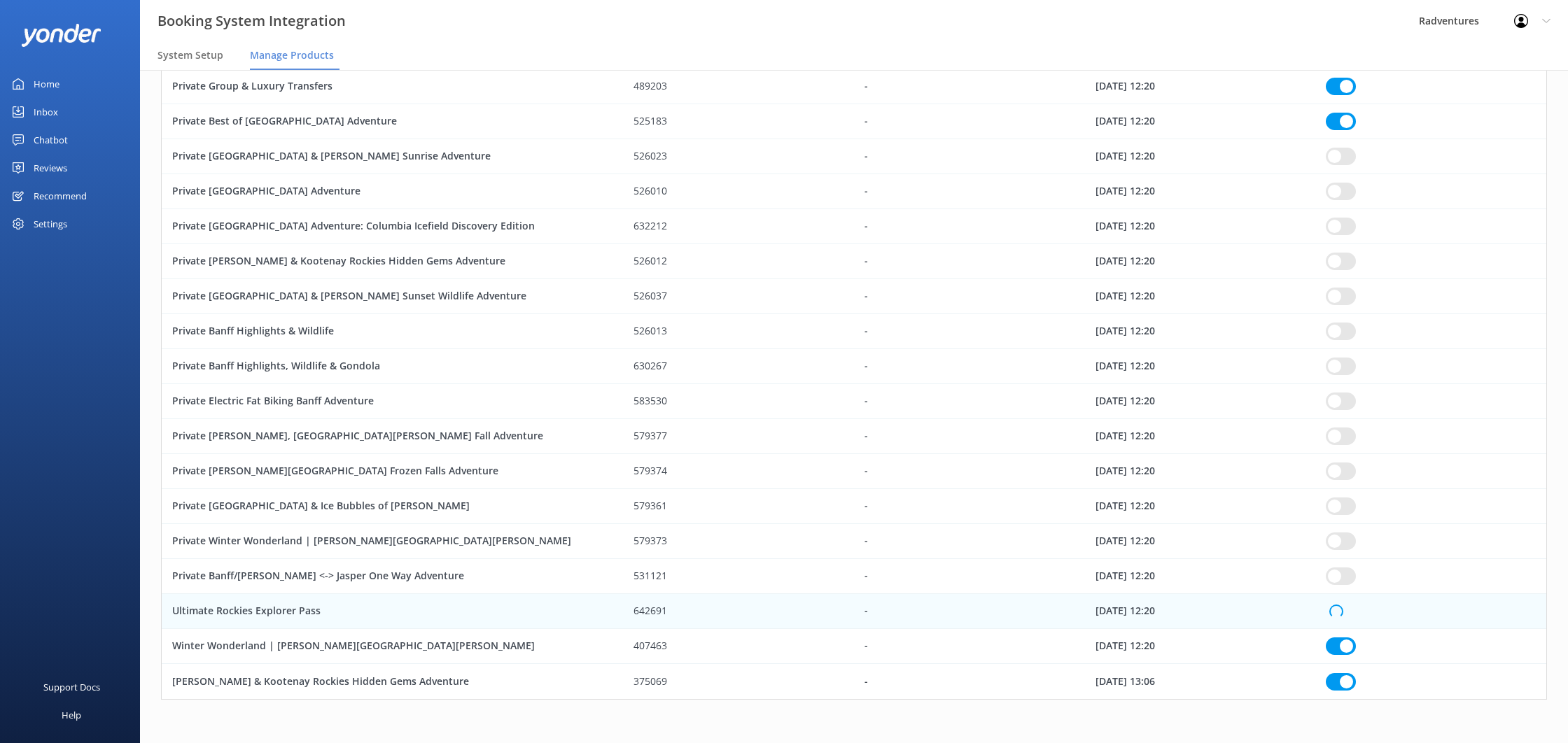
click at [1344, 568] on input "row" at bounding box center [1341, 576] width 30 height 18
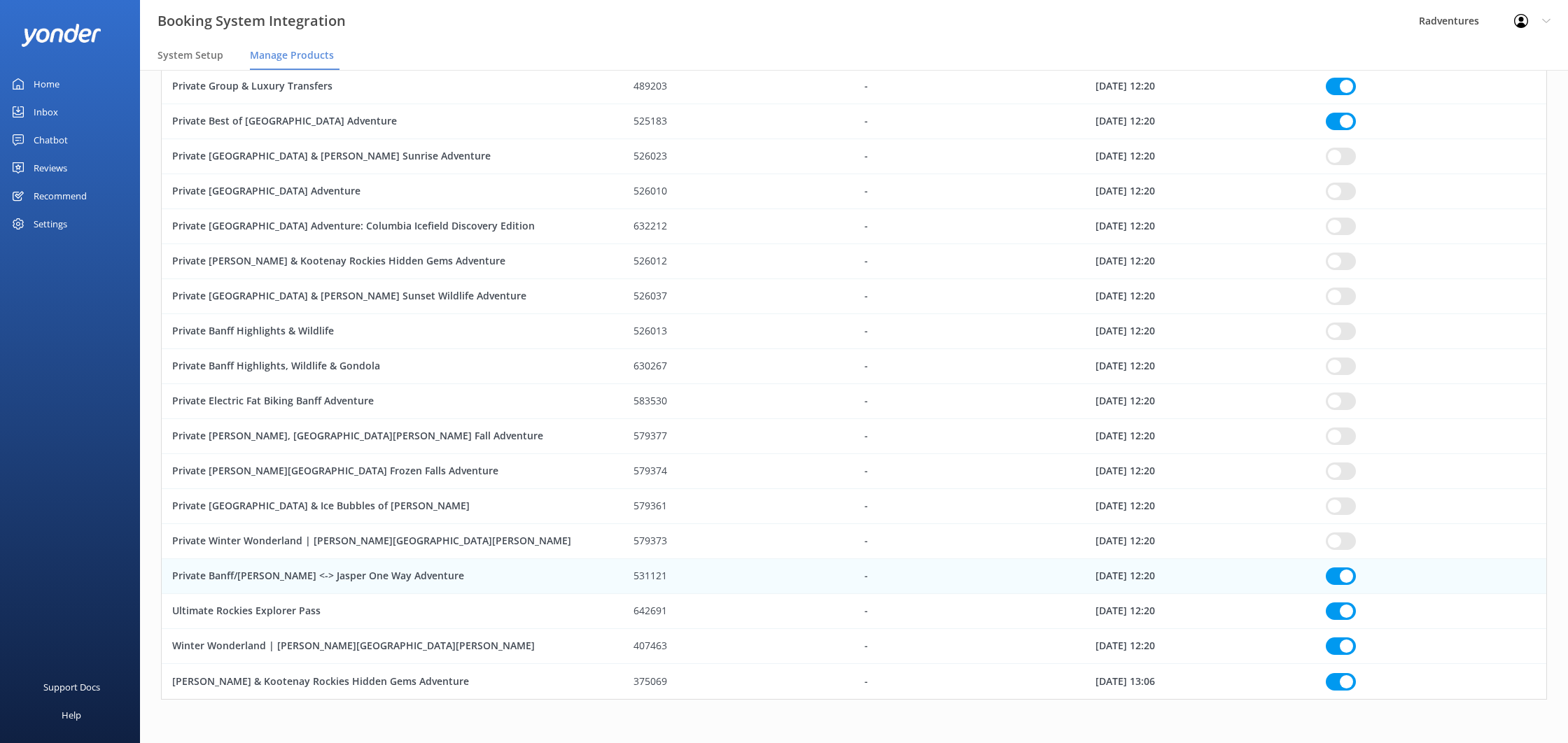
click at [1342, 541] on input "row" at bounding box center [1341, 541] width 30 height 18
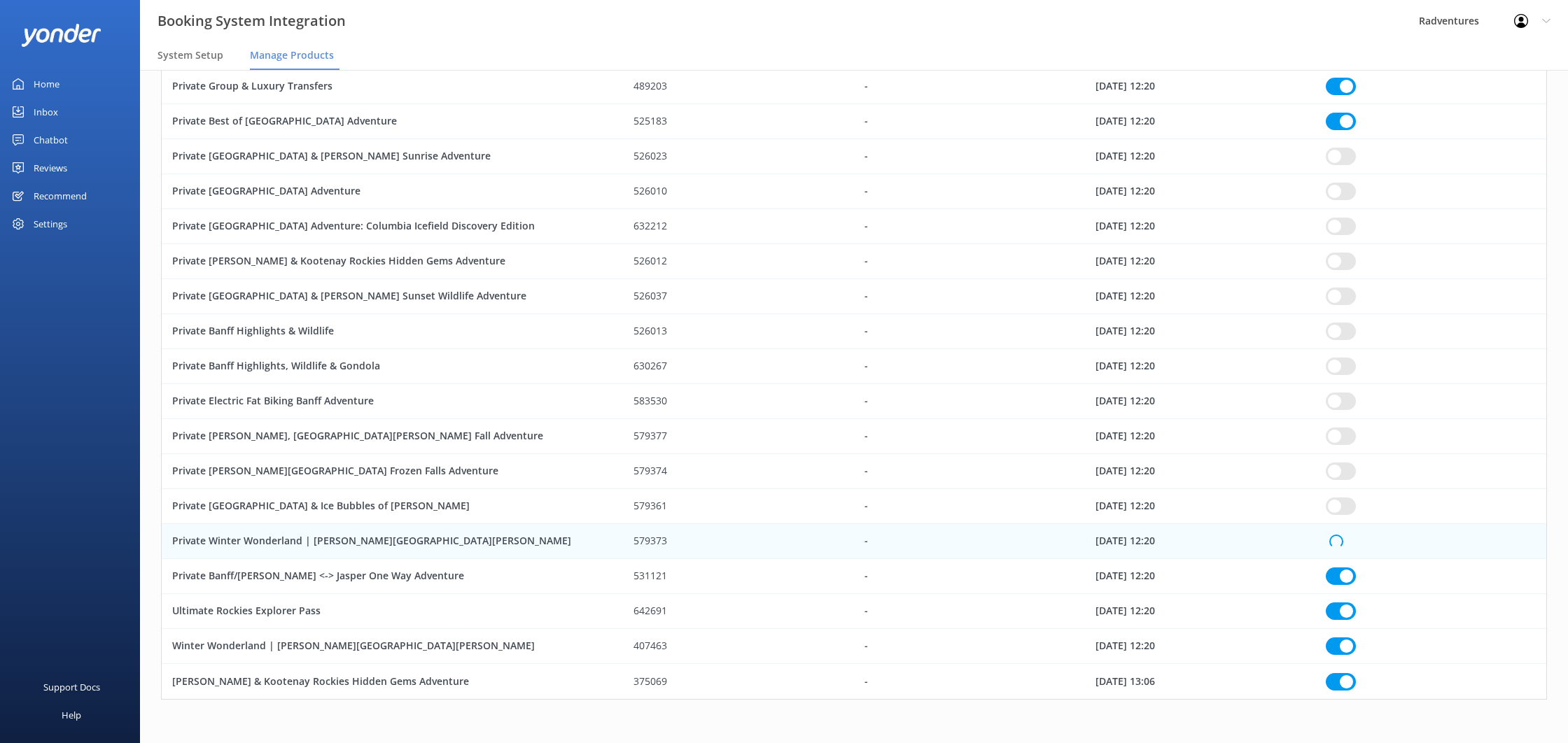
click at [1343, 511] on input "row" at bounding box center [1341, 506] width 30 height 18
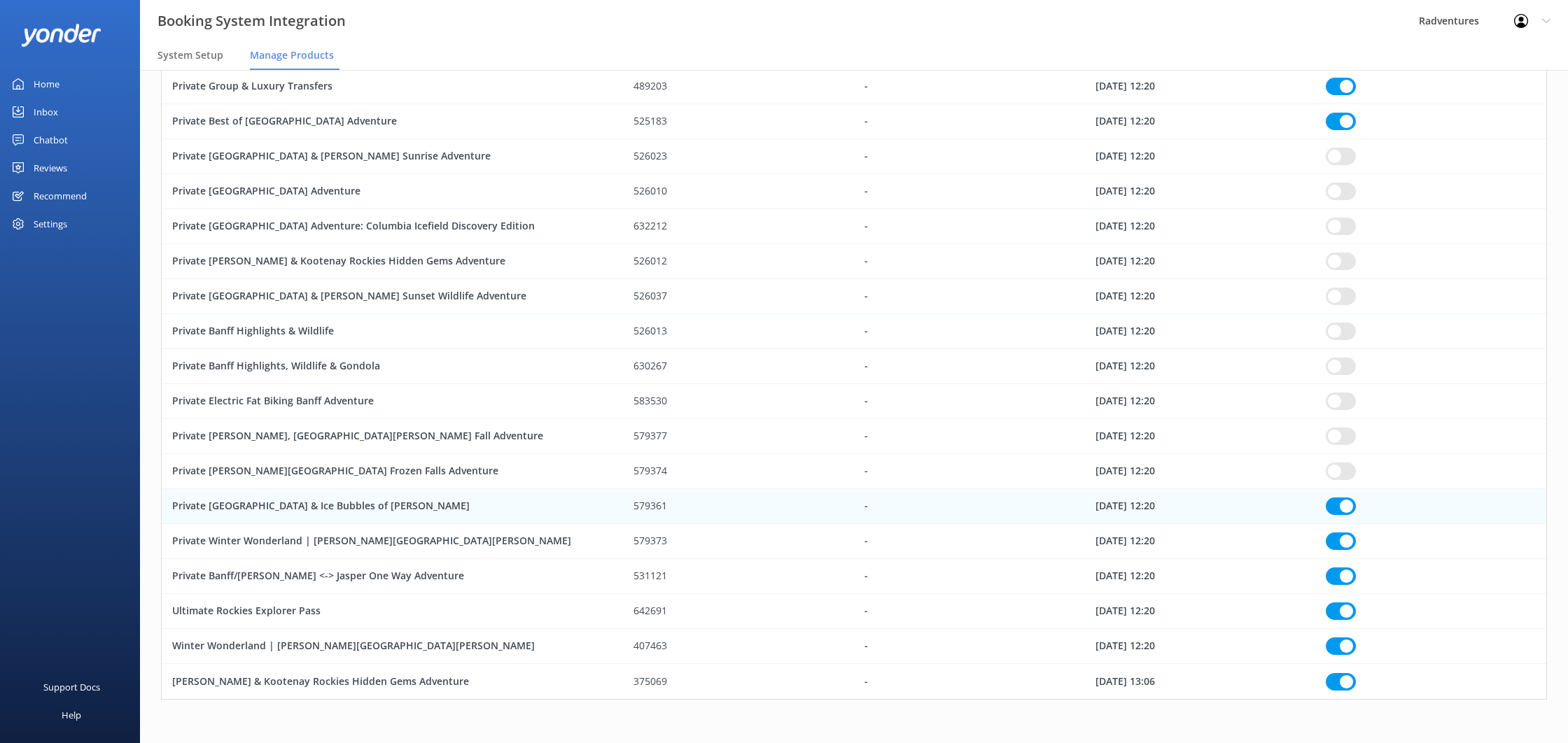
click at [1342, 480] on input "row" at bounding box center [1341, 471] width 30 height 18
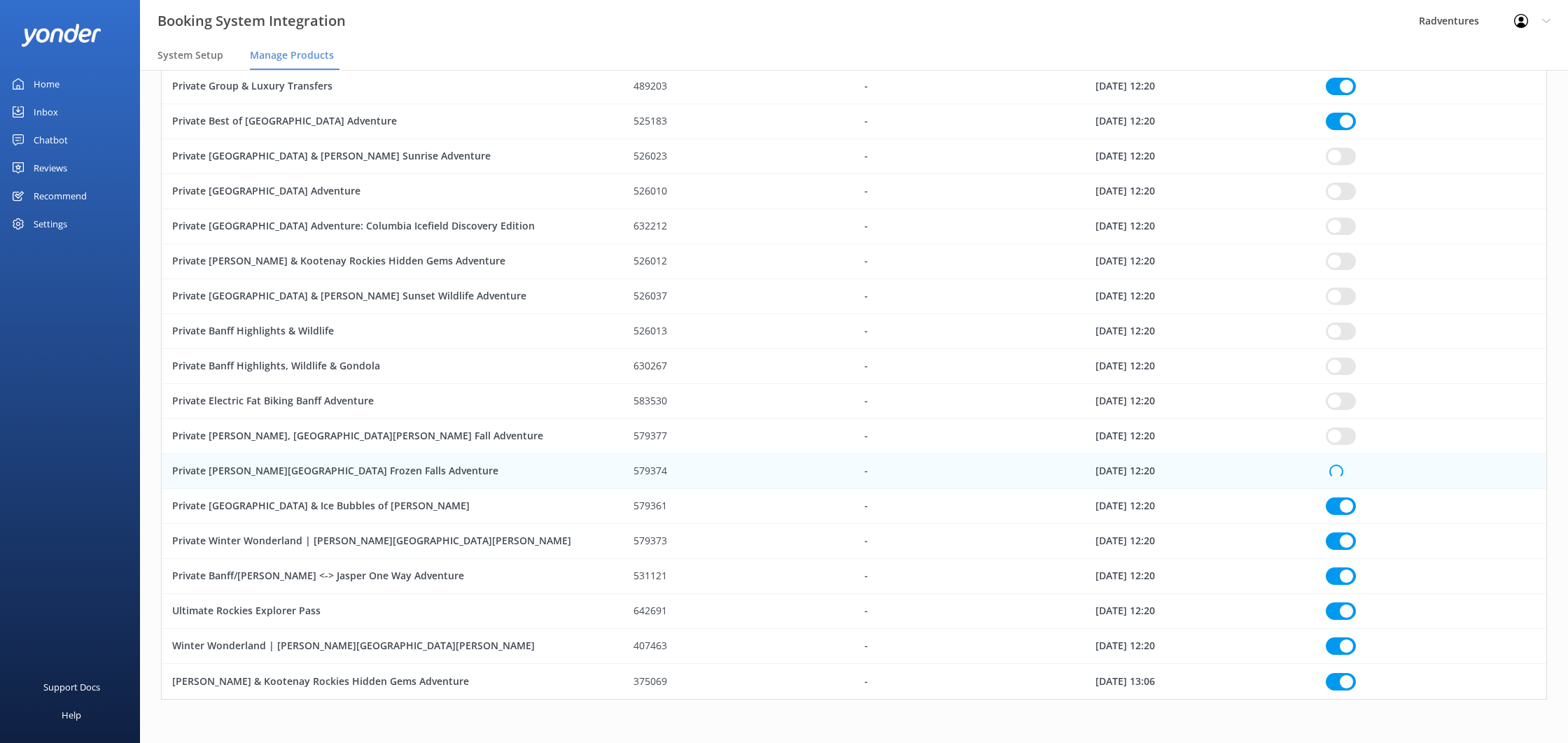
click at [1343, 434] on input "row" at bounding box center [1341, 436] width 30 height 18
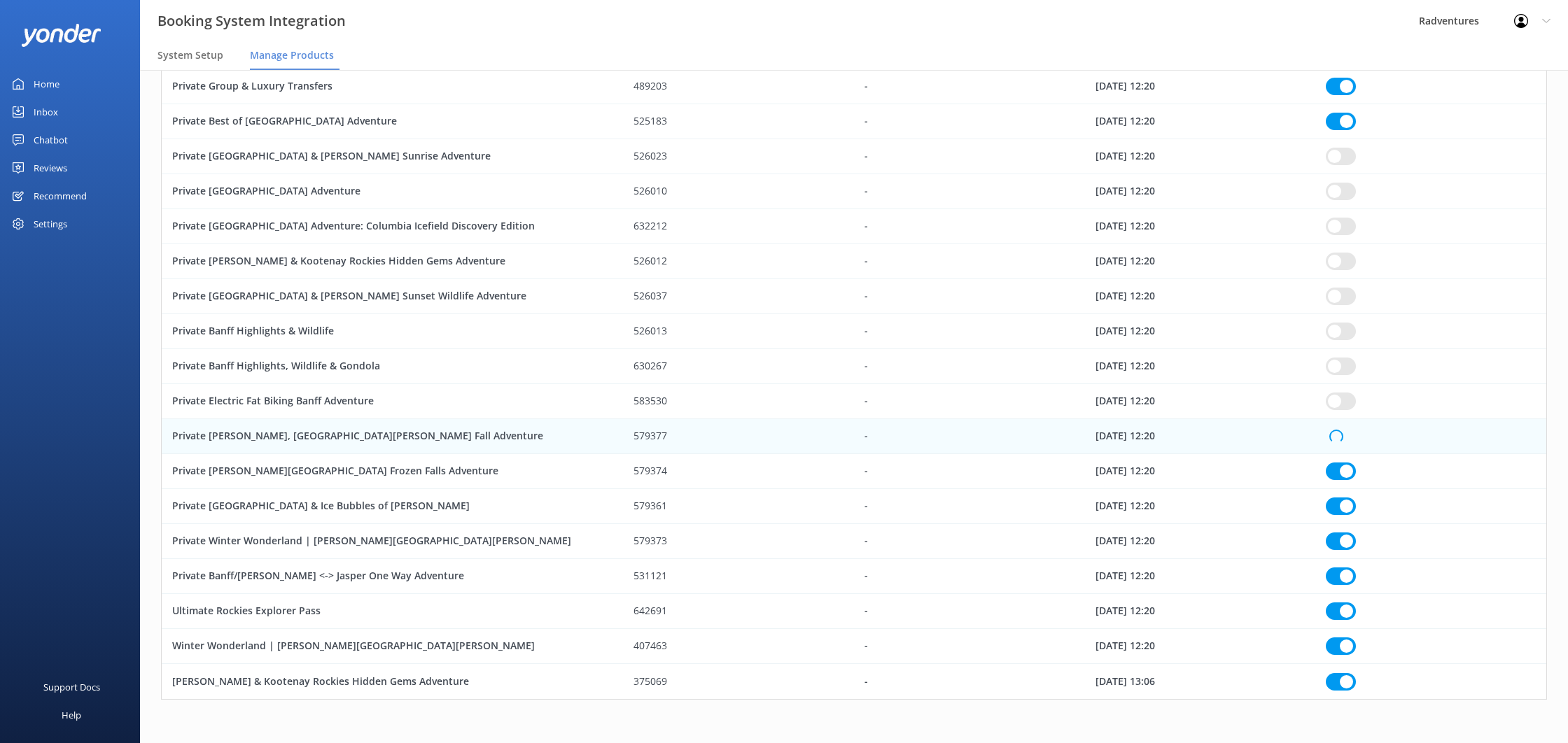
drag, startPoint x: 1343, startPoint y: 395, endPoint x: 1342, endPoint y: 351, distance: 44.0
click at [1342, 393] on input "row" at bounding box center [1341, 401] width 30 height 18
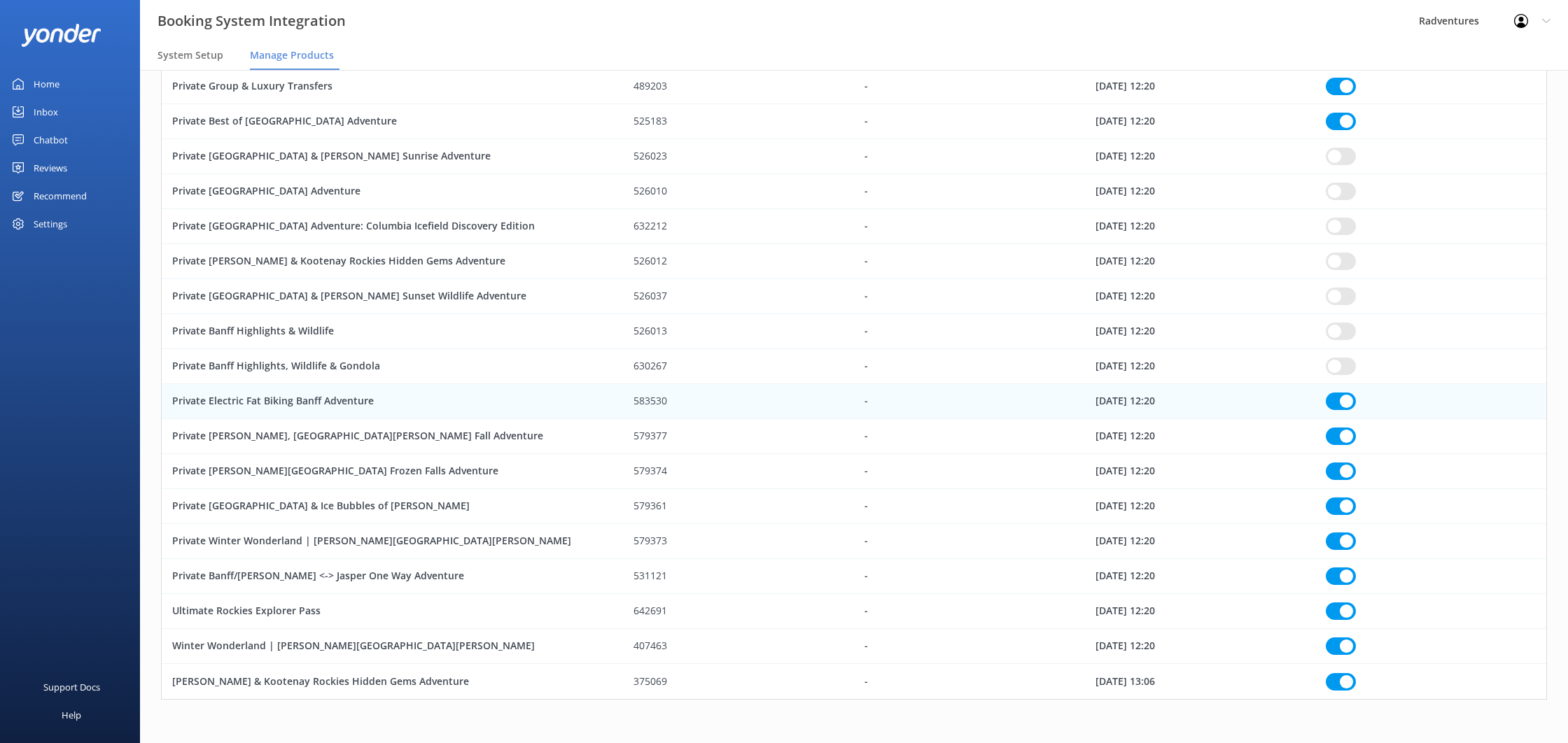
drag, startPoint x: 1342, startPoint y: 358, endPoint x: 1343, endPoint y: 336, distance: 22.0
click at [1343, 358] on input "row" at bounding box center [1341, 366] width 30 height 18
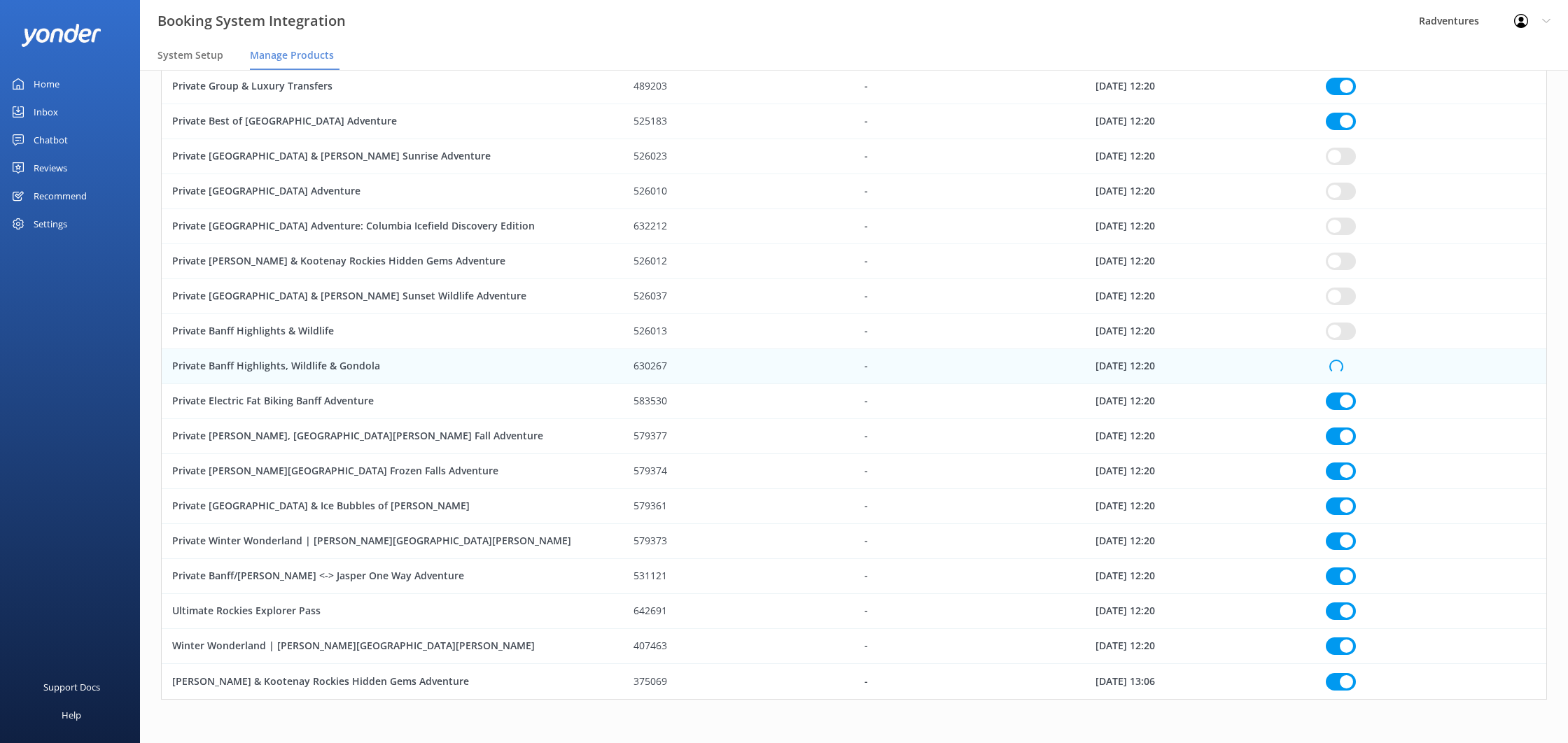
drag, startPoint x: 1343, startPoint y: 334, endPoint x: 1345, endPoint y: 307, distance: 27.1
click at [1343, 334] on input "row" at bounding box center [1341, 331] width 30 height 18
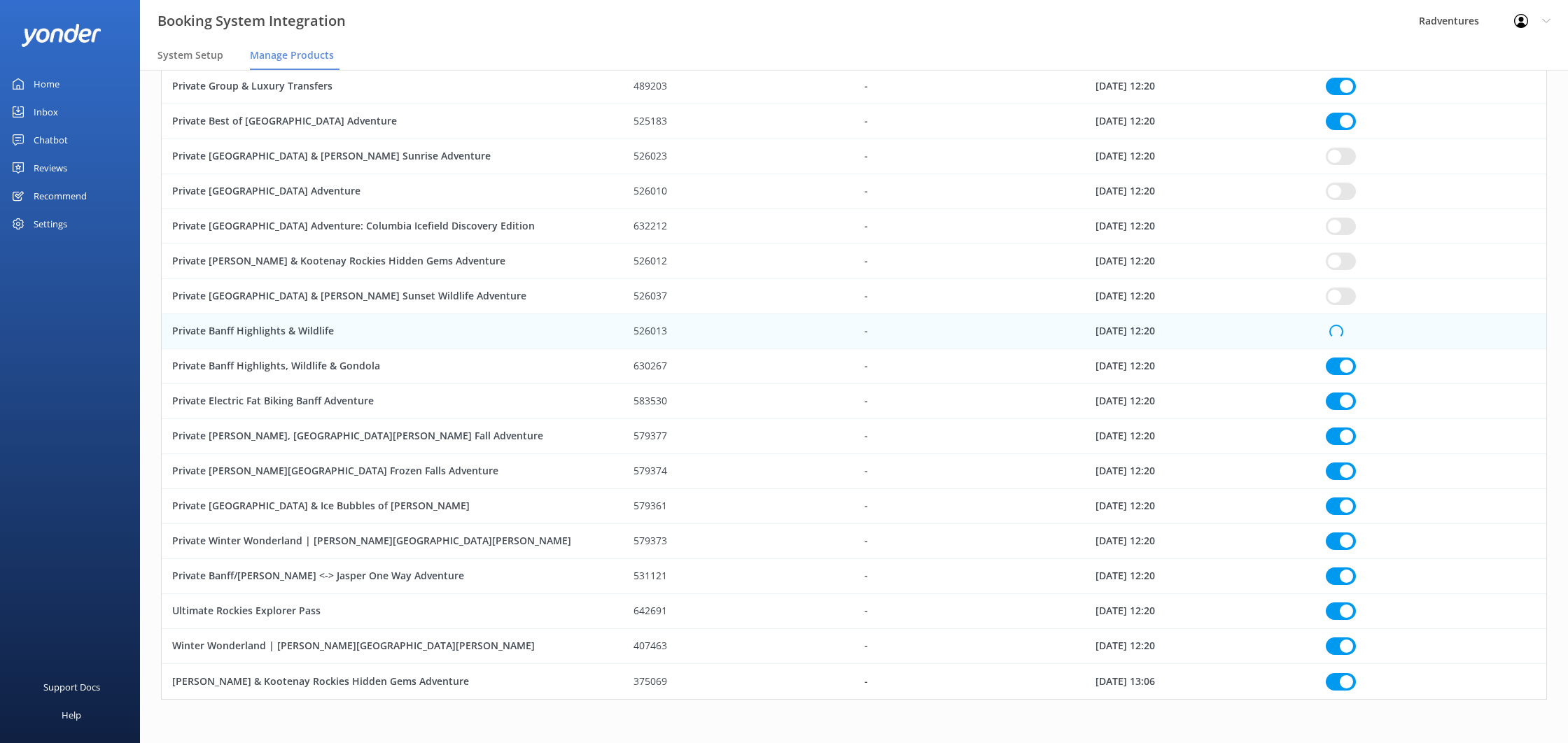
click at [1346, 295] on input "row" at bounding box center [1341, 296] width 30 height 18
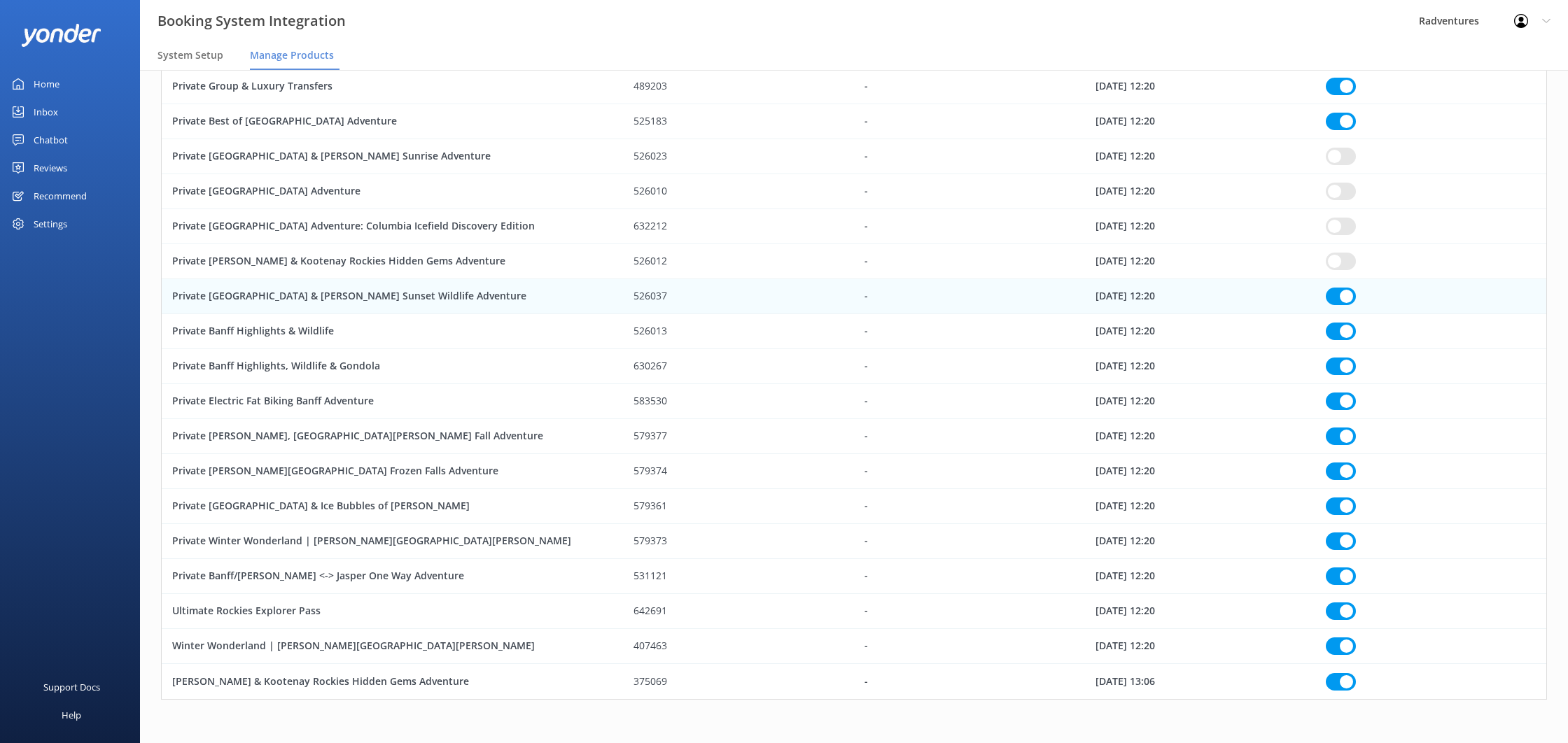
drag, startPoint x: 1343, startPoint y: 263, endPoint x: 1344, endPoint y: 225, distance: 38.0
click at [1343, 263] on input "row" at bounding box center [1341, 261] width 30 height 18
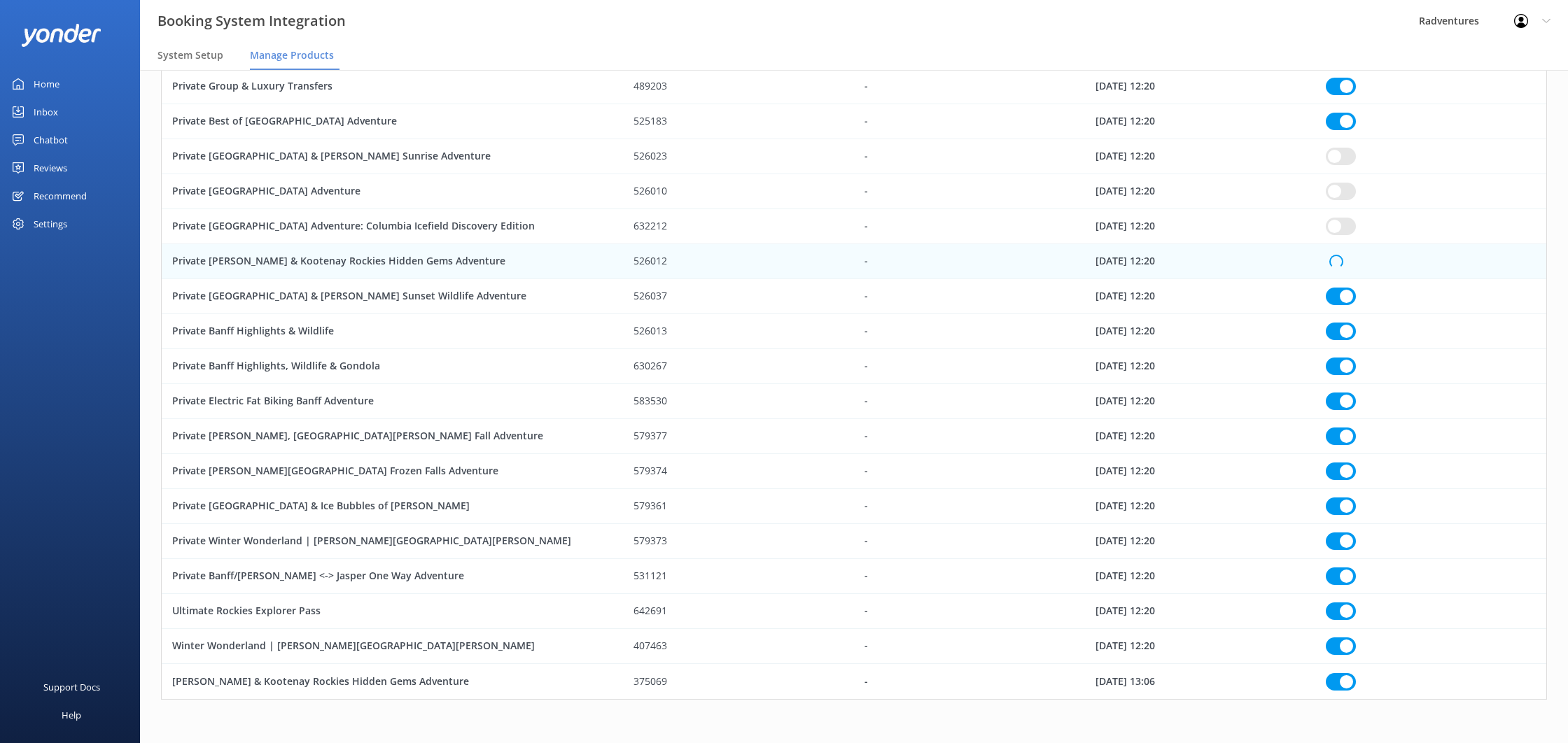
drag, startPoint x: 1344, startPoint y: 221, endPoint x: 1344, endPoint y: 214, distance: 7.0
click at [1344, 219] on input "row" at bounding box center [1341, 226] width 30 height 18
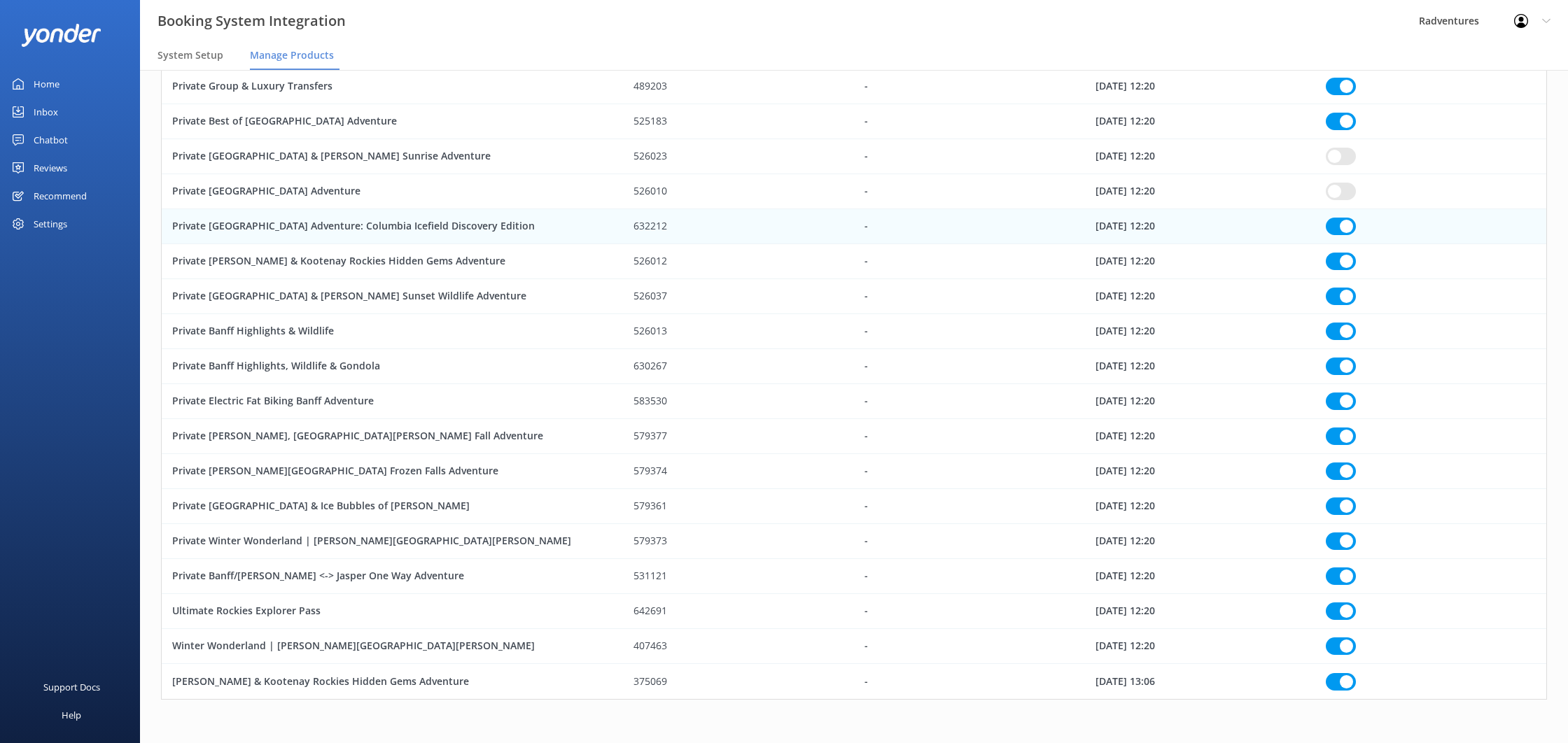
drag, startPoint x: 1343, startPoint y: 190, endPoint x: 1342, endPoint y: 175, distance: 15.0
click at [1342, 189] on input "row" at bounding box center [1341, 191] width 30 height 18
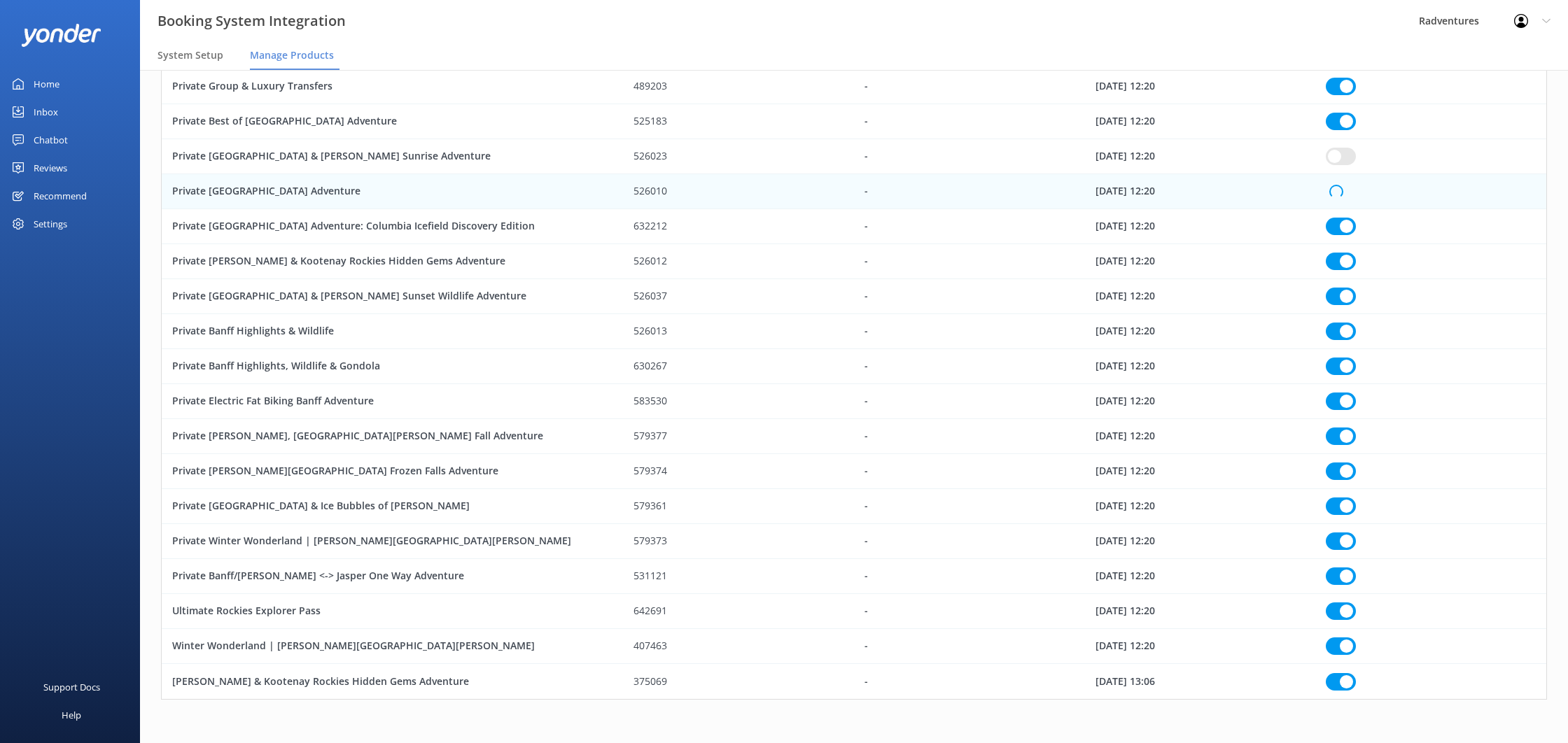
click at [1343, 158] on input "row" at bounding box center [1341, 156] width 30 height 18
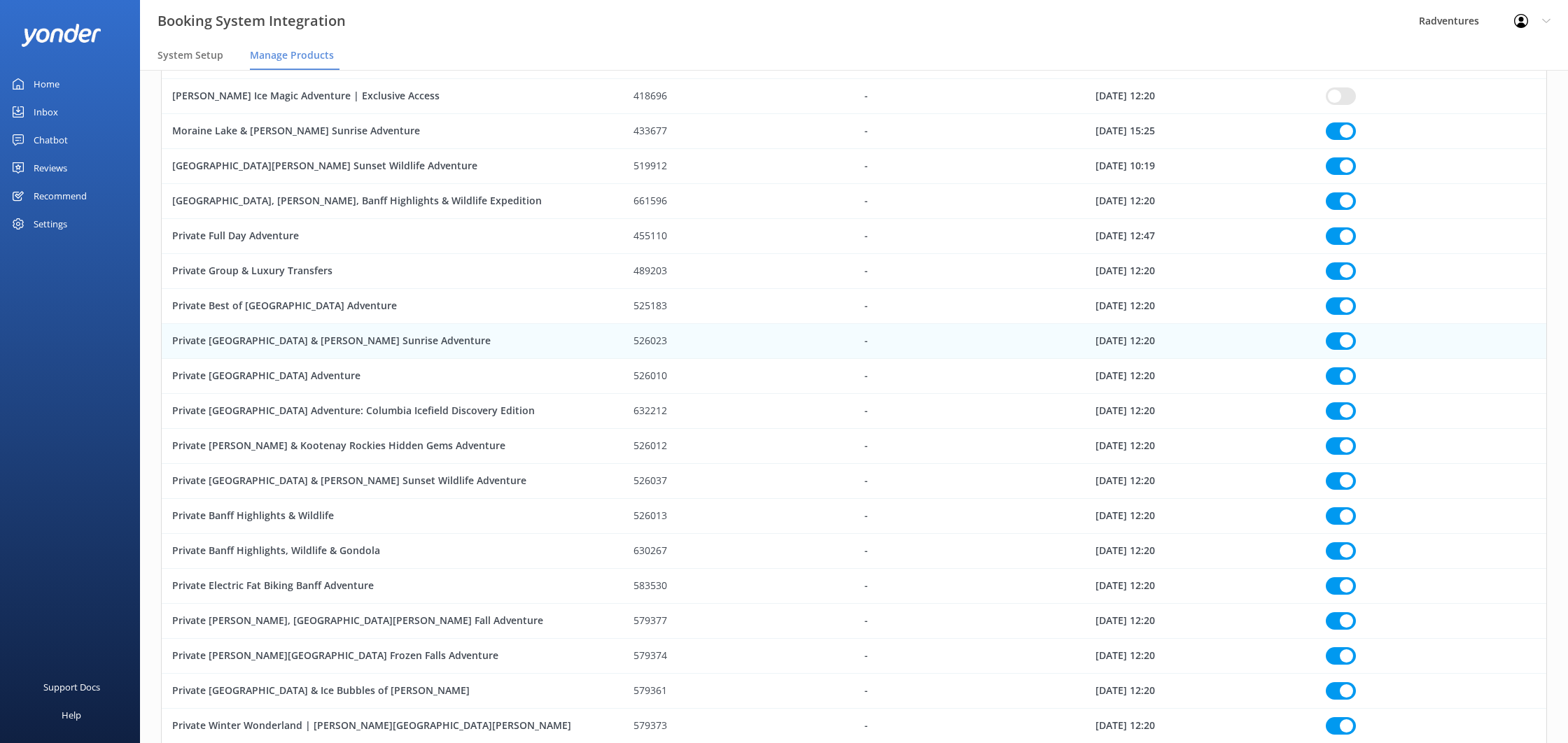
scroll to position [488, 0]
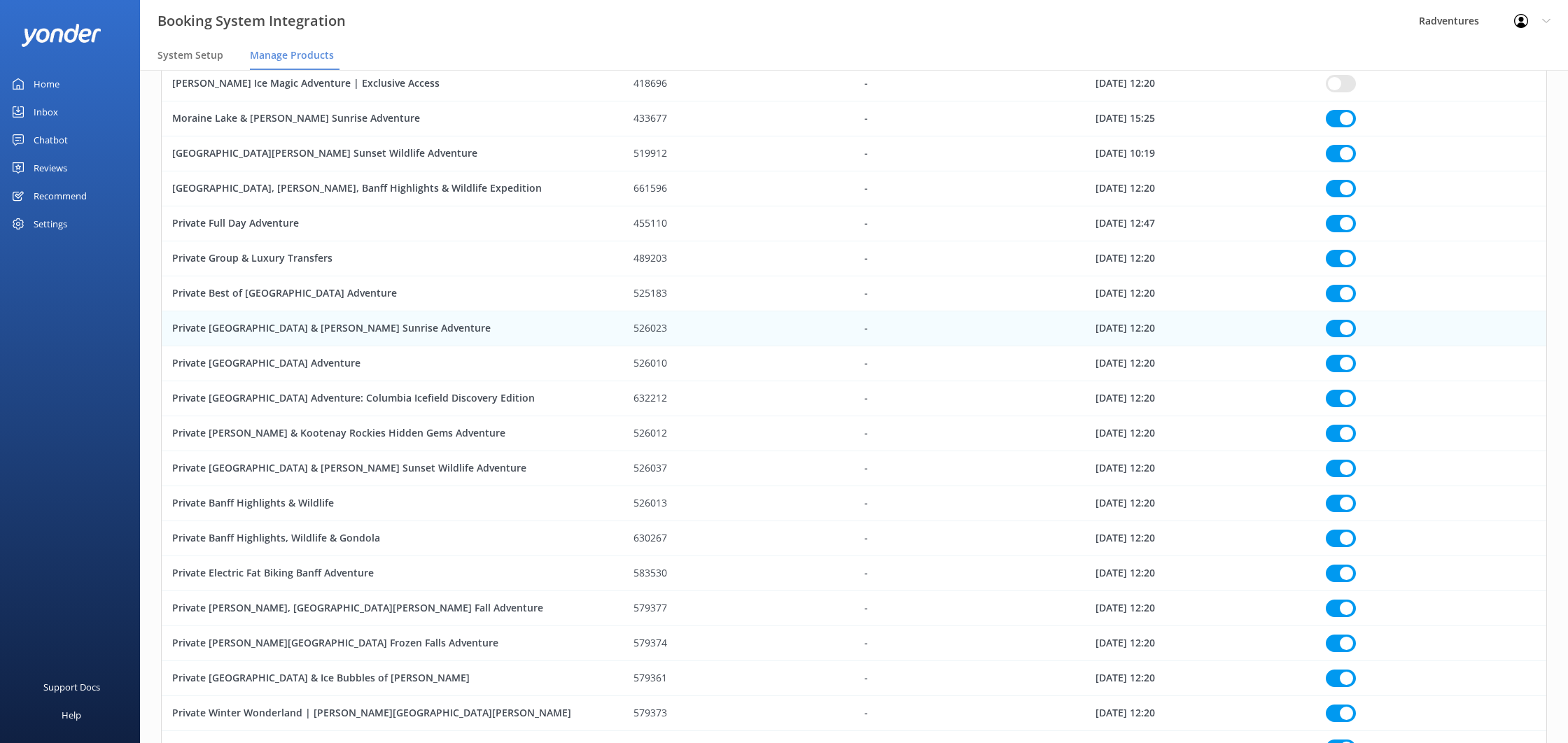
click at [1342, 259] on input "row" at bounding box center [1341, 258] width 30 height 18
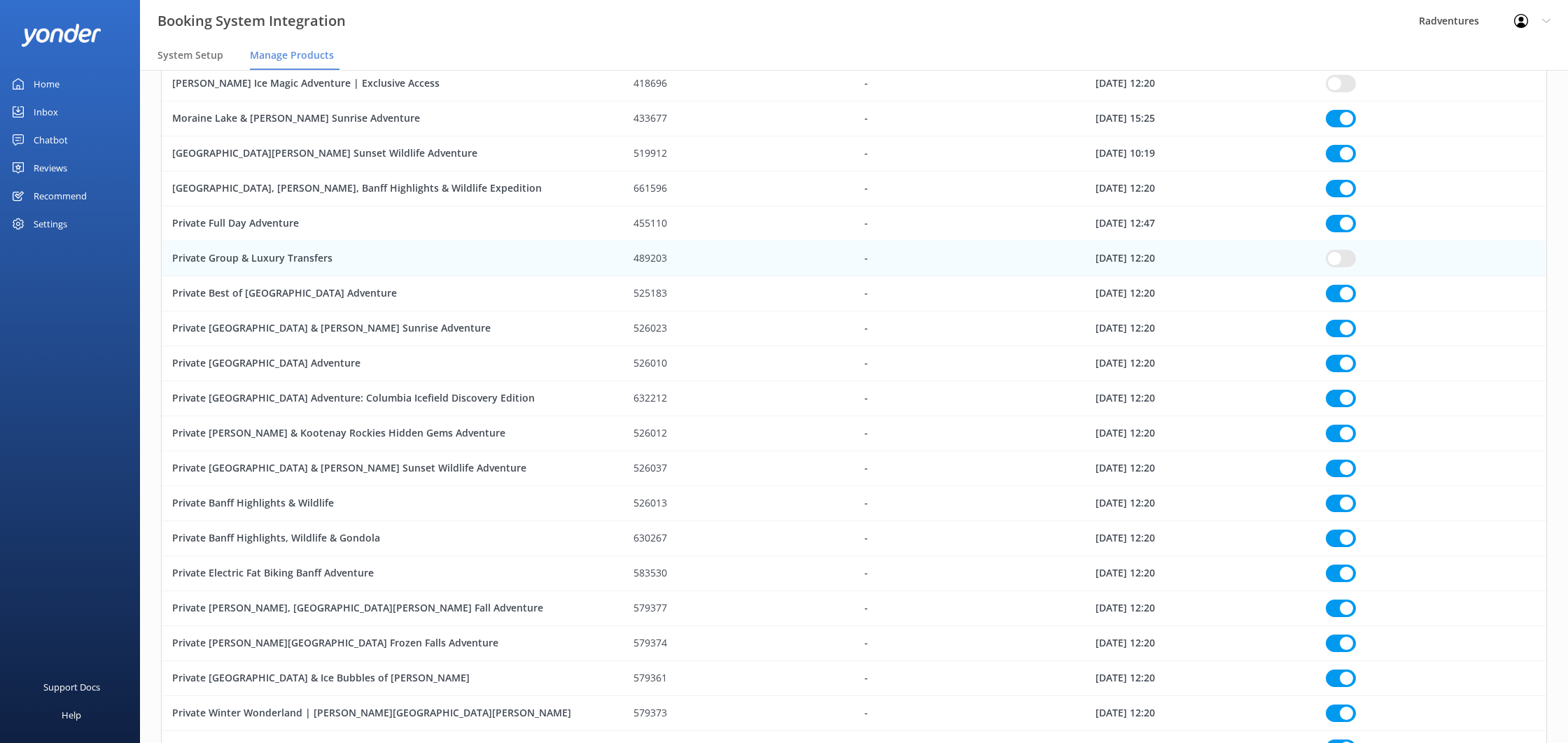
scroll to position [660, 0]
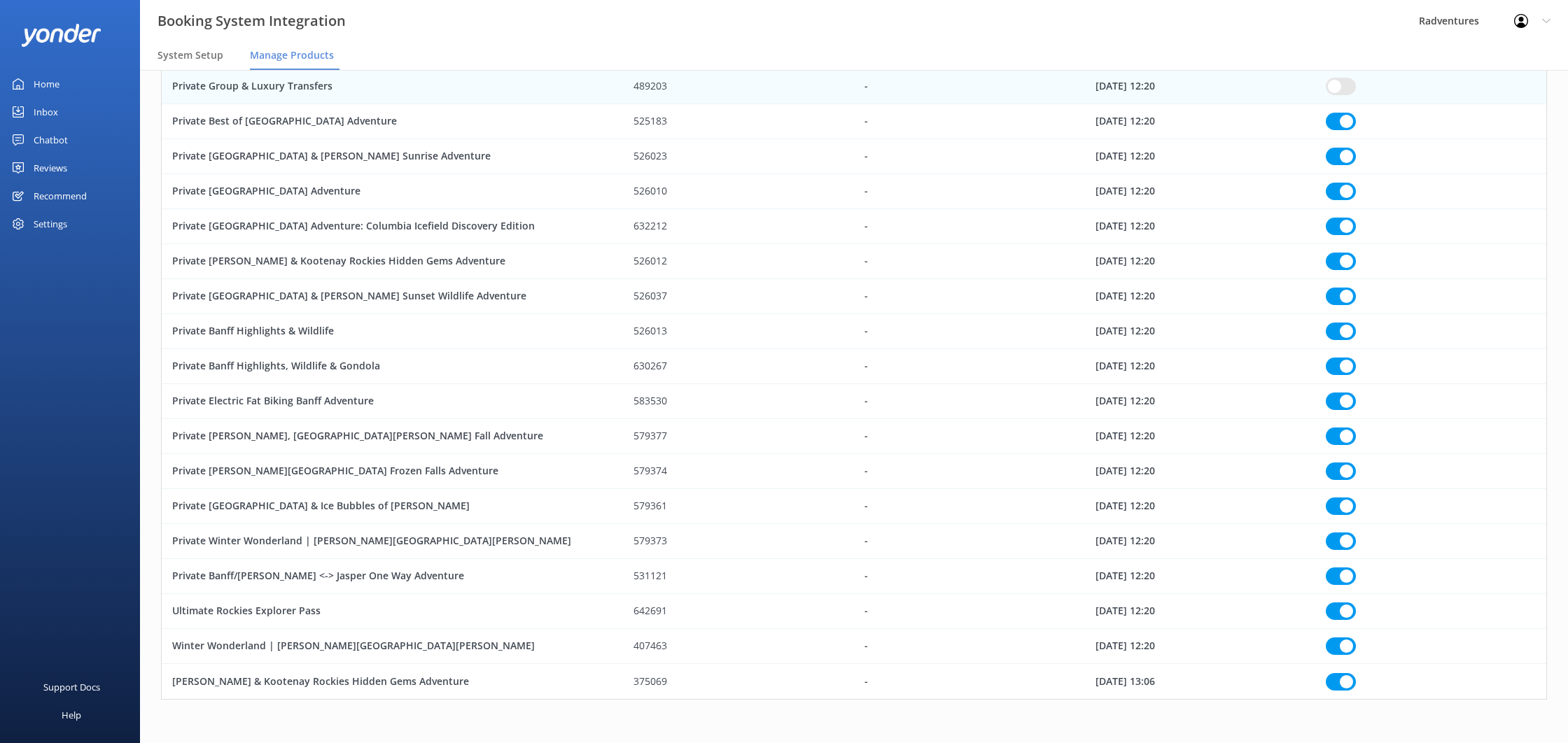
click at [1329, 578] on input "row" at bounding box center [1341, 576] width 30 height 18
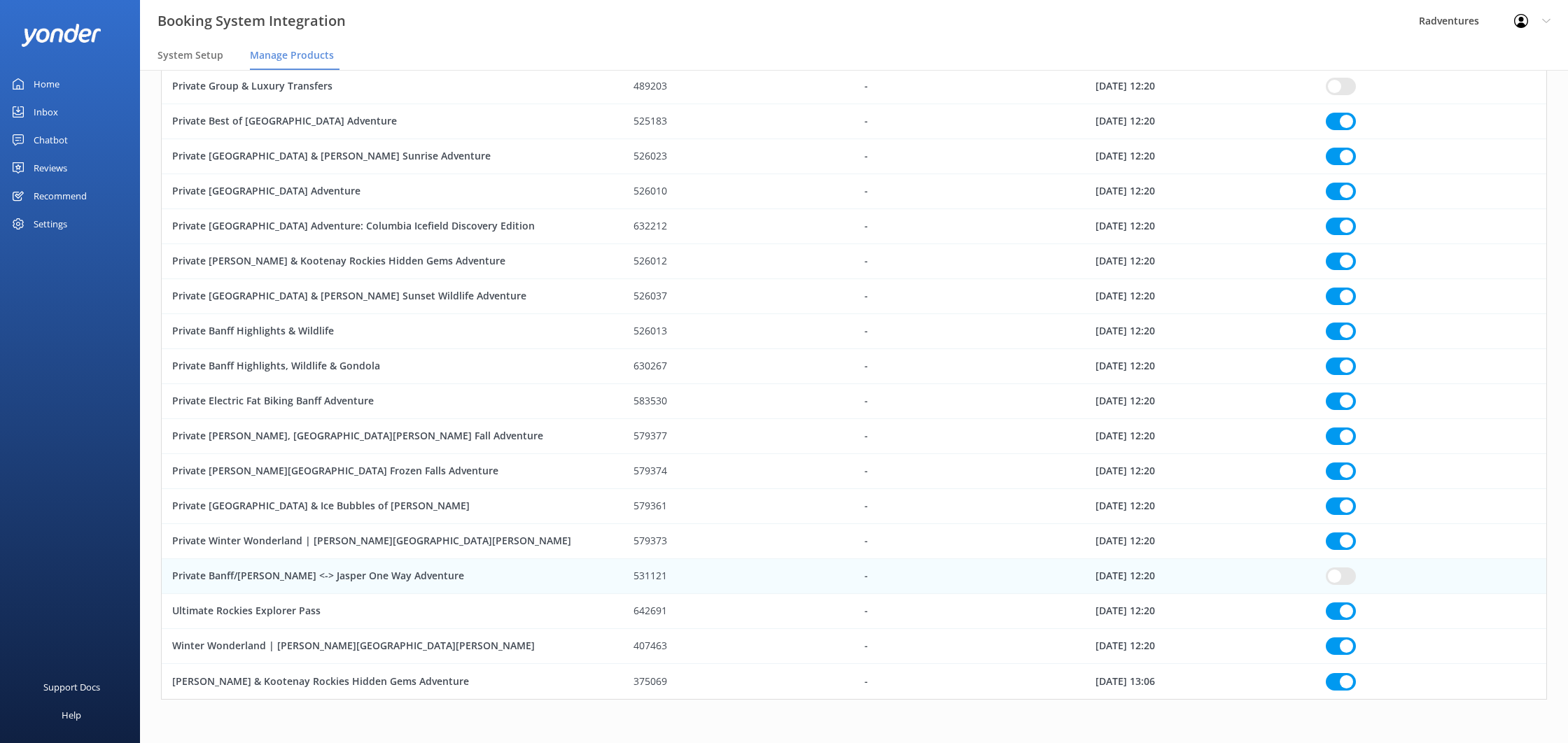
click at [1348, 614] on input "row" at bounding box center [1341, 611] width 30 height 18
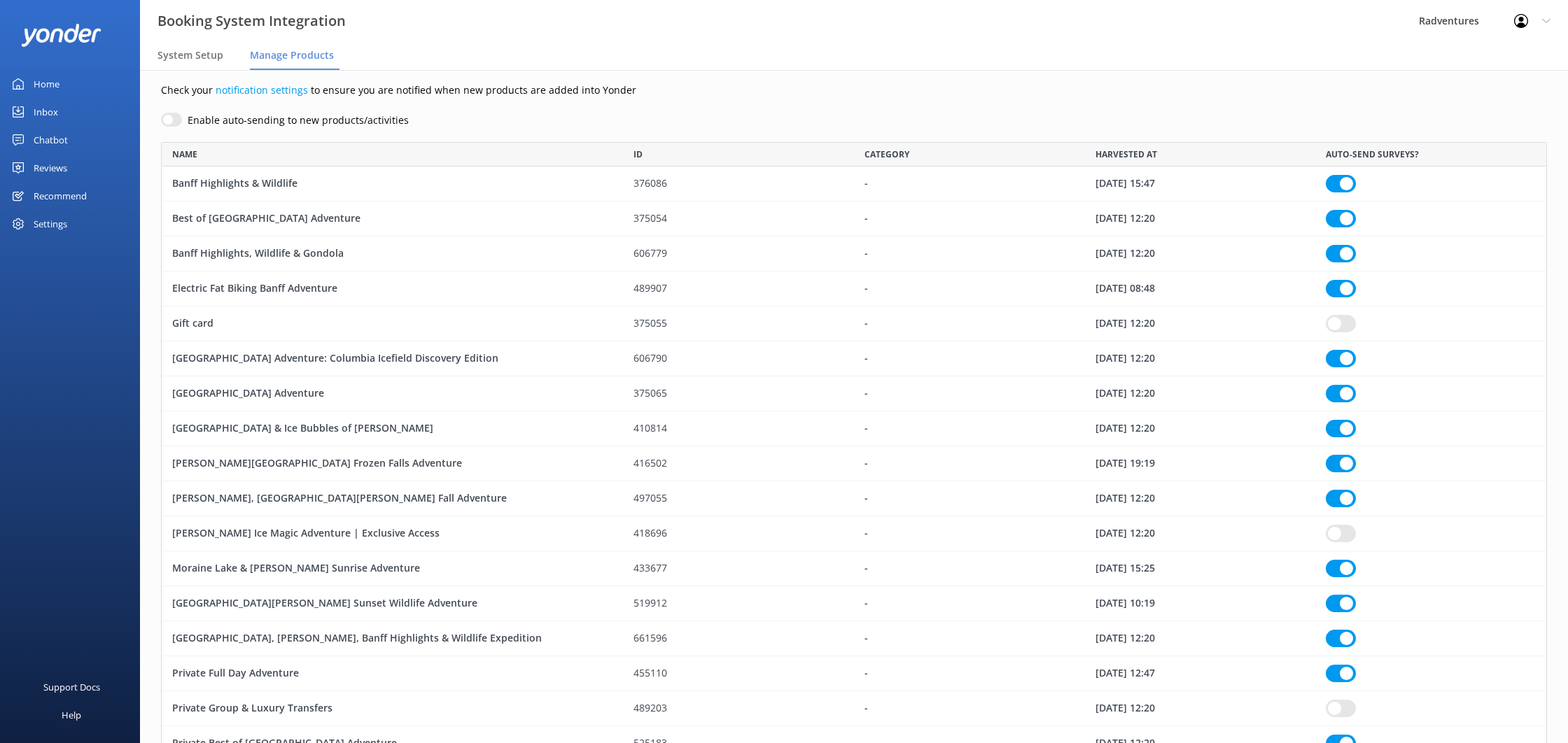
scroll to position [0, 0]
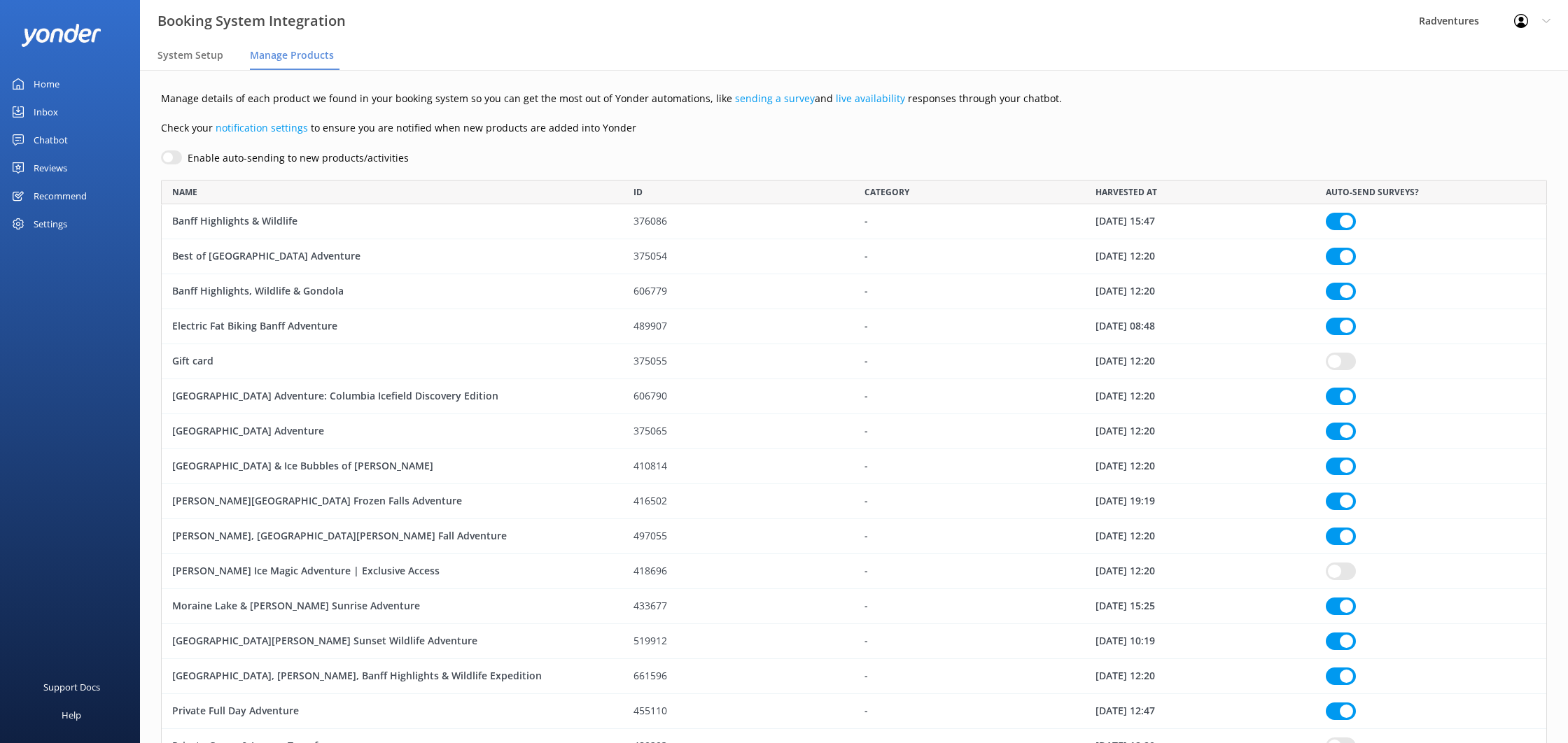
click at [54, 167] on div "Reviews" at bounding box center [50, 167] width 33 height 28
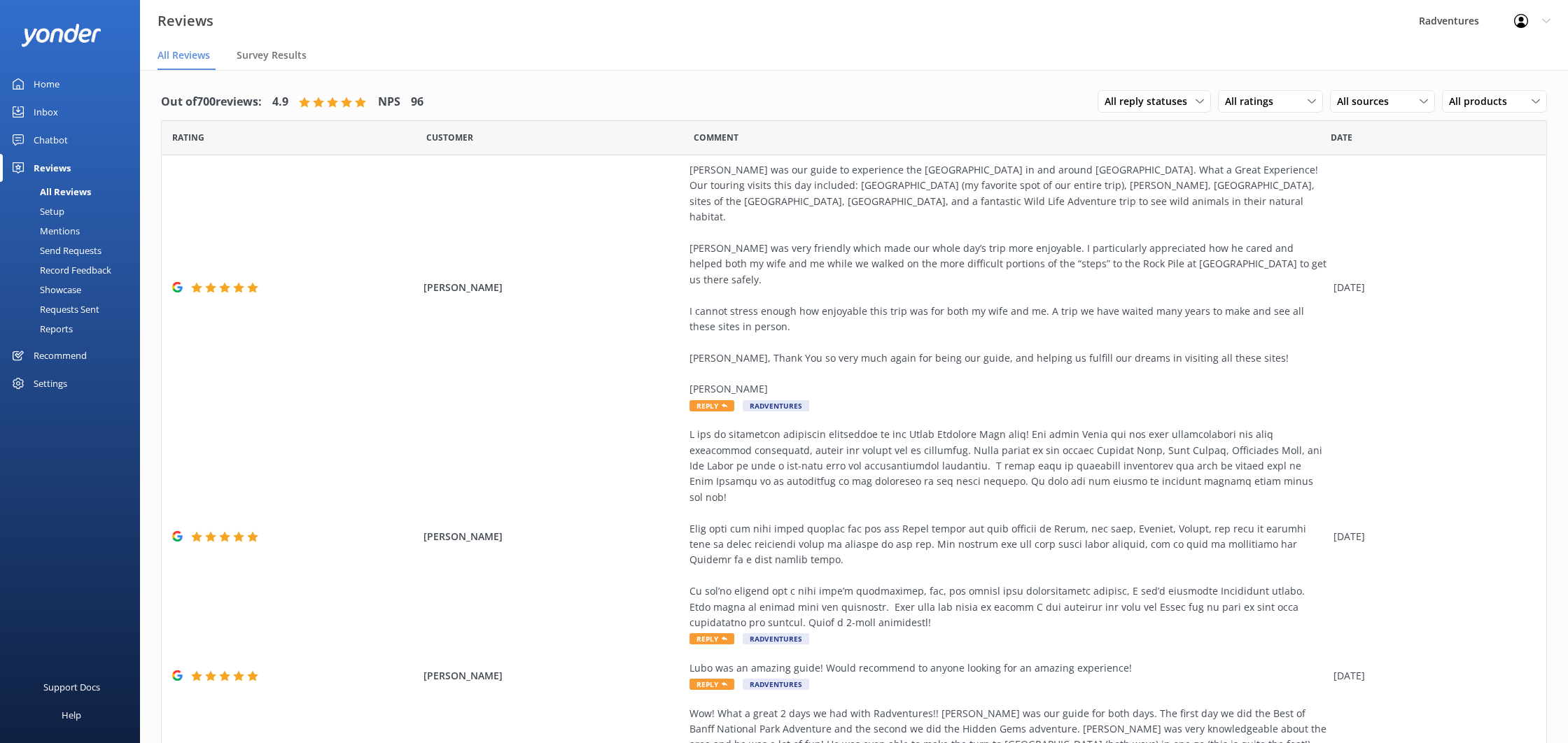
click at [60, 207] on div "Setup" at bounding box center [36, 211] width 56 height 20
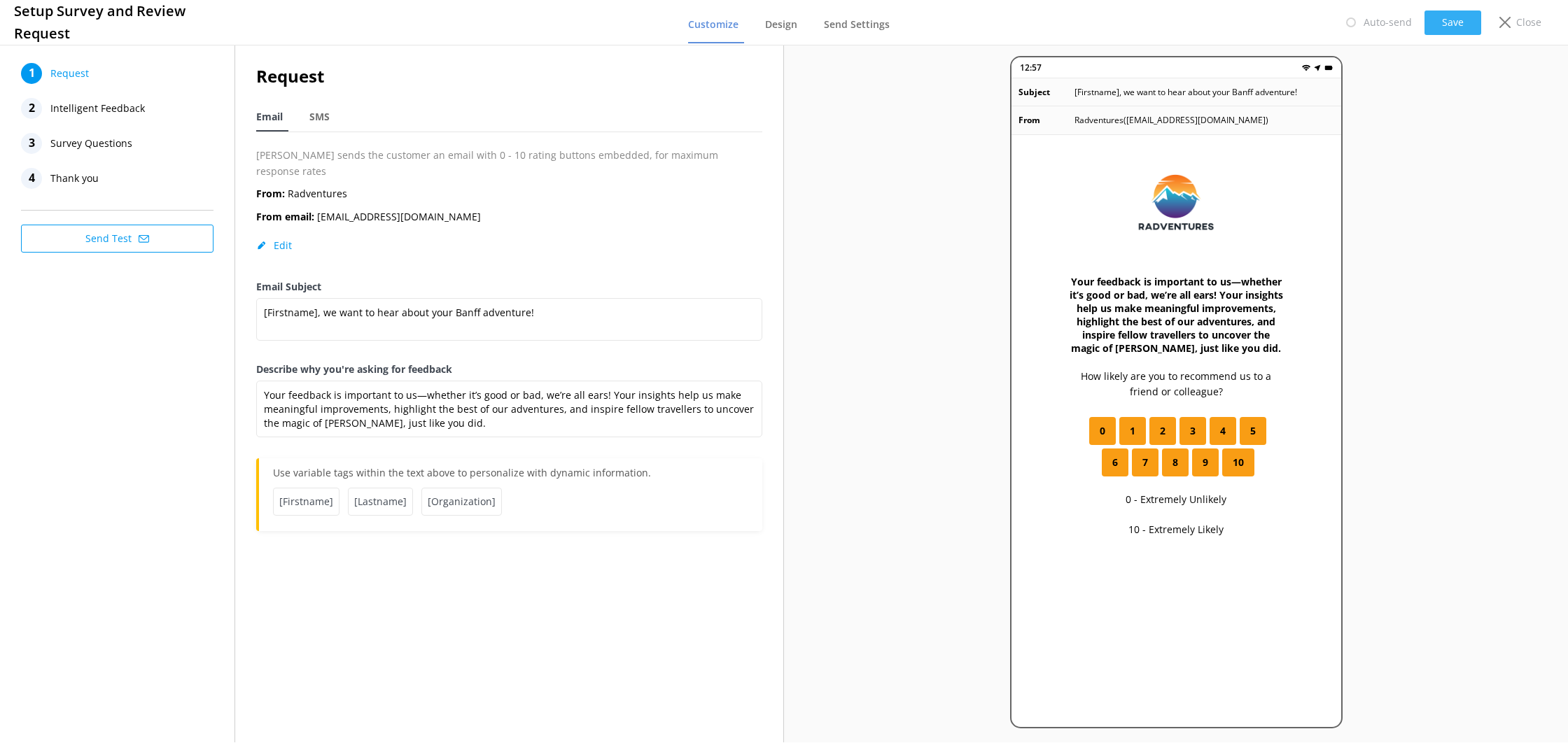
click at [1433, 26] on button "Save" at bounding box center [1453, 23] width 57 height 25
click at [1518, 23] on p "Close" at bounding box center [1529, 23] width 26 height 16
